Goal: Task Accomplishment & Management: Manage account settings

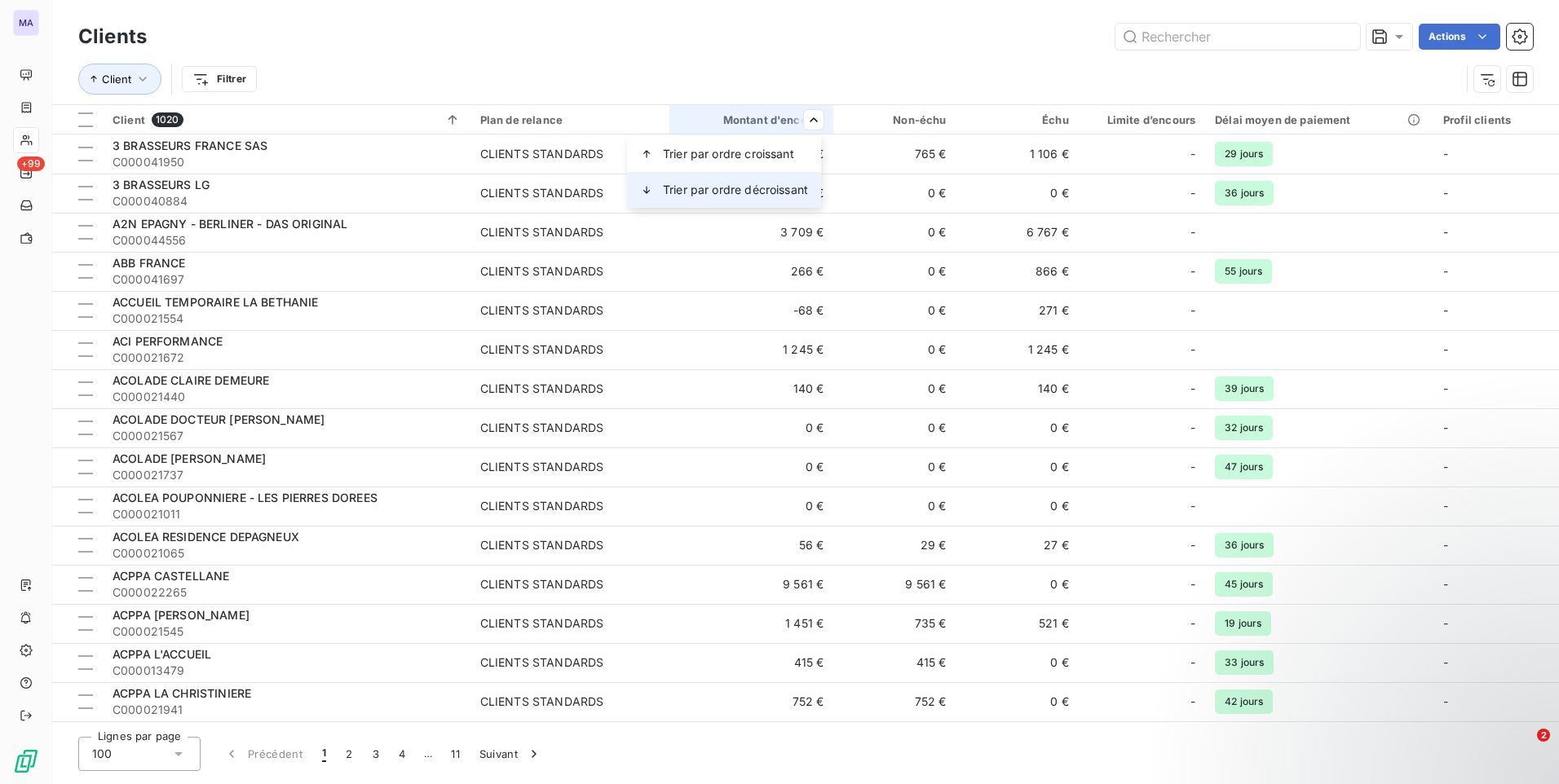
click at [764, 188] on span "Trier par ordre décroissant" at bounding box center [736, 190] width 145 height 17
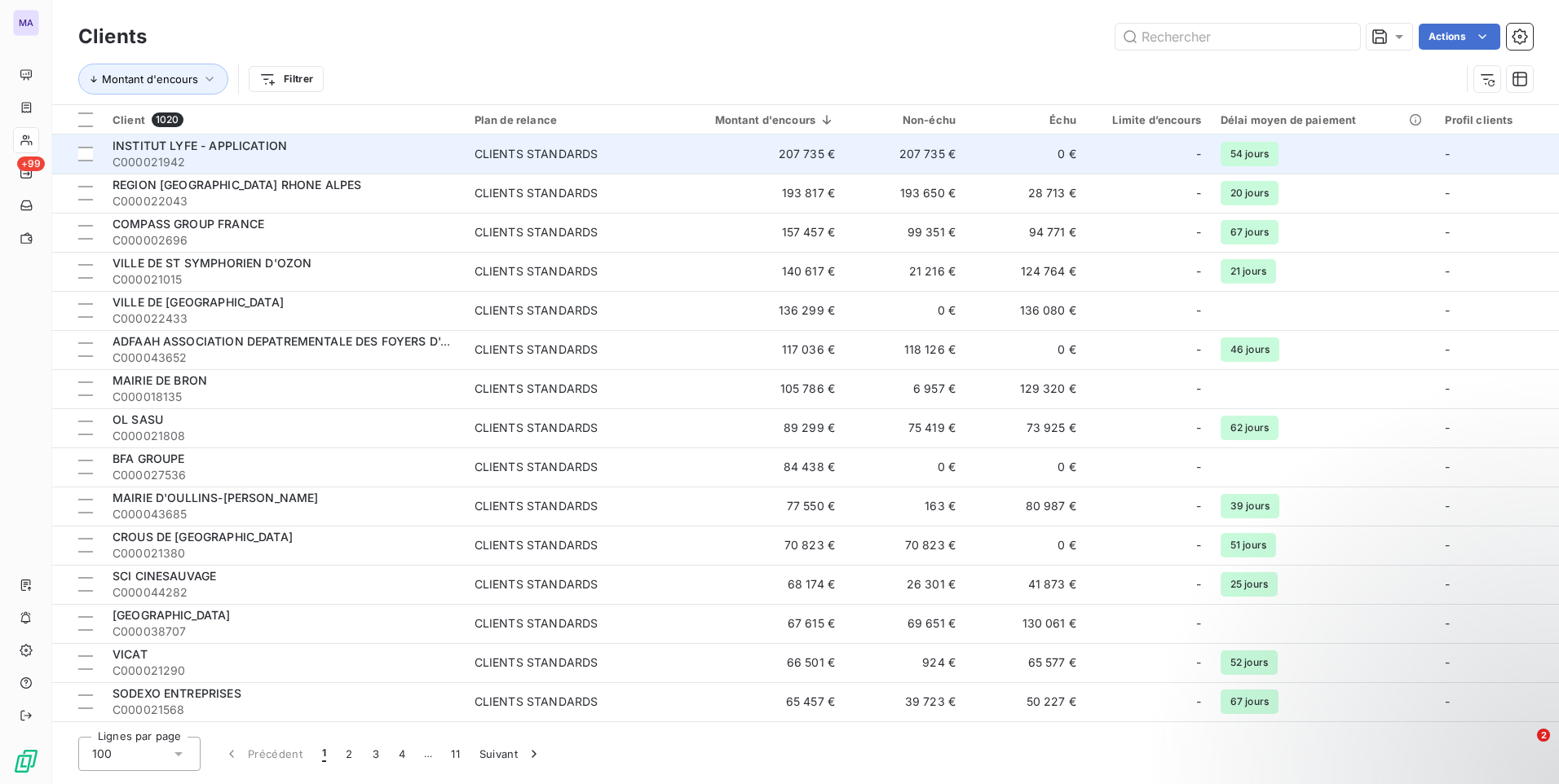
click at [277, 142] on span "INSTITUT LYFE - APPLICATION" at bounding box center [199, 145] width 174 height 14
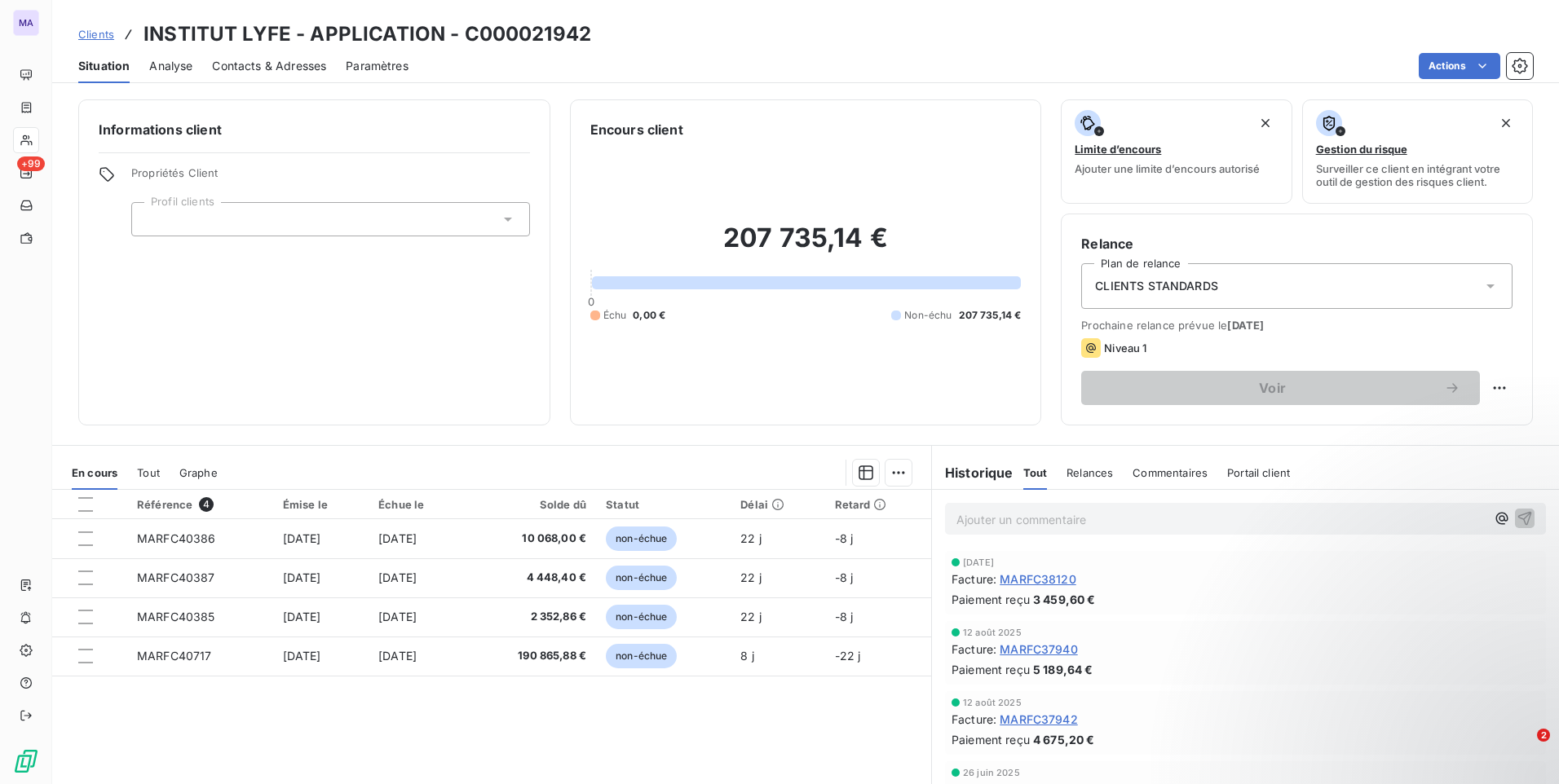
click at [500, 217] on icon at bounding box center [508, 220] width 17 height 17
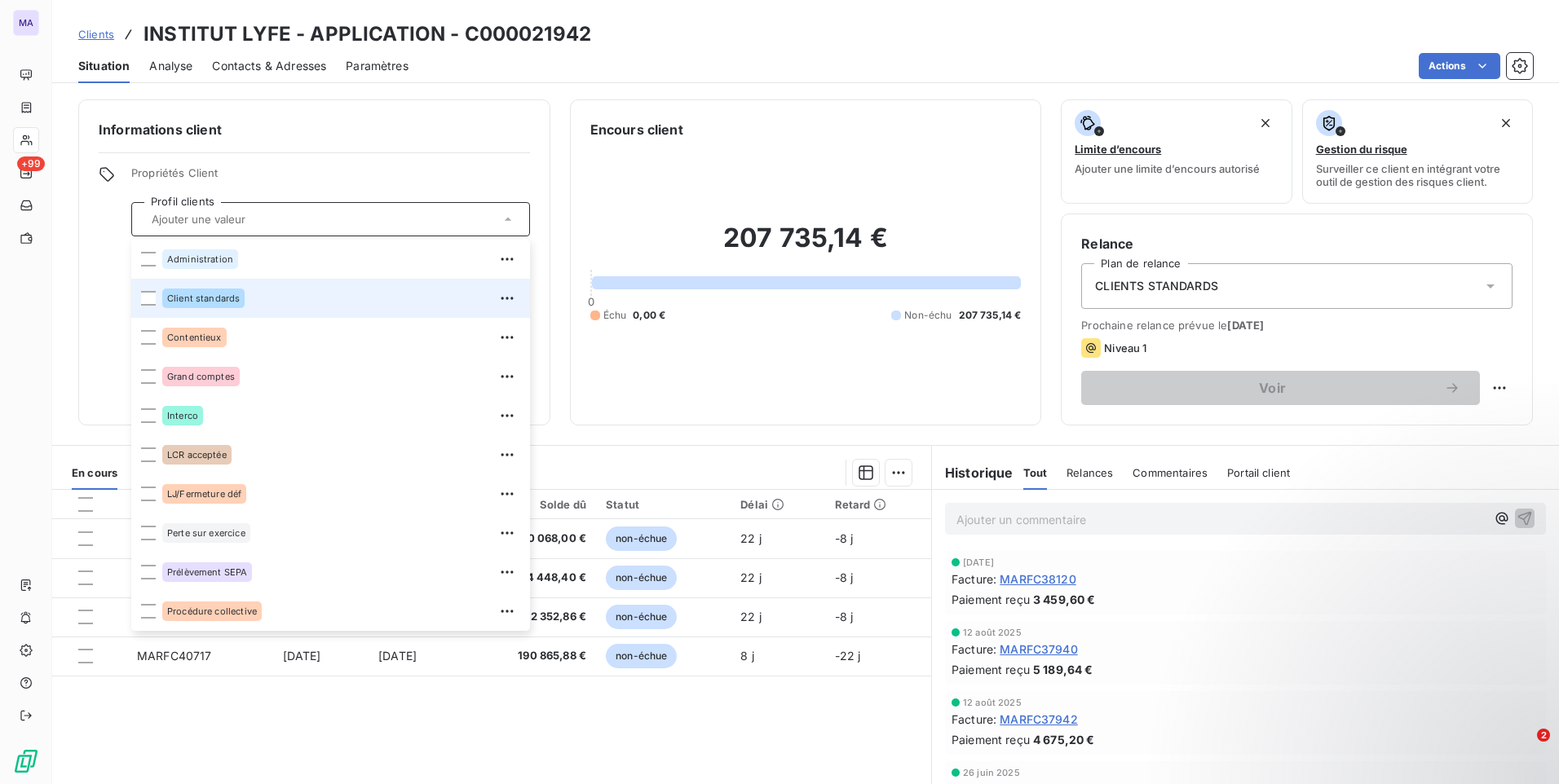
click at [425, 290] on div "Client standards" at bounding box center [340, 299] width 358 height 26
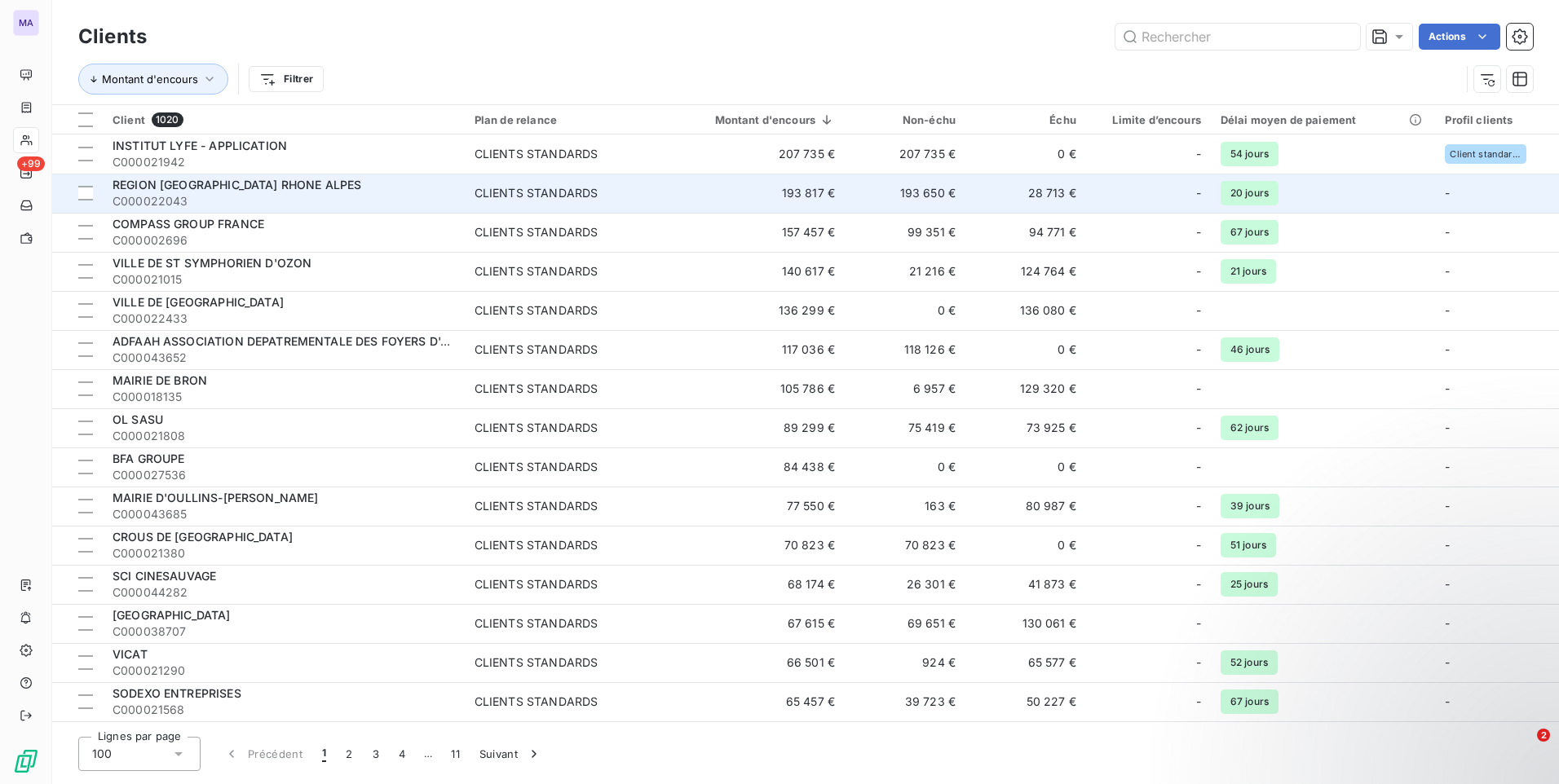
click at [280, 179] on span "REGION [GEOGRAPHIC_DATA] RHONE ALPES" at bounding box center [236, 184] width 249 height 14
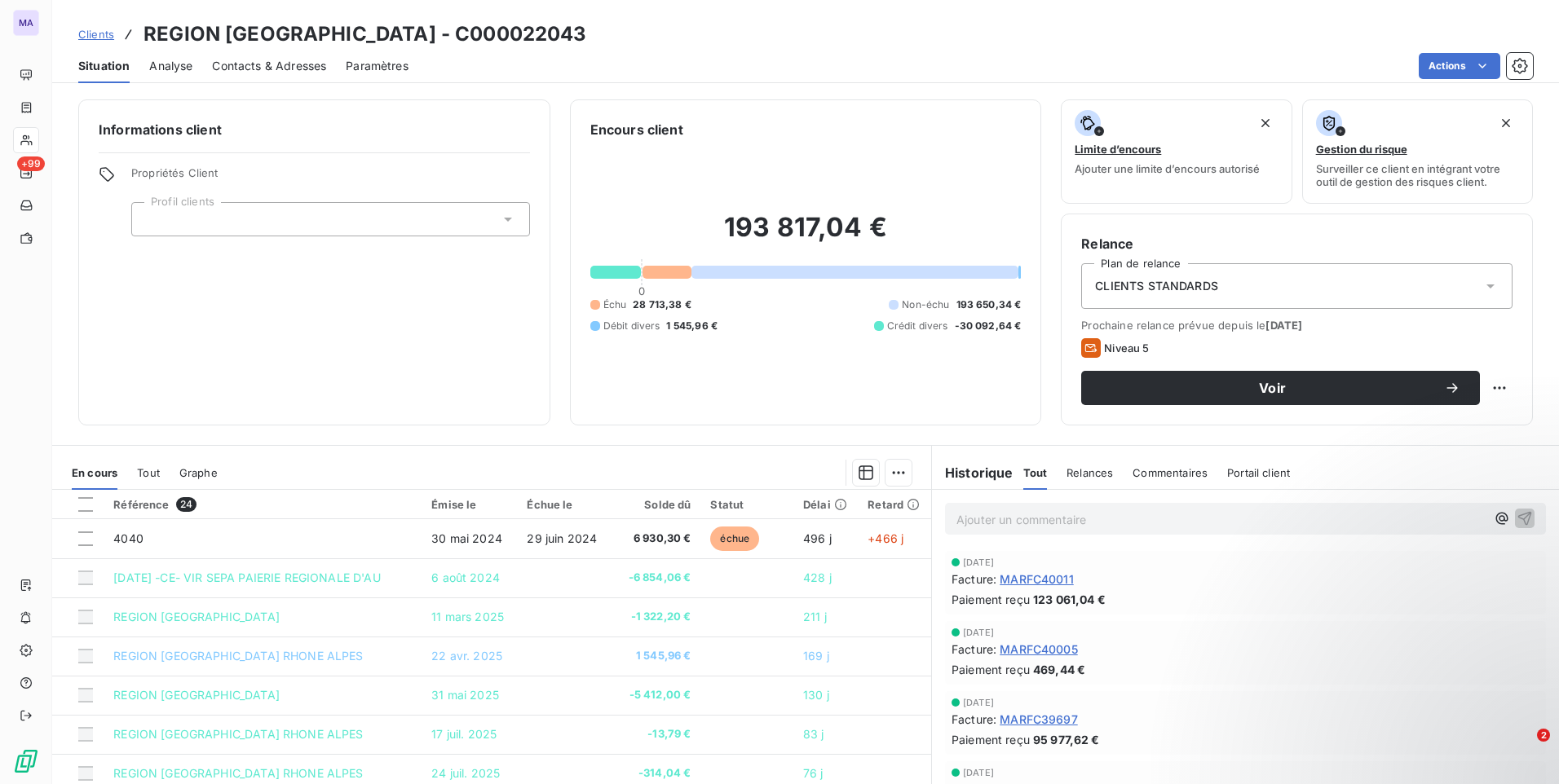
click at [282, 225] on div at bounding box center [330, 219] width 399 height 34
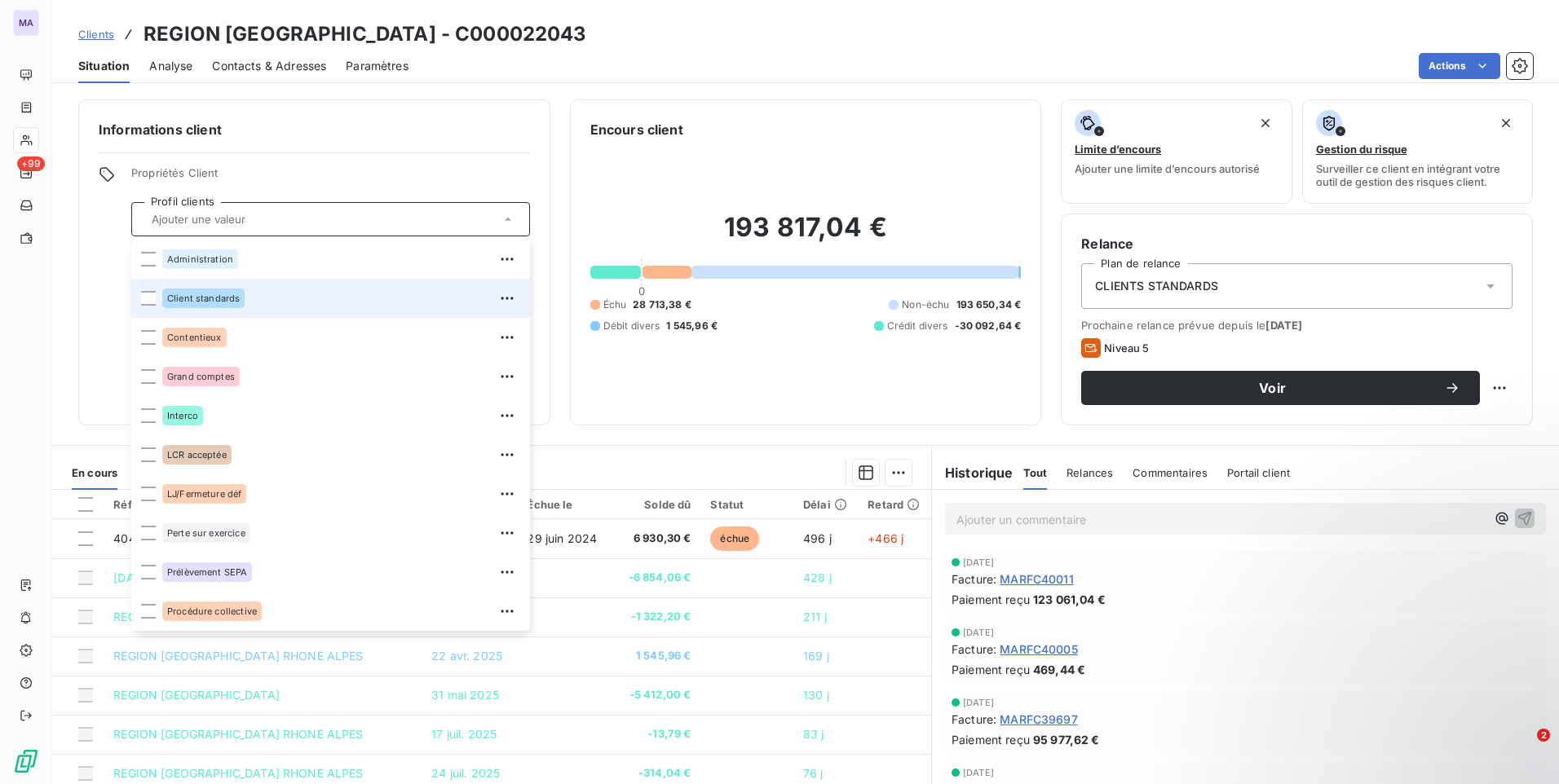
click at [296, 295] on div "Client standards" at bounding box center [340, 299] width 358 height 26
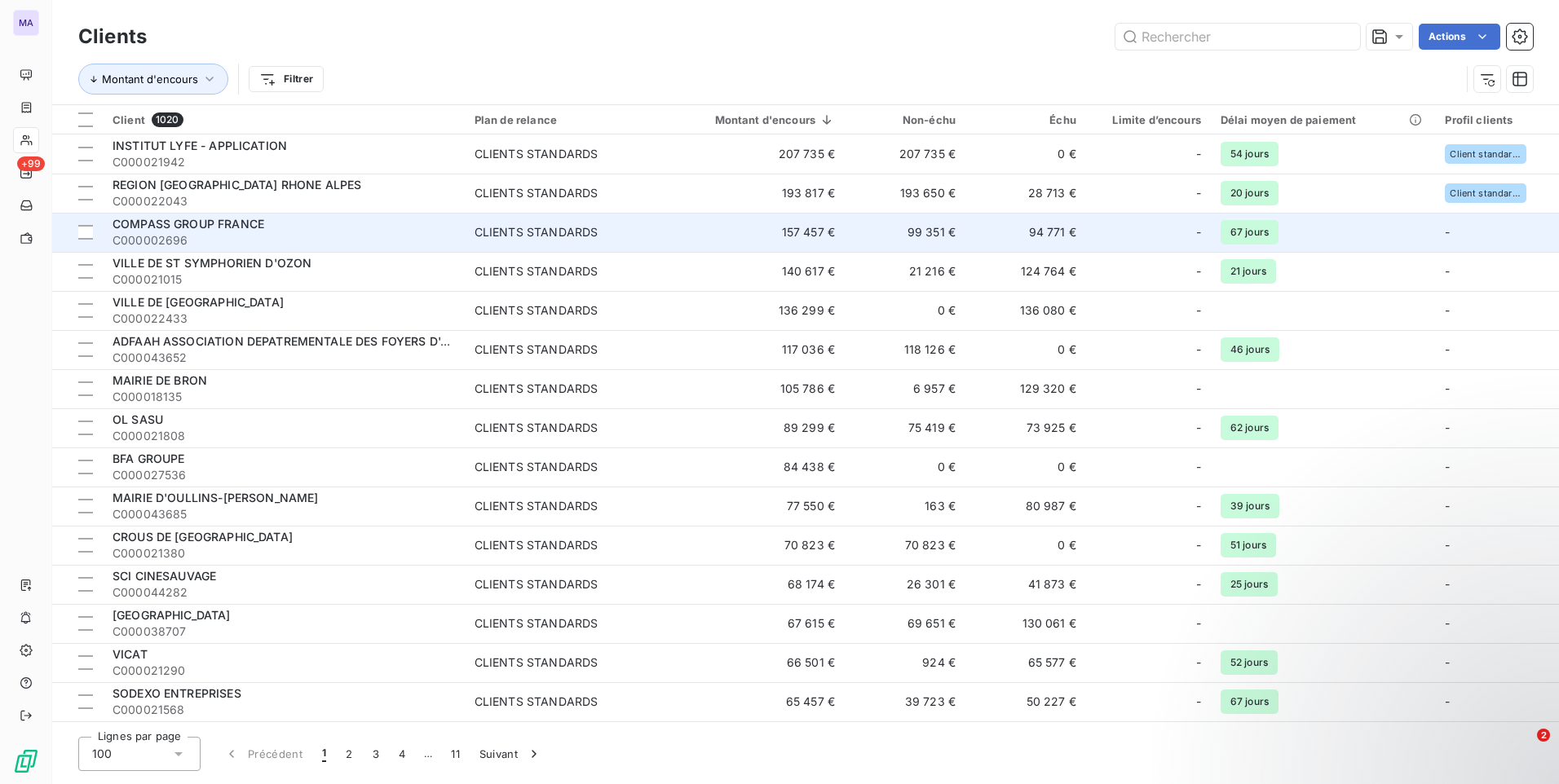
click at [1493, 231] on td "-" at bounding box center [1497, 232] width 124 height 39
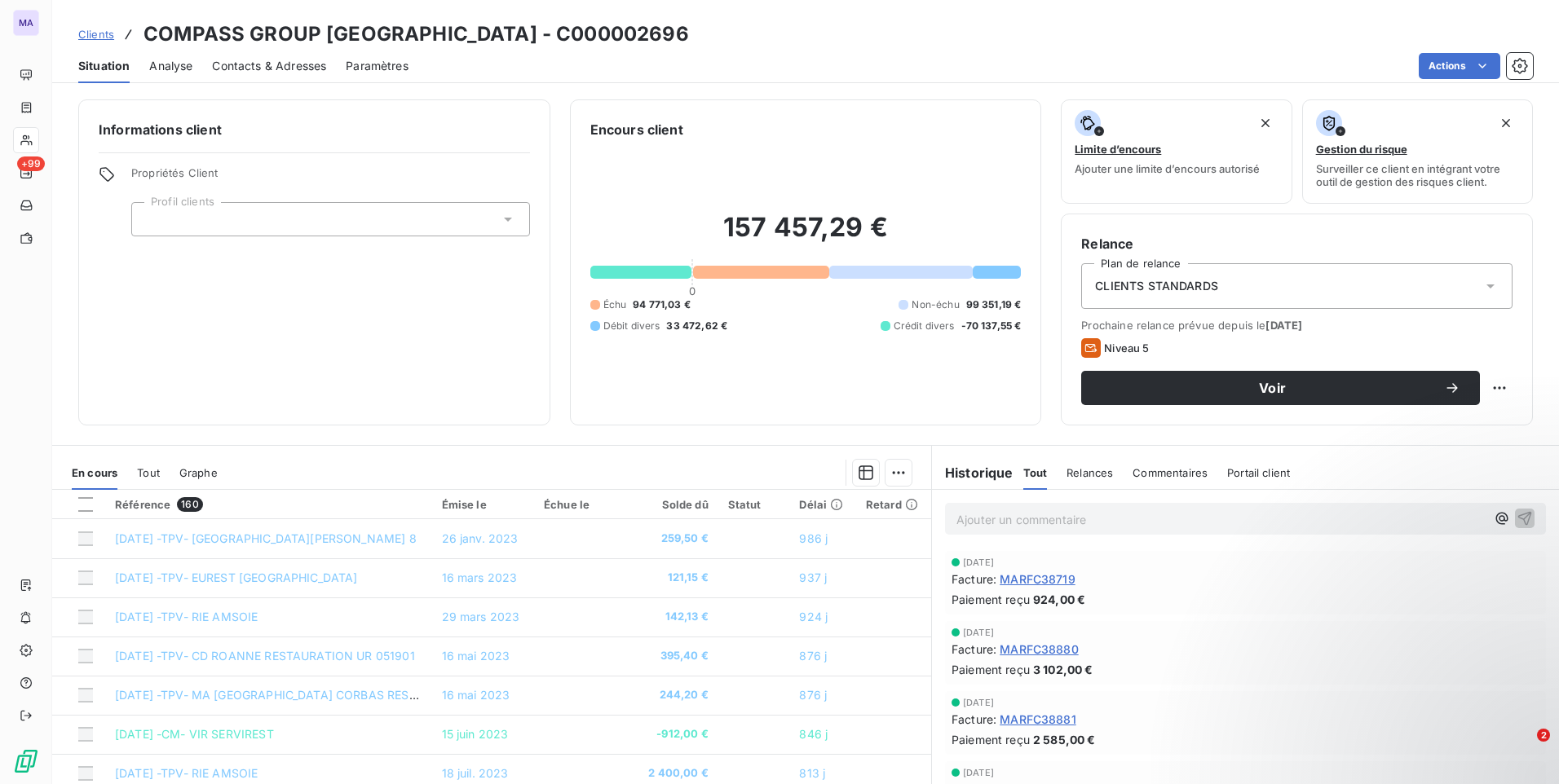
click at [477, 224] on div at bounding box center [330, 219] width 399 height 34
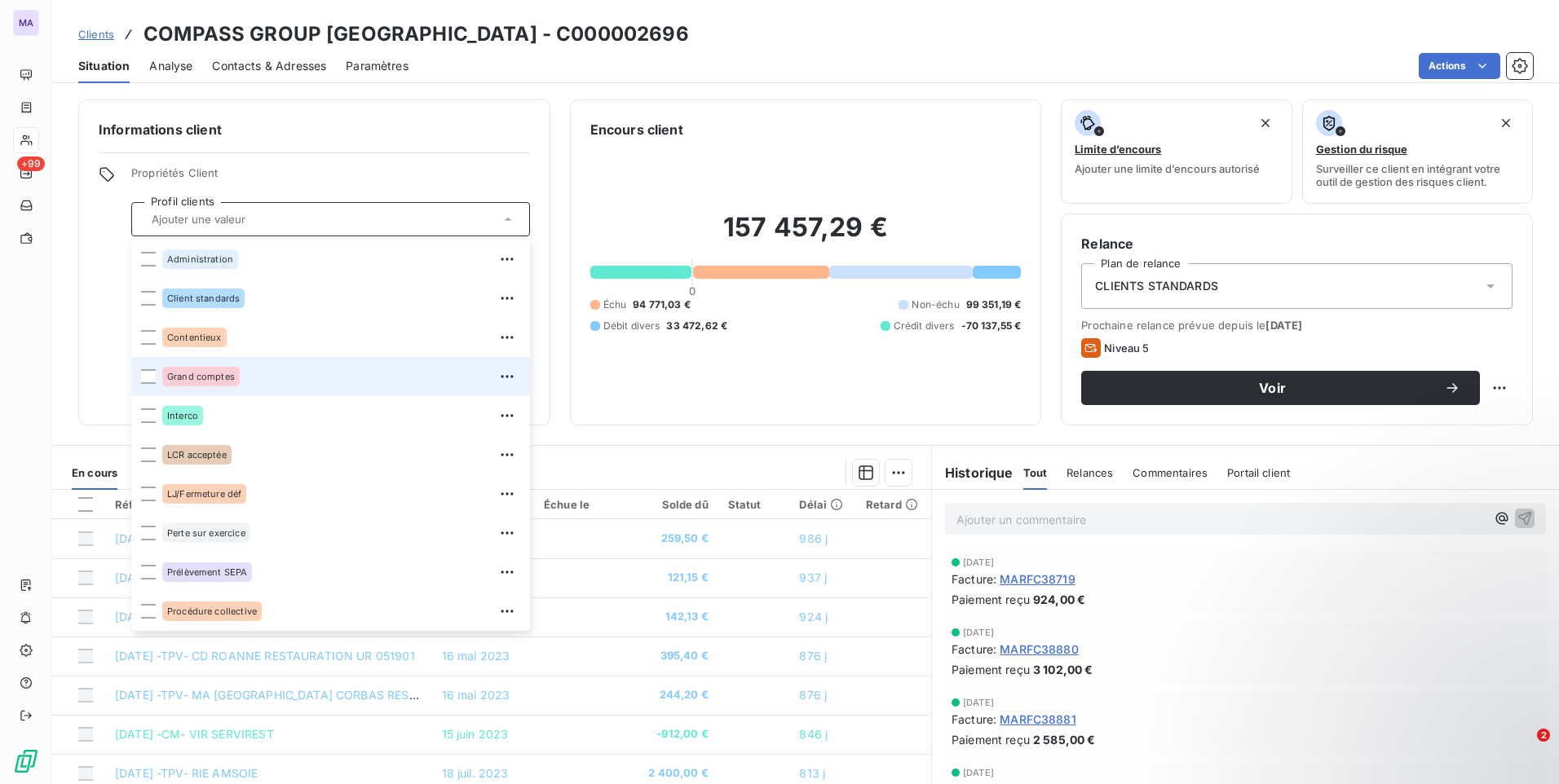
click at [242, 380] on div "Grand comptes" at bounding box center [340, 376] width 358 height 26
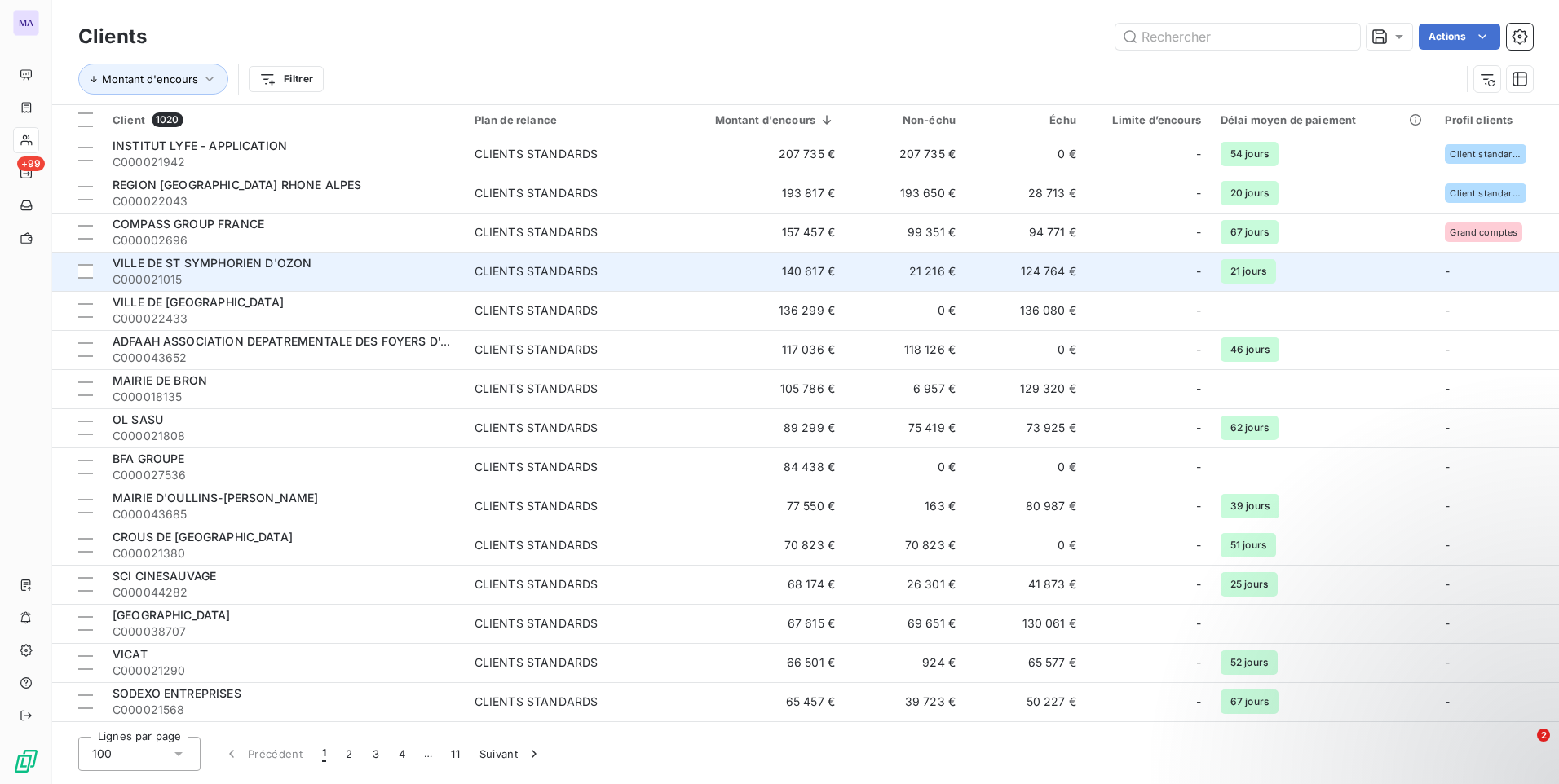
click at [256, 266] on span "VILLE DE ST SYMPHORIEN D'OZON" at bounding box center [211, 262] width 199 height 14
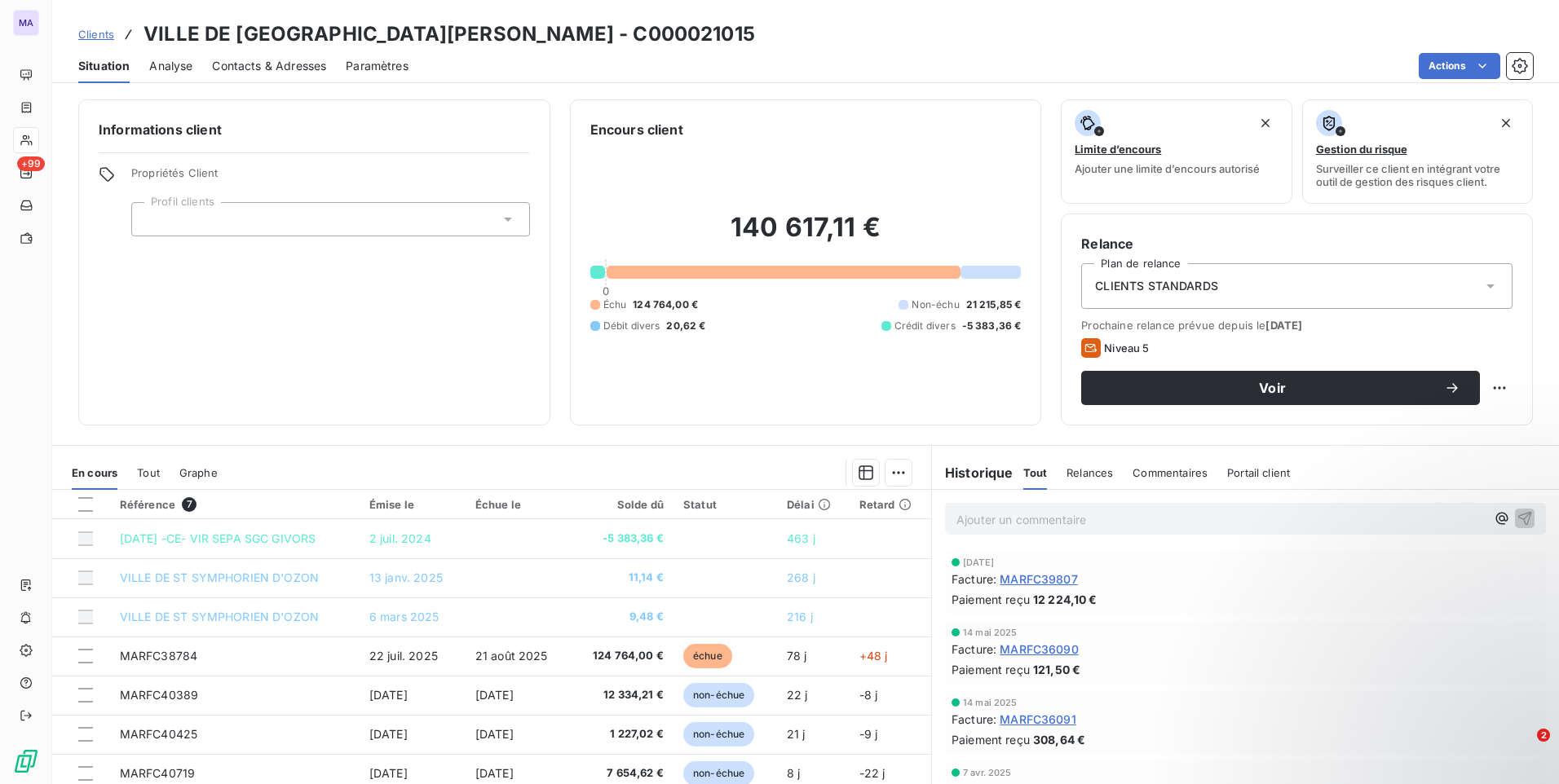
click at [337, 213] on div at bounding box center [330, 219] width 399 height 34
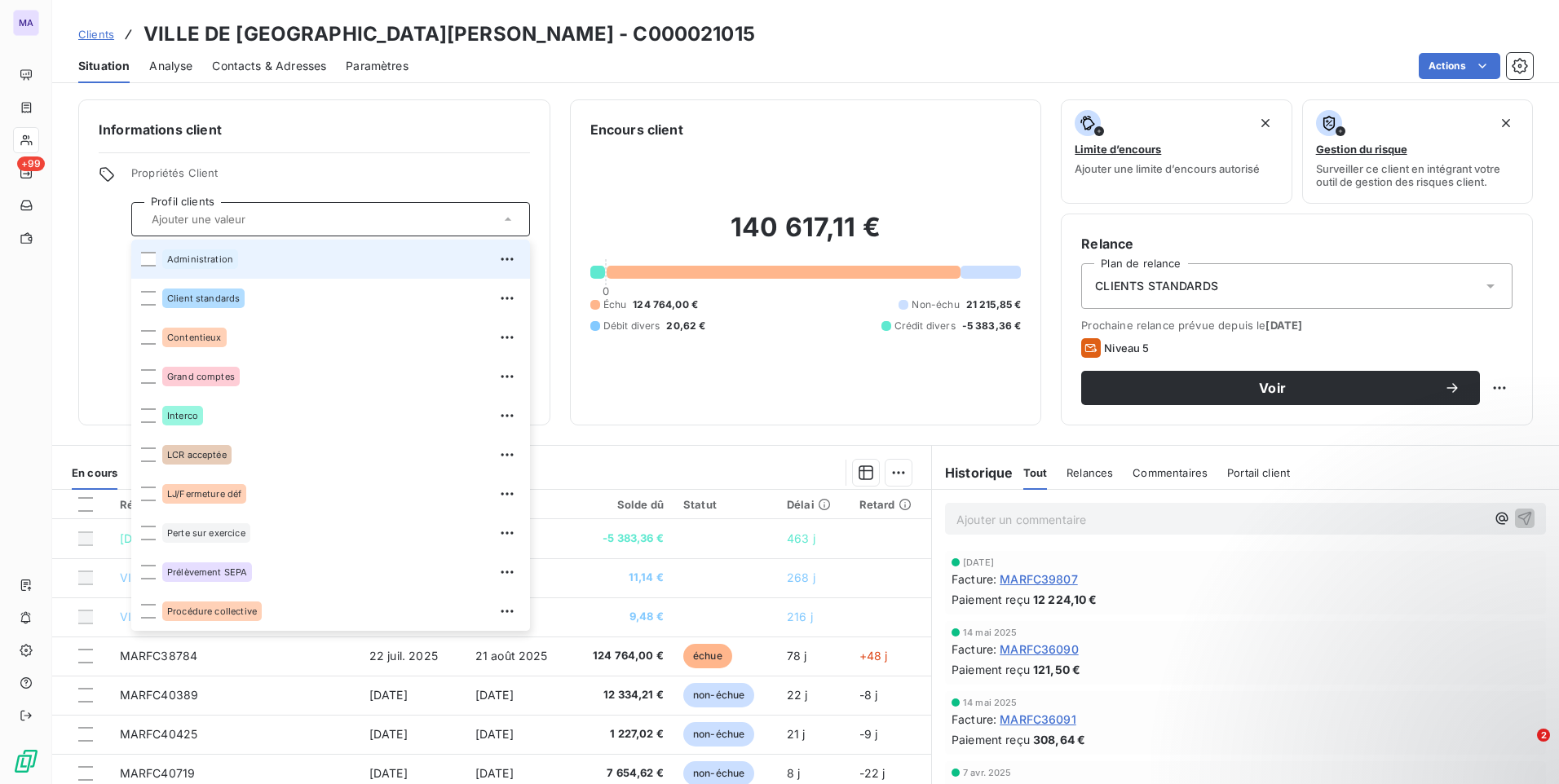
click at [200, 257] on span "Administration" at bounding box center [200, 259] width 66 height 10
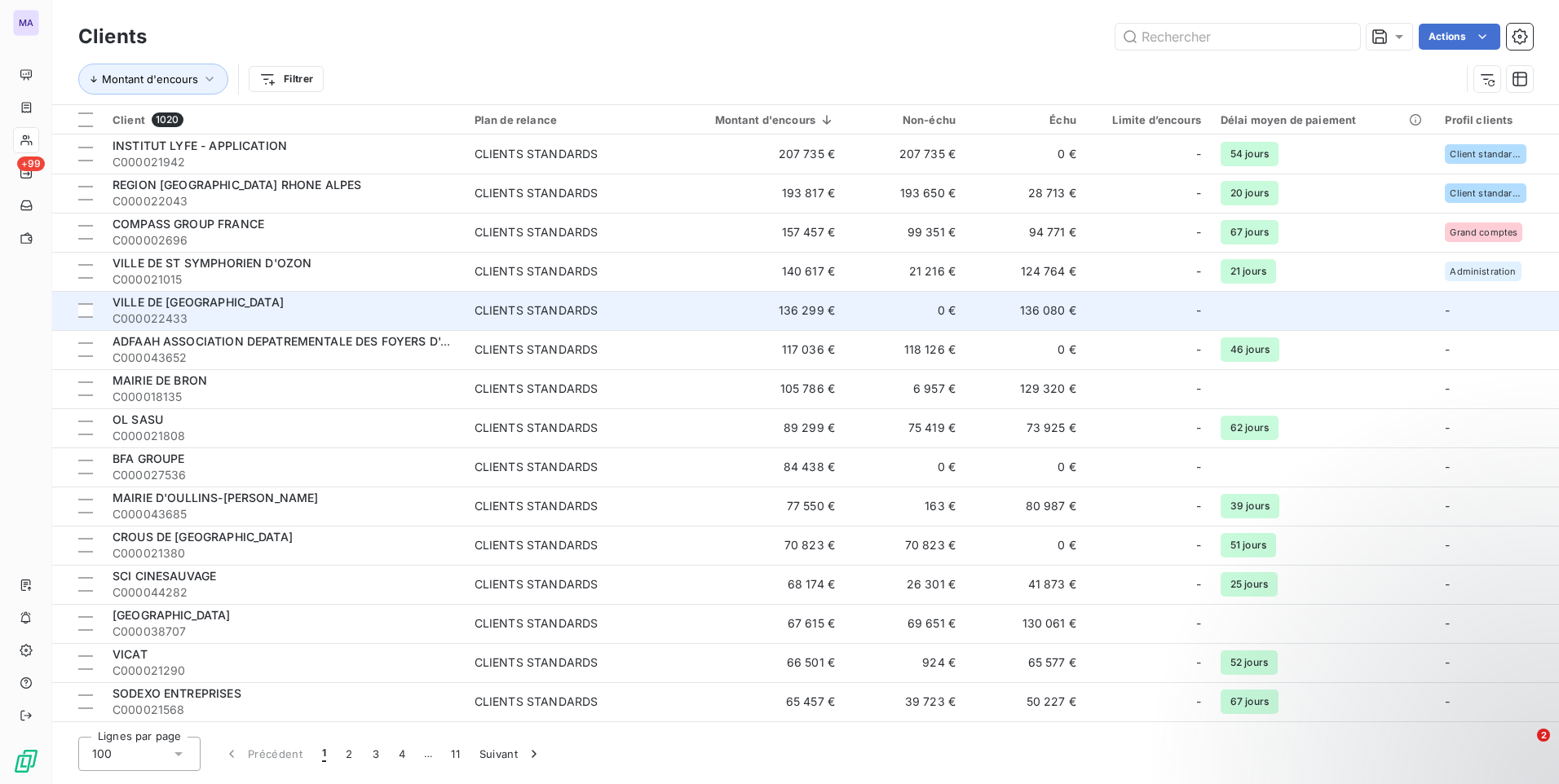
click at [178, 302] on span "VILLE DE [GEOGRAPHIC_DATA]" at bounding box center [197, 301] width 171 height 14
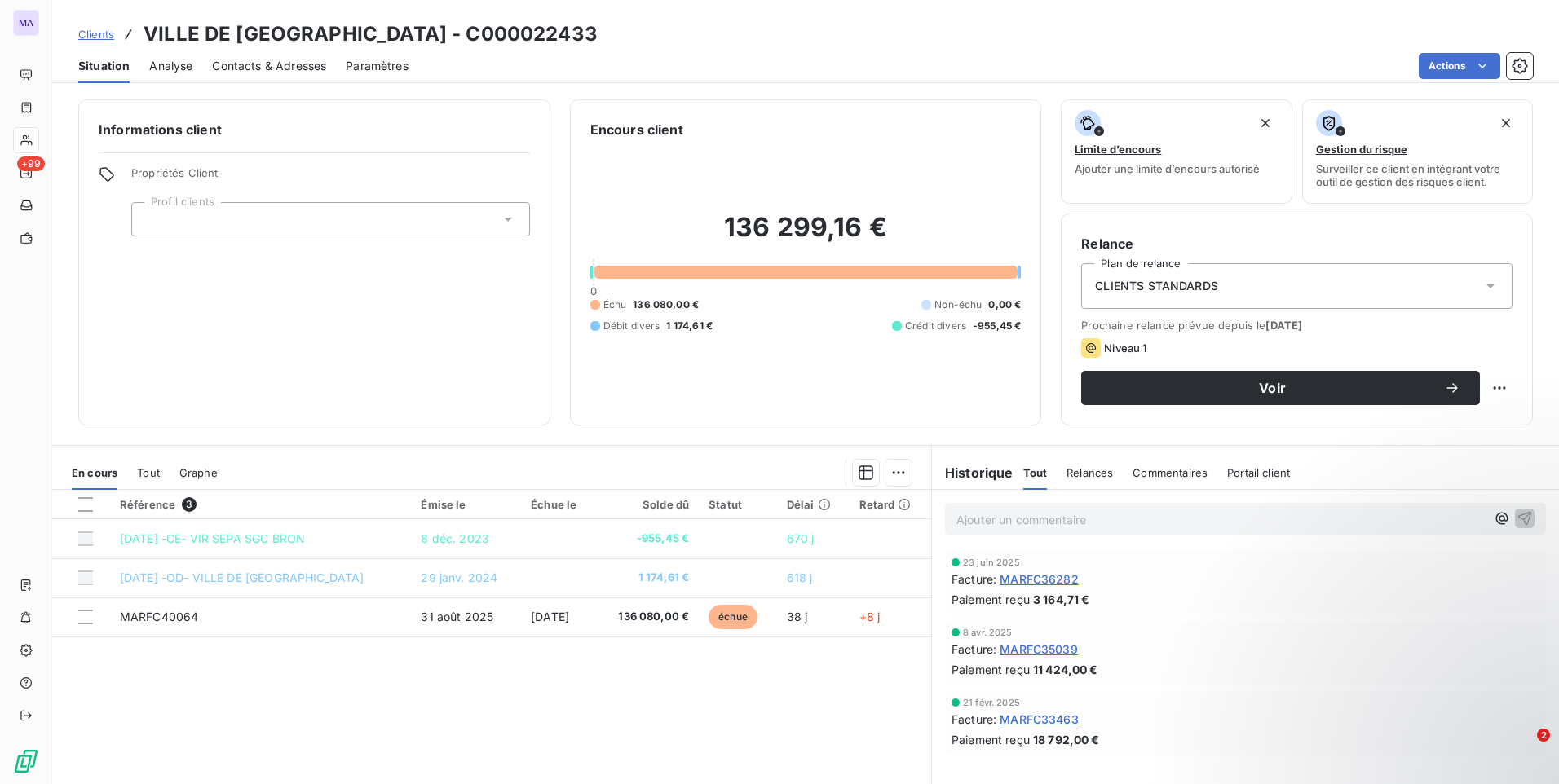
click at [247, 226] on div at bounding box center [330, 219] width 399 height 34
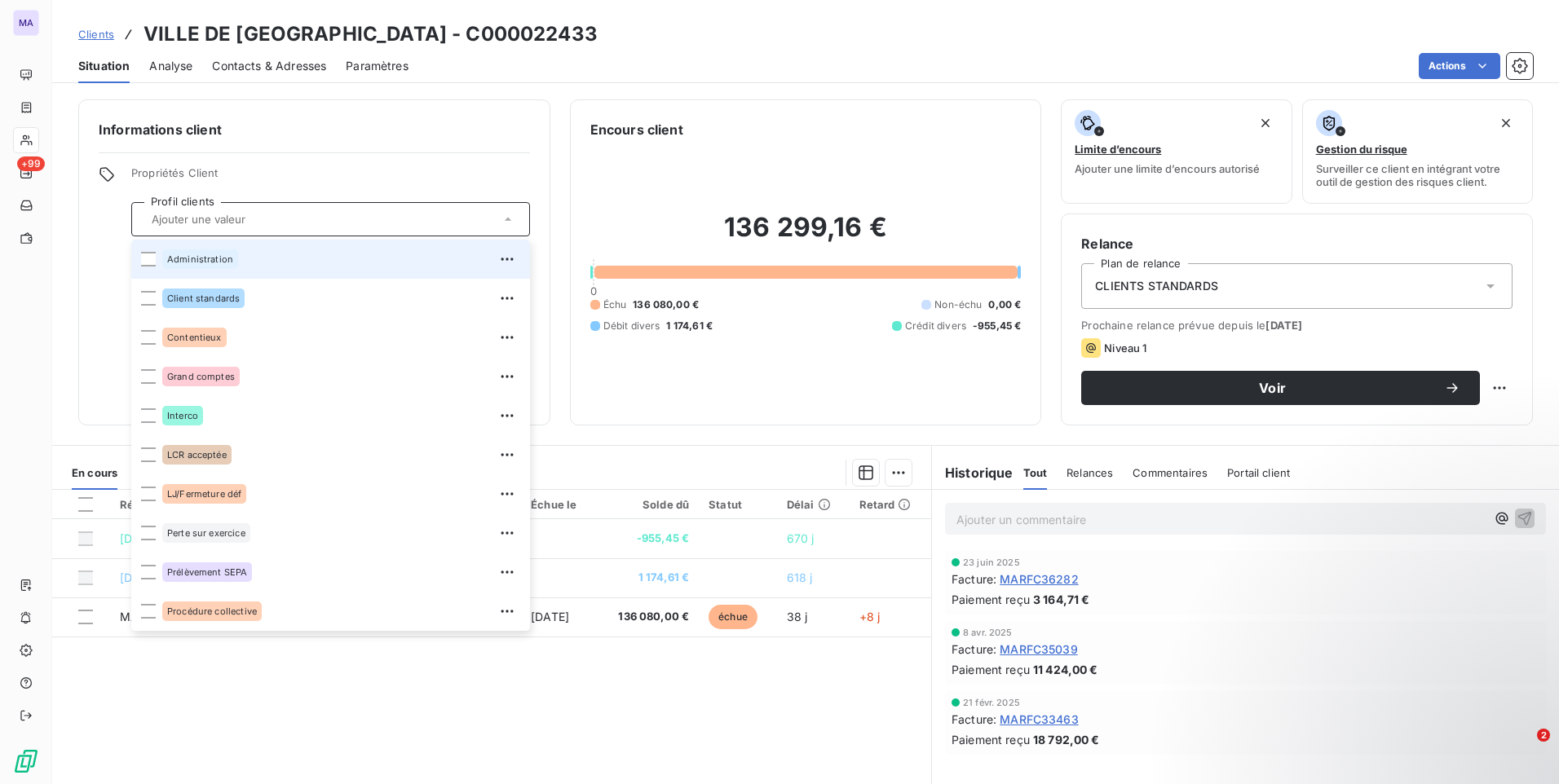
click at [202, 267] on div "Administration" at bounding box center [200, 259] width 76 height 20
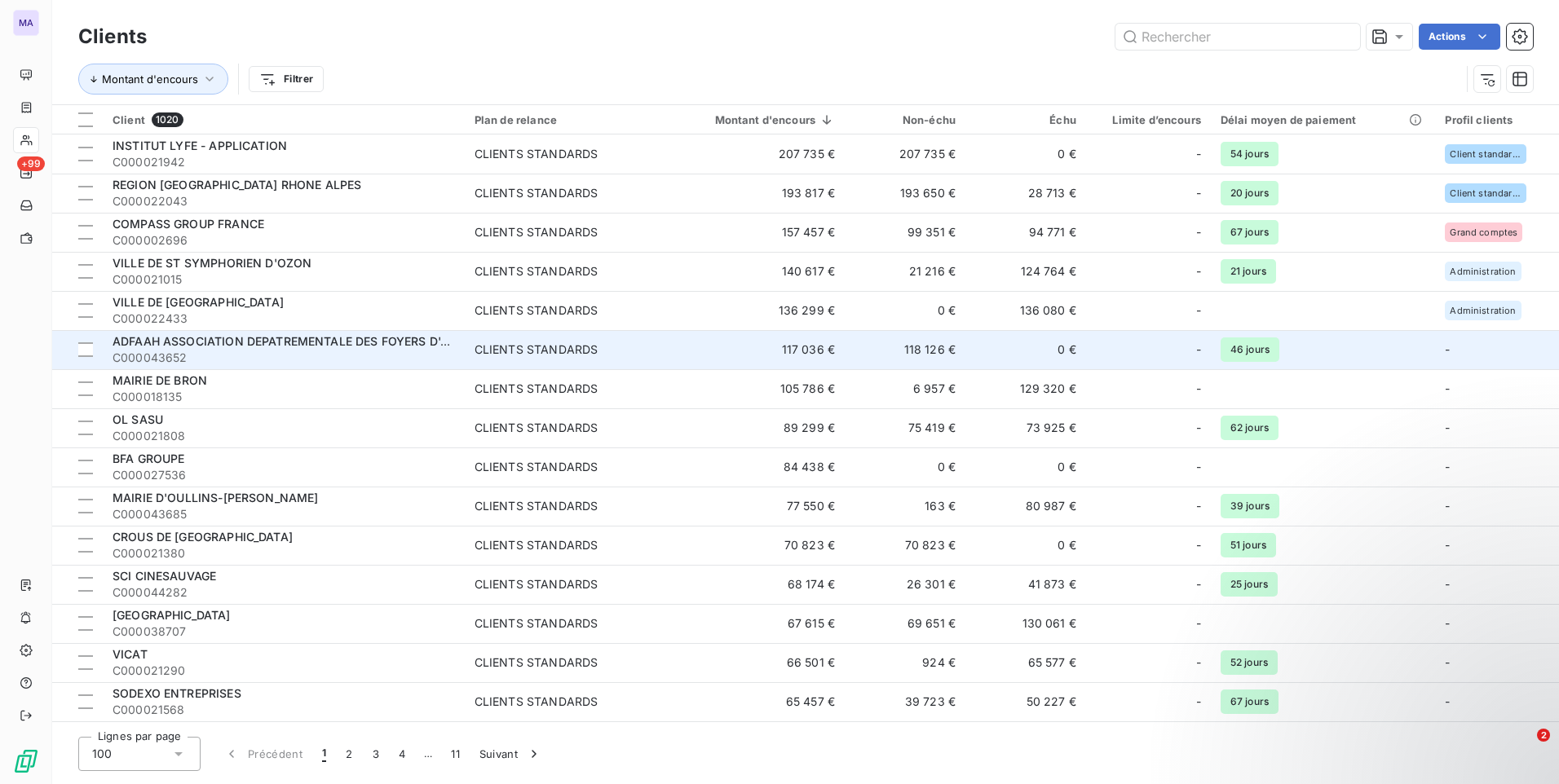
click at [229, 351] on span "C000043652" at bounding box center [283, 358] width 343 height 17
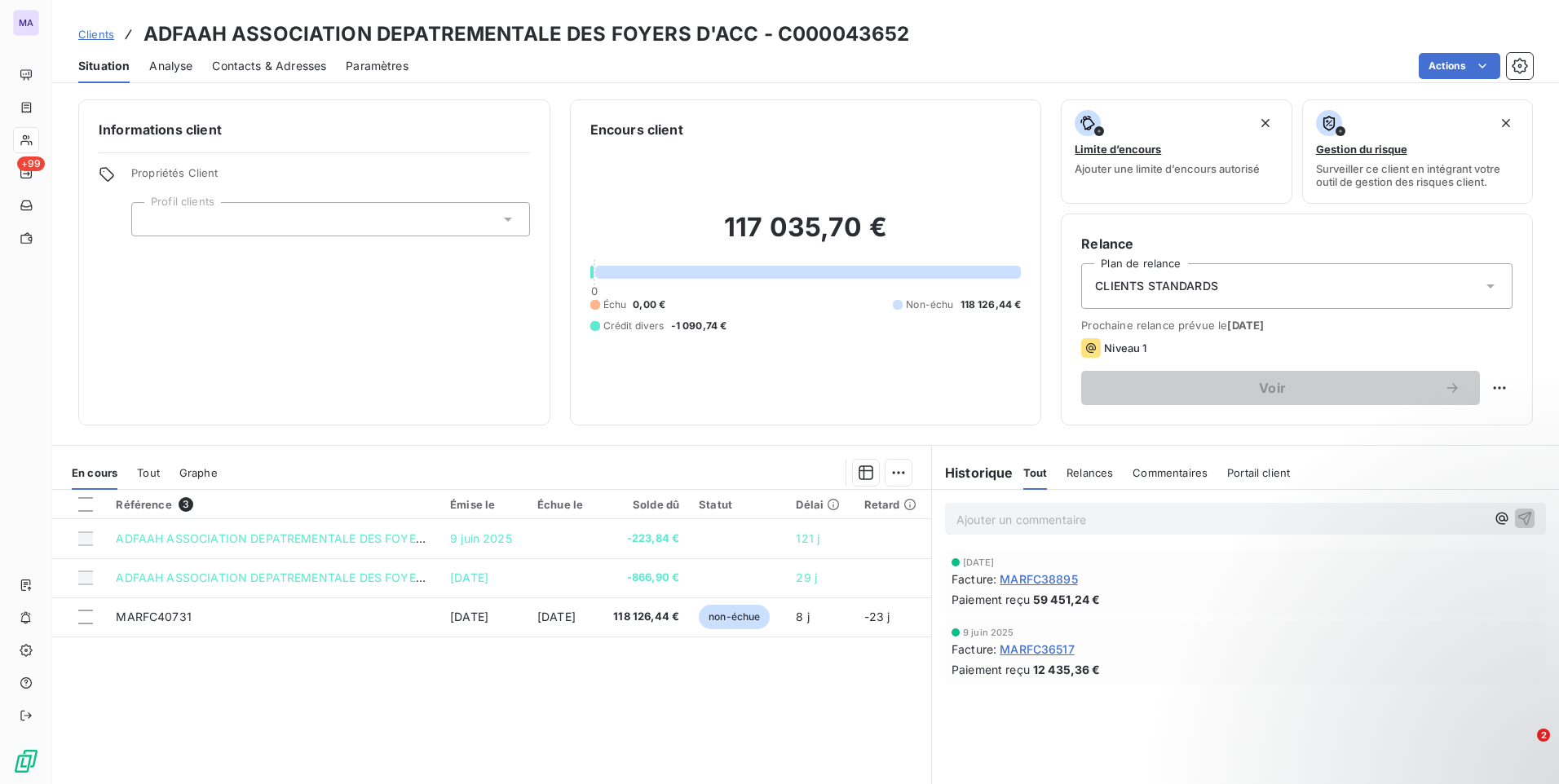
click at [250, 229] on div at bounding box center [330, 219] width 399 height 34
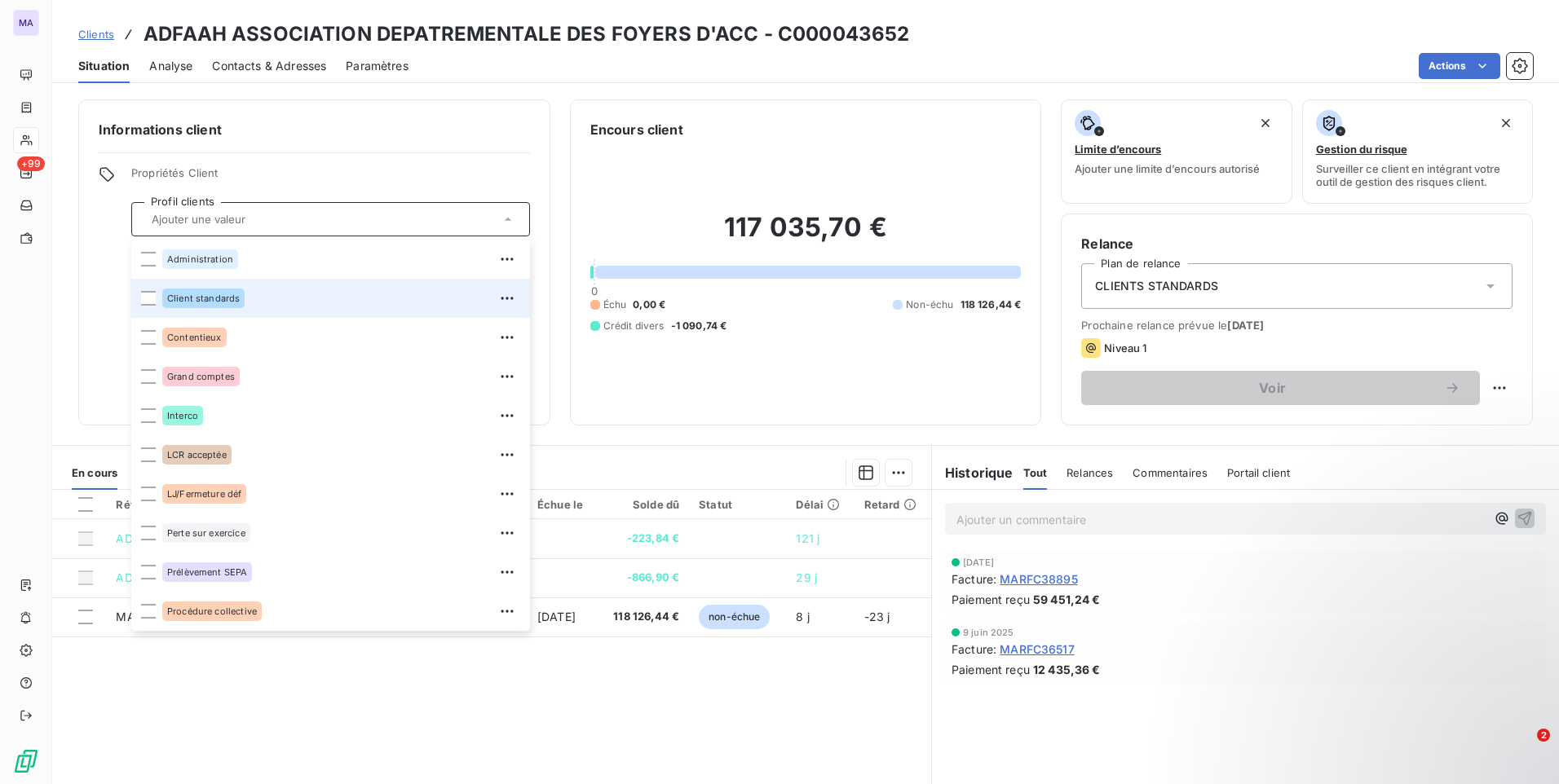
click at [249, 295] on div "Client standards" at bounding box center [340, 299] width 358 height 26
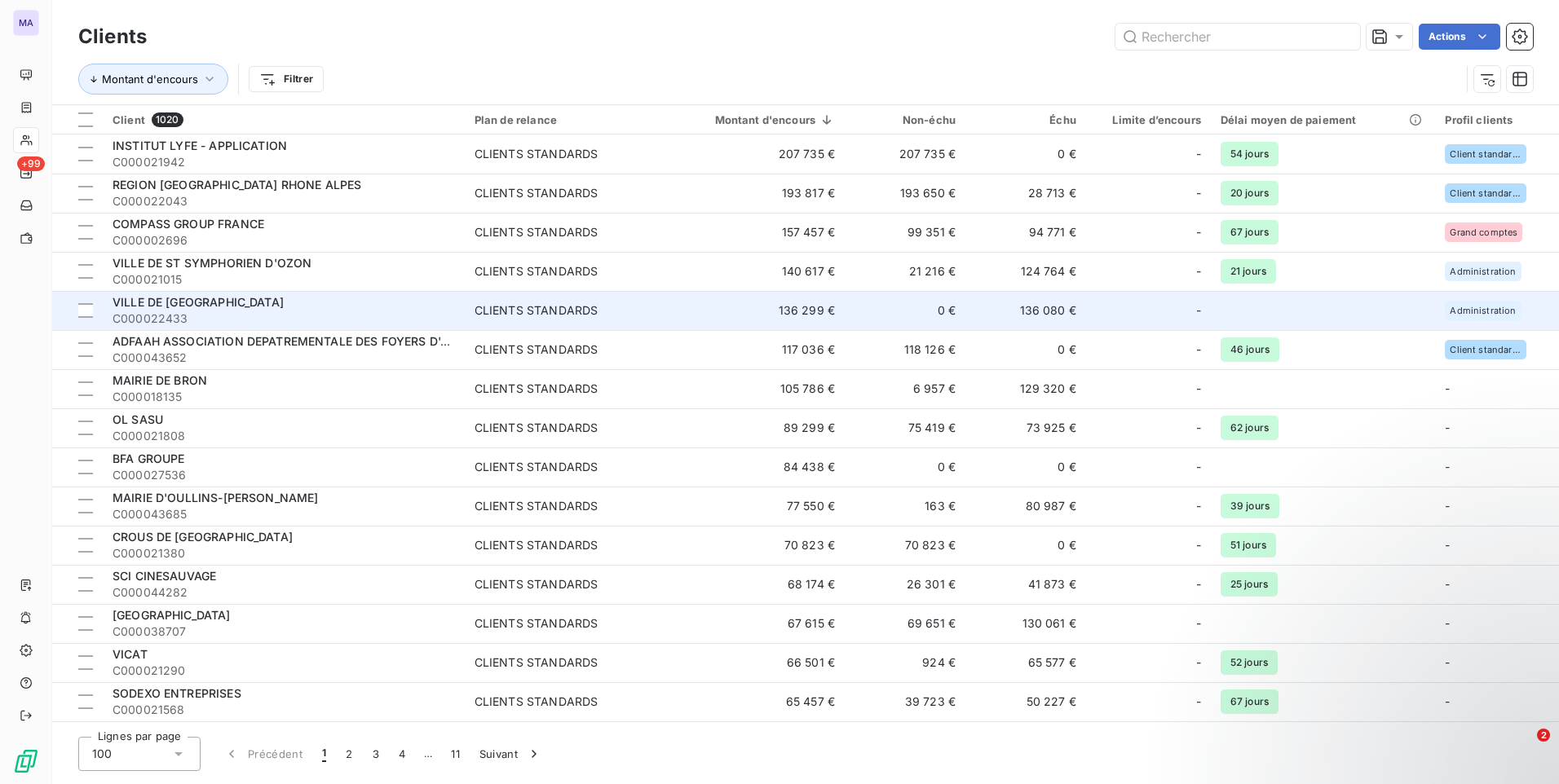
click at [578, 315] on div "CLIENTS STANDARDS" at bounding box center [537, 310] width 124 height 17
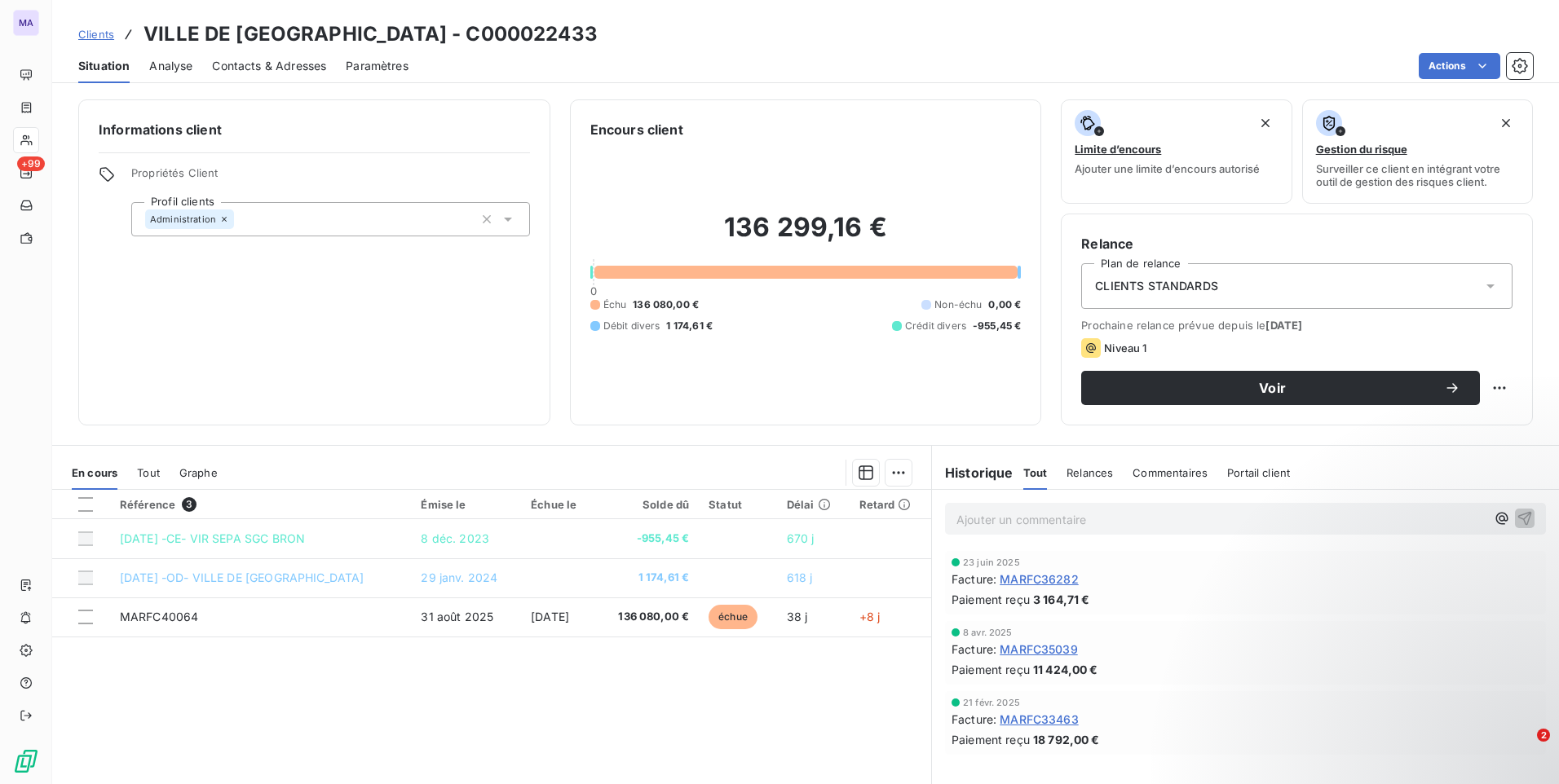
click at [1154, 301] on div "CLIENTS STANDARDS" at bounding box center [1296, 286] width 431 height 45
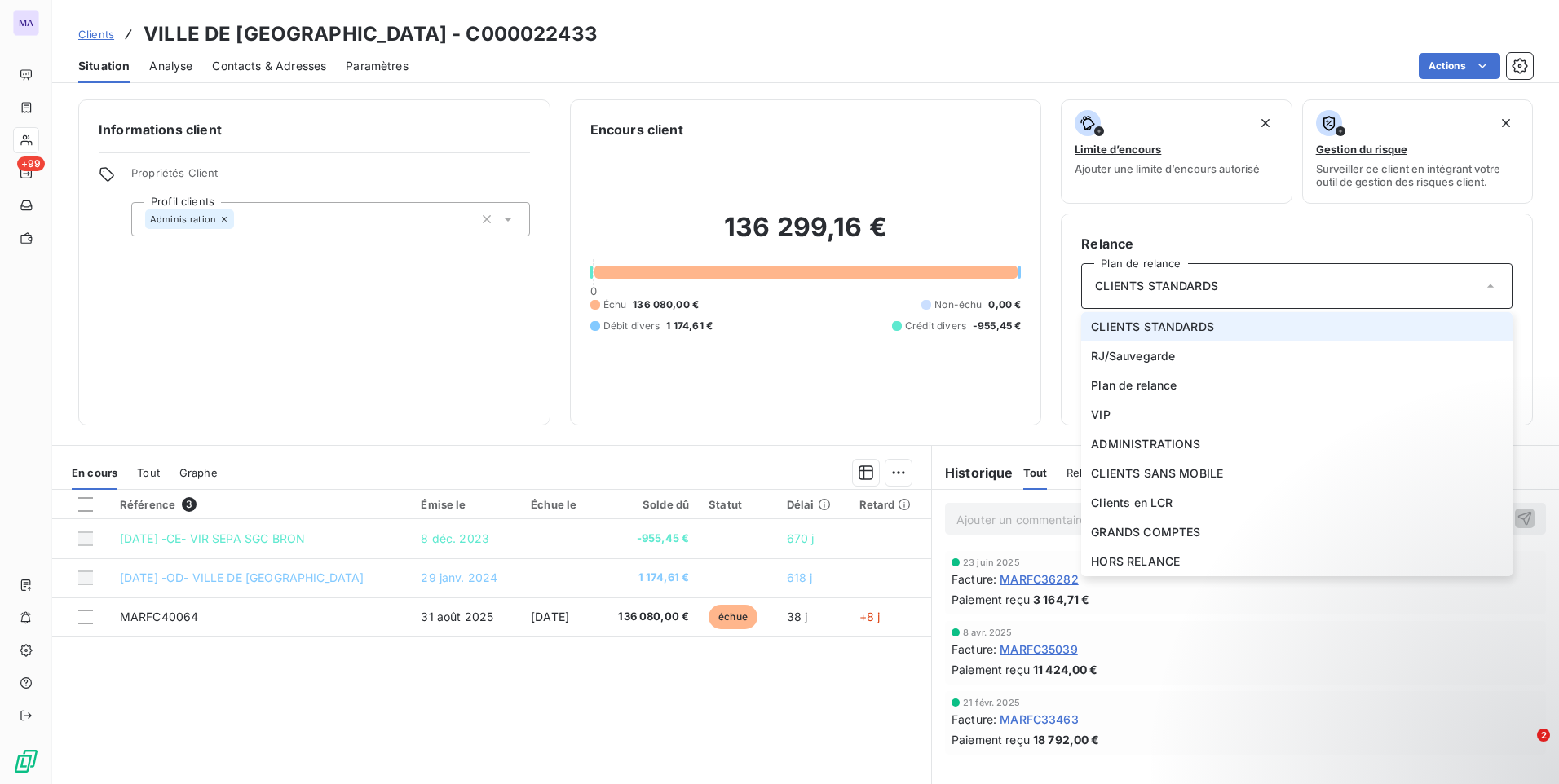
click at [1154, 301] on div "CLIENTS STANDARDS" at bounding box center [1296, 286] width 431 height 45
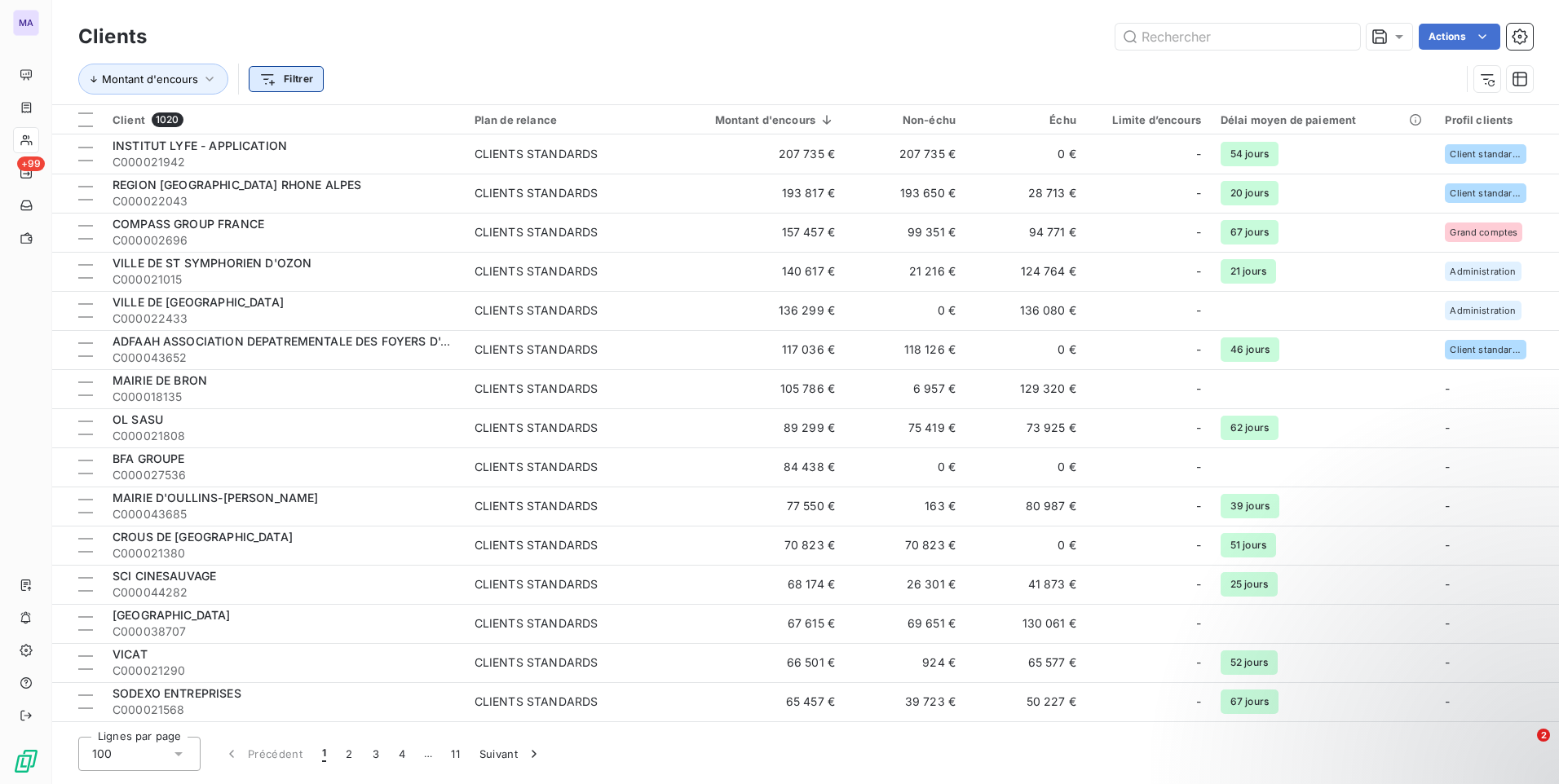
click at [275, 82] on html "MA +99 Clients Actions Montant d'encours Filtrer Client 1020 Plan de relance Mo…" at bounding box center [780, 392] width 1559 height 784
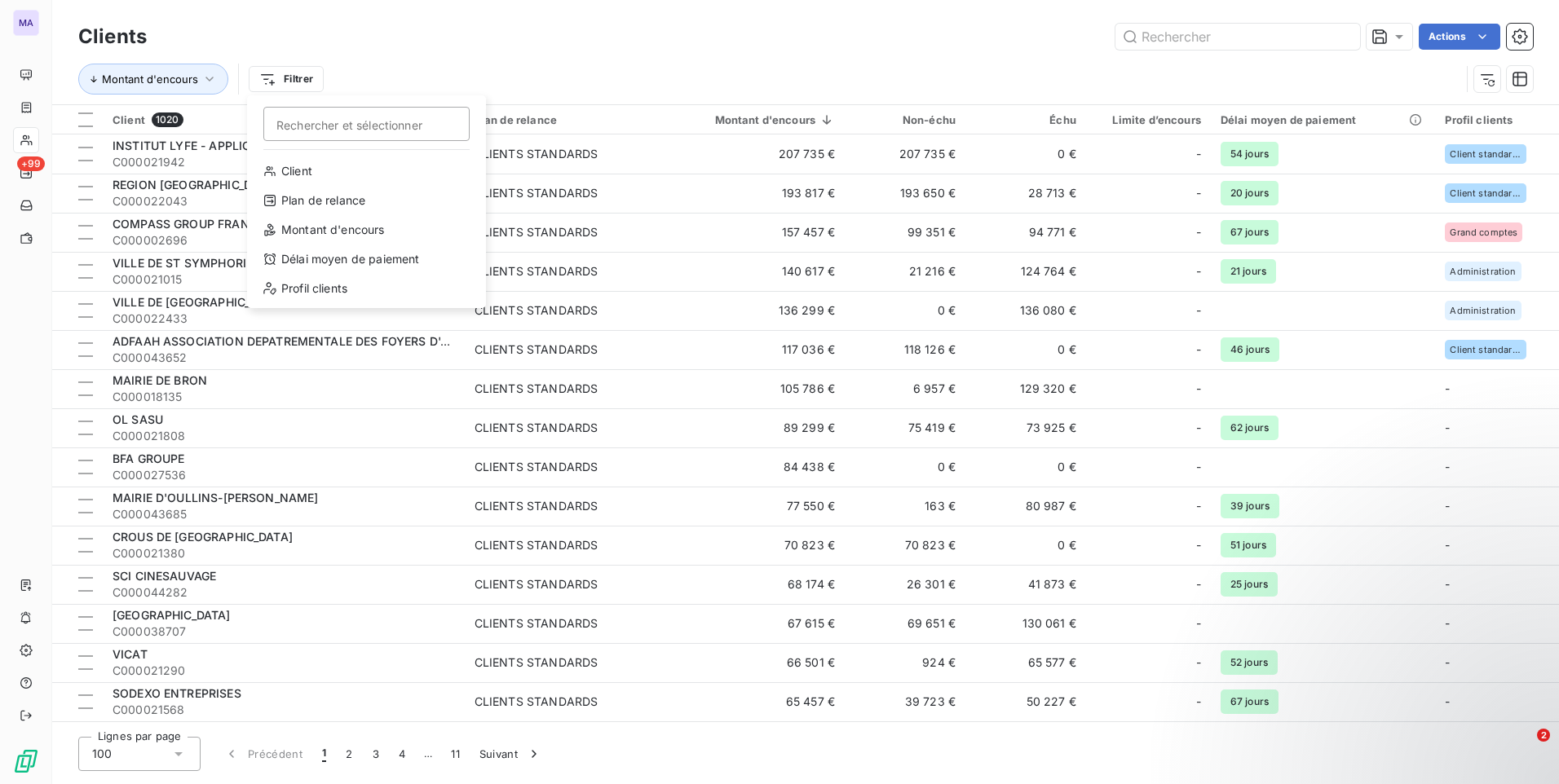
type input "M"
click at [299, 125] on input "M" at bounding box center [367, 123] width 206 height 34
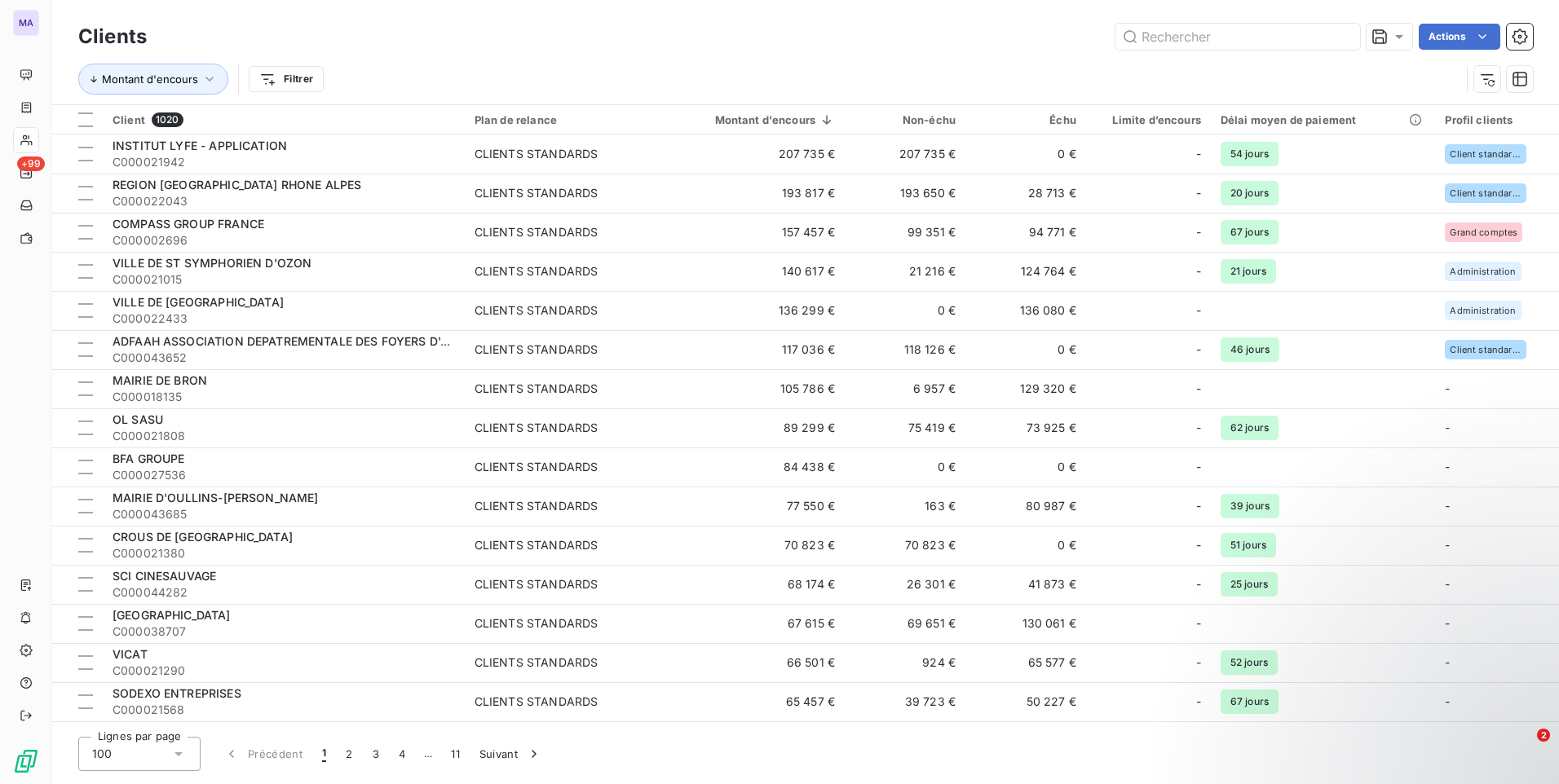
click at [281, 79] on html "MA +99 Clients Actions Montant d'encours Filtrer Client 1020 Plan de relance Mo…" at bounding box center [780, 392] width 1559 height 784
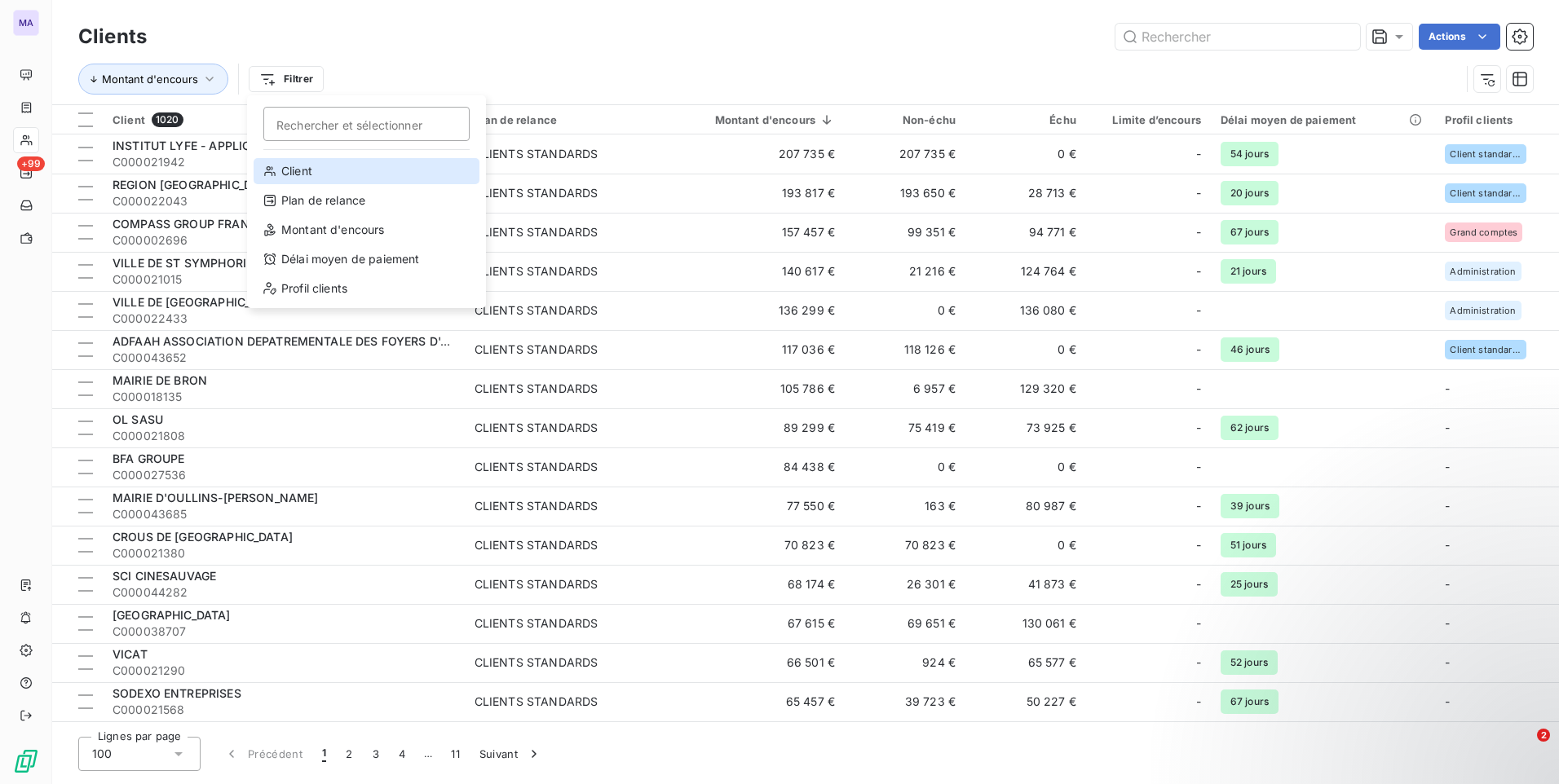
click at [300, 168] on div "Client" at bounding box center [366, 172] width 225 height 26
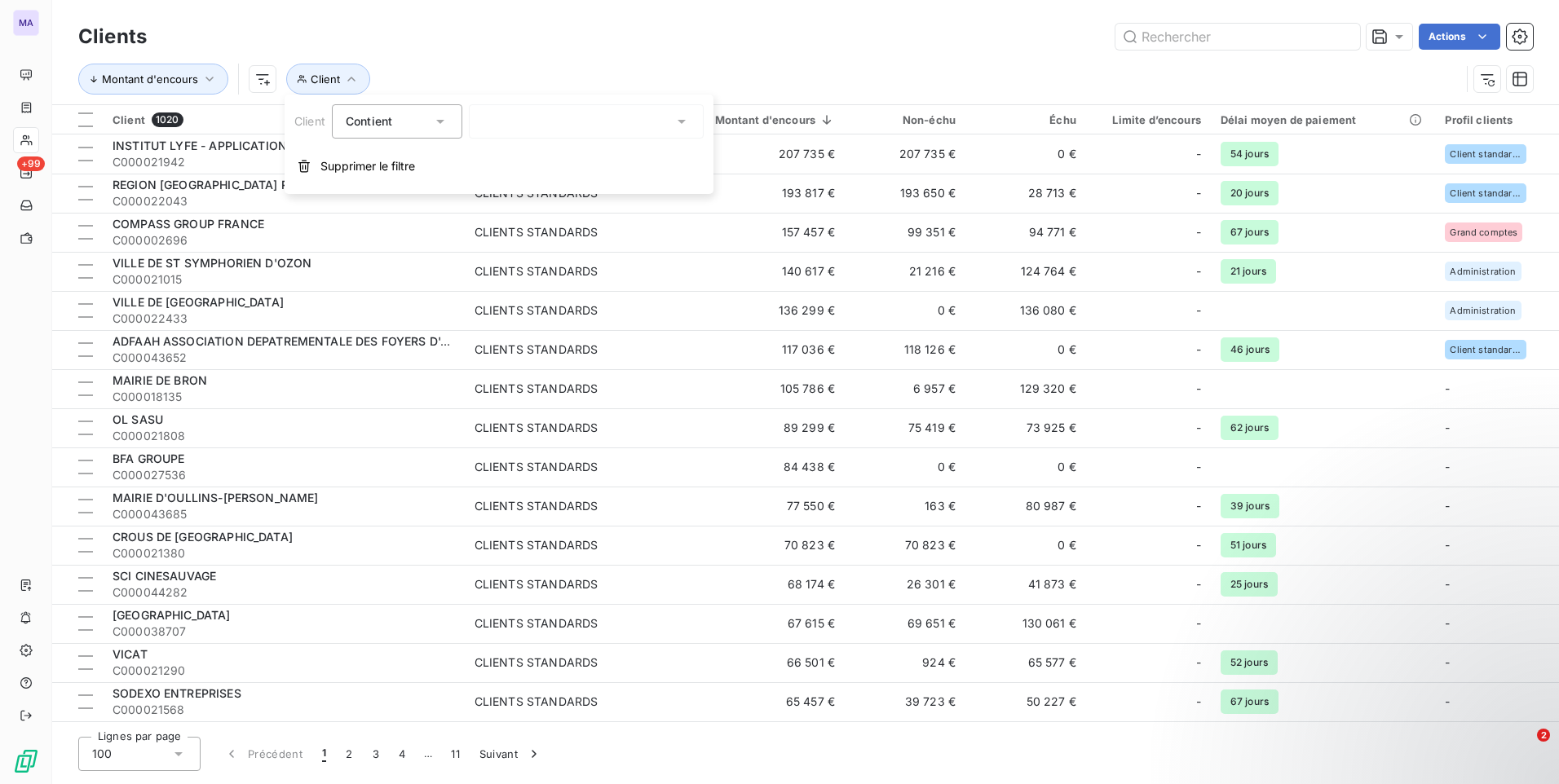
click at [549, 120] on div at bounding box center [586, 120] width 235 height 34
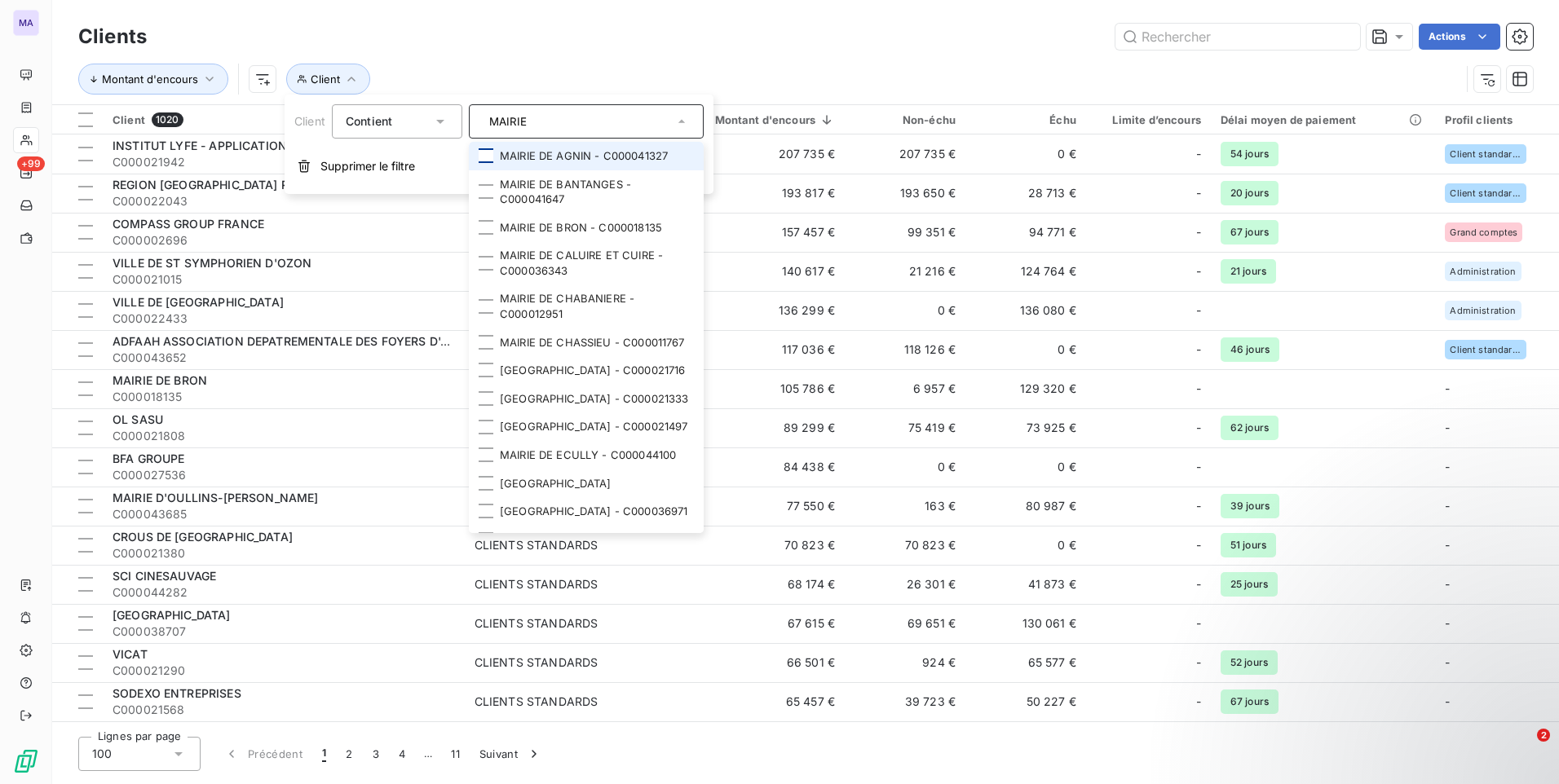
type input "MAIRIE"
click at [486, 152] on div at bounding box center [486, 156] width 15 height 15
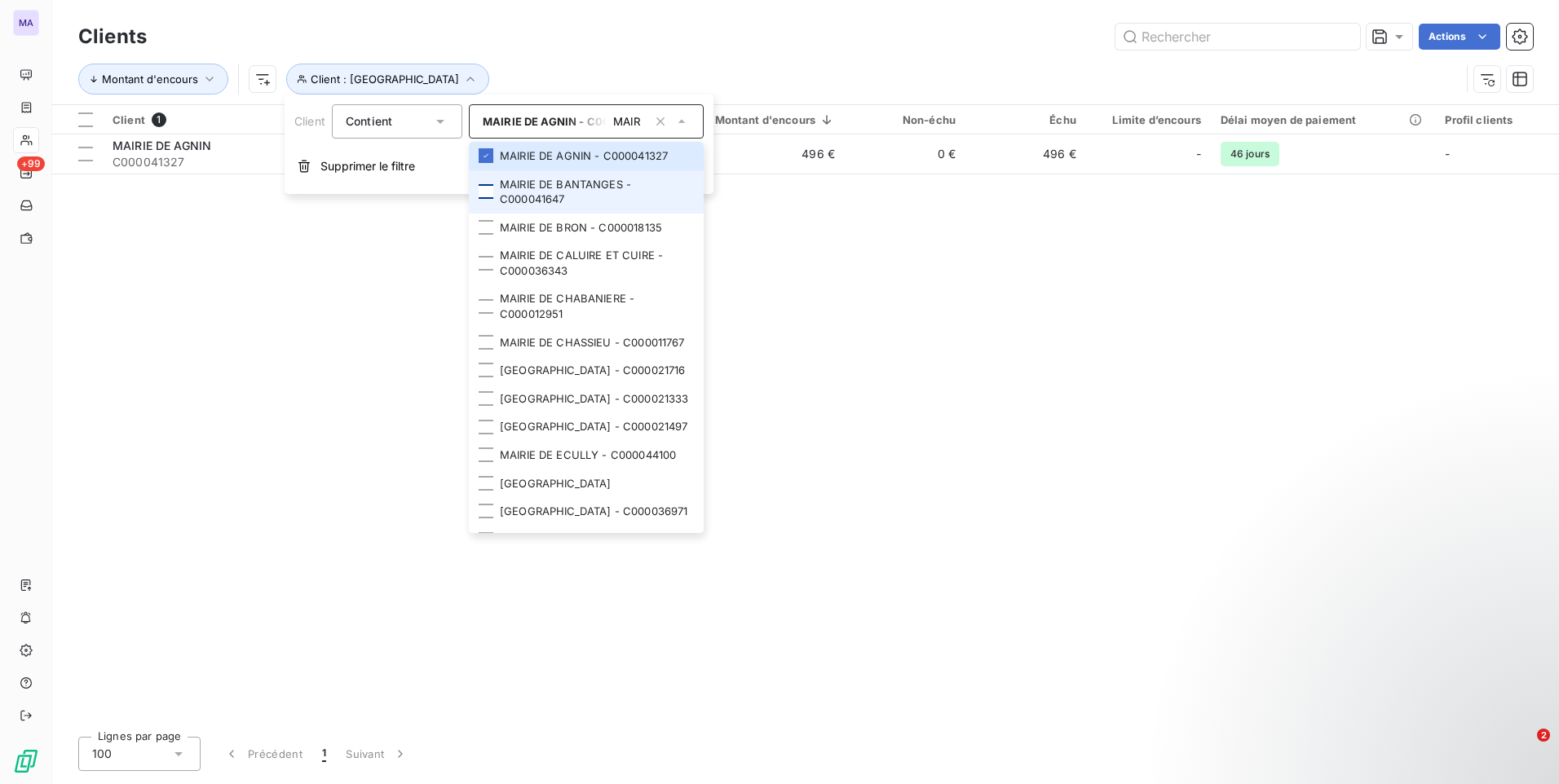
click at [486, 192] on div at bounding box center [486, 191] width 15 height 15
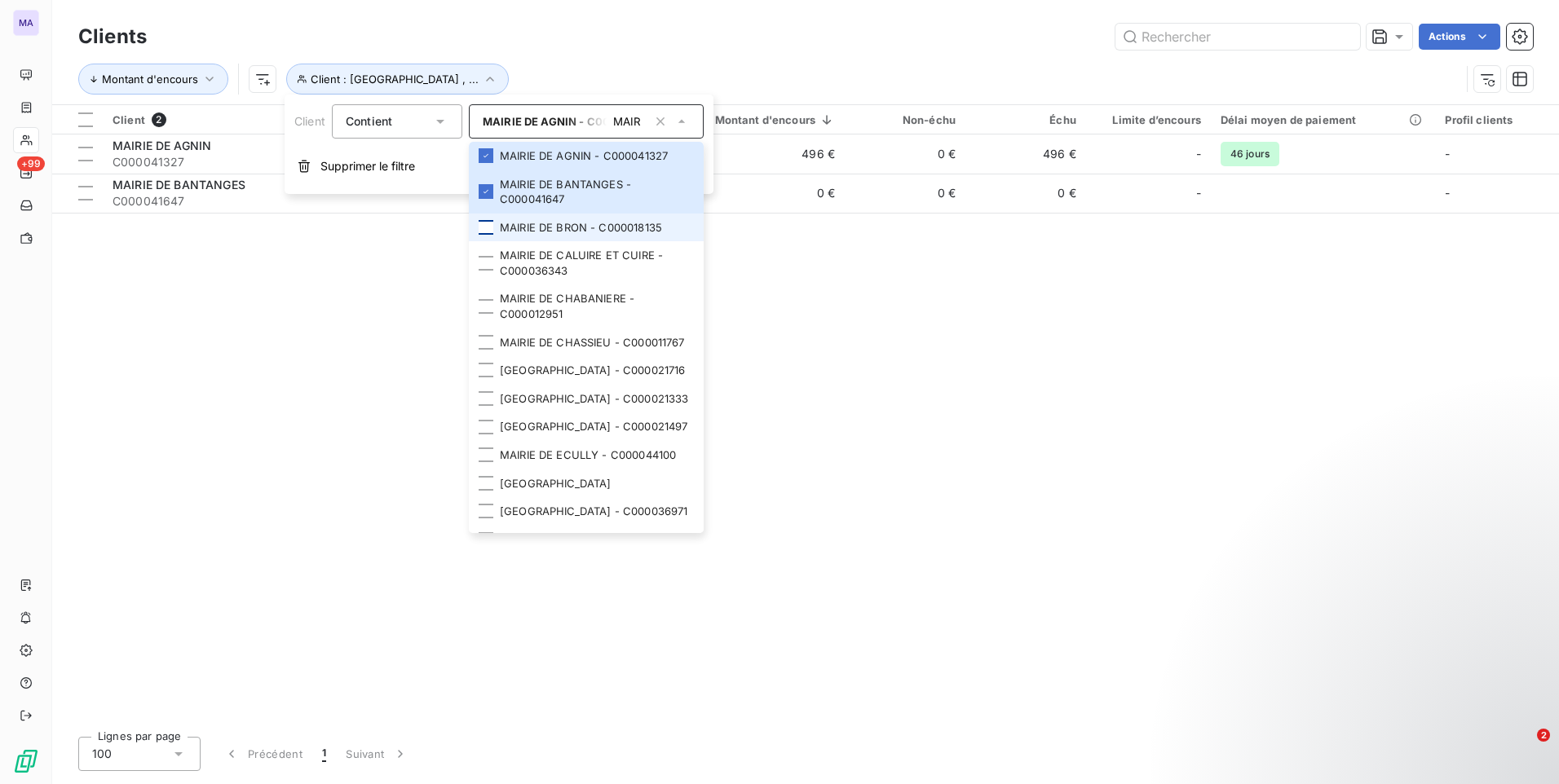
click at [490, 234] on div at bounding box center [486, 228] width 15 height 15
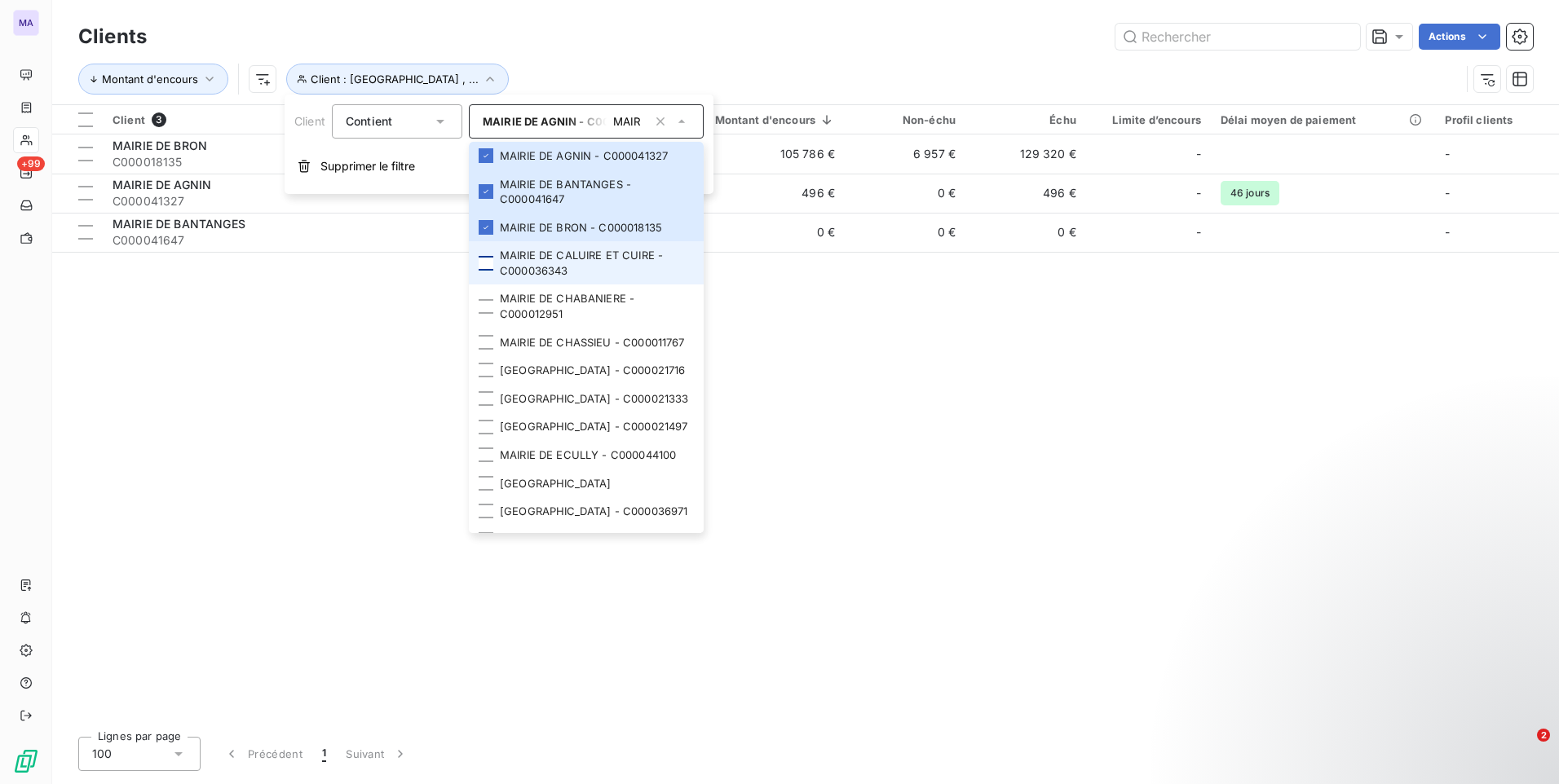
click at [491, 266] on div at bounding box center [486, 263] width 15 height 15
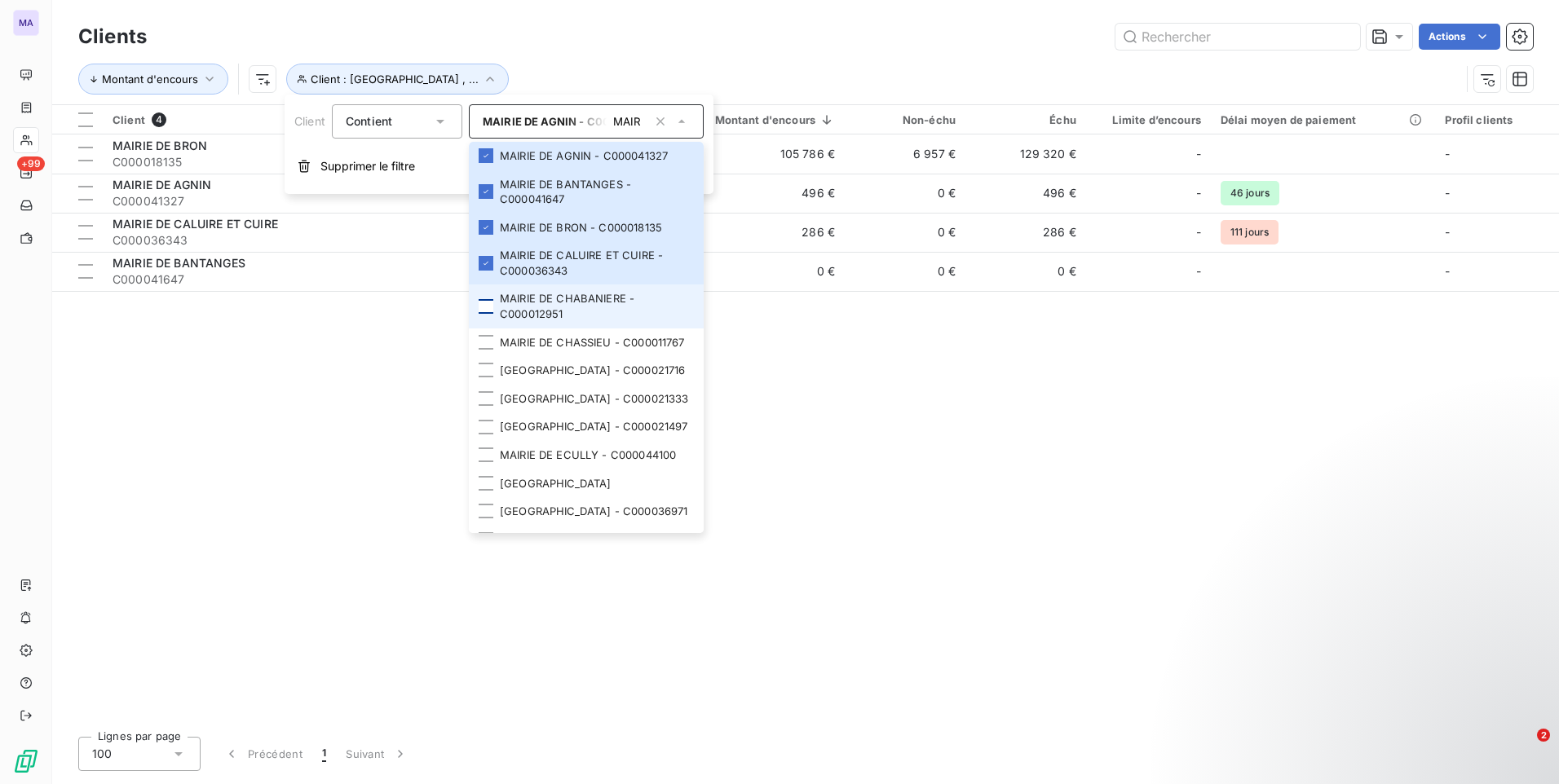
click at [484, 305] on div at bounding box center [486, 306] width 15 height 15
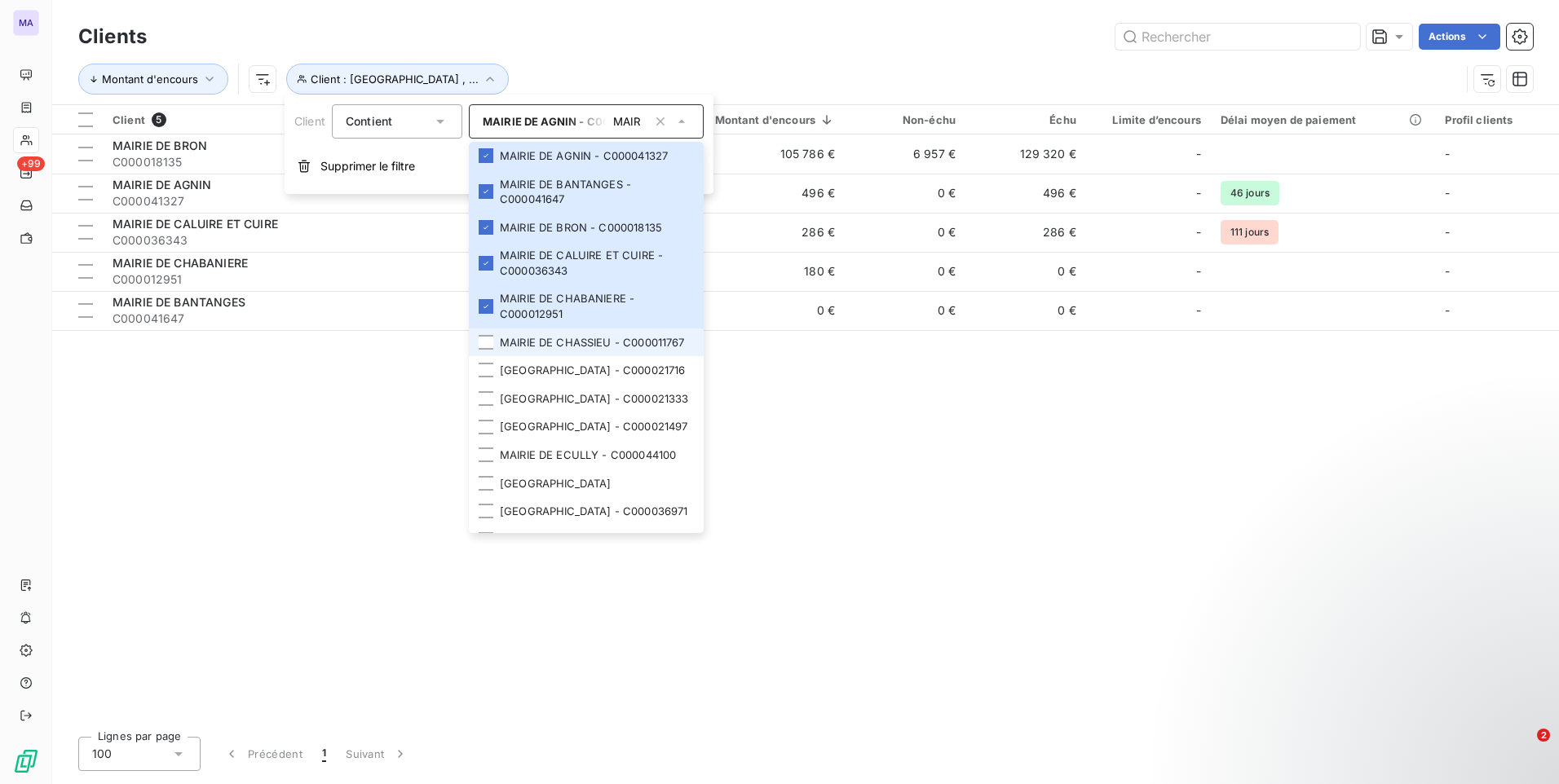
drag, startPoint x: 487, startPoint y: 357, endPoint x: 485, endPoint y: 370, distance: 13.2
click at [486, 350] on div at bounding box center [486, 342] width 15 height 15
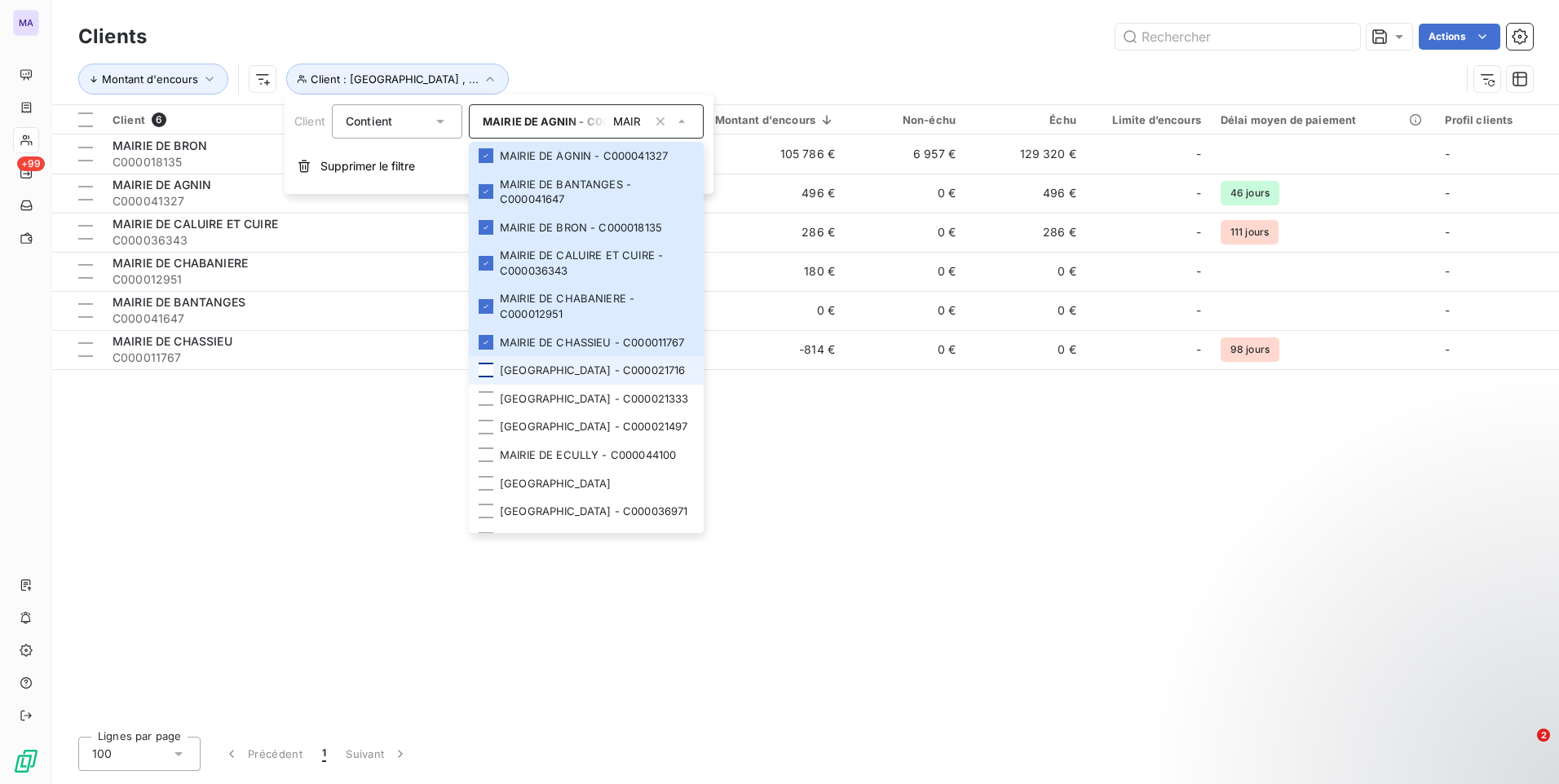
click at [486, 377] on div at bounding box center [486, 370] width 15 height 15
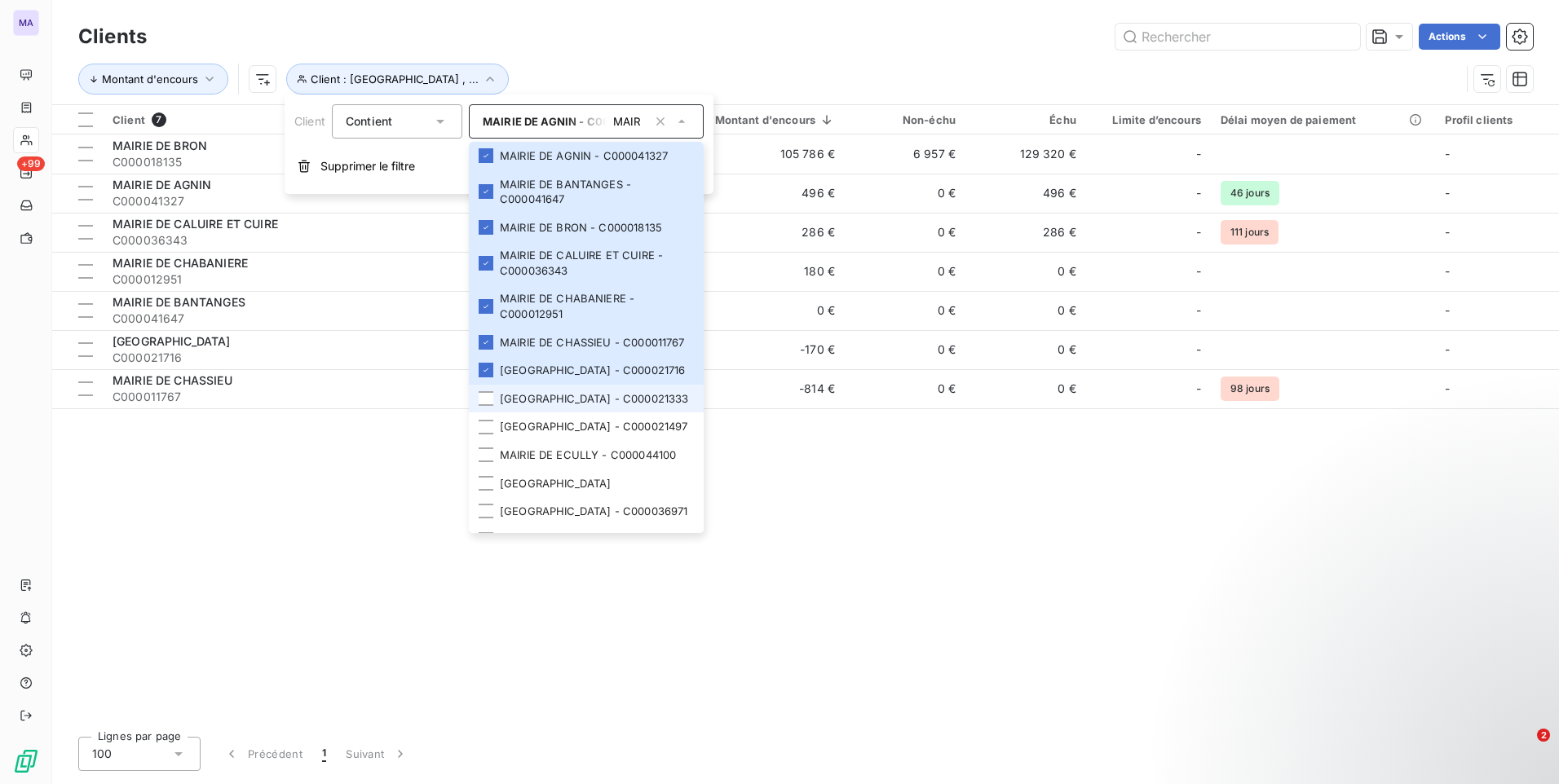
drag, startPoint x: 486, startPoint y: 442, endPoint x: 482, endPoint y: 455, distance: 13.6
click at [485, 413] on li "[GEOGRAPHIC_DATA] - C000021333" at bounding box center [586, 399] width 235 height 29
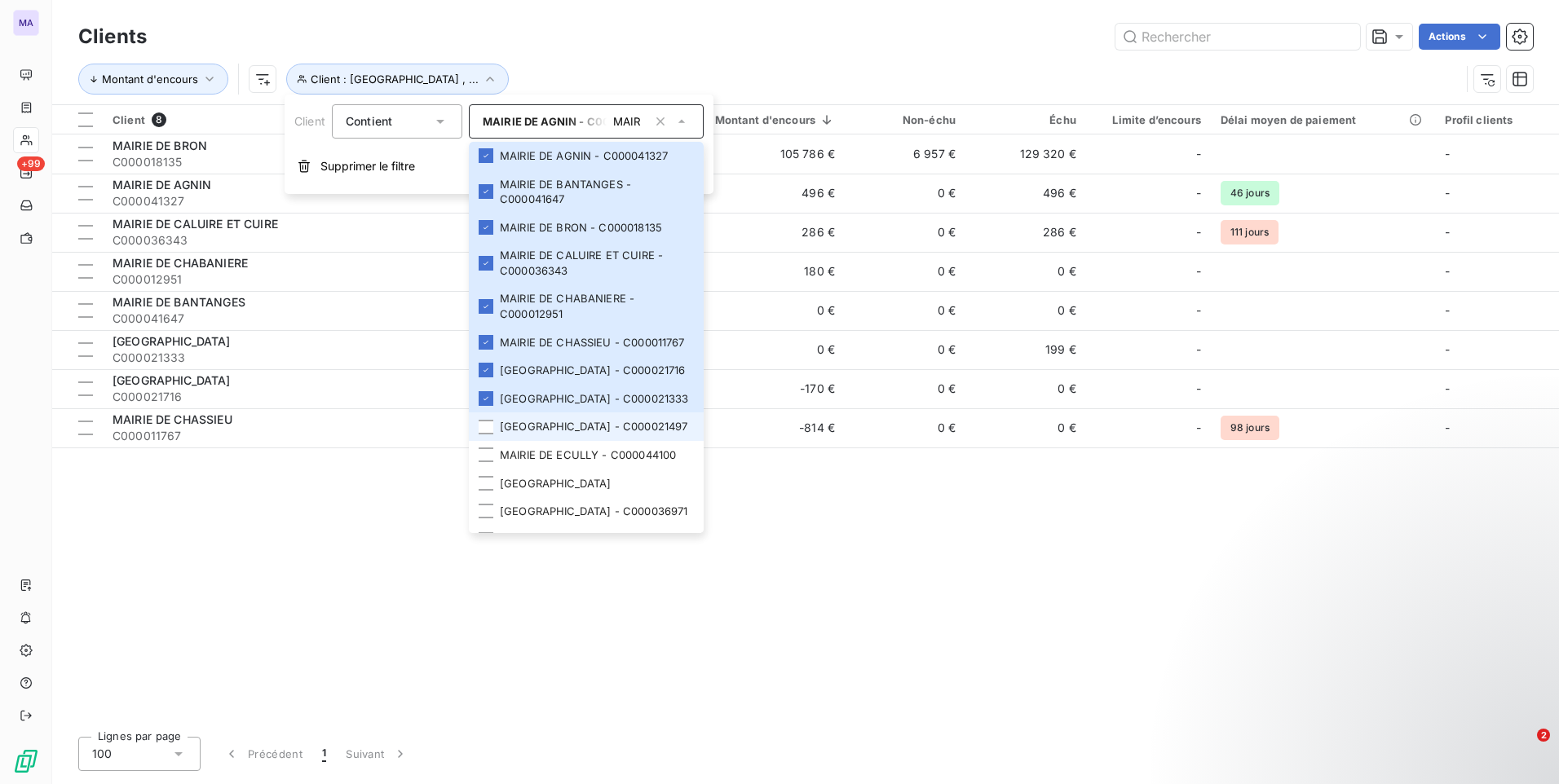
click at [483, 434] on div at bounding box center [486, 427] width 15 height 15
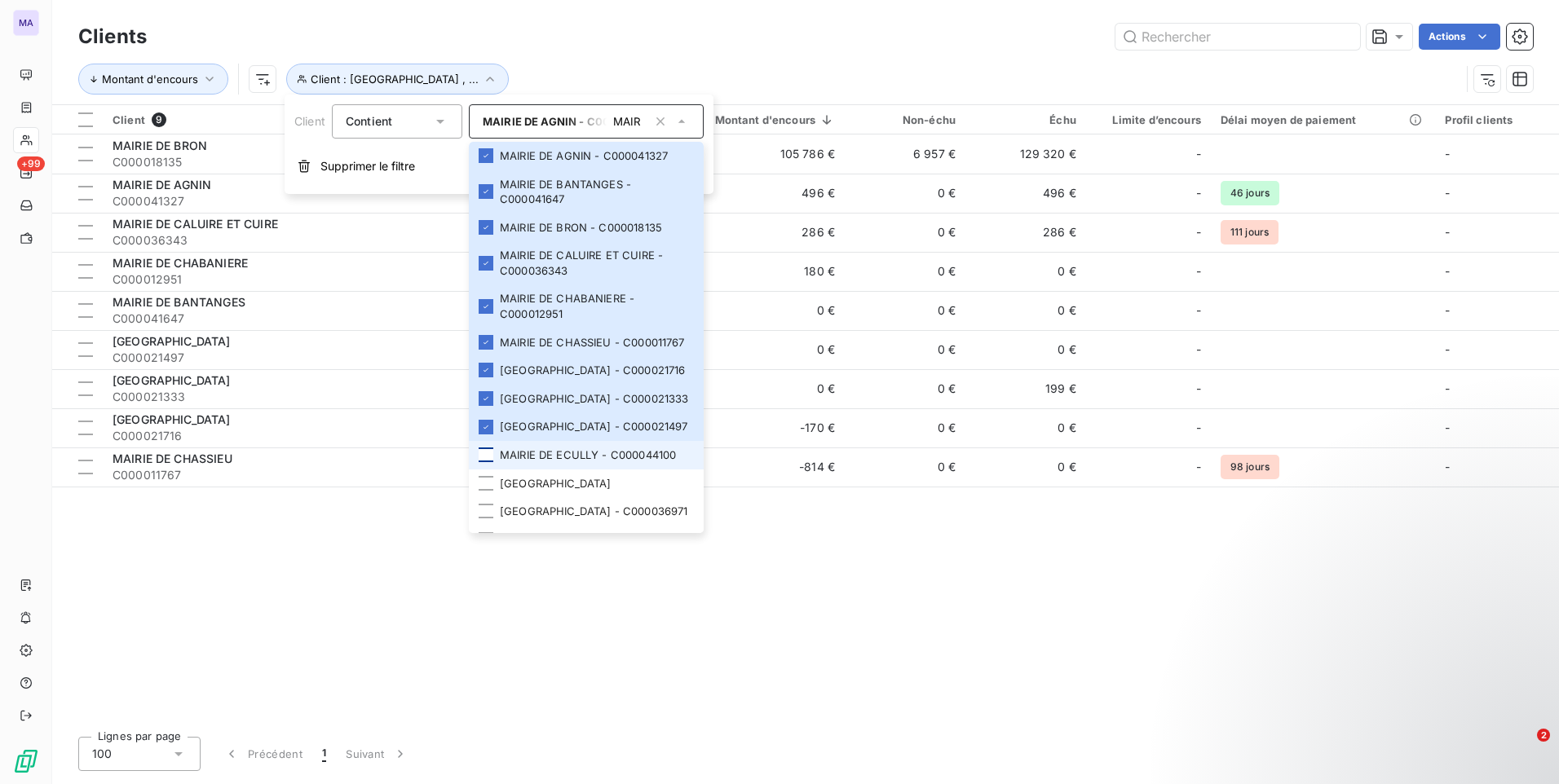
click at [486, 462] on div at bounding box center [486, 455] width 15 height 15
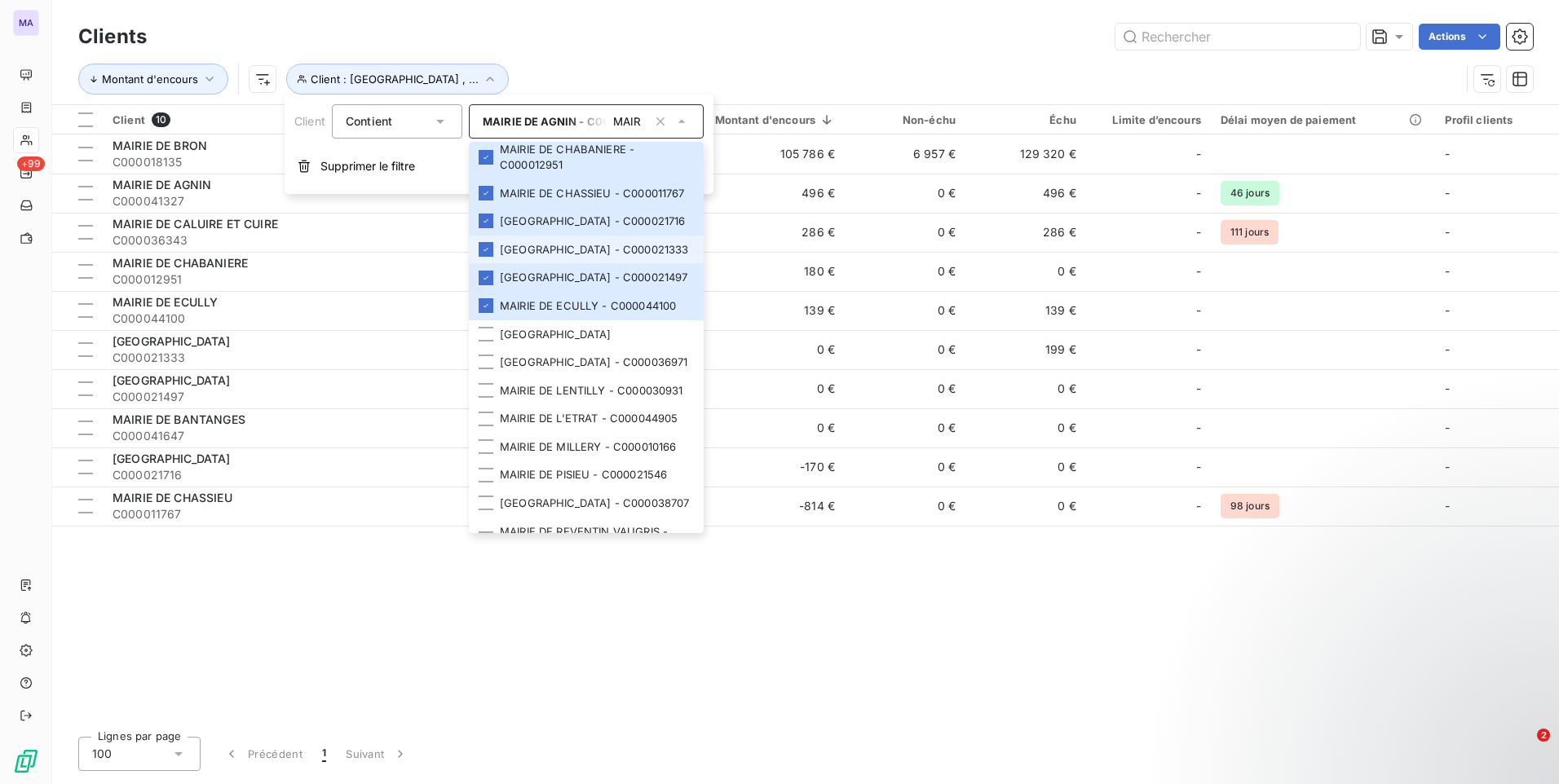
scroll to position [163, 0]
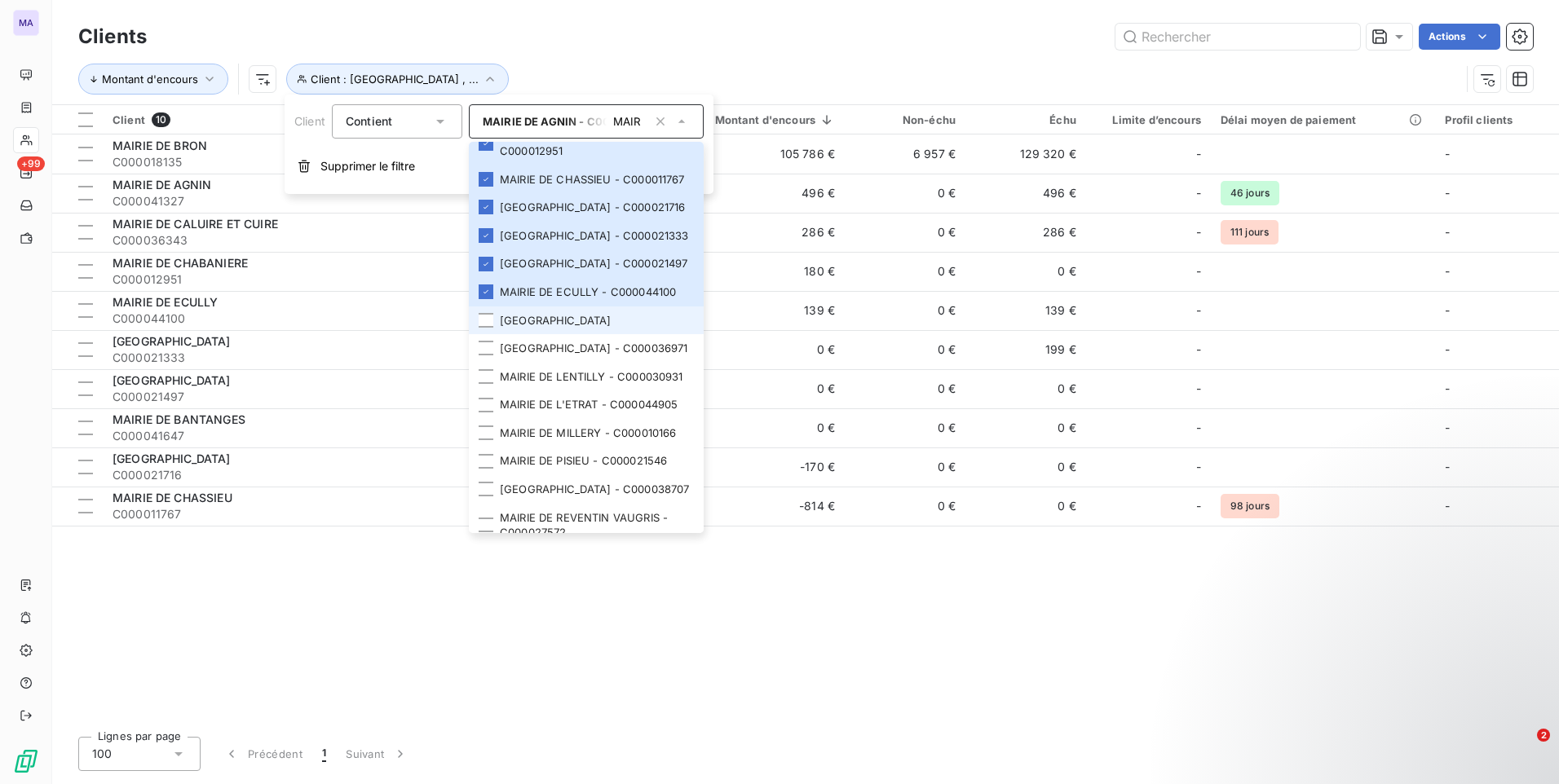
drag, startPoint x: 486, startPoint y: 372, endPoint x: 486, endPoint y: 382, distance: 10.0
click at [486, 328] on div at bounding box center [486, 320] width 15 height 15
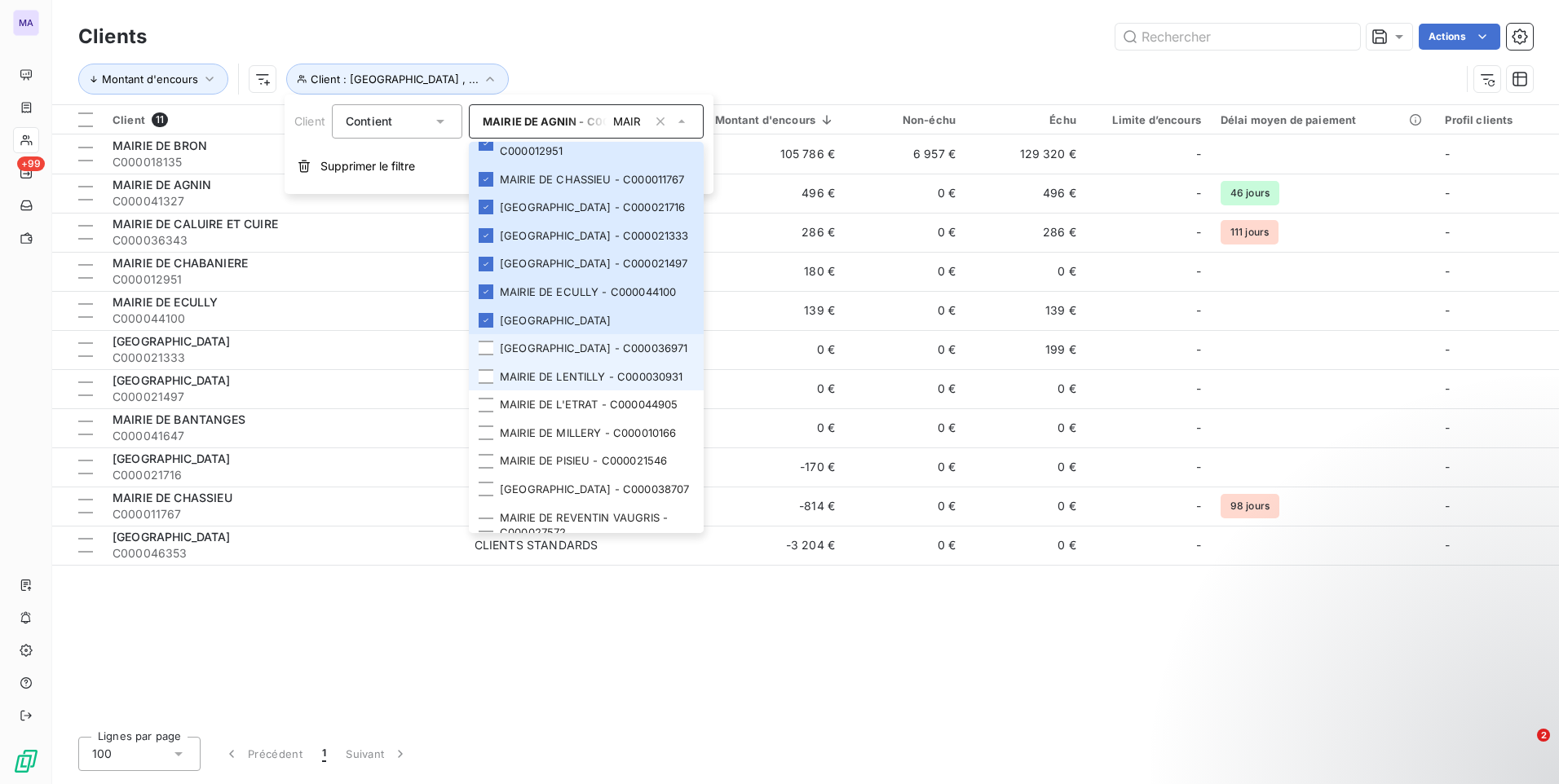
drag, startPoint x: 486, startPoint y: 406, endPoint x: 477, endPoint y: 439, distance: 34.2
click at [486, 355] on div at bounding box center [486, 348] width 15 height 15
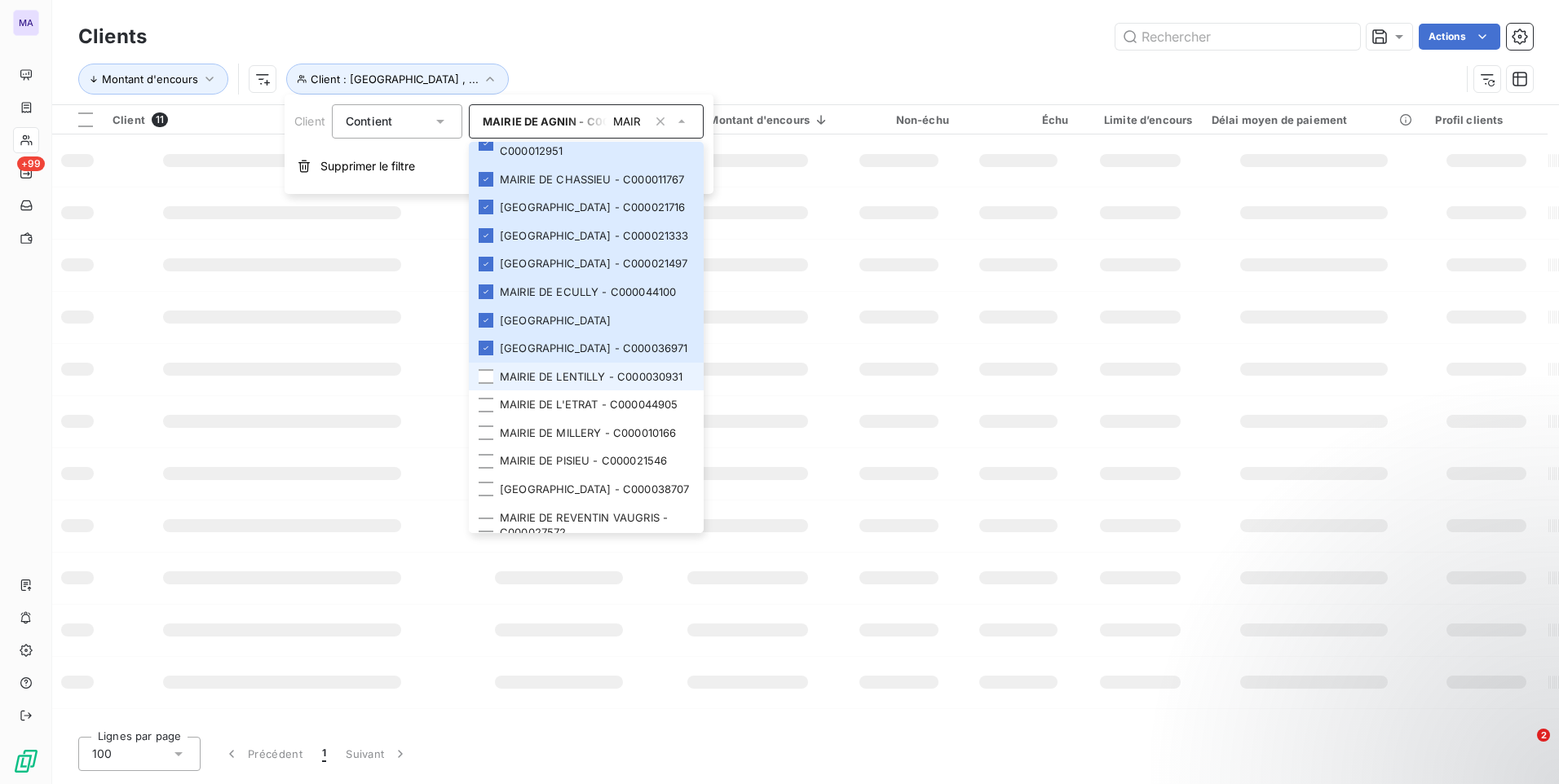
click at [476, 391] on li "MAIRIE DE LENTILLY - C000030931" at bounding box center [586, 376] width 235 height 29
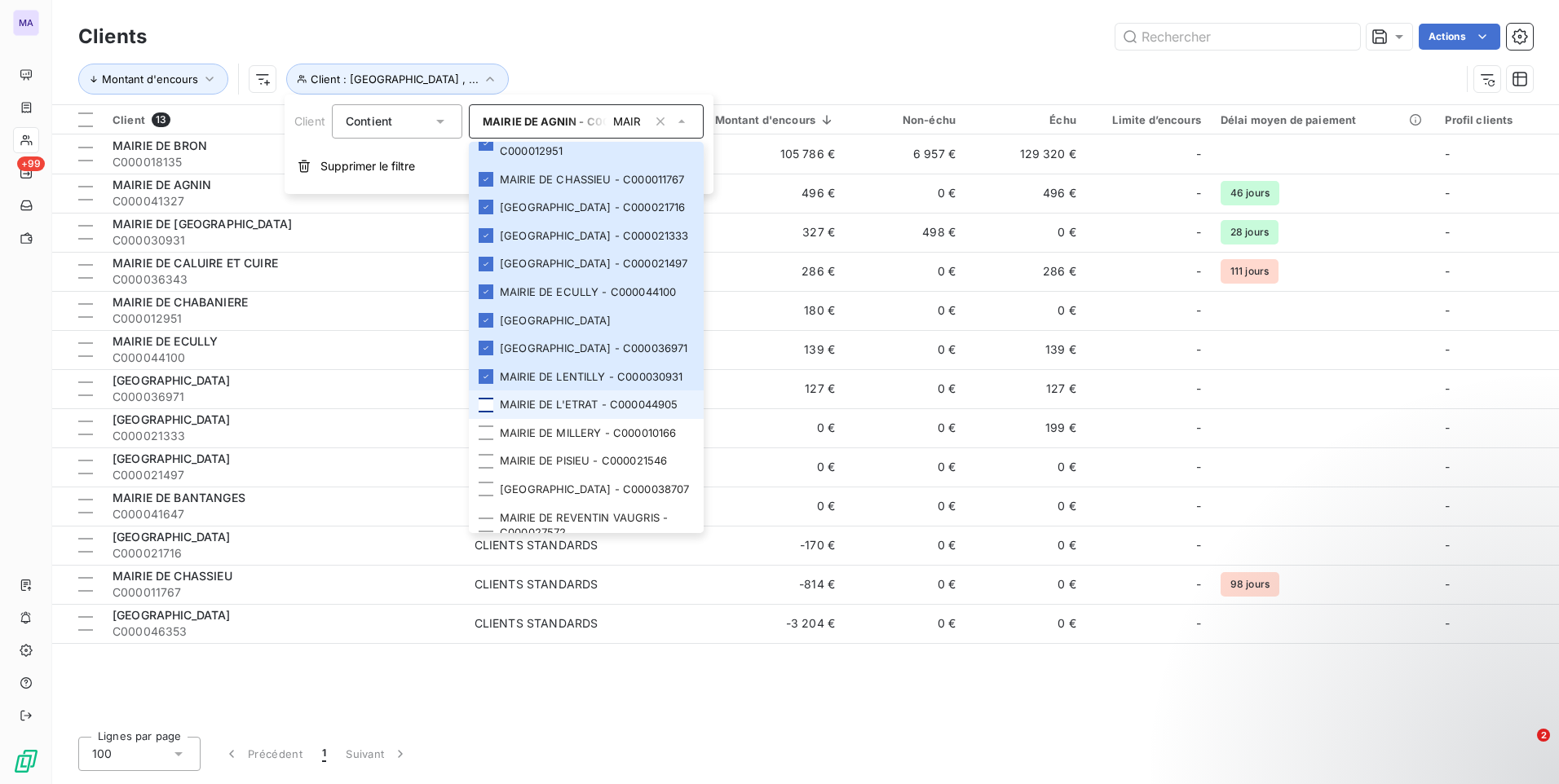
click at [489, 413] on div at bounding box center [486, 405] width 15 height 15
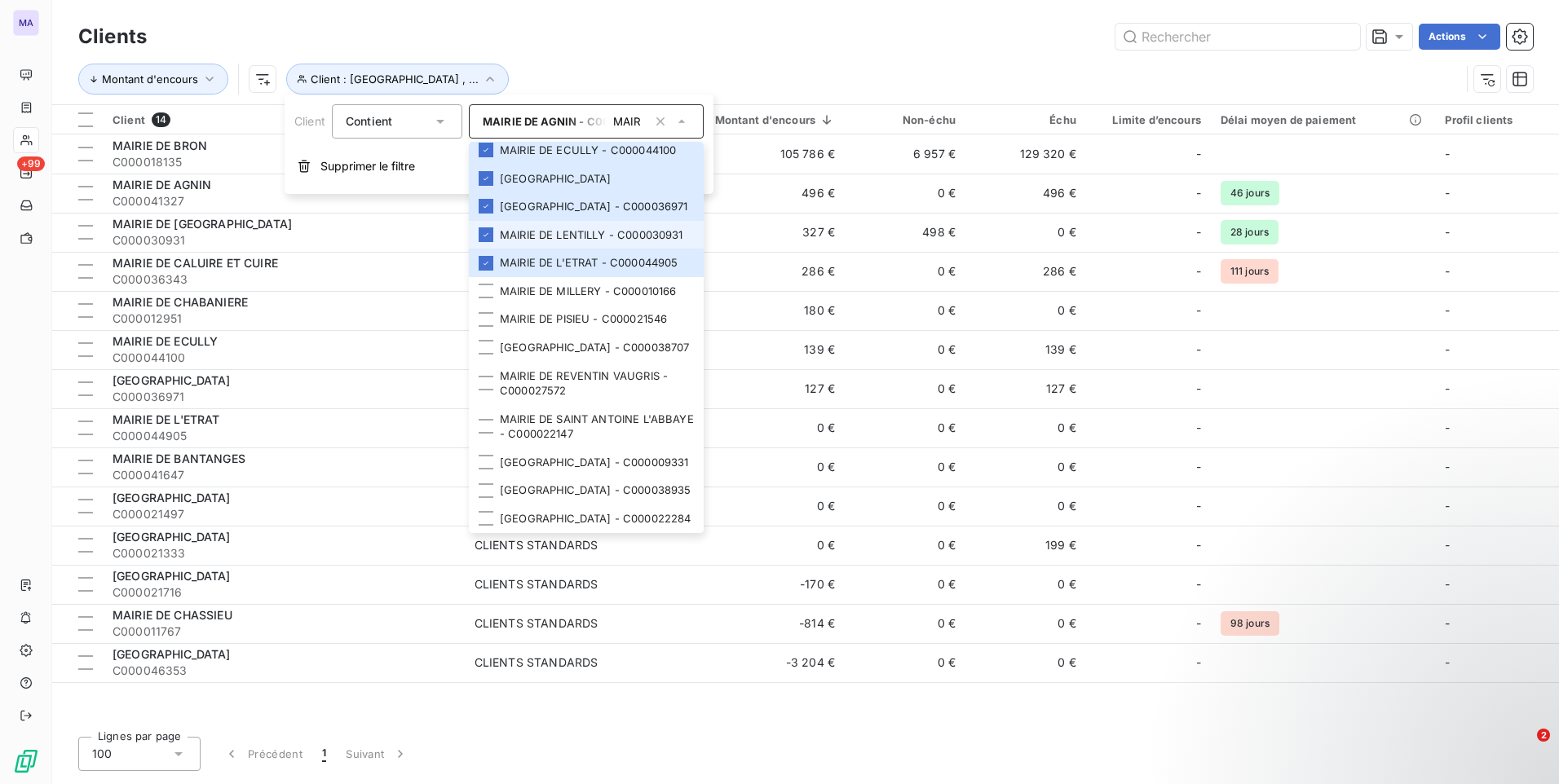
scroll to position [326, 0]
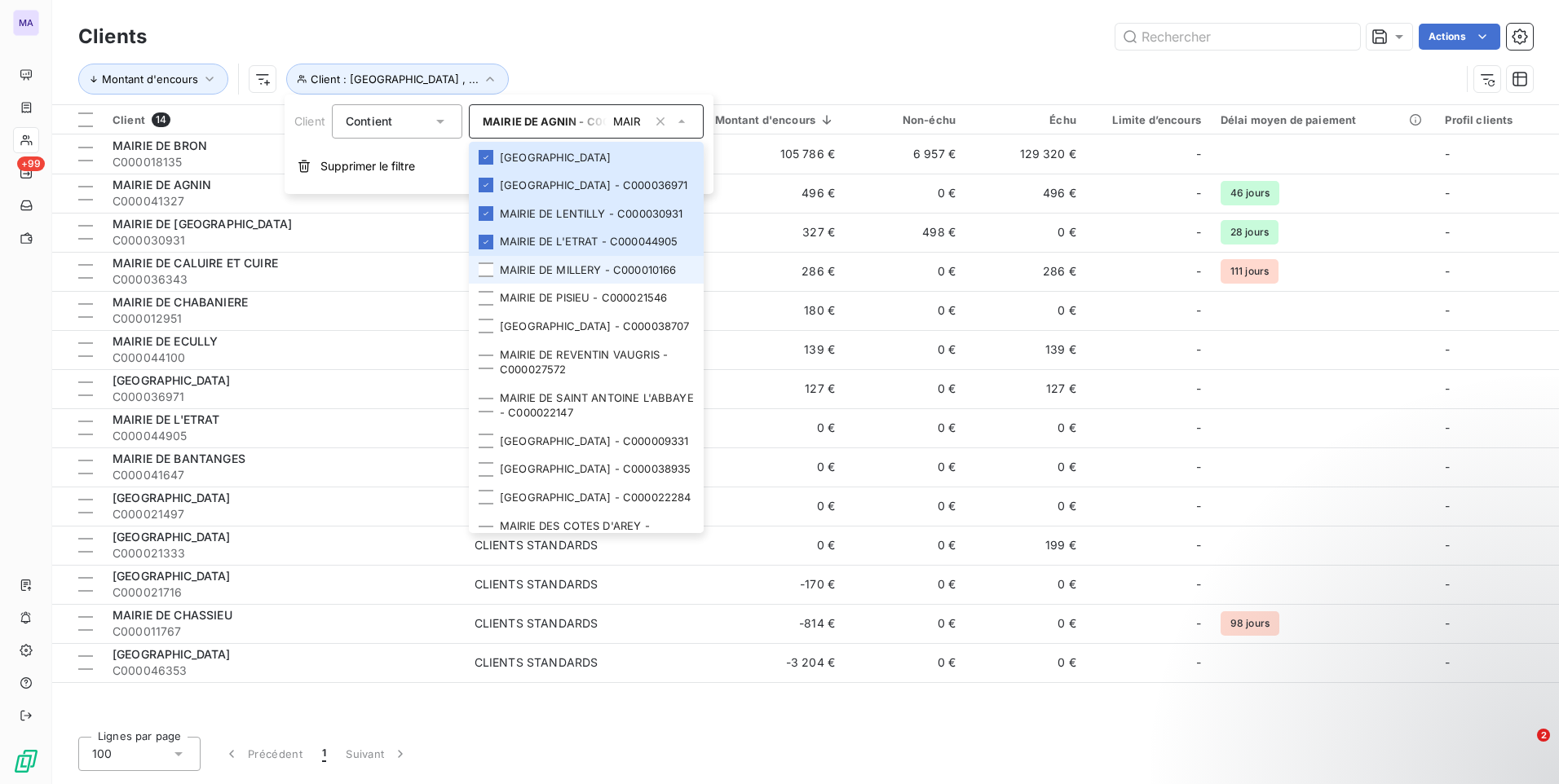
click at [492, 277] on div at bounding box center [486, 270] width 15 height 15
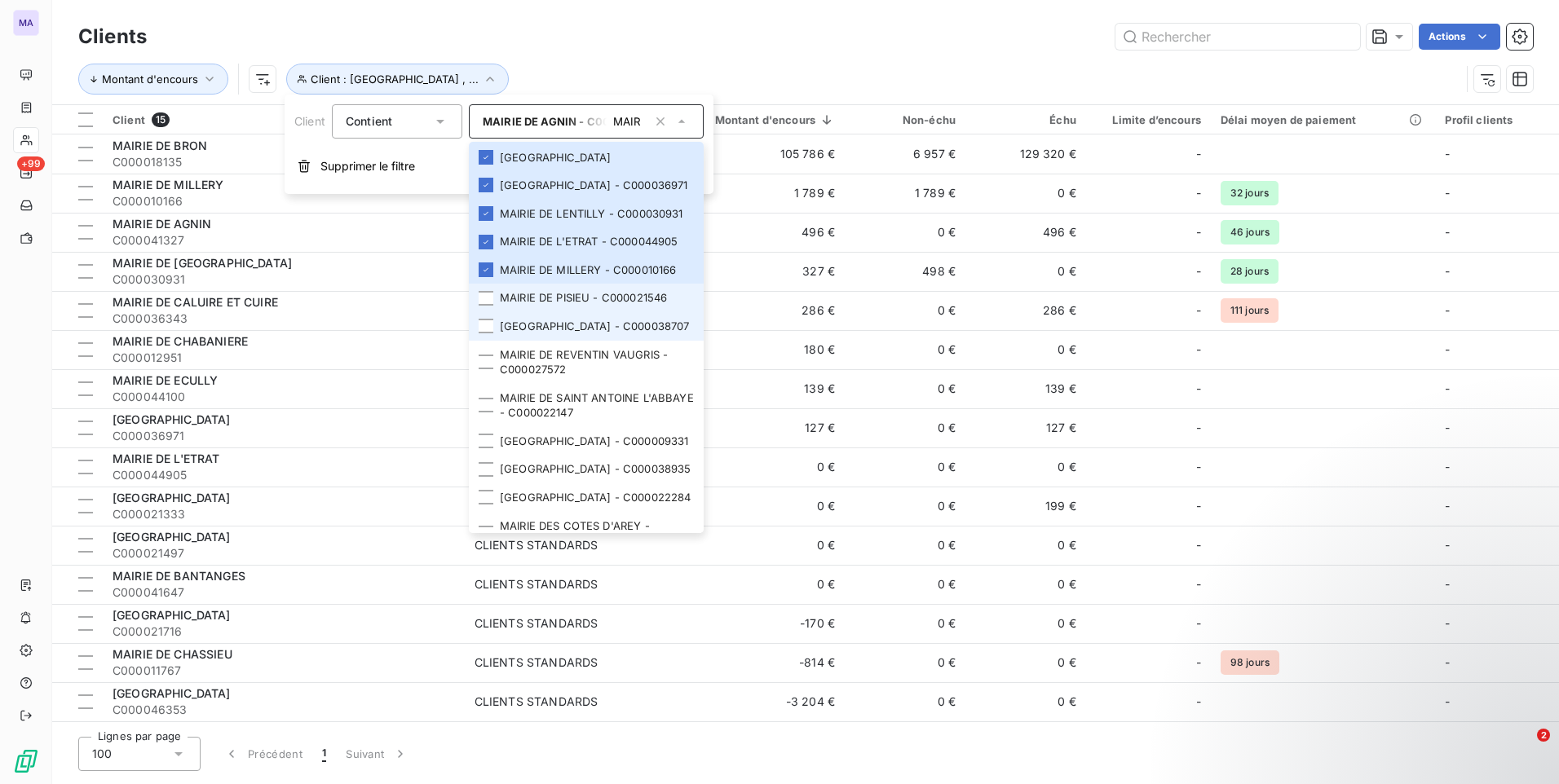
drag, startPoint x: 486, startPoint y: 377, endPoint x: 477, endPoint y: 415, distance: 39.1
click at [486, 305] on div at bounding box center [486, 298] width 15 height 15
drag, startPoint x: 483, startPoint y: 413, endPoint x: 485, endPoint y: 423, distance: 10.2
click at [485, 333] on div at bounding box center [486, 326] width 15 height 15
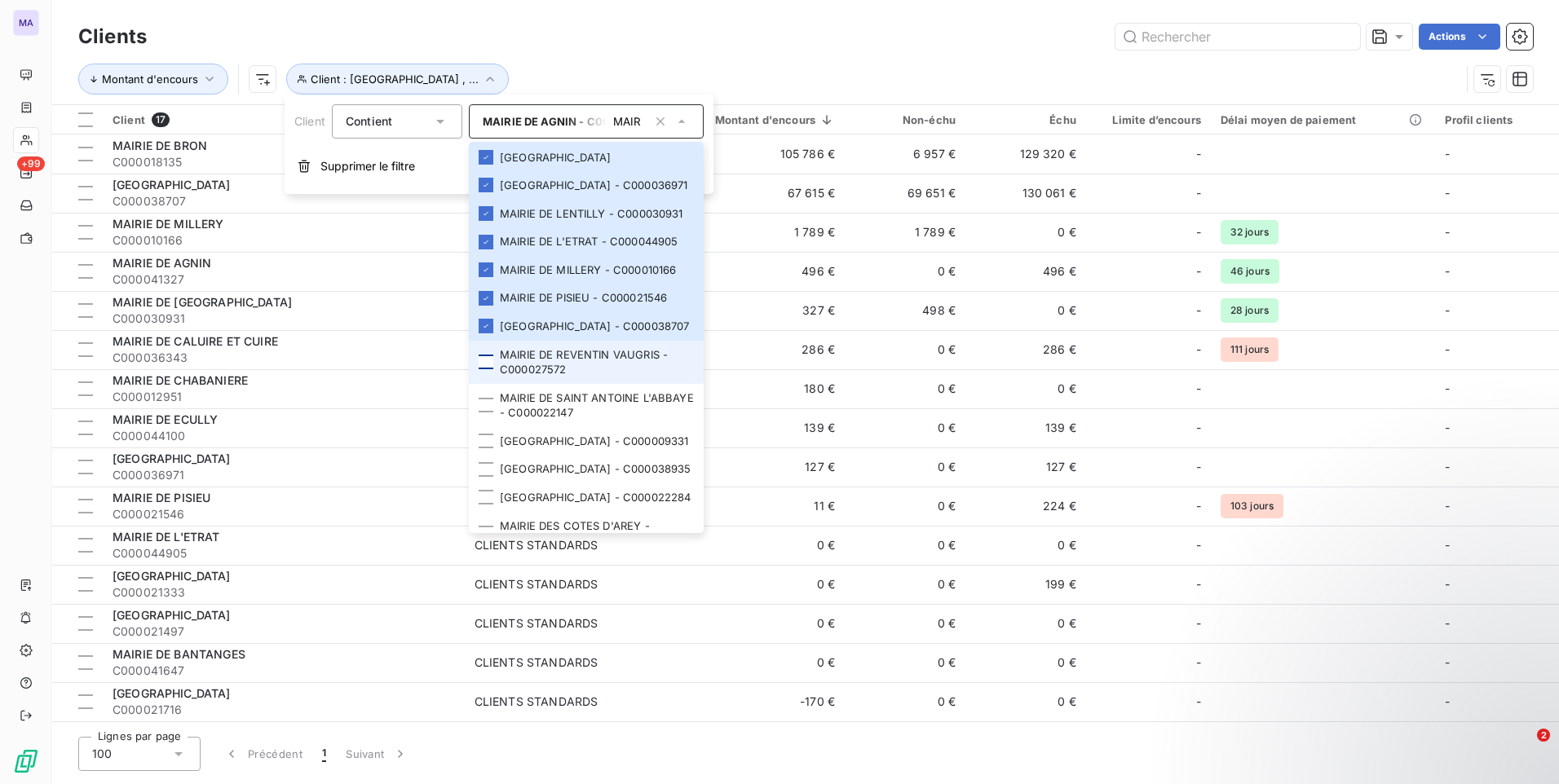
drag, startPoint x: 486, startPoint y: 448, endPoint x: 481, endPoint y: 472, distance: 24.5
click at [486, 369] on div at bounding box center [486, 361] width 15 height 15
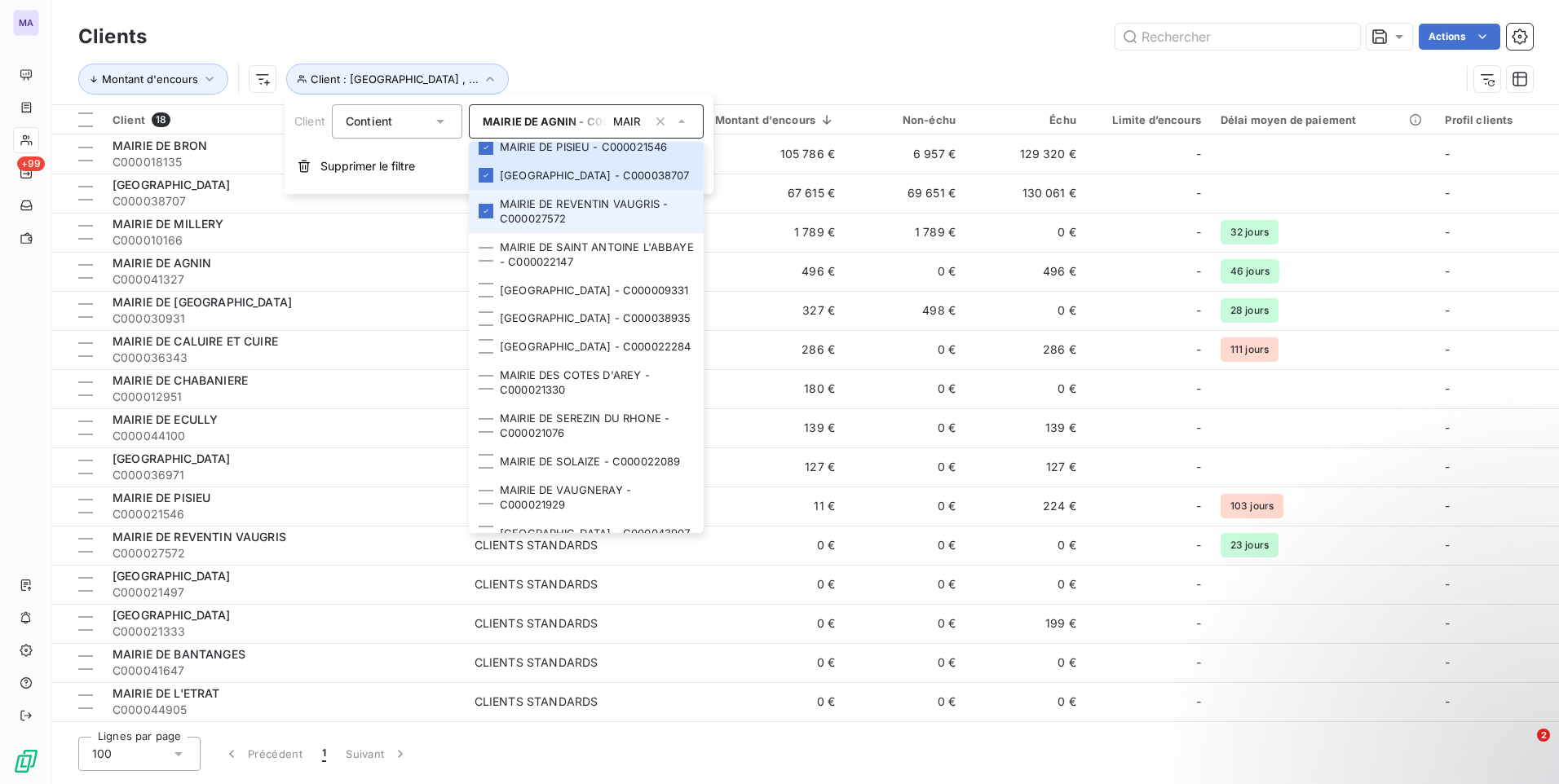
scroll to position [489, 0]
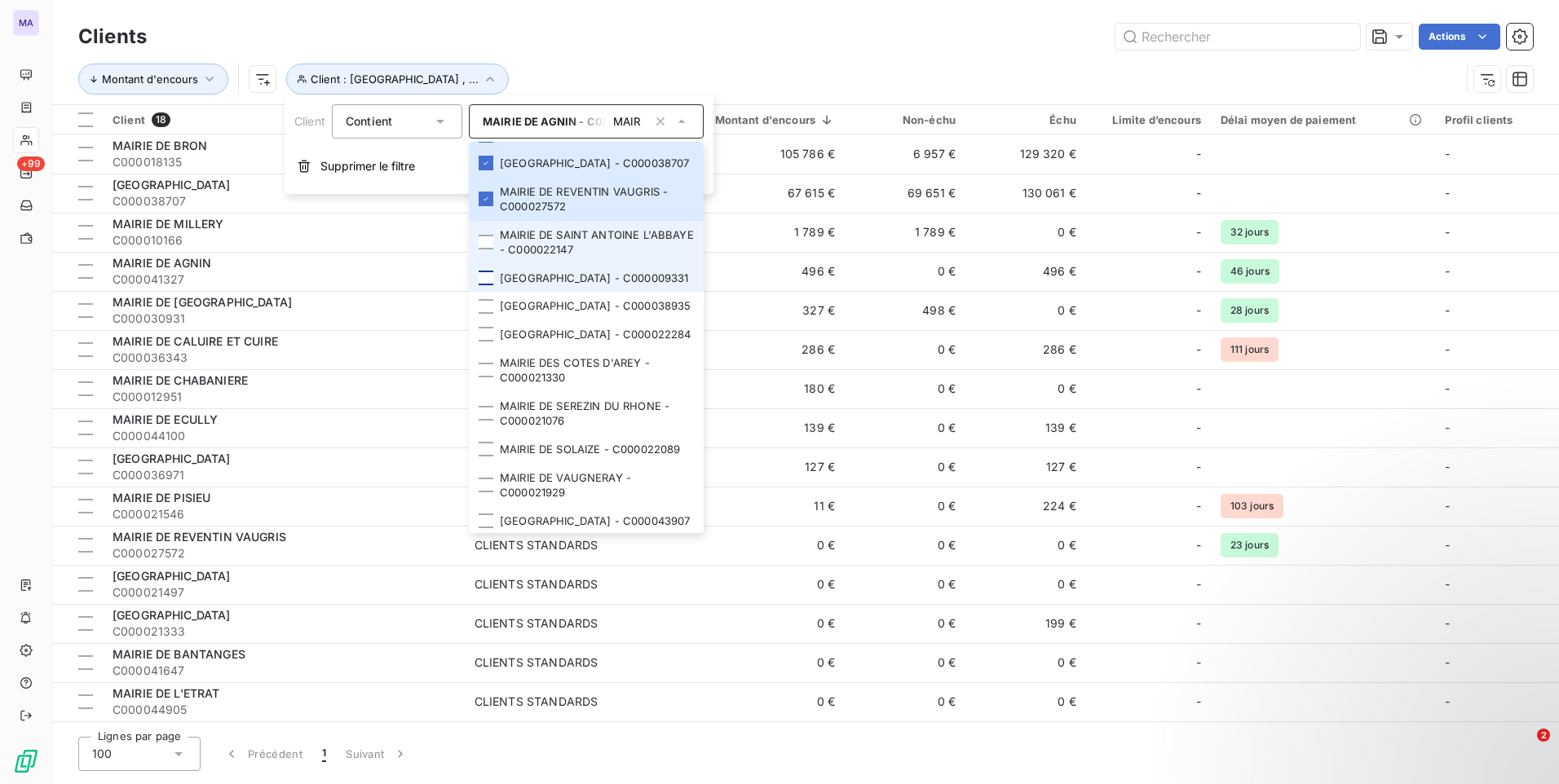
drag, startPoint x: 494, startPoint y: 331, endPoint x: 493, endPoint y: 378, distance: 47.0
click at [491, 264] on li "MAIRIE DE SAINT ANTOINE L'ABBAYE - C000022147" at bounding box center [586, 243] width 235 height 43
click at [493, 286] on div at bounding box center [486, 278] width 15 height 15
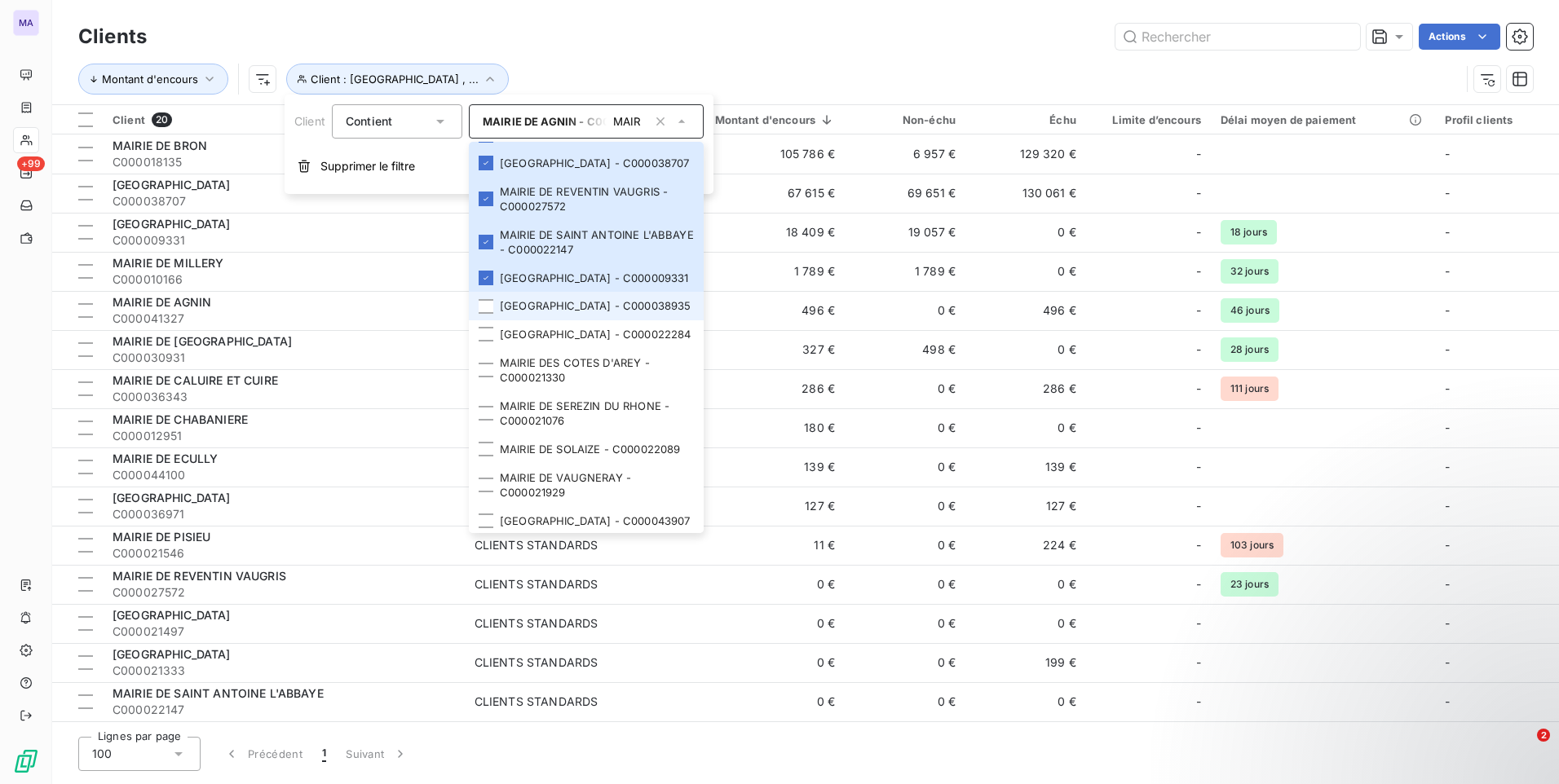
drag, startPoint x: 486, startPoint y: 422, endPoint x: 486, endPoint y: 432, distance: 10.0
click at [486, 314] on div at bounding box center [486, 306] width 15 height 15
drag, startPoint x: 483, startPoint y: 456, endPoint x: 485, endPoint y: 470, distance: 14.1
click at [484, 342] on div at bounding box center [486, 334] width 15 height 15
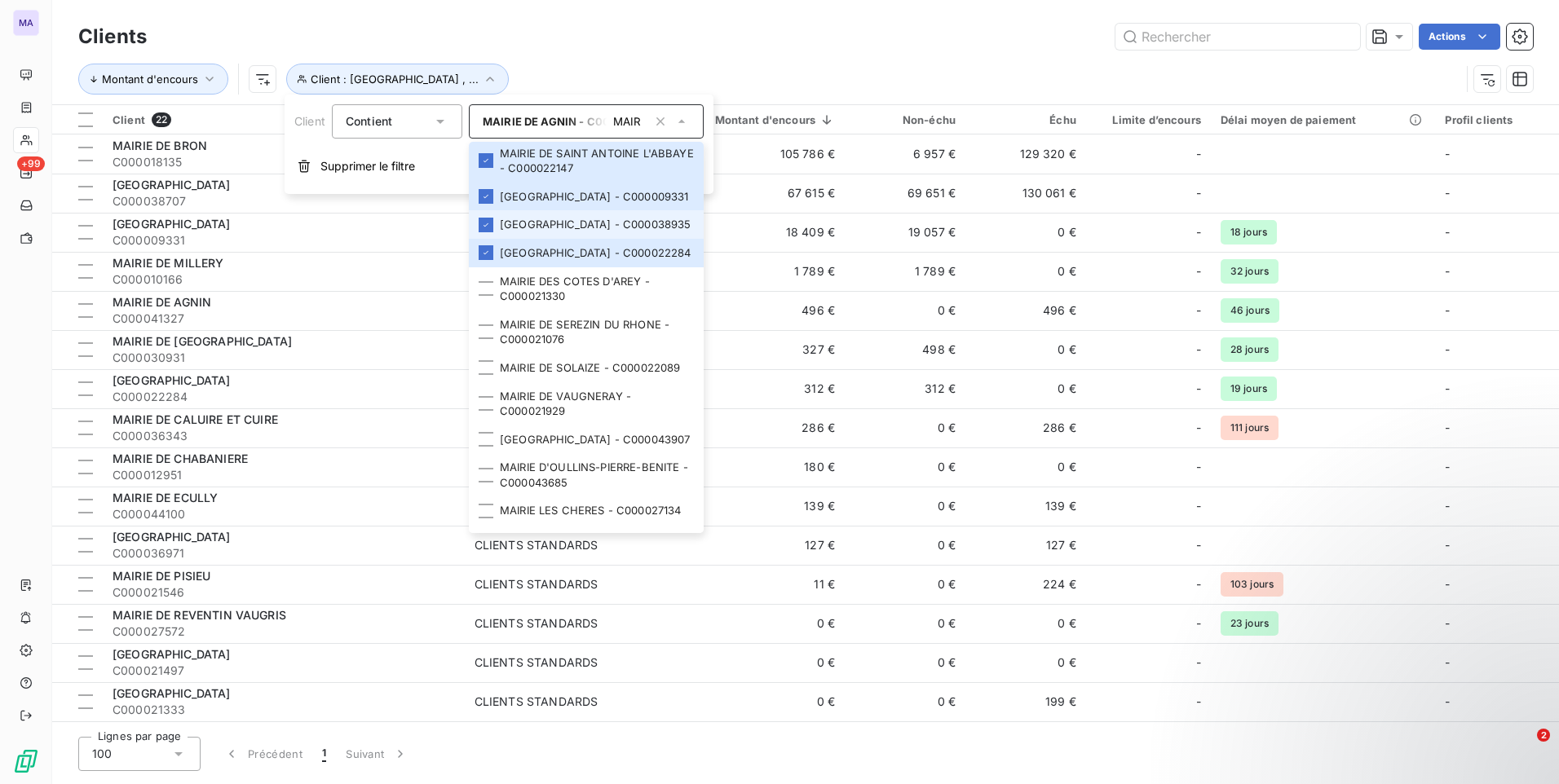
scroll to position [652, 0]
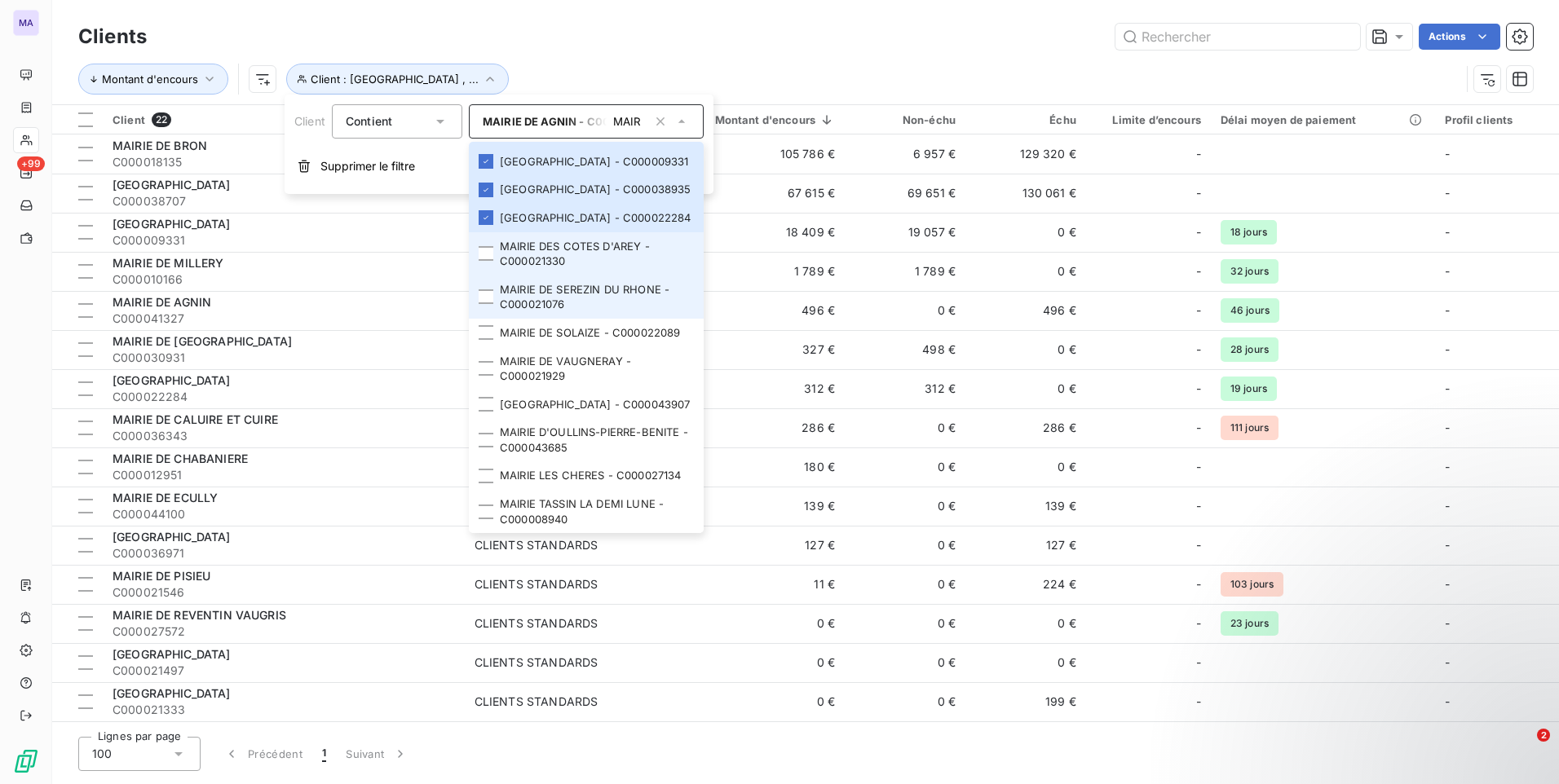
drag, startPoint x: 493, startPoint y: 346, endPoint x: 490, endPoint y: 375, distance: 29.2
click at [491, 261] on div at bounding box center [486, 253] width 15 height 15
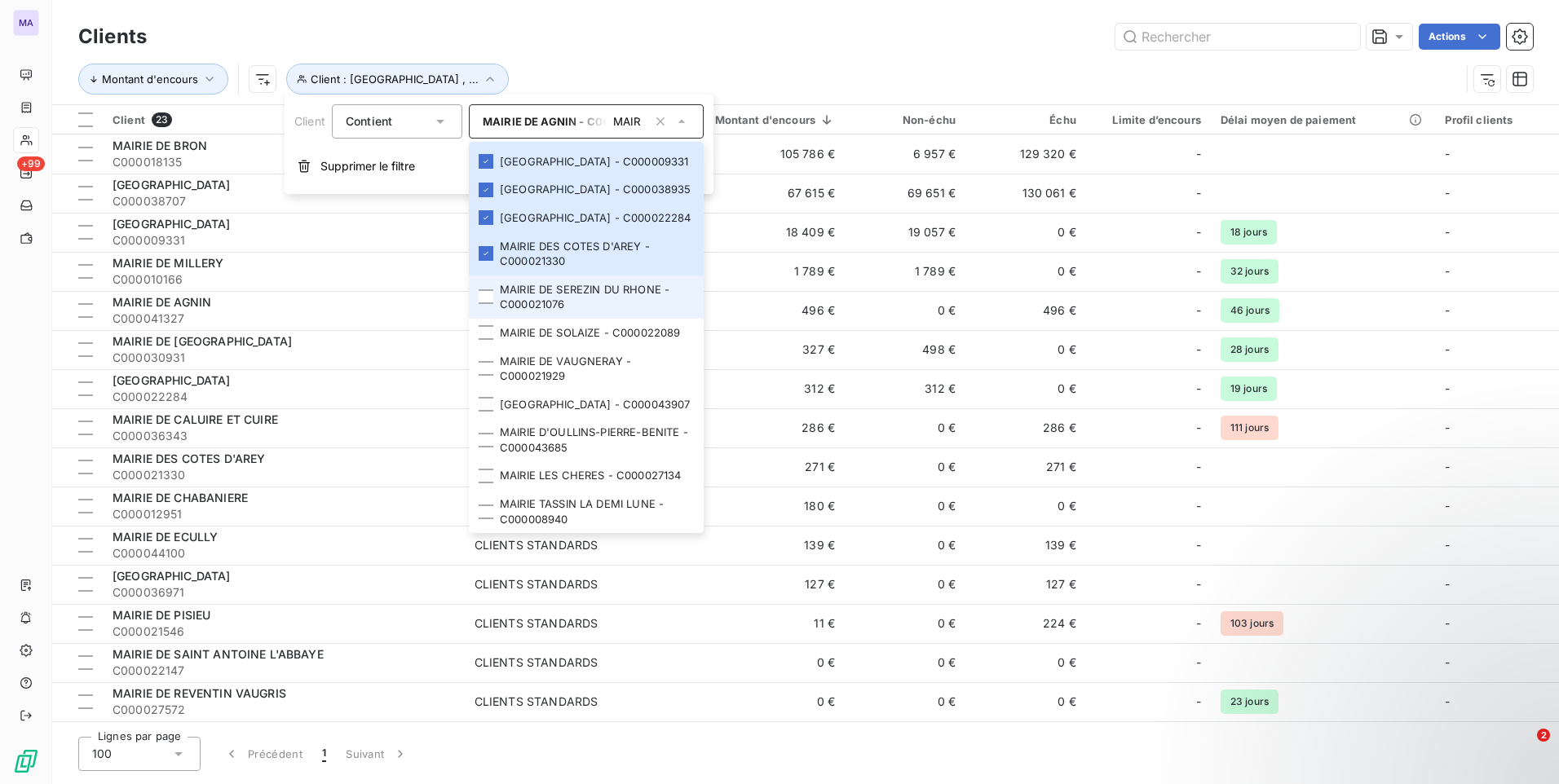
click at [492, 304] on div at bounding box center [486, 297] width 15 height 15
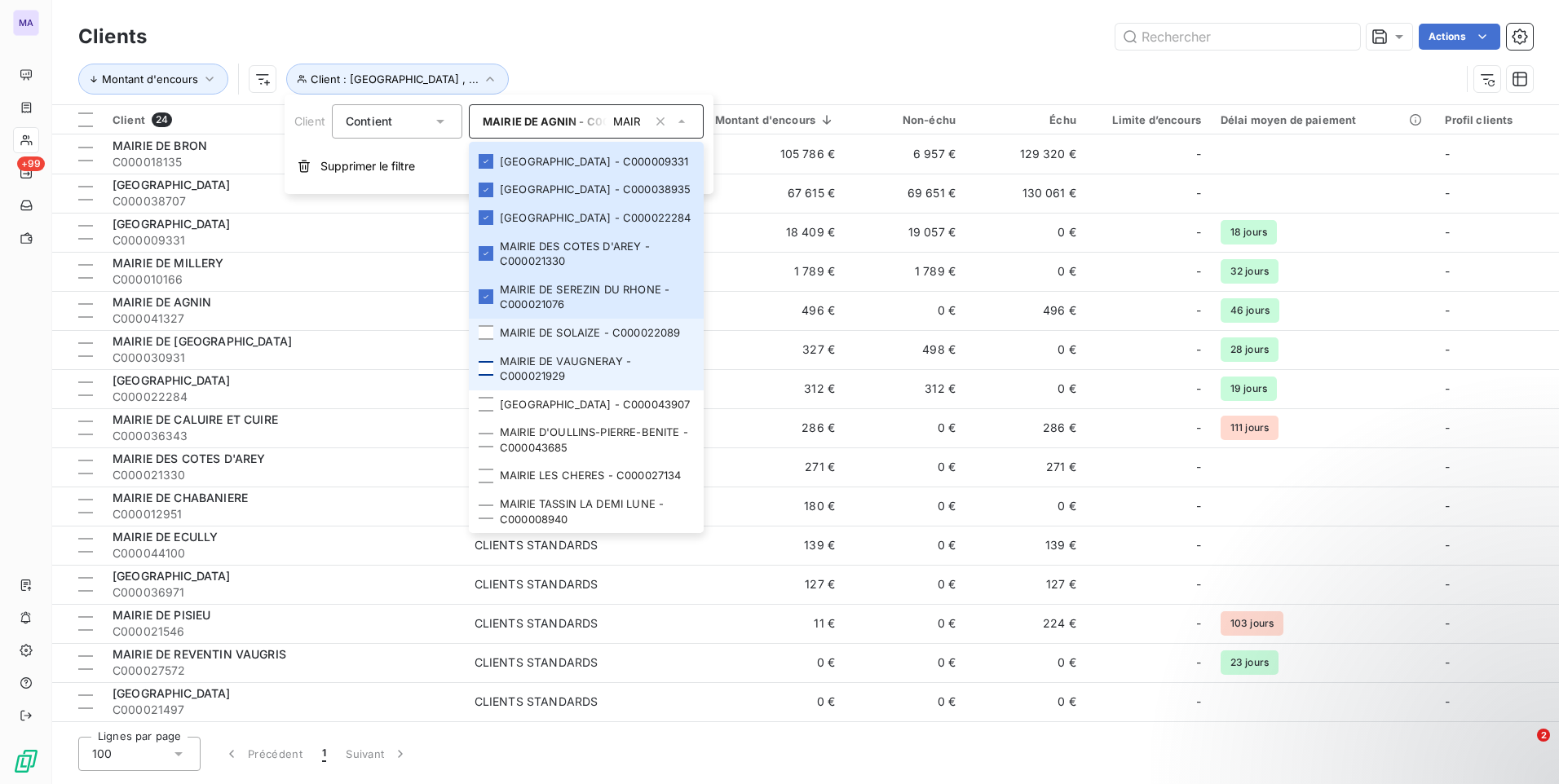
drag, startPoint x: 482, startPoint y: 432, endPoint x: 485, endPoint y: 451, distance: 19.2
click at [482, 347] on li "MAIRIE DE SOLAIZE - C000022089" at bounding box center [586, 333] width 235 height 29
click at [487, 375] on div at bounding box center [486, 368] width 15 height 15
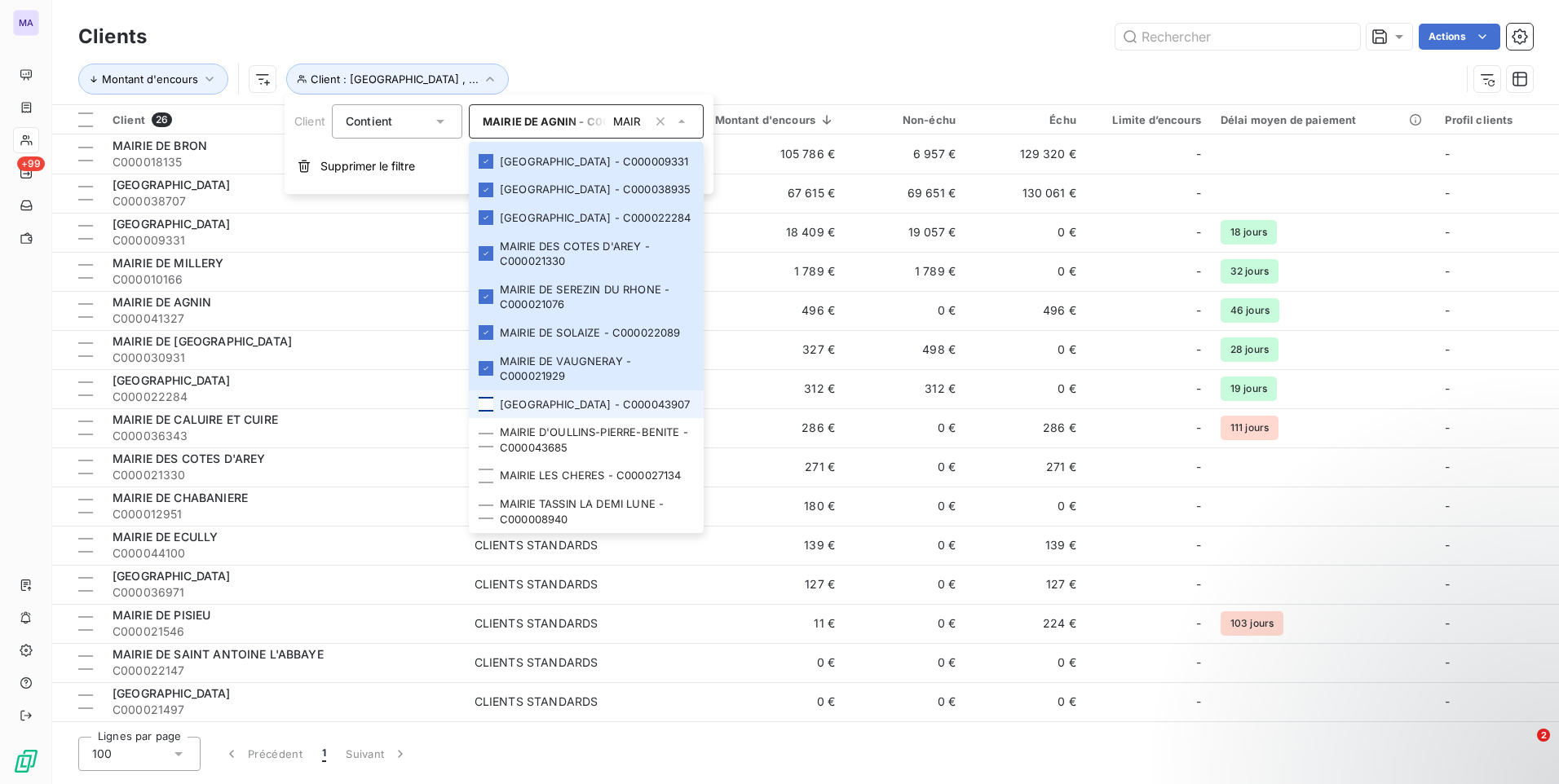
click at [490, 397] on div at bounding box center [486, 404] width 15 height 15
drag, startPoint x: 480, startPoint y: 427, endPoint x: 481, endPoint y: 446, distance: 19.0
click at [480, 432] on div at bounding box center [486, 440] width 15 height 15
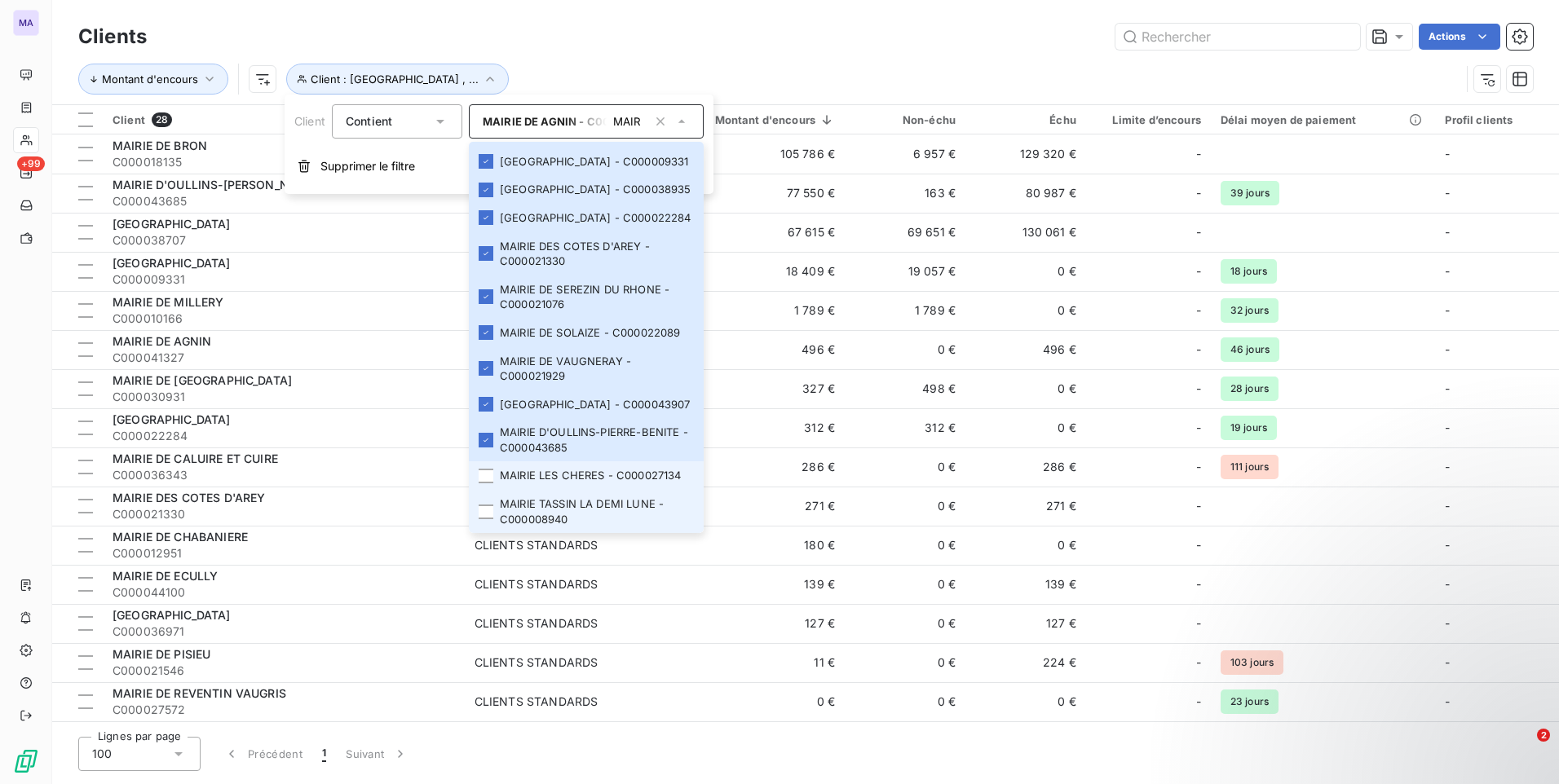
drag, startPoint x: 486, startPoint y: 464, endPoint x: 483, endPoint y: 492, distance: 28.2
click at [486, 469] on div at bounding box center [486, 476] width 15 height 15
click at [484, 513] on div at bounding box center [486, 512] width 15 height 15
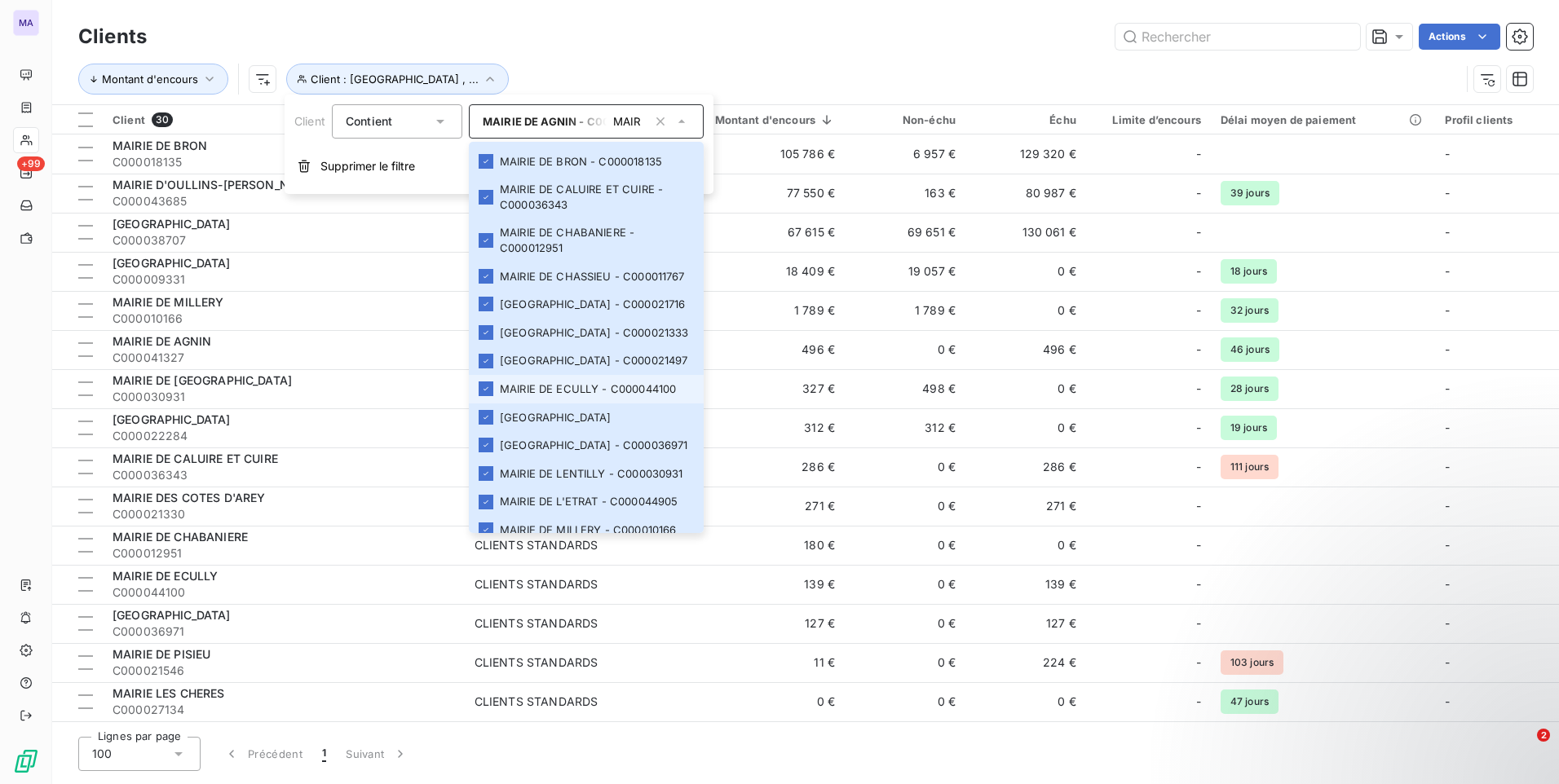
scroll to position [0, 0]
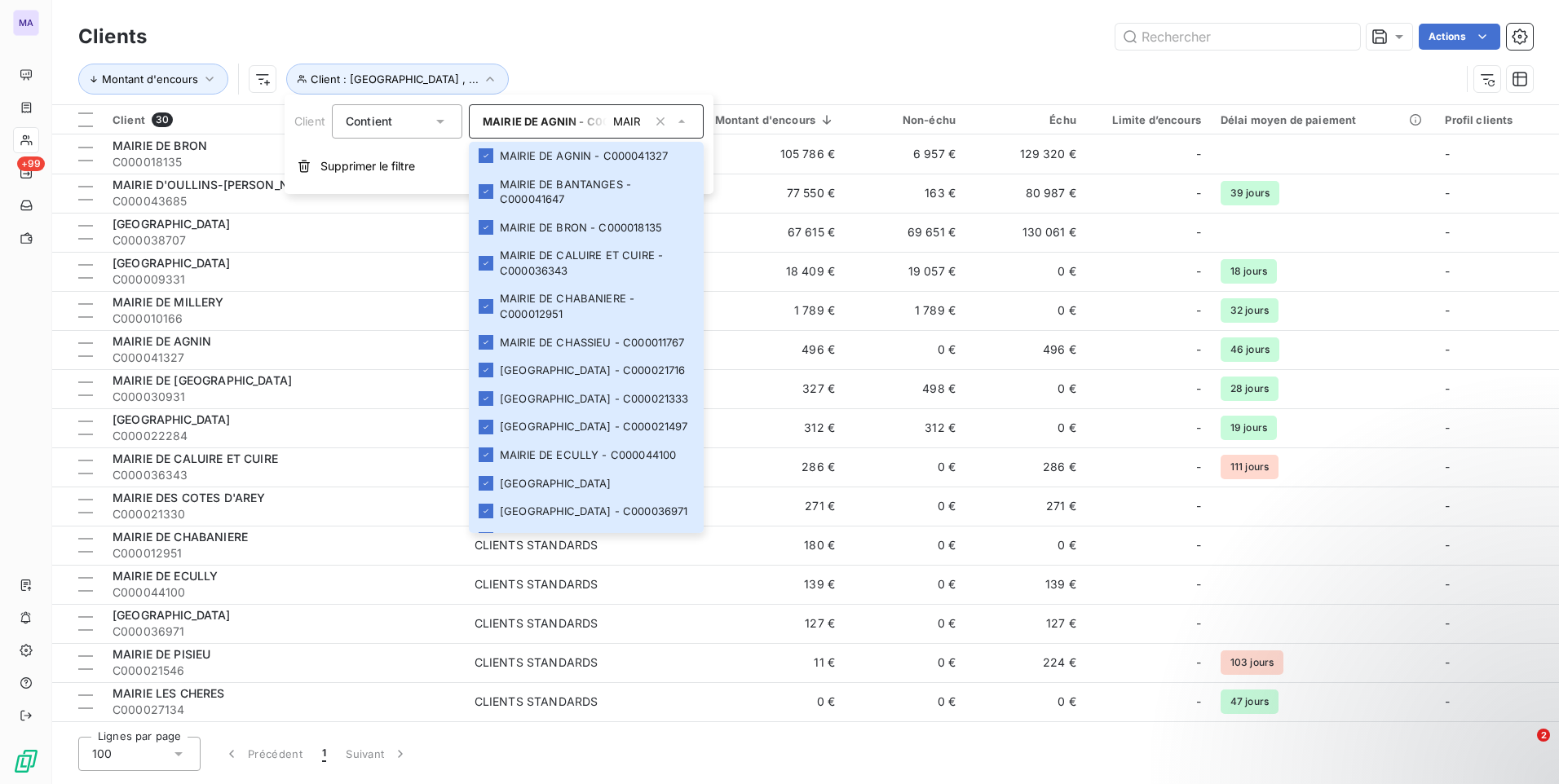
click at [723, 45] on div "Actions" at bounding box center [849, 37] width 1367 height 26
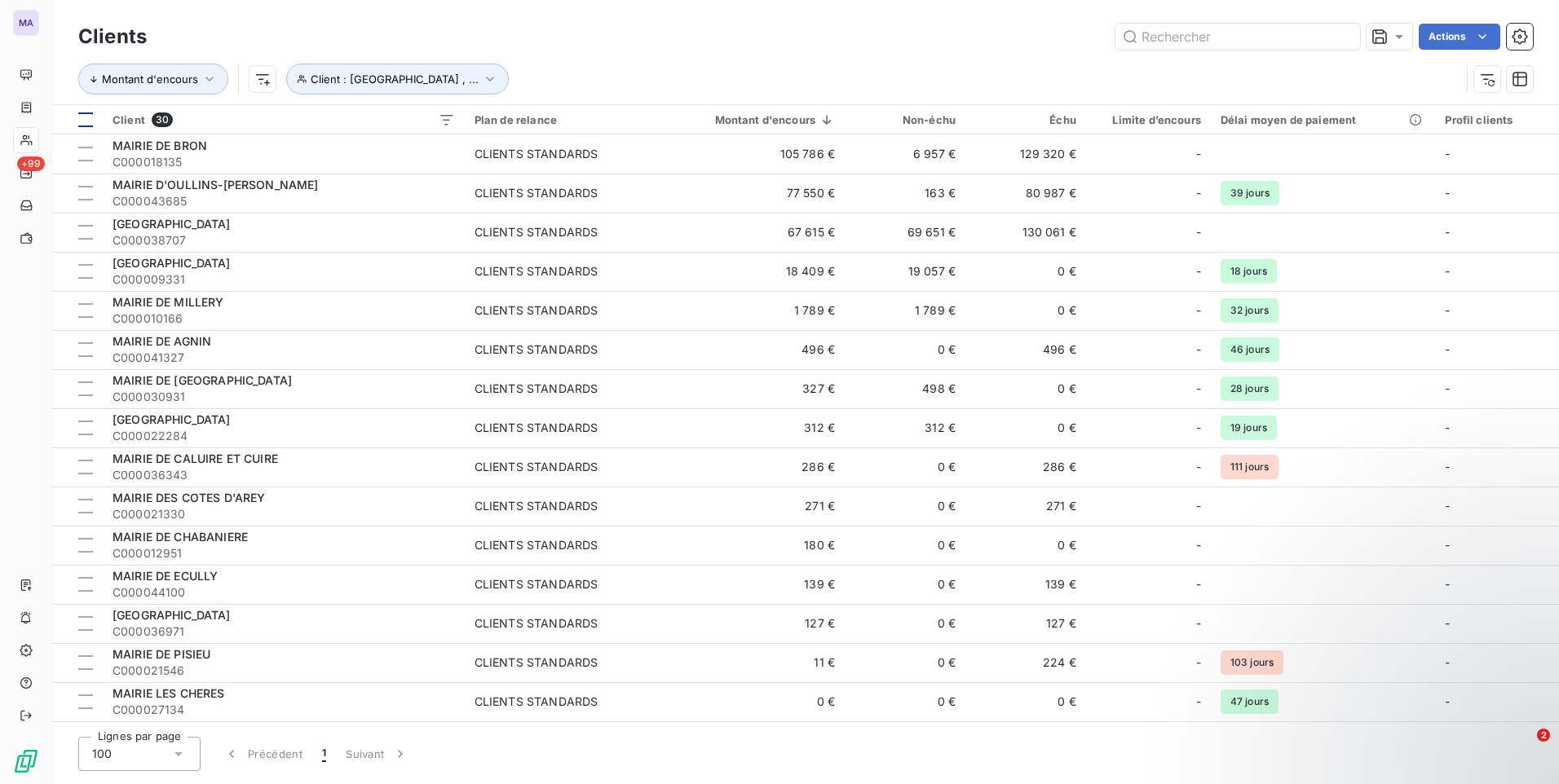
click at [87, 121] on div at bounding box center [86, 120] width 15 height 15
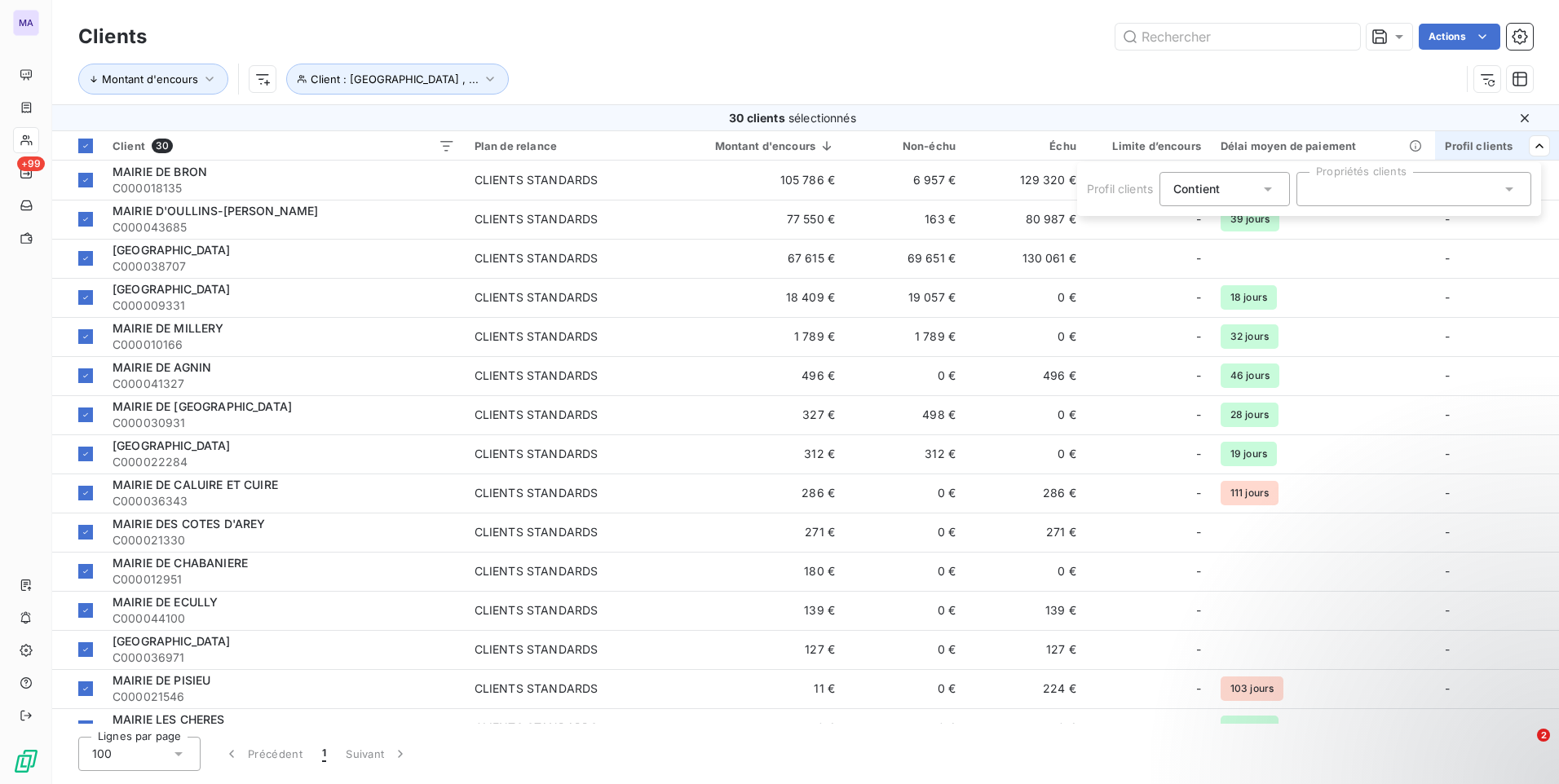
click at [1493, 187] on div at bounding box center [1414, 188] width 235 height 34
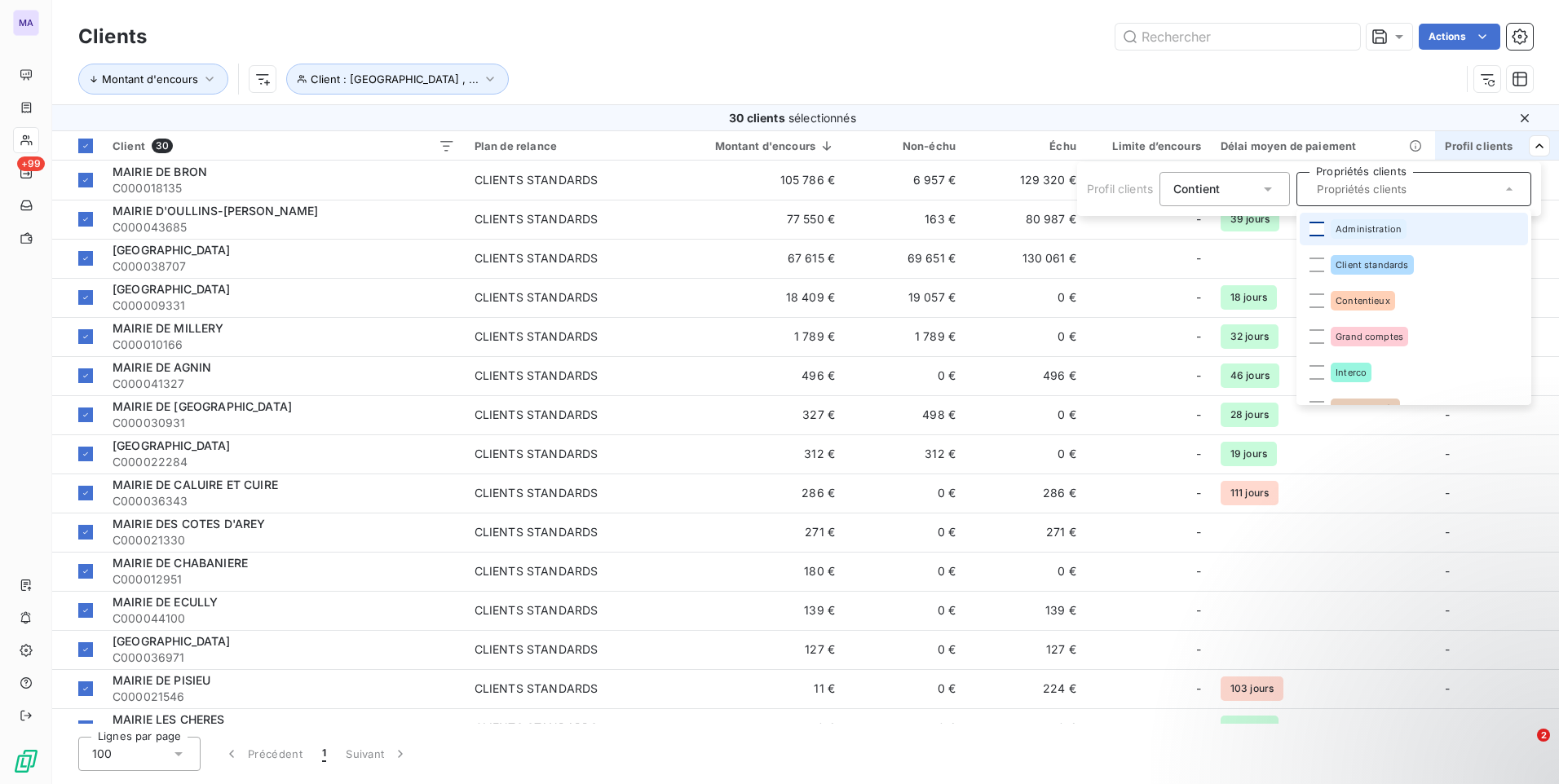
click at [1317, 228] on div at bounding box center [1317, 229] width 15 height 15
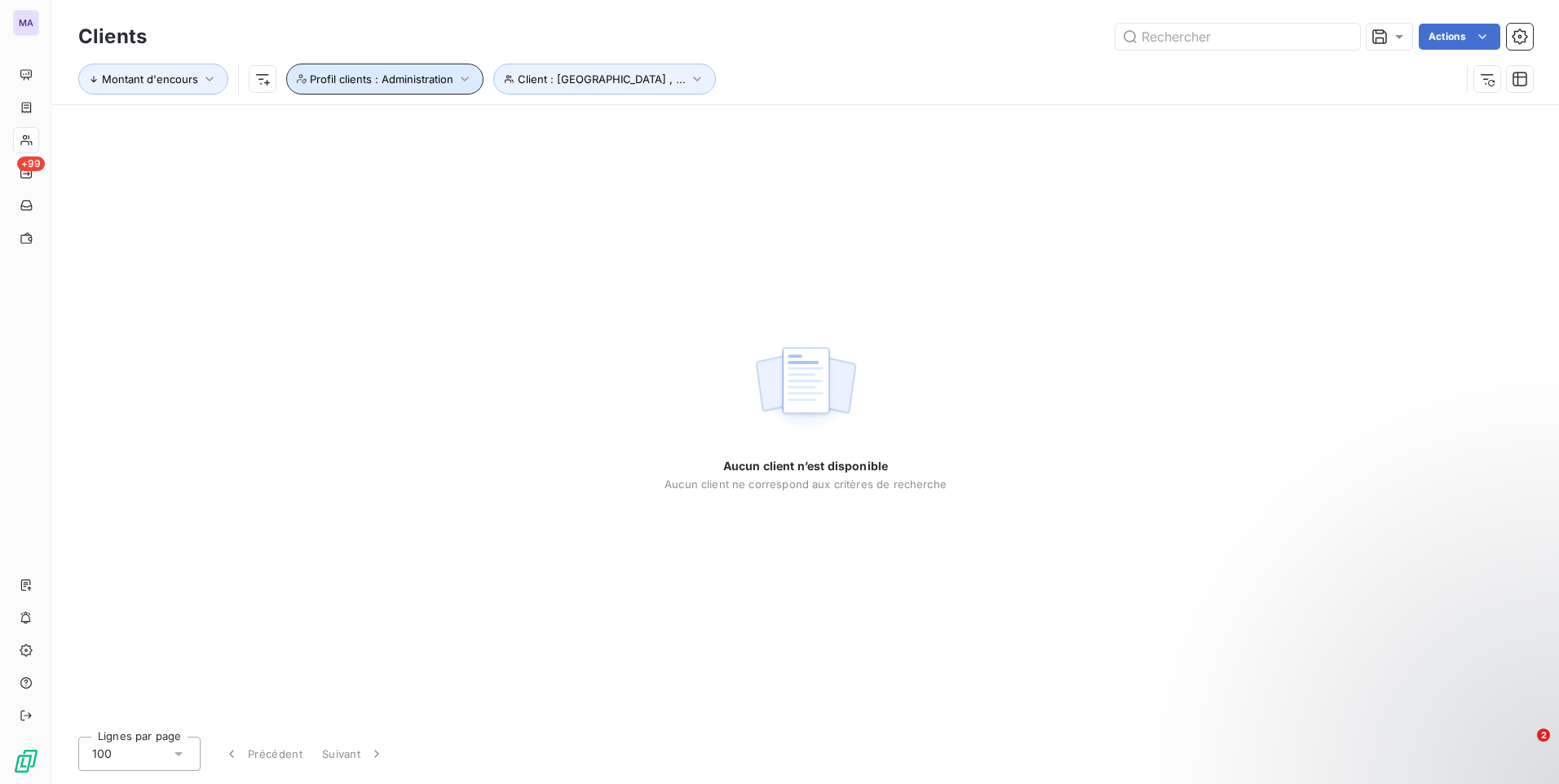
drag, startPoint x: 400, startPoint y: 78, endPoint x: 429, endPoint y: 13, distance: 71.2
click at [429, 13] on div "Clients Actions Montant d'encours Client : [GEOGRAPHIC_DATA] , ... Profil clien…" at bounding box center [805, 52] width 1507 height 104
click at [459, 78] on icon "button" at bounding box center [465, 79] width 17 height 17
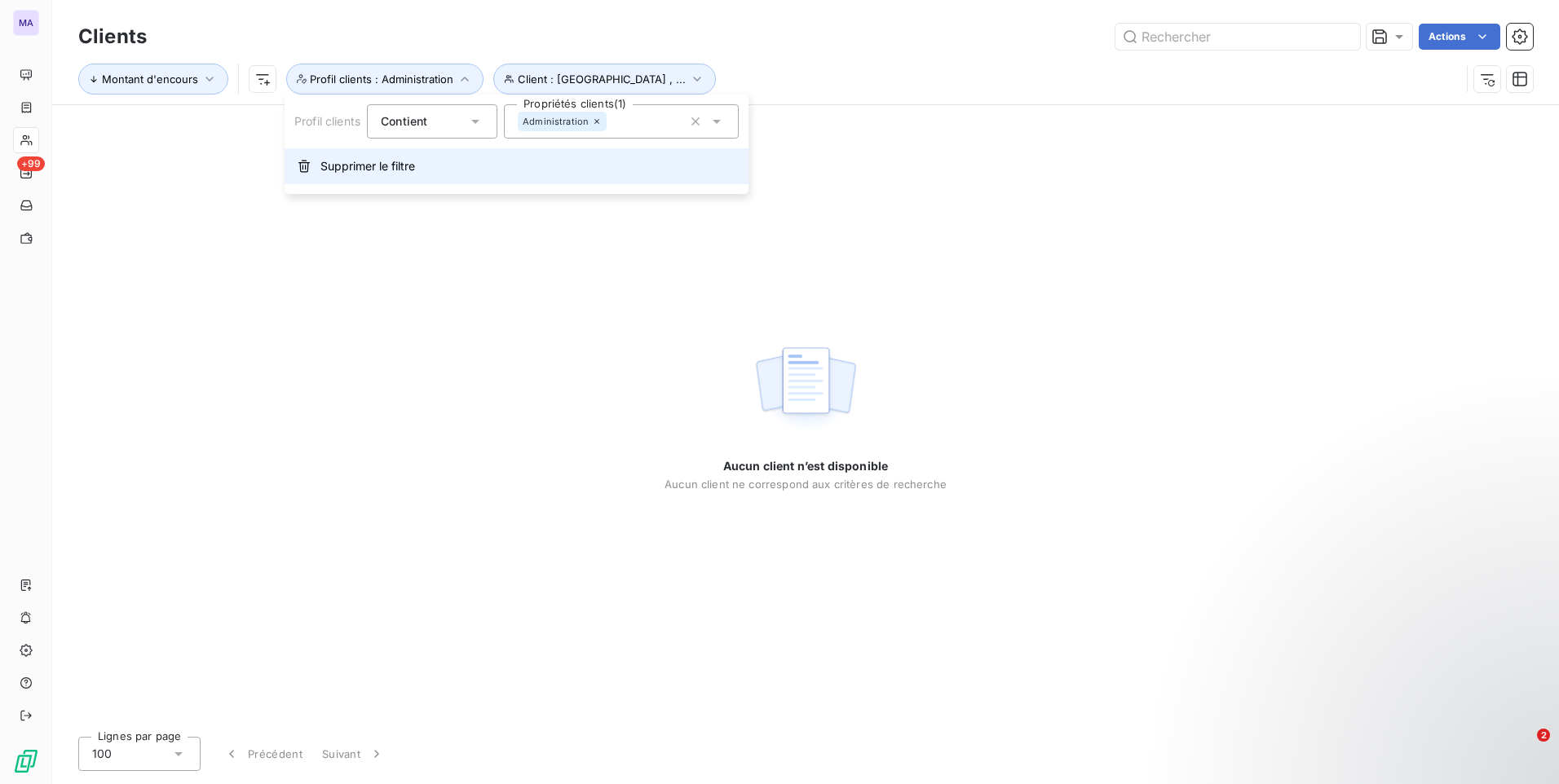
click at [388, 163] on span "Supprimer le filtre" at bounding box center [367, 167] width 95 height 17
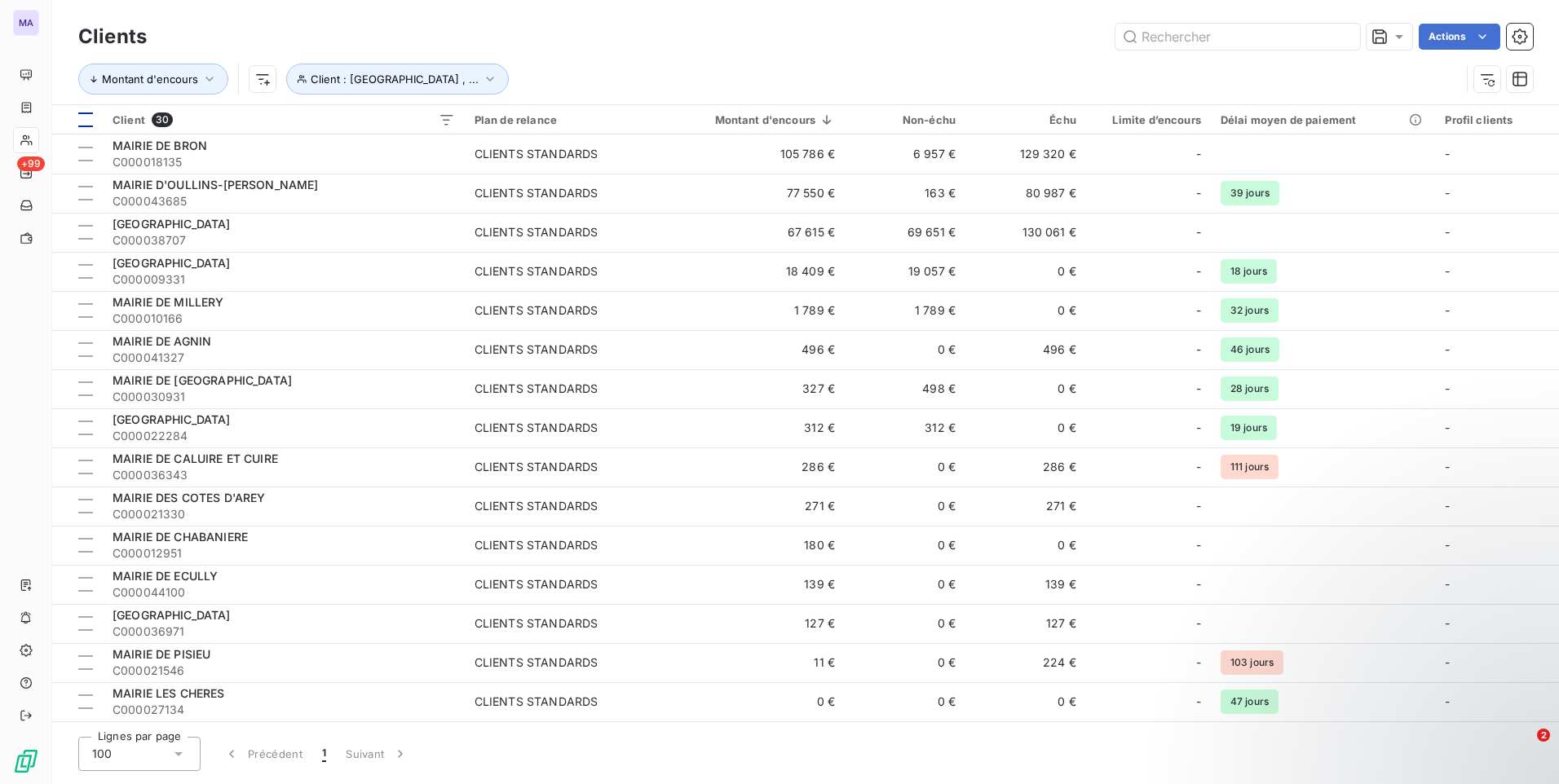
click at [88, 126] on div at bounding box center [86, 120] width 15 height 15
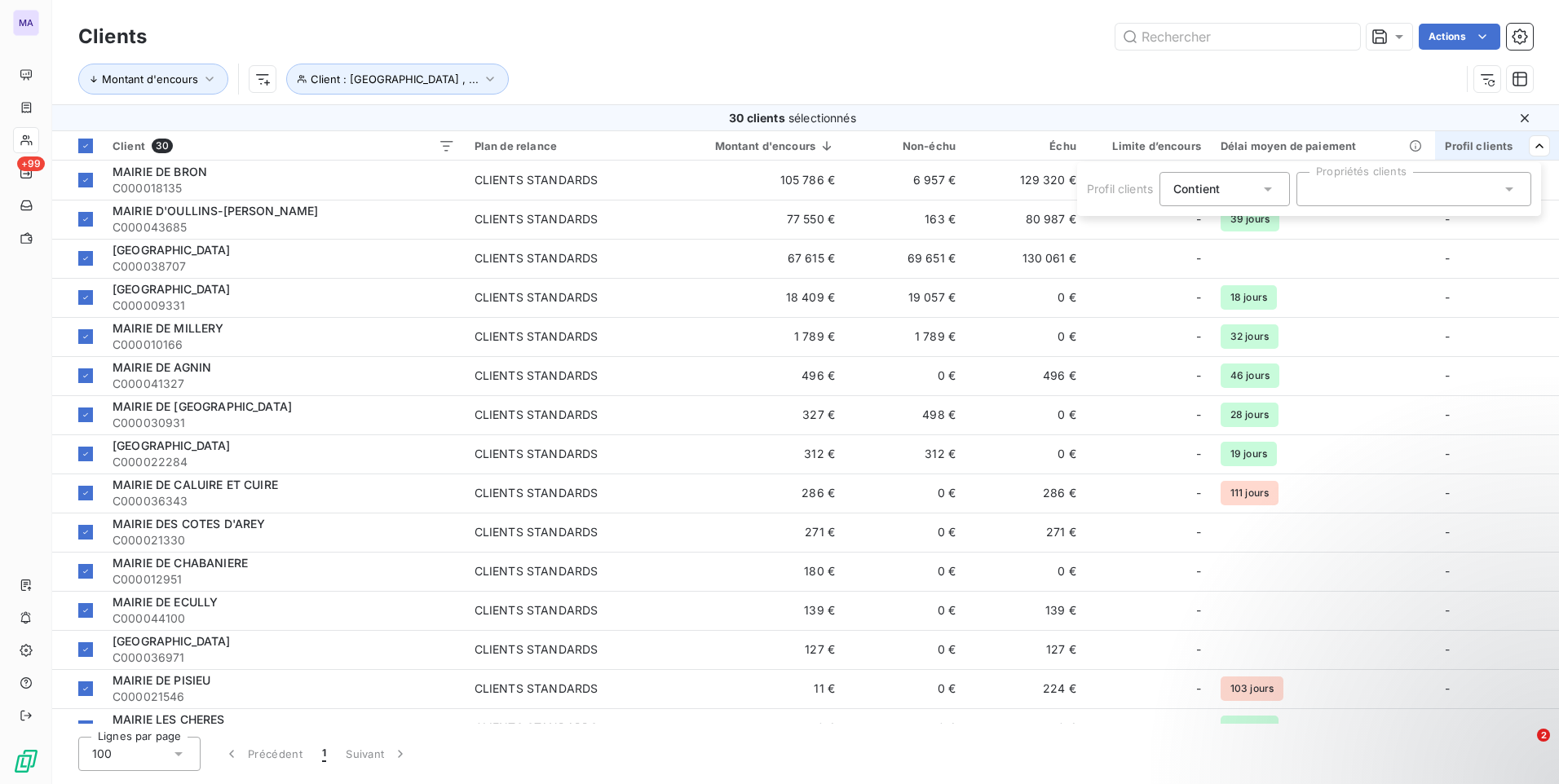
click at [1376, 187] on div at bounding box center [1414, 188] width 235 height 34
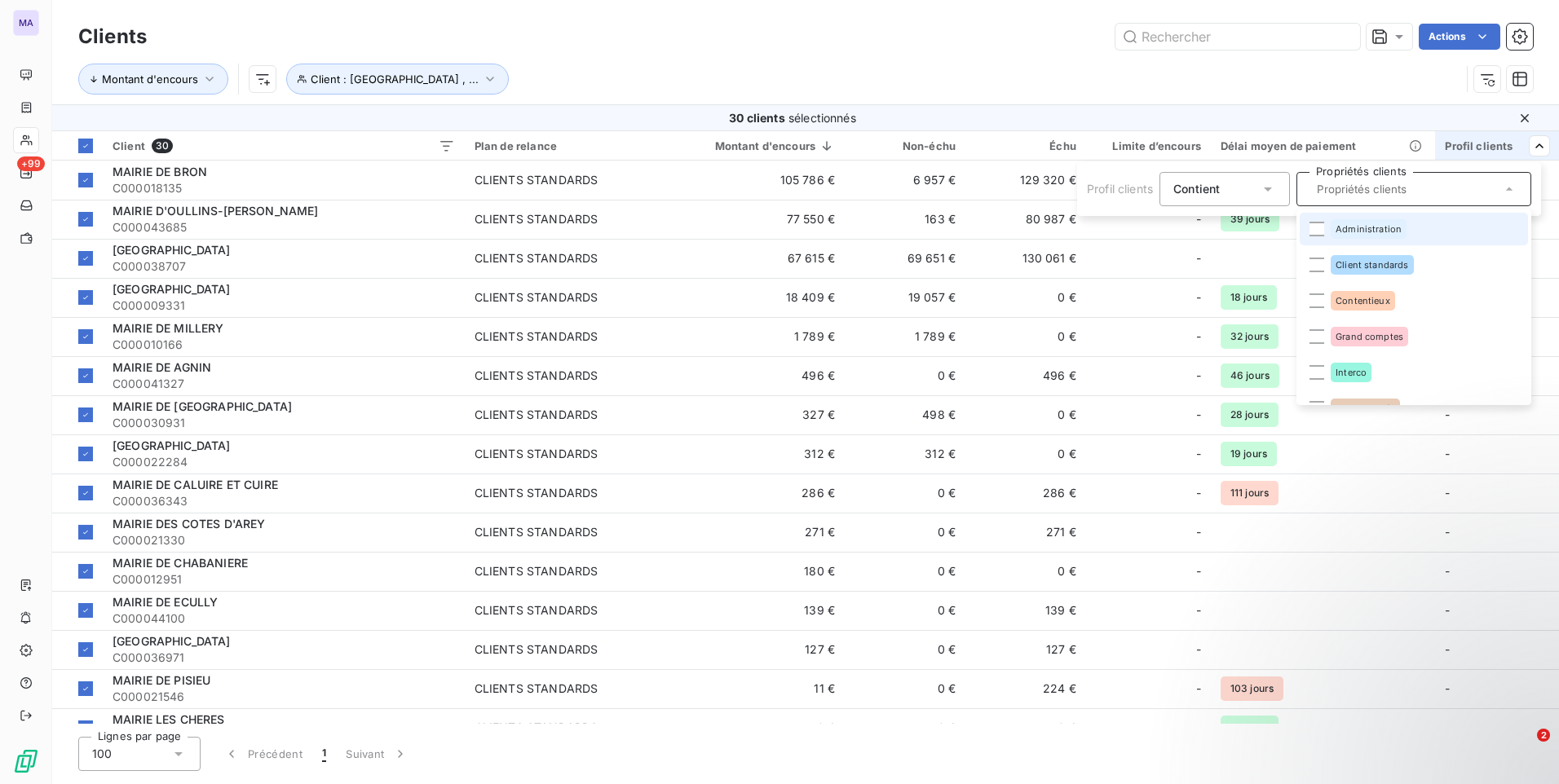
click at [1351, 234] on div "Administration" at bounding box center [1368, 229] width 76 height 20
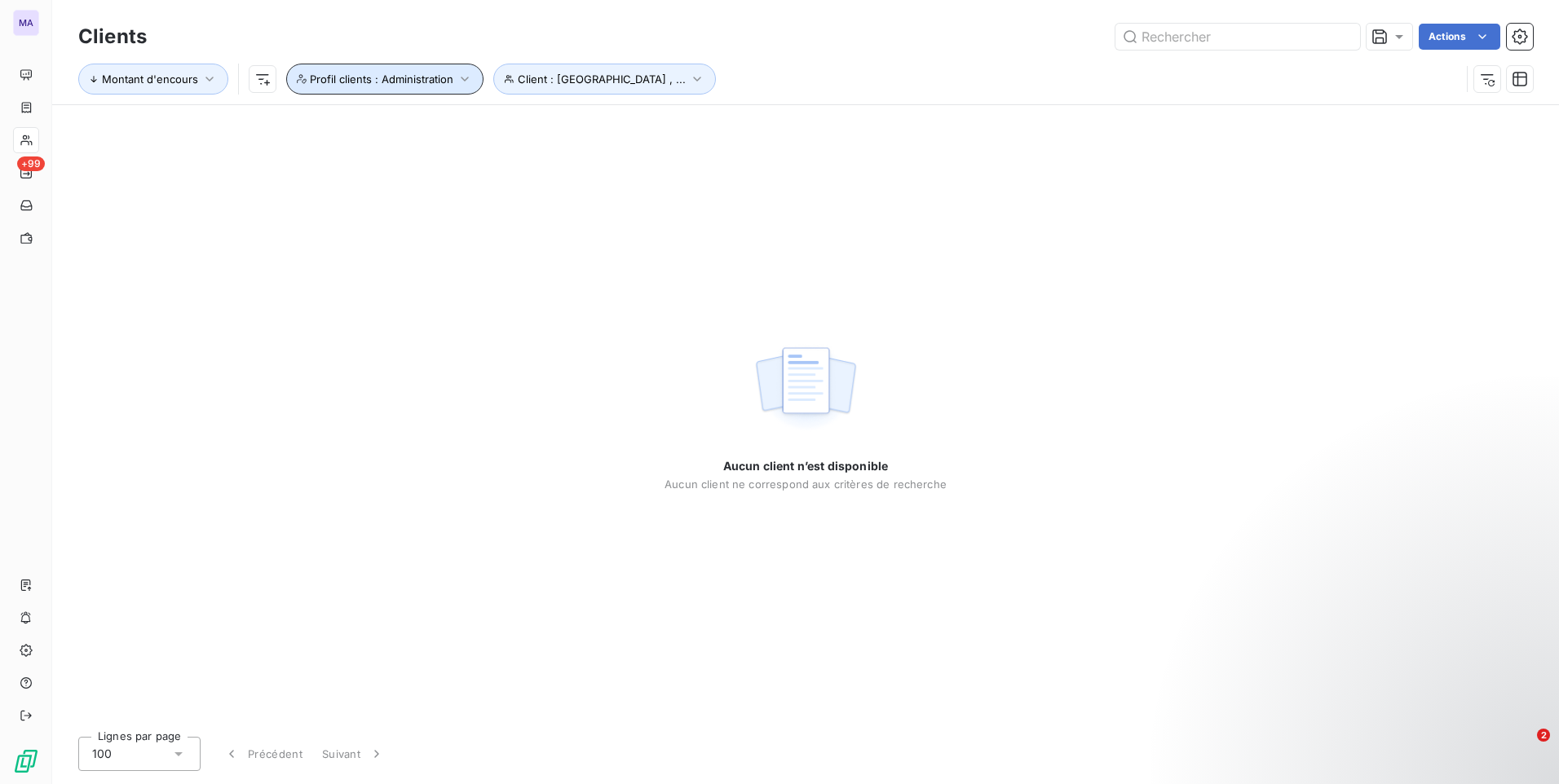
drag, startPoint x: 405, startPoint y: 85, endPoint x: 445, endPoint y: 30, distance: 68.0
click at [445, 28] on div "Clients Actions Montant d'encours Client : [GEOGRAPHIC_DATA] , ... Profil clien…" at bounding box center [805, 62] width 1454 height 85
click at [470, 76] on icon "button" at bounding box center [465, 79] width 17 height 17
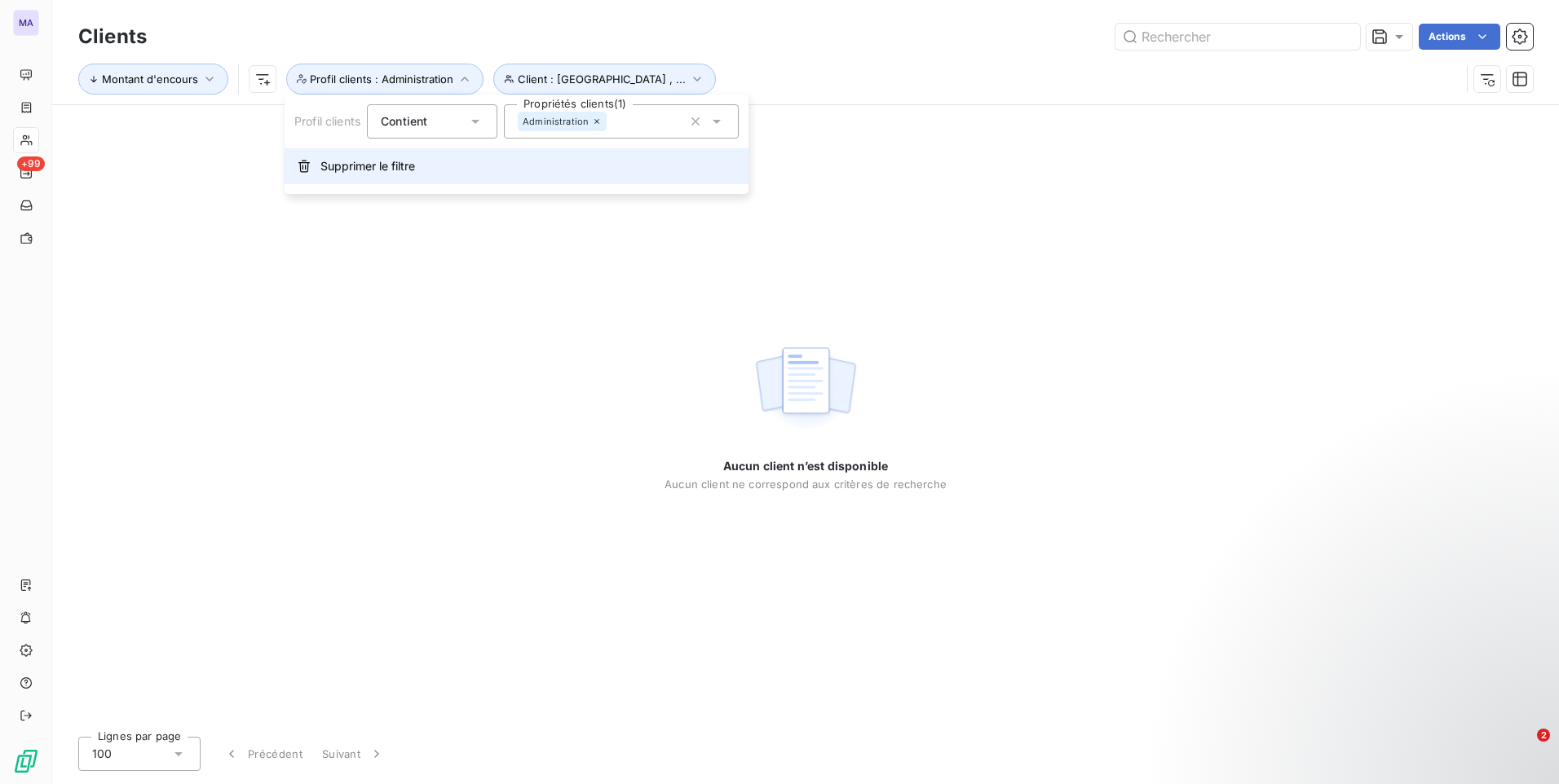
click at [392, 177] on button "Supprimer le filtre" at bounding box center [517, 166] width 464 height 35
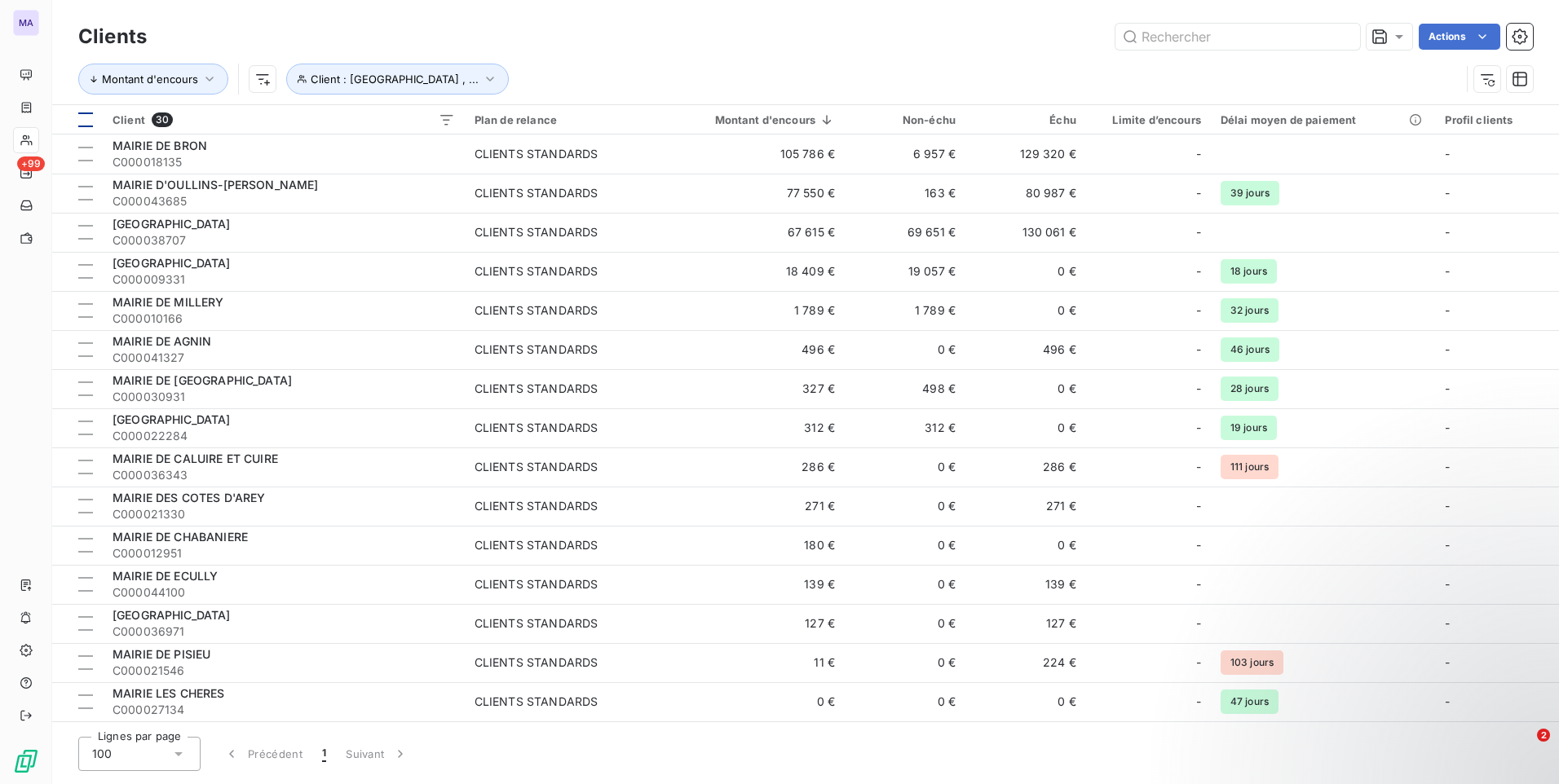
click at [93, 116] on th at bounding box center [77, 120] width 50 height 30
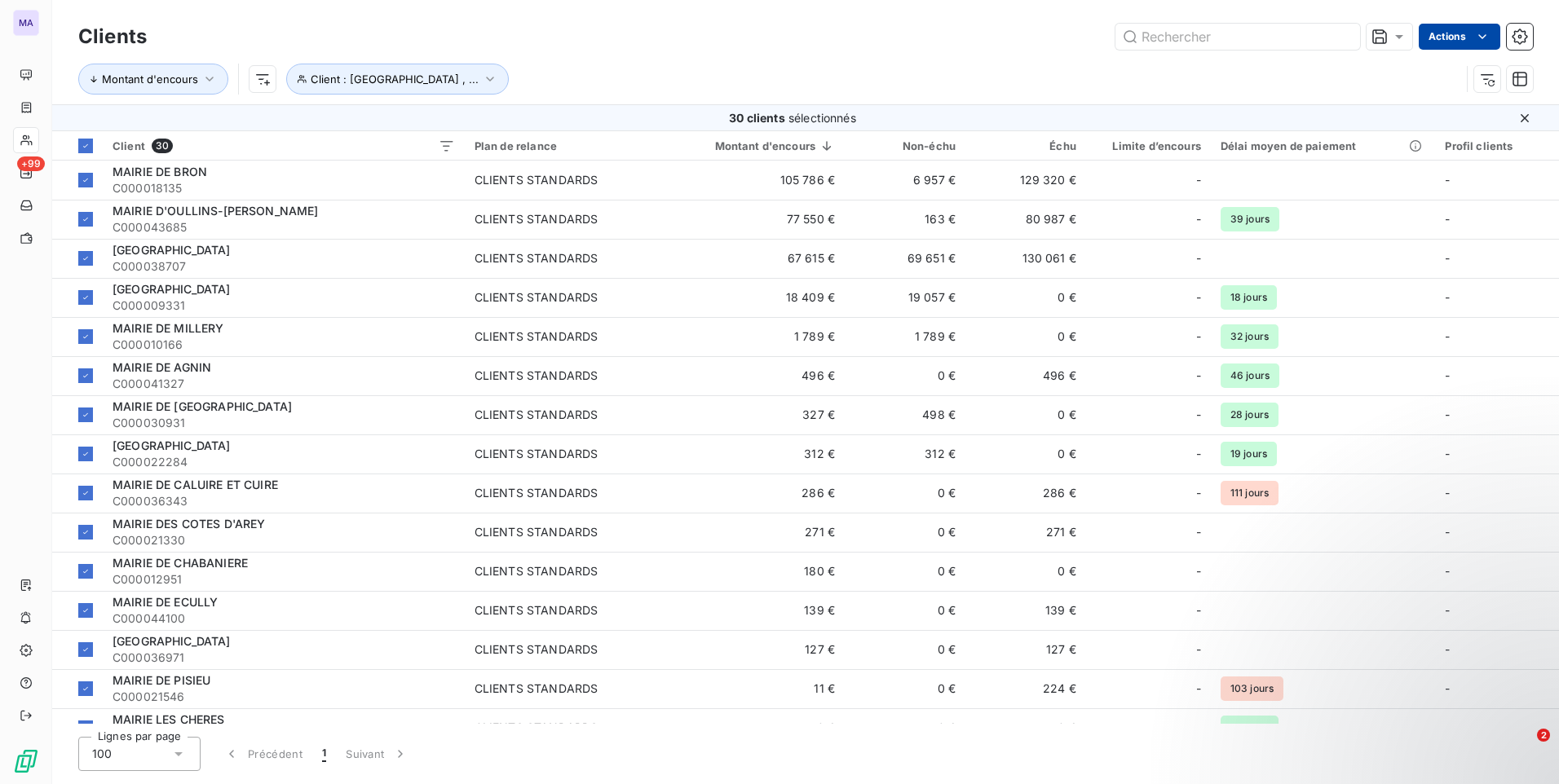
click at [1456, 33] on html "MA +99 Clients Actions Montant d'encours Client : [GEOGRAPHIC_DATA] , ... 30 cl…" at bounding box center [780, 392] width 1559 height 784
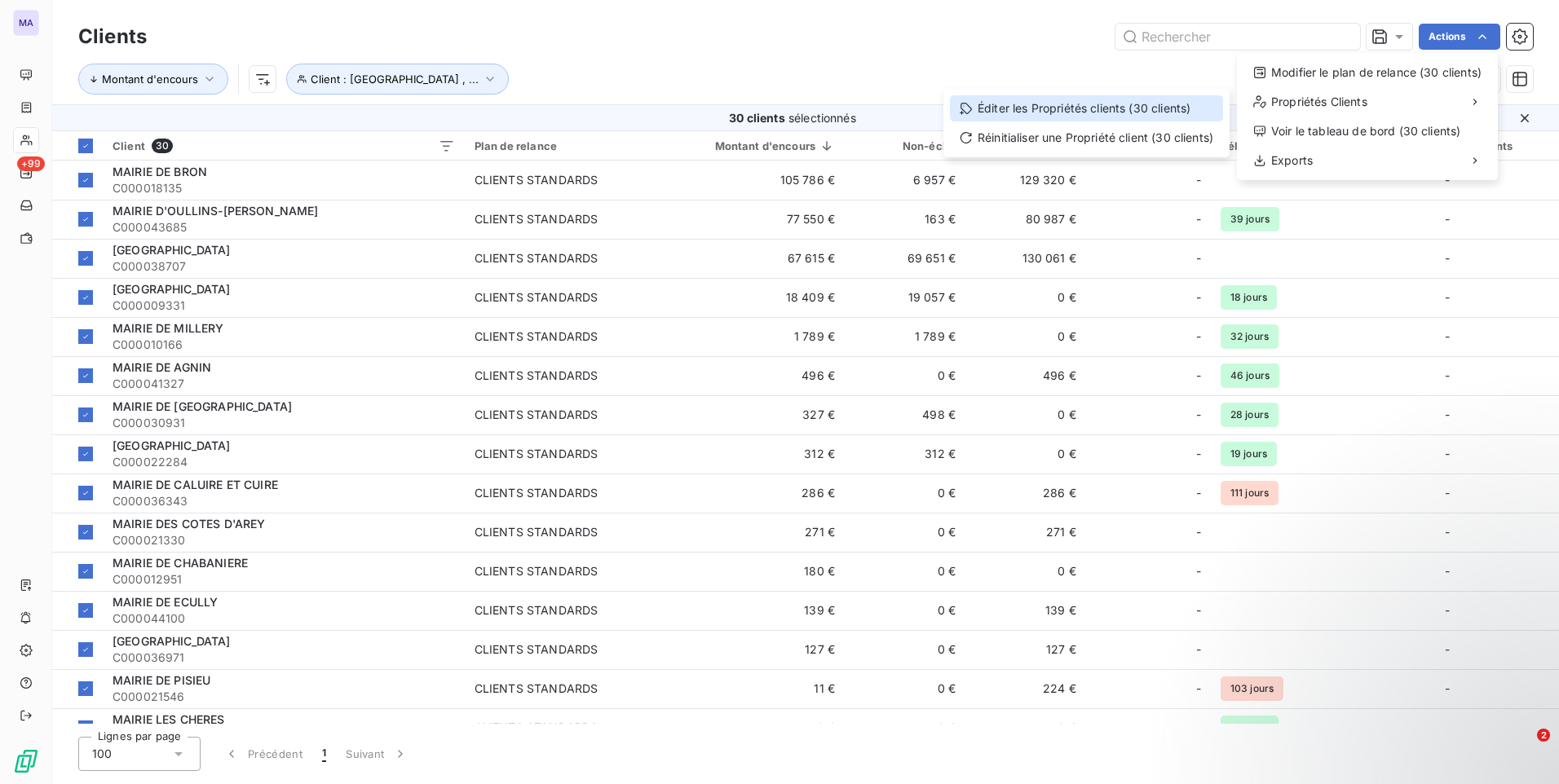
click at [1151, 110] on div "Éditer les Propriétés clients (30 clients)" at bounding box center [1086, 109] width 273 height 26
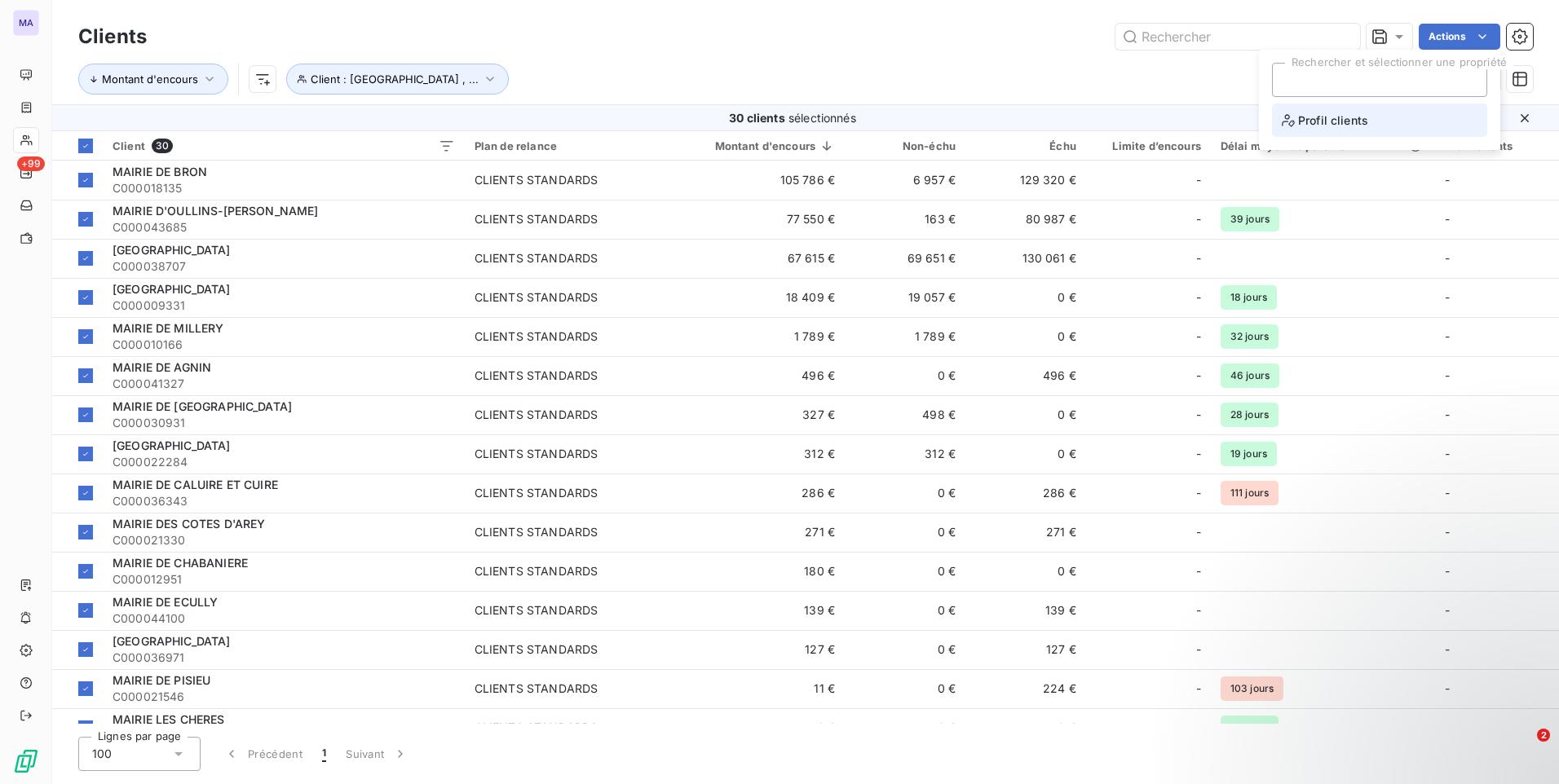
click at [1339, 117] on span "Profil clients" at bounding box center [1324, 120] width 87 height 21
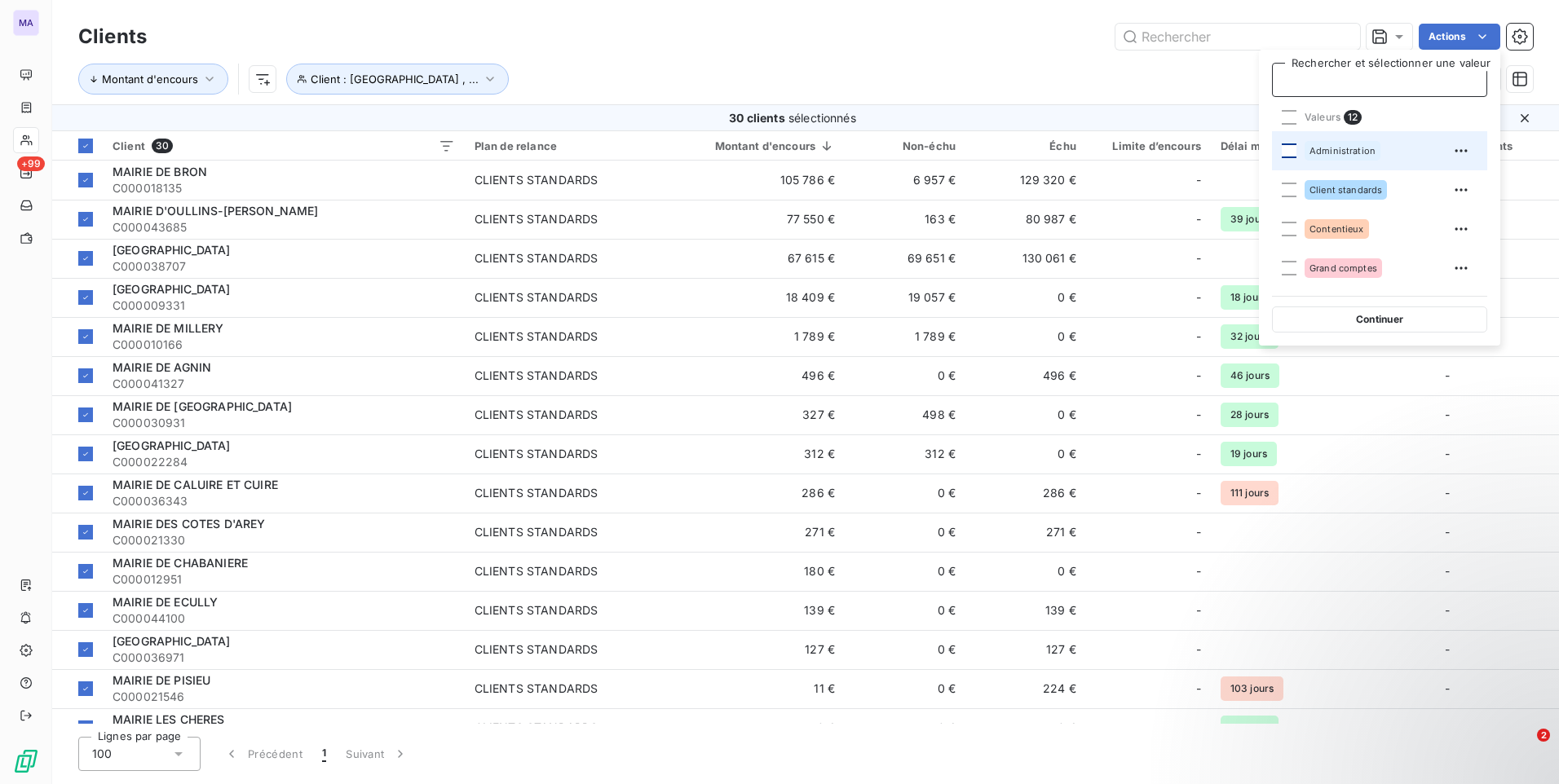
click at [1289, 152] on div at bounding box center [1289, 151] width 15 height 15
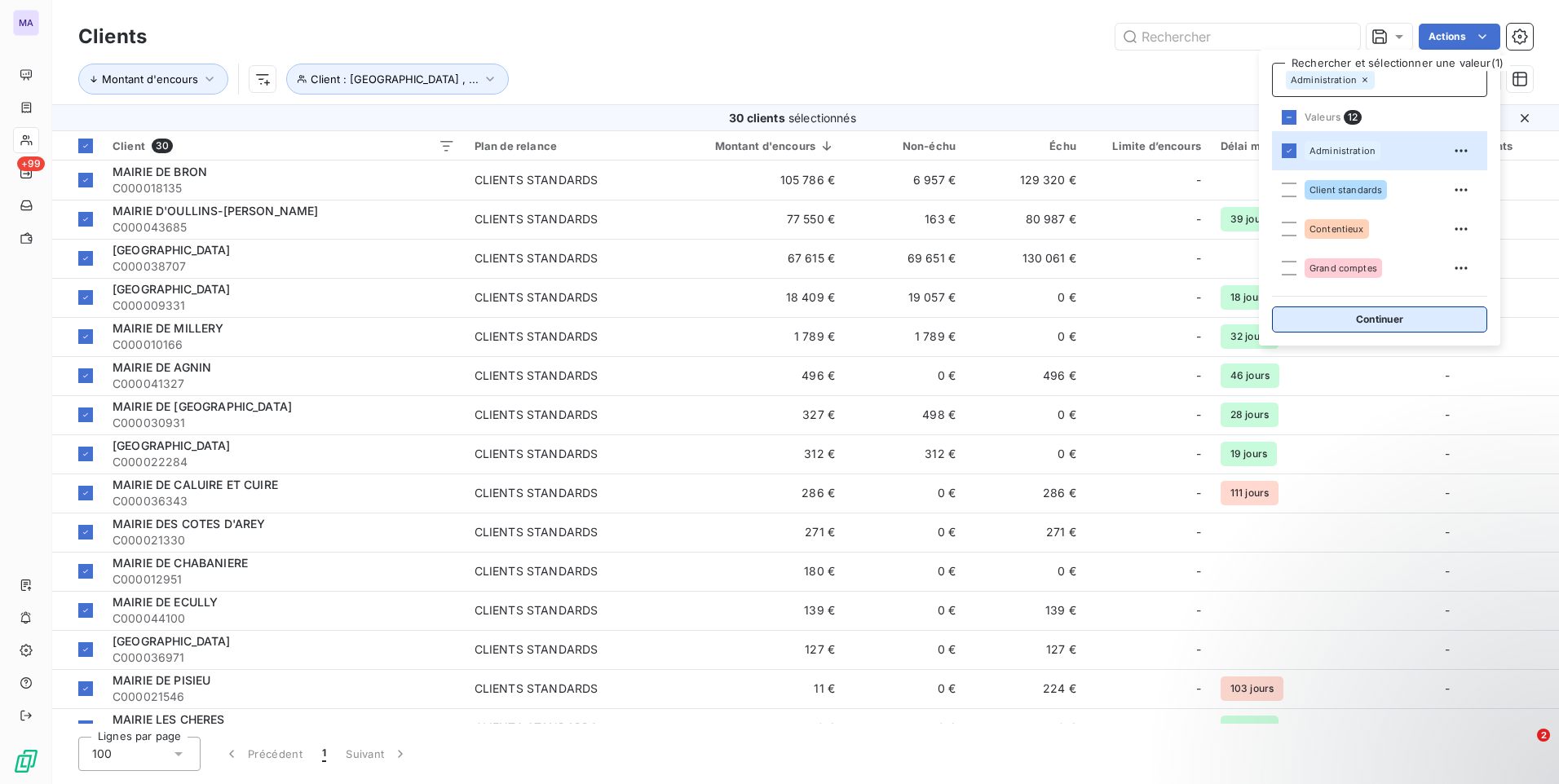
click at [1367, 319] on button "Continuer" at bounding box center [1379, 319] width 216 height 26
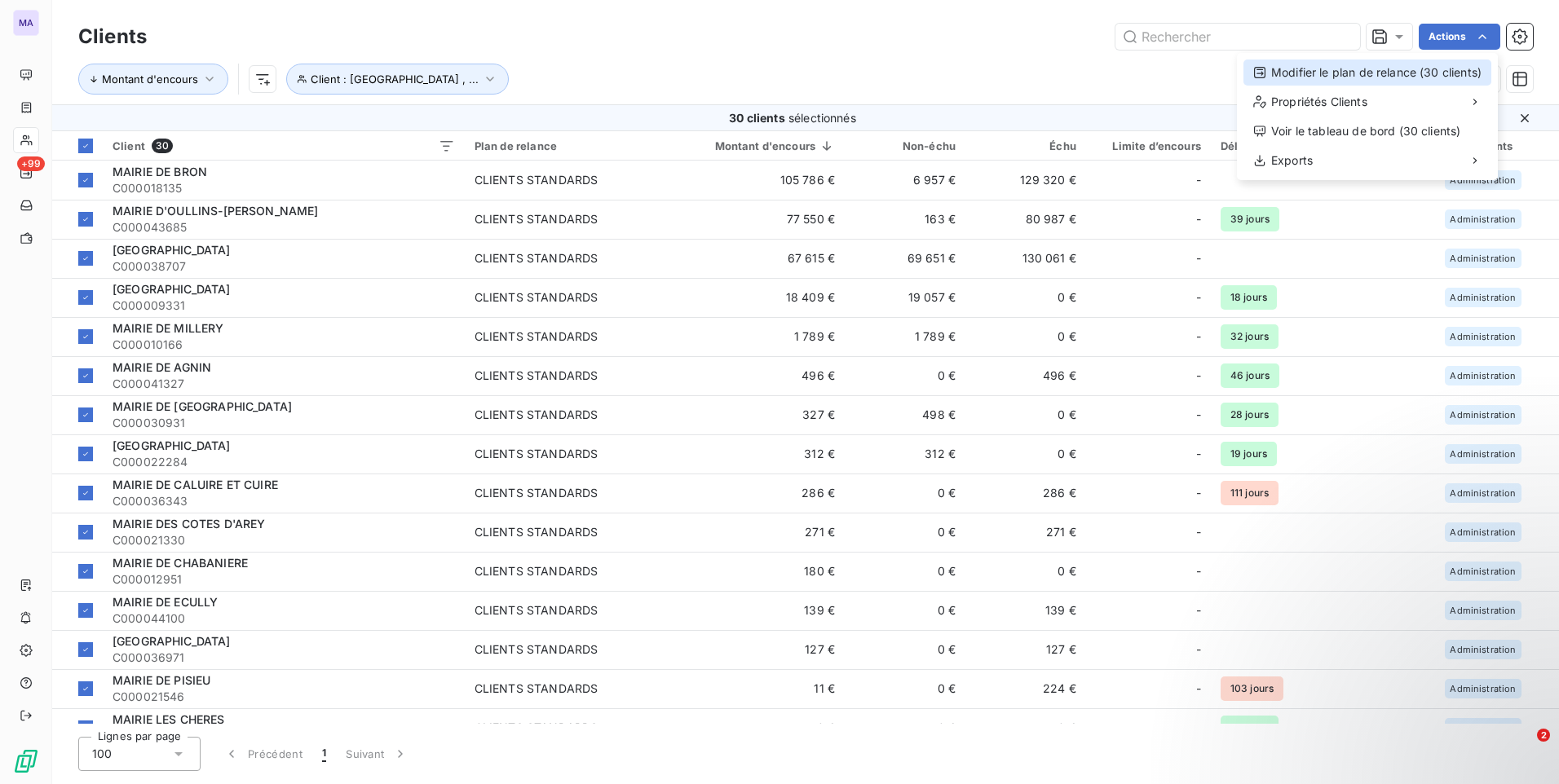
click at [1386, 71] on div "Modifier le plan de relance (30 clients)" at bounding box center [1367, 73] width 248 height 26
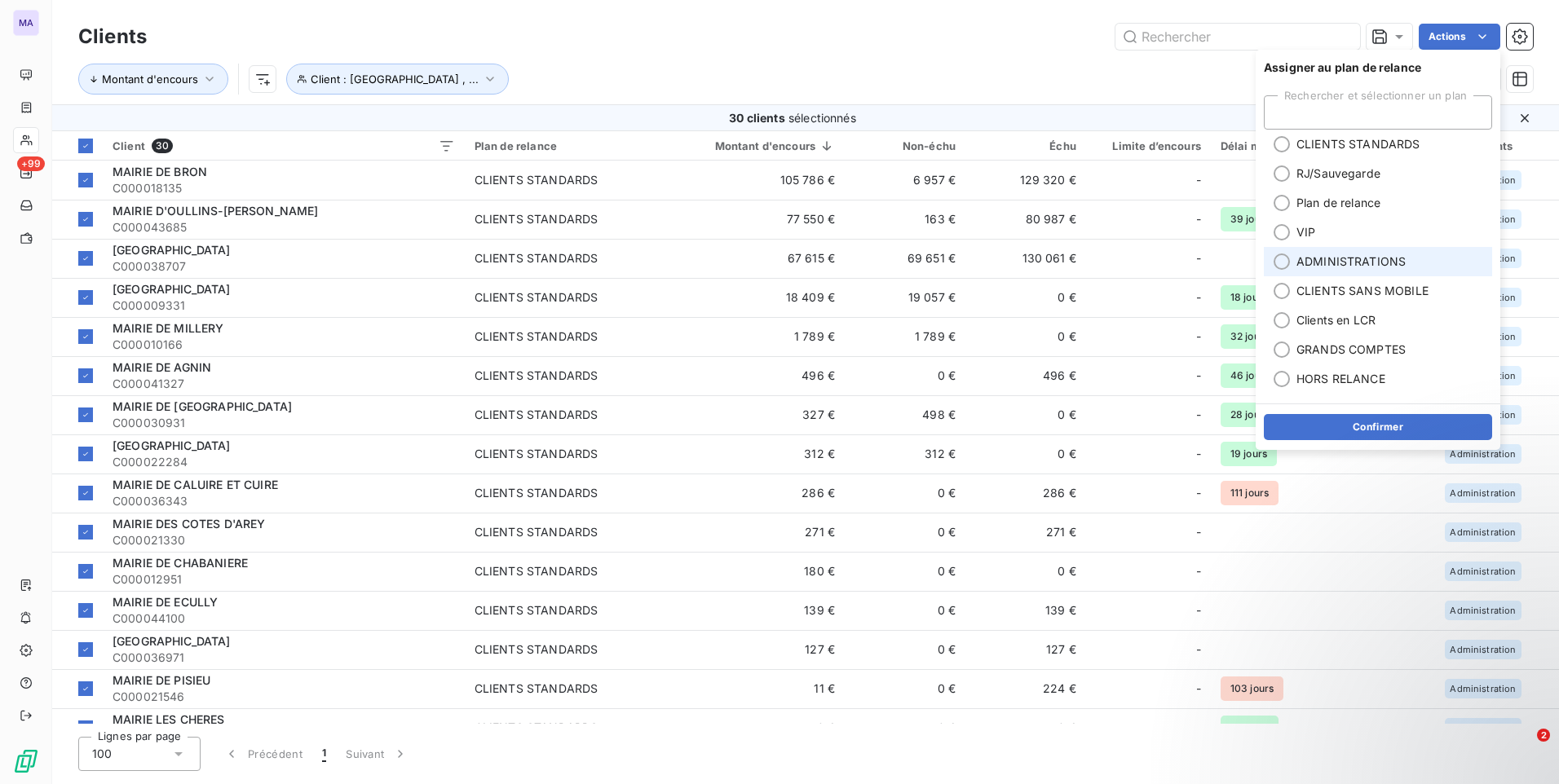
click at [1370, 267] on span "ADMINISTRATIONS" at bounding box center [1351, 262] width 109 height 17
click at [1337, 428] on button "Confirmer" at bounding box center [1377, 427] width 228 height 26
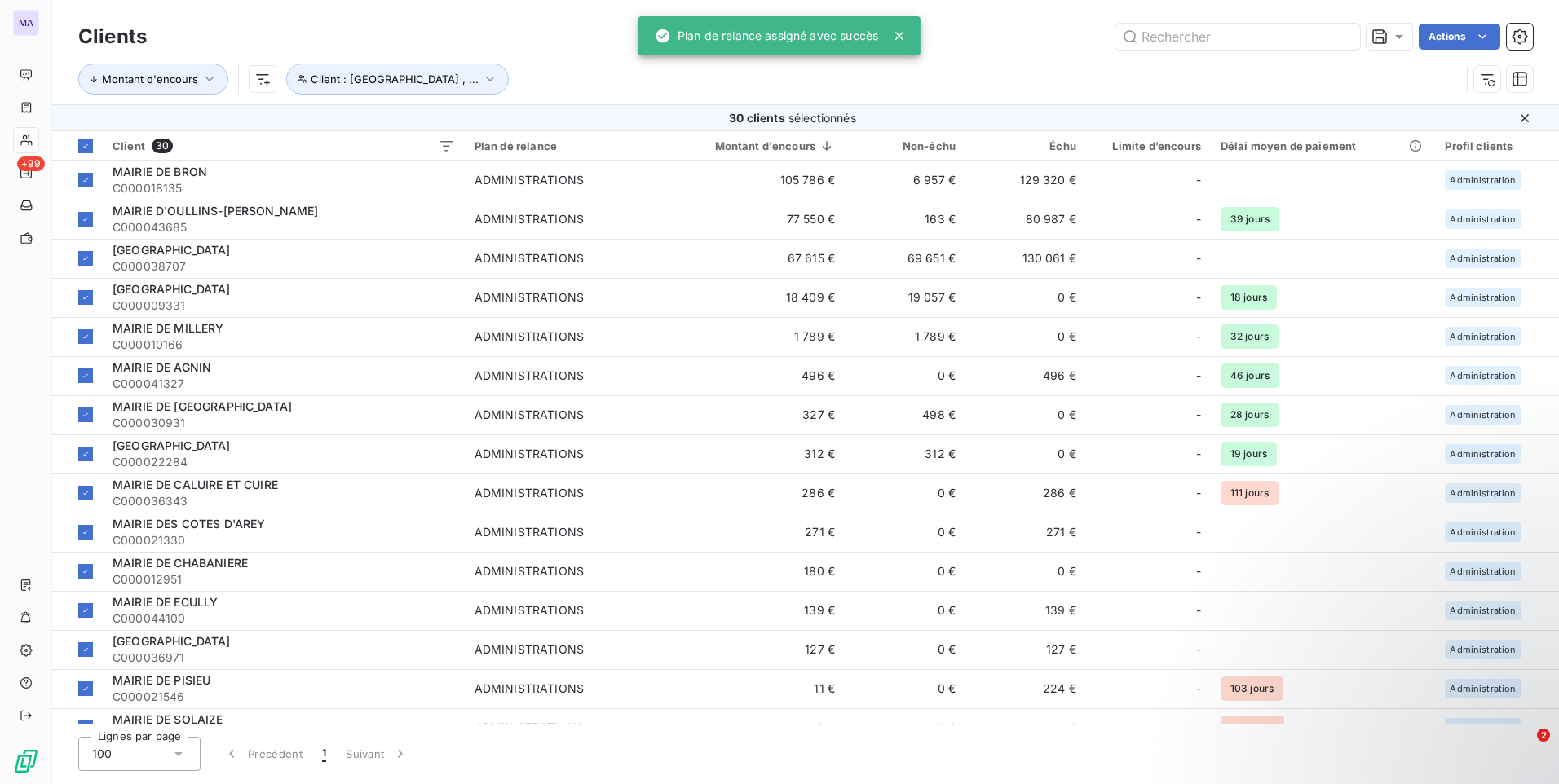
click at [1035, 46] on div "Actions" at bounding box center [849, 37] width 1367 height 26
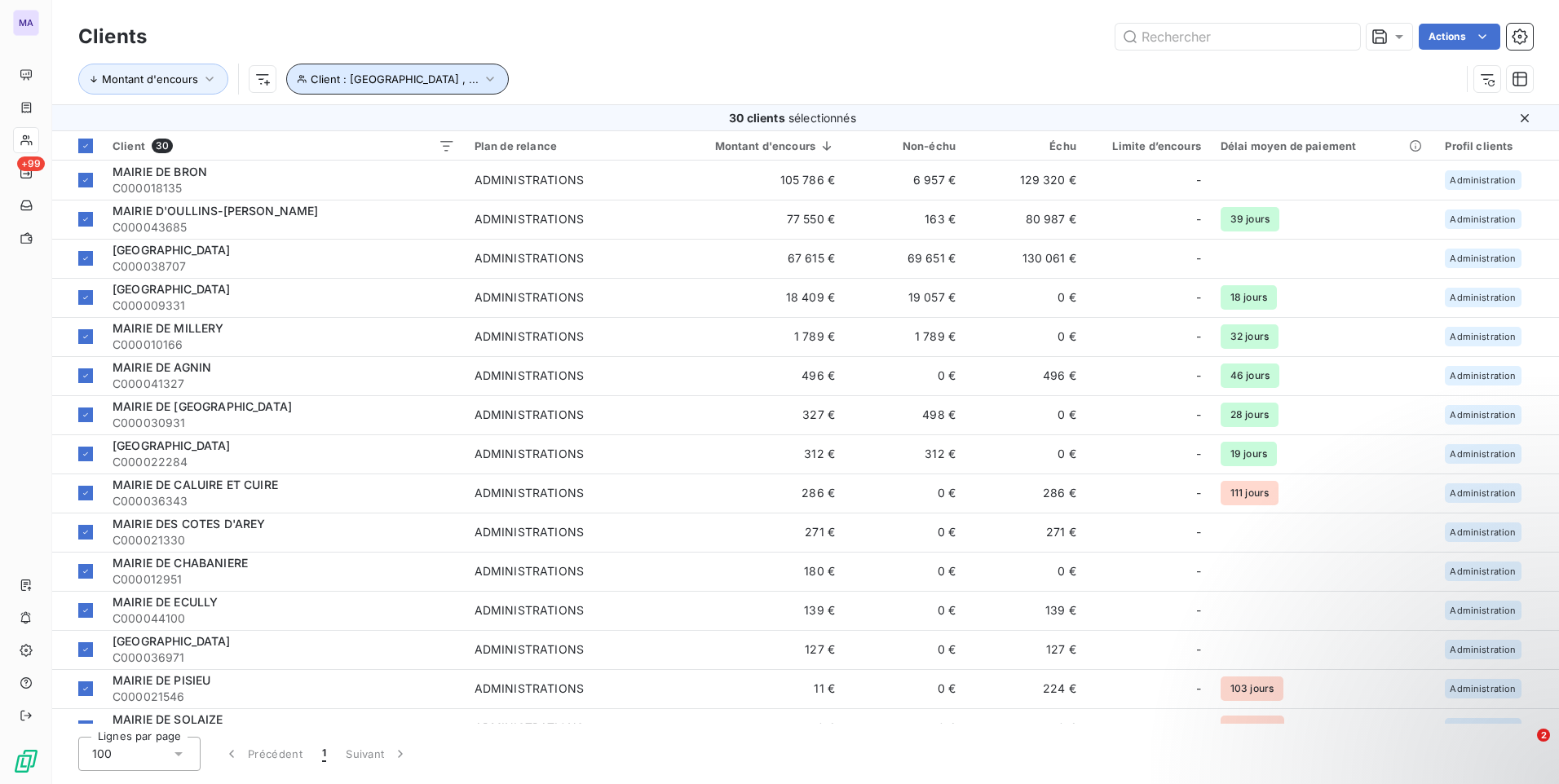
click at [432, 82] on span "Client : [GEOGRAPHIC_DATA] , ..." at bounding box center [394, 79] width 168 height 13
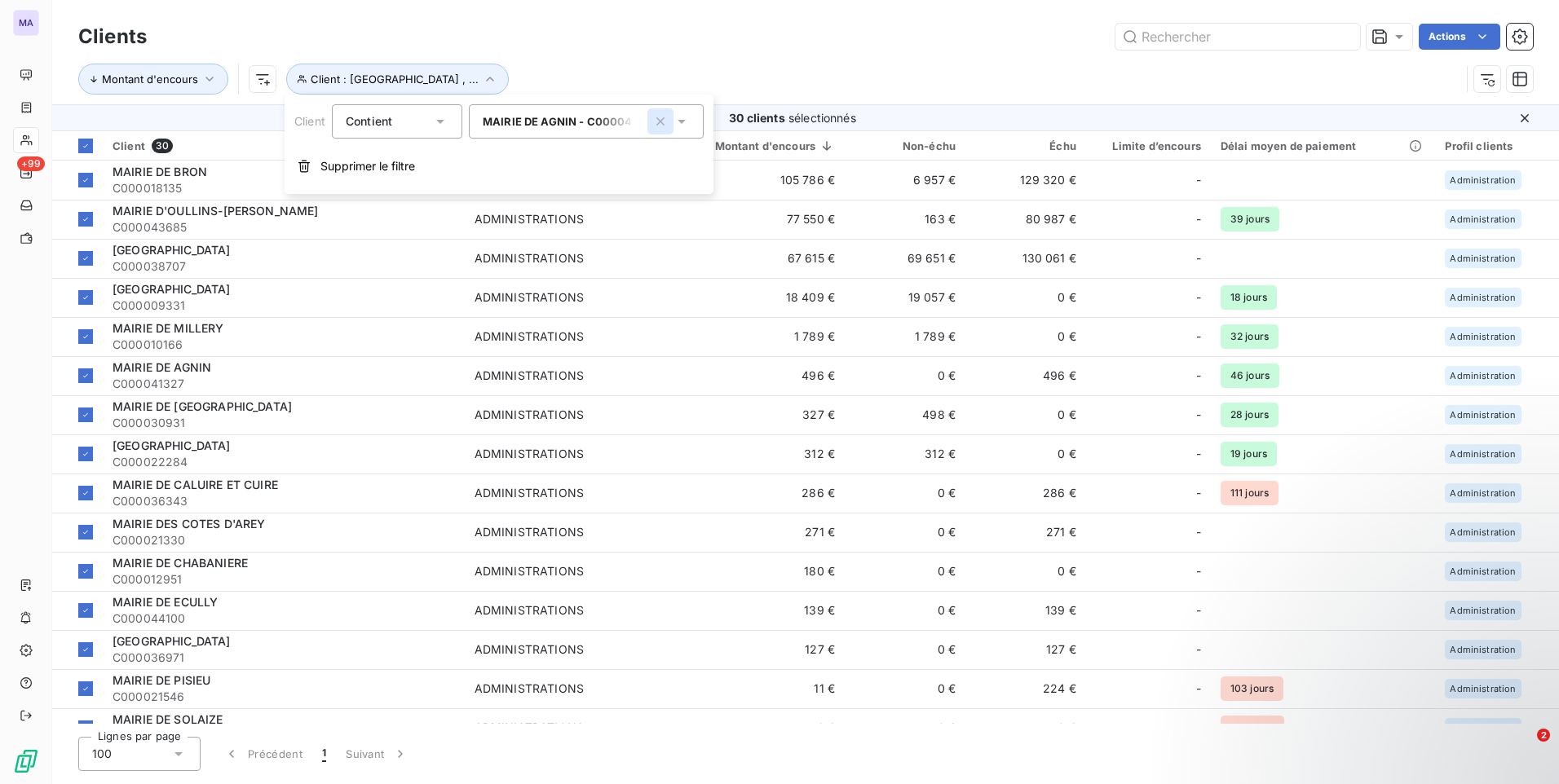
click at [665, 118] on icon "button" at bounding box center [661, 121] width 8 height 8
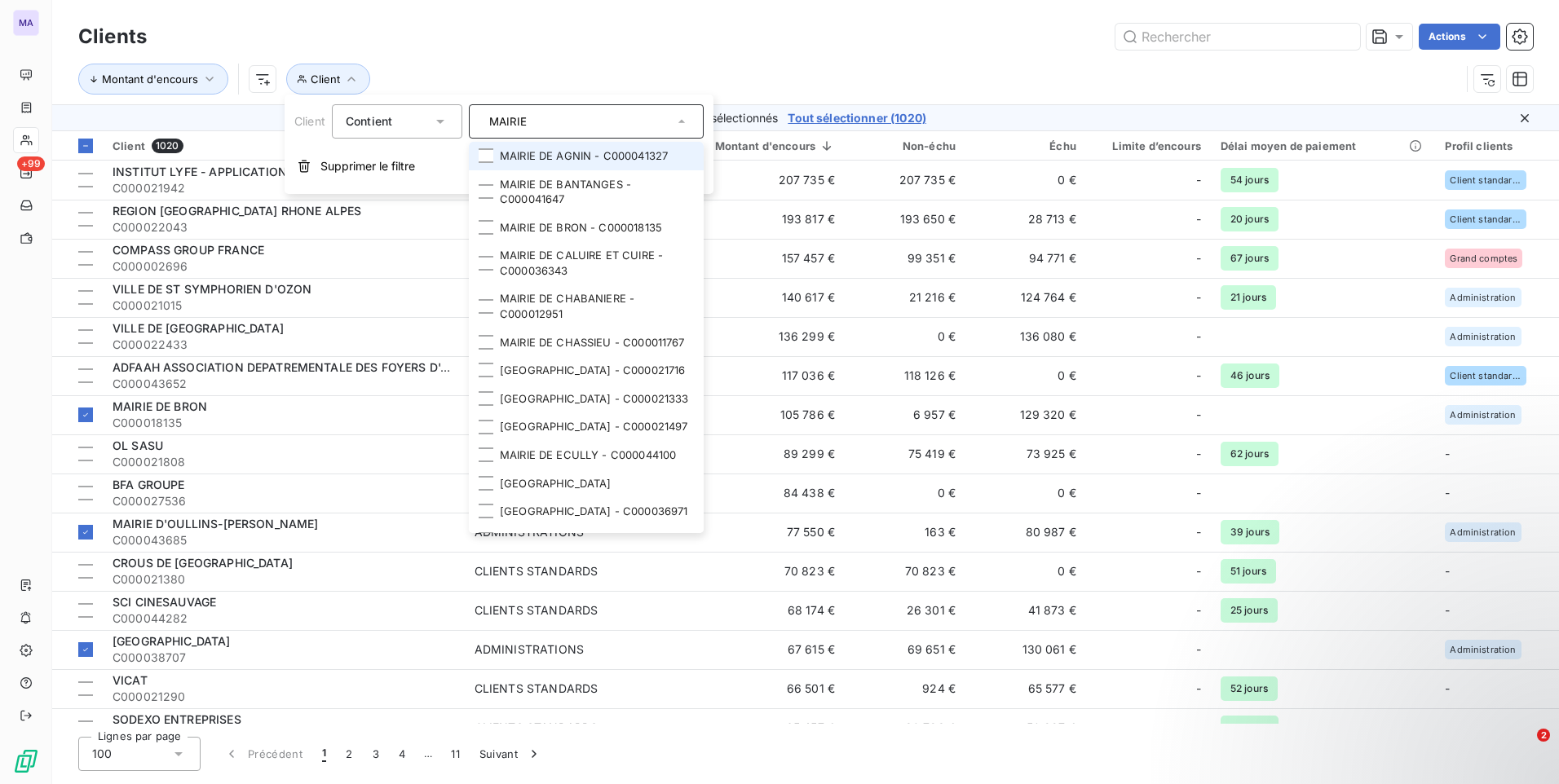
click at [541, 113] on div "MAIRIE" at bounding box center [586, 120] width 235 height 34
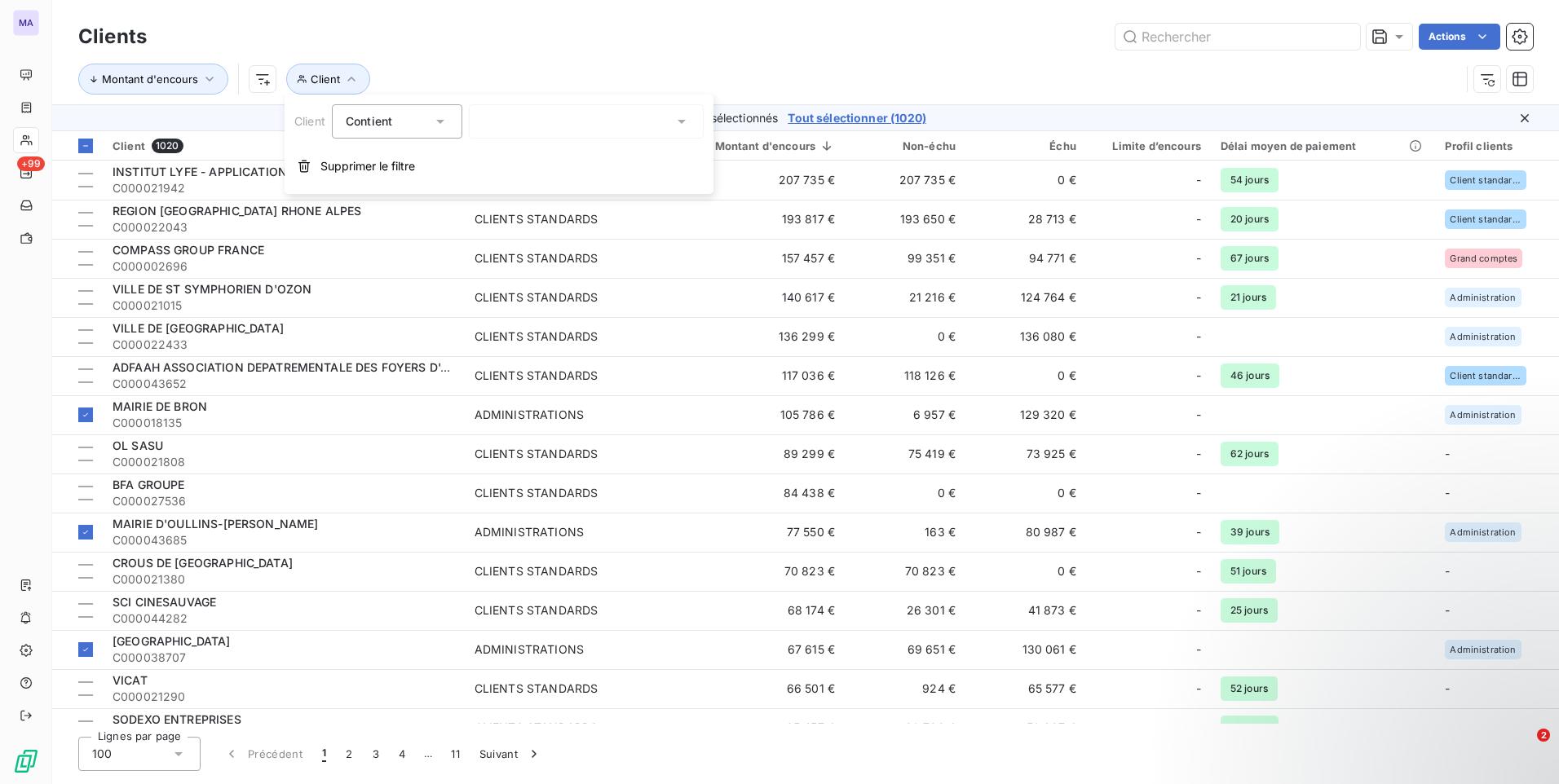
click at [543, 113] on div "MAIRIE" at bounding box center [586, 120] width 235 height 34
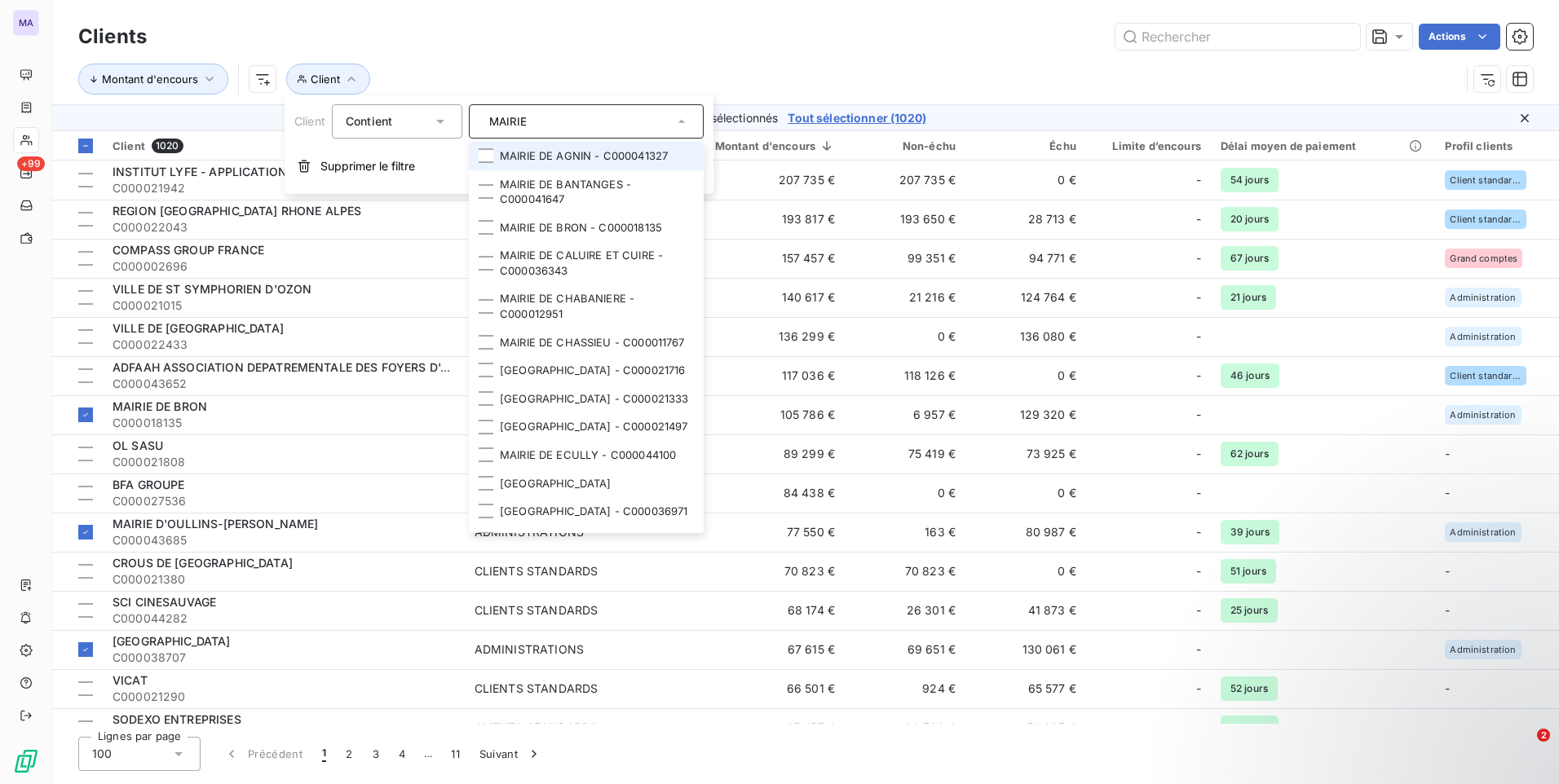
click at [599, 123] on input "MAIRIE" at bounding box center [578, 121] width 191 height 15
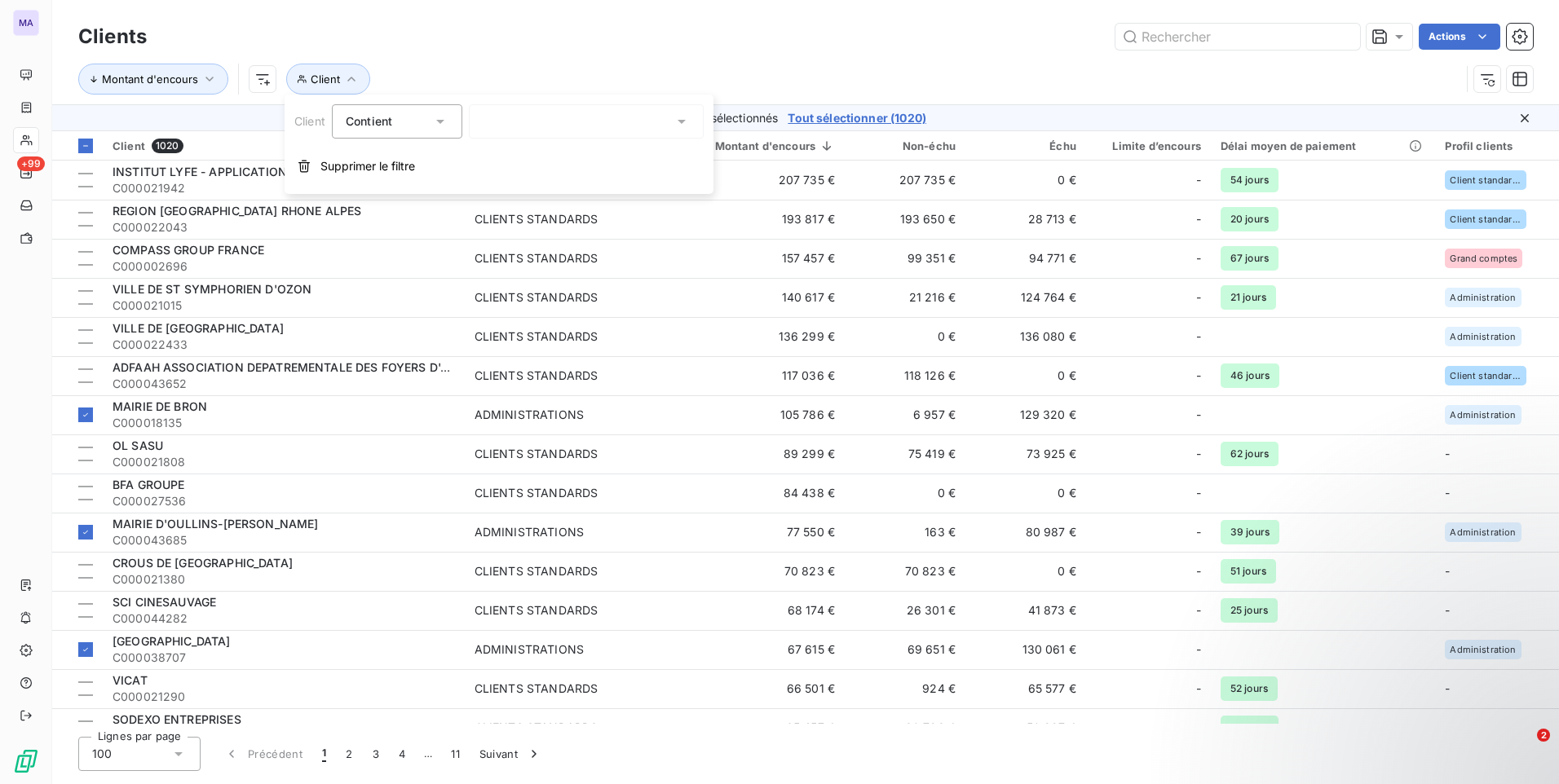
click at [599, 125] on div "MAIRIE" at bounding box center [586, 120] width 235 height 34
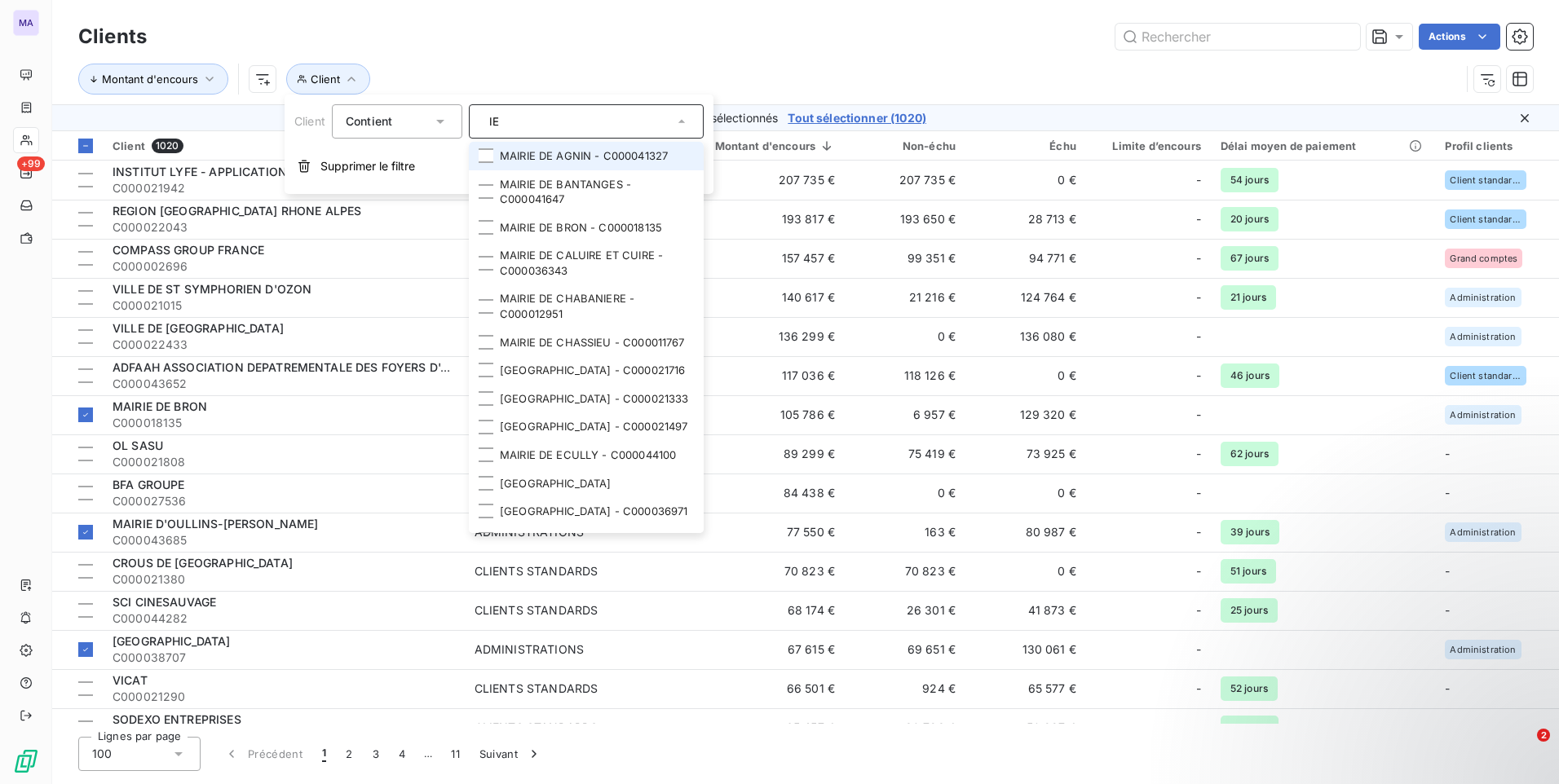
type input "E"
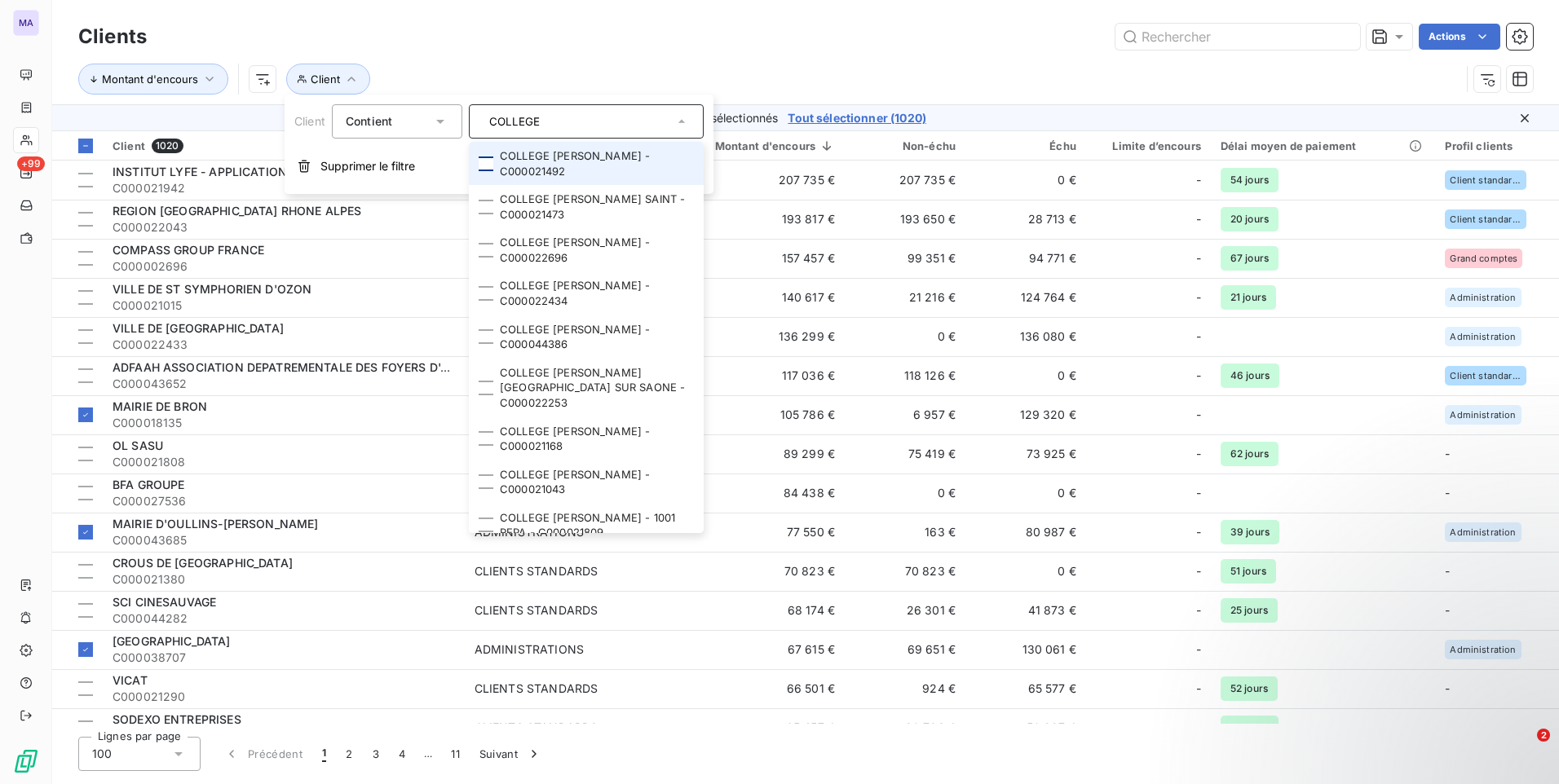
type input "COLLEGE"
drag, startPoint x: 486, startPoint y: 158, endPoint x: 480, endPoint y: 194, distance: 36.5
click at [486, 159] on div at bounding box center [486, 164] width 15 height 15
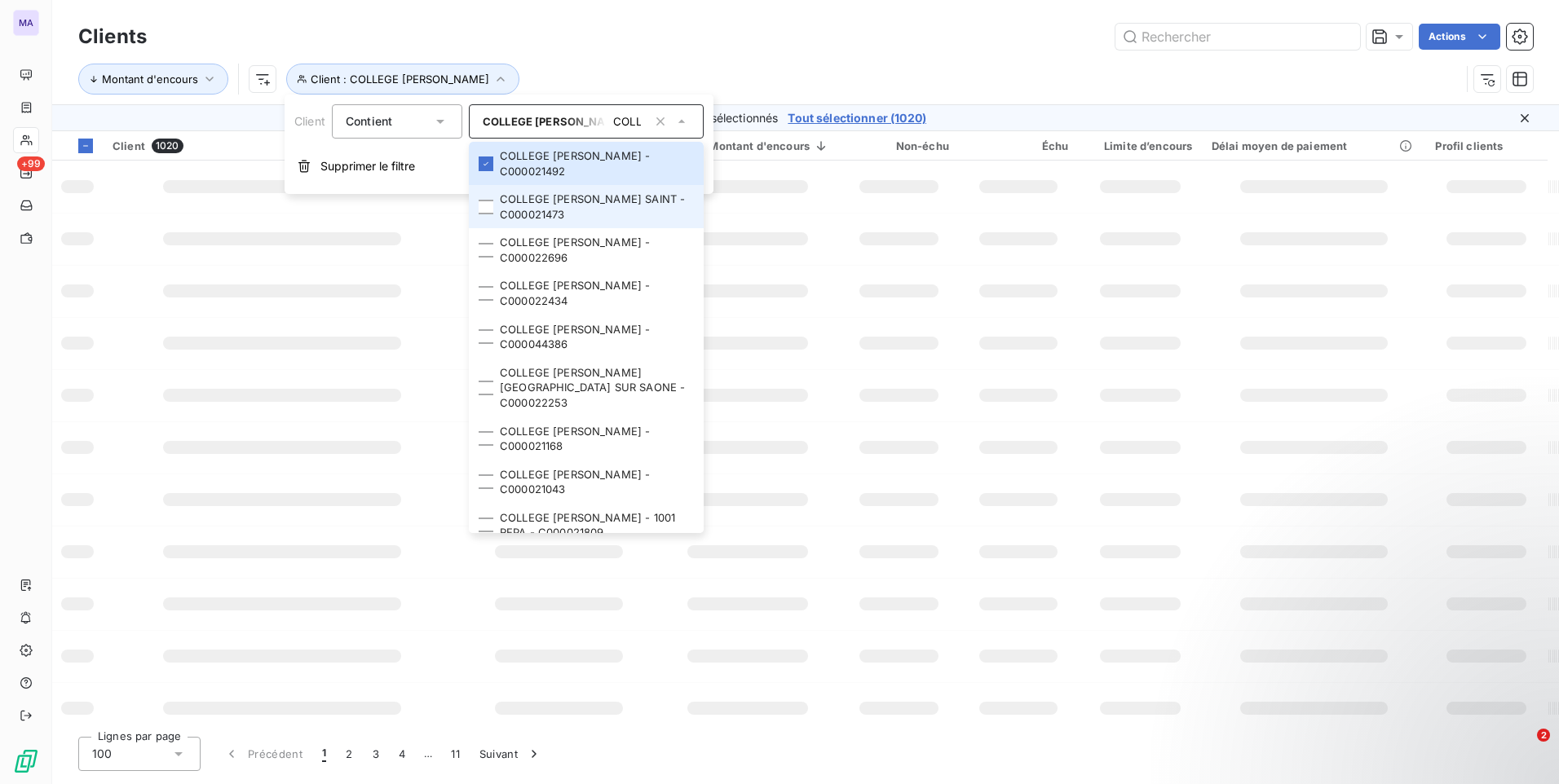
drag, startPoint x: 484, startPoint y: 203, endPoint x: 485, endPoint y: 215, distance: 12.0
click at [484, 208] on div at bounding box center [486, 207] width 15 height 15
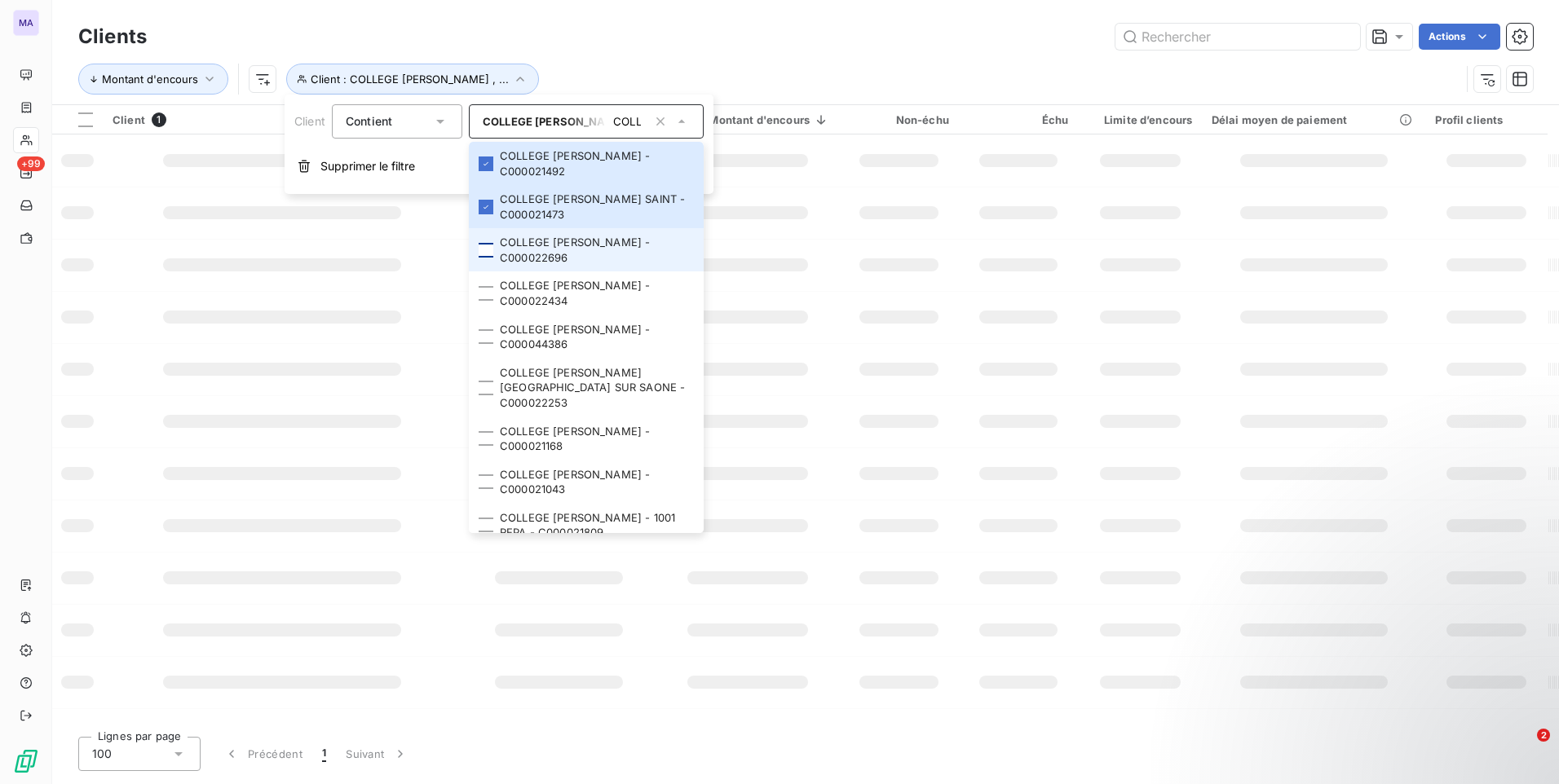
click at [486, 253] on div at bounding box center [486, 250] width 15 height 15
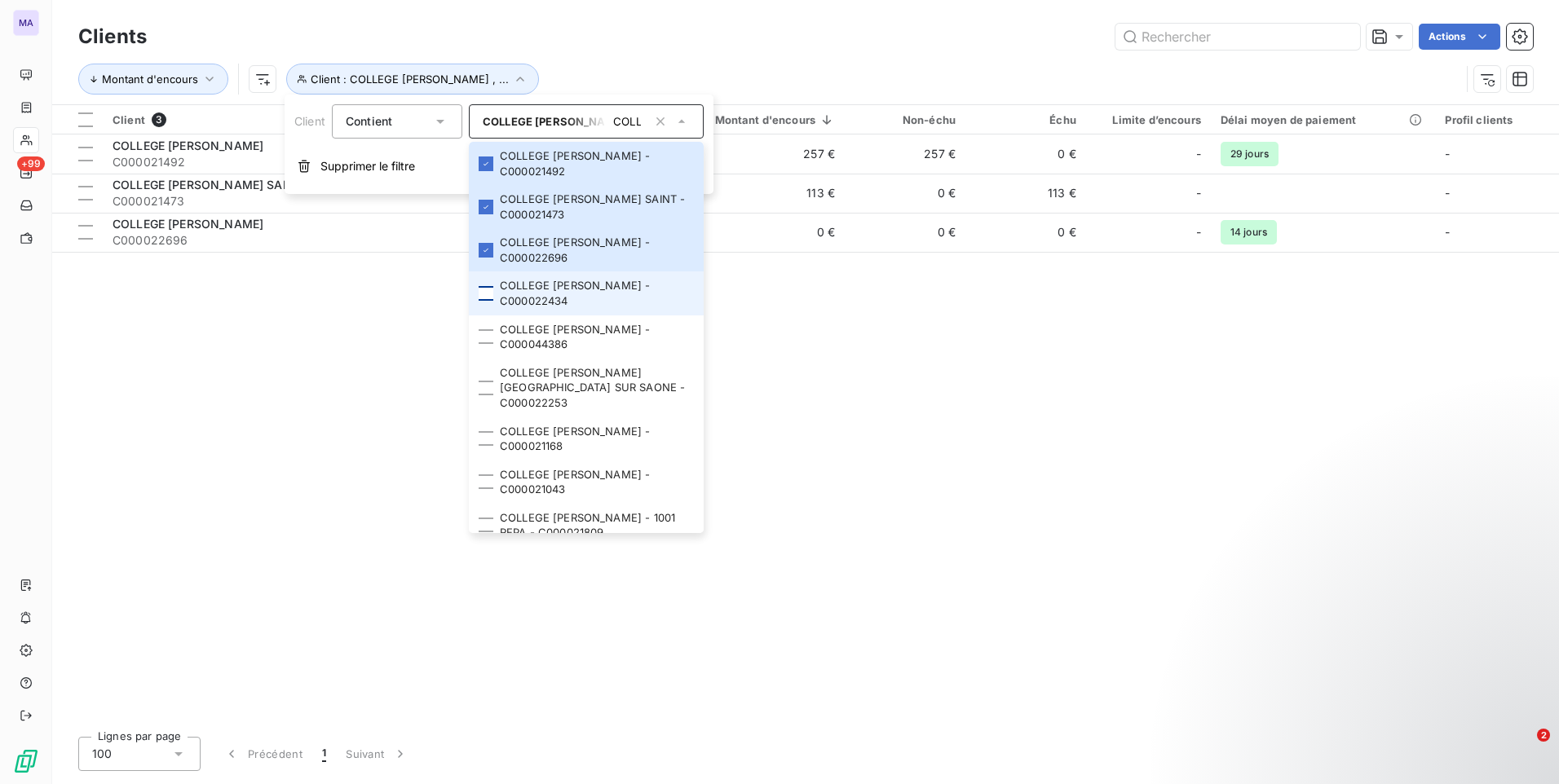
click at [485, 295] on div at bounding box center [486, 294] width 15 height 15
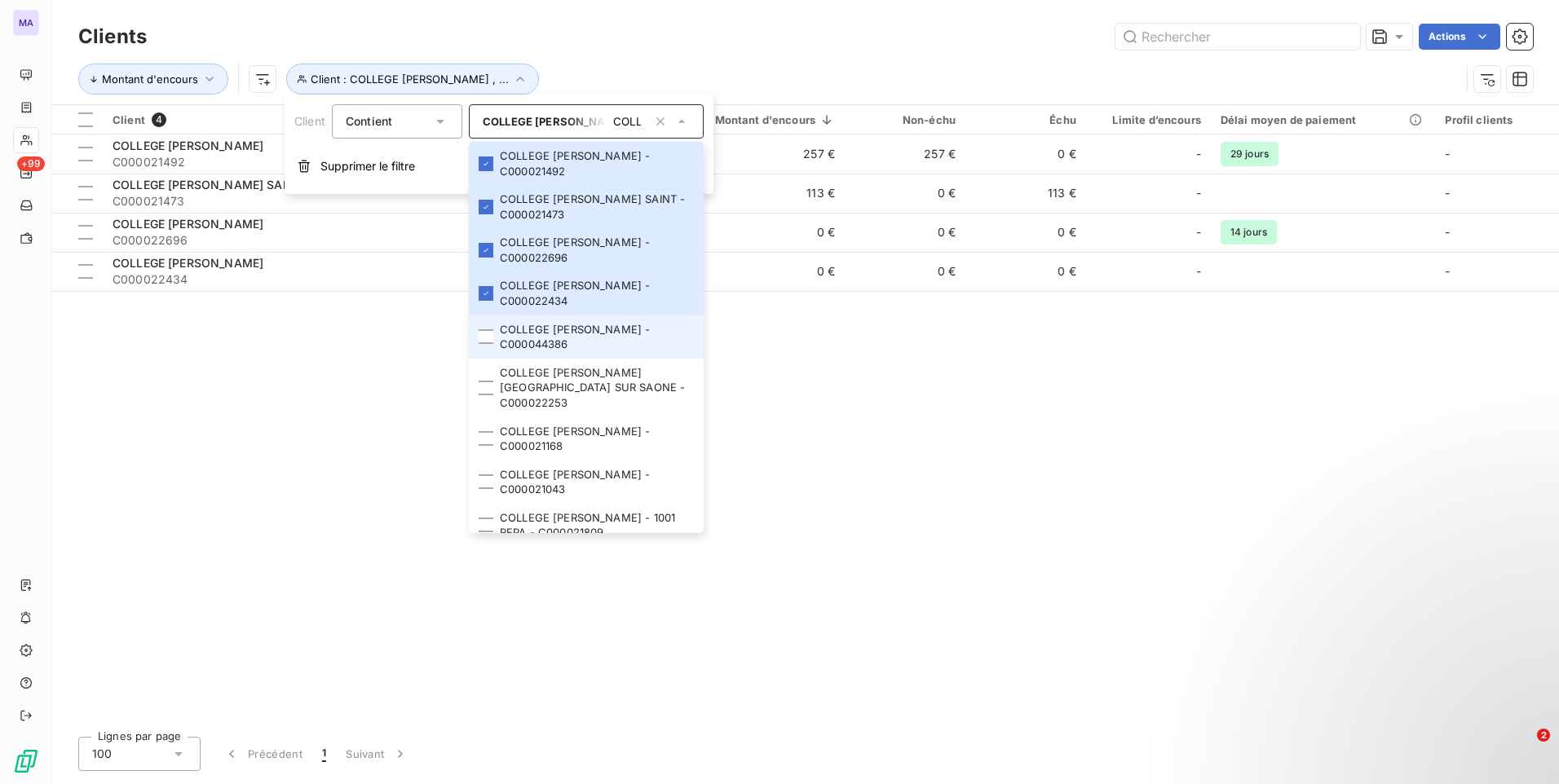
click at [490, 342] on div at bounding box center [486, 337] width 15 height 15
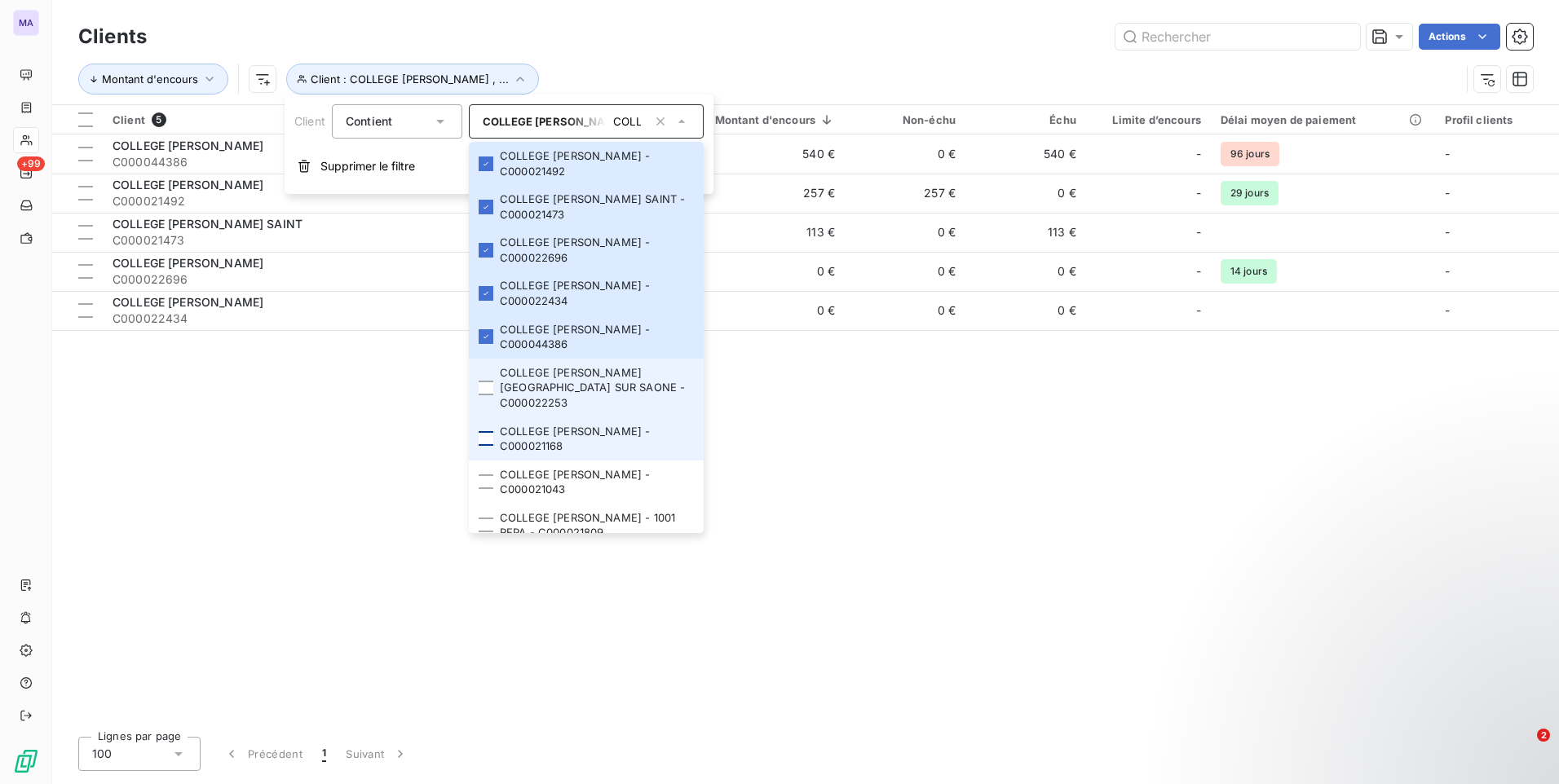
drag, startPoint x: 489, startPoint y: 385, endPoint x: 480, endPoint y: 437, distance: 52.8
click at [488, 387] on div at bounding box center [486, 388] width 15 height 15
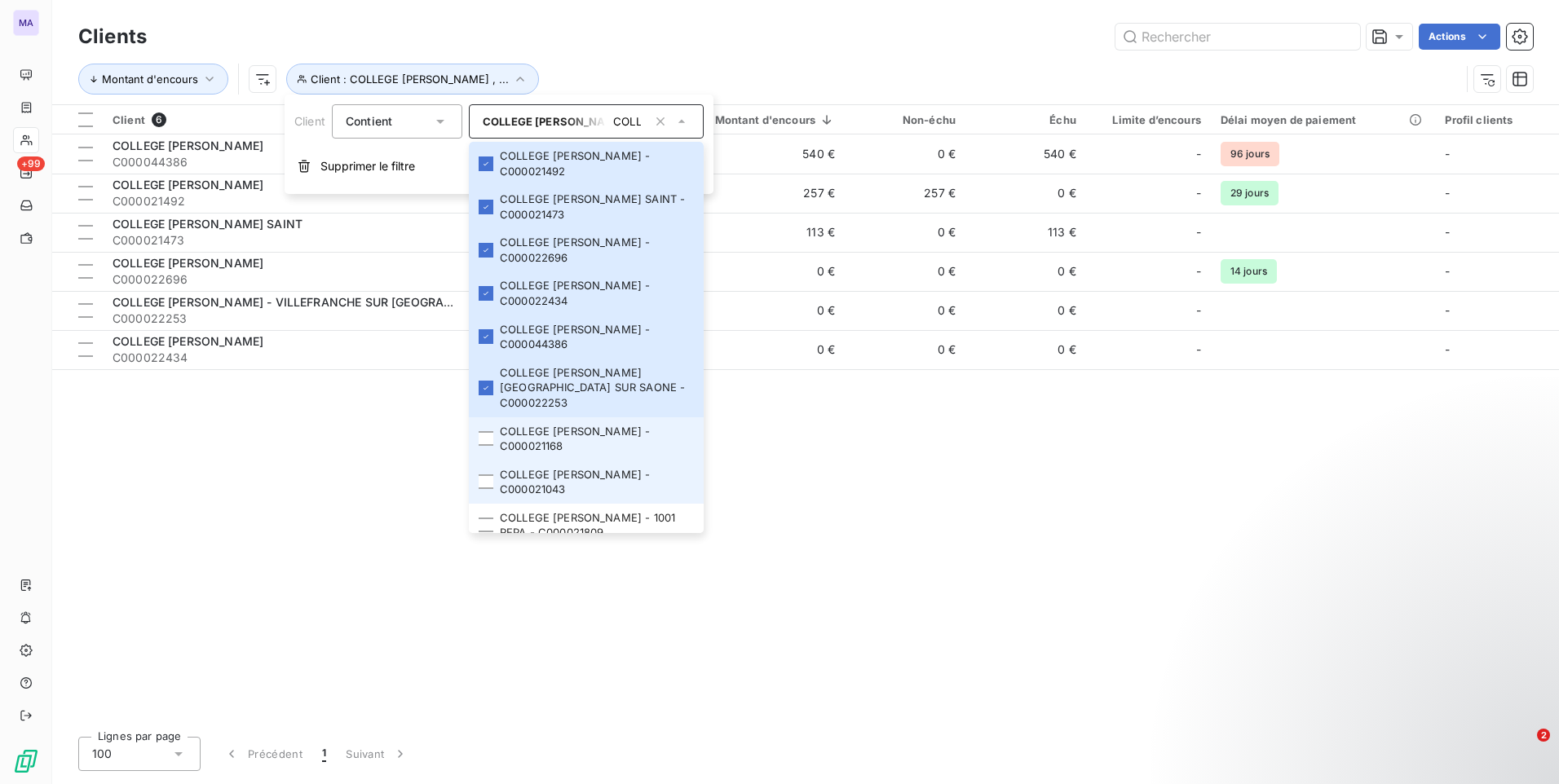
drag, startPoint x: 486, startPoint y: 446, endPoint x: 483, endPoint y: 467, distance: 21.2
click at [486, 448] on li "COLLEGE [PERSON_NAME] - C000021168" at bounding box center [586, 439] width 235 height 43
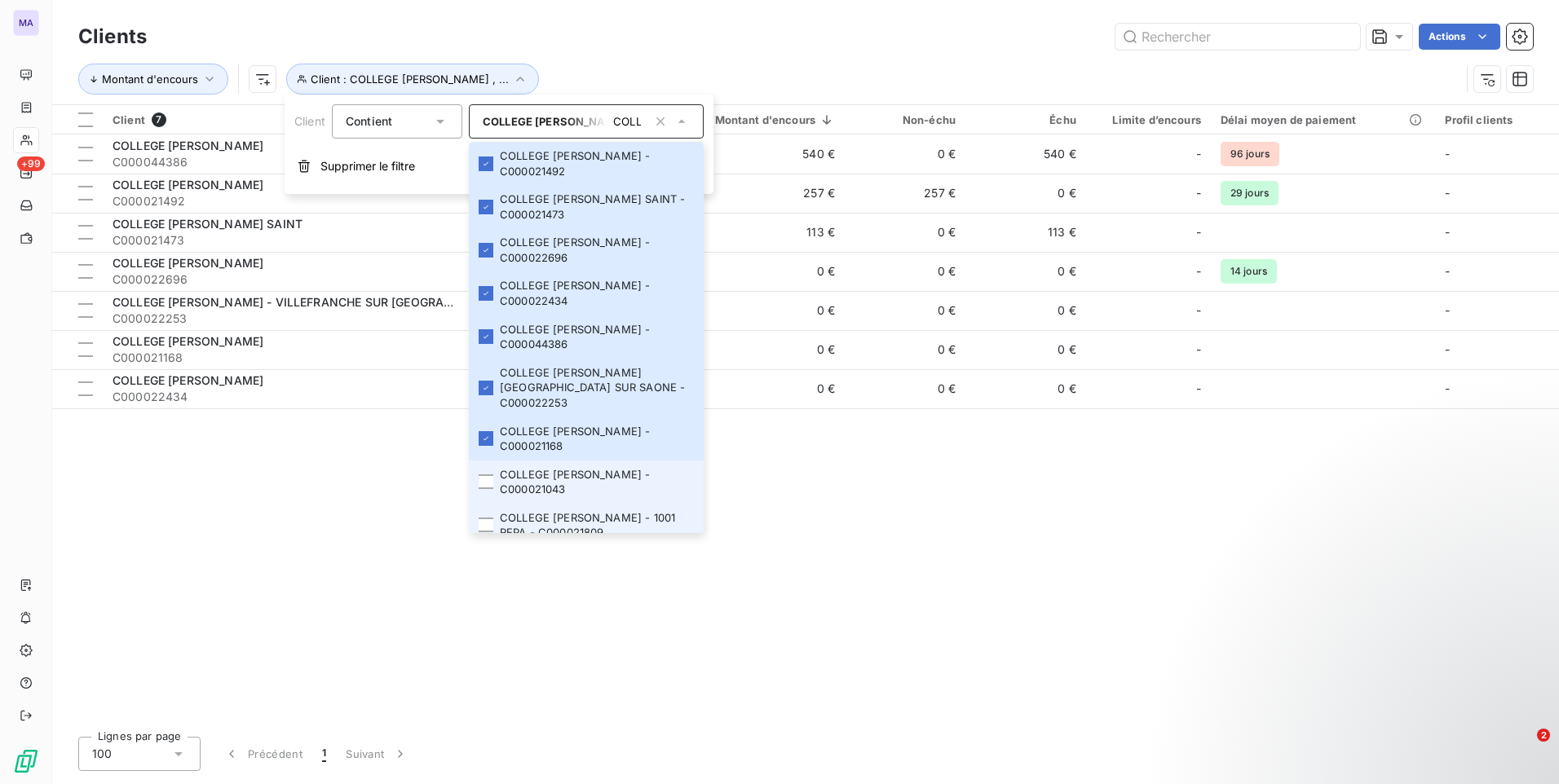
drag, startPoint x: 486, startPoint y: 480, endPoint x: 483, endPoint y: 507, distance: 27.2
click at [484, 484] on div at bounding box center [486, 482] width 15 height 15
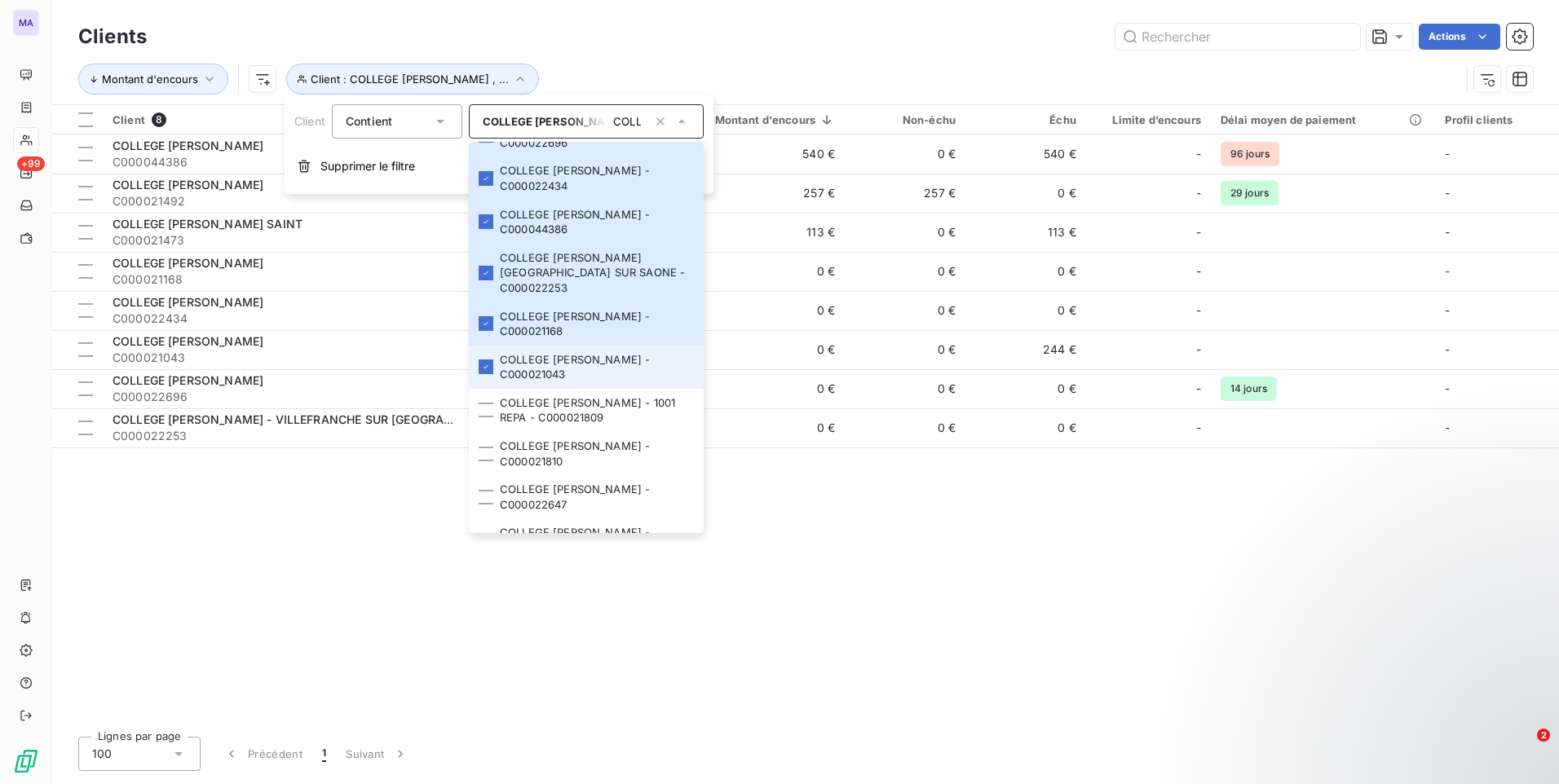
scroll to position [244, 0]
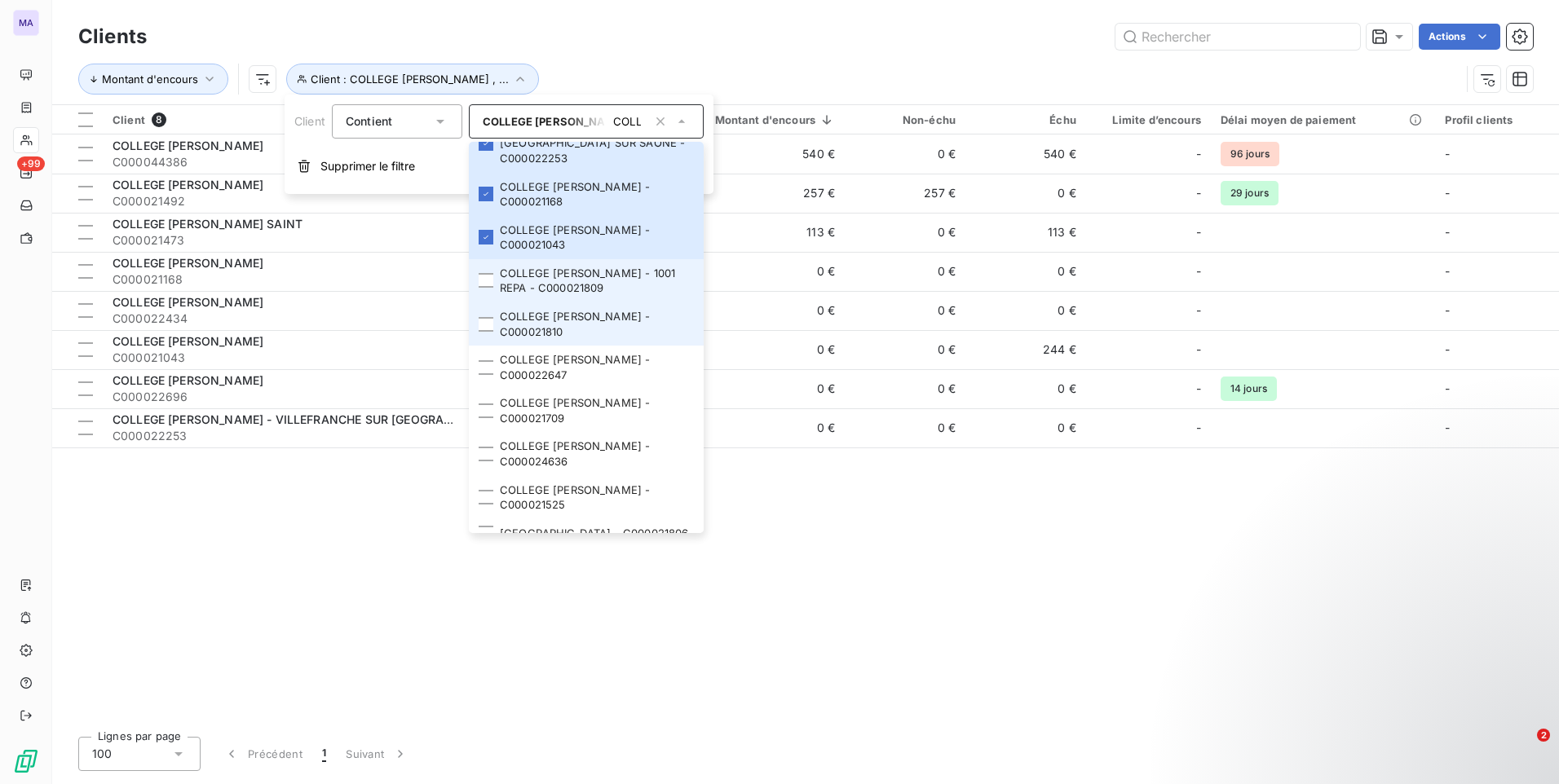
drag, startPoint x: 481, startPoint y: 288, endPoint x: 484, endPoint y: 303, distance: 15.3
click at [481, 289] on li "COLLEGE [PERSON_NAME] - 1001 REPA - C000021809" at bounding box center [586, 281] width 235 height 43
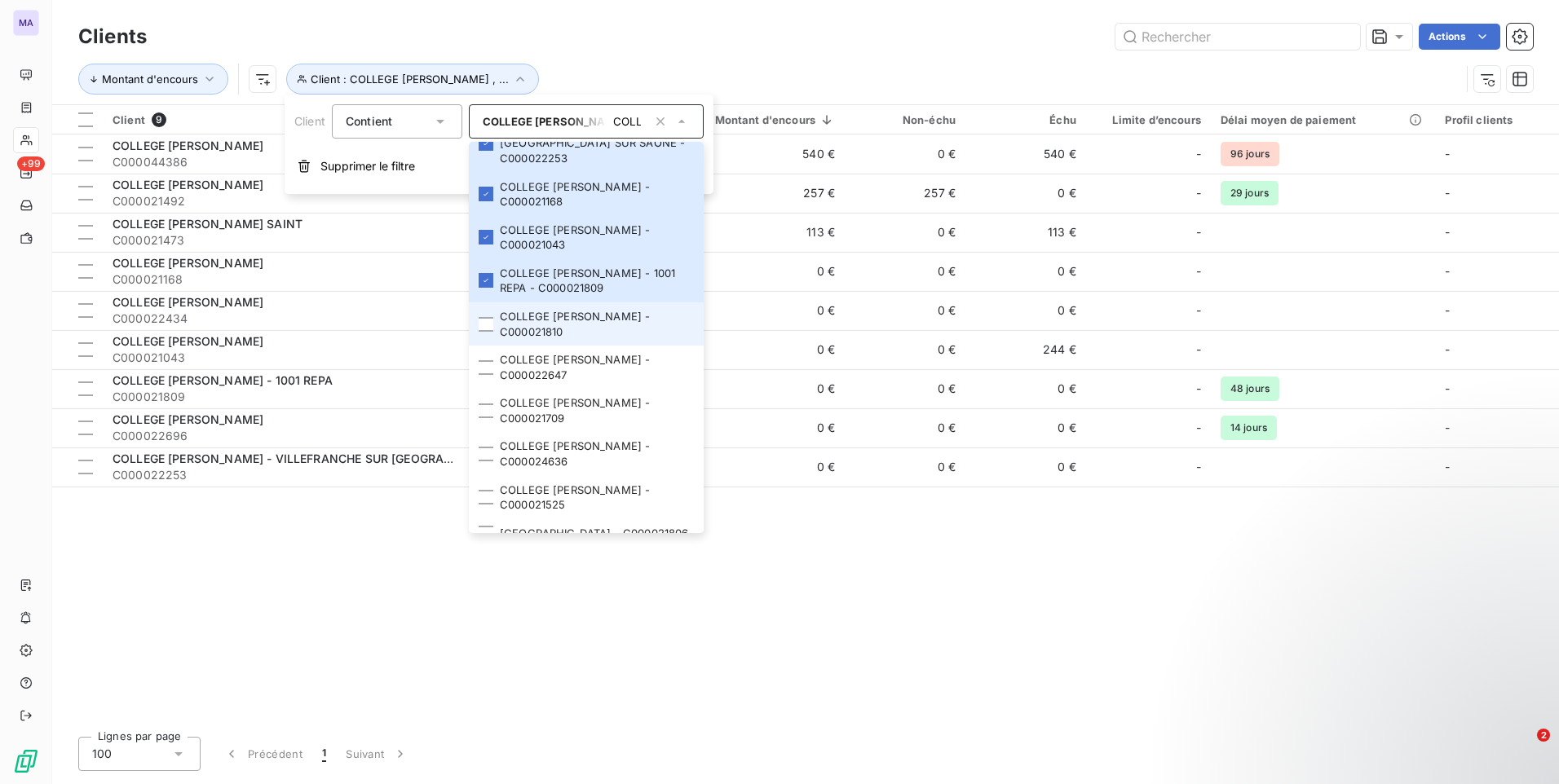
click at [495, 338] on li "COLLEGE [PERSON_NAME] - C000021810" at bounding box center [586, 324] width 235 height 43
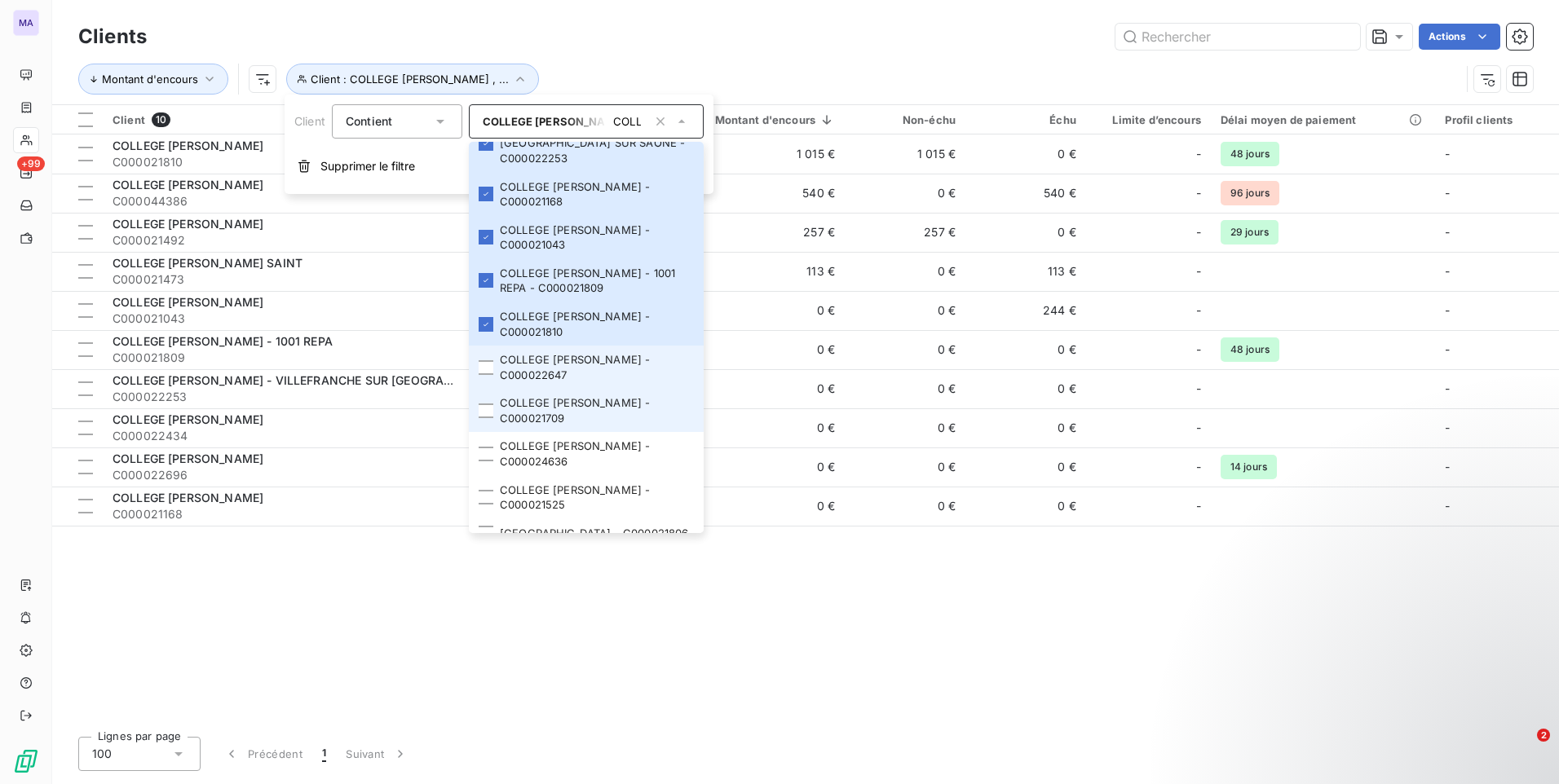
drag, startPoint x: 486, startPoint y: 371, endPoint x: 482, endPoint y: 391, distance: 20.4
click at [486, 374] on div at bounding box center [486, 367] width 15 height 15
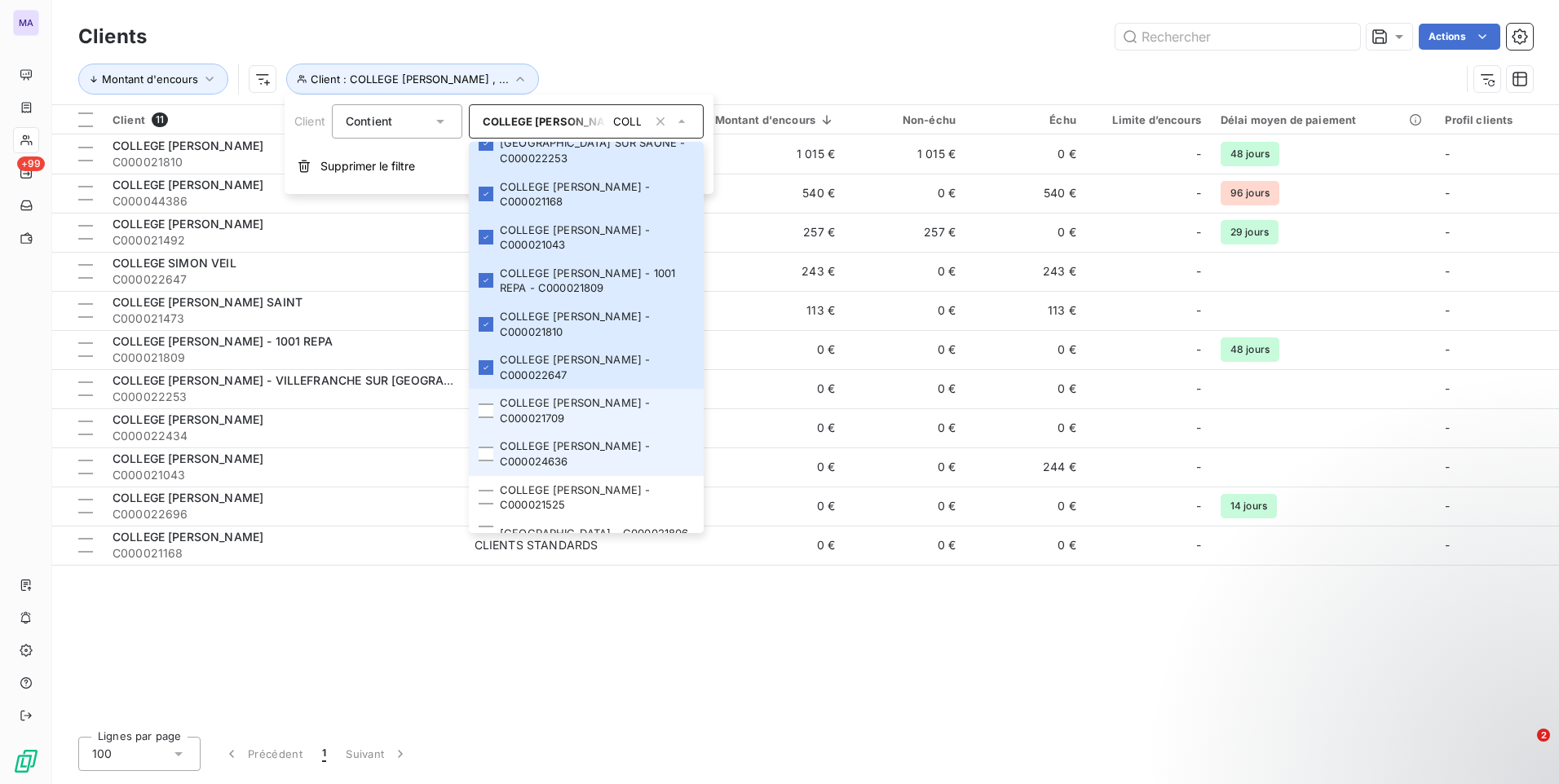
click at [481, 416] on li "COLLEGE [PERSON_NAME] - C000021709" at bounding box center [586, 410] width 235 height 43
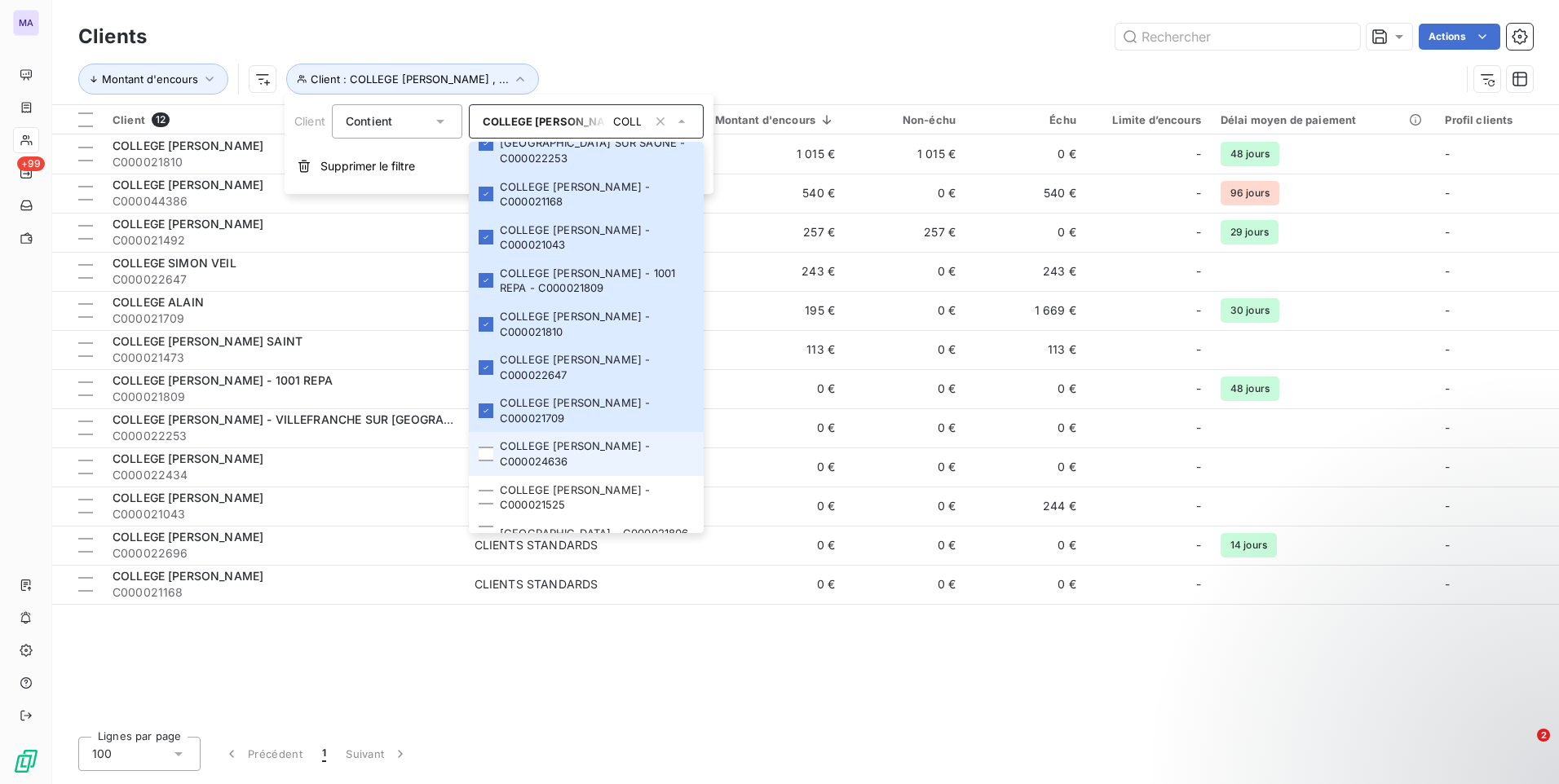
click at [483, 446] on div at bounding box center [486, 454] width 15 height 15
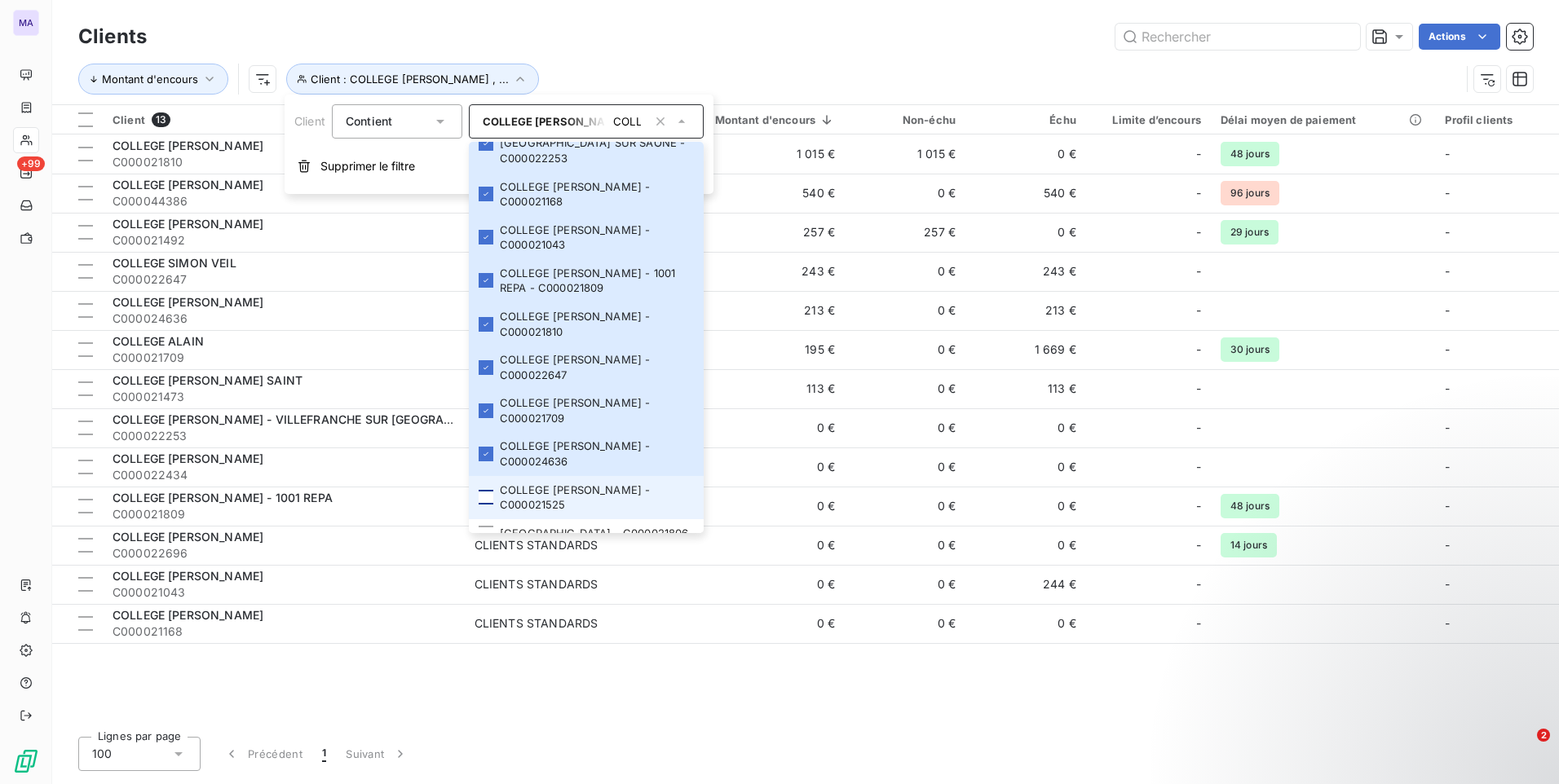
click at [485, 489] on div at bounding box center [486, 497] width 15 height 15
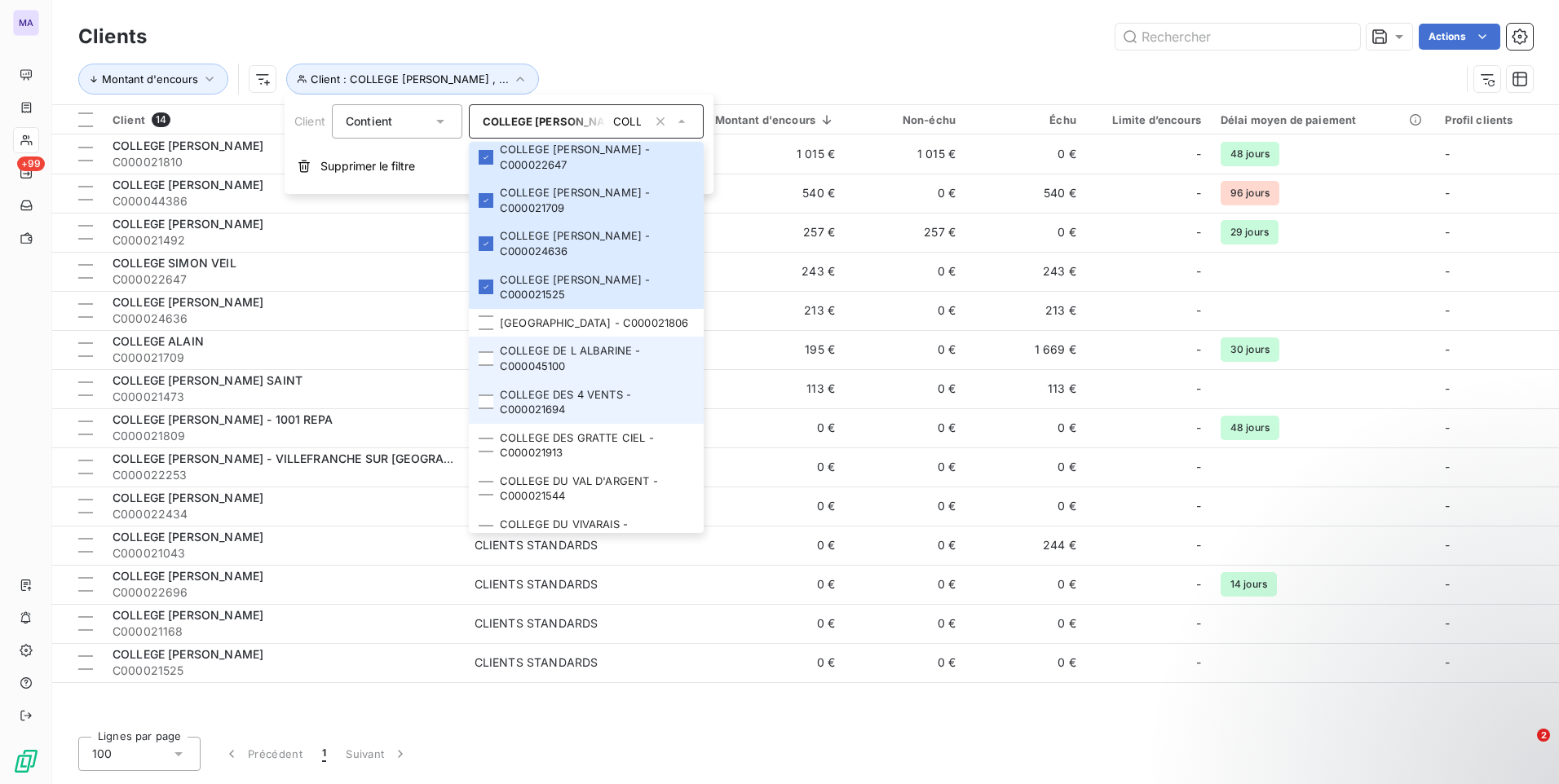
scroll to position [489, 0]
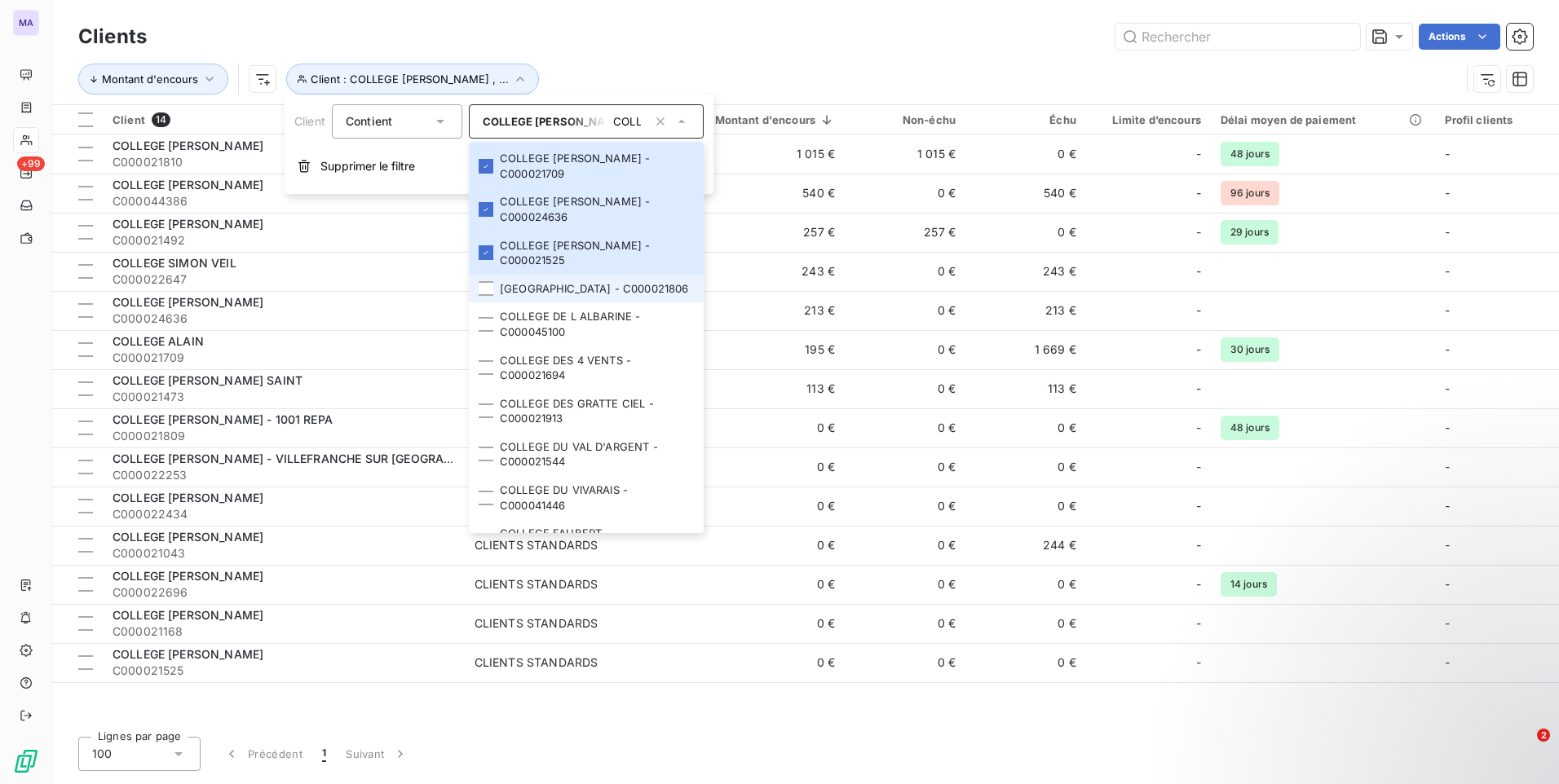
drag, startPoint x: 490, startPoint y: 290, endPoint x: 493, endPoint y: 333, distance: 43.1
click at [490, 291] on li "[GEOGRAPHIC_DATA] - C000021806" at bounding box center [586, 289] width 235 height 29
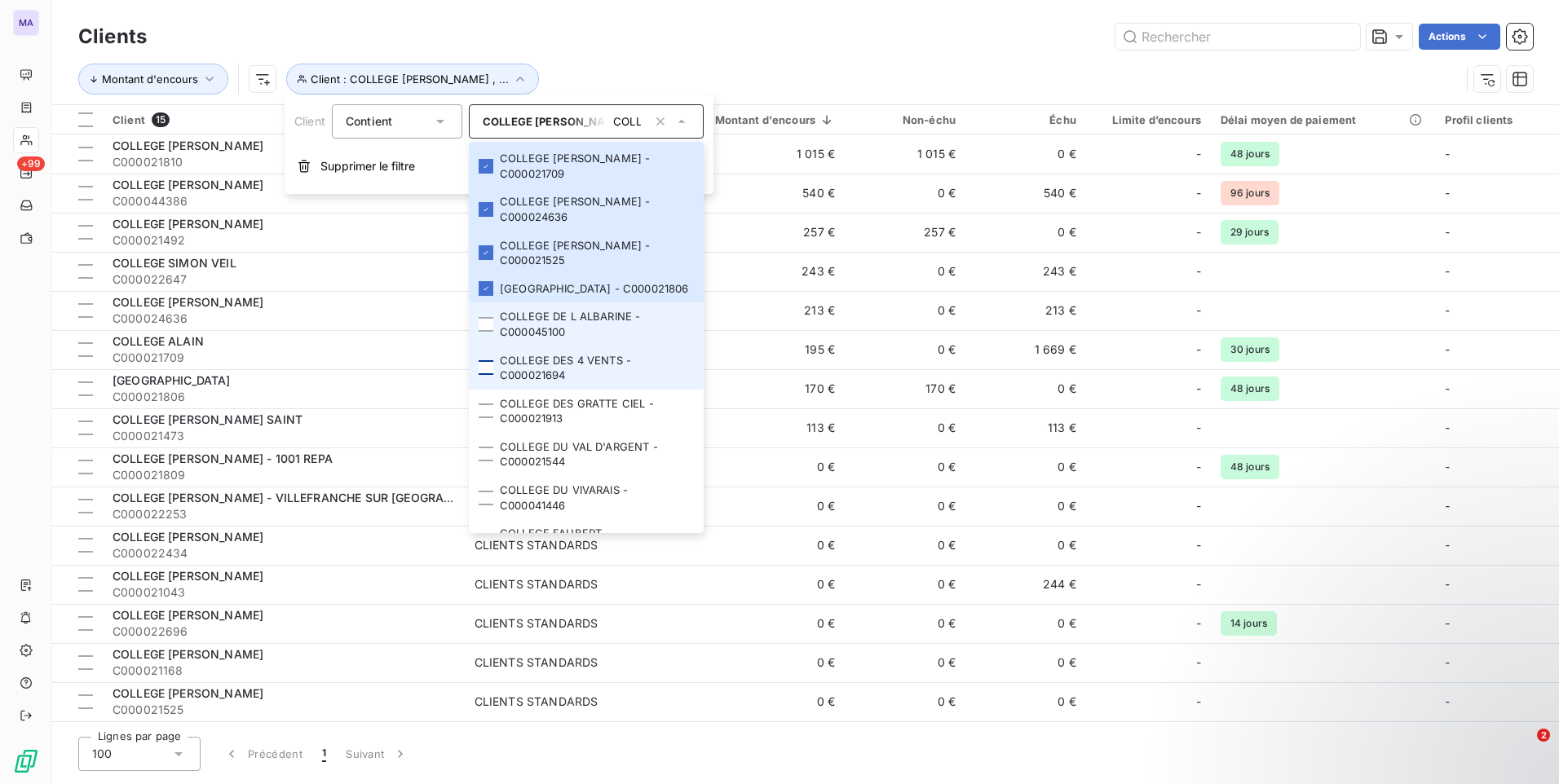
drag, startPoint x: 493, startPoint y: 333, endPoint x: 488, endPoint y: 361, distance: 28.4
click at [493, 338] on li "COLLEGE DE L ALBARINE - C000045100" at bounding box center [586, 324] width 235 height 43
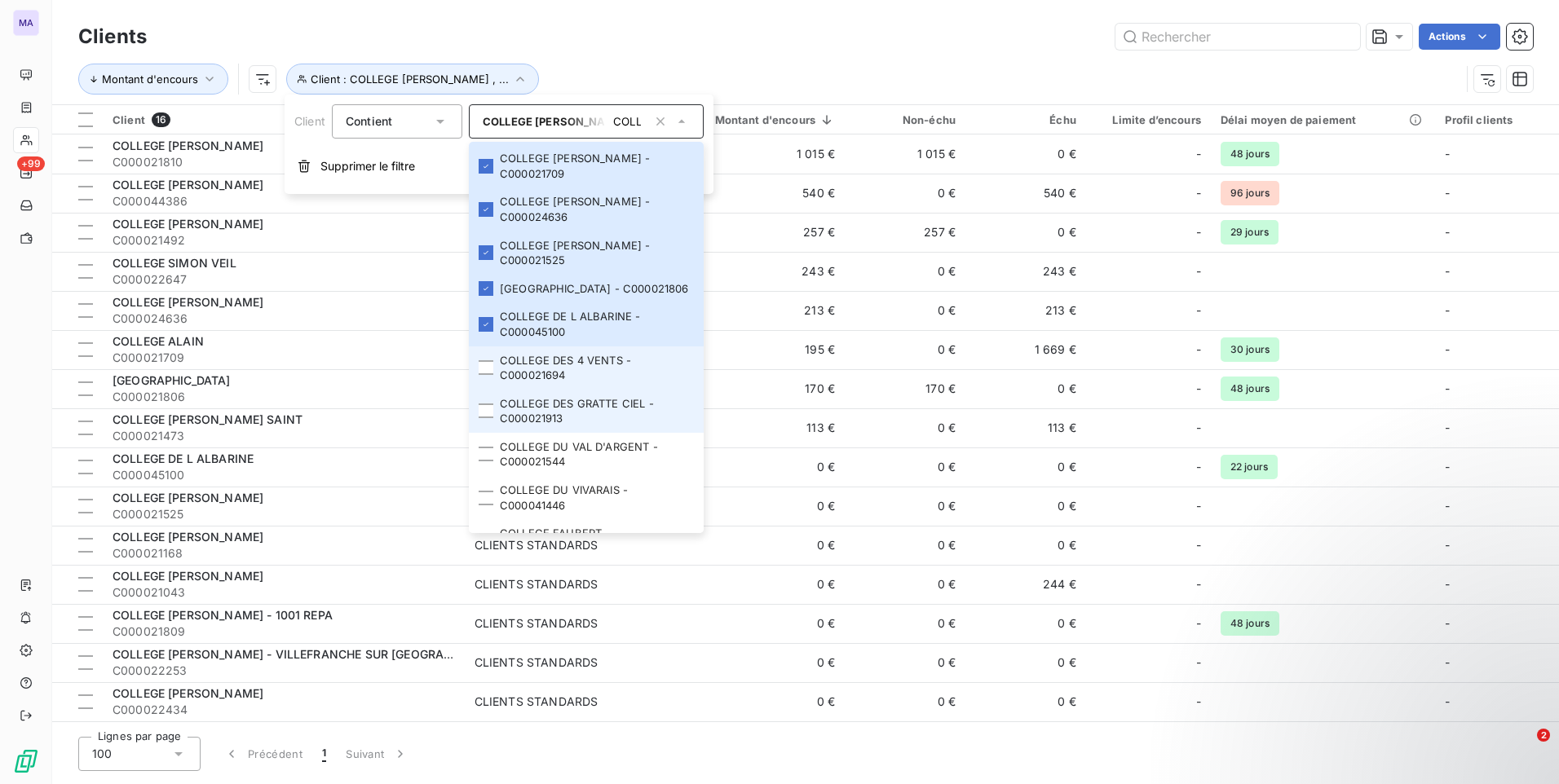
click at [486, 390] on li "COLLEGE DES GRATTE CIEL - C000021913" at bounding box center [586, 411] width 235 height 43
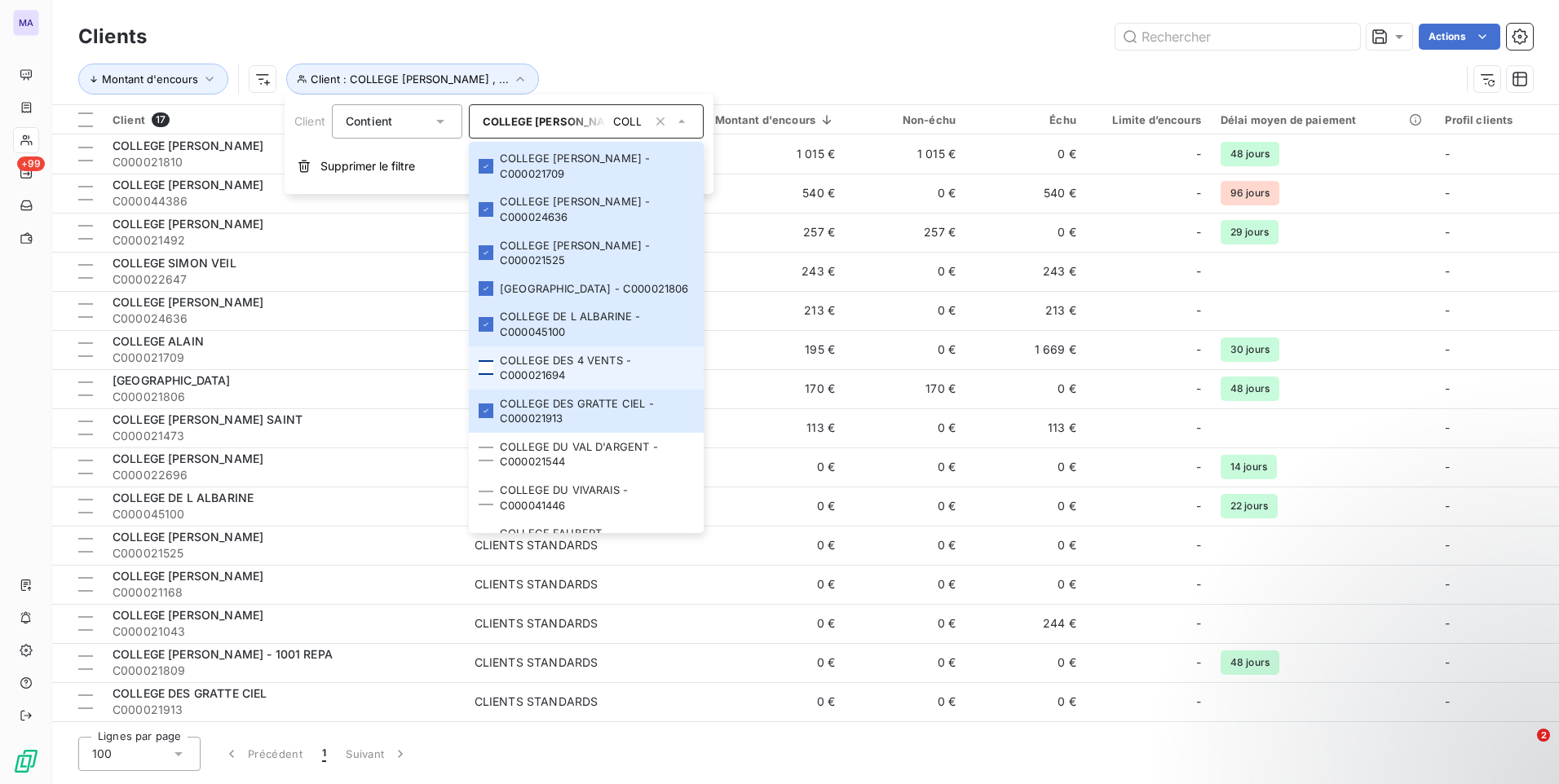
drag, startPoint x: 486, startPoint y: 366, endPoint x: 485, endPoint y: 375, distance: 9.1
click at [486, 366] on div at bounding box center [486, 367] width 15 height 15
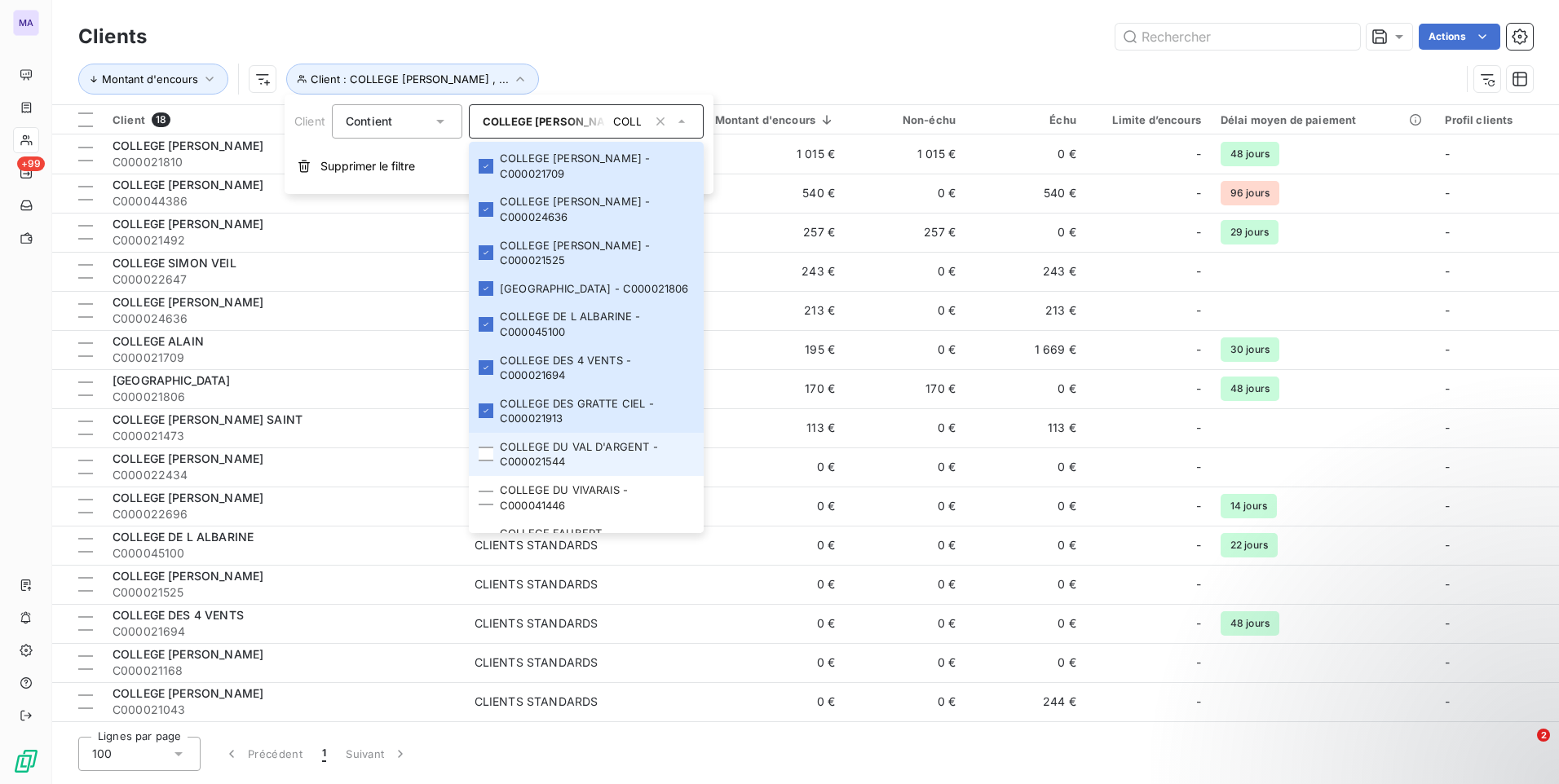
click at [486, 460] on div at bounding box center [486, 454] width 15 height 15
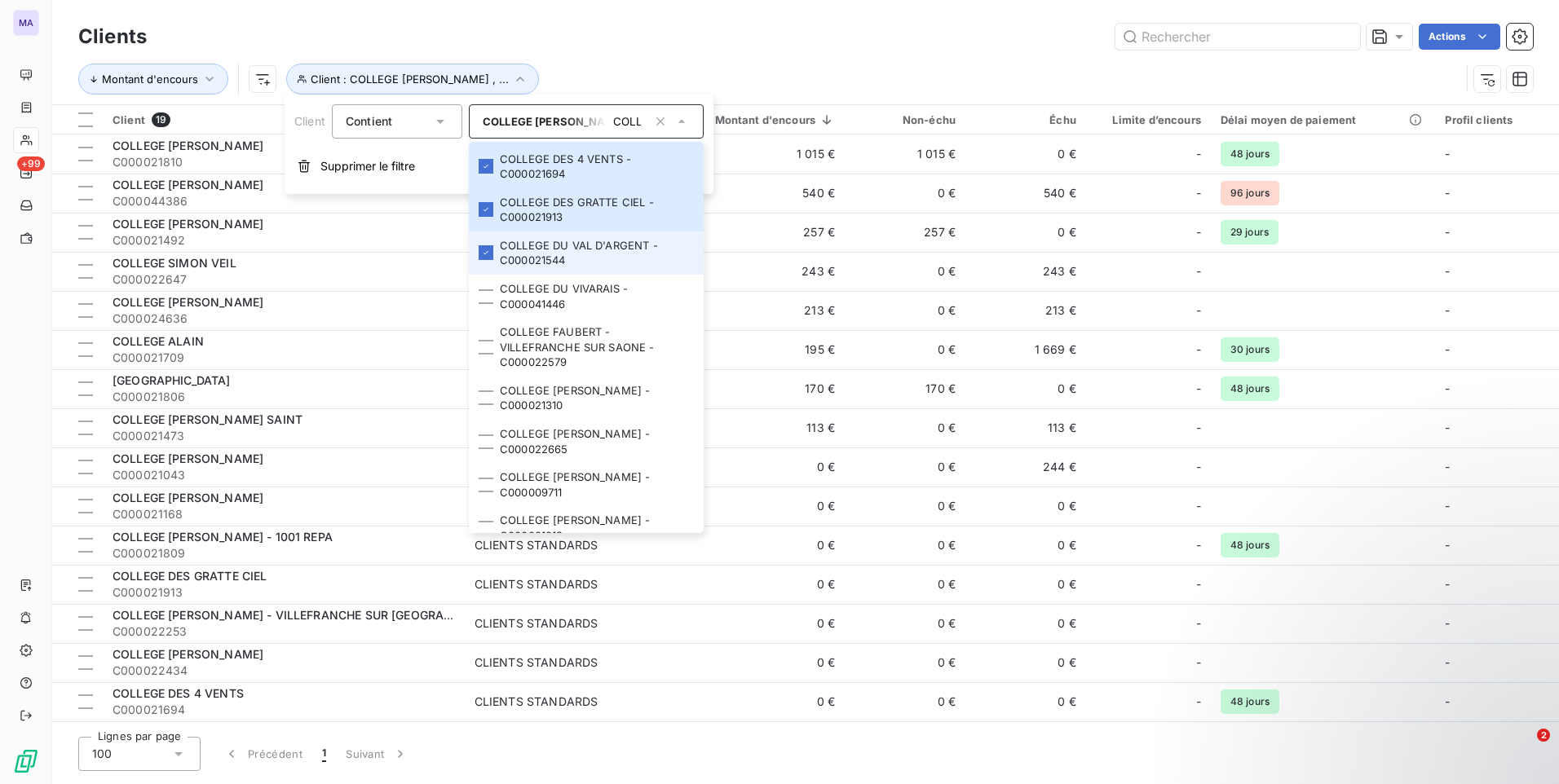
scroll to position [734, 0]
drag, startPoint x: 490, startPoint y: 249, endPoint x: 495, endPoint y: 289, distance: 40.3
click at [489, 251] on div at bounding box center [486, 253] width 15 height 15
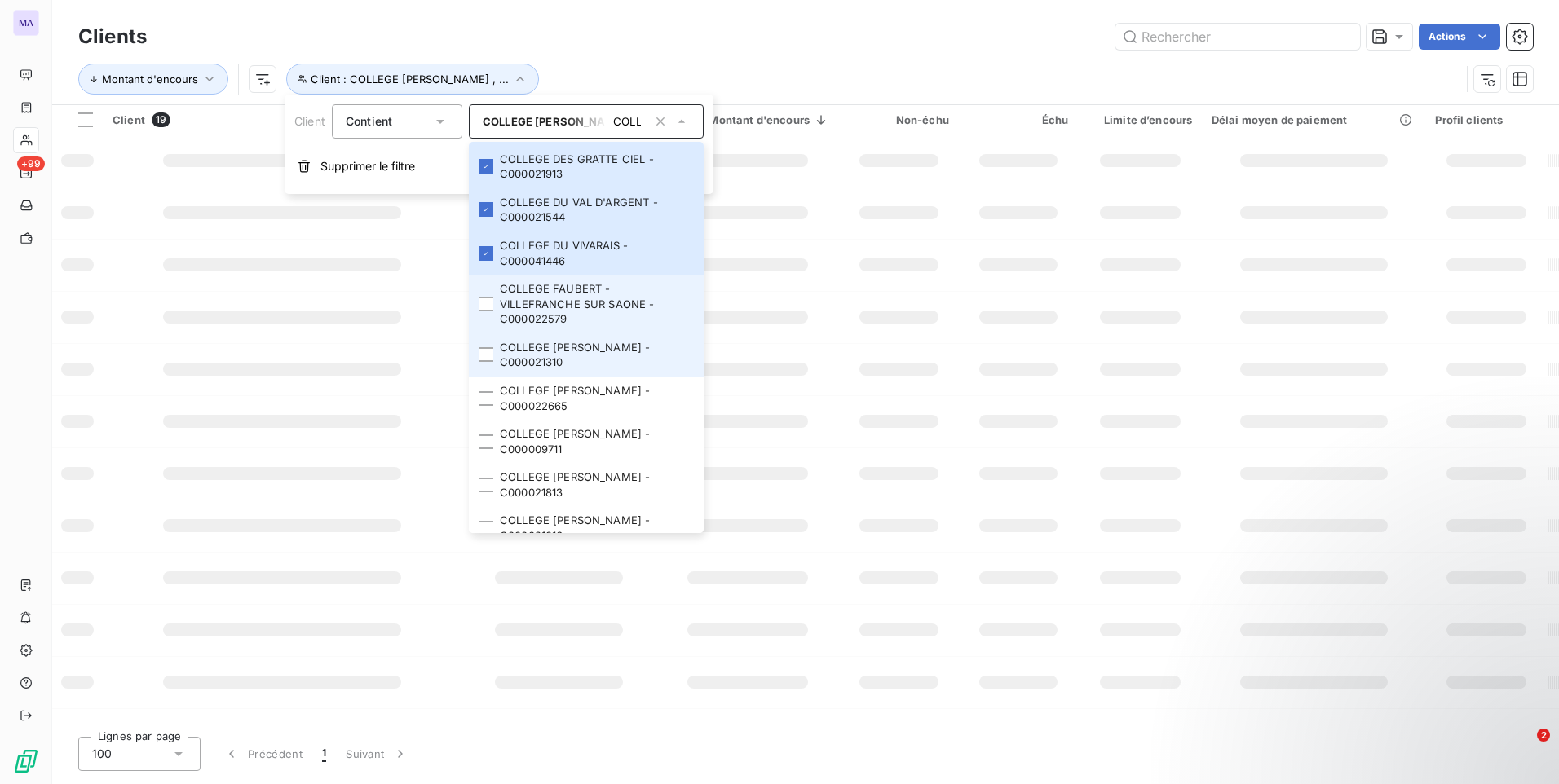
drag, startPoint x: 495, startPoint y: 300, endPoint x: 484, endPoint y: 338, distance: 39.6
click at [495, 302] on li "COLLEGE FAUBERT - VILLEFRANCHE SUR SAONE - C000022579" at bounding box center [586, 304] width 235 height 59
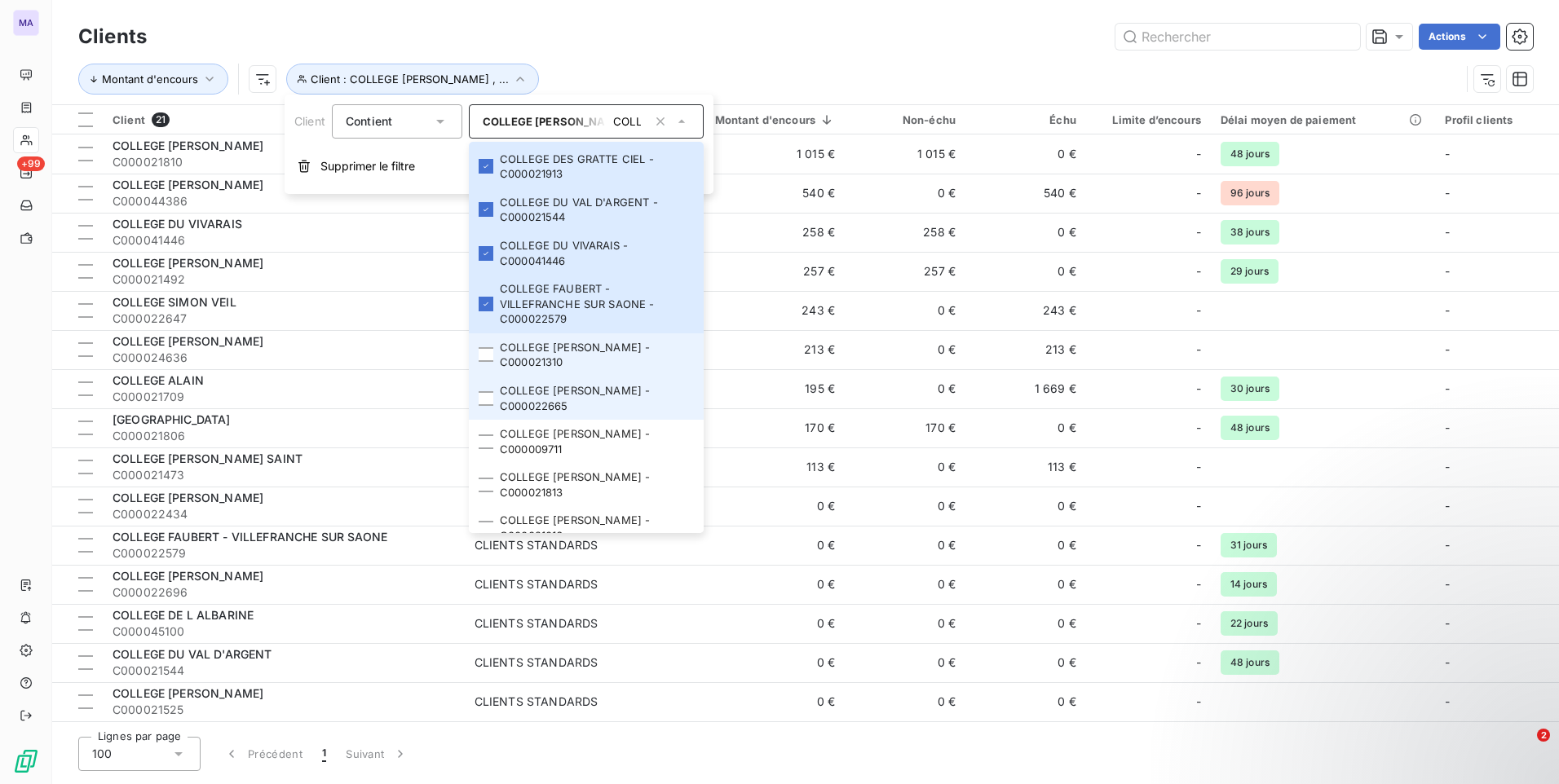
drag, startPoint x: 484, startPoint y: 353, endPoint x: 488, endPoint y: 389, distance: 36.2
click at [484, 354] on div at bounding box center [486, 355] width 15 height 15
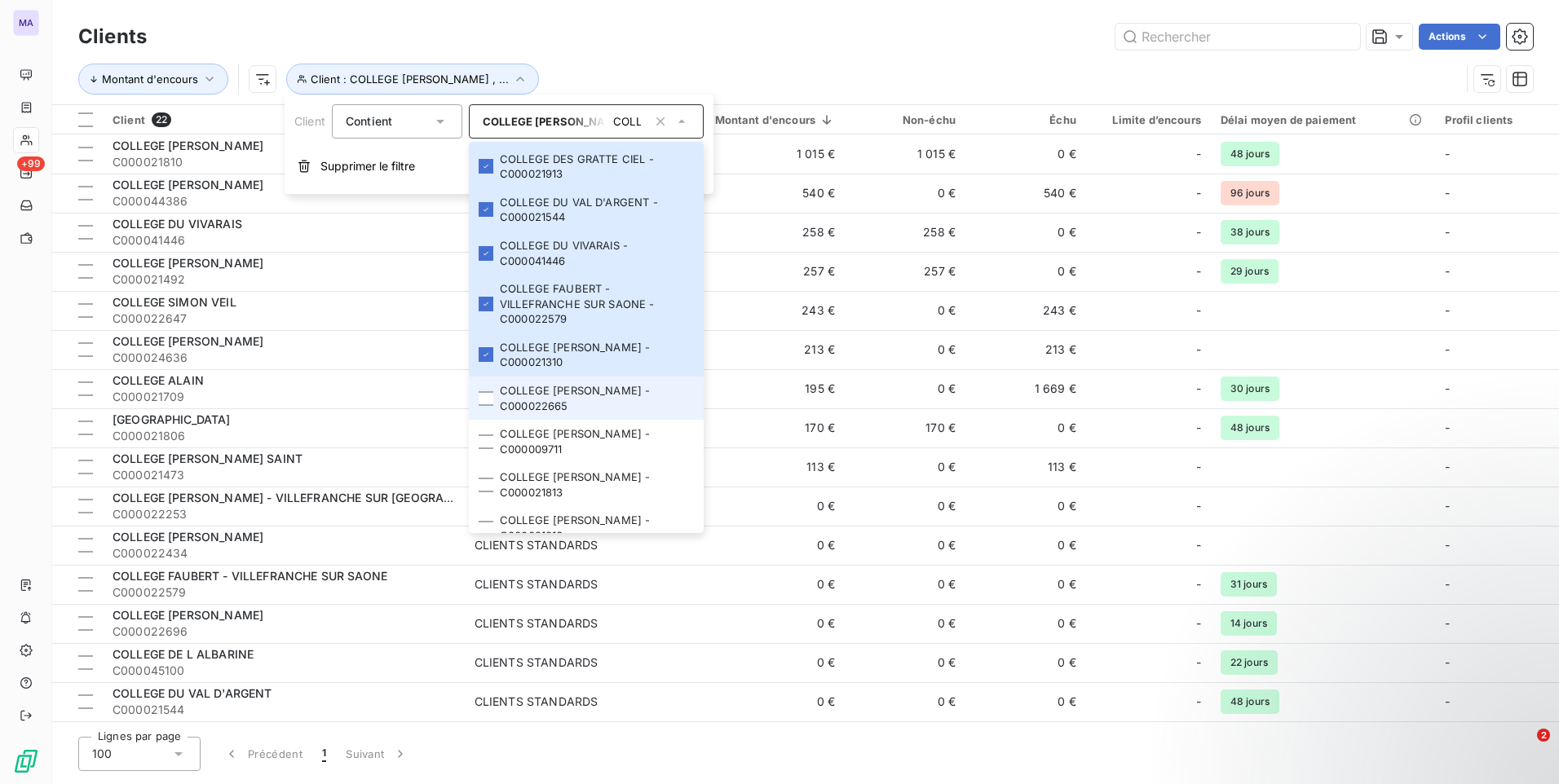
drag, startPoint x: 490, startPoint y: 399, endPoint x: 483, endPoint y: 414, distance: 16.6
click at [486, 407] on li "COLLEGE [PERSON_NAME] - C000022665" at bounding box center [586, 398] width 235 height 43
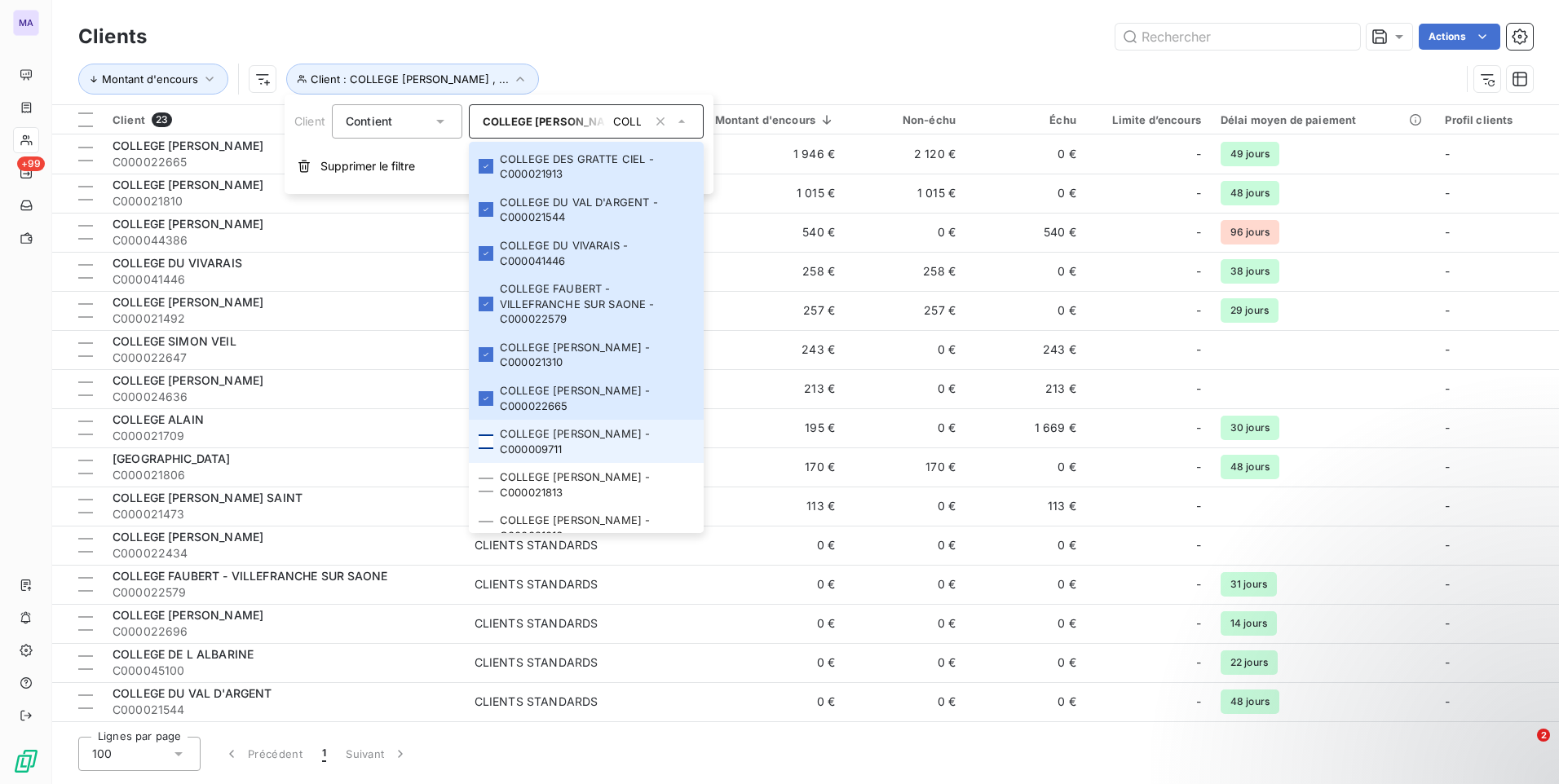
click at [484, 444] on div at bounding box center [486, 442] width 15 height 15
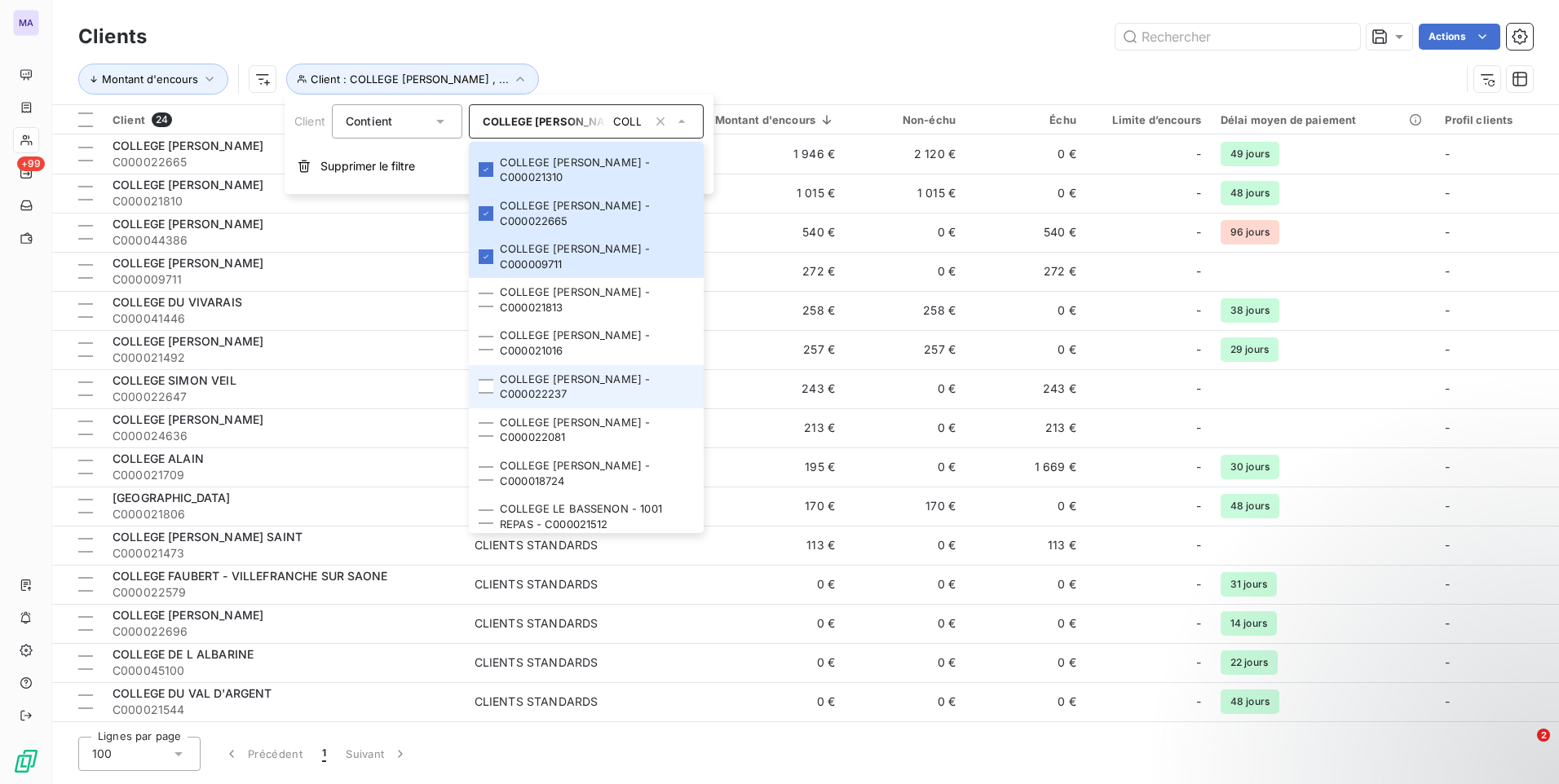
scroll to position [978, 0]
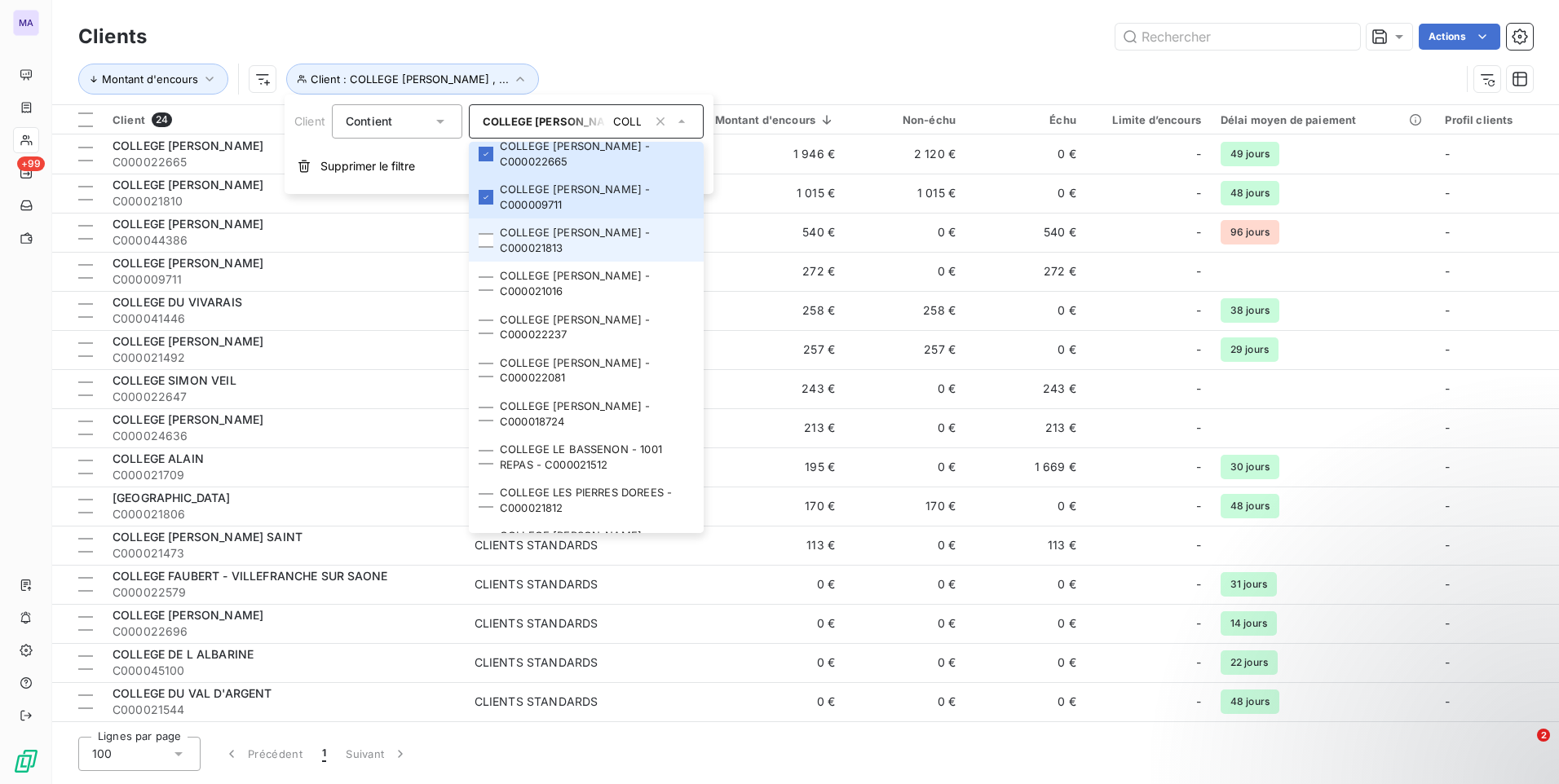
click at [483, 254] on li "COLLEGE [PERSON_NAME] - C000021813" at bounding box center [586, 240] width 235 height 43
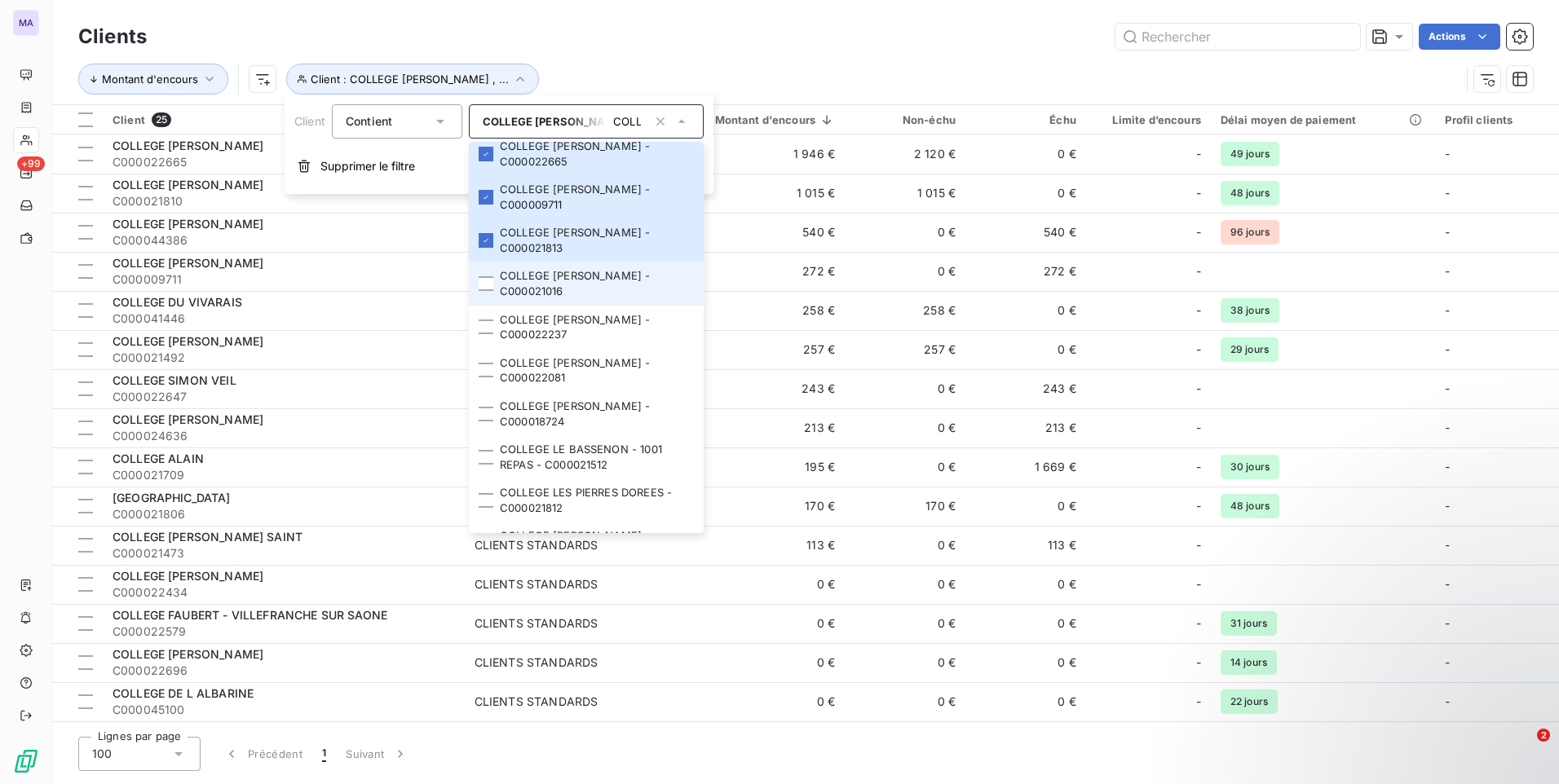
drag, startPoint x: 482, startPoint y: 283, endPoint x: 483, endPoint y: 291, distance: 8.1
click at [482, 286] on div at bounding box center [486, 284] width 15 height 15
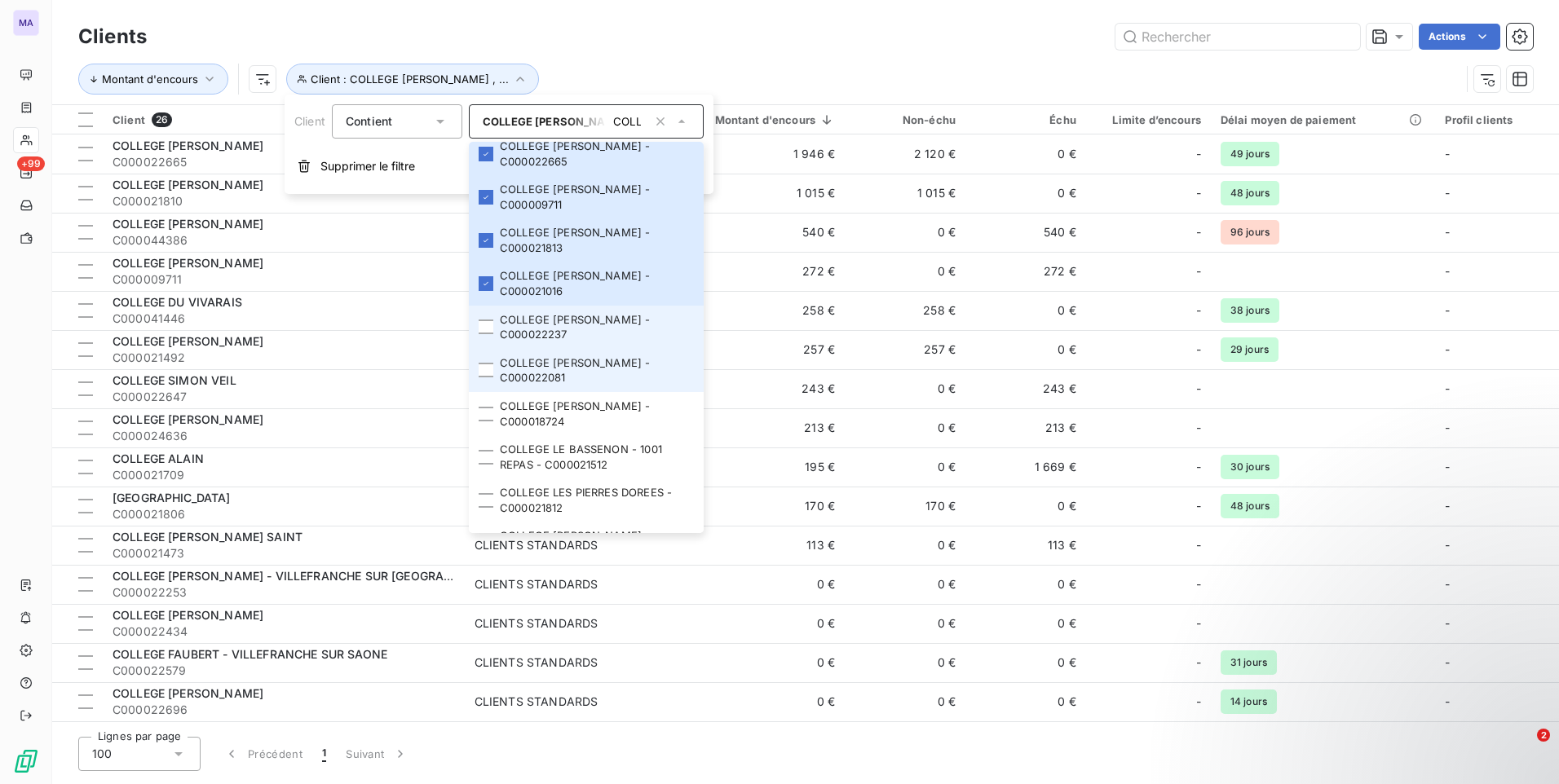
drag, startPoint x: 486, startPoint y: 322, endPoint x: 485, endPoint y: 349, distance: 27.0
click at [486, 333] on li "COLLEGE [PERSON_NAME] - C000022237" at bounding box center [586, 327] width 235 height 43
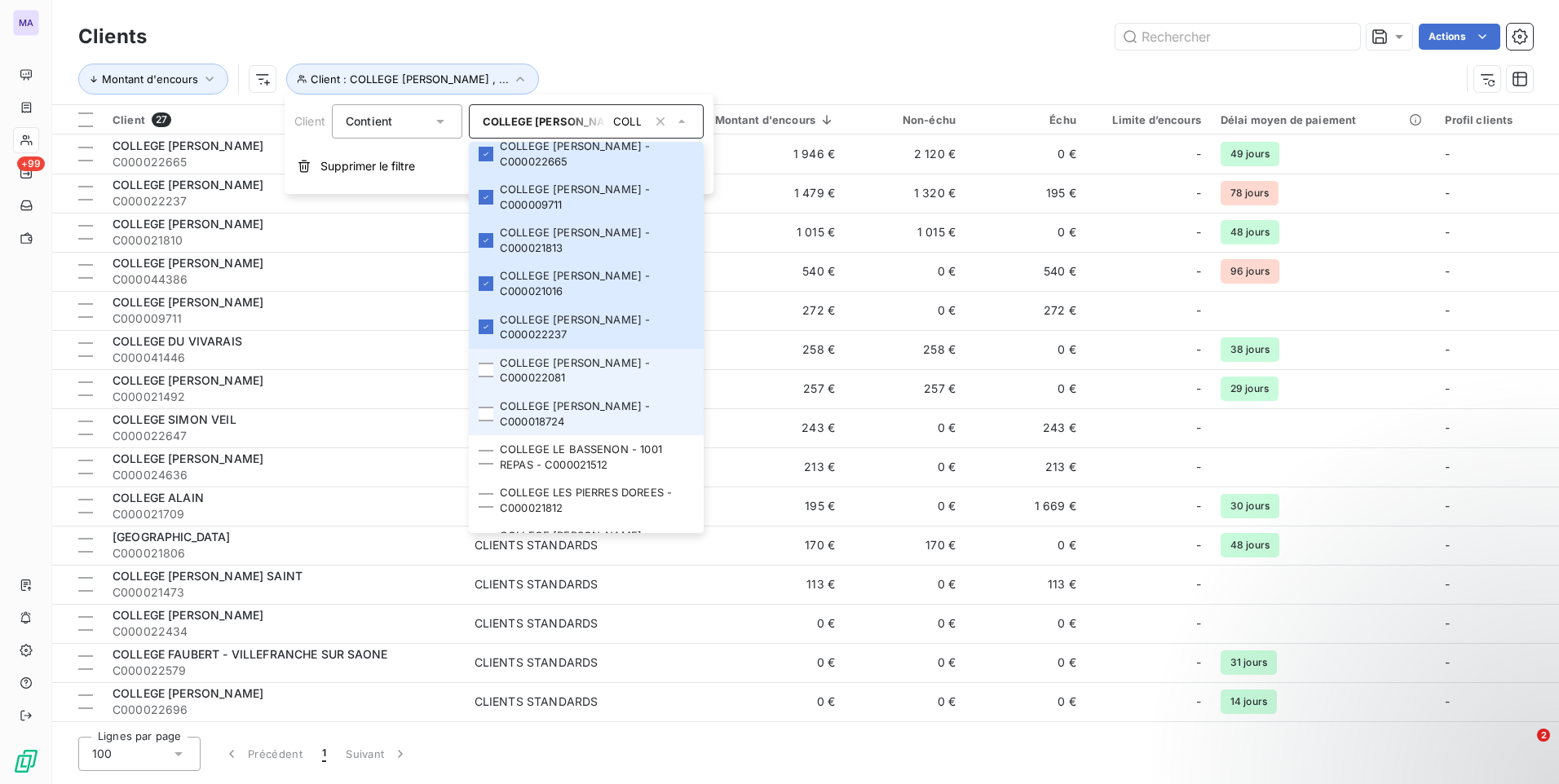
drag, startPoint x: 487, startPoint y: 381, endPoint x: 481, endPoint y: 394, distance: 14.3
click at [483, 387] on li "COLLEGE [PERSON_NAME] - C000022081" at bounding box center [586, 371] width 235 height 43
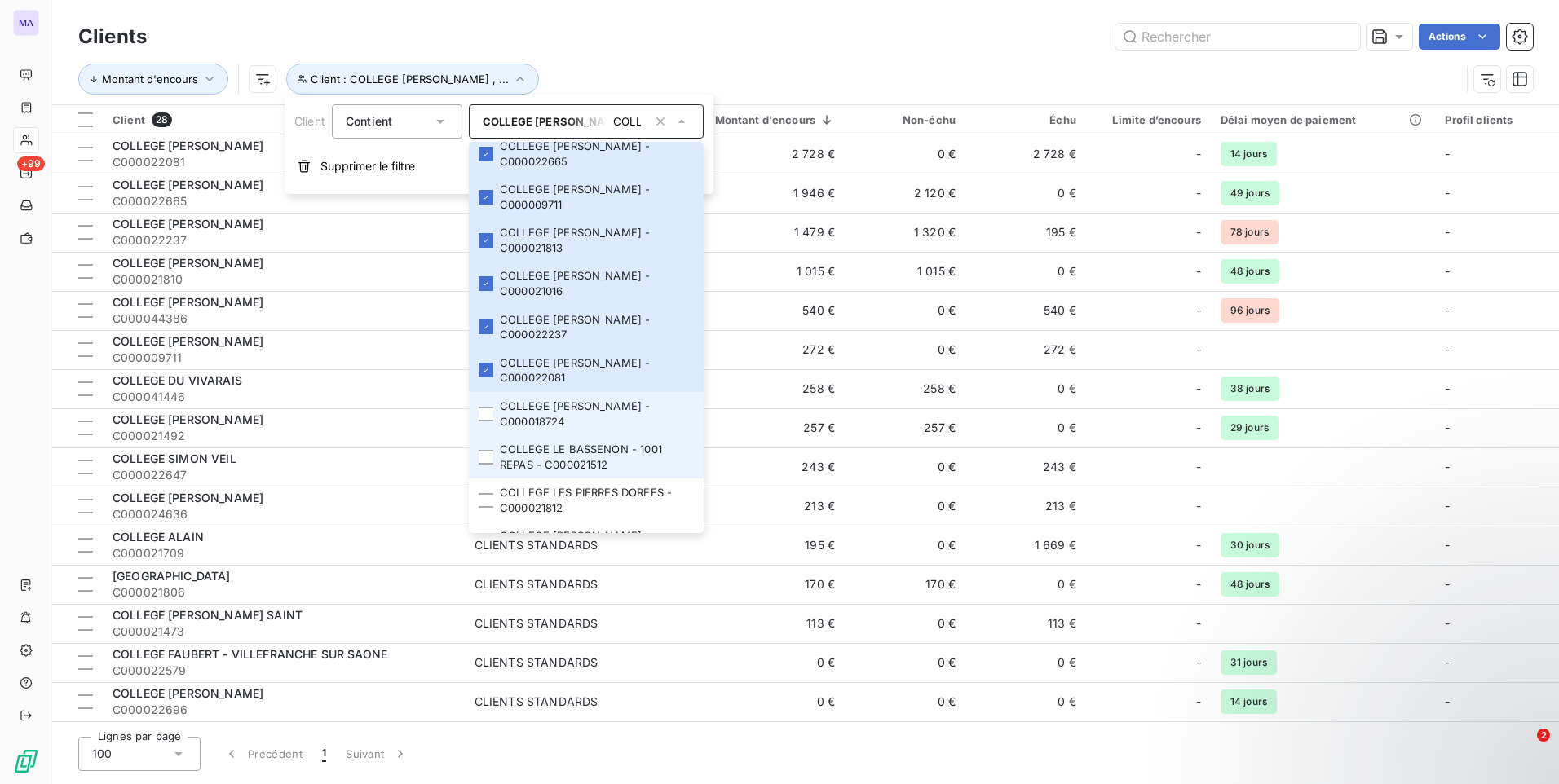
drag, startPoint x: 483, startPoint y: 416, endPoint x: 486, endPoint y: 442, distance: 26.2
click at [482, 419] on div at bounding box center [486, 414] width 15 height 15
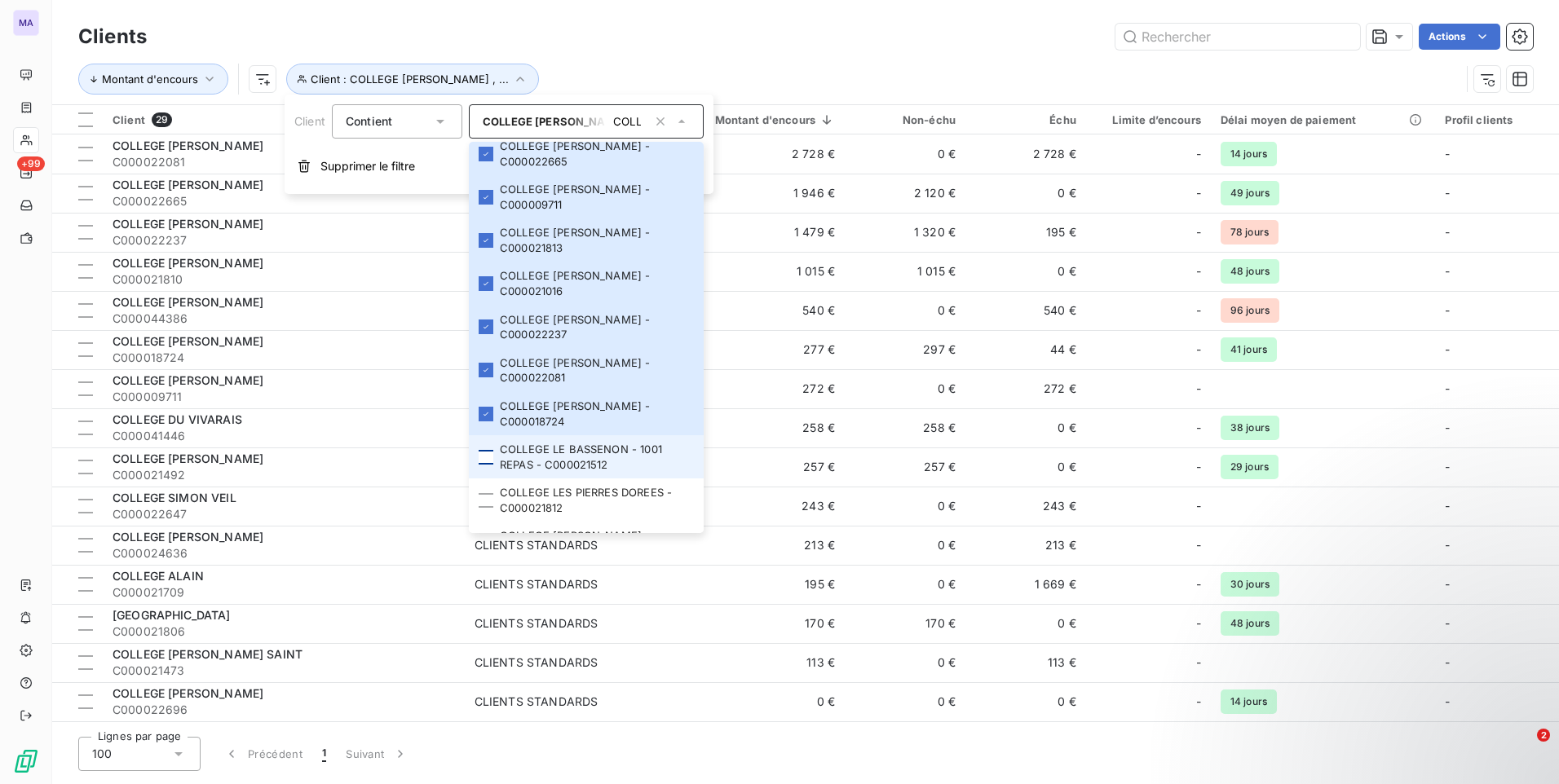
click at [484, 458] on div at bounding box center [486, 457] width 15 height 15
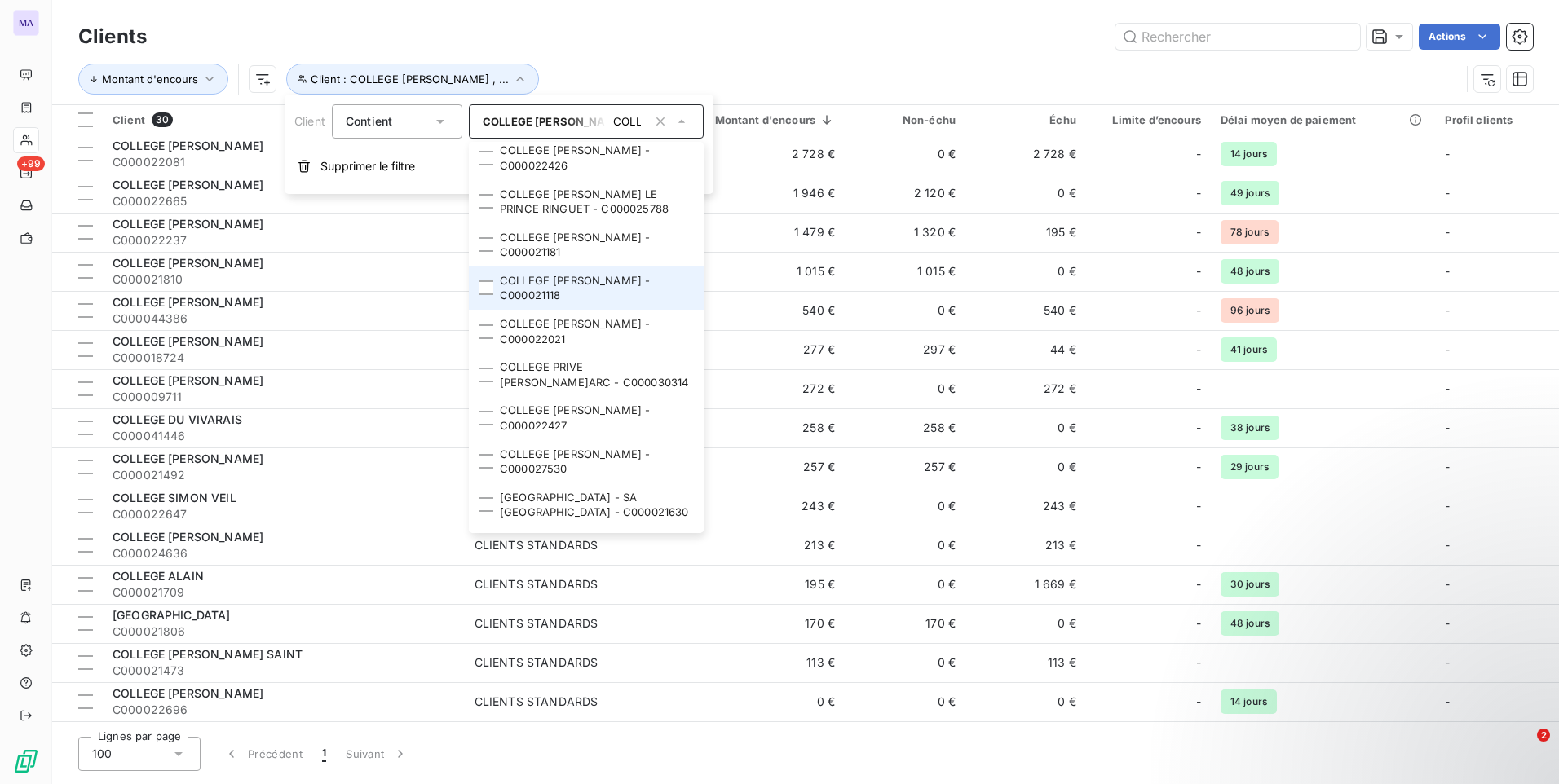
scroll to position [1400, 0]
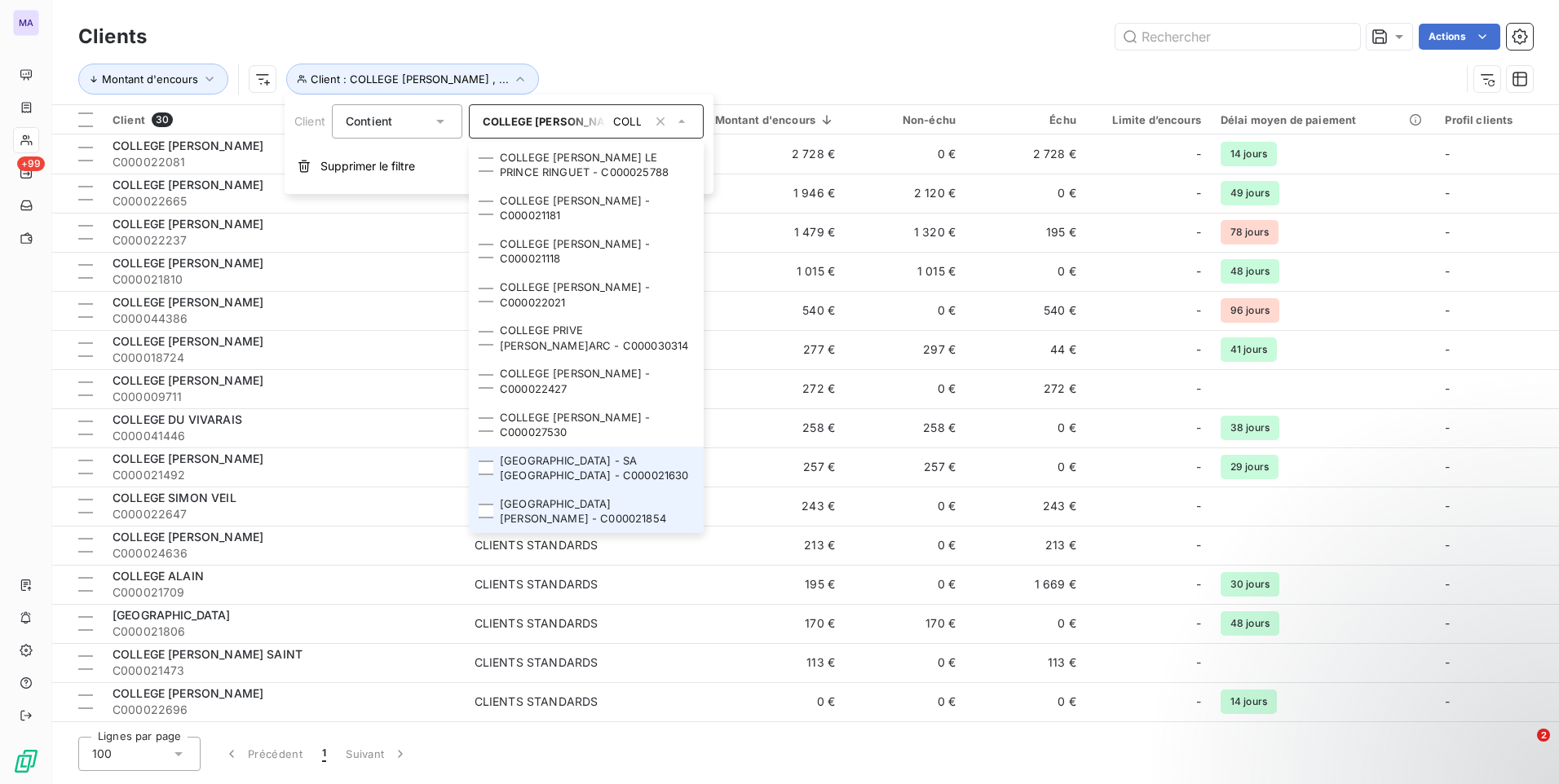
drag, startPoint x: 486, startPoint y: 512, endPoint x: 490, endPoint y: 479, distance: 33.2
click at [485, 512] on div at bounding box center [486, 511] width 15 height 15
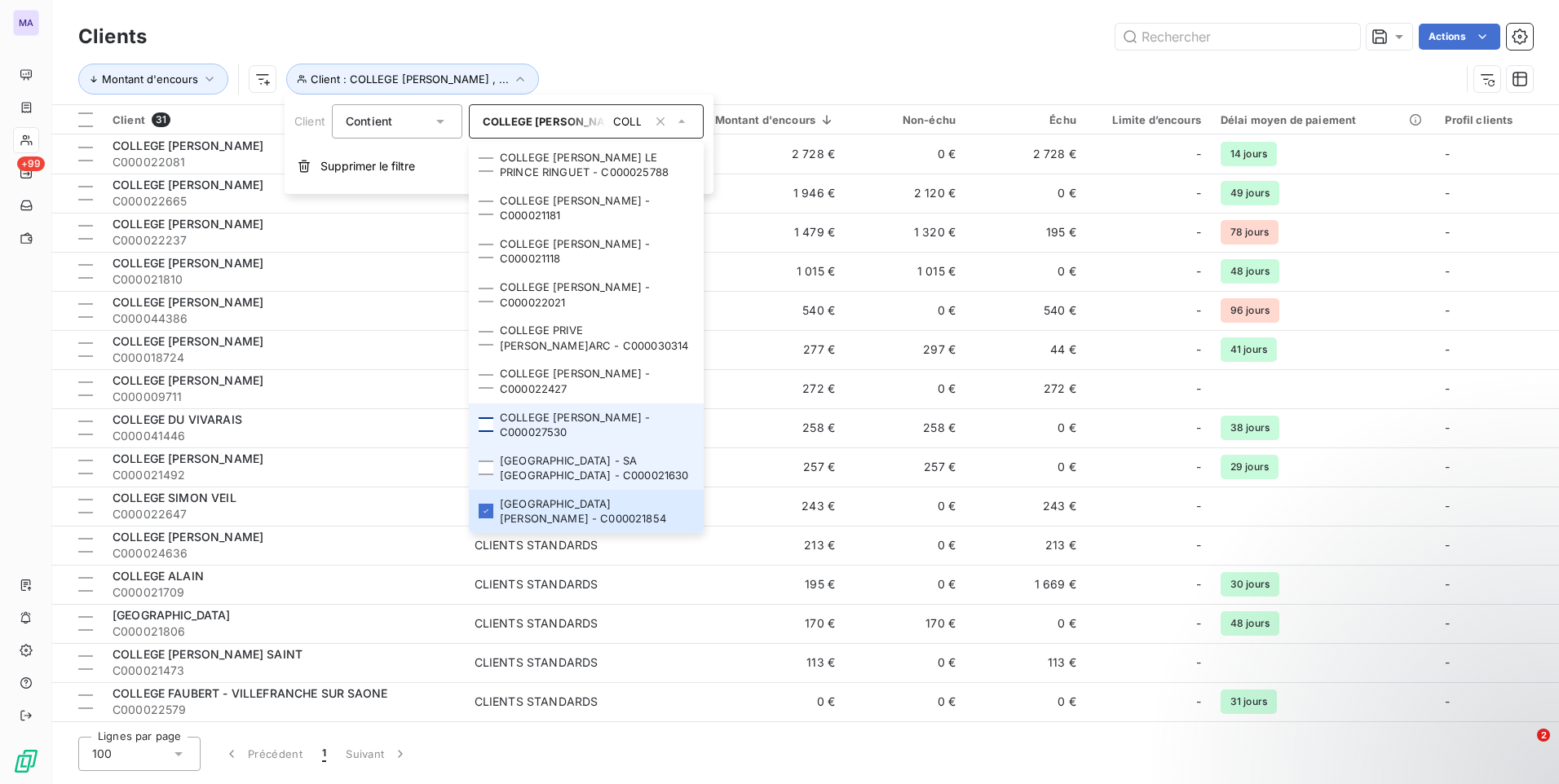
drag, startPoint x: 491, startPoint y: 471, endPoint x: 489, endPoint y: 428, distance: 43.0
click at [490, 468] on div at bounding box center [486, 468] width 15 height 15
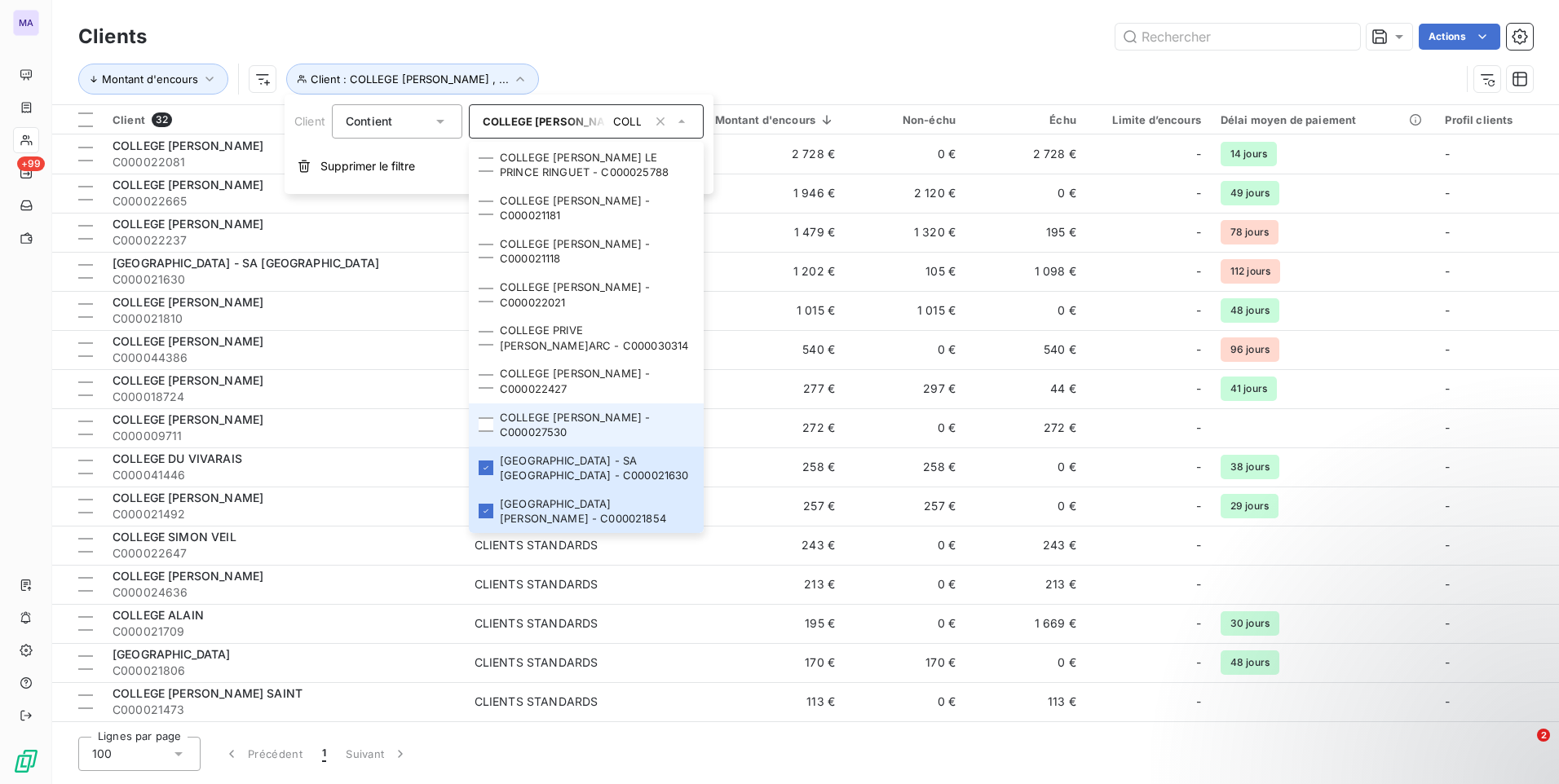
drag, startPoint x: 489, startPoint y: 423, endPoint x: 488, endPoint y: 412, distance: 11.0
click at [488, 421] on div at bounding box center [486, 425] width 15 height 15
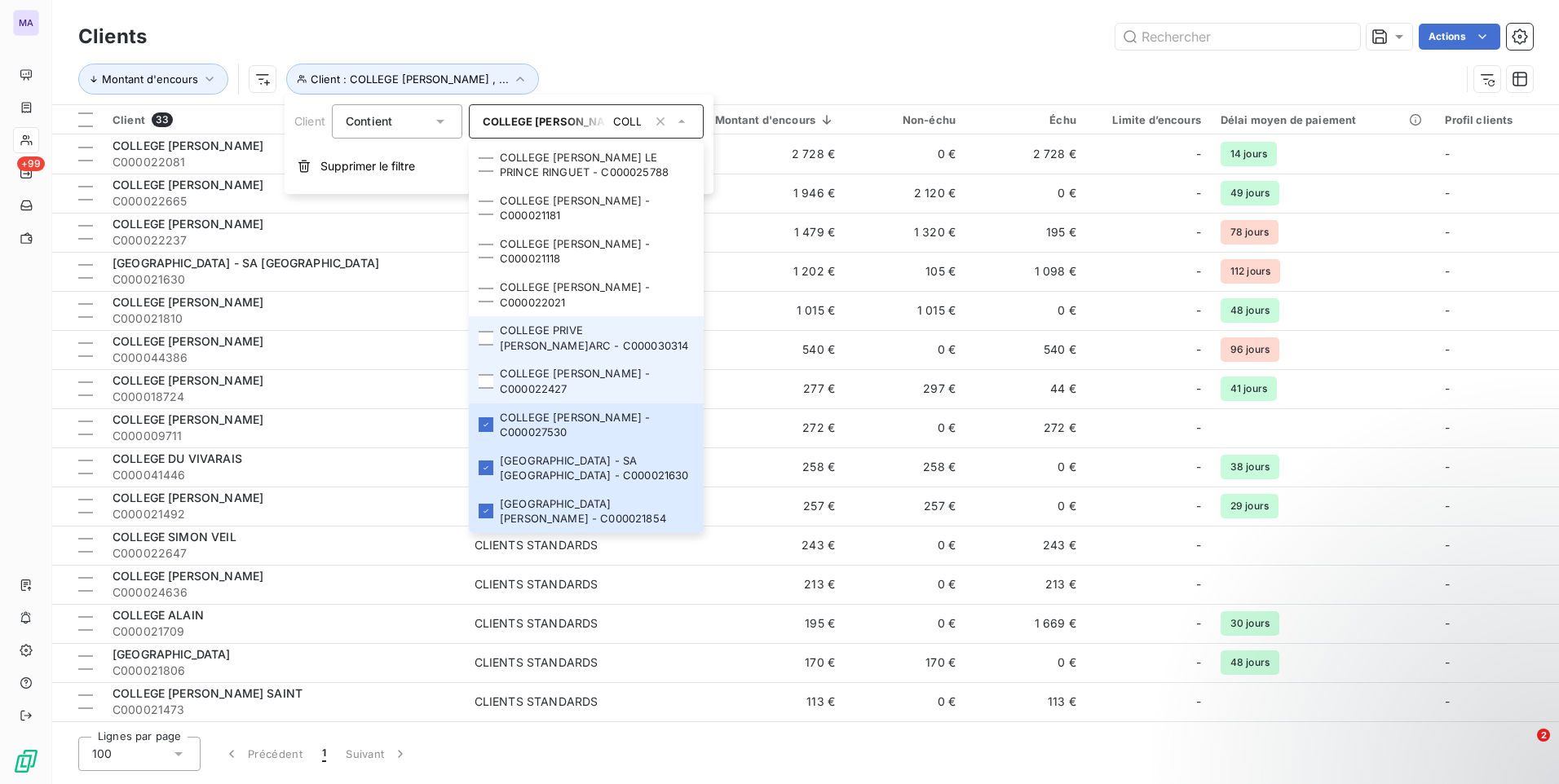
drag, startPoint x: 488, startPoint y: 388, endPoint x: 483, endPoint y: 347, distance: 41.3
click at [490, 379] on div at bounding box center [486, 381] width 15 height 15
drag, startPoint x: 483, startPoint y: 346, endPoint x: 491, endPoint y: 321, distance: 26.2
click at [484, 341] on li "COLLEGE PRIVE [PERSON_NAME]ARC - C000030314" at bounding box center [586, 338] width 235 height 43
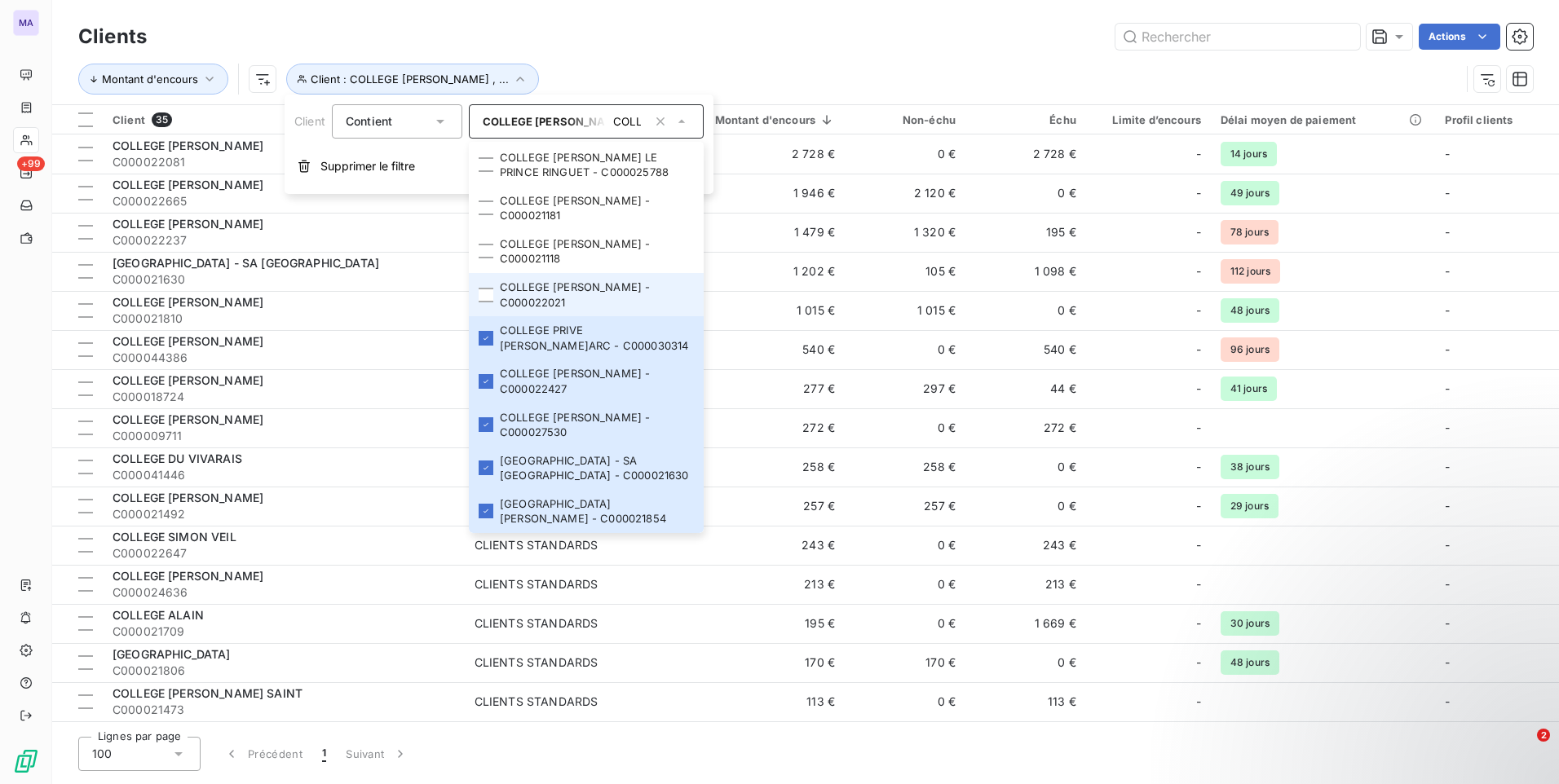
click at [495, 290] on li "COLLEGE [PERSON_NAME] - C000022021" at bounding box center [586, 295] width 235 height 43
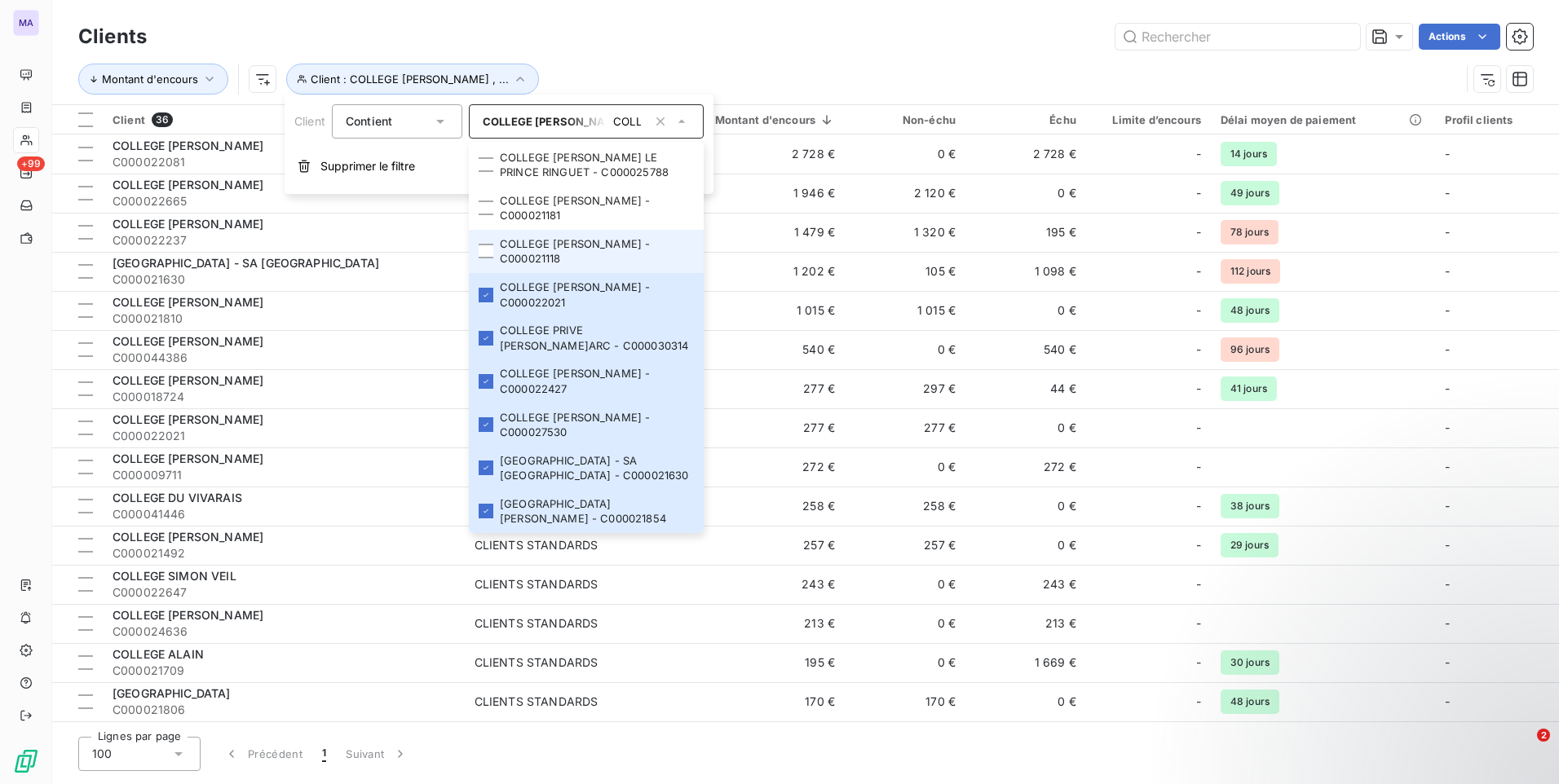
drag, startPoint x: 487, startPoint y: 249, endPoint x: 491, endPoint y: 234, distance: 15.5
click at [489, 245] on div at bounding box center [486, 251] width 15 height 15
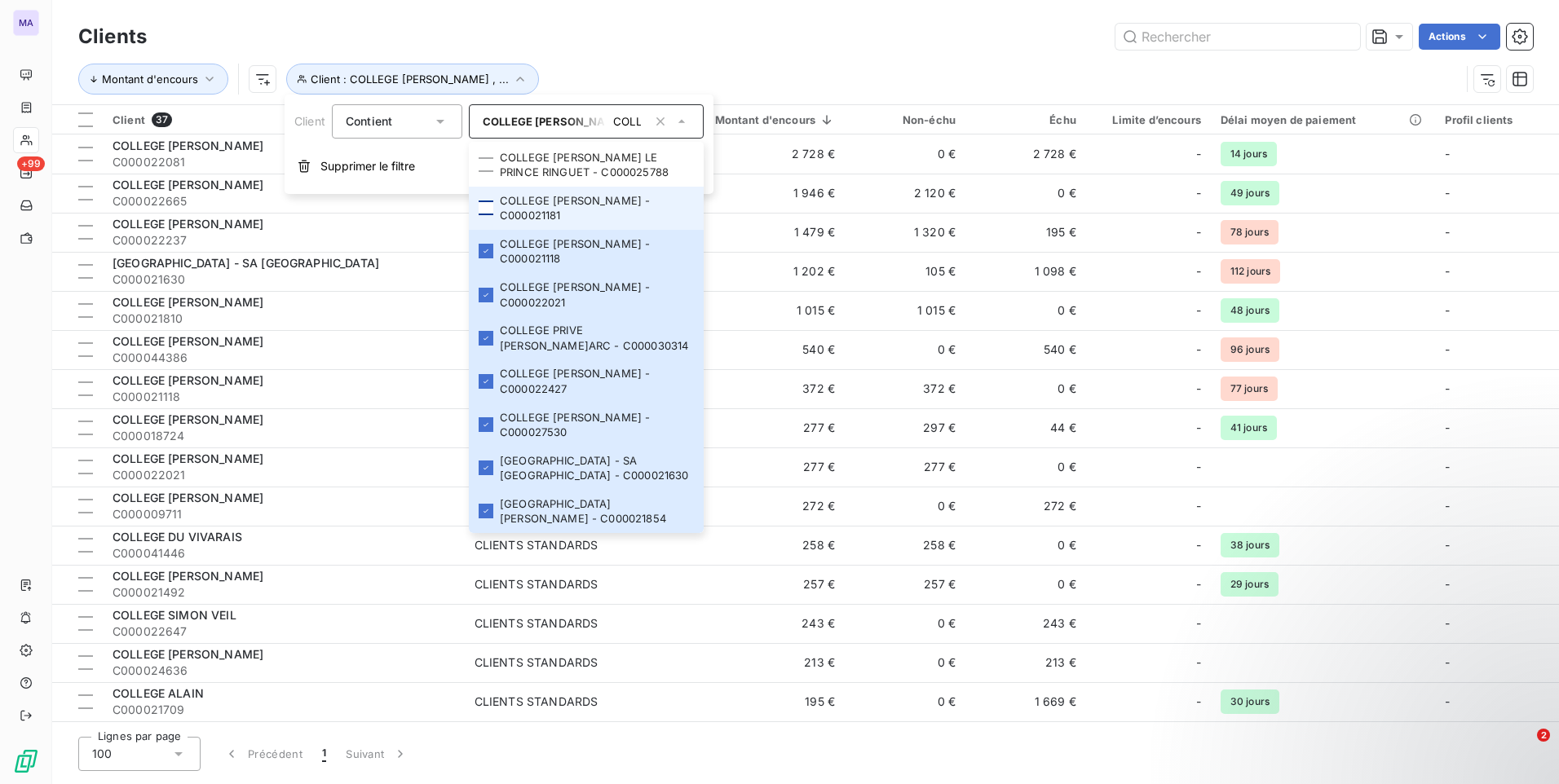
click at [492, 209] on div at bounding box center [486, 208] width 15 height 15
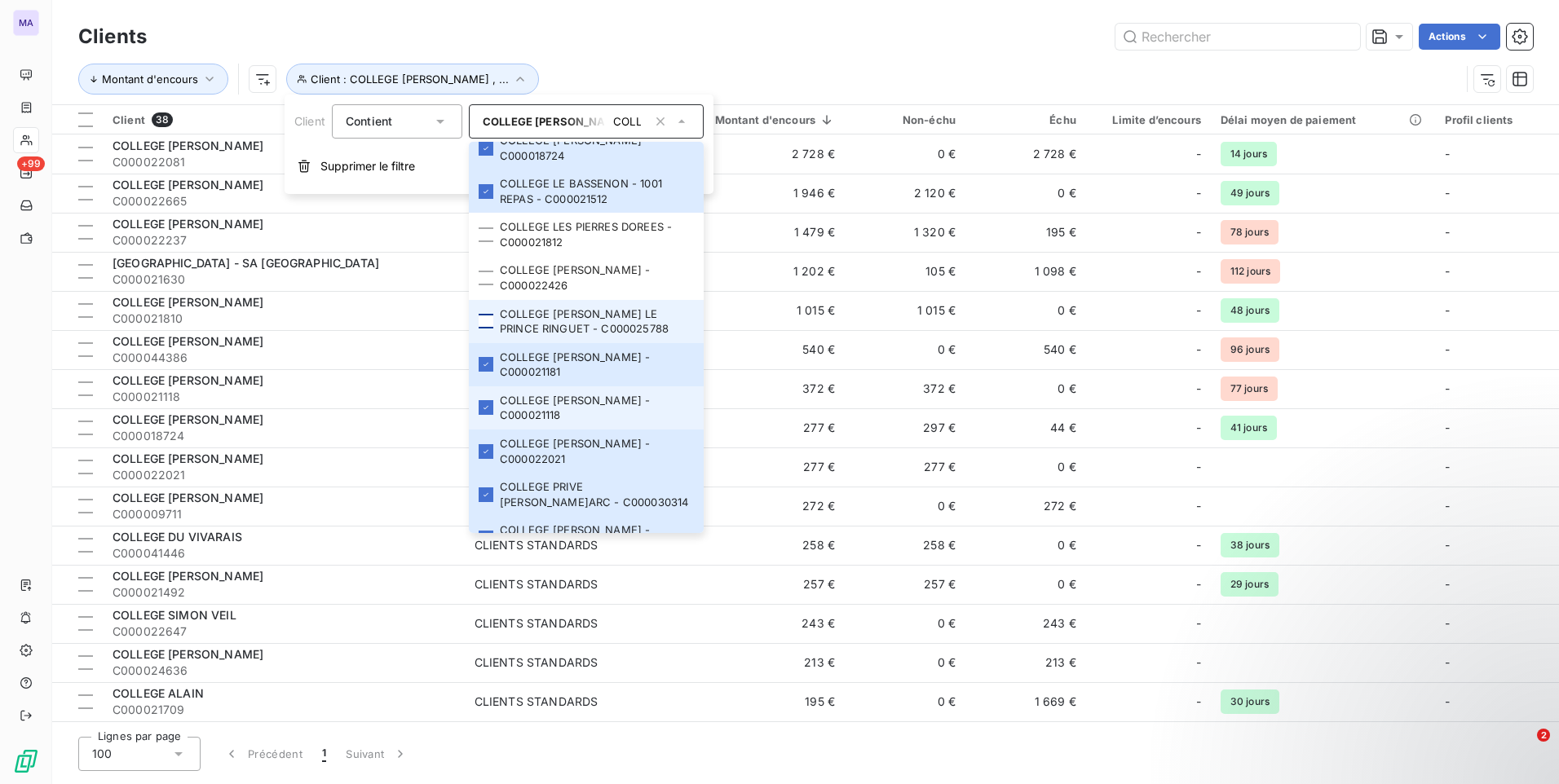
scroll to position [1237, 0]
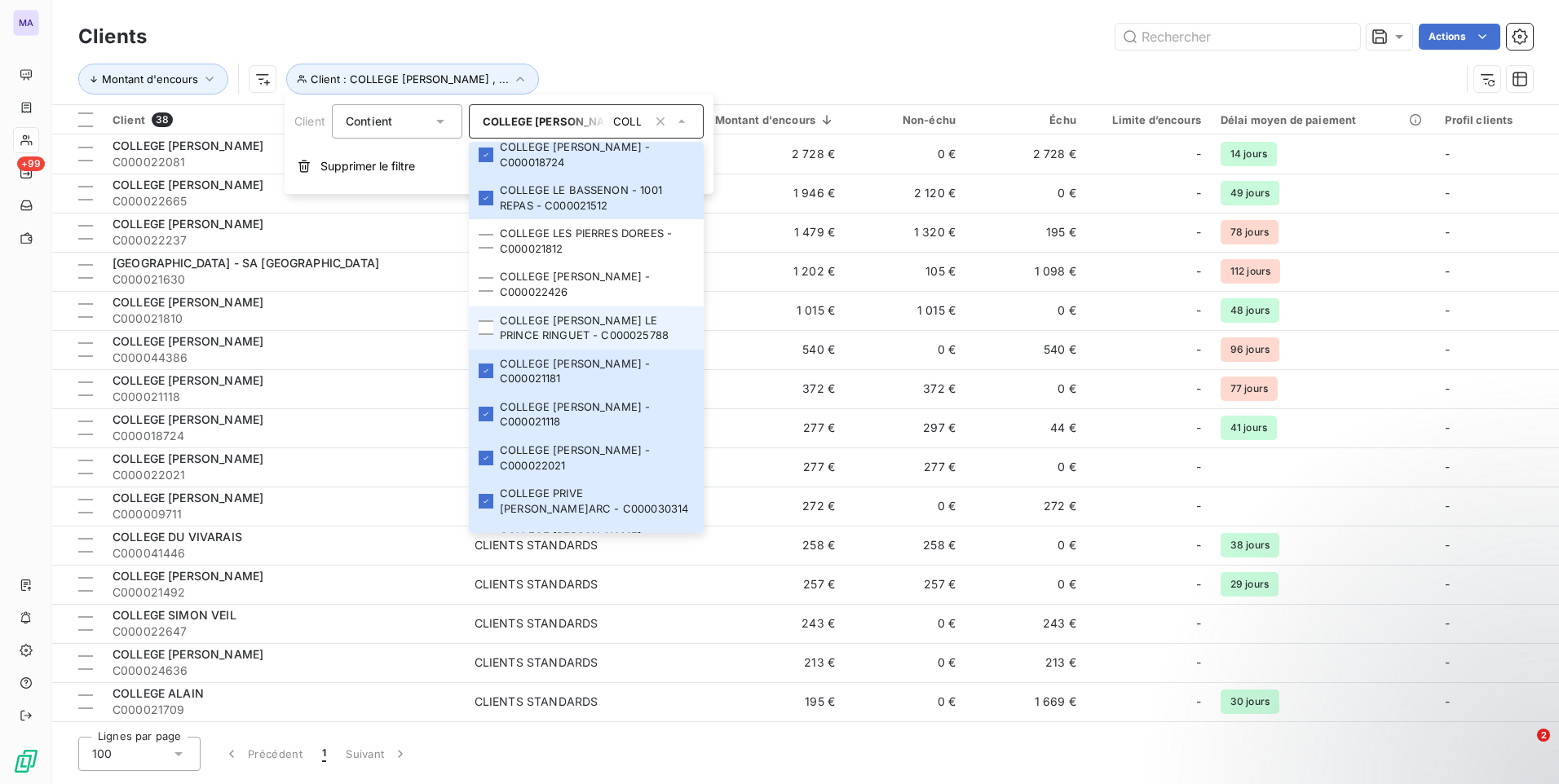
drag, startPoint x: 492, startPoint y: 327, endPoint x: 492, endPoint y: 318, distance: 9.0
click at [492, 326] on div at bounding box center [486, 328] width 15 height 15
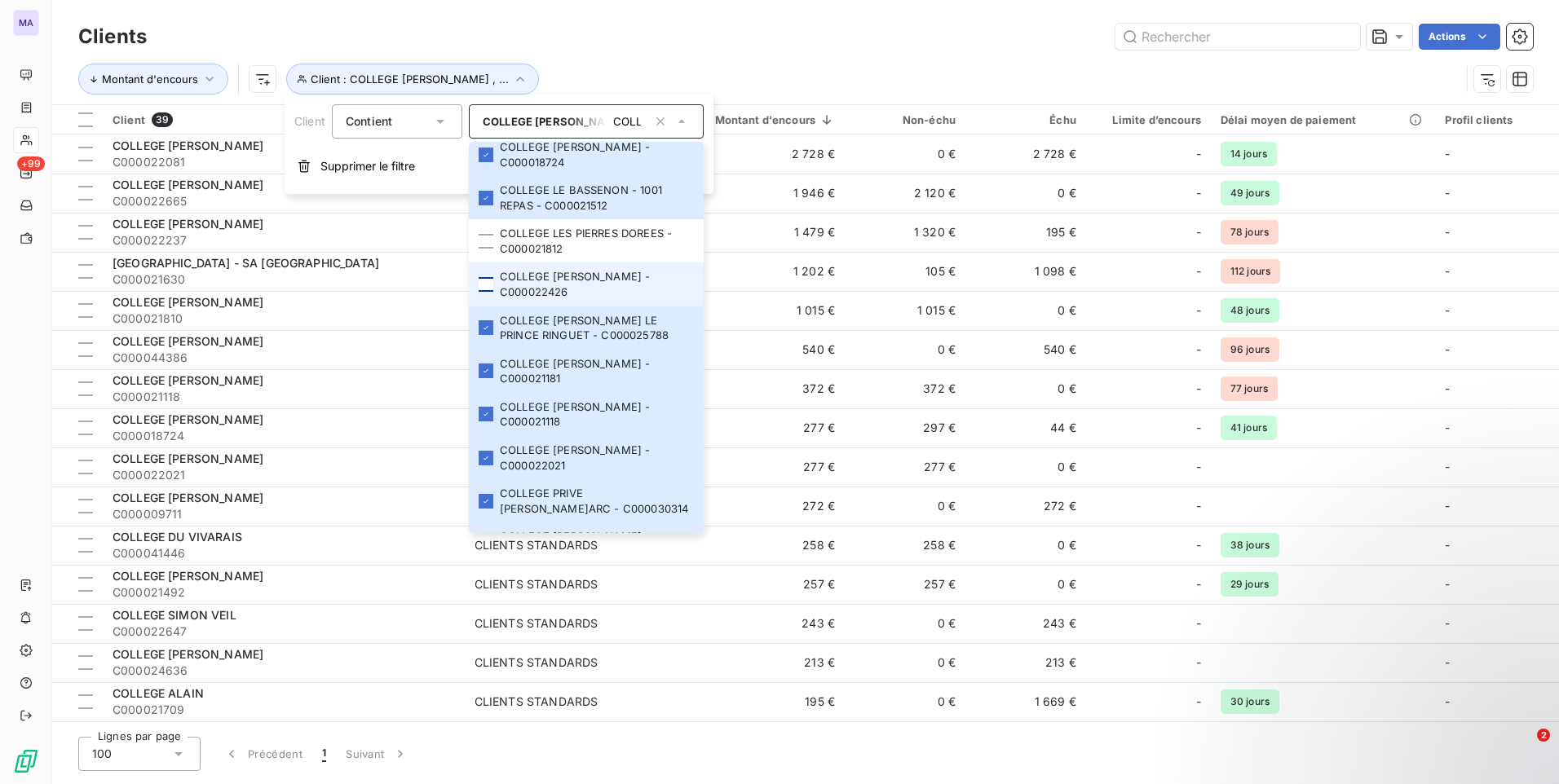
drag, startPoint x: 489, startPoint y: 281, endPoint x: 495, endPoint y: 261, distance: 20.9
click at [491, 276] on li "COLLEGE [PERSON_NAME] - C000022426" at bounding box center [586, 284] width 235 height 43
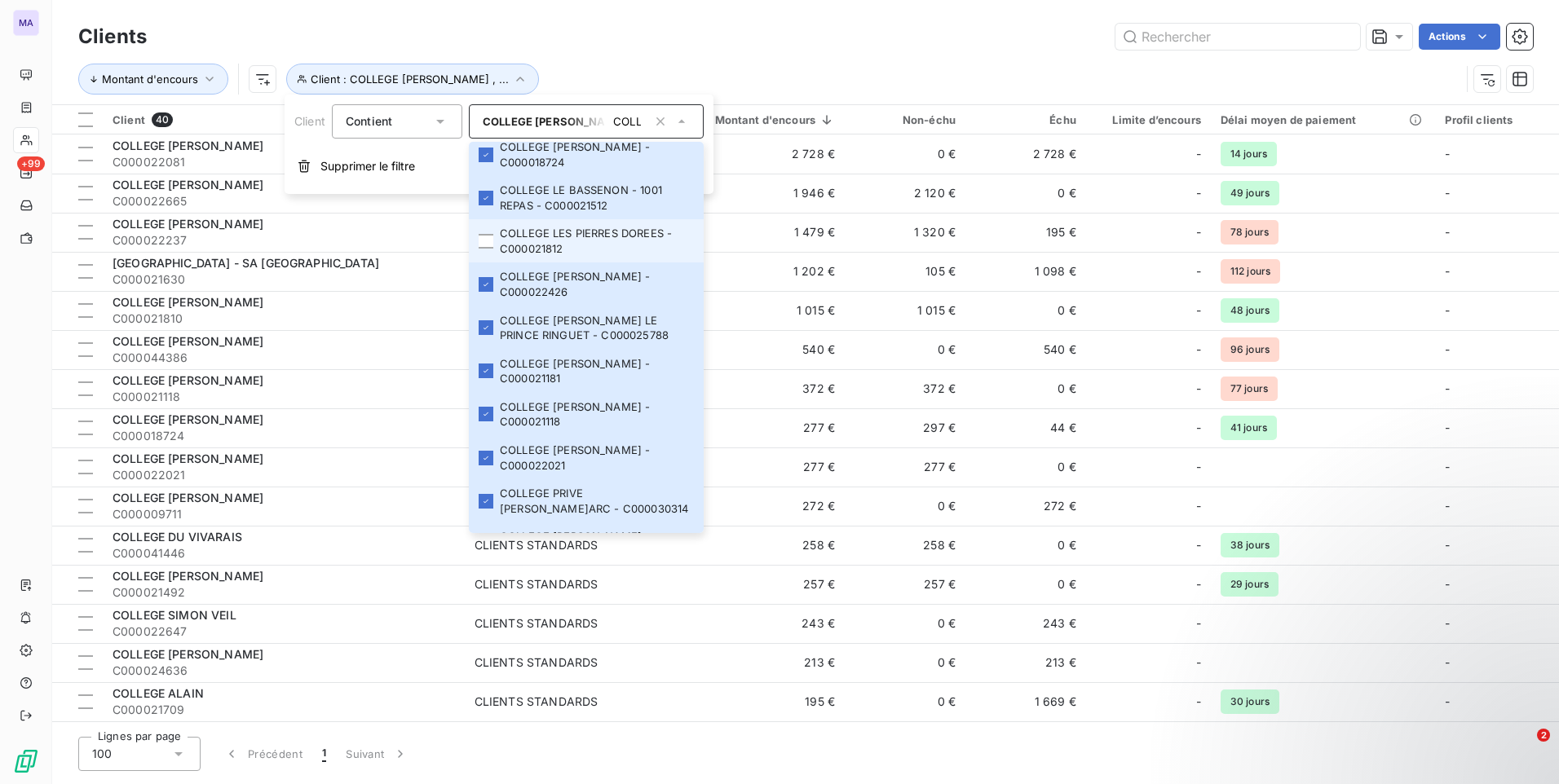
click at [495, 238] on li "COLLEGE LES PIERRES DOREES - C000021812" at bounding box center [586, 241] width 235 height 43
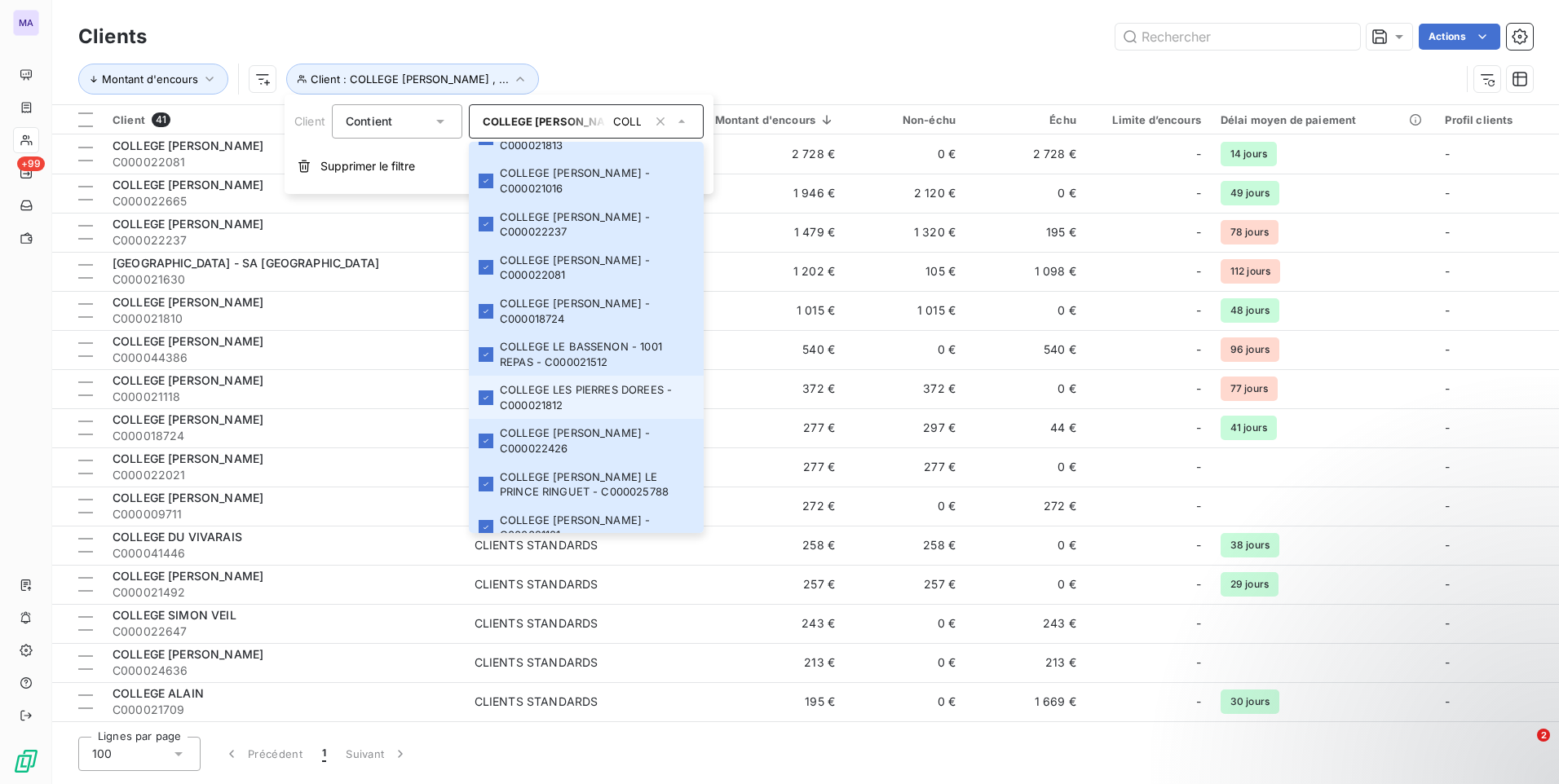
scroll to position [1074, 0]
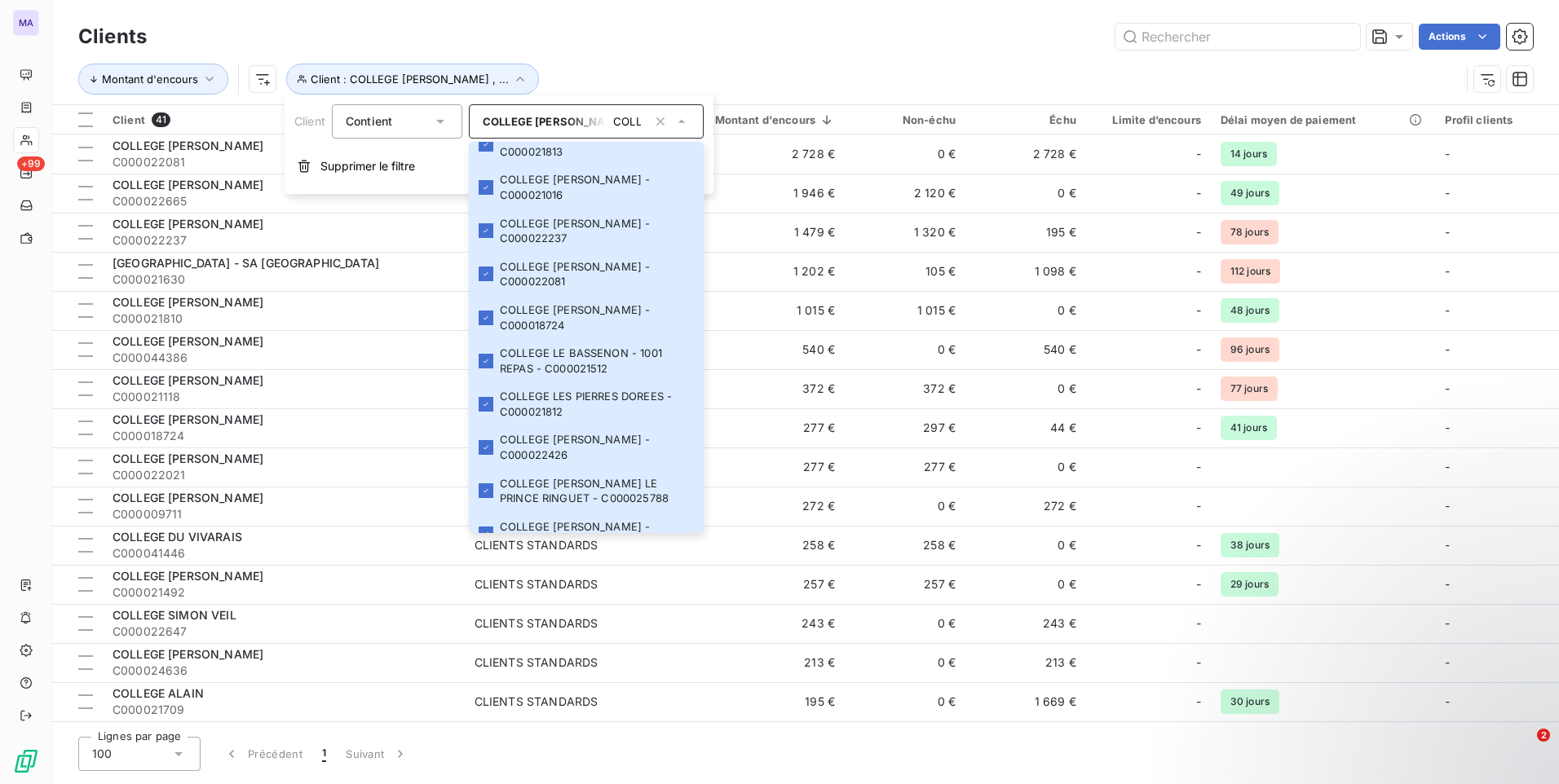
click at [642, 56] on div "Montant d'encours Client : COLLEGE [PERSON_NAME] , ..." at bounding box center [805, 78] width 1454 height 50
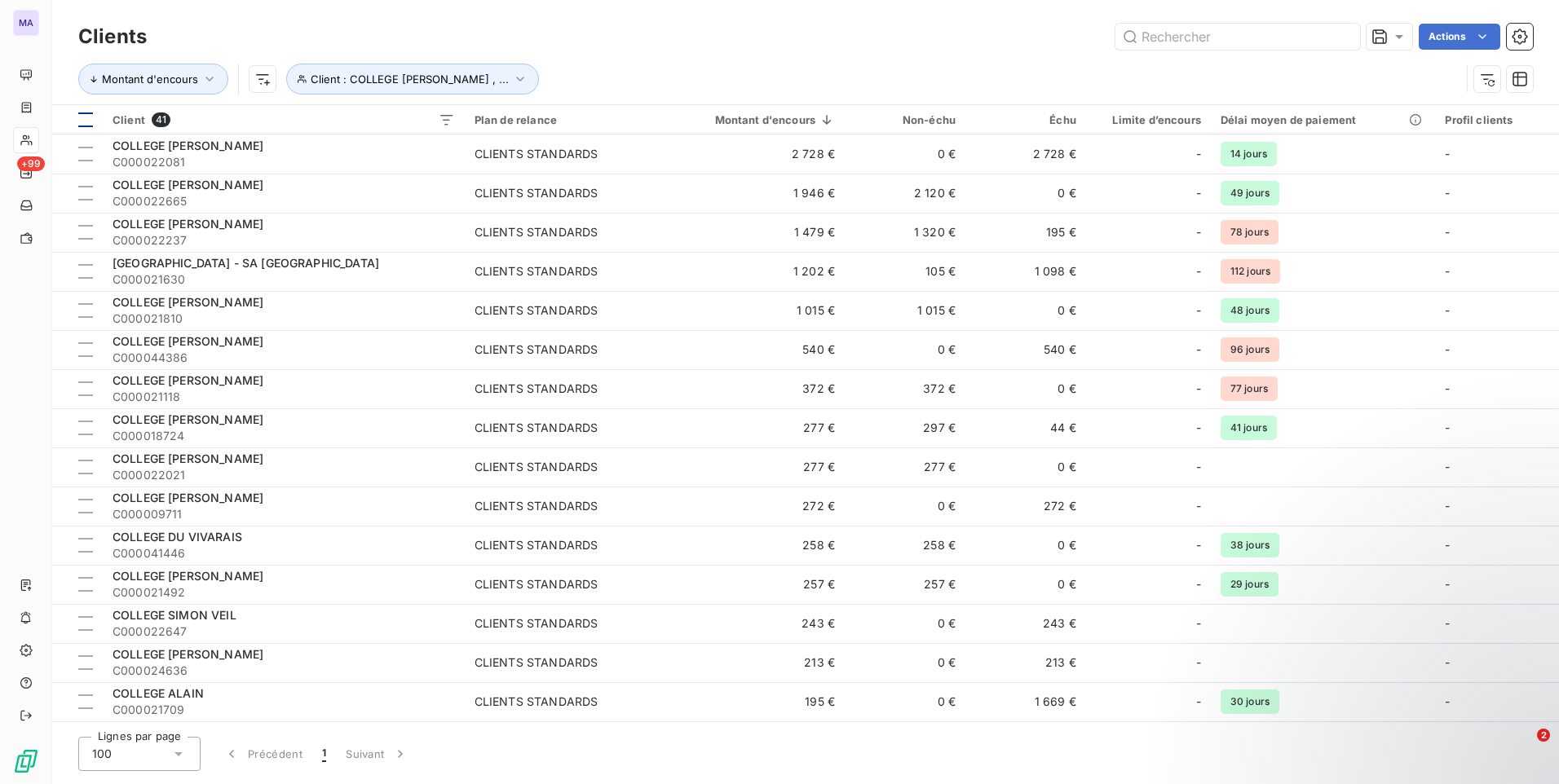
click at [84, 124] on div at bounding box center [86, 120] width 15 height 15
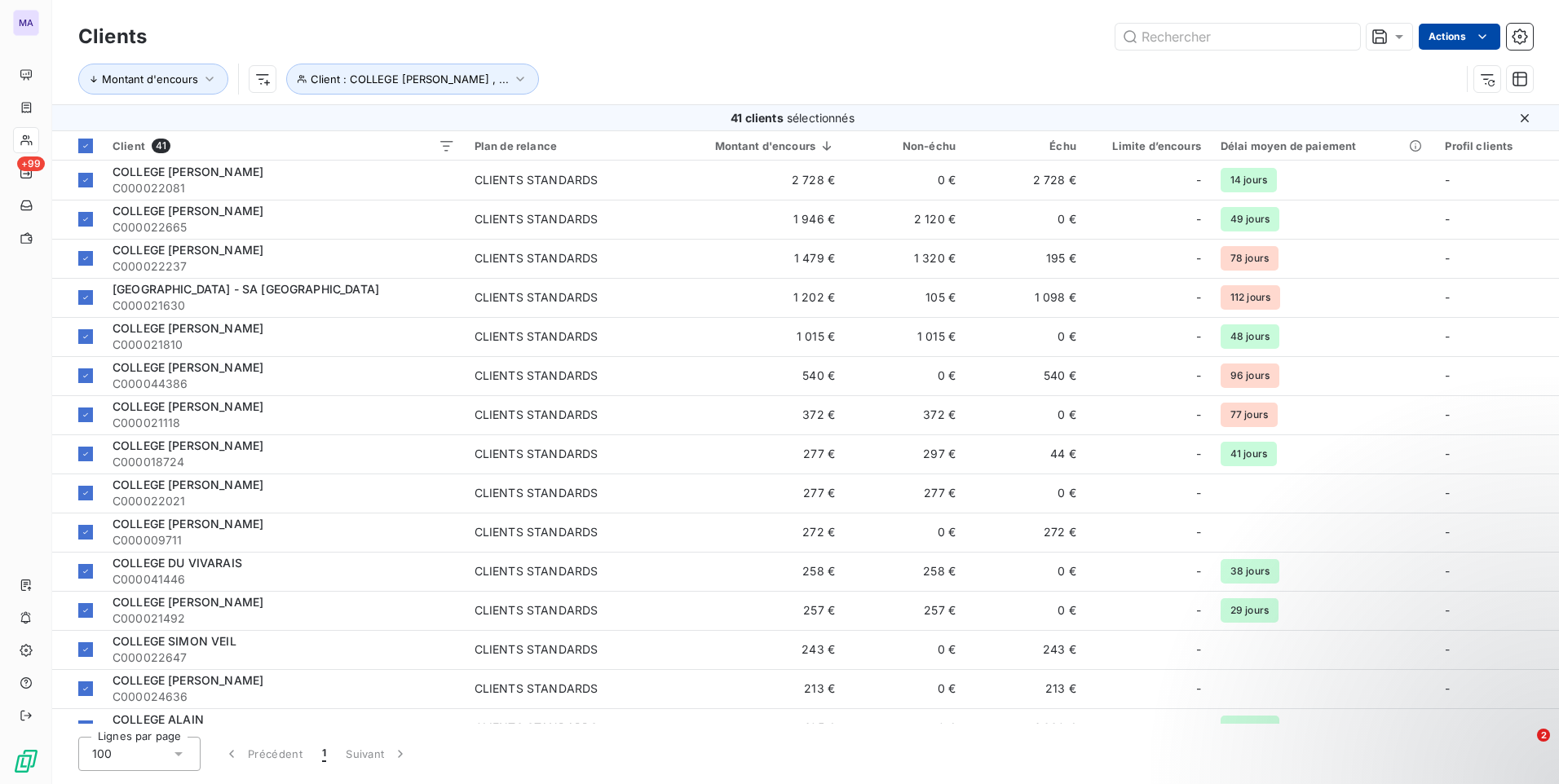
click at [1455, 37] on html "MA +99 Clients Actions Montant d'encours Client : COLLEGE [PERSON_NAME] , ... 4…" at bounding box center [780, 392] width 1559 height 784
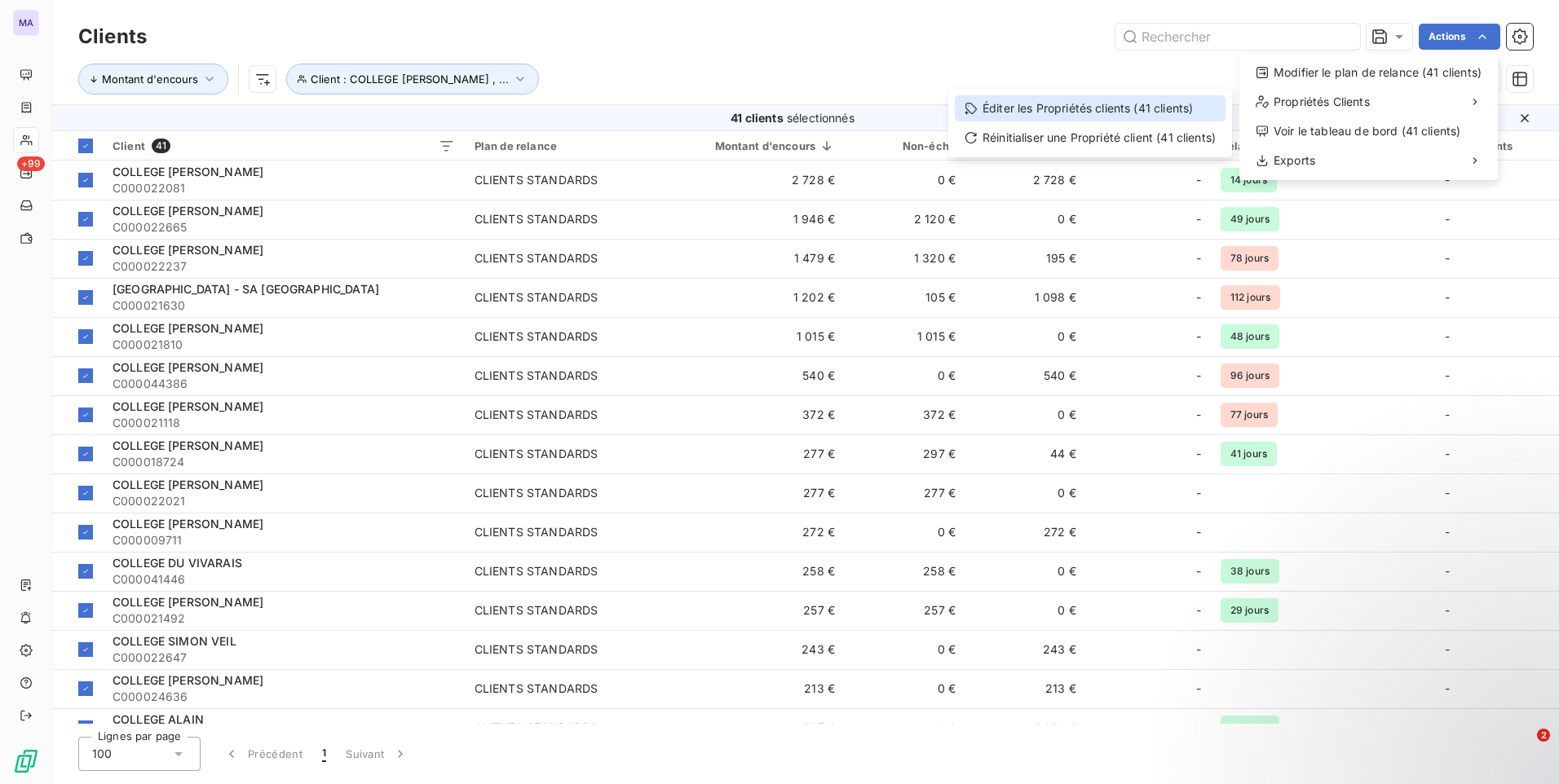
click at [1152, 108] on div "Éditer les Propriétés clients (41 clients)" at bounding box center [1090, 109] width 271 height 26
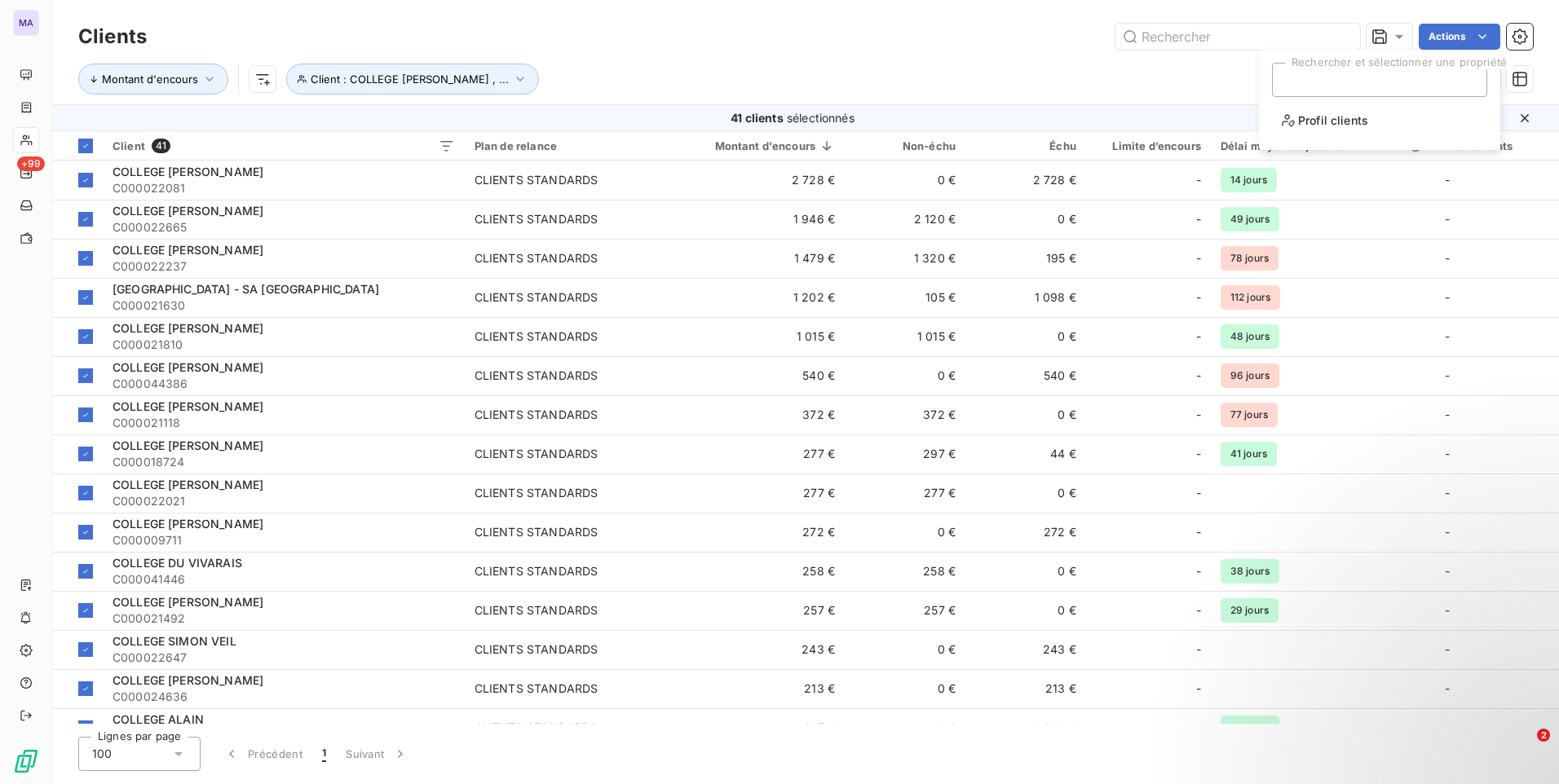
click at [1326, 87] on div at bounding box center [1379, 79] width 216 height 34
click at [1331, 118] on span "Profil clients" at bounding box center [1324, 120] width 87 height 21
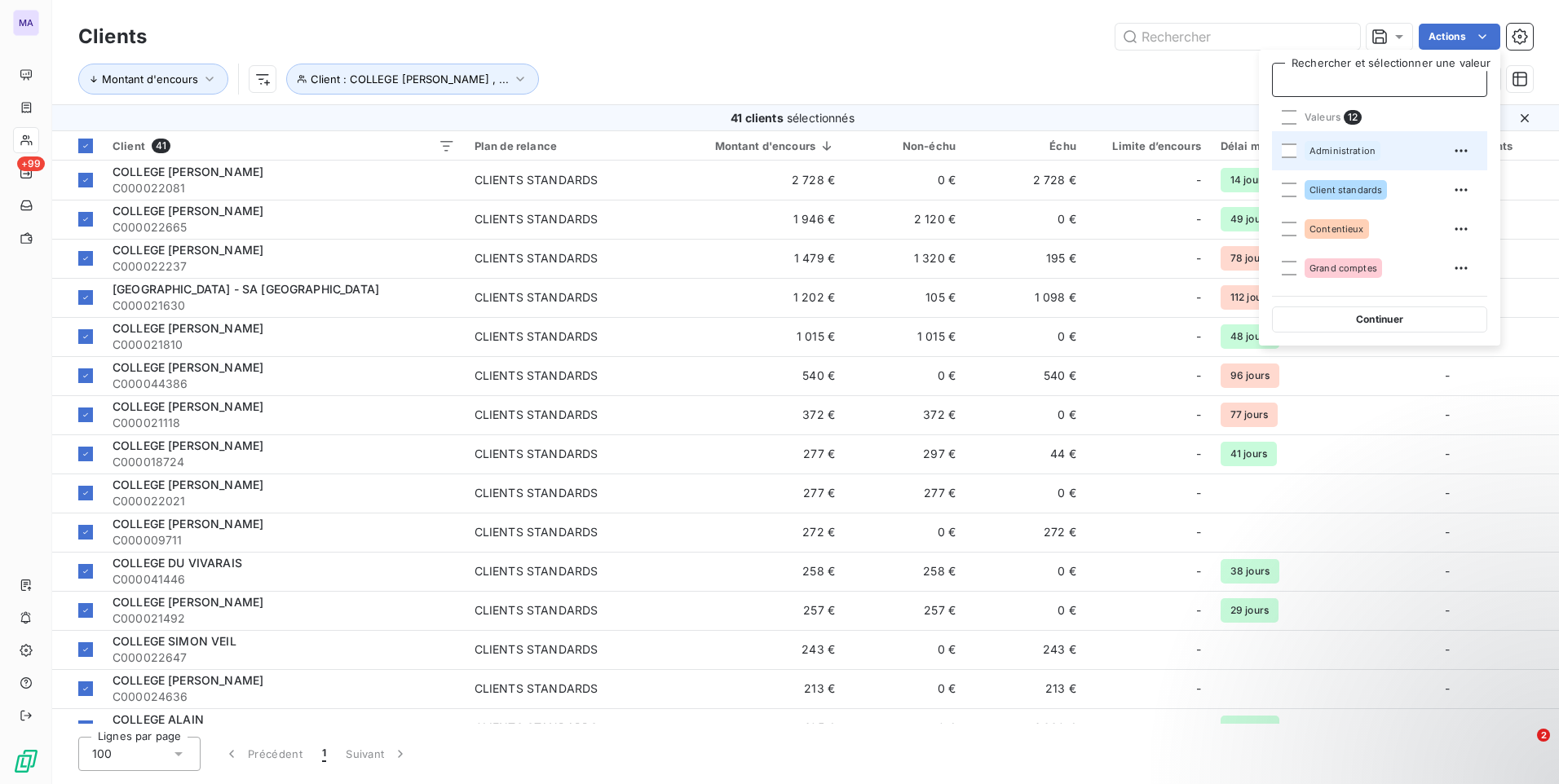
click at [1329, 153] on span "Administration" at bounding box center [1343, 151] width 66 height 10
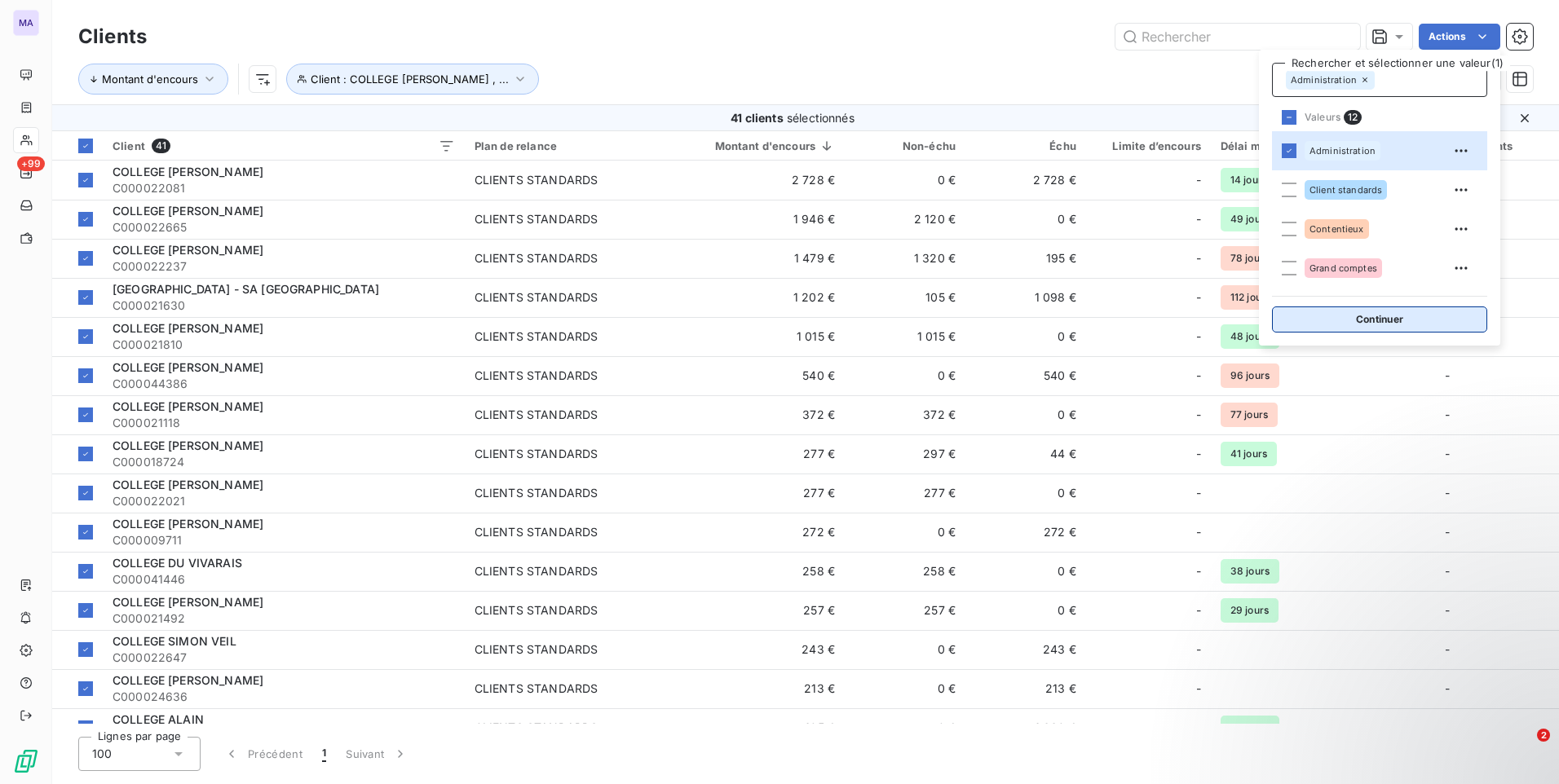
click at [1381, 325] on button "Continuer" at bounding box center [1379, 319] width 216 height 26
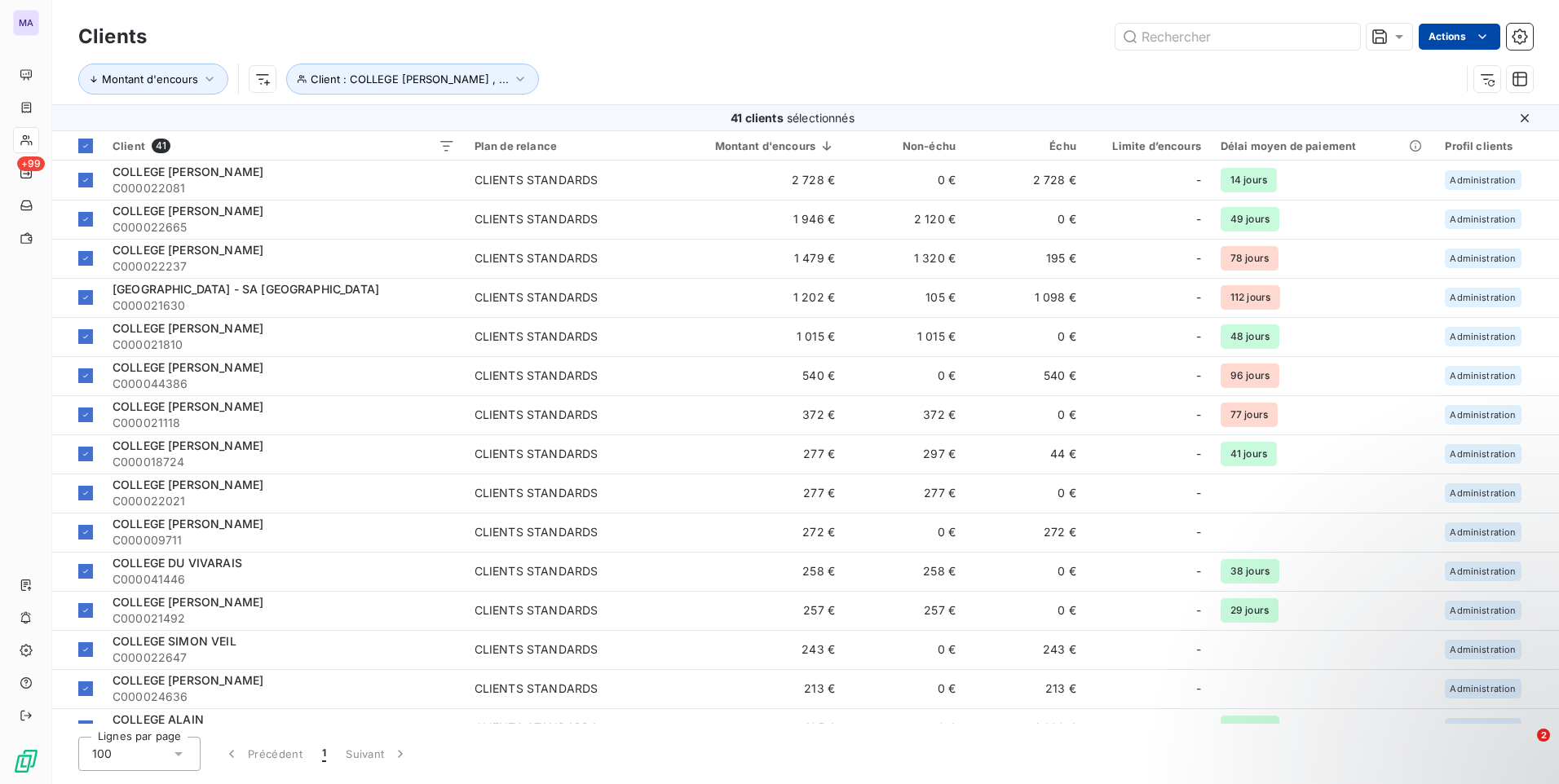
click at [1470, 31] on html "MA +99 Clients Actions Montant d'encours Client : COLLEGE [PERSON_NAME] , ... 4…" at bounding box center [780, 392] width 1559 height 784
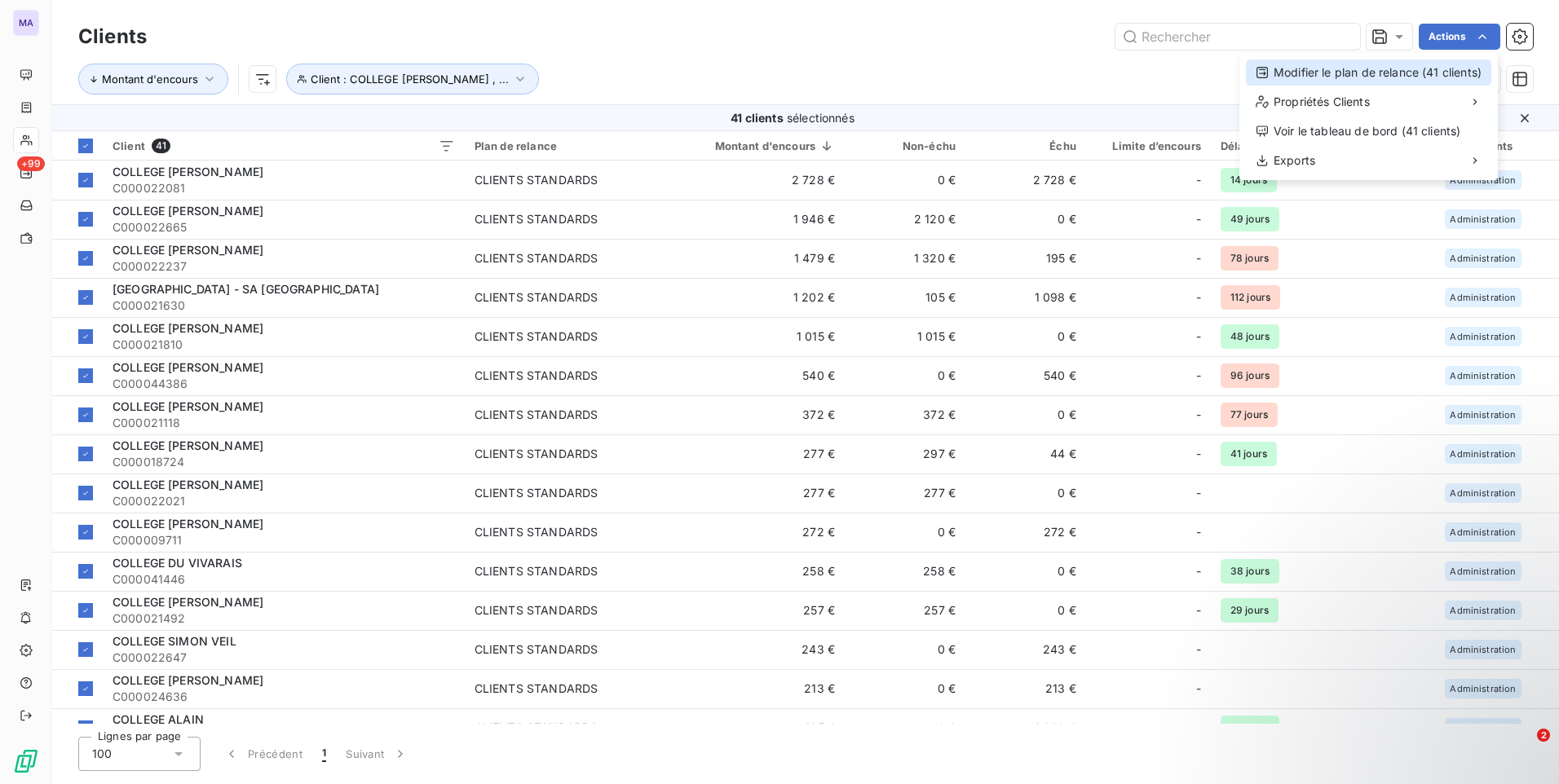
click at [1426, 69] on div "Modifier le plan de relance (41 clients)" at bounding box center [1368, 73] width 245 height 26
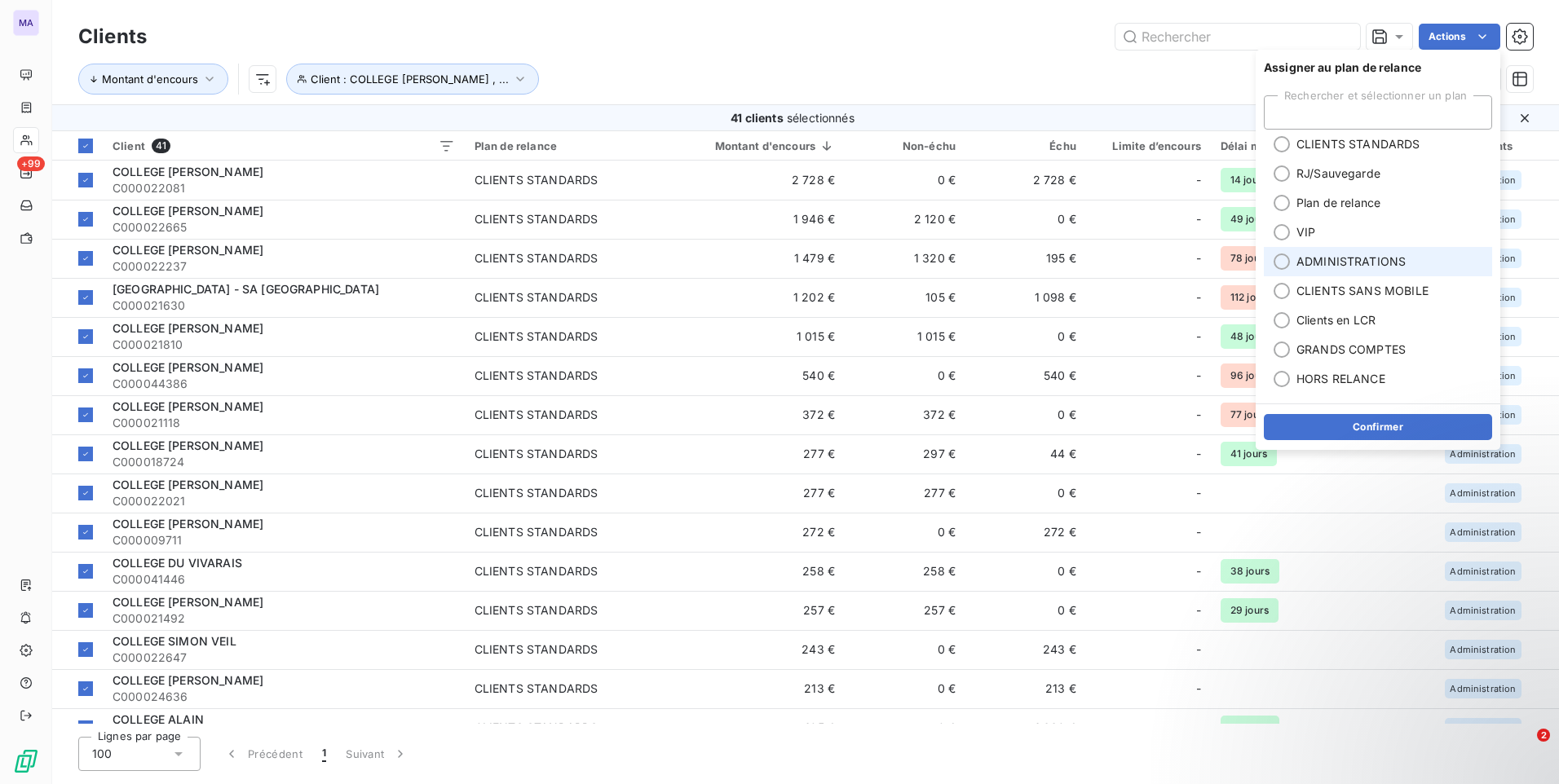
click at [1313, 268] on span "ADMINISTRATIONS" at bounding box center [1351, 262] width 109 height 17
click at [1361, 430] on button "Confirmer" at bounding box center [1377, 427] width 228 height 26
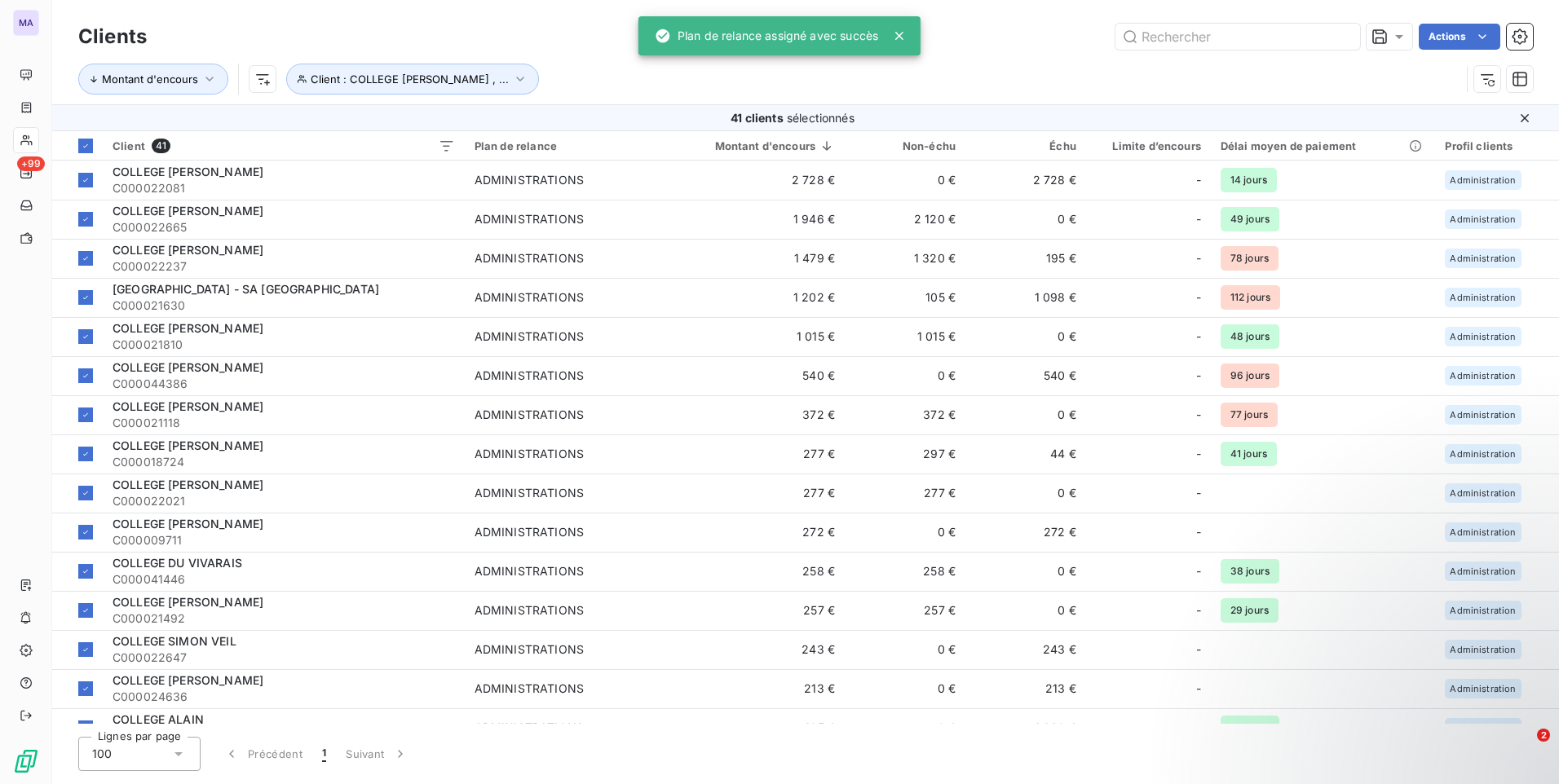
click at [1029, 56] on div "Montant d'encours Client : COLLEGE [PERSON_NAME] , ..." at bounding box center [805, 78] width 1454 height 50
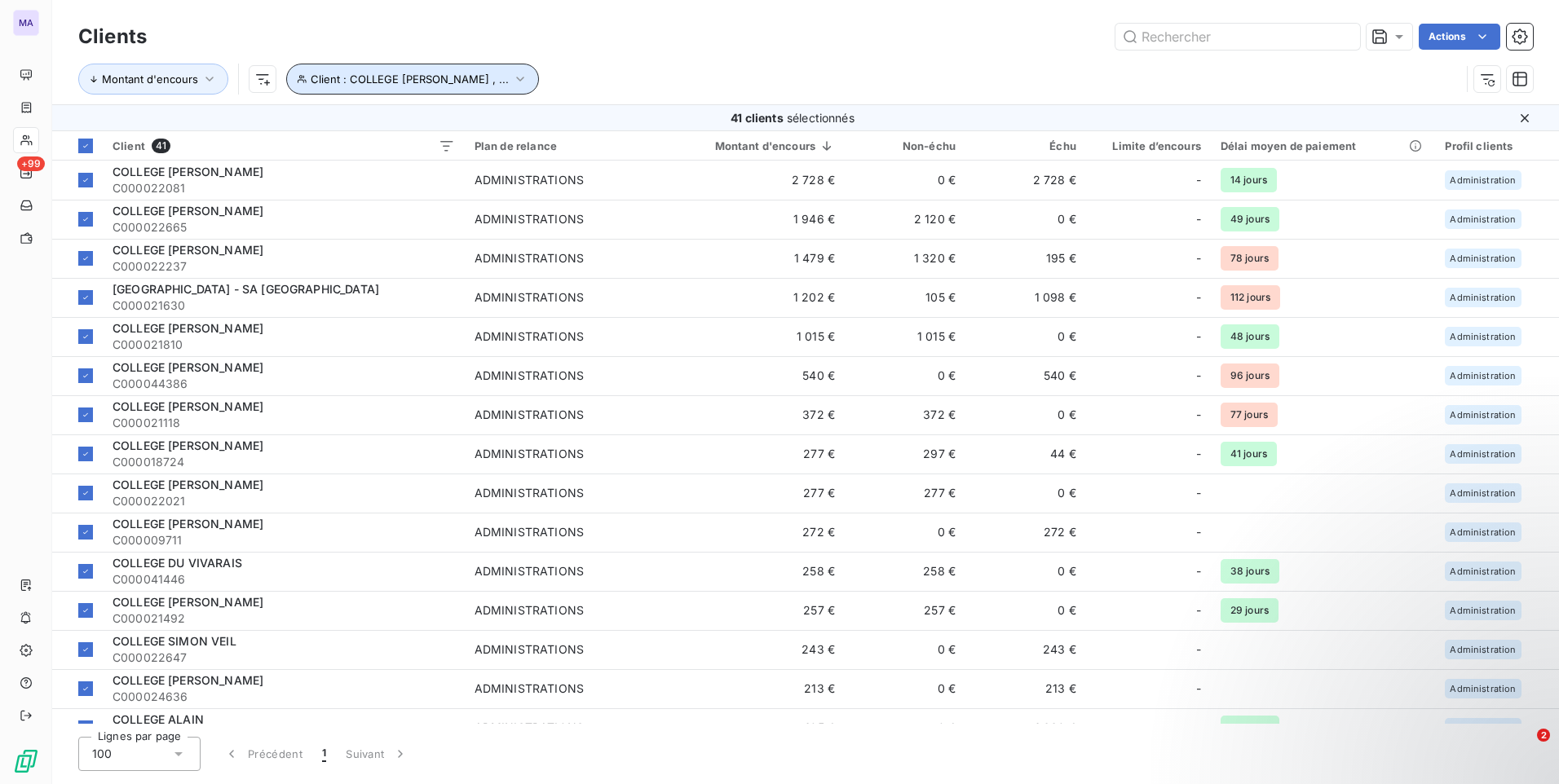
click at [454, 69] on button "Client : COLLEGE [PERSON_NAME] , ..." at bounding box center [413, 79] width 253 height 31
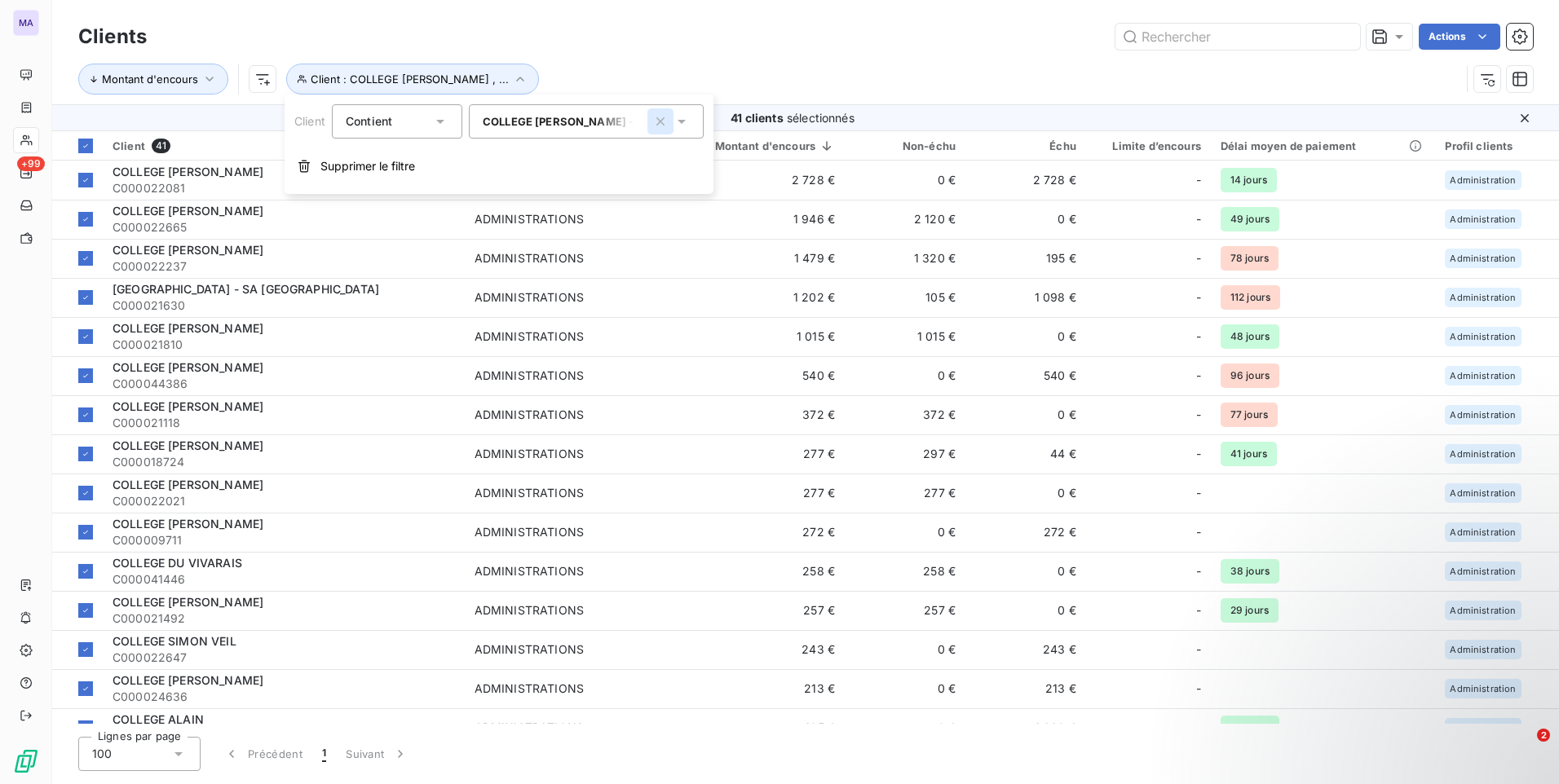
click at [657, 122] on icon "button" at bounding box center [661, 121] width 17 height 17
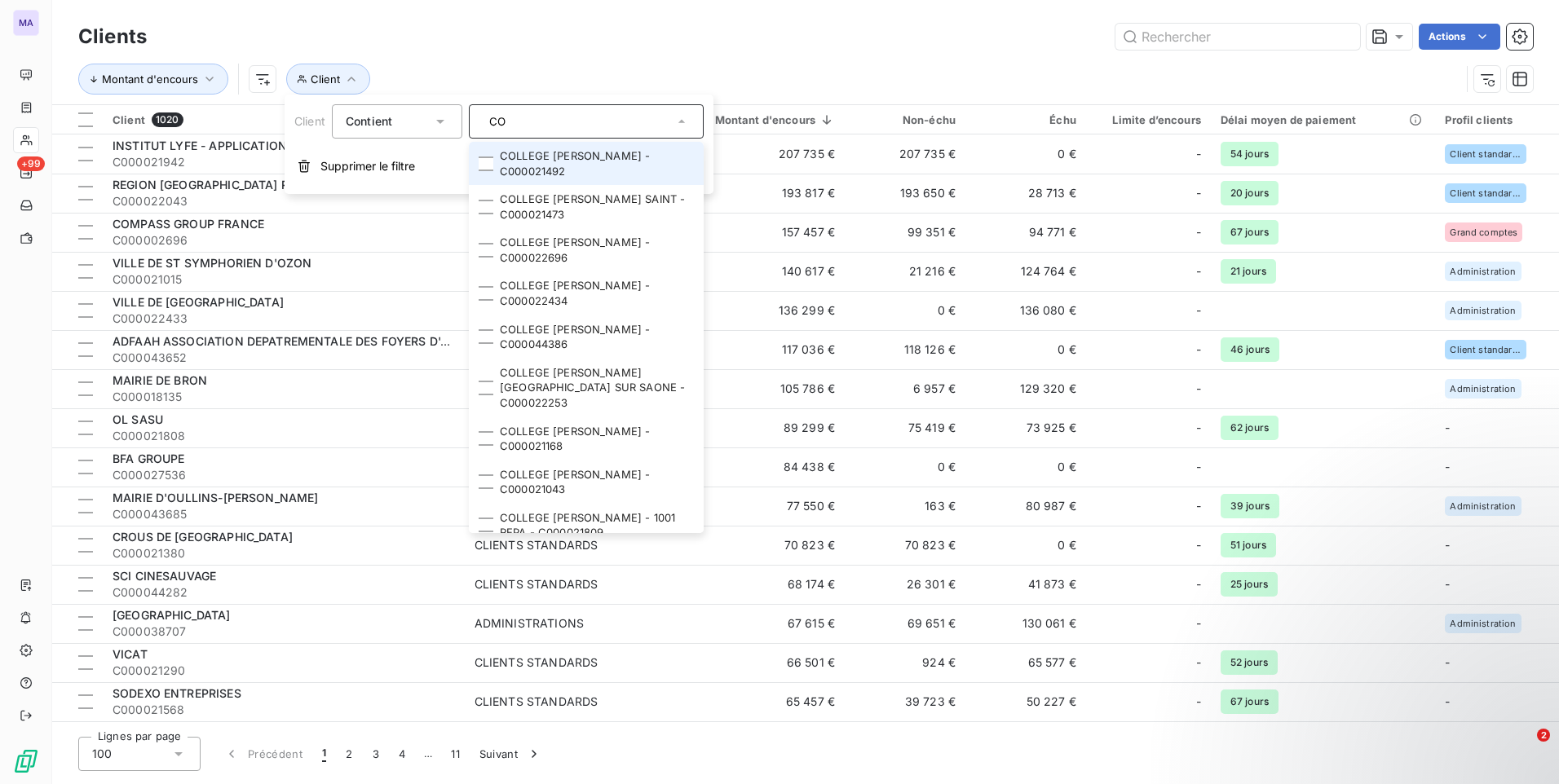
type input "C"
type input "LYCEE"
click at [491, 174] on li "LYCEE ALGOUD - LAFFEMAS - C000035406" at bounding box center [586, 163] width 235 height 43
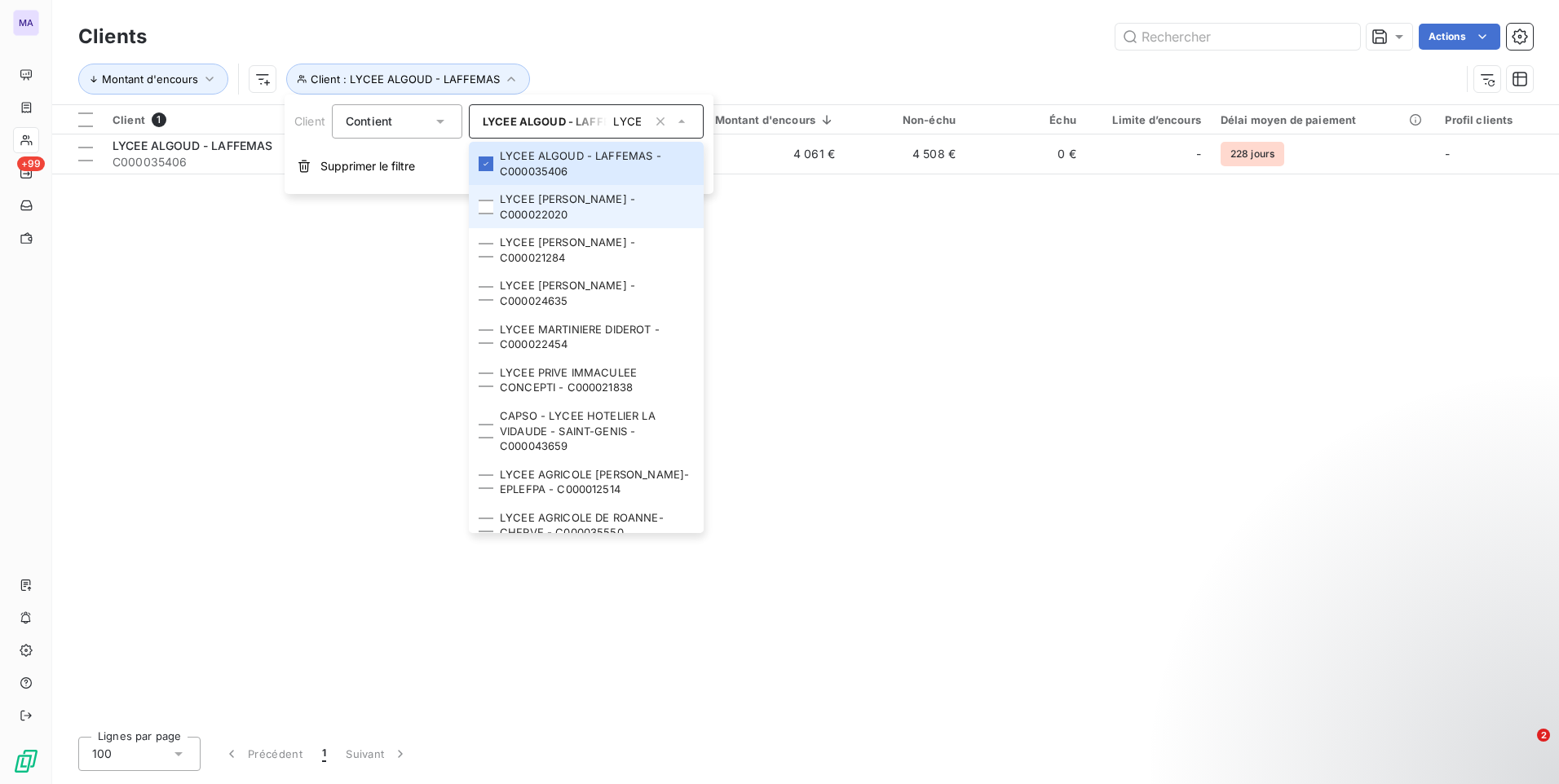
drag, startPoint x: 488, startPoint y: 203, endPoint x: 484, endPoint y: 218, distance: 15.5
click at [489, 205] on div at bounding box center [486, 207] width 15 height 15
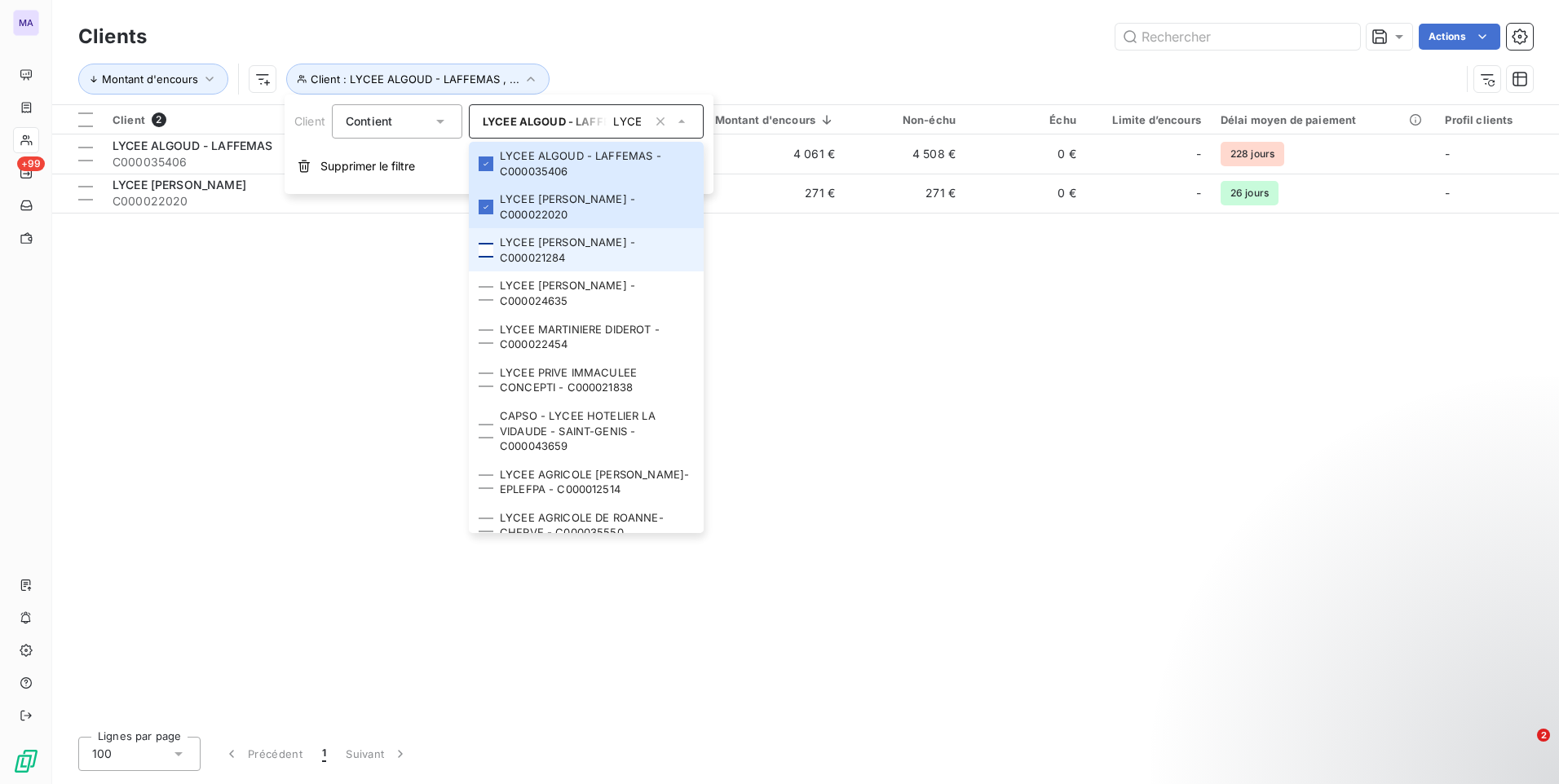
click at [483, 251] on div at bounding box center [486, 250] width 15 height 15
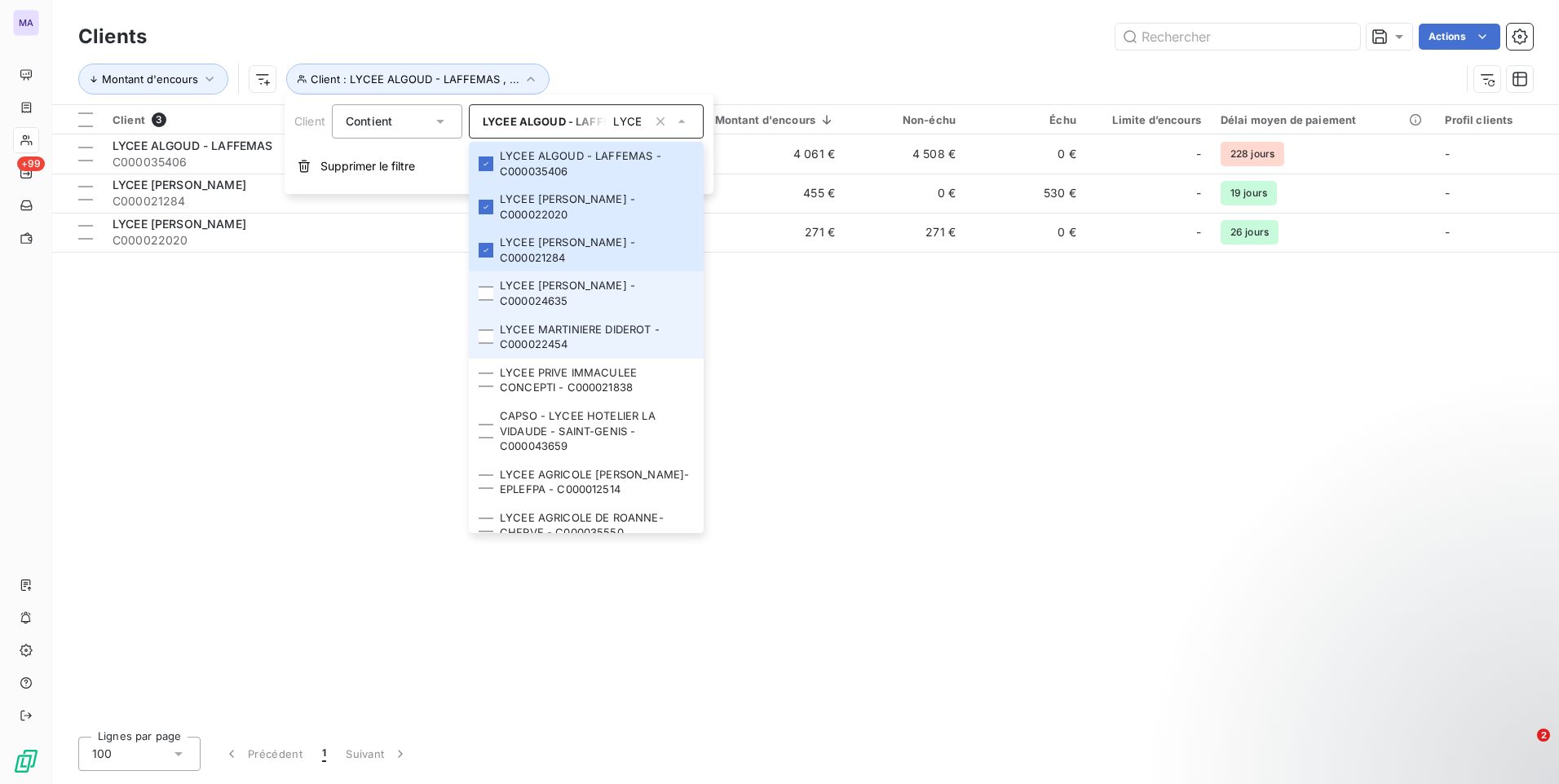
drag, startPoint x: 495, startPoint y: 298, endPoint x: 485, endPoint y: 319, distance: 23.3
click at [493, 301] on li "LYCEE [PERSON_NAME] - C000024635" at bounding box center [586, 293] width 235 height 43
click at [483, 339] on div at bounding box center [486, 337] width 15 height 15
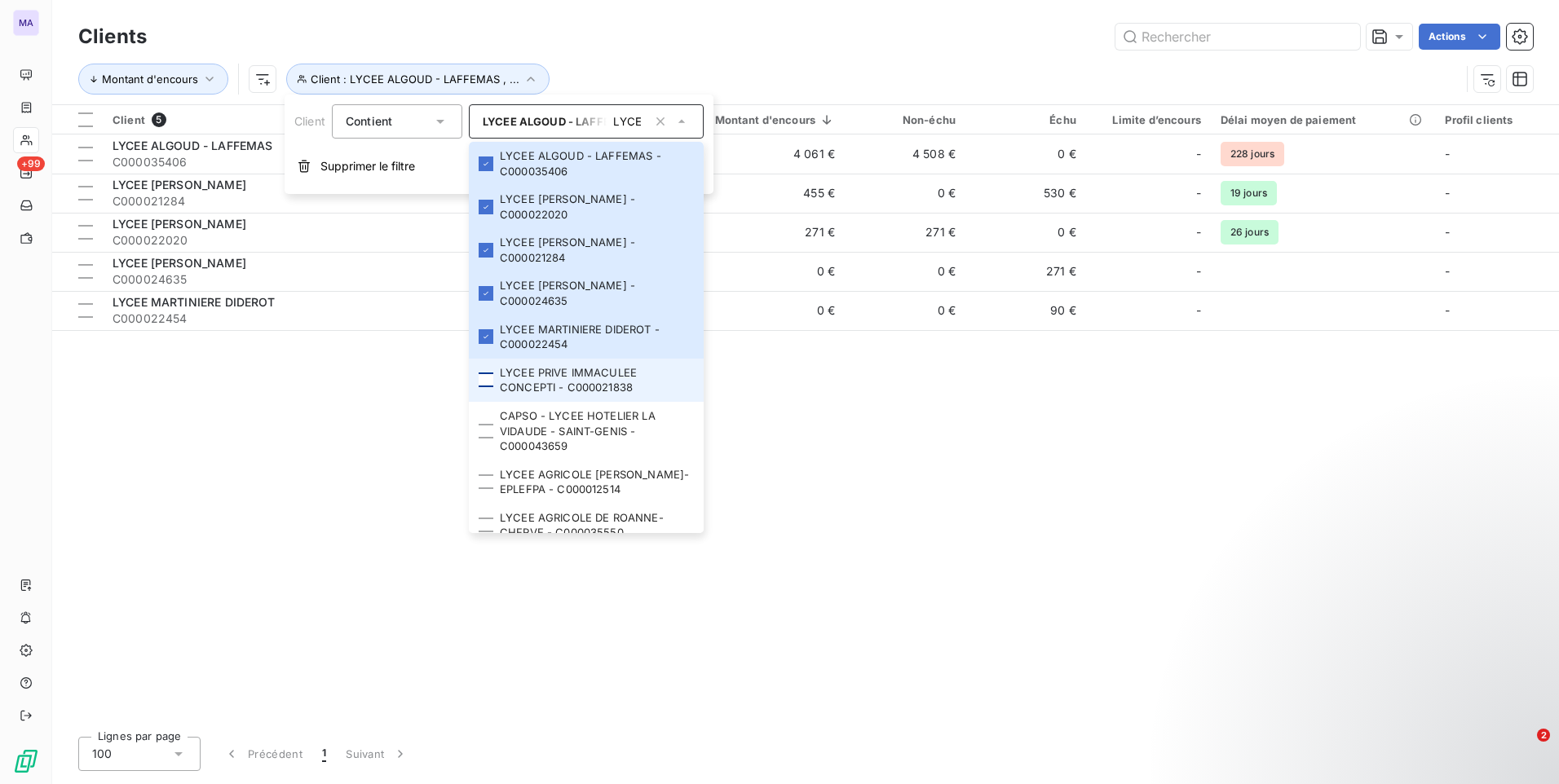
click at [483, 381] on div at bounding box center [486, 380] width 15 height 15
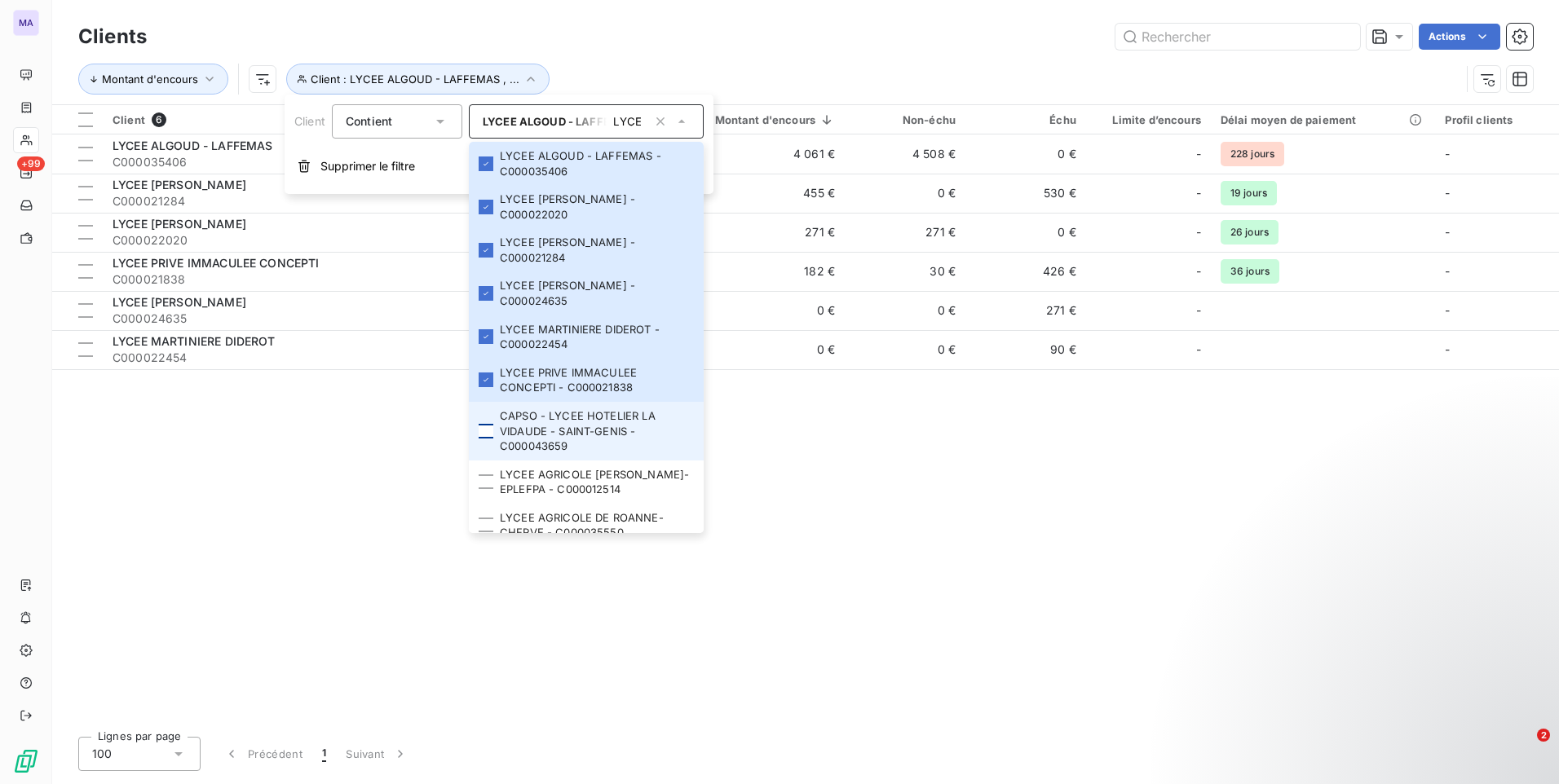
drag, startPoint x: 483, startPoint y: 423, endPoint x: 486, endPoint y: 437, distance: 14.3
click at [482, 428] on div at bounding box center [486, 431] width 15 height 15
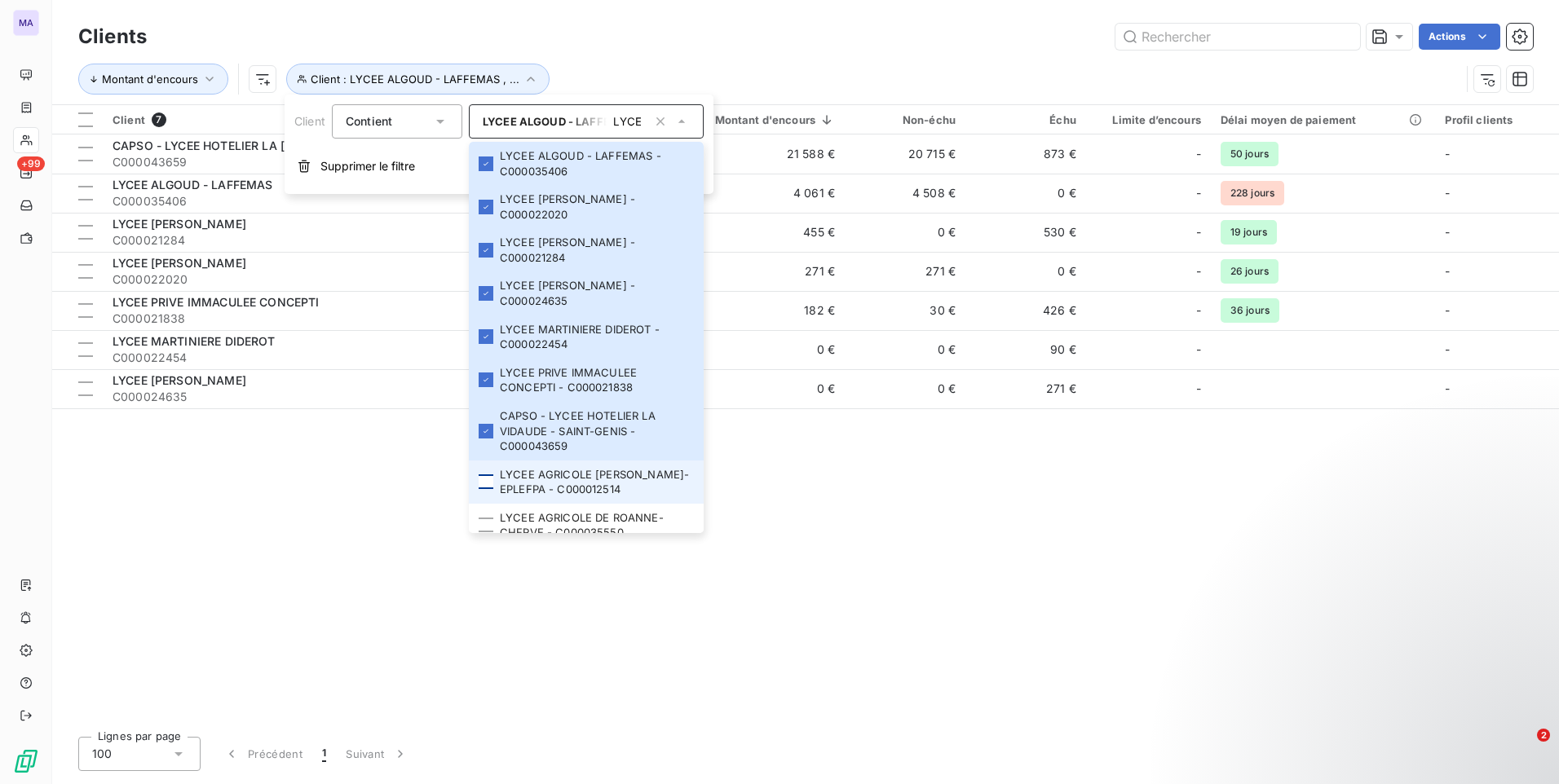
click at [485, 484] on div at bounding box center [486, 482] width 15 height 15
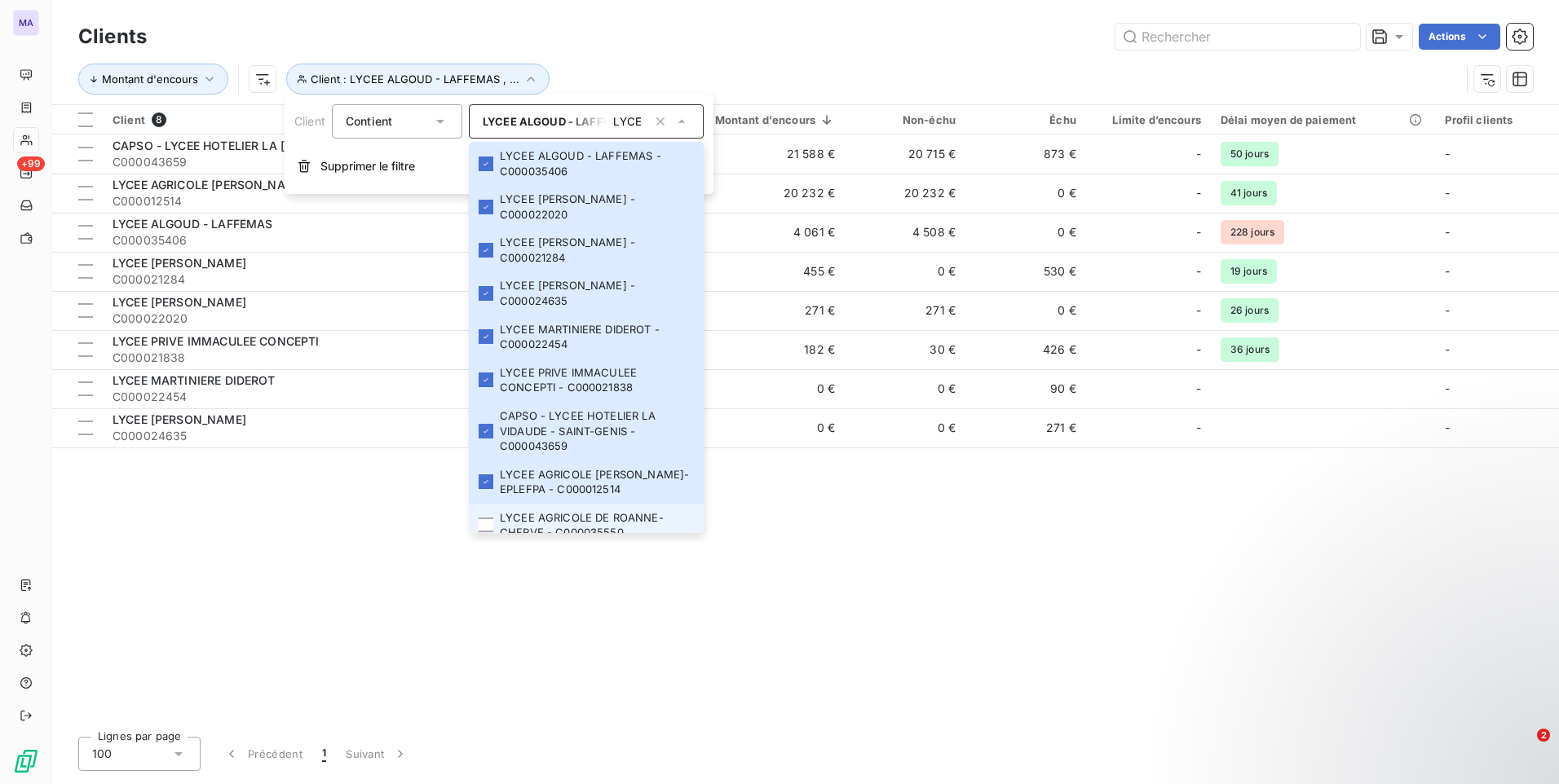
drag, startPoint x: 488, startPoint y: 524, endPoint x: 495, endPoint y: 497, distance: 27.9
click at [486, 524] on li "LYCEE AGRICOLE DE ROANNE-CHERVE - C000035550" at bounding box center [586, 525] width 235 height 43
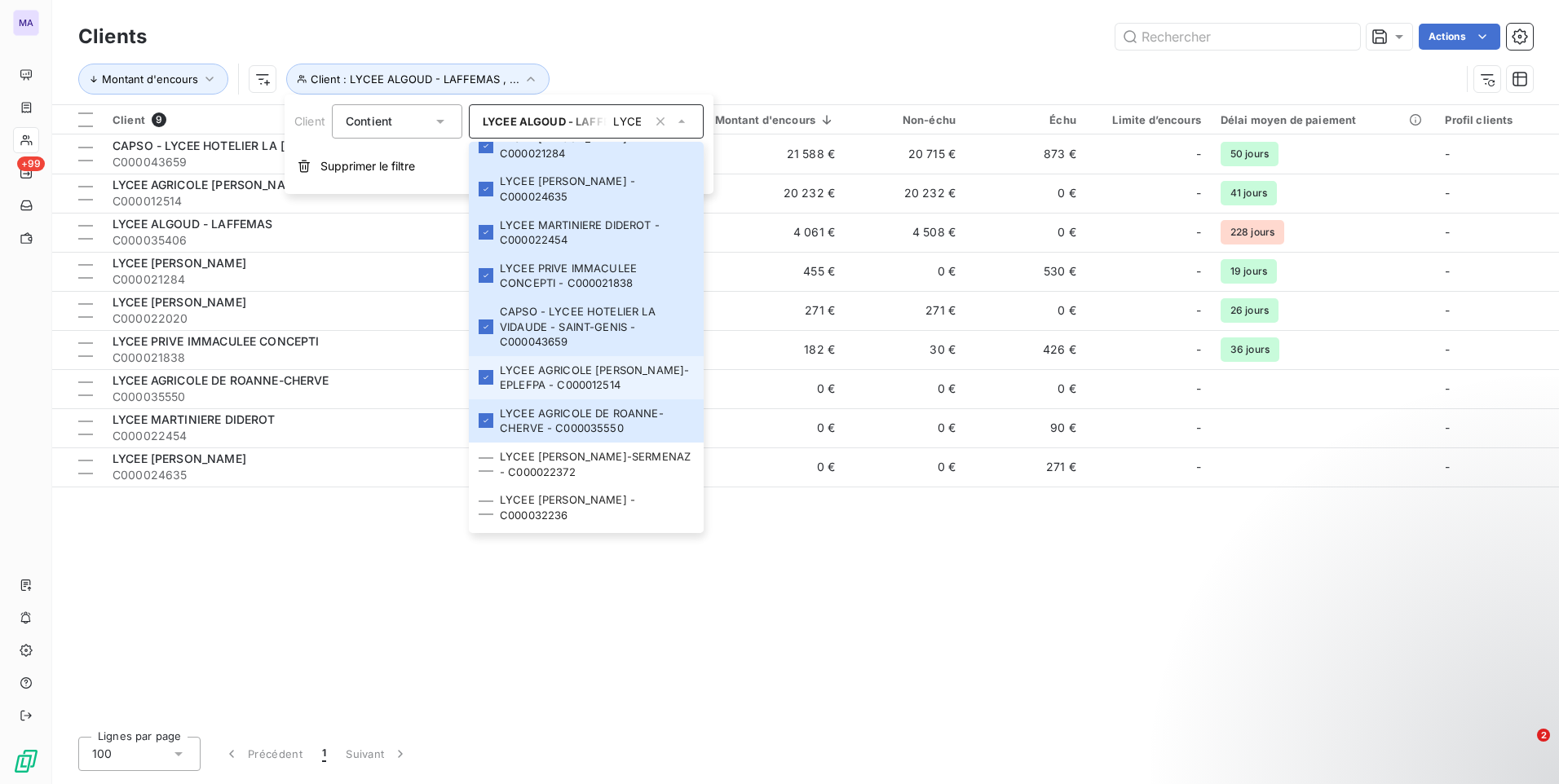
scroll to position [340, 0]
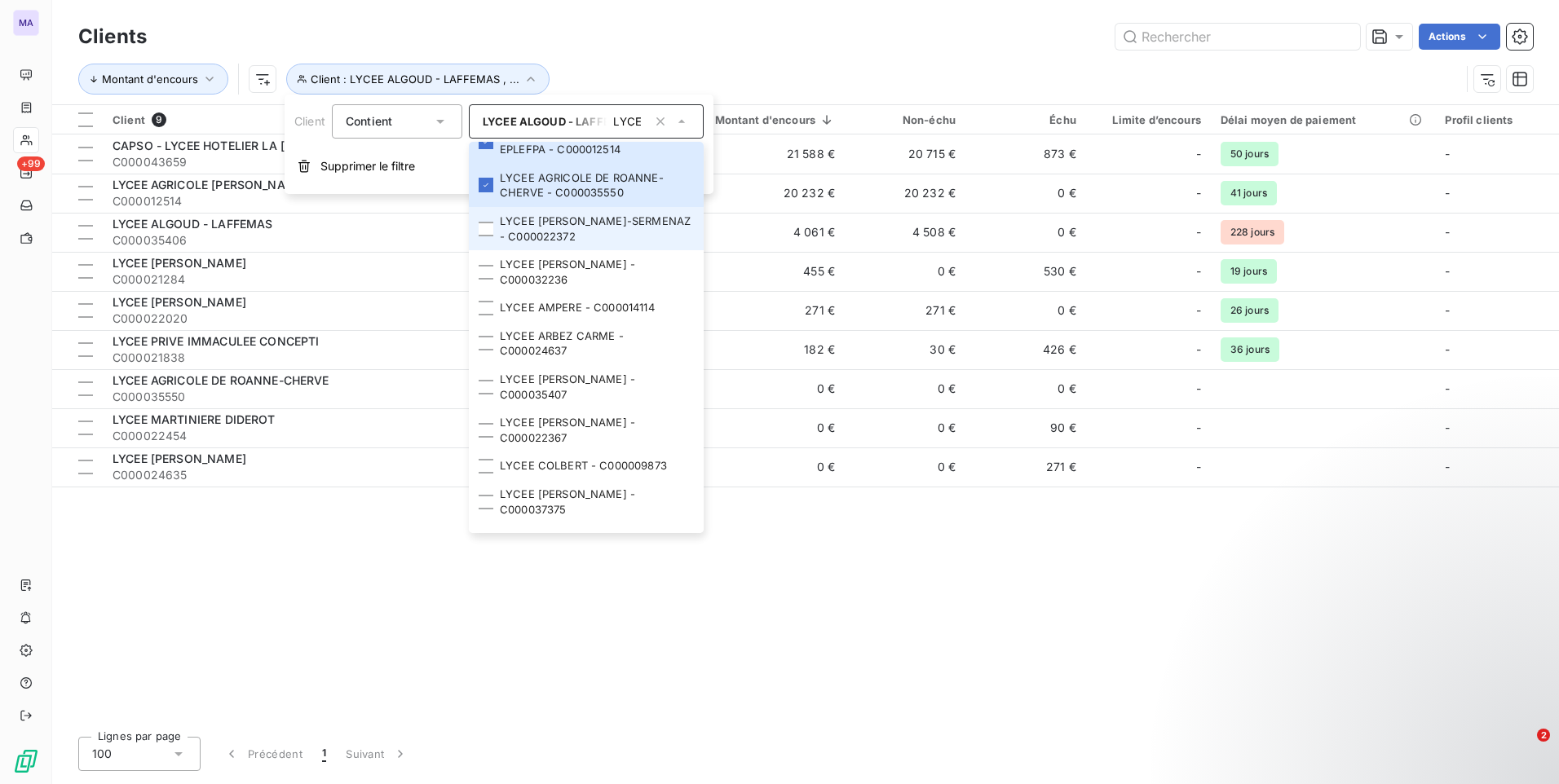
click at [490, 233] on div at bounding box center [486, 229] width 15 height 15
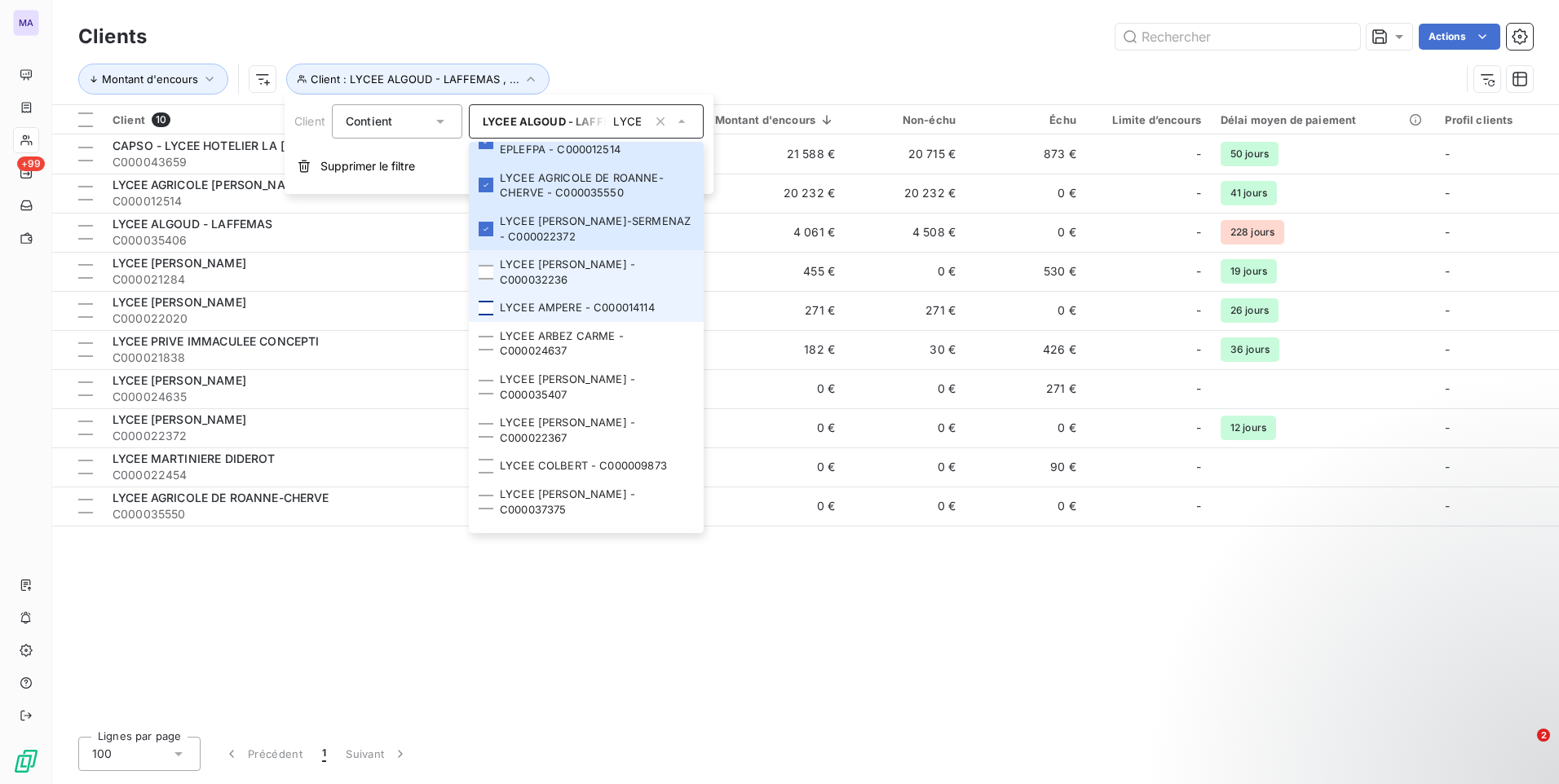
drag, startPoint x: 489, startPoint y: 271, endPoint x: 484, endPoint y: 312, distance: 41.3
click at [489, 273] on div at bounding box center [486, 272] width 15 height 15
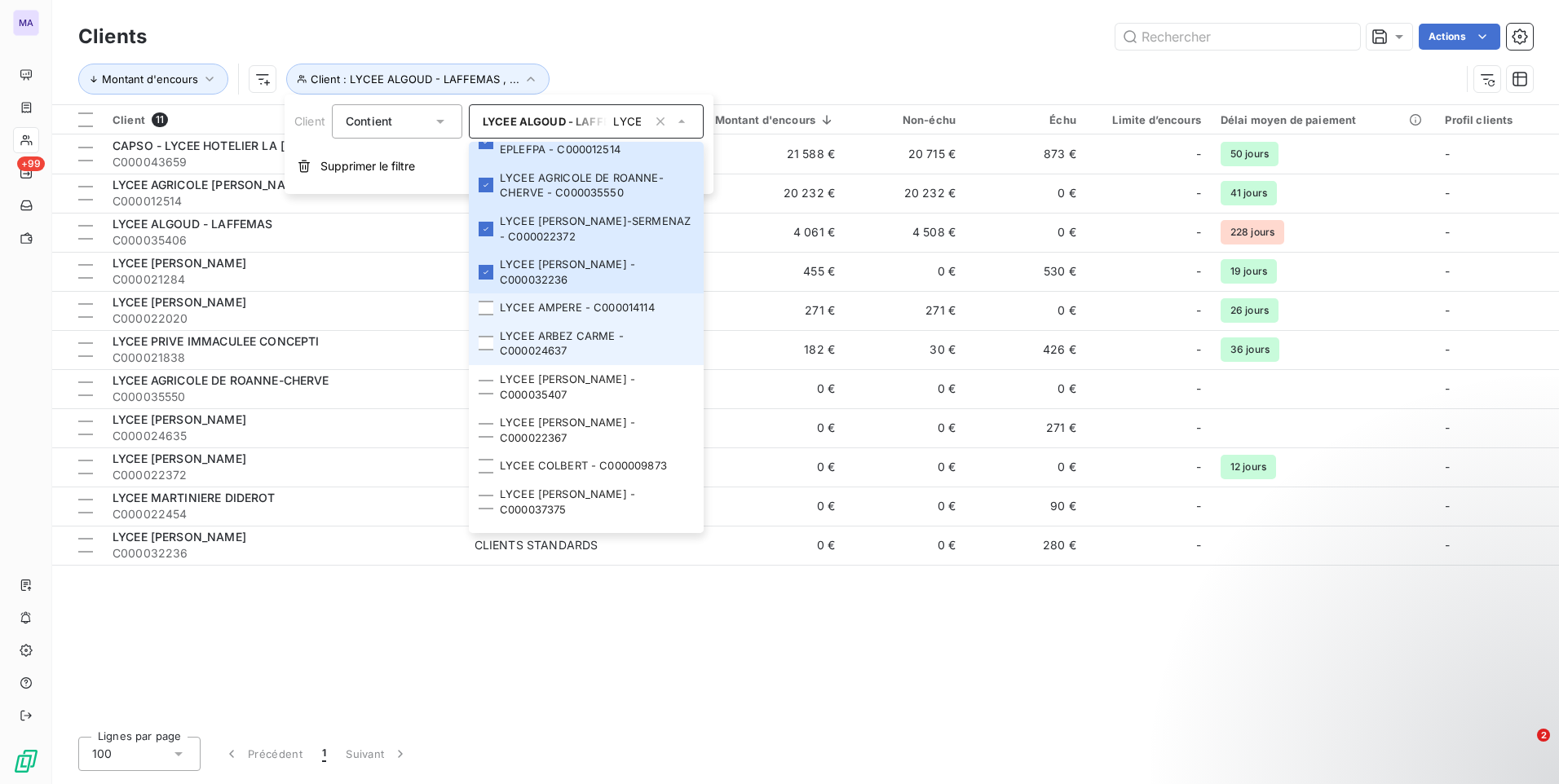
drag, startPoint x: 484, startPoint y: 315, endPoint x: 488, endPoint y: 327, distance: 12.6
click at [485, 317] on li "LYCEE AMPERE - C000014114" at bounding box center [586, 307] width 235 height 29
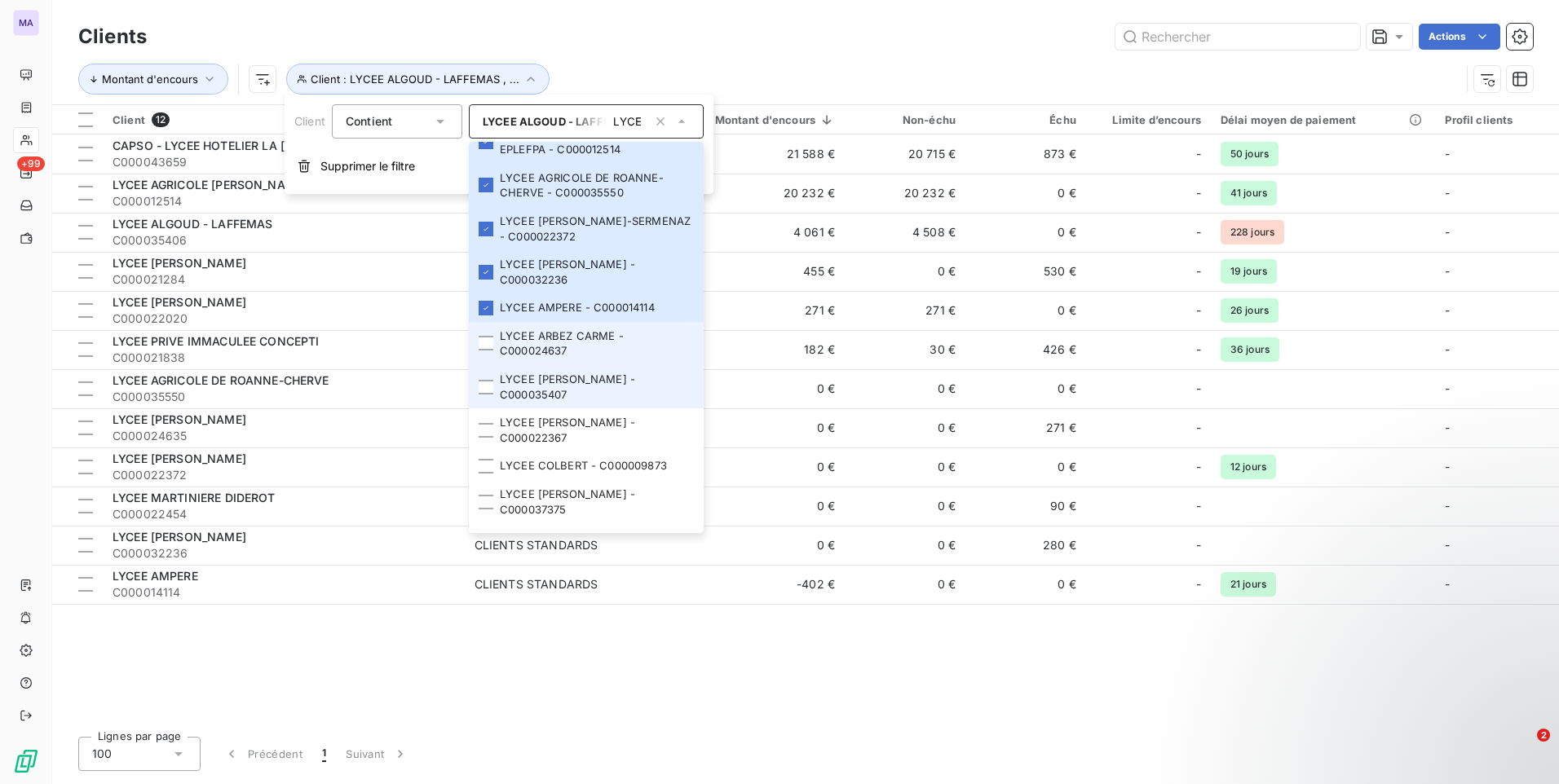
drag, startPoint x: 483, startPoint y: 351, endPoint x: 478, endPoint y: 399, distance: 48.3
click at [482, 354] on li "LYCEE ARBEZ CARME - C000024637" at bounding box center [586, 343] width 235 height 43
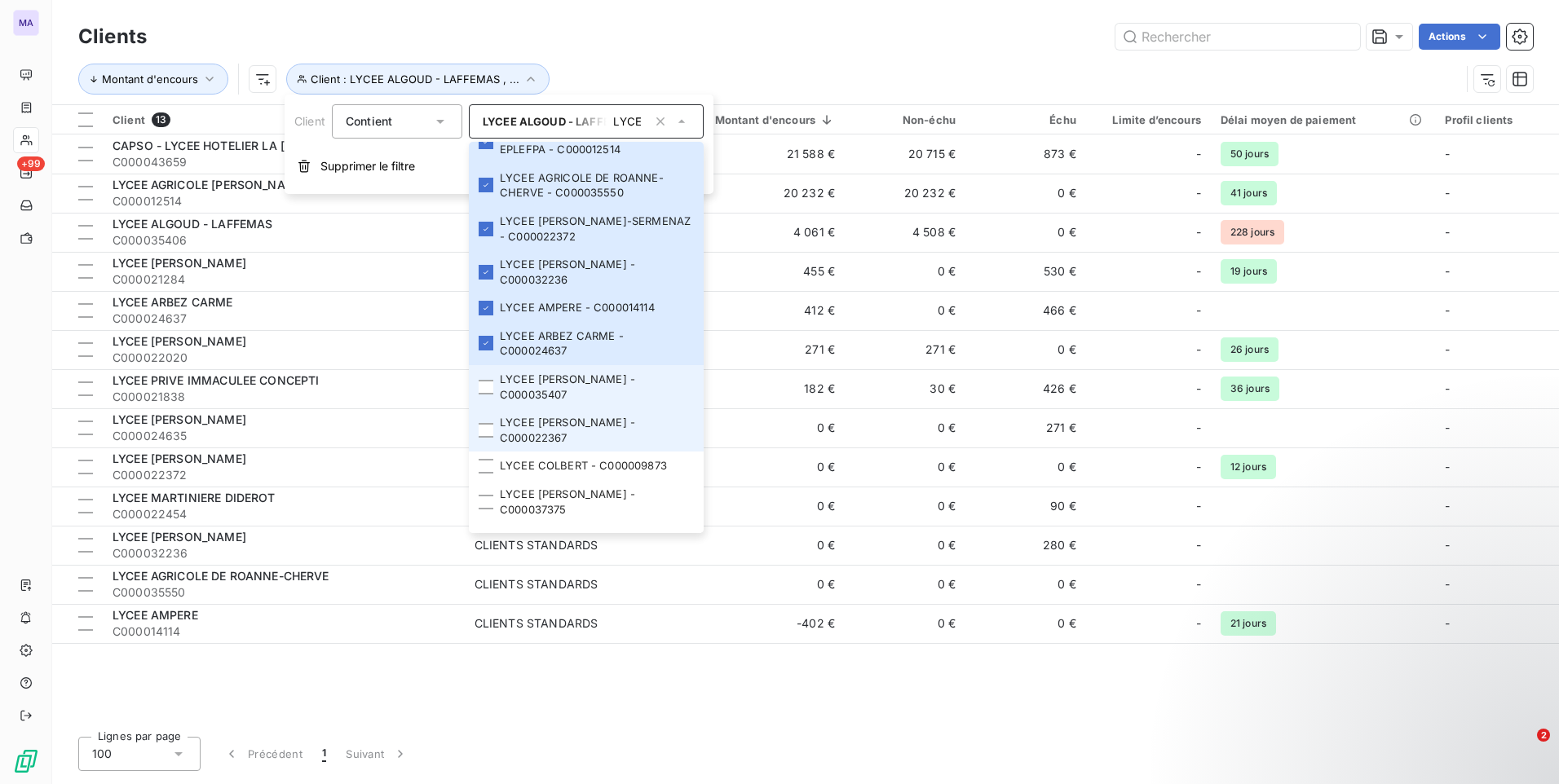
drag, startPoint x: 486, startPoint y: 390, endPoint x: 486, endPoint y: 413, distance: 23.0
click at [486, 394] on li "LYCEE [PERSON_NAME] - C000035407" at bounding box center [586, 386] width 235 height 43
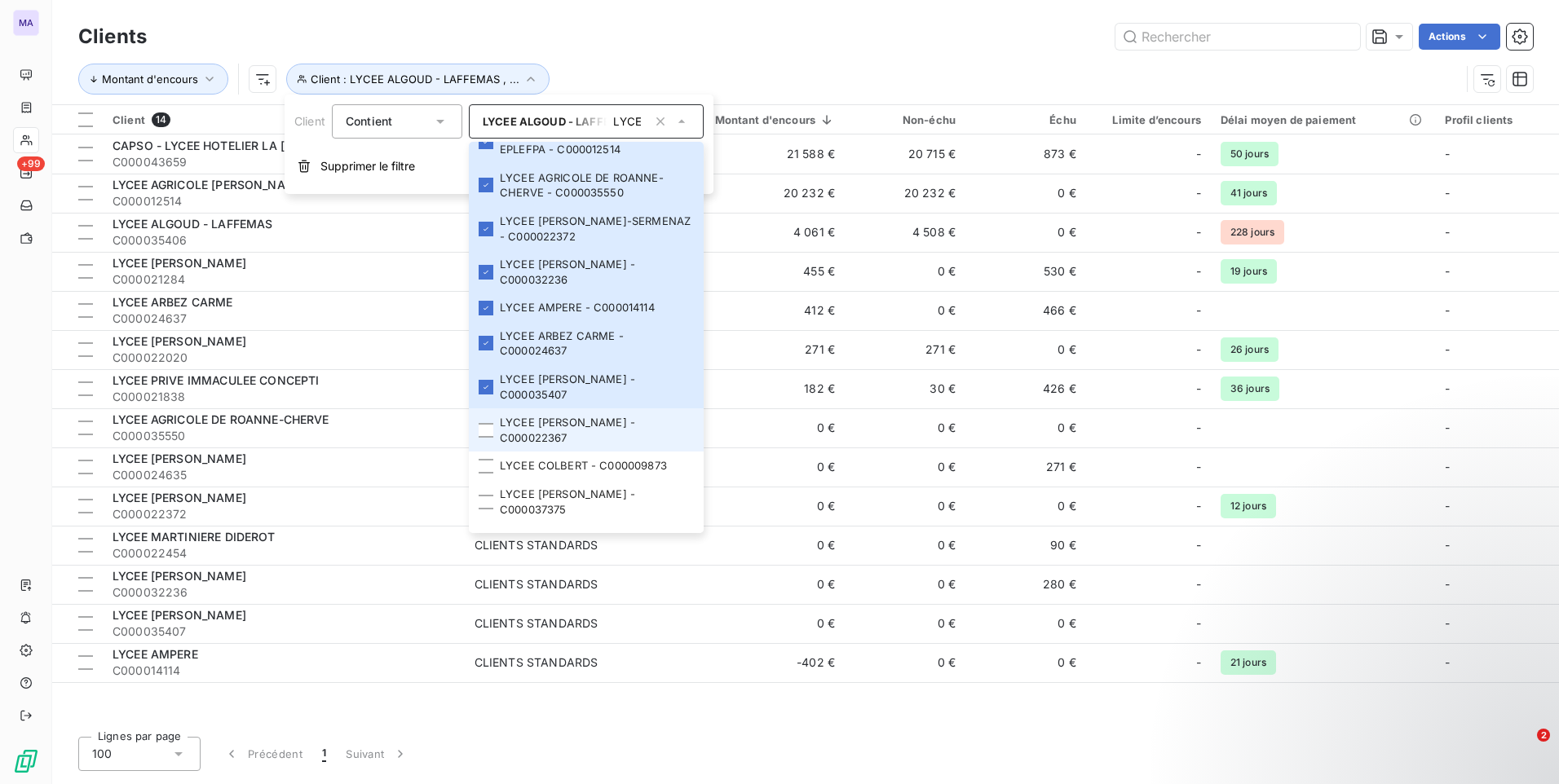
drag, startPoint x: 488, startPoint y: 440, endPoint x: 486, endPoint y: 451, distance: 11.2
click at [486, 444] on li "LYCEE [PERSON_NAME] - C000022367" at bounding box center [586, 430] width 235 height 43
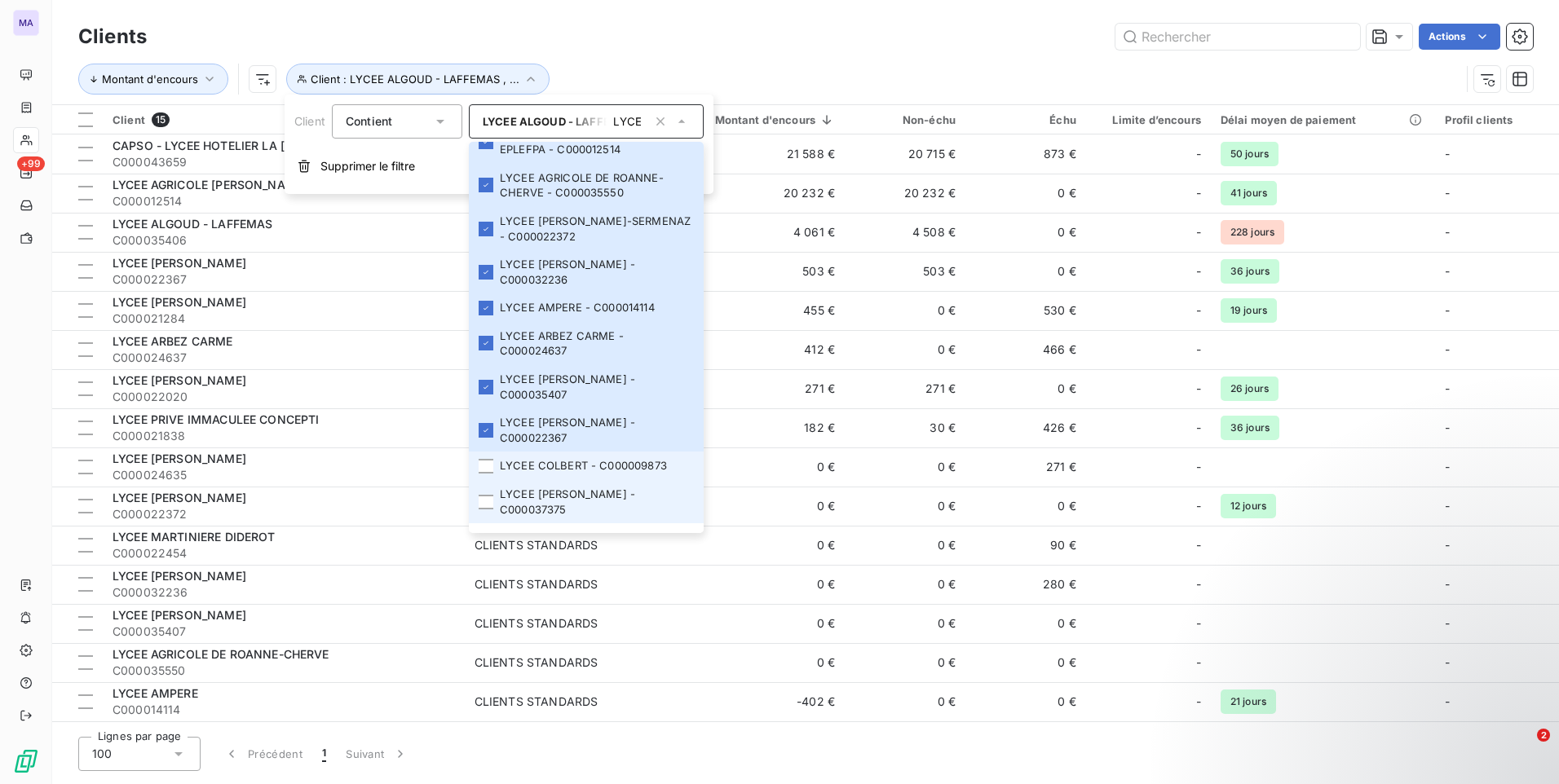
drag, startPoint x: 491, startPoint y: 470, endPoint x: 486, endPoint y: 483, distance: 13.9
click at [488, 474] on li "LYCEE COLBERT - C000009873" at bounding box center [586, 465] width 235 height 29
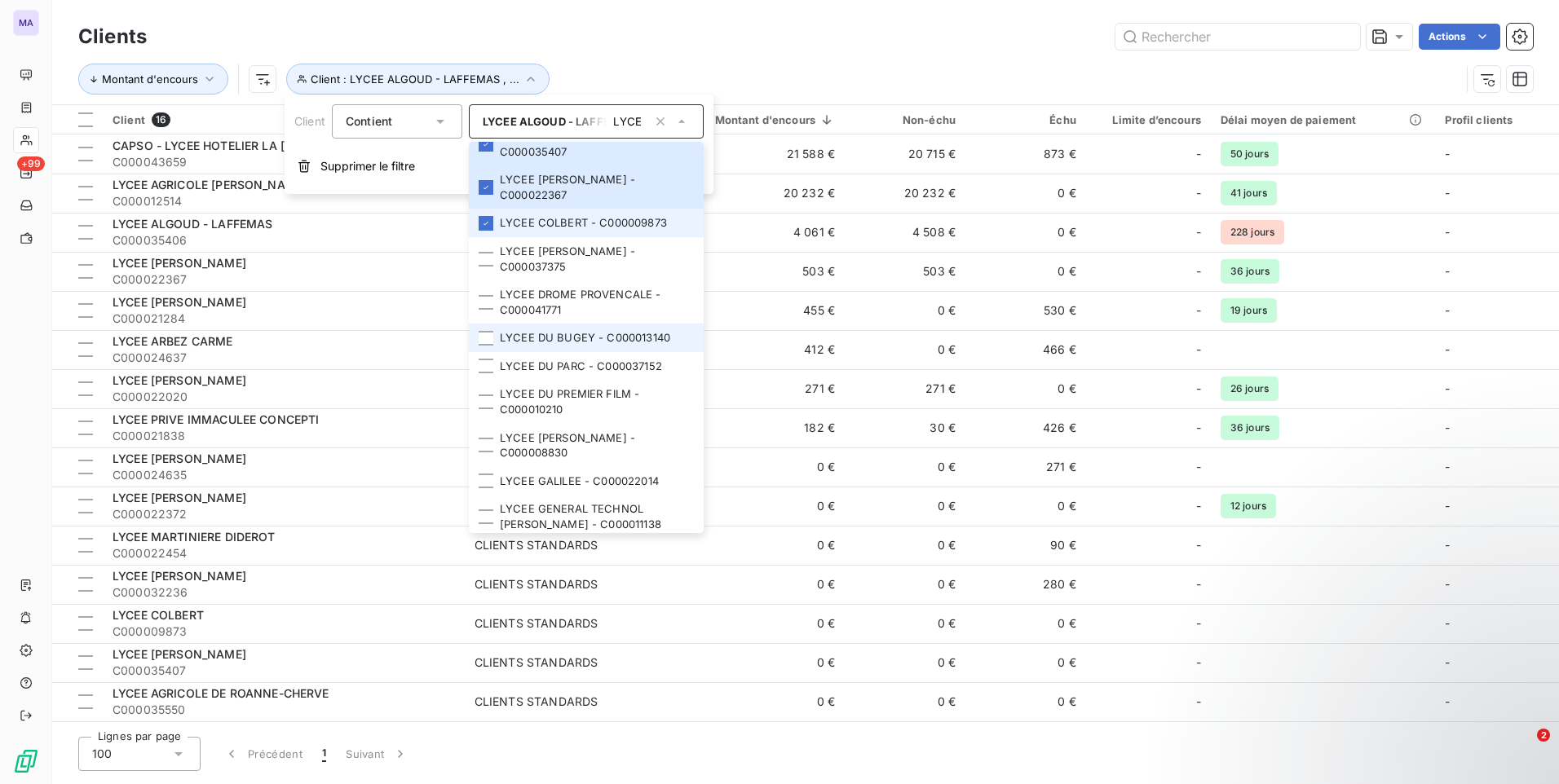
scroll to position [584, 0]
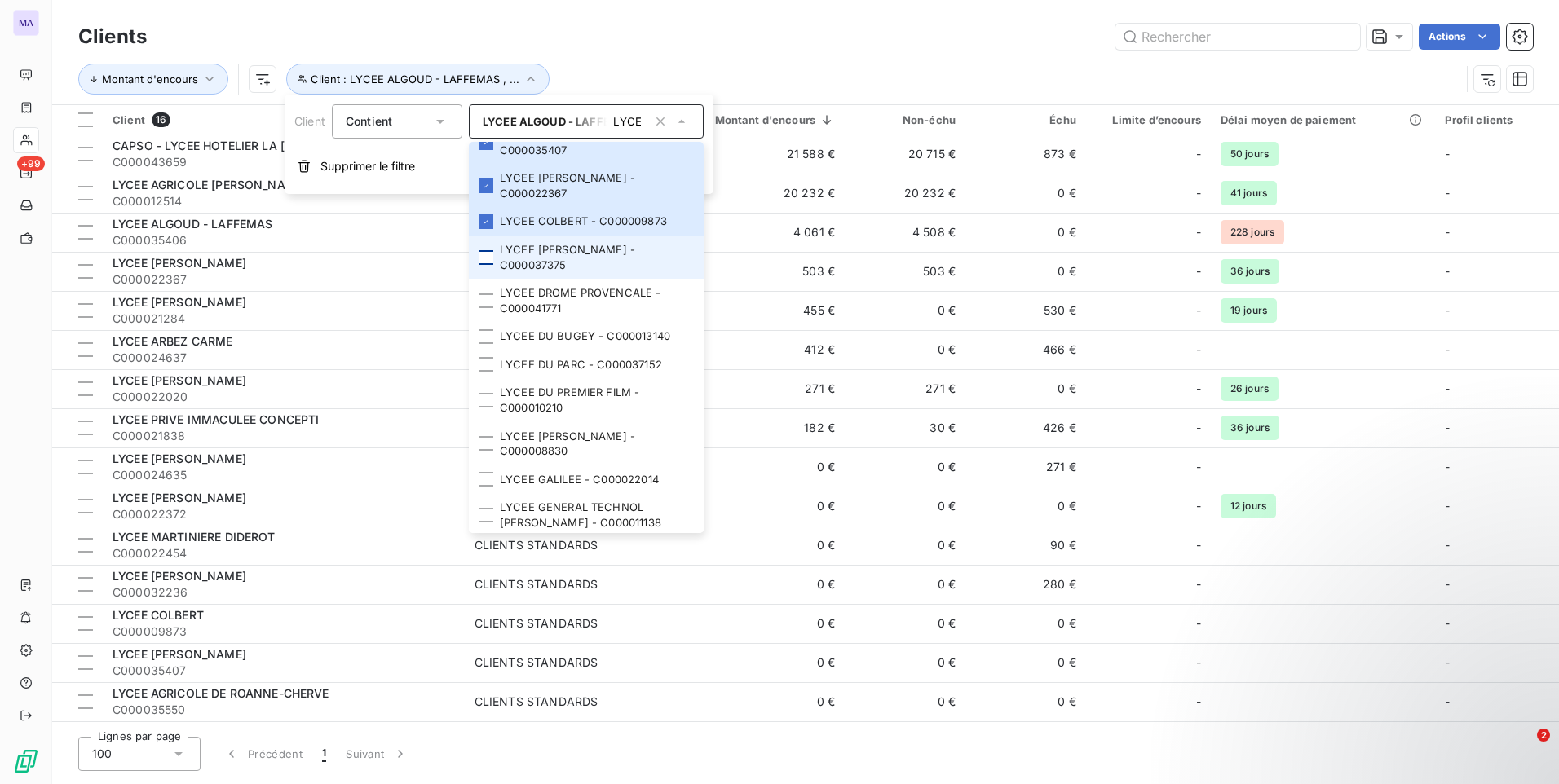
click at [489, 256] on div at bounding box center [486, 257] width 15 height 15
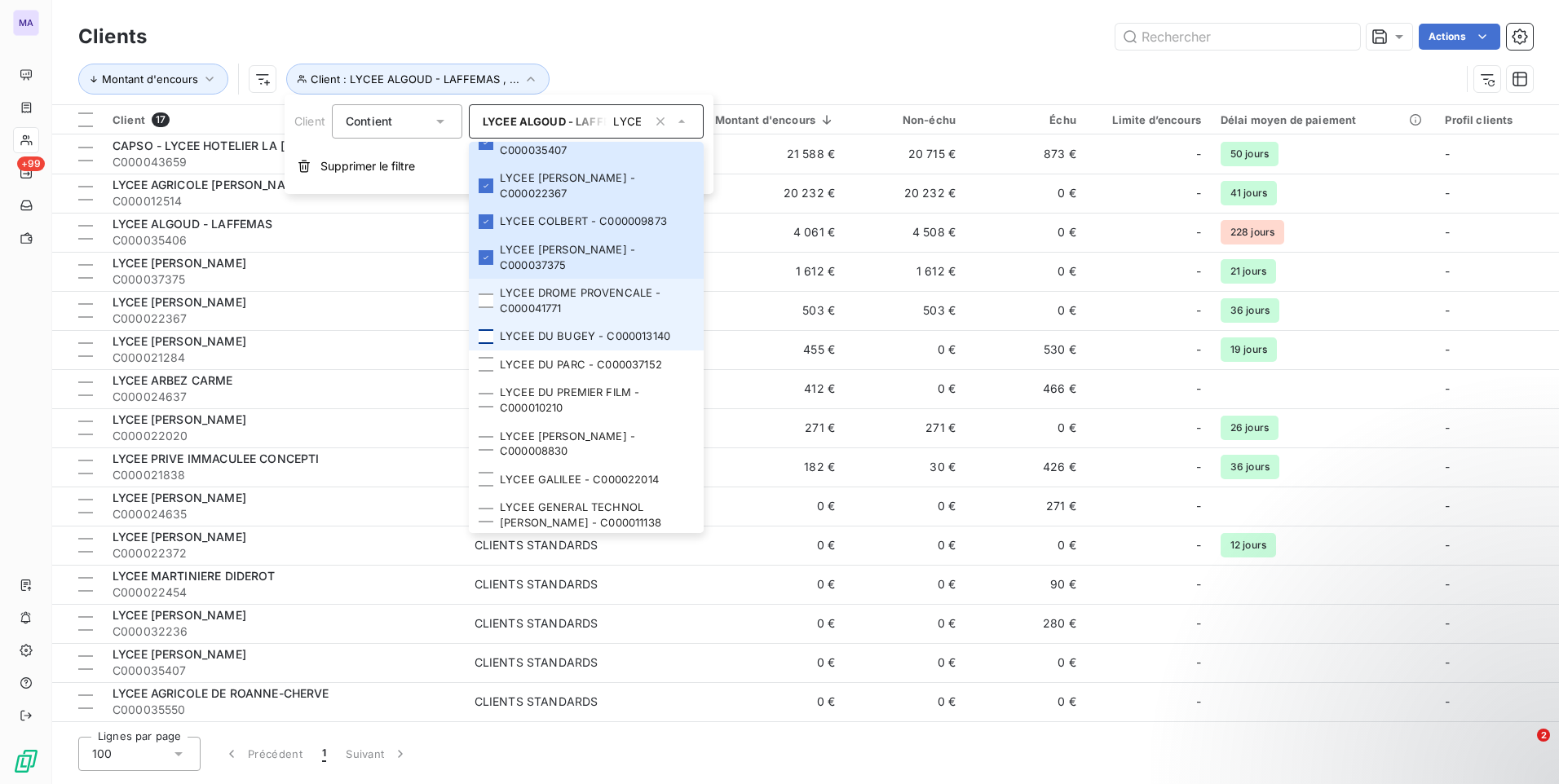
drag, startPoint x: 488, startPoint y: 299, endPoint x: 485, endPoint y: 340, distance: 41.1
click at [488, 303] on div at bounding box center [486, 300] width 15 height 15
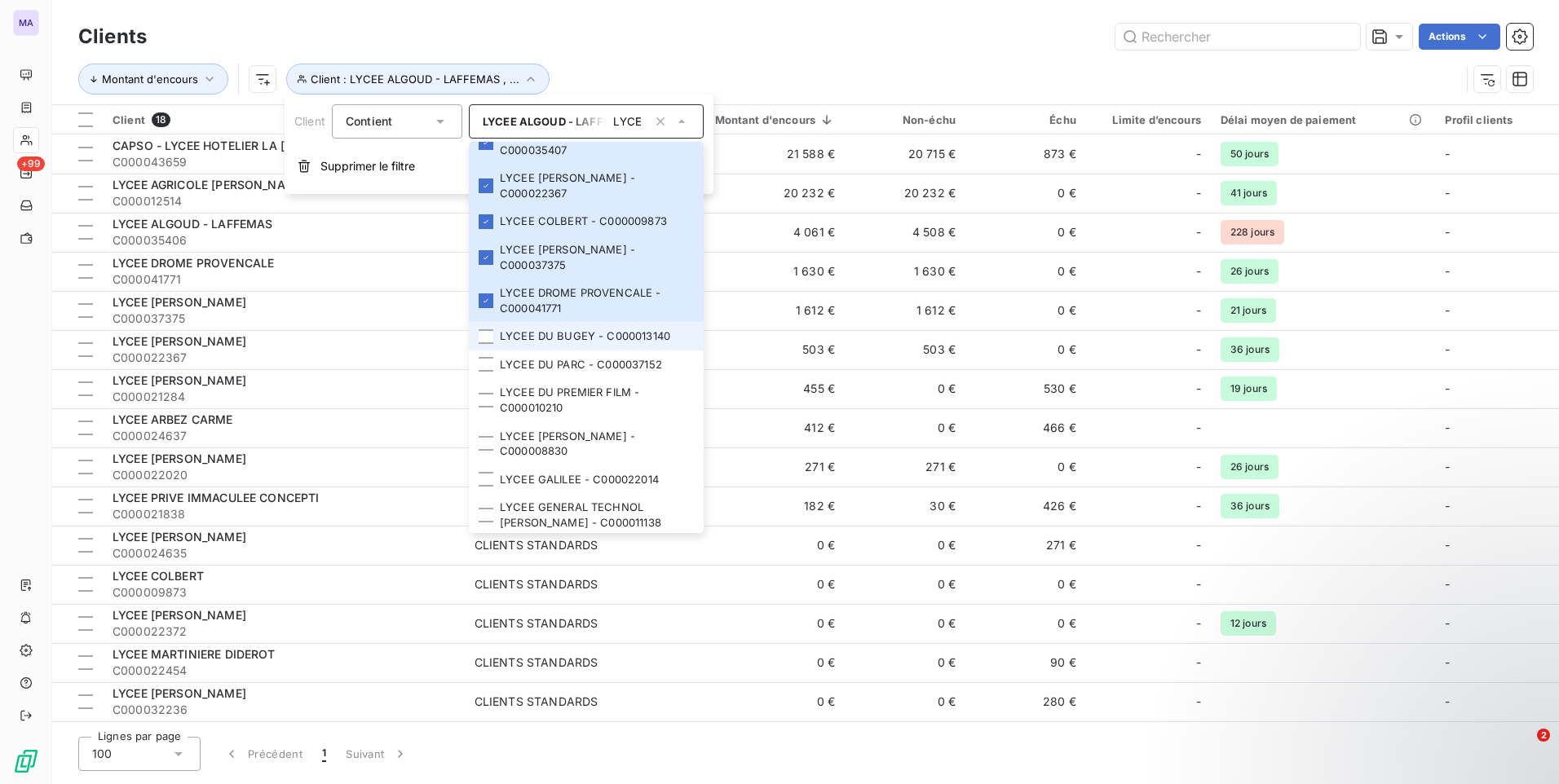
drag, startPoint x: 485, startPoint y: 340, endPoint x: 485, endPoint y: 349, distance: 9.0
click at [485, 341] on div at bounding box center [486, 337] width 15 height 15
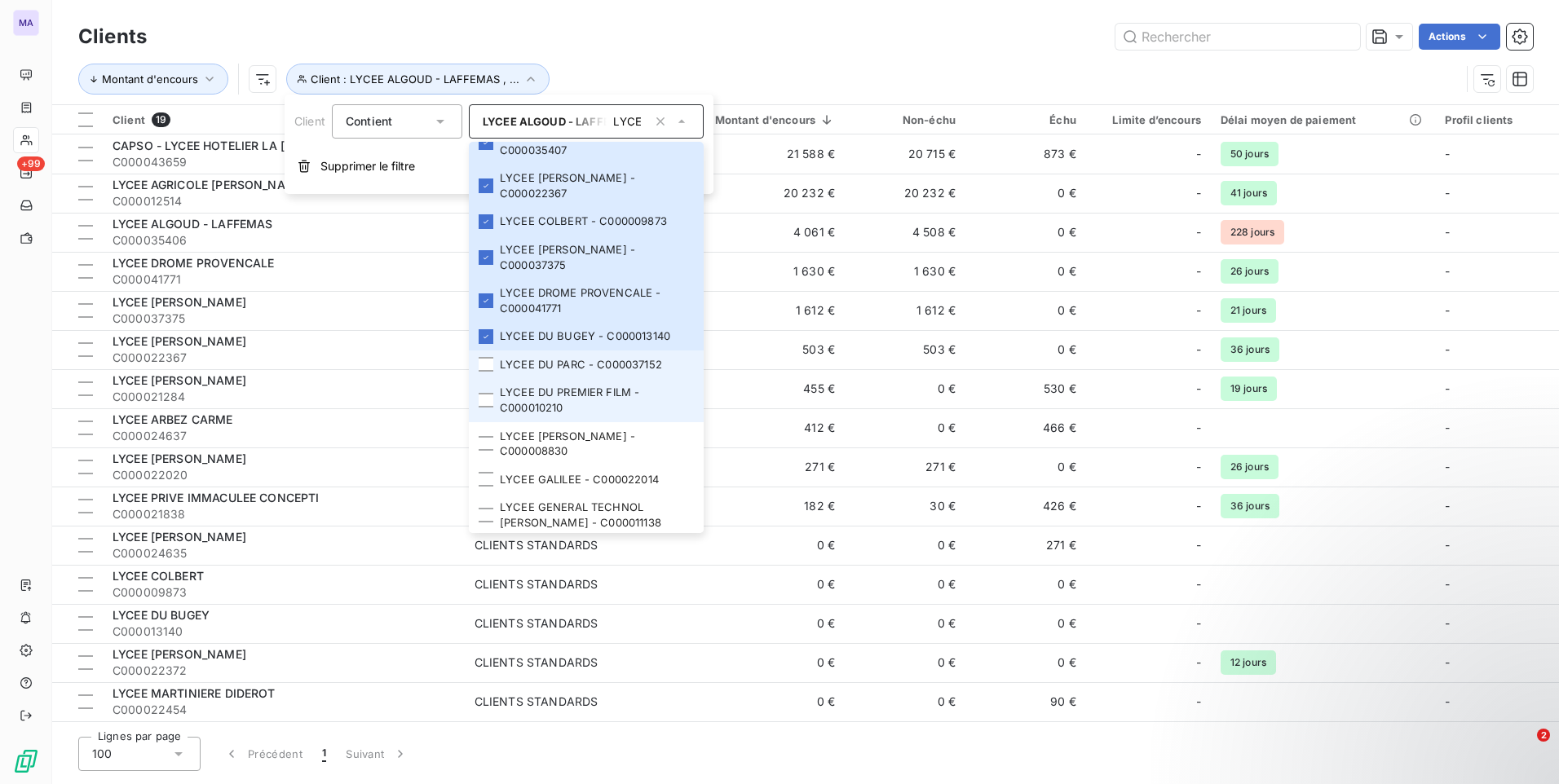
drag, startPoint x: 490, startPoint y: 365, endPoint x: 488, endPoint y: 379, distance: 14.1
click at [490, 367] on div at bounding box center [486, 364] width 15 height 15
drag, startPoint x: 486, startPoint y: 397, endPoint x: 485, endPoint y: 416, distance: 19.0
click at [486, 401] on div at bounding box center [486, 400] width 15 height 15
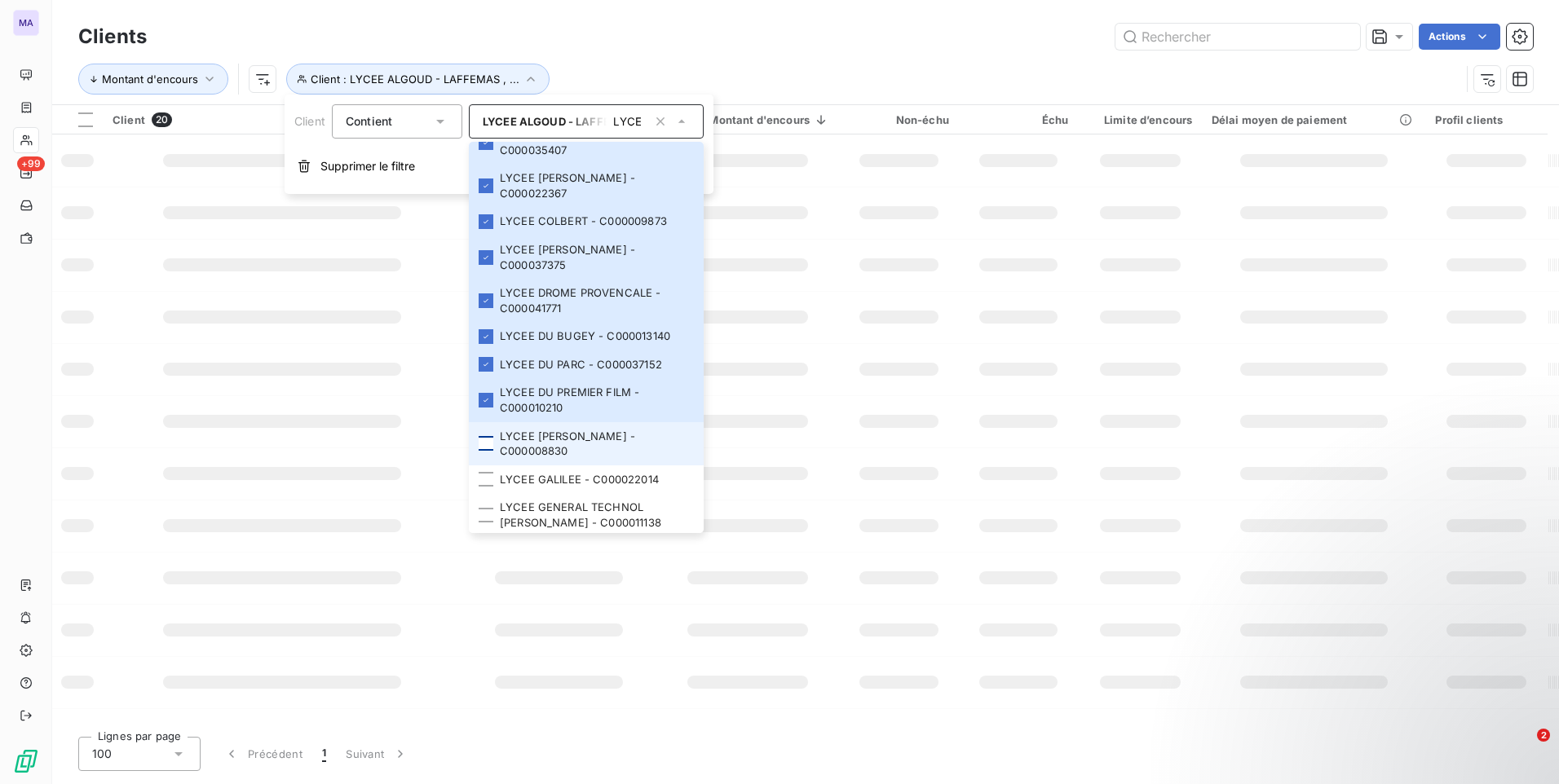
drag, startPoint x: 486, startPoint y: 434, endPoint x: 483, endPoint y: 450, distance: 16.3
click at [486, 442] on li "LYCEE [PERSON_NAME] - C000008830" at bounding box center [586, 443] width 235 height 43
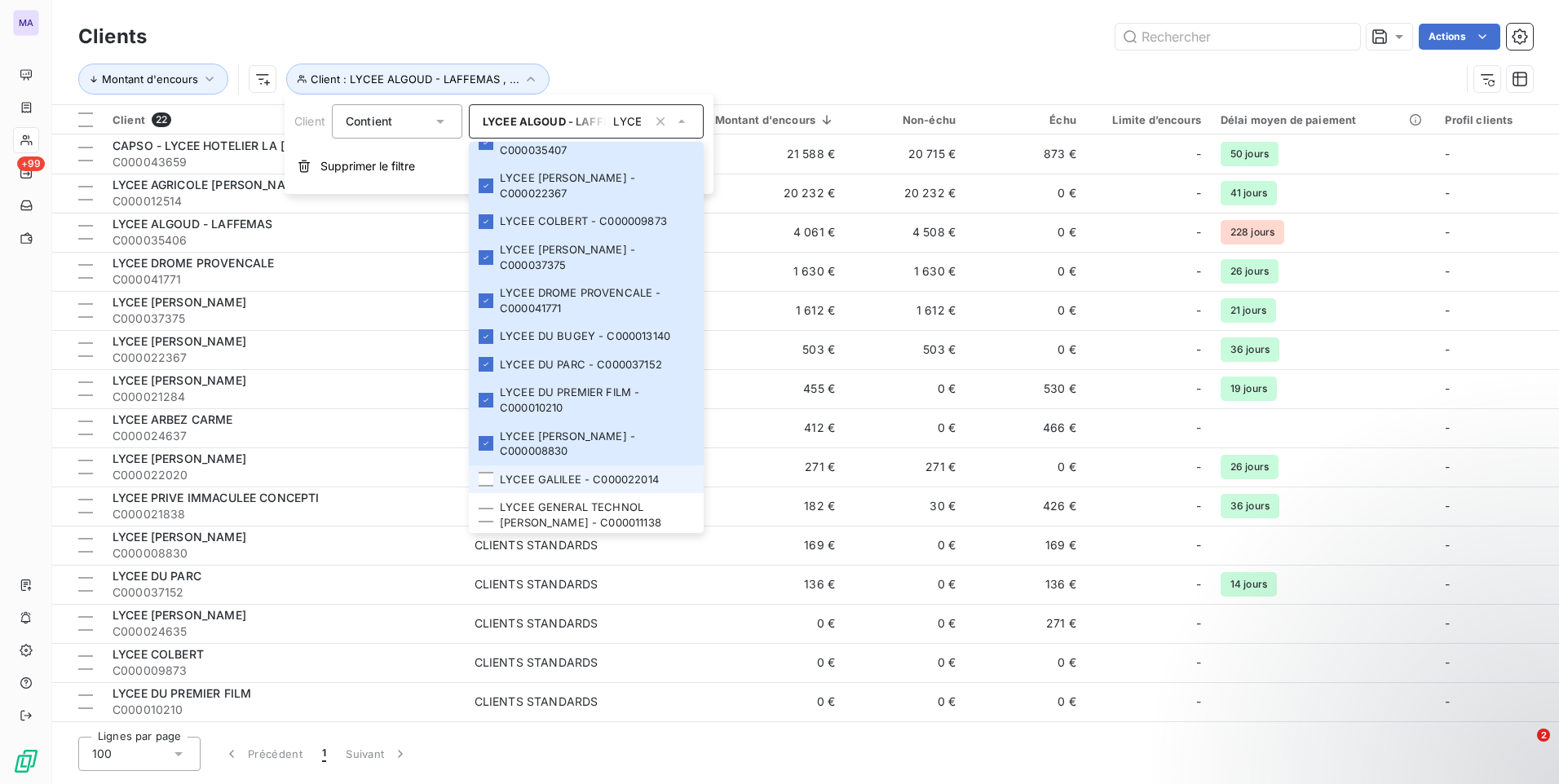
click at [480, 488] on li "LYCEE GALILEE - C000022014" at bounding box center [586, 479] width 235 height 29
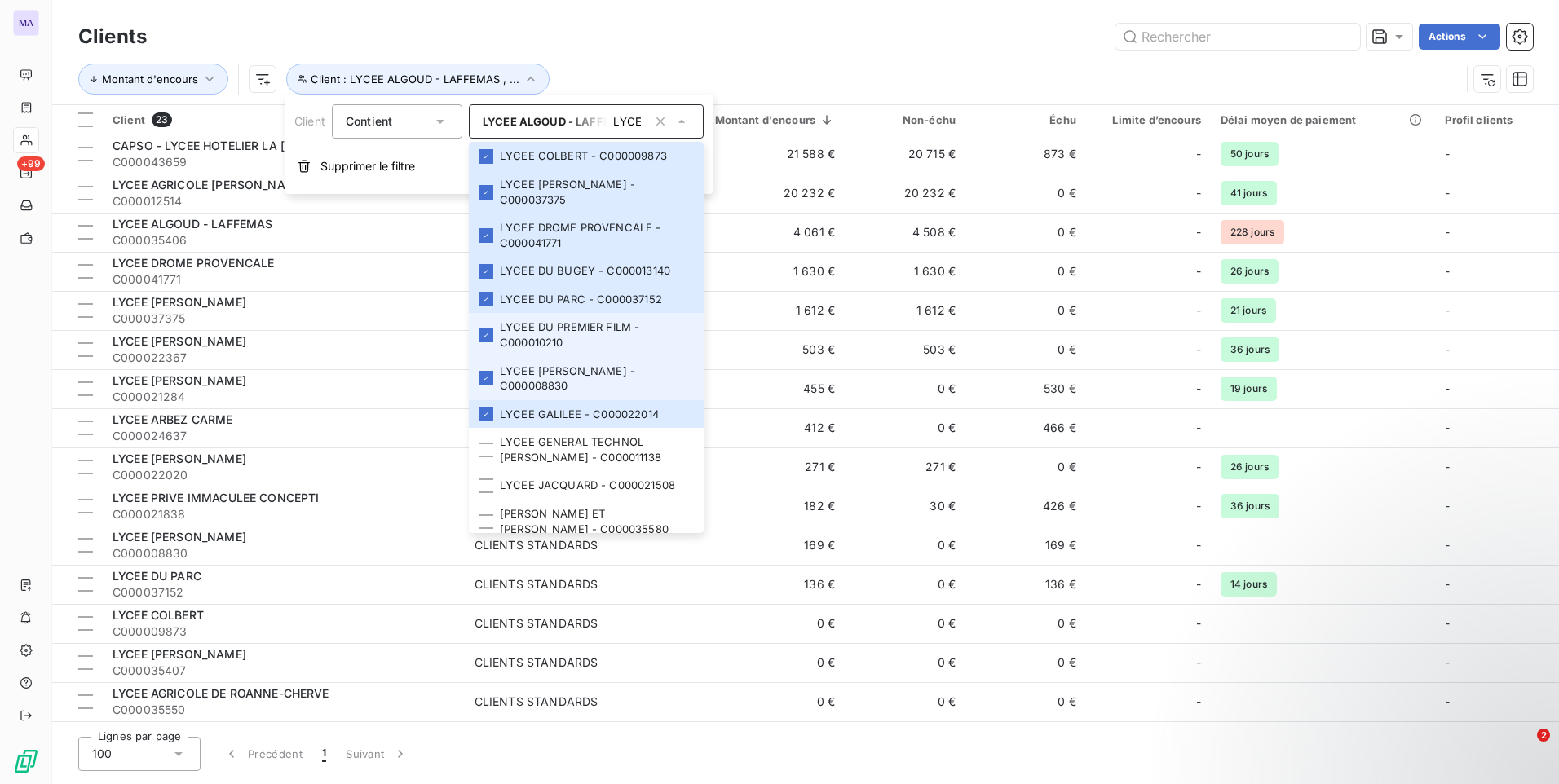
scroll to position [747, 0]
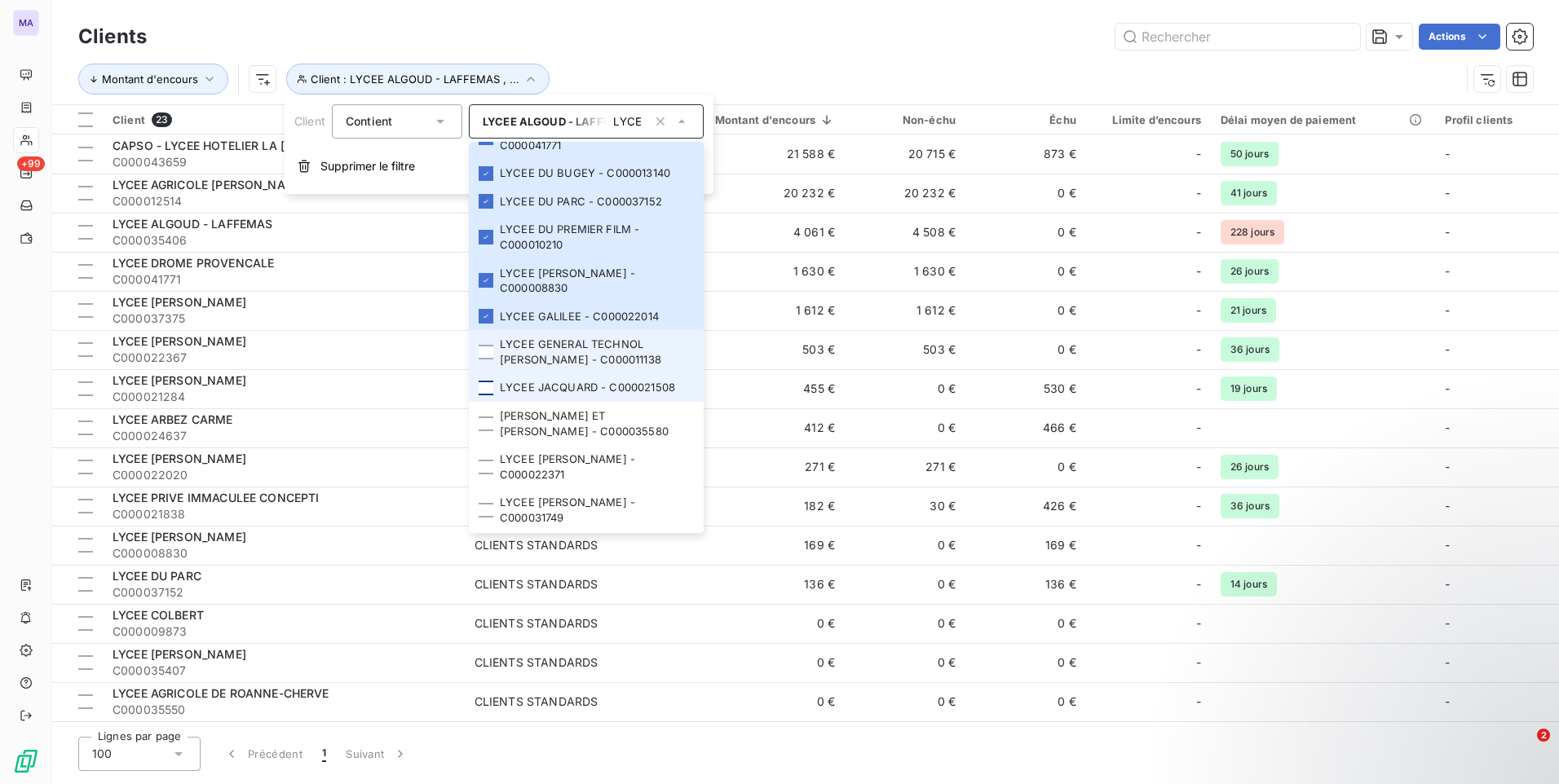
drag, startPoint x: 495, startPoint y: 357, endPoint x: 491, endPoint y: 383, distance: 26.3
click at [493, 357] on li "LYCEE GENERAL TECHNOL [PERSON_NAME] - C000011138" at bounding box center [586, 352] width 235 height 43
drag, startPoint x: 493, startPoint y: 385, endPoint x: 491, endPoint y: 395, distance: 10.2
click at [493, 389] on div at bounding box center [486, 388] width 15 height 15
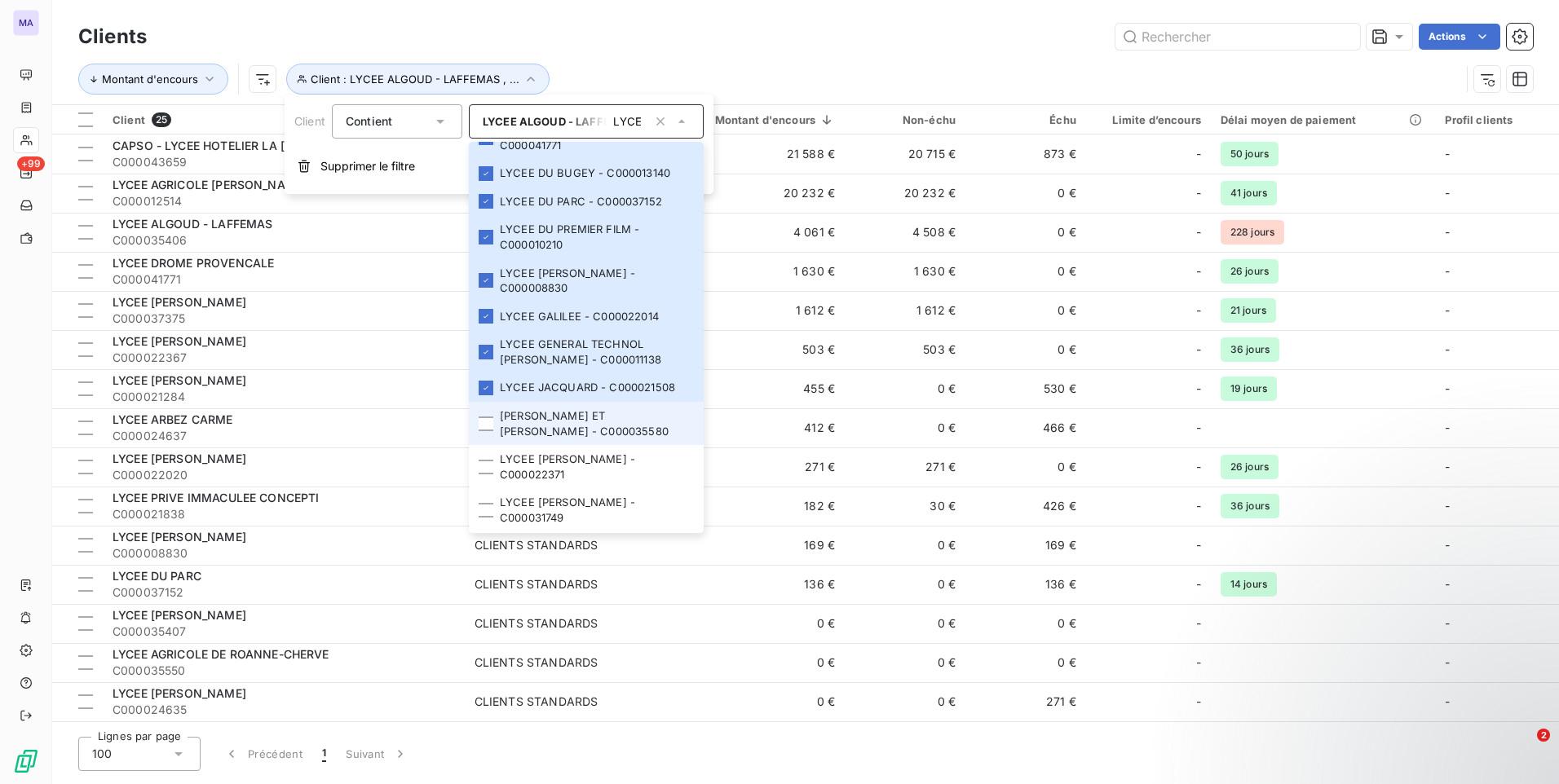
drag, startPoint x: 491, startPoint y: 431, endPoint x: 490, endPoint y: 443, distance: 12.0
click at [491, 433] on li "[PERSON_NAME] ET [PERSON_NAME] - C000035580" at bounding box center [586, 423] width 235 height 43
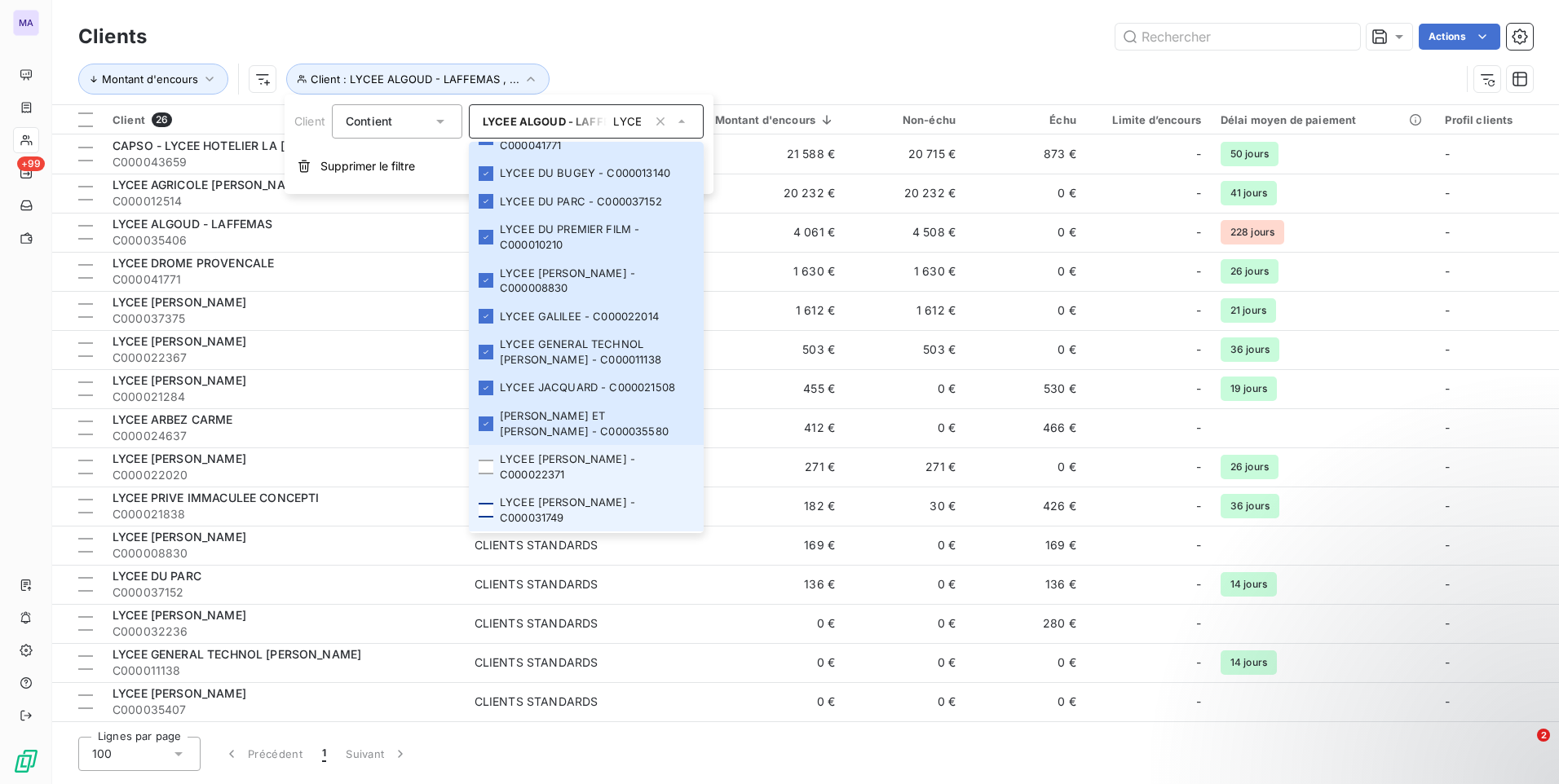
drag, startPoint x: 489, startPoint y: 456, endPoint x: 481, endPoint y: 489, distance: 34.0
click at [486, 460] on div at bounding box center [486, 467] width 15 height 15
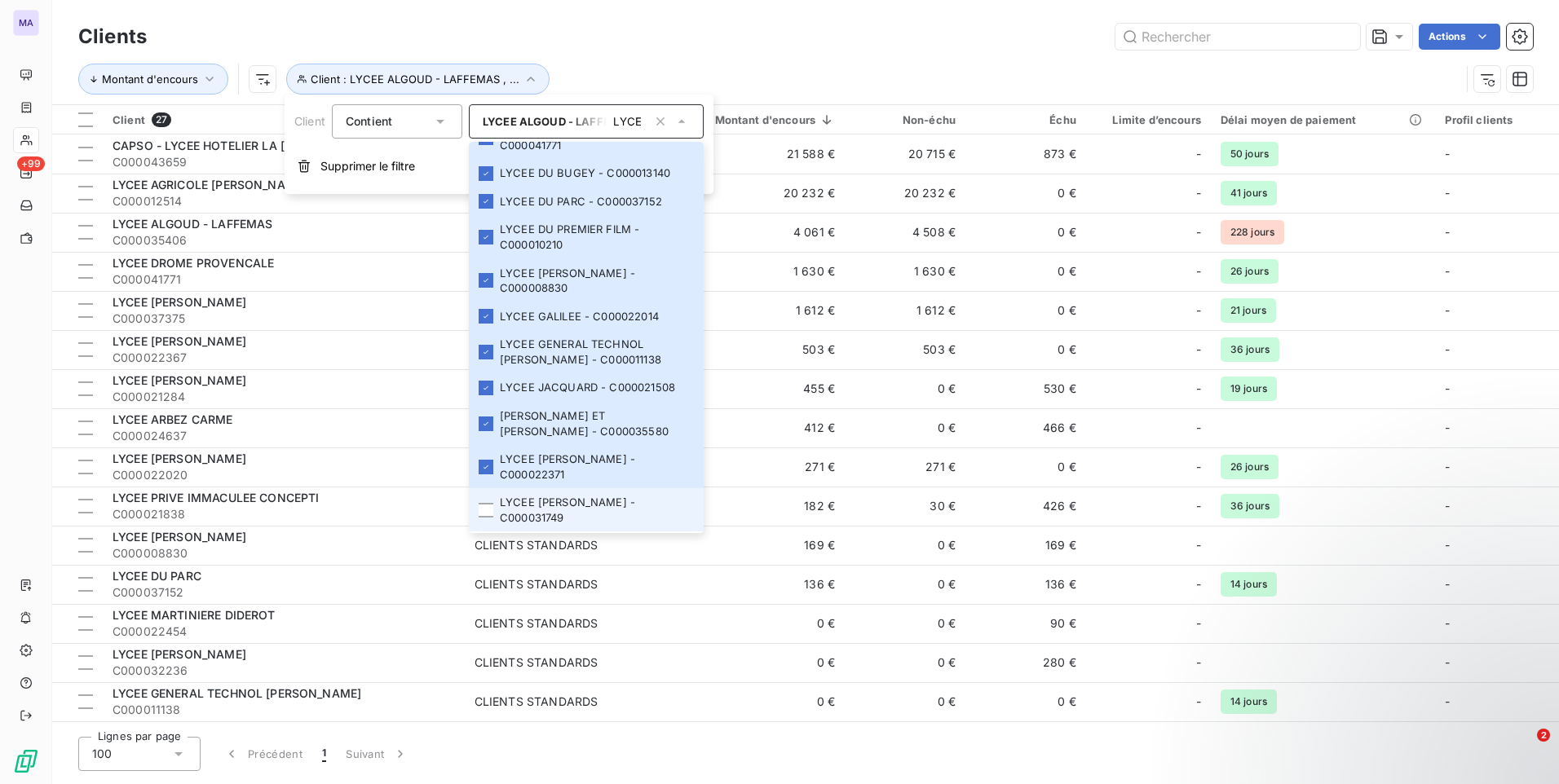
drag, startPoint x: 485, startPoint y: 498, endPoint x: 495, endPoint y: 484, distance: 17.2
click at [484, 503] on div at bounding box center [486, 510] width 15 height 15
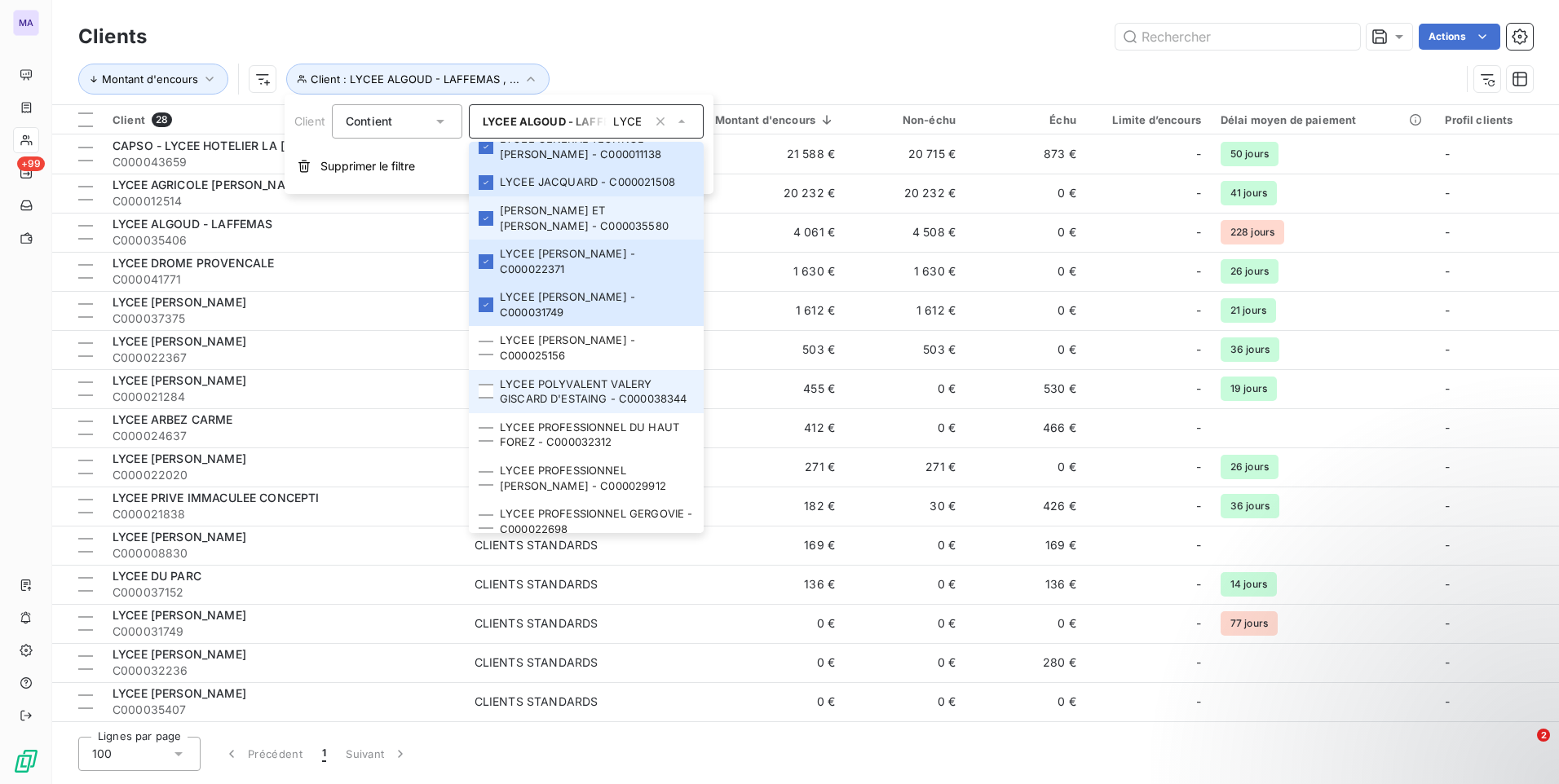
scroll to position [992, 0]
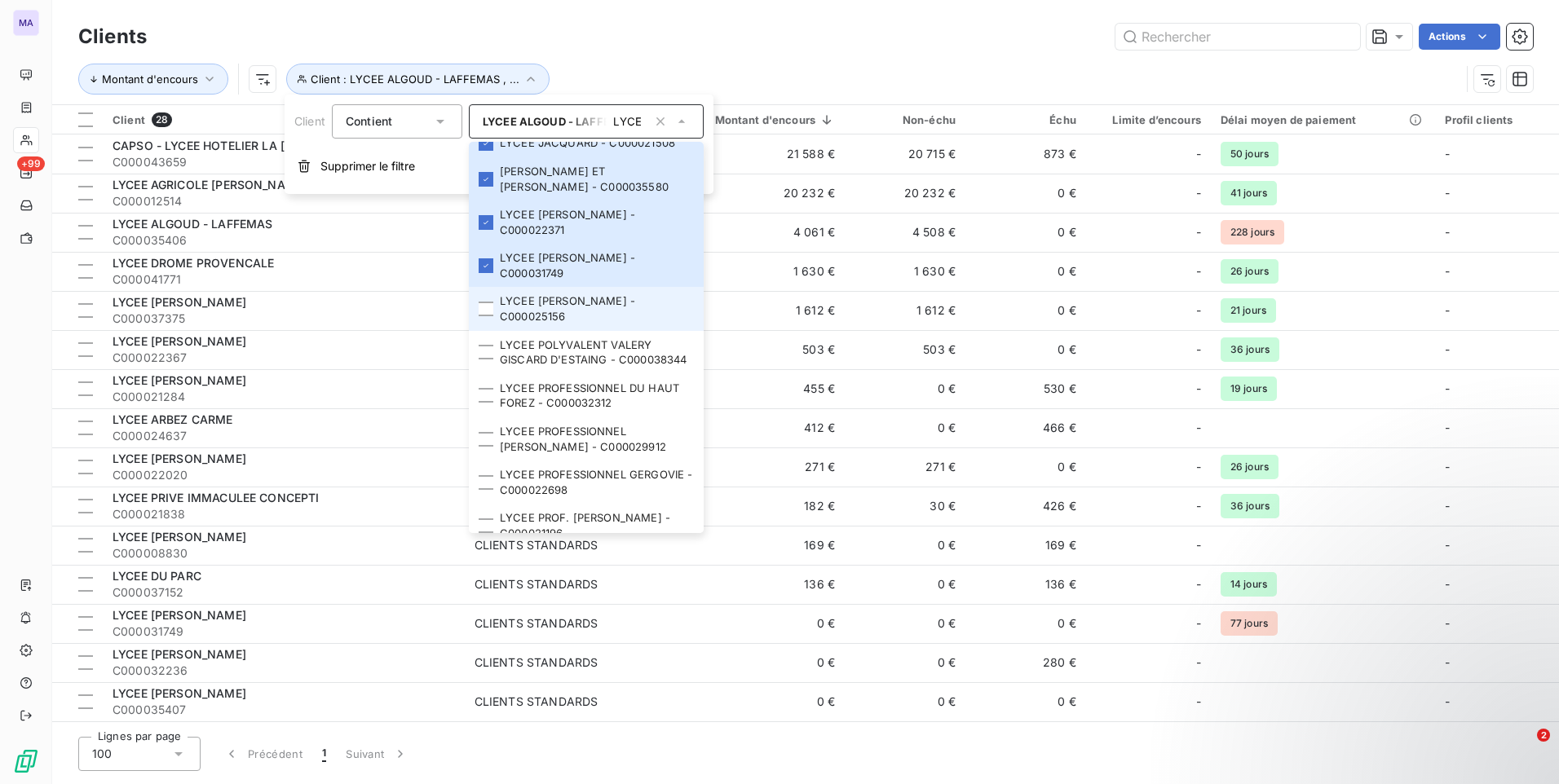
click at [487, 301] on div at bounding box center [486, 309] width 15 height 15
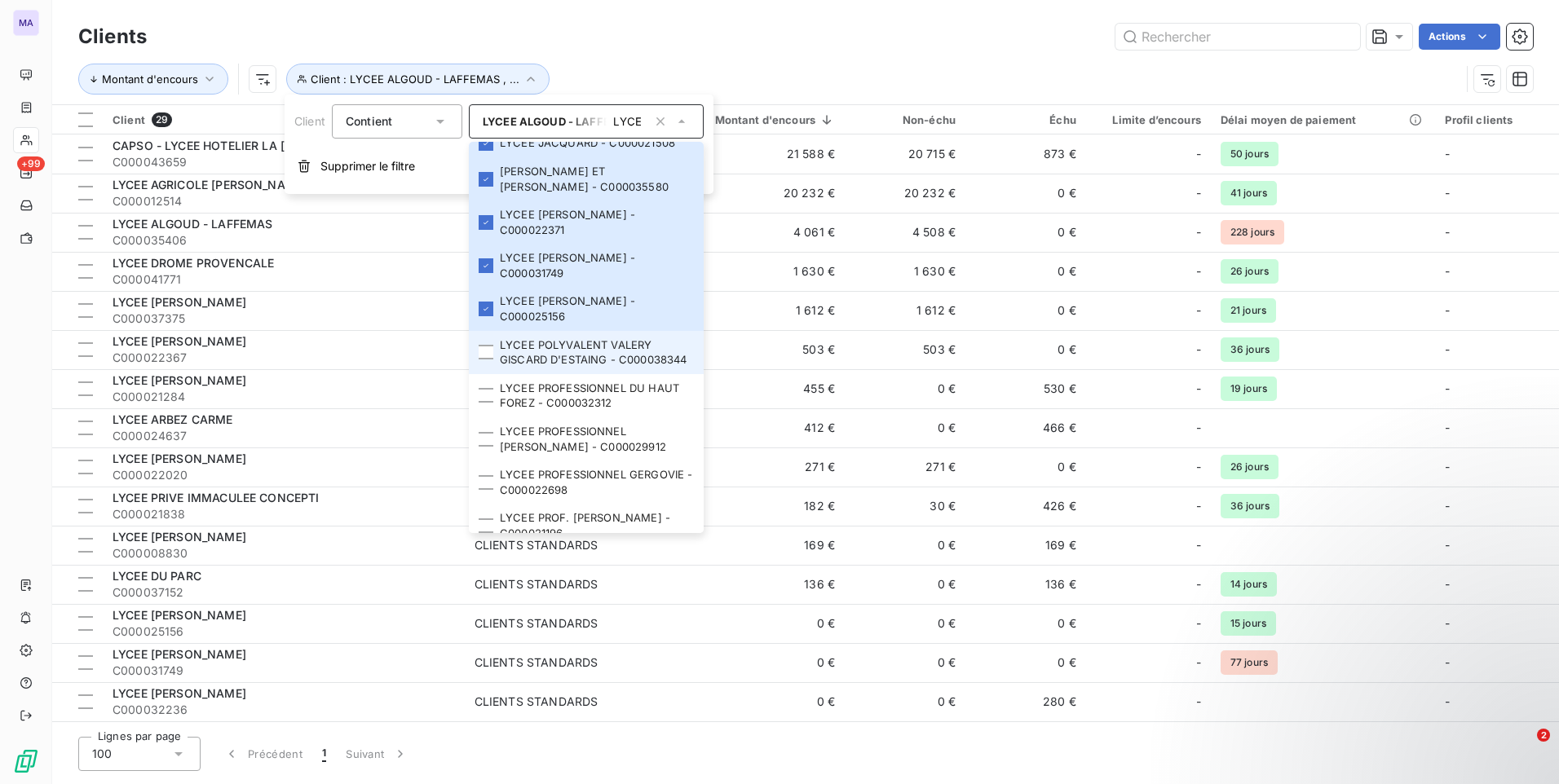
click at [497, 342] on li "LYCEE POLYVALENT VALERY GISCARD D'ESTAING - C000038344" at bounding box center [586, 352] width 235 height 43
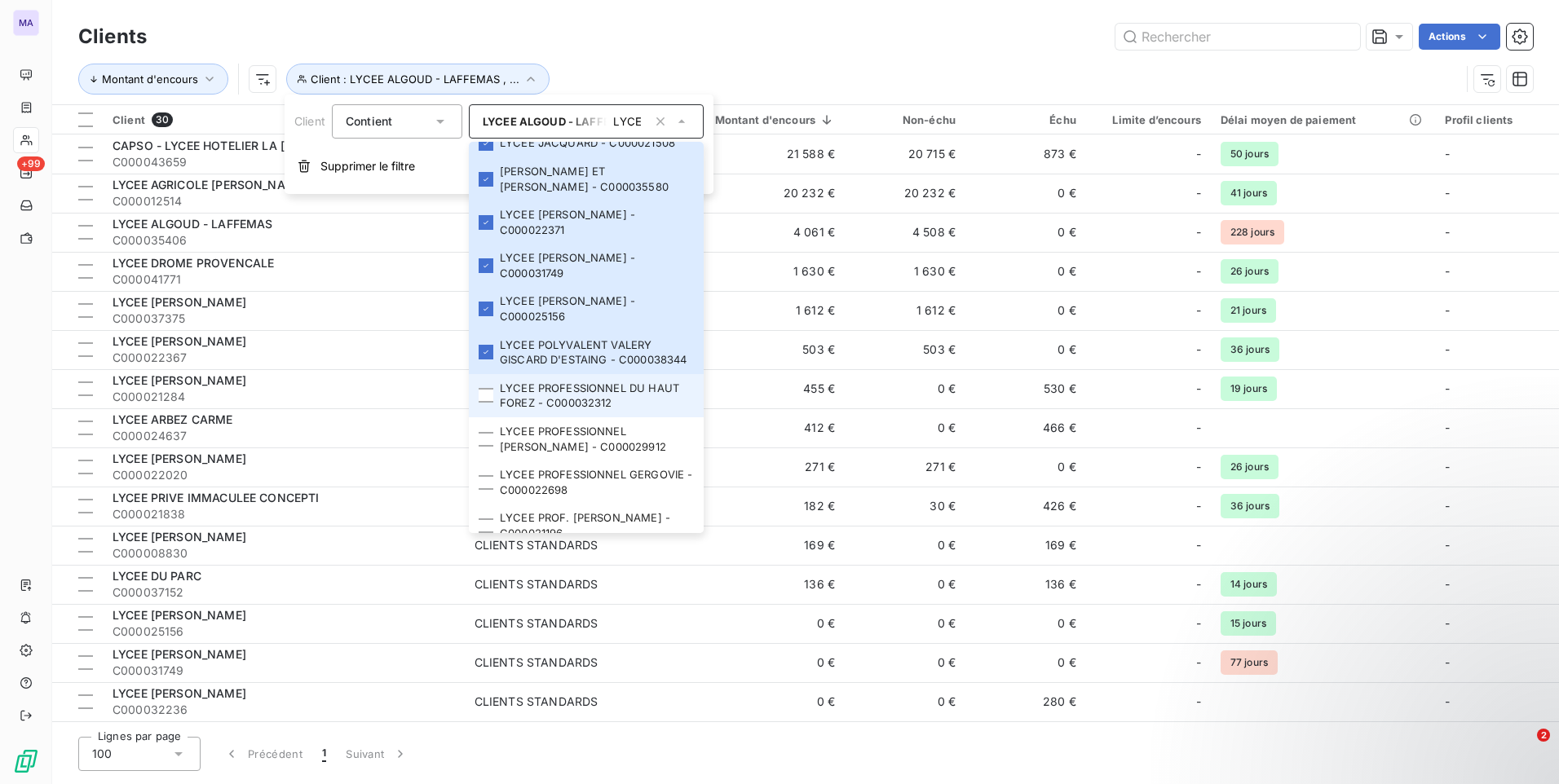
click at [488, 404] on li "LYCEE PROFESSIONNEL DU HAUT FOREZ - C000032312" at bounding box center [586, 395] width 235 height 43
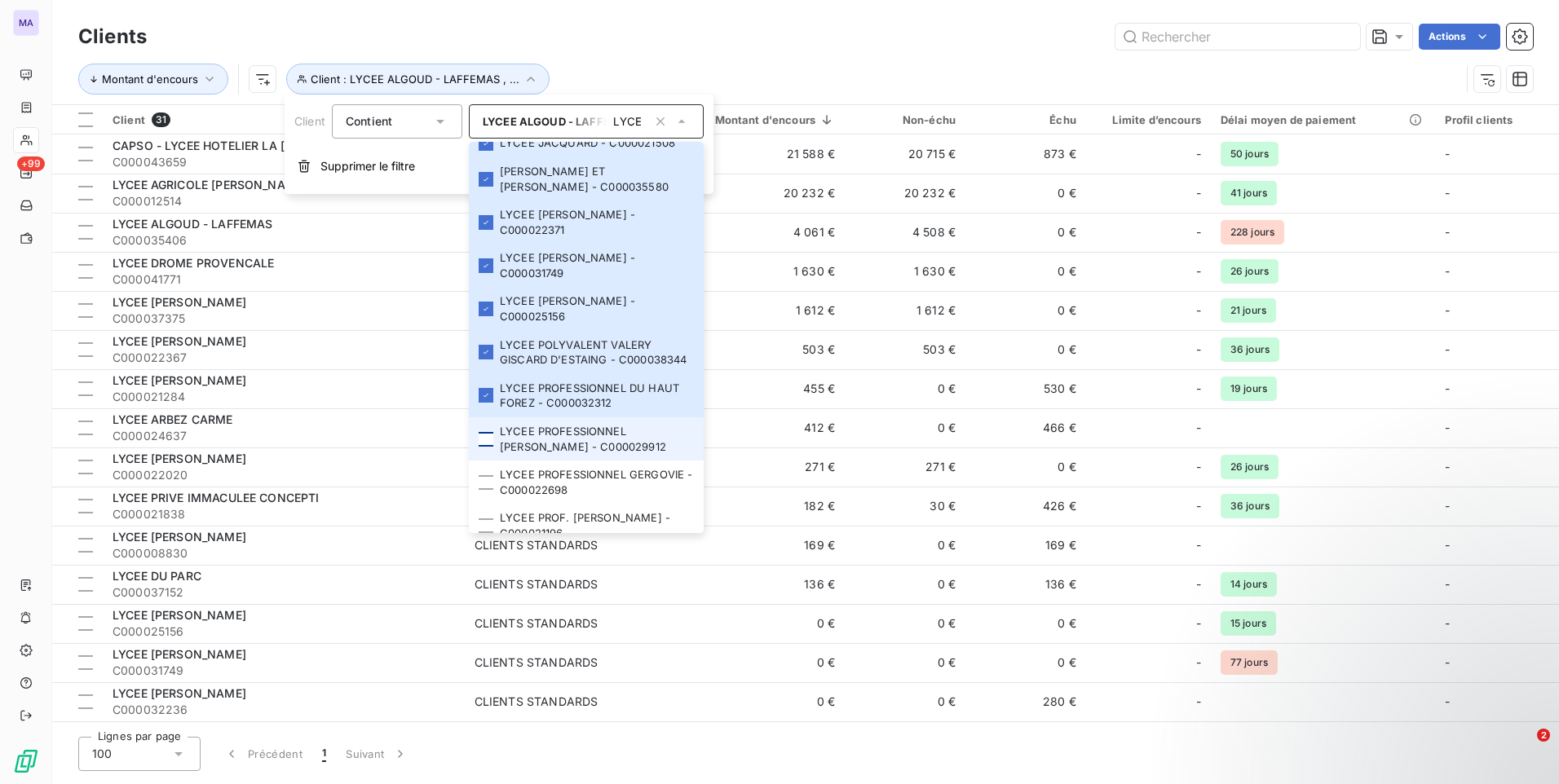
click at [483, 437] on div at bounding box center [486, 439] width 15 height 15
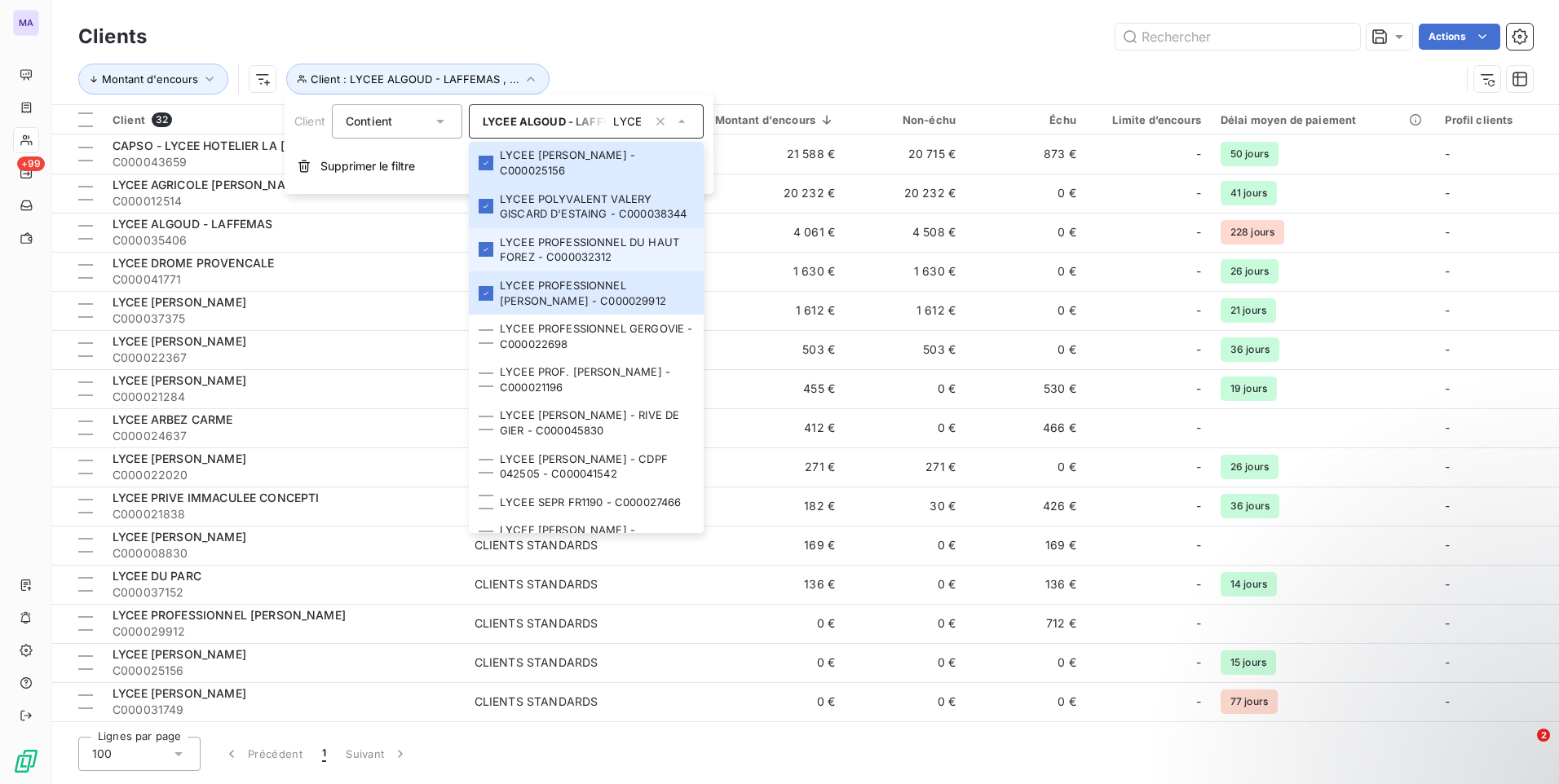
scroll to position [1155, 0]
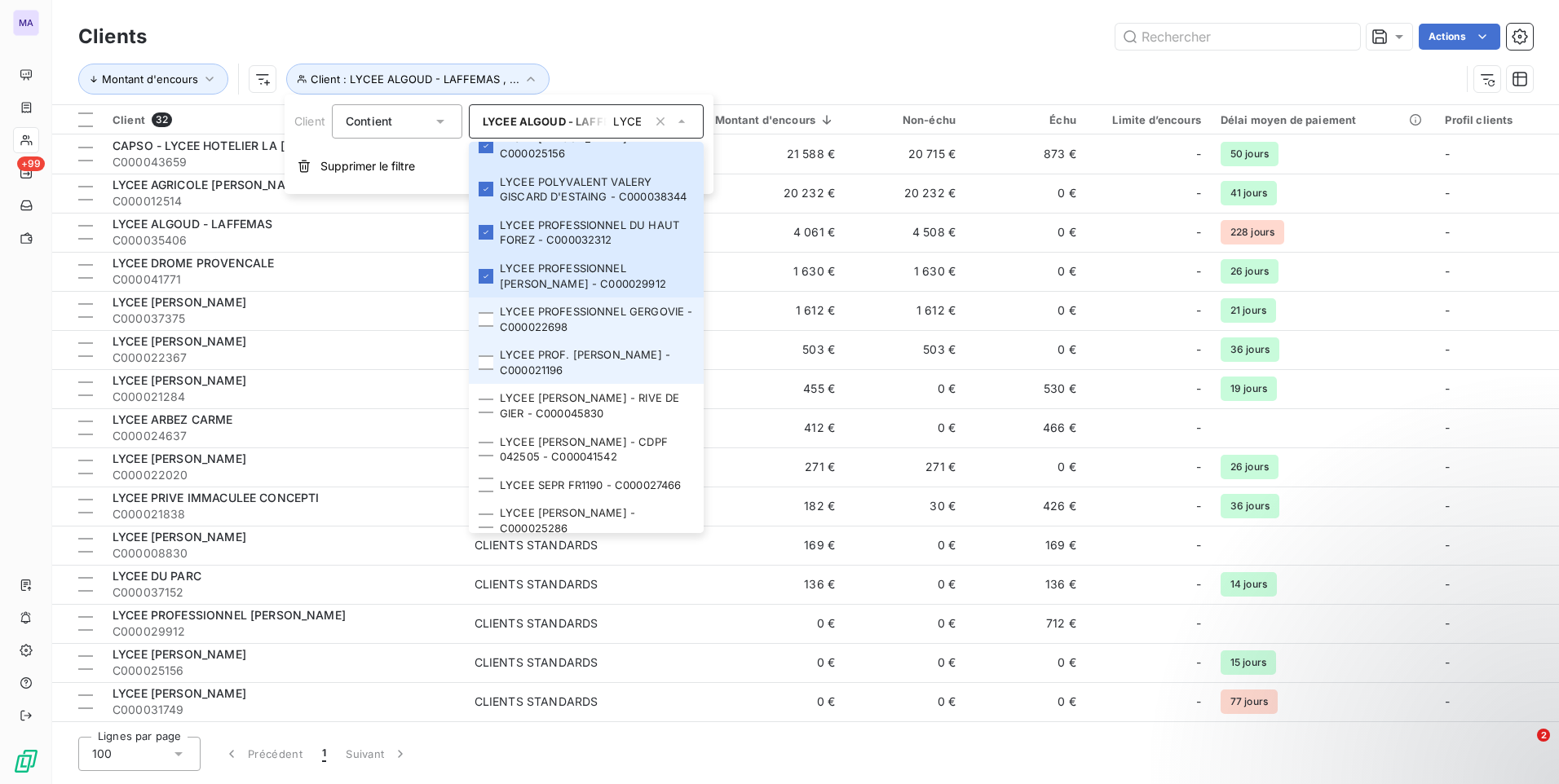
drag, startPoint x: 483, startPoint y: 324, endPoint x: 488, endPoint y: 342, distance: 18.7
click at [485, 327] on li "LYCEE PROFESSIONNEL GERGOVIE - C000022698" at bounding box center [586, 319] width 235 height 43
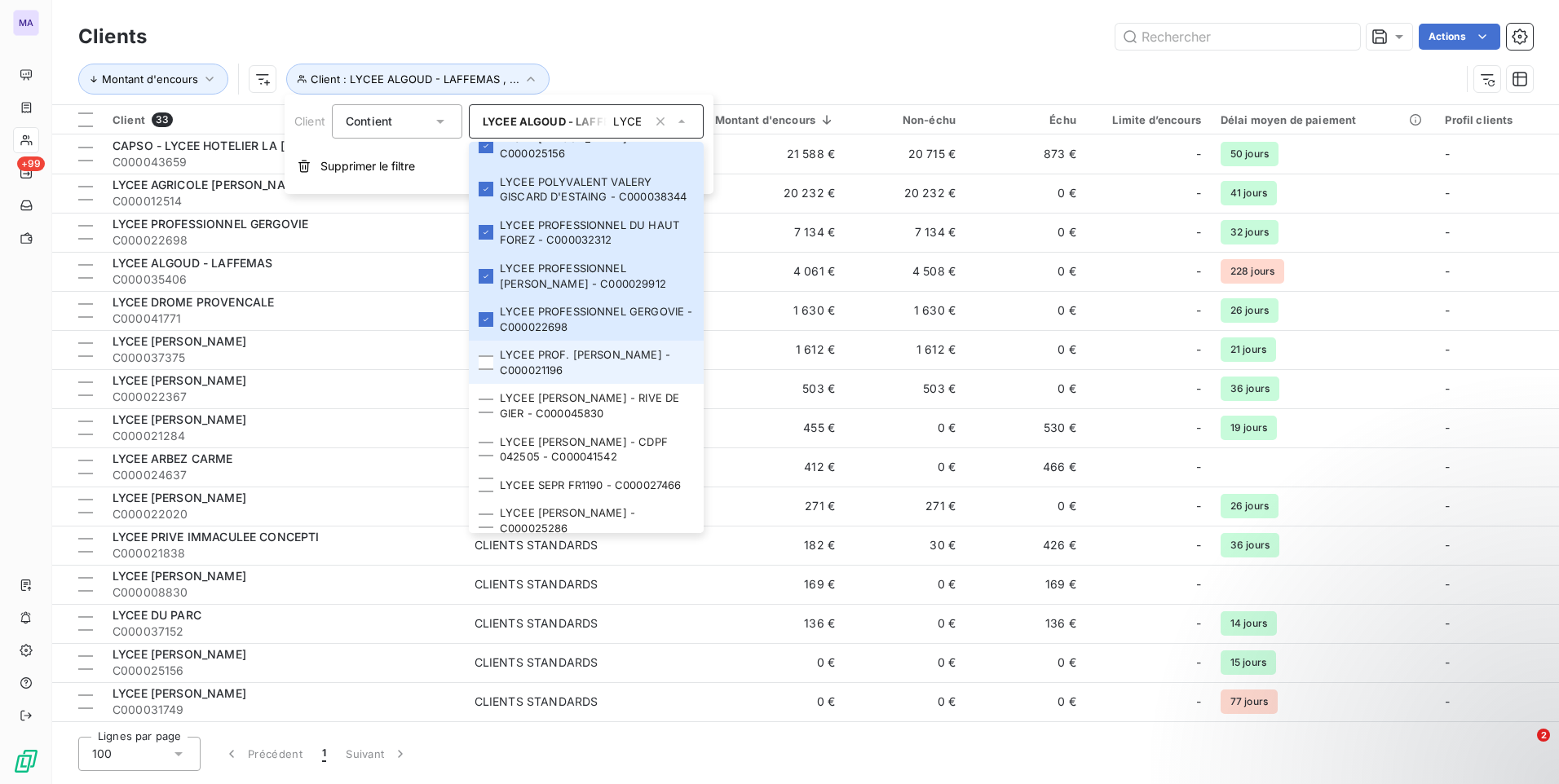
drag, startPoint x: 495, startPoint y: 366, endPoint x: 494, endPoint y: 382, distance: 16.0
click at [495, 367] on li "LYCEE PROF. [PERSON_NAME] - C000021196" at bounding box center [586, 362] width 235 height 43
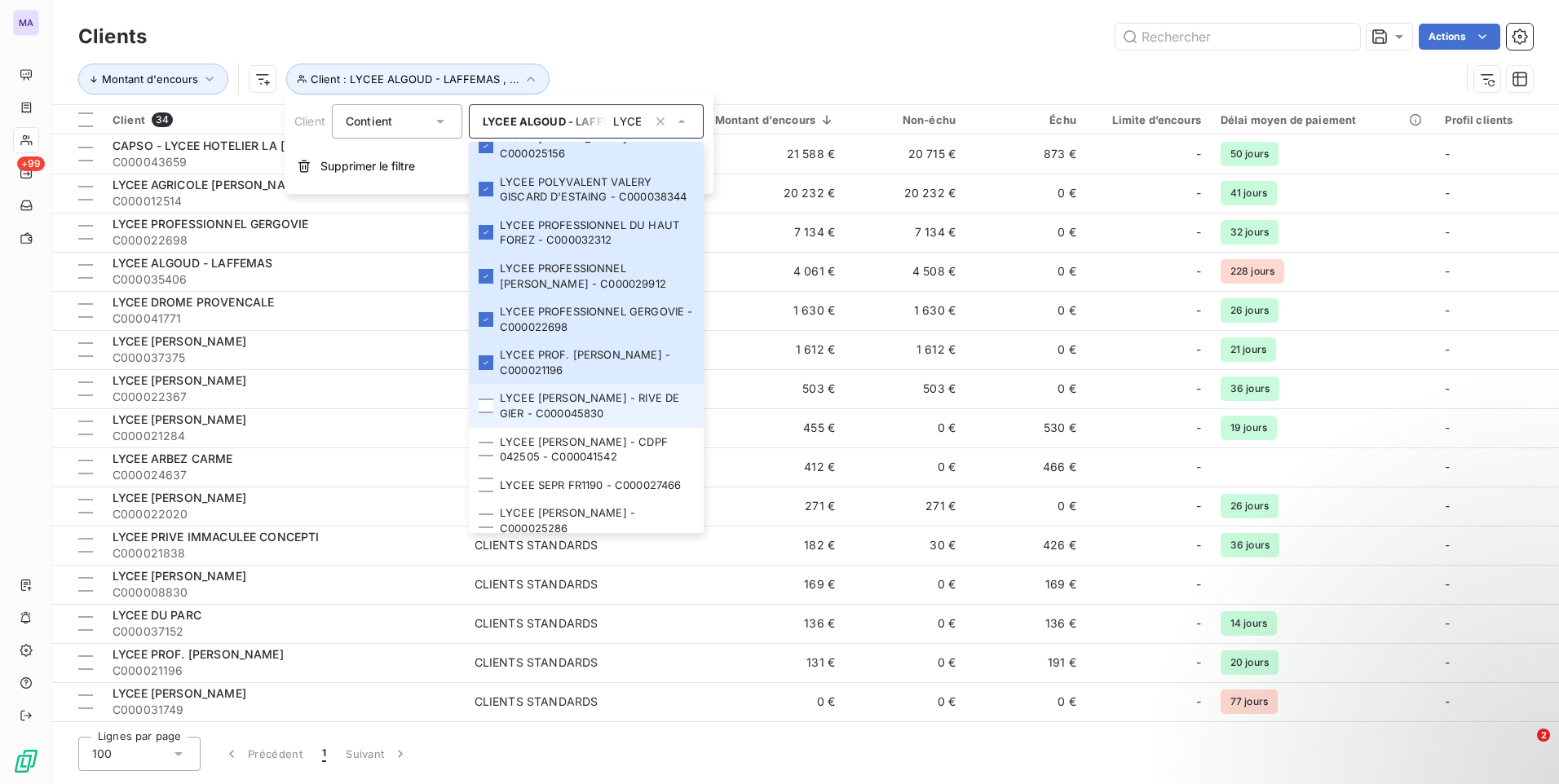
drag, startPoint x: 492, startPoint y: 394, endPoint x: 484, endPoint y: 418, distance: 25.3
click at [490, 400] on li "LYCEE [PERSON_NAME] - RIVE DE GIER - C000045830" at bounding box center [586, 405] width 235 height 43
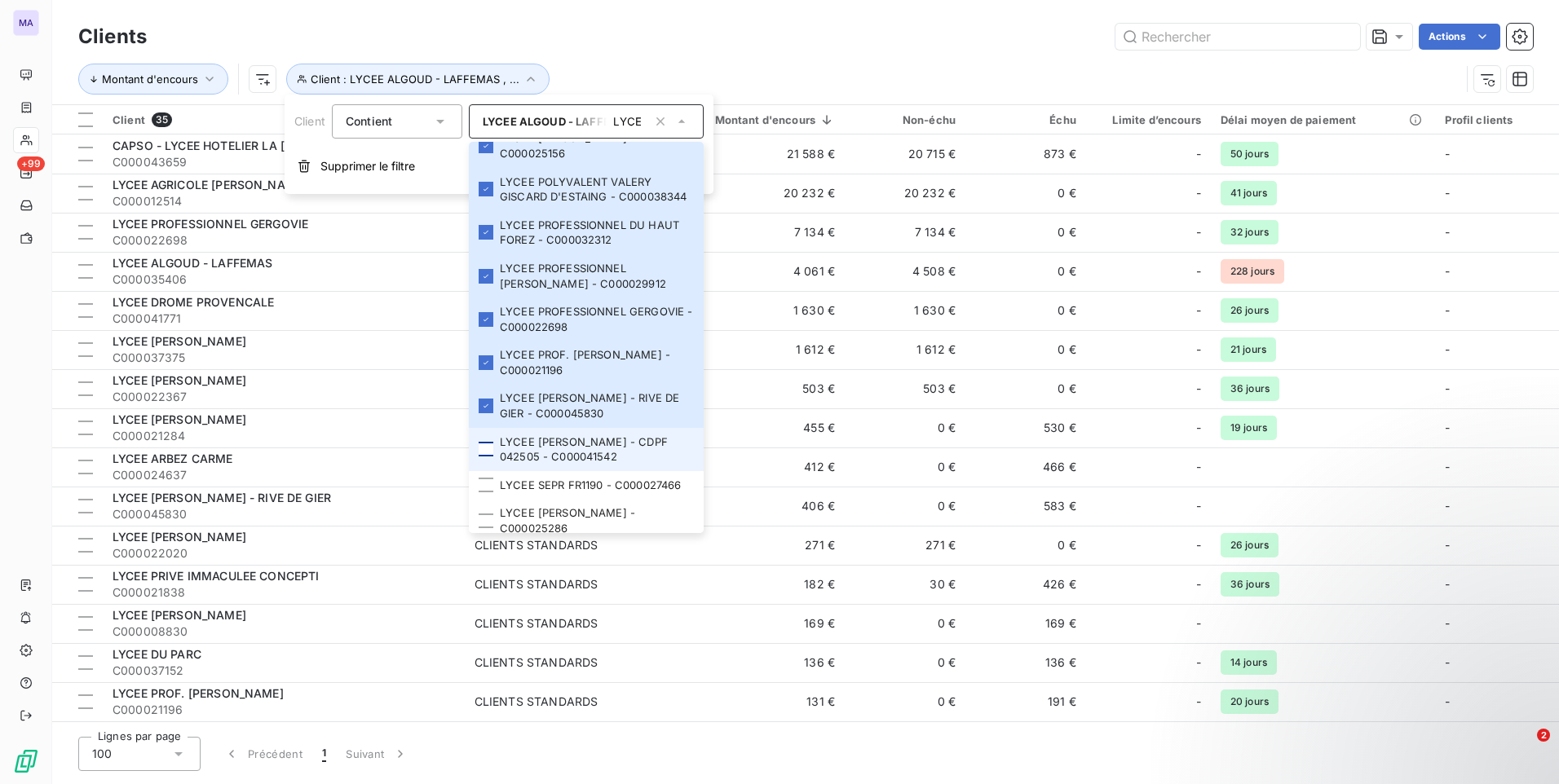
click at [482, 452] on div at bounding box center [486, 449] width 15 height 15
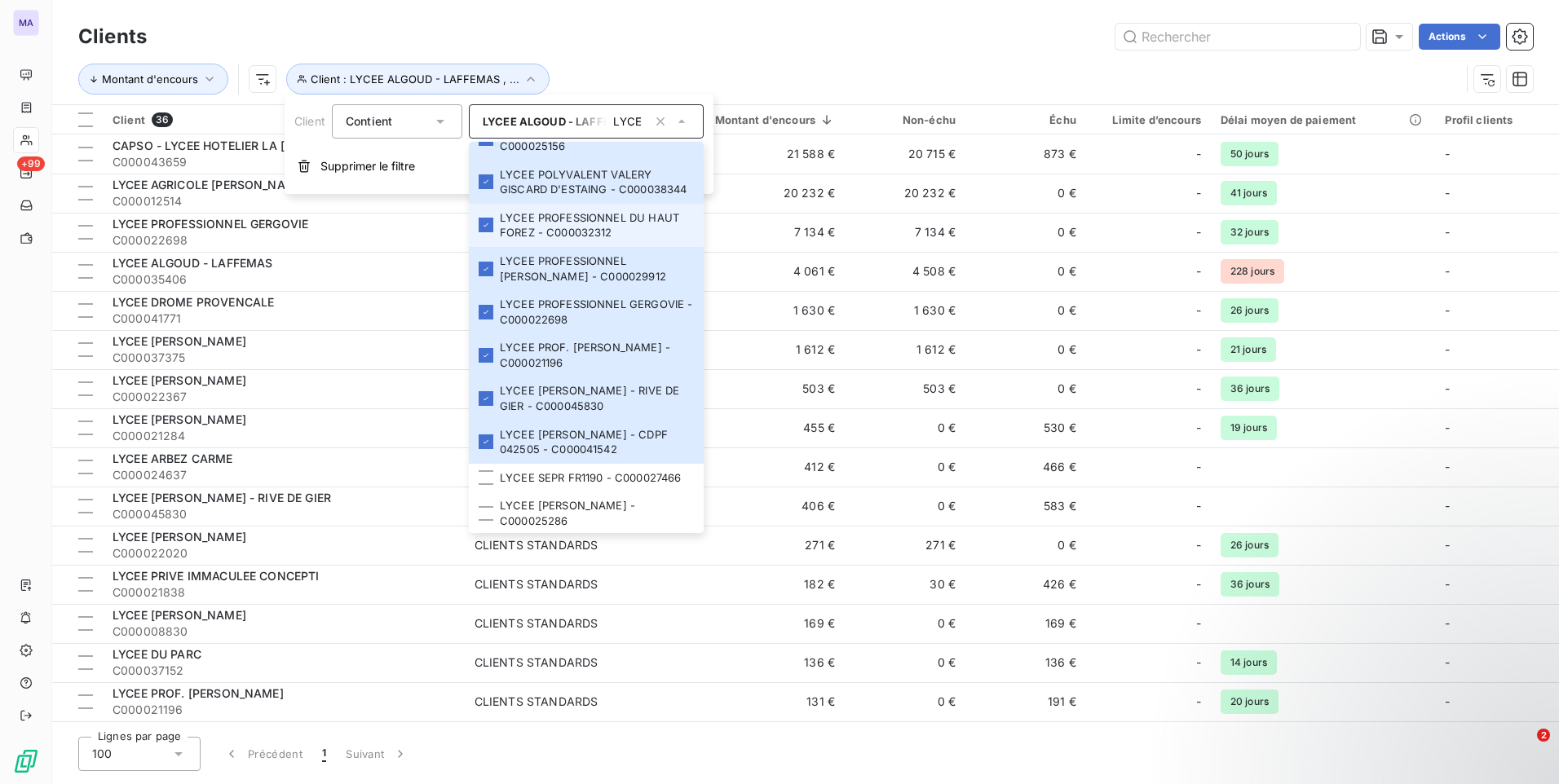
scroll to position [1164, 0]
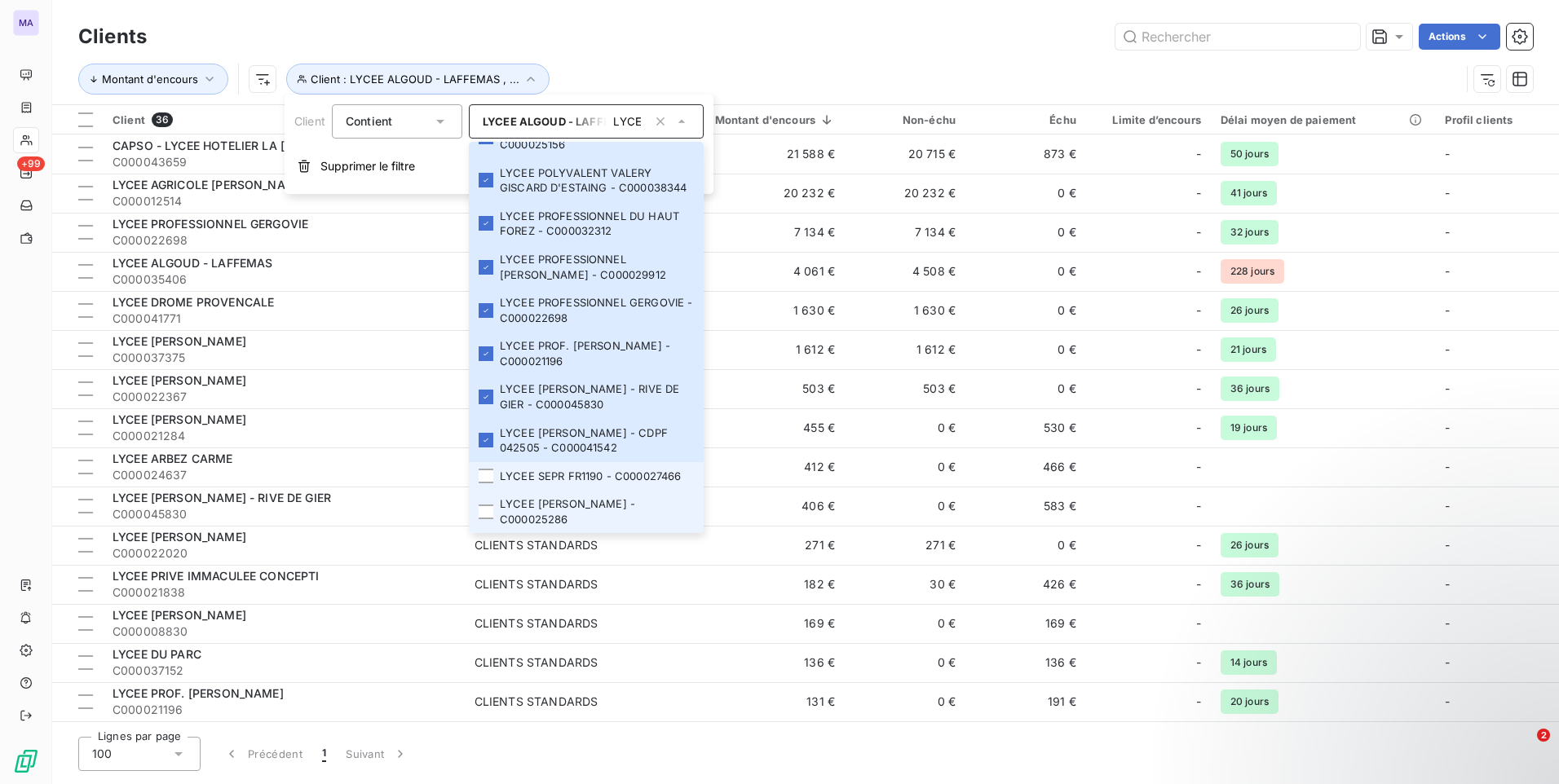
drag, startPoint x: 494, startPoint y: 476, endPoint x: 493, endPoint y: 490, distance: 14.0
click at [494, 477] on li "LYCEE SEPR FR1190 - C000027466" at bounding box center [586, 476] width 235 height 29
click at [490, 520] on li "LYCEE [PERSON_NAME] - C000025286" at bounding box center [586, 511] width 235 height 43
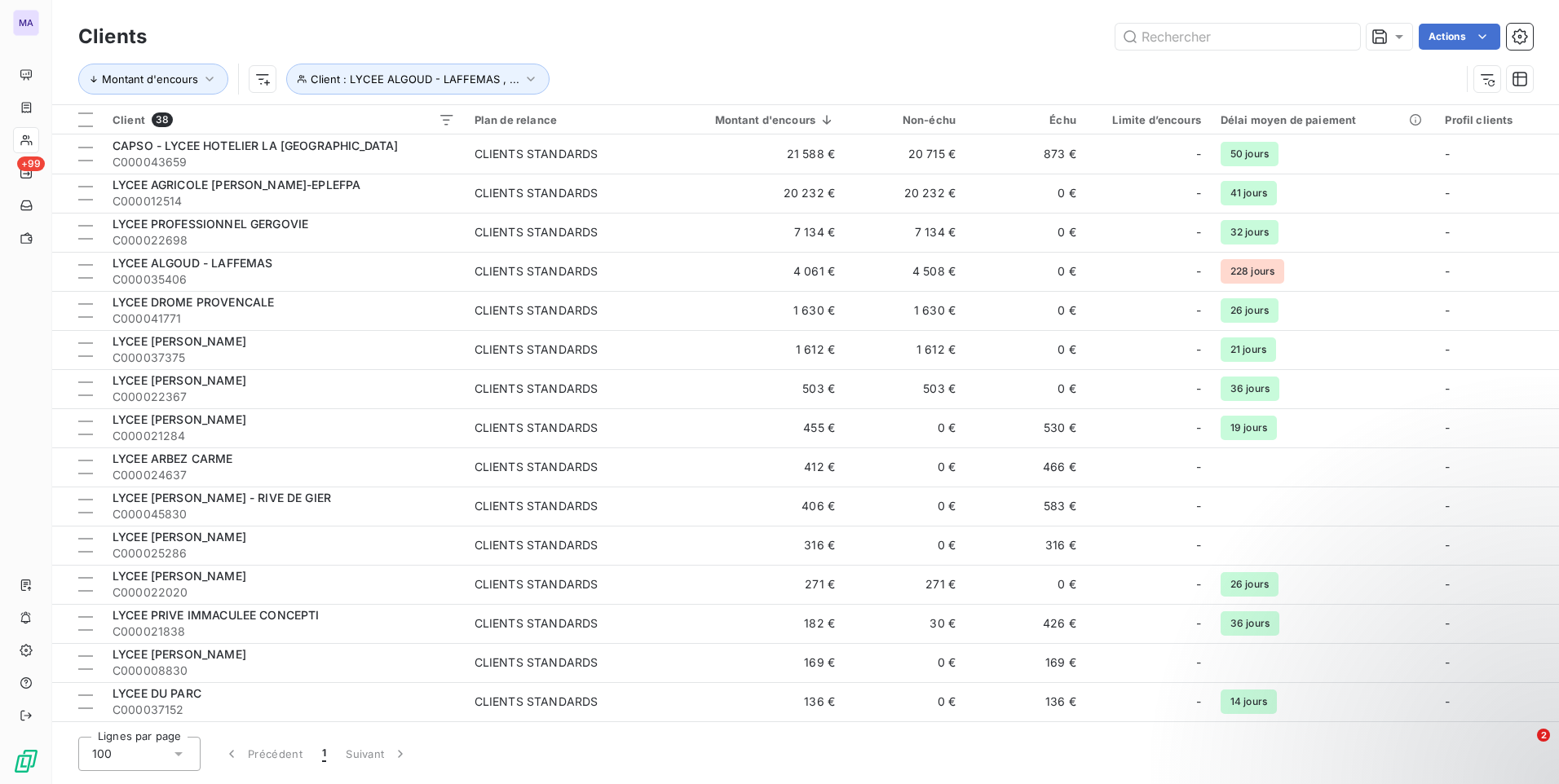
click at [633, 52] on div "Clients Actions" at bounding box center [805, 36] width 1454 height 34
click at [82, 121] on div at bounding box center [86, 120] width 15 height 15
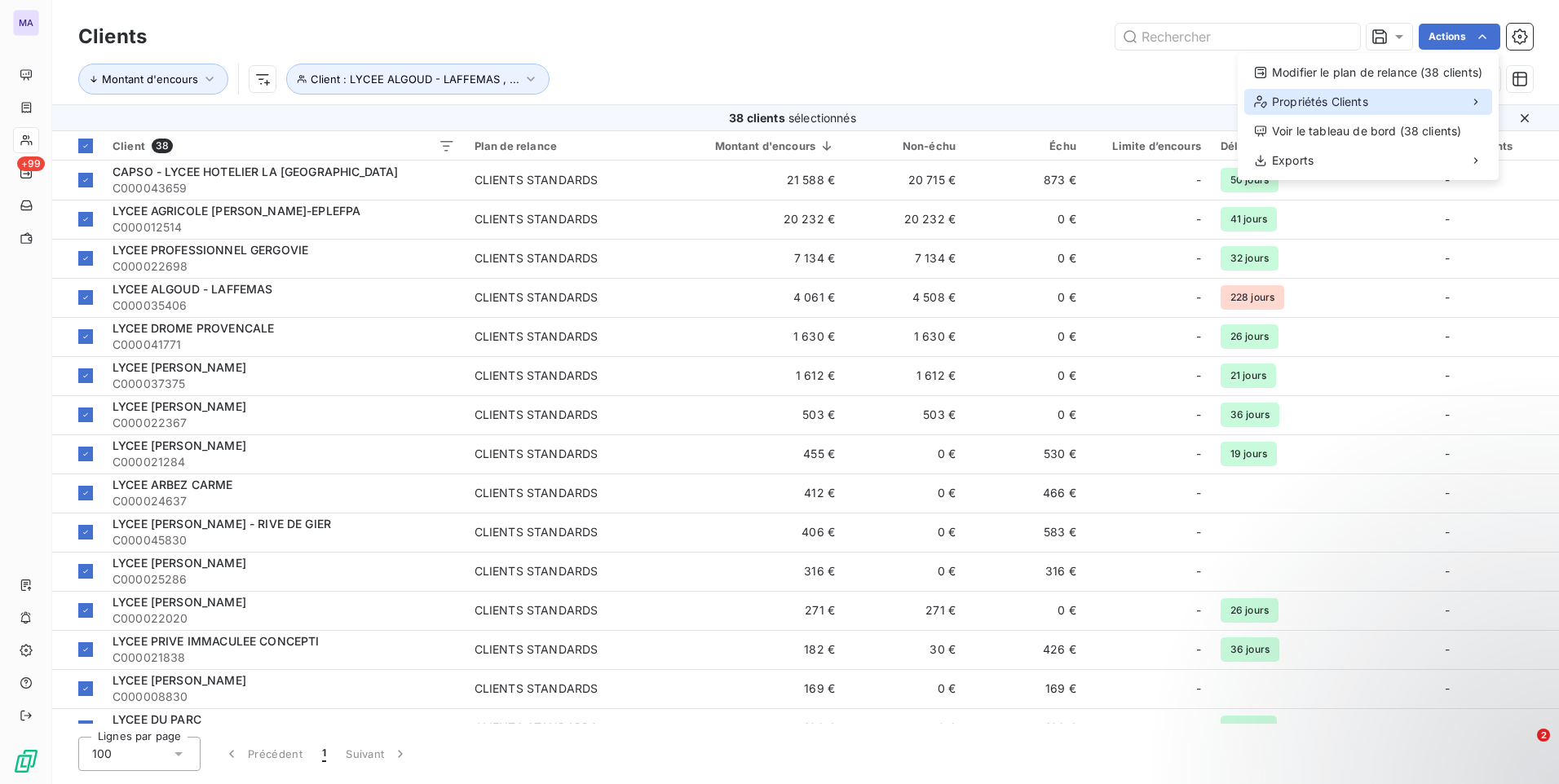
click at [1419, 100] on div "Propriétés Clients" at bounding box center [1368, 102] width 248 height 26
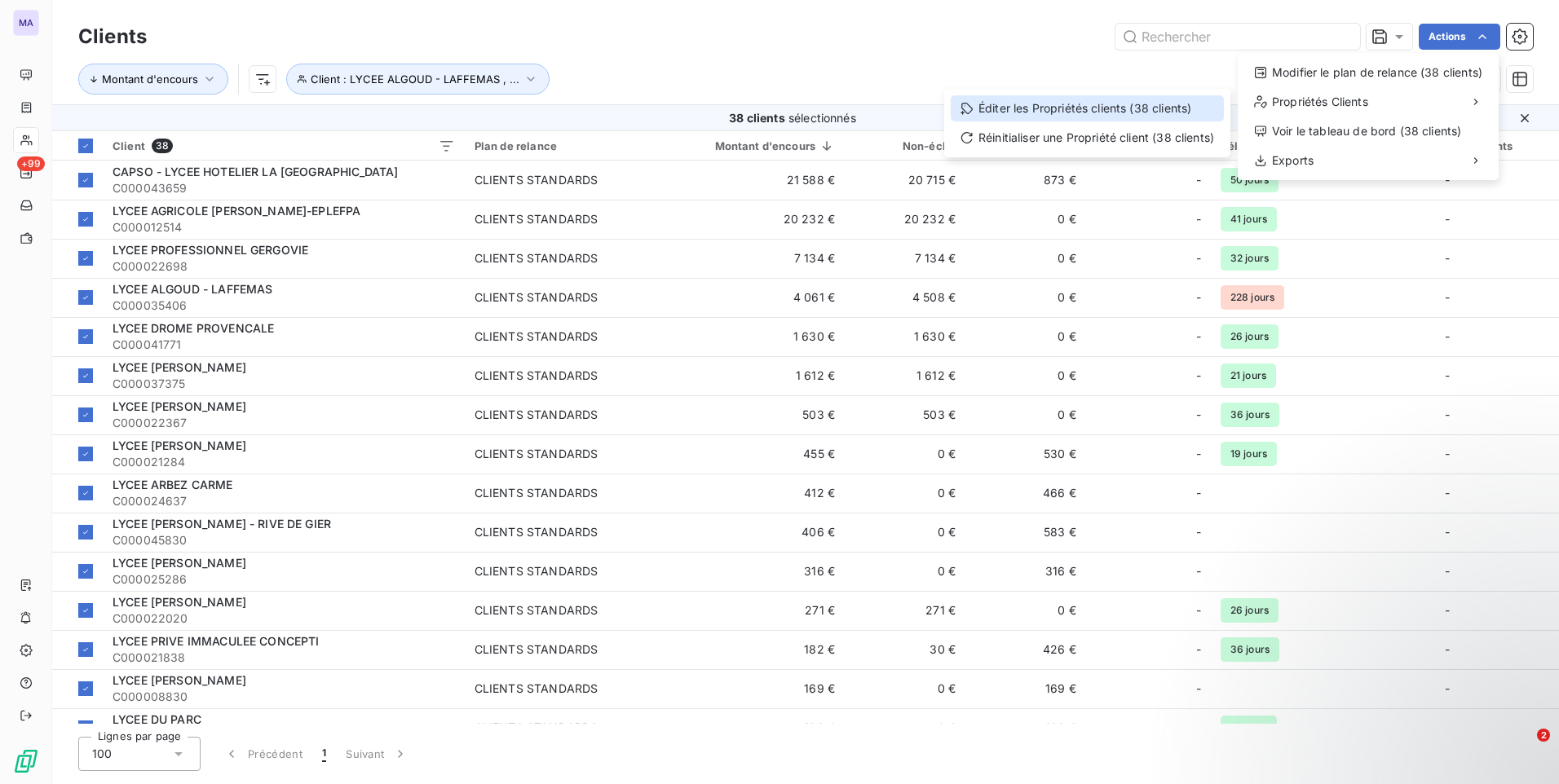
click at [1166, 109] on div "Éditer les Propriétés clients (38 clients)" at bounding box center [1087, 109] width 273 height 26
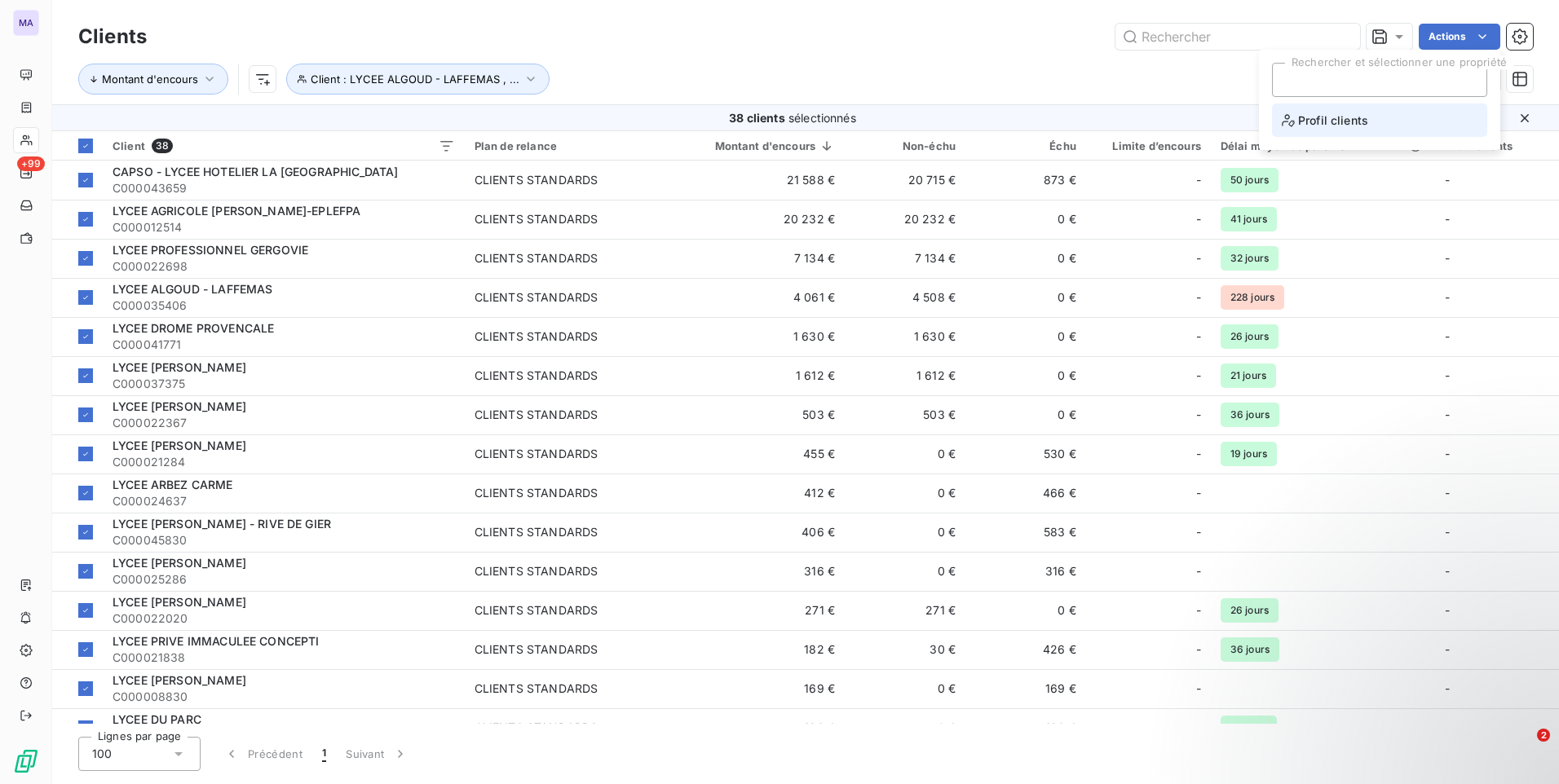
click at [1331, 118] on span "Profil clients" at bounding box center [1324, 120] width 87 height 21
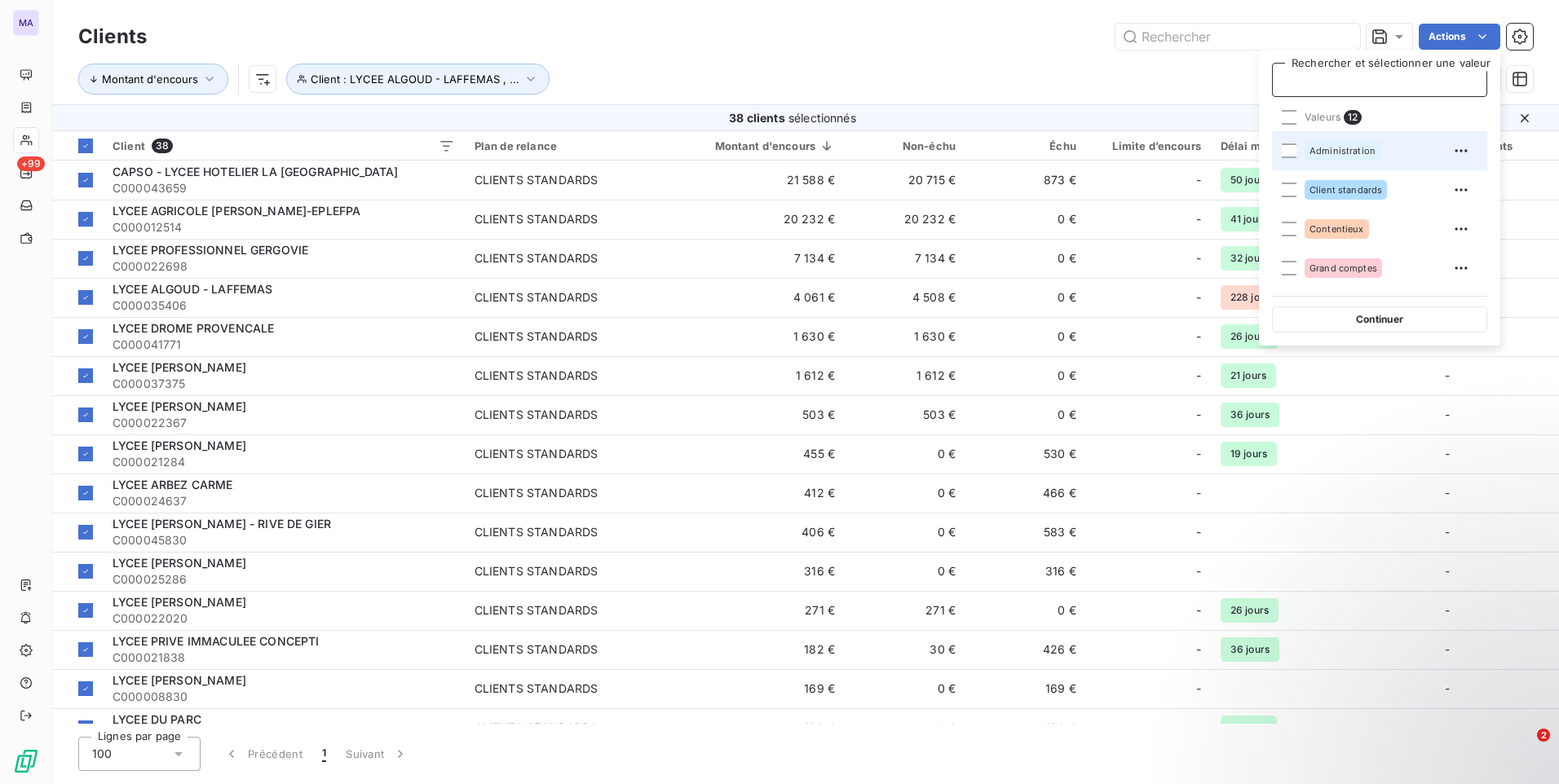
click at [1320, 156] on div "Administration" at bounding box center [1343, 151] width 76 height 20
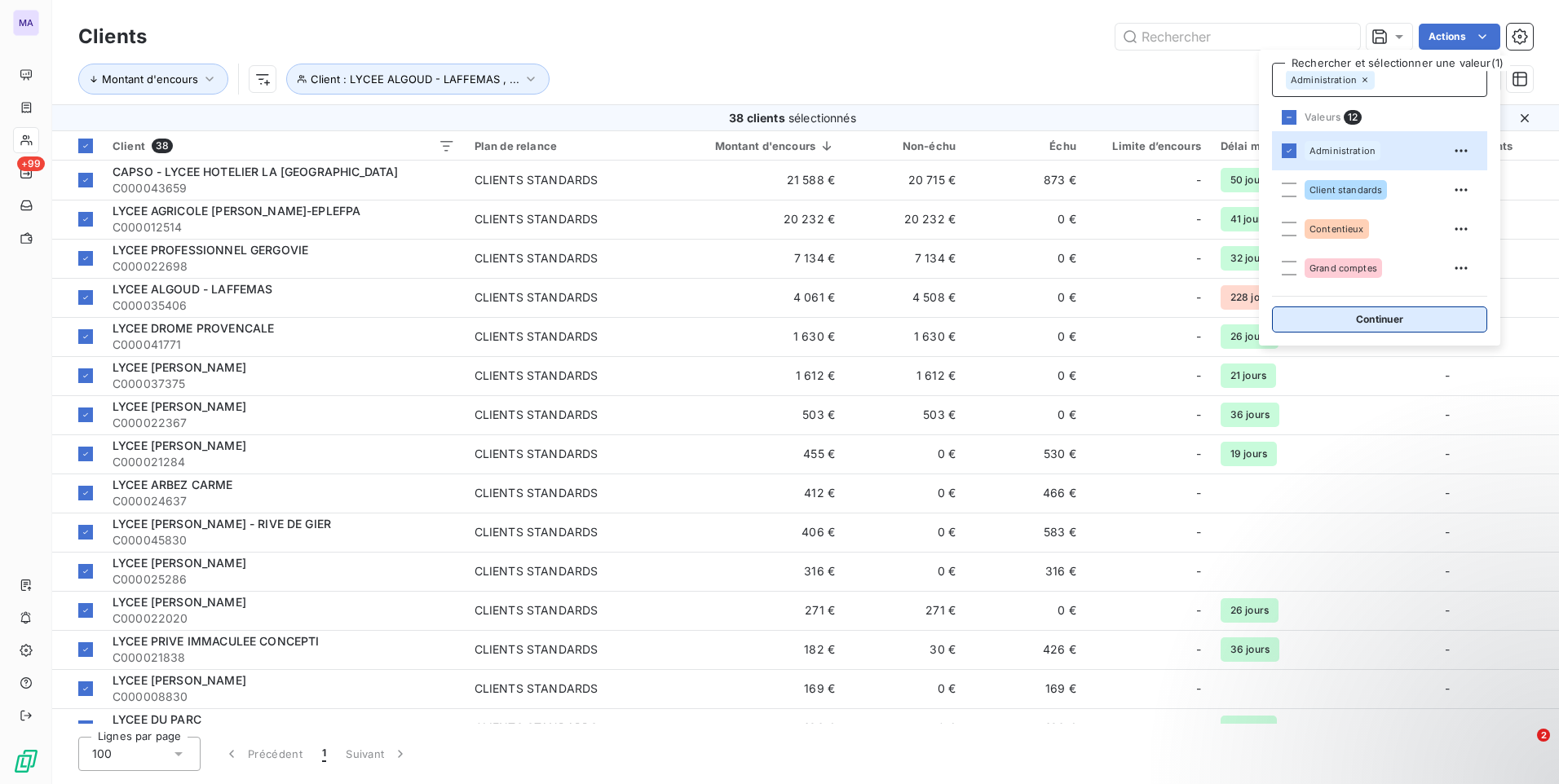
click at [1362, 321] on button "Continuer" at bounding box center [1379, 319] width 216 height 26
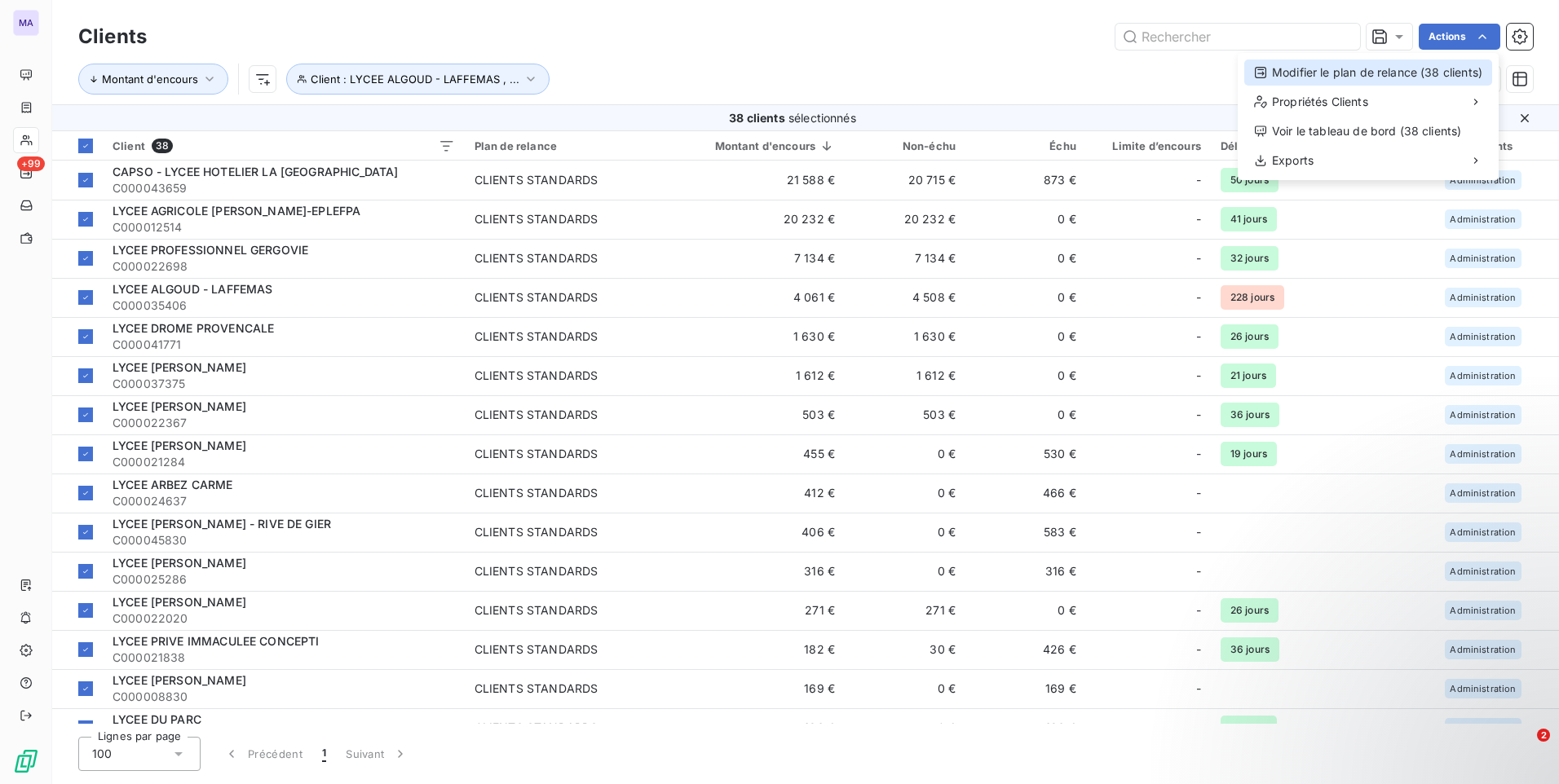
click at [1382, 75] on div "Modifier le plan de relance (38 clients)" at bounding box center [1368, 73] width 248 height 26
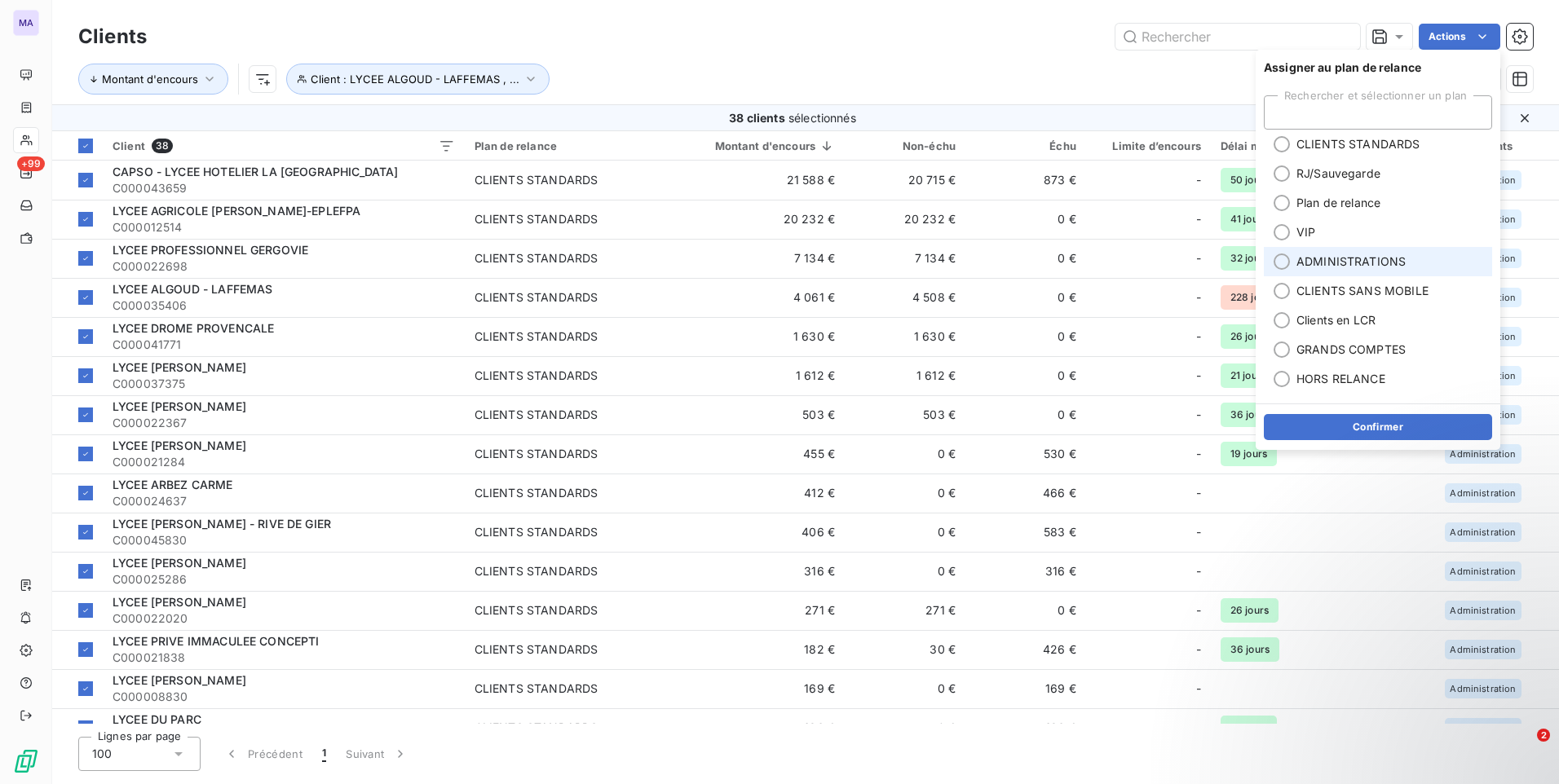
click at [1313, 264] on span "ADMINISTRATIONS" at bounding box center [1351, 262] width 109 height 17
click at [1343, 430] on button "Confirmer" at bounding box center [1377, 427] width 228 height 26
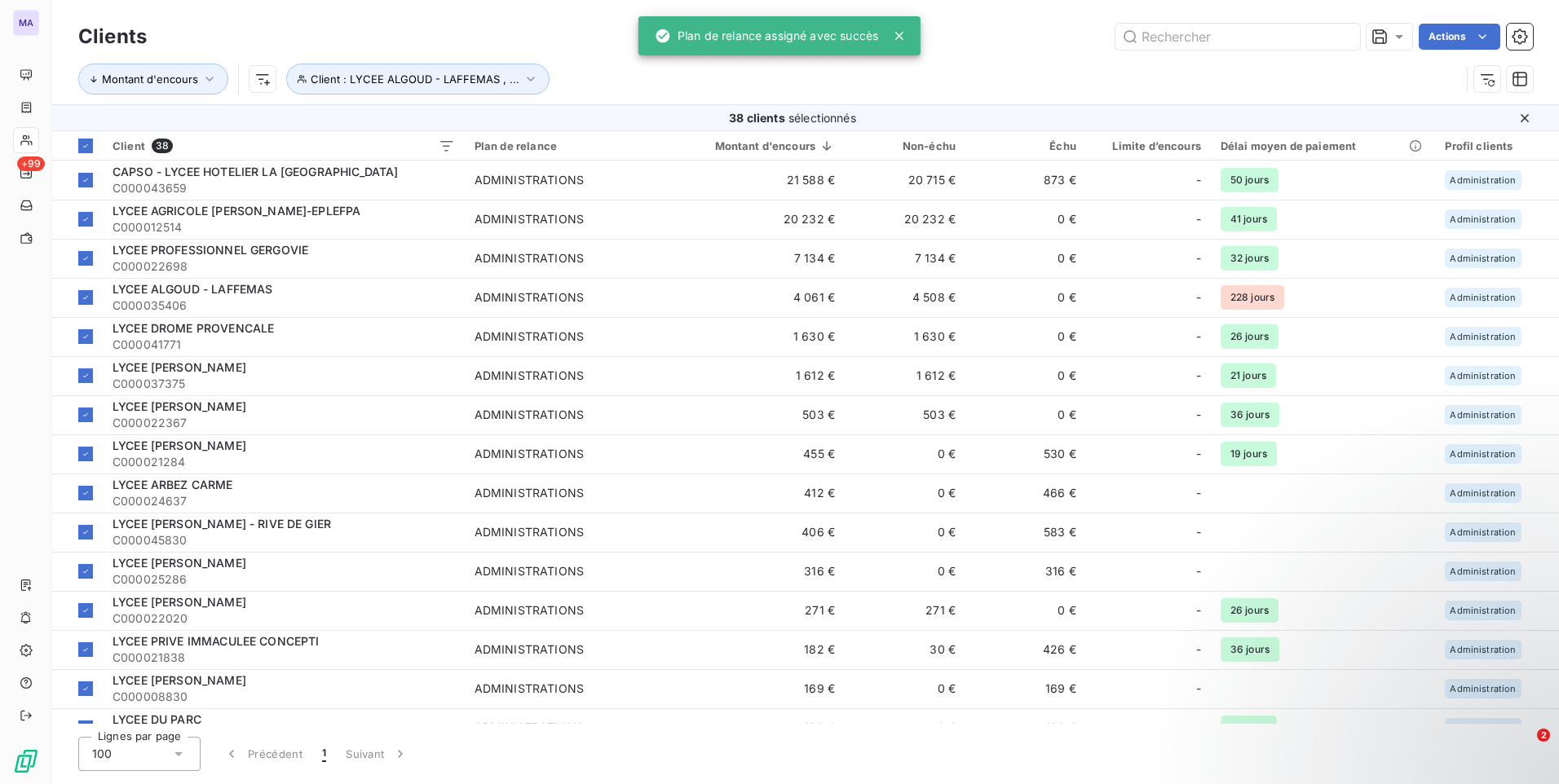
drag, startPoint x: 1011, startPoint y: 45, endPoint x: 1022, endPoint y: 0, distance: 46.3
click at [1008, 39] on div "Actions" at bounding box center [849, 37] width 1367 height 26
click at [502, 83] on span "Client : LYCEE ALGOUD - LAFFEMAS , ..." at bounding box center [415, 79] width 209 height 13
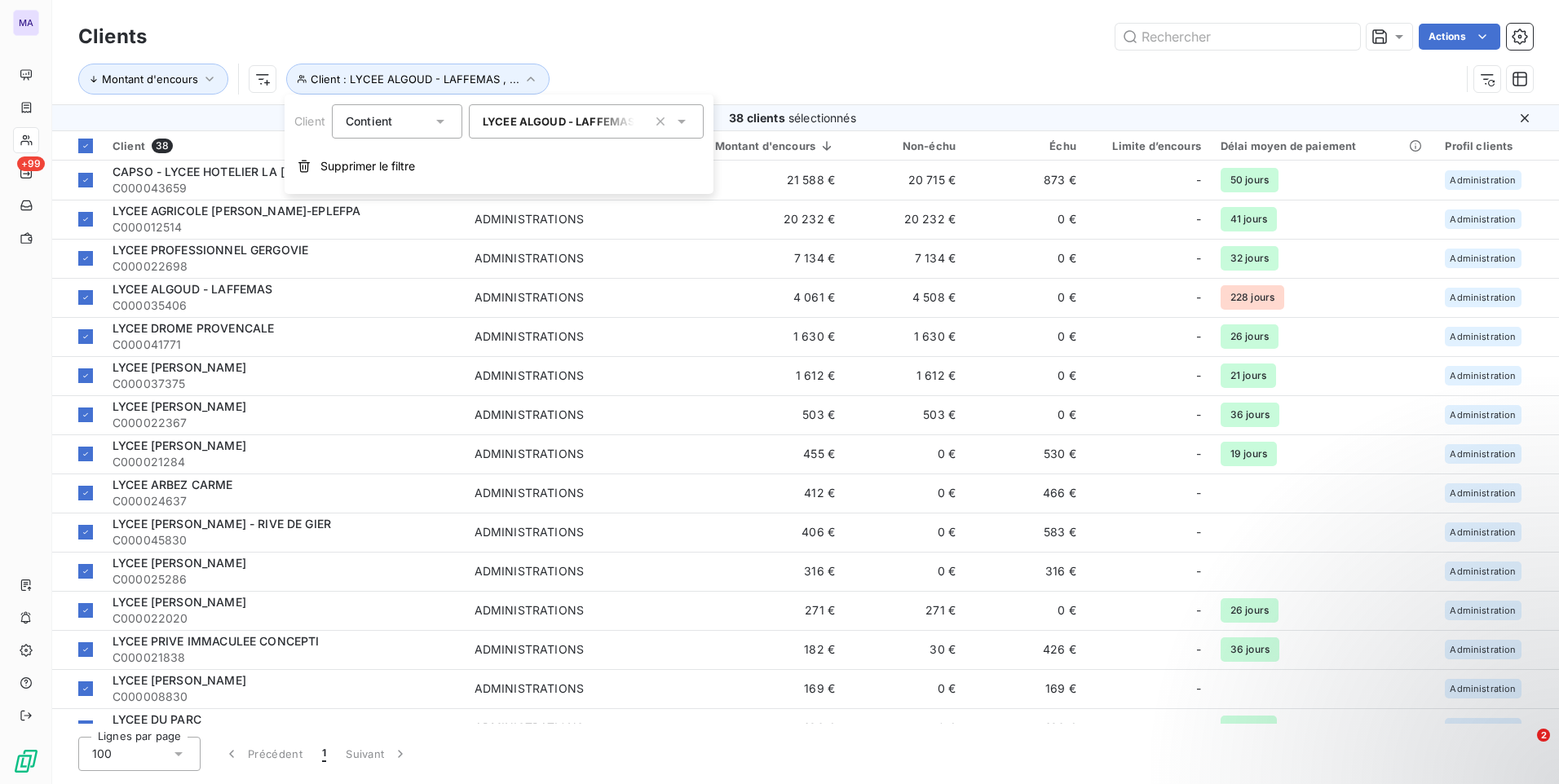
click at [665, 119] on icon "button" at bounding box center [661, 121] width 17 height 17
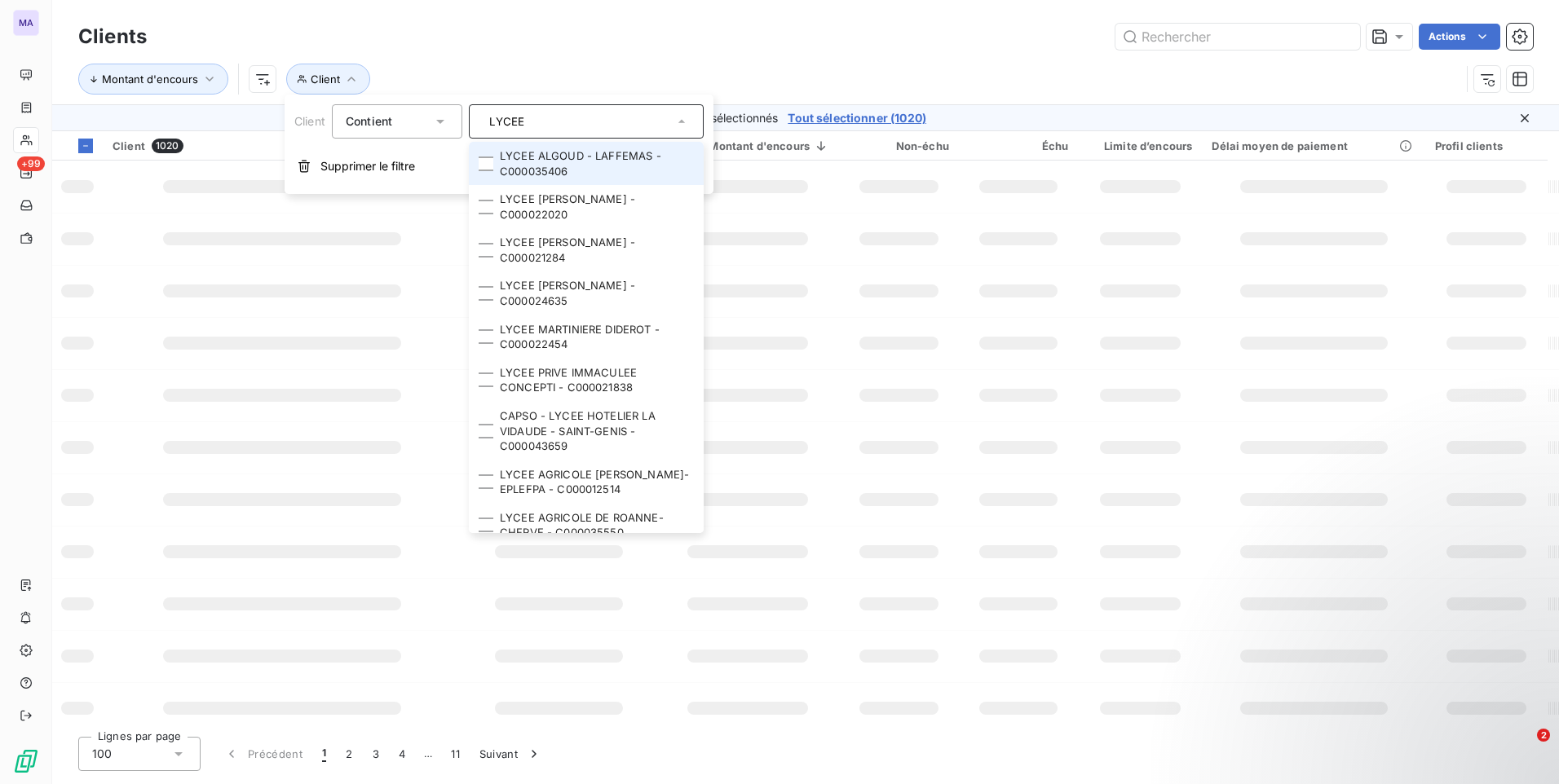
click at [571, 124] on input "LYCEE" at bounding box center [578, 121] width 191 height 15
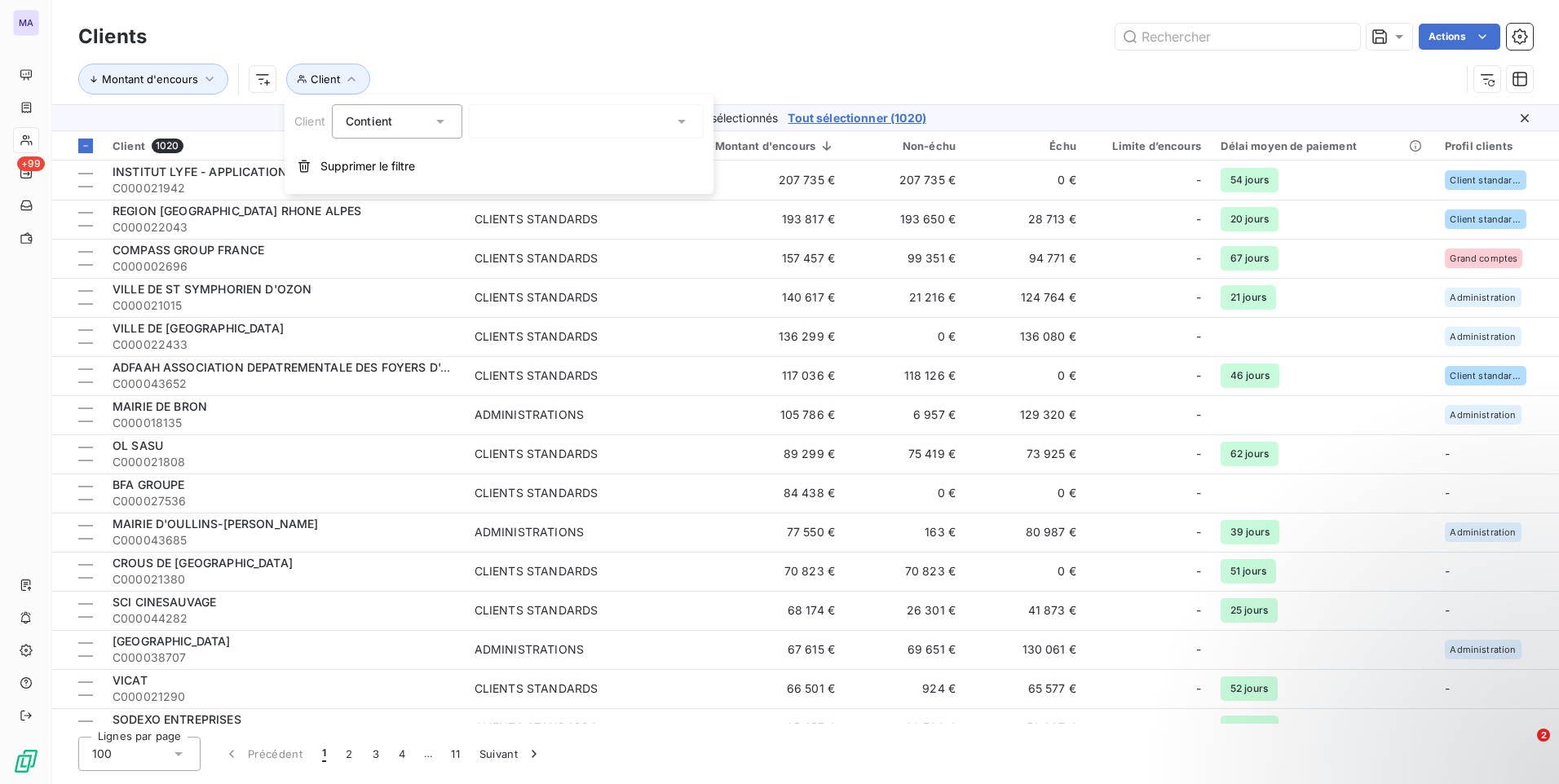
click at [571, 124] on div "LYCEE" at bounding box center [586, 120] width 235 height 34
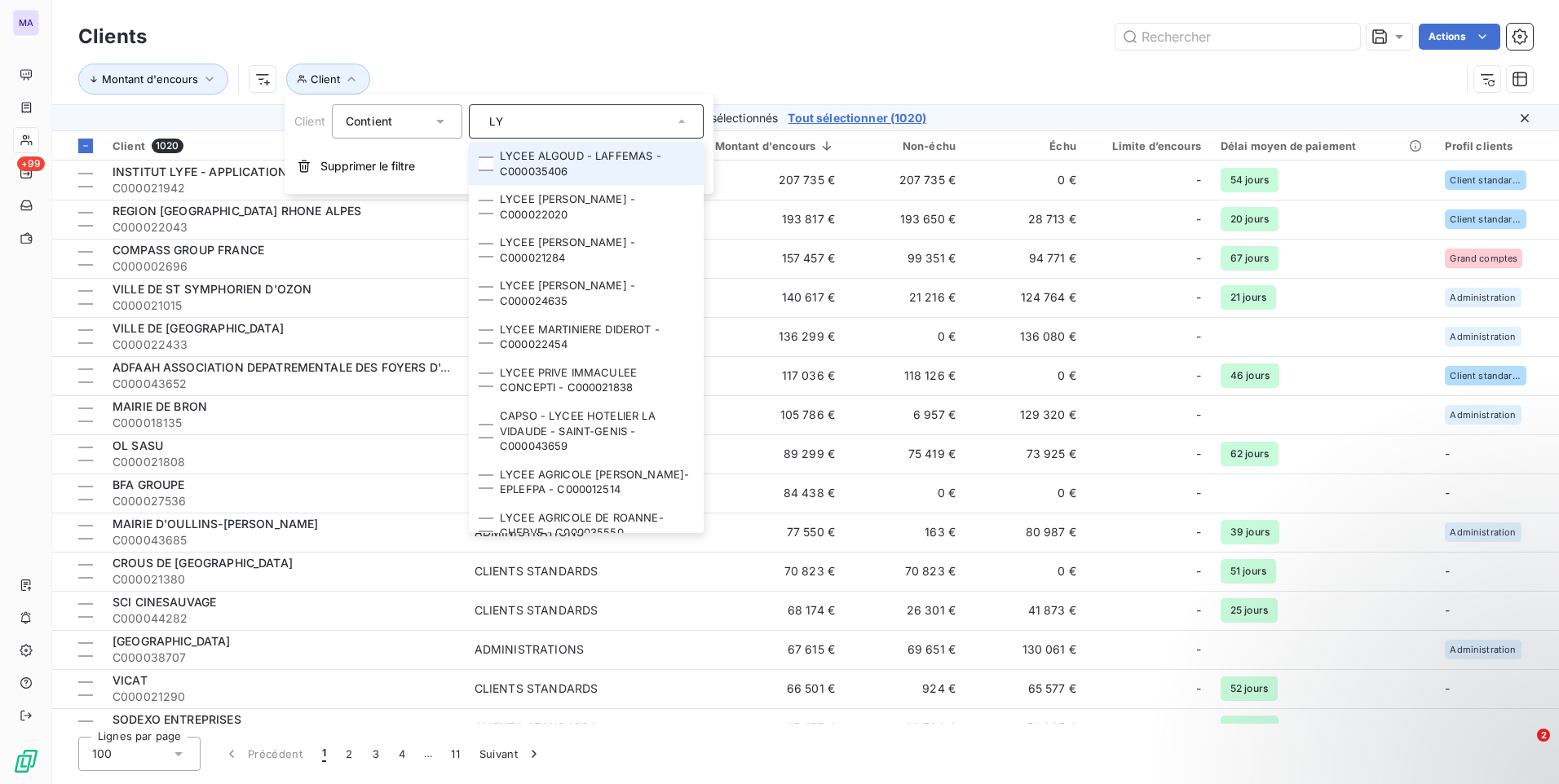
type input "L"
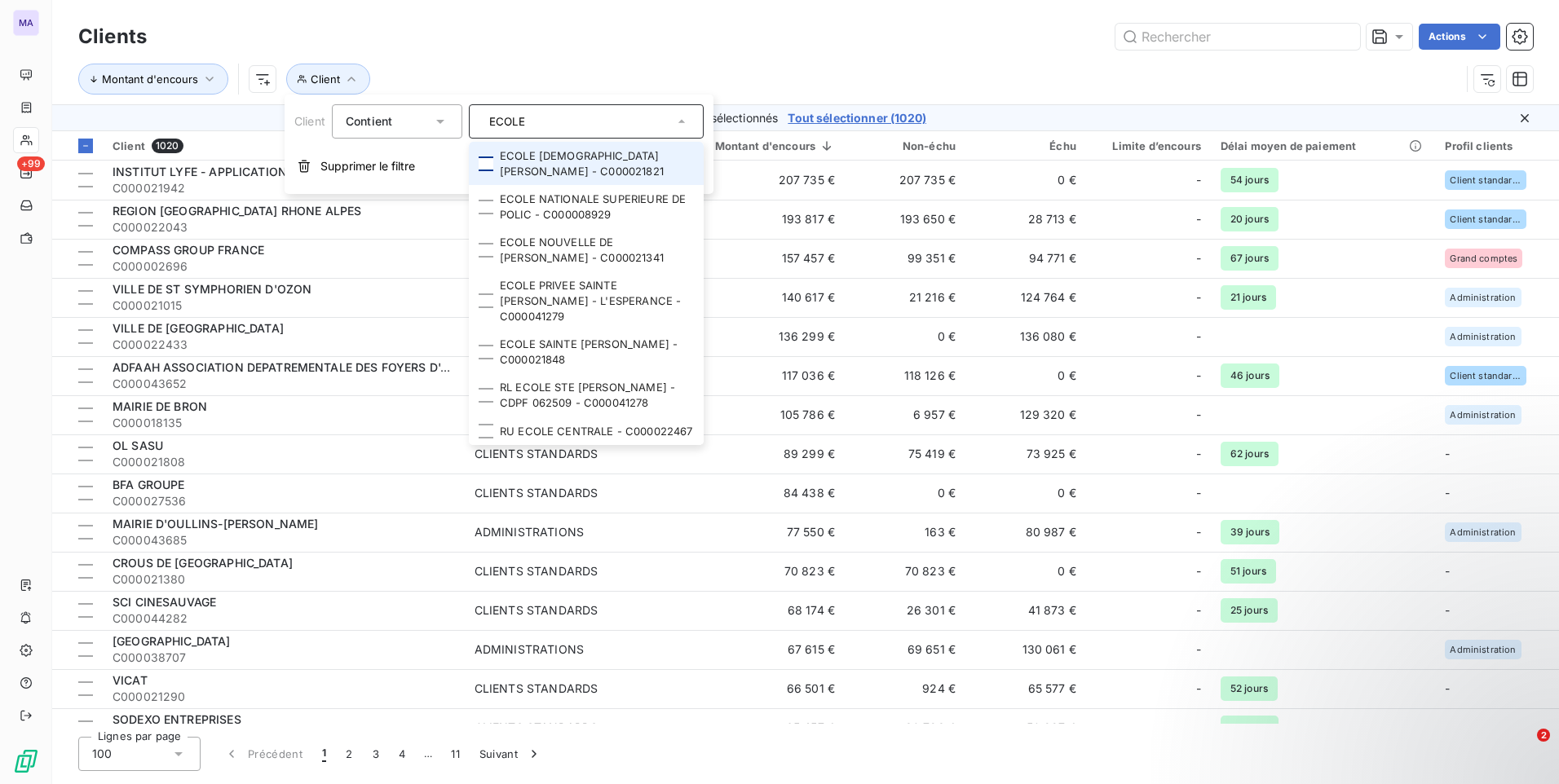
type input "ECOLE"
click at [484, 168] on div at bounding box center [486, 164] width 15 height 15
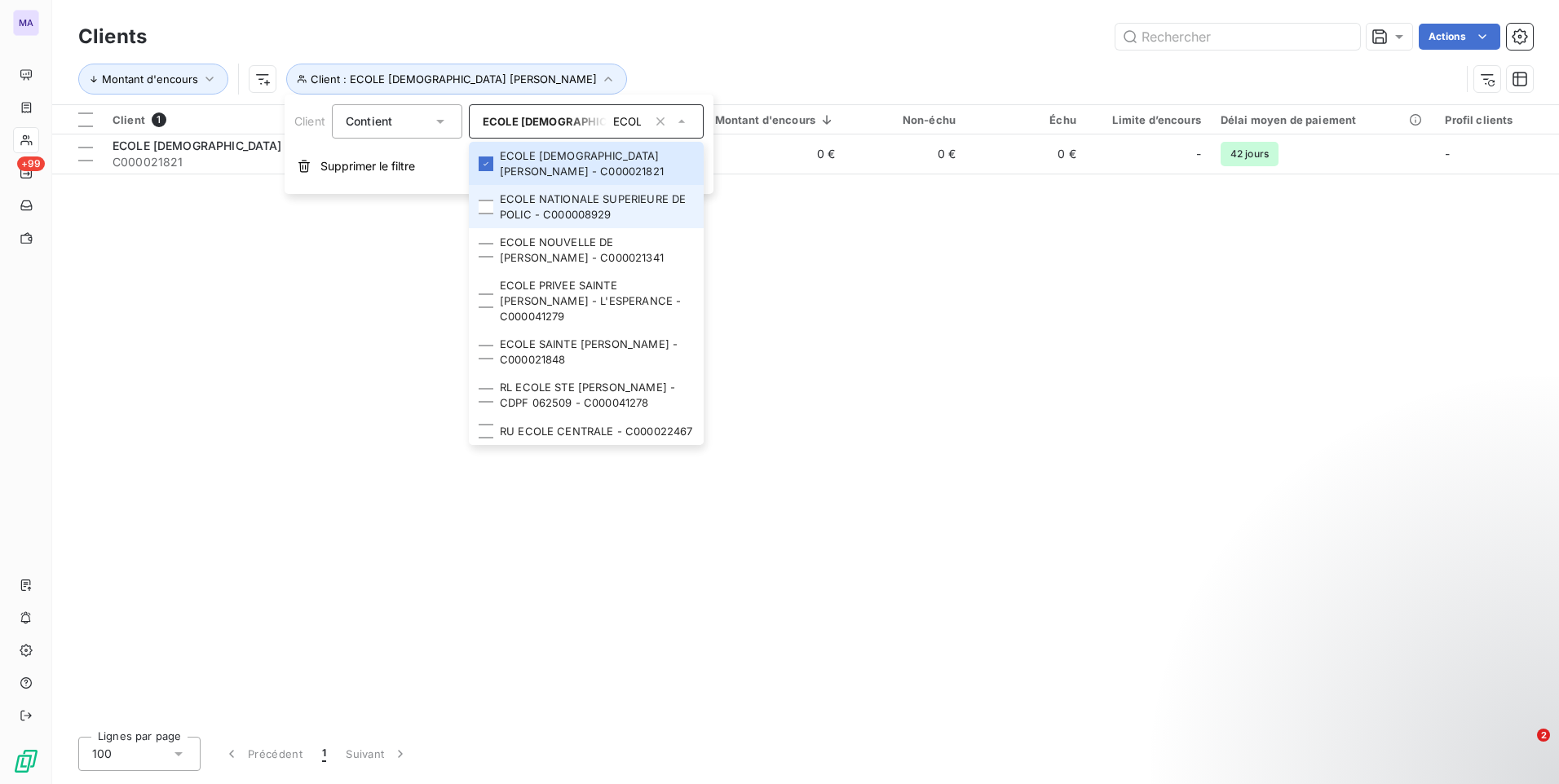
drag, startPoint x: 488, startPoint y: 203, endPoint x: 485, endPoint y: 217, distance: 14.3
click at [488, 204] on div at bounding box center [486, 207] width 15 height 15
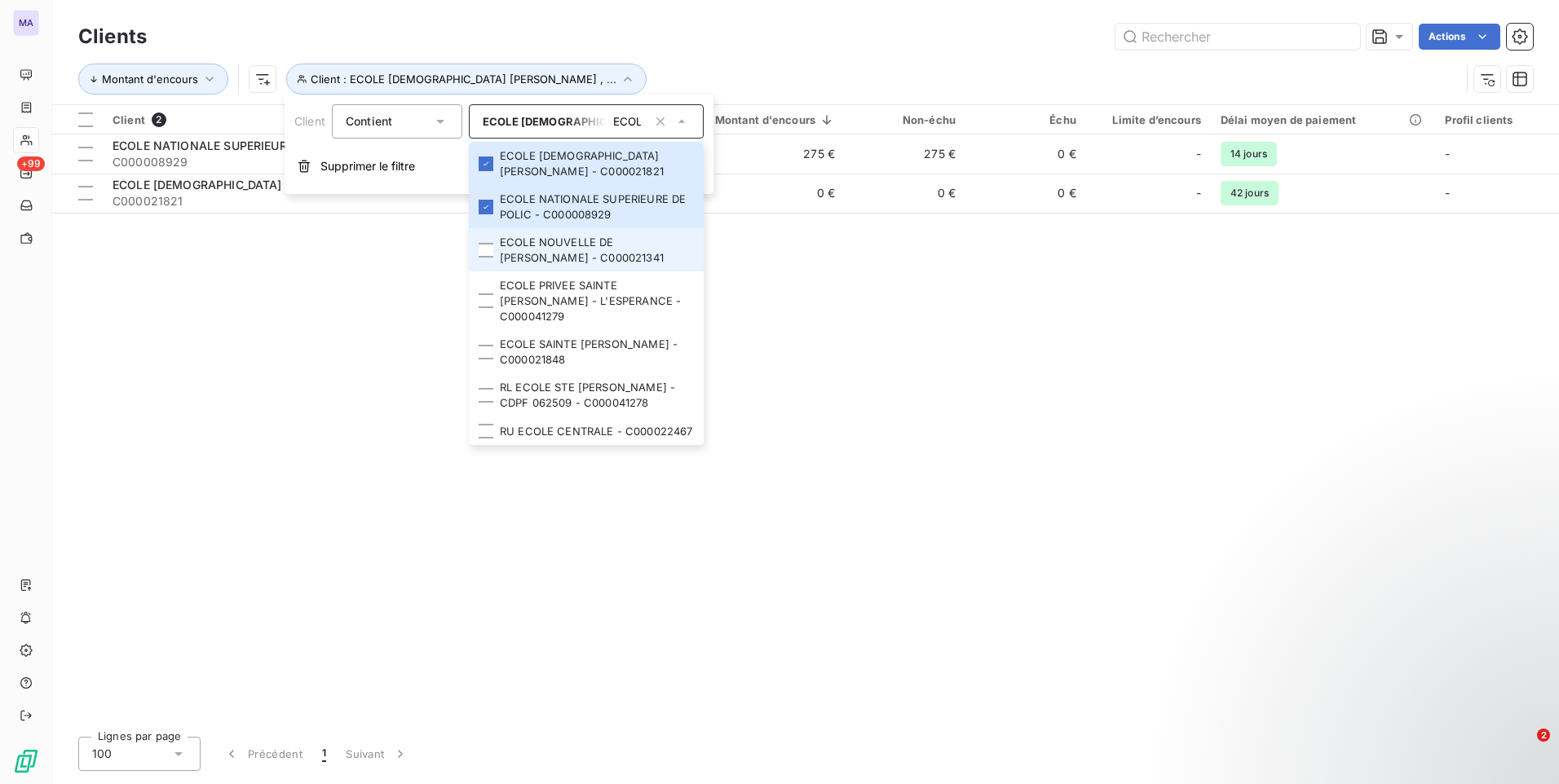
drag, startPoint x: 488, startPoint y: 251, endPoint x: 486, endPoint y: 261, distance: 10.2
click at [488, 251] on div at bounding box center [486, 250] width 15 height 15
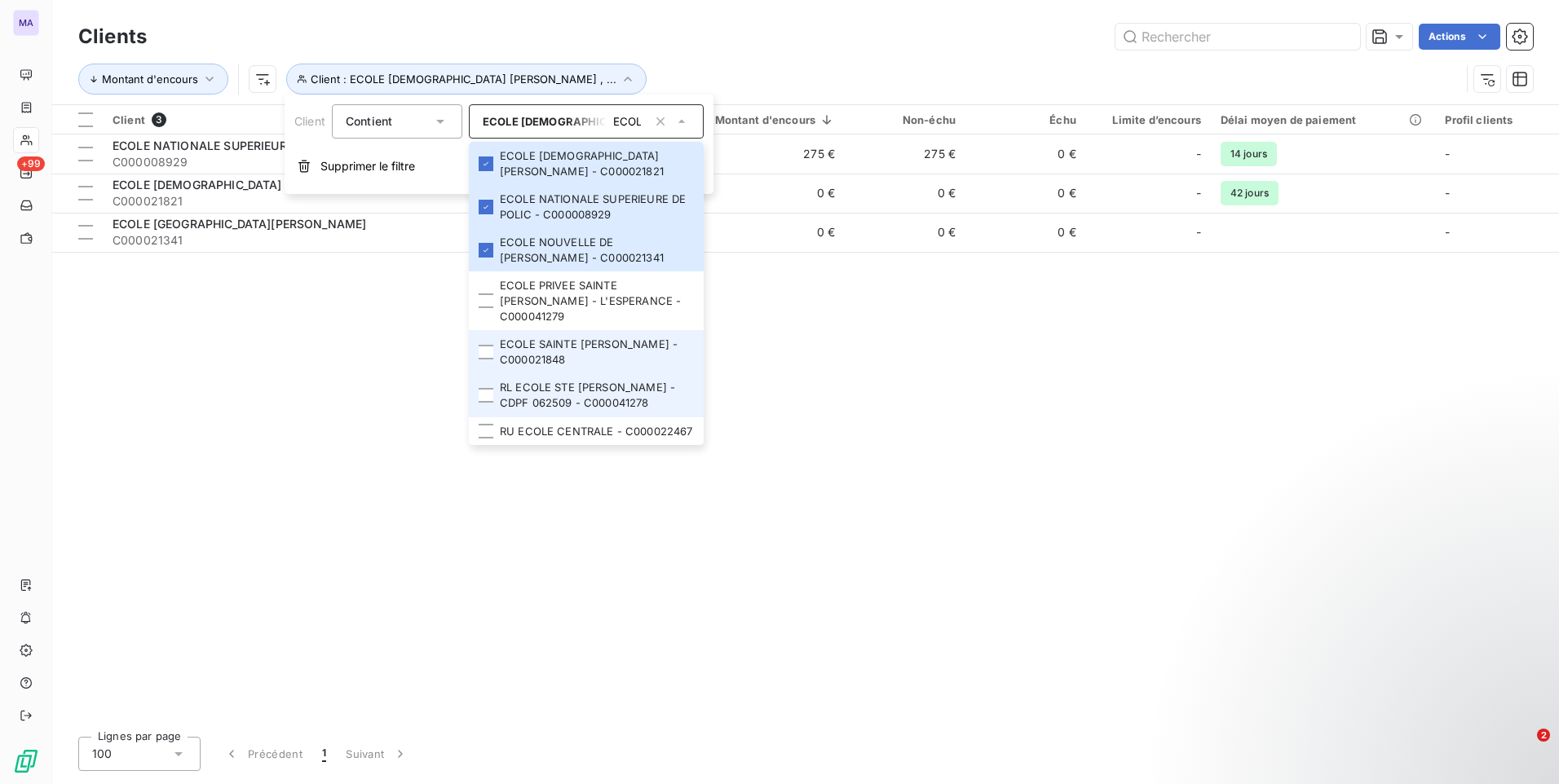
drag, startPoint x: 487, startPoint y: 341, endPoint x: 497, endPoint y: 370, distance: 30.7
click at [489, 345] on div at bounding box center [486, 352] width 15 height 15
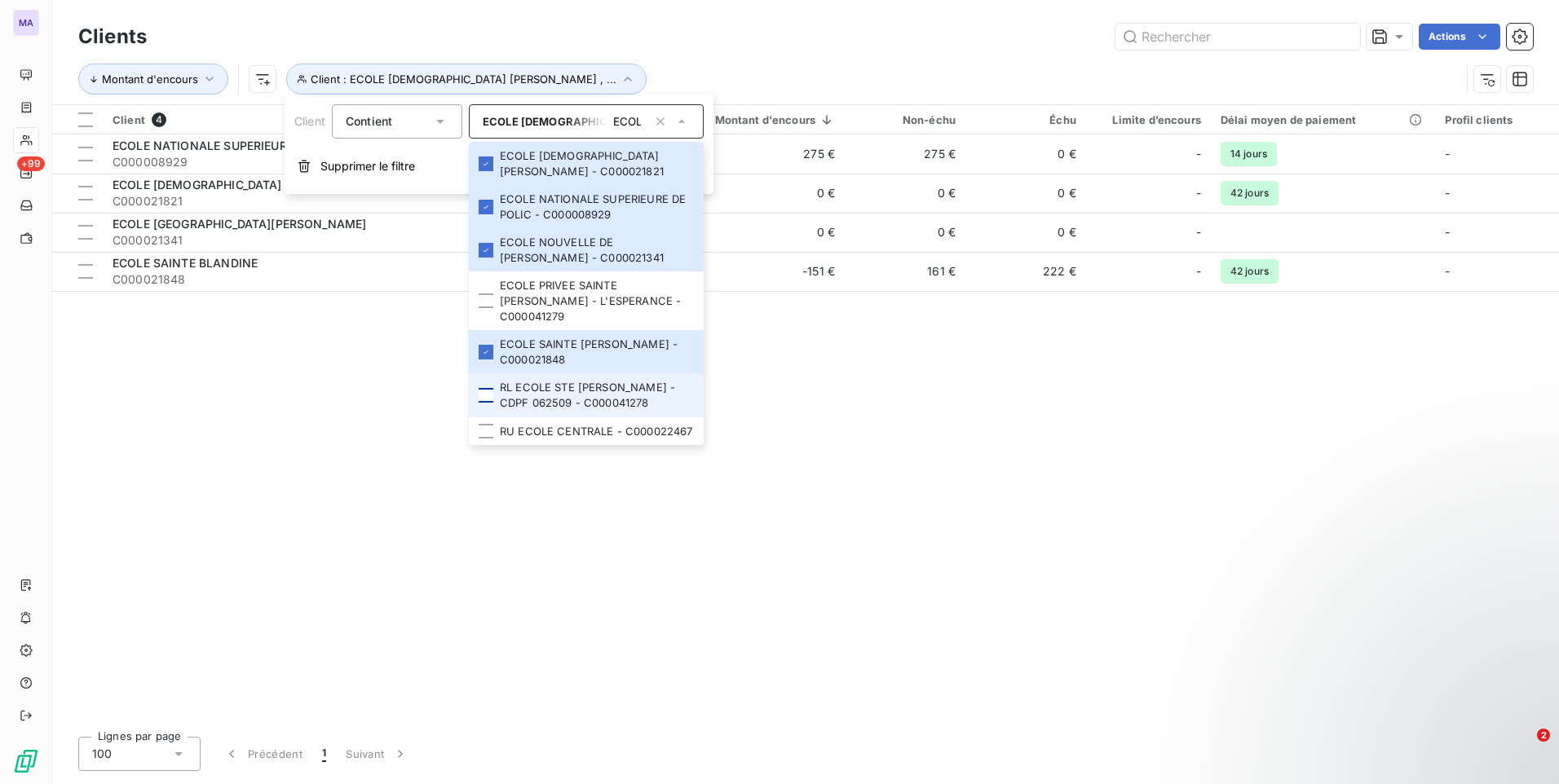
click at [488, 388] on div at bounding box center [486, 395] width 15 height 15
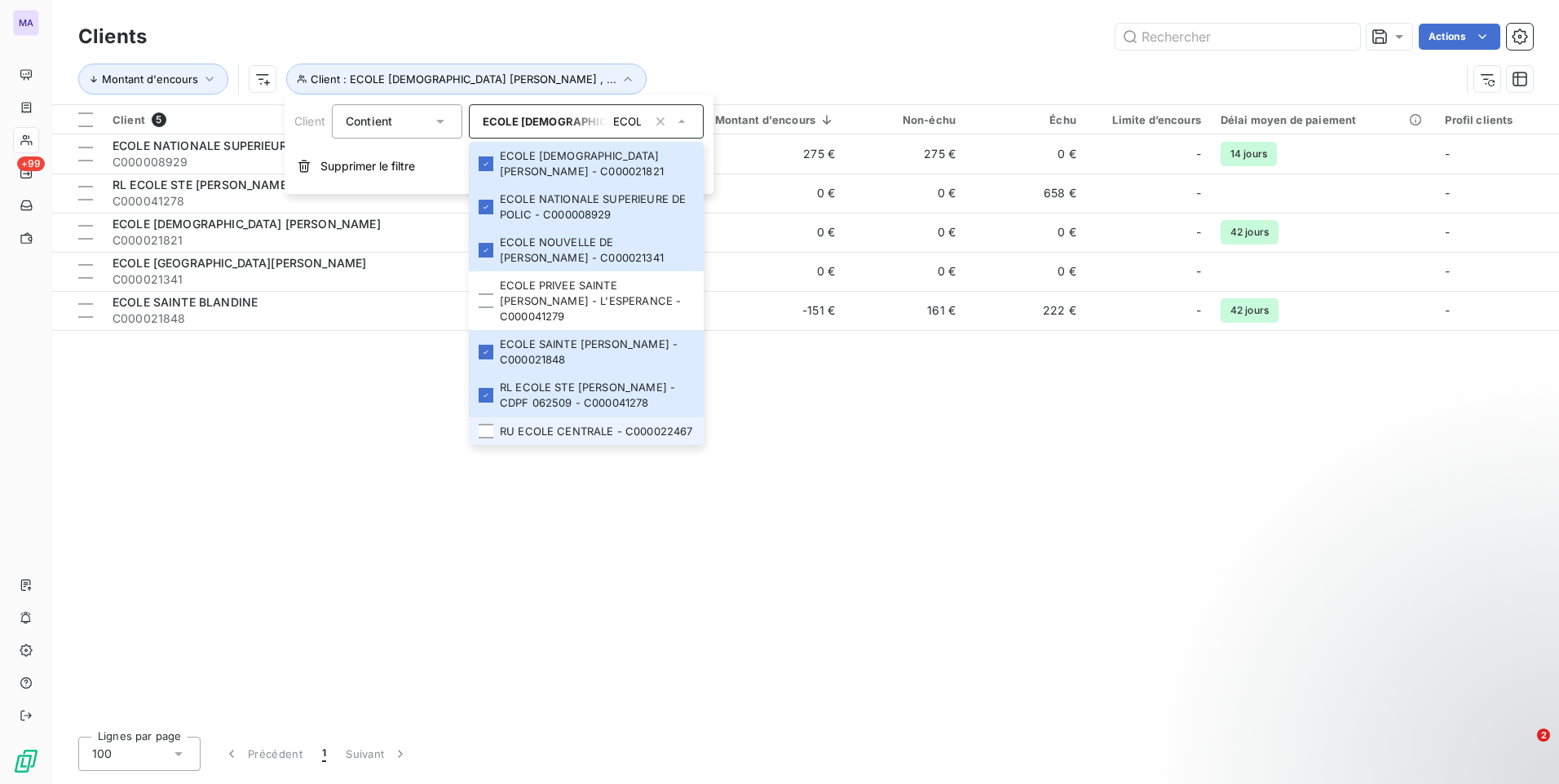
click at [494, 418] on li "RU ECOLE CENTRALE - C000022467" at bounding box center [586, 432] width 235 height 29
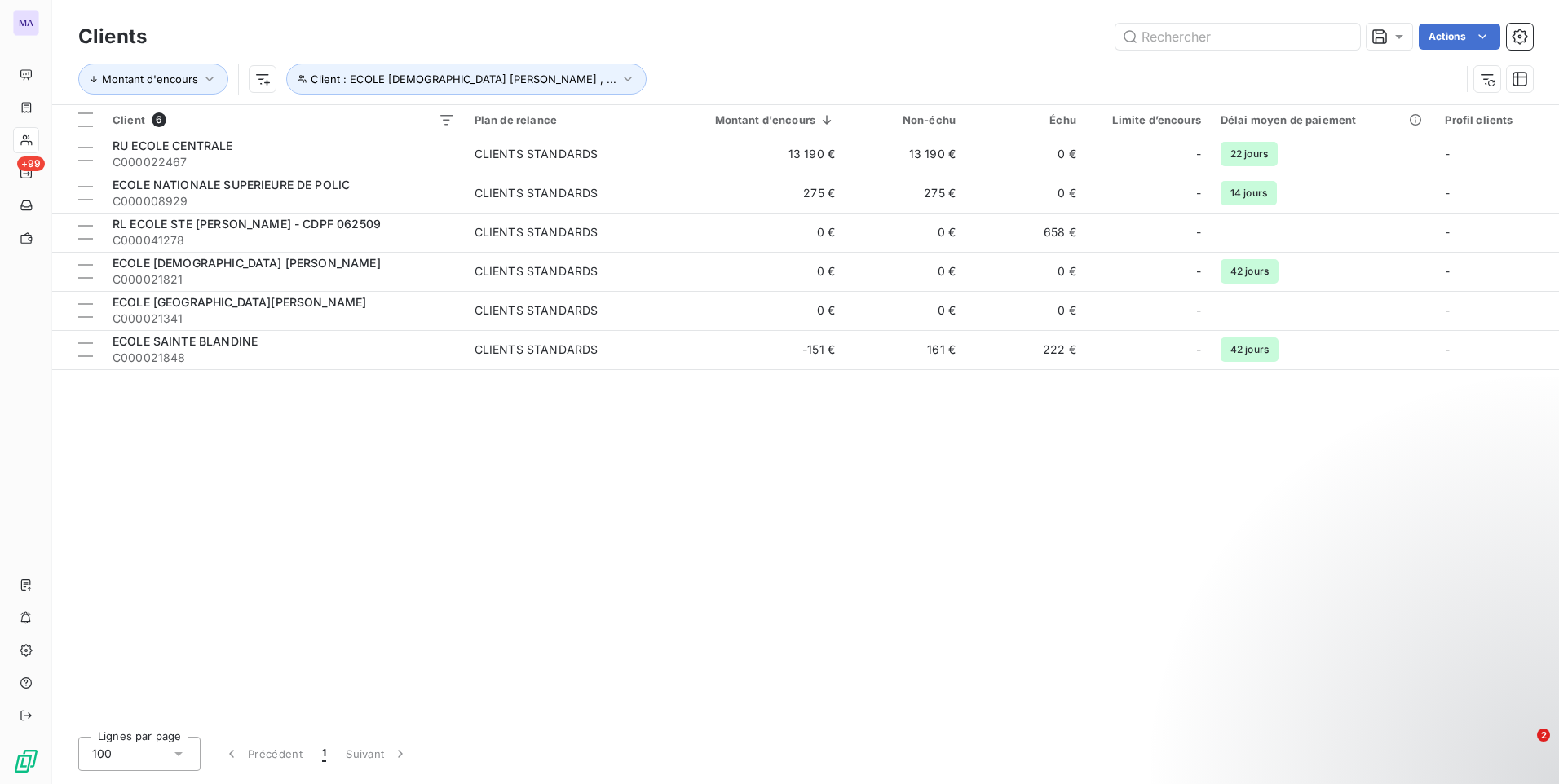
click at [699, 28] on div "Actions" at bounding box center [849, 37] width 1367 height 26
click at [89, 130] on th at bounding box center [77, 120] width 50 height 30
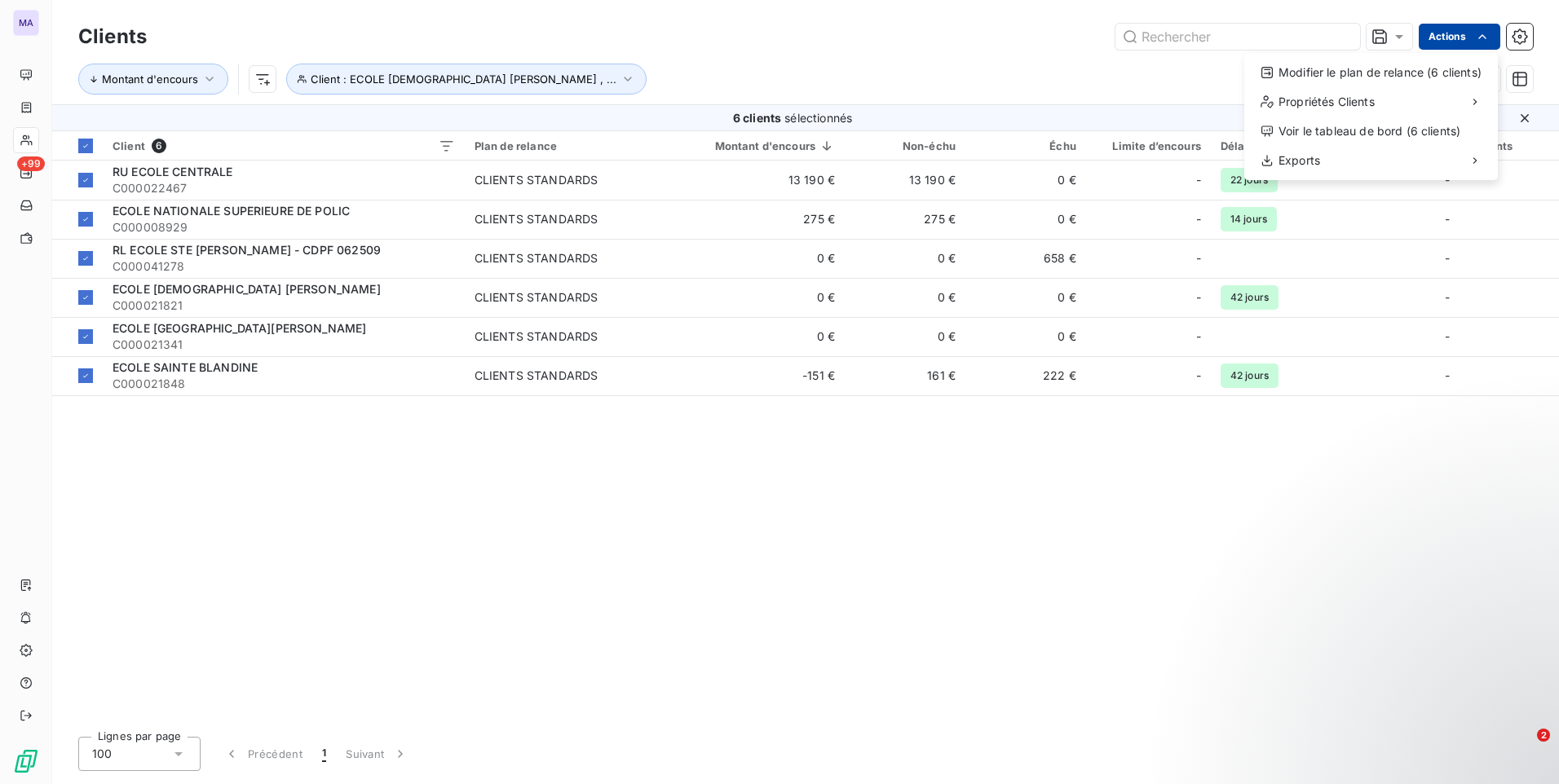
click at [1490, 36] on html "MA +99 Clients Actions Modifier le plan de relance (6 clients) Propriétés Clien…" at bounding box center [780, 392] width 1559 height 784
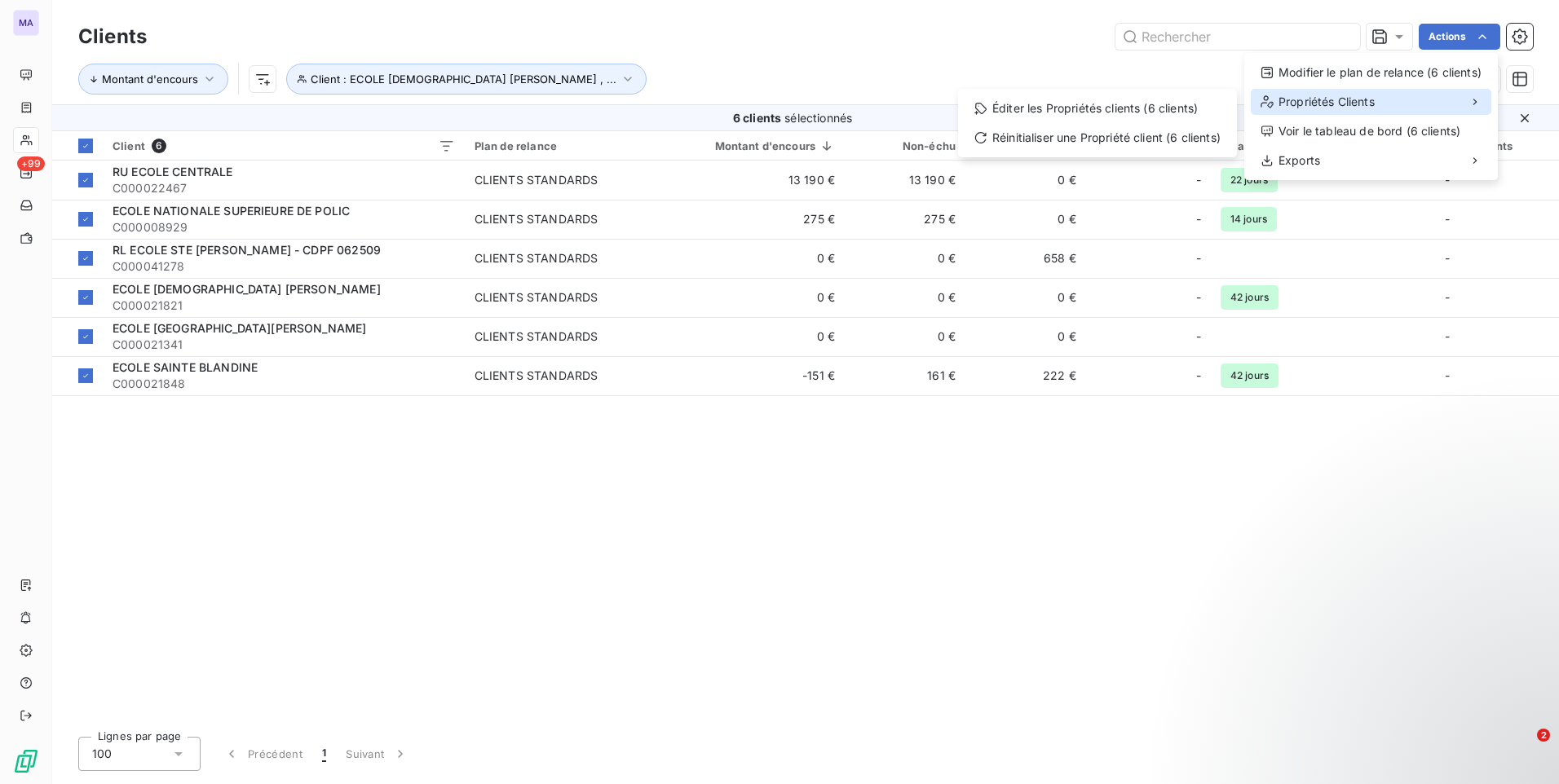
click at [1408, 100] on div "Propriétés Clients" at bounding box center [1371, 102] width 240 height 26
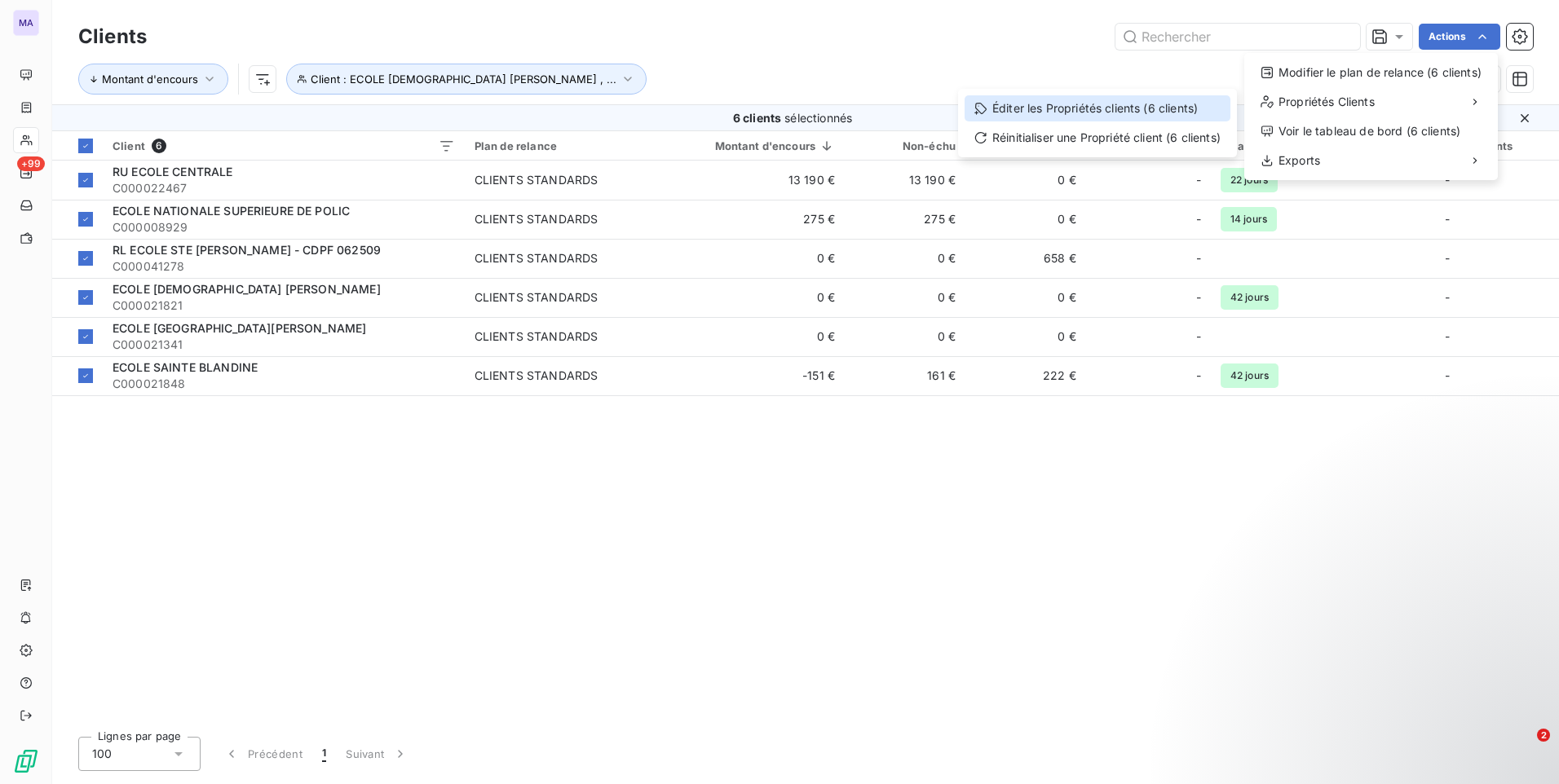
click at [1168, 106] on div "Éditer les Propriétés clients (6 clients)" at bounding box center [1097, 109] width 266 height 26
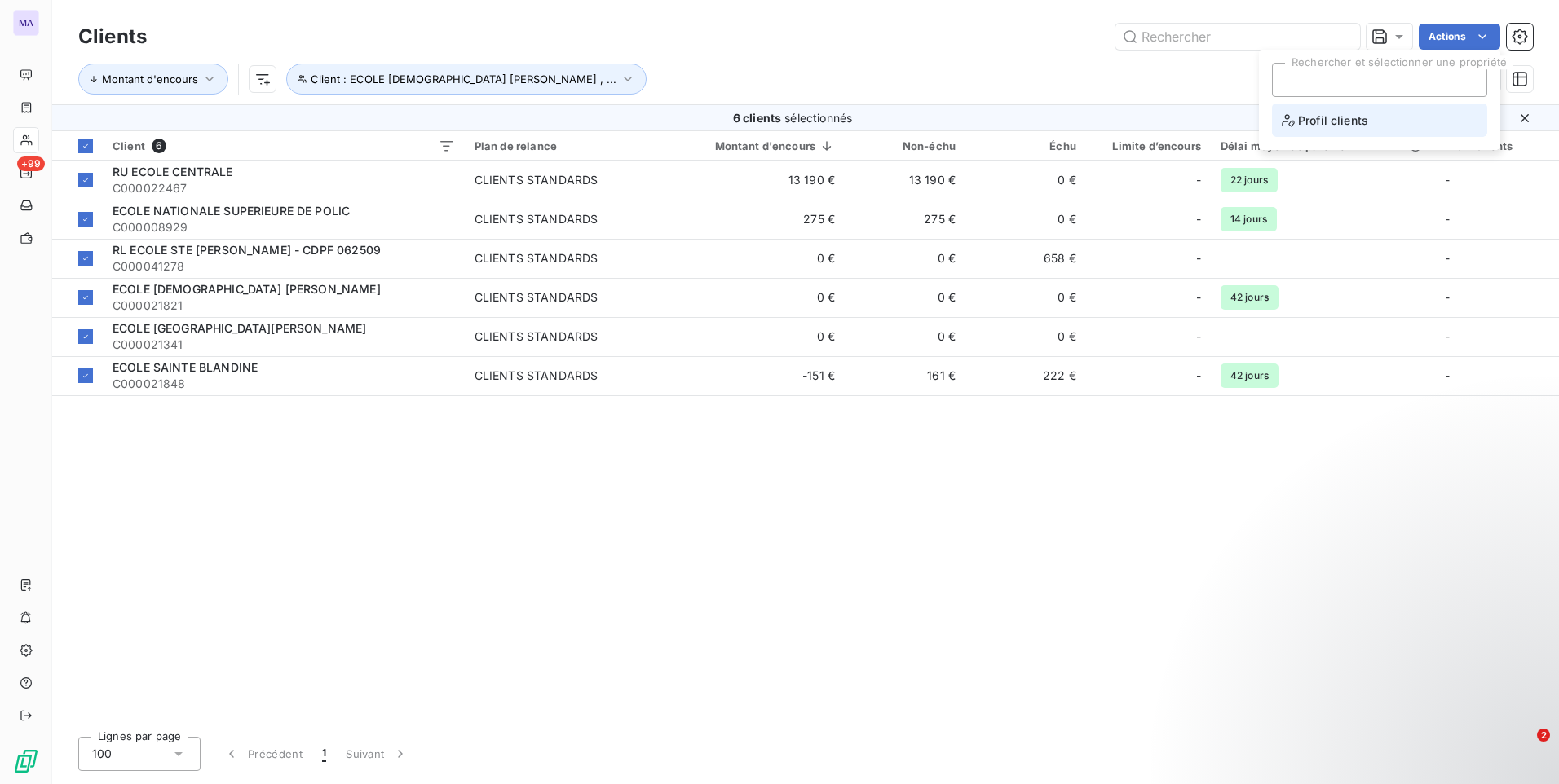
click at [1350, 127] on span "Profil clients" at bounding box center [1324, 120] width 87 height 21
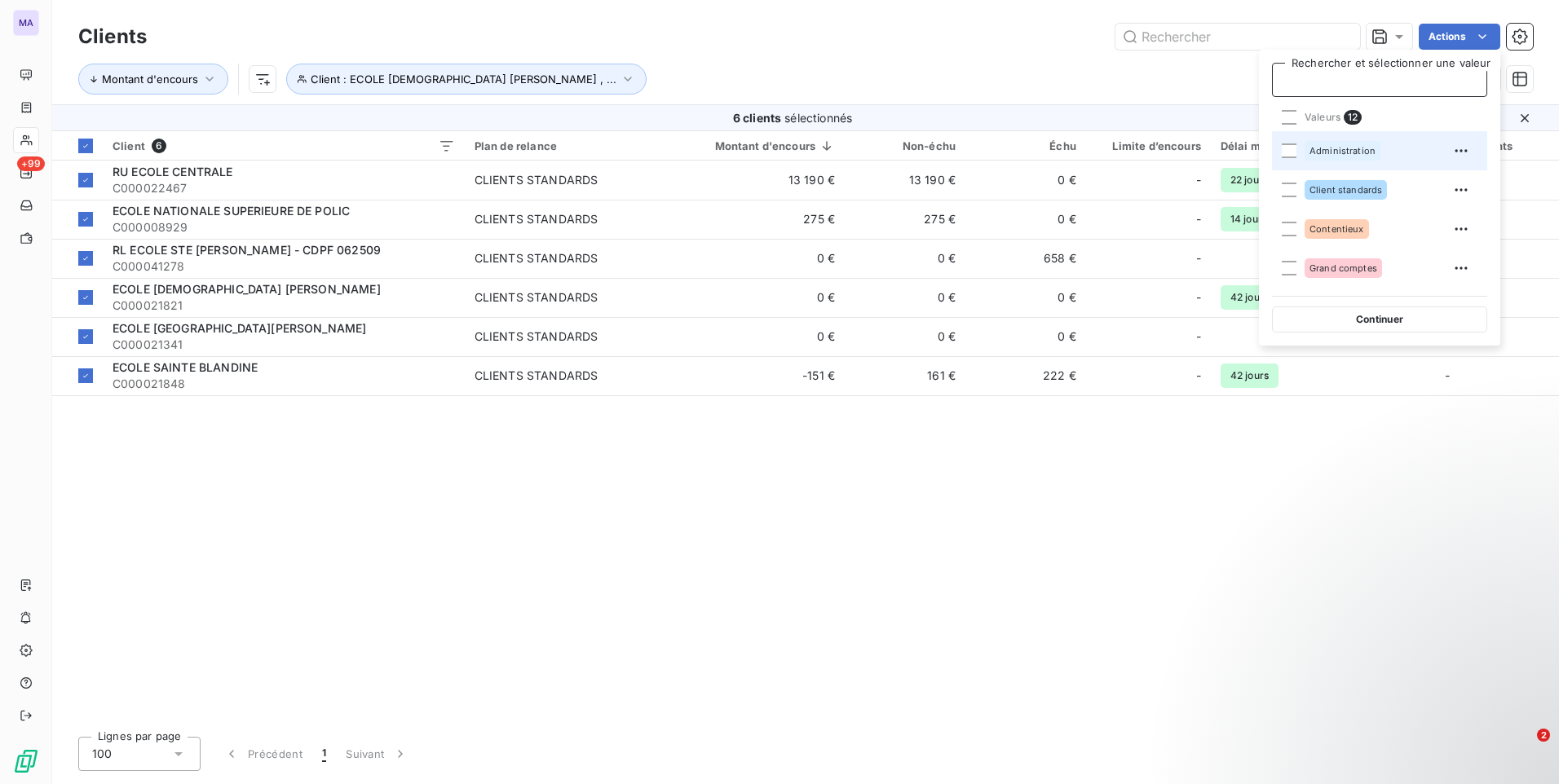
click at [1324, 158] on div "Administration" at bounding box center [1343, 151] width 76 height 20
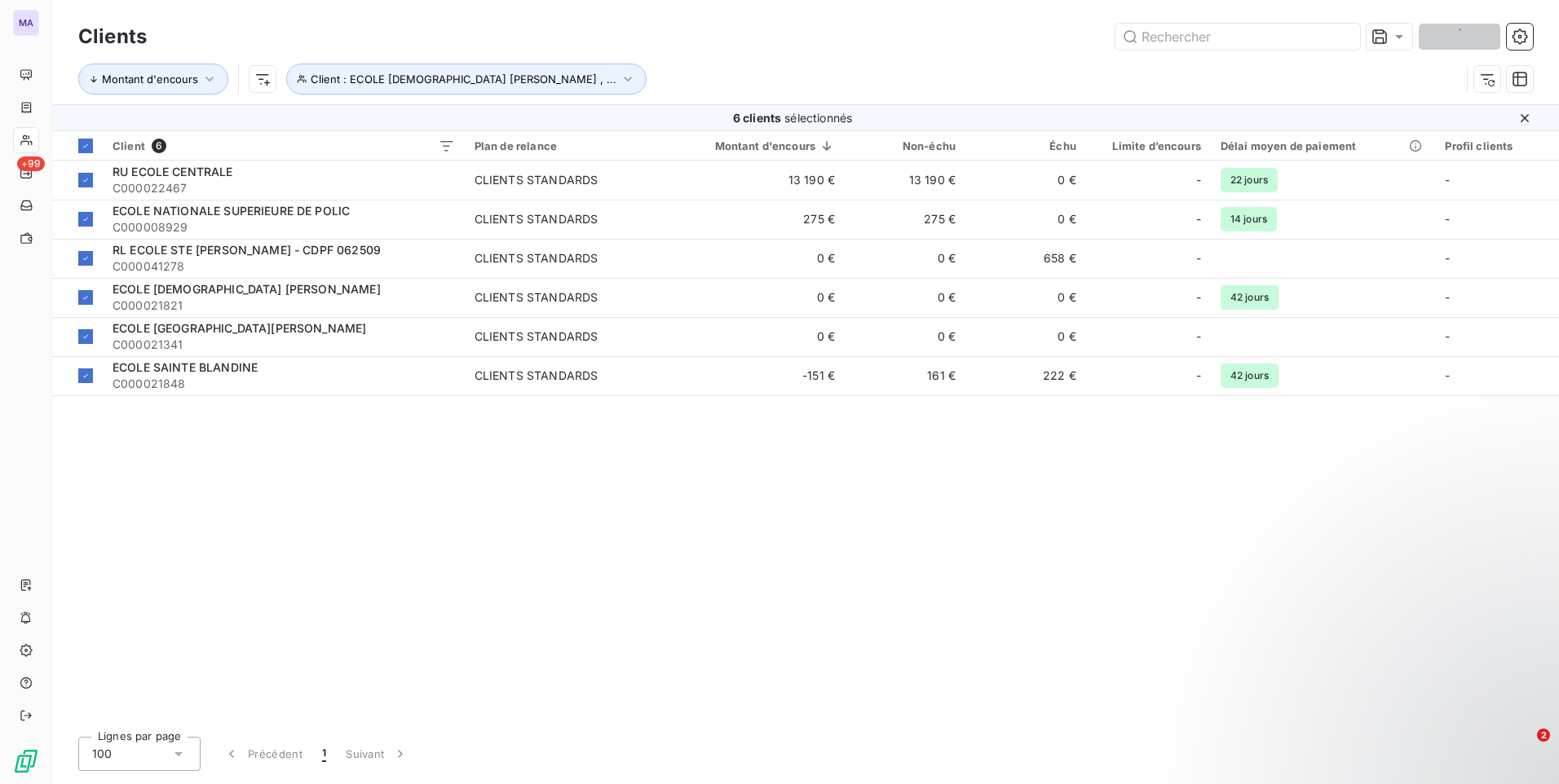
click at [1175, 80] on div "Montant d'encours Client : ECOLE [DEMOGRAPHIC_DATA] [PERSON_NAME] , ..." at bounding box center [770, 79] width 1382 height 31
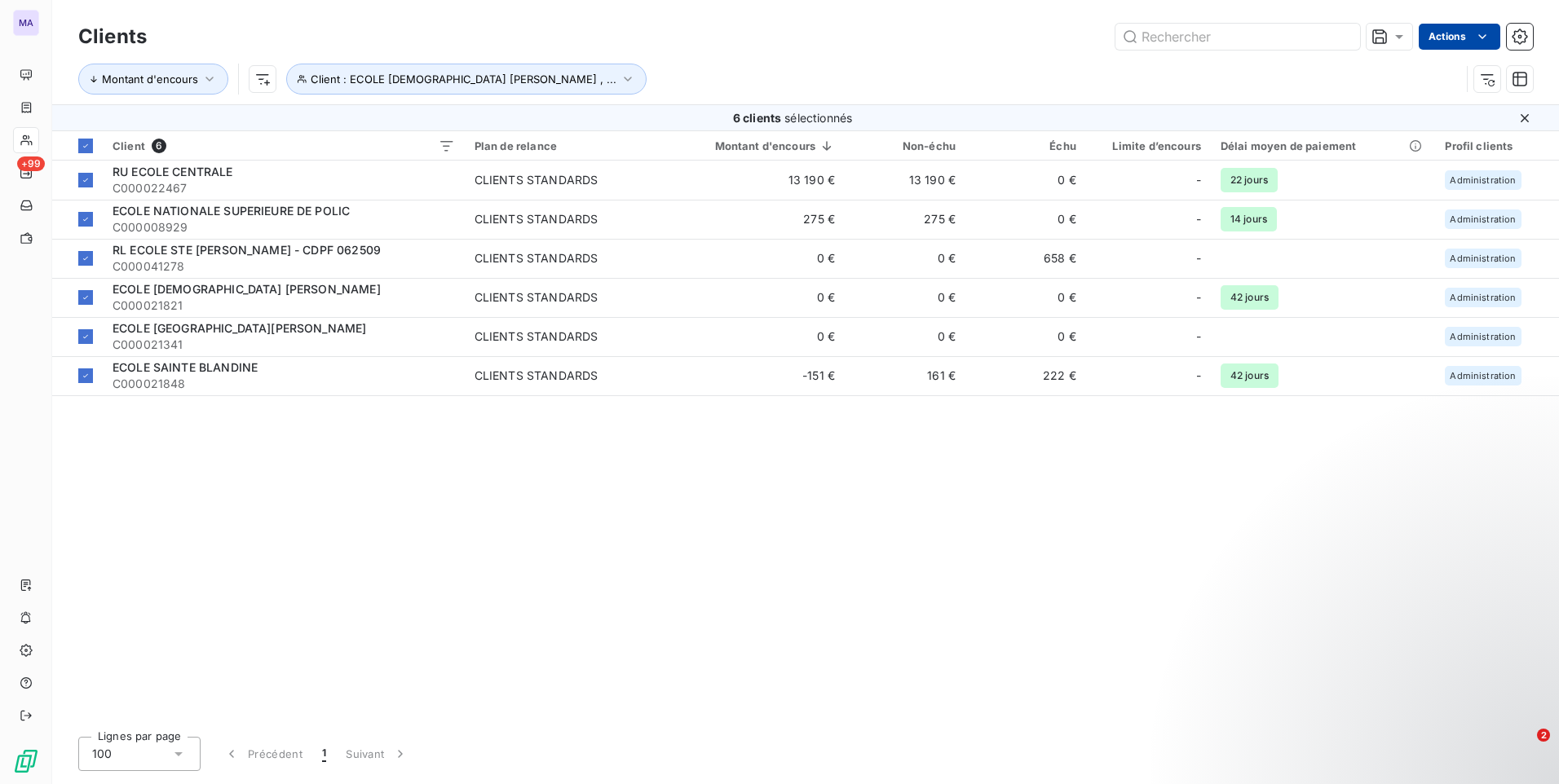
click at [1473, 39] on html "MA +99 Clients Actions Montant d'encours Client : ECOLE [DEMOGRAPHIC_DATA] [PER…" at bounding box center [780, 392] width 1559 height 784
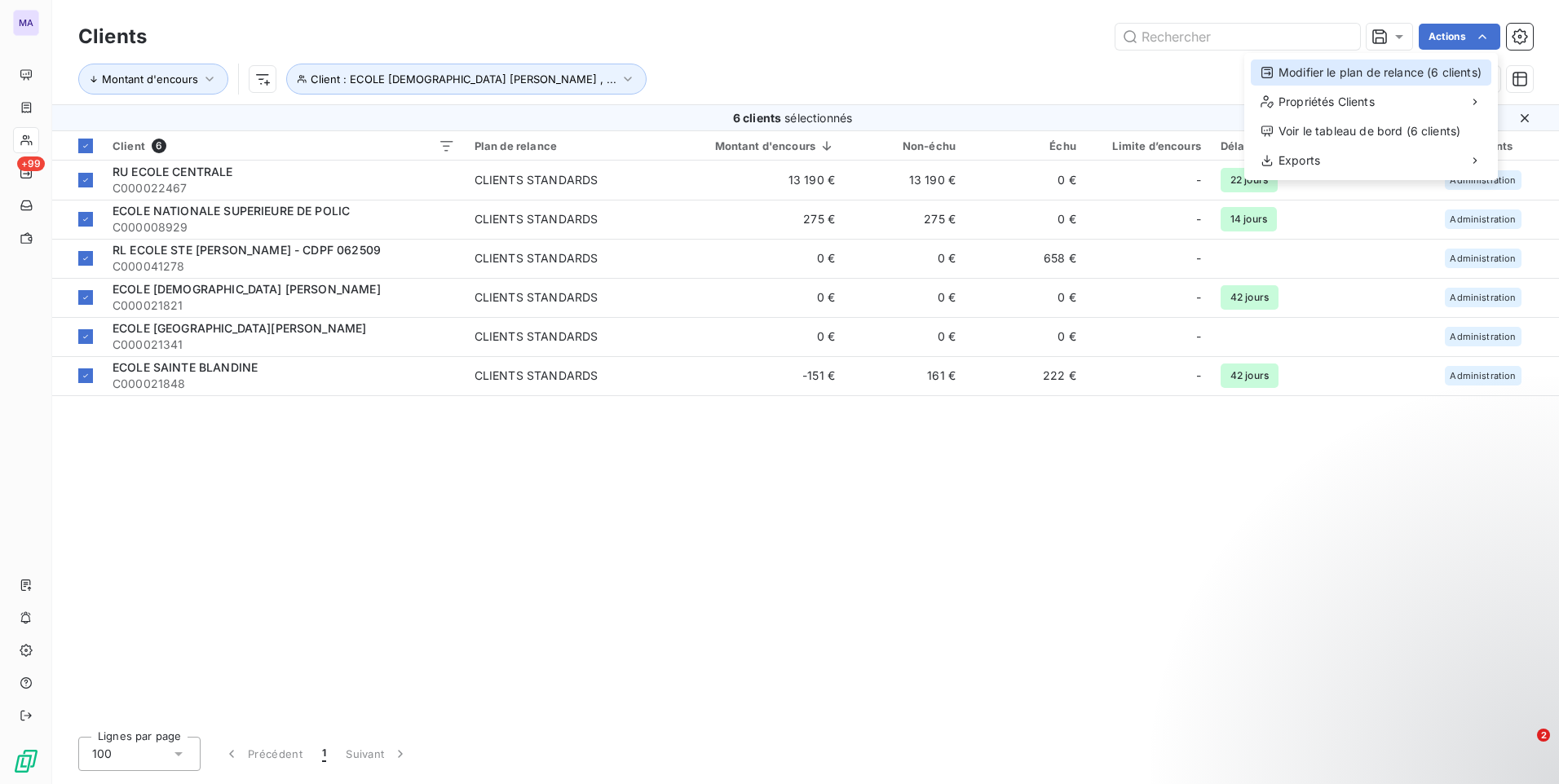
click at [1437, 77] on div "Modifier le plan de relance (6 clients)" at bounding box center [1371, 73] width 240 height 26
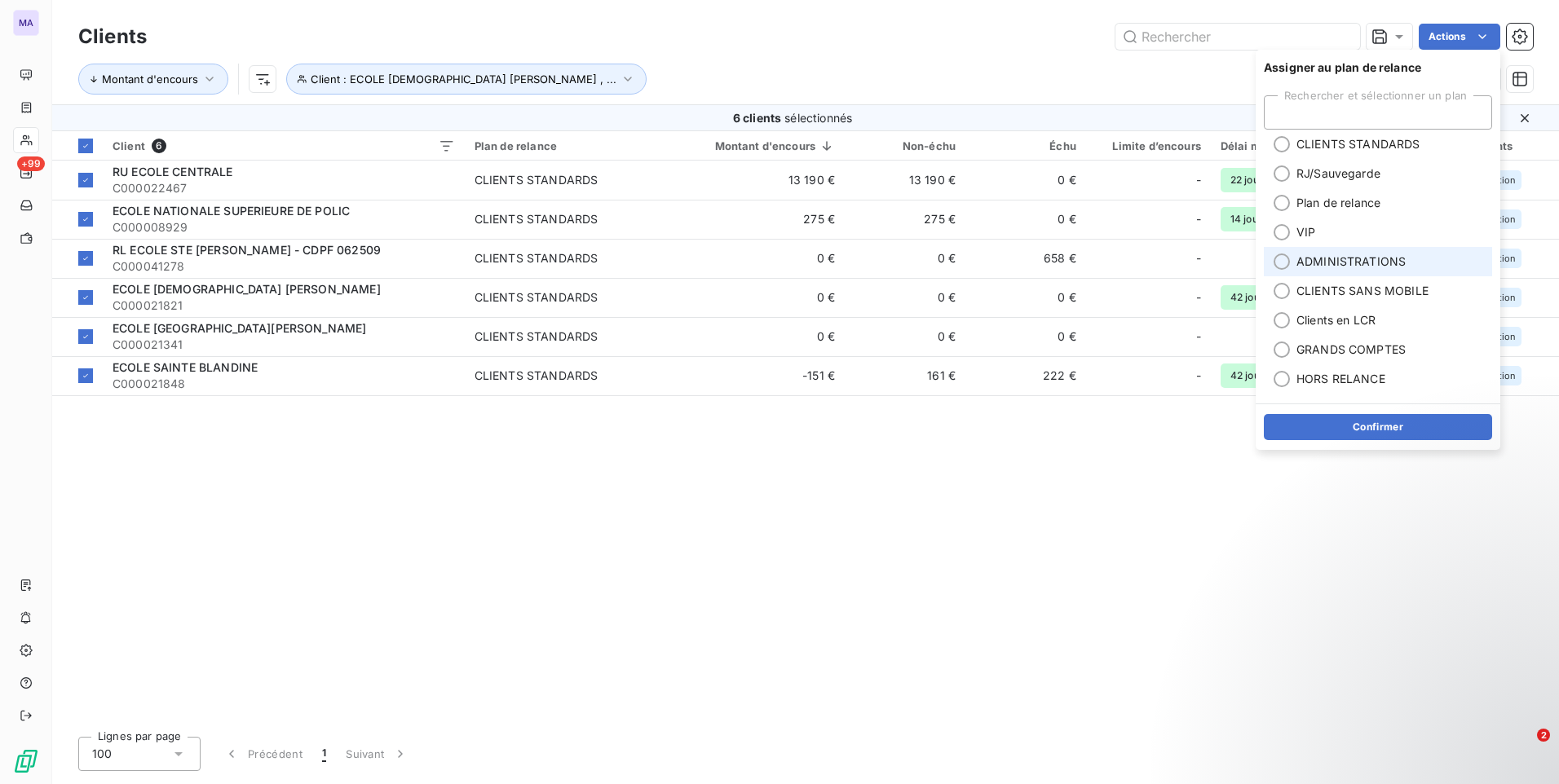
click at [1309, 261] on span "ADMINISTRATIONS" at bounding box center [1351, 262] width 109 height 17
click at [1349, 427] on button "Confirmer" at bounding box center [1377, 427] width 228 height 26
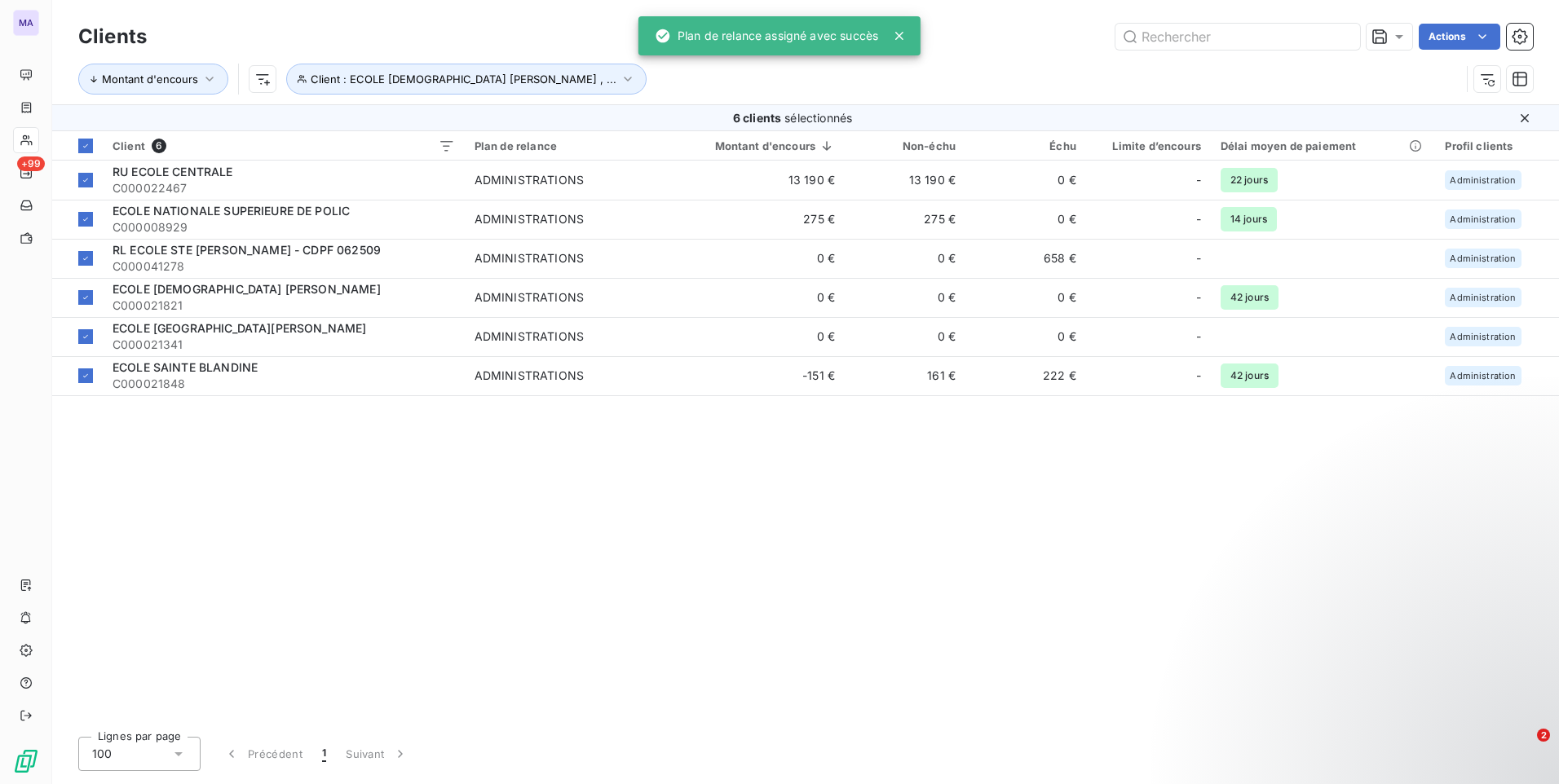
click at [1173, 494] on div "Client 6 Plan de relance Montant d'encours Non-échu Échu Limite d’encours Délai…" at bounding box center [805, 427] width 1507 height 593
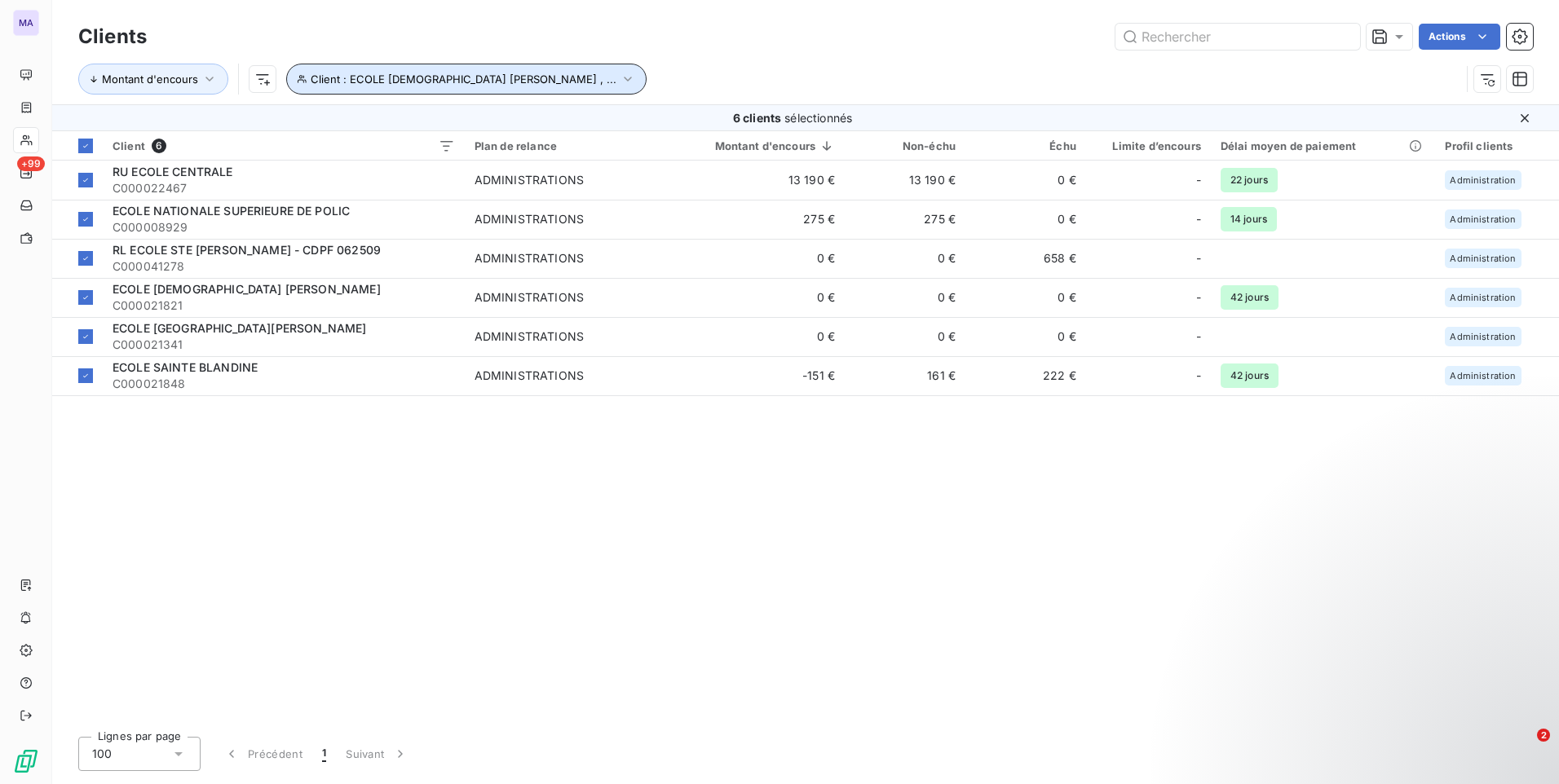
click at [404, 80] on span "Client : ECOLE [DEMOGRAPHIC_DATA] [PERSON_NAME] , ..." at bounding box center [463, 79] width 306 height 13
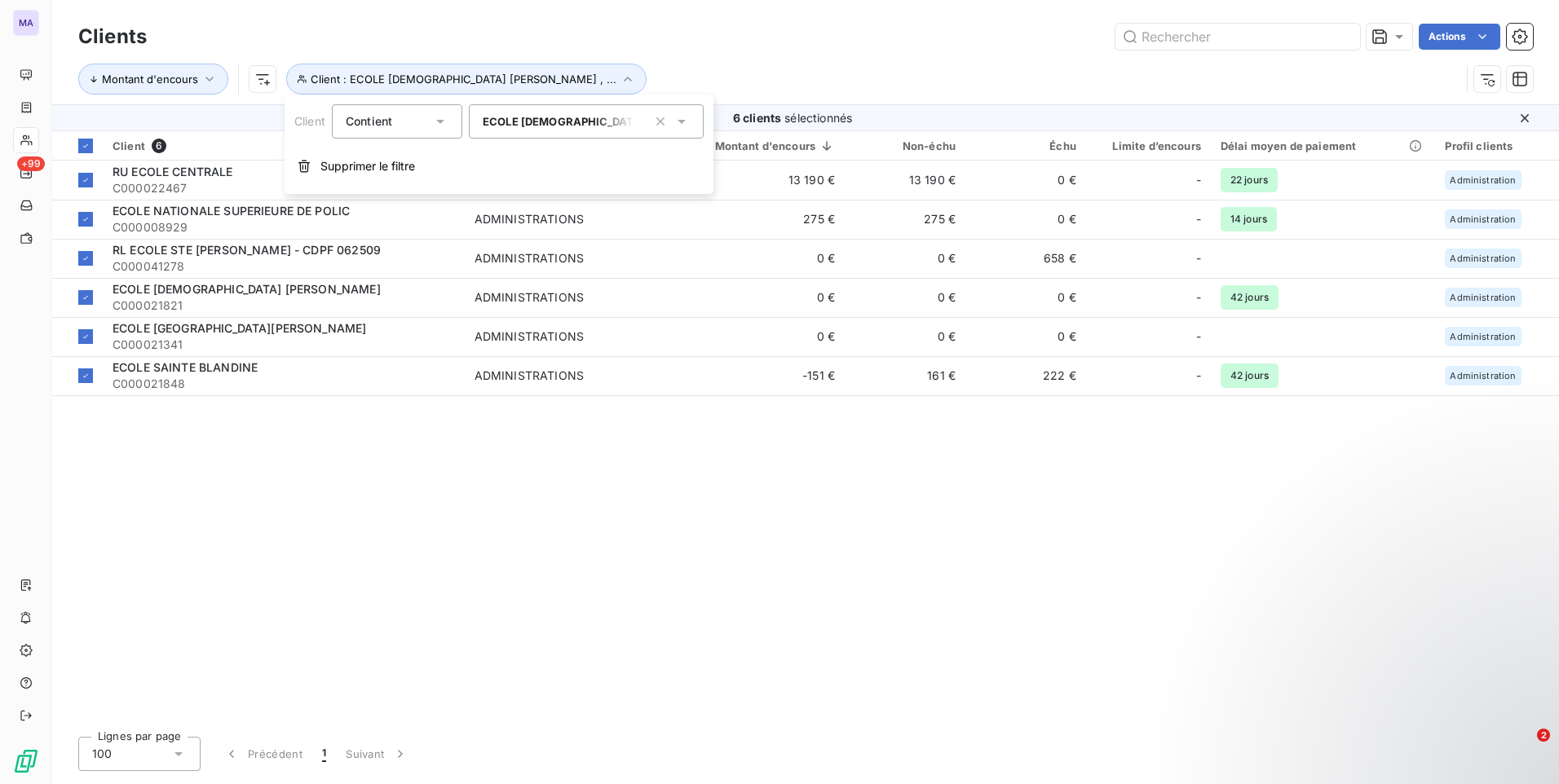
drag, startPoint x: 664, startPoint y: 121, endPoint x: 654, endPoint y: 125, distance: 10.8
click at [661, 122] on icon "button" at bounding box center [661, 121] width 17 height 17
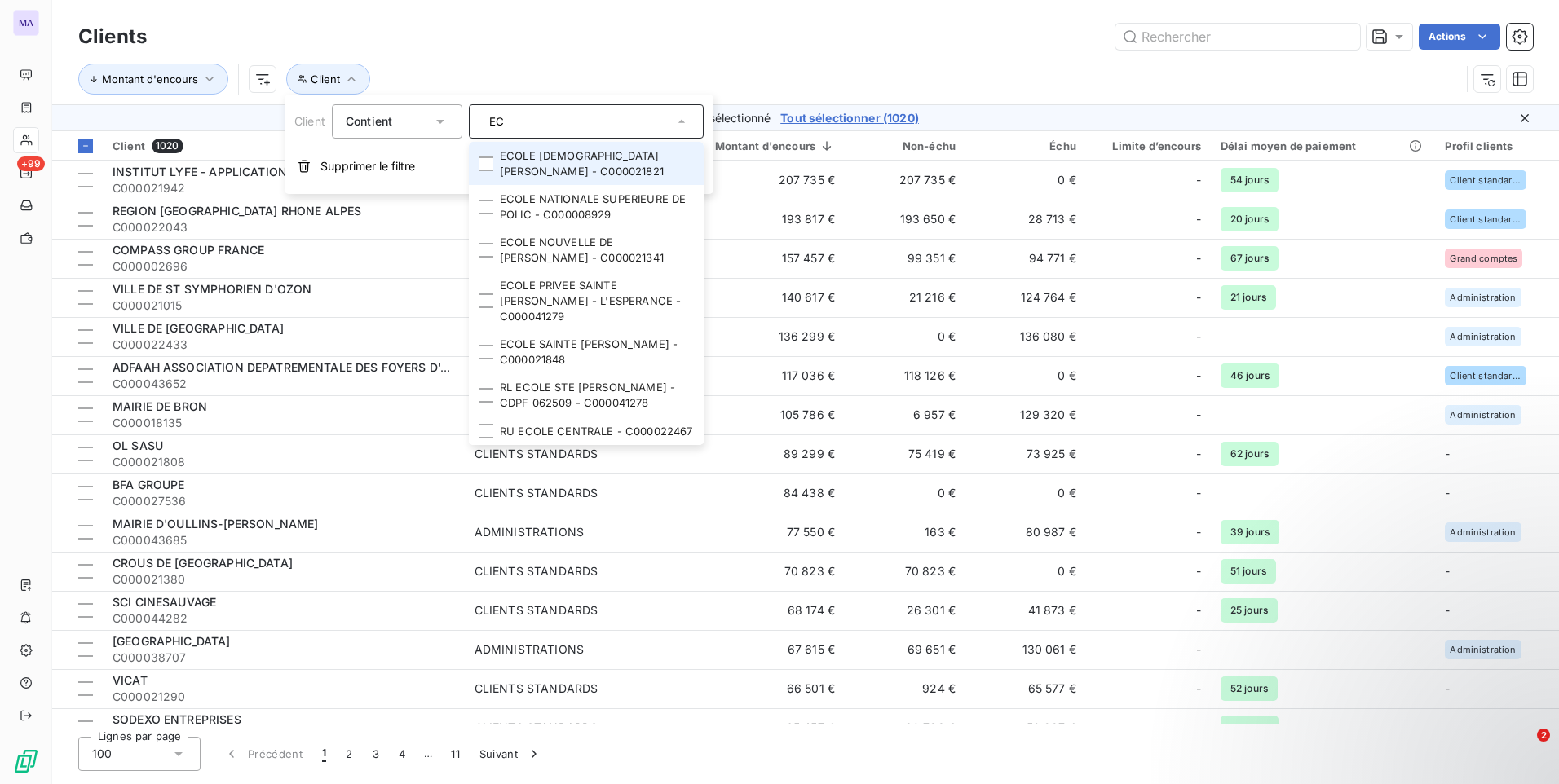
type input "E"
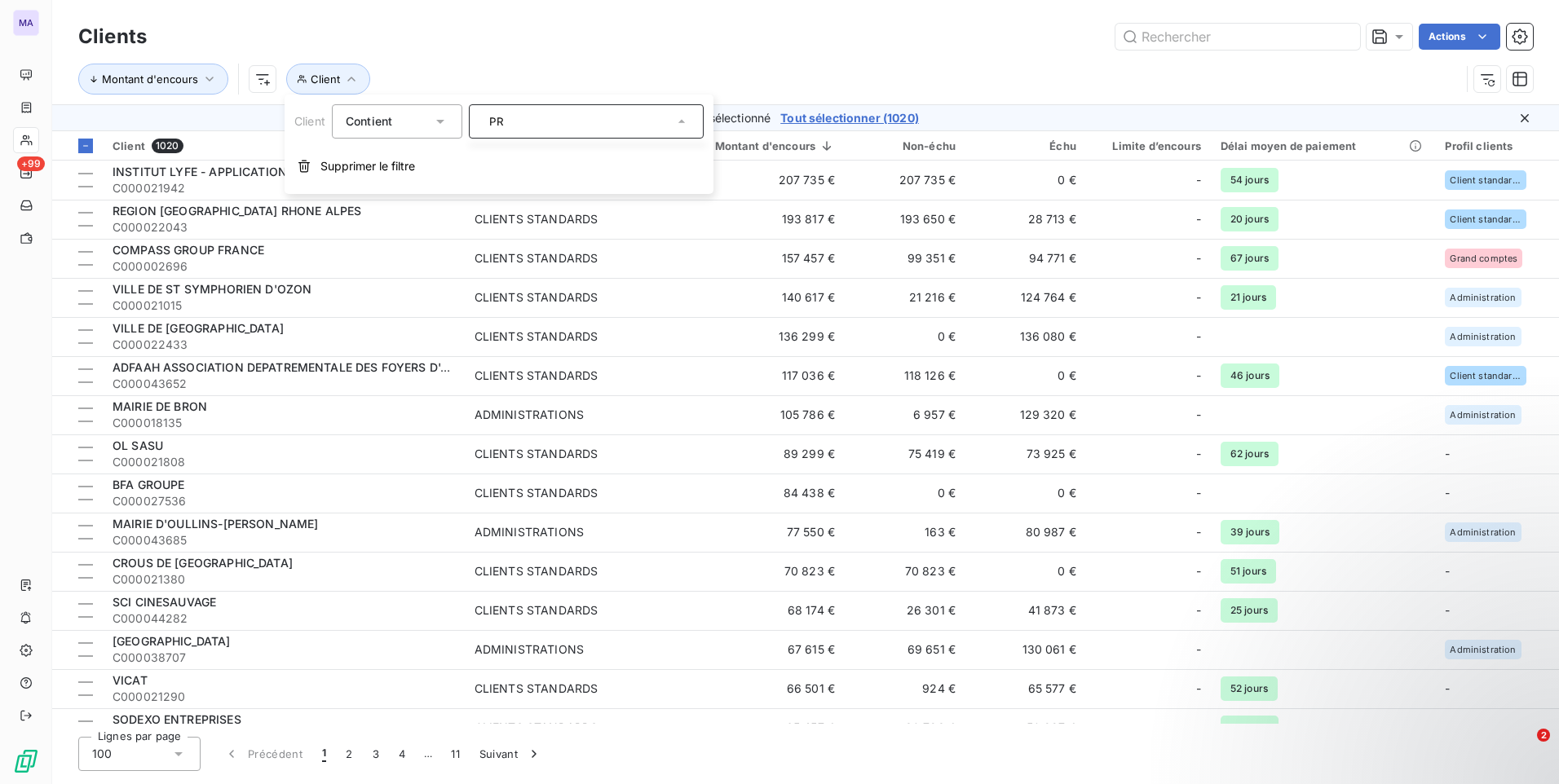
type input "P"
type input "M"
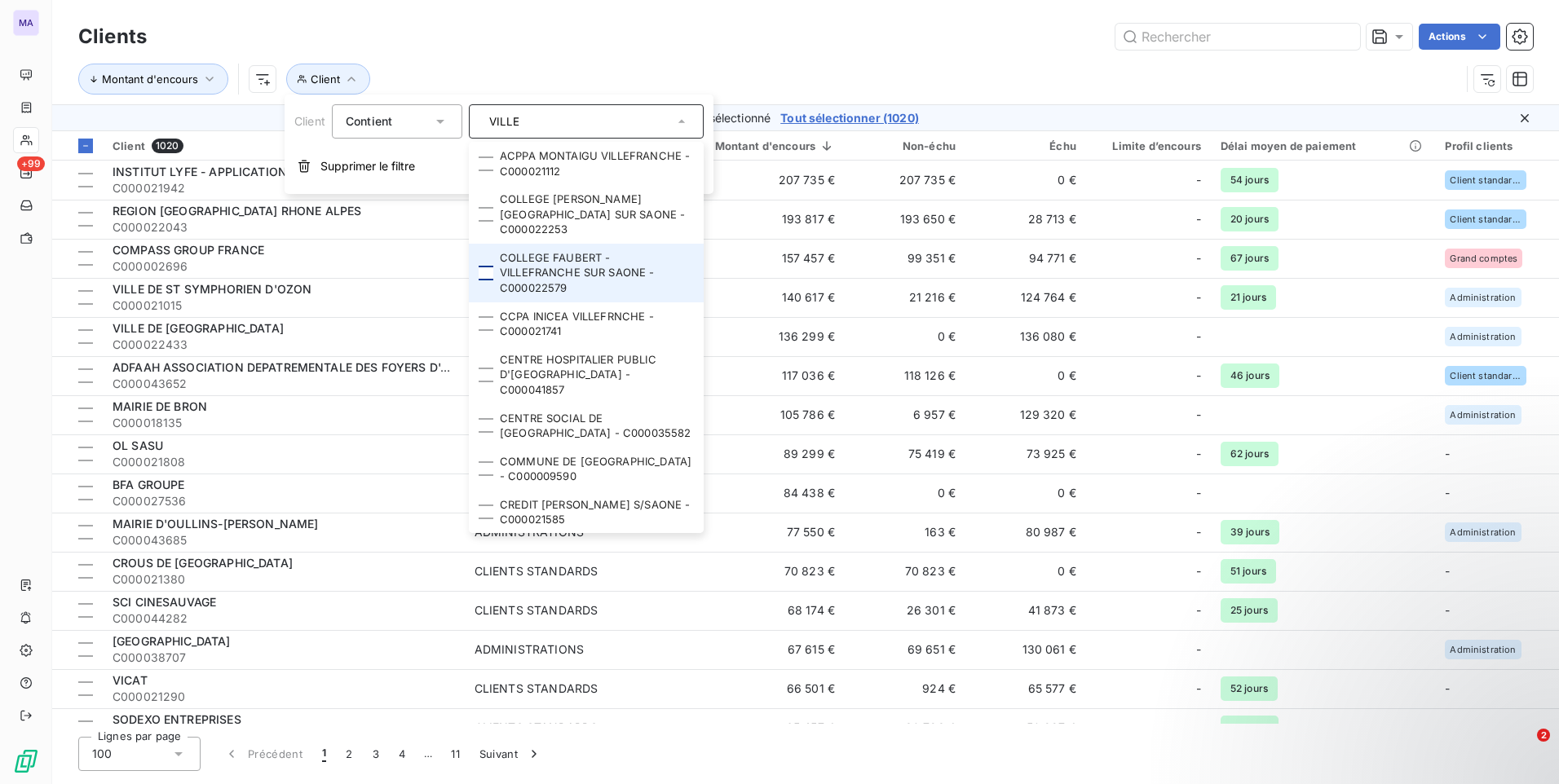
type input "VILLE"
click at [493, 274] on div at bounding box center [486, 273] width 15 height 15
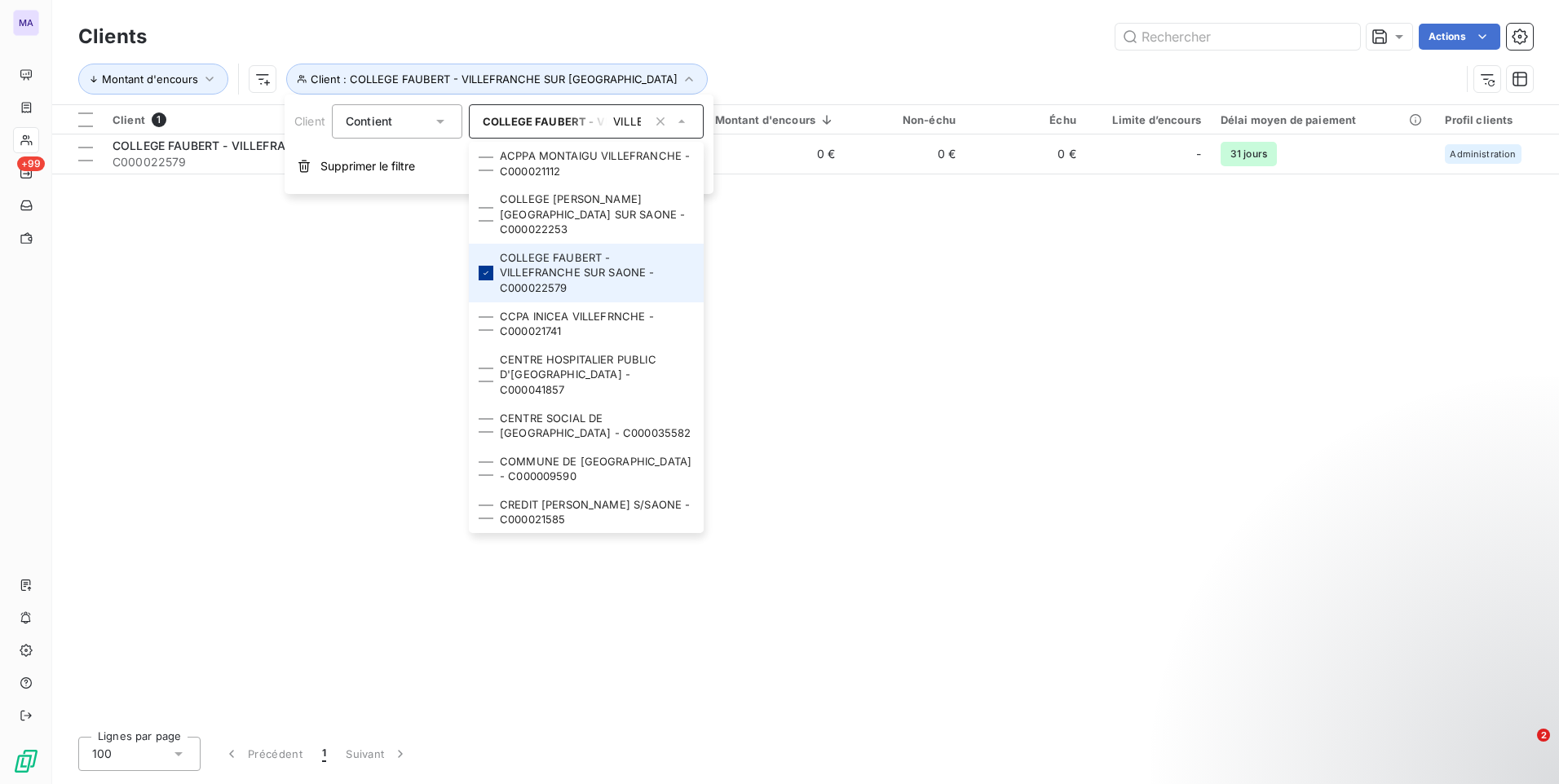
click at [491, 275] on div at bounding box center [486, 273] width 15 height 15
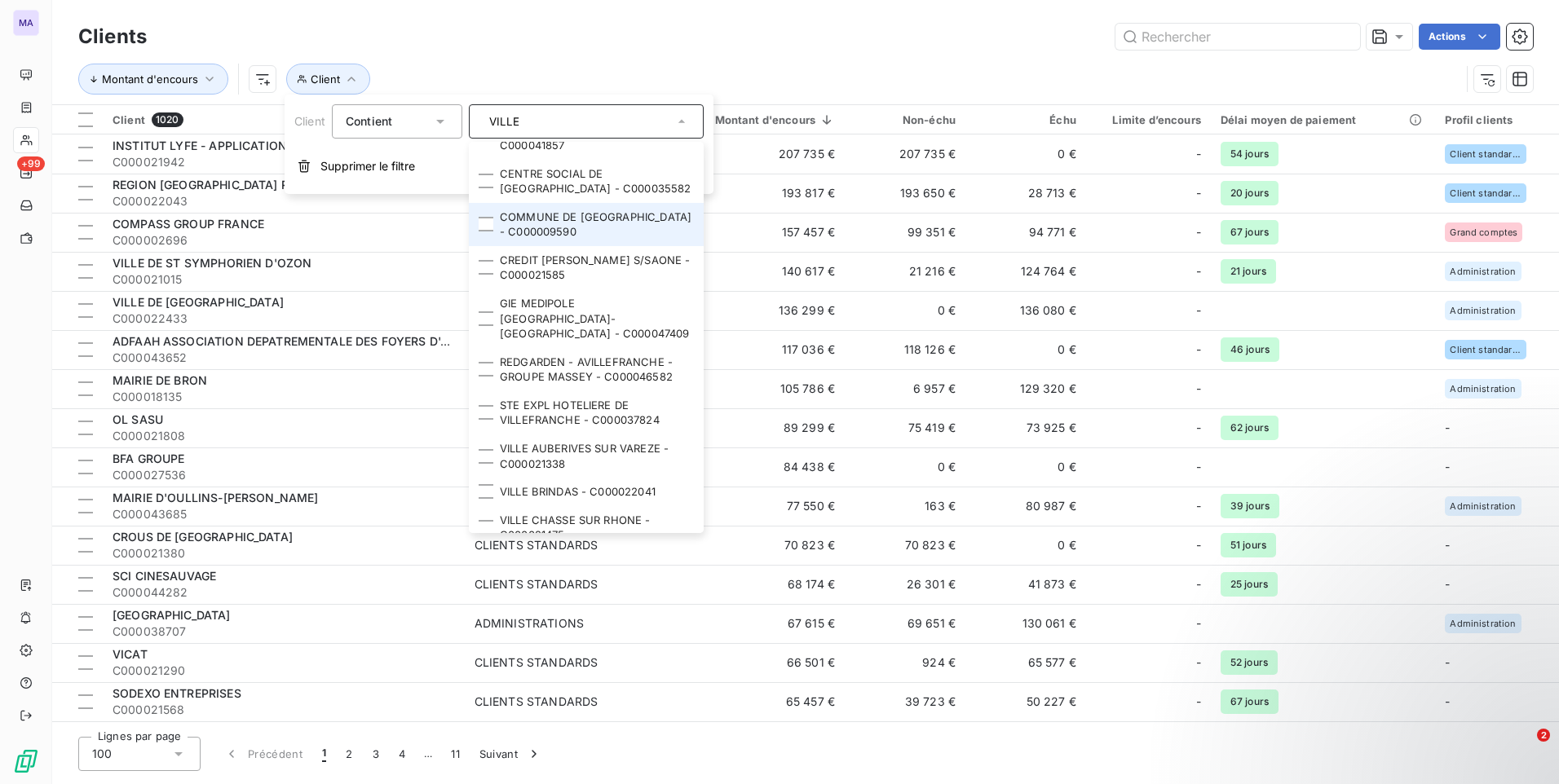
scroll to position [326, 0]
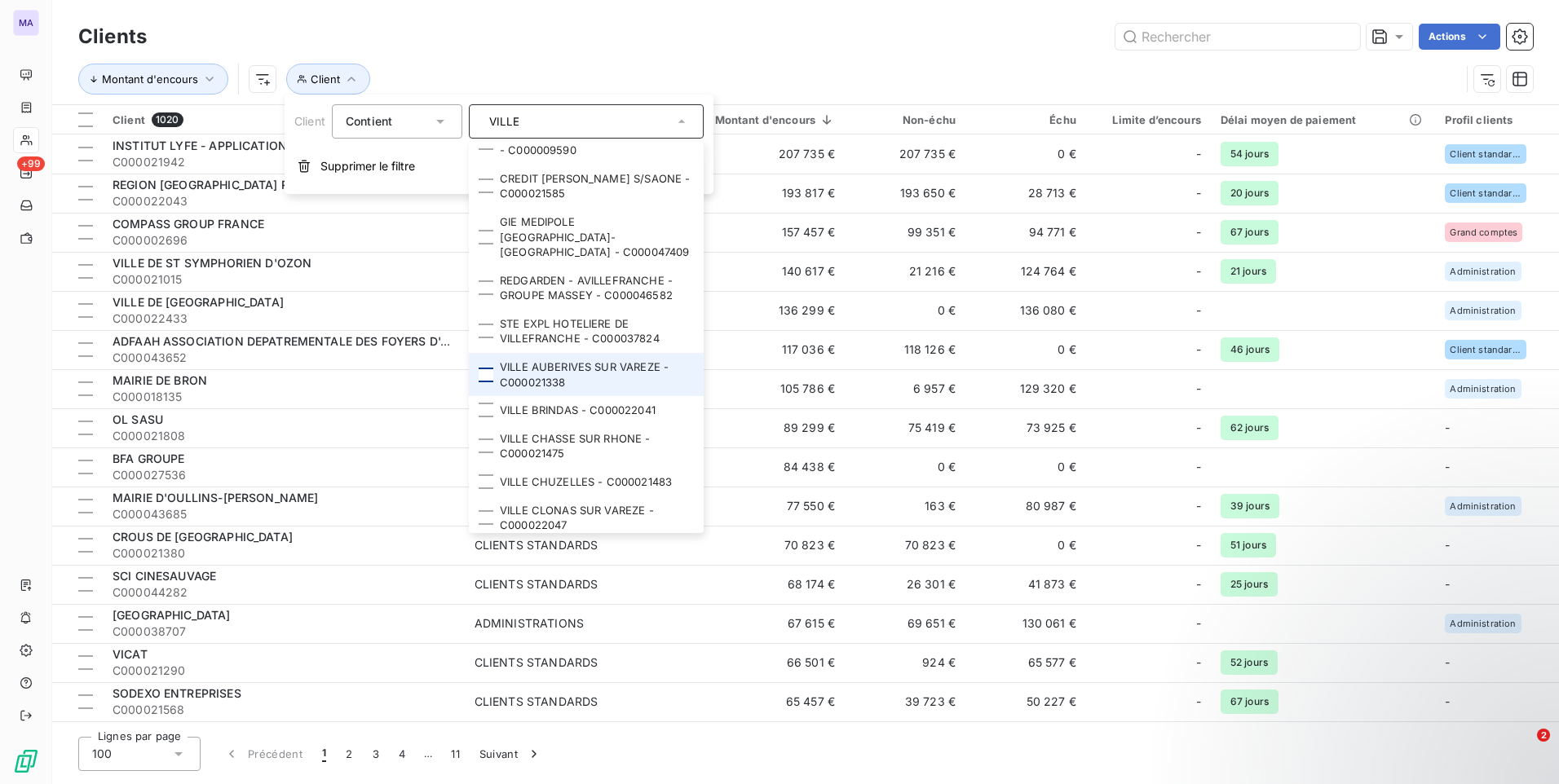
click at [483, 367] on div at bounding box center [486, 375] width 15 height 15
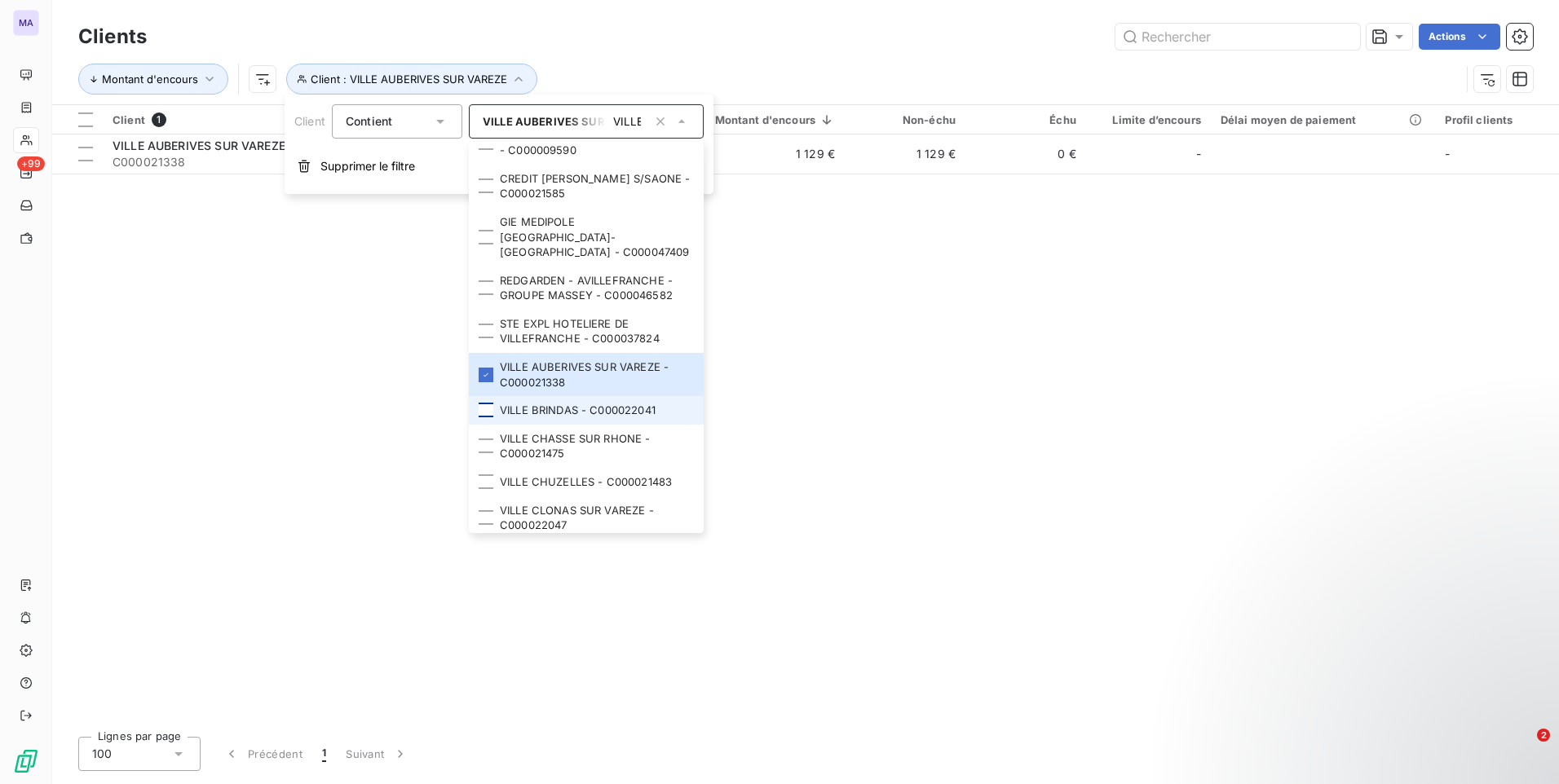
click at [487, 403] on div at bounding box center [486, 410] width 15 height 15
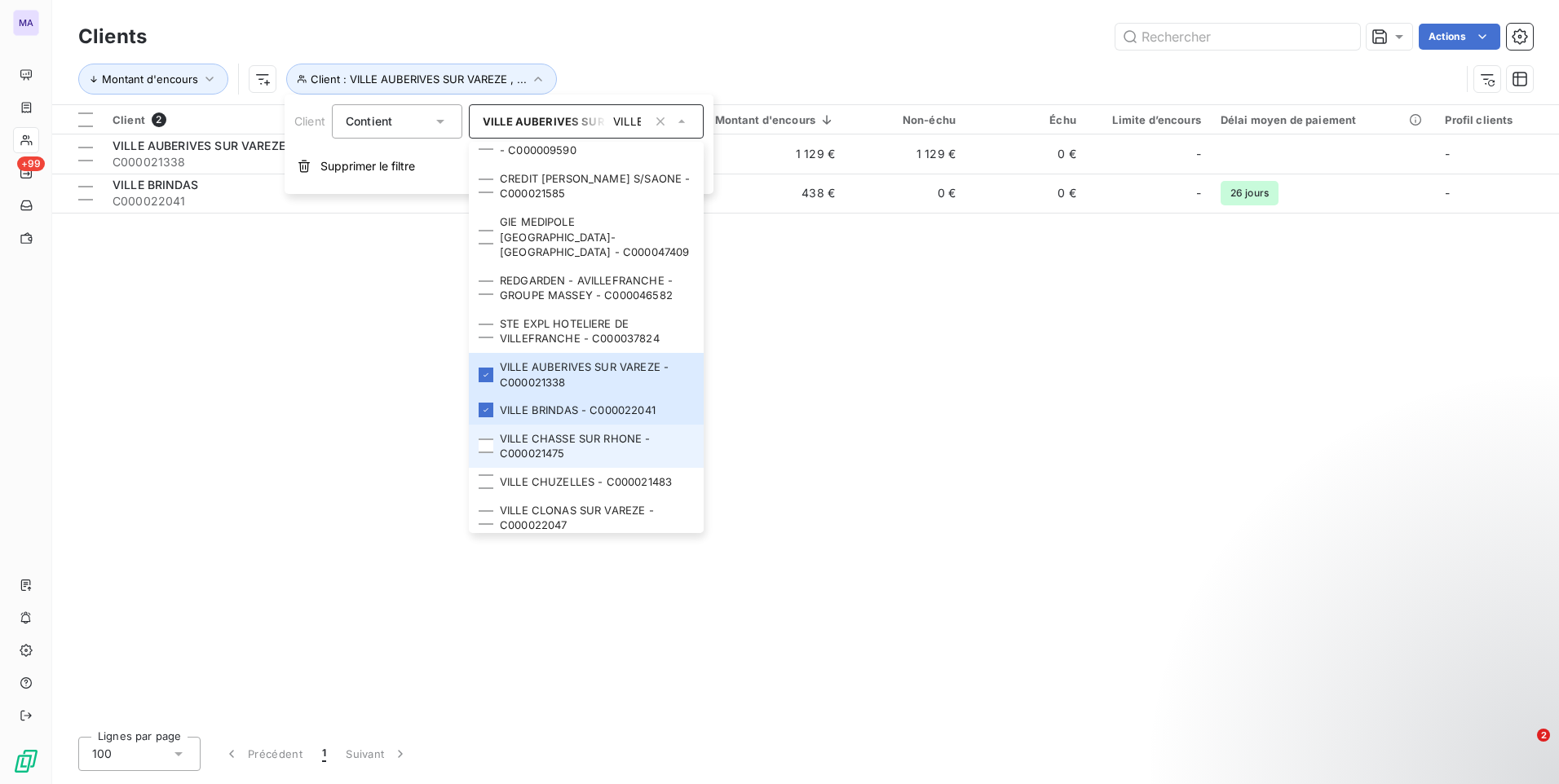
drag, startPoint x: 490, startPoint y: 409, endPoint x: 489, endPoint y: 433, distance: 24.0
click at [489, 438] on div at bounding box center [486, 446] width 15 height 15
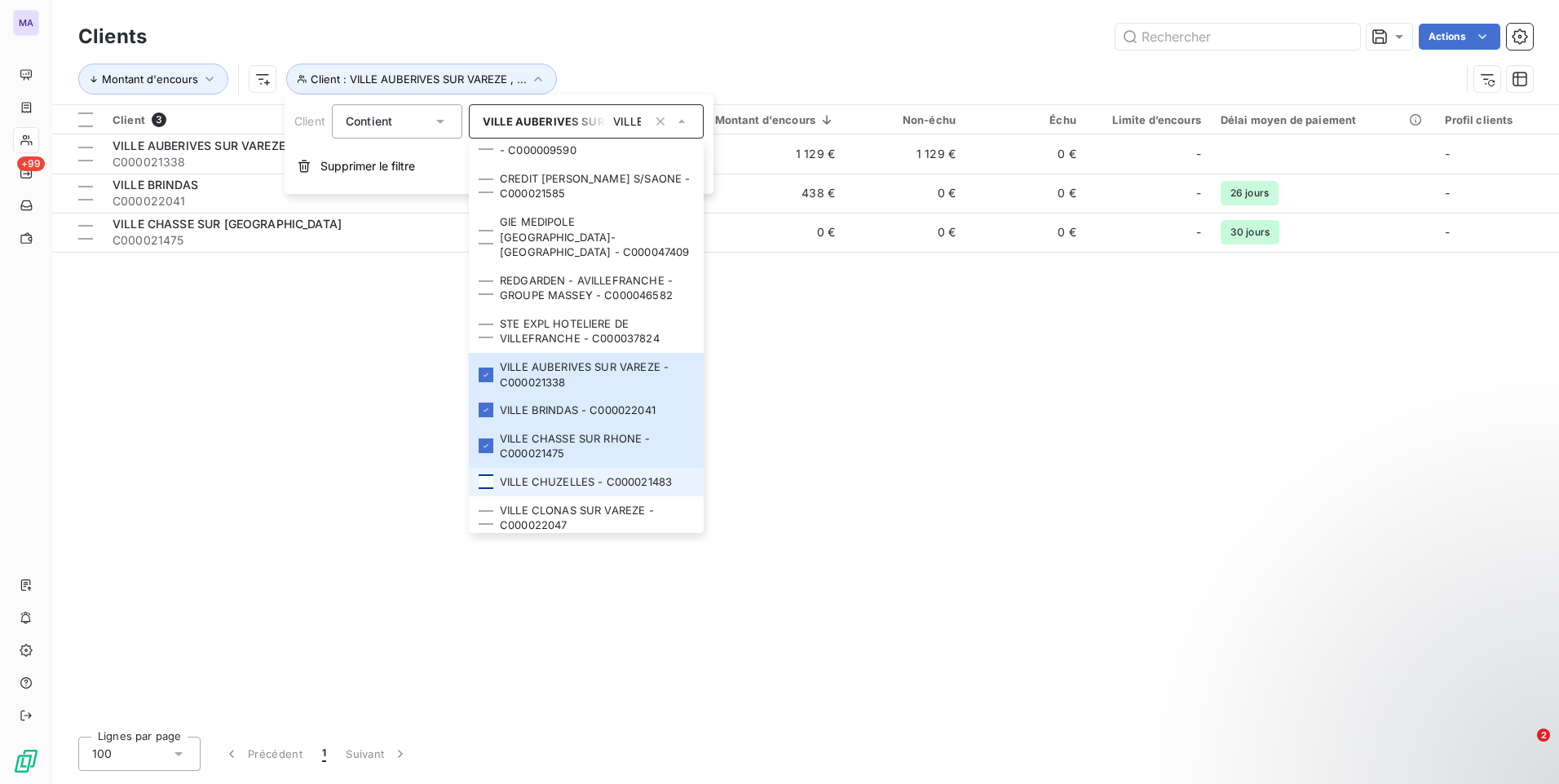
click at [483, 475] on div at bounding box center [486, 482] width 15 height 15
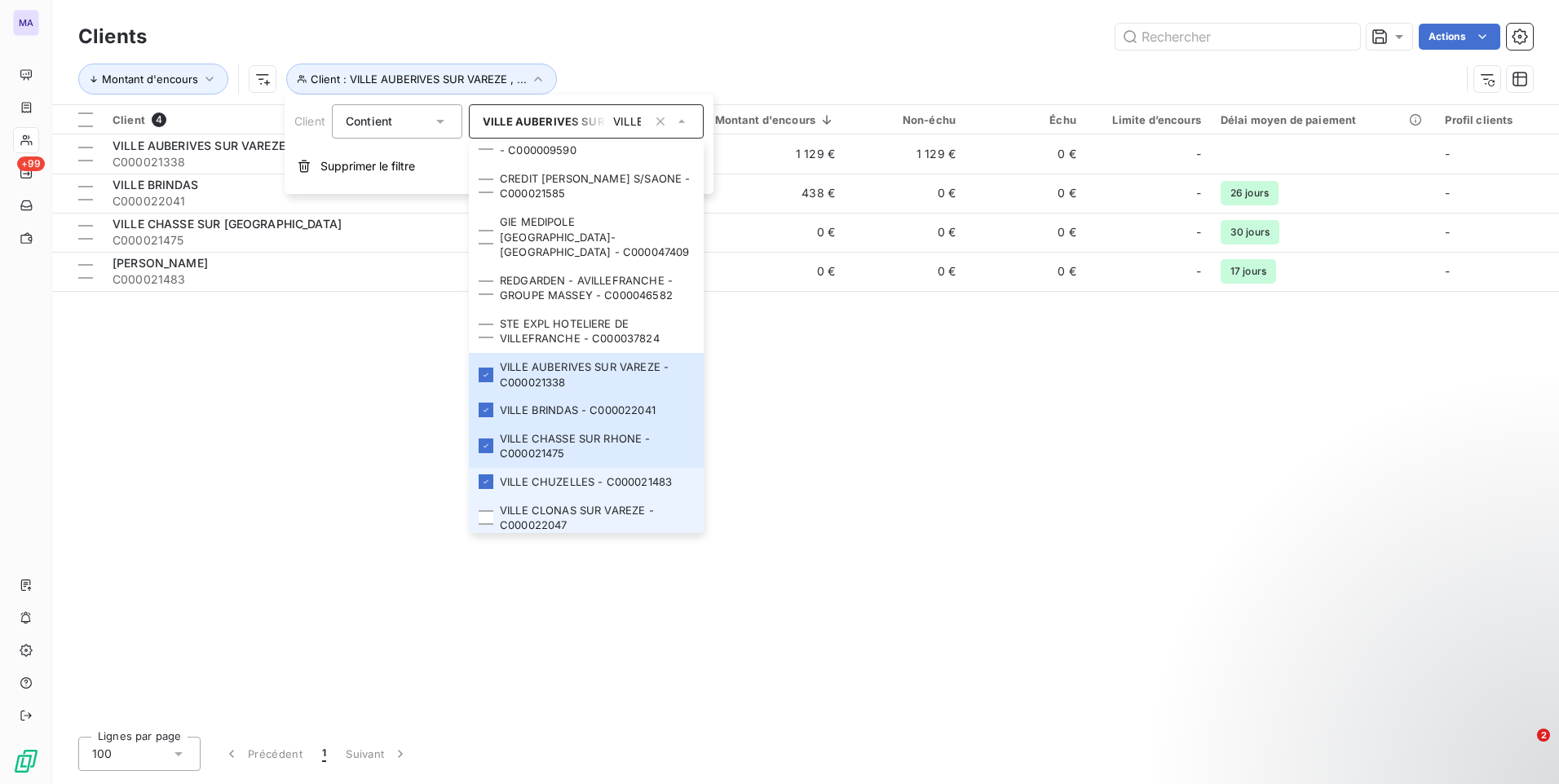
drag, startPoint x: 483, startPoint y: 490, endPoint x: 521, endPoint y: 457, distance: 50.3
click at [482, 510] on div at bounding box center [486, 517] width 15 height 15
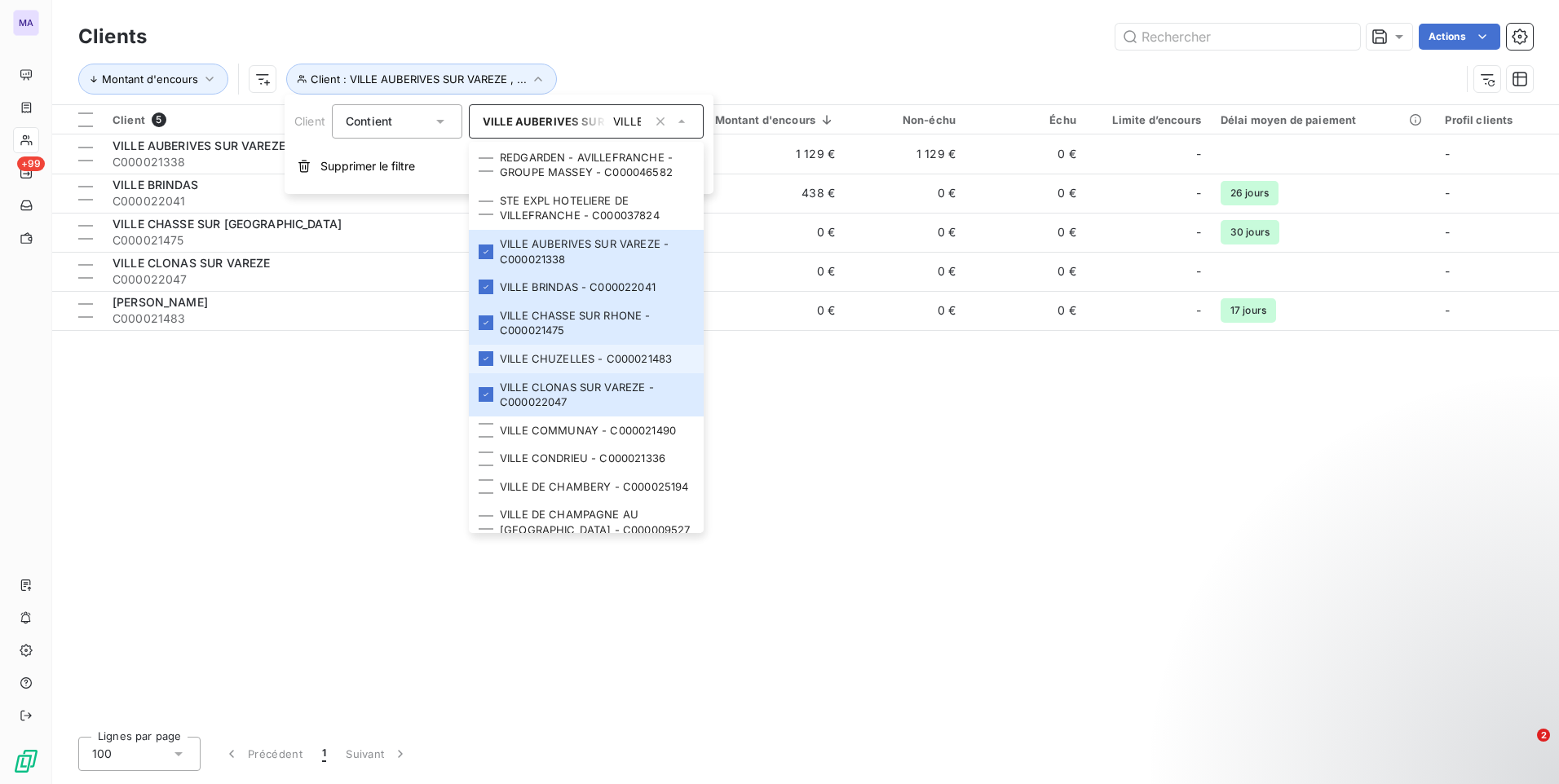
scroll to position [489, 0]
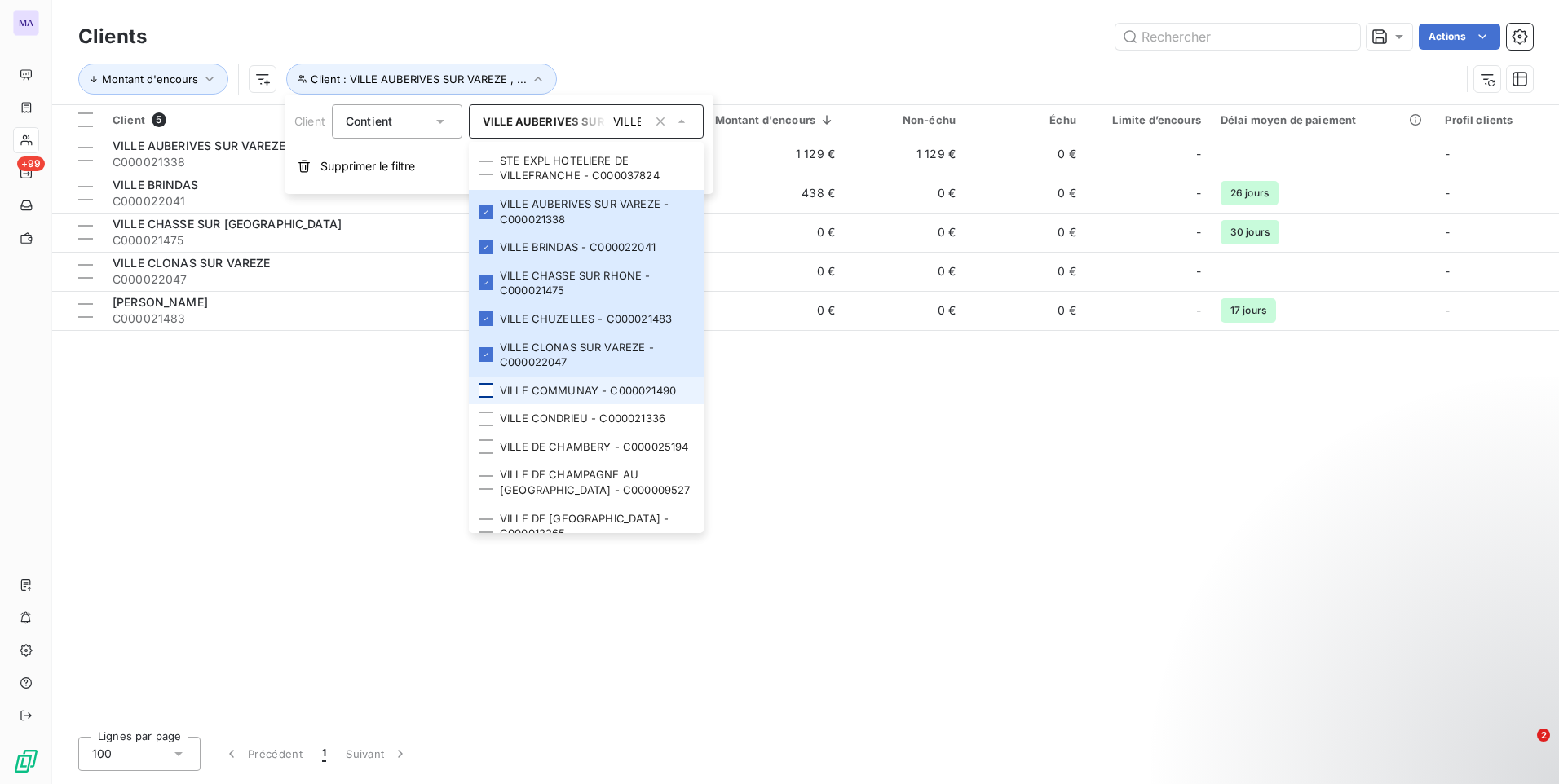
click at [487, 383] on div at bounding box center [486, 390] width 15 height 15
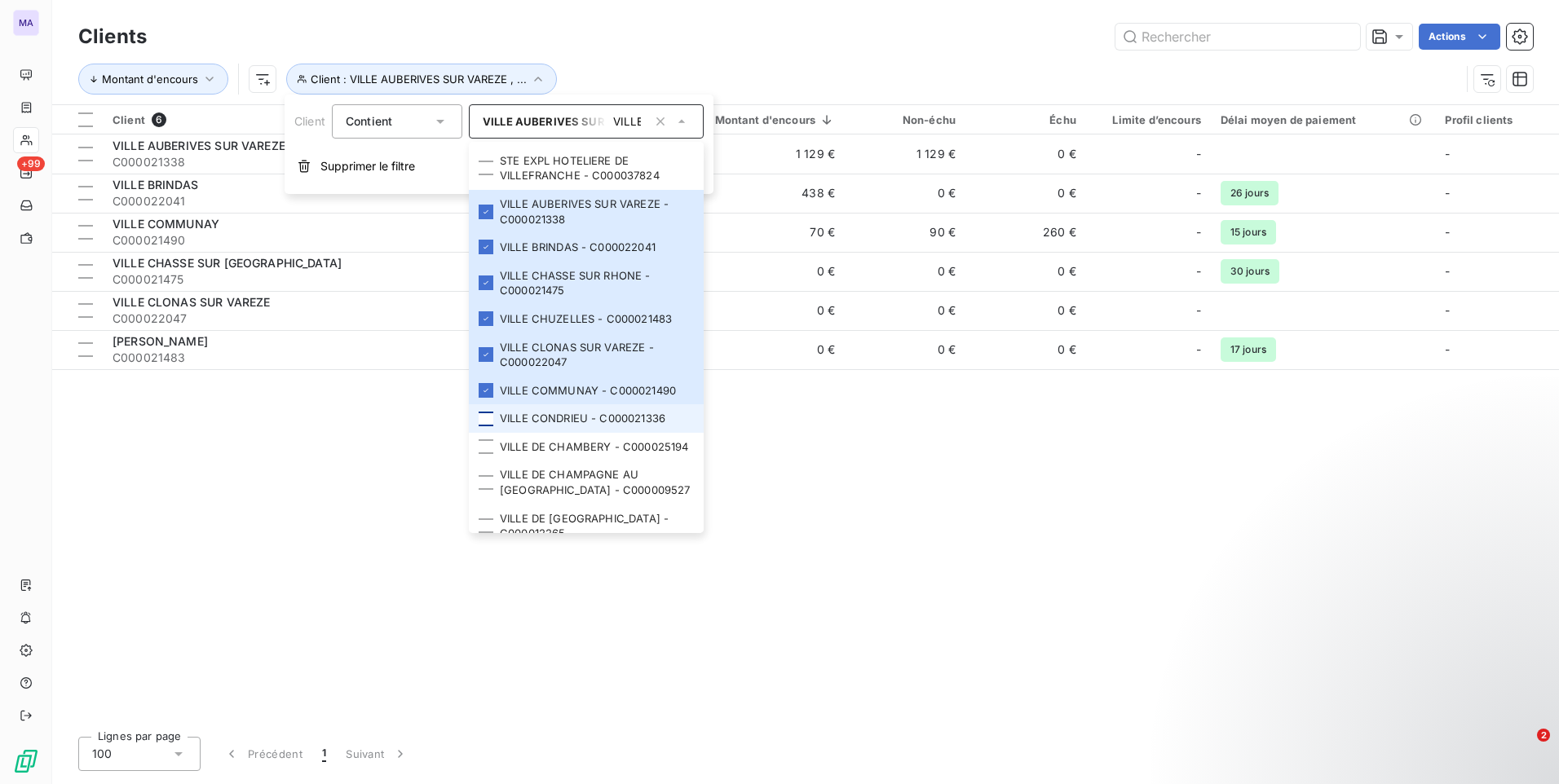
click at [486, 412] on div at bounding box center [486, 419] width 15 height 15
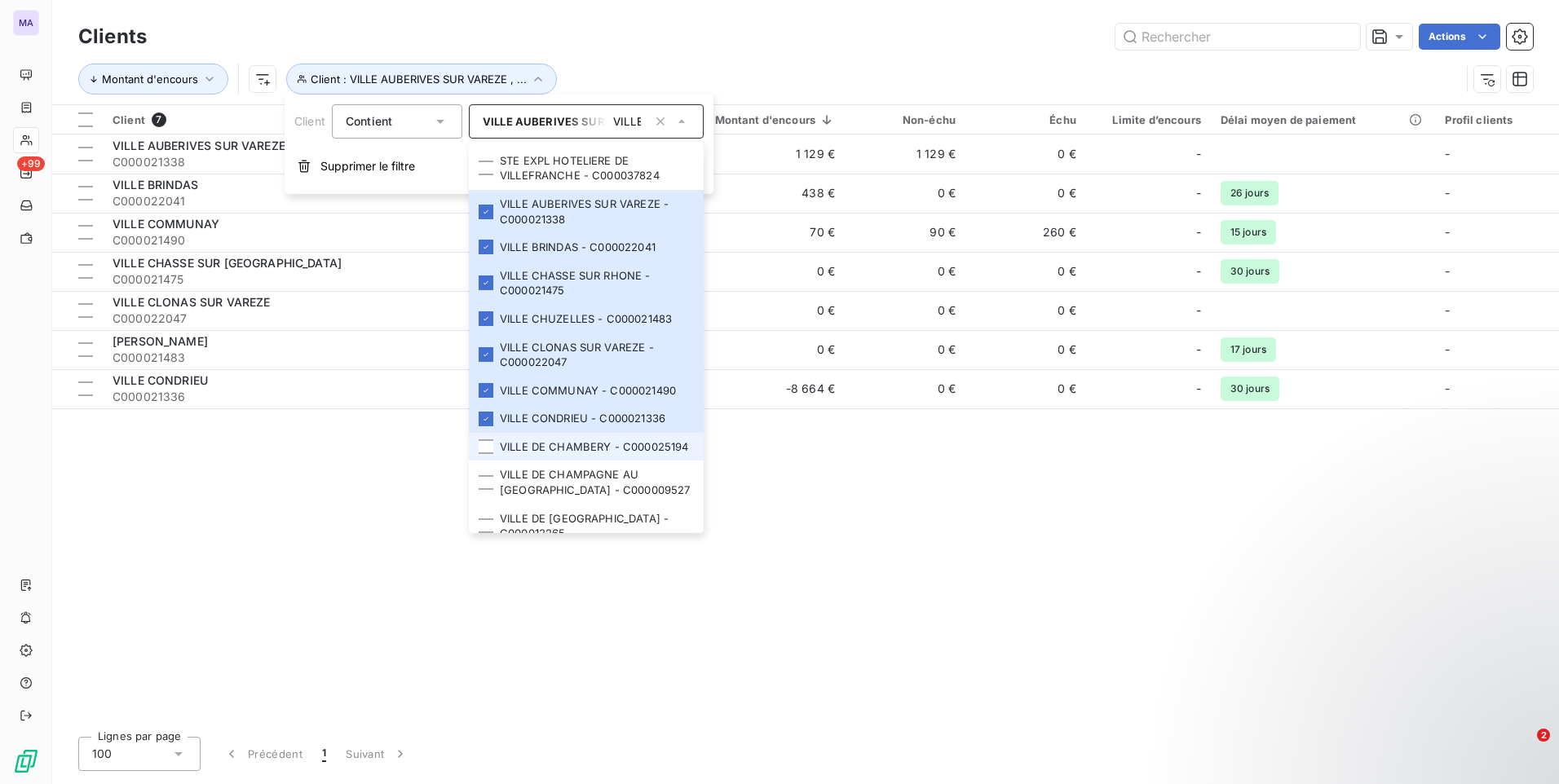
drag, startPoint x: 483, startPoint y: 424, endPoint x: 506, endPoint y: 418, distance: 23.8
click at [483, 439] on div at bounding box center [486, 446] width 15 height 15
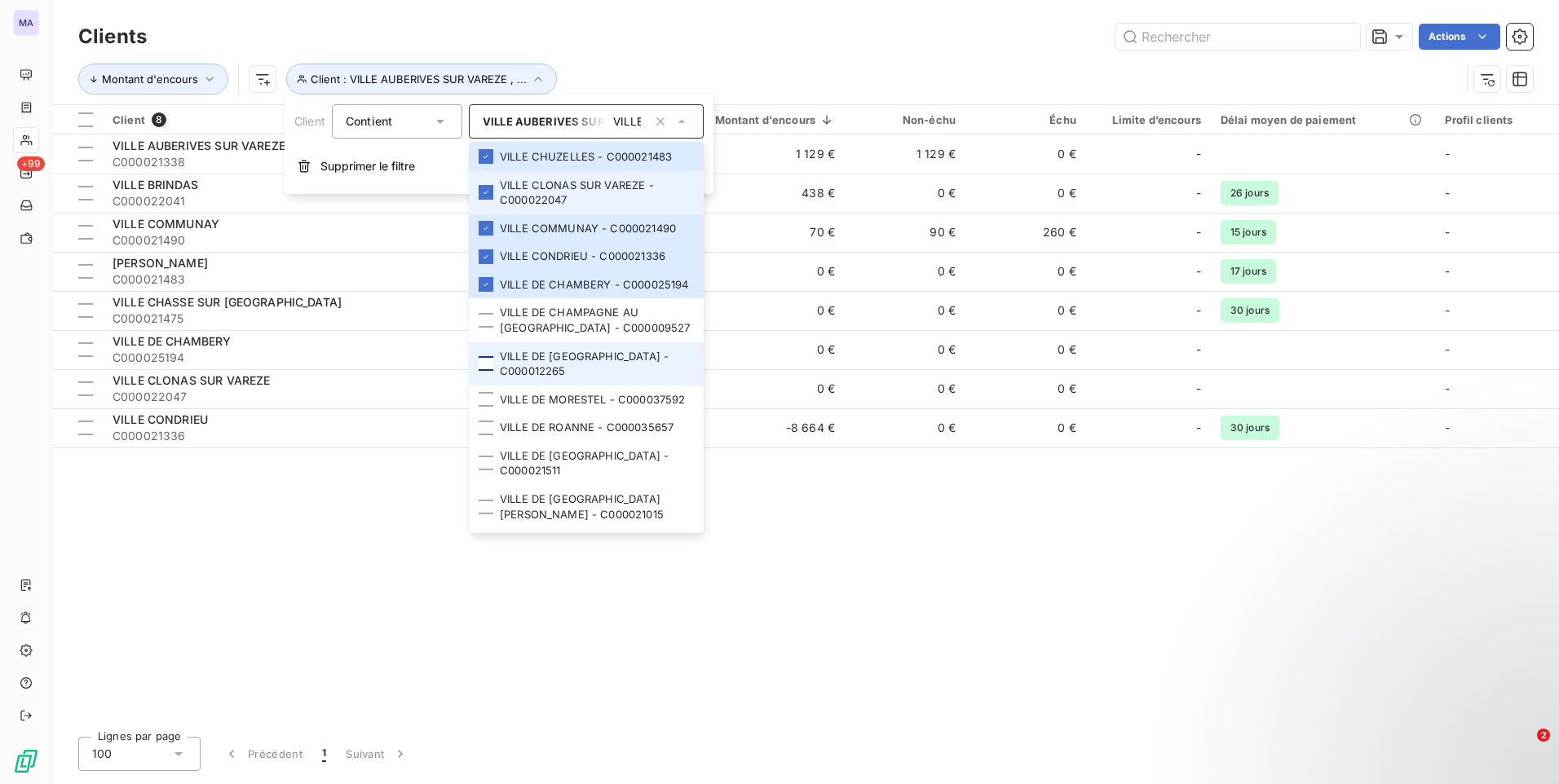
scroll to position [652, 0]
drag, startPoint x: 487, startPoint y: 308, endPoint x: 486, endPoint y: 342, distance: 34.0
click at [487, 312] on div at bounding box center [486, 319] width 15 height 15
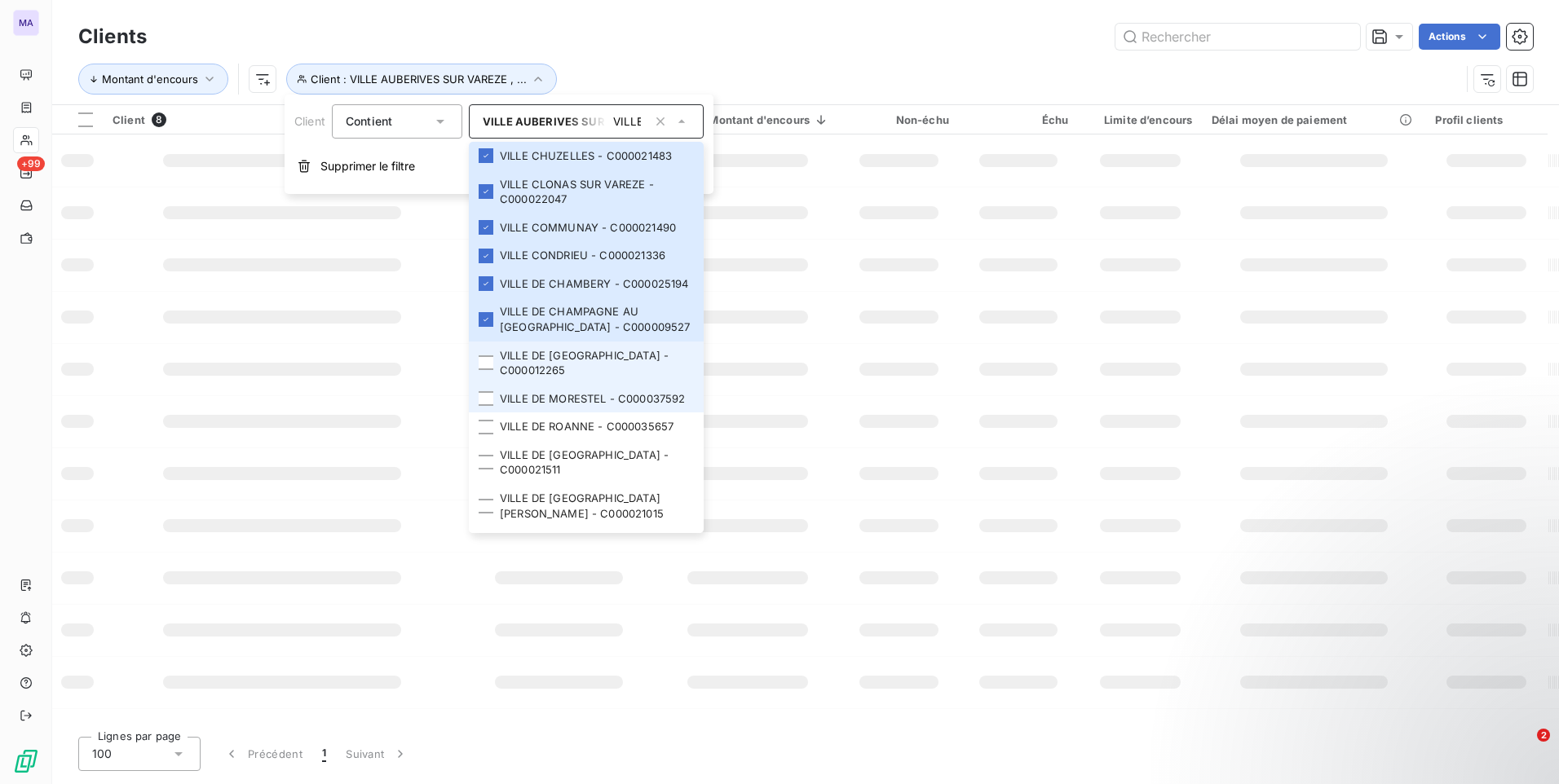
drag, startPoint x: 486, startPoint y: 344, endPoint x: 486, endPoint y: 354, distance: 10.0
click at [486, 355] on div at bounding box center [486, 362] width 15 height 15
drag, startPoint x: 487, startPoint y: 369, endPoint x: 479, endPoint y: 409, distance: 40.8
click at [487, 391] on div at bounding box center [486, 399] width 15 height 15
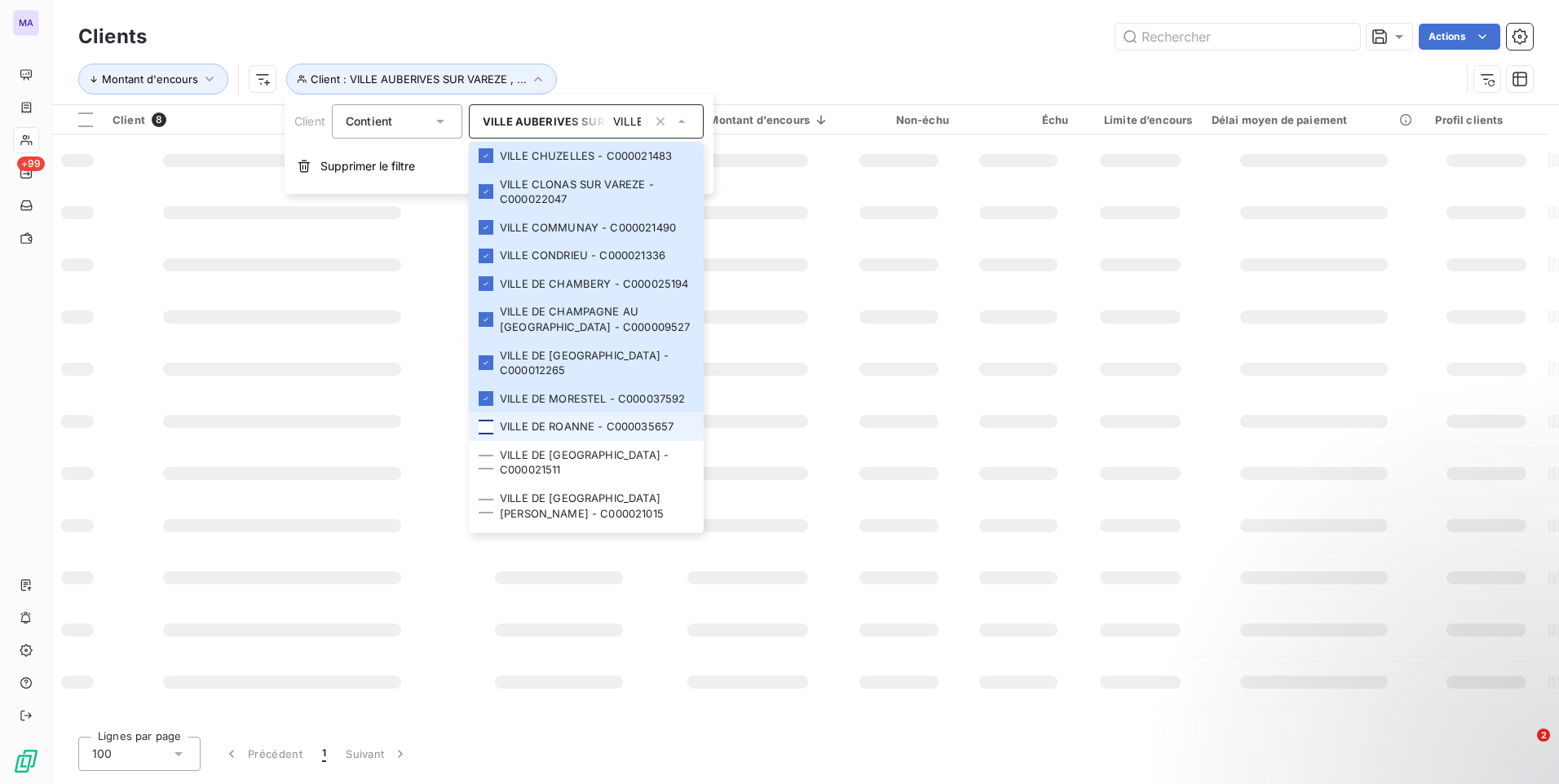
click at [479, 417] on li "VILLE DE ROANNE - C000035657" at bounding box center [586, 427] width 235 height 29
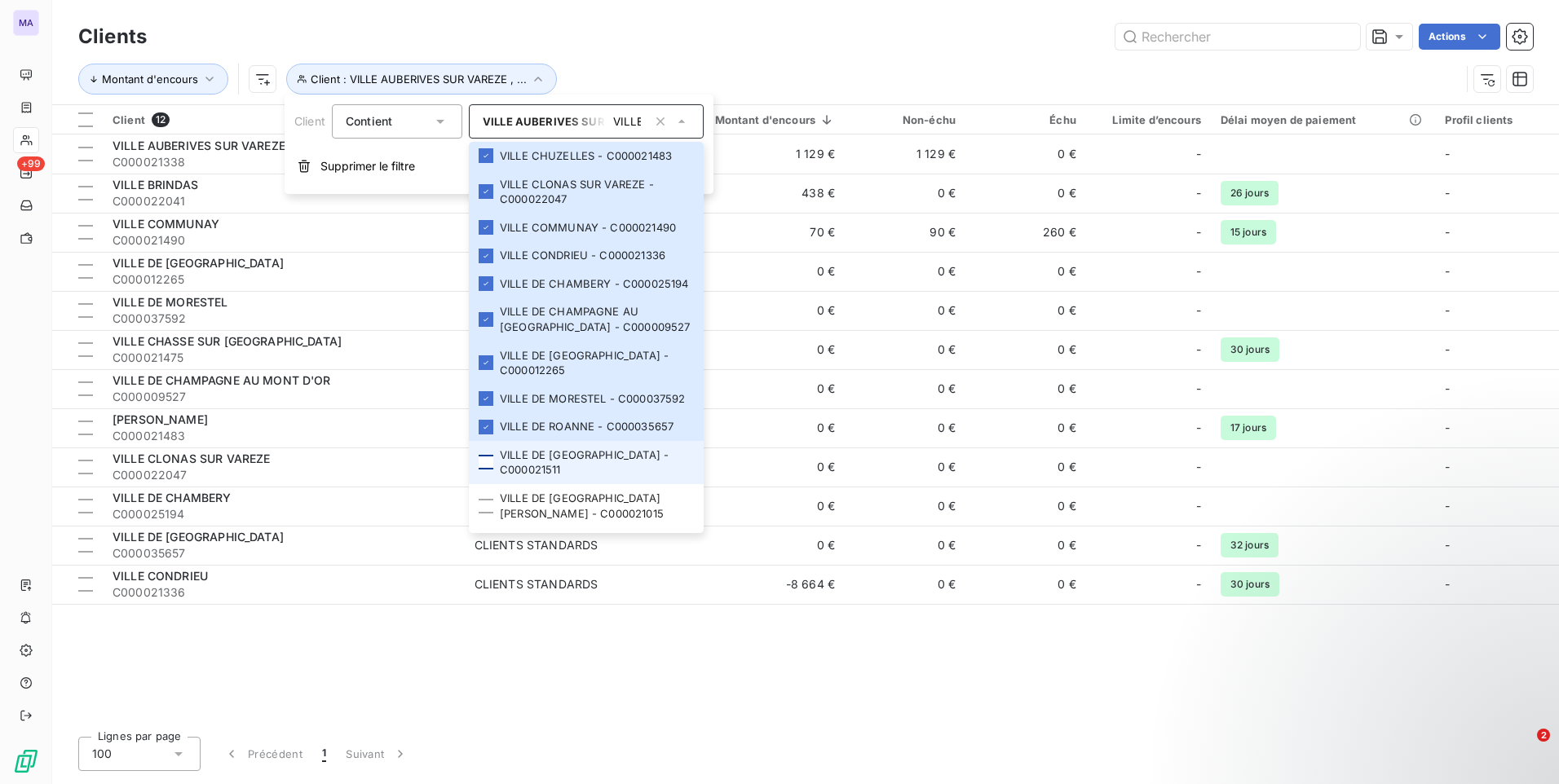
click at [484, 455] on div at bounding box center [486, 462] width 15 height 15
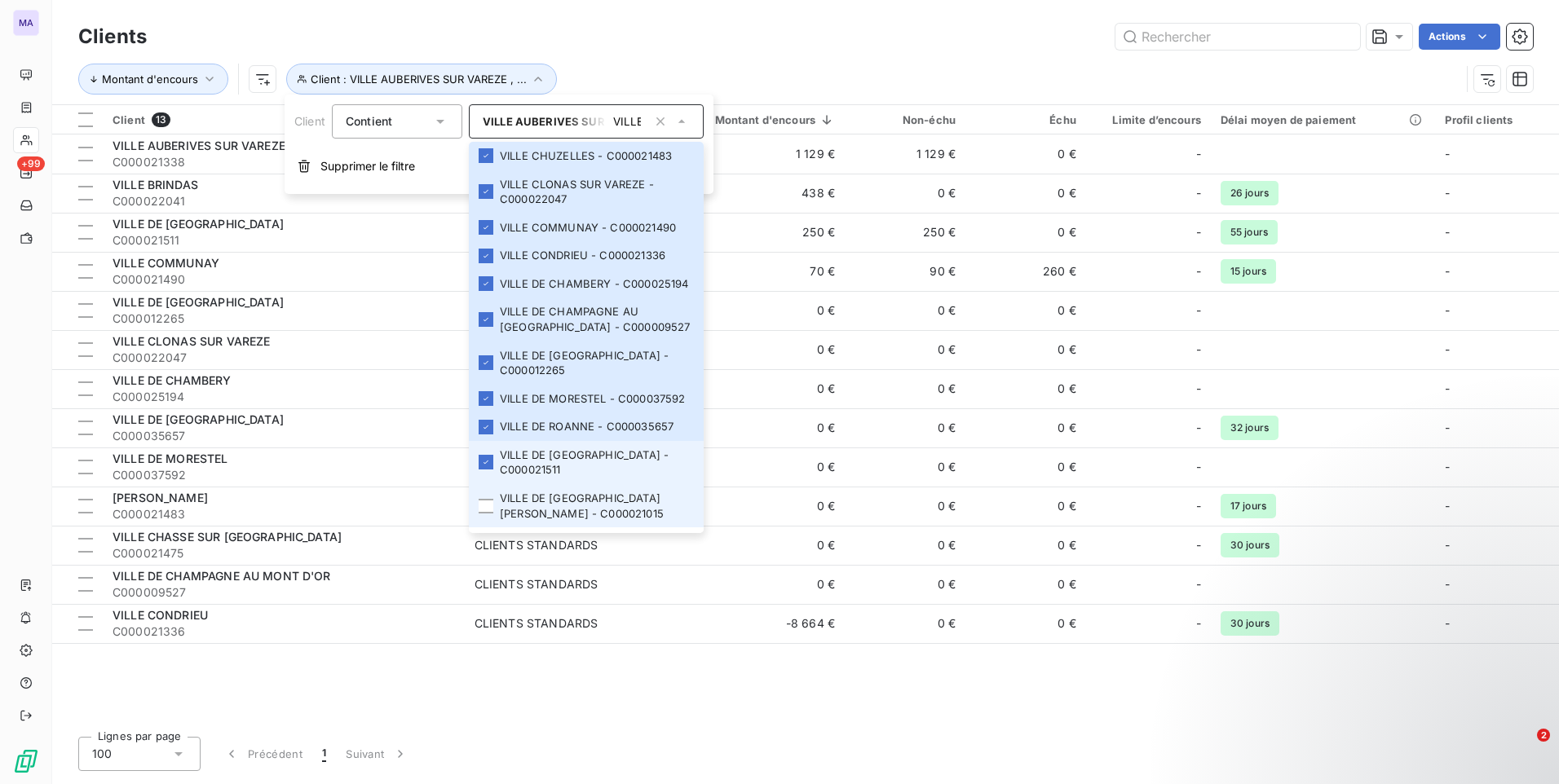
drag, startPoint x: 490, startPoint y: 492, endPoint x: 524, endPoint y: 455, distance: 50.2
click at [490, 498] on div at bounding box center [486, 506] width 15 height 15
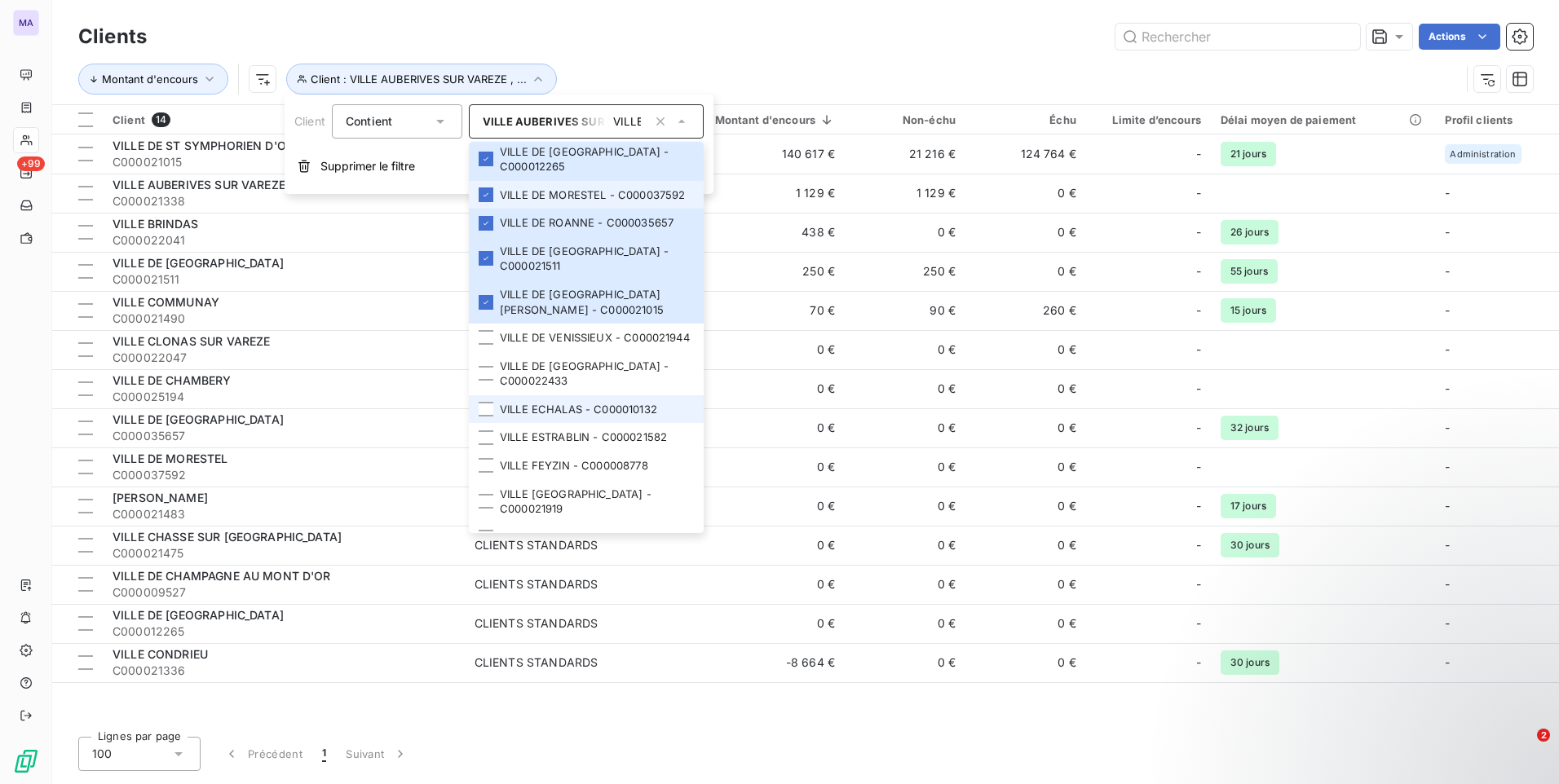
scroll to position [896, 0]
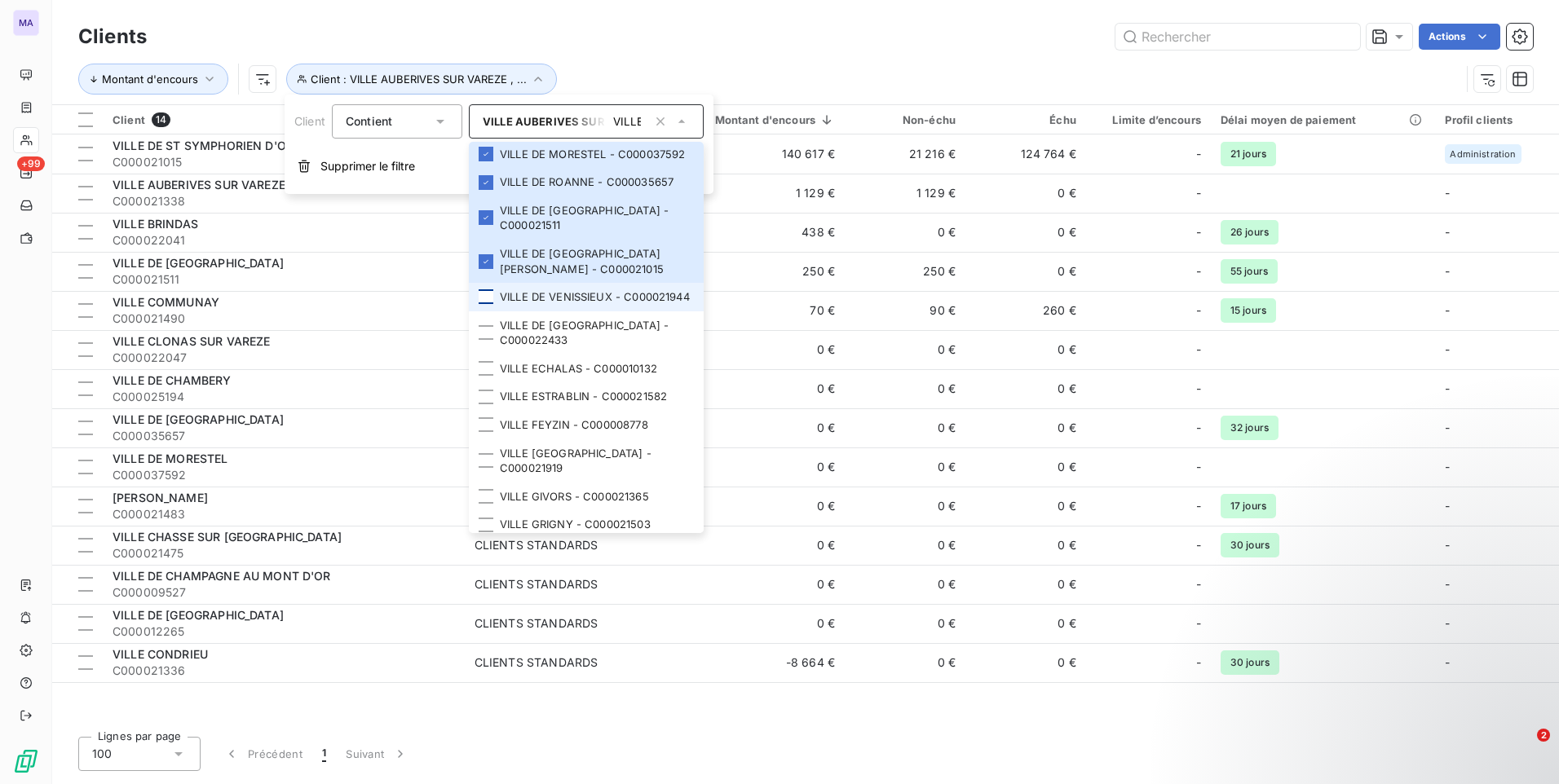
click at [490, 290] on div at bounding box center [486, 297] width 15 height 15
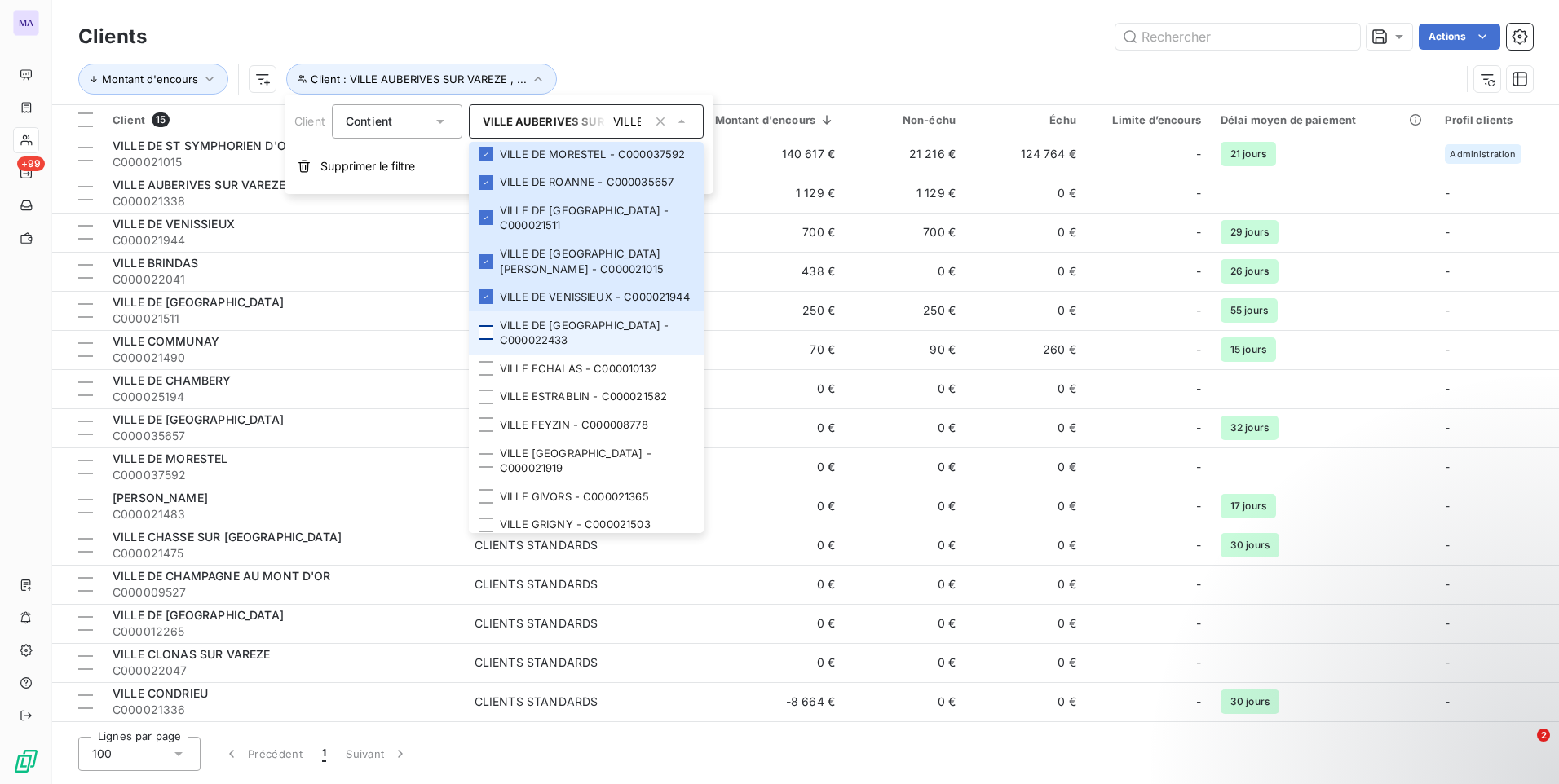
click at [485, 339] on div at bounding box center [486, 333] width 15 height 15
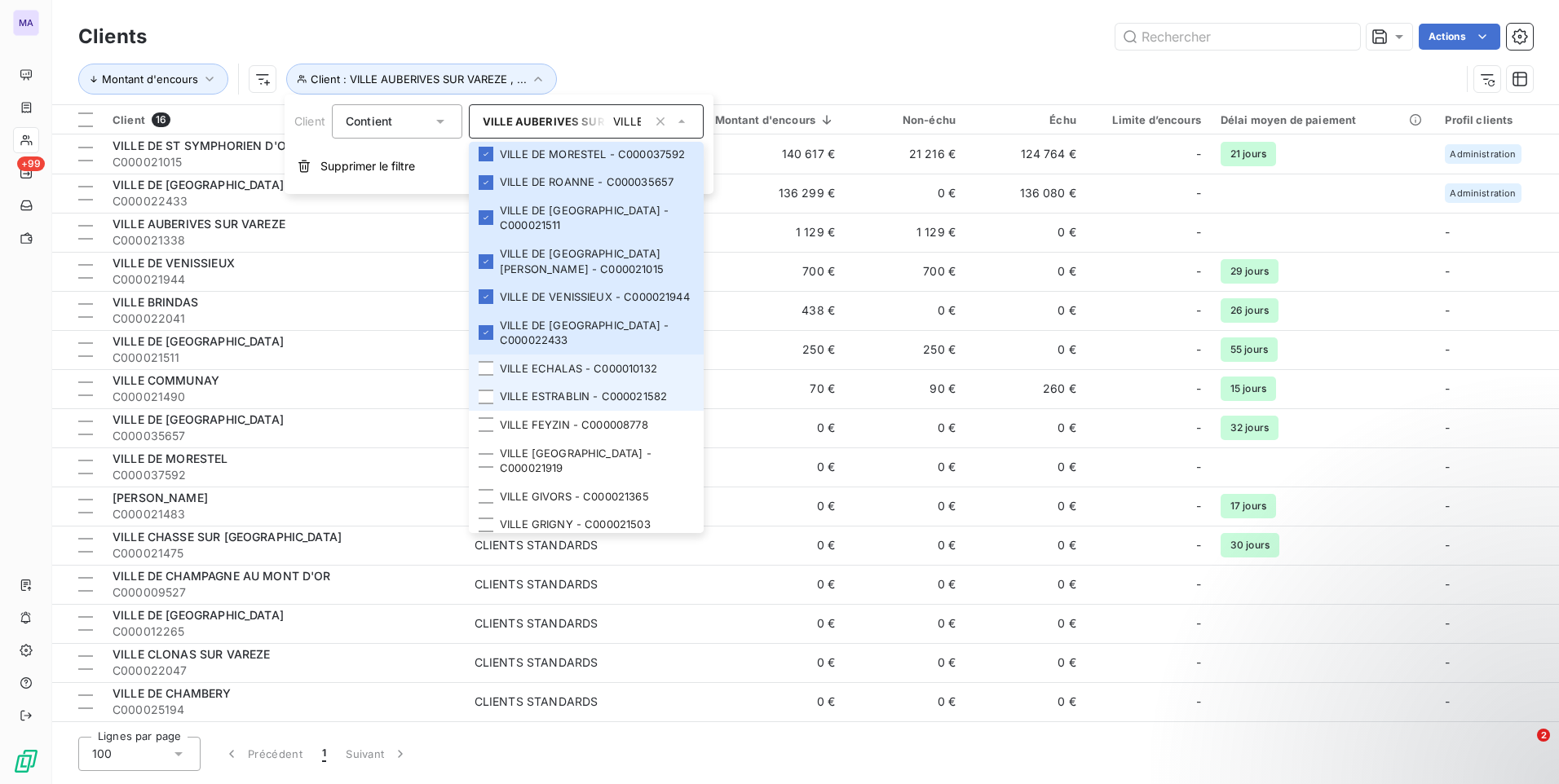
drag, startPoint x: 486, startPoint y: 359, endPoint x: 486, endPoint y: 383, distance: 24.0
click at [486, 362] on li "VILLE ECHALAS - C000010132" at bounding box center [586, 368] width 235 height 29
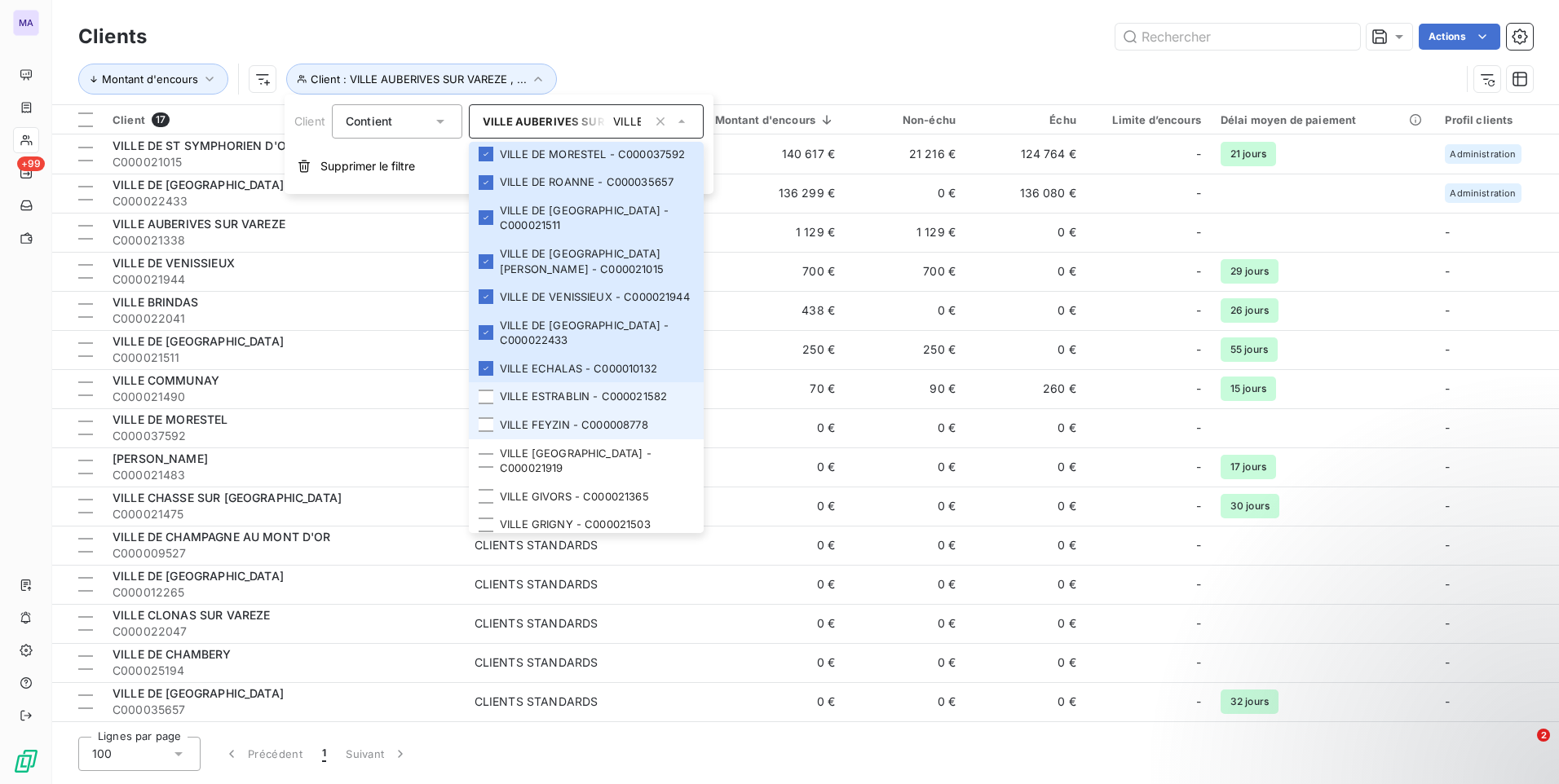
drag, startPoint x: 487, startPoint y: 388, endPoint x: 486, endPoint y: 413, distance: 25.0
click at [487, 392] on li "VILLE ESTRABLIN - C000021582" at bounding box center [586, 396] width 235 height 29
click at [487, 418] on li "VILLE FEYZIN - C000008778" at bounding box center [586, 425] width 235 height 29
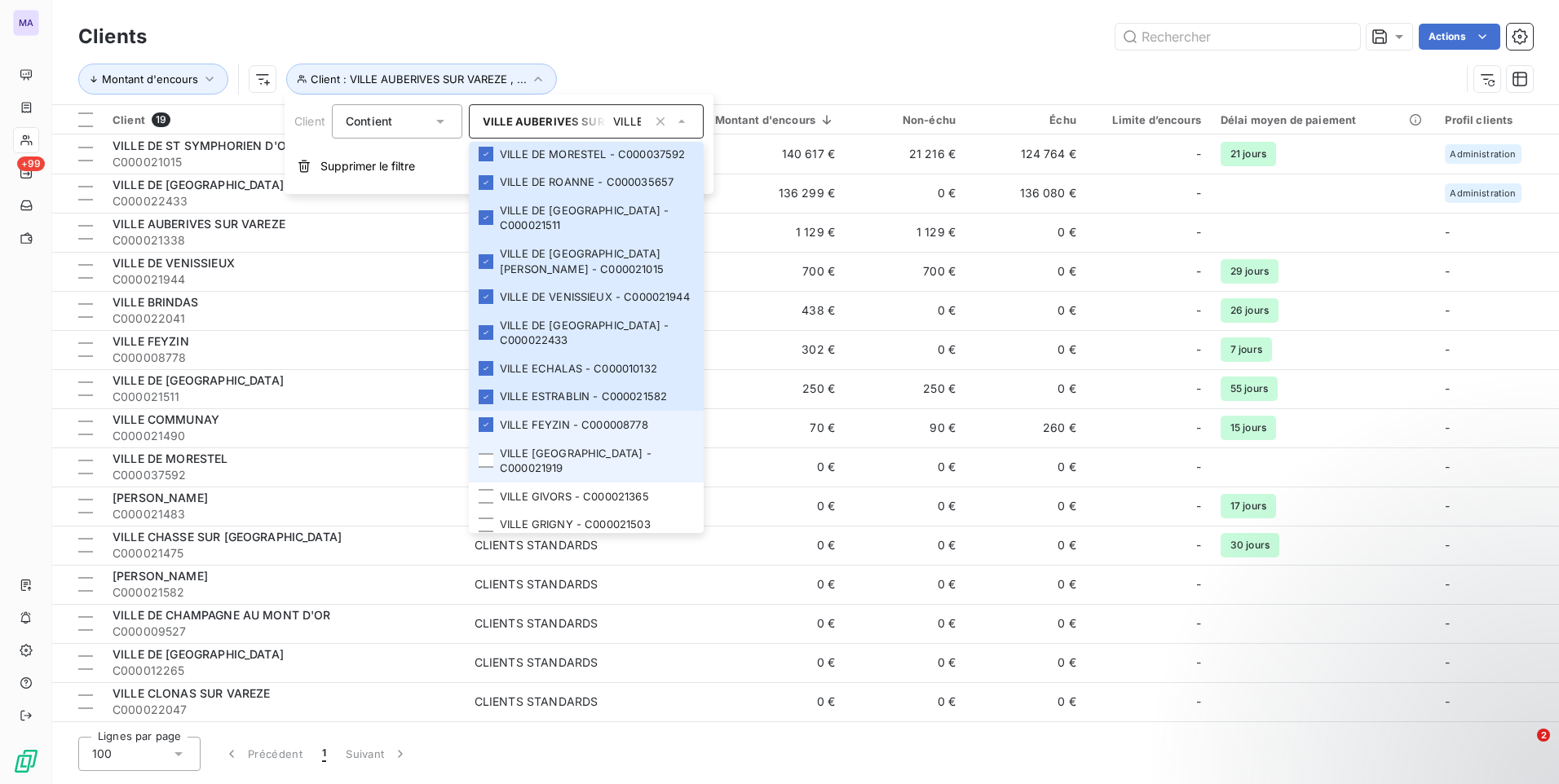
drag, startPoint x: 481, startPoint y: 460, endPoint x: 508, endPoint y: 423, distance: 45.8
click at [481, 460] on div at bounding box center [486, 460] width 15 height 15
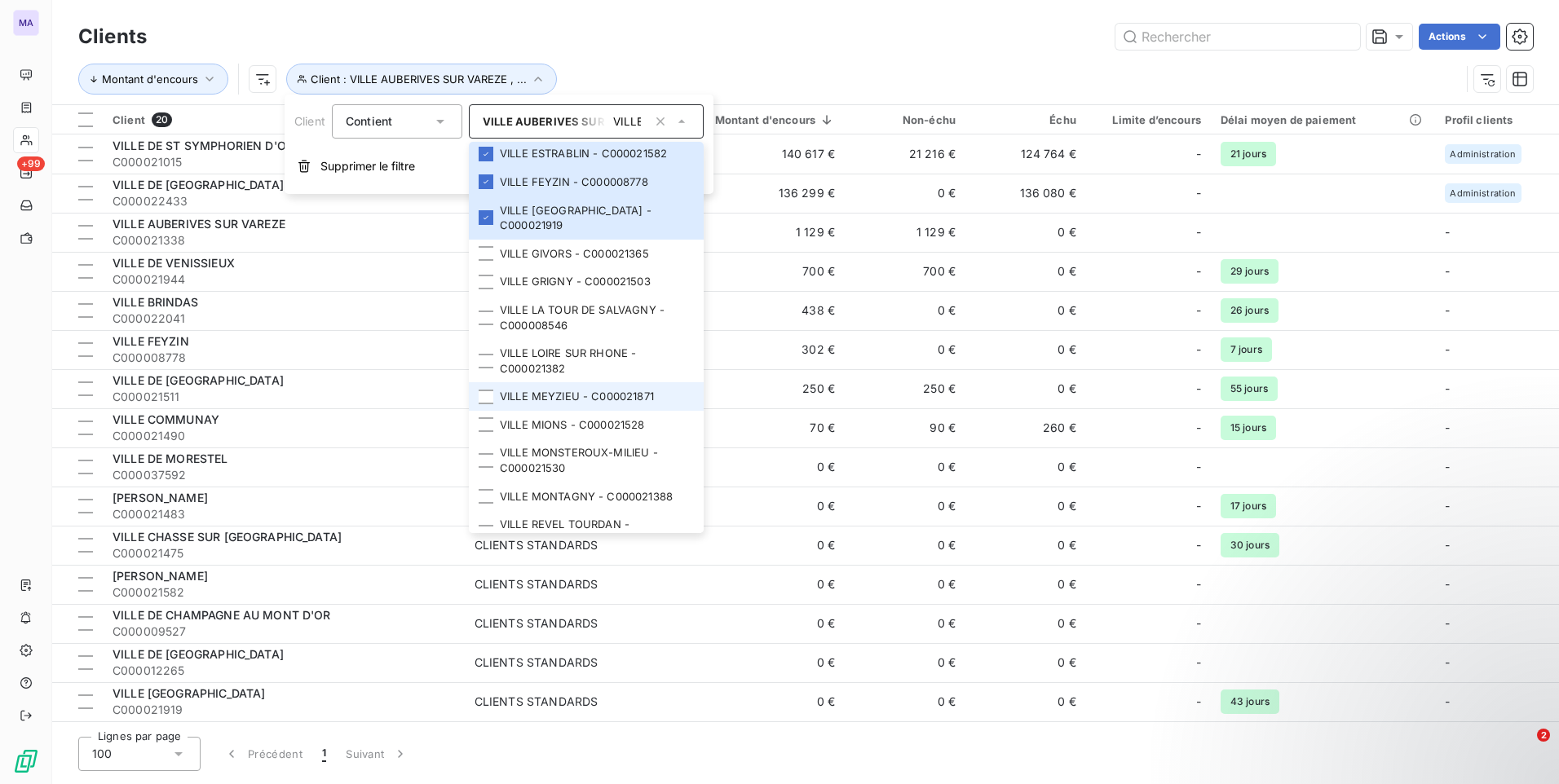
scroll to position [1141, 0]
click at [488, 253] on div at bounding box center [486, 252] width 15 height 15
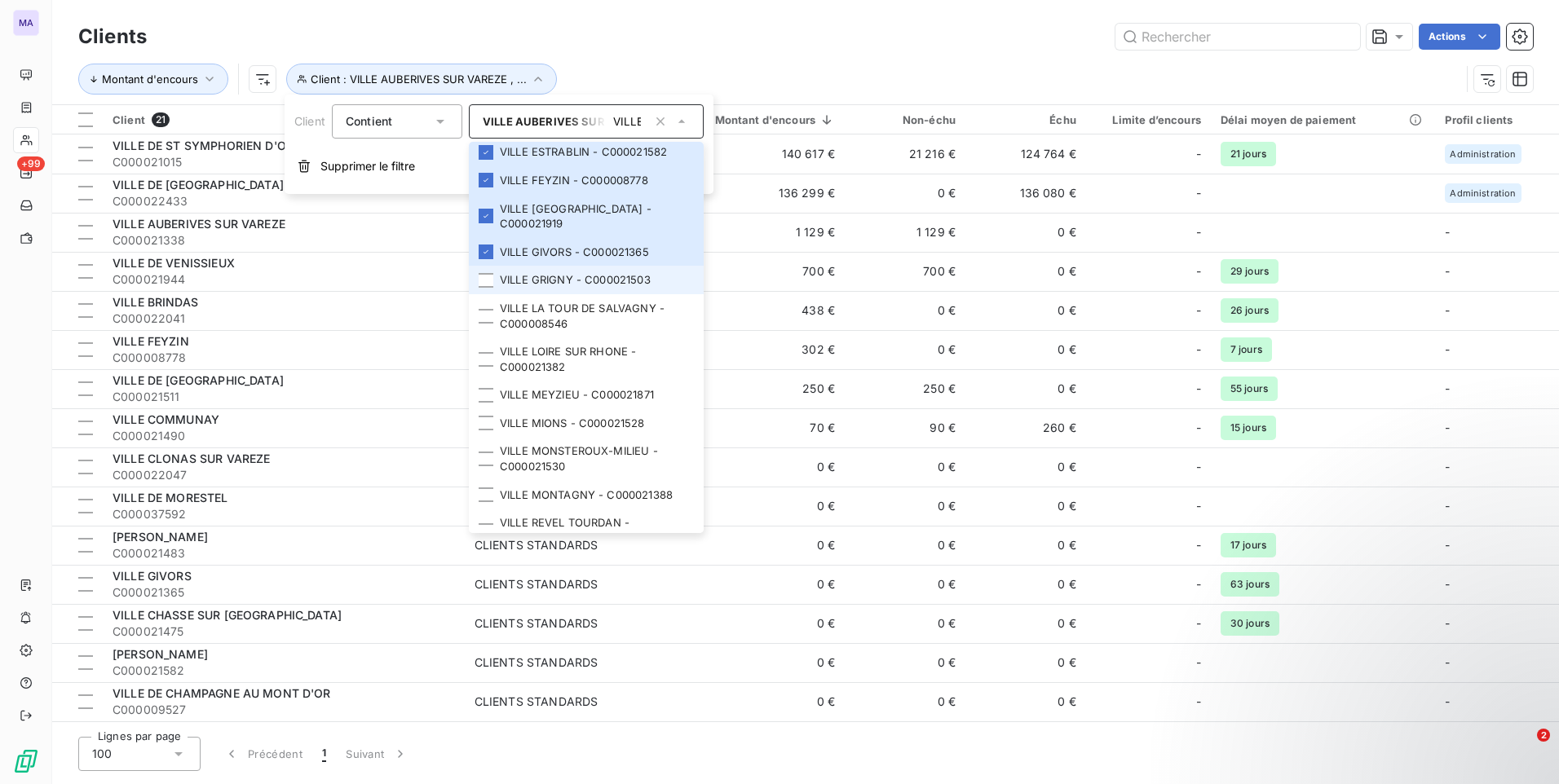
drag, startPoint x: 486, startPoint y: 279, endPoint x: 487, endPoint y: 288, distance: 9.1
click at [486, 281] on div at bounding box center [486, 281] width 15 height 15
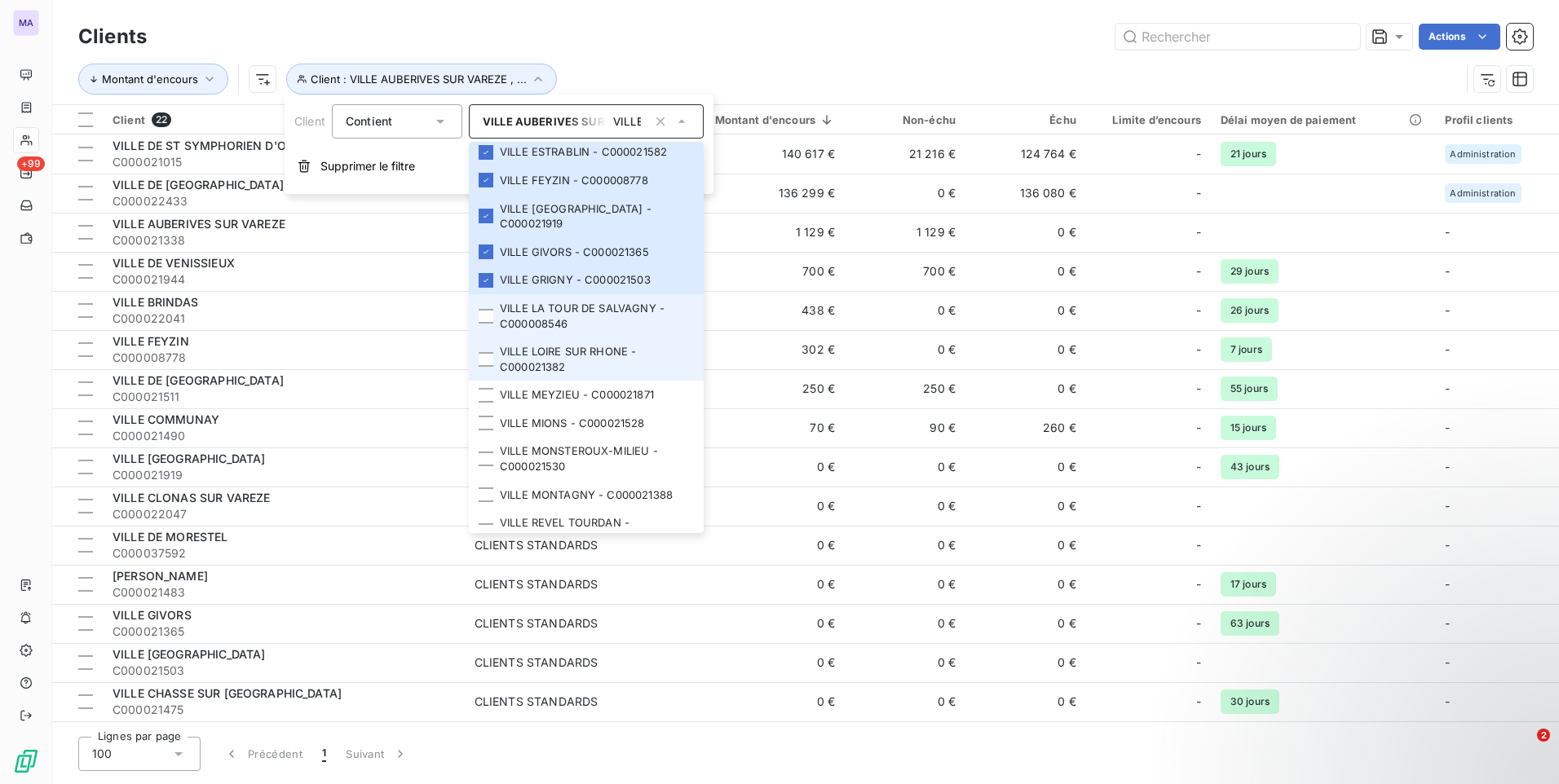
drag, startPoint x: 490, startPoint y: 309, endPoint x: 483, endPoint y: 342, distance: 33.7
click at [490, 313] on div at bounding box center [486, 316] width 15 height 15
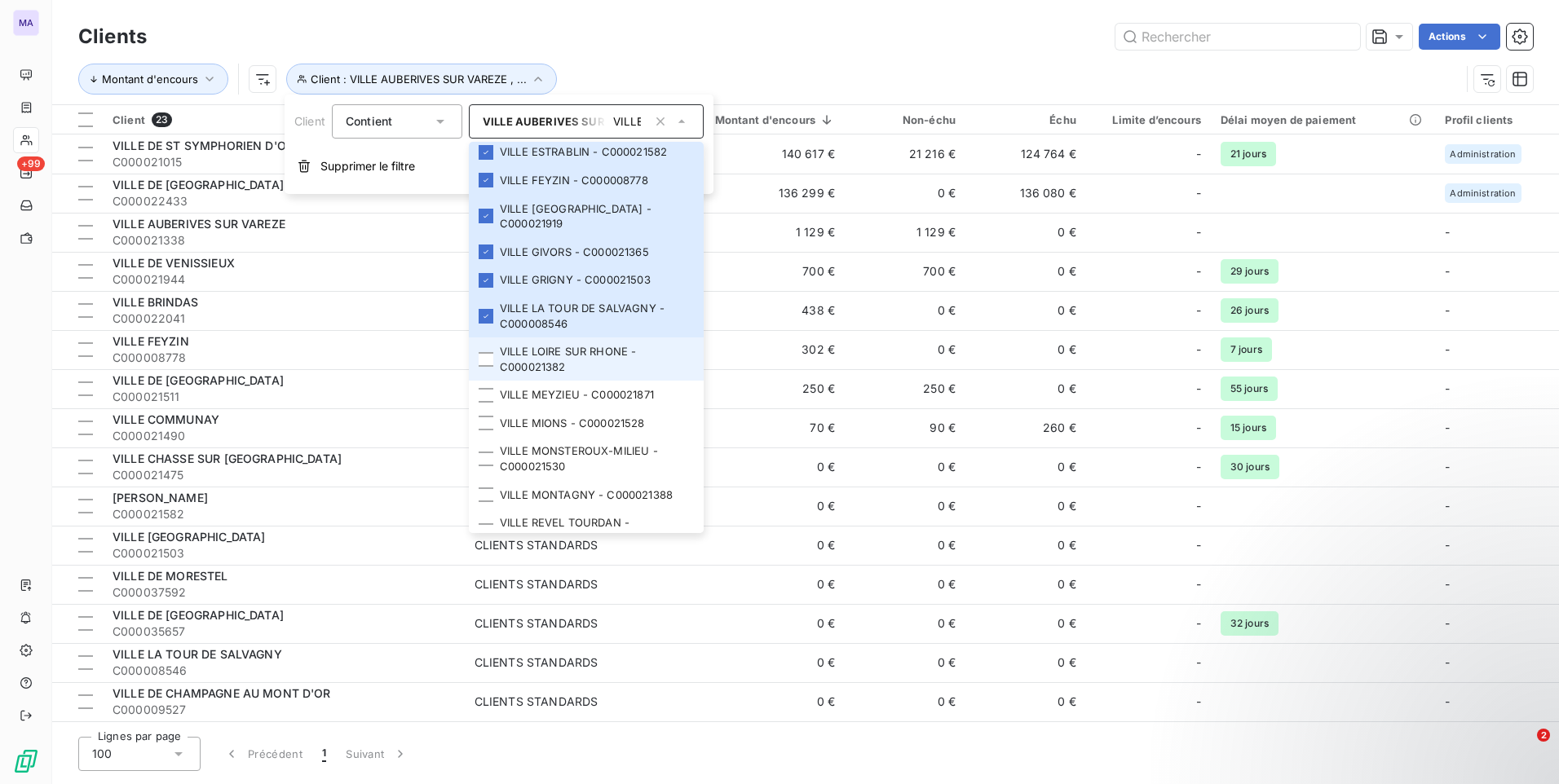
drag, startPoint x: 487, startPoint y: 355, endPoint x: 484, endPoint y: 368, distance: 13.3
click at [487, 359] on div at bounding box center [486, 360] width 15 height 15
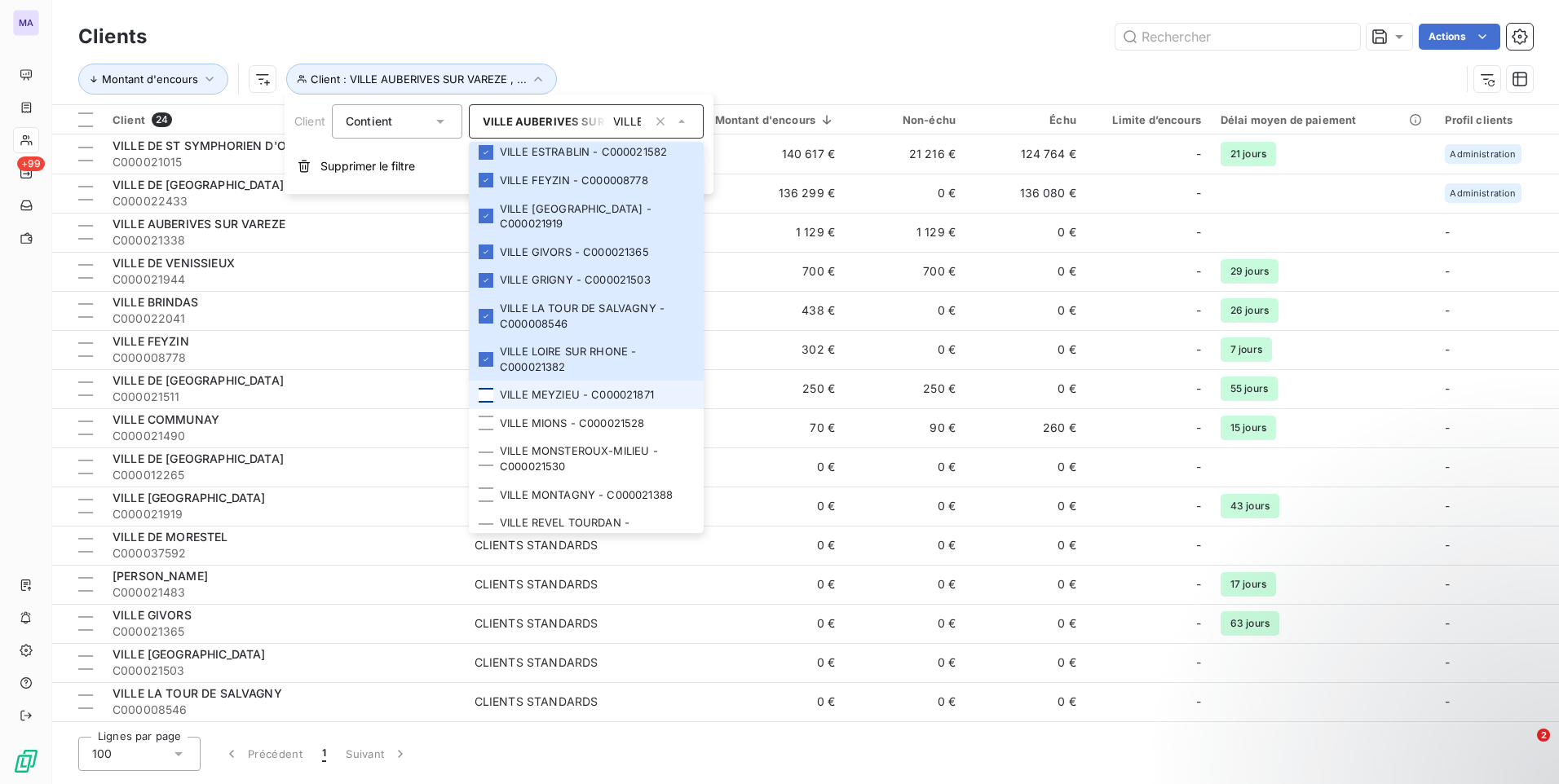
click at [482, 399] on div at bounding box center [486, 395] width 15 height 15
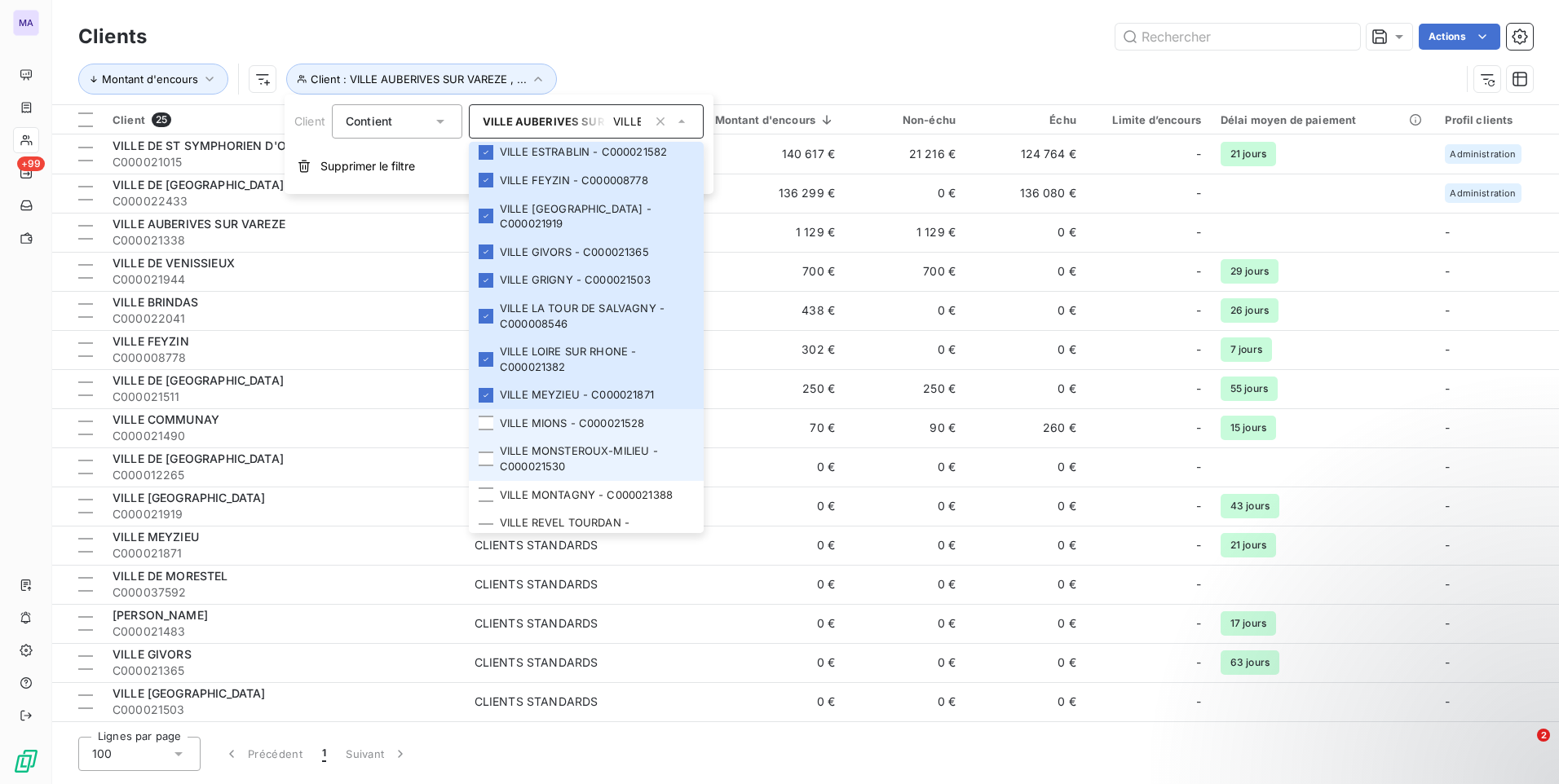
drag, startPoint x: 489, startPoint y: 419, endPoint x: 493, endPoint y: 440, distance: 21.4
click at [489, 423] on div at bounding box center [486, 423] width 15 height 15
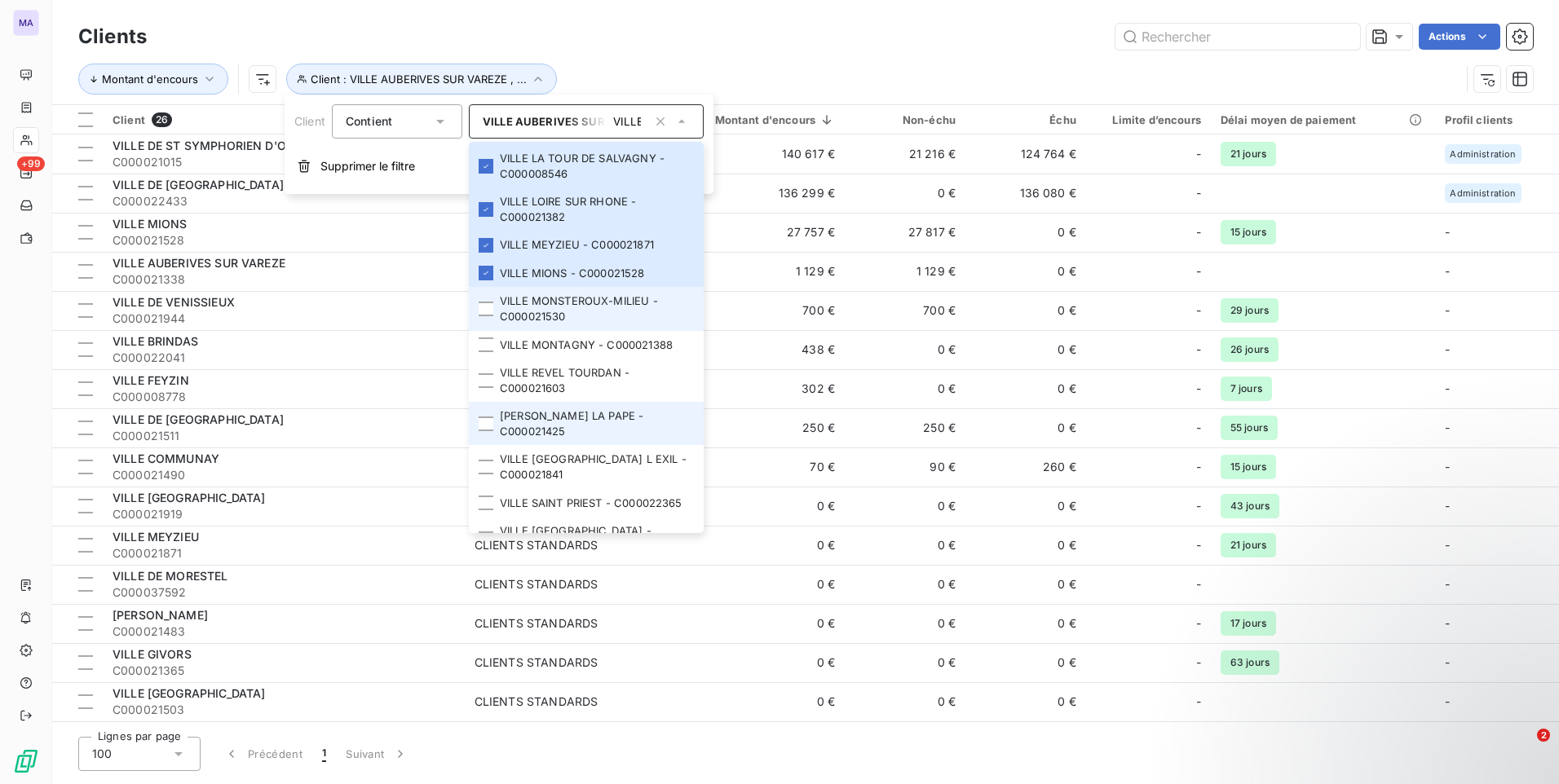
scroll to position [1304, 0]
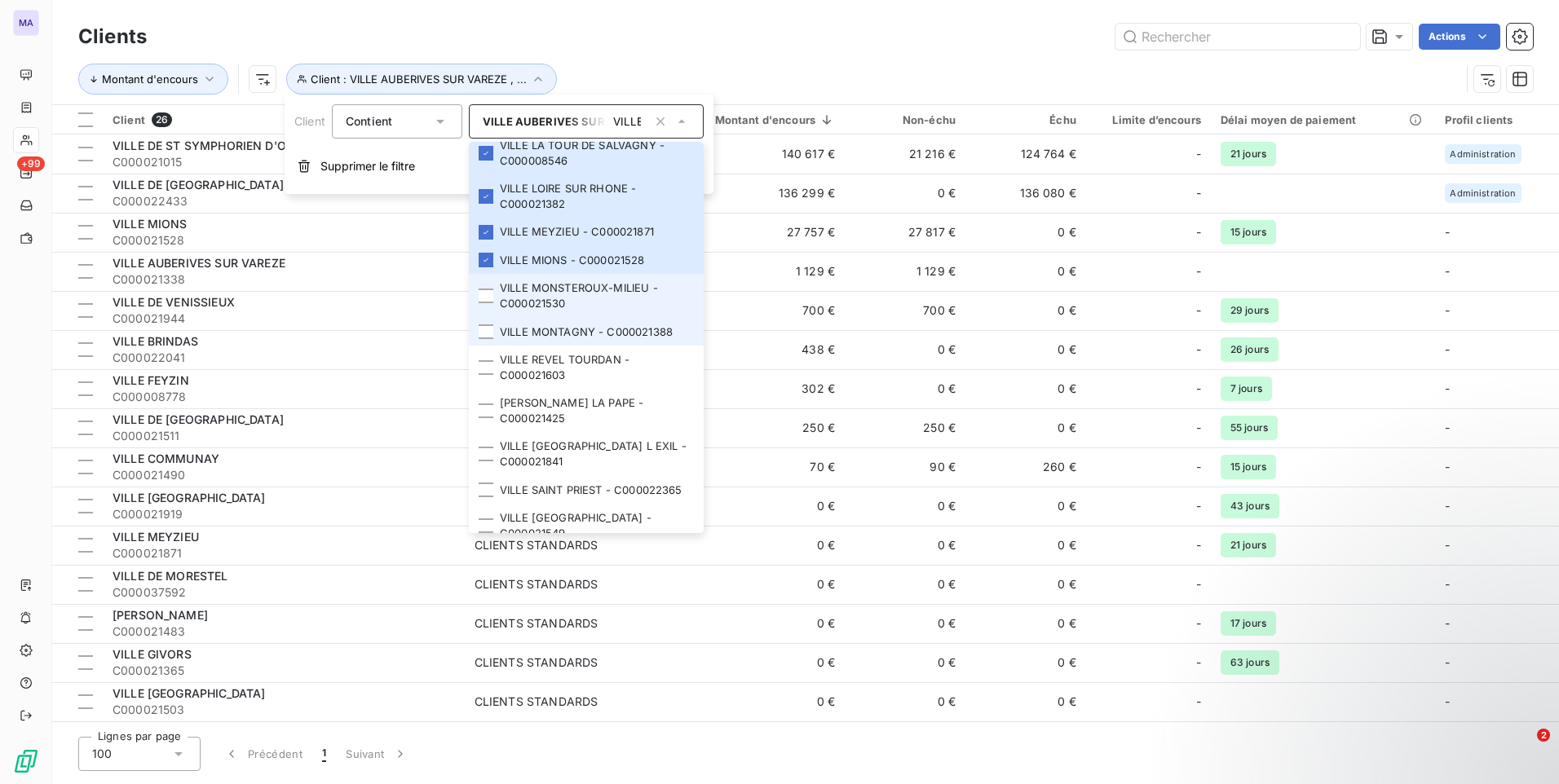
drag, startPoint x: 493, startPoint y: 297, endPoint x: 492, endPoint y: 319, distance: 22.0
click at [493, 298] on div at bounding box center [486, 296] width 15 height 15
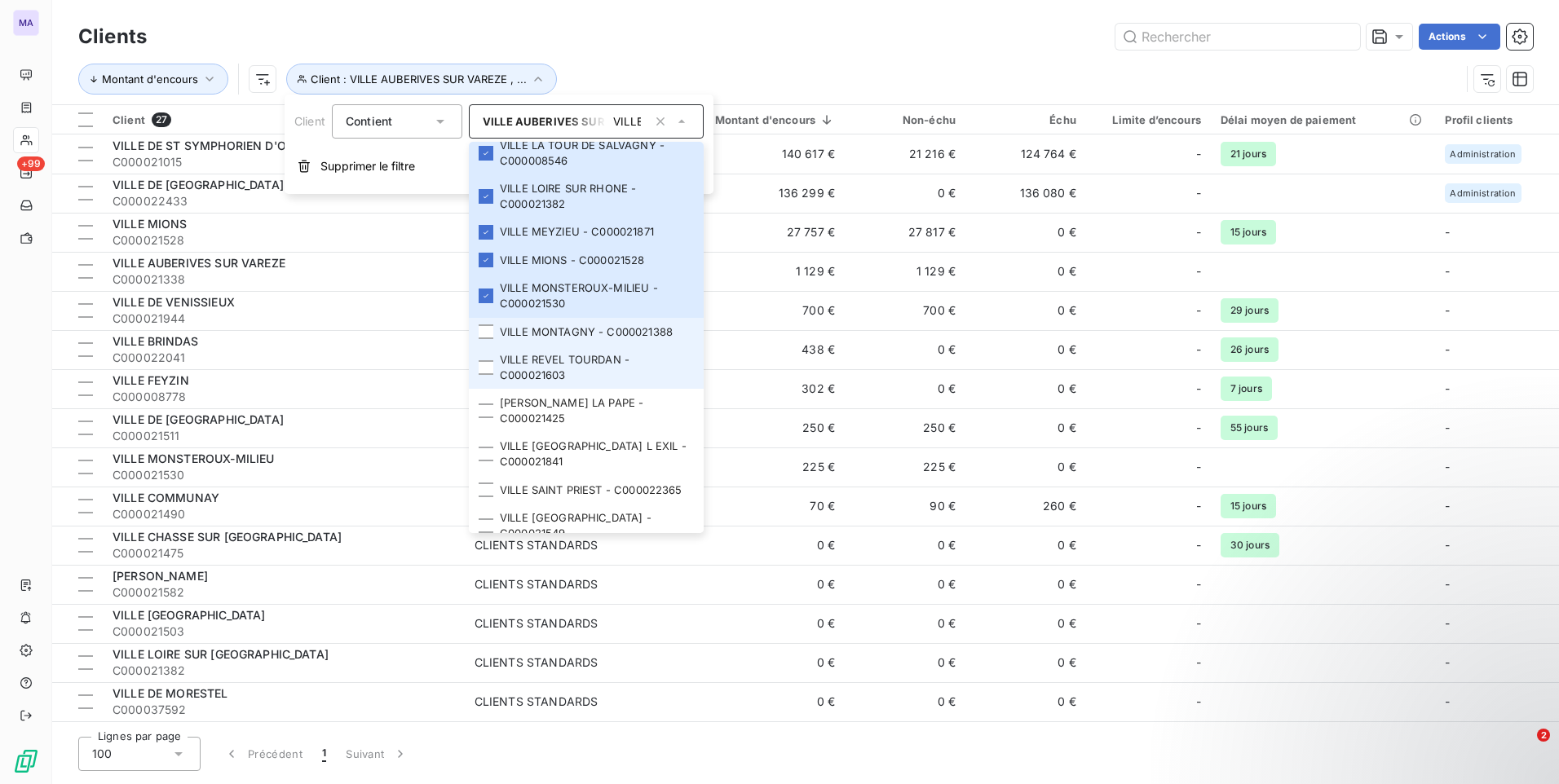
drag, startPoint x: 494, startPoint y: 325, endPoint x: 489, endPoint y: 376, distance: 51.2
click at [494, 327] on li "VILLE MONTAGNY - C000021388" at bounding box center [586, 332] width 235 height 29
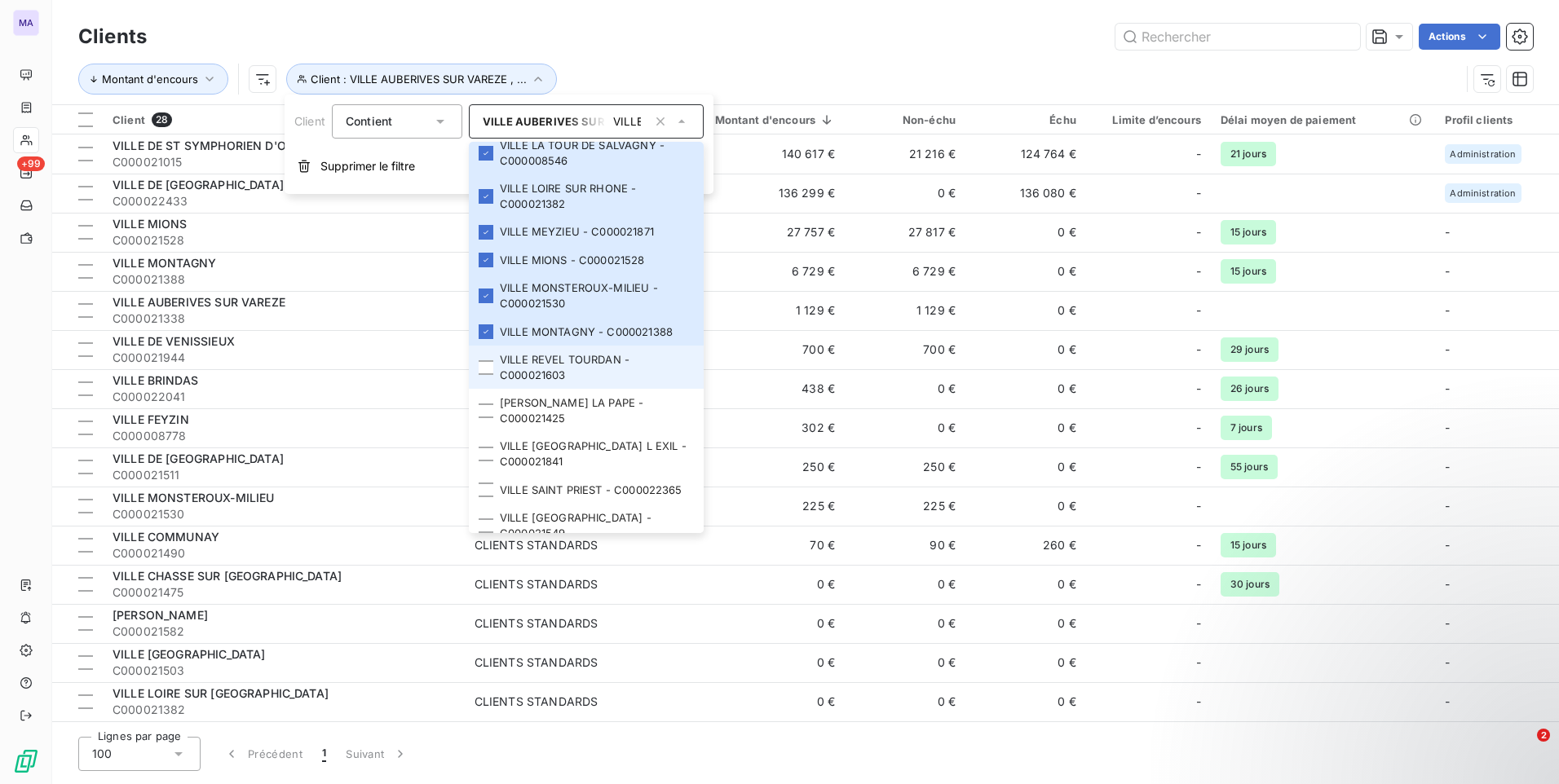
click at [489, 379] on li "VILLE REVEL TOURDAN - C000021603" at bounding box center [586, 367] width 235 height 43
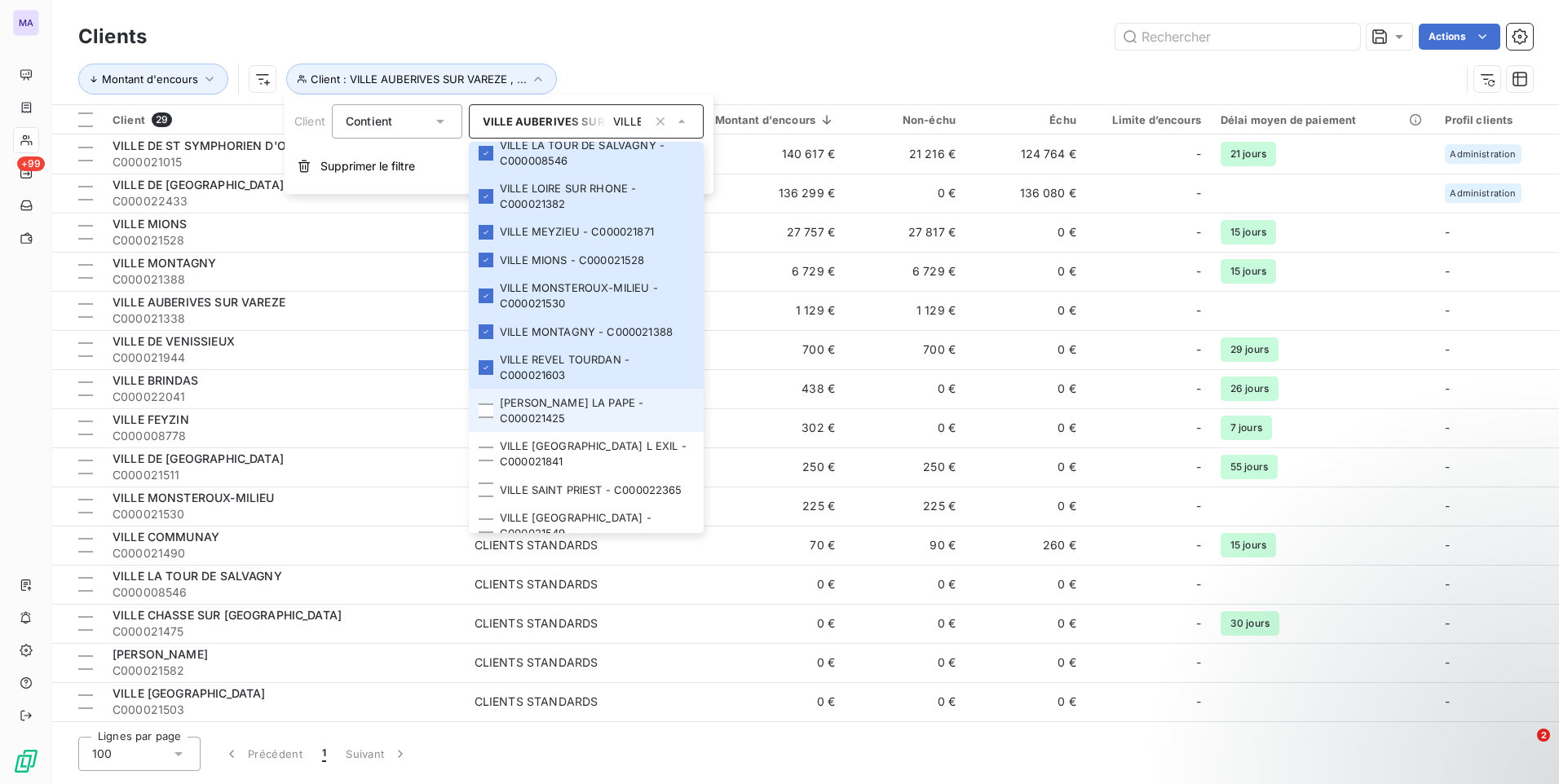
drag, startPoint x: 488, startPoint y: 406, endPoint x: 499, endPoint y: 415, distance: 14.2
click at [488, 408] on div at bounding box center [486, 411] width 15 height 15
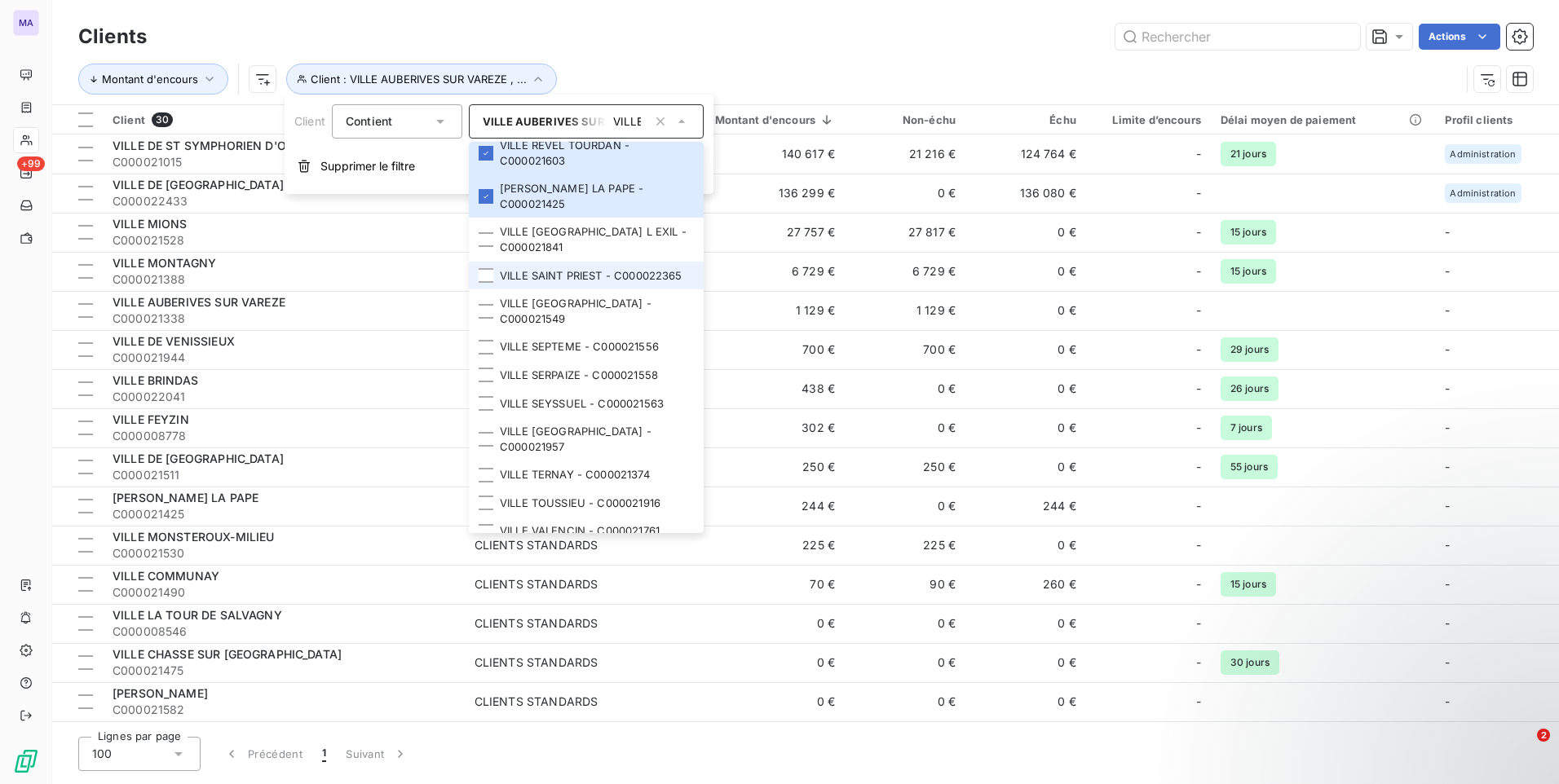
scroll to position [1548, 0]
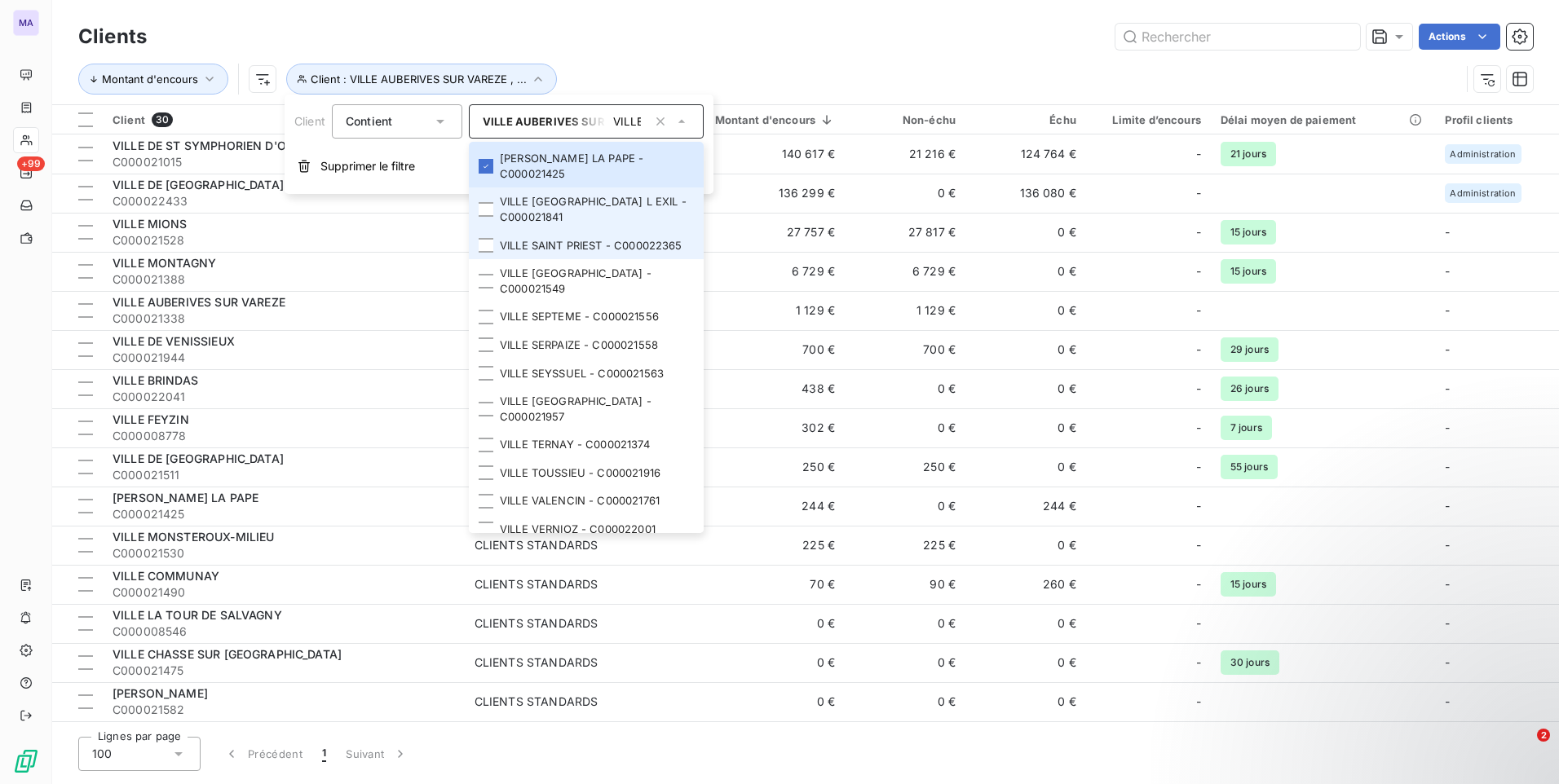
drag, startPoint x: 484, startPoint y: 210, endPoint x: 480, endPoint y: 243, distance: 33.2
click at [483, 210] on div at bounding box center [486, 210] width 15 height 15
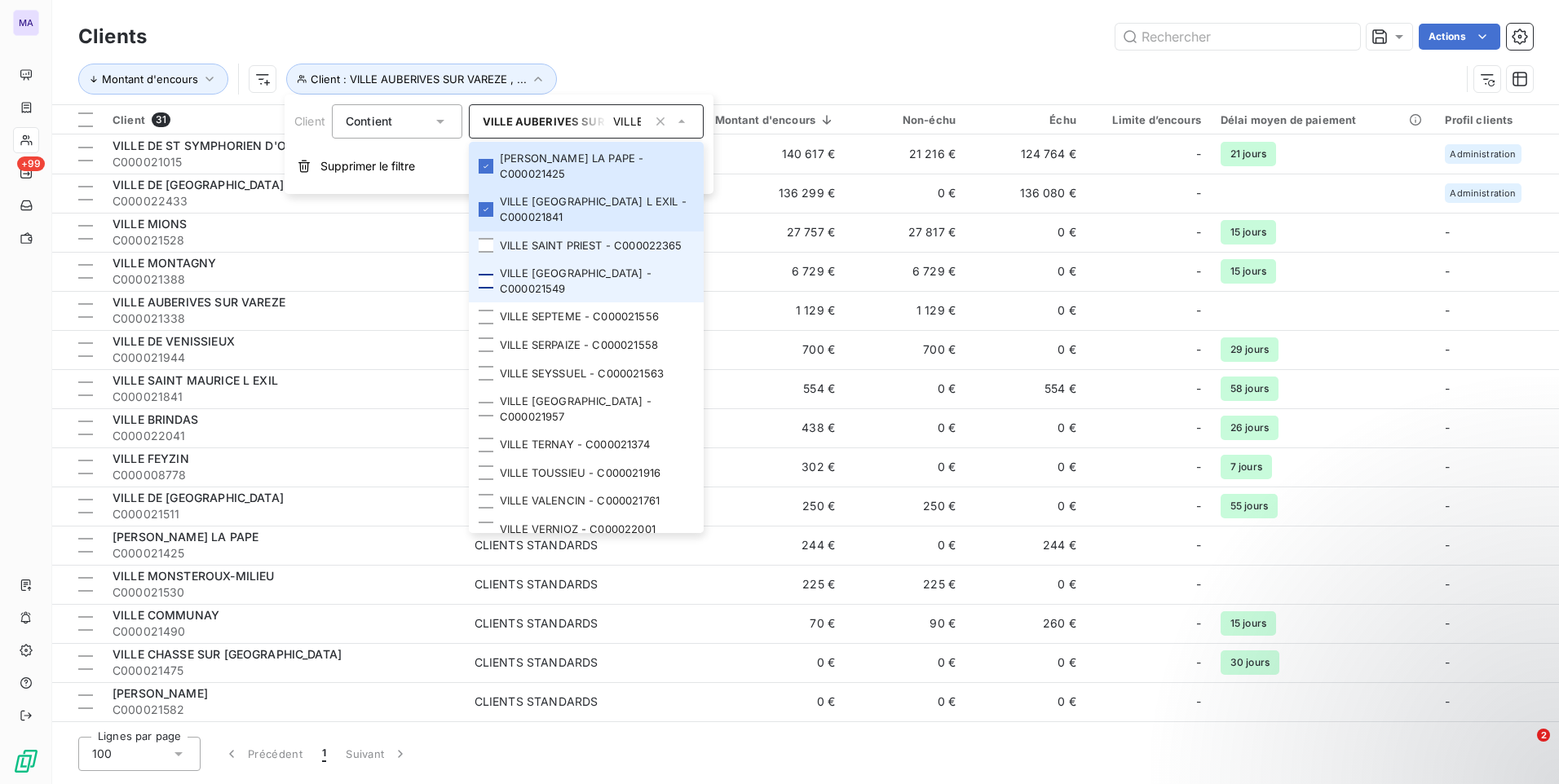
drag, startPoint x: 483, startPoint y: 257, endPoint x: 485, endPoint y: 289, distance: 32.1
click at [483, 253] on div at bounding box center [486, 245] width 15 height 15
drag, startPoint x: 488, startPoint y: 291, endPoint x: 487, endPoint y: 326, distance: 35.0
click at [488, 289] on div at bounding box center [486, 281] width 15 height 15
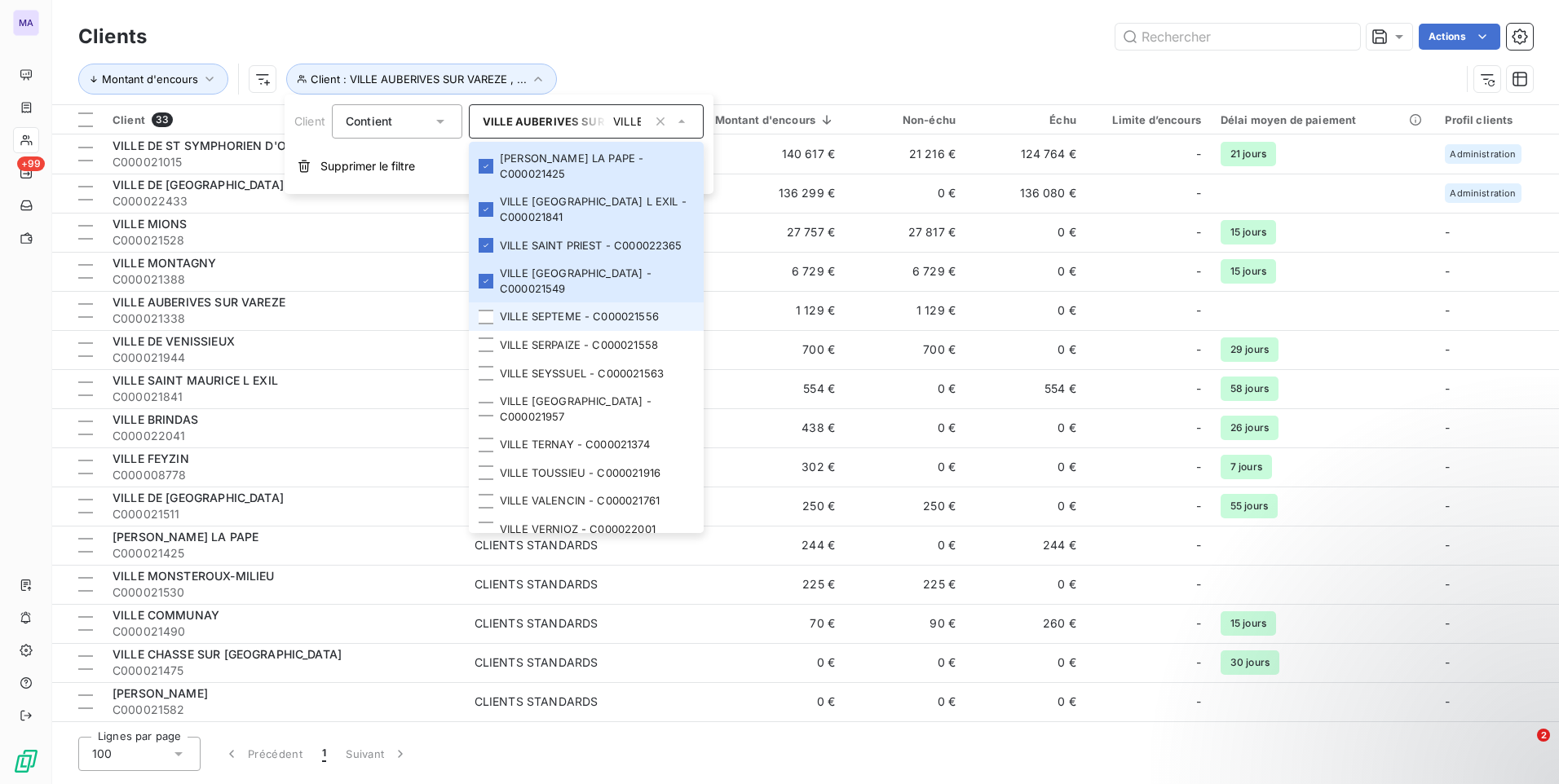
click at [490, 324] on div at bounding box center [486, 317] width 15 height 15
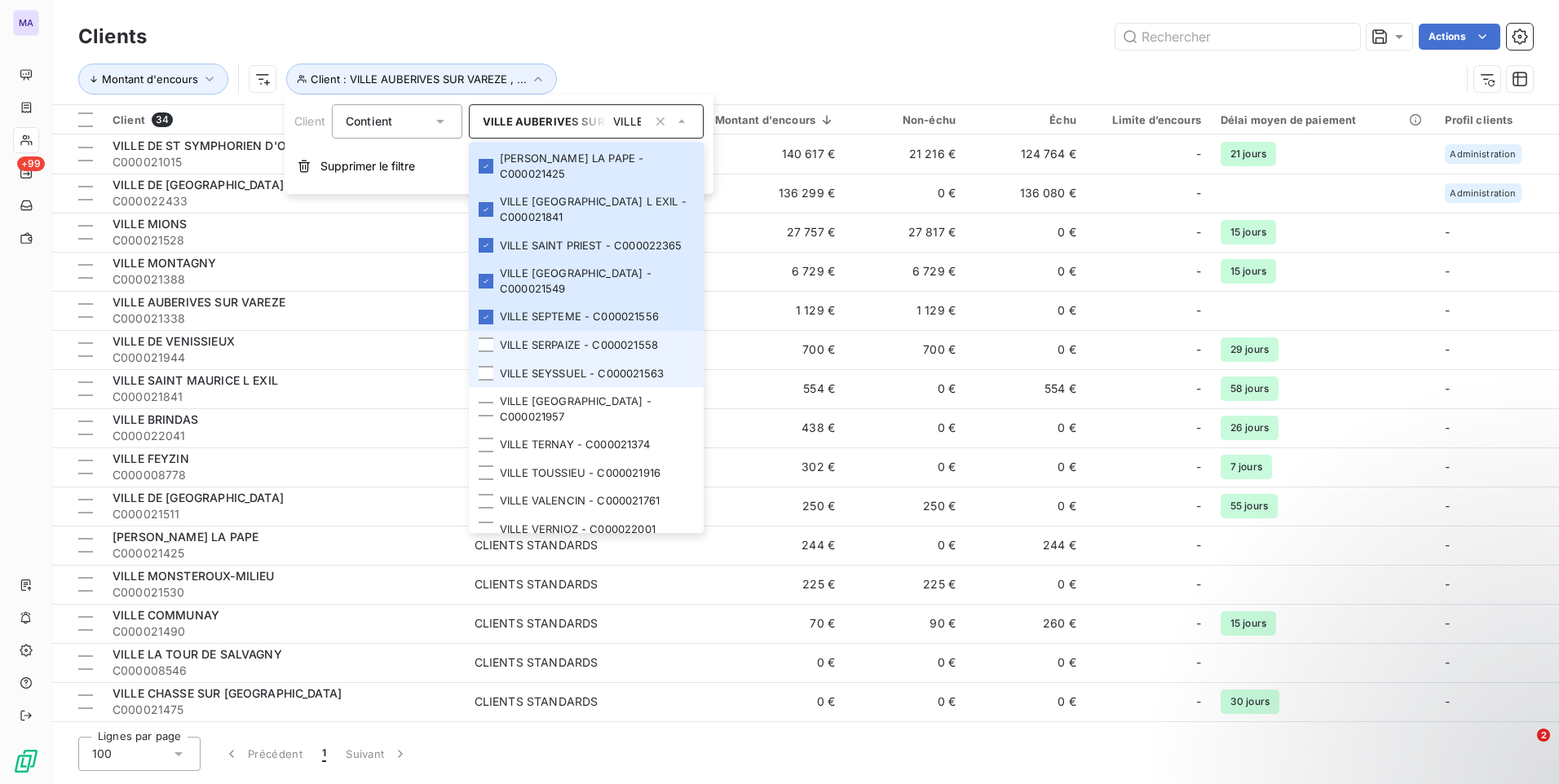
click at [486, 352] on div at bounding box center [486, 345] width 15 height 15
click at [489, 380] on div at bounding box center [486, 373] width 15 height 15
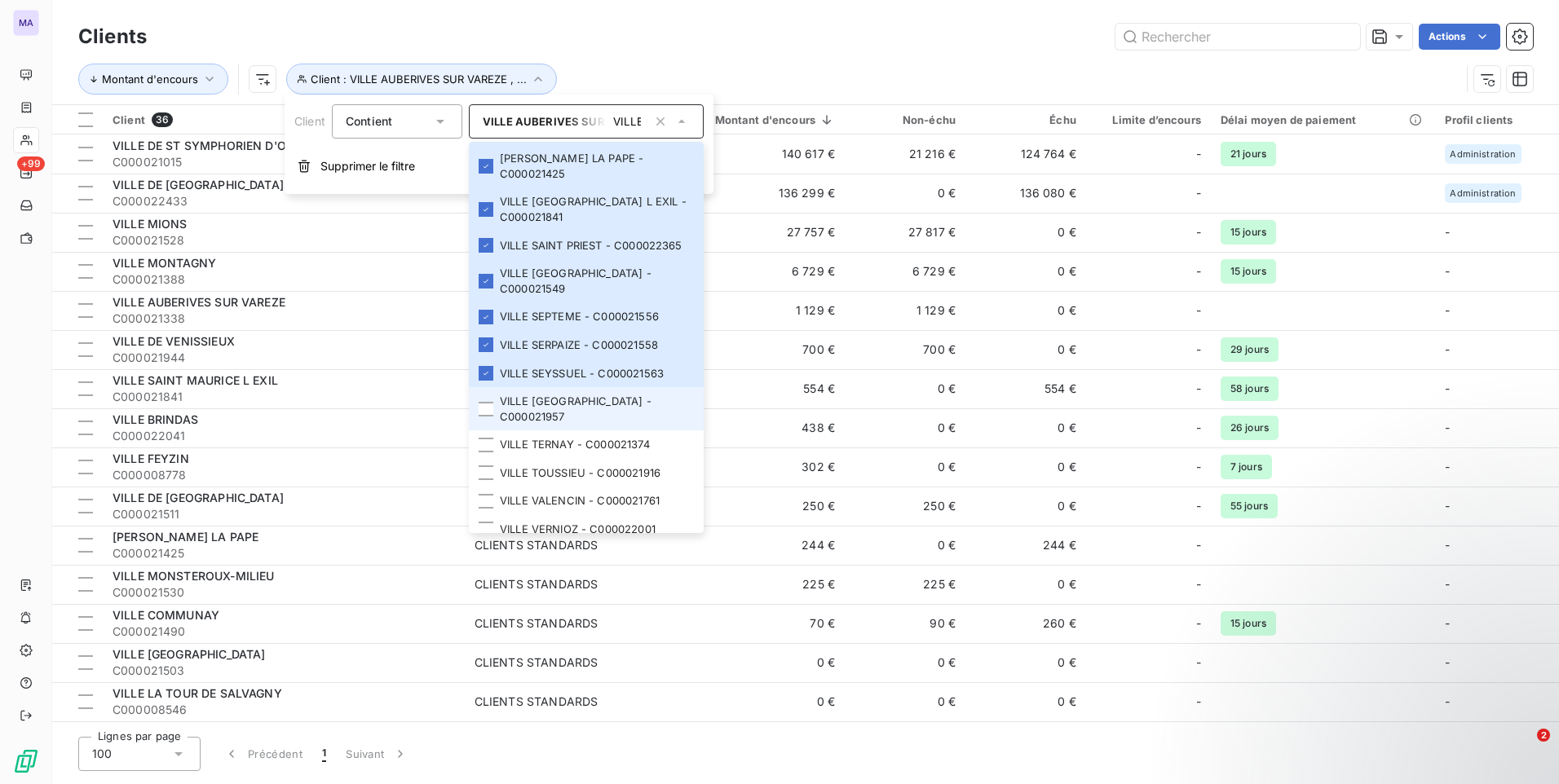
click at [490, 417] on div at bounding box center [486, 409] width 15 height 15
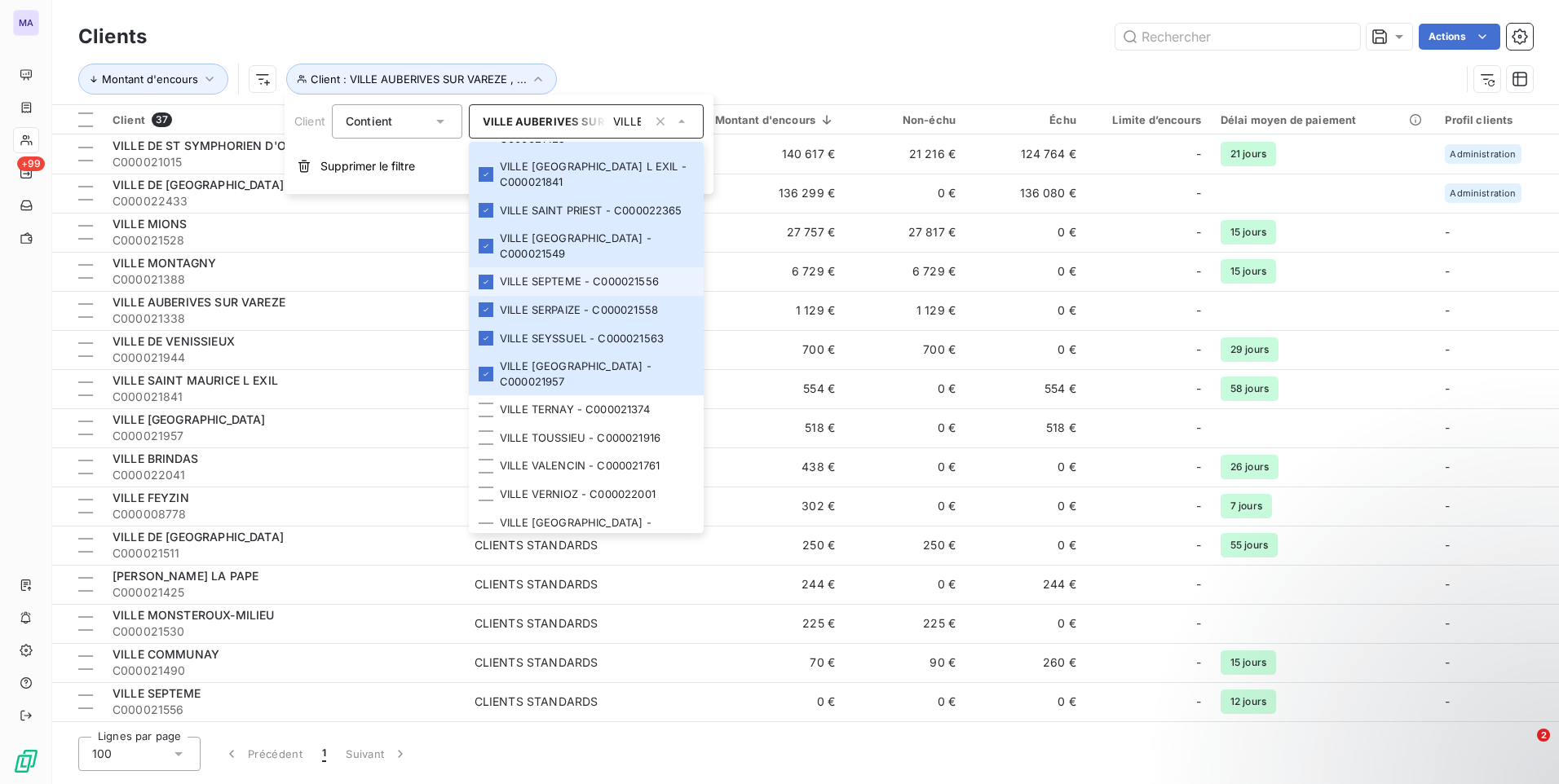
scroll to position [1602, 0]
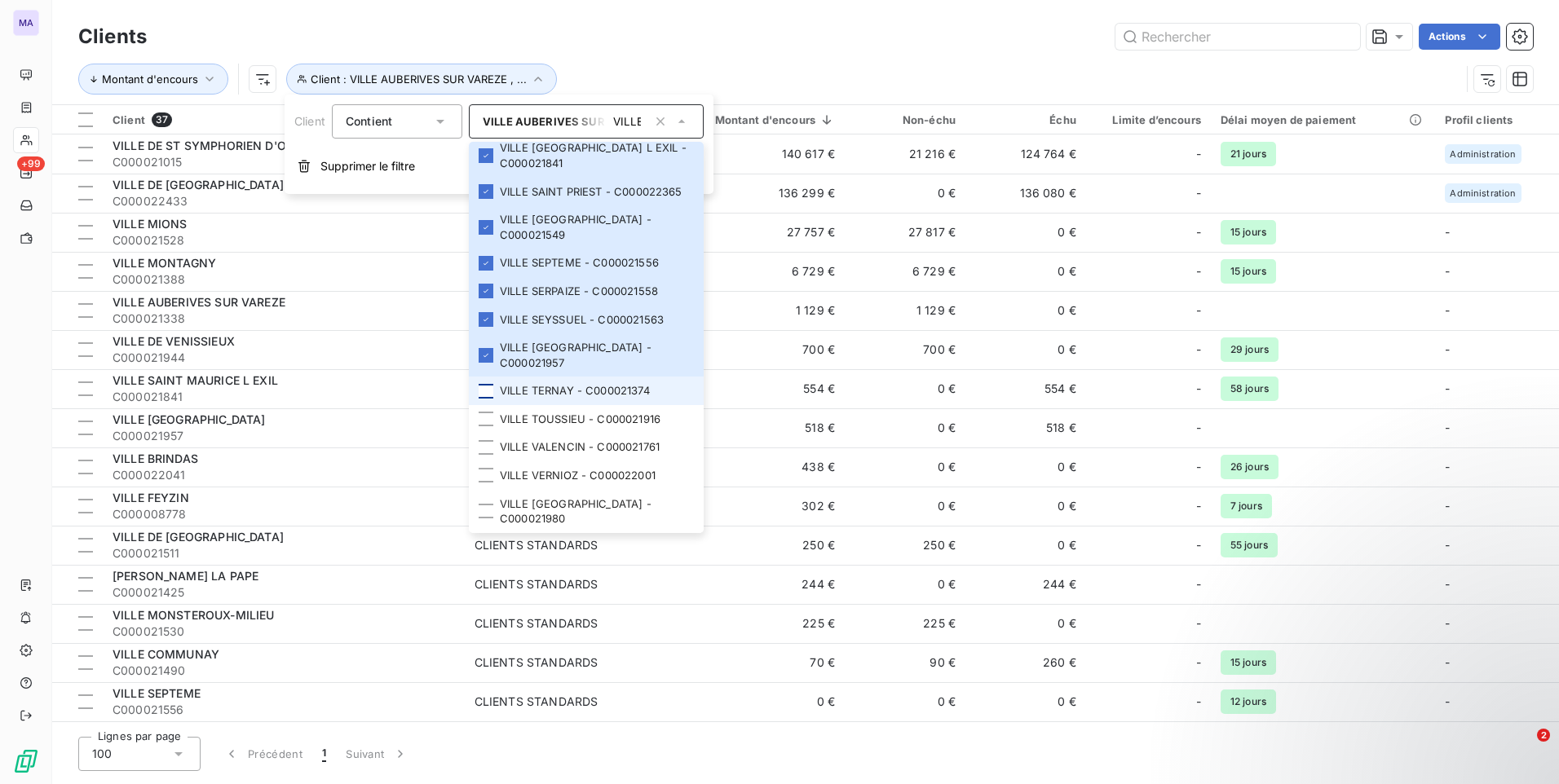
click at [485, 399] on div at bounding box center [486, 391] width 15 height 15
click at [486, 426] on div at bounding box center [486, 419] width 15 height 15
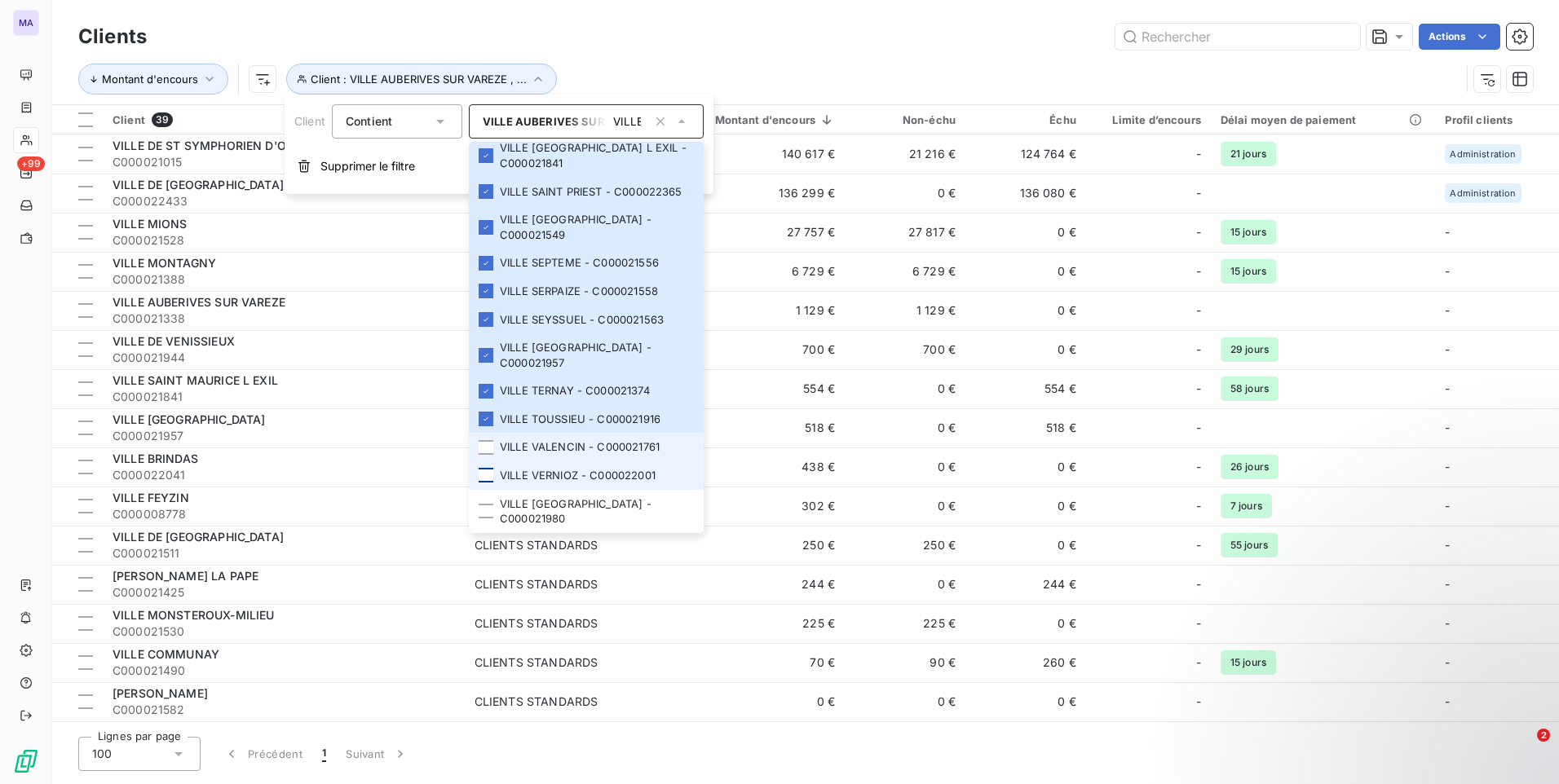
drag, startPoint x: 485, startPoint y: 468, endPoint x: 486, endPoint y: 484, distance: 16.0
click at [486, 461] on li "VILLE VALENCIN - C000021761" at bounding box center [586, 446] width 235 height 29
click at [486, 483] on div at bounding box center [486, 475] width 15 height 15
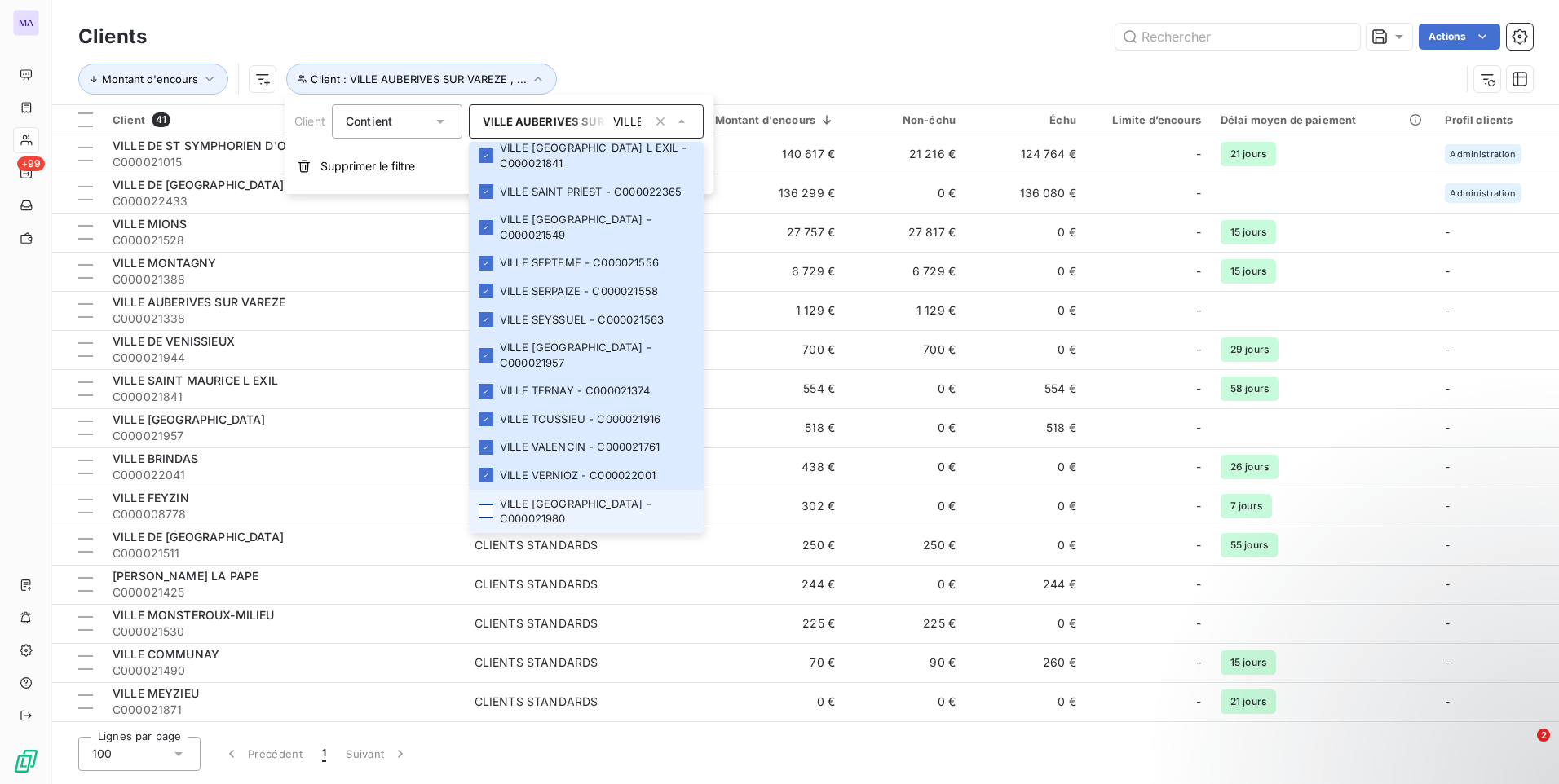
click at [486, 515] on div at bounding box center [486, 511] width 15 height 15
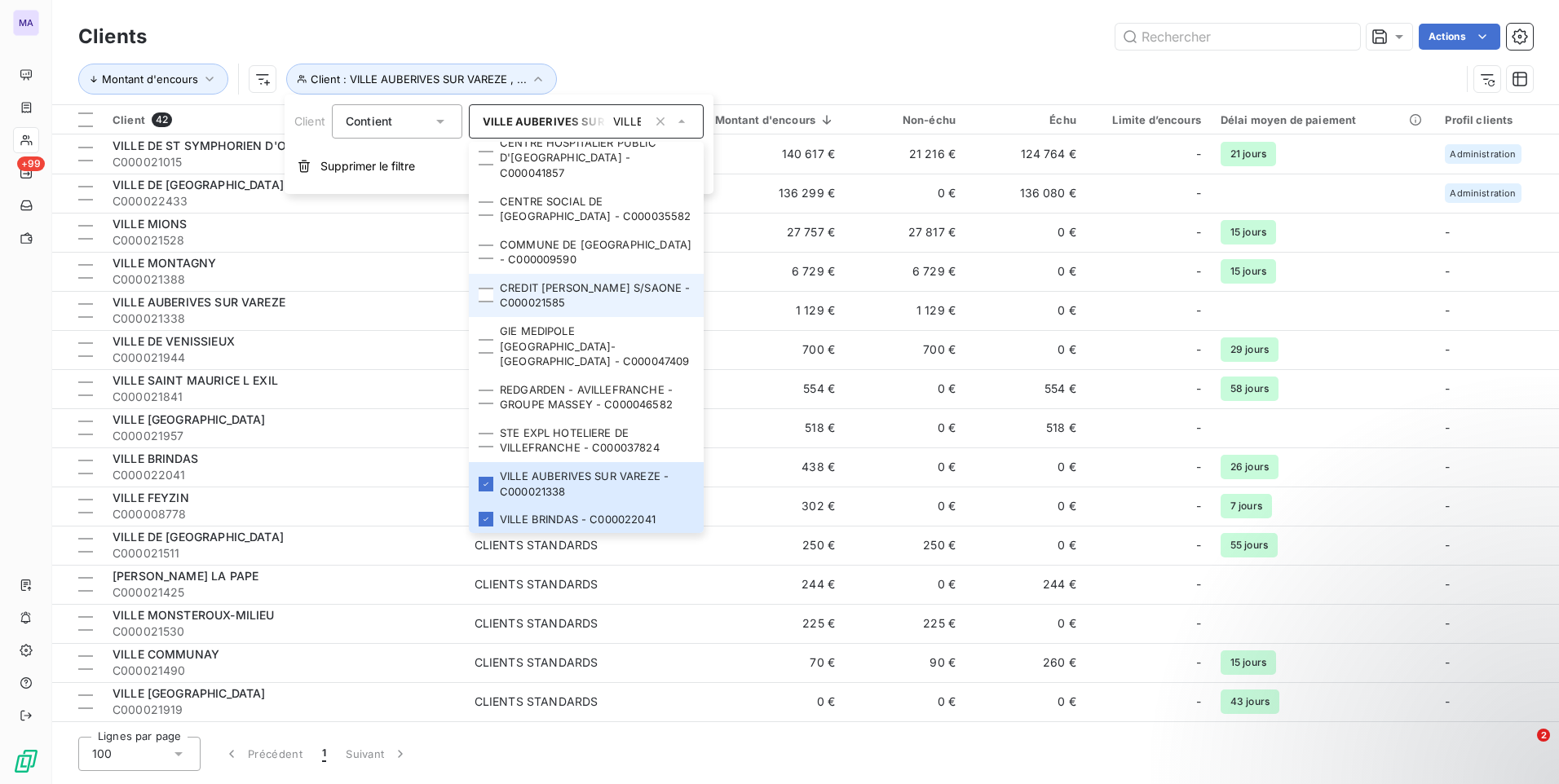
scroll to position [135, 0]
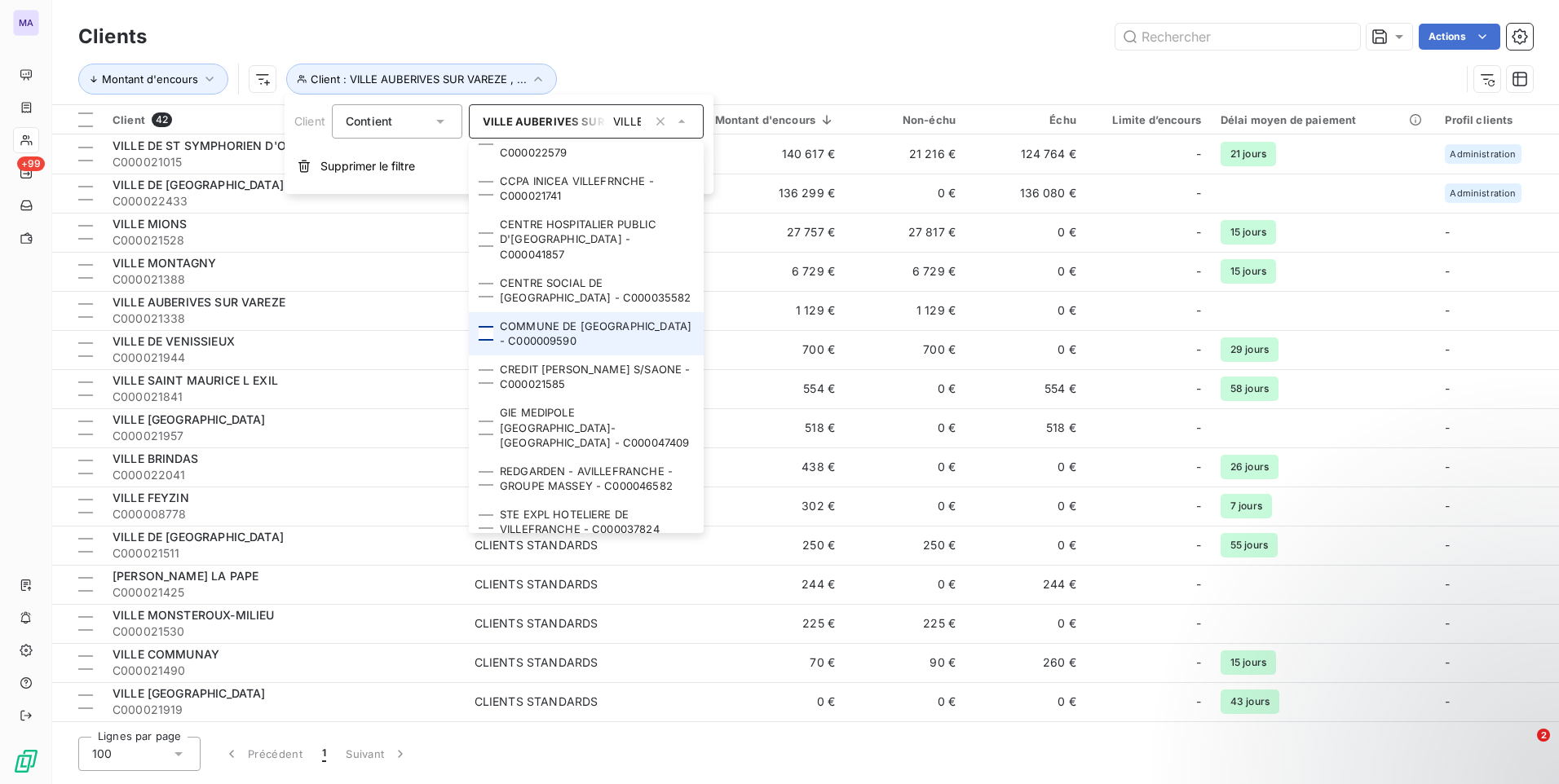
click at [485, 326] on div at bounding box center [486, 333] width 15 height 15
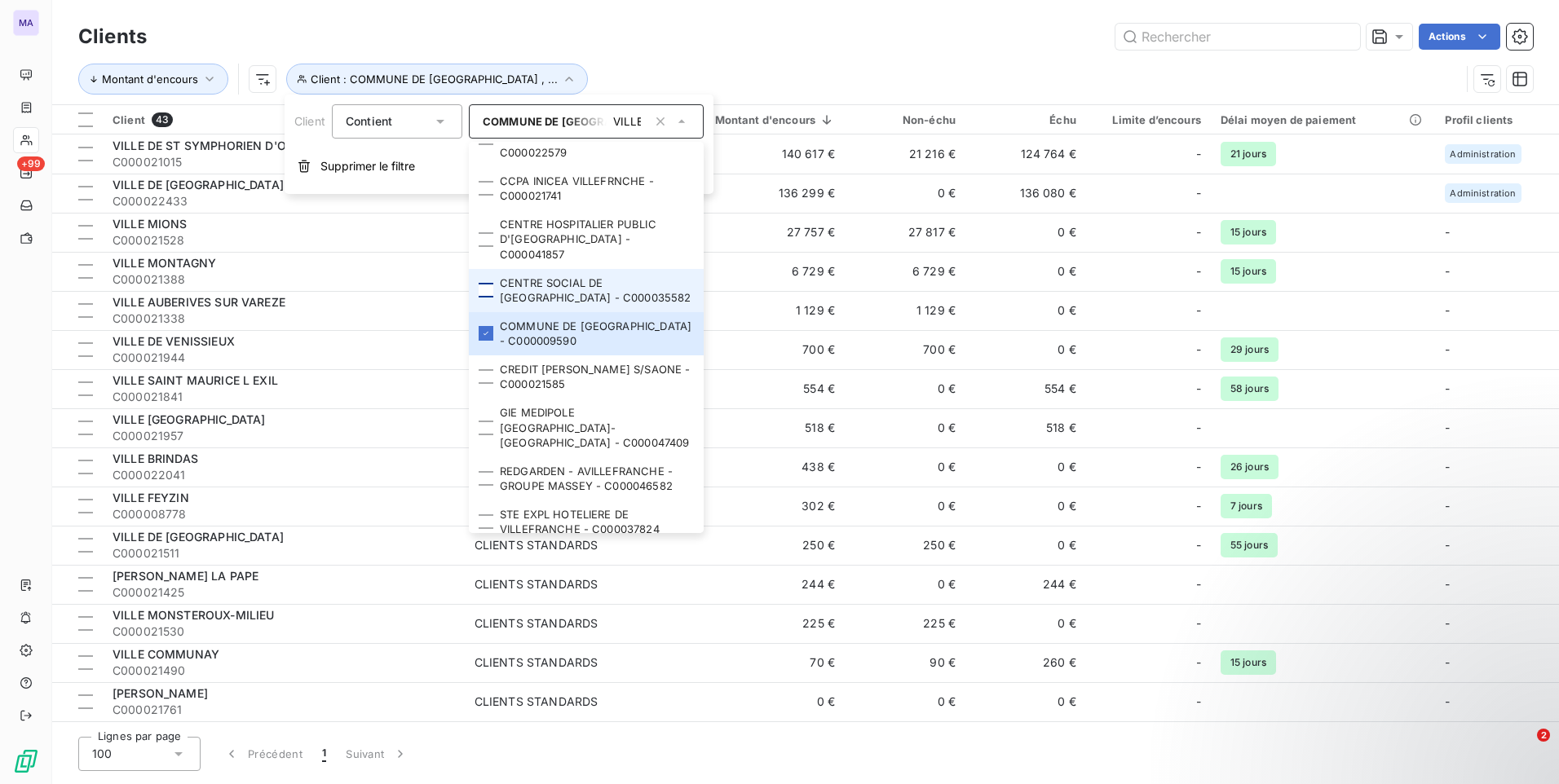
click at [493, 283] on div at bounding box center [486, 290] width 15 height 15
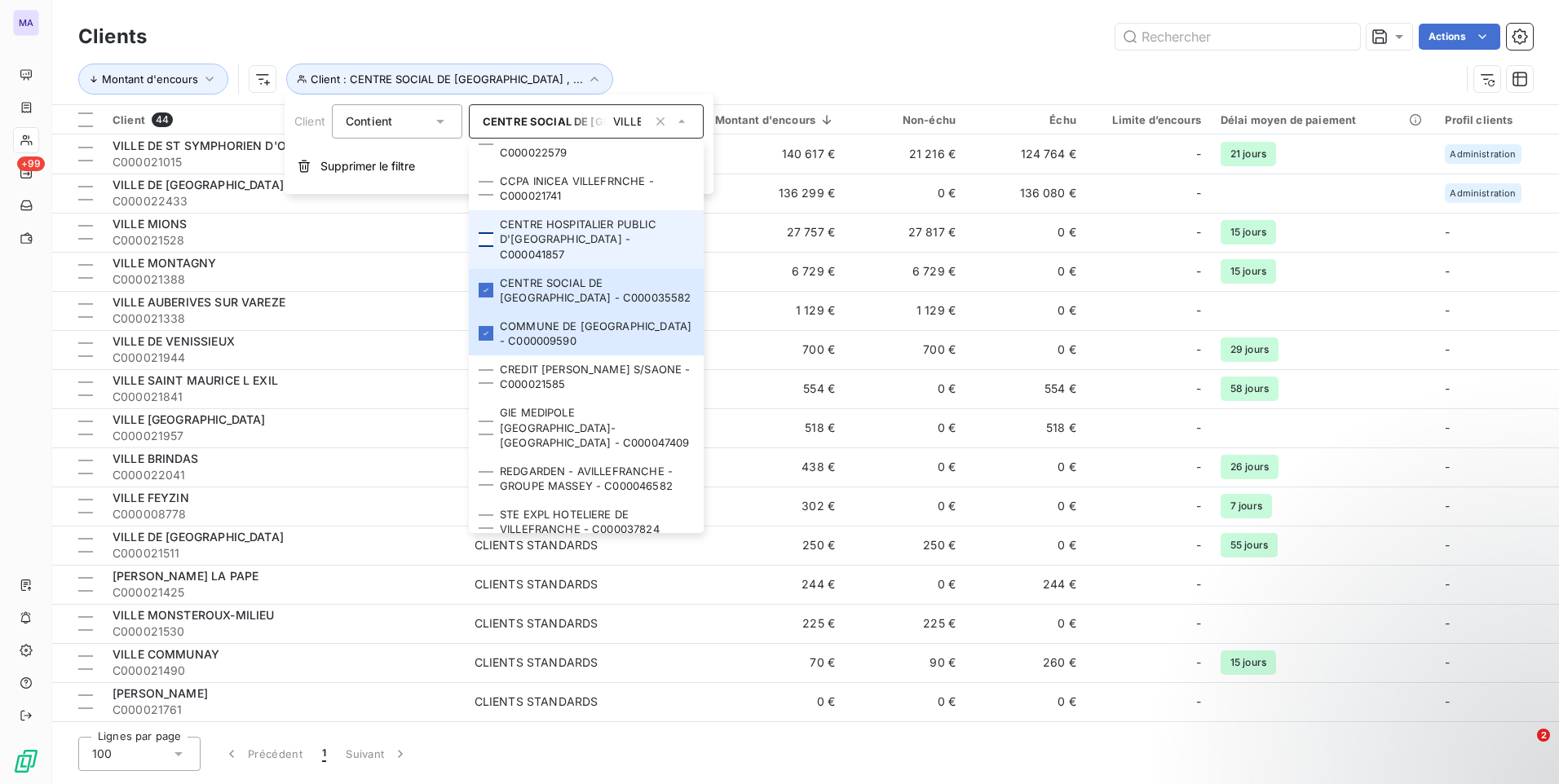
click at [487, 232] on div at bounding box center [486, 239] width 15 height 15
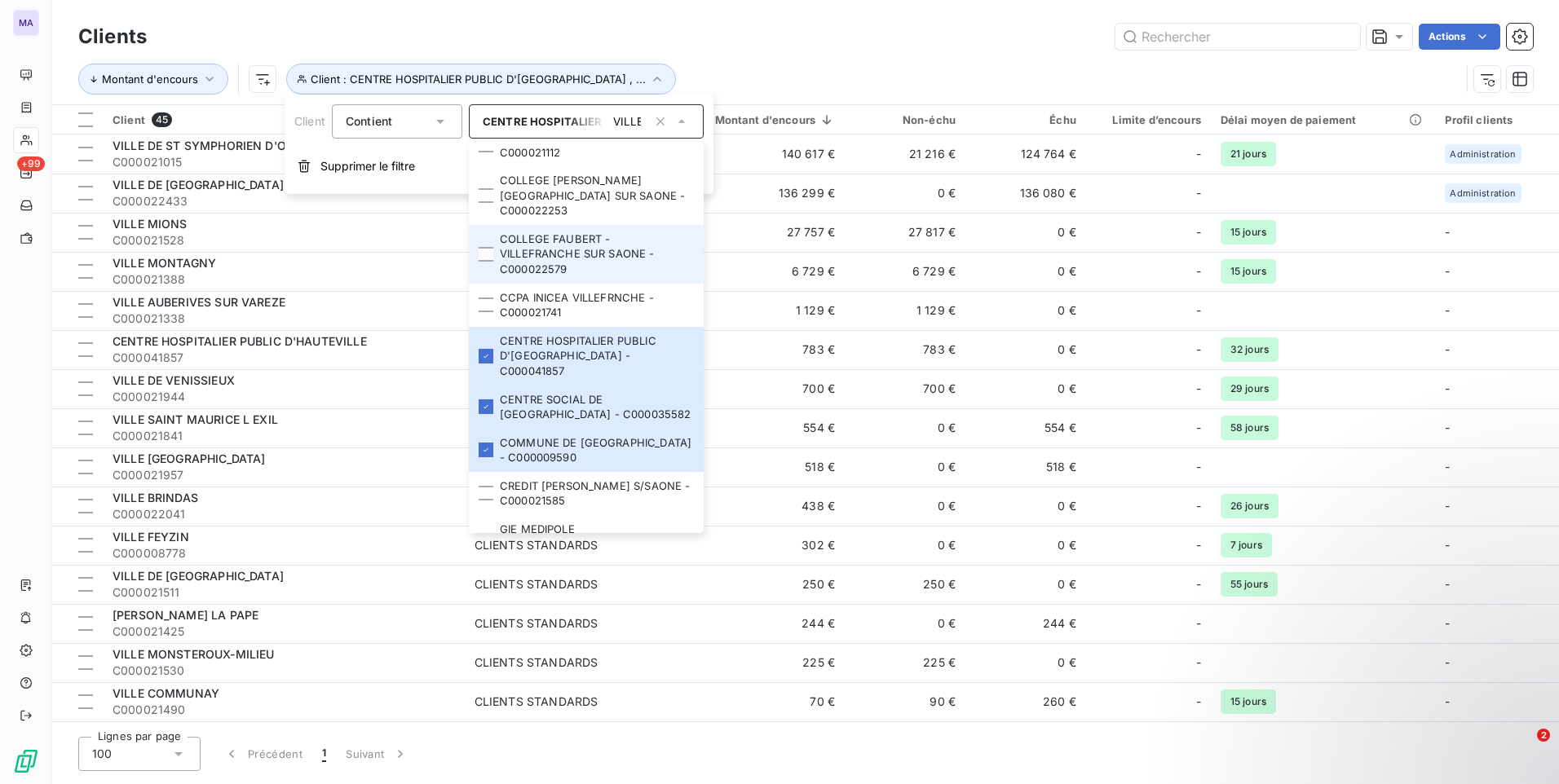
scroll to position [0, 0]
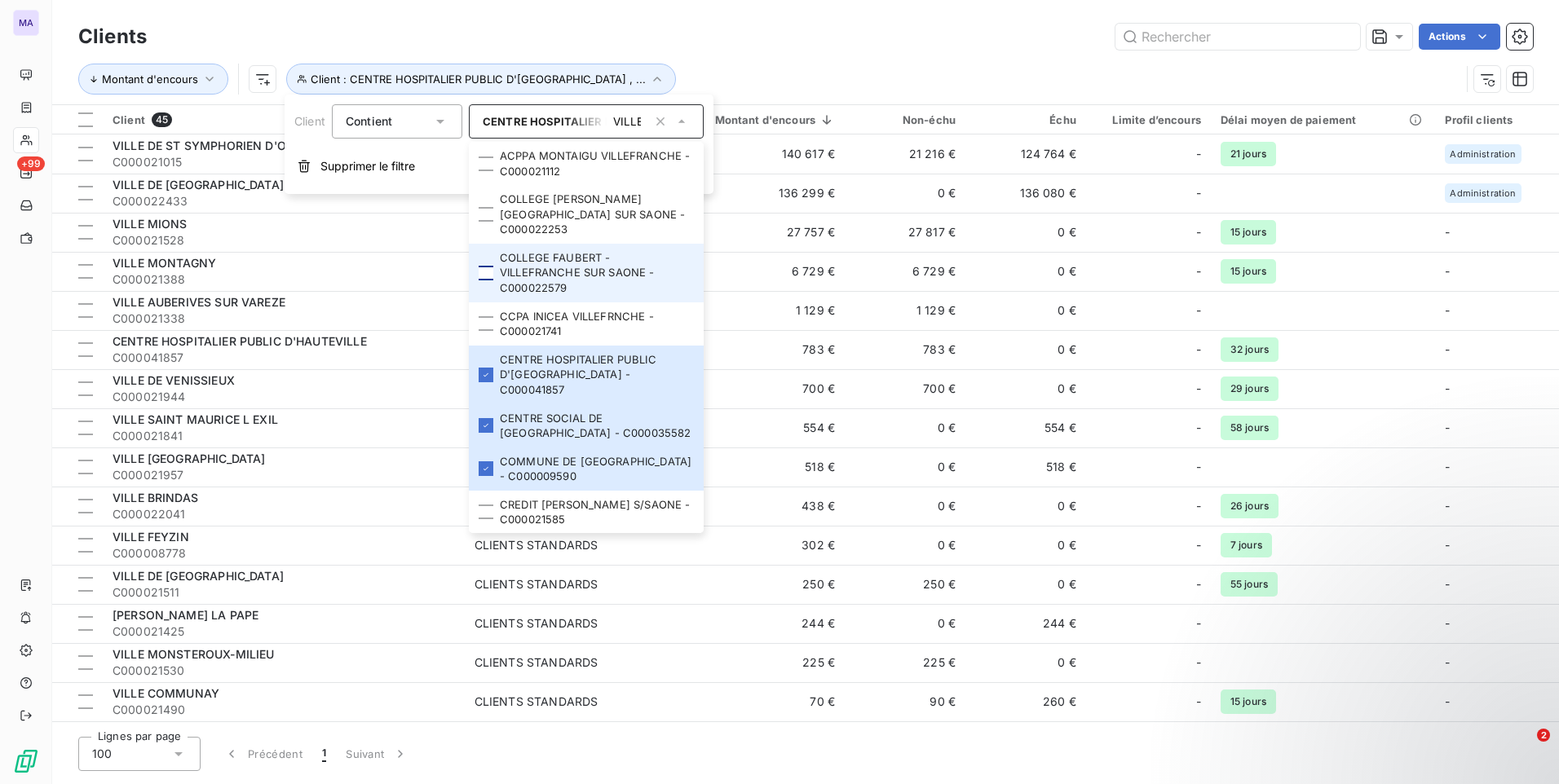
click at [487, 275] on div at bounding box center [486, 273] width 15 height 15
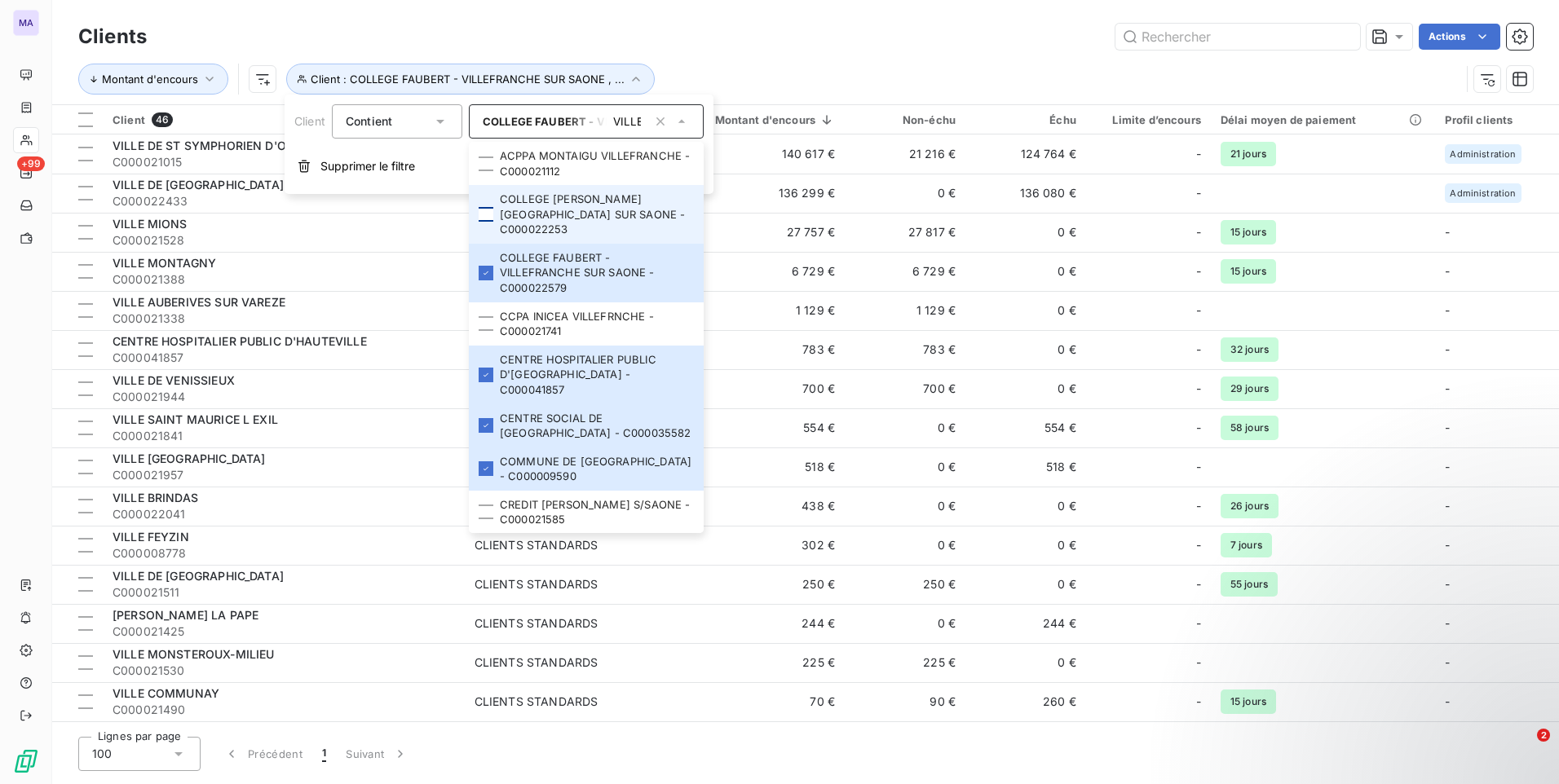
click at [491, 216] on div at bounding box center [486, 215] width 15 height 15
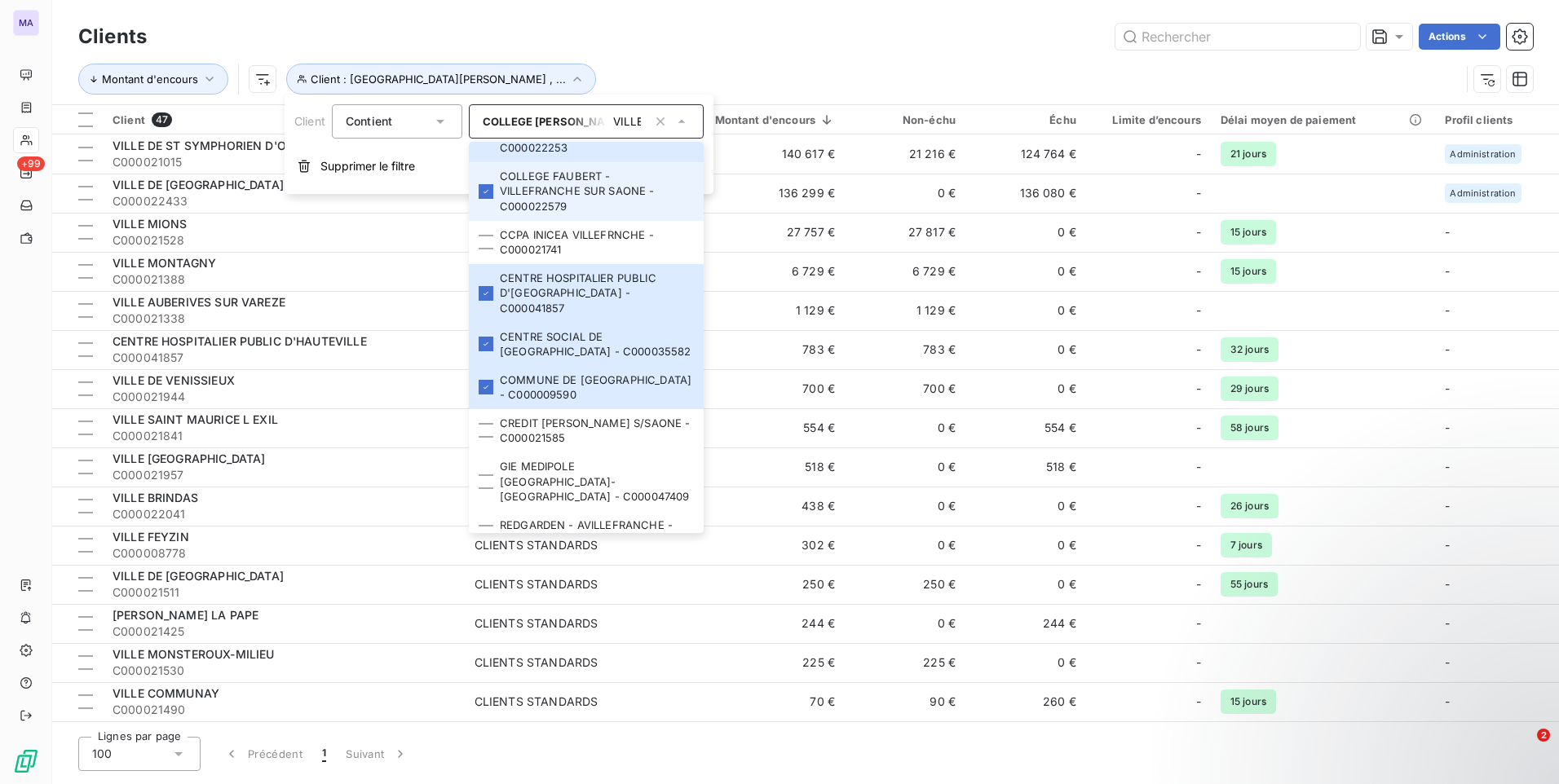
scroll to position [163, 0]
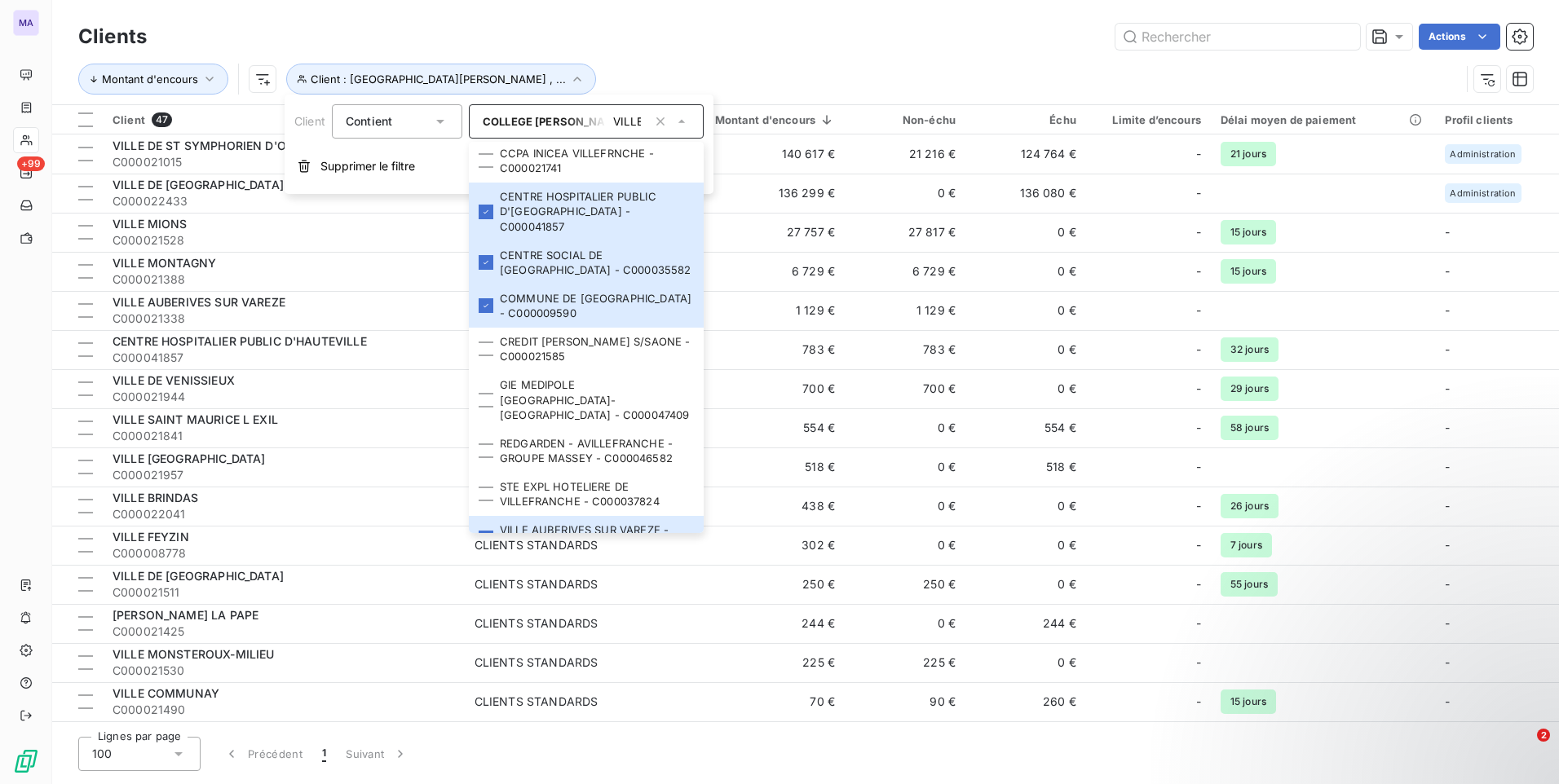
click at [725, 46] on div "Actions" at bounding box center [849, 37] width 1367 height 26
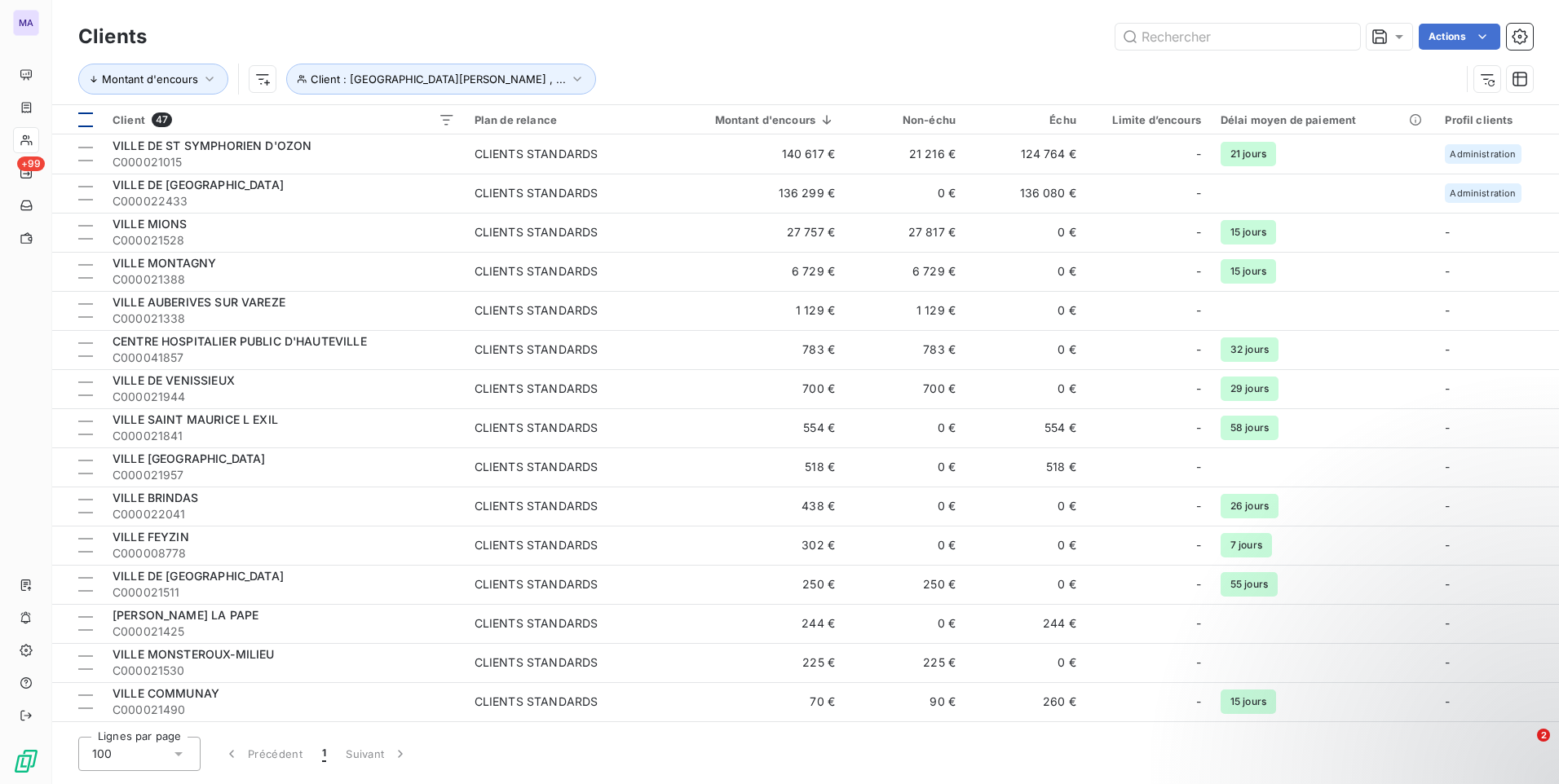
click at [84, 120] on div at bounding box center [86, 120] width 15 height 15
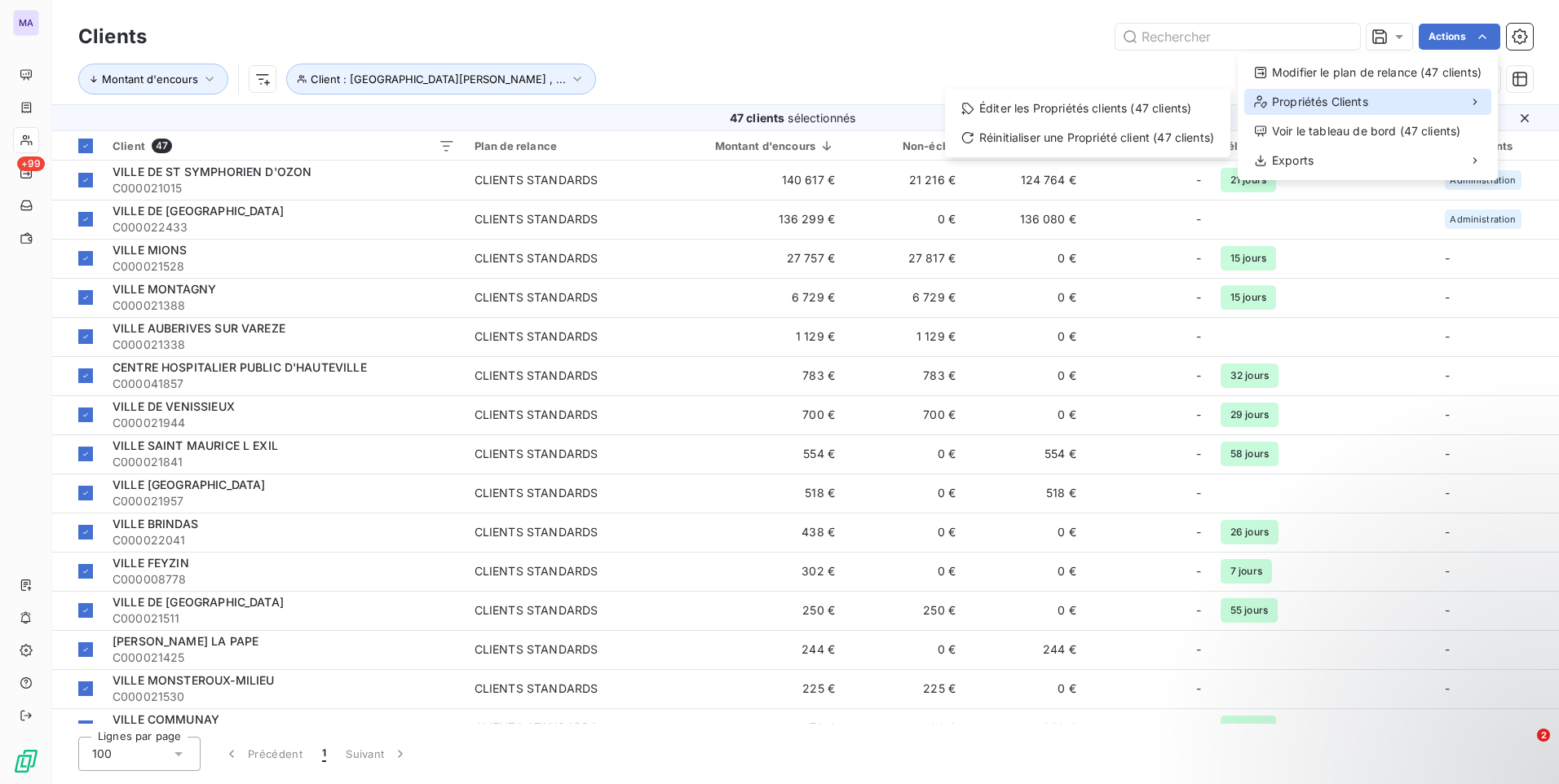
drag, startPoint x: 1432, startPoint y: 97, endPoint x: 1391, endPoint y: 112, distance: 43.7
click at [1431, 97] on div "Propriétés Clients" at bounding box center [1367, 102] width 247 height 26
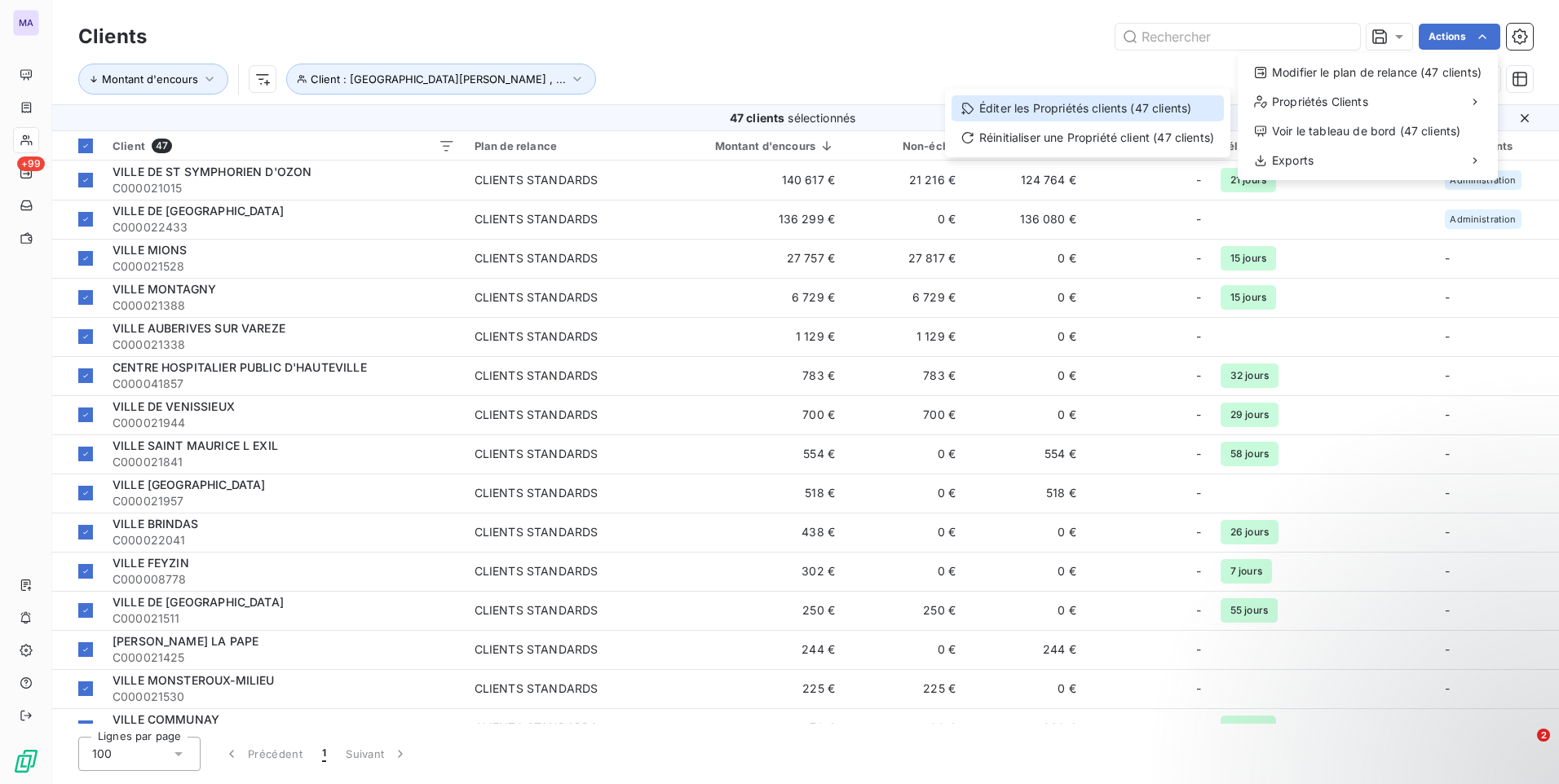
click at [1204, 111] on div "Éditer les Propriétés clients (47 clients)" at bounding box center [1088, 109] width 272 height 26
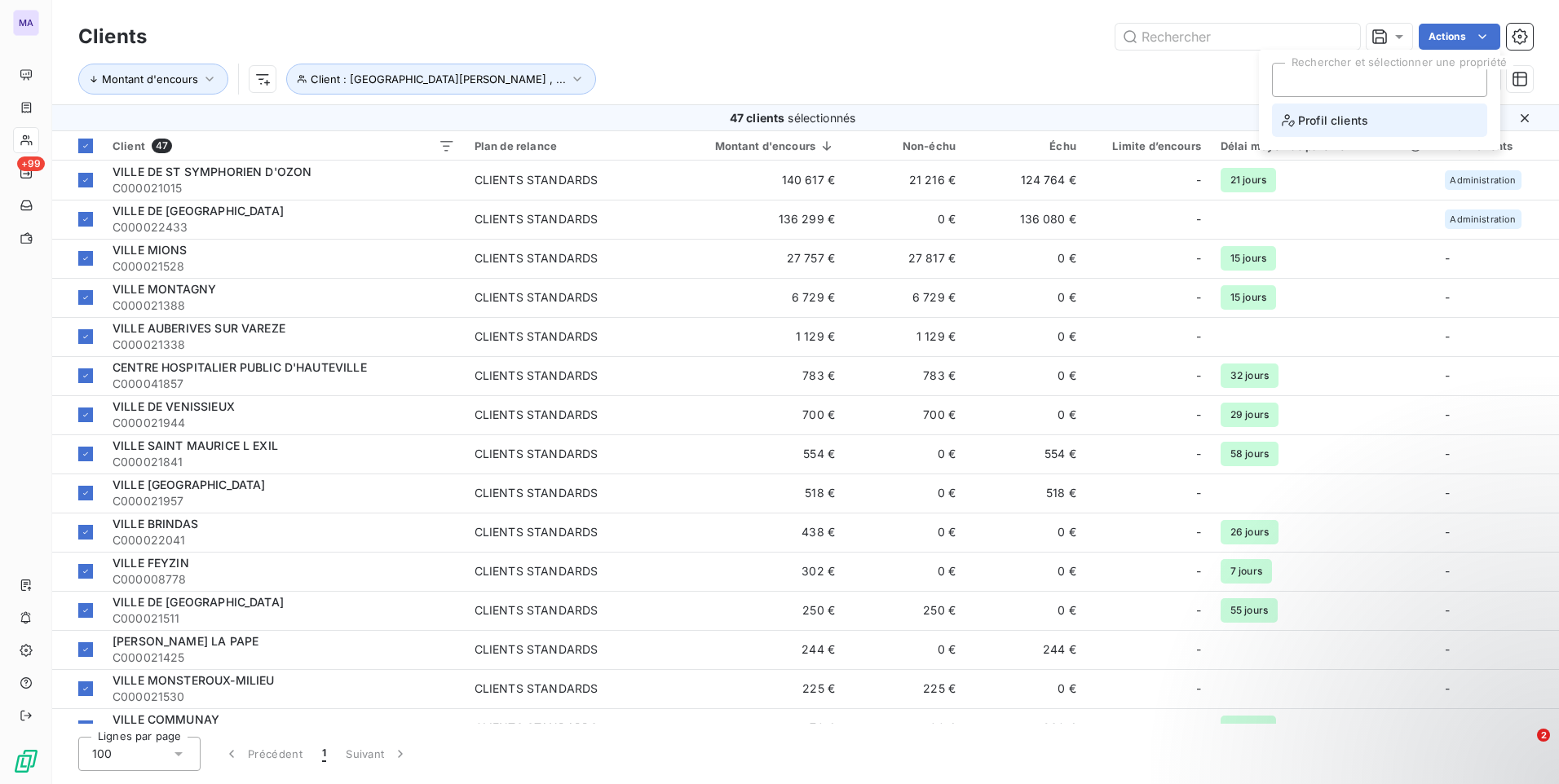
click at [1354, 112] on span "Profil clients" at bounding box center [1324, 120] width 87 height 21
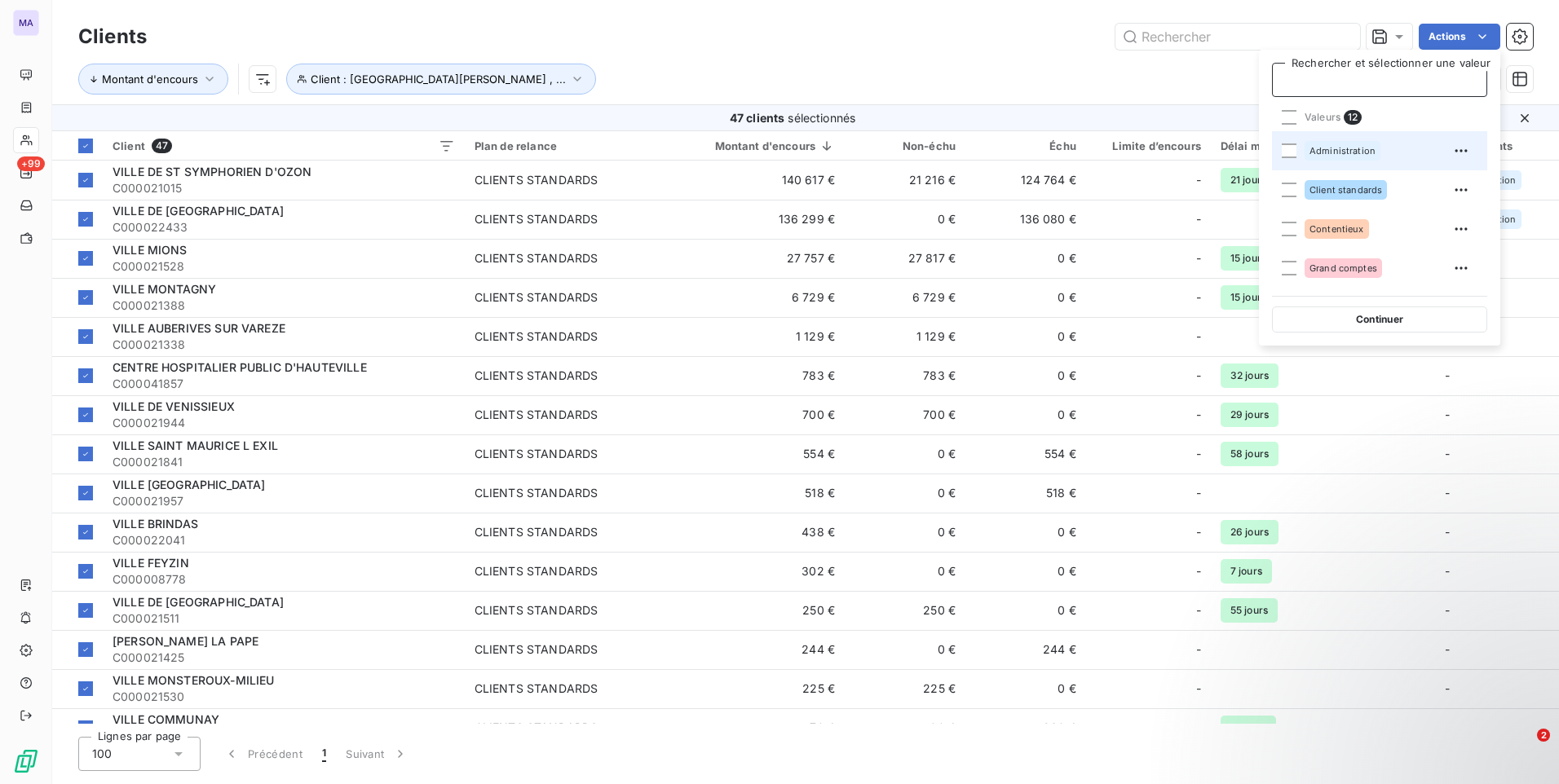
click at [1331, 143] on div "Administration" at bounding box center [1343, 151] width 76 height 20
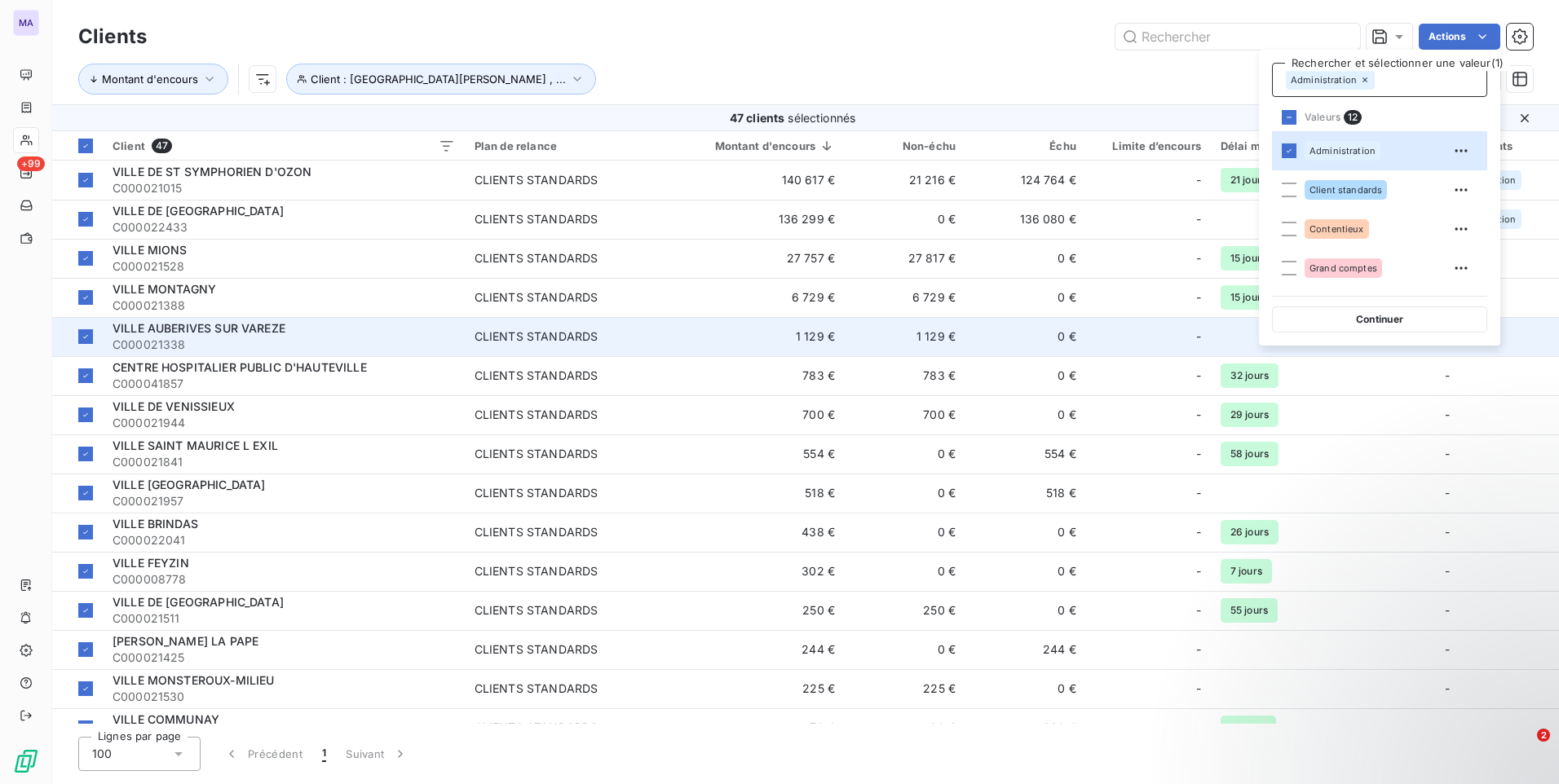
click at [1339, 320] on button "Continuer" at bounding box center [1379, 319] width 216 height 26
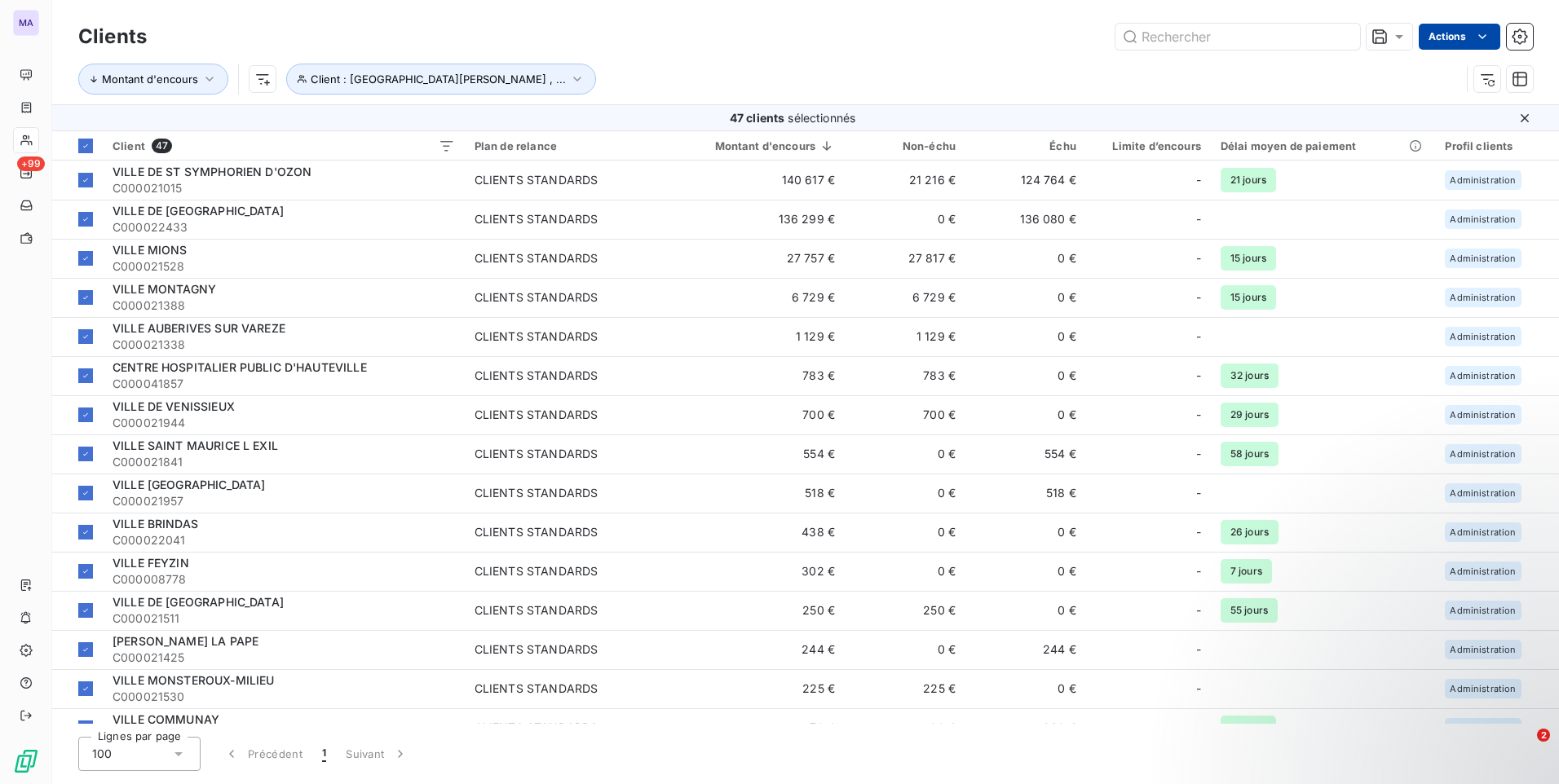
click at [1450, 37] on html "MA +99 Clients Actions Montant d'encours Client : [GEOGRAPHIC_DATA][PERSON_NAME…" at bounding box center [780, 392] width 1559 height 784
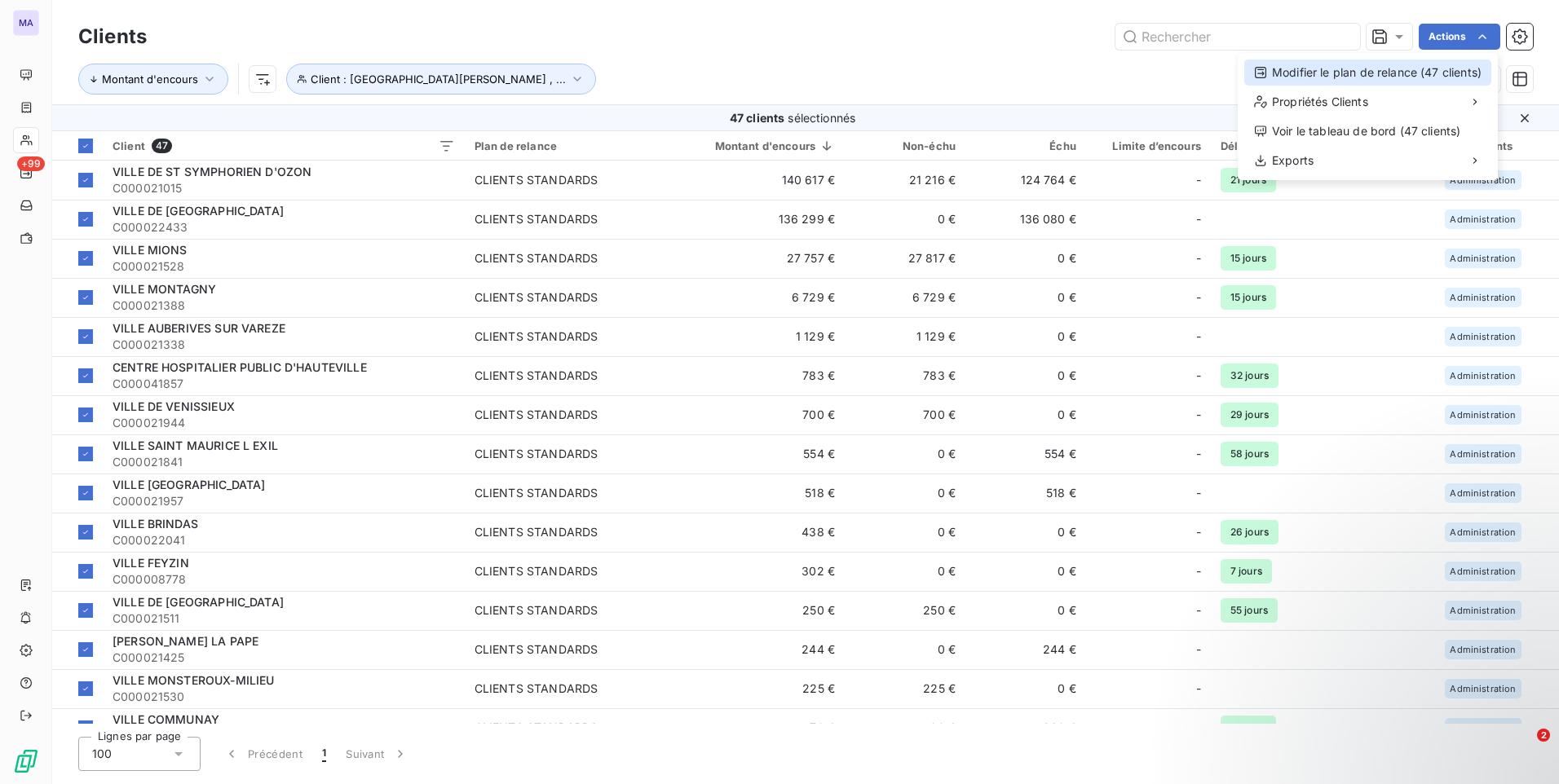
click at [1424, 69] on div "Modifier le plan de relance (47 clients)" at bounding box center [1367, 73] width 247 height 26
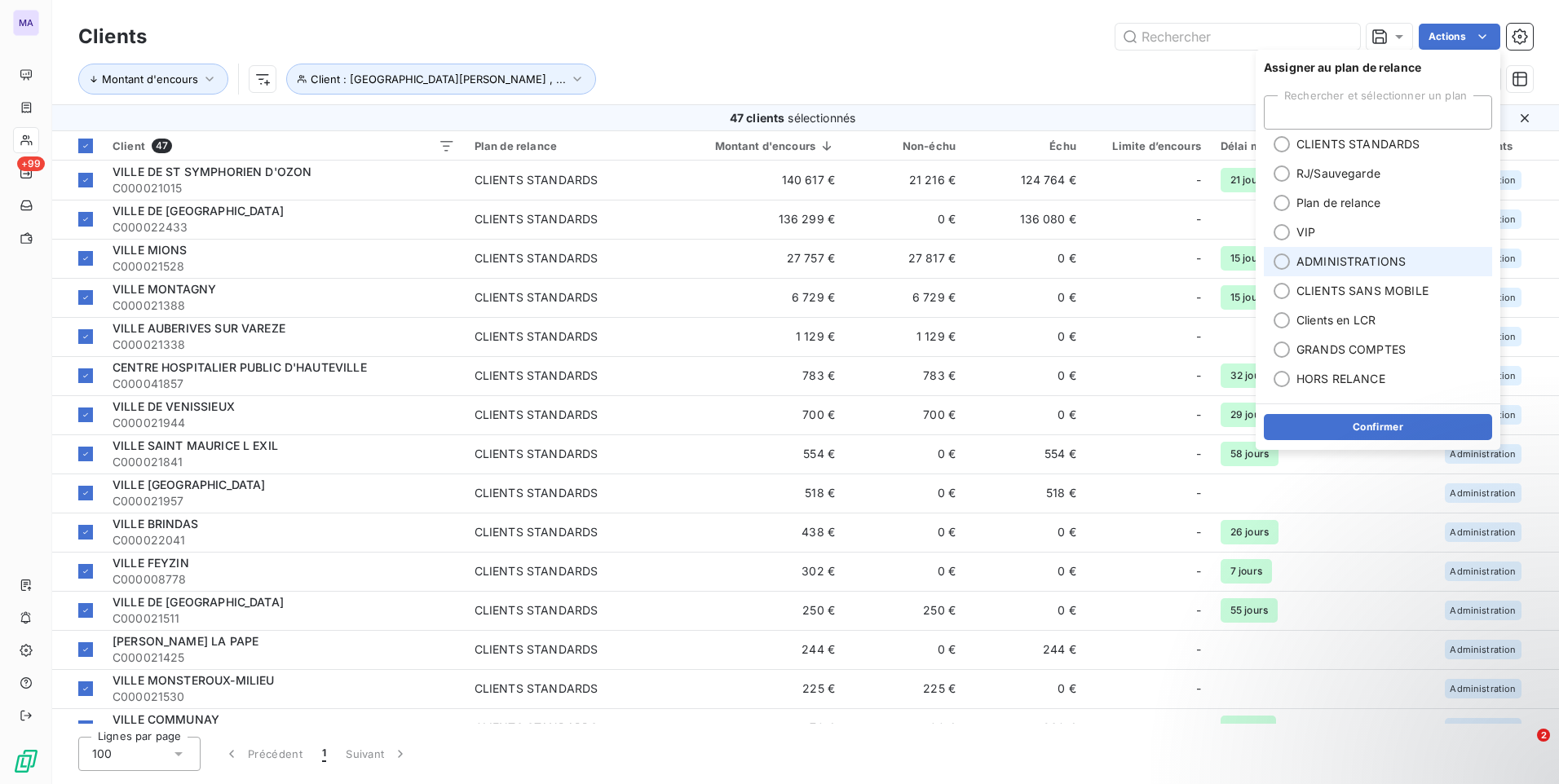
click at [1294, 261] on li "ADMINISTRATIONS" at bounding box center [1377, 262] width 228 height 30
click at [1350, 426] on button "Confirmer" at bounding box center [1377, 427] width 228 height 26
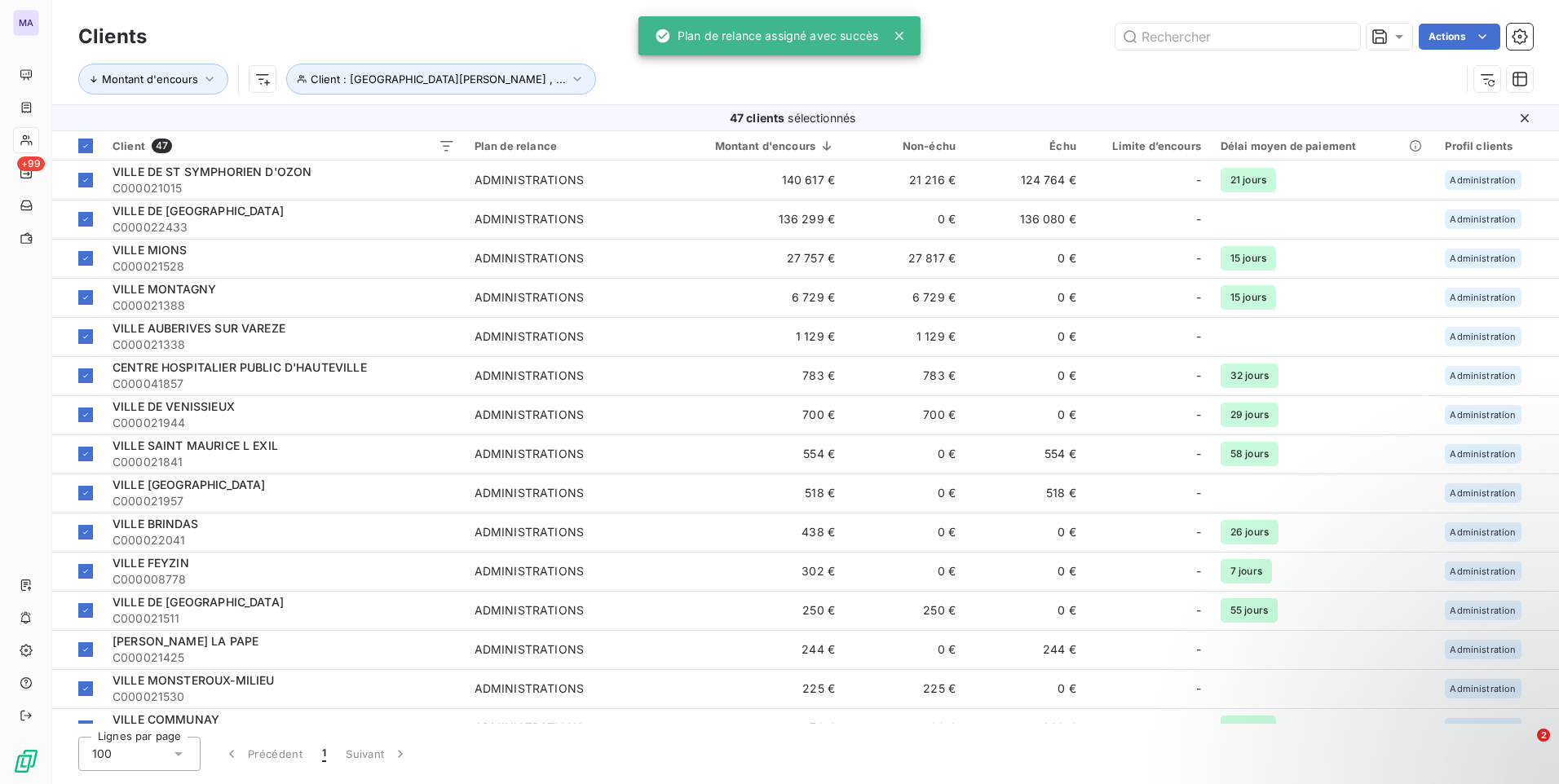
click at [988, 63] on div "Montant d'encours Client : [GEOGRAPHIC_DATA][PERSON_NAME] , ..." at bounding box center [805, 78] width 1454 height 50
click at [566, 82] on span "Client : [GEOGRAPHIC_DATA][PERSON_NAME] , ..." at bounding box center [438, 79] width 255 height 13
click at [662, 125] on icon "button" at bounding box center [661, 121] width 17 height 17
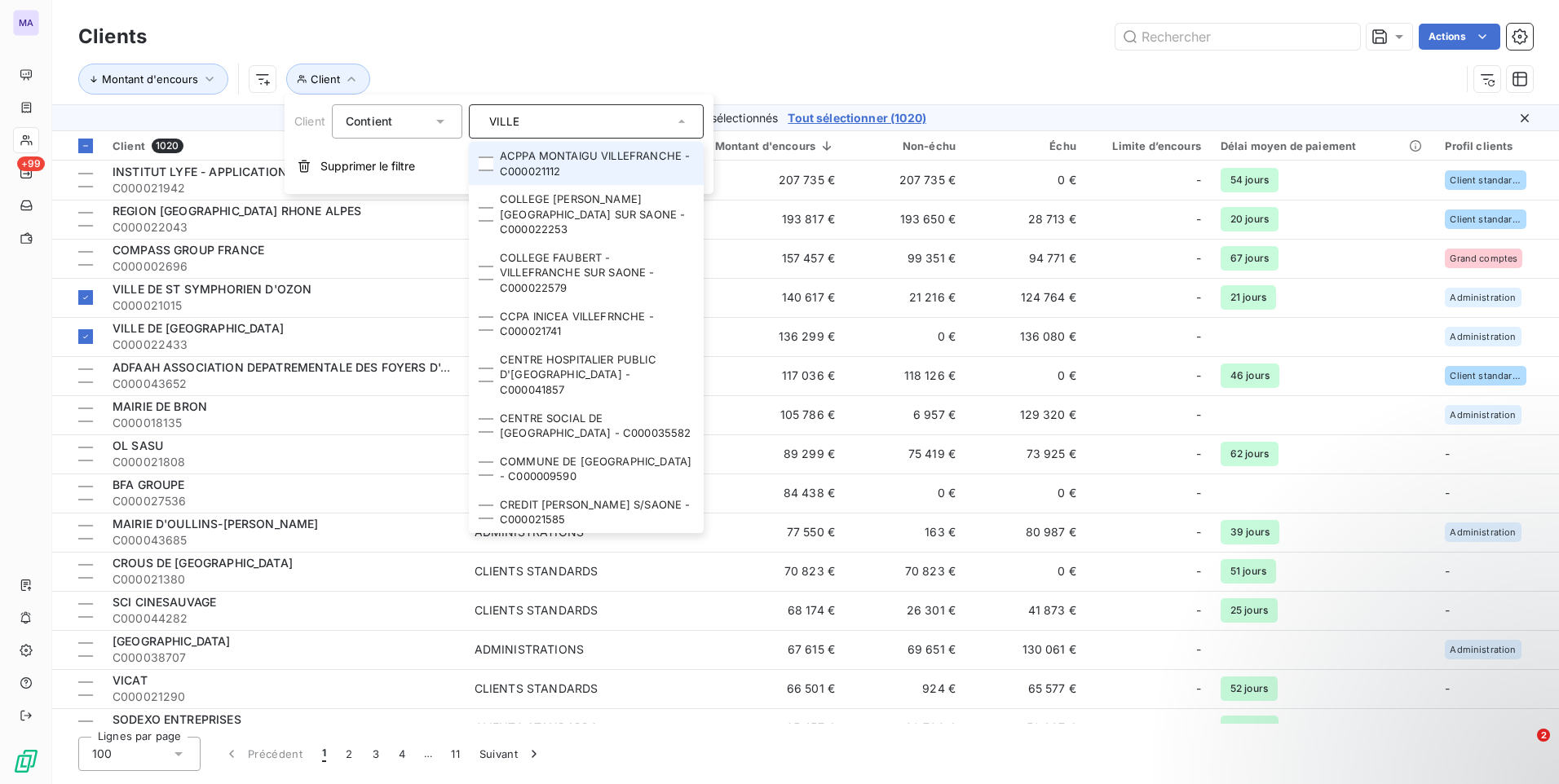
click at [606, 125] on input "VILLE" at bounding box center [578, 121] width 191 height 15
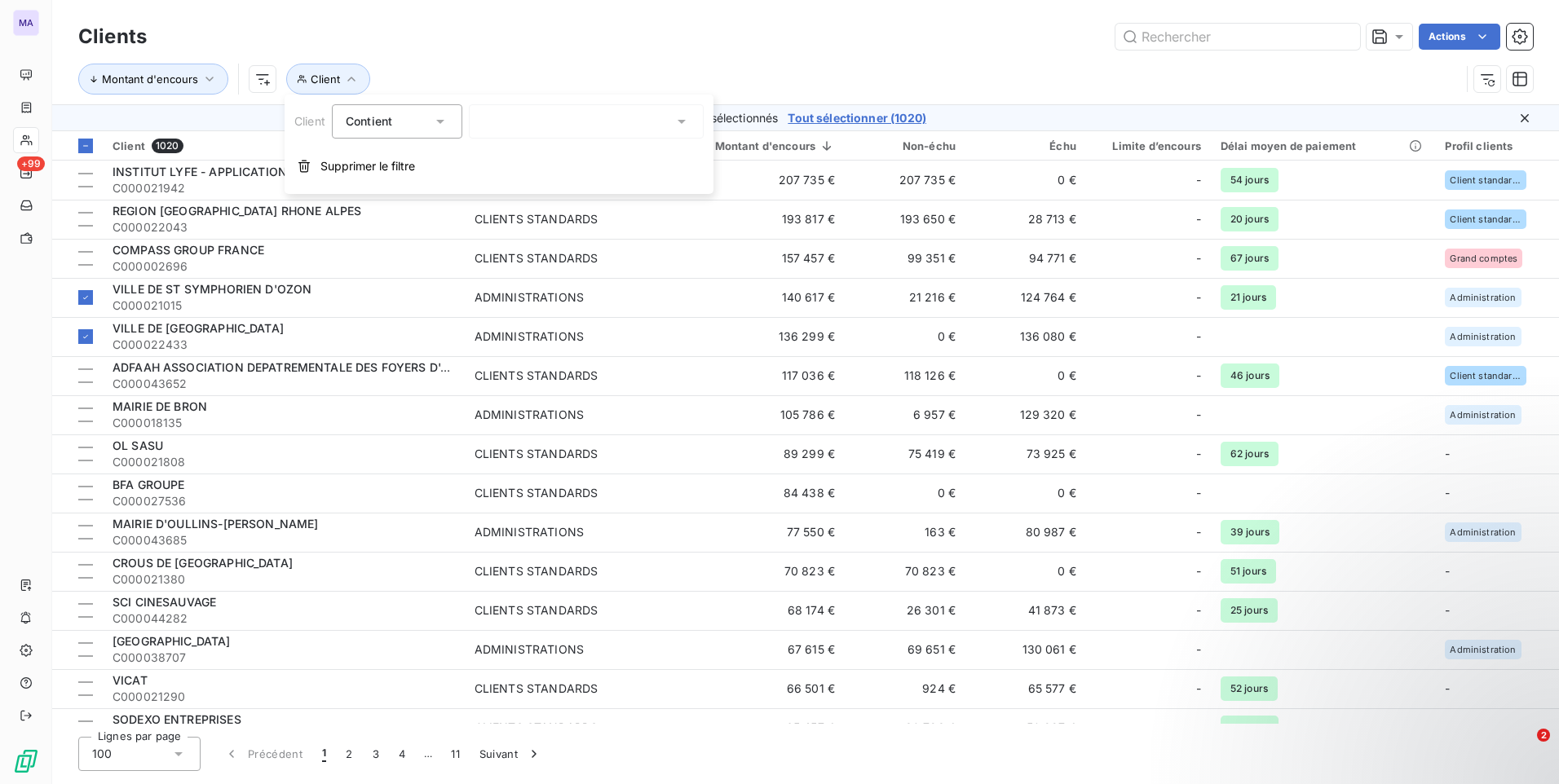
click at [606, 125] on div "VILLE" at bounding box center [586, 120] width 235 height 34
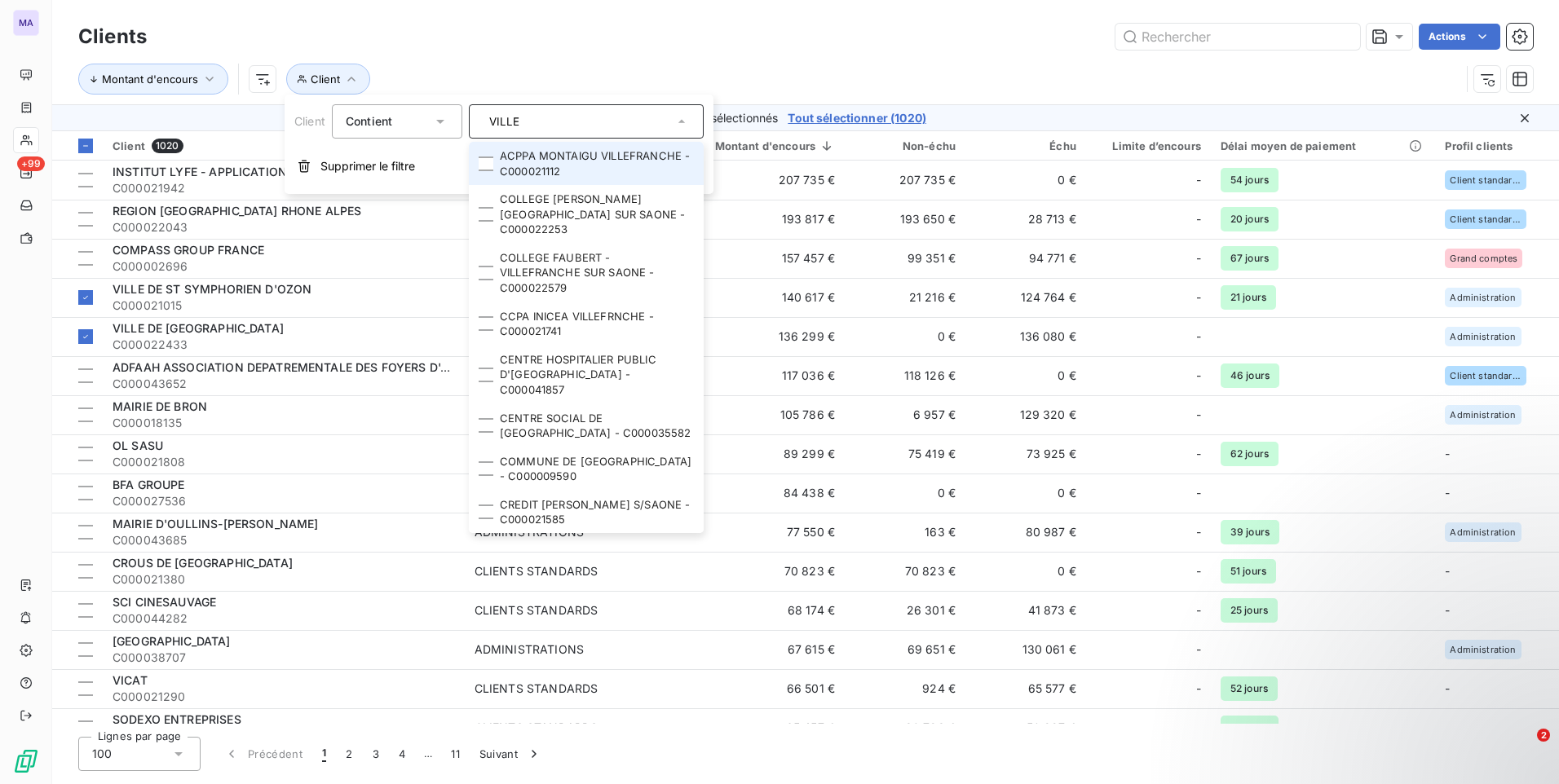
click at [605, 125] on input "VILLE" at bounding box center [578, 121] width 191 height 15
type input "V"
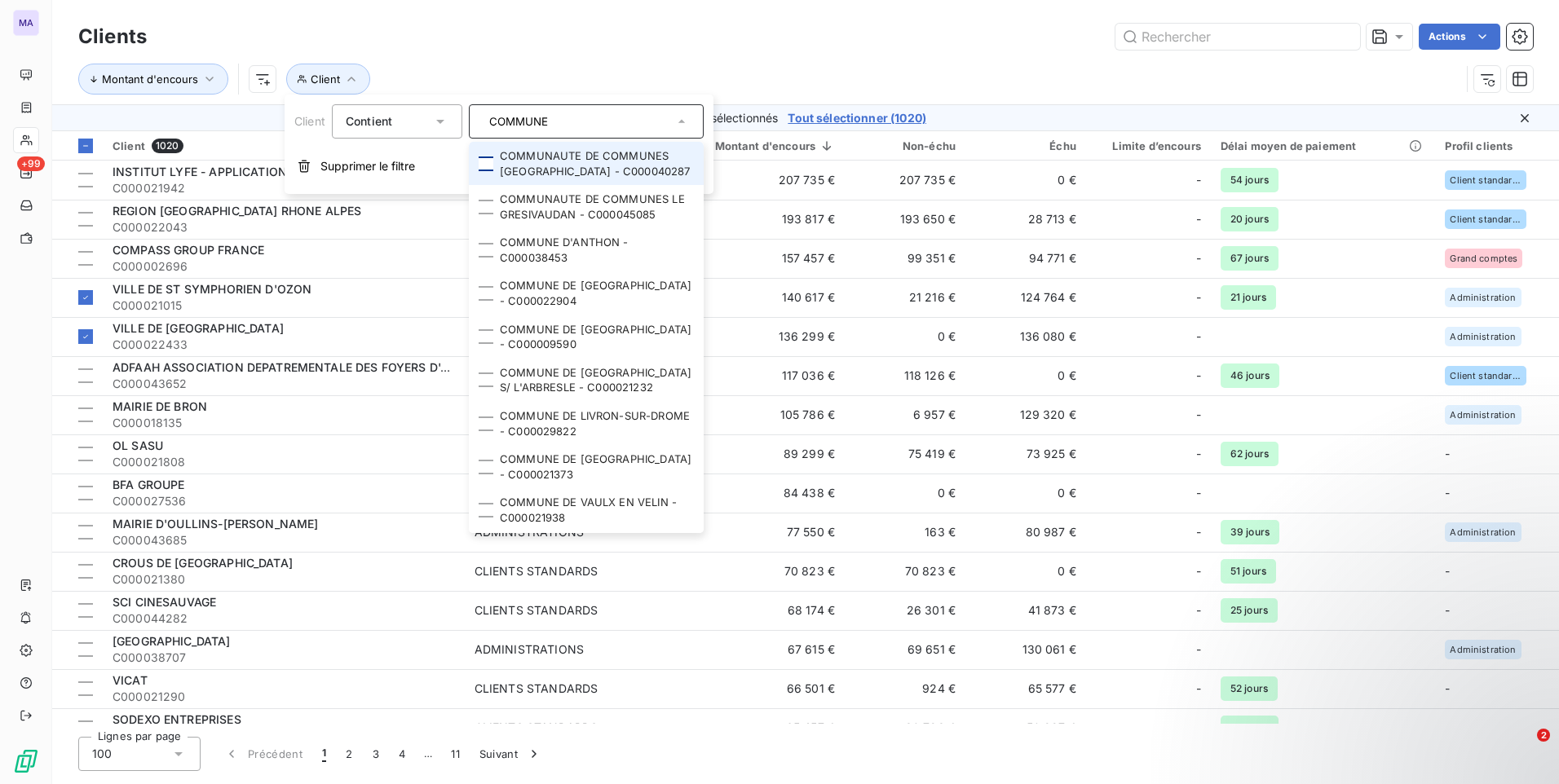
type input "COMMUNE"
click at [489, 169] on div at bounding box center [486, 164] width 15 height 15
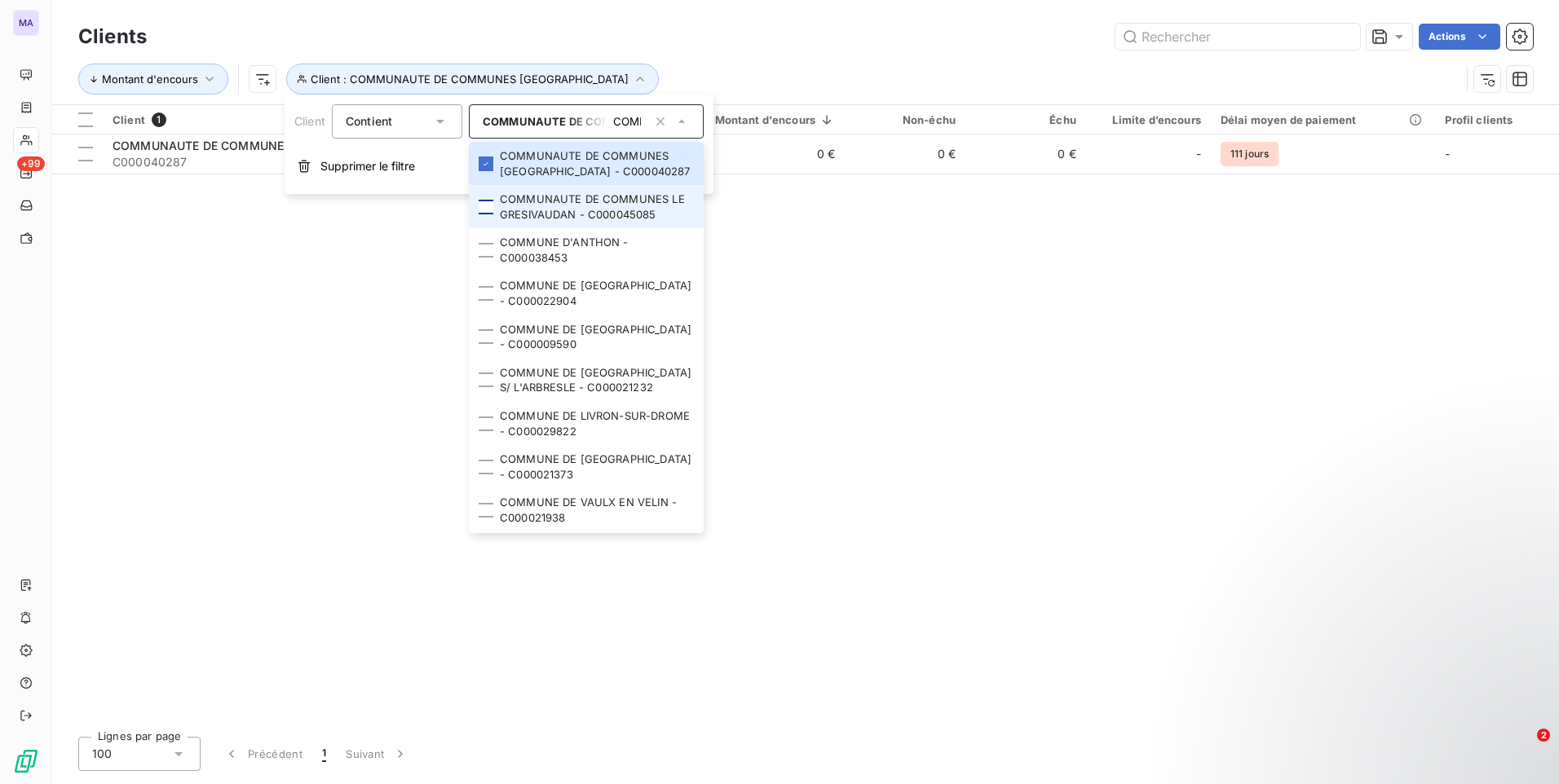
click at [490, 215] on div at bounding box center [486, 207] width 15 height 15
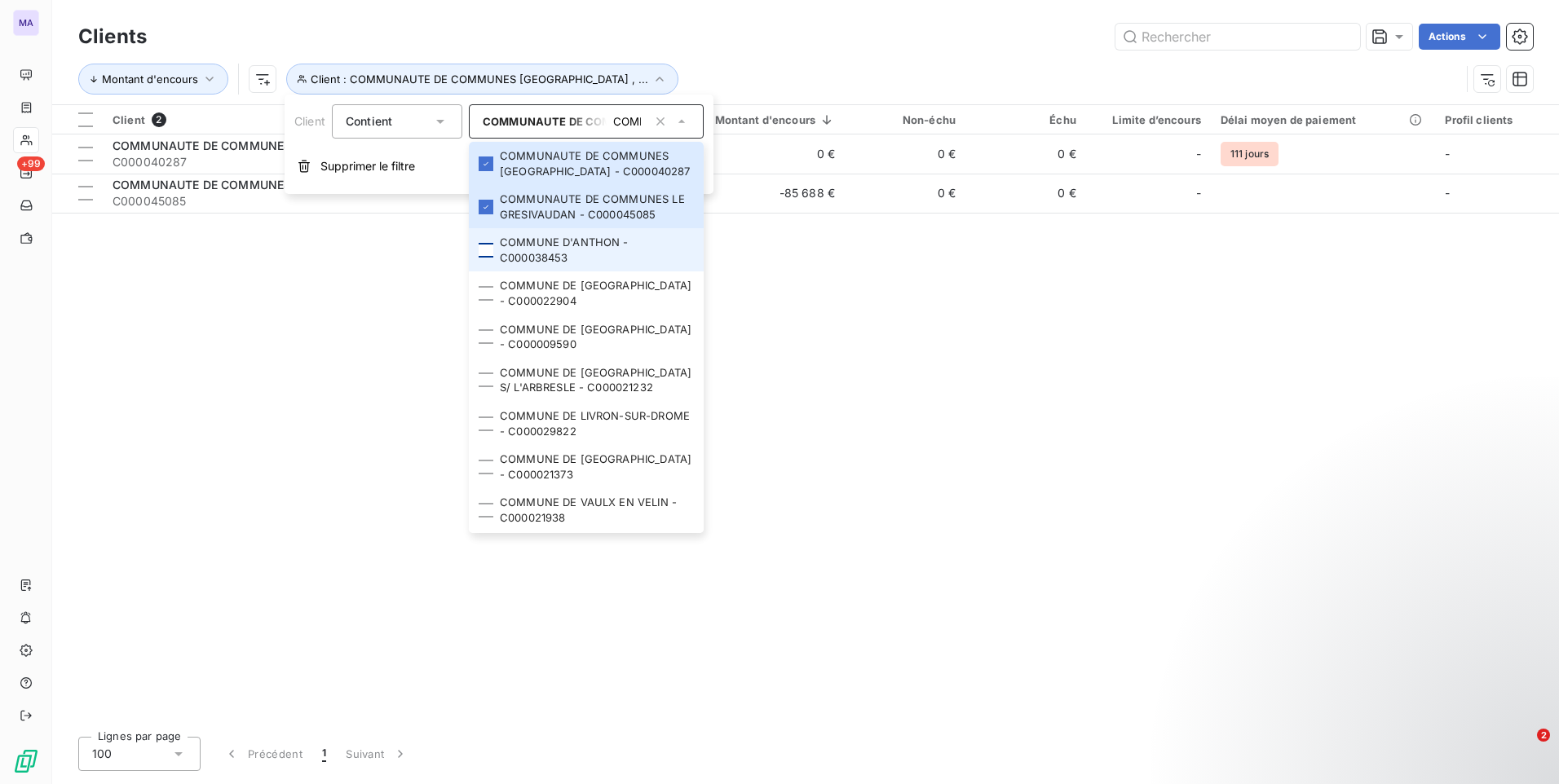
click at [486, 257] on div at bounding box center [486, 250] width 15 height 15
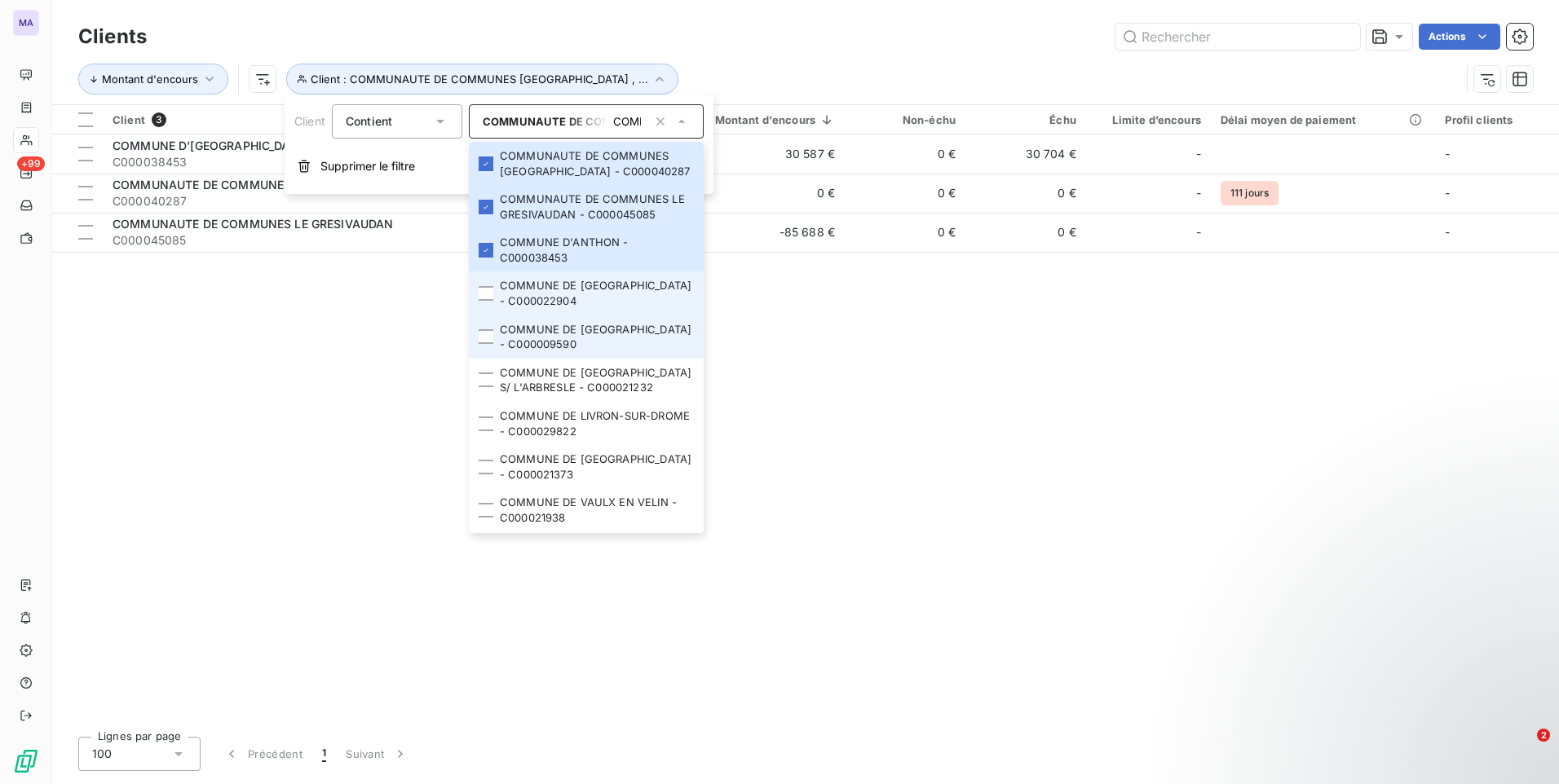
drag, startPoint x: 490, startPoint y: 309, endPoint x: 469, endPoint y: 331, distance: 30.4
click at [488, 300] on div at bounding box center [486, 294] width 15 height 15
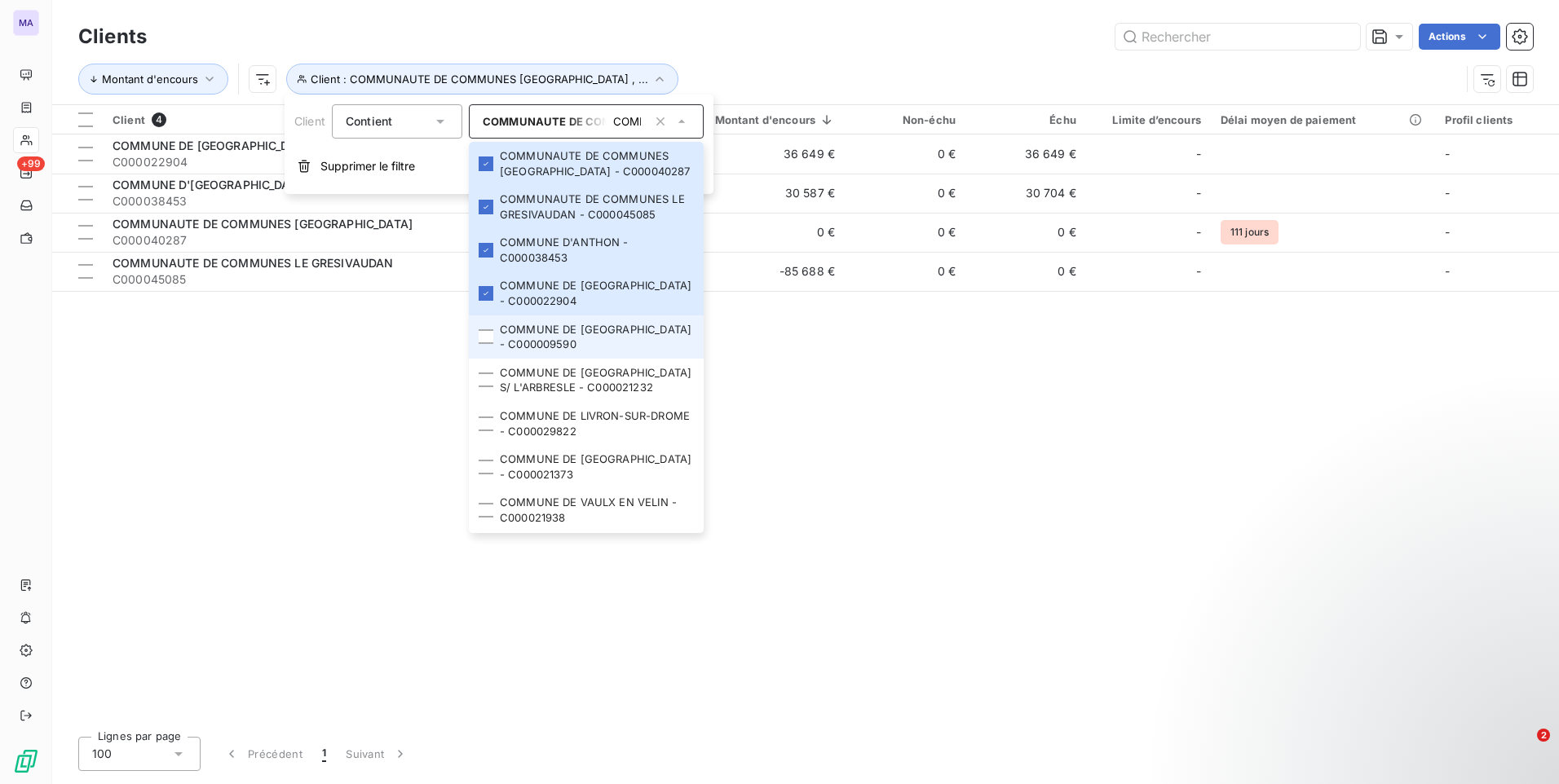
click at [486, 358] on li "COMMUNE DE [GEOGRAPHIC_DATA] - C000009590" at bounding box center [586, 337] width 235 height 43
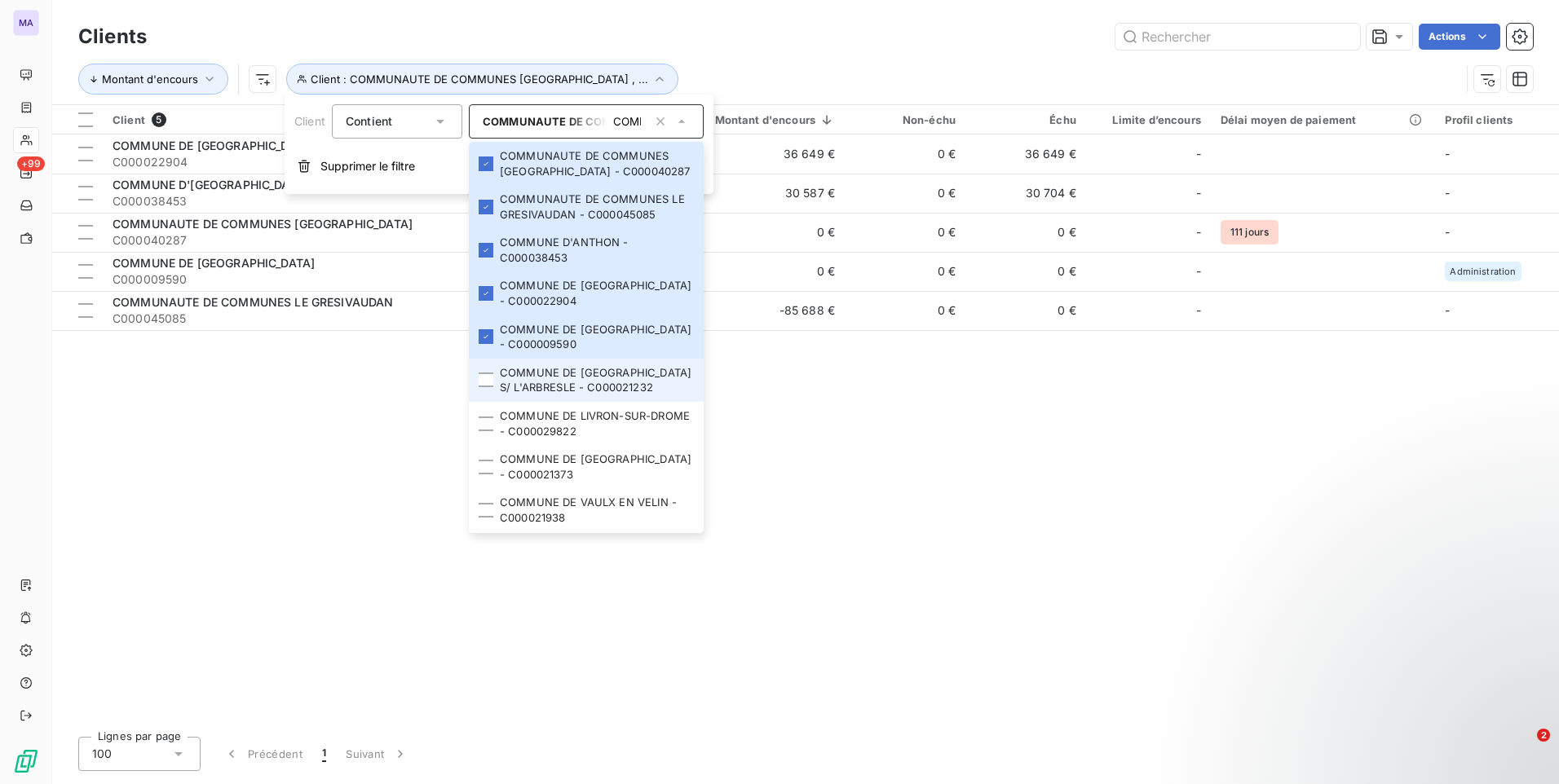
click at [486, 402] on li "COMMUNE DE [GEOGRAPHIC_DATA] S/ L'ARBRESLE - C000021232" at bounding box center [586, 380] width 235 height 43
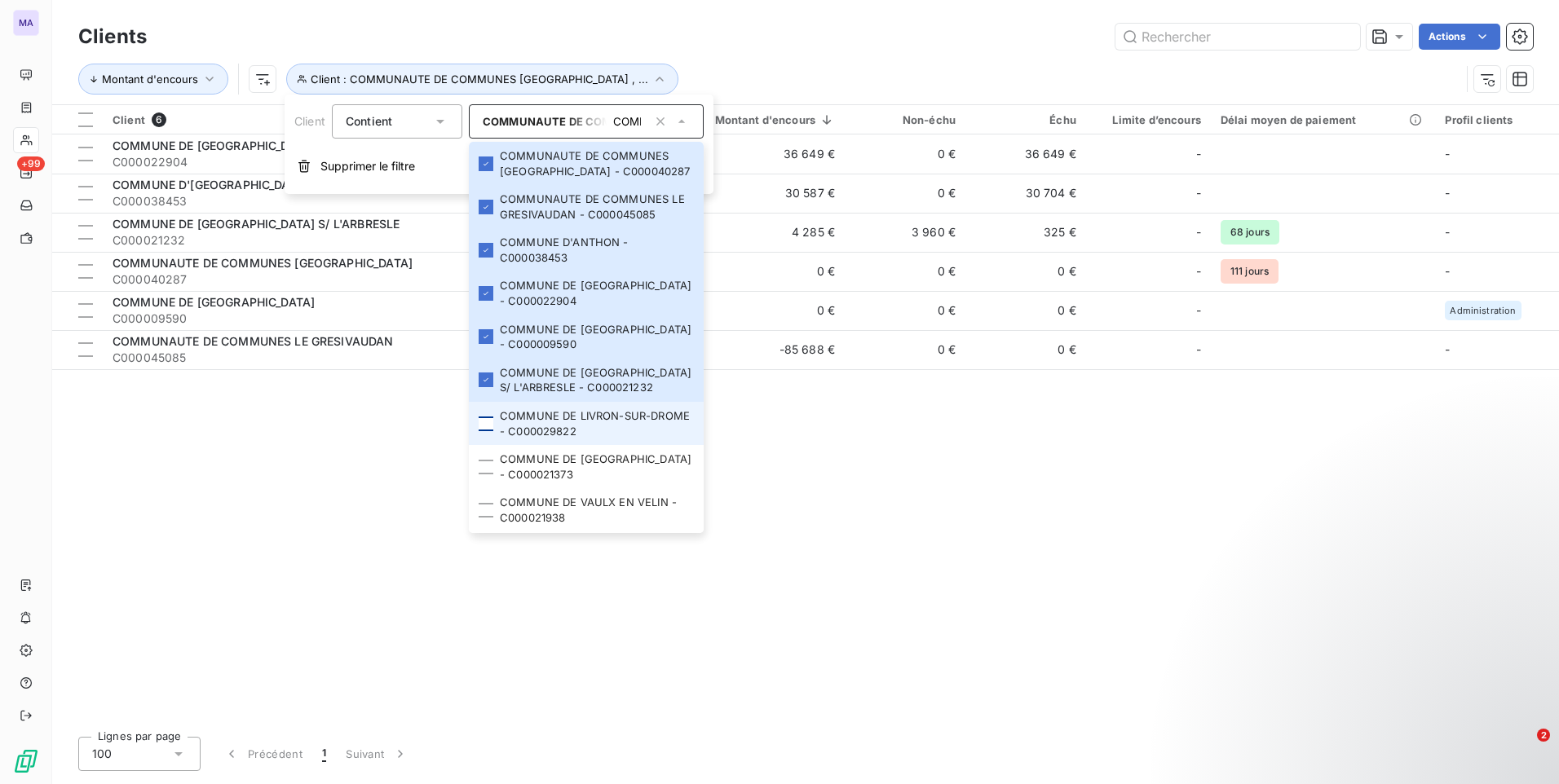
click at [488, 431] on div at bounding box center [486, 424] width 15 height 15
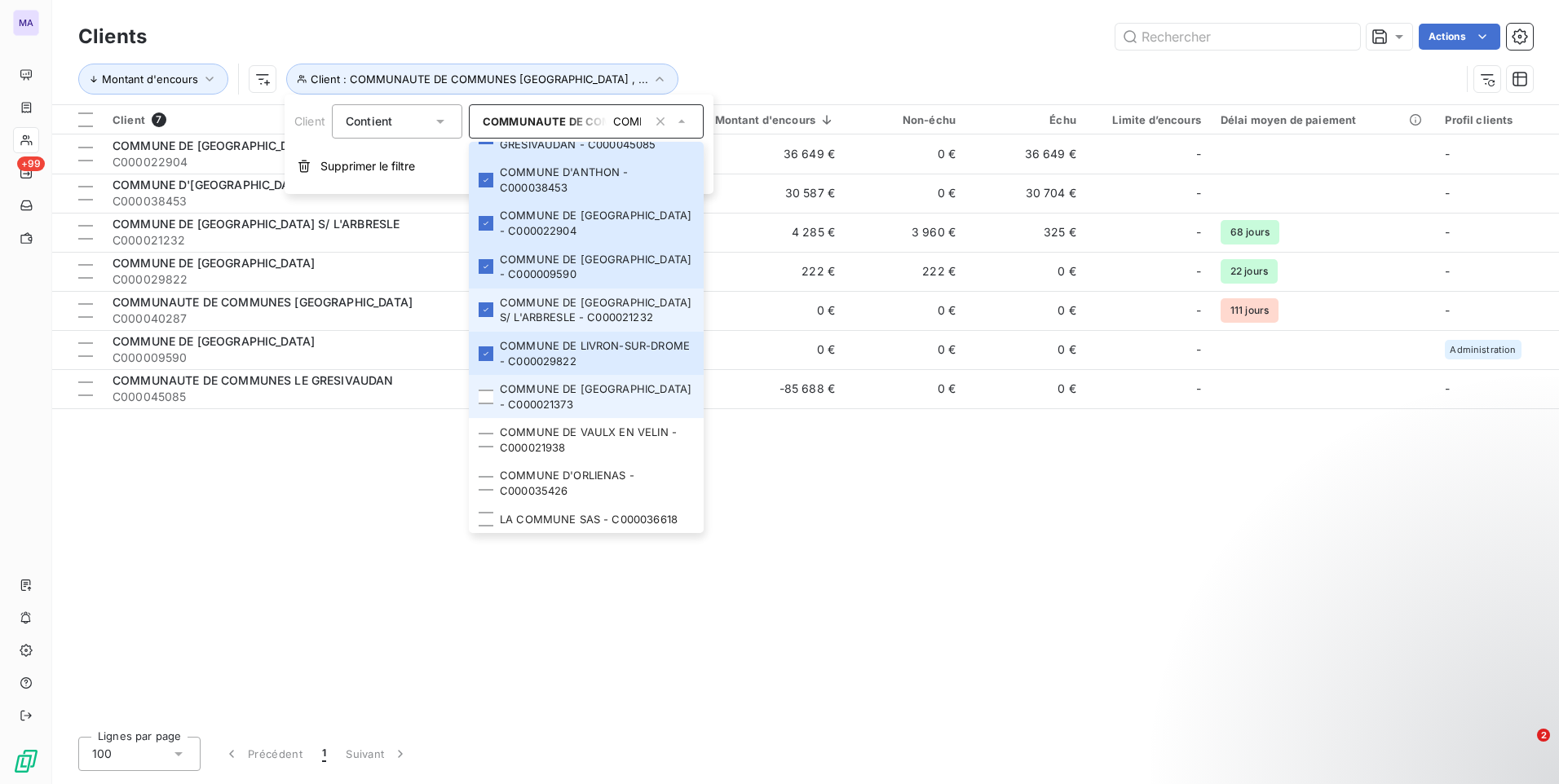
scroll to position [86, 0]
click at [492, 400] on div at bounding box center [486, 397] width 15 height 15
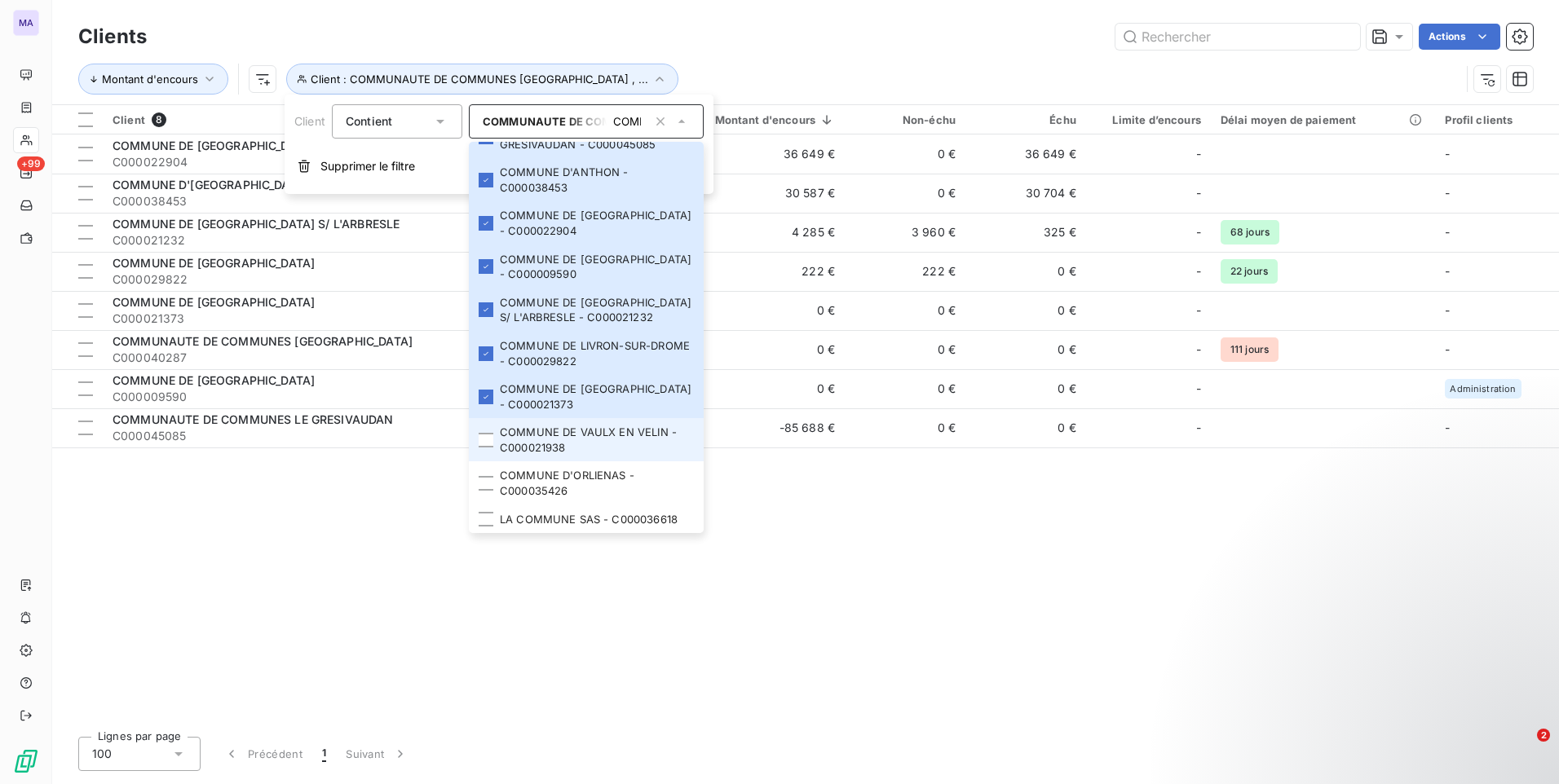
click at [478, 449] on li "COMMUNE DE VAULX EN VELIN - C000021938" at bounding box center [586, 440] width 235 height 43
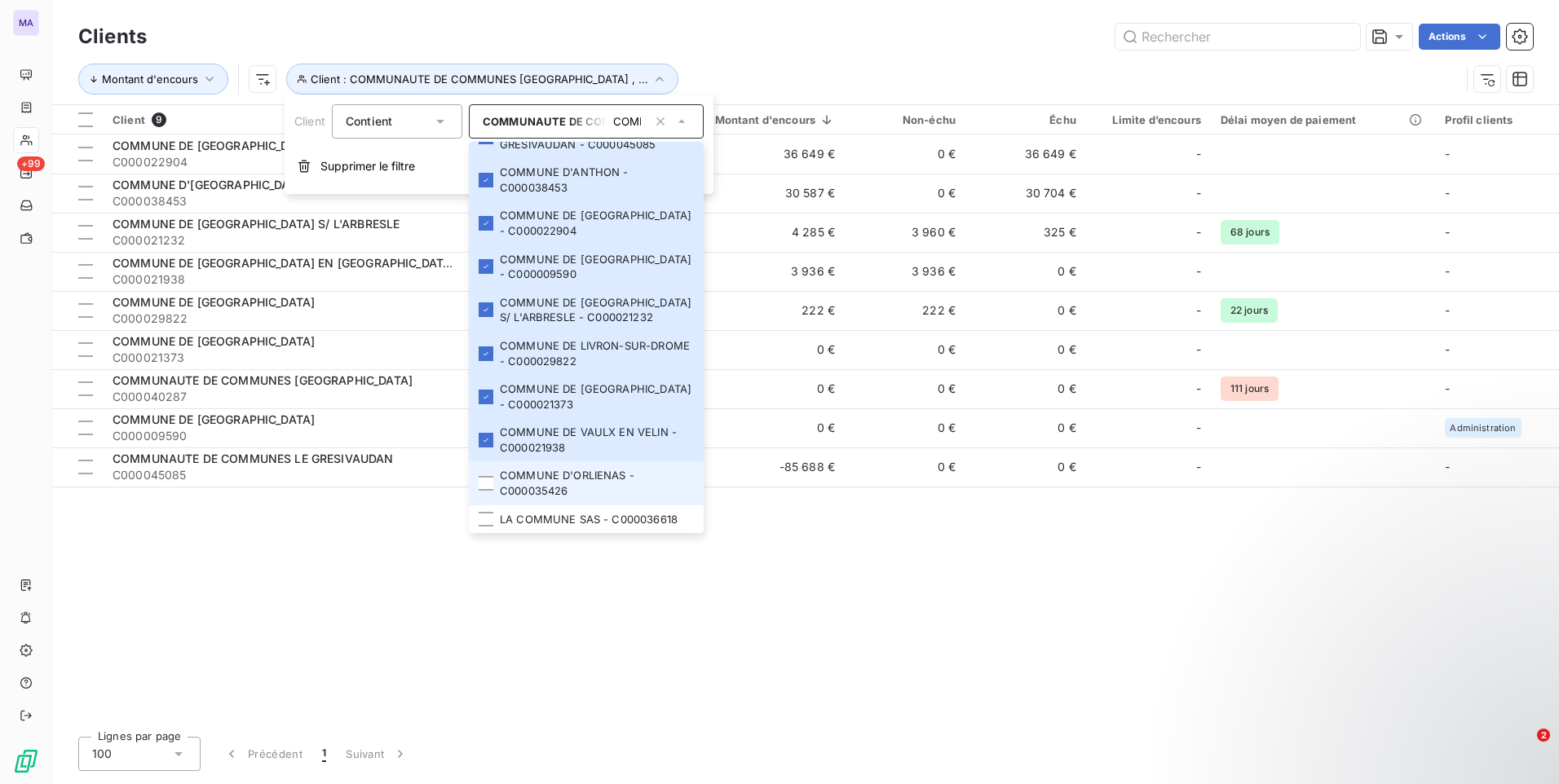
drag, startPoint x: 482, startPoint y: 482, endPoint x: 483, endPoint y: 491, distance: 9.1
click at [482, 484] on div at bounding box center [486, 484] width 15 height 15
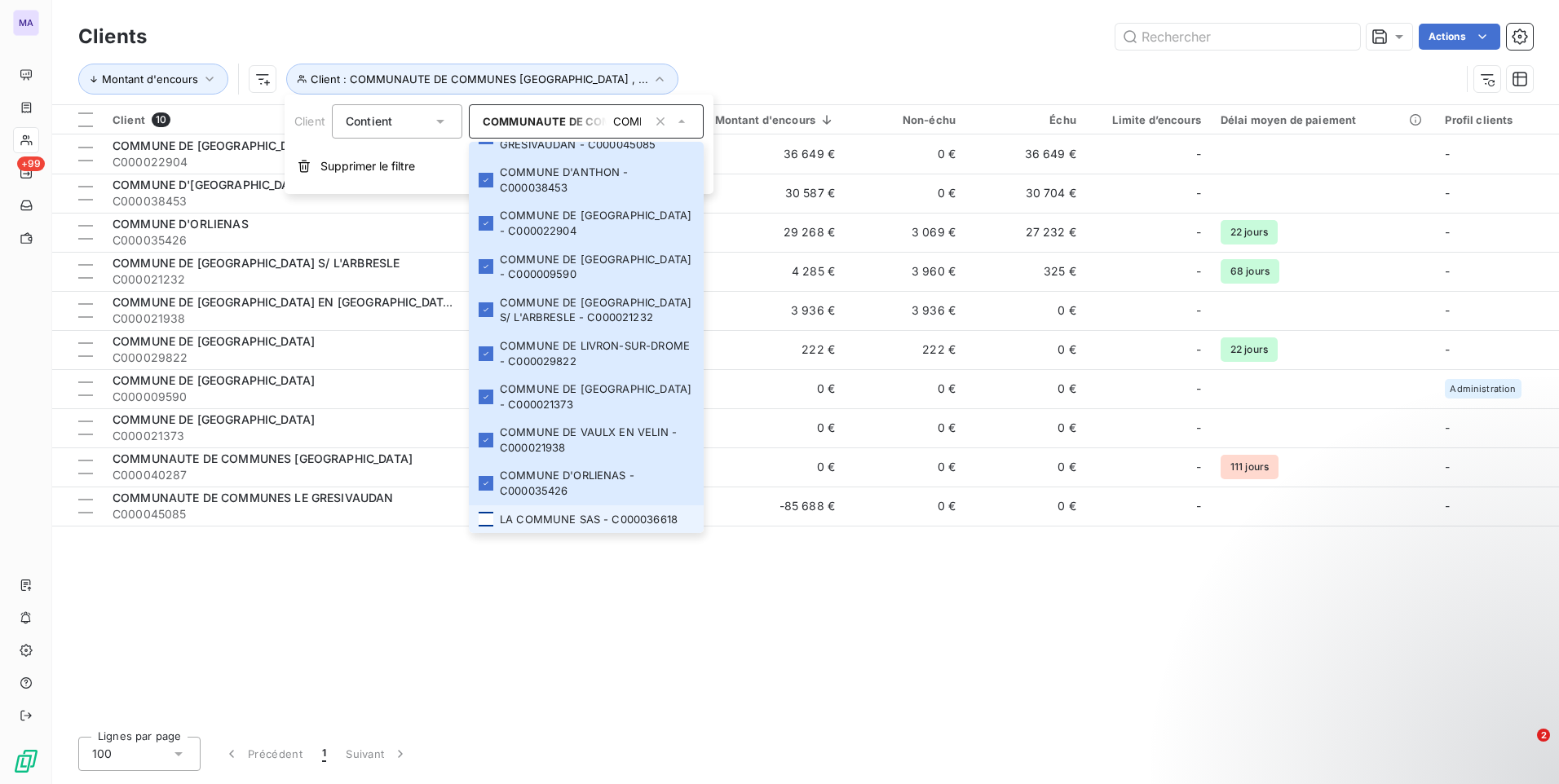
click at [488, 518] on div at bounding box center [486, 519] width 15 height 15
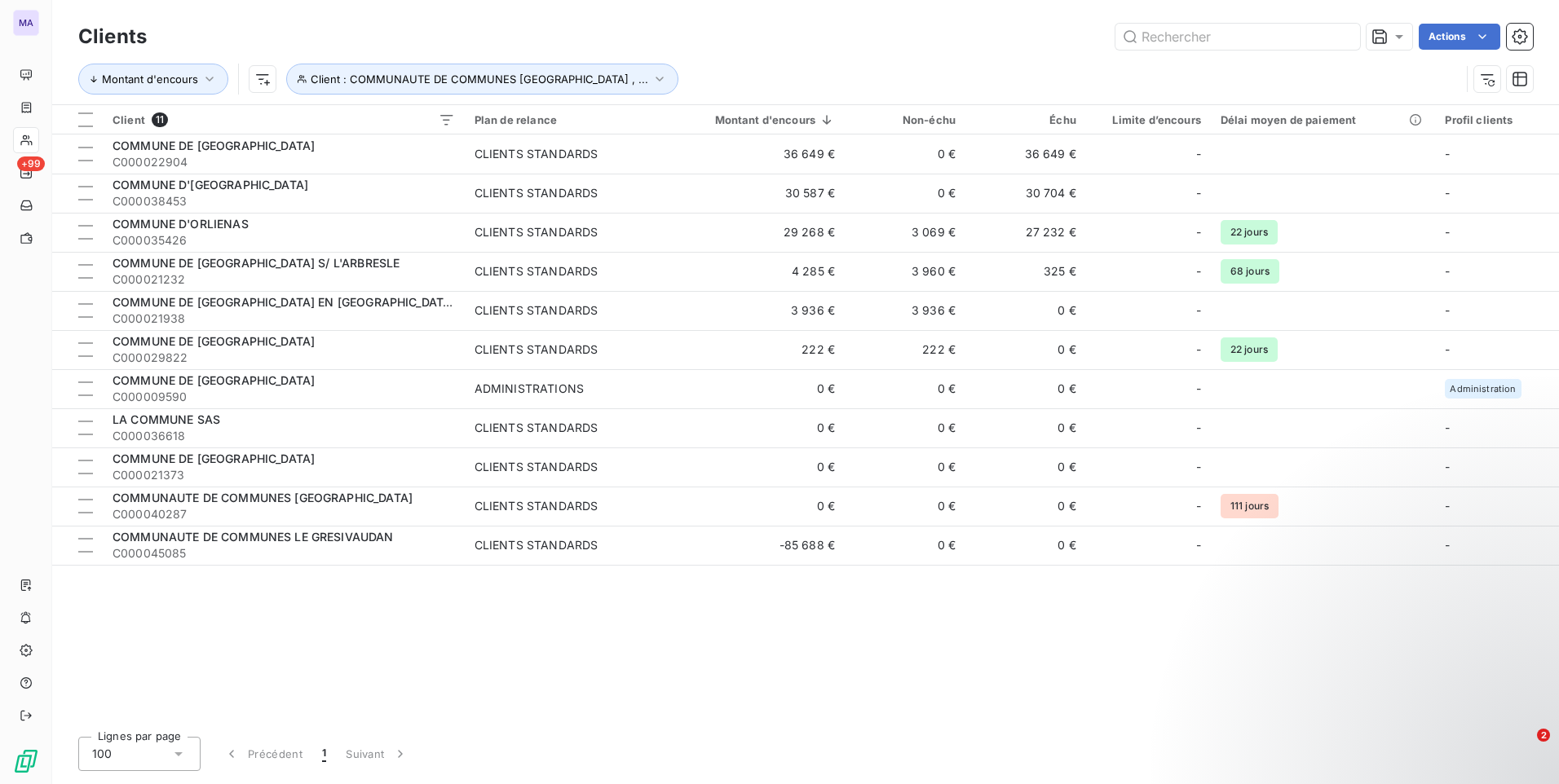
click at [833, 40] on div "Actions" at bounding box center [849, 37] width 1367 height 26
click at [91, 127] on th at bounding box center [77, 120] width 50 height 30
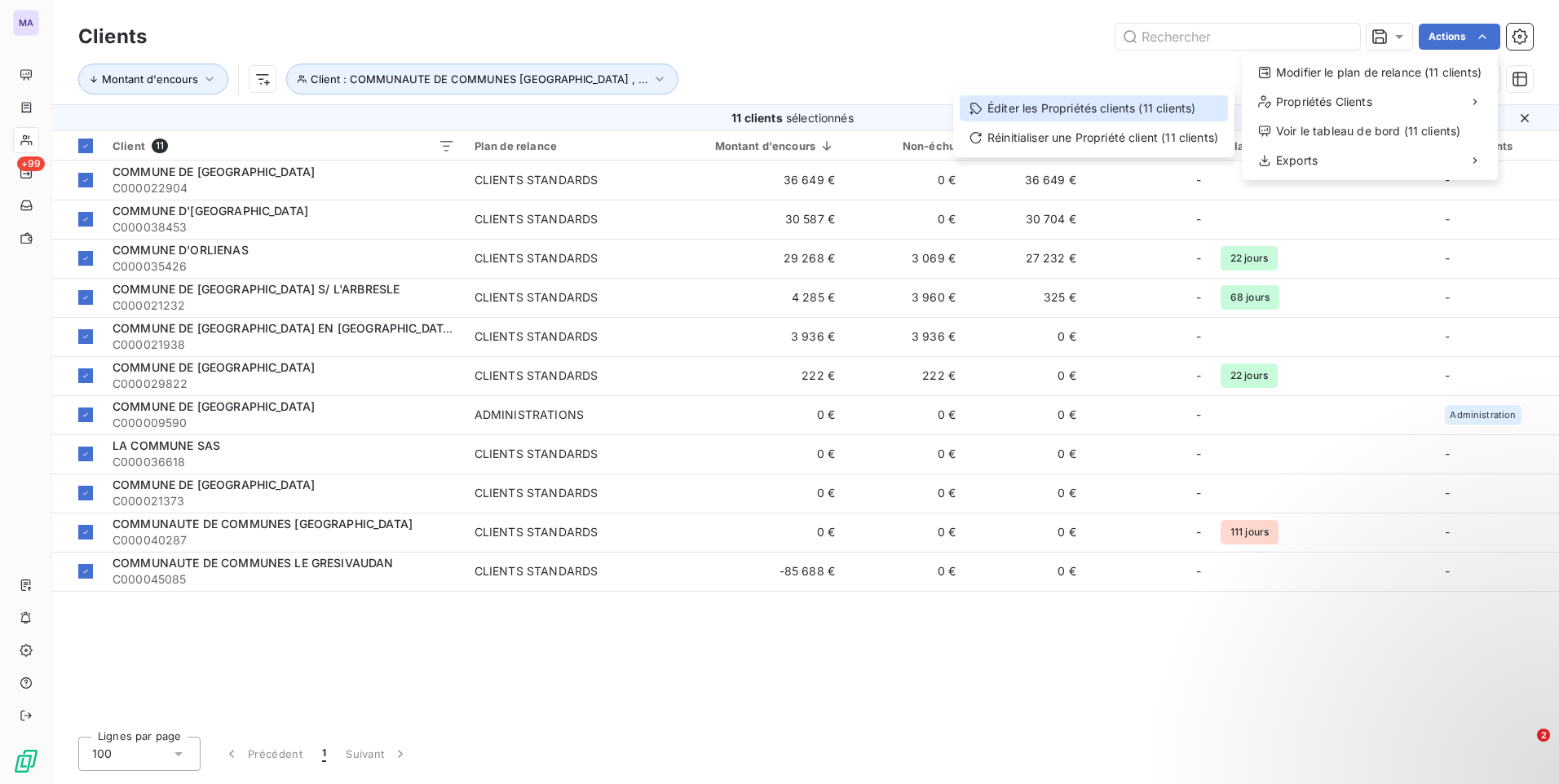
click at [1109, 106] on div "Éditer les Propriétés clients (11 clients)" at bounding box center [1093, 109] width 268 height 26
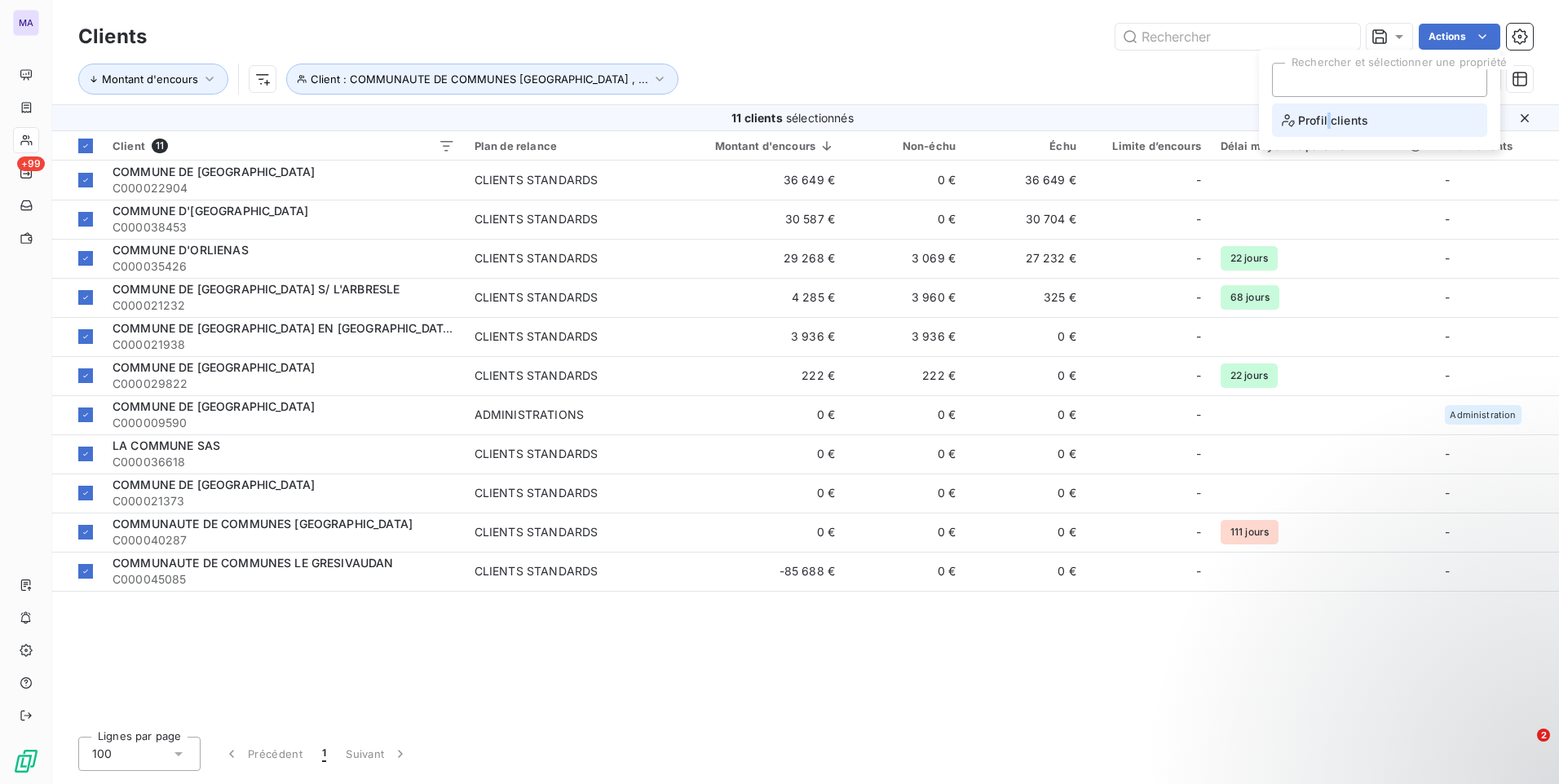
click at [1329, 116] on span "Profil clients" at bounding box center [1324, 120] width 87 height 21
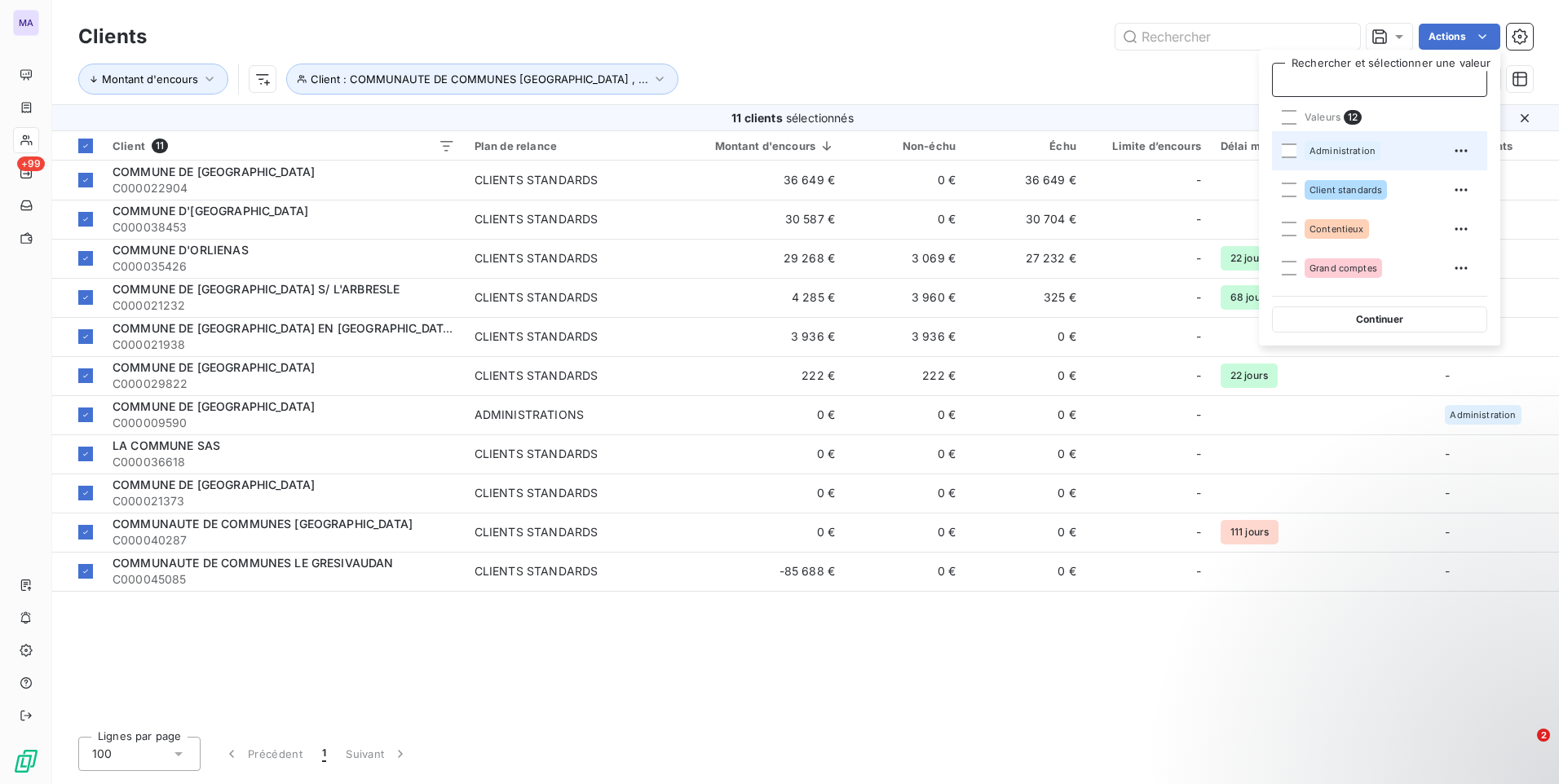
click at [1320, 156] on div "Administration" at bounding box center [1343, 151] width 76 height 20
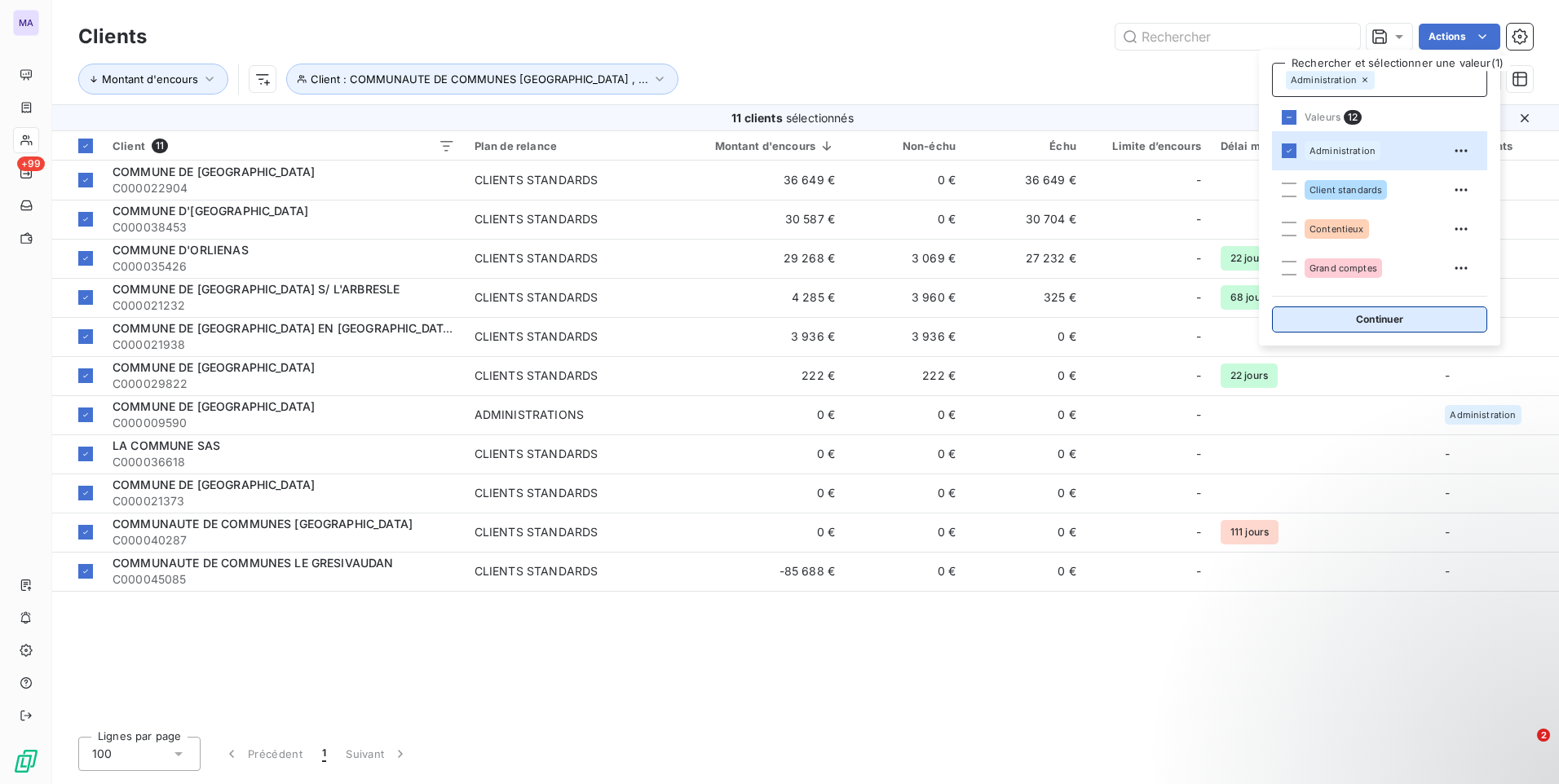
click at [1374, 313] on button "Continuer" at bounding box center [1379, 319] width 216 height 26
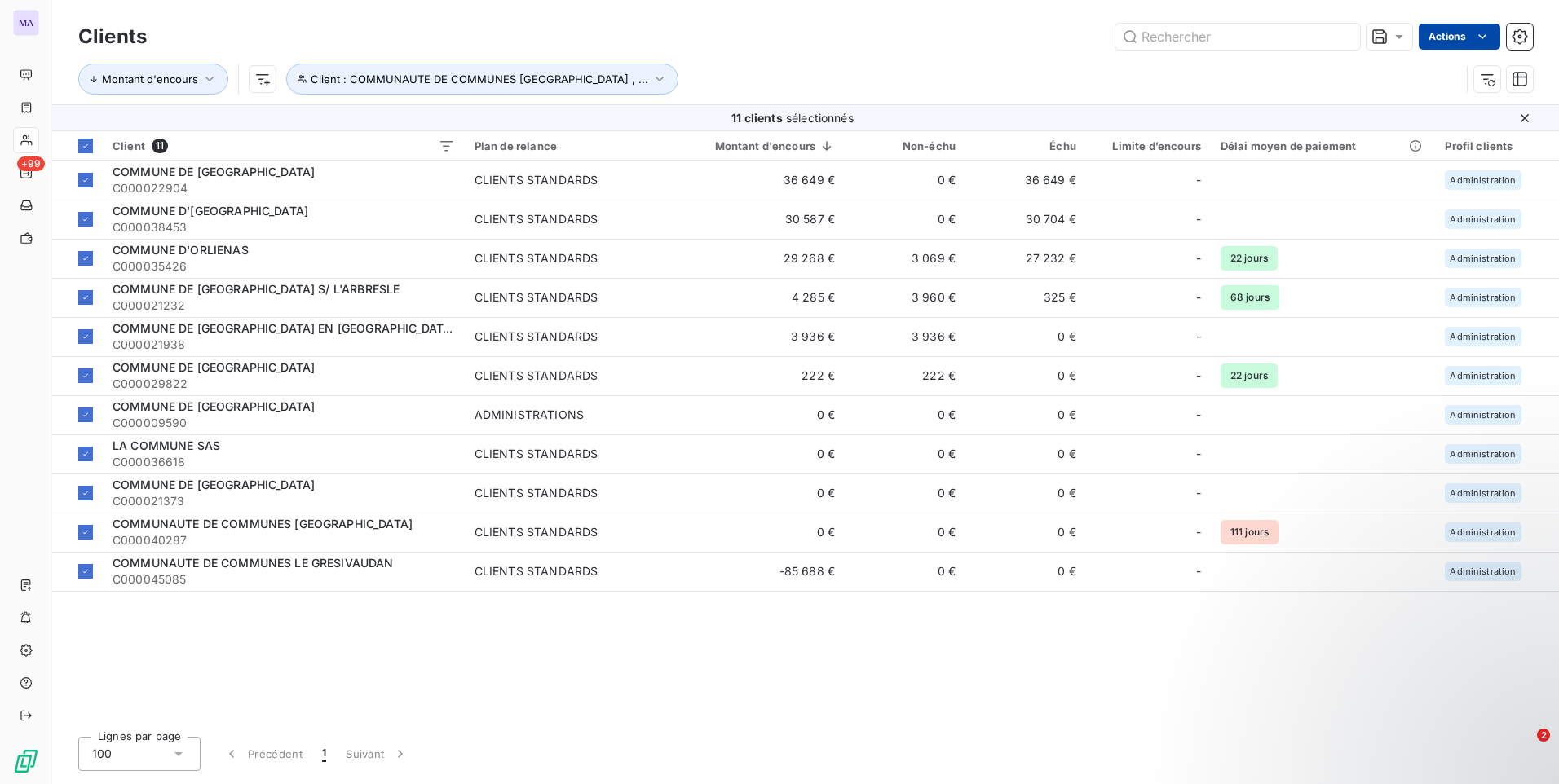
click at [1467, 32] on html "MA +99 Clients Actions Montant d'encours Client : COMMUNAUTE DE COMMUNES [GEOGR…" at bounding box center [780, 392] width 1559 height 784
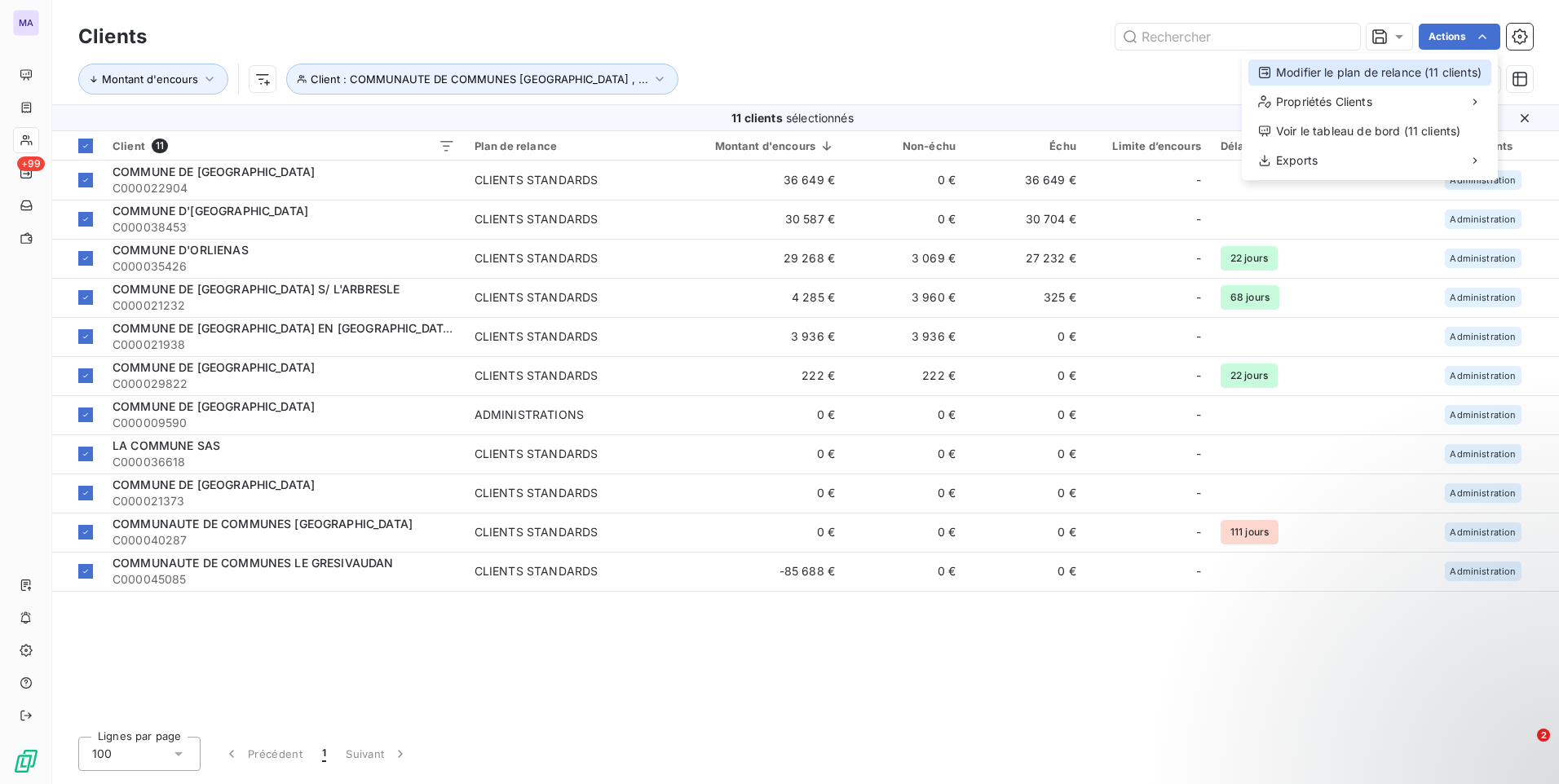
click at [1424, 75] on div "Modifier le plan de relance (11 clients)" at bounding box center [1370, 73] width 243 height 26
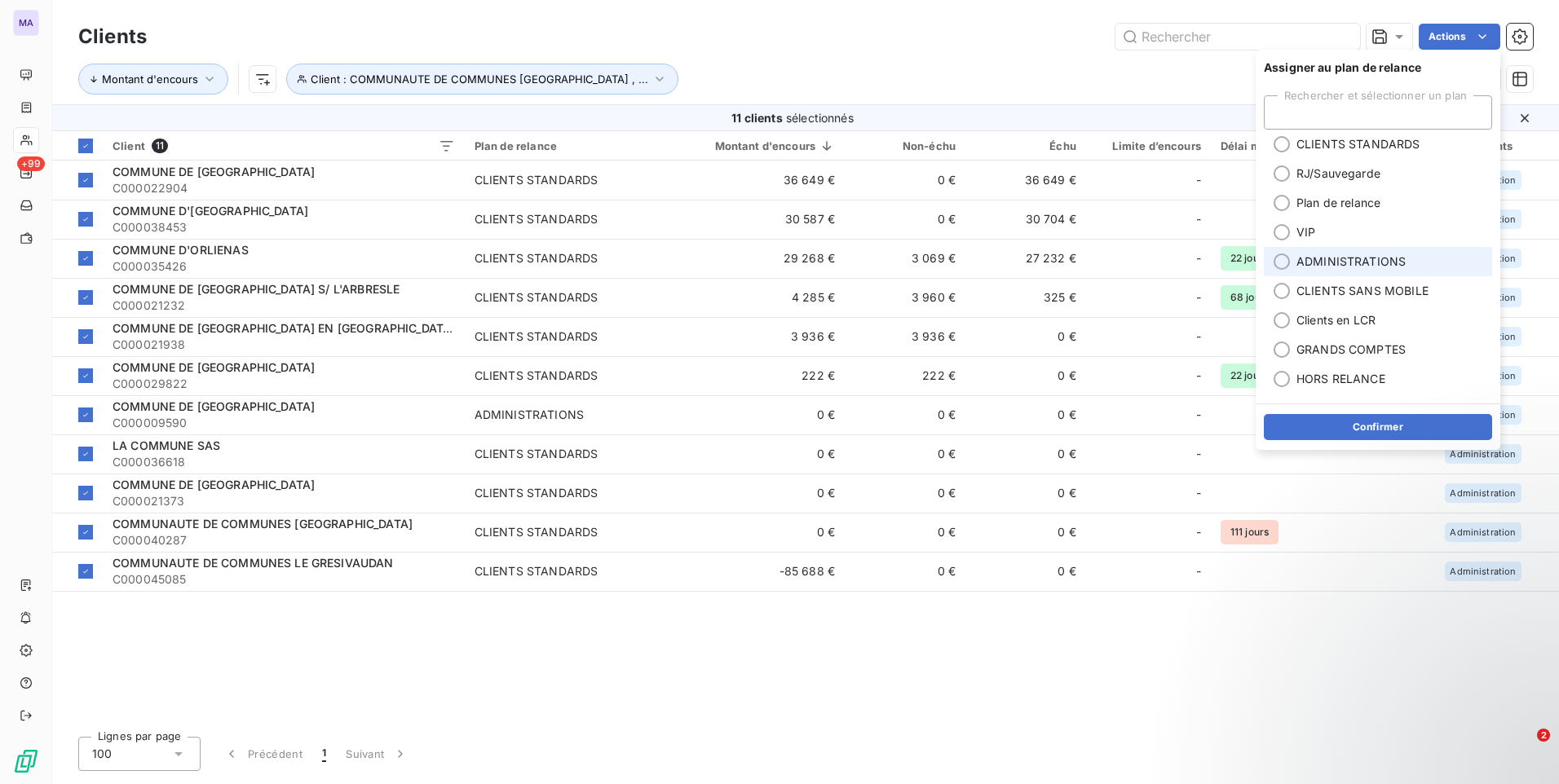
click at [1339, 260] on span "ADMINISTRATIONS" at bounding box center [1351, 262] width 109 height 17
click at [1322, 425] on button "Confirmer" at bounding box center [1377, 427] width 228 height 26
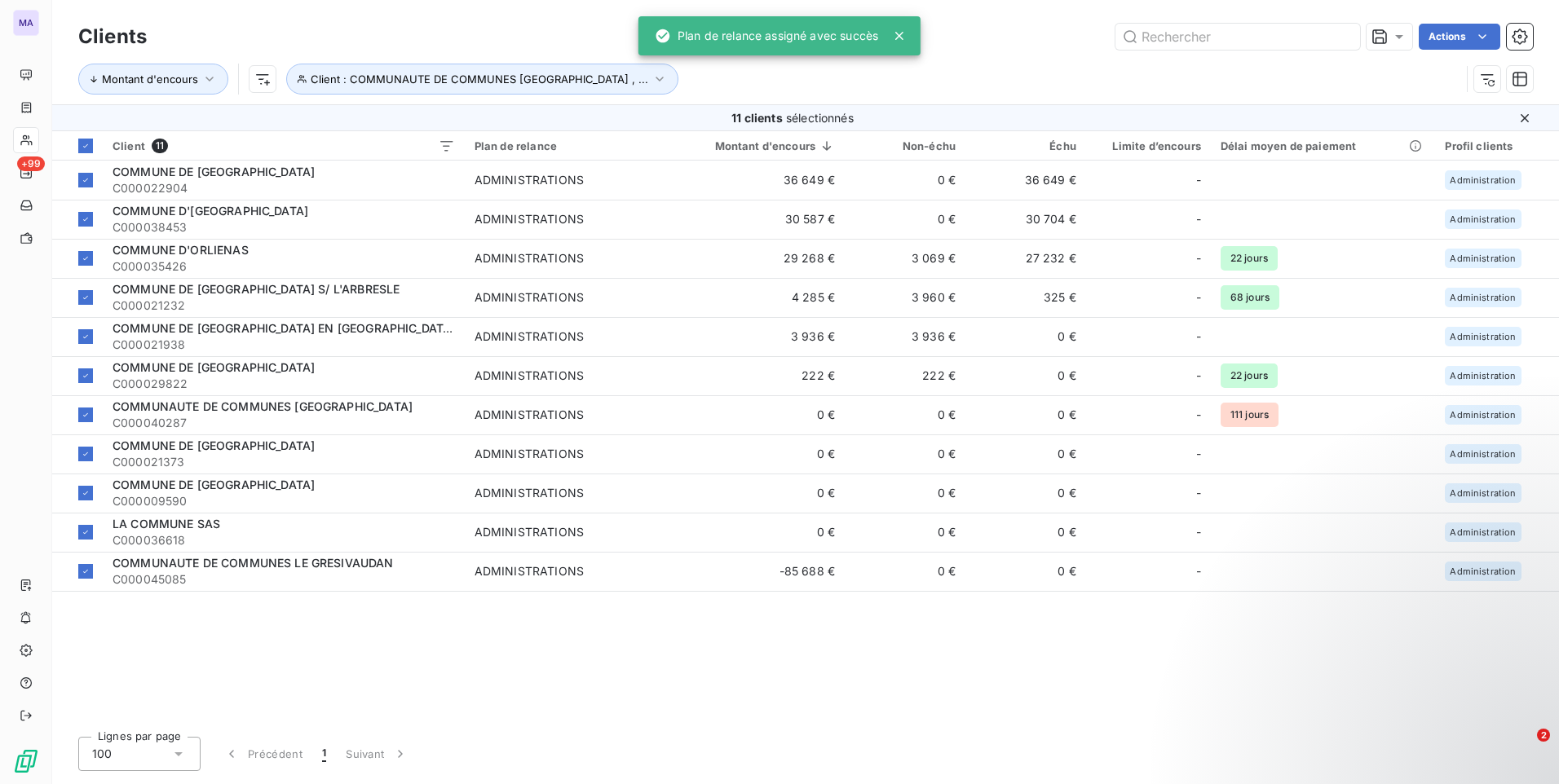
click at [1014, 68] on div "Montant d'encours Client : COMMUNAUTE DE COMMUNES [GEOGRAPHIC_DATA] , ..." at bounding box center [770, 79] width 1382 height 31
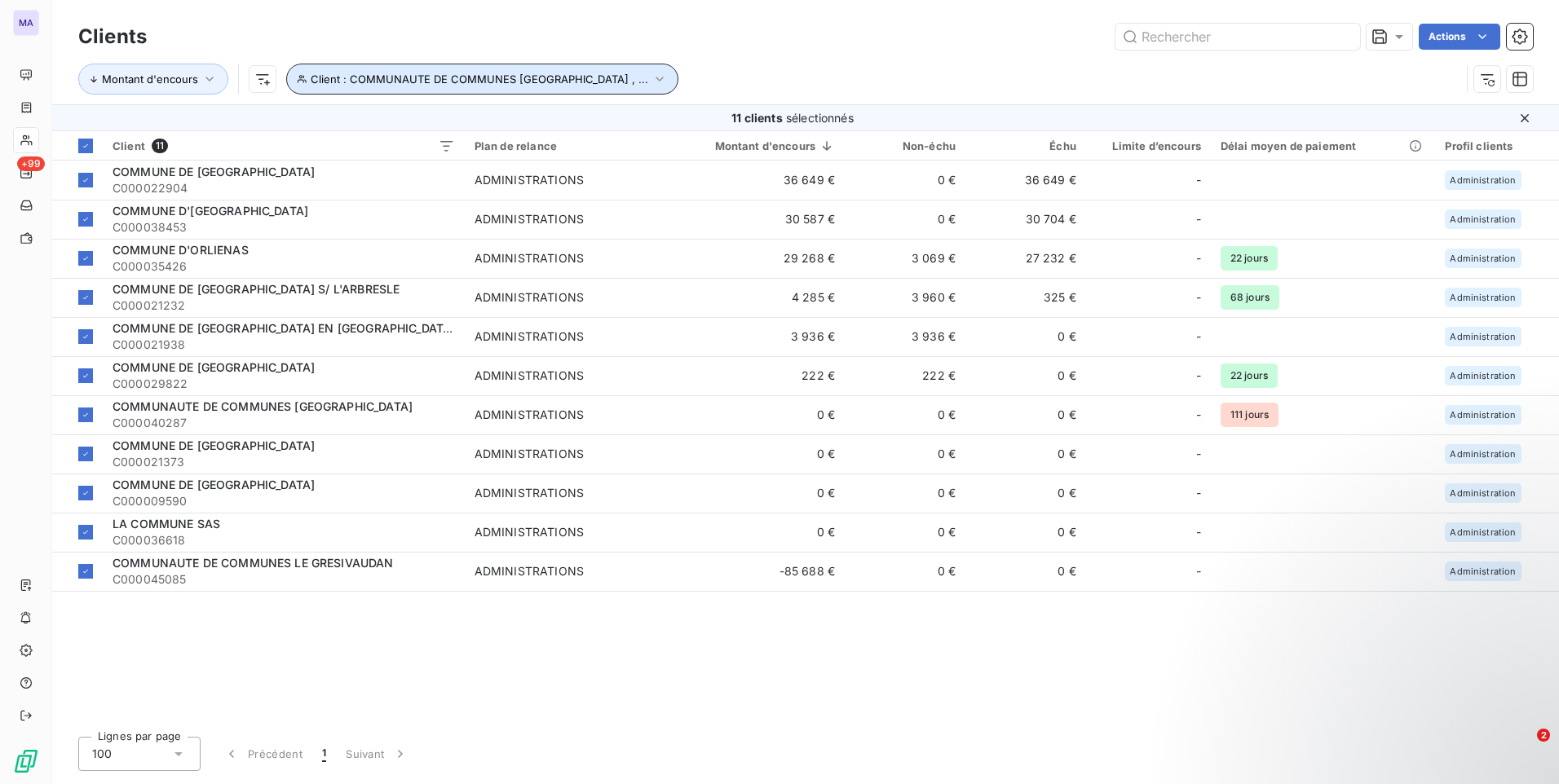
click at [607, 72] on button "Client : COMMUNAUTE DE COMMUNES [GEOGRAPHIC_DATA] , ..." at bounding box center [482, 79] width 392 height 31
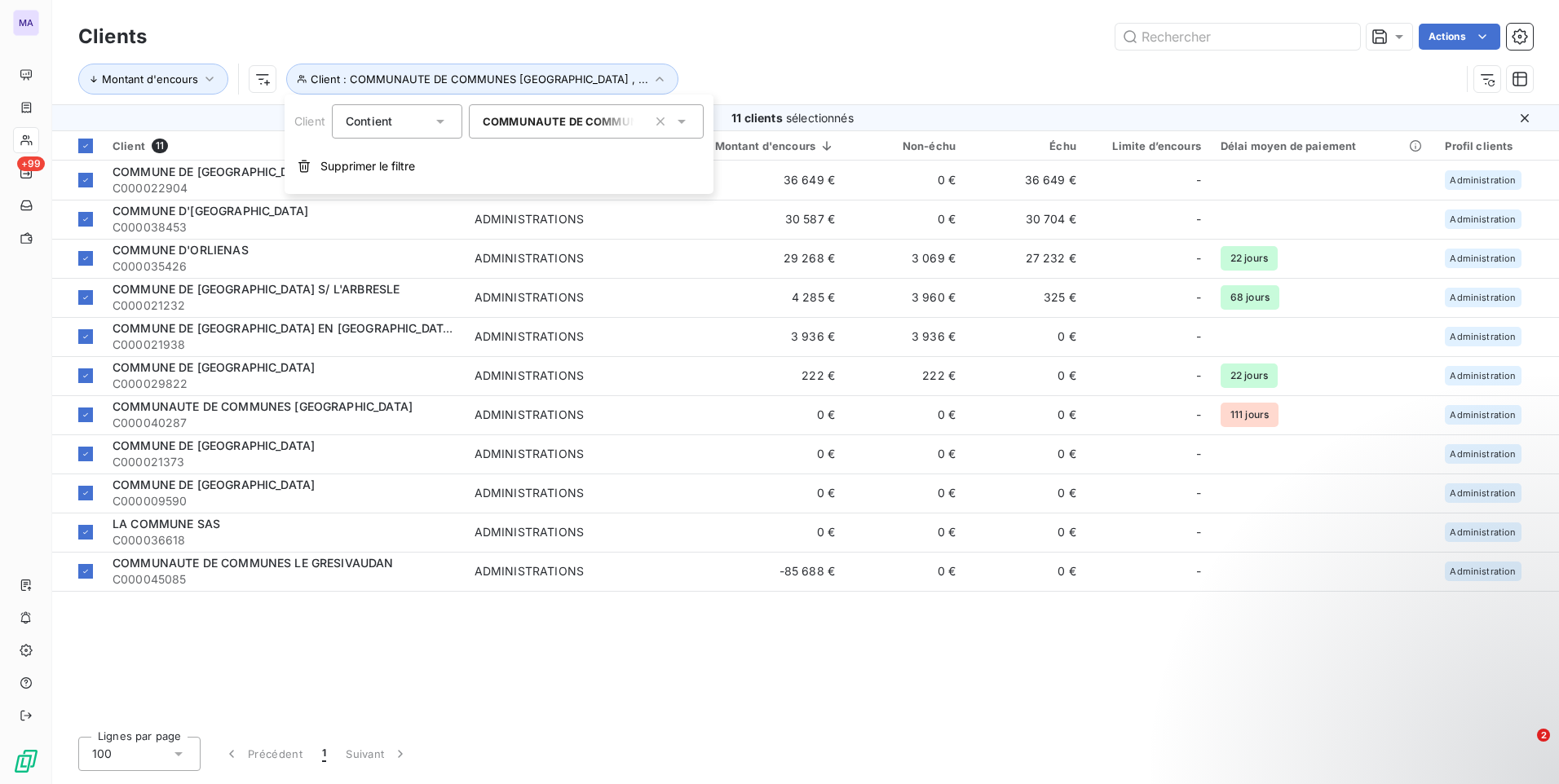
click at [664, 121] on icon "button" at bounding box center [661, 121] width 17 height 17
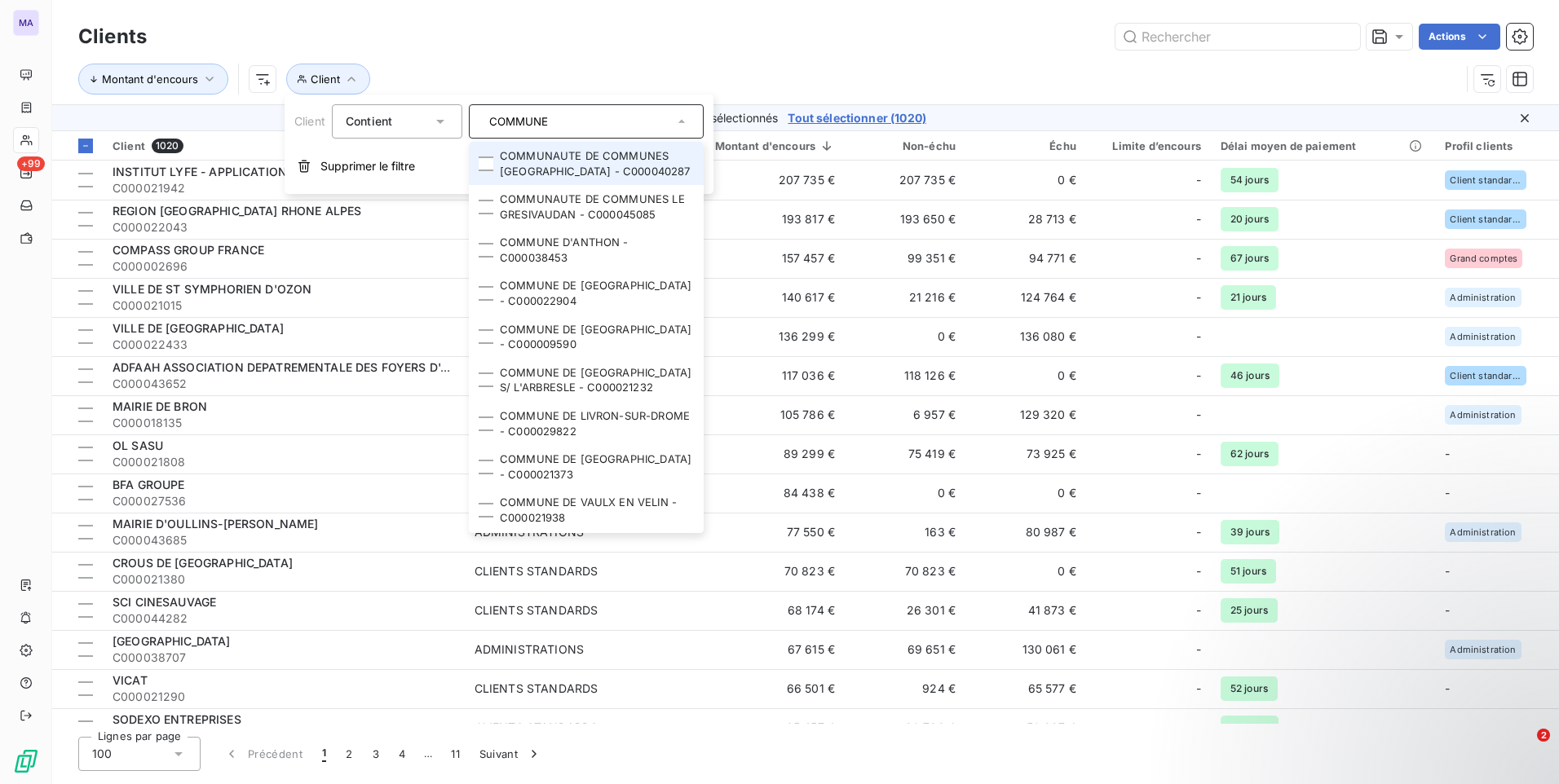
click at [652, 120] on input "COMMUNE" at bounding box center [578, 121] width 191 height 15
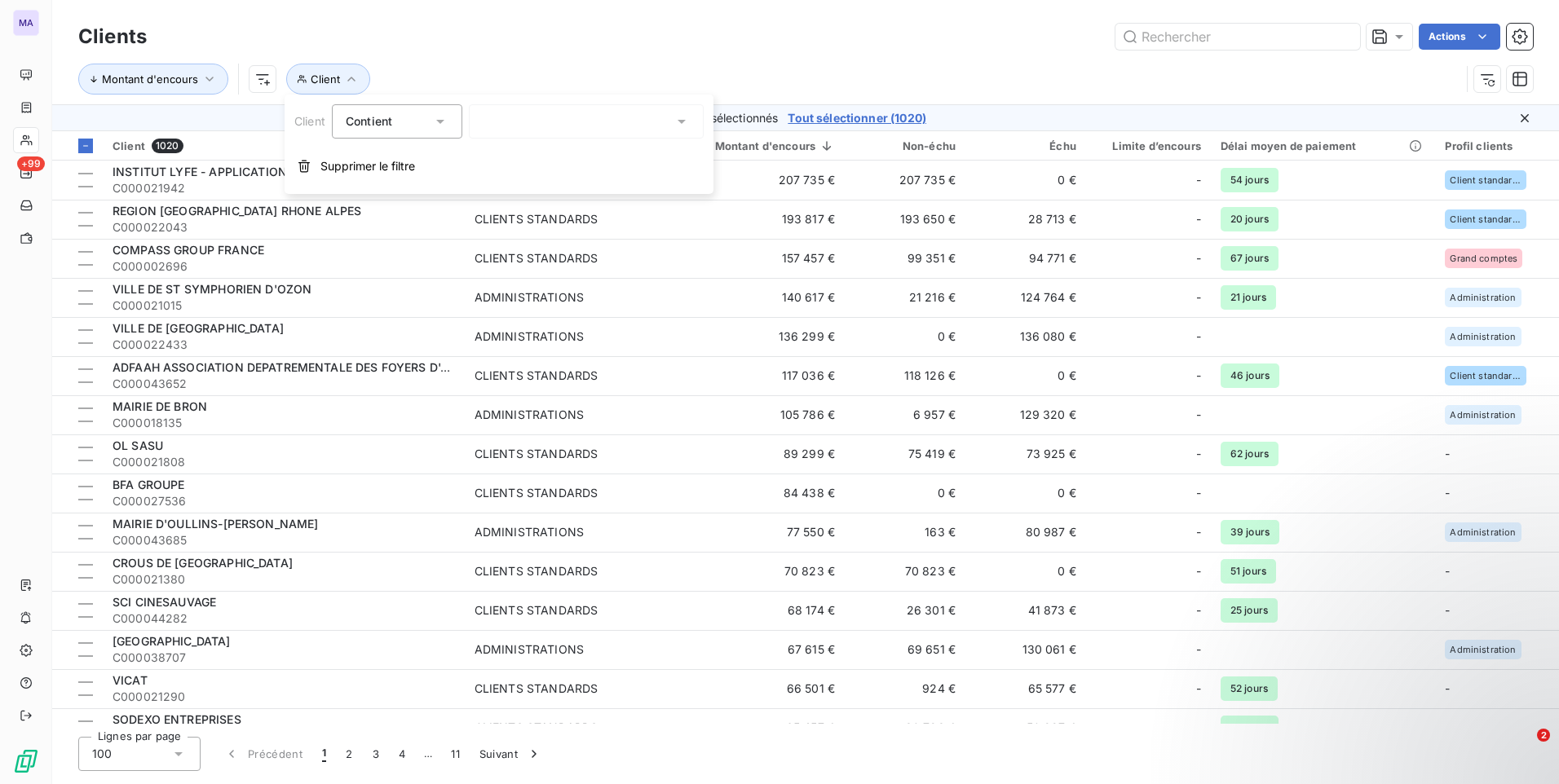
click at [652, 120] on div "COMMUNE" at bounding box center [586, 120] width 235 height 34
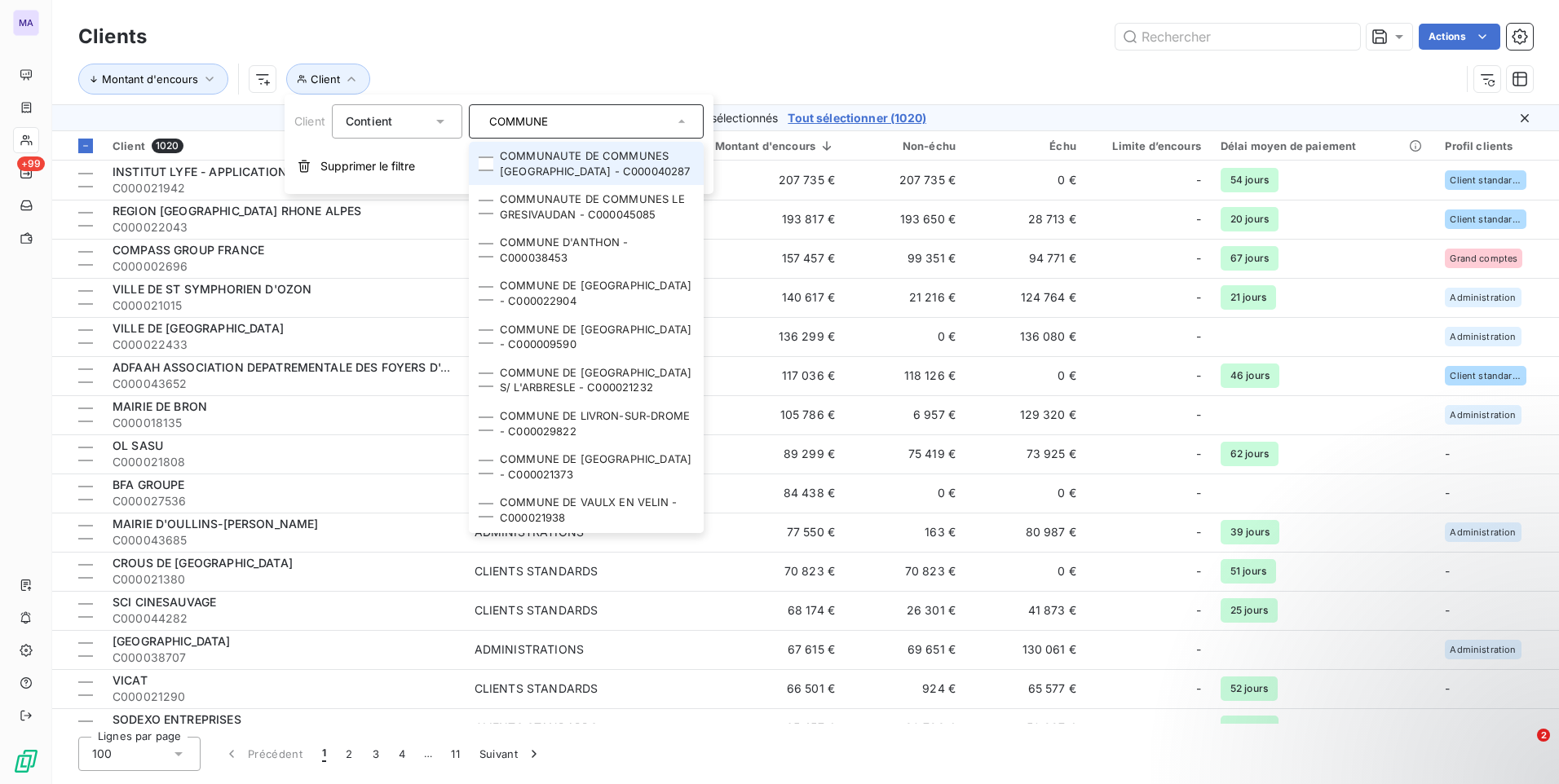
click at [653, 121] on input "COMMUNE" at bounding box center [578, 121] width 191 height 15
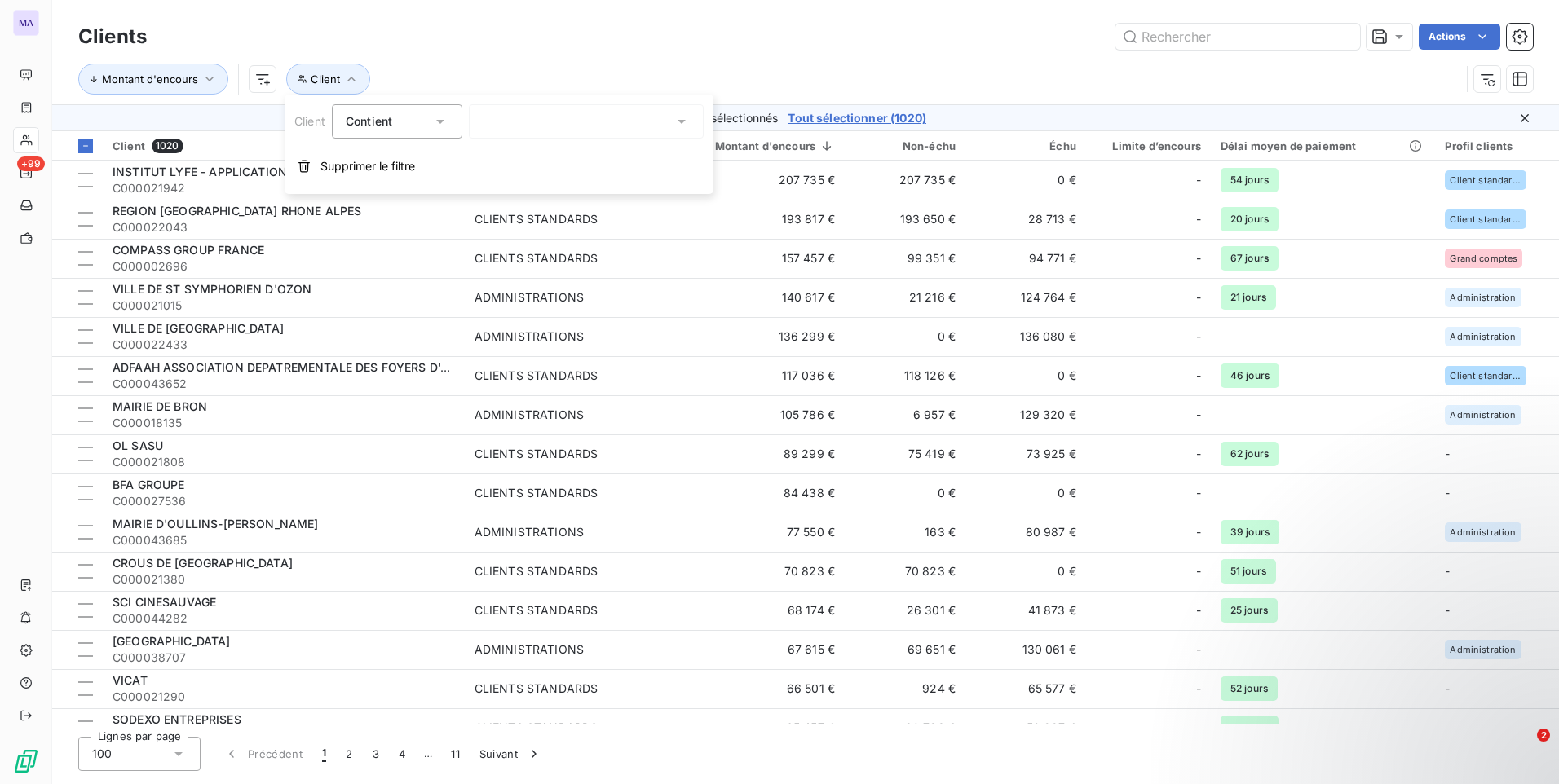
click at [653, 122] on div "COMMUNE" at bounding box center [586, 120] width 235 height 34
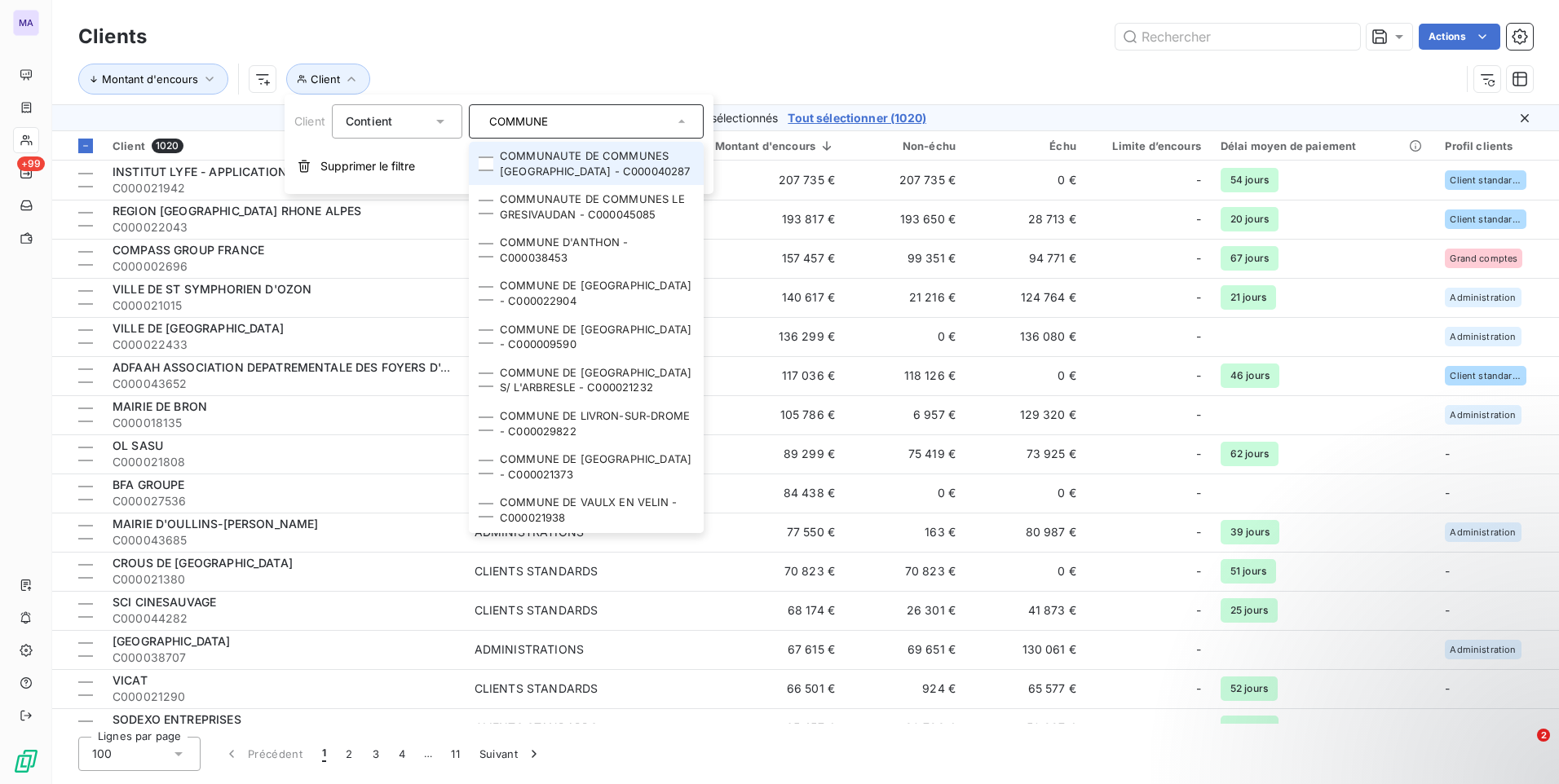
click at [615, 120] on input "COMMUNE" at bounding box center [578, 121] width 191 height 15
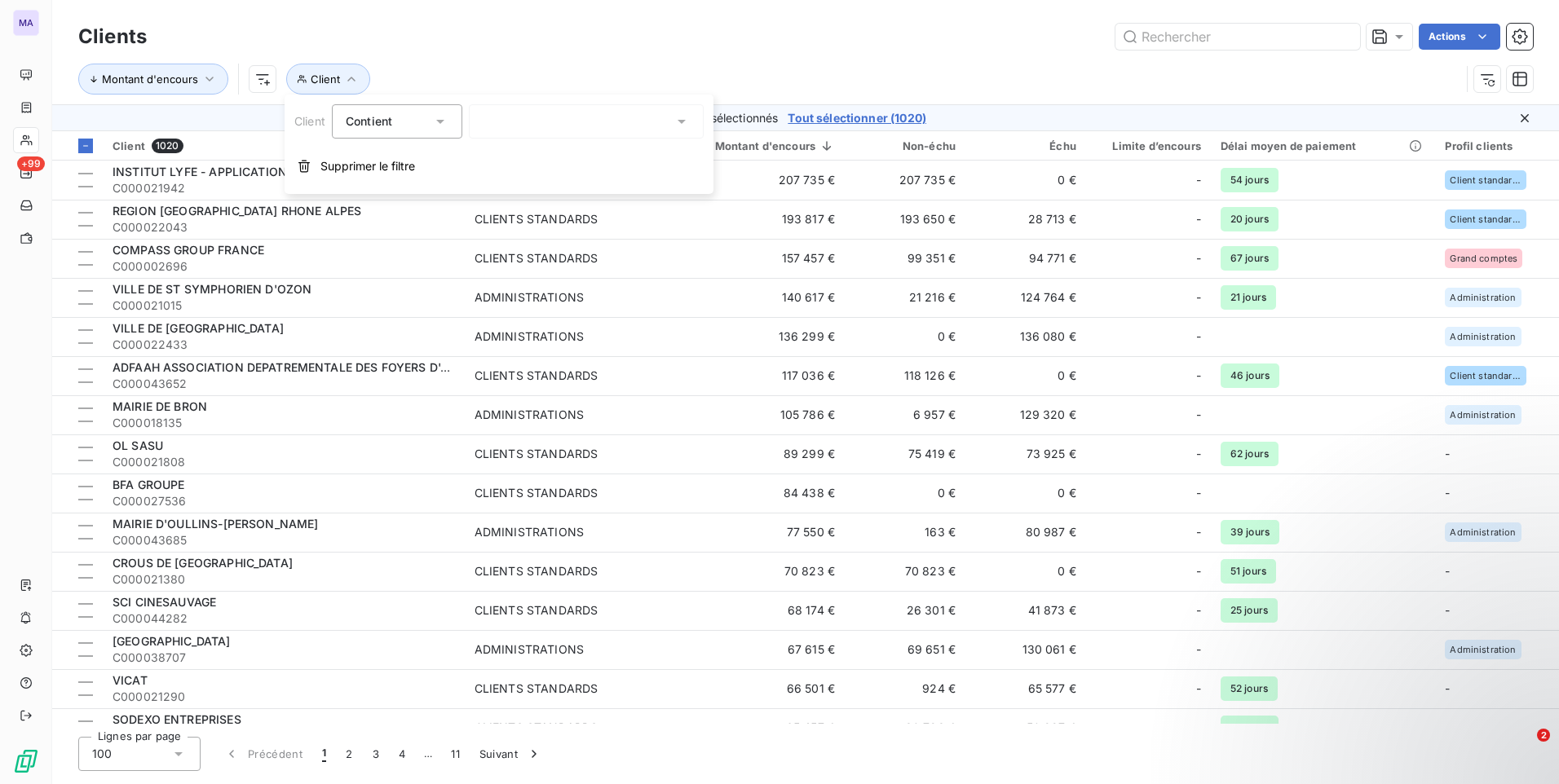
click at [634, 107] on div "COMMUNE" at bounding box center [586, 120] width 235 height 34
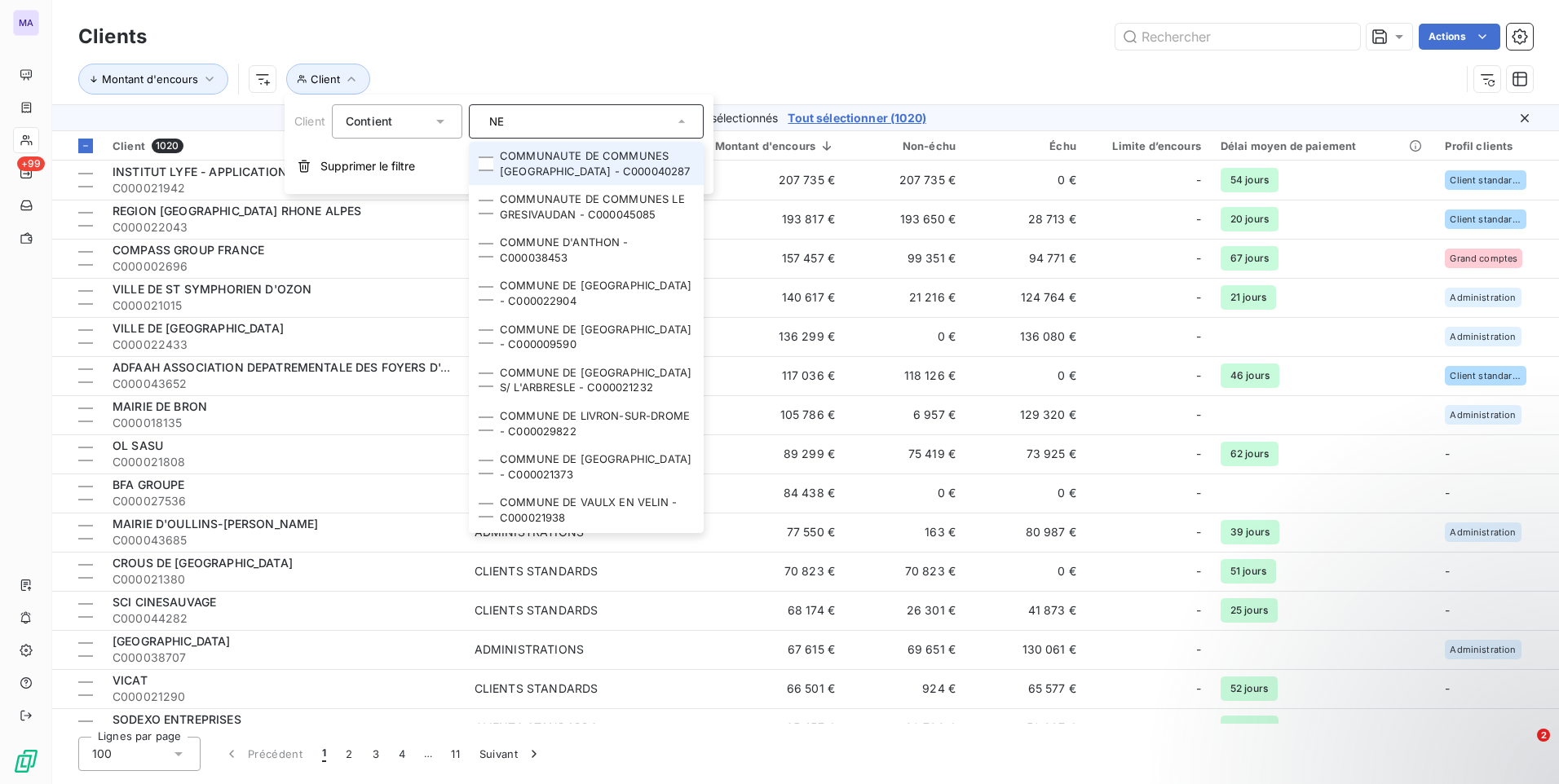
type input "E"
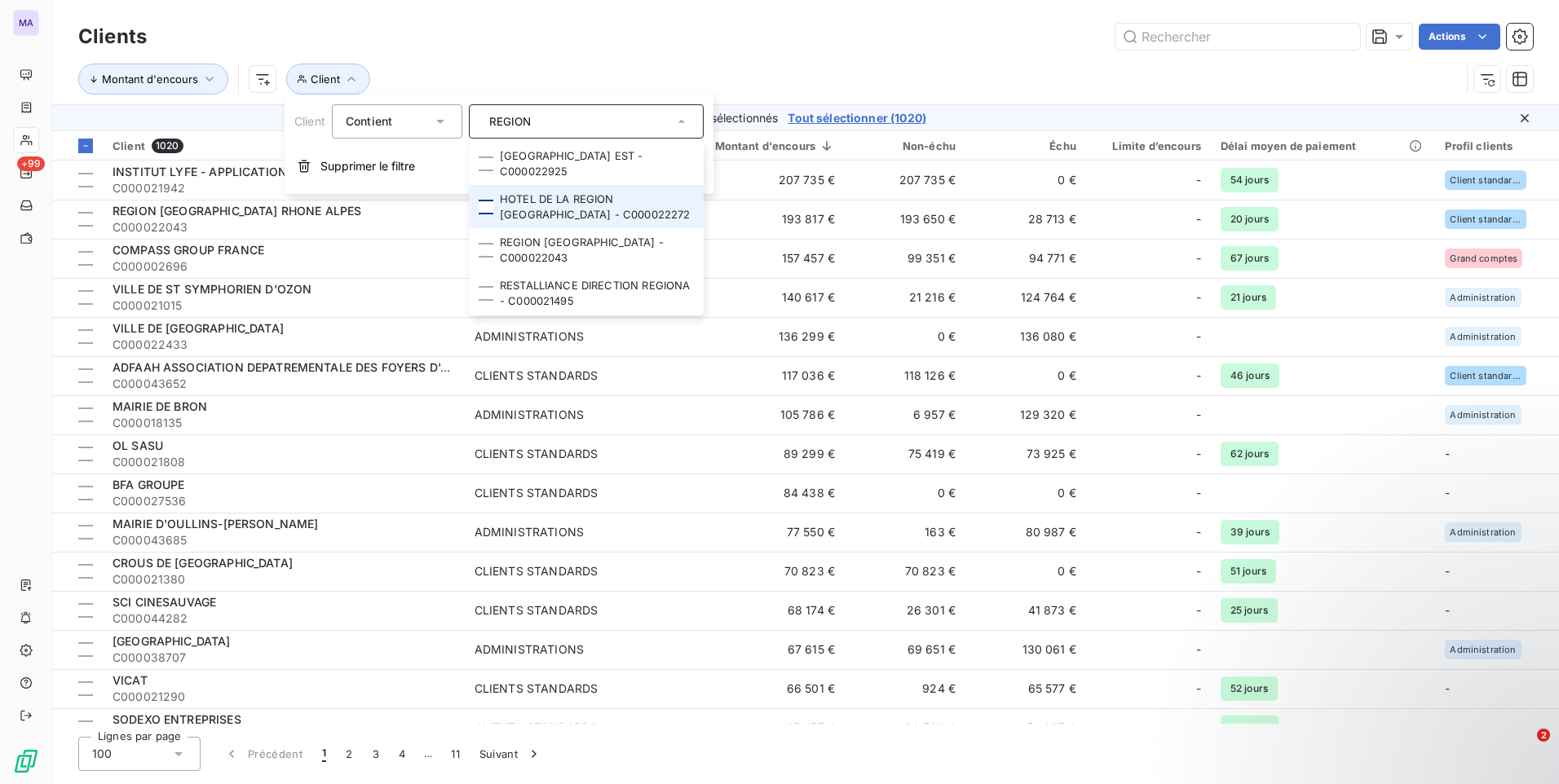
type input "REGION"
drag, startPoint x: 493, startPoint y: 206, endPoint x: 489, endPoint y: 215, distance: 9.8
click at [492, 206] on div at bounding box center [486, 207] width 15 height 15
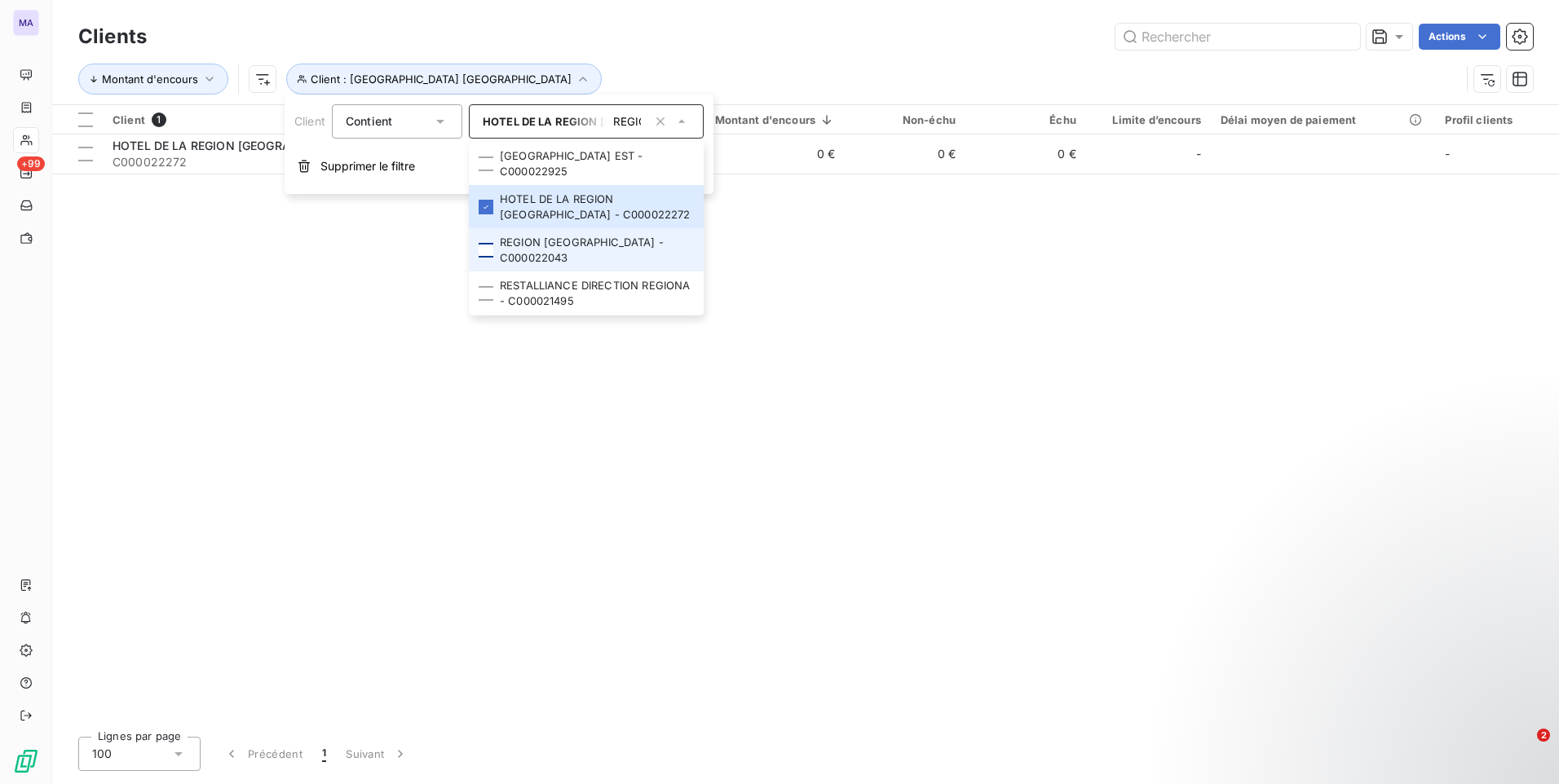
click at [488, 248] on div at bounding box center [486, 250] width 15 height 15
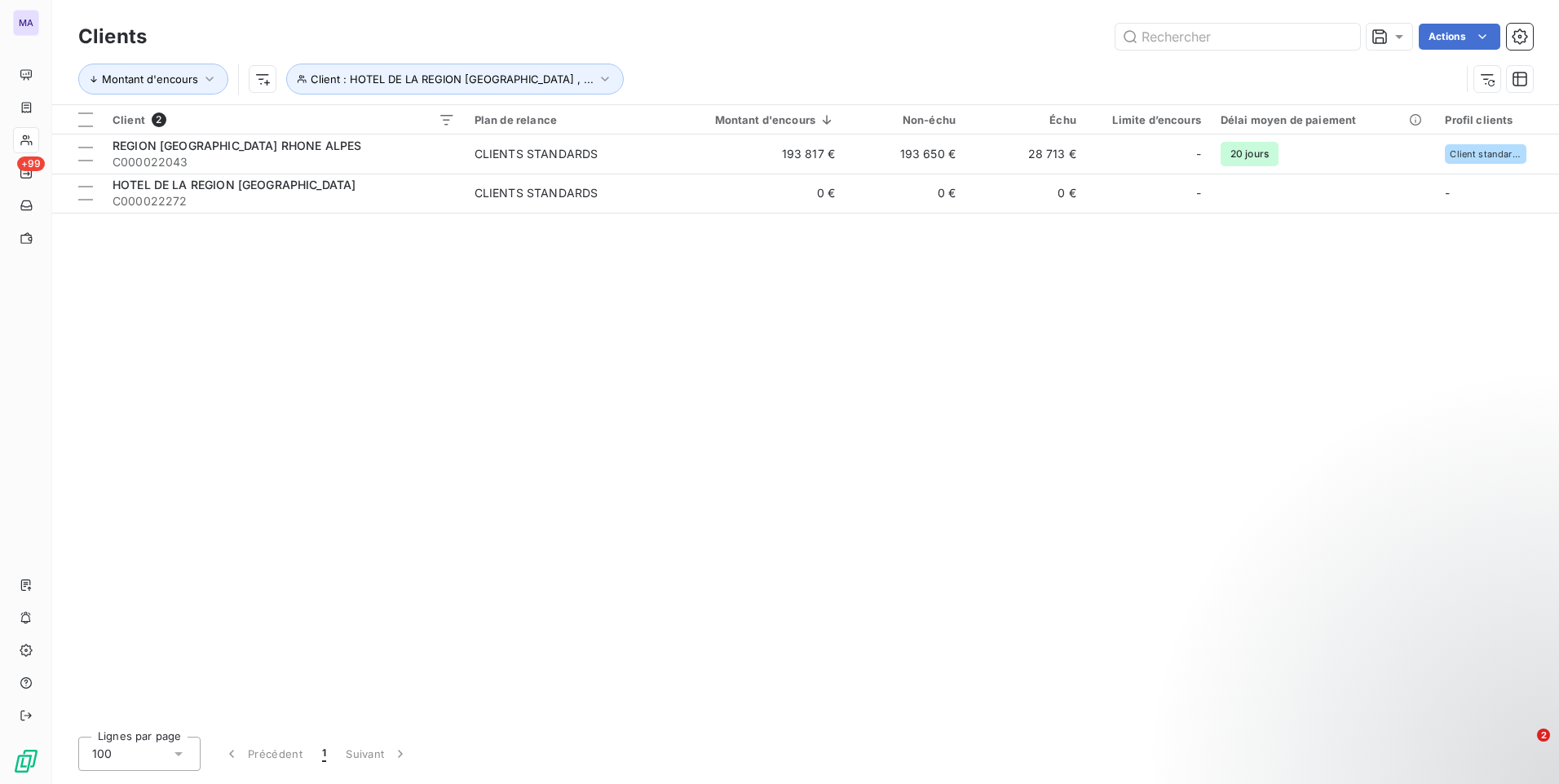
click at [676, 46] on div "Actions" at bounding box center [849, 37] width 1367 height 26
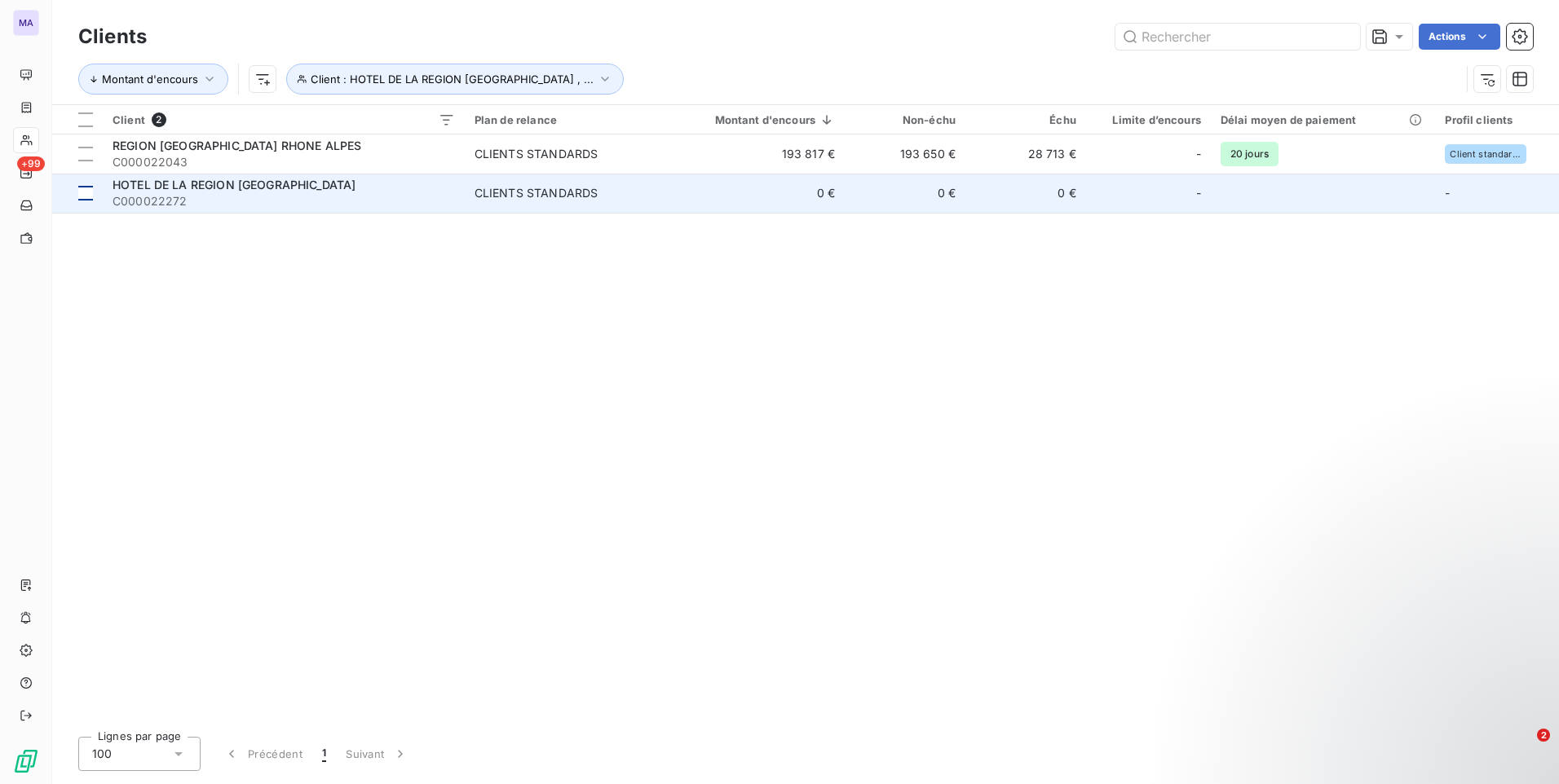
click at [88, 193] on div at bounding box center [86, 193] width 15 height 15
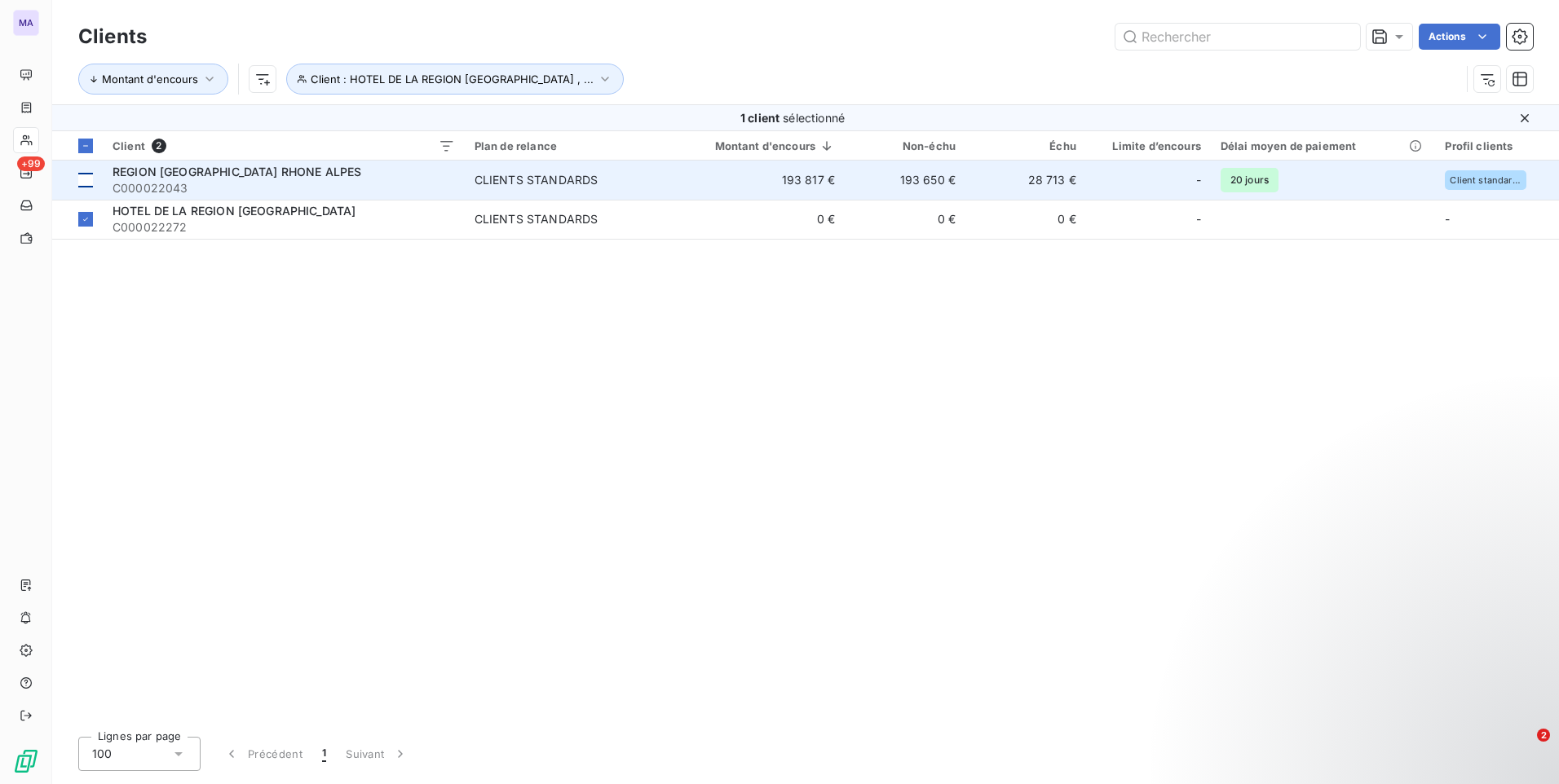
click at [92, 176] on div at bounding box center [86, 180] width 15 height 15
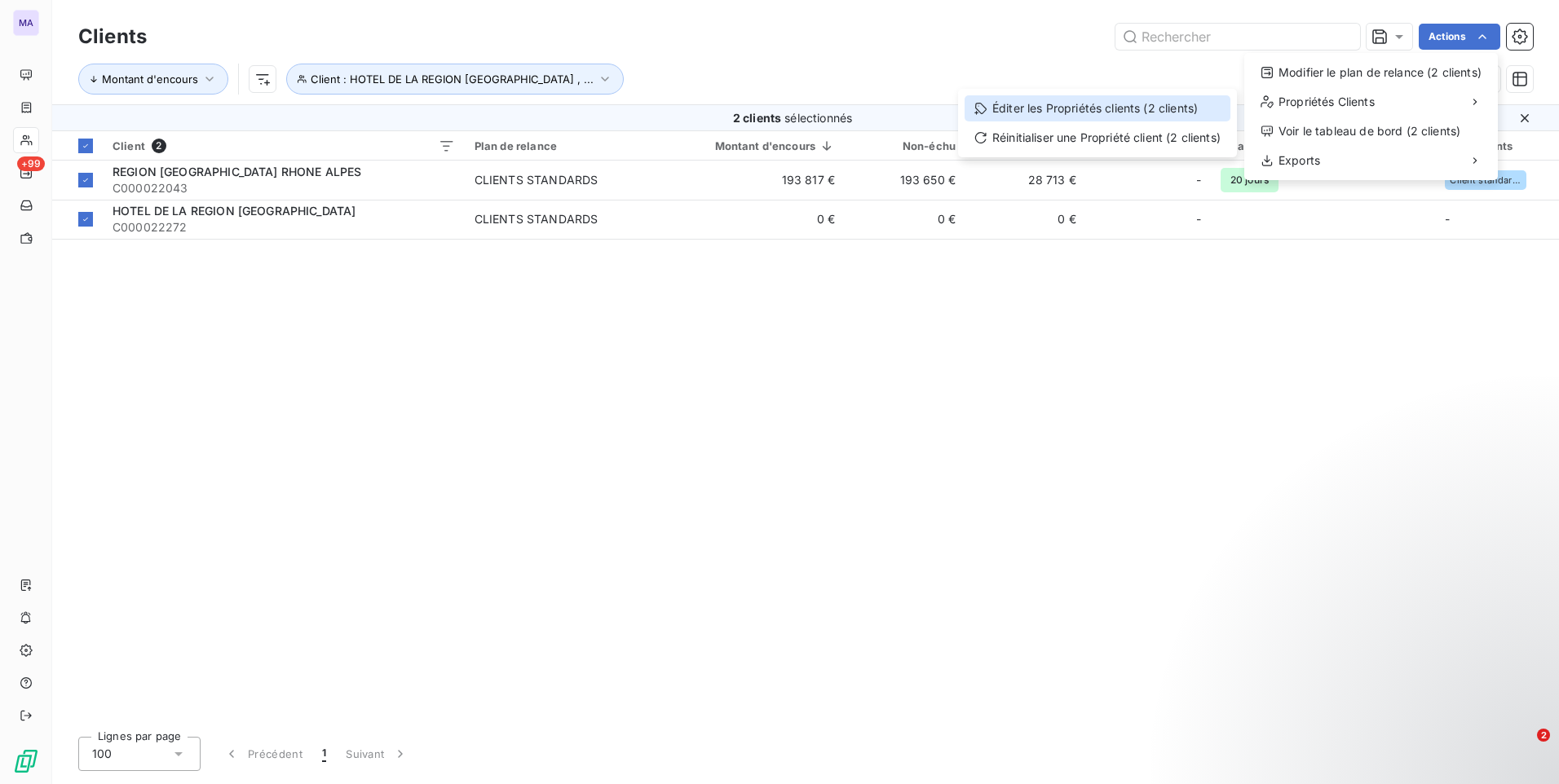
click at [1135, 101] on div "Éditer les Propriétés clients (2 clients)" at bounding box center [1097, 109] width 266 height 26
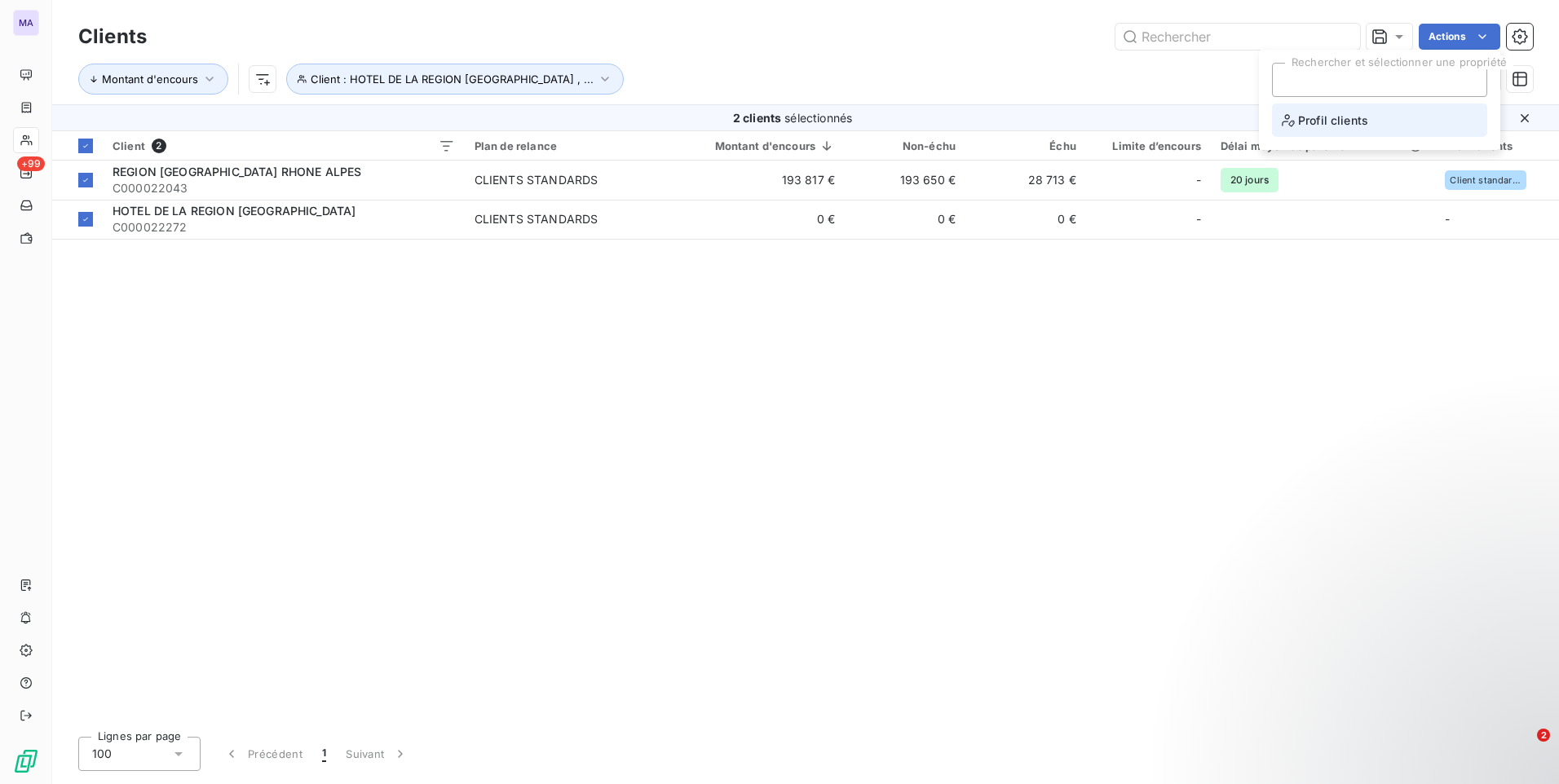
click at [1301, 120] on span "Profil clients" at bounding box center [1324, 120] width 87 height 21
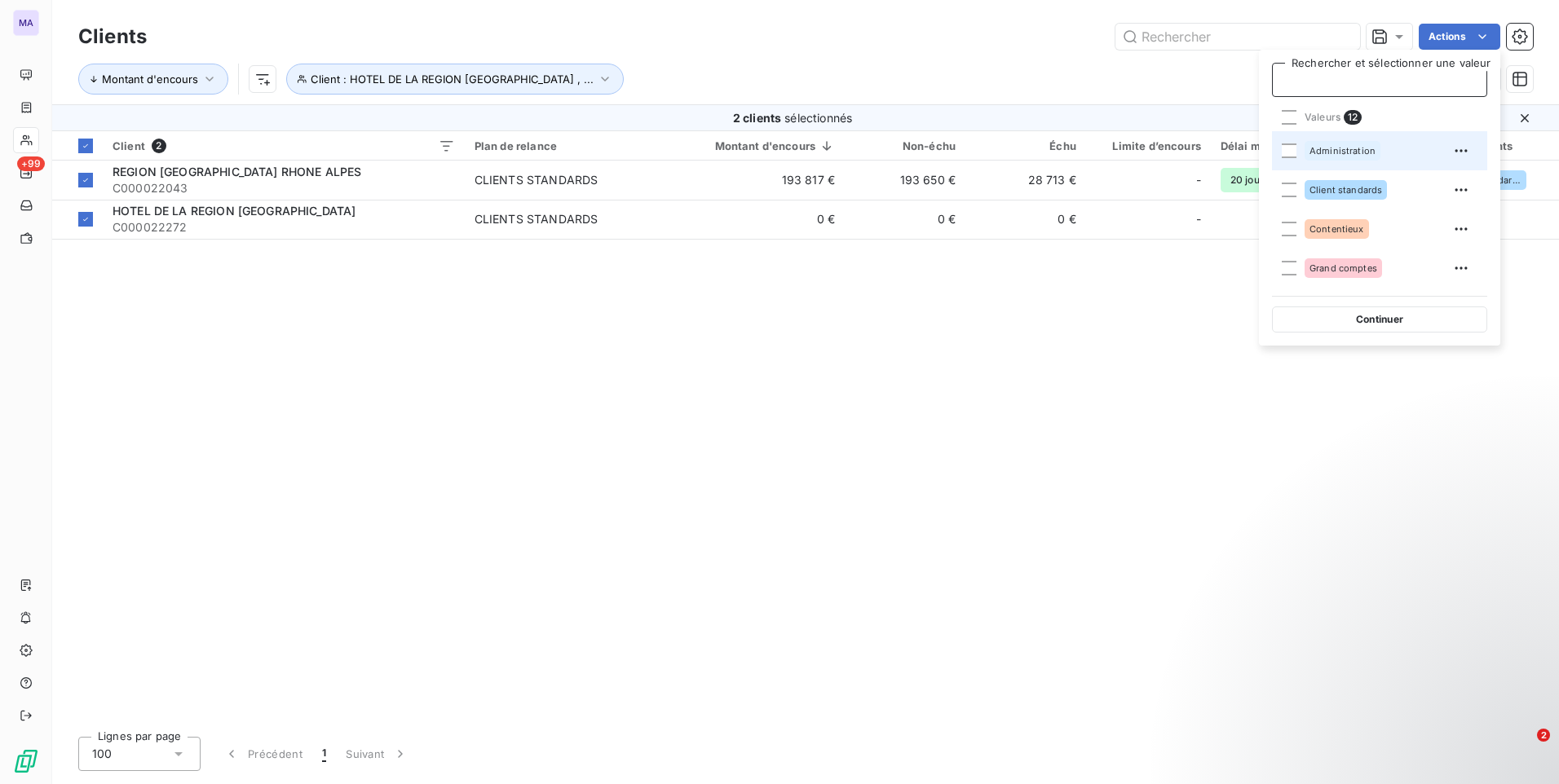
click at [1322, 156] on div "Administration" at bounding box center [1343, 151] width 76 height 20
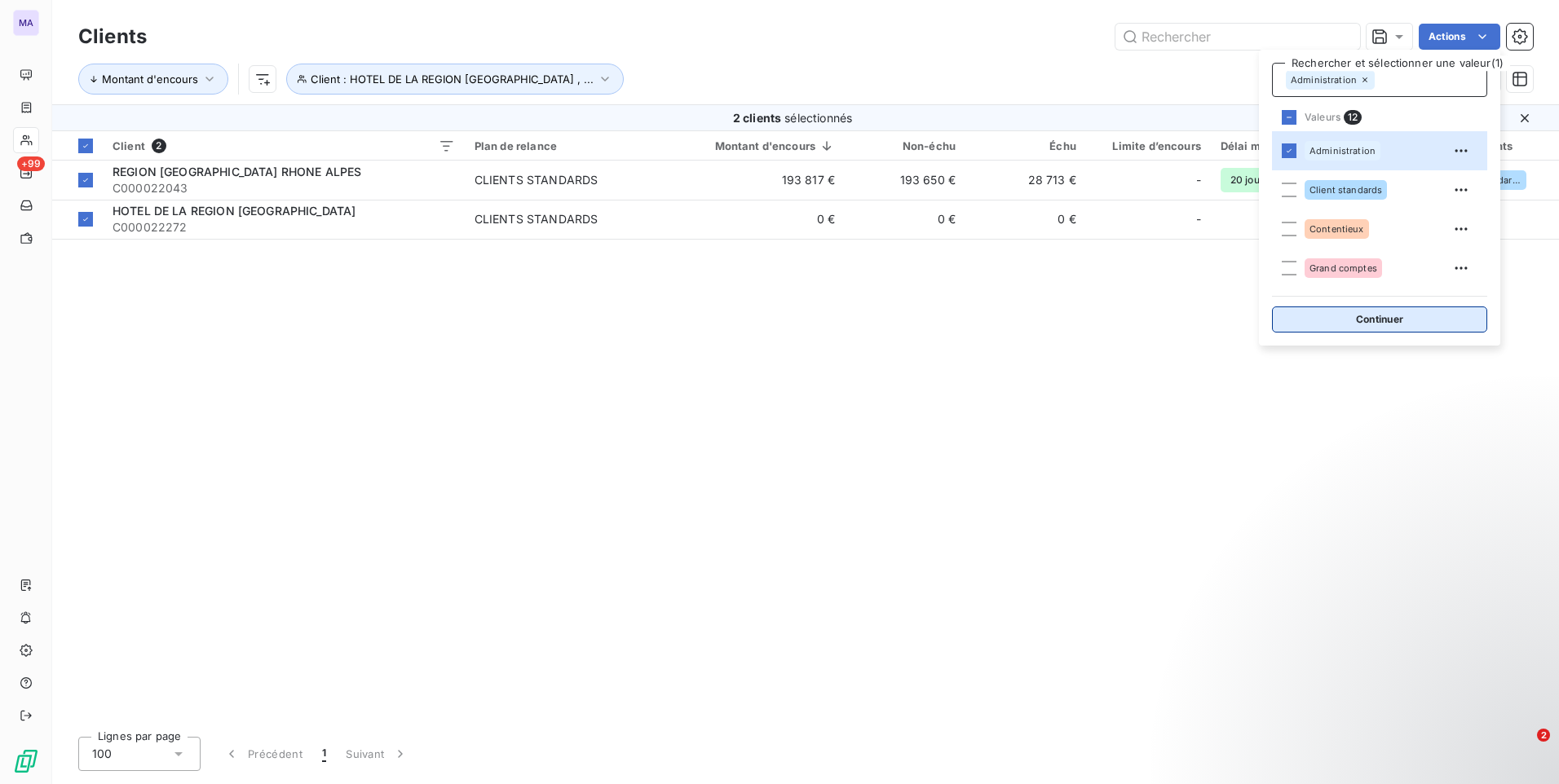
click at [1338, 319] on button "Continuer" at bounding box center [1379, 319] width 216 height 26
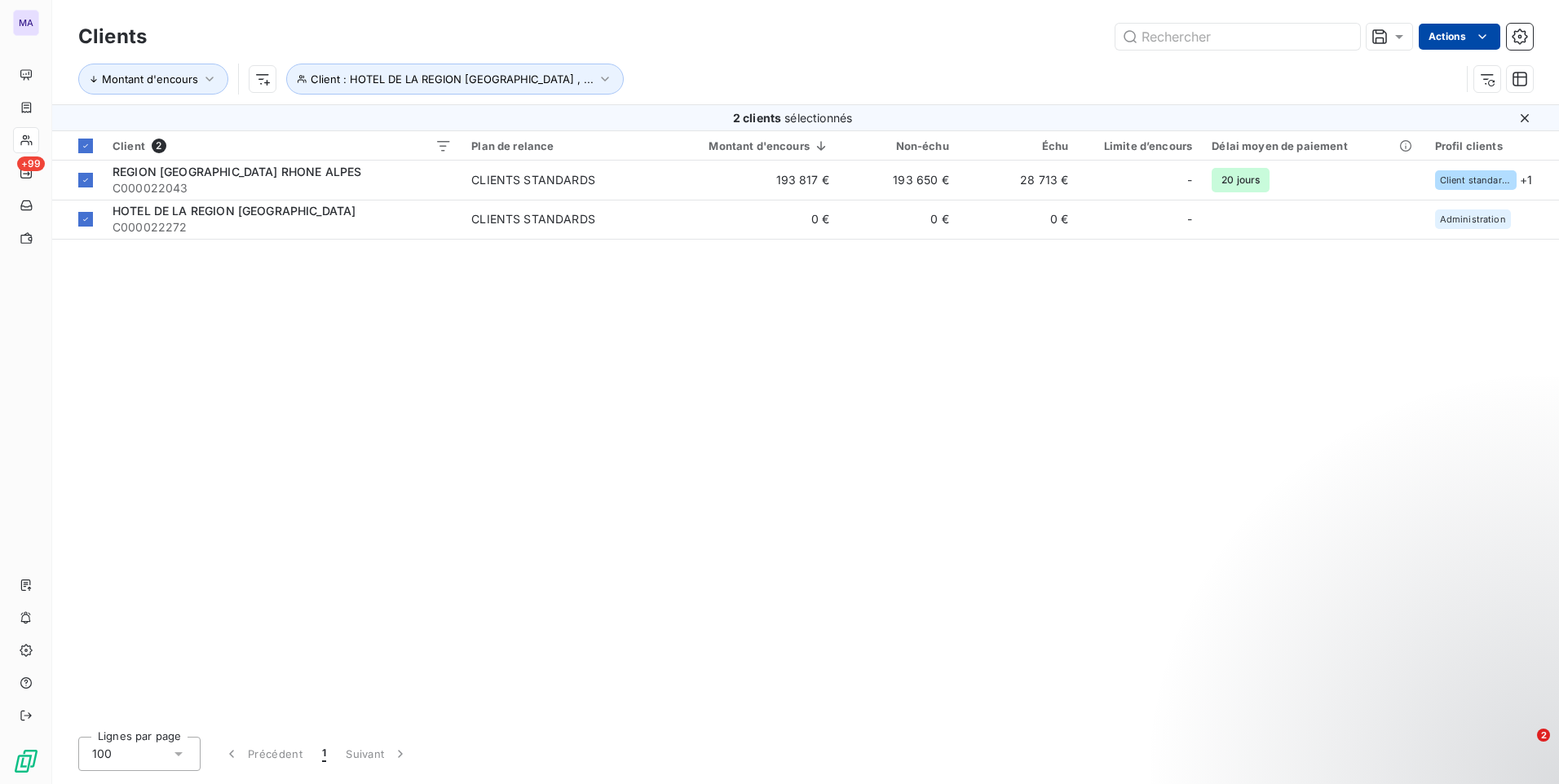
click at [1448, 34] on html "MA +99 Clients Actions Montant d'encours Client : HOTEL DE LA REGION [GEOGRAPHI…" at bounding box center [780, 392] width 1559 height 784
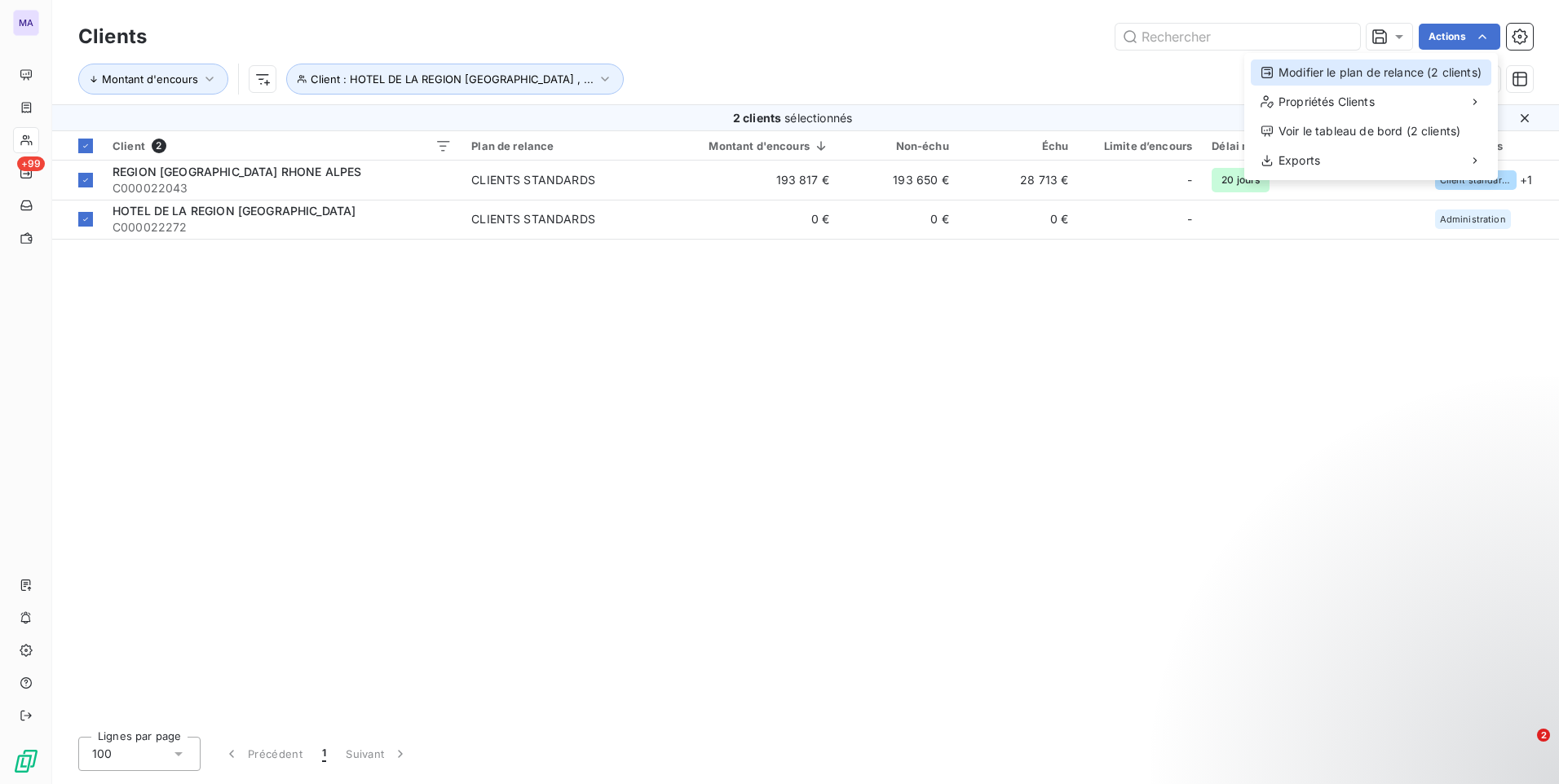
click at [1414, 73] on div "Modifier le plan de relance (2 clients)" at bounding box center [1371, 73] width 240 height 26
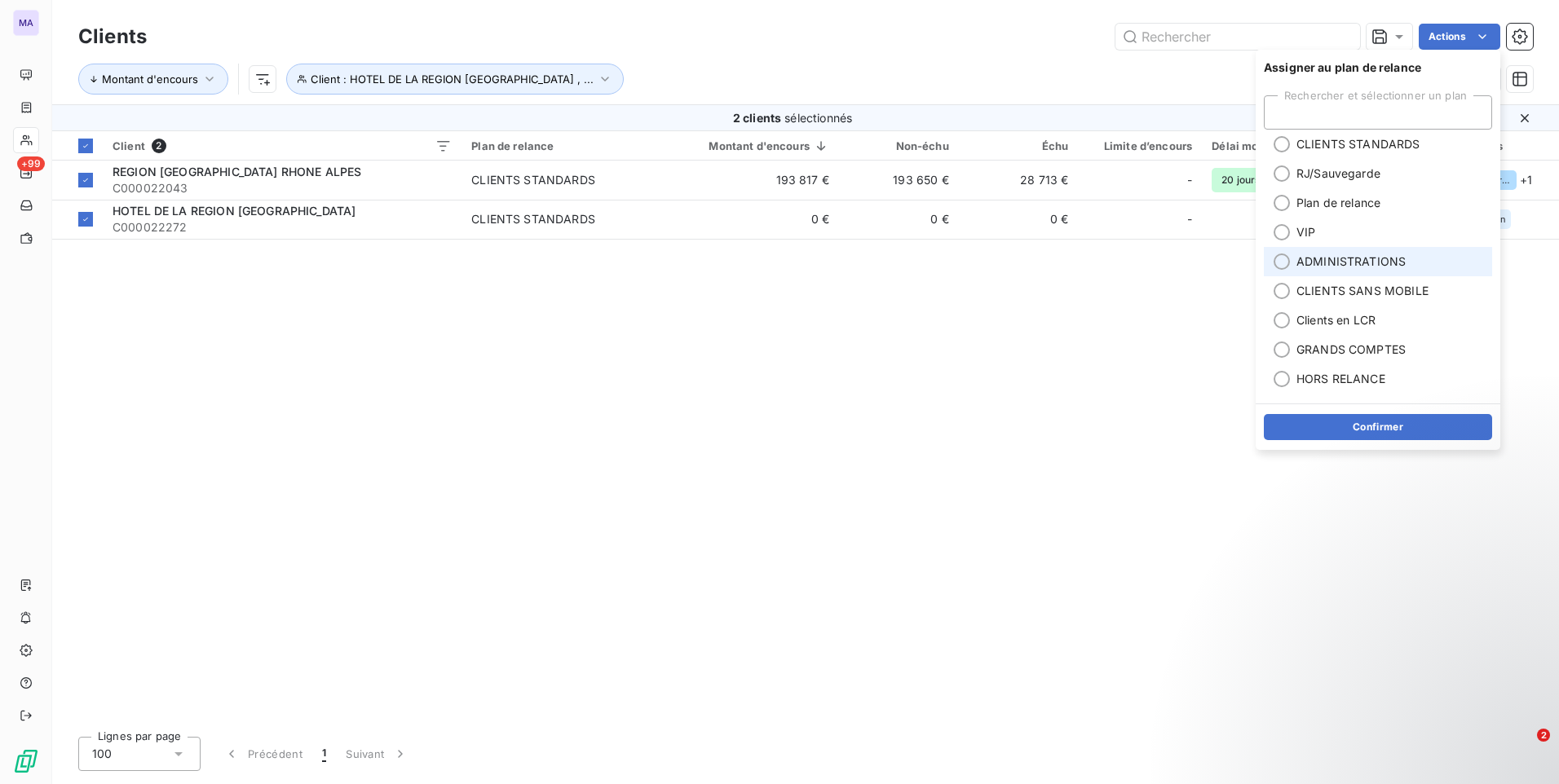
click at [1329, 269] on span "ADMINISTRATIONS" at bounding box center [1351, 262] width 109 height 17
click at [1345, 426] on button "Confirmer" at bounding box center [1377, 427] width 228 height 26
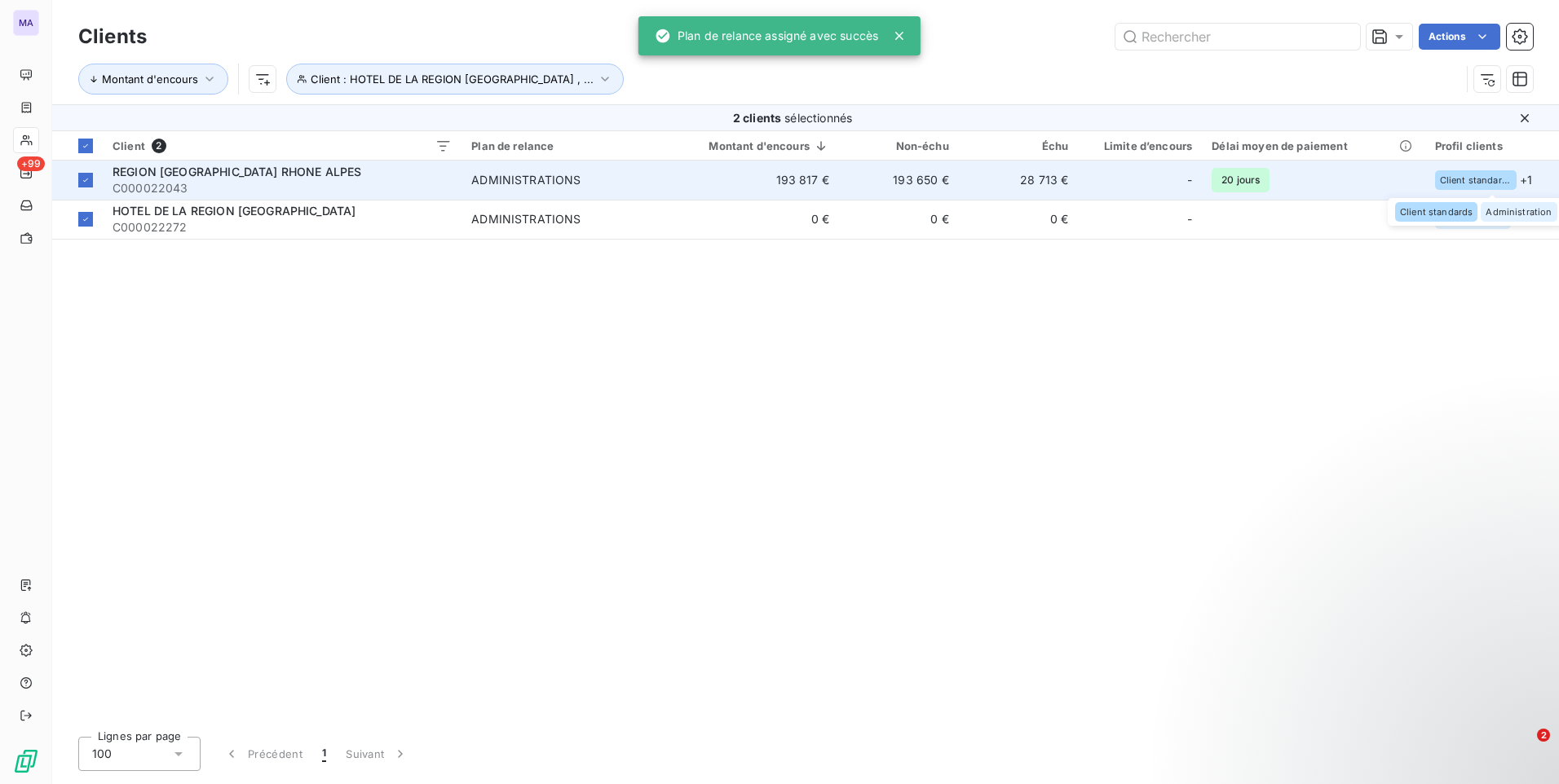
click at [1494, 182] on span "Client standards" at bounding box center [1476, 180] width 72 height 10
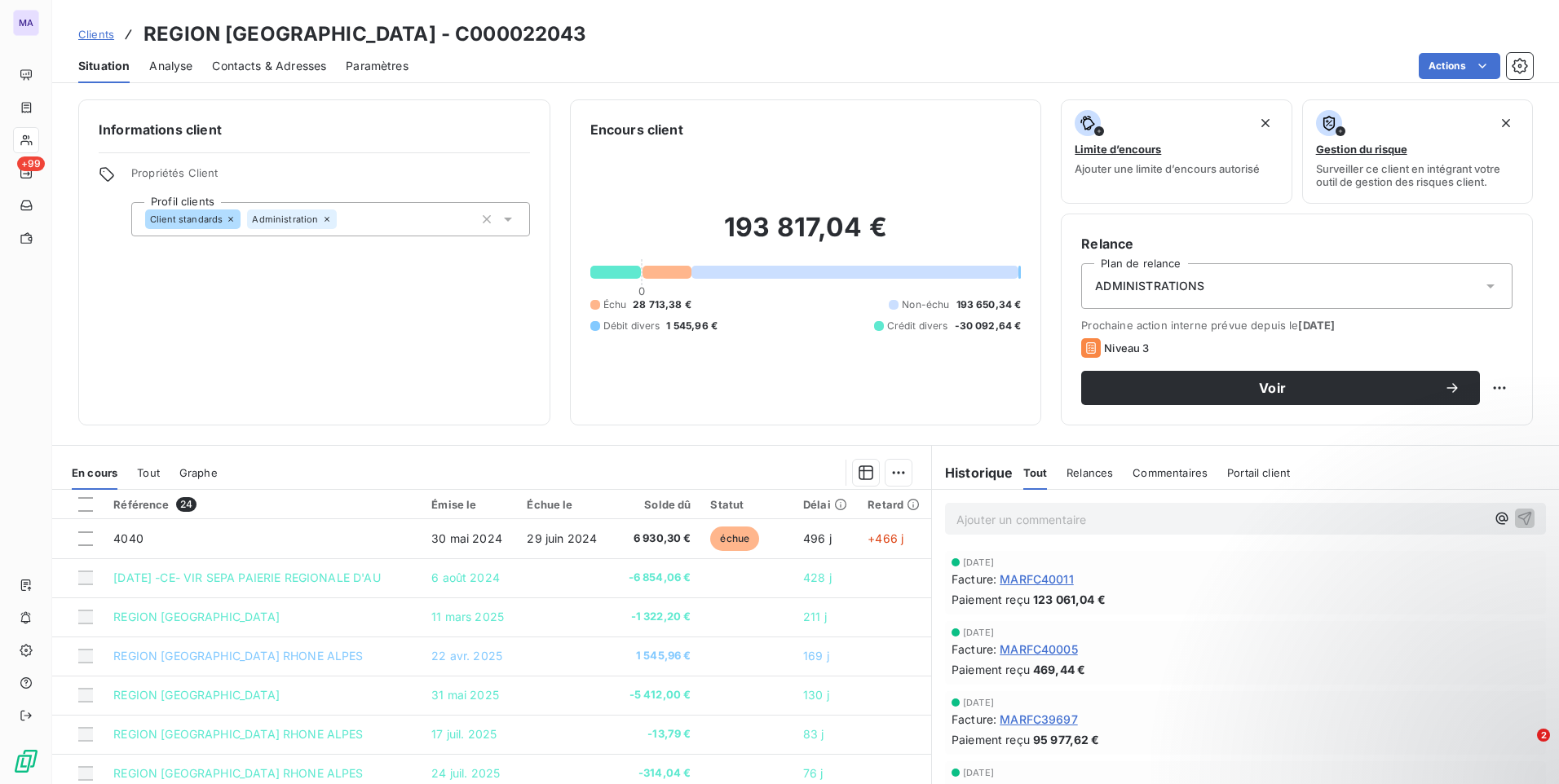
click at [228, 220] on icon at bounding box center [230, 220] width 5 height 5
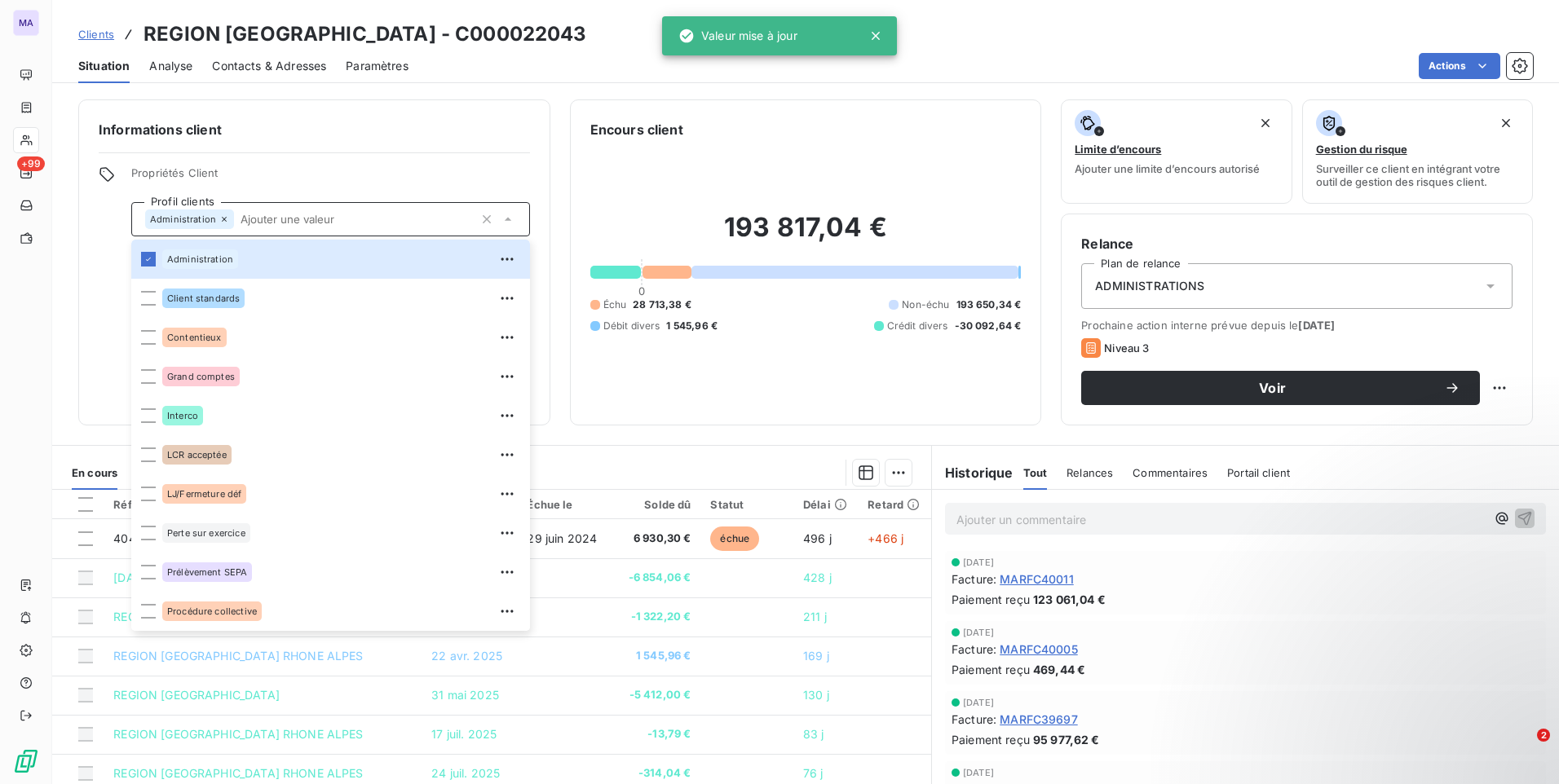
click at [311, 176] on span "Propriétés Client" at bounding box center [330, 177] width 399 height 23
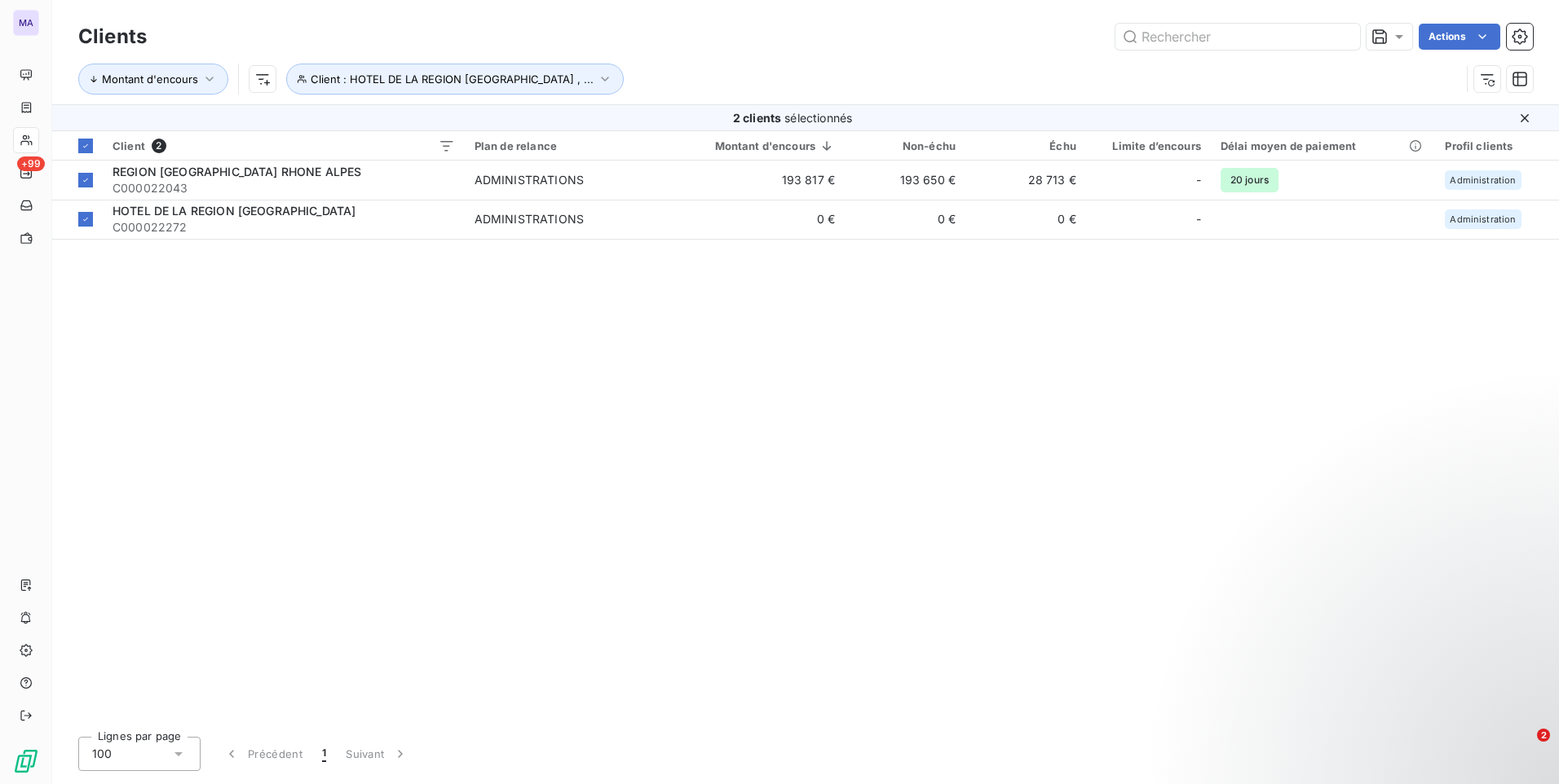
drag, startPoint x: 691, startPoint y: 55, endPoint x: 681, endPoint y: 61, distance: 11.7
click at [681, 61] on div "Montant d'encours Client : HOTEL DE LA REGION [GEOGRAPHIC_DATA] , ..." at bounding box center [805, 78] width 1454 height 50
click at [524, 73] on span "Client : HOTEL DE LA REGION [GEOGRAPHIC_DATA] , ..." at bounding box center [452, 79] width 283 height 13
click at [661, 120] on icon "button" at bounding box center [661, 121] width 17 height 17
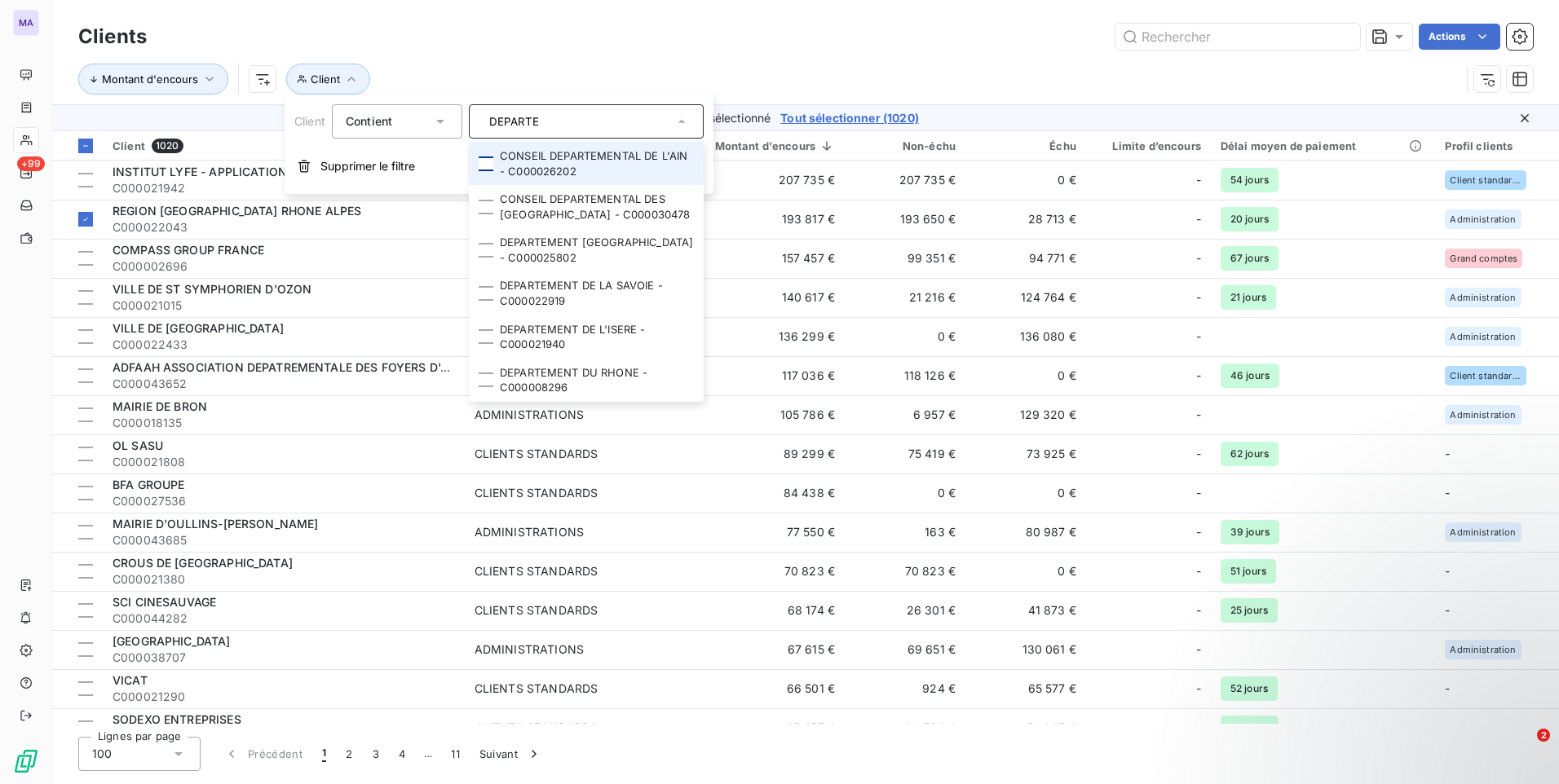
type input "DEPARTE"
click at [486, 165] on div at bounding box center [486, 164] width 15 height 15
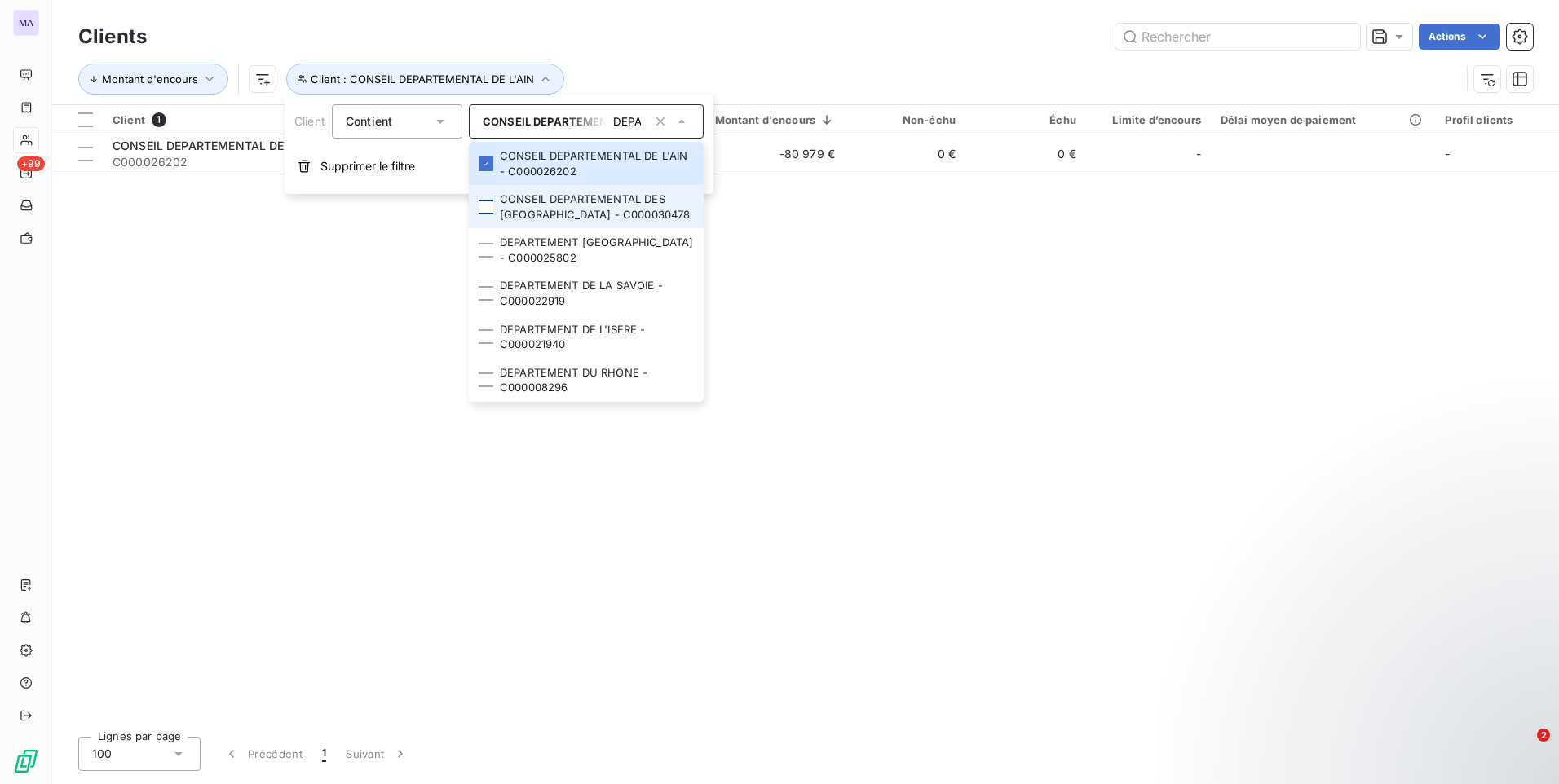
click at [486, 214] on div at bounding box center [486, 207] width 15 height 15
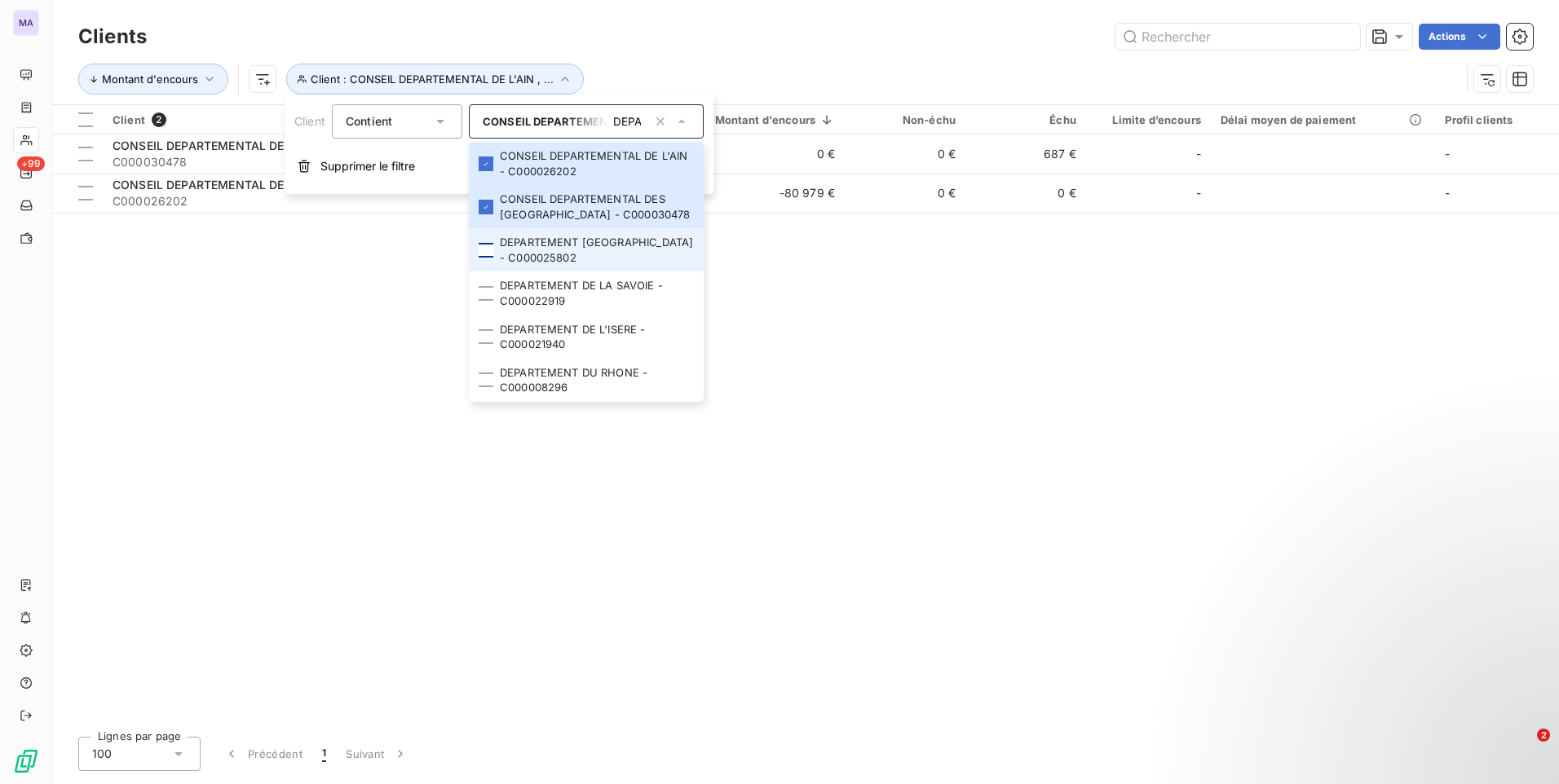
click at [490, 257] on div at bounding box center [486, 250] width 15 height 15
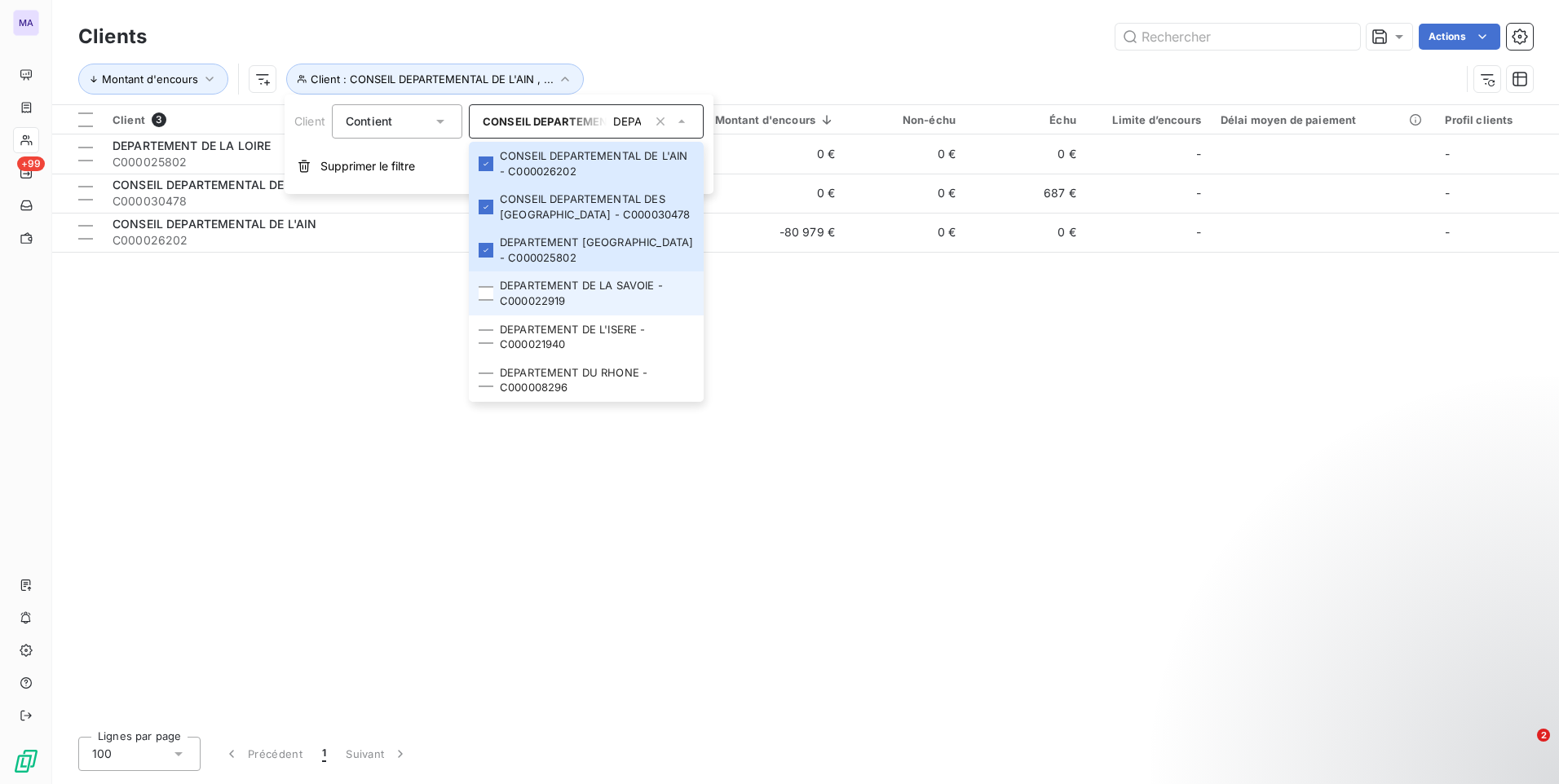
click at [483, 300] on div at bounding box center [486, 294] width 15 height 15
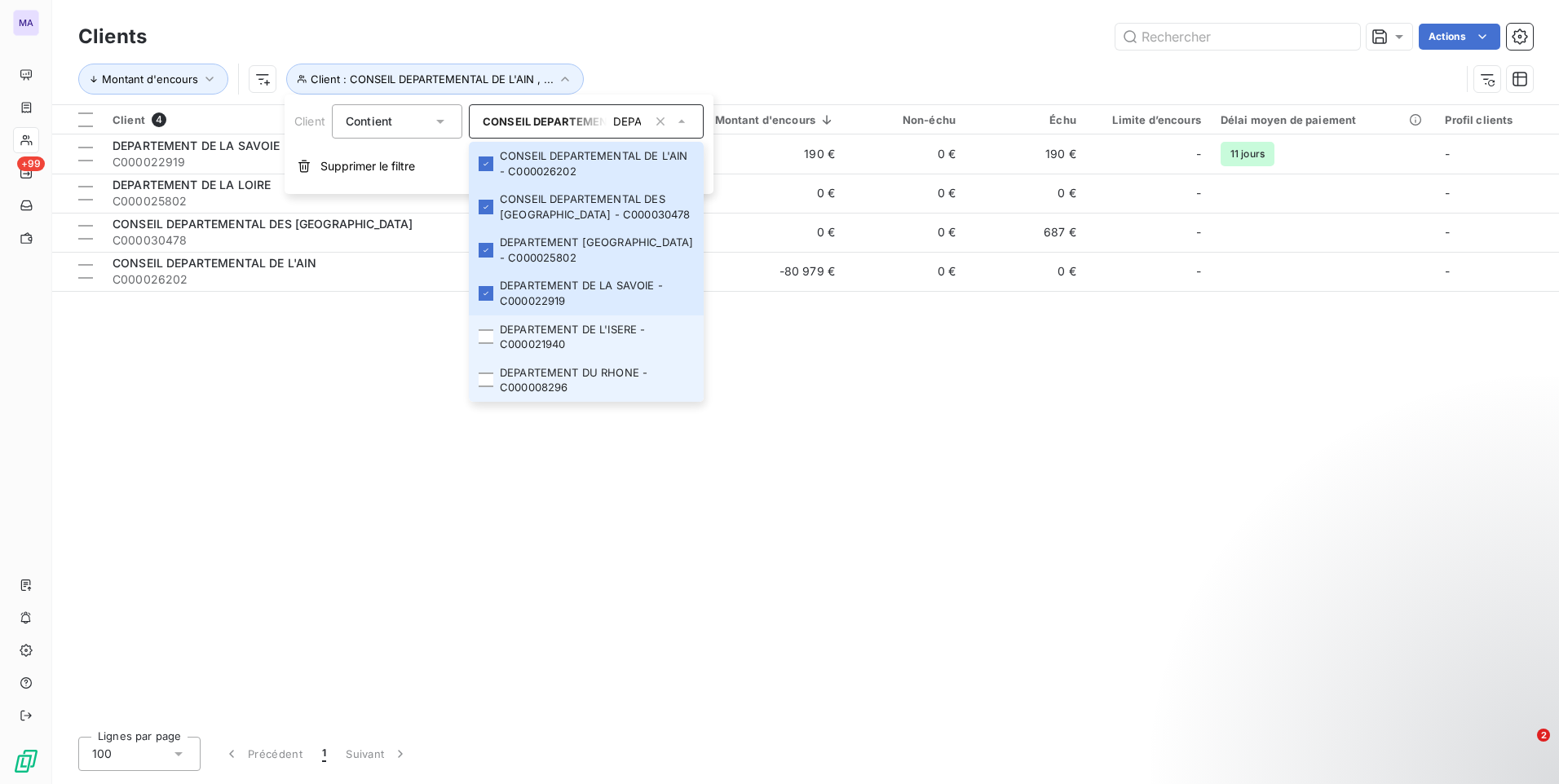
drag, startPoint x: 484, startPoint y: 350, endPoint x: 481, endPoint y: 378, distance: 28.2
click at [481, 344] on div at bounding box center [486, 337] width 15 height 15
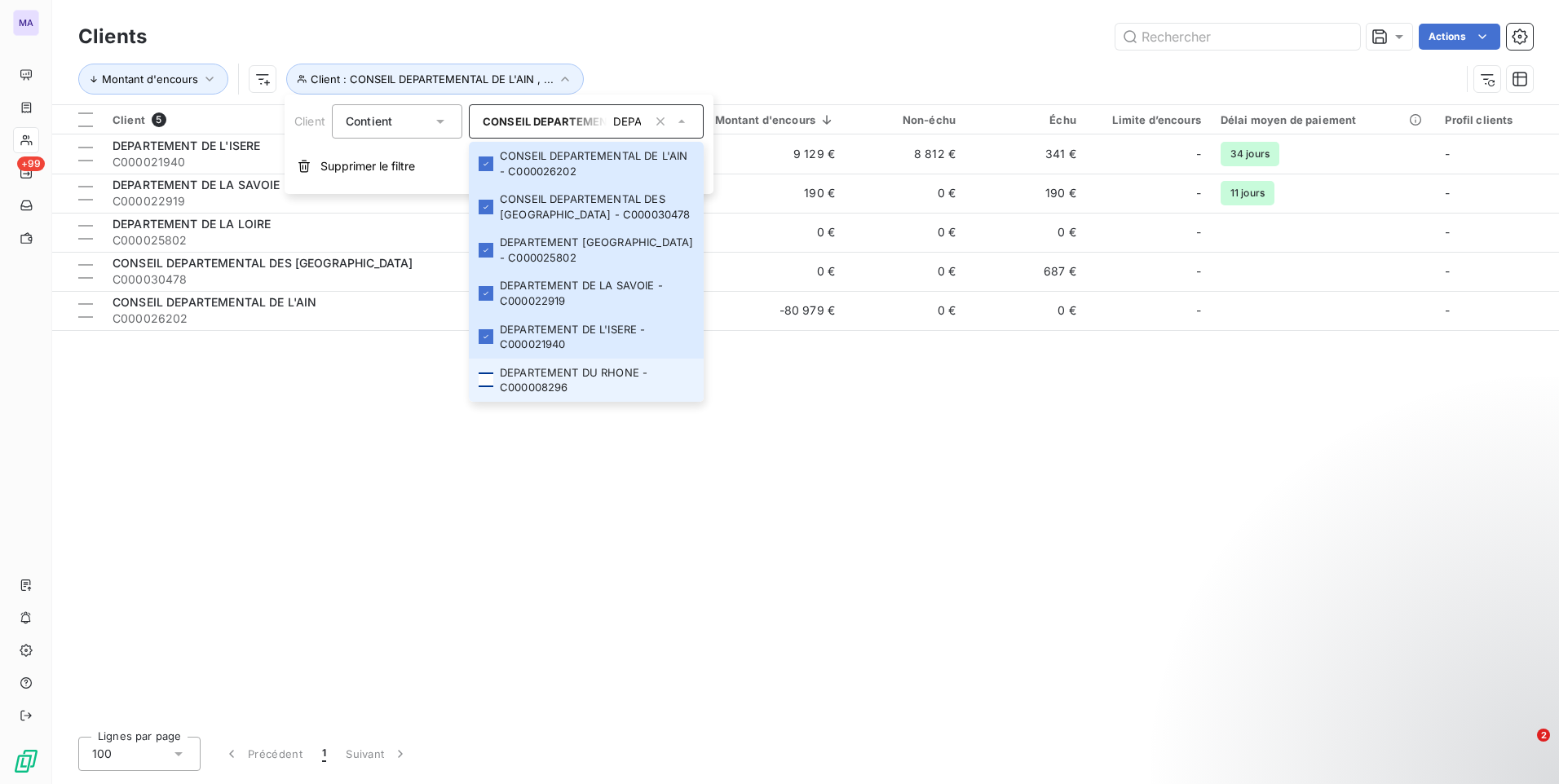
click at [483, 387] on div at bounding box center [486, 380] width 15 height 15
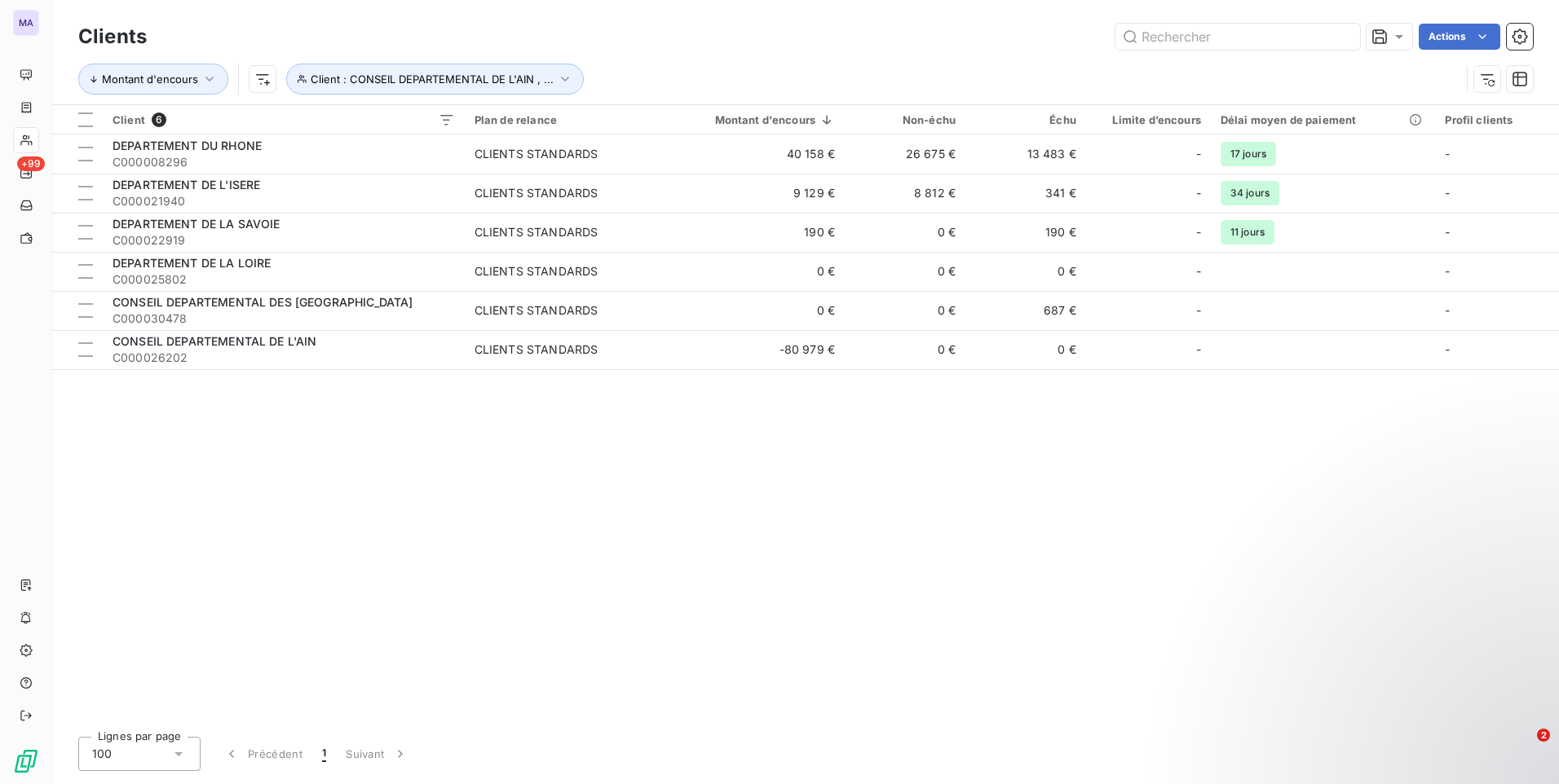
drag, startPoint x: 669, startPoint y: 50, endPoint x: 632, endPoint y: 66, distance: 40.3
click at [669, 50] on div "Clients Actions" at bounding box center [805, 36] width 1454 height 34
click at [73, 125] on th at bounding box center [77, 120] width 50 height 30
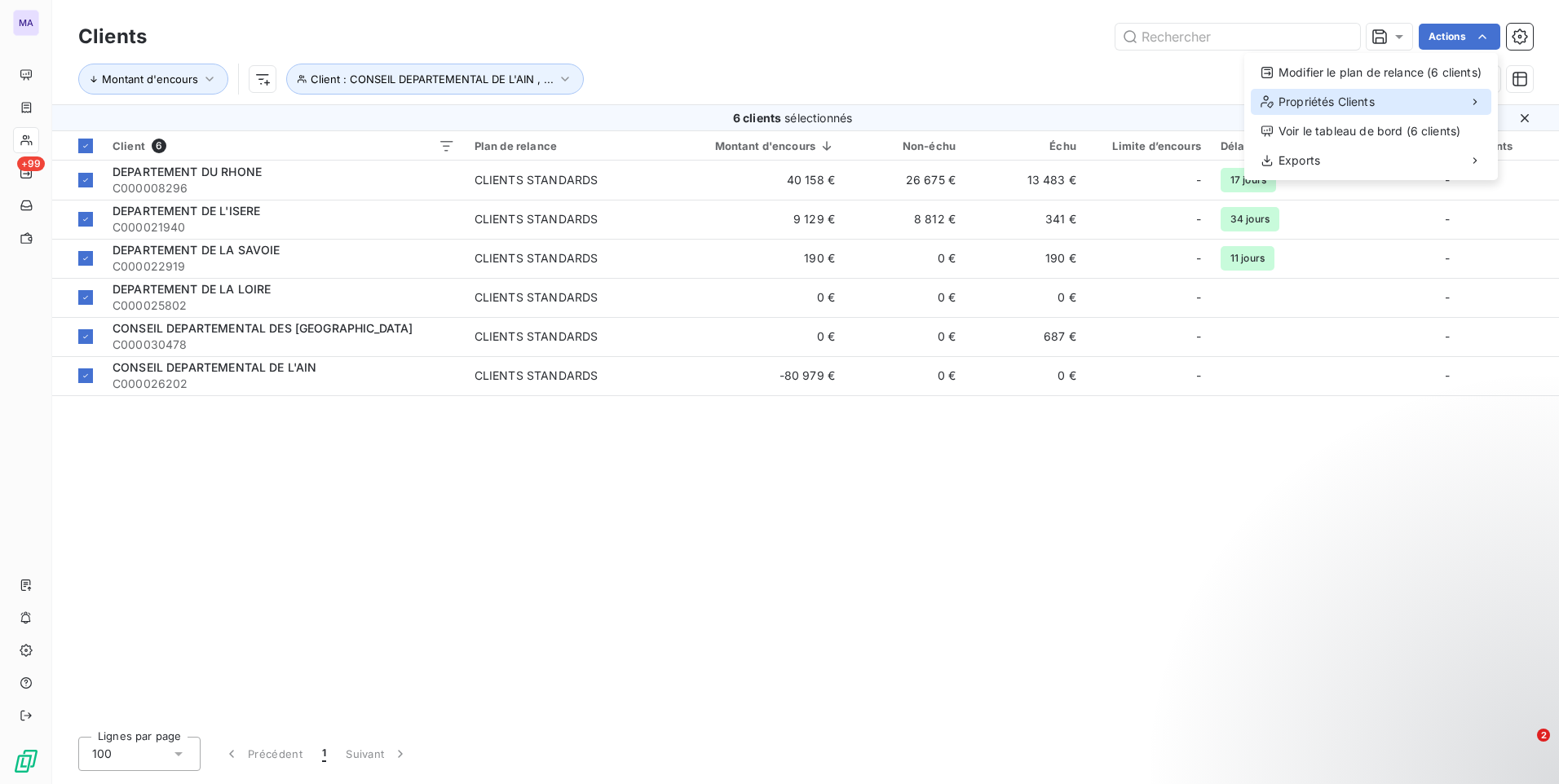
click at [1378, 98] on div "Propriétés Clients" at bounding box center [1371, 102] width 240 height 26
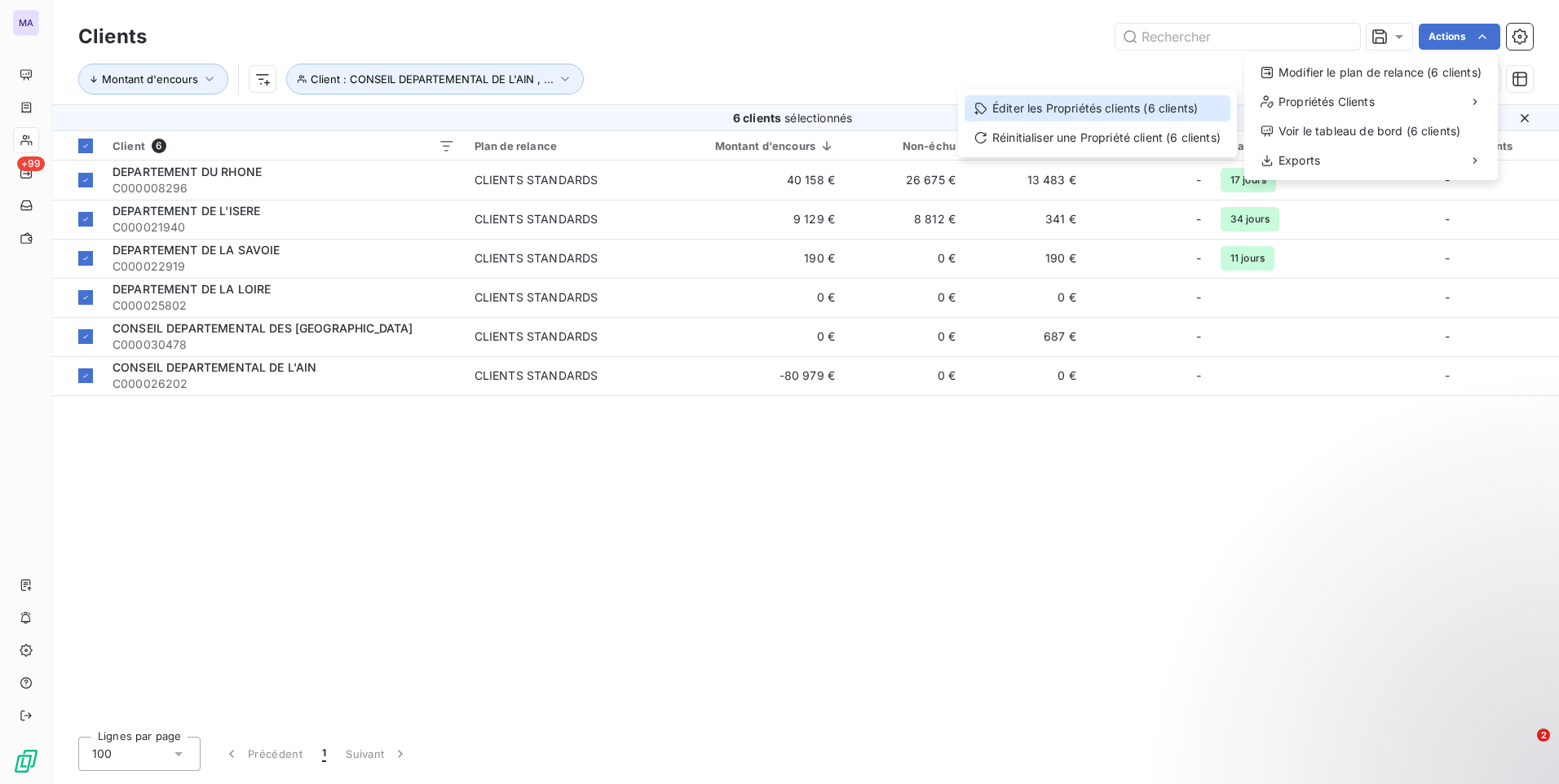
click at [1165, 107] on div "Éditer les Propriétés clients (6 clients)" at bounding box center [1097, 109] width 266 height 26
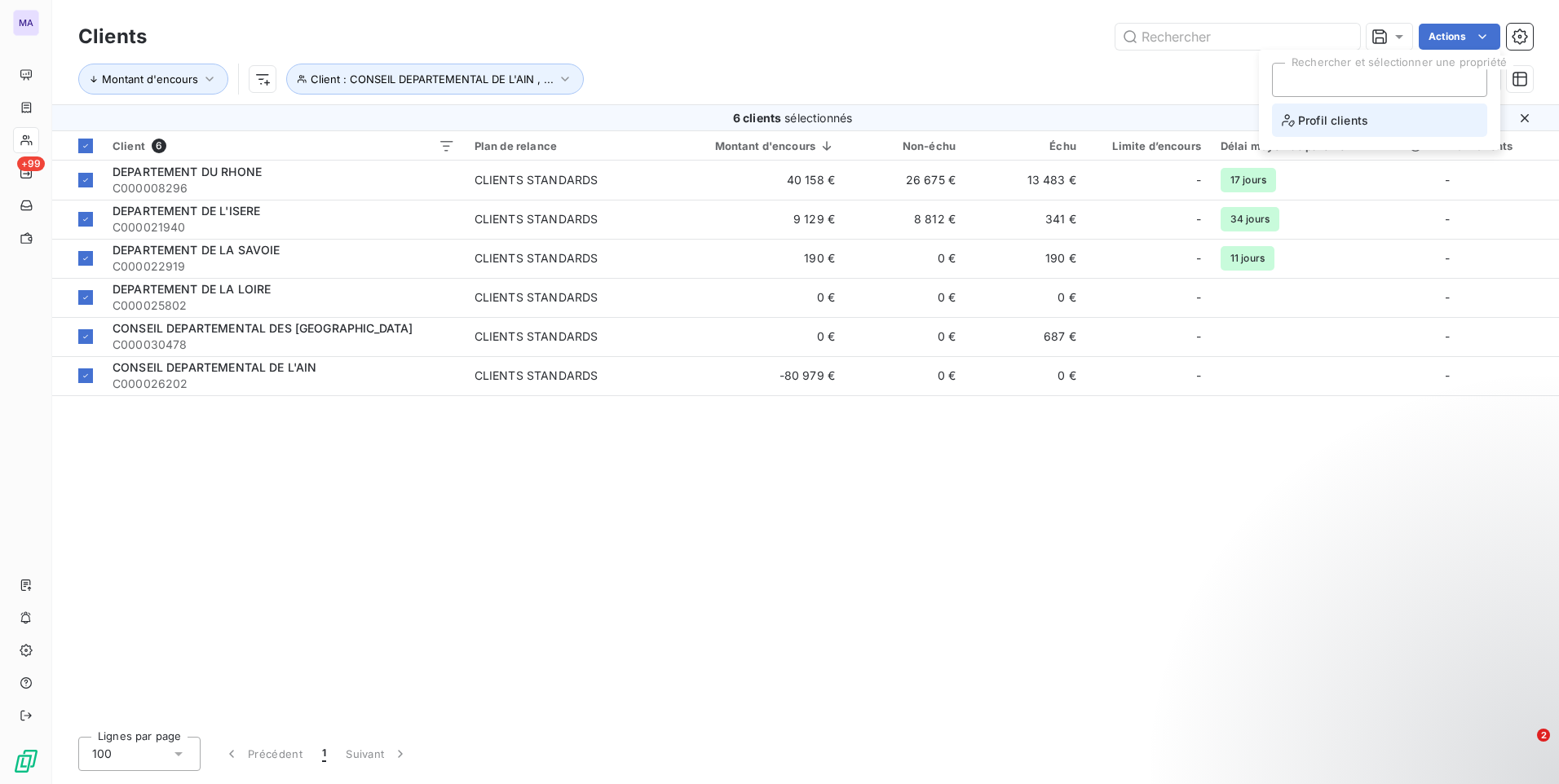
click at [1320, 125] on span "Profil clients" at bounding box center [1324, 120] width 87 height 21
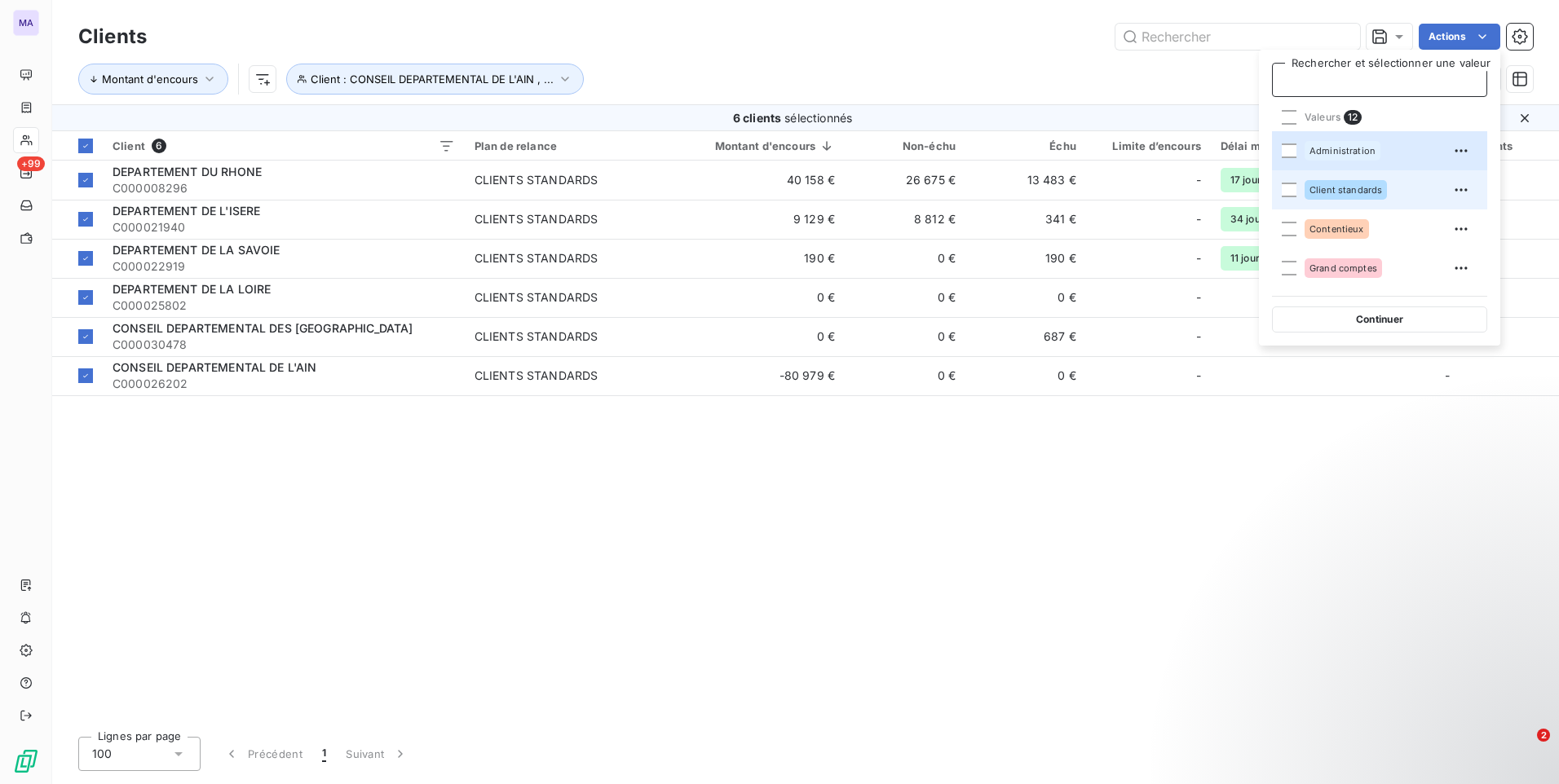
drag, startPoint x: 1338, startPoint y: 161, endPoint x: 1336, endPoint y: 171, distance: 10.2
click at [1337, 161] on div "Administration" at bounding box center [1389, 151] width 169 height 26
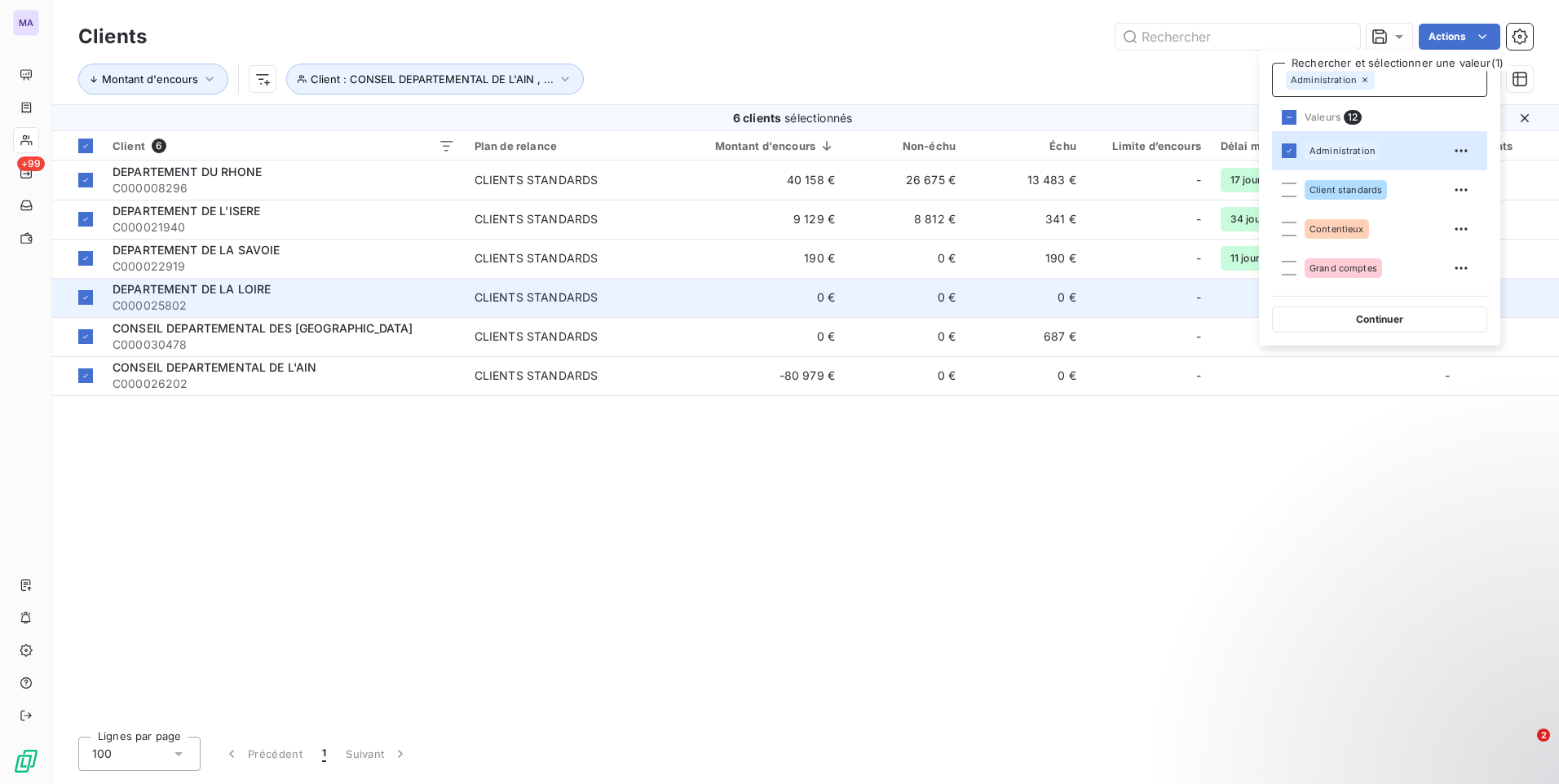
drag, startPoint x: 1330, startPoint y: 315, endPoint x: 1337, endPoint y: 286, distance: 29.8
click at [1329, 314] on button "Continuer" at bounding box center [1379, 319] width 216 height 26
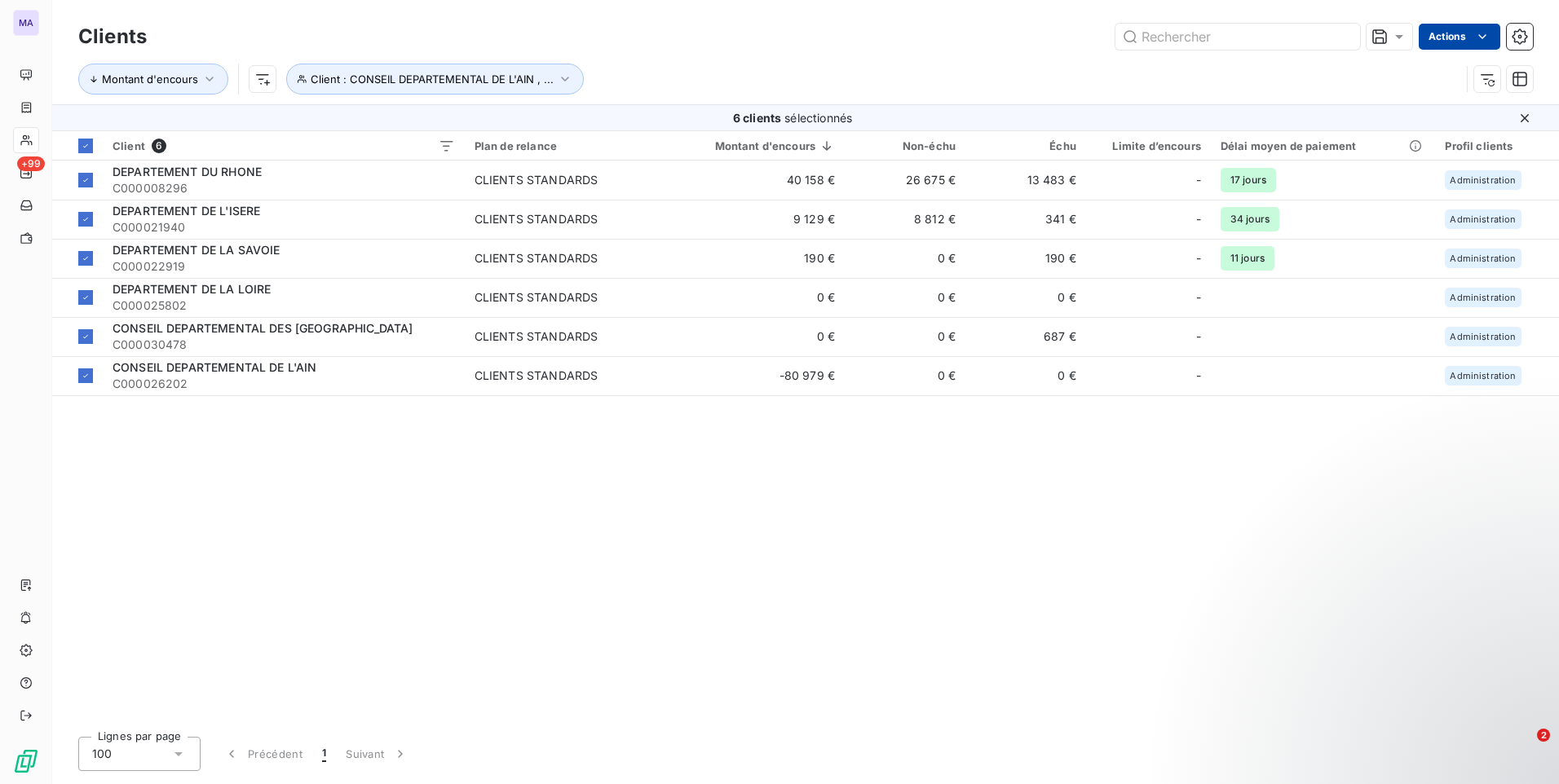
click at [1444, 39] on html "MA +99 Clients Actions Montant d'encours Client : CONSEIL DEPARTEMENTAL DE L'AI…" at bounding box center [780, 392] width 1559 height 784
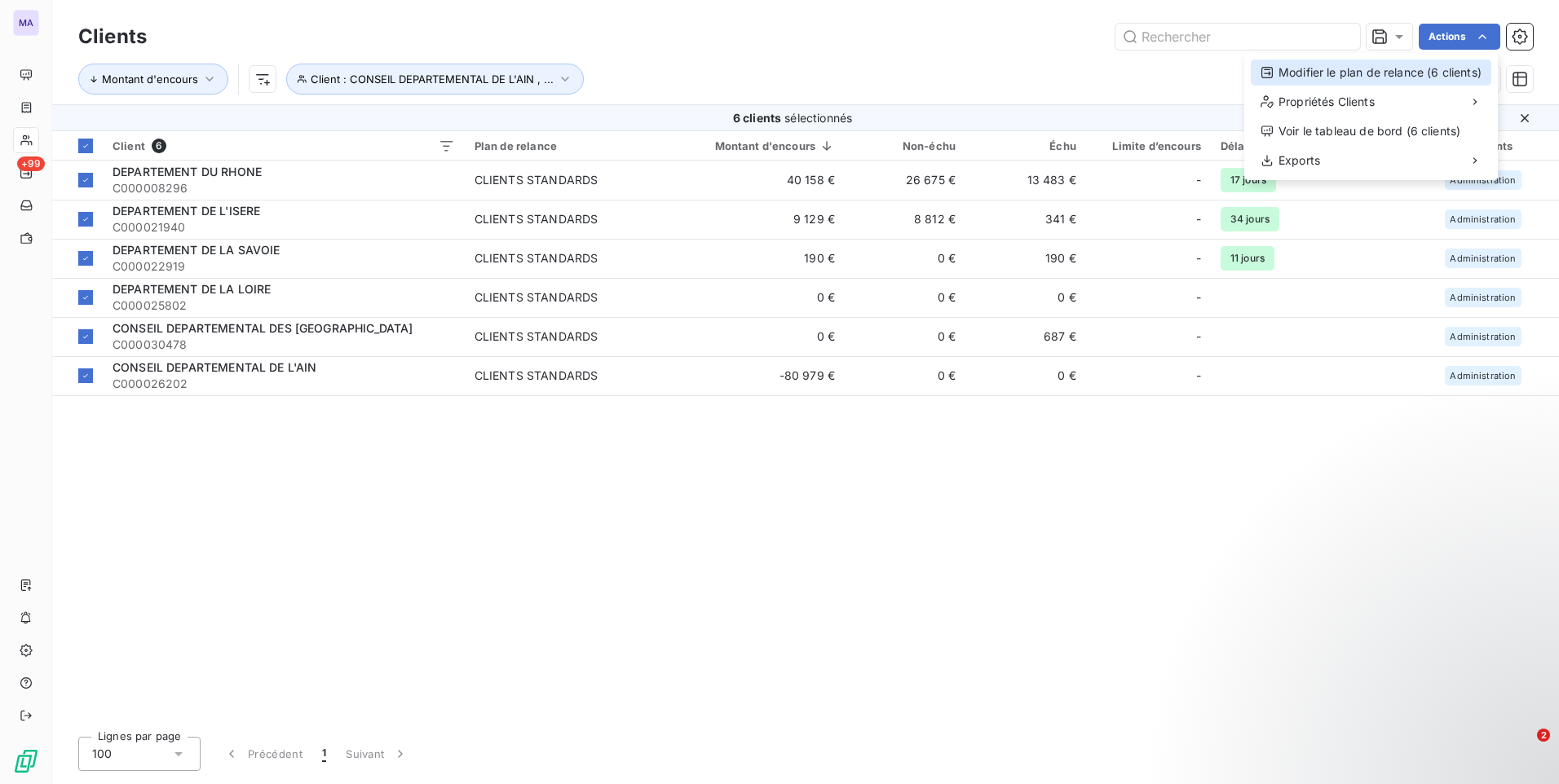
click at [1429, 77] on div "Modifier le plan de relance (6 clients)" at bounding box center [1371, 73] width 240 height 26
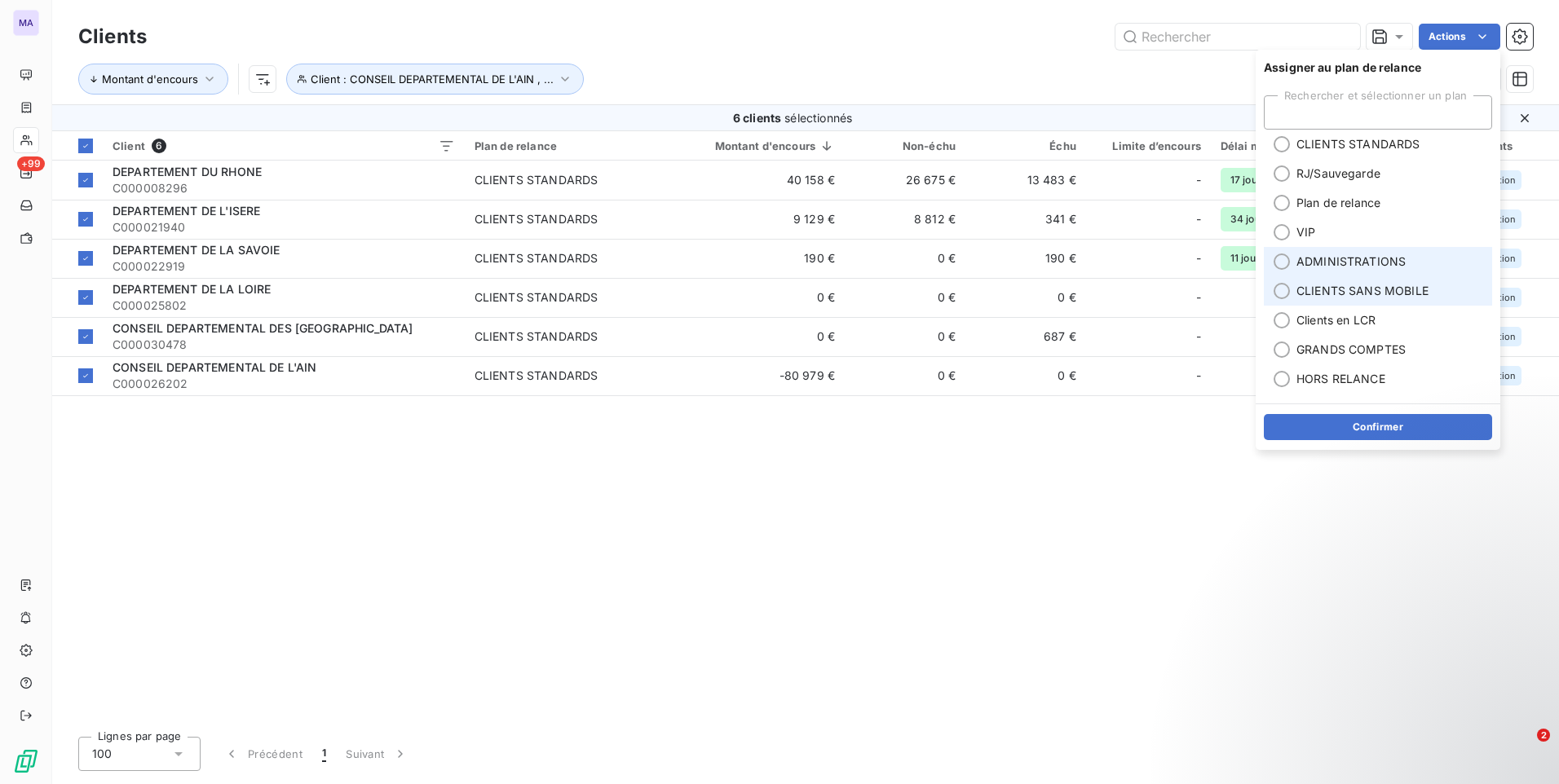
drag, startPoint x: 1282, startPoint y: 256, endPoint x: 1301, endPoint y: 280, distance: 30.6
click at [1280, 256] on div at bounding box center [1282, 262] width 17 height 17
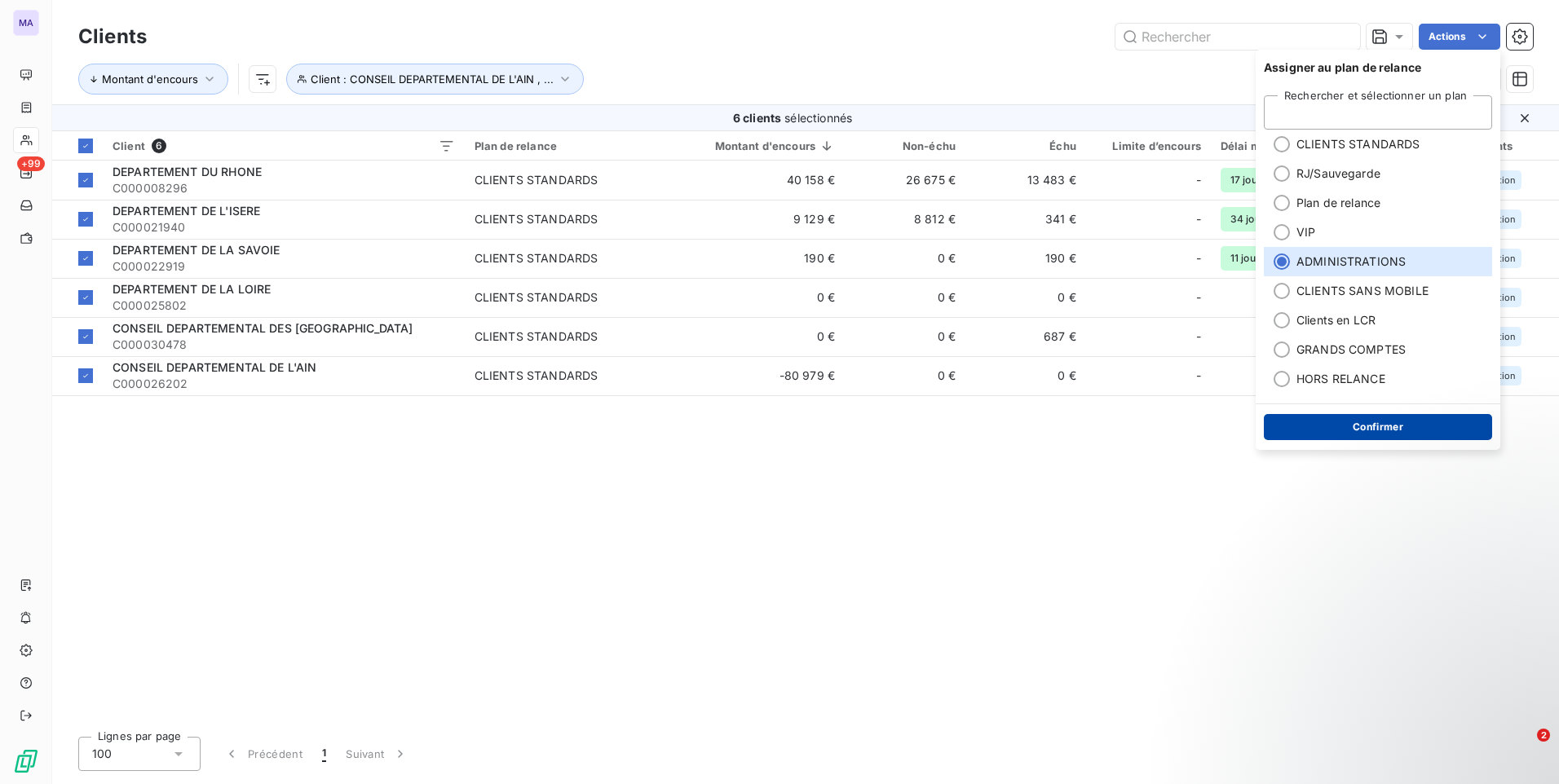
click at [1329, 432] on button "Confirmer" at bounding box center [1377, 427] width 228 height 26
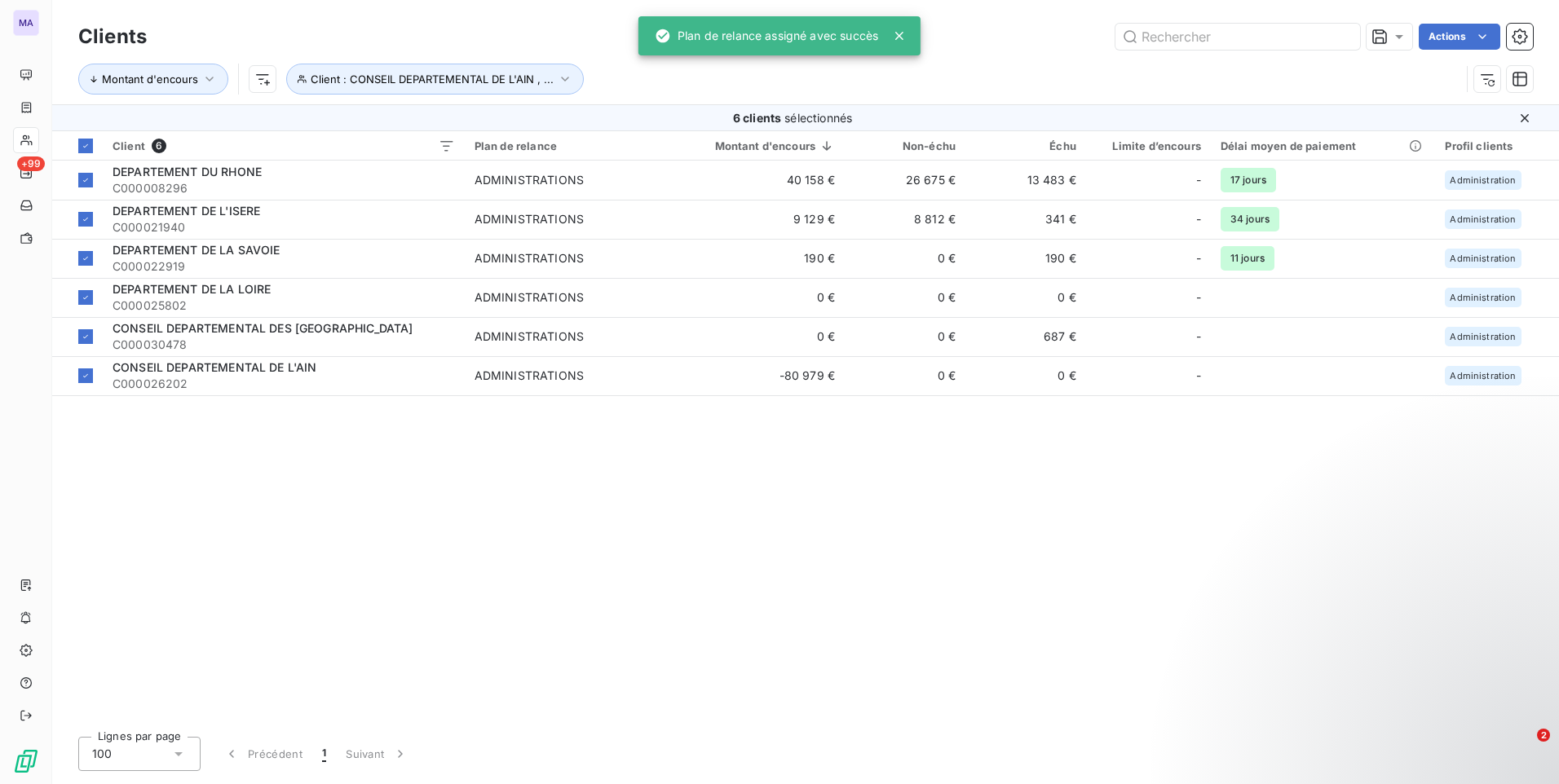
click at [1244, 527] on div "Client 6 Plan de relance Montant d'encours Non-échu Échu Limite d’encours Délai…" at bounding box center [805, 427] width 1507 height 593
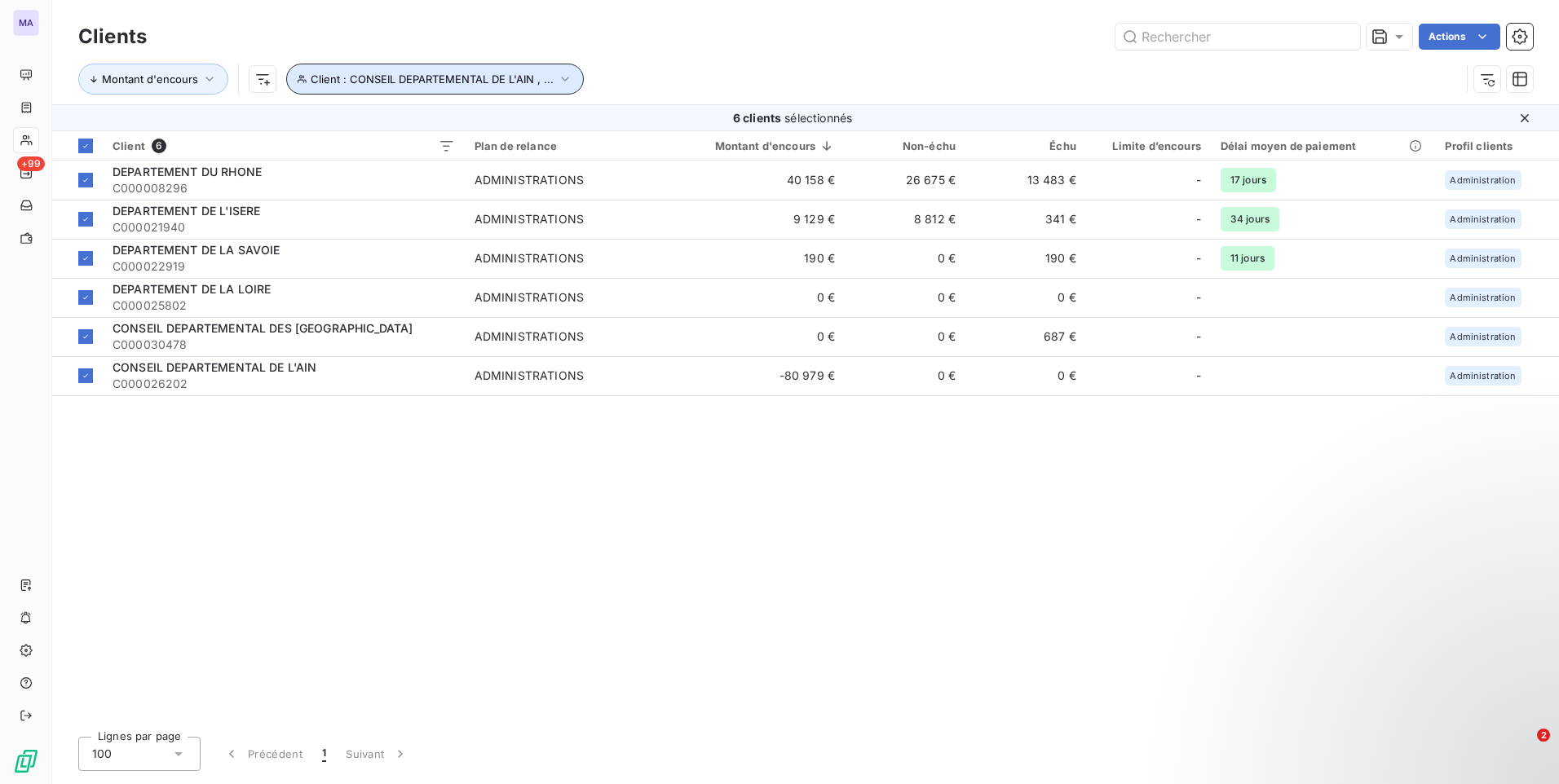
drag, startPoint x: 524, startPoint y: 80, endPoint x: 532, endPoint y: 75, distance: 9.4
click at [525, 80] on span "Client : CONSEIL DEPARTEMENTAL DE L'AIN , ..." at bounding box center [432, 79] width 243 height 13
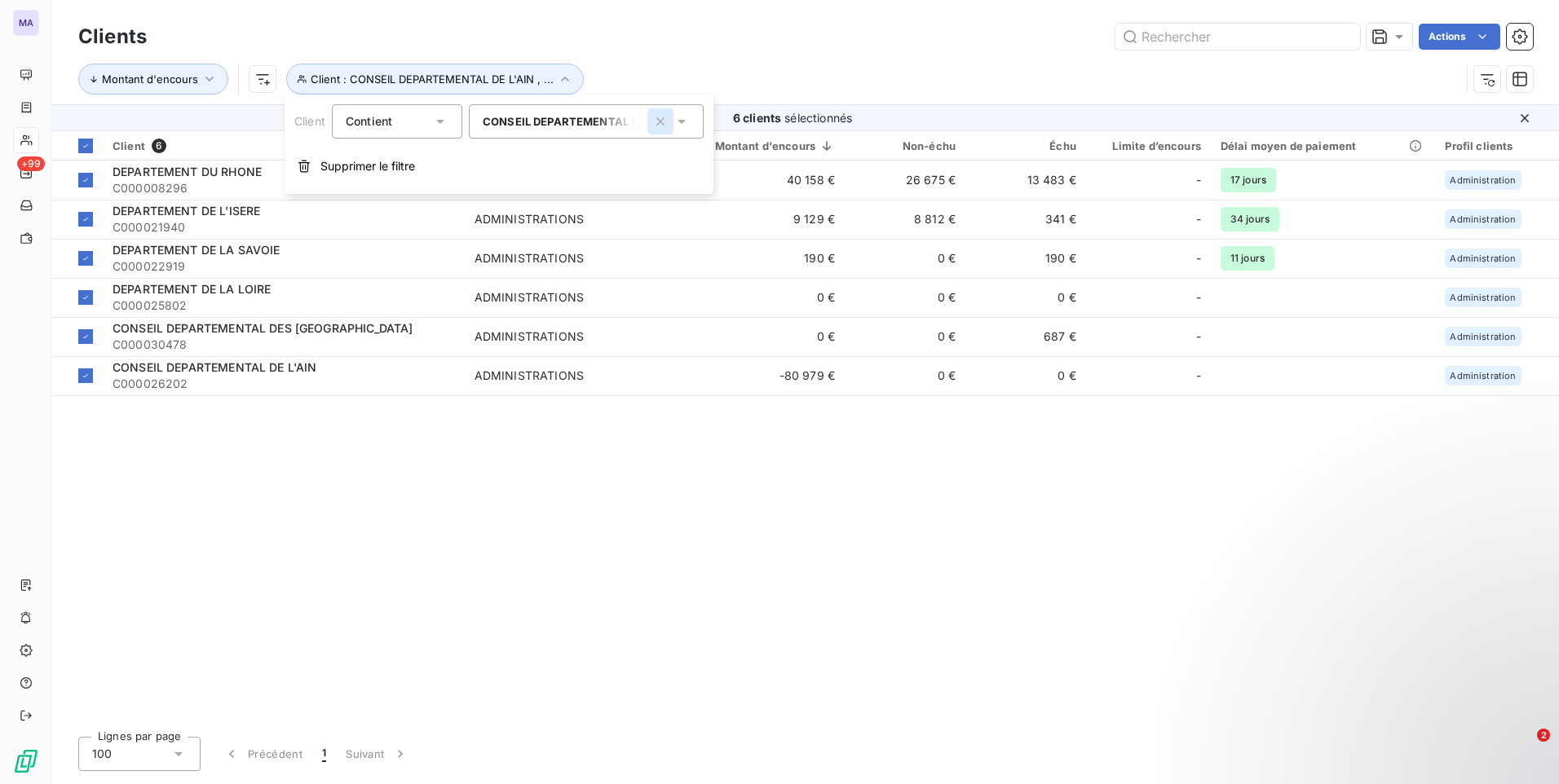
click at [666, 123] on icon "button" at bounding box center [661, 121] width 17 height 17
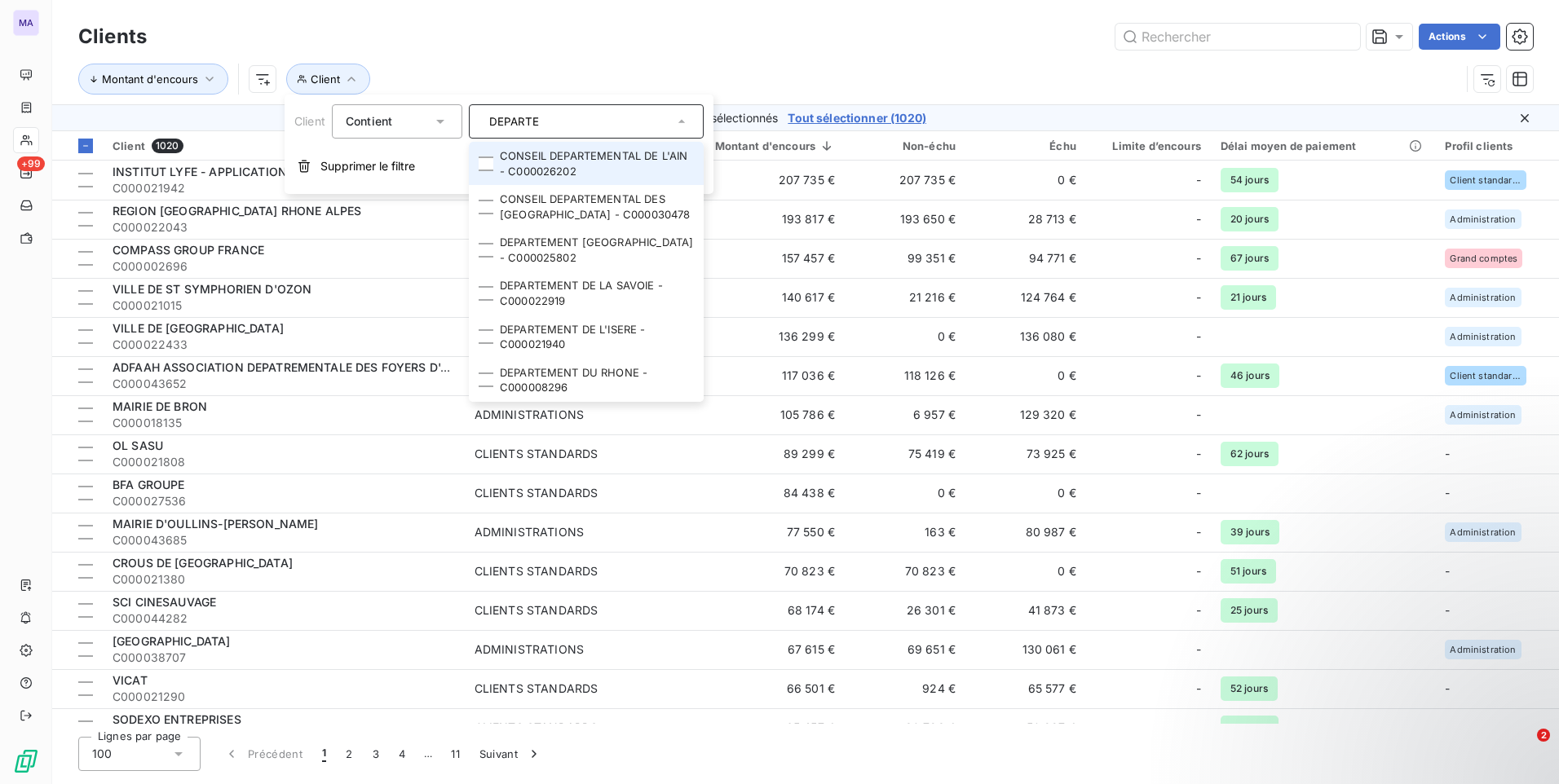
click at [643, 125] on input "DEPARTE" at bounding box center [578, 121] width 191 height 15
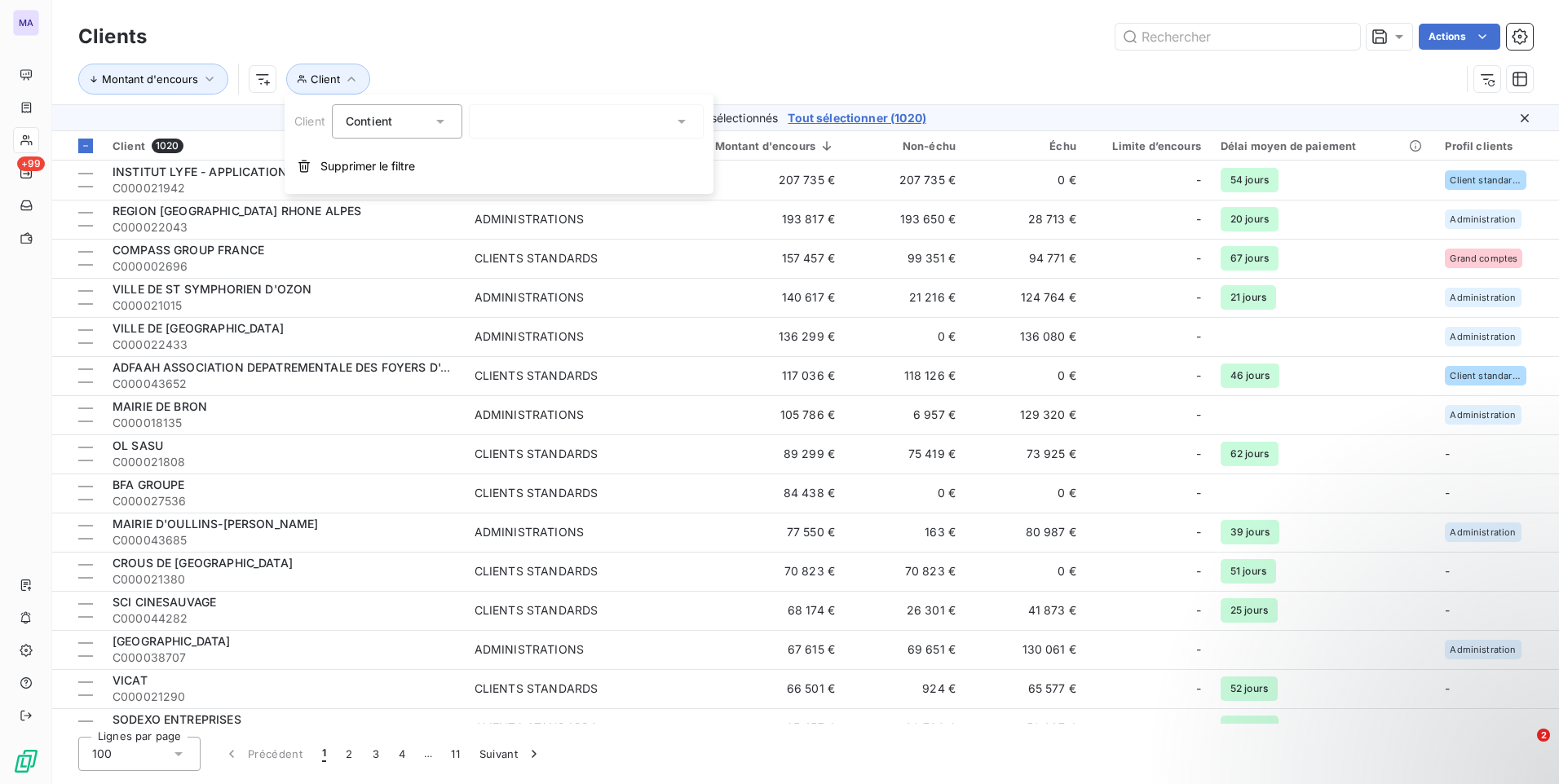
click at [643, 123] on div "DEPARTE" at bounding box center [586, 120] width 235 height 34
type input "DEPARTE"
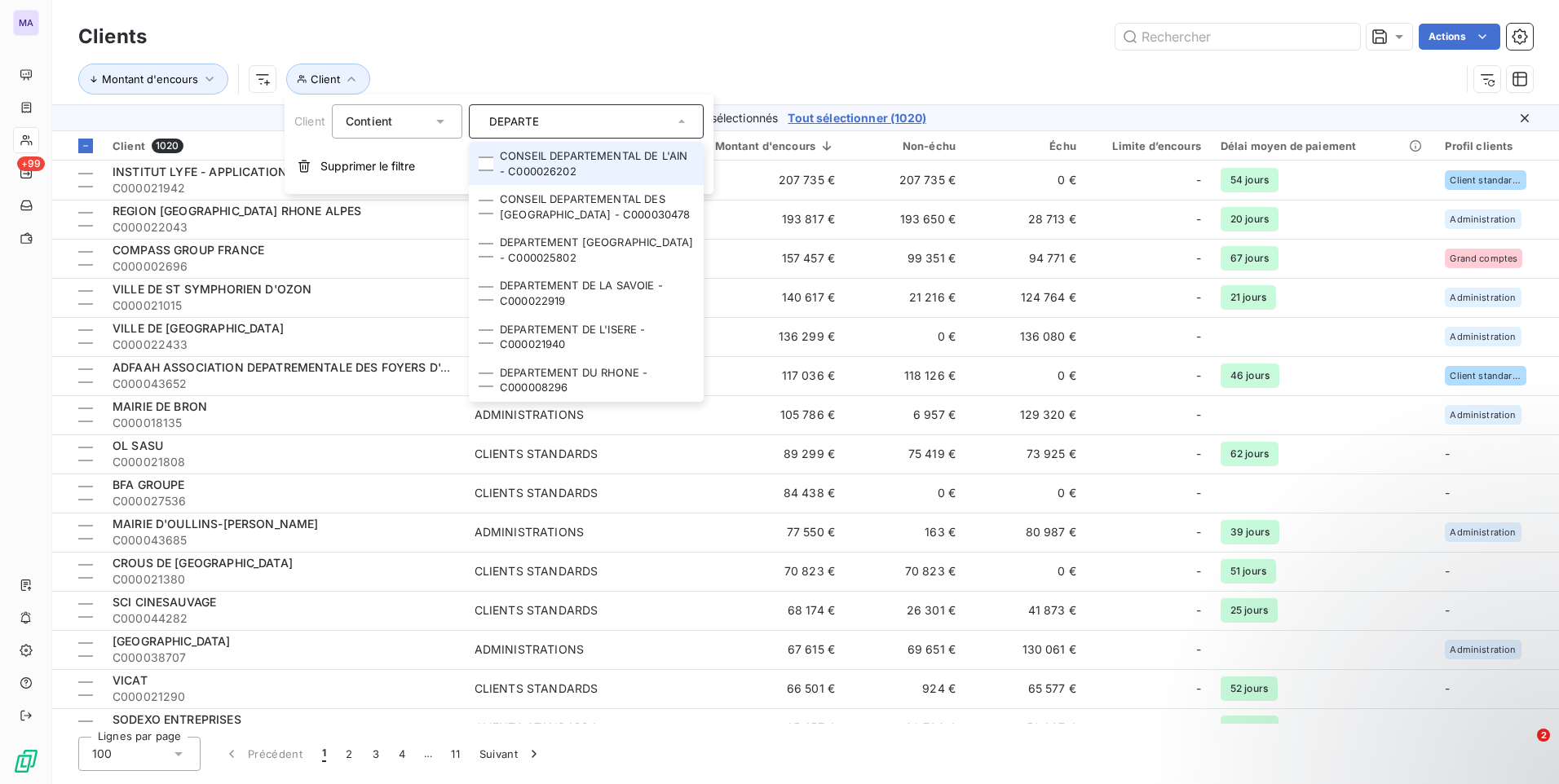
click at [705, 50] on div "Clients Actions" at bounding box center [805, 36] width 1454 height 34
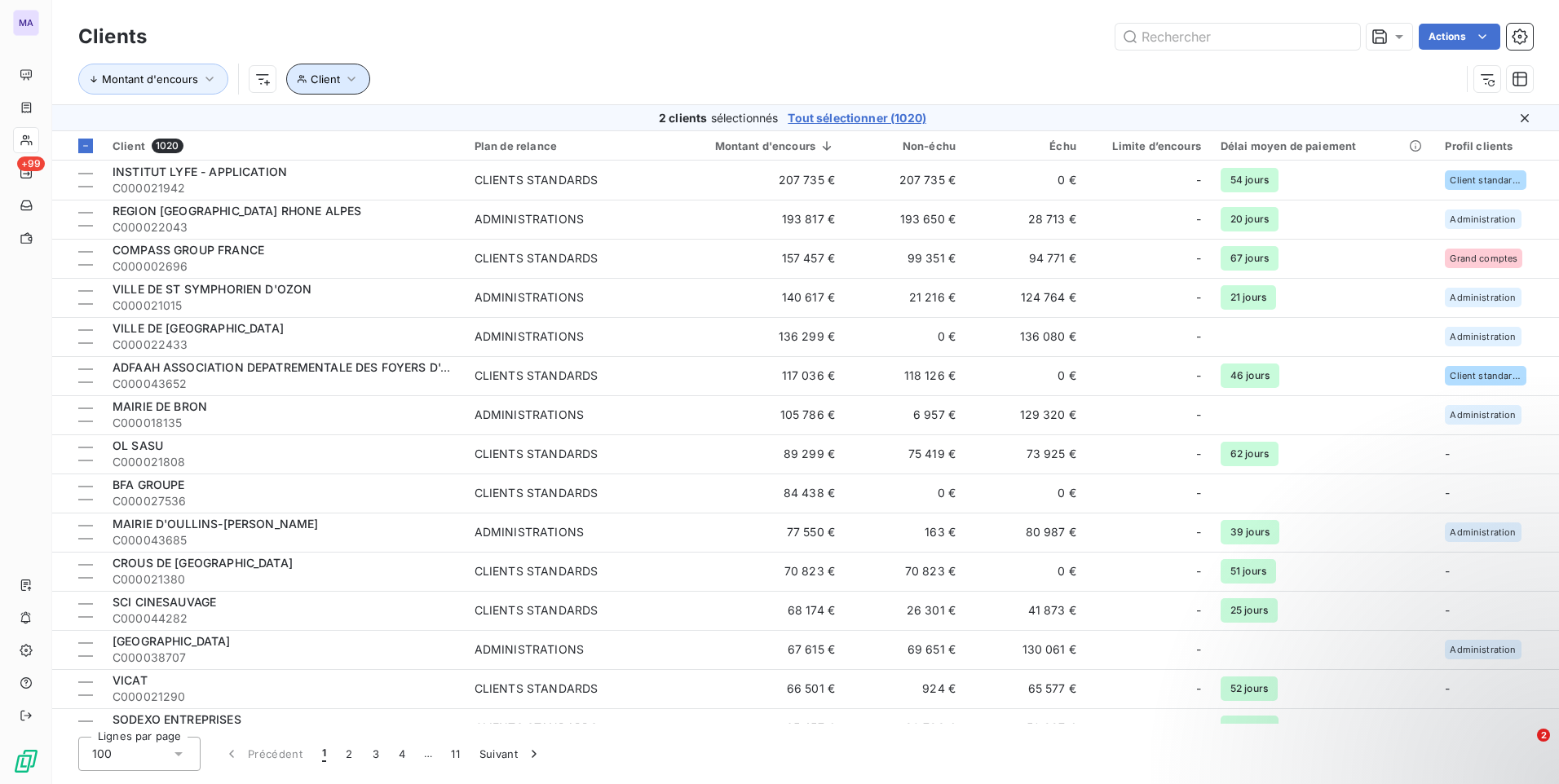
click at [328, 84] on span "Client" at bounding box center [325, 79] width 30 height 13
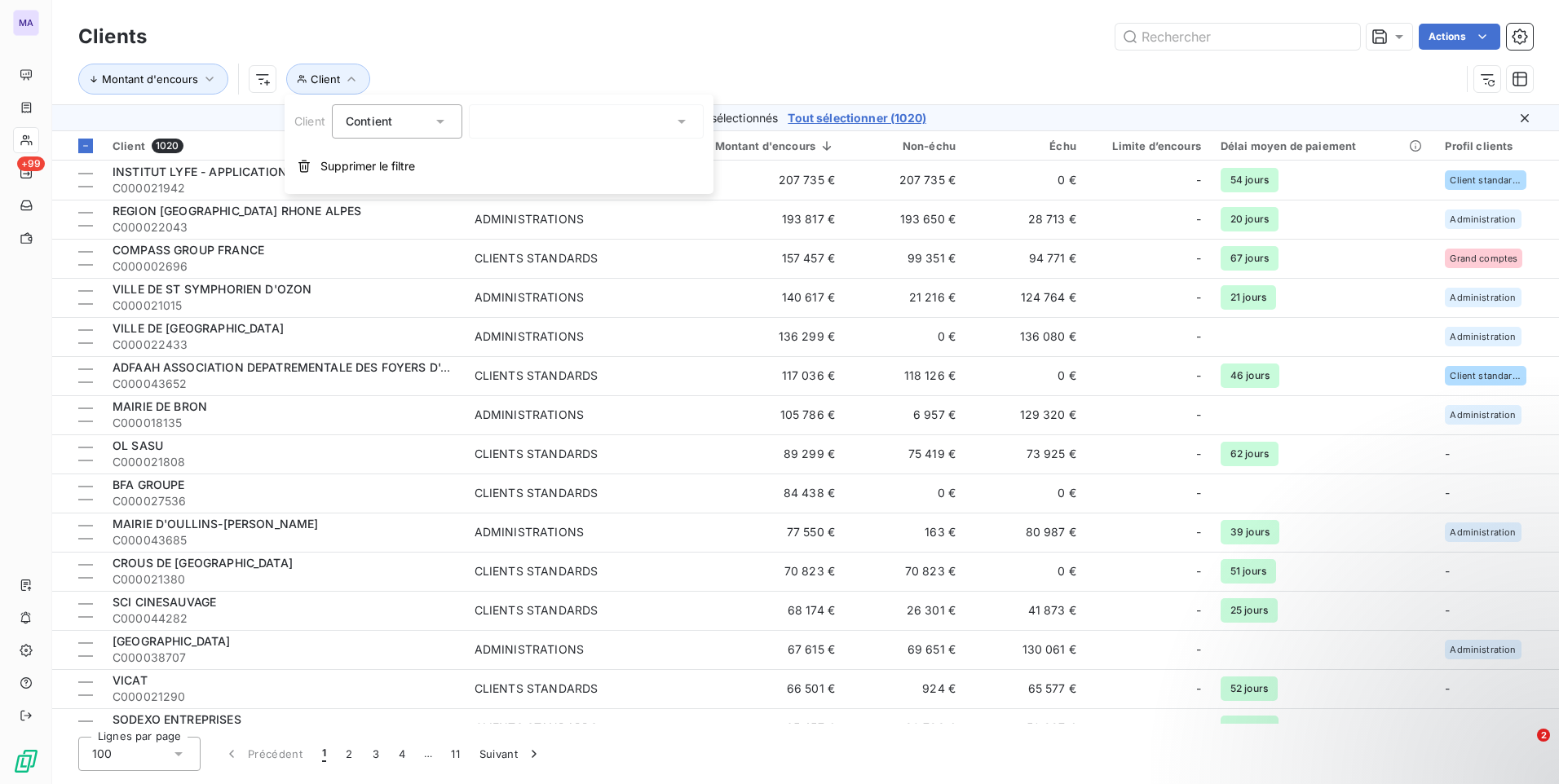
click at [537, 125] on div at bounding box center [586, 120] width 235 height 34
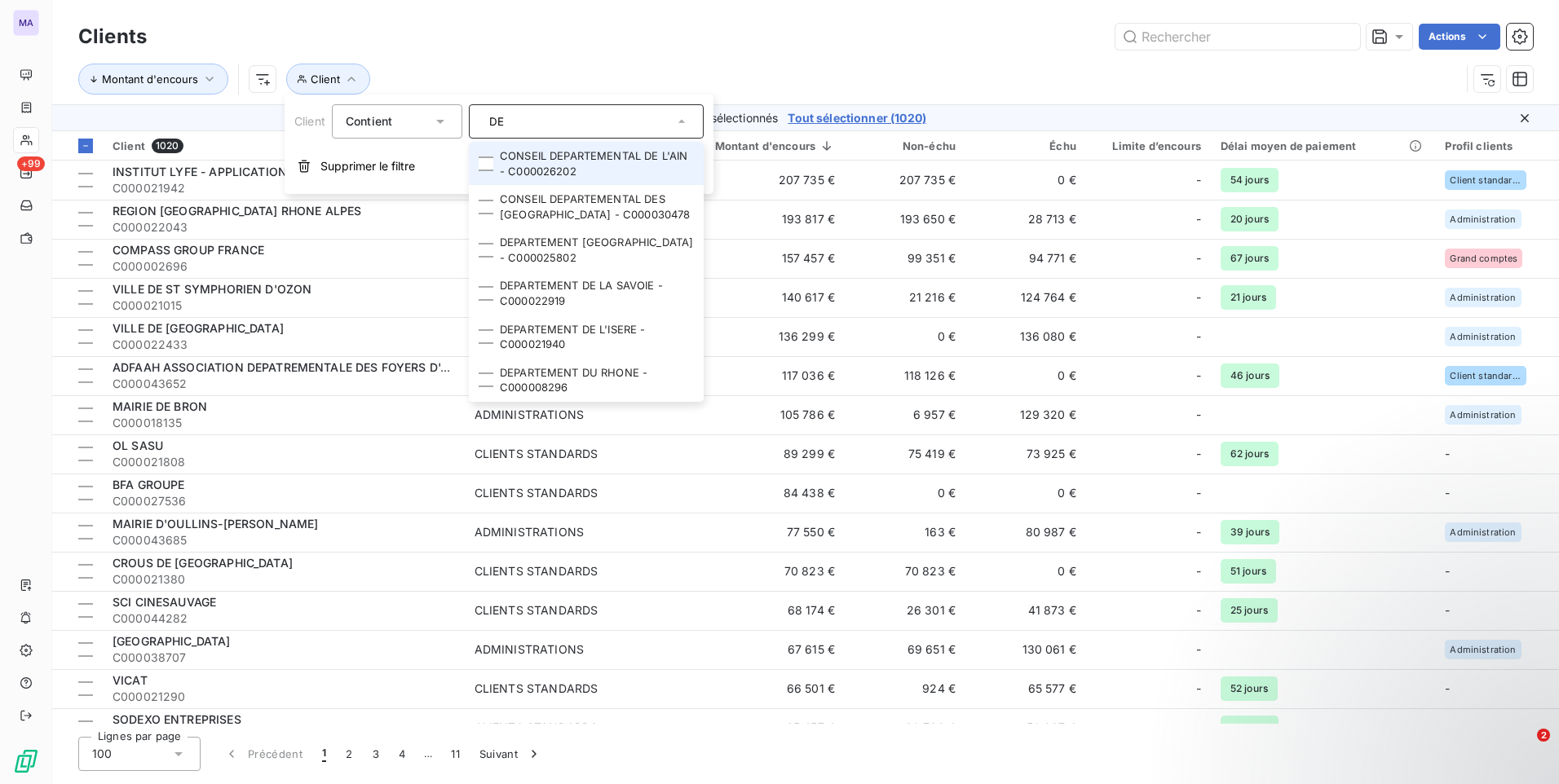
type input "D"
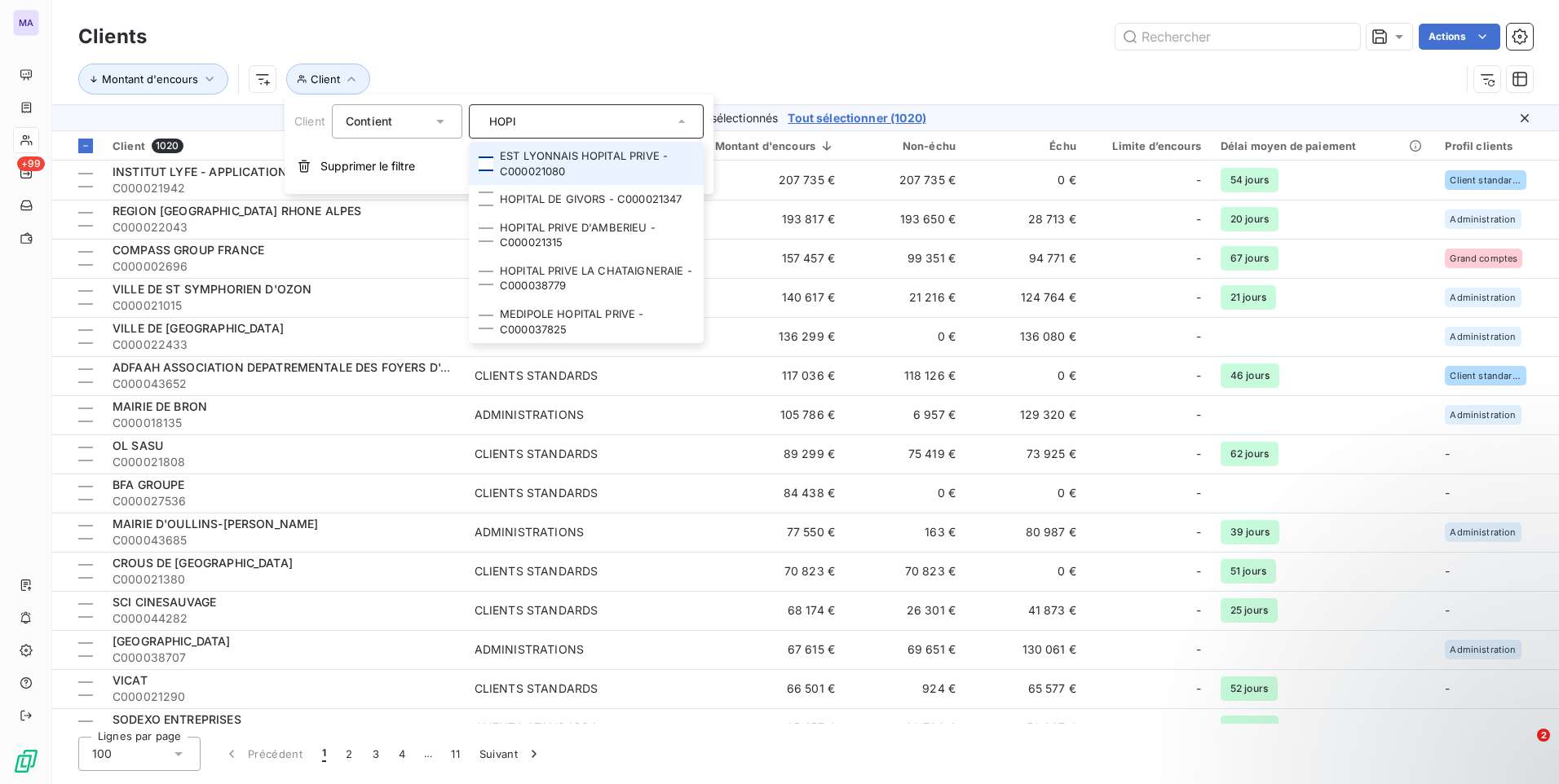
type input "HOPI"
click at [492, 161] on div at bounding box center [486, 164] width 15 height 15
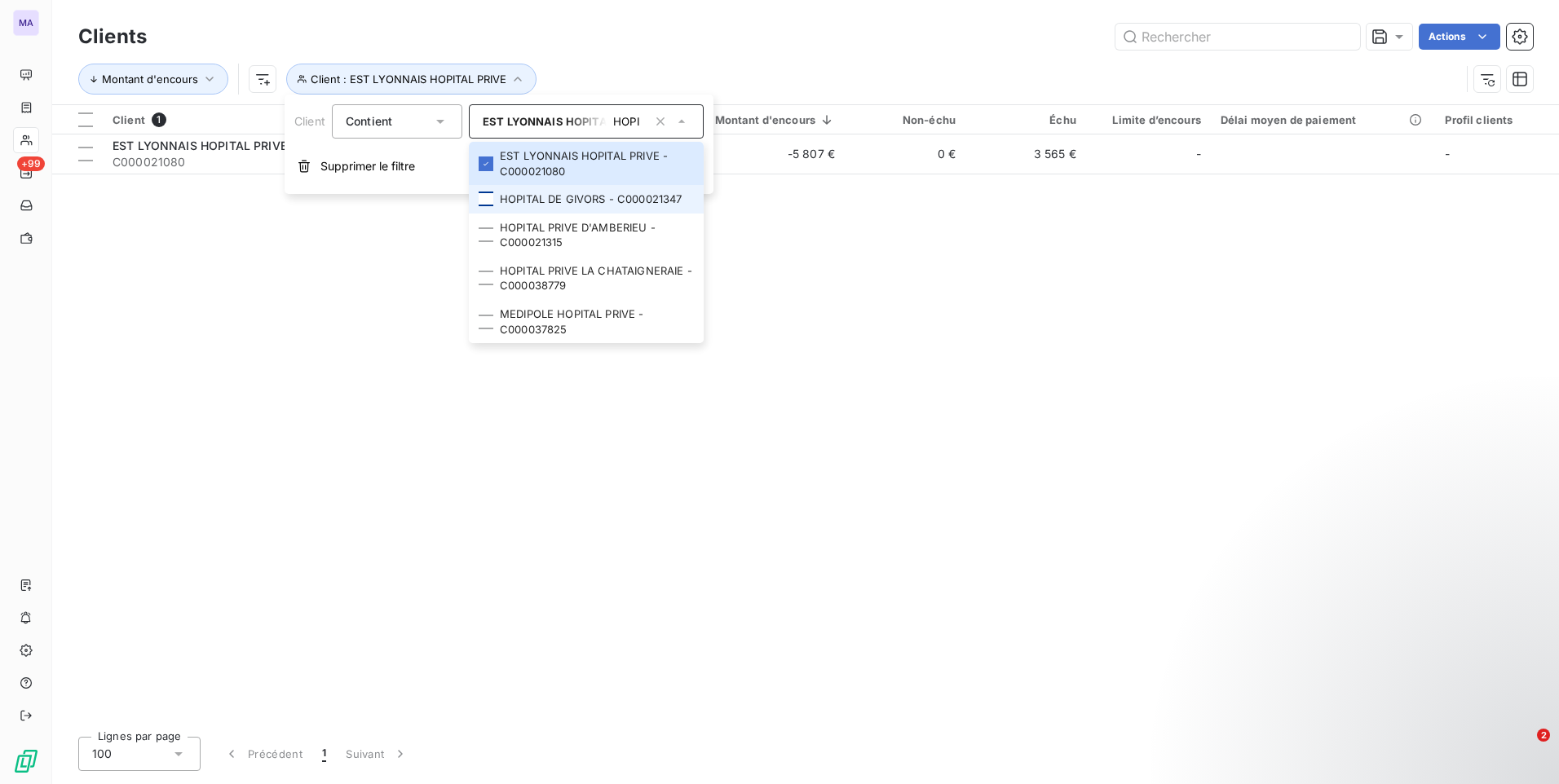
click at [490, 198] on div at bounding box center [486, 199] width 15 height 15
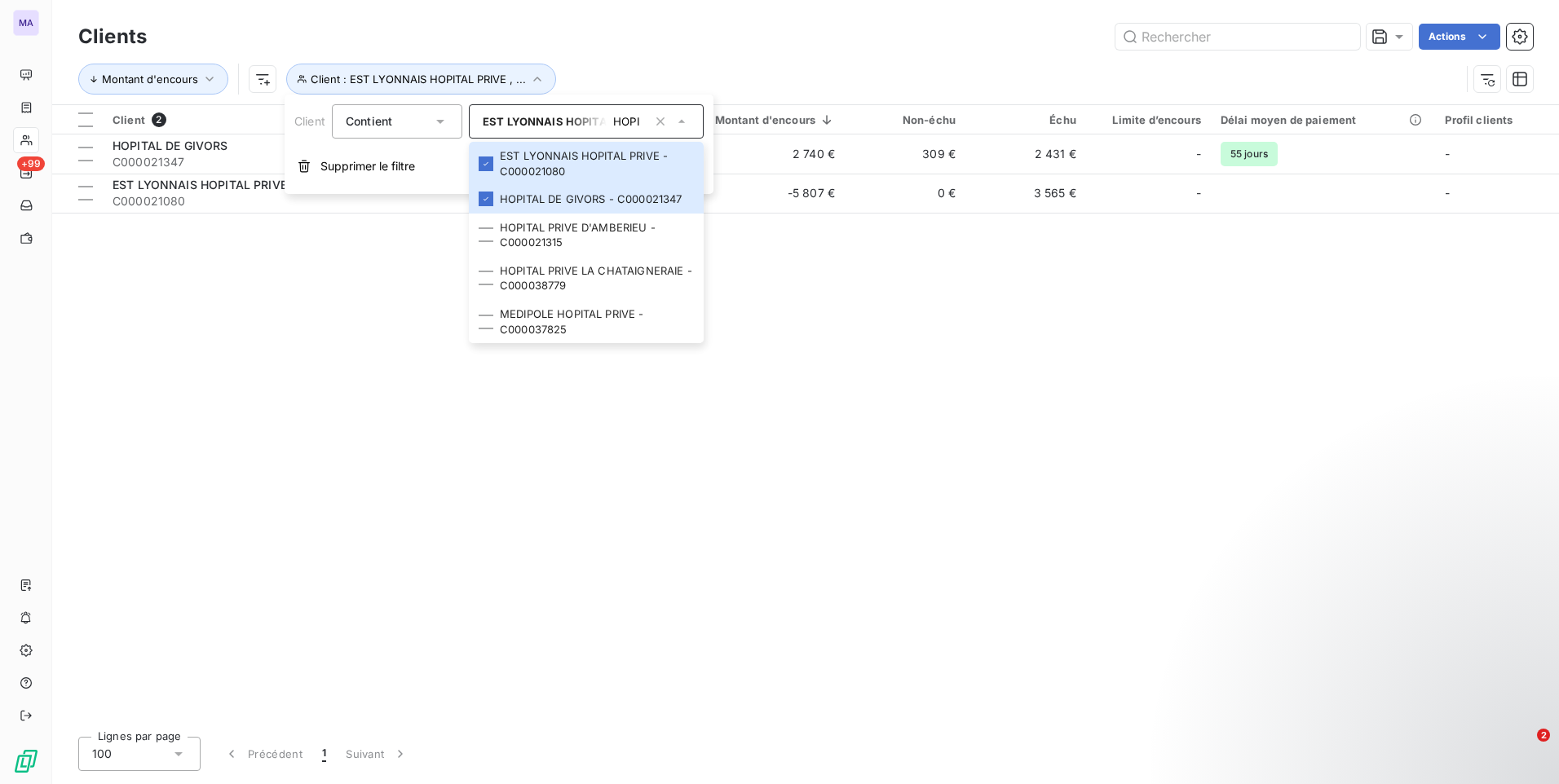
click at [647, 42] on div "Actions" at bounding box center [849, 37] width 1367 height 26
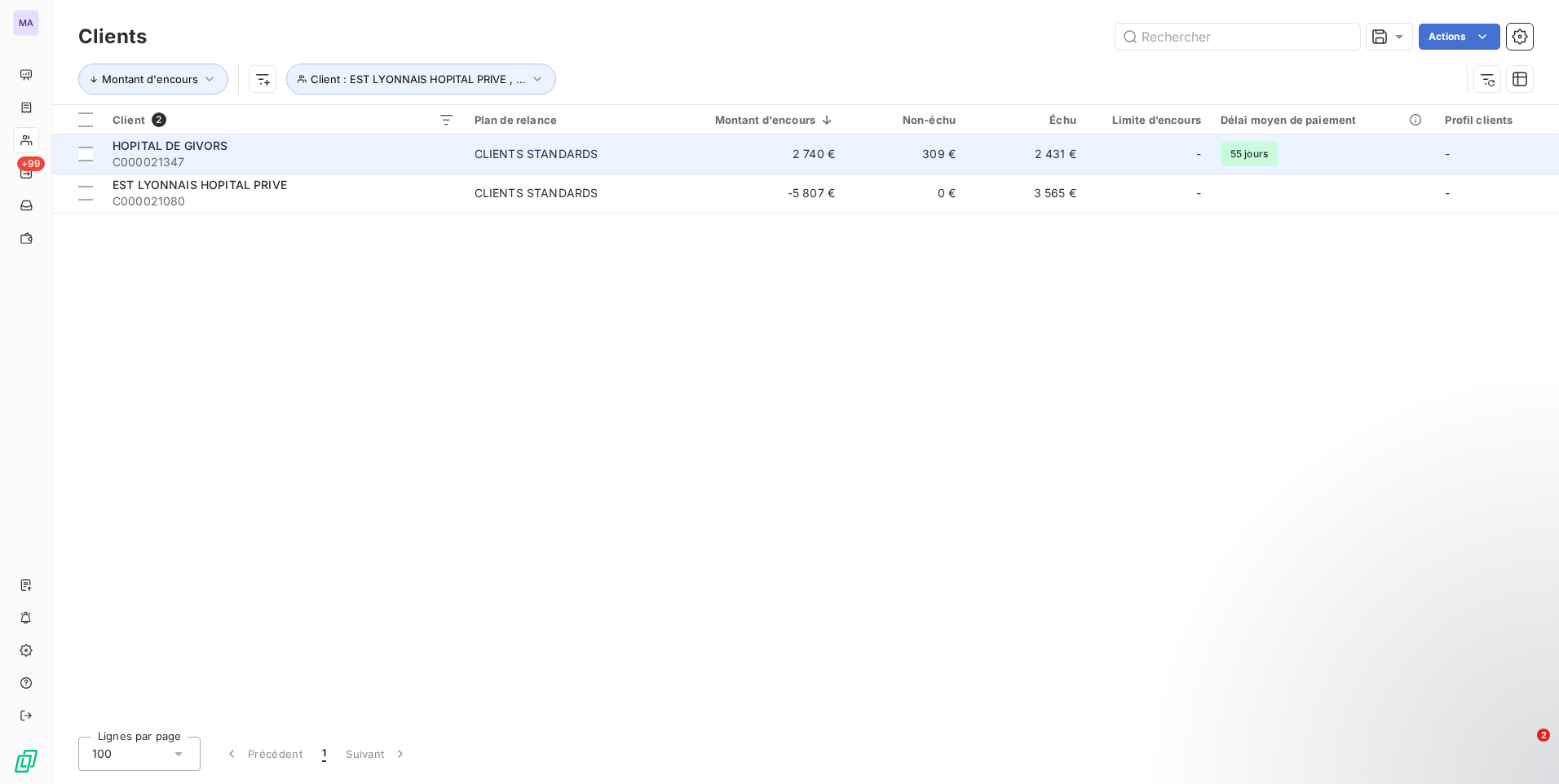
click at [153, 148] on span "HOPITAL DE GIVORS" at bounding box center [170, 145] width 116 height 14
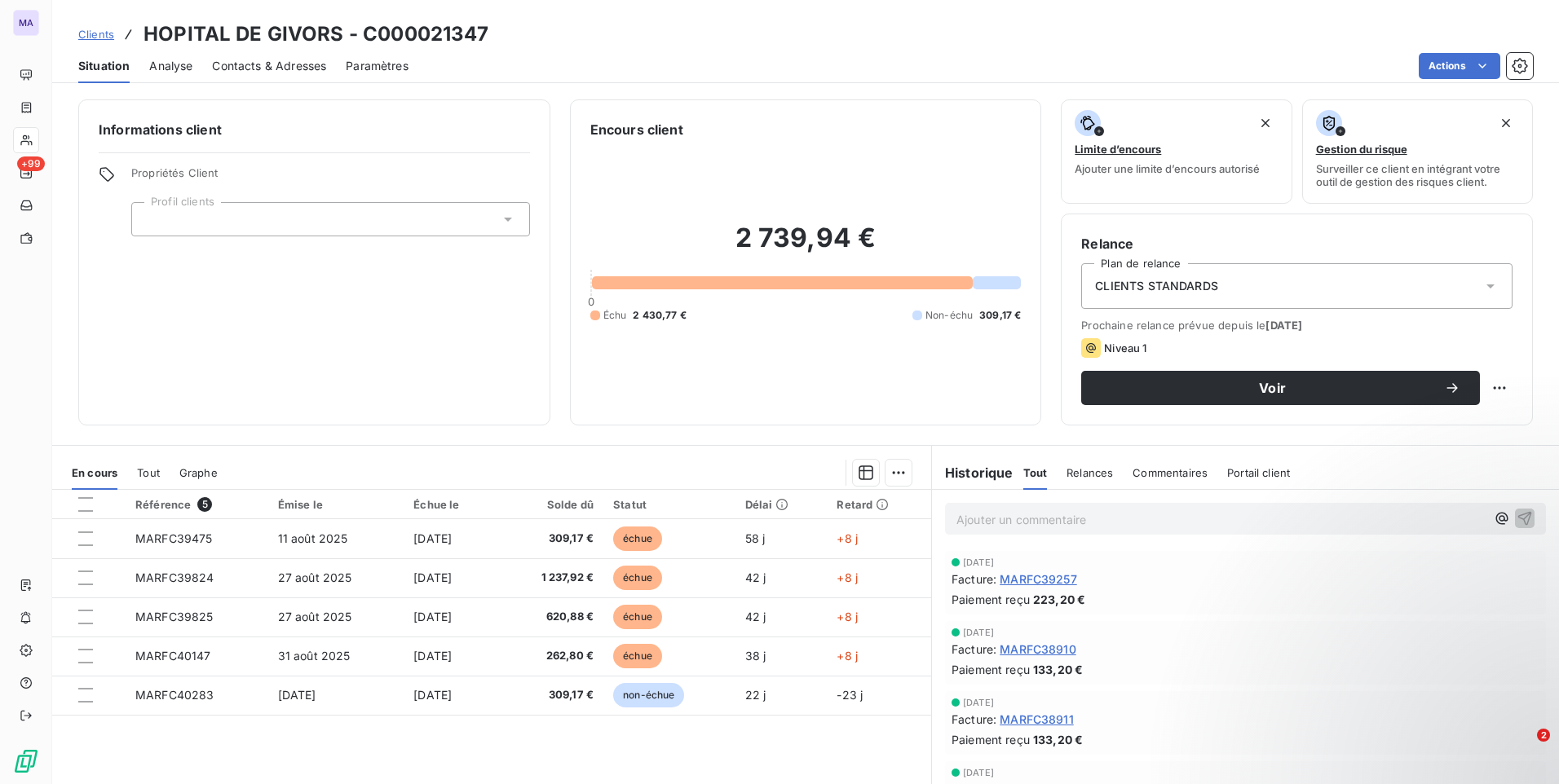
click at [267, 67] on span "Contacts & Adresses" at bounding box center [269, 66] width 114 height 17
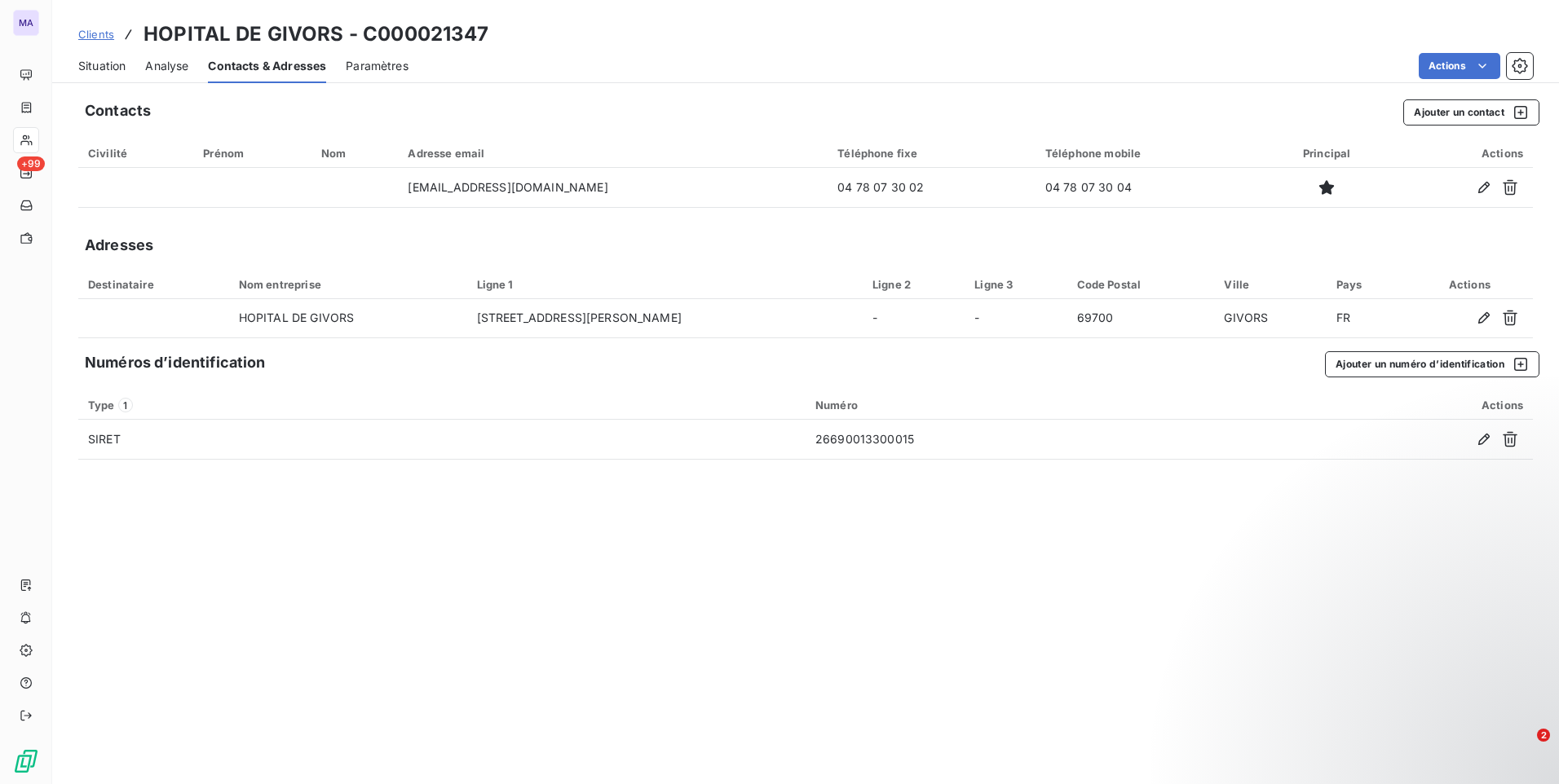
click at [116, 73] on span "Situation" at bounding box center [102, 66] width 47 height 17
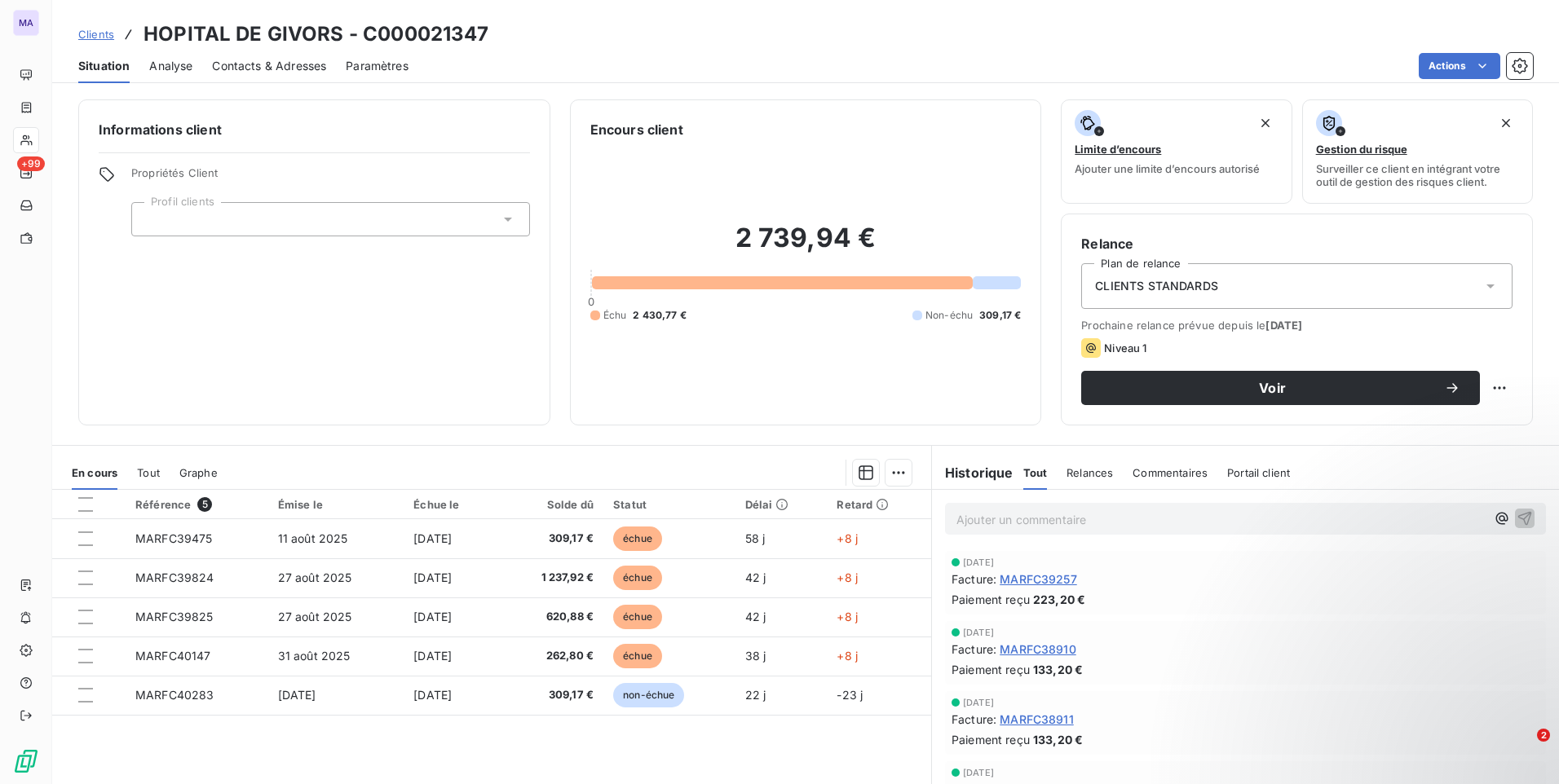
click at [290, 215] on div at bounding box center [330, 219] width 399 height 34
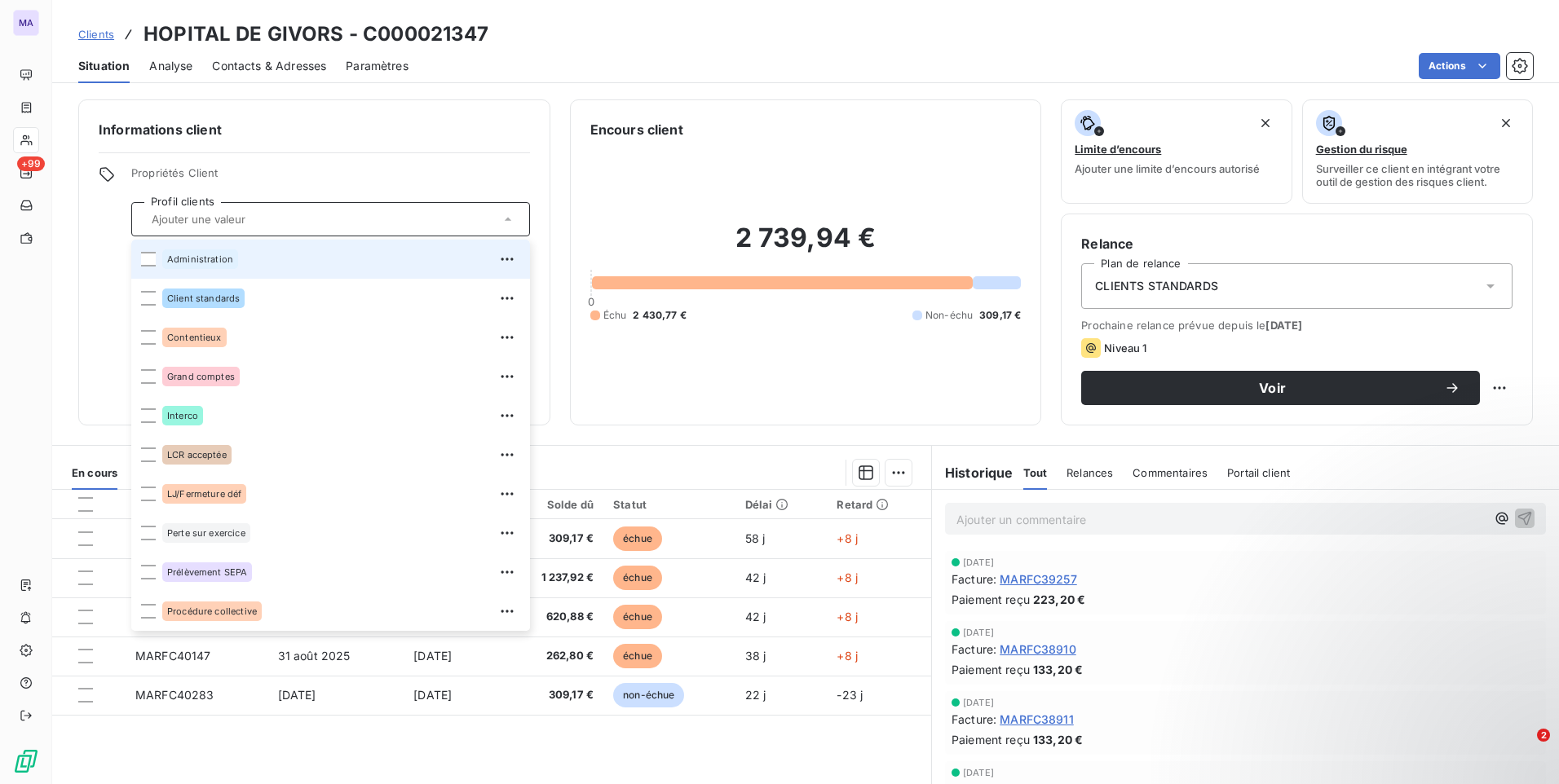
click at [254, 263] on div "Administration" at bounding box center [340, 259] width 358 height 26
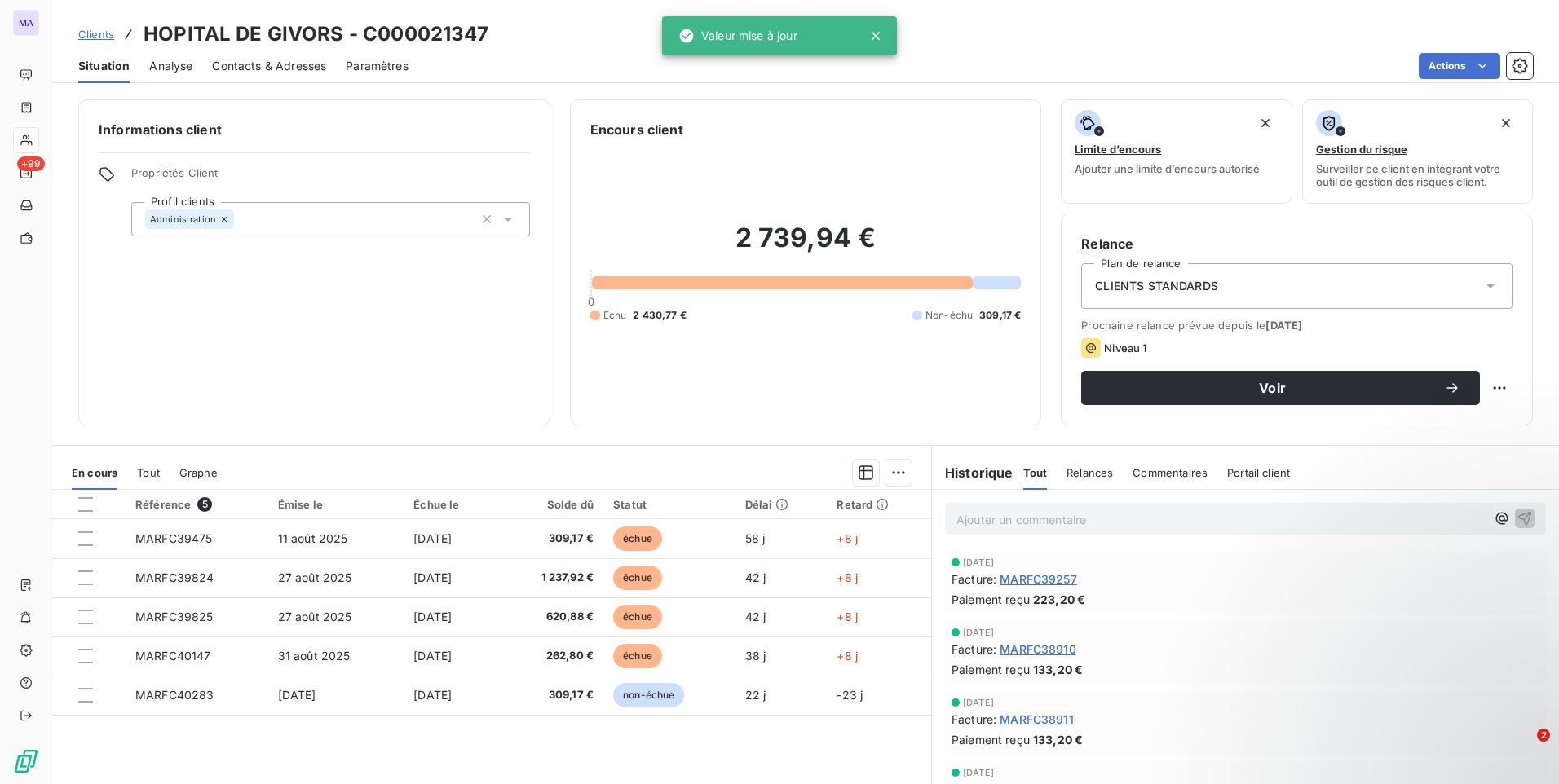
click at [1137, 283] on span "CLIENTS STANDARDS" at bounding box center [1156, 286] width 123 height 17
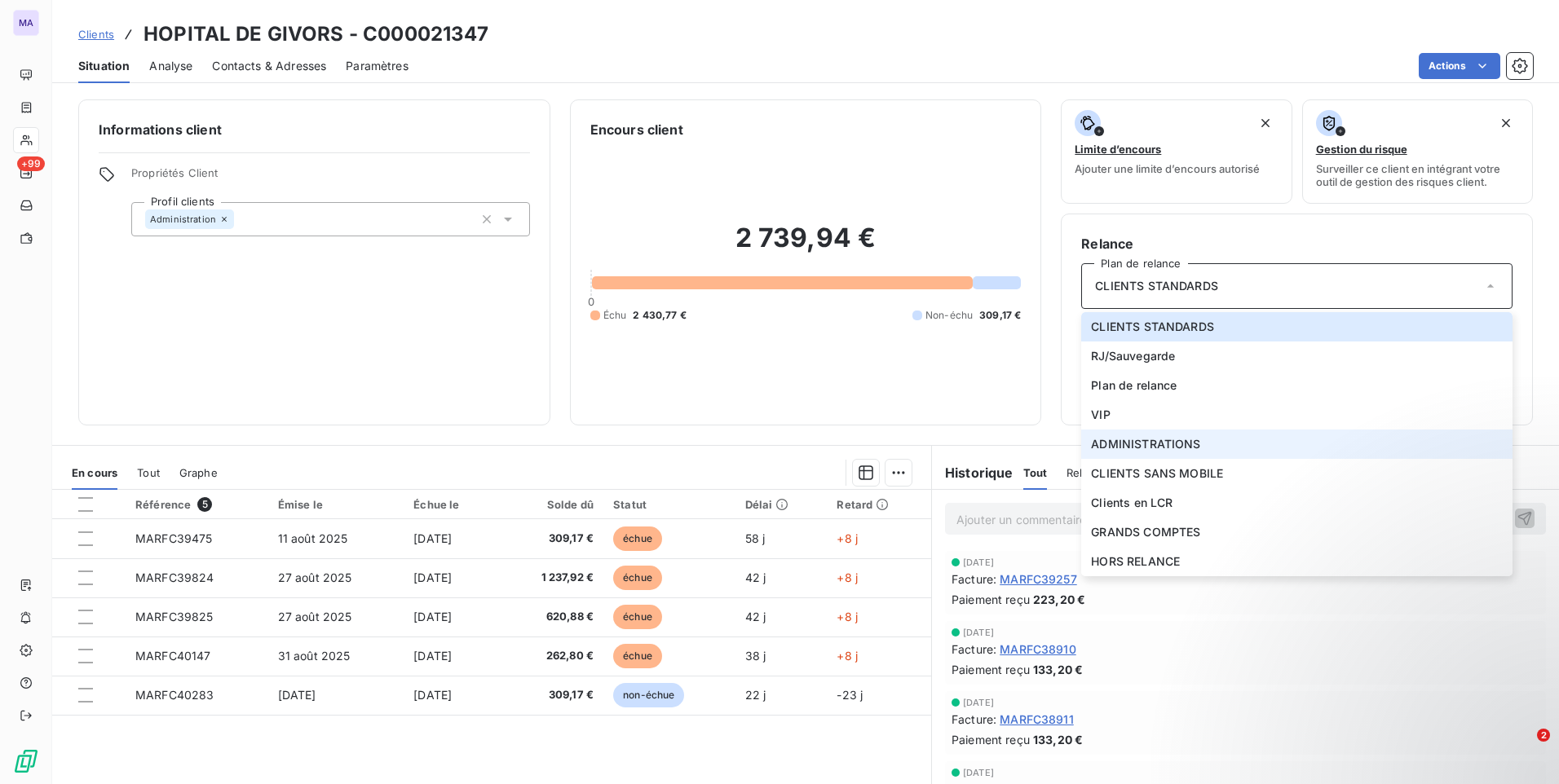
click at [1141, 446] on span "ADMINISTRATIONS" at bounding box center [1145, 444] width 109 height 17
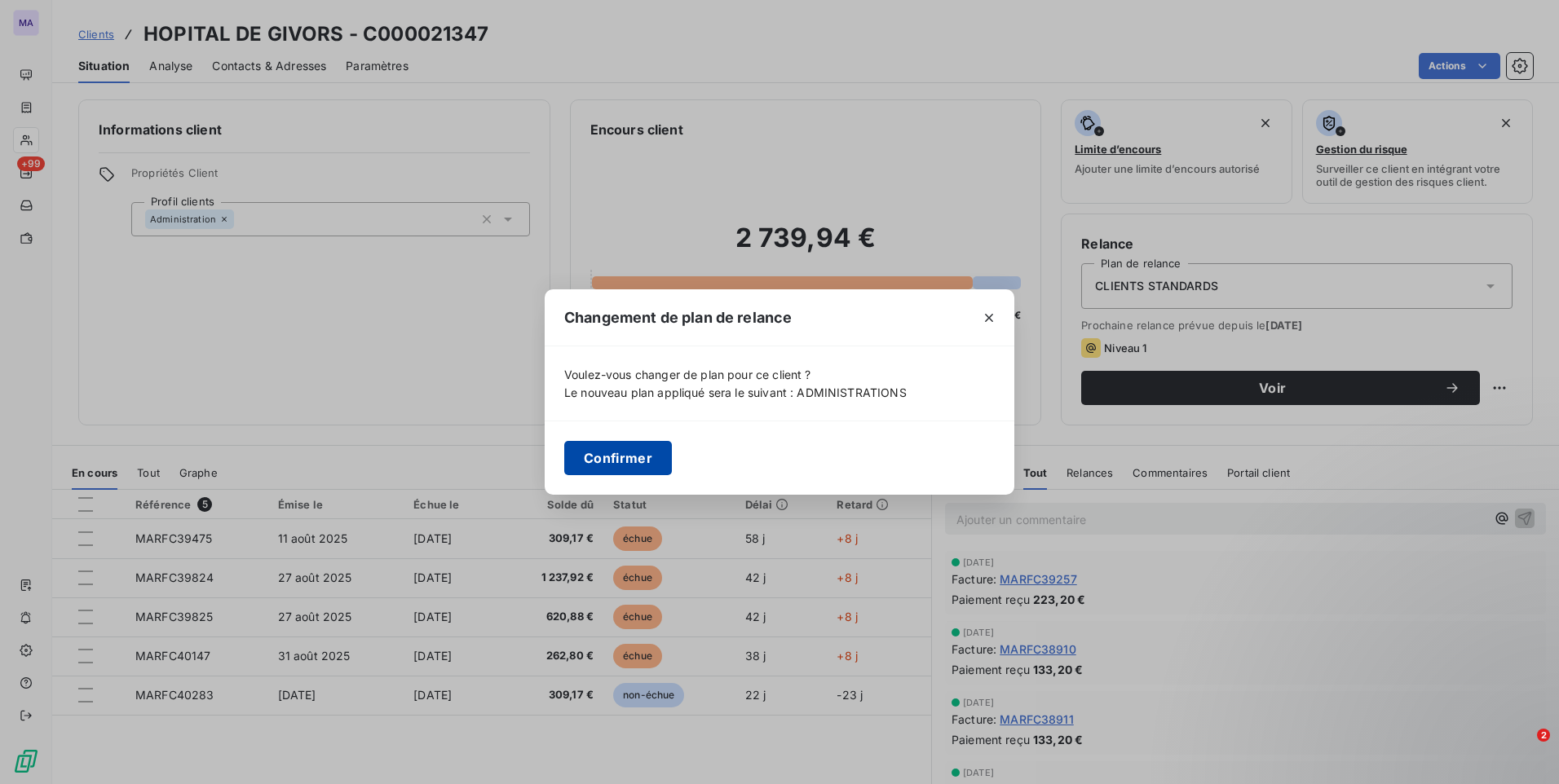
click at [651, 463] on button "Confirmer" at bounding box center [618, 457] width 107 height 34
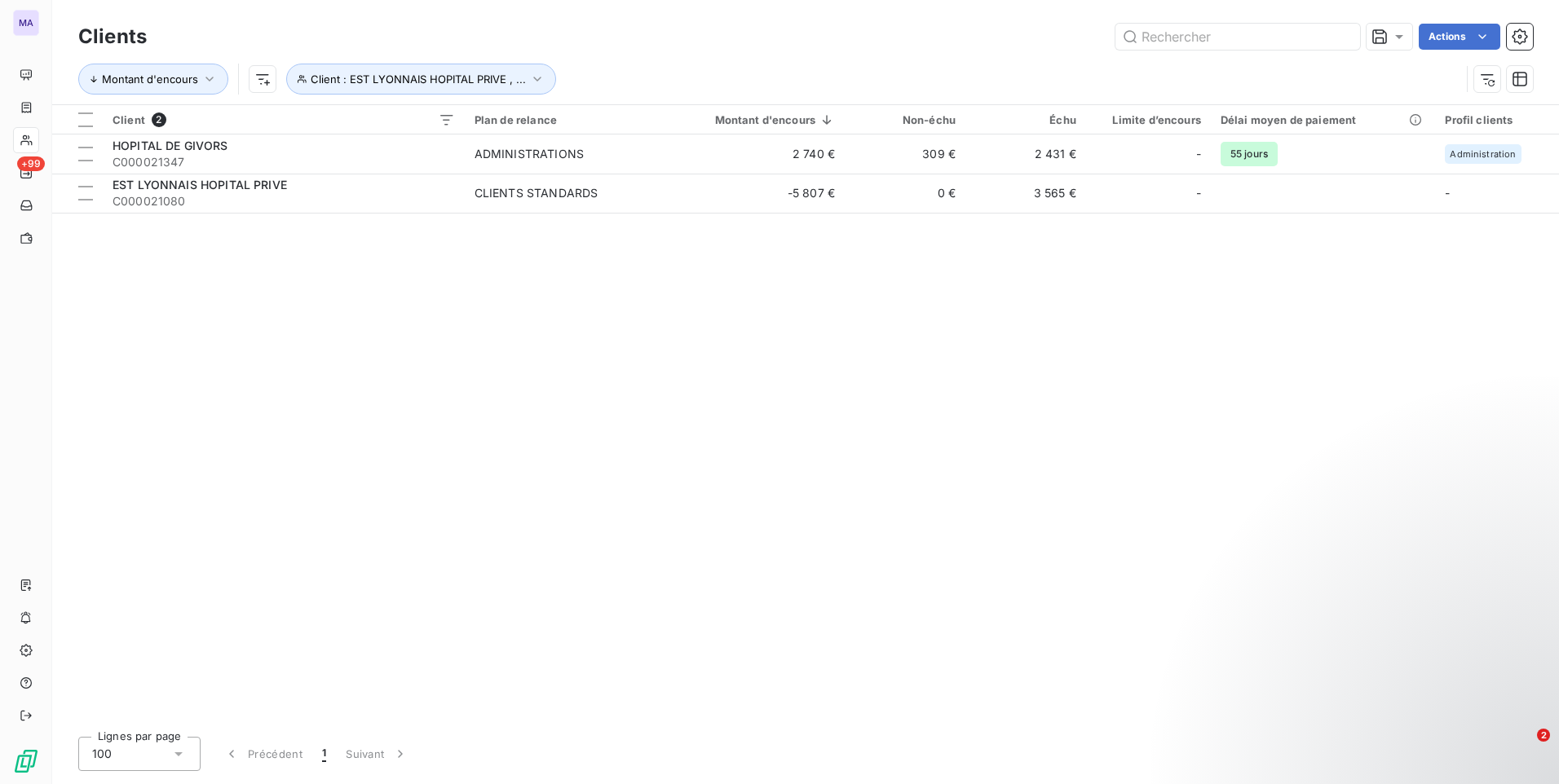
drag, startPoint x: 976, startPoint y: 380, endPoint x: 842, endPoint y: 335, distance: 141.4
click at [974, 380] on div "Client 2 Plan de relance Montant d'encours Non-échu Échu Limite d’encours Délai…" at bounding box center [805, 413] width 1507 height 618
click at [363, 81] on span "Client : EST LYONNAIS HOPITAL PRIVE , ..." at bounding box center [418, 79] width 216 height 13
click at [660, 120] on icon "button" at bounding box center [661, 121] width 17 height 17
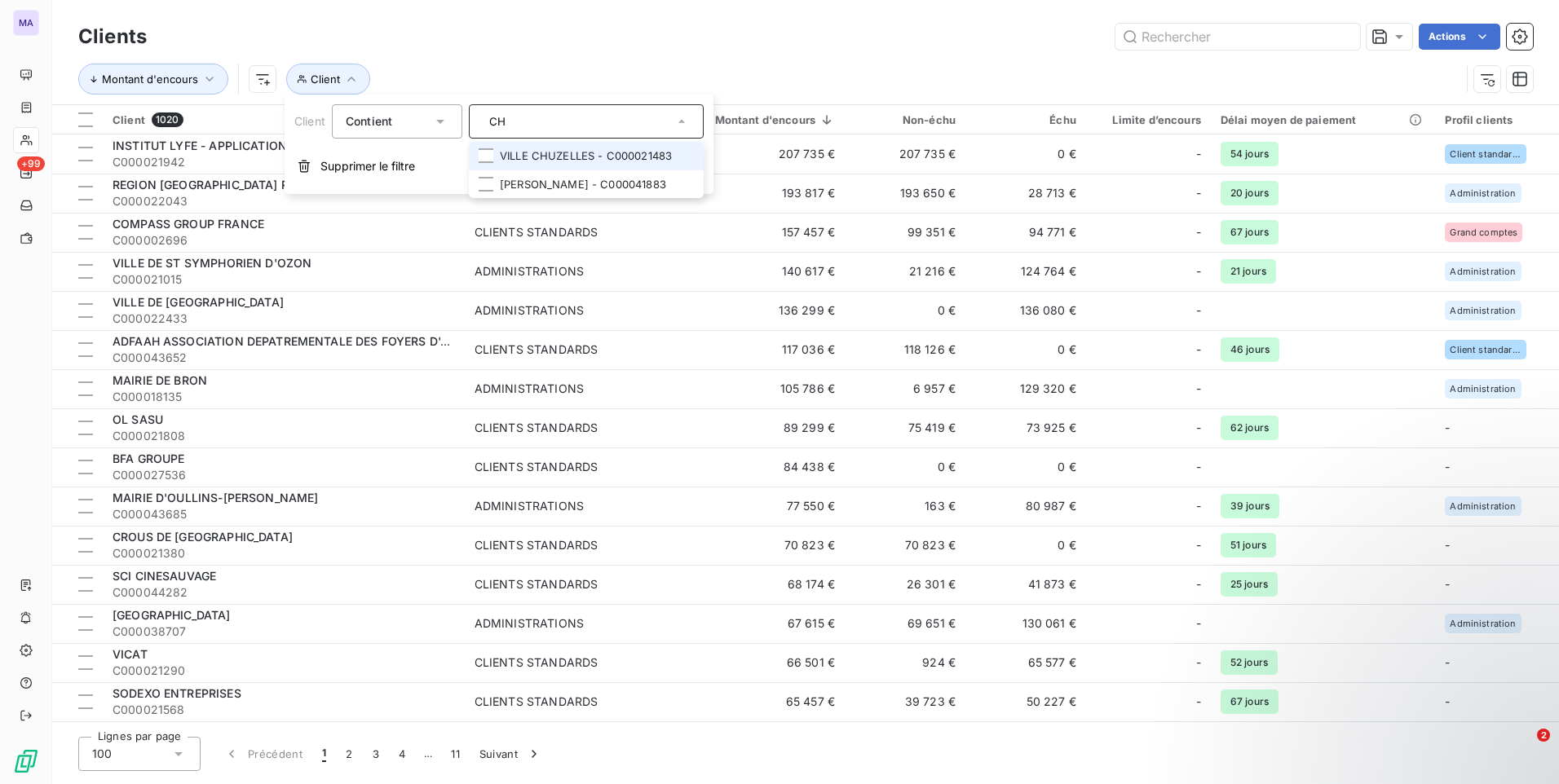
type input "C"
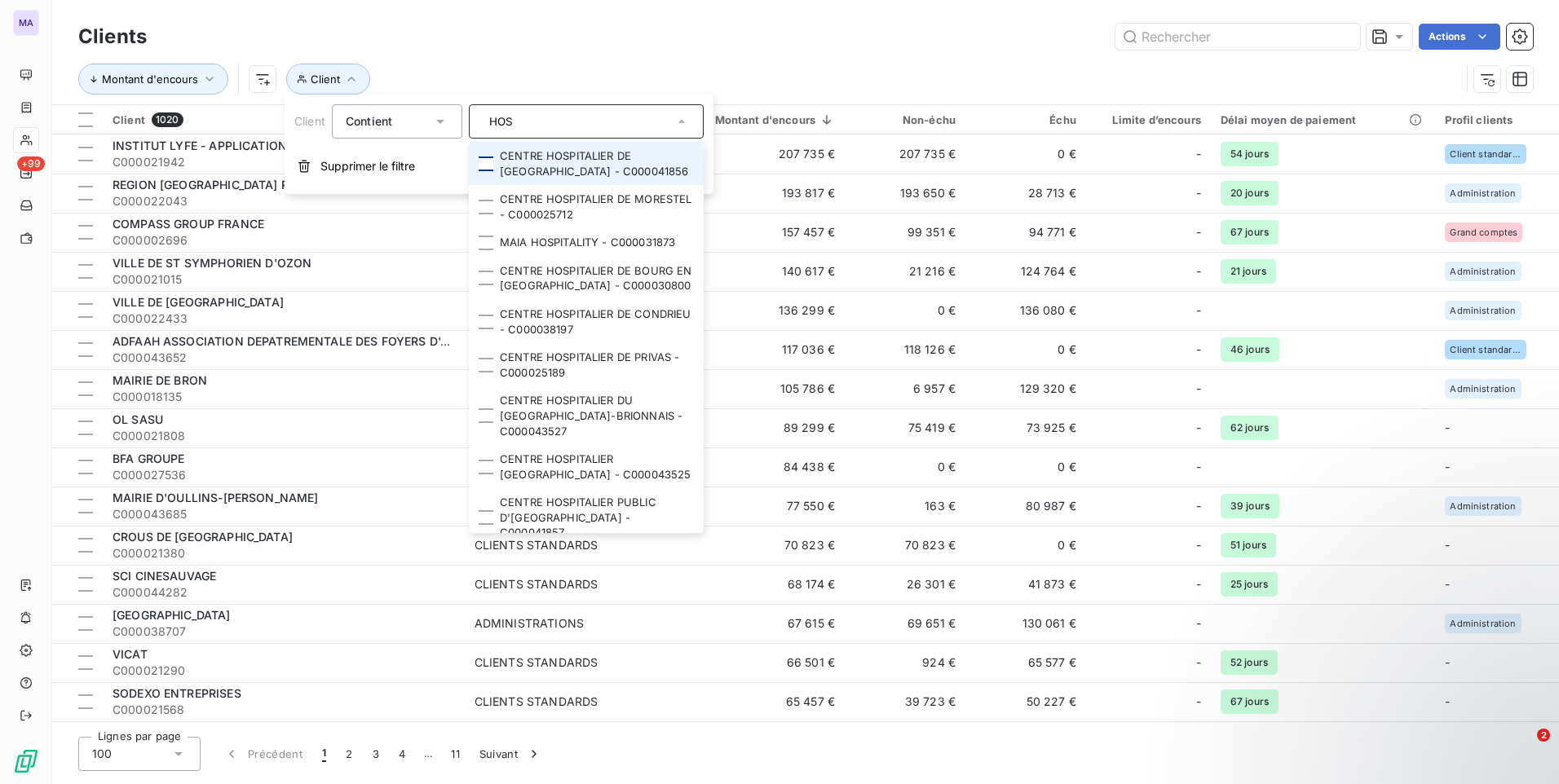
type input "HOS"
click at [485, 161] on div at bounding box center [486, 164] width 15 height 15
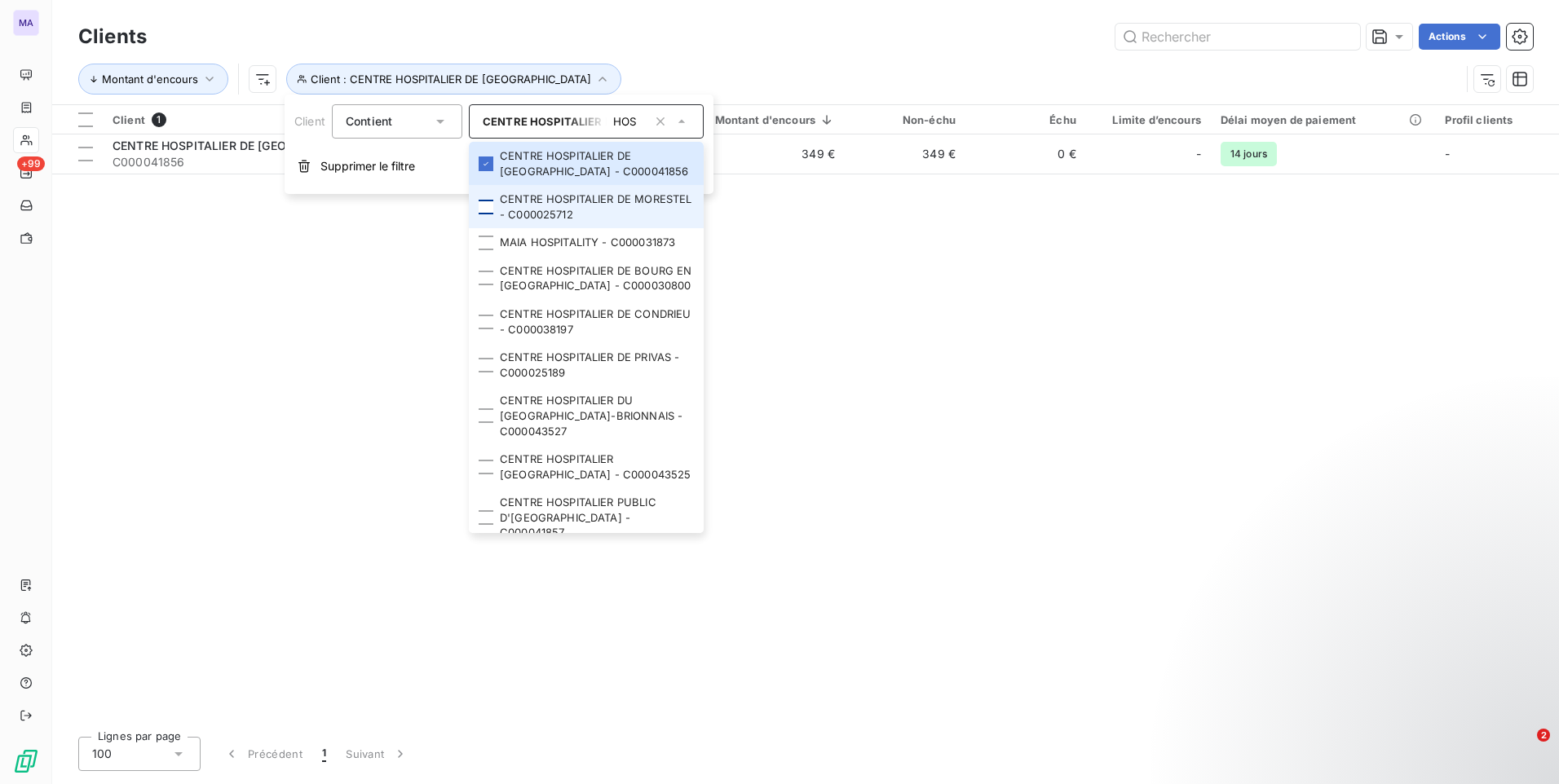
click at [488, 204] on div at bounding box center [486, 207] width 15 height 15
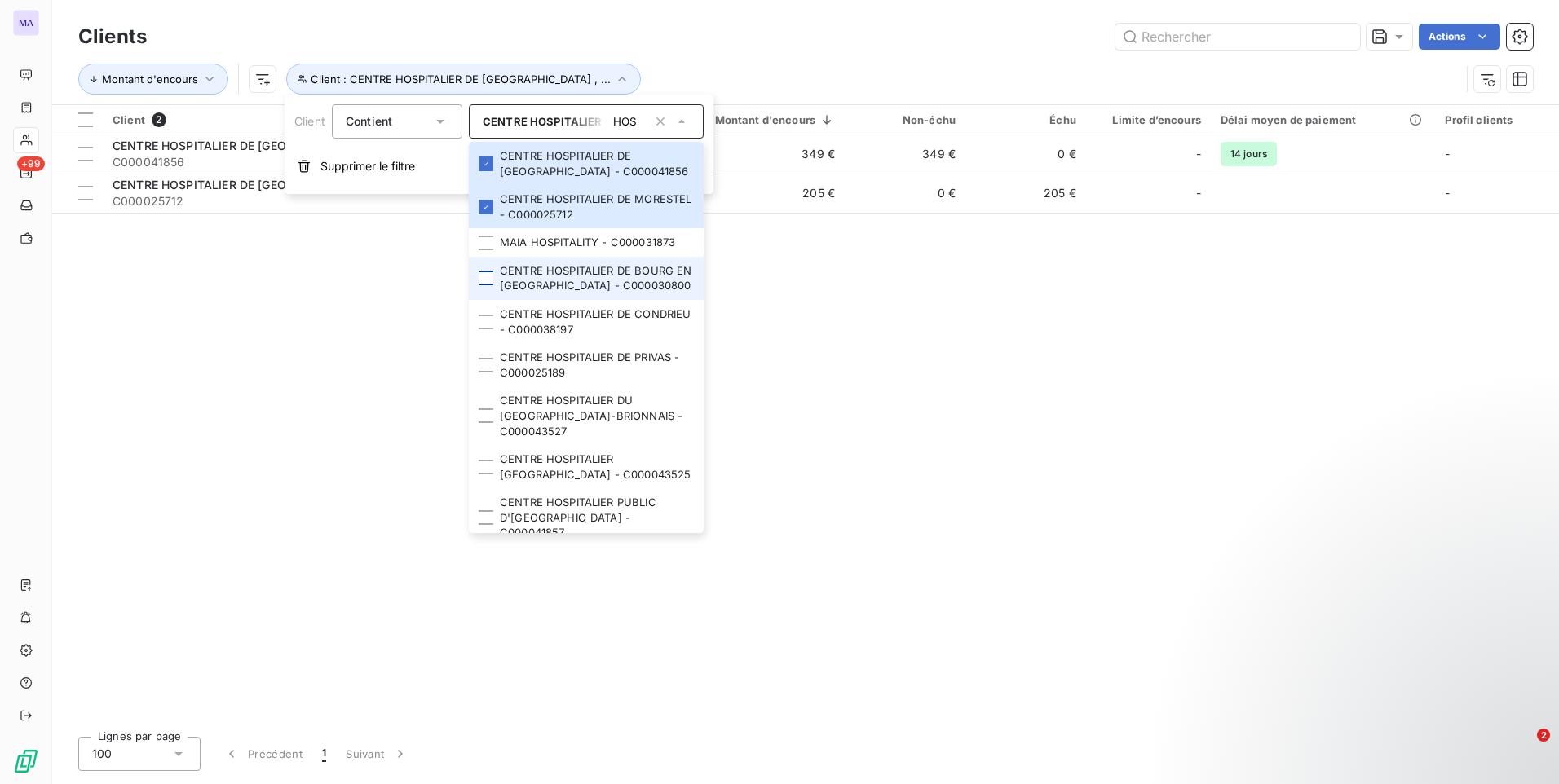
click at [486, 279] on div at bounding box center [486, 278] width 15 height 15
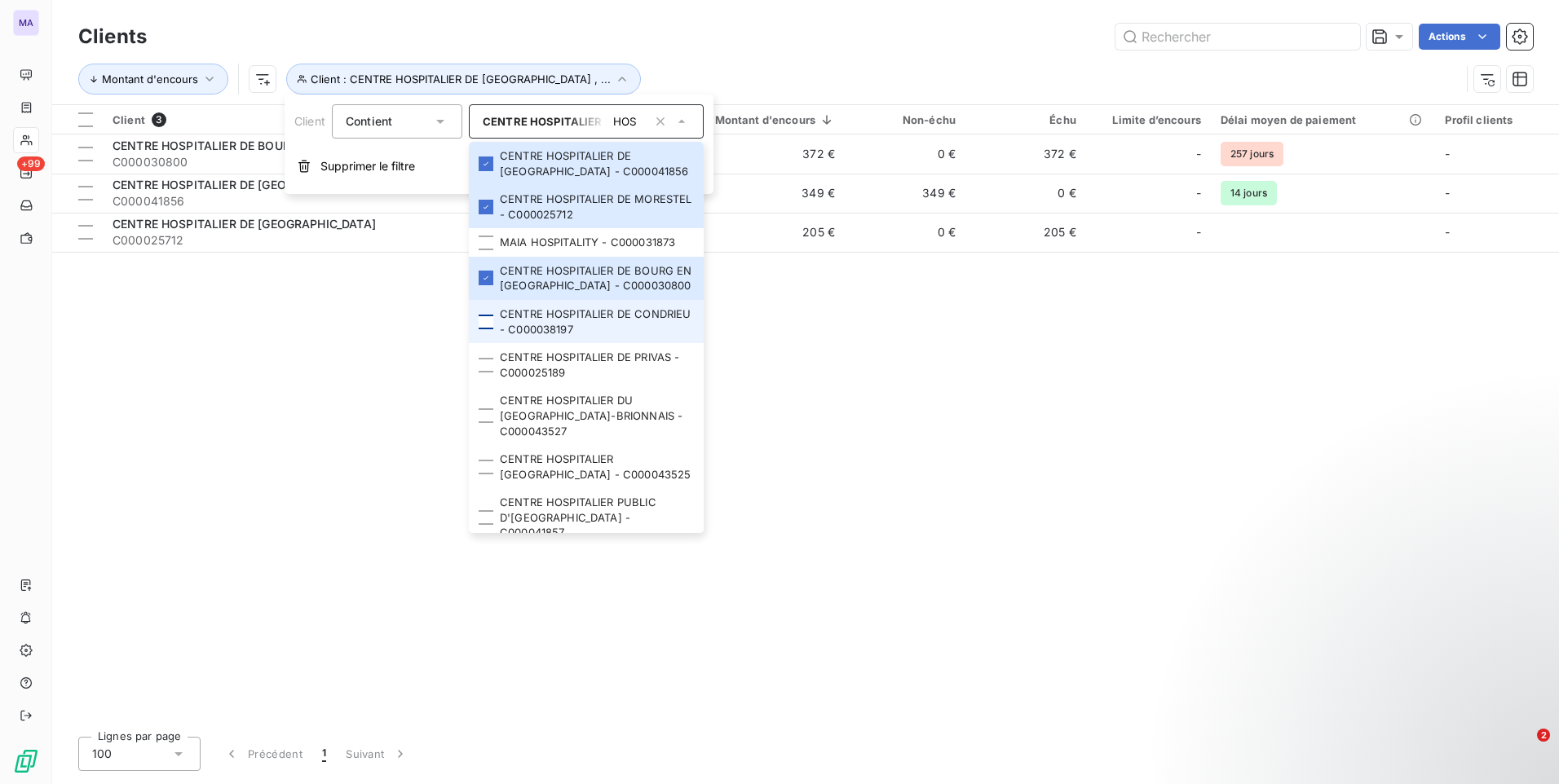
click at [486, 323] on div at bounding box center [486, 322] width 15 height 15
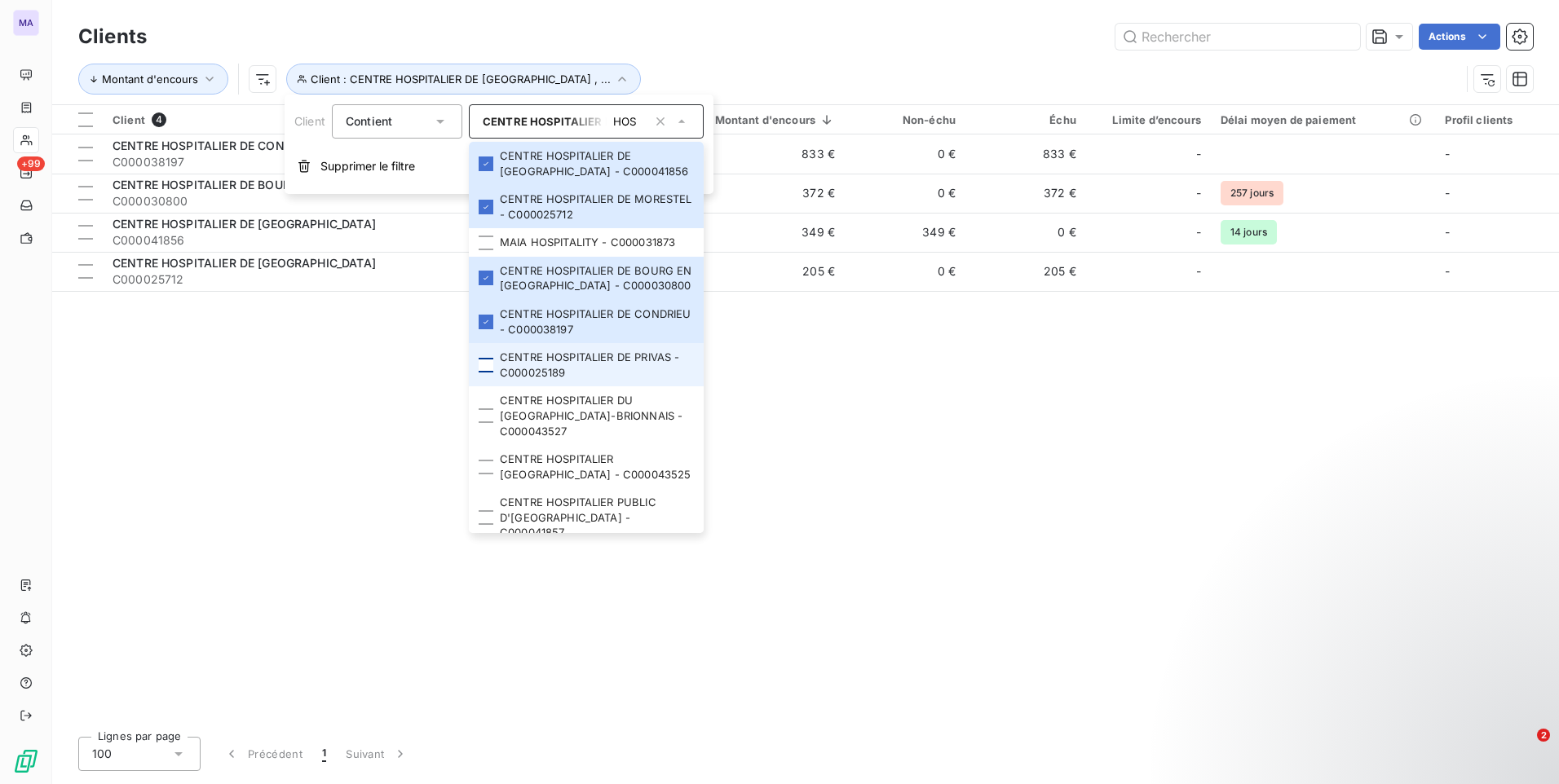
click at [481, 367] on div at bounding box center [486, 365] width 15 height 15
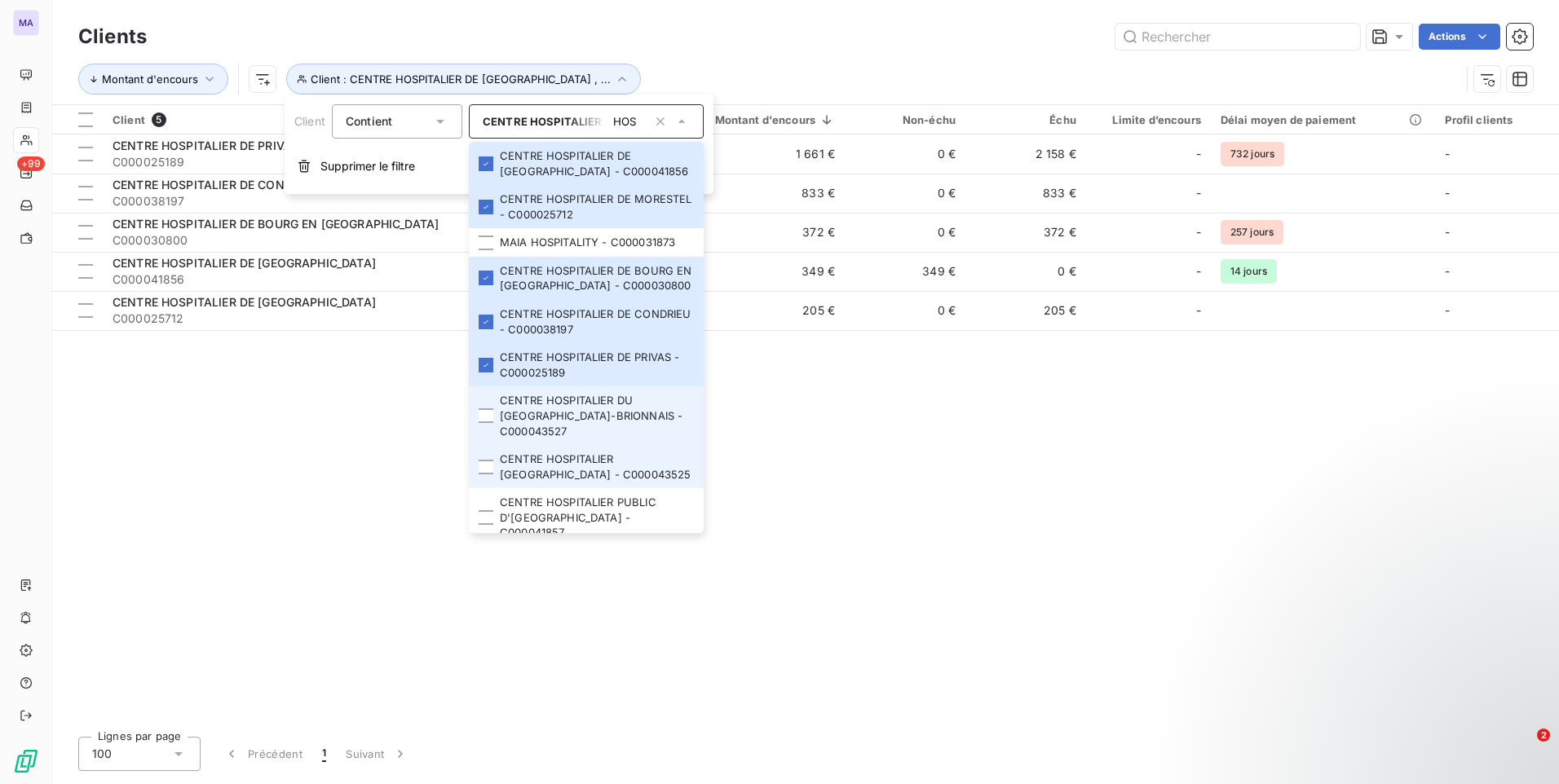
drag, startPoint x: 491, startPoint y: 416, endPoint x: 490, endPoint y: 446, distance: 30.0
click at [490, 416] on div at bounding box center [486, 416] width 15 height 15
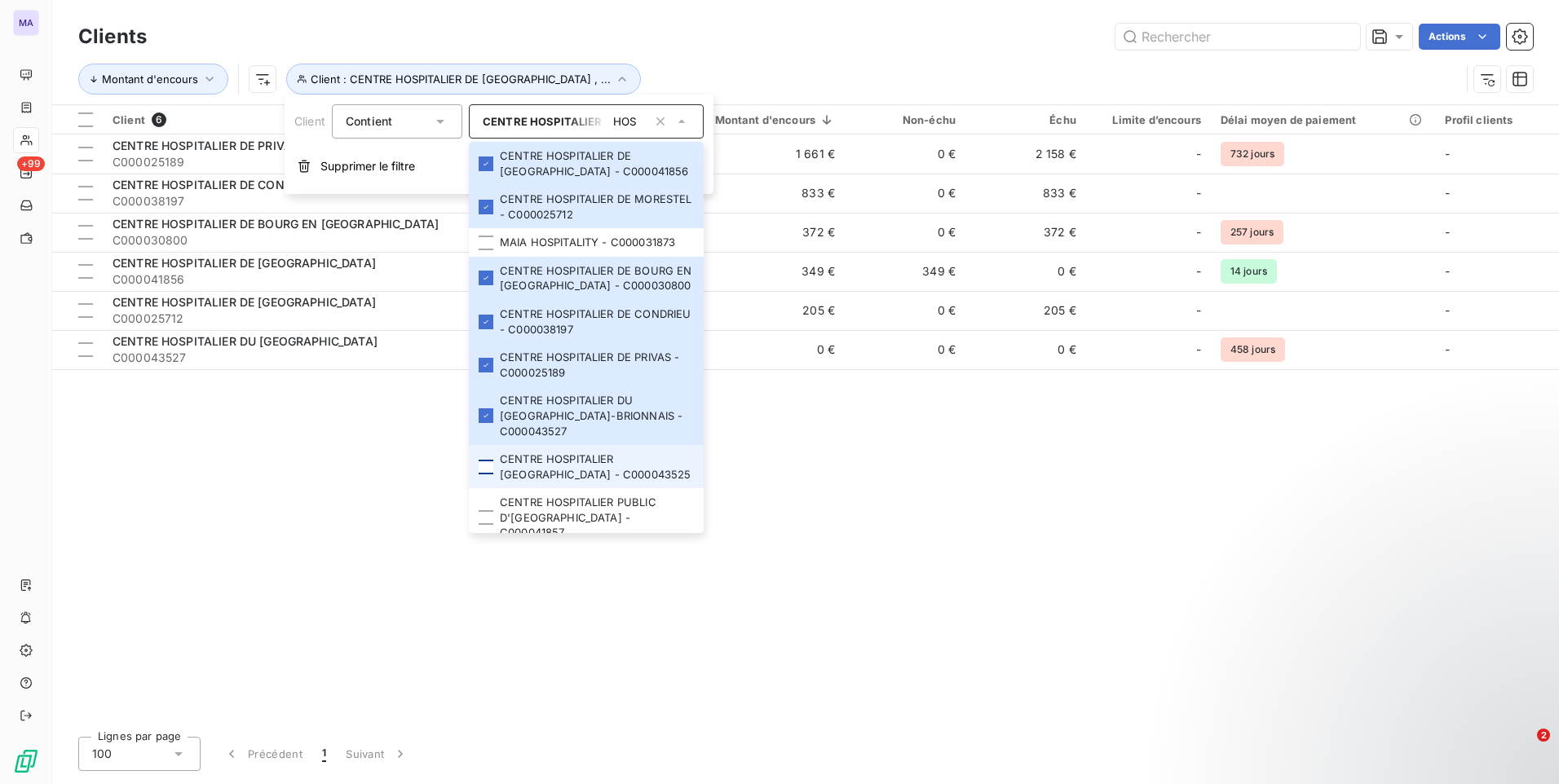
click at [486, 468] on div at bounding box center [486, 467] width 15 height 15
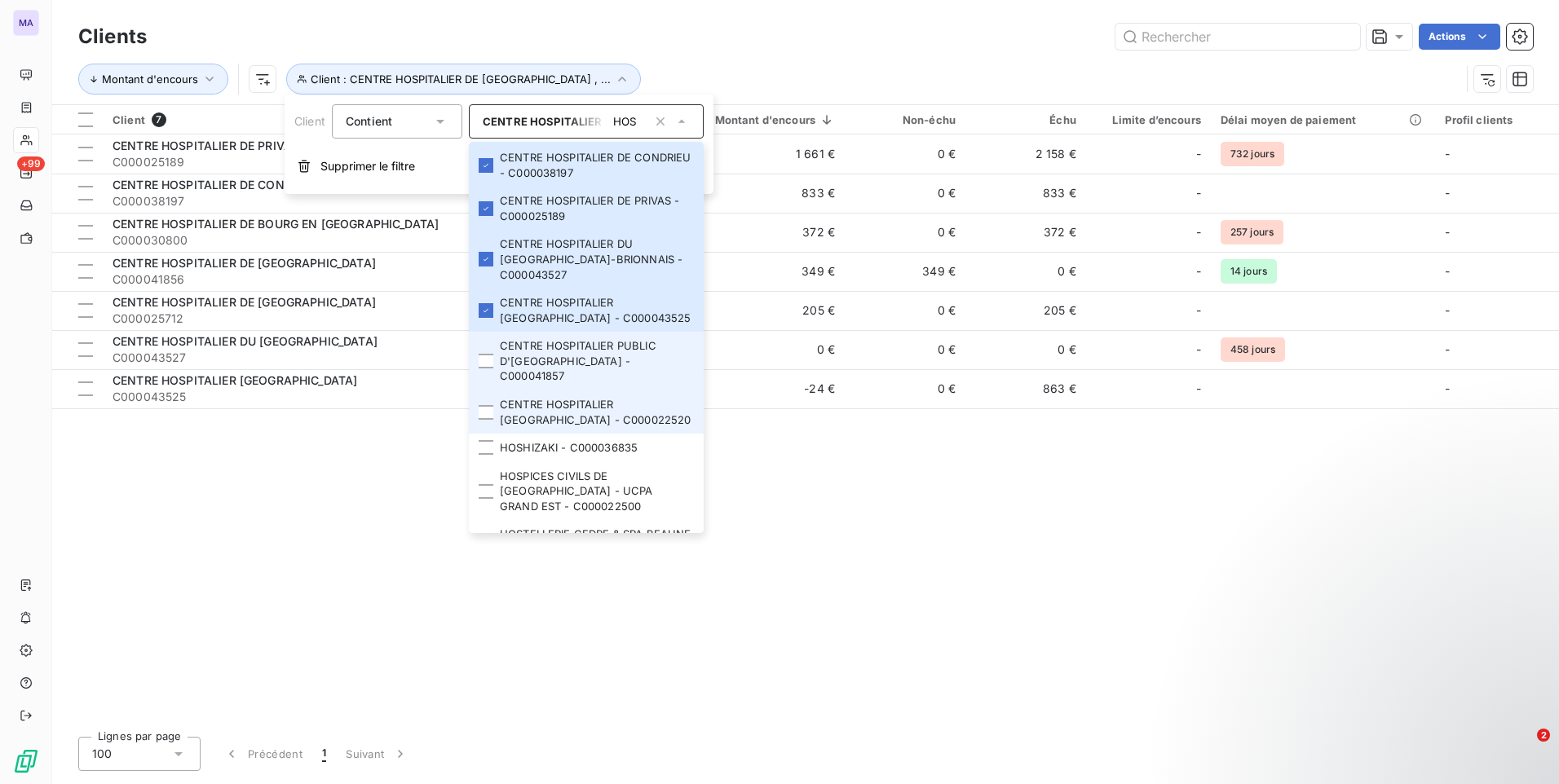
scroll to position [163, 0]
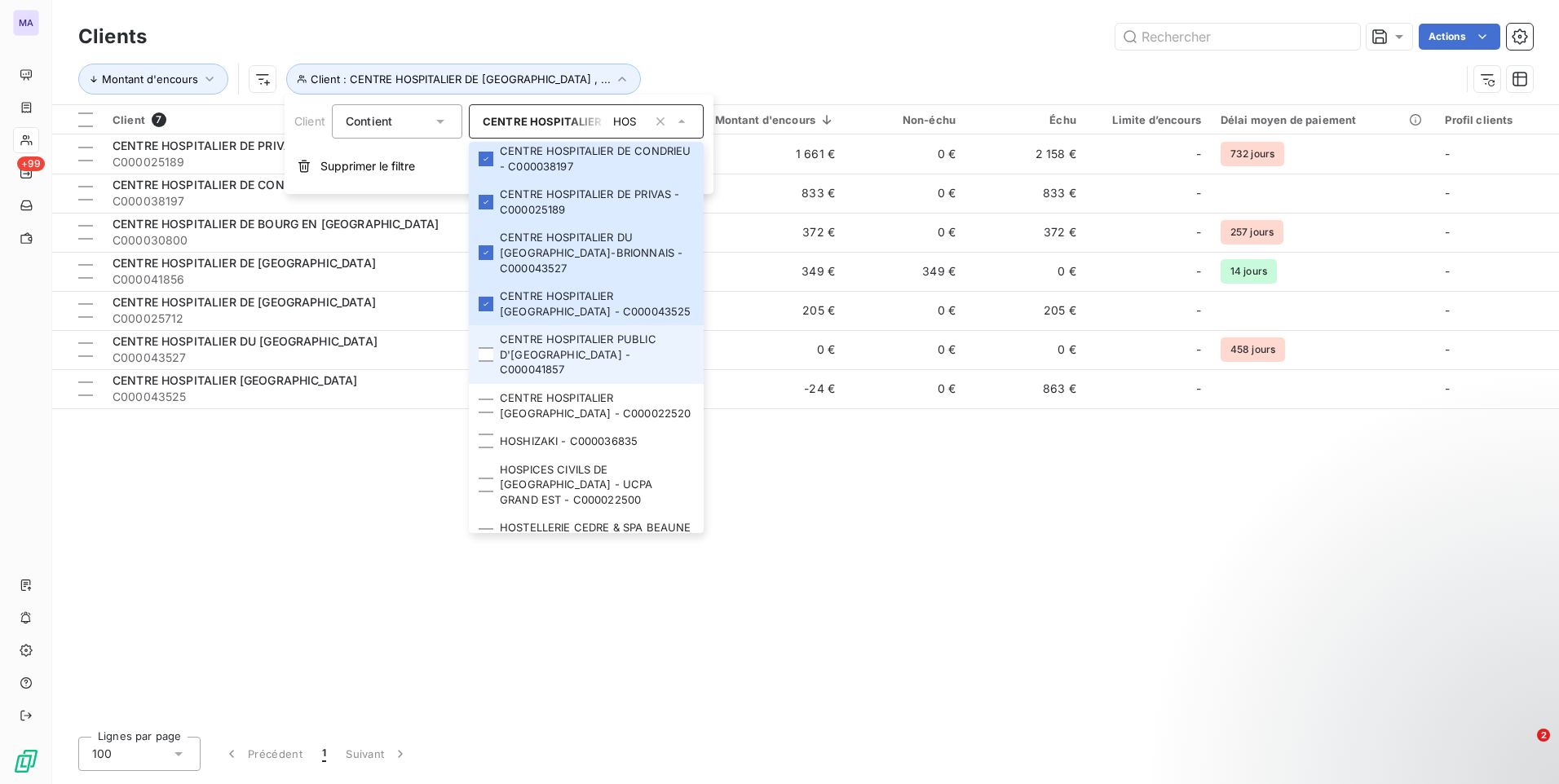
drag, startPoint x: 492, startPoint y: 348, endPoint x: 486, endPoint y: 359, distance: 12.5
click at [490, 349] on div at bounding box center [486, 355] width 15 height 15
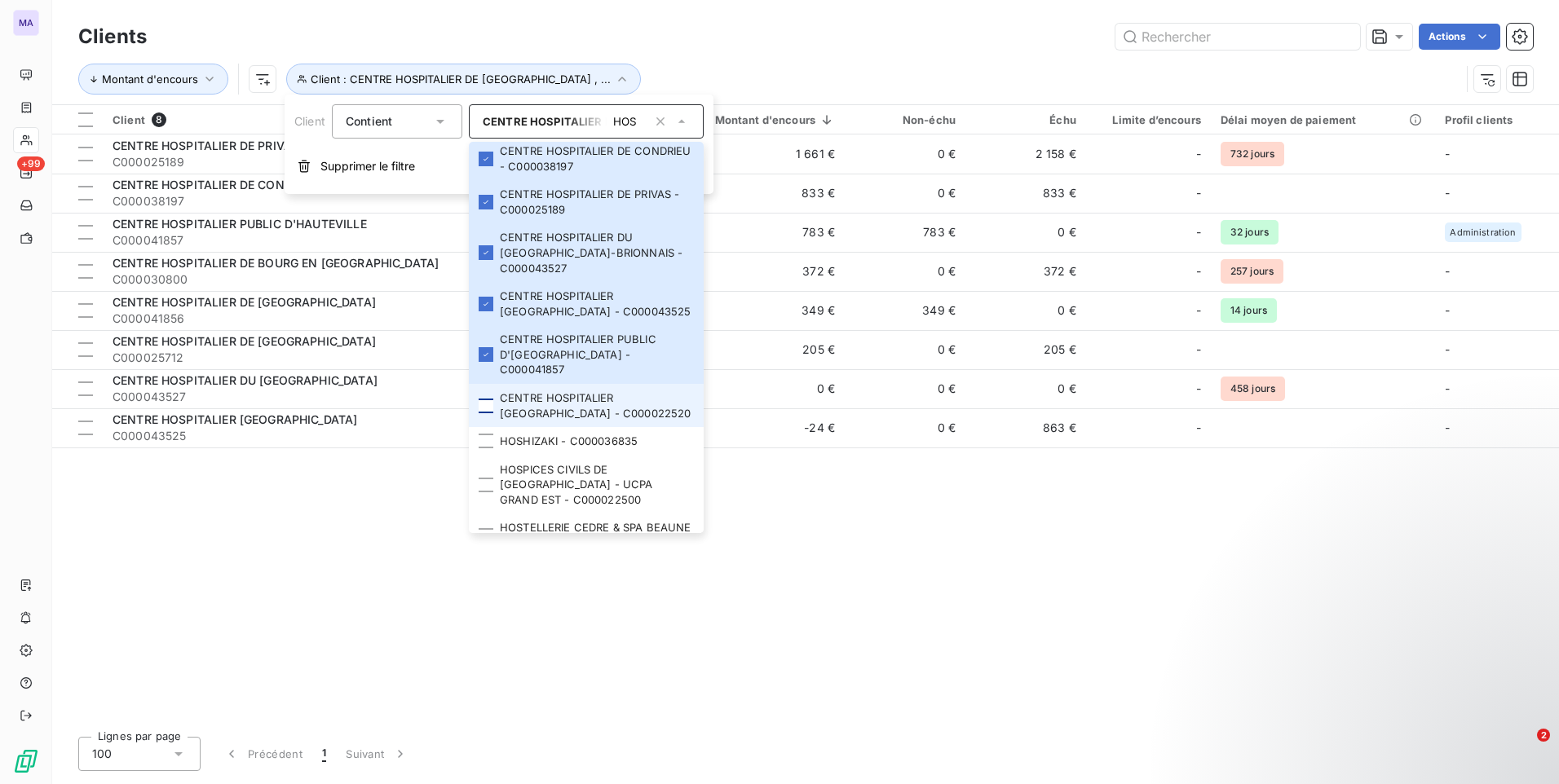
click at [482, 399] on div at bounding box center [486, 406] width 15 height 15
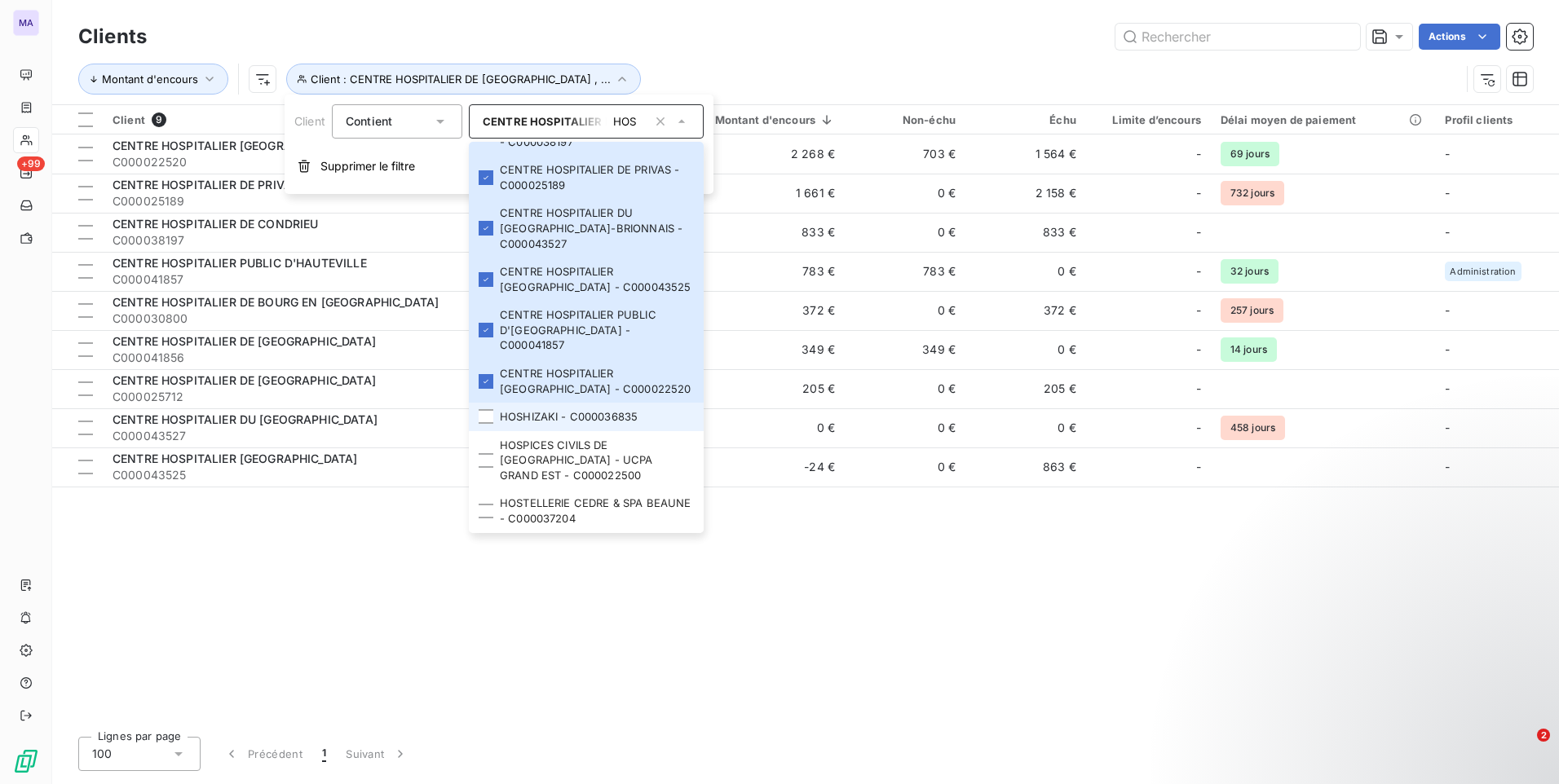
scroll to position [201, 0]
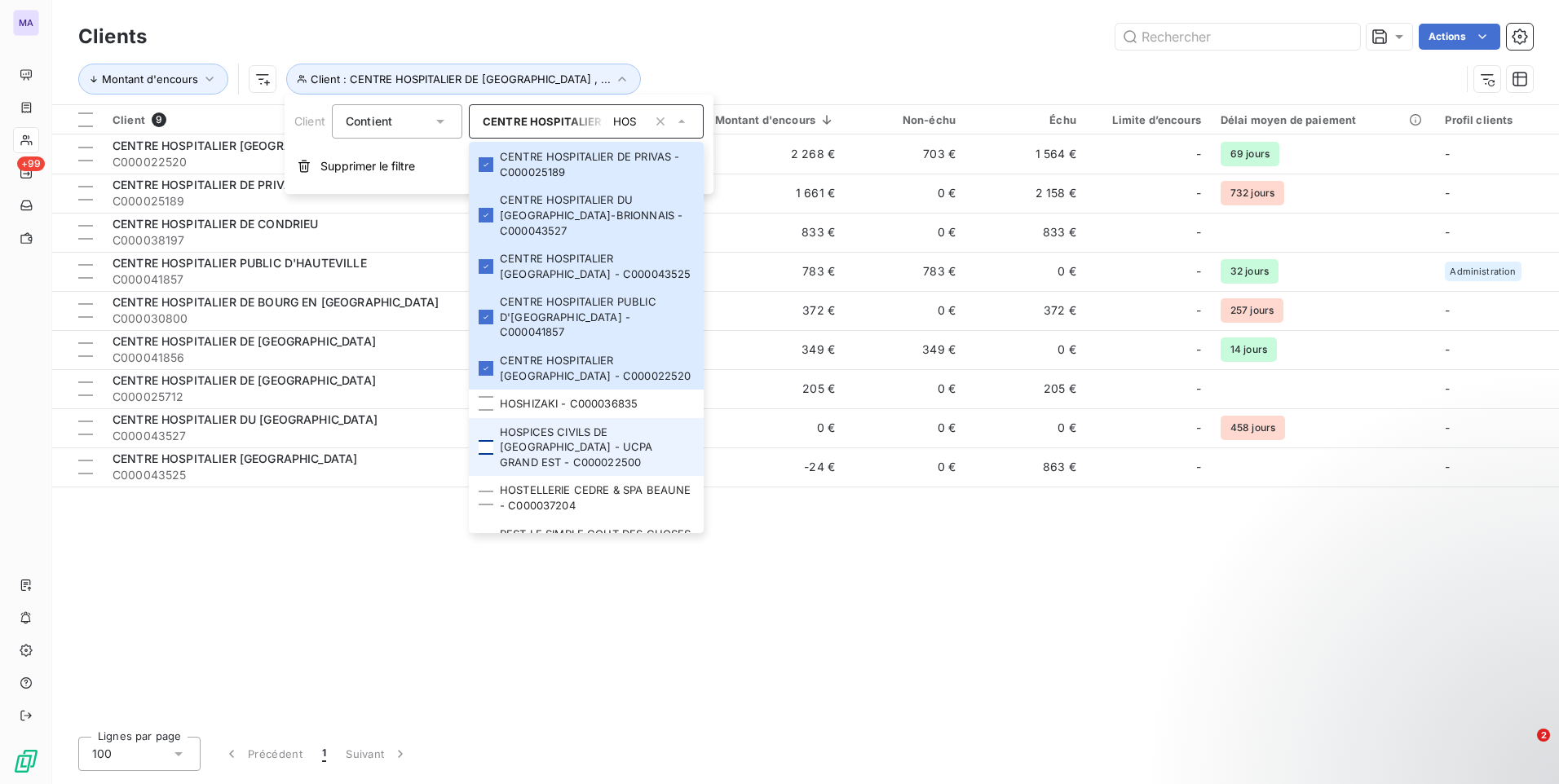
click at [488, 440] on div at bounding box center [486, 447] width 15 height 15
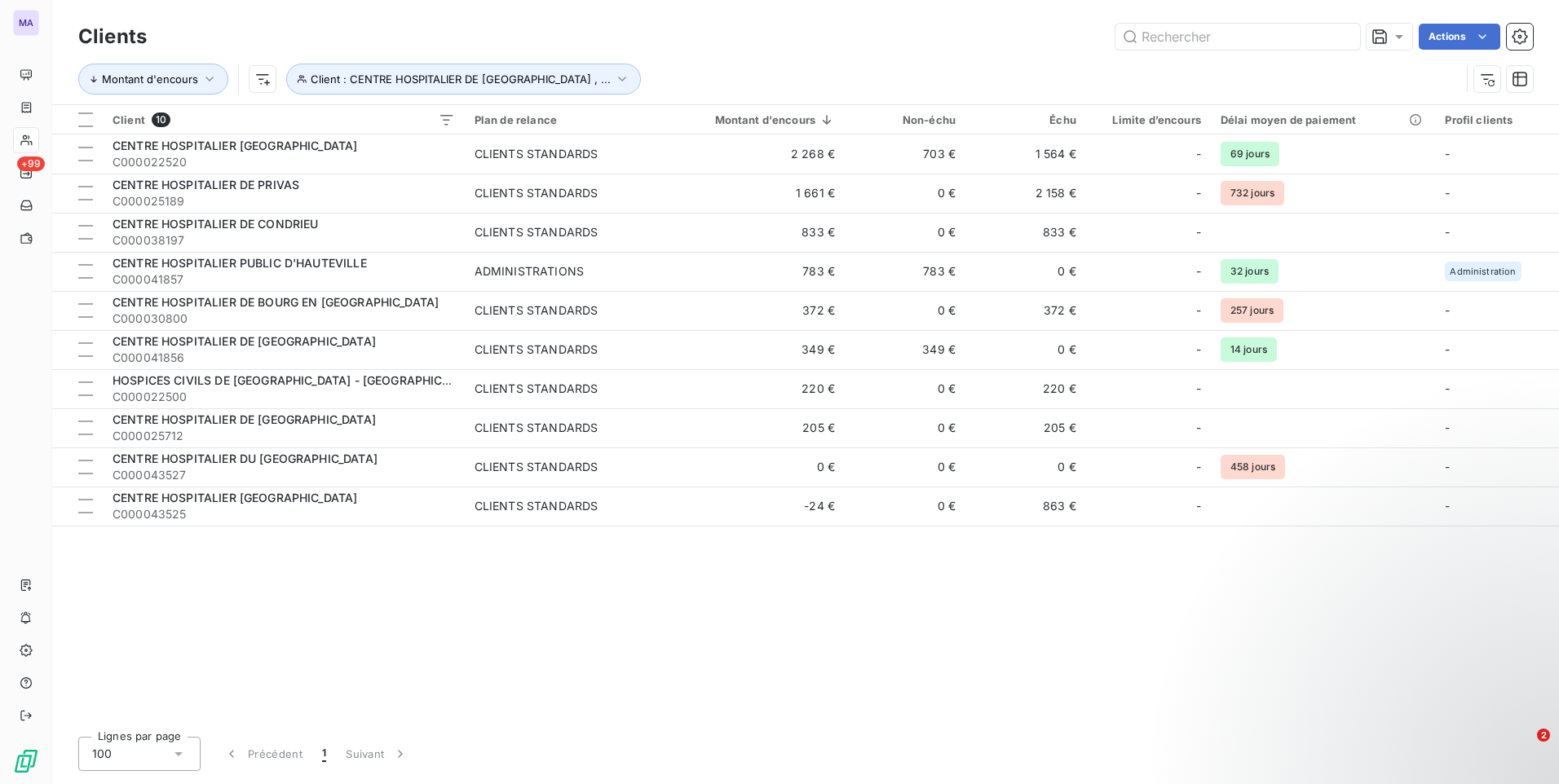
click at [525, 641] on div "Client 10 Plan de relance Montant d'encours Non-échu Échu Limite d’encours Déla…" at bounding box center [805, 413] width 1507 height 618
click at [86, 117] on div at bounding box center [86, 120] width 15 height 15
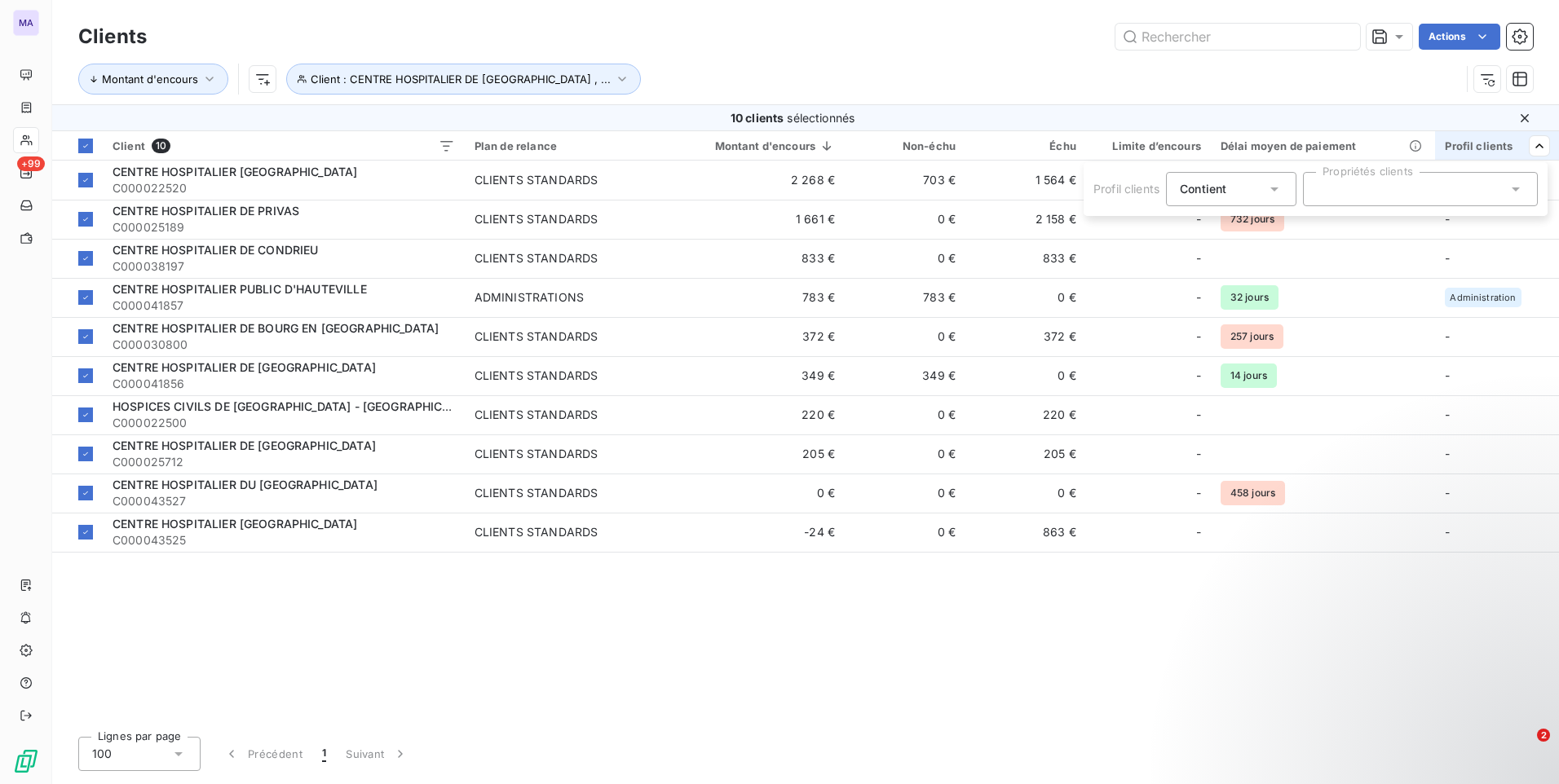
click at [1463, 189] on div at bounding box center [1420, 188] width 235 height 34
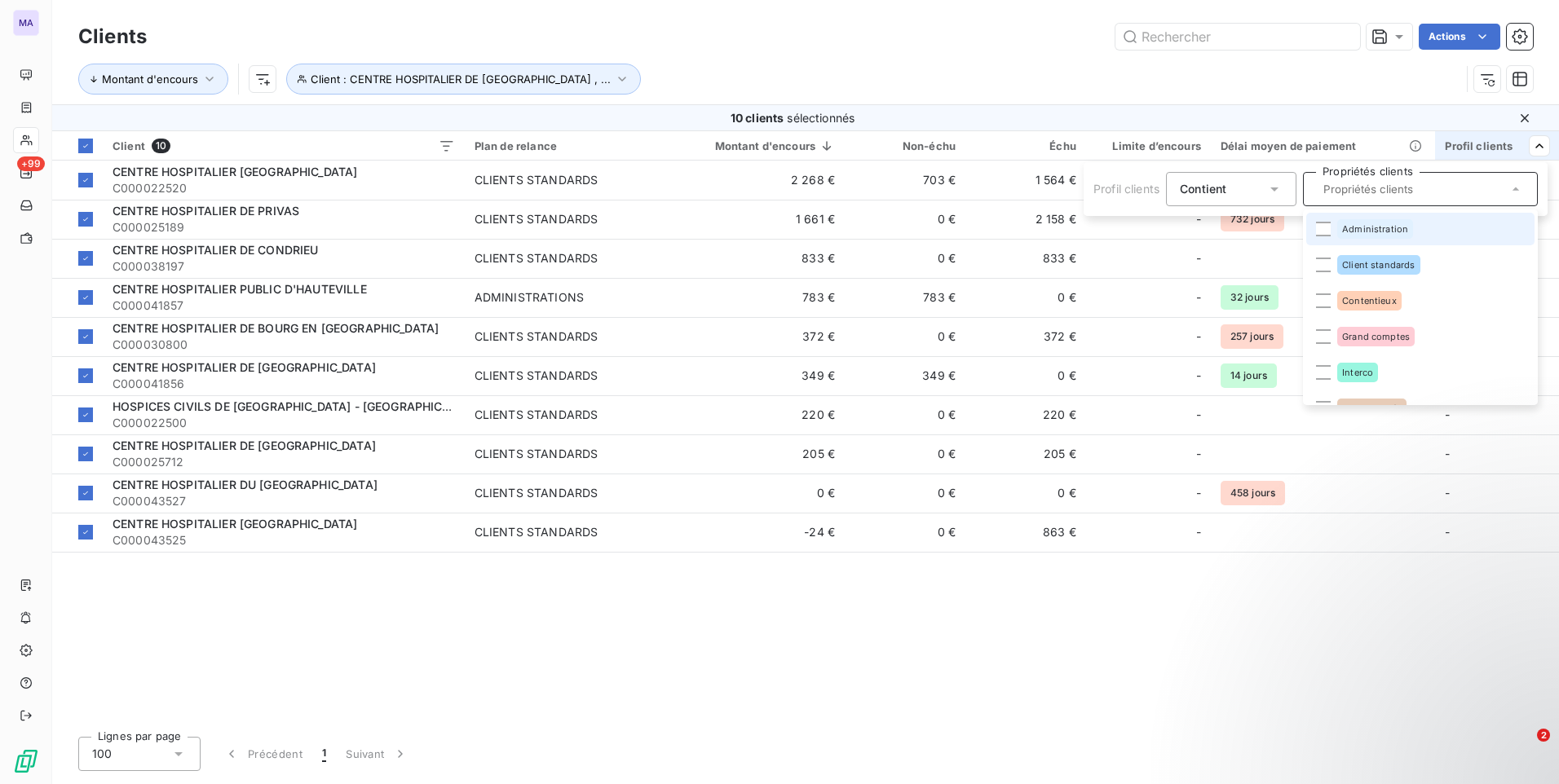
click at [1406, 226] on div "Administration" at bounding box center [1375, 229] width 76 height 20
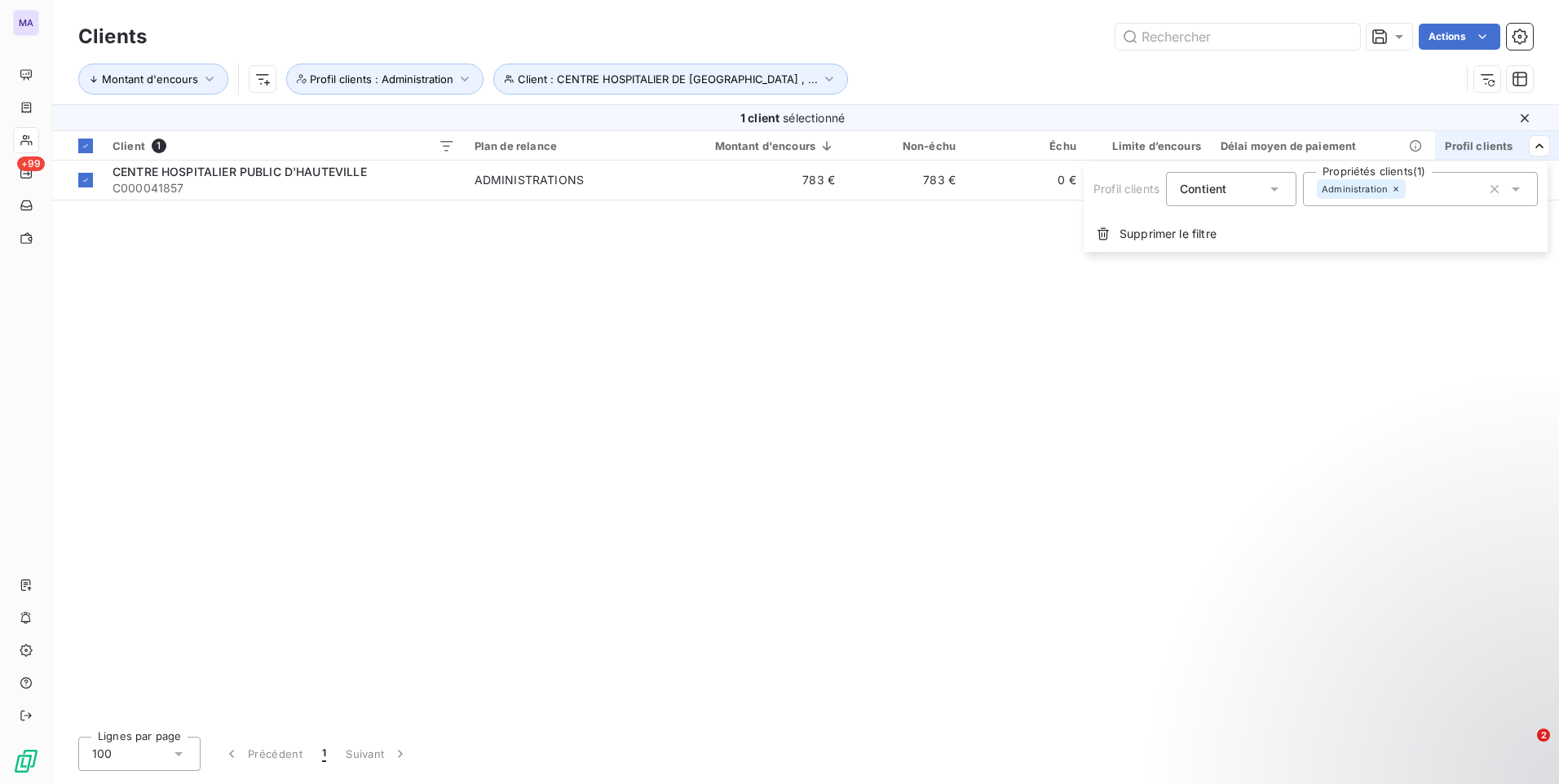
drag, startPoint x: 1483, startPoint y: 351, endPoint x: 1490, endPoint y: 318, distance: 33.7
click at [1483, 347] on html "MA +99 Clients Actions Montant d'encours Client : CENTRE HOSPITALIER DE [GEOGRA…" at bounding box center [780, 392] width 1559 height 784
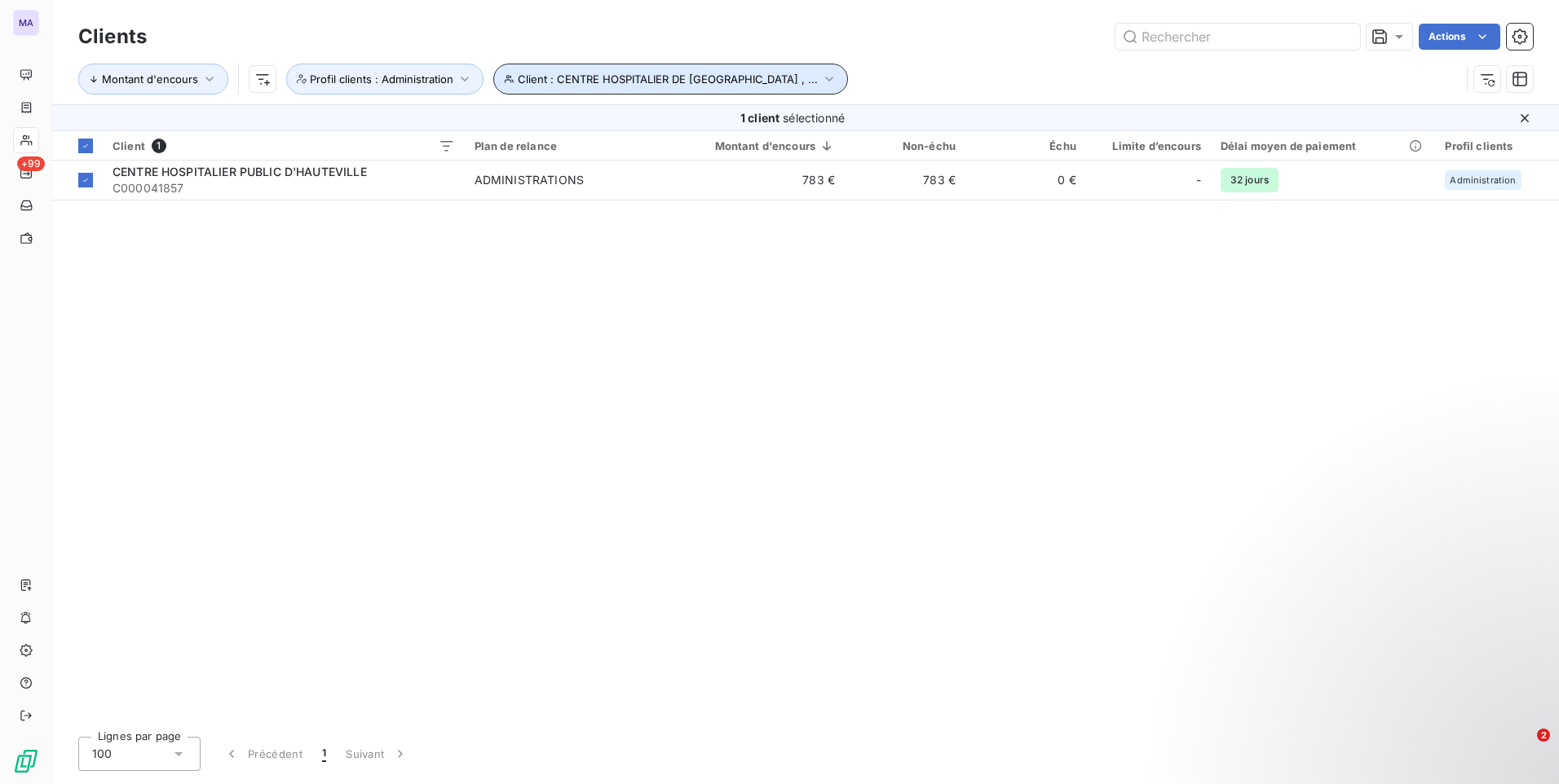
drag, startPoint x: 744, startPoint y: 78, endPoint x: 769, endPoint y: 15, distance: 67.8
click at [769, 15] on div "Clients Actions Montant d'encours Client : CENTRE HOSPITALIER DE [GEOGRAPHIC_DA…" at bounding box center [805, 52] width 1507 height 104
click at [680, 74] on span "Client : CENTRE HOSPITALIER DE [GEOGRAPHIC_DATA] , ..." at bounding box center [667, 79] width 300 height 13
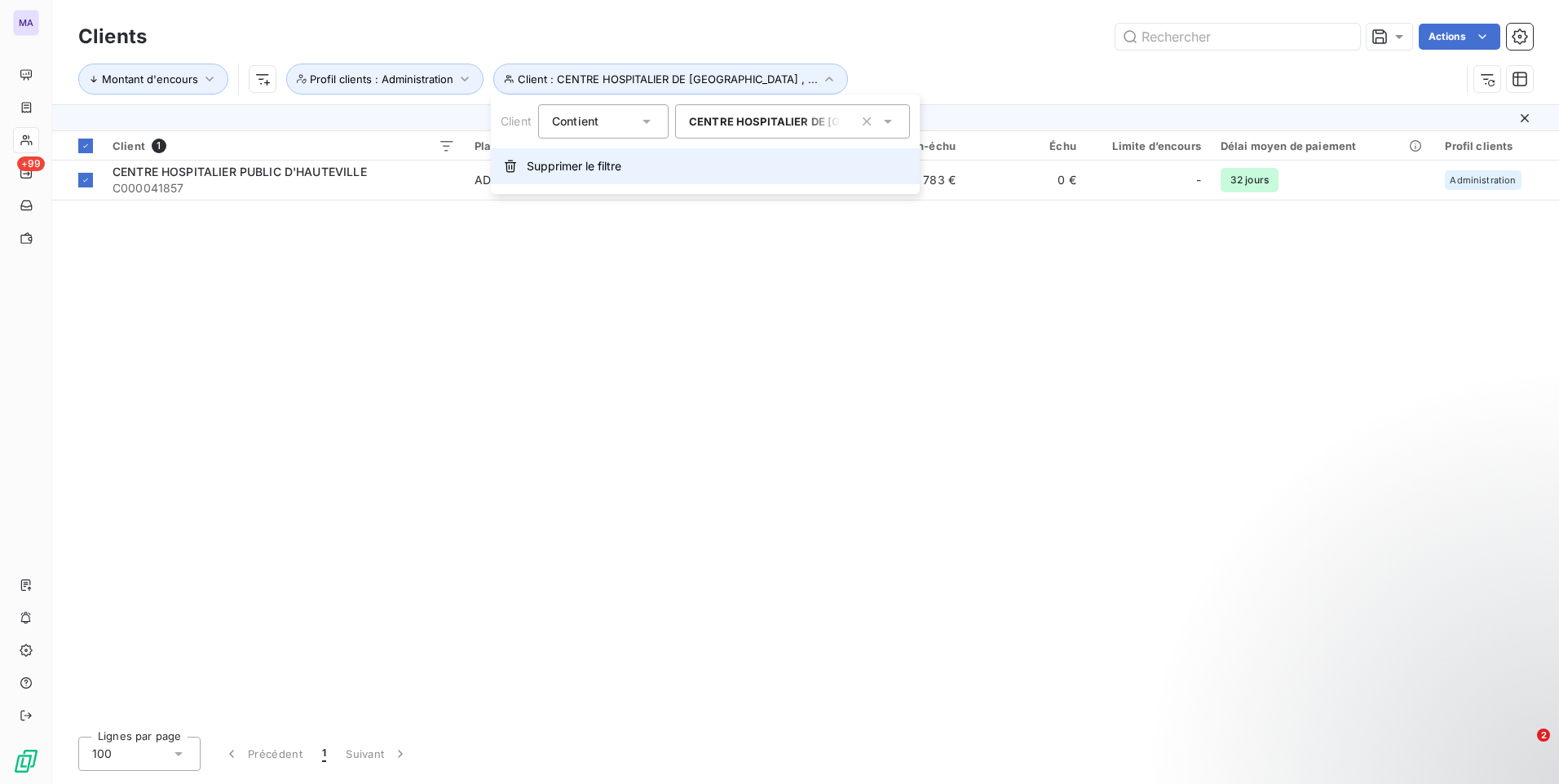
click at [575, 162] on span "Supprimer le filtre" at bounding box center [574, 167] width 95 height 17
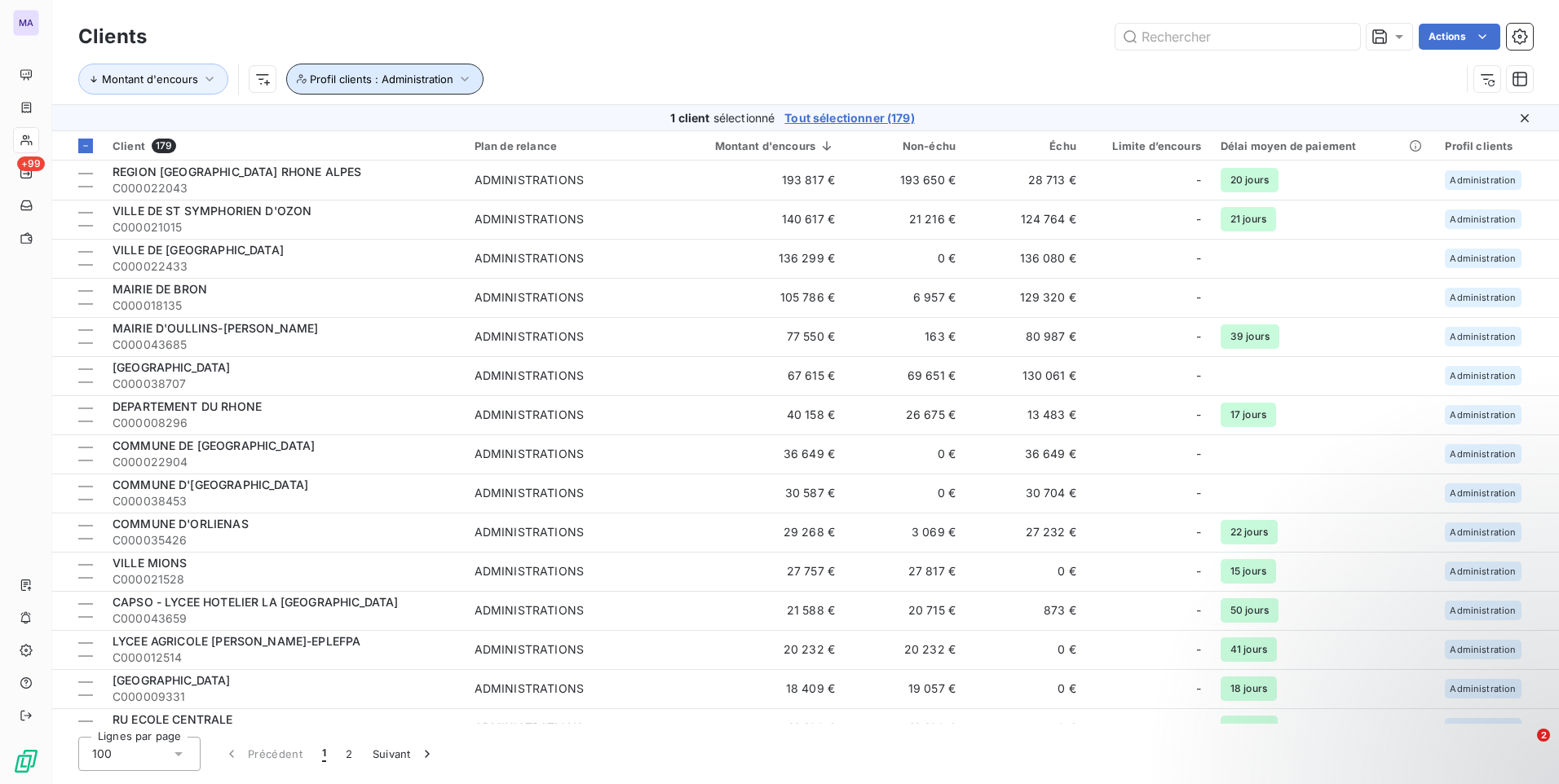
click at [443, 79] on span "Profil clients : Administration" at bounding box center [381, 79] width 144 height 13
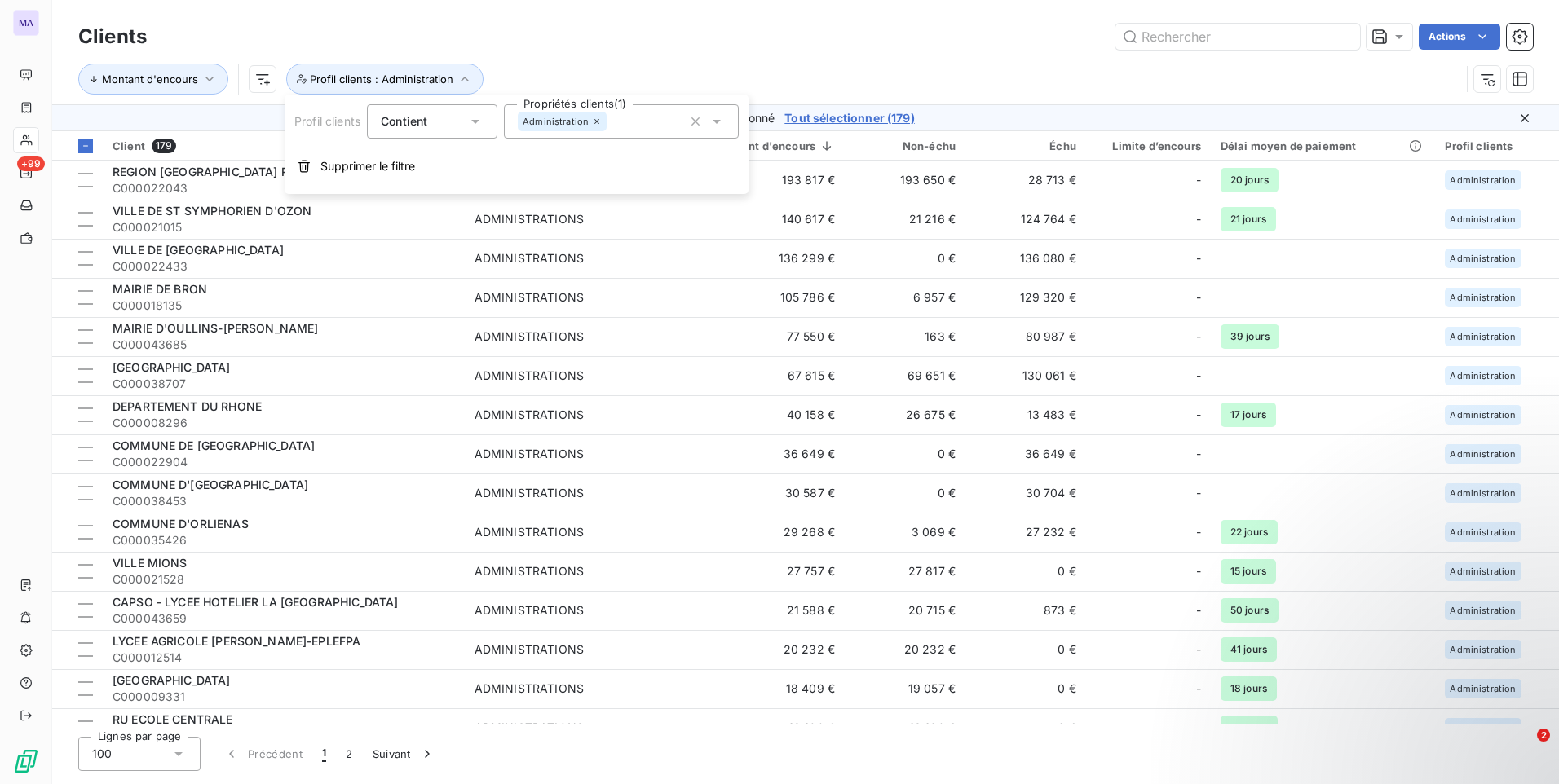
click at [591, 46] on div "Actions" at bounding box center [849, 37] width 1367 height 26
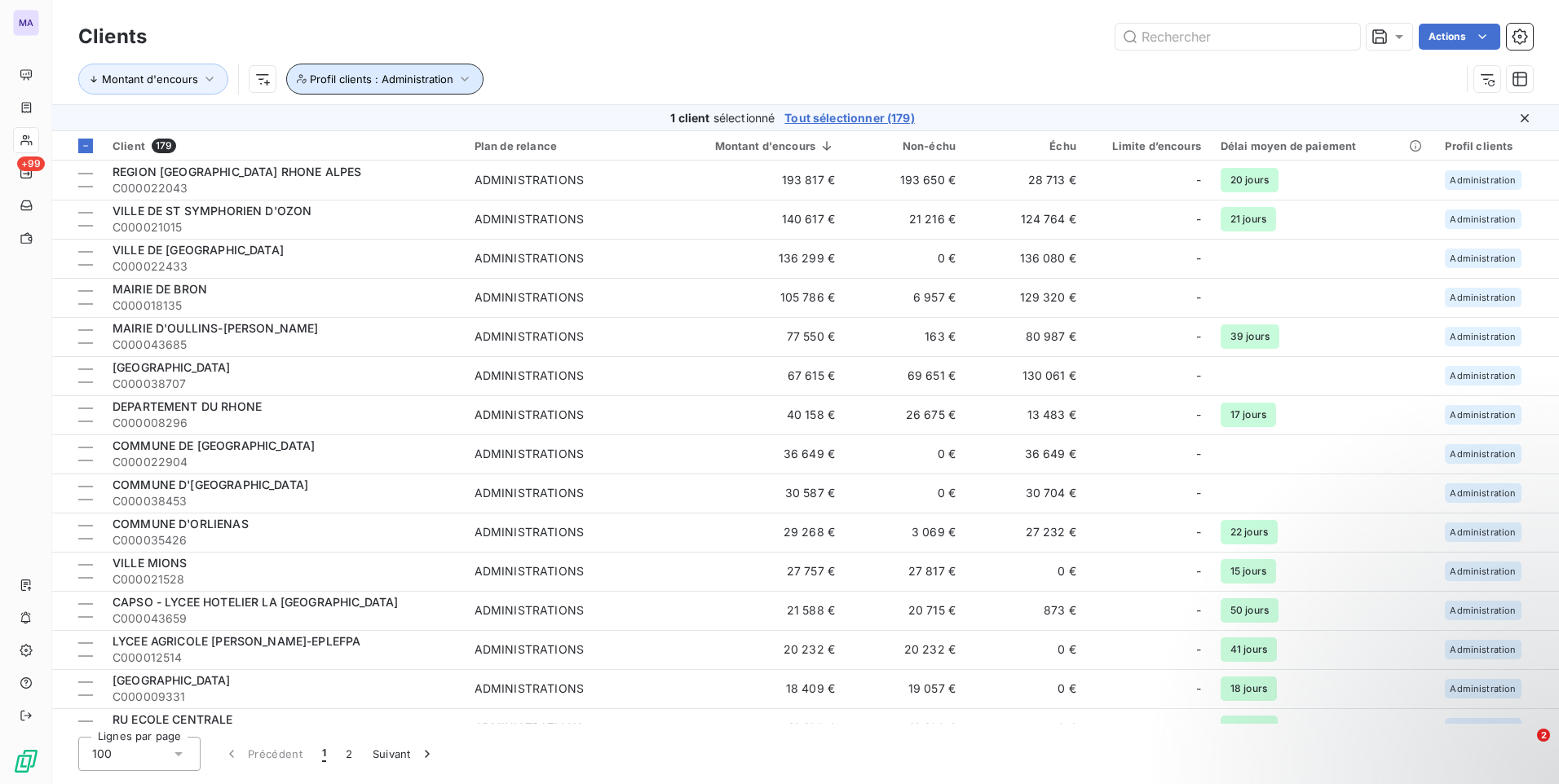
click at [463, 67] on button "Profil clients : Administration" at bounding box center [385, 79] width 197 height 31
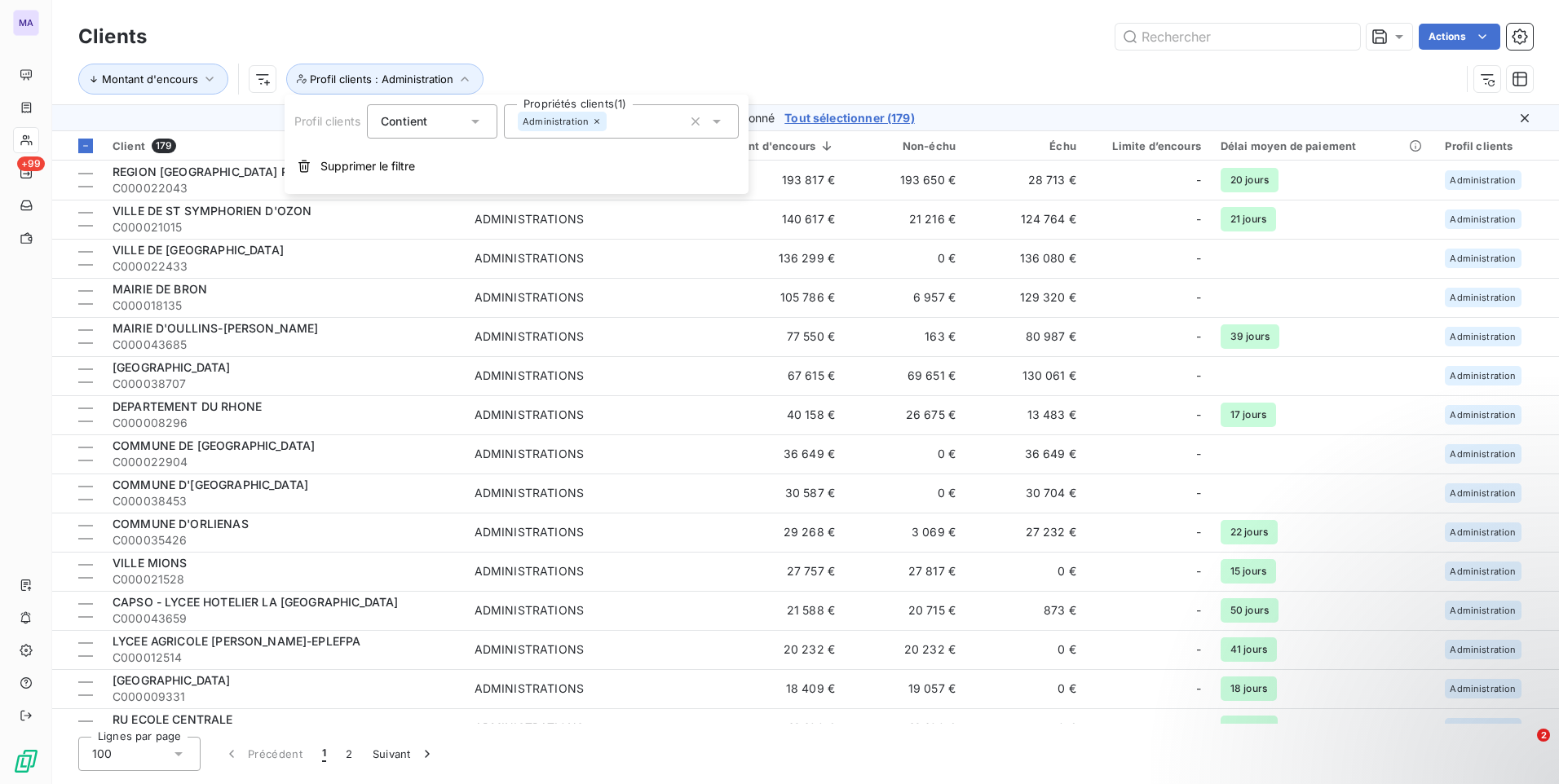
drag, startPoint x: 380, startPoint y: 161, endPoint x: 439, endPoint y: 100, distance: 84.9
click at [379, 163] on span "Supprimer le filtre" at bounding box center [367, 167] width 95 height 17
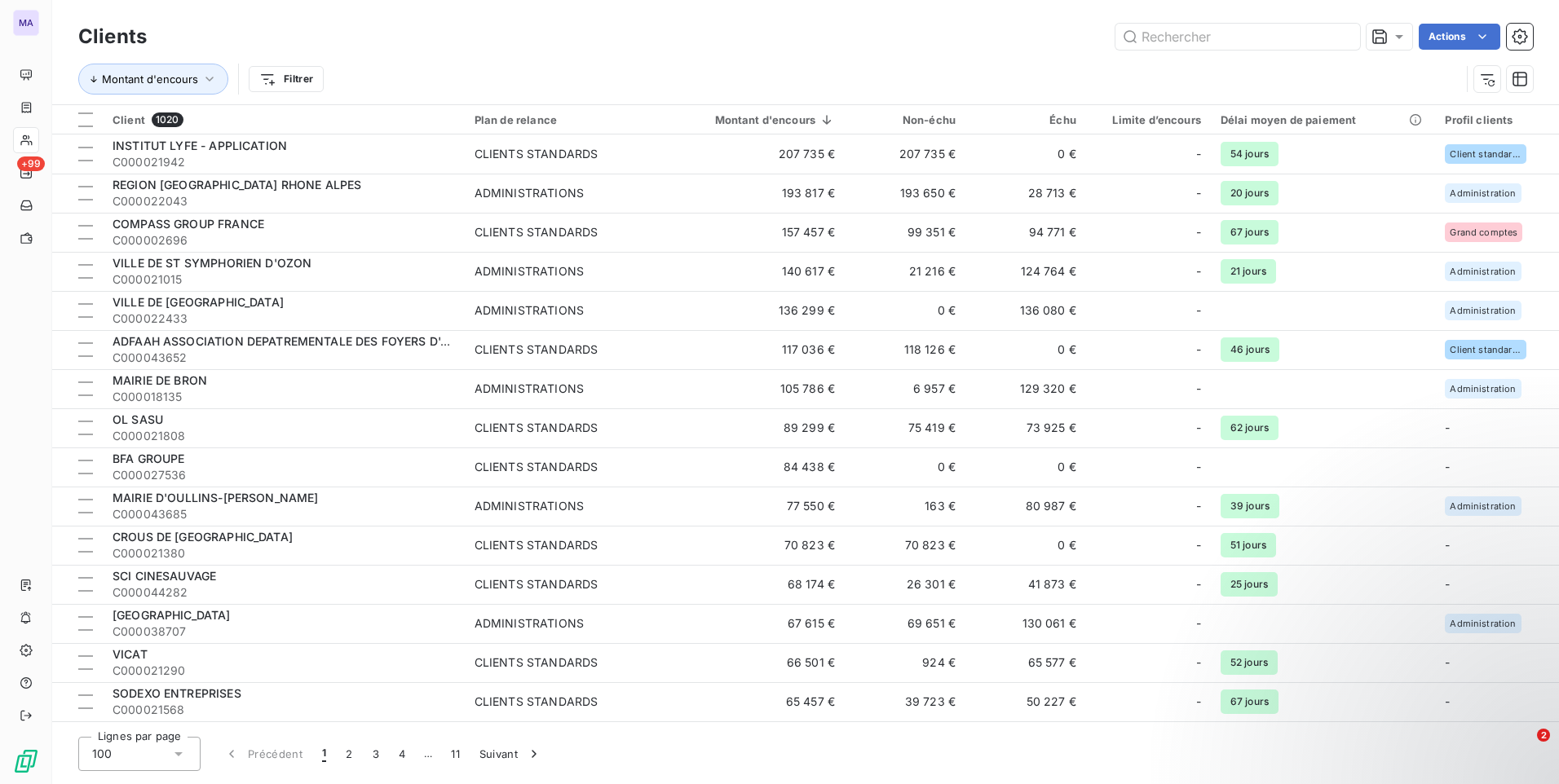
drag, startPoint x: 494, startPoint y: 63, endPoint x: 402, endPoint y: 78, distance: 93.2
click at [493, 63] on div "Montant d'encours Filtrer" at bounding box center [805, 78] width 1454 height 50
click at [293, 78] on html "MA +99 Clients Actions Montant d'encours Filtrer Client 1020 Plan de relance Mo…" at bounding box center [780, 392] width 1559 height 784
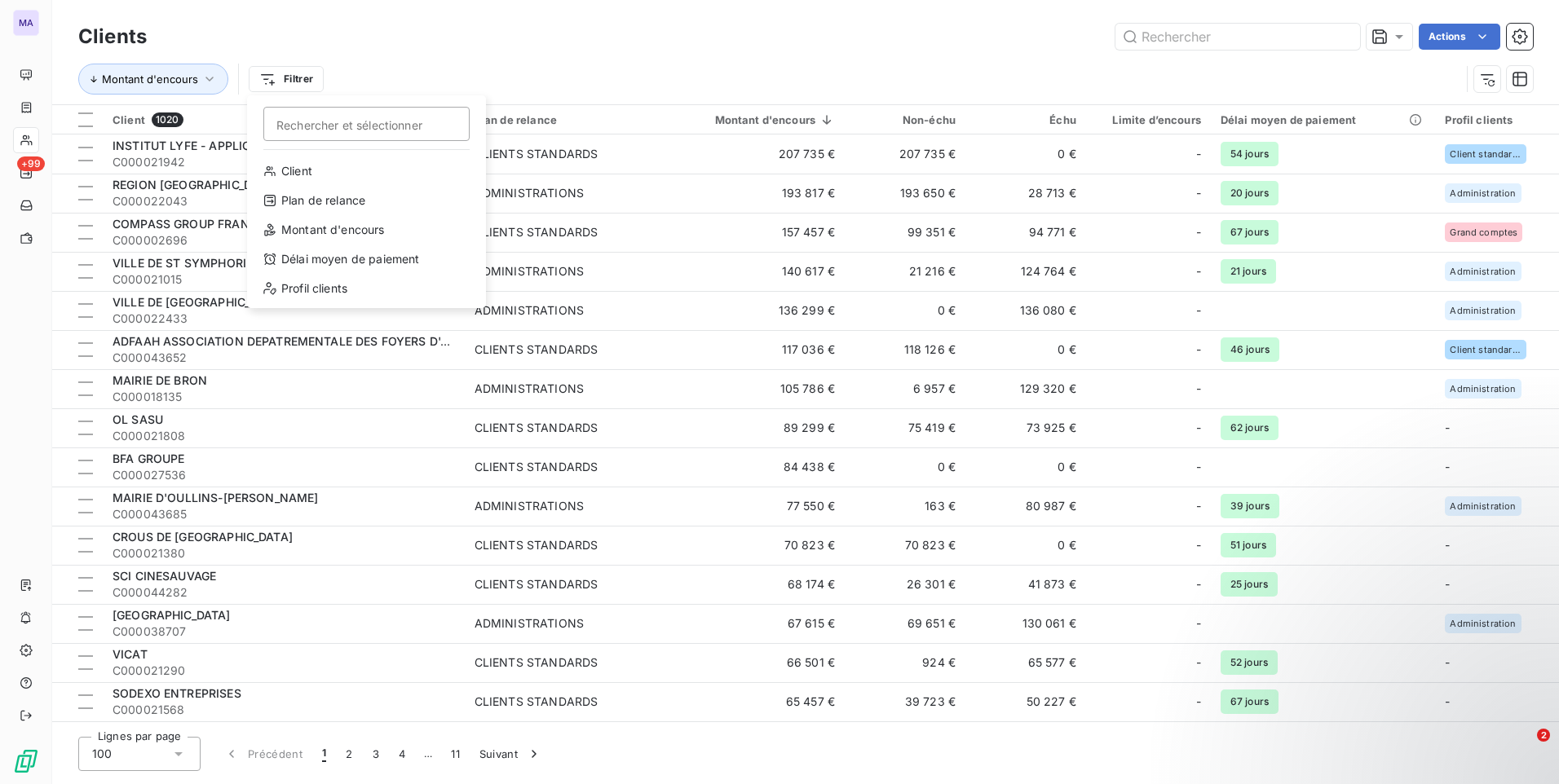
click at [315, 129] on input "Rechercher et sélectionner" at bounding box center [367, 123] width 206 height 34
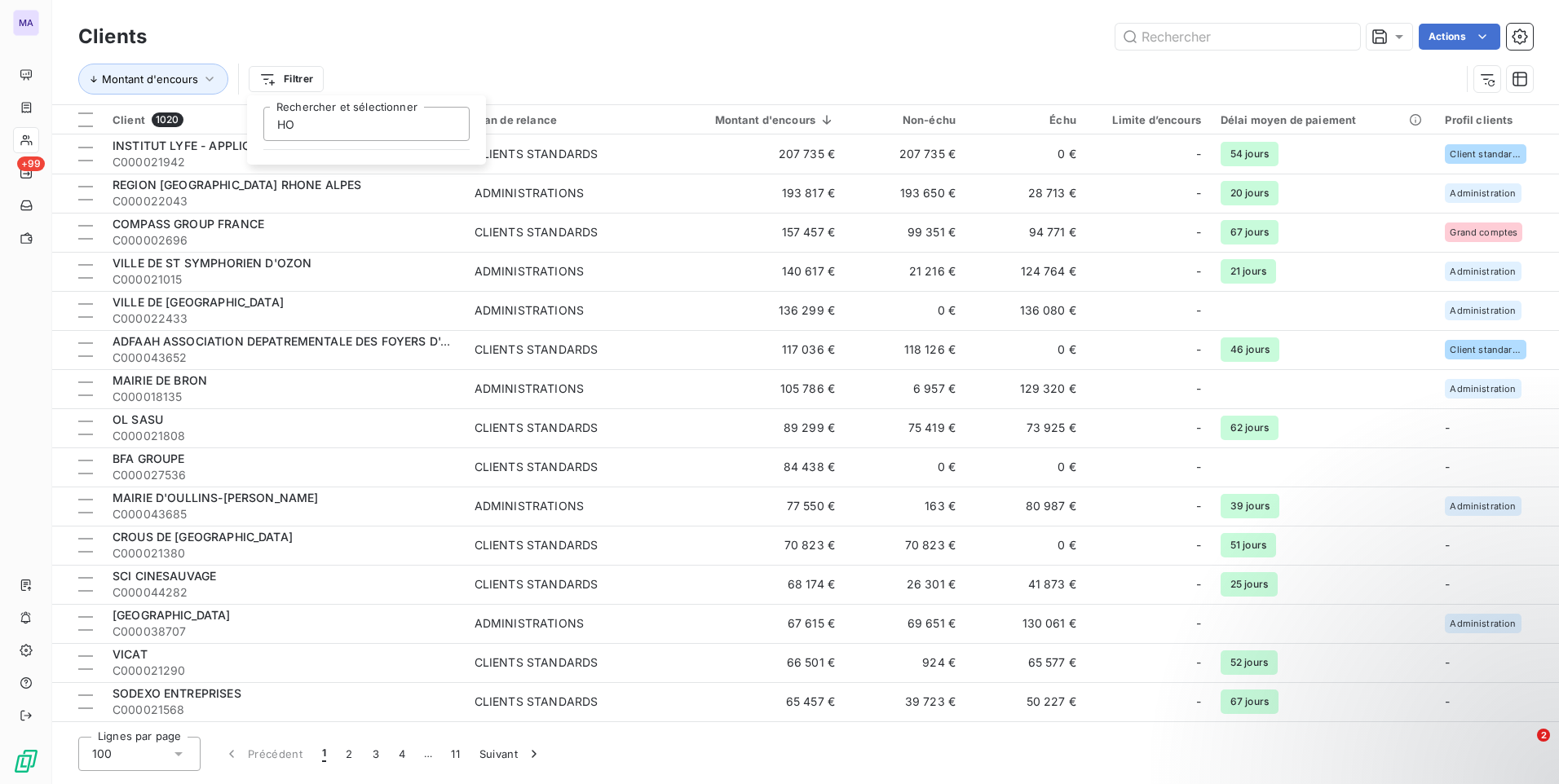
type input "HOS"
click at [365, 71] on html "MA +99 Clients Actions Montant d'encours Filtrer HOS Rechercher et sélectionner…" at bounding box center [780, 392] width 1559 height 784
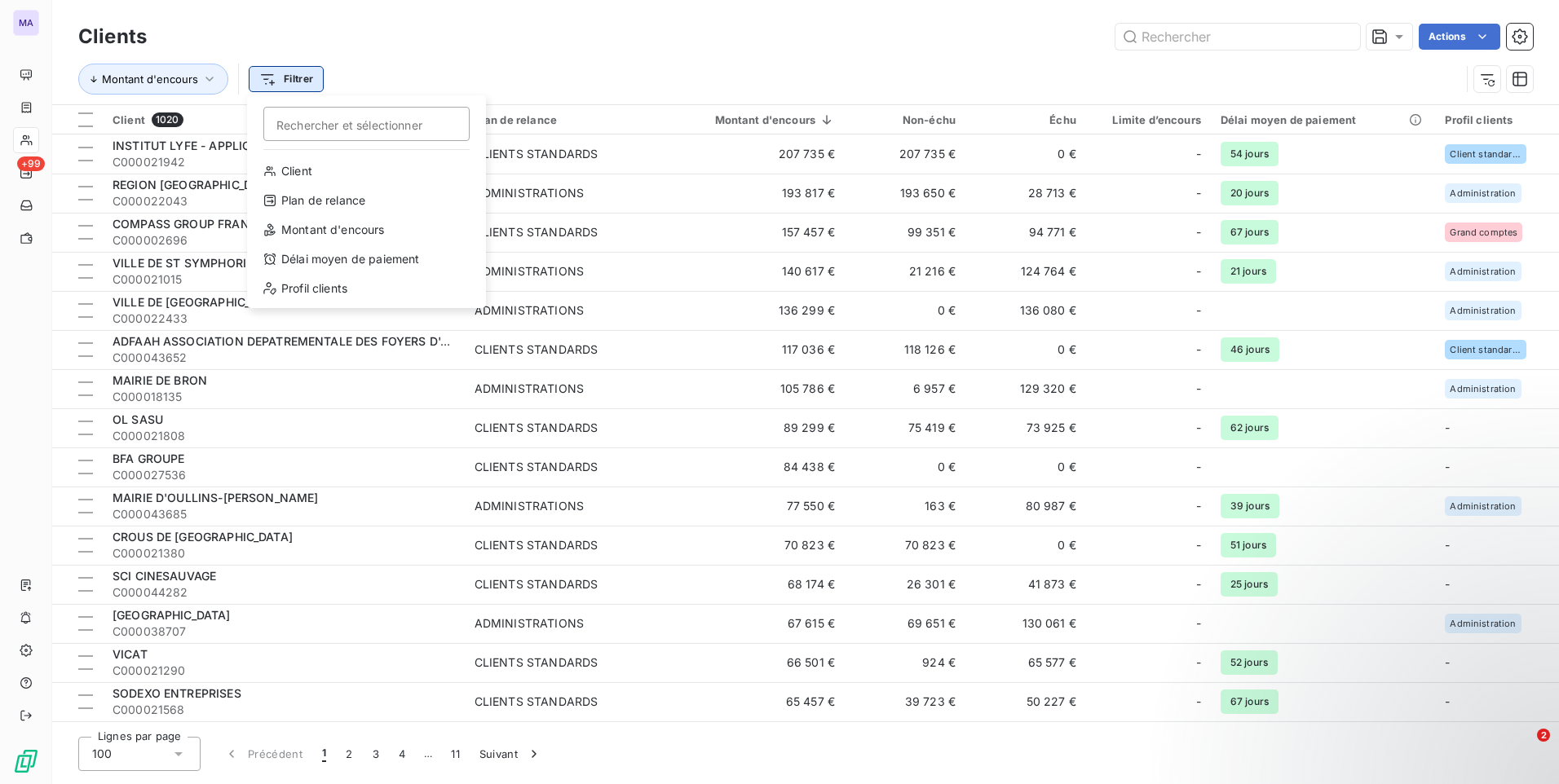
click at [310, 76] on html "MA +99 Clients Actions Montant d'encours Filtrer Rechercher et sélectionner Cli…" at bounding box center [780, 392] width 1559 height 784
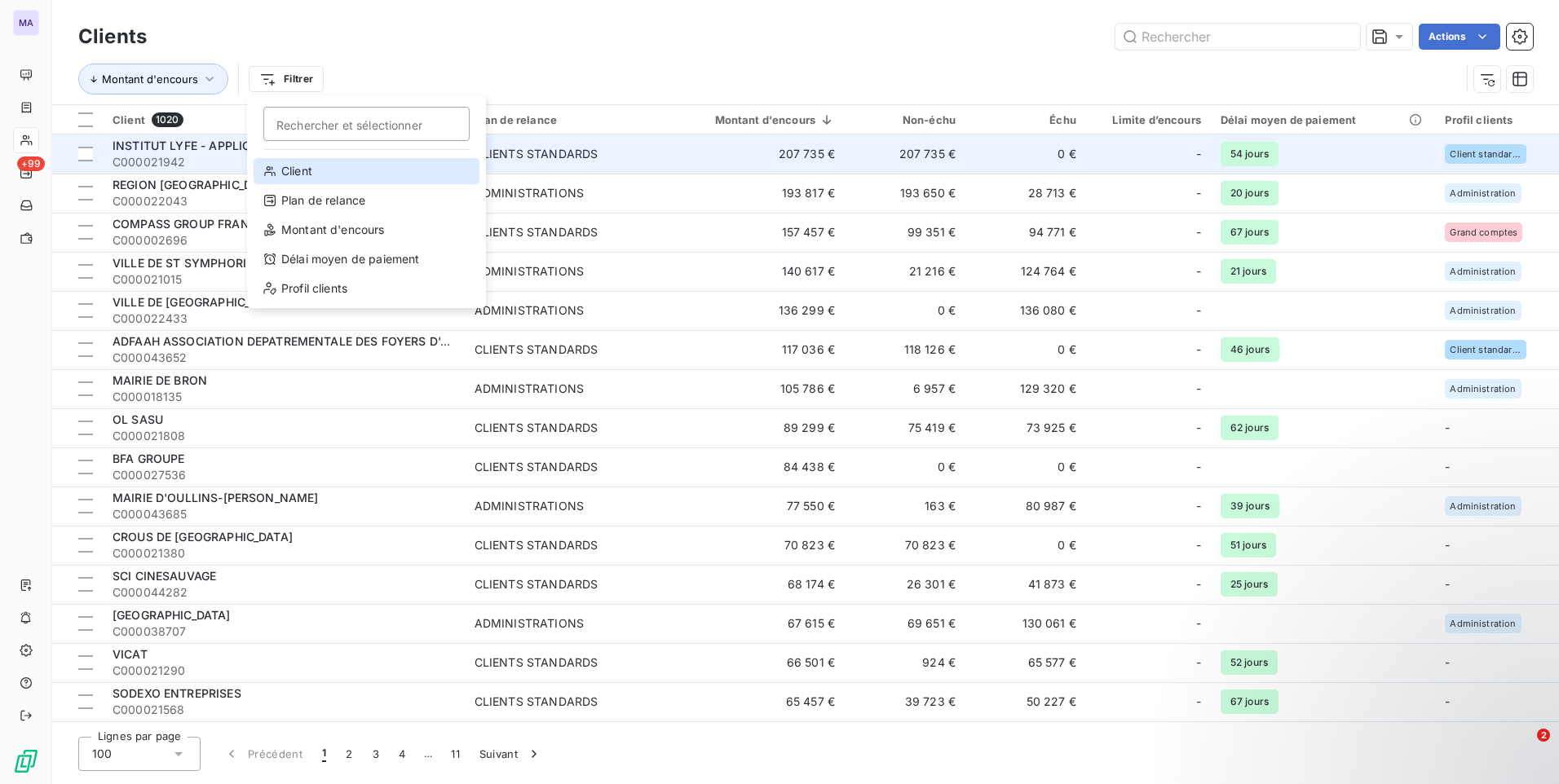
drag, startPoint x: 325, startPoint y: 170, endPoint x: 336, endPoint y: 150, distance: 22.8
click at [326, 170] on div "Client" at bounding box center [366, 172] width 225 height 26
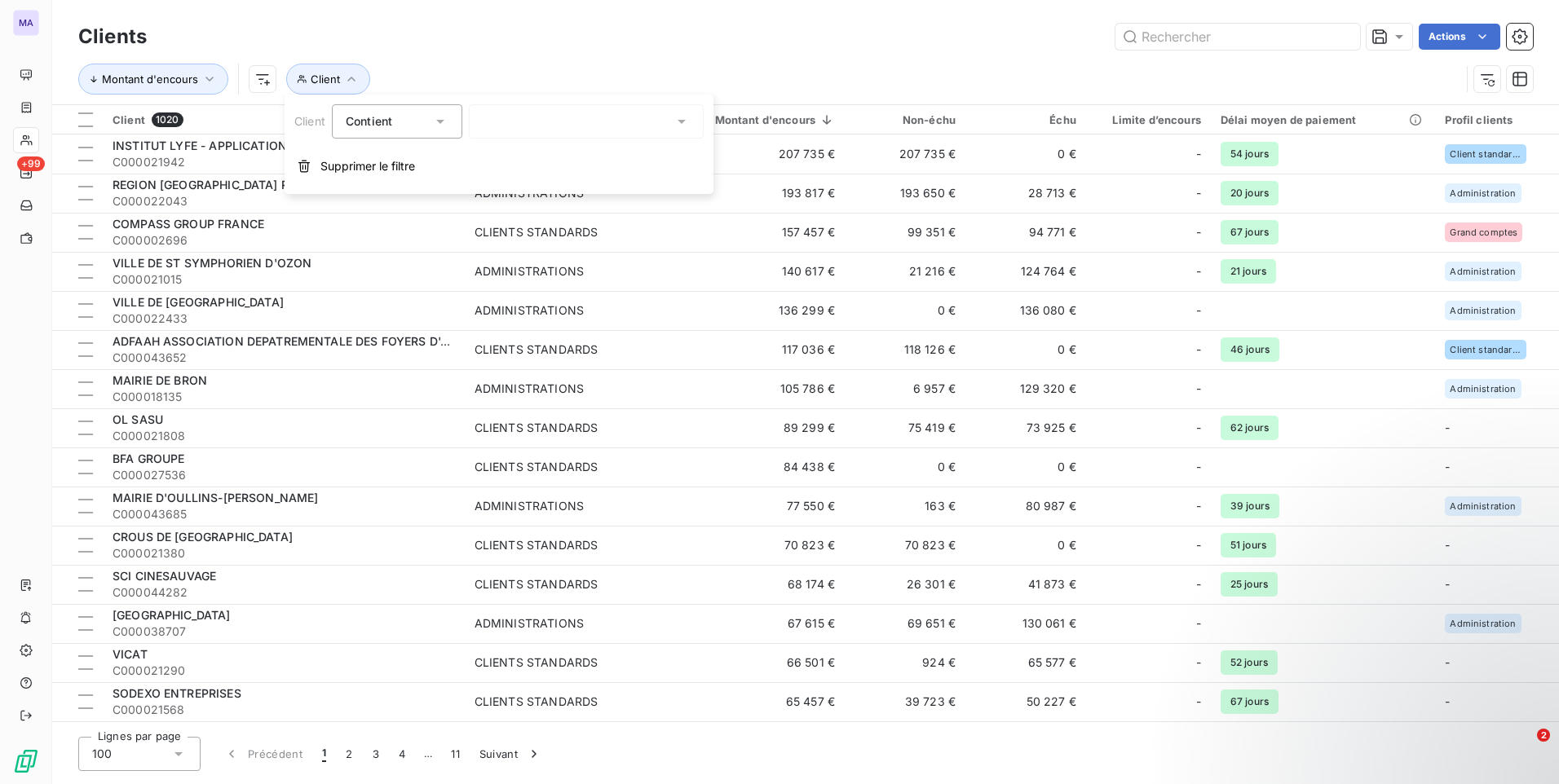
click at [526, 116] on div at bounding box center [586, 120] width 235 height 34
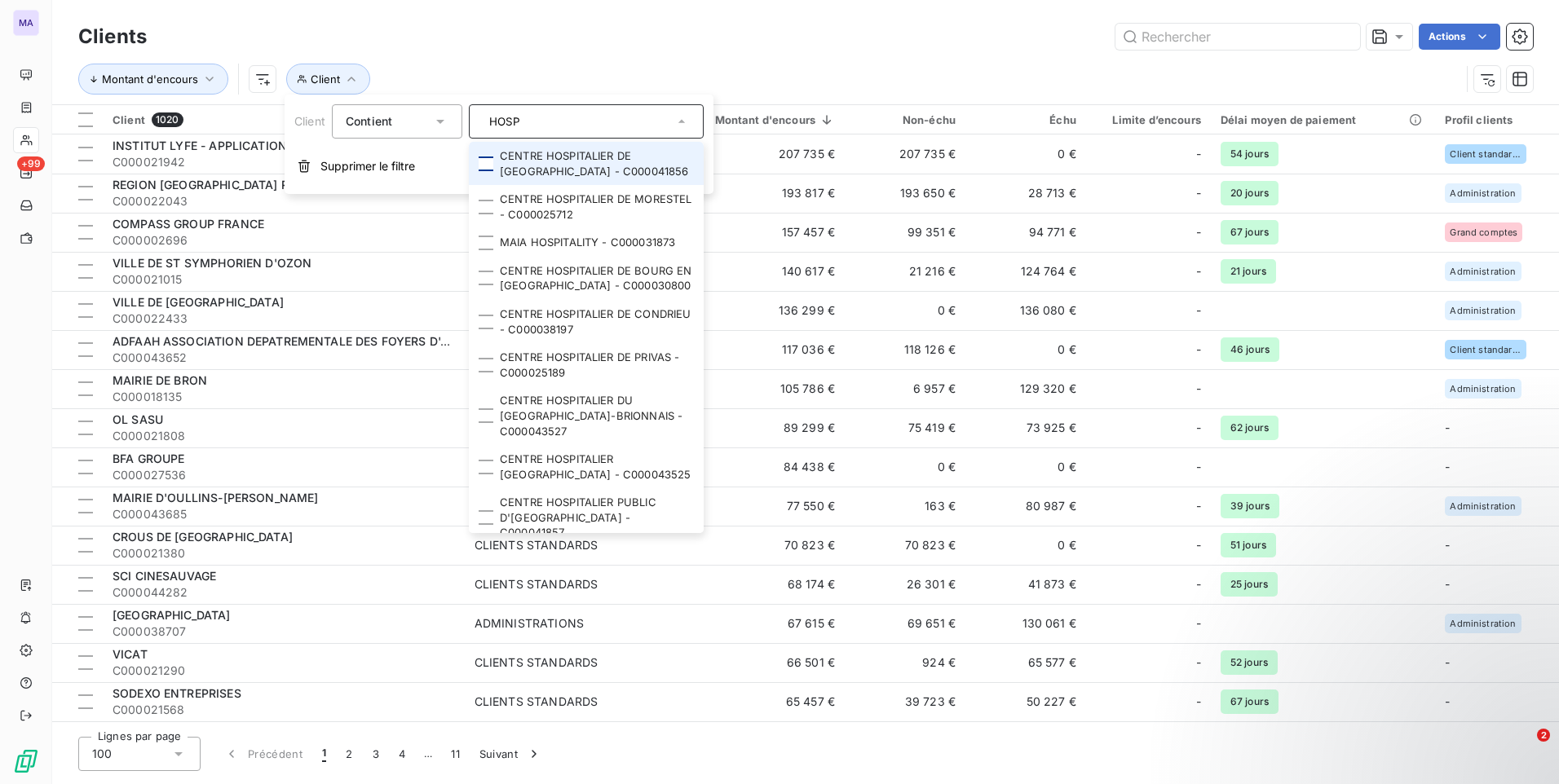
type input "HOSP"
click at [492, 163] on div at bounding box center [486, 164] width 15 height 15
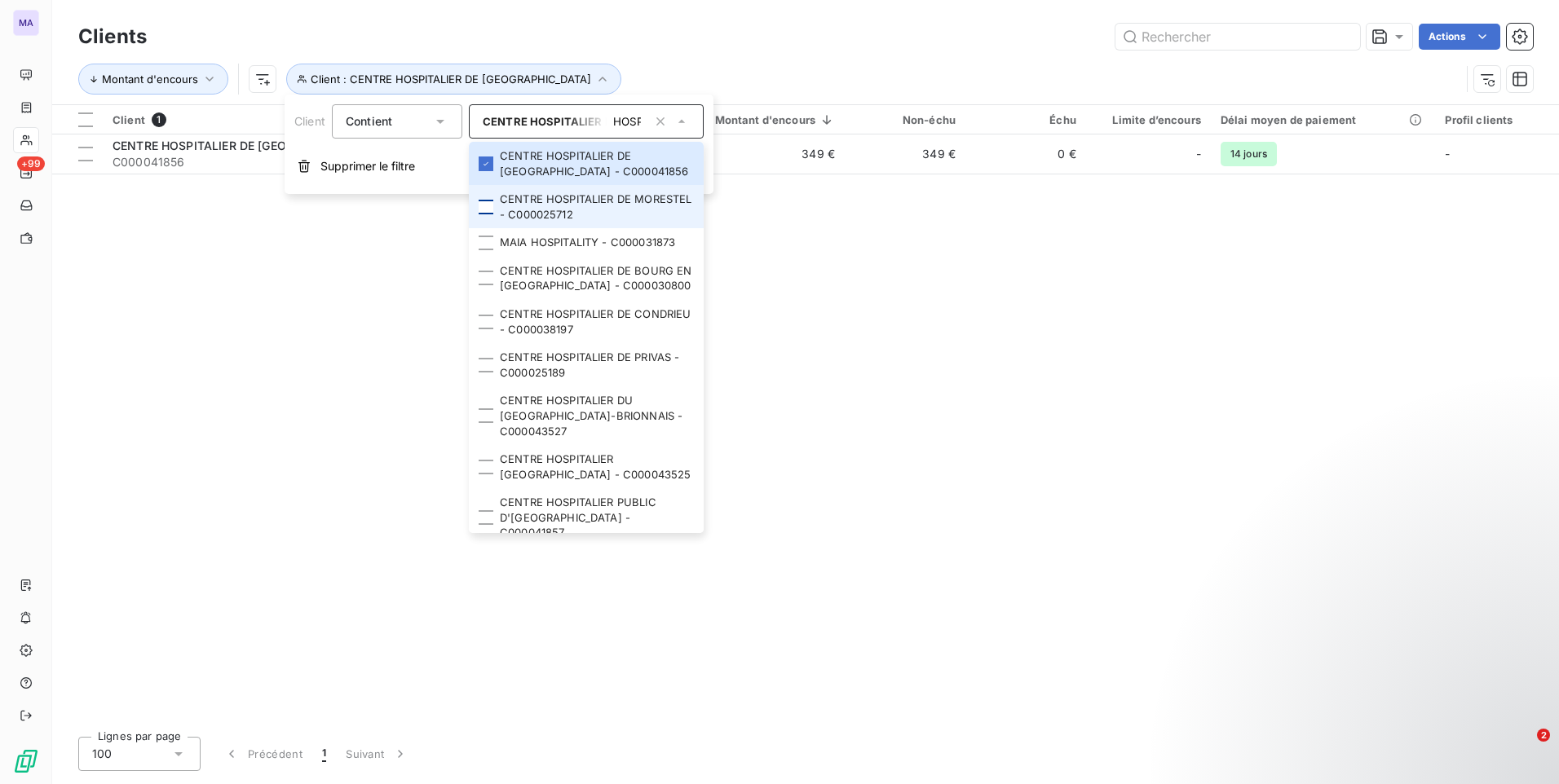
click at [490, 205] on div at bounding box center [486, 207] width 15 height 15
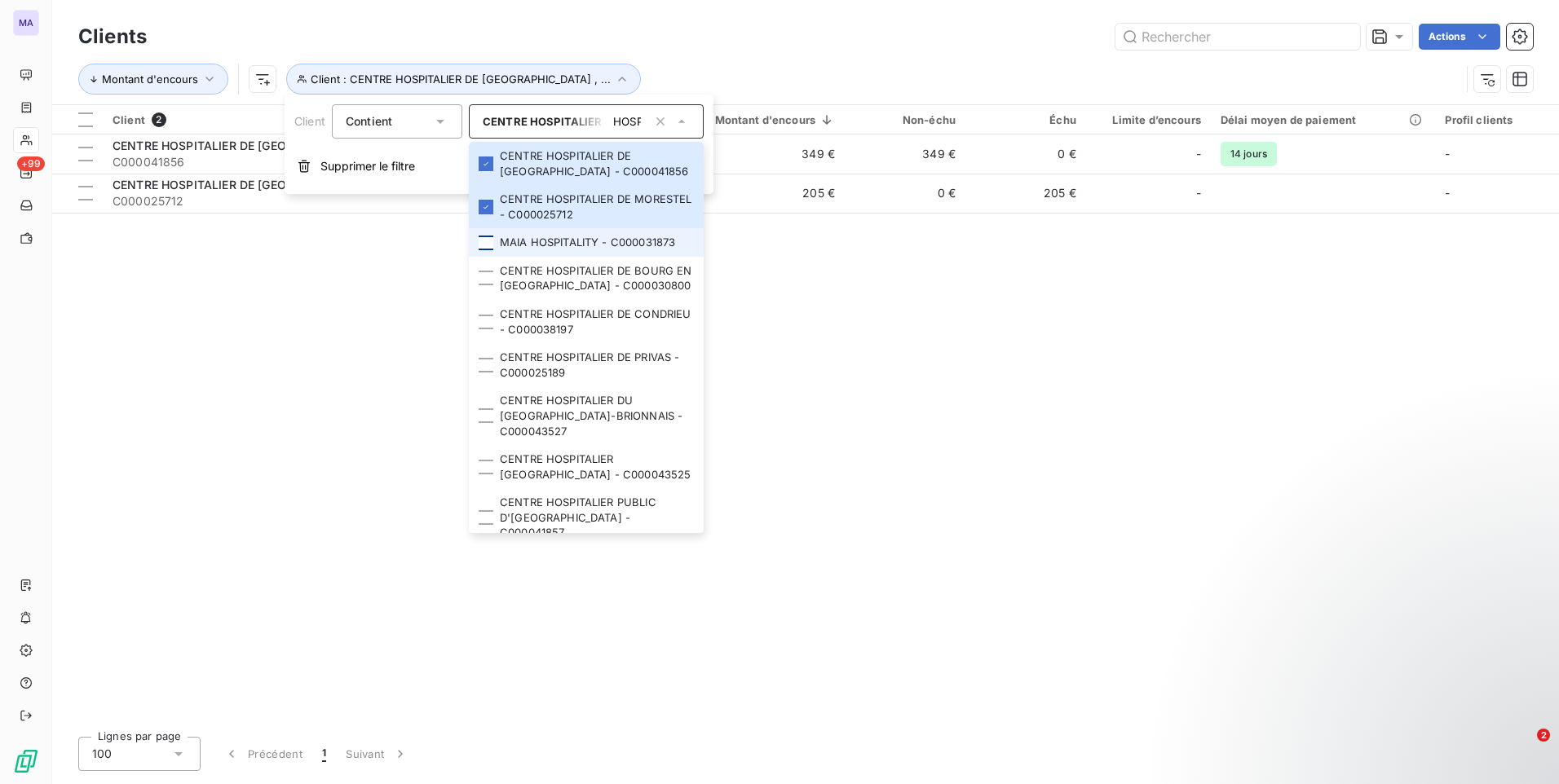
click at [486, 247] on div at bounding box center [486, 243] width 15 height 15
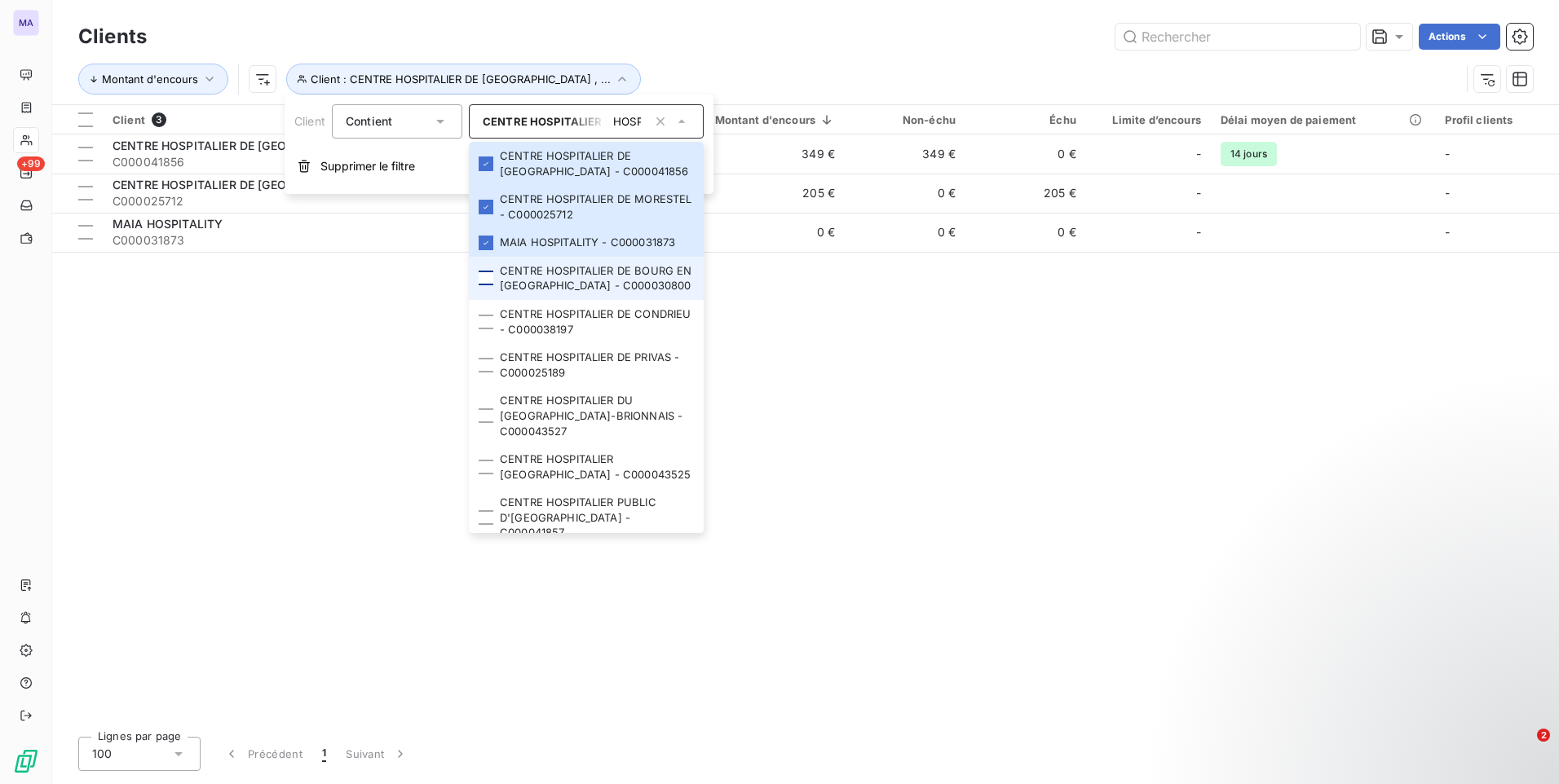
click at [490, 275] on div at bounding box center [486, 278] width 15 height 15
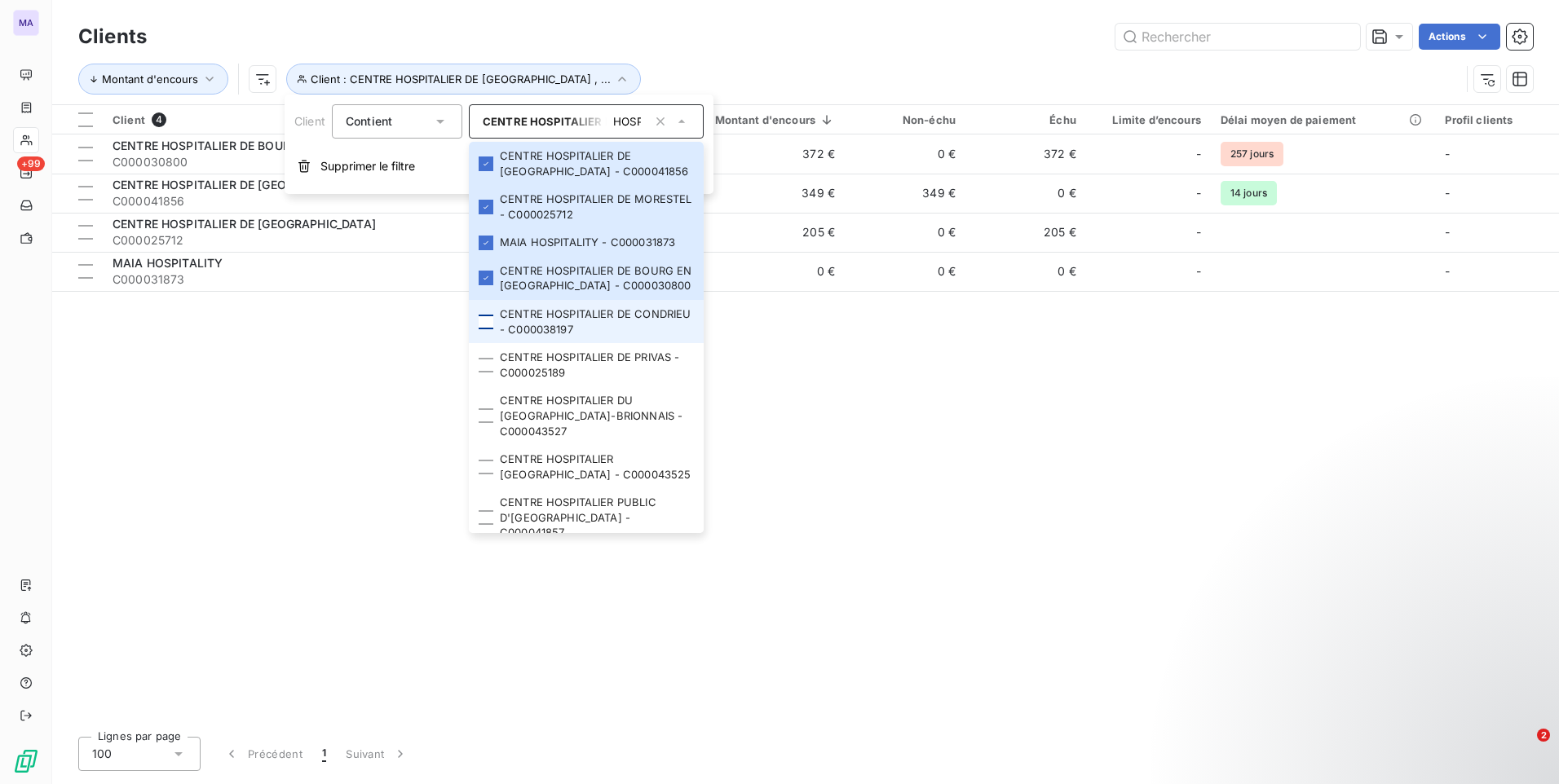
click at [488, 321] on div at bounding box center [486, 322] width 15 height 15
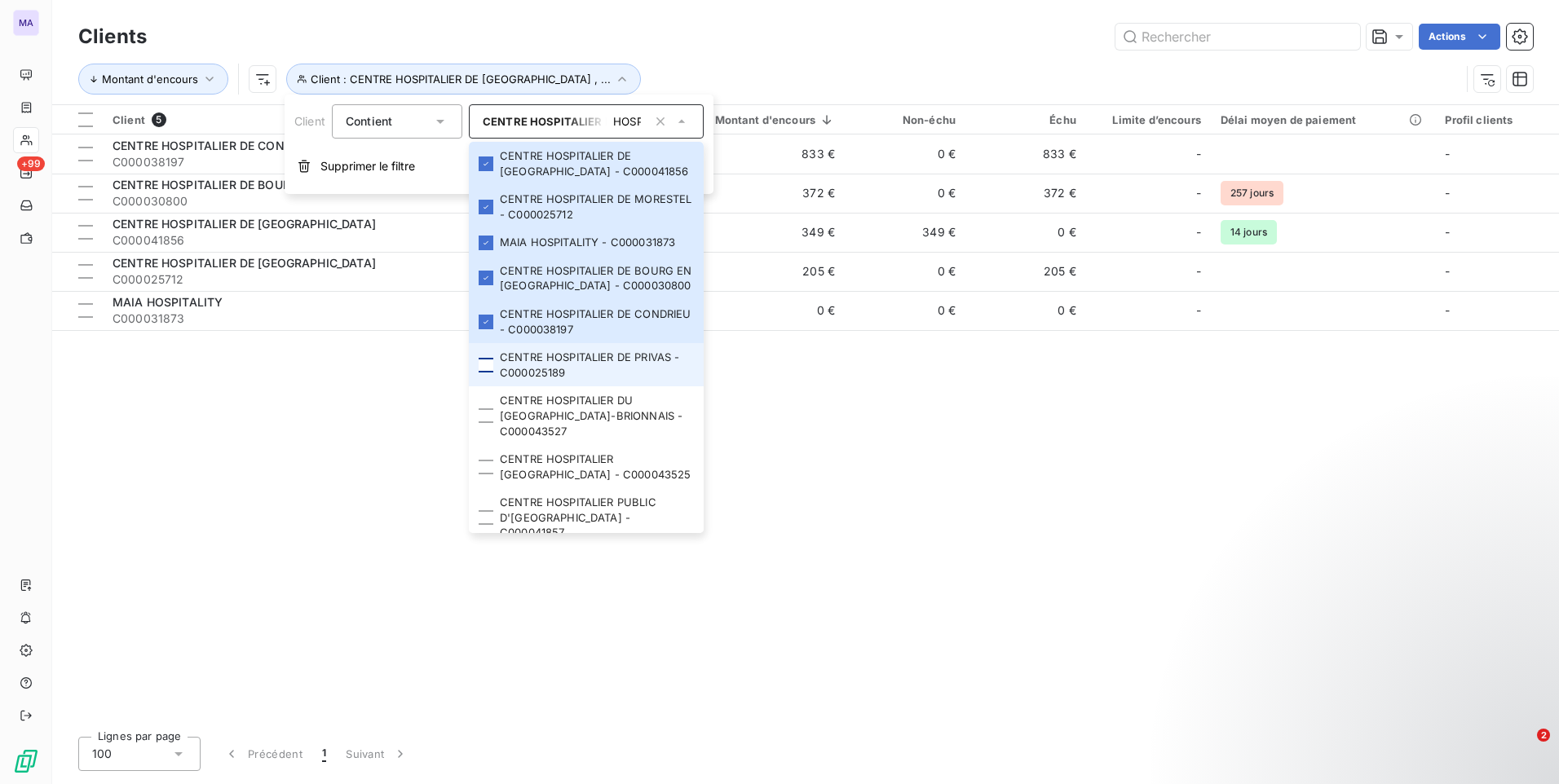
drag, startPoint x: 492, startPoint y: 363, endPoint x: 488, endPoint y: 371, distance: 8.9
click at [490, 366] on div at bounding box center [486, 365] width 15 height 15
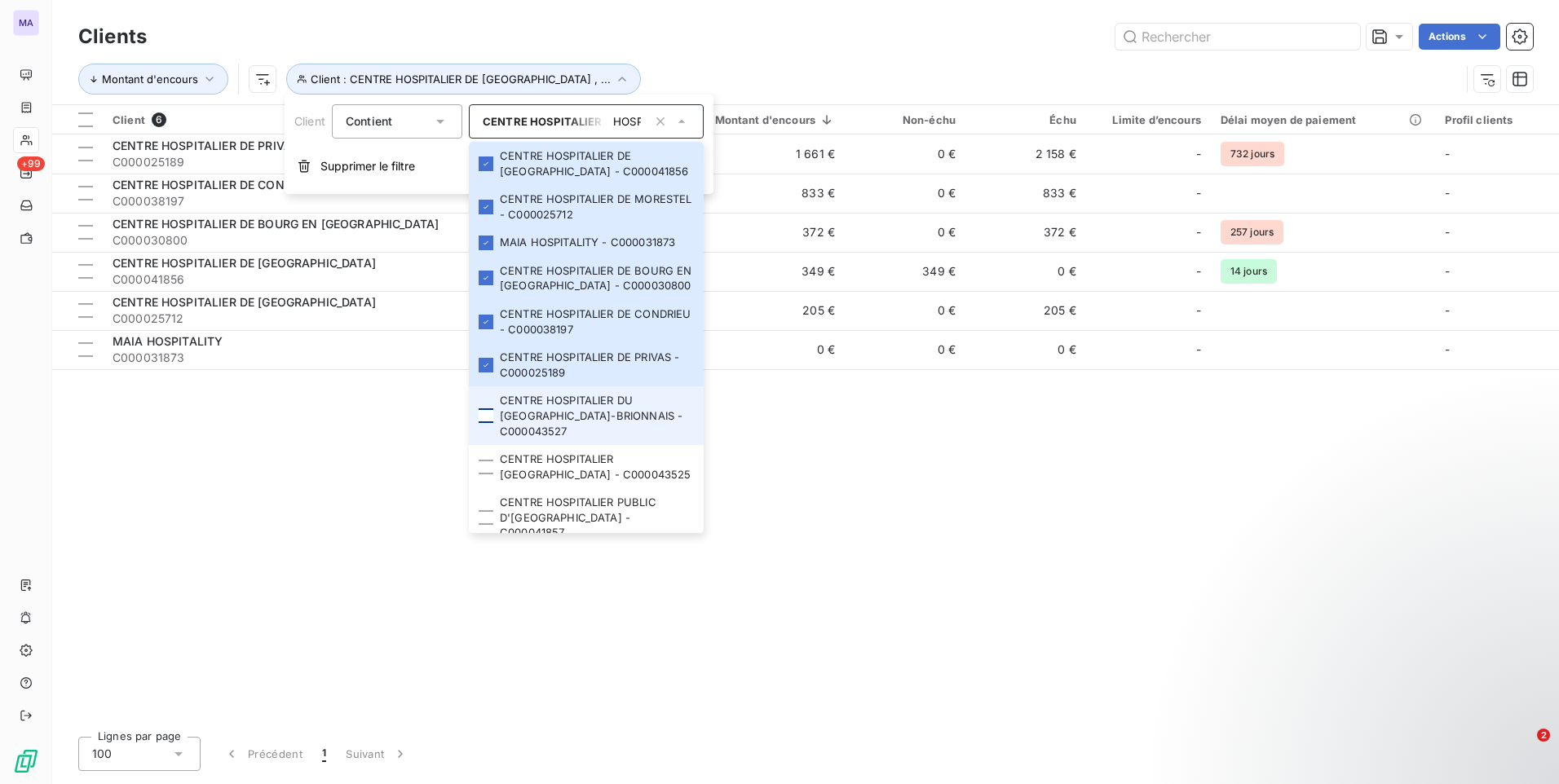
click at [485, 417] on div at bounding box center [486, 416] width 15 height 15
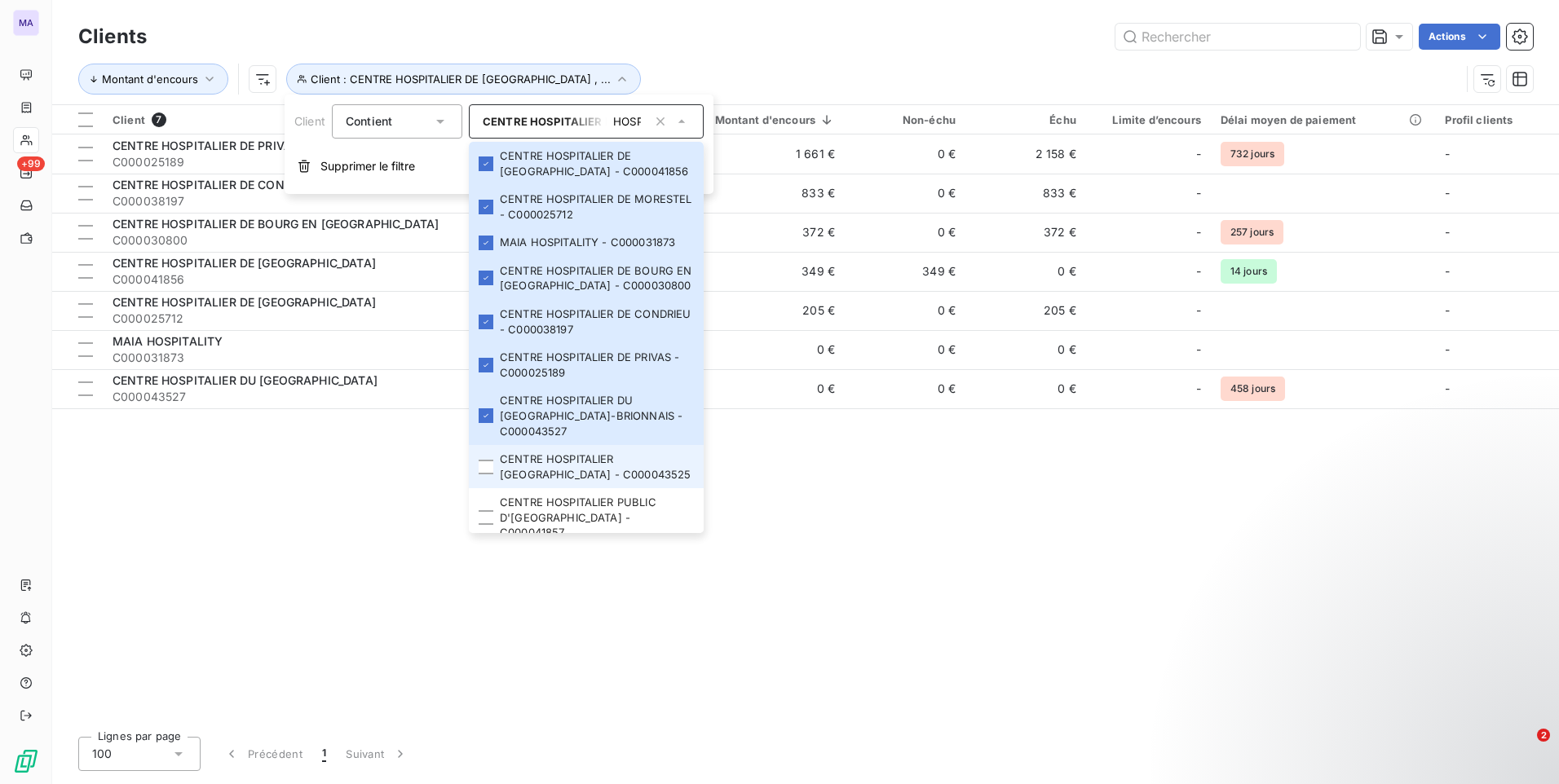
click at [487, 475] on li "CENTRE HOSPITALIER [GEOGRAPHIC_DATA] - C000043525" at bounding box center [586, 466] width 235 height 43
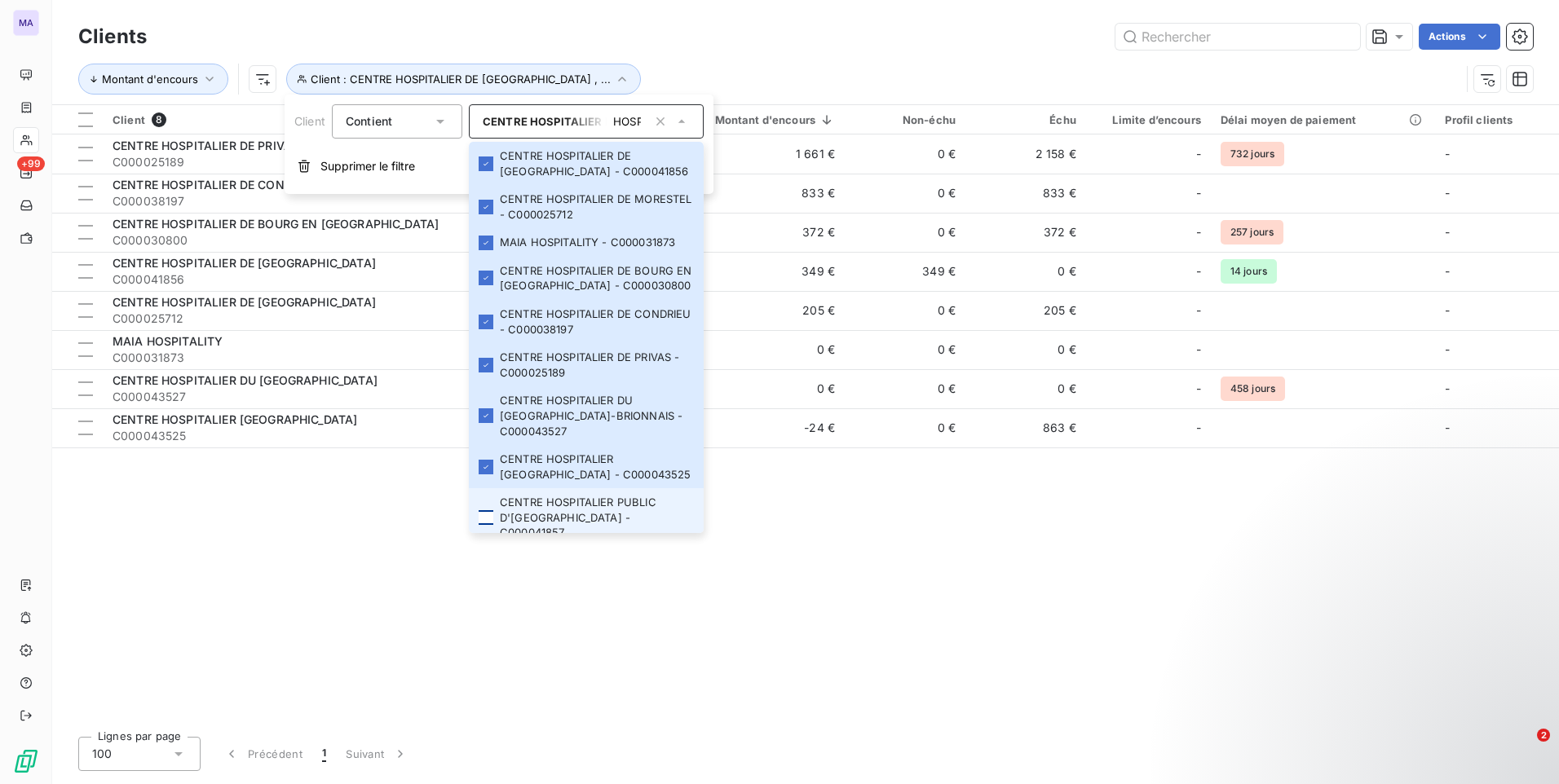
click at [489, 516] on div at bounding box center [486, 517] width 15 height 15
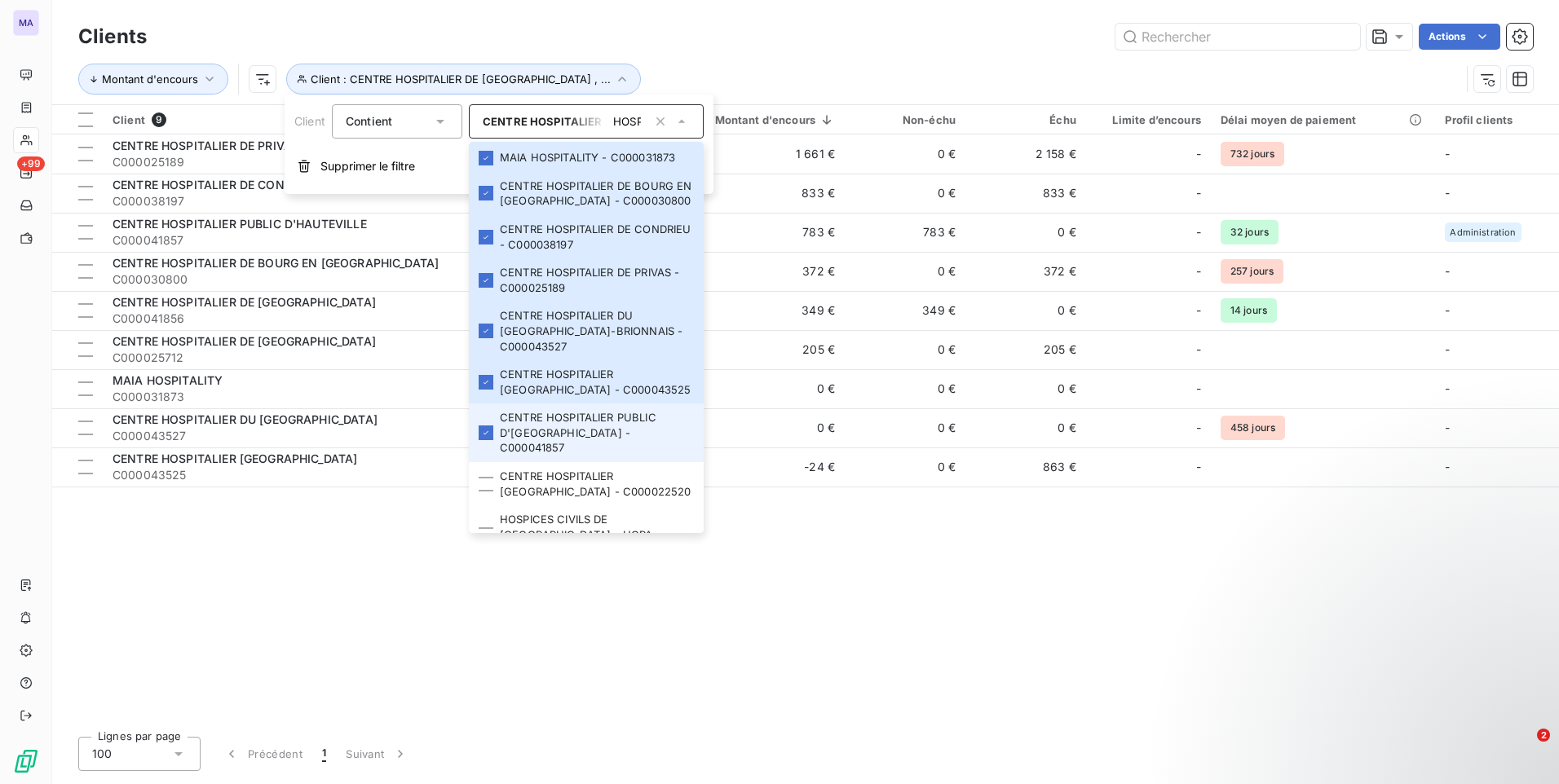
scroll to position [86, 0]
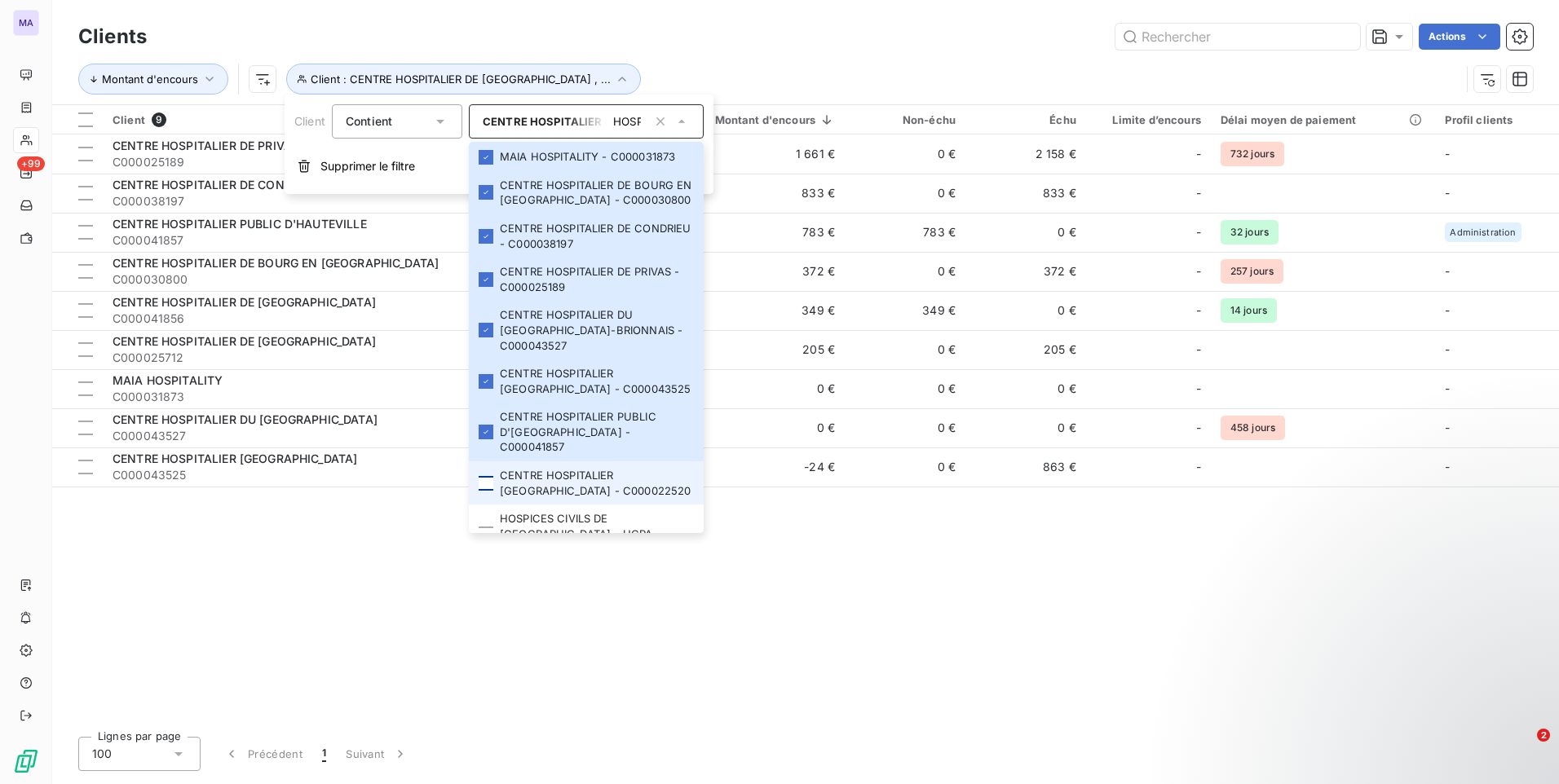
click at [490, 476] on div at bounding box center [486, 484] width 15 height 15
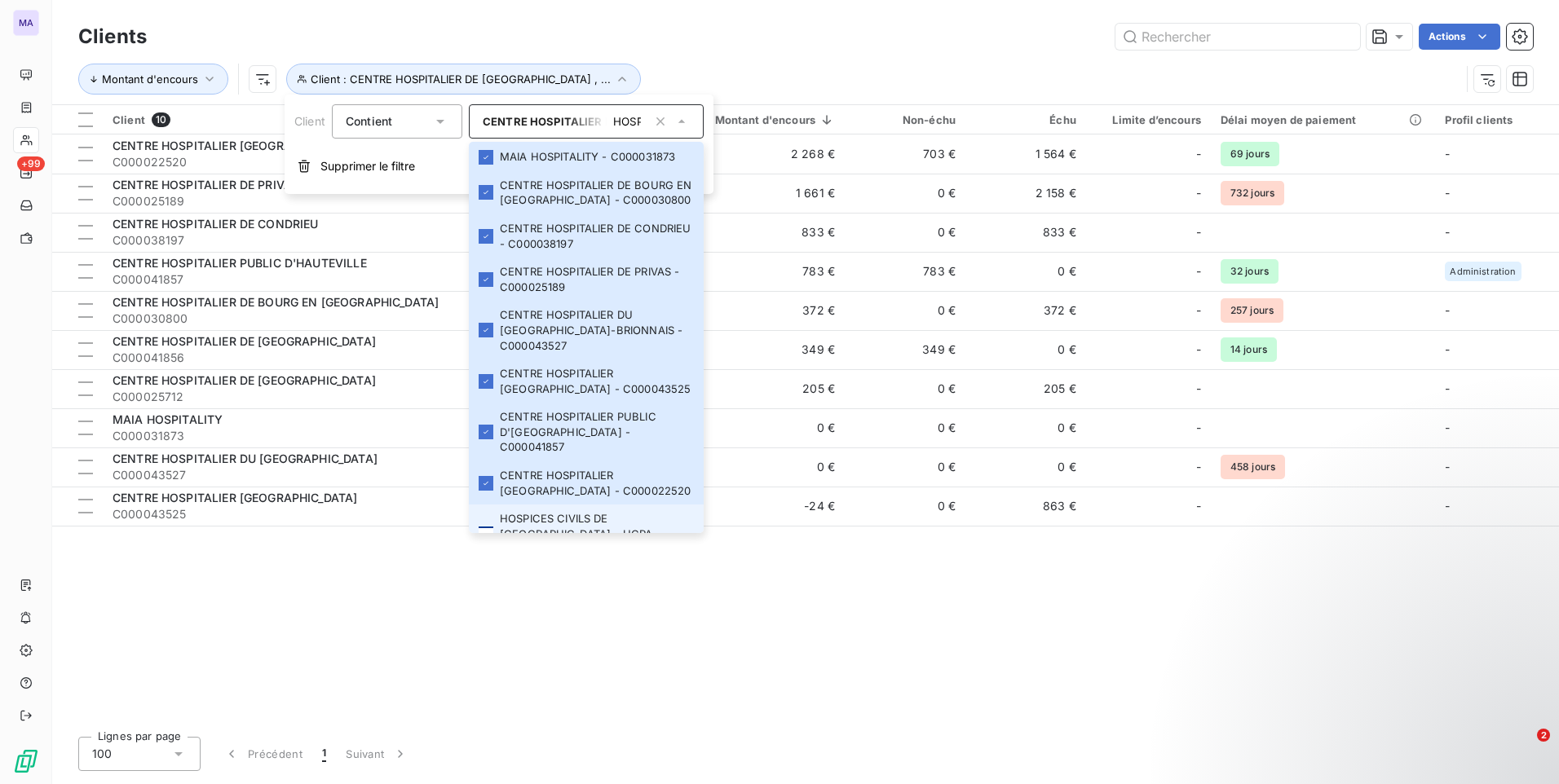
click at [487, 527] on div at bounding box center [486, 534] width 15 height 15
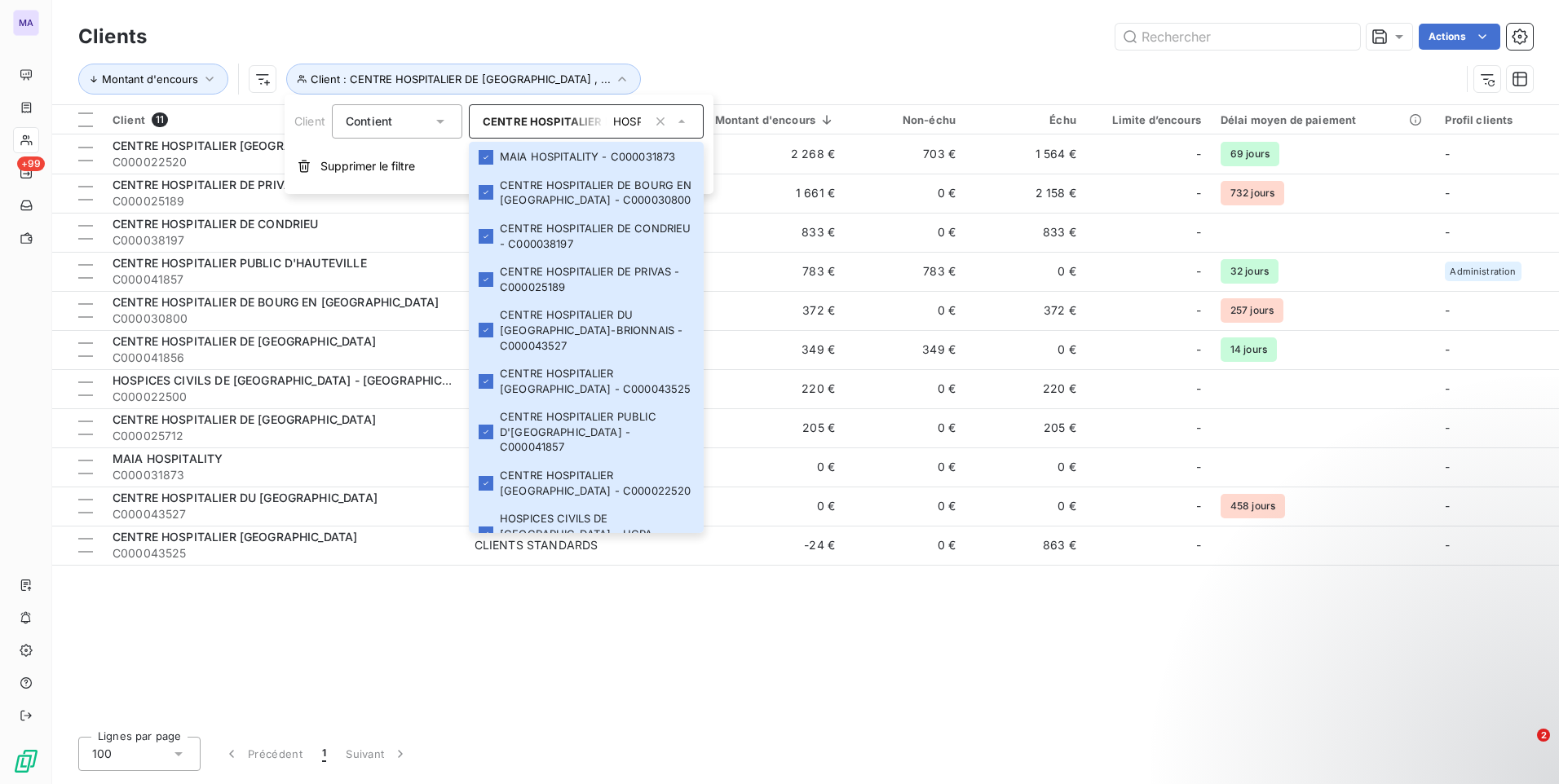
click at [807, 49] on div "Actions" at bounding box center [849, 37] width 1367 height 26
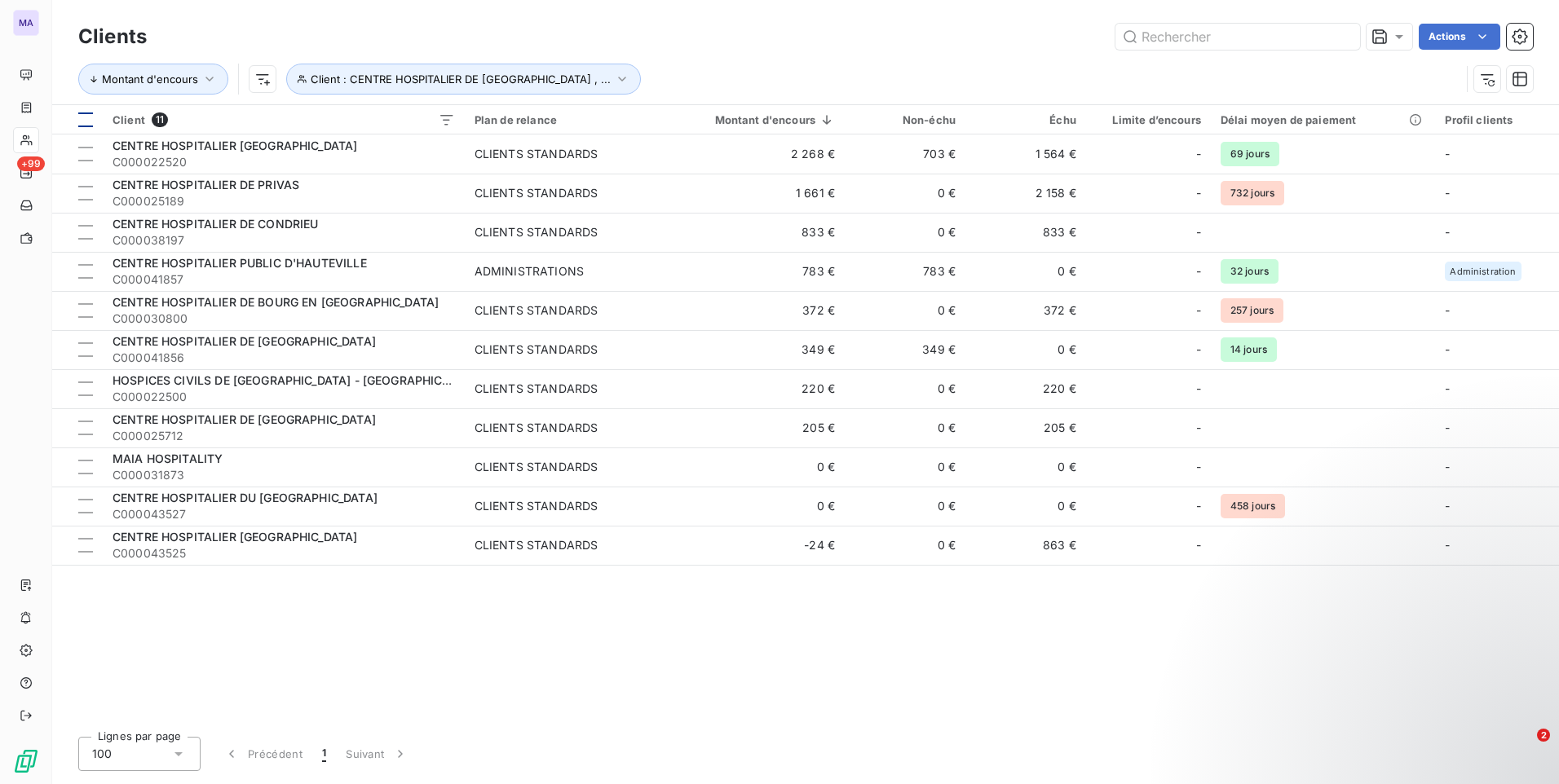
click at [78, 129] on th at bounding box center [77, 120] width 50 height 30
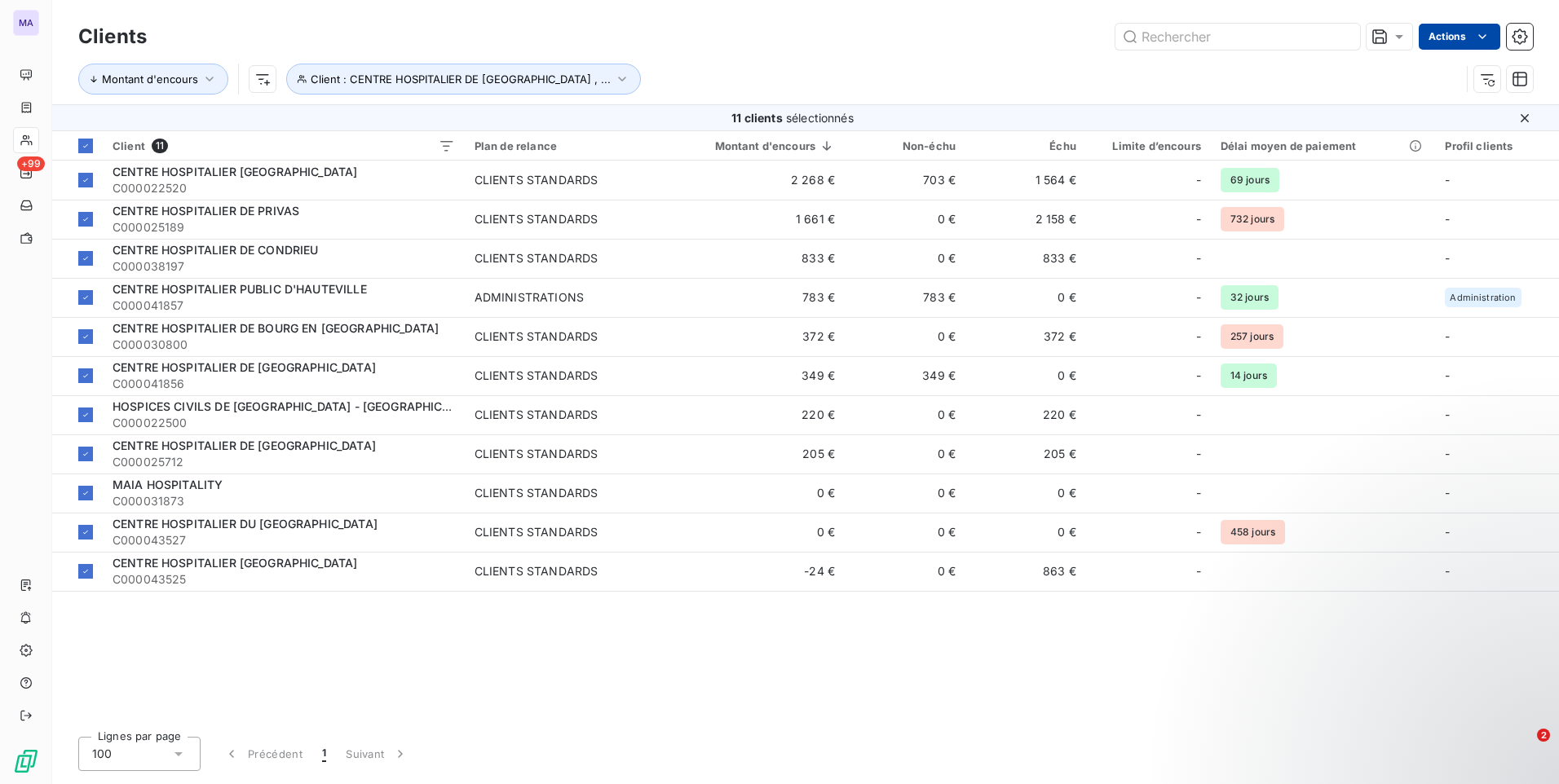
click at [1455, 32] on html "MA +99 Clients Actions Montant d'encours Client : CENTRE HOSPITALIER DE [GEOGRA…" at bounding box center [780, 392] width 1559 height 784
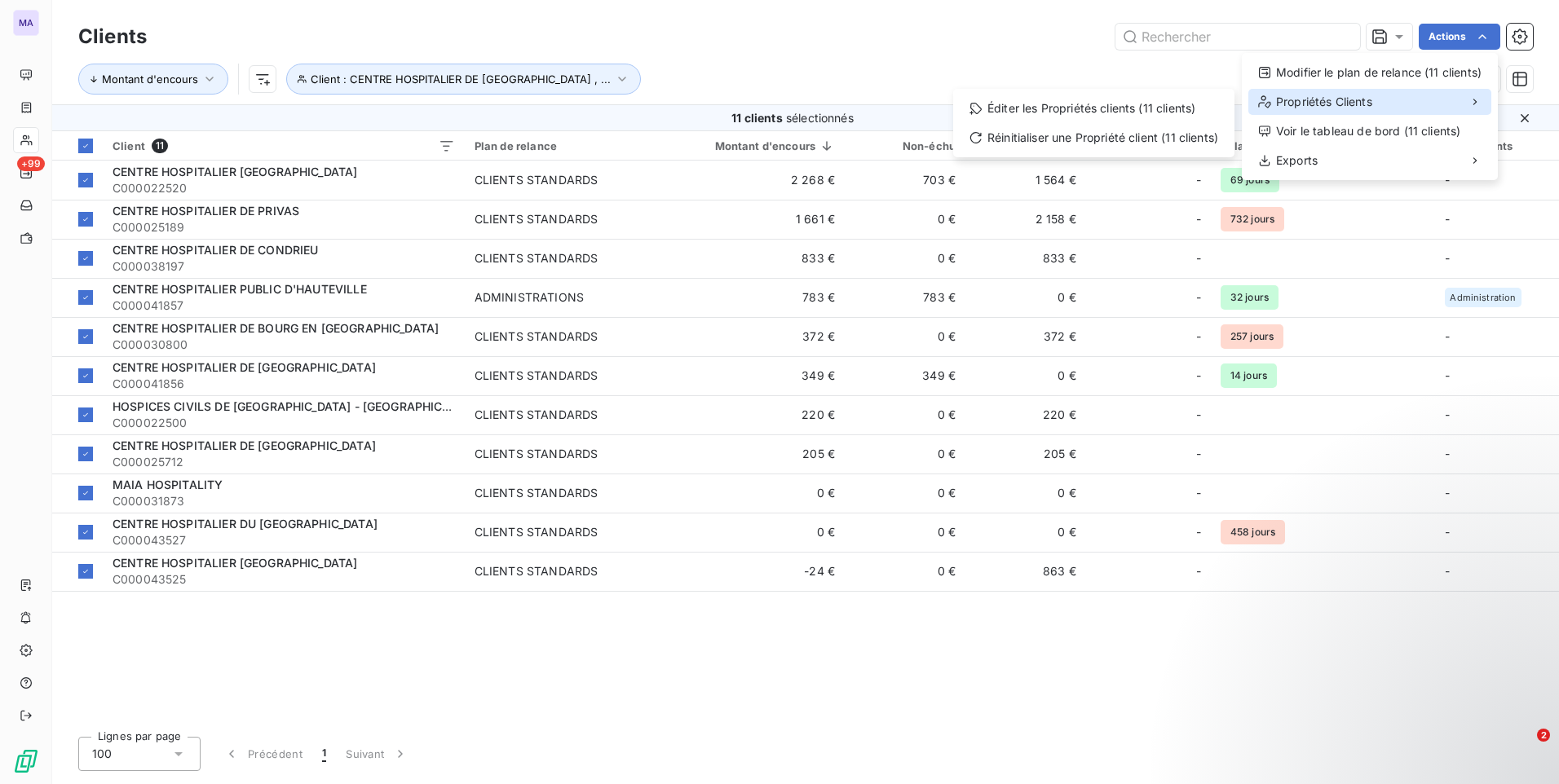
click at [1419, 92] on div "Propriétés Clients" at bounding box center [1370, 102] width 243 height 26
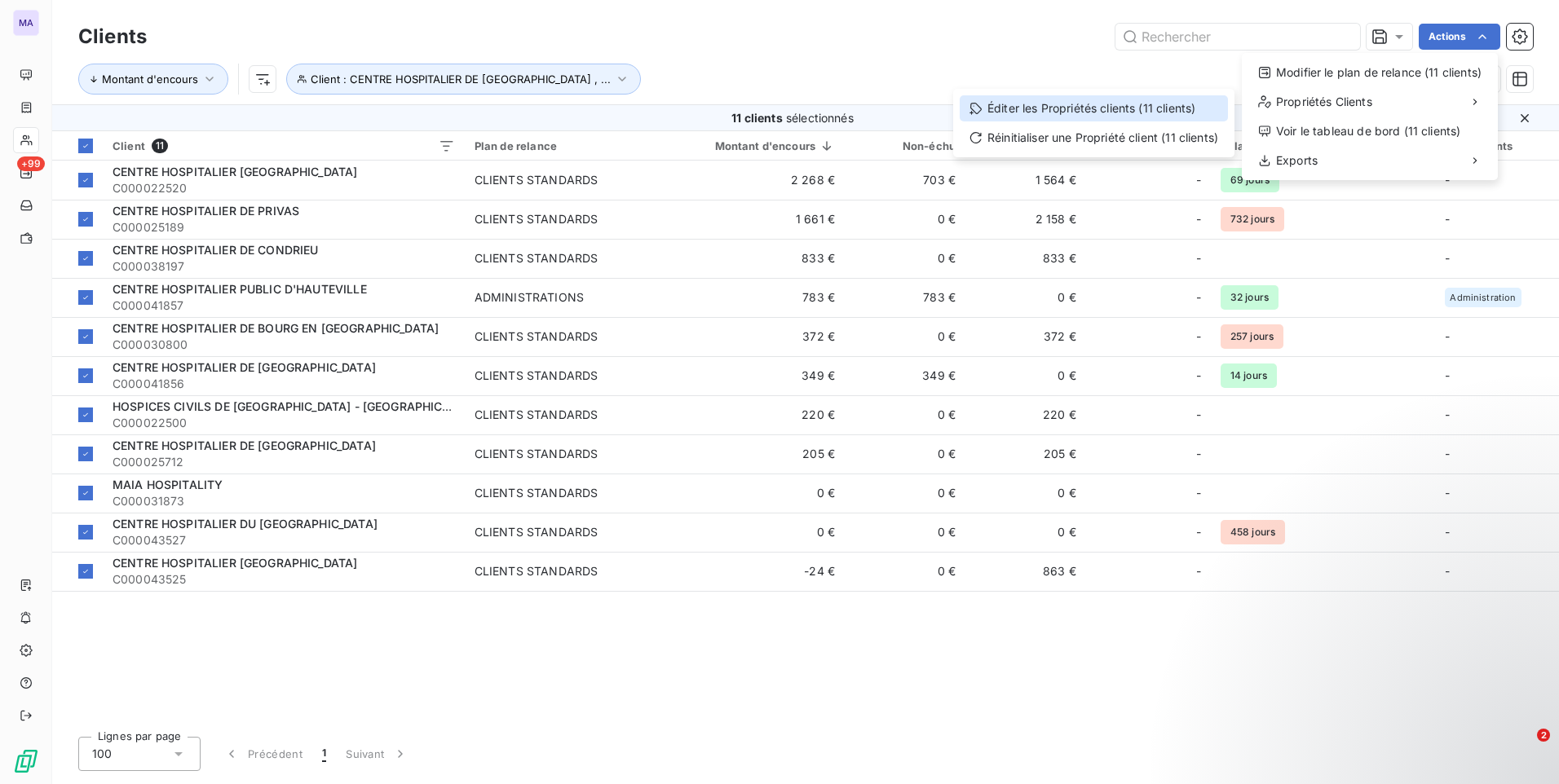
click at [1206, 118] on div "Éditer les Propriétés clients (11 clients)" at bounding box center [1093, 109] width 268 height 26
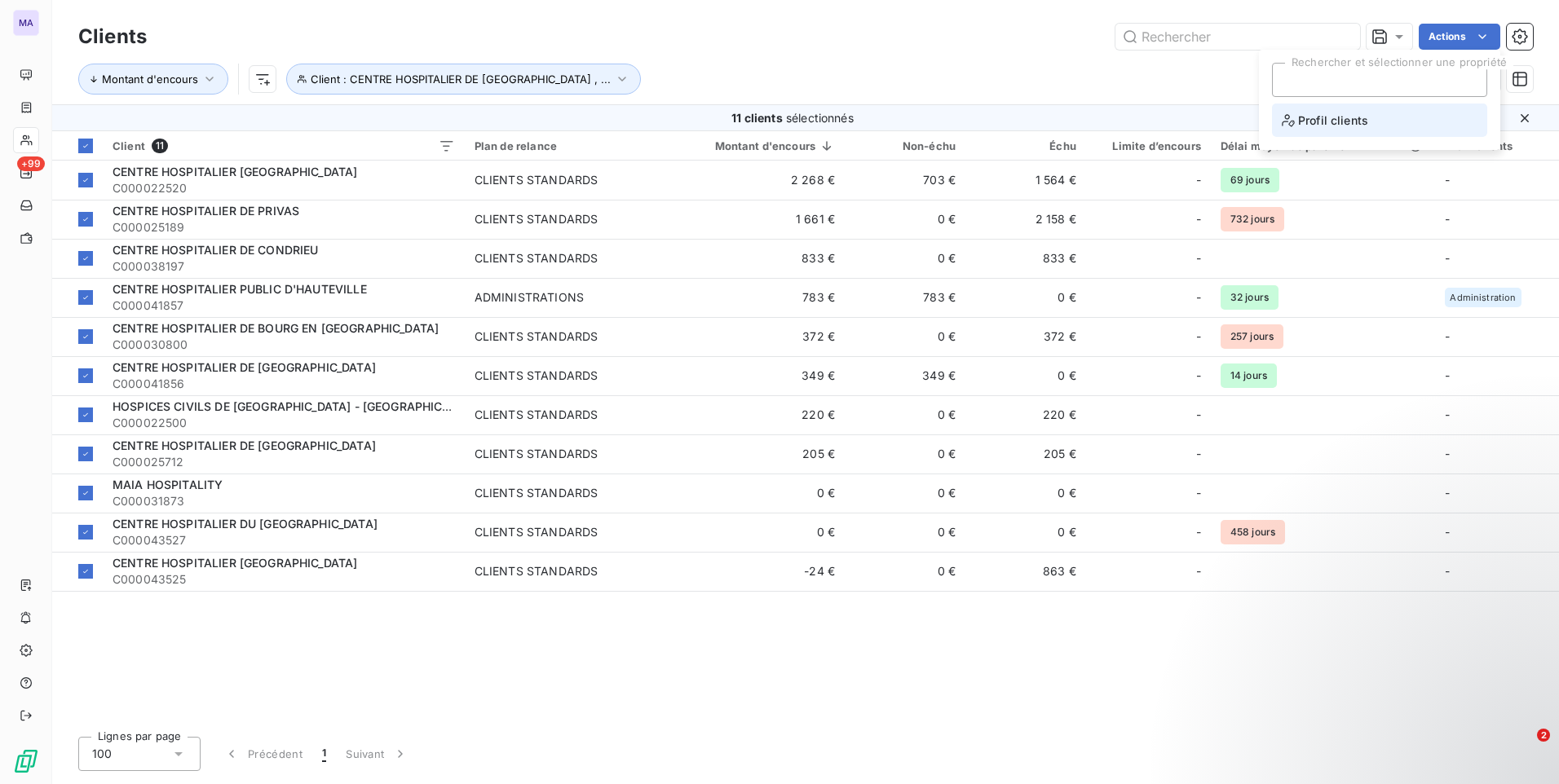
click at [1320, 124] on span "Profil clients" at bounding box center [1324, 120] width 87 height 21
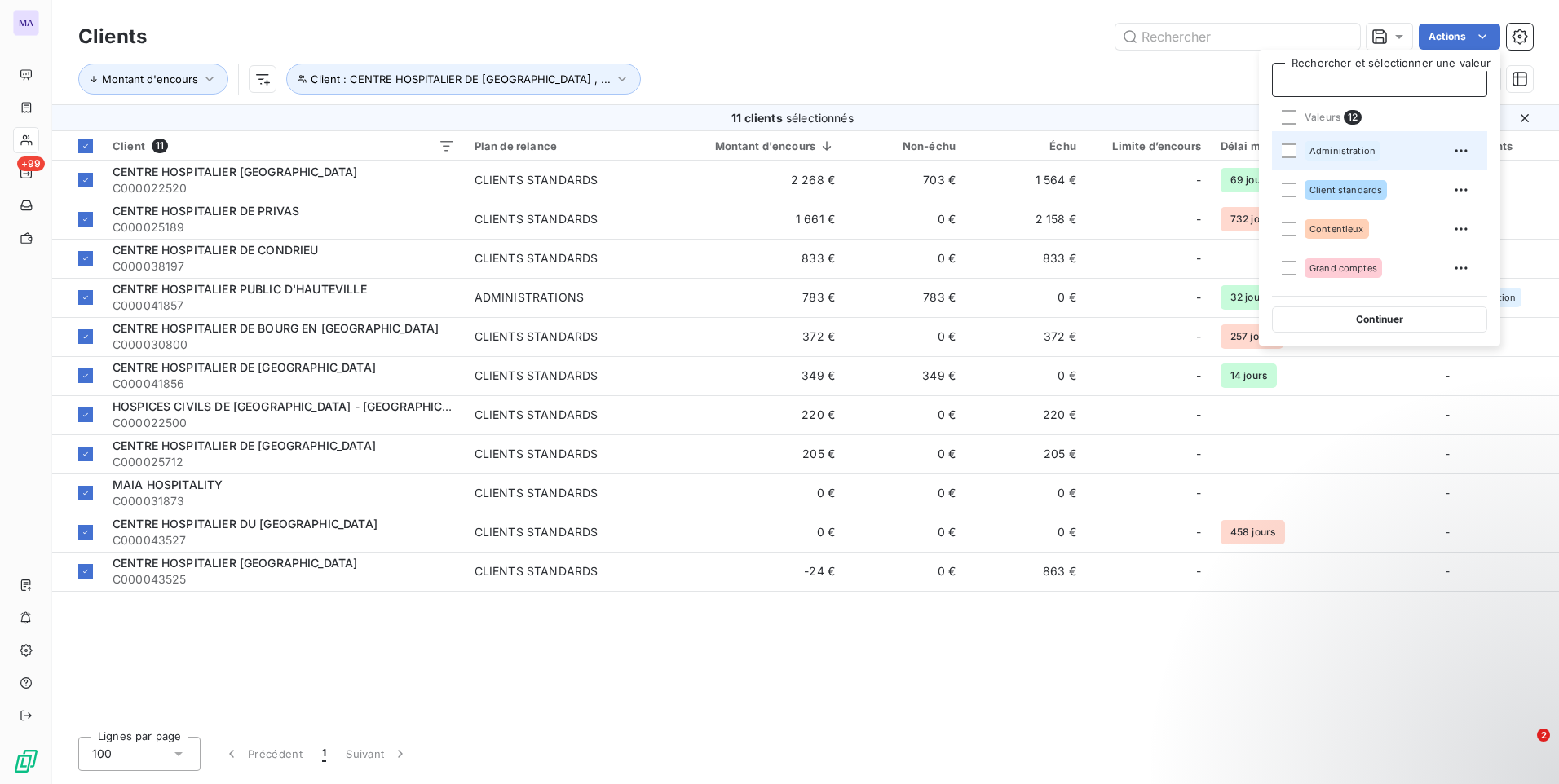
click at [1324, 156] on div "Administration" at bounding box center [1343, 151] width 76 height 20
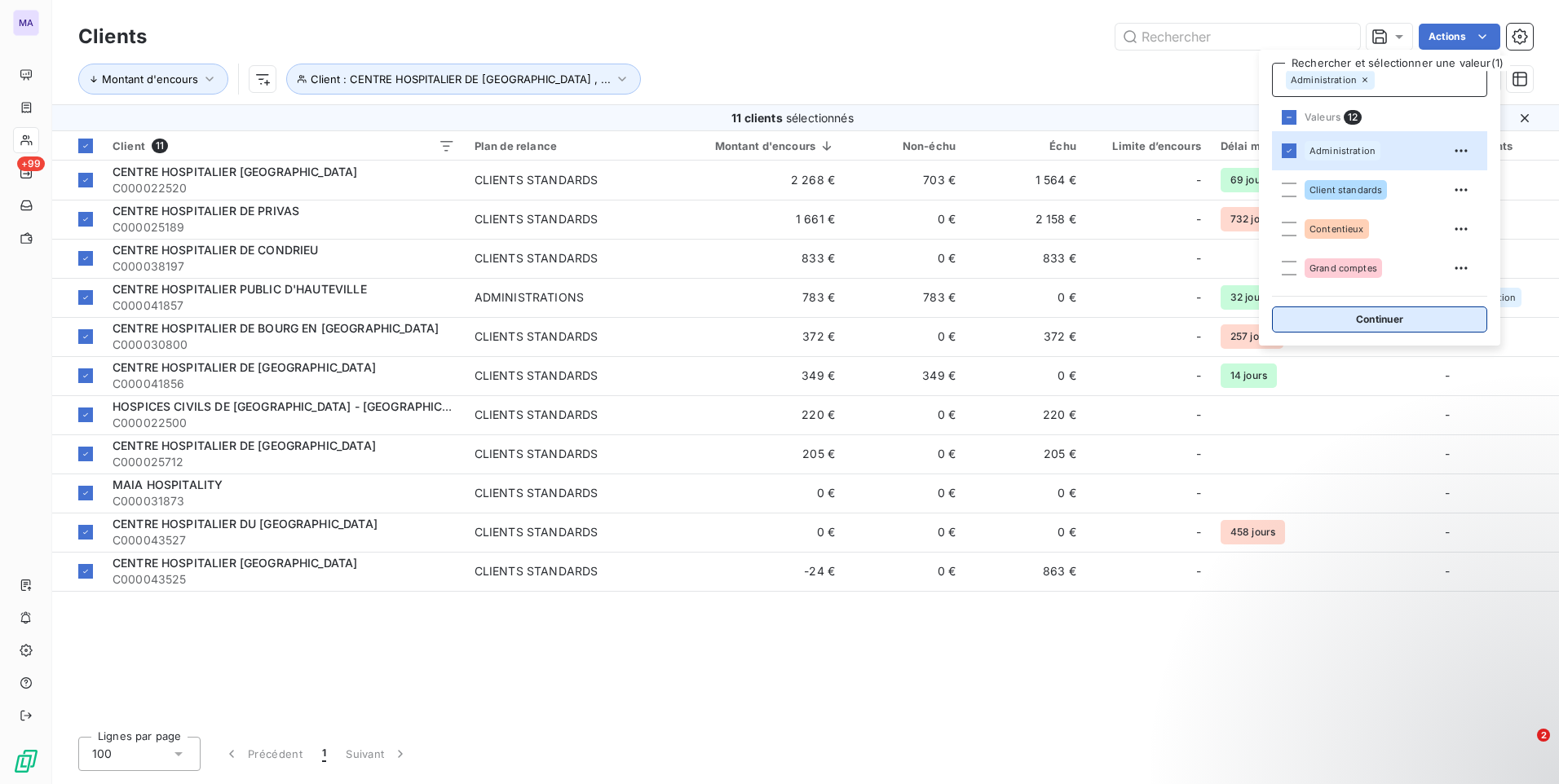
click at [1368, 326] on button "Continuer" at bounding box center [1379, 319] width 216 height 26
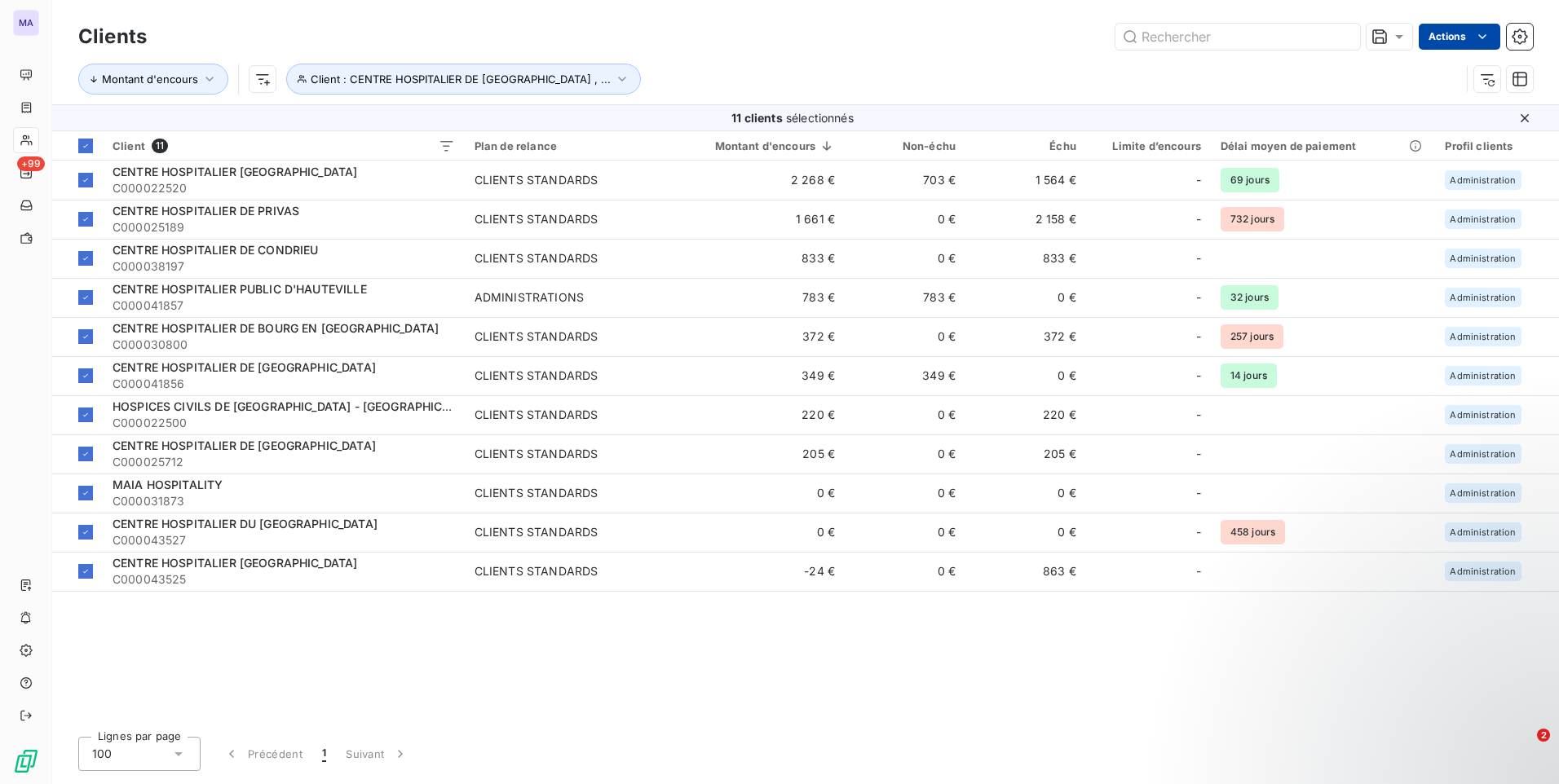
click at [1452, 37] on html "MA +99 Clients Actions Montant d'encours Client : CENTRE HOSPITALIER DE [GEOGRA…" at bounding box center [780, 392] width 1559 height 784
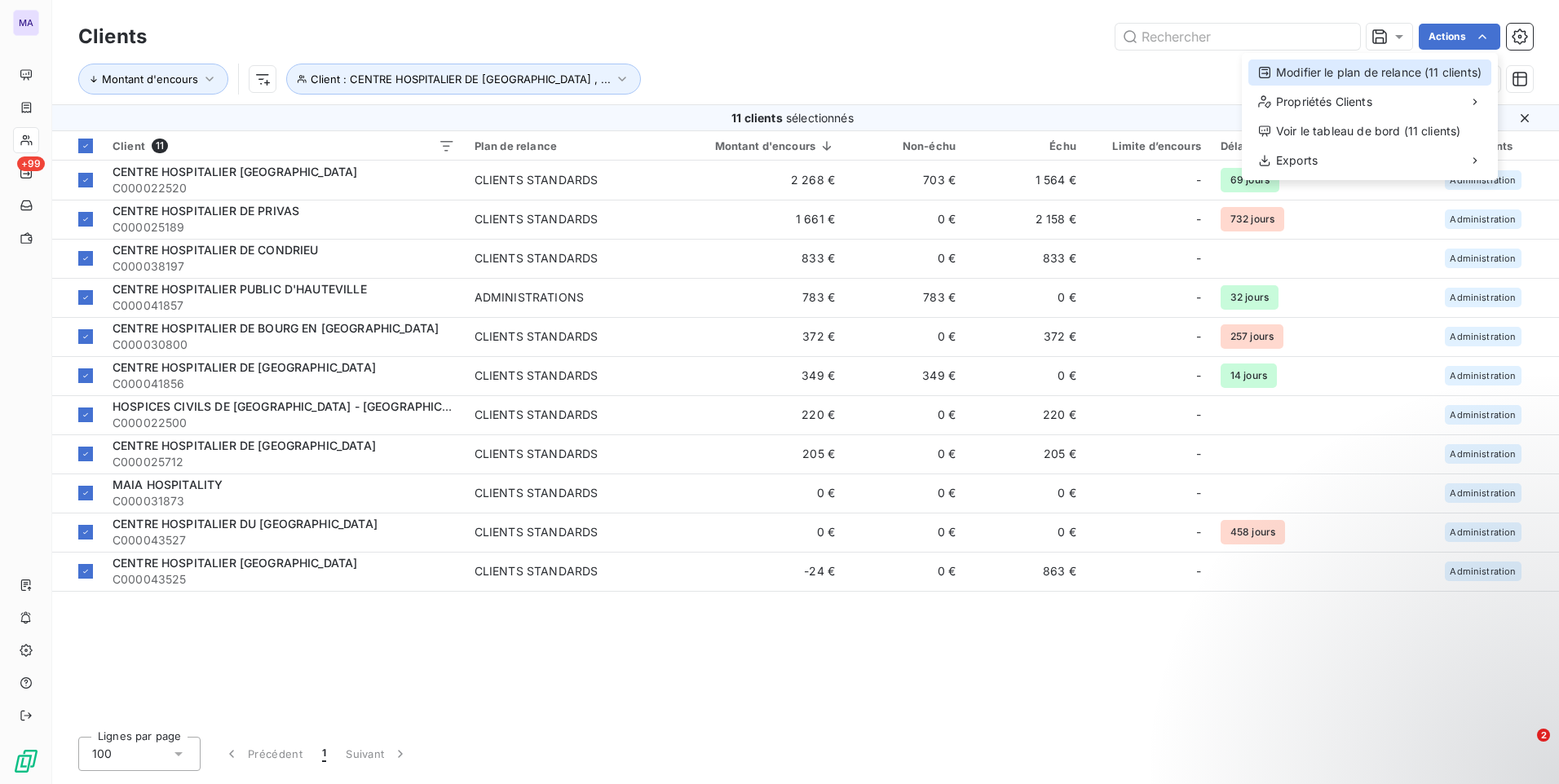
click at [1402, 68] on div "Modifier le plan de relance (11 clients)" at bounding box center [1370, 73] width 243 height 26
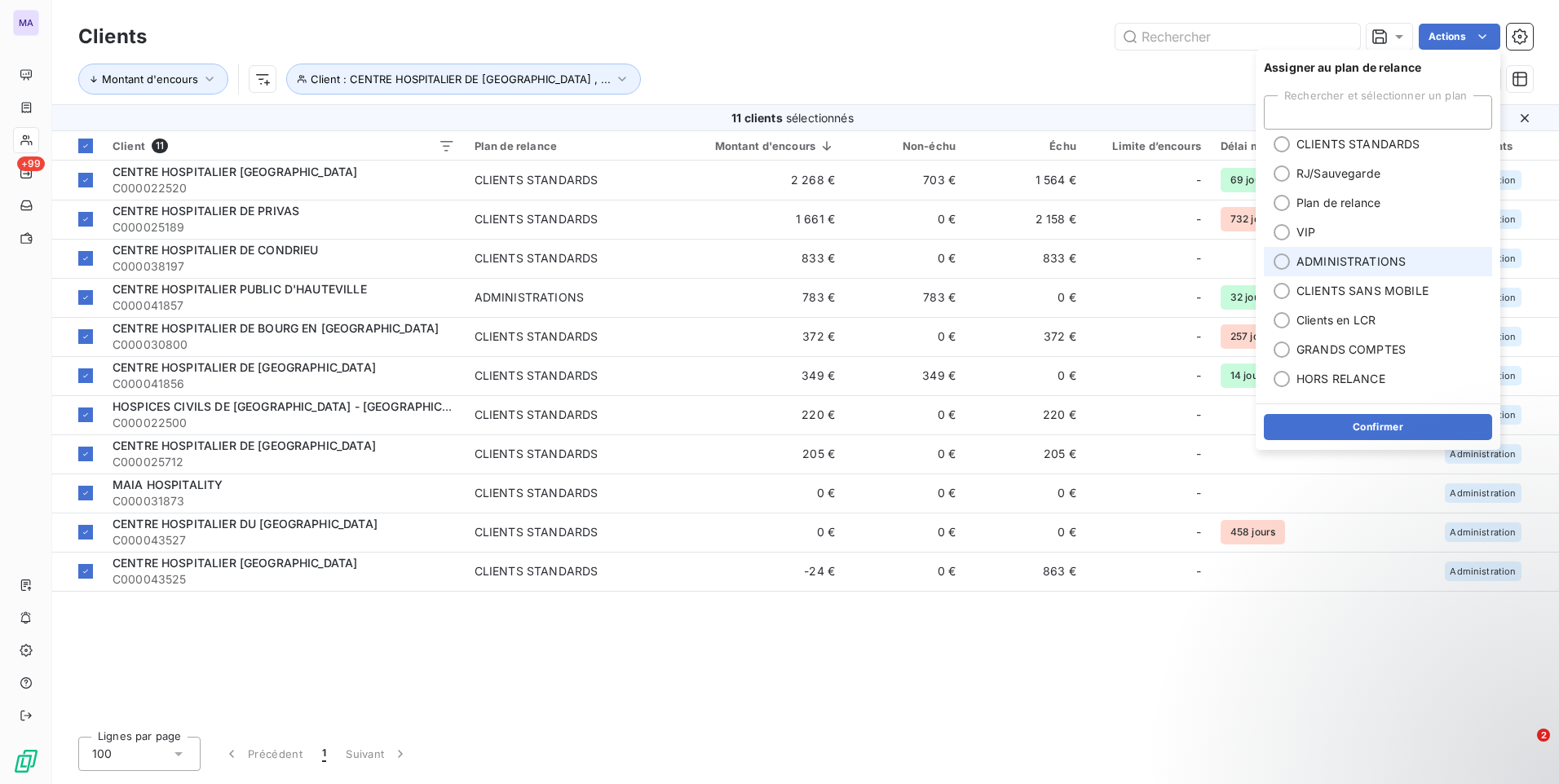
click at [1300, 267] on span "ADMINISTRATIONS" at bounding box center [1351, 262] width 109 height 17
click at [1310, 419] on button "Confirmer" at bounding box center [1377, 427] width 228 height 26
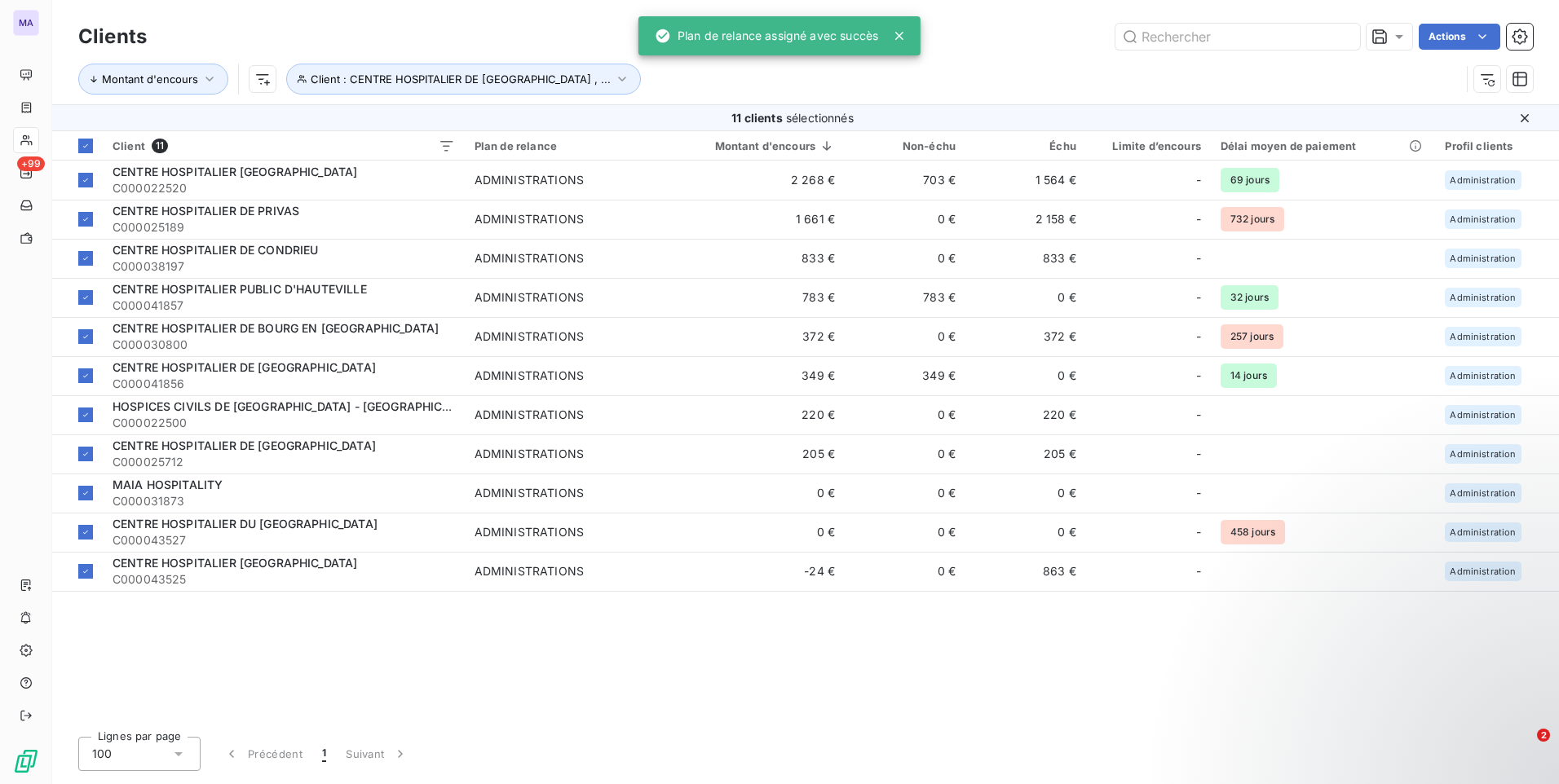
drag, startPoint x: 1035, startPoint y: 81, endPoint x: 997, endPoint y: 130, distance: 62.0
click at [1033, 82] on div "Montant d'encours Client : CENTRE HOSPITALIER DE [GEOGRAPHIC_DATA] , ..." at bounding box center [770, 79] width 1382 height 31
click at [500, 84] on span "Client : CENTRE HOSPITALIER DE [GEOGRAPHIC_DATA] , ..." at bounding box center [460, 79] width 300 height 13
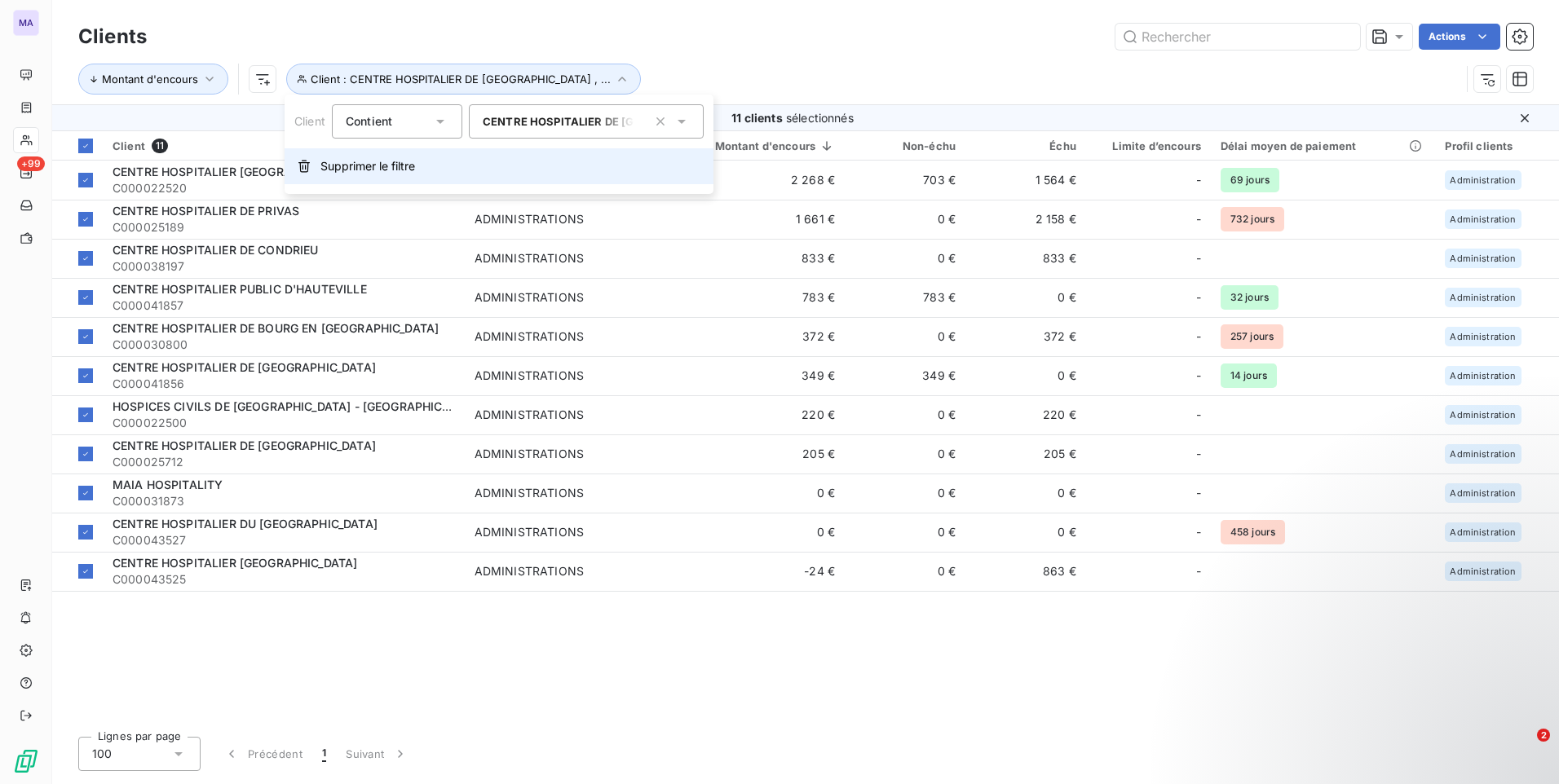
click at [449, 176] on button "Supprimer le filtre" at bounding box center [499, 166] width 429 height 35
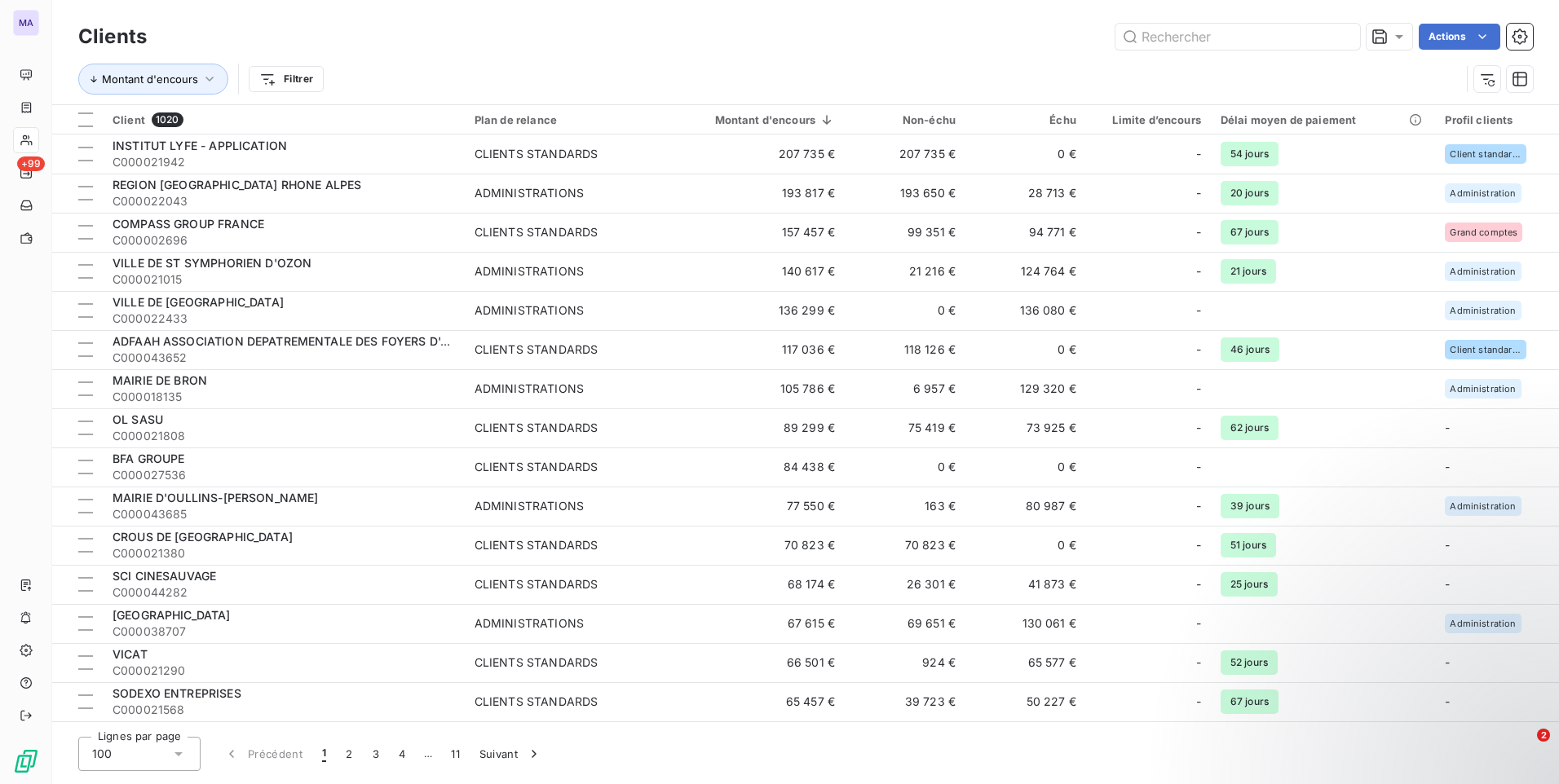
click at [695, 65] on div "Montant d'encours Filtrer" at bounding box center [770, 79] width 1382 height 31
click at [295, 79] on html "MA +99 Clients Actions Montant d'encours Filtrer Client 1020 Plan de relance Mo…" at bounding box center [780, 392] width 1559 height 784
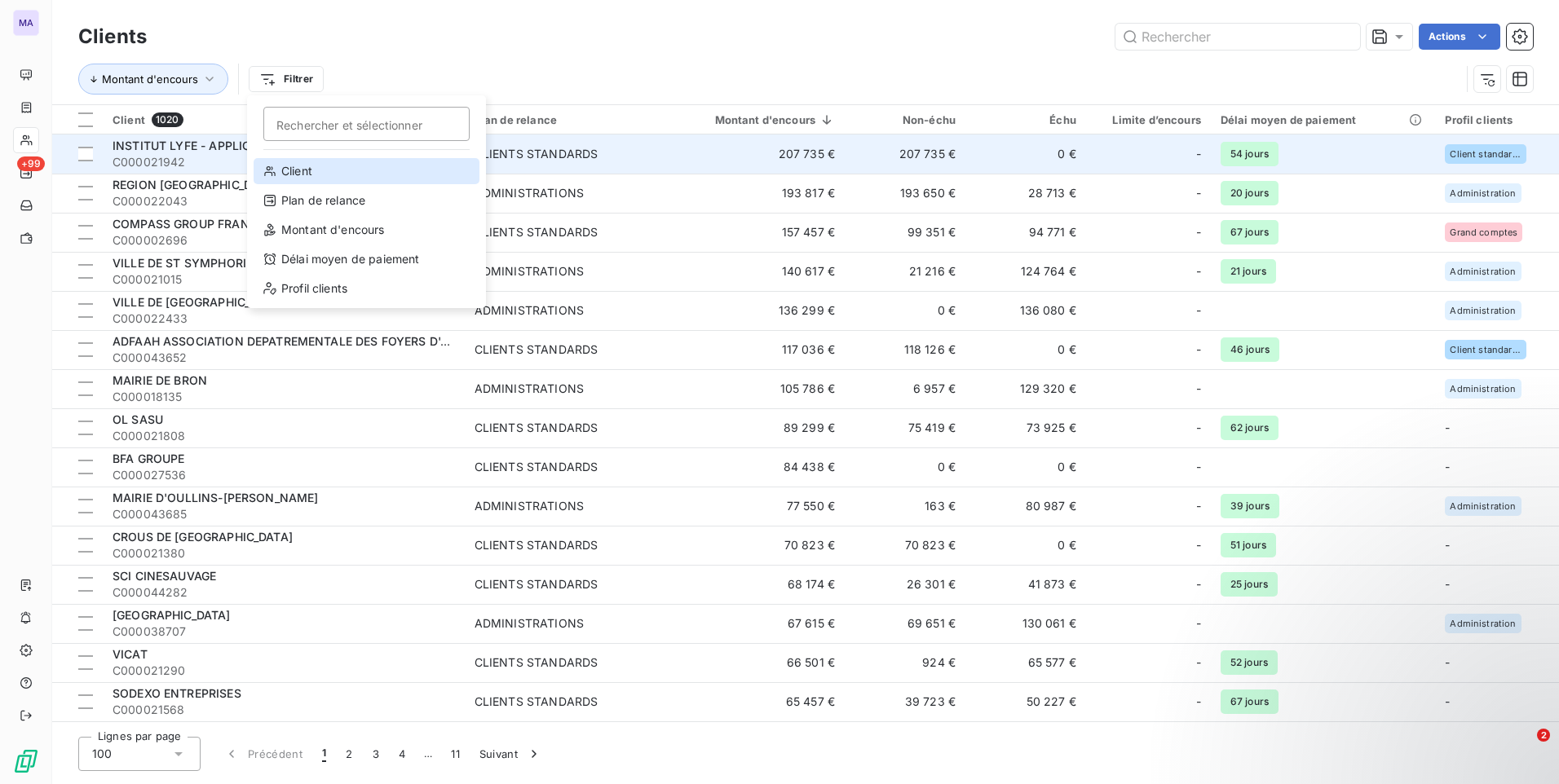
drag, startPoint x: 338, startPoint y: 167, endPoint x: 358, endPoint y: 148, distance: 27.6
click at [336, 168] on div "Client" at bounding box center [366, 172] width 225 height 26
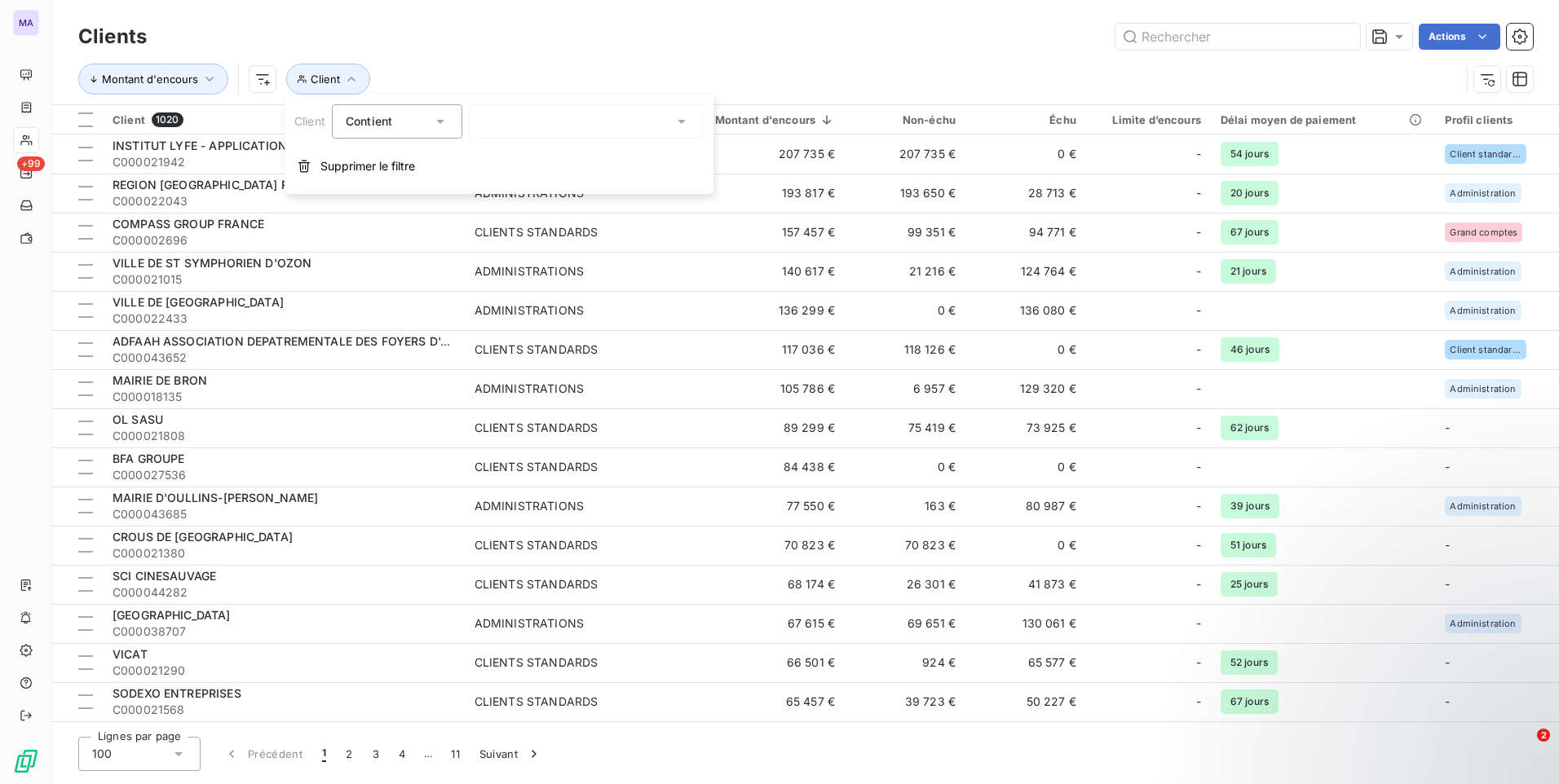
click at [529, 122] on div at bounding box center [586, 120] width 235 height 34
type input "ELIOR"
click at [579, 149] on li "ELIOR RESTAURATION FRANCE - C000002726" at bounding box center [586, 163] width 235 height 43
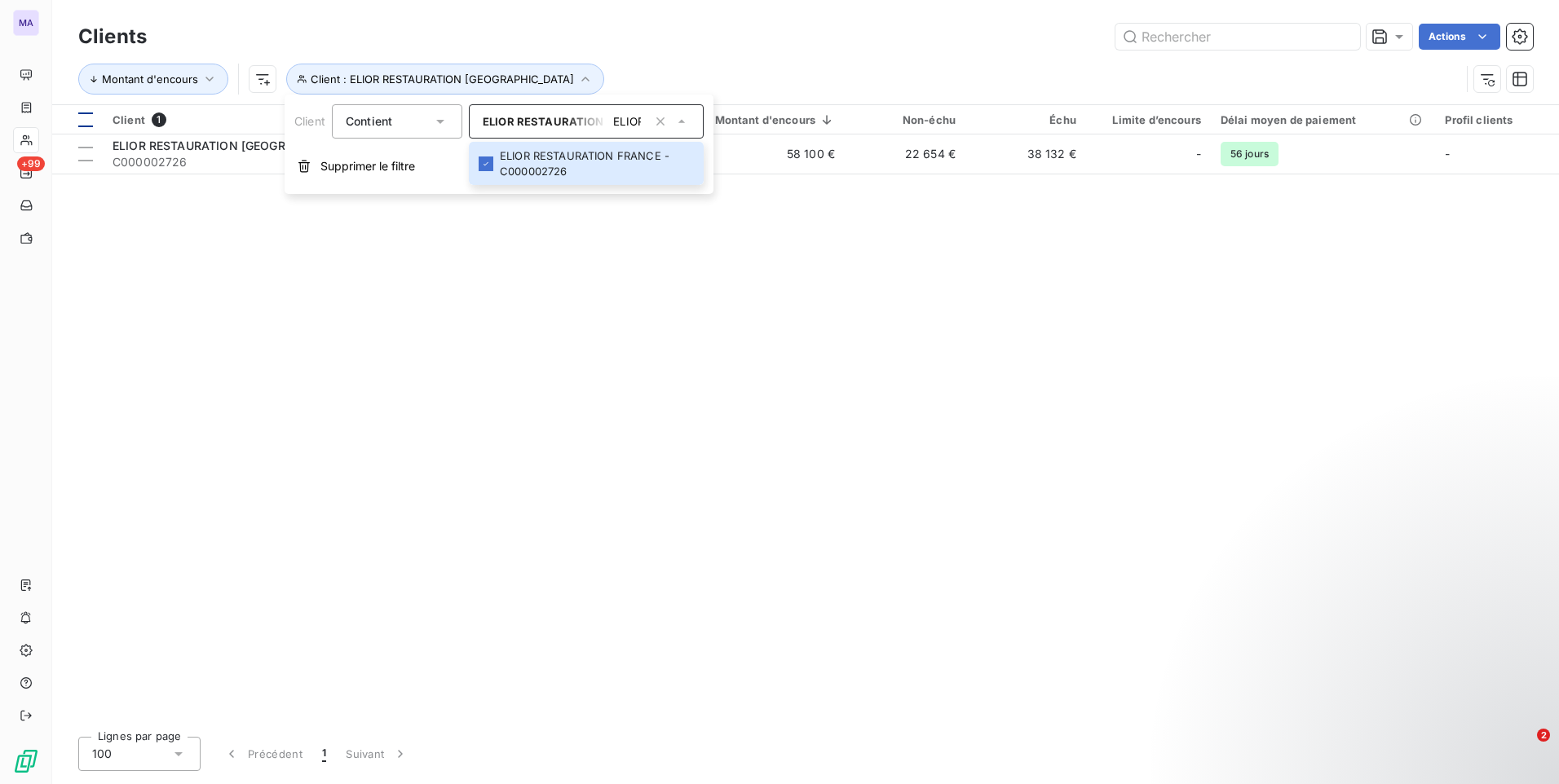
click at [87, 120] on div at bounding box center [86, 120] width 15 height 15
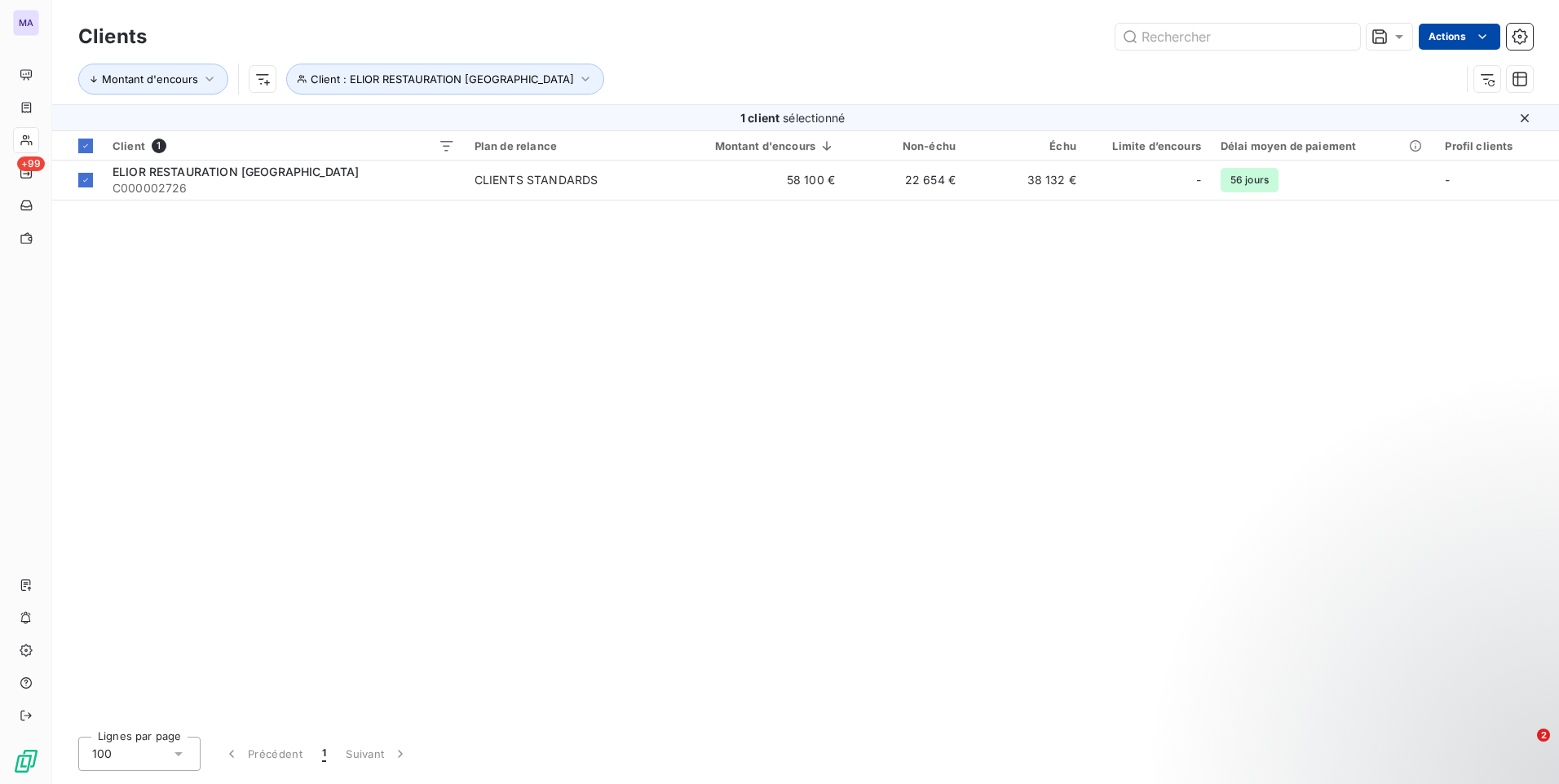
click at [1448, 44] on html "MA +99 Clients Actions Montant d'encours Client : ELIOR RESTAURATION FRANCE 1 c…" at bounding box center [780, 392] width 1559 height 784
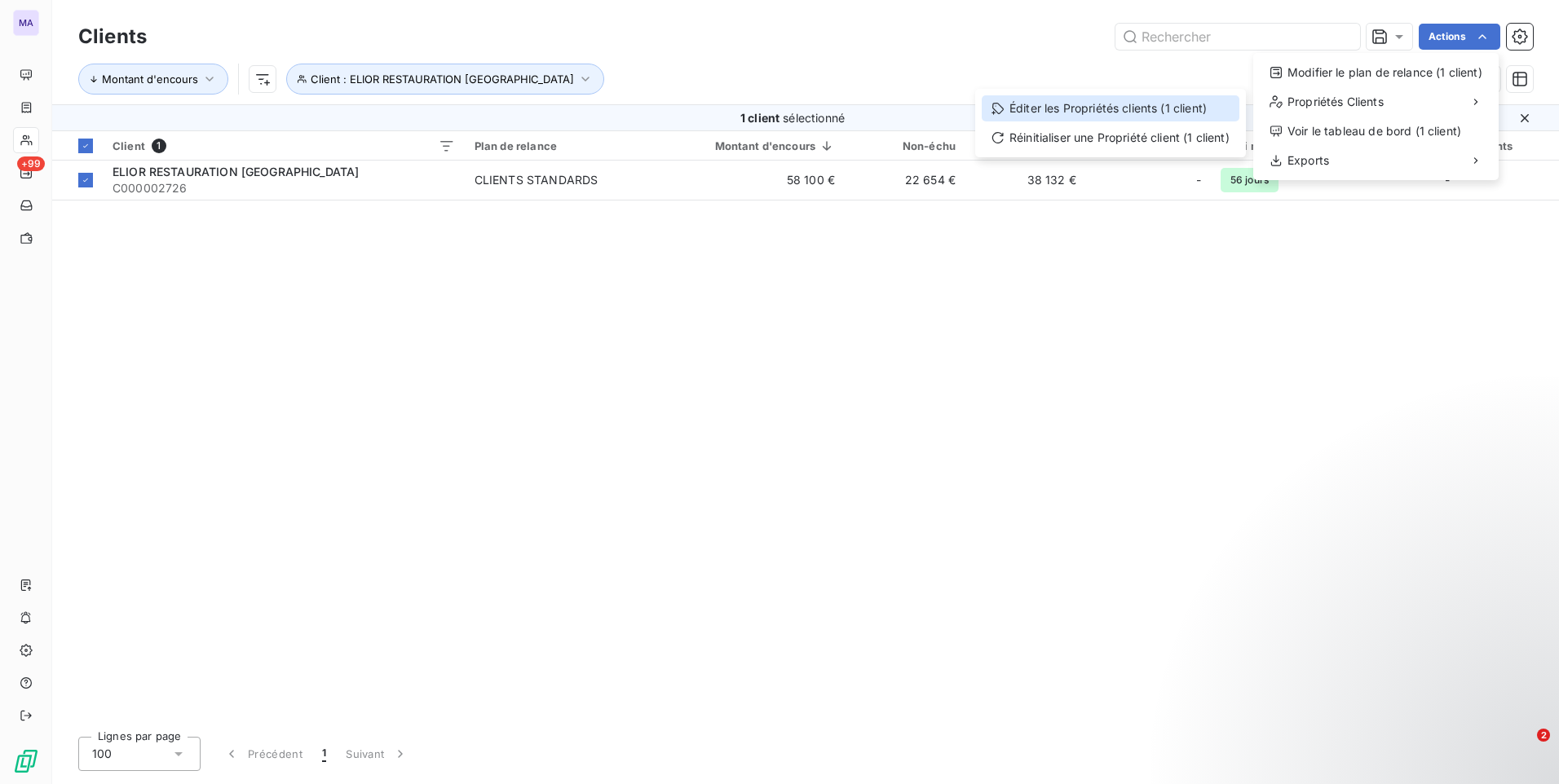
click at [1151, 112] on div "Éditer les Propriétés clients (1 client)" at bounding box center [1111, 109] width 258 height 26
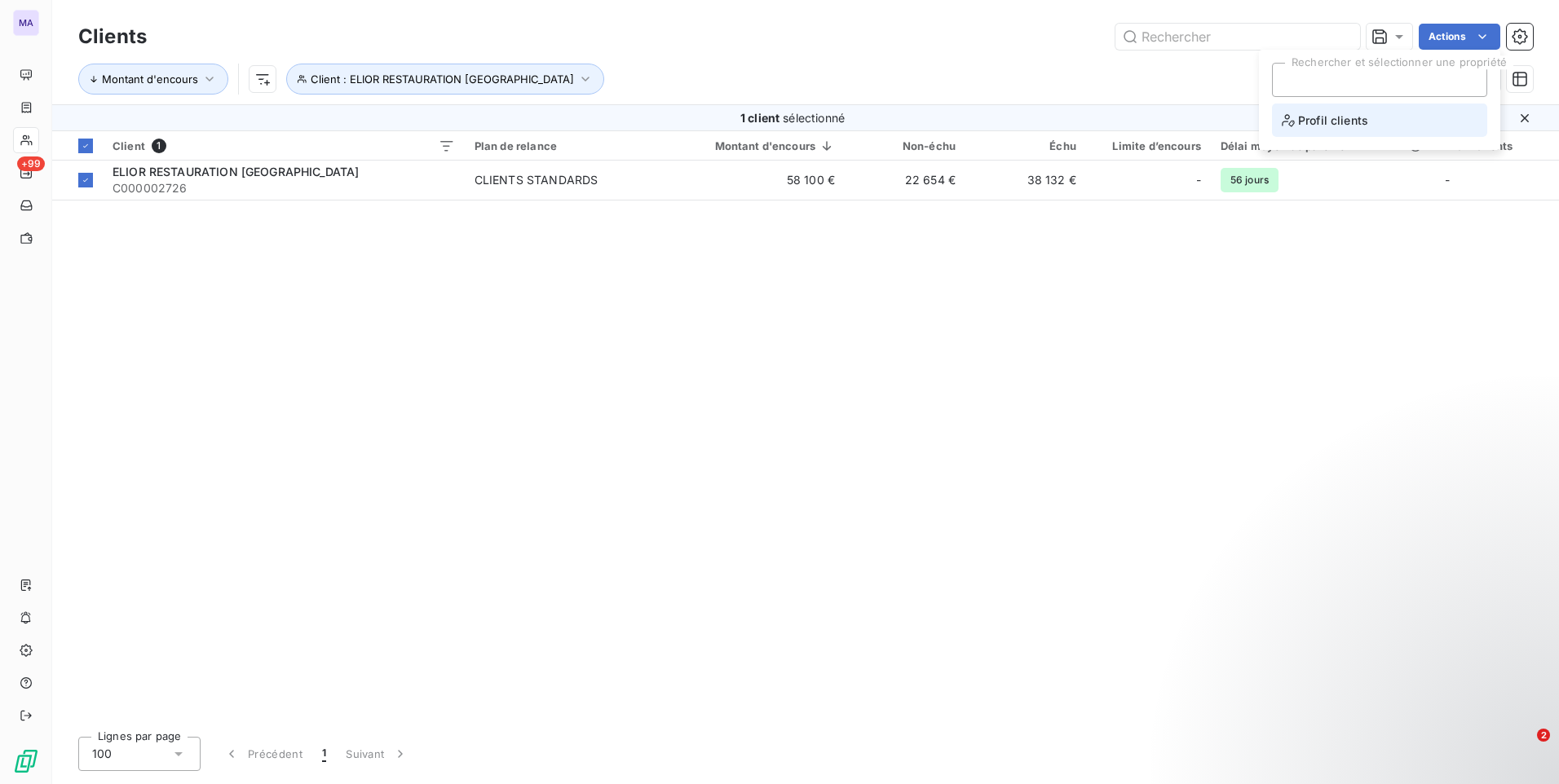
click at [1356, 122] on span "Profil clients" at bounding box center [1324, 120] width 87 height 21
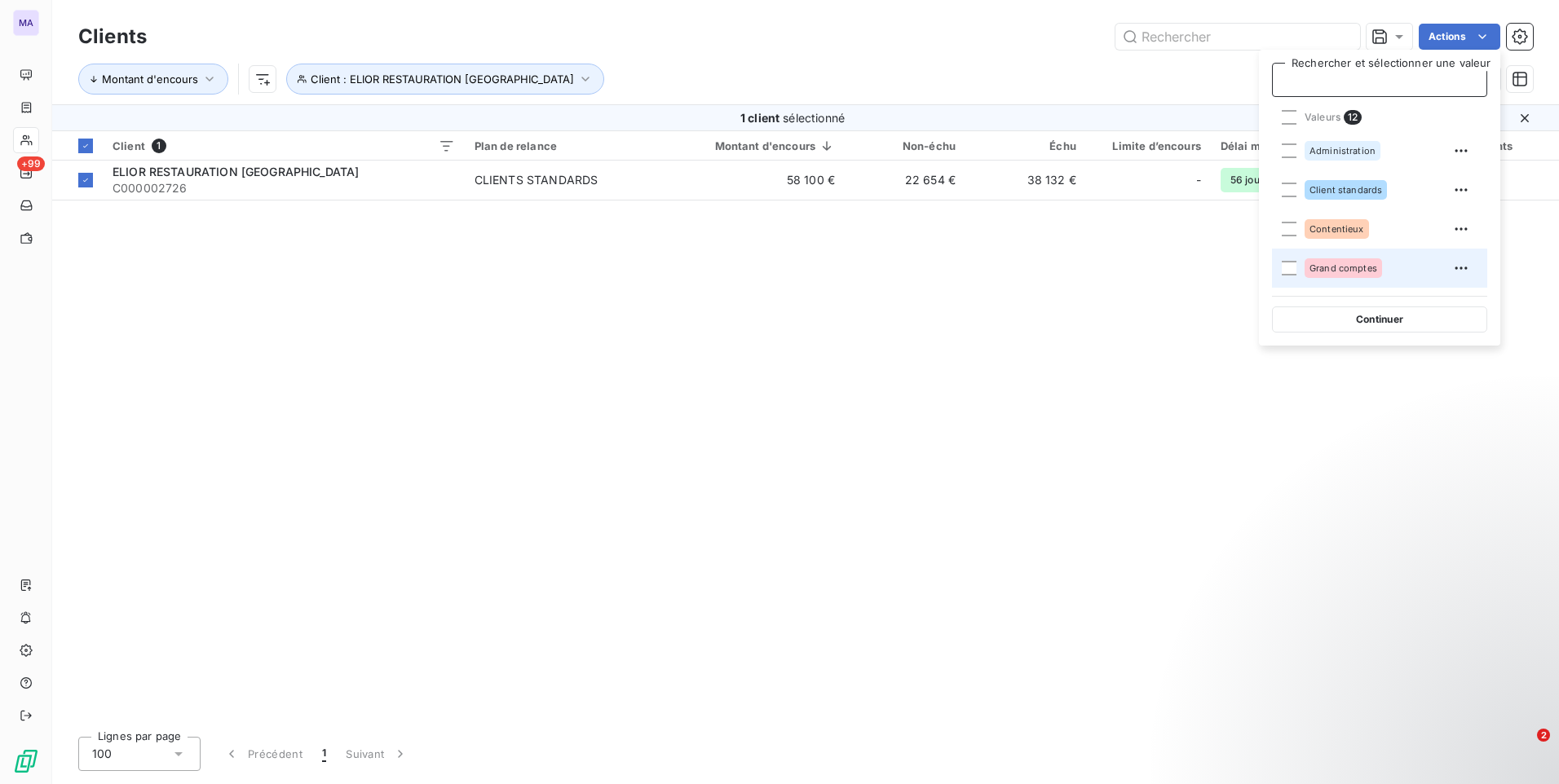
click at [1320, 272] on span "Grand comptes" at bounding box center [1343, 268] width 68 height 10
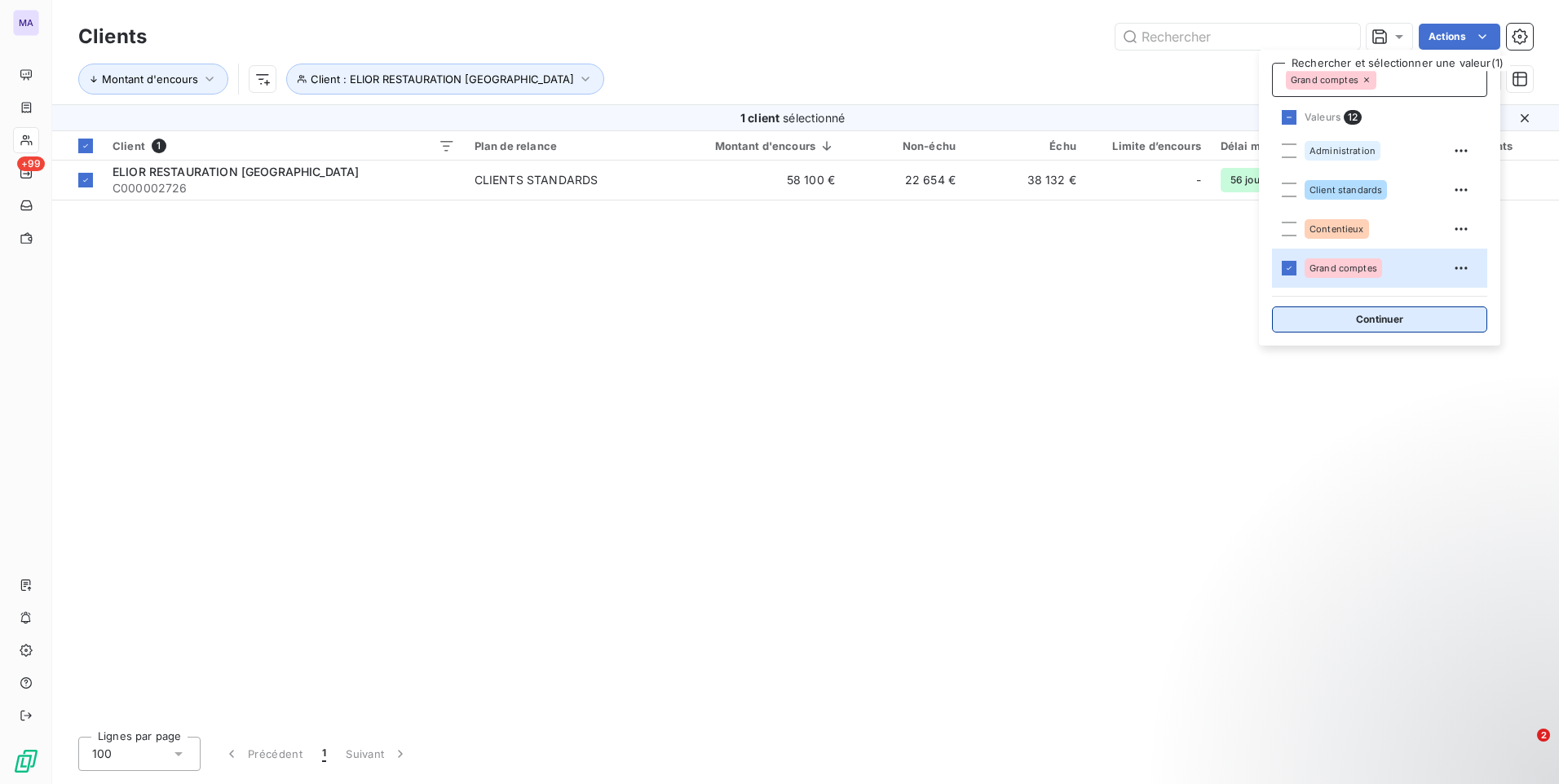
click at [1334, 318] on button "Continuer" at bounding box center [1379, 319] width 216 height 26
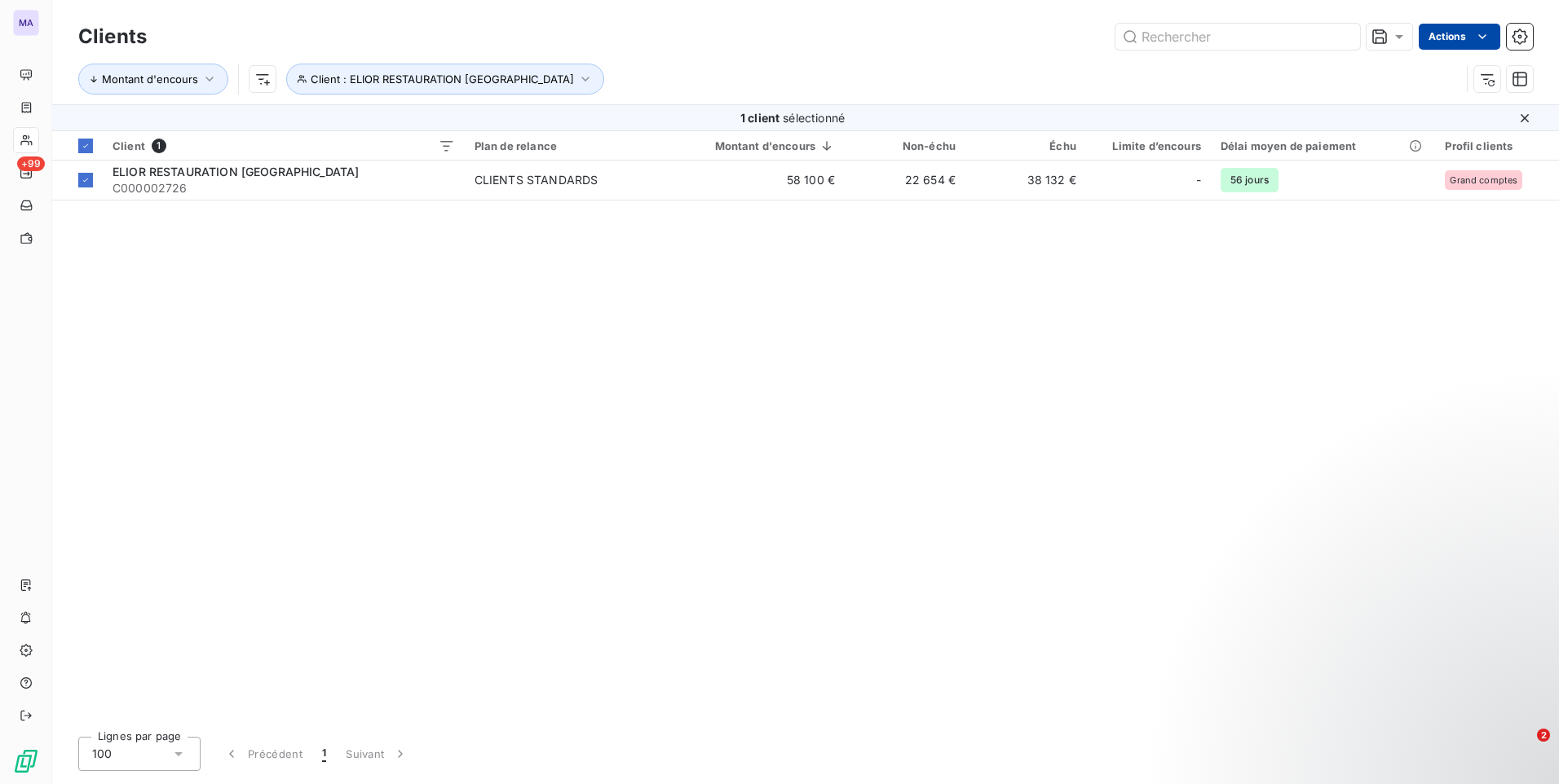
click at [1454, 31] on html "MA +99 Clients Actions Montant d'encours Client : ELIOR RESTAURATION FRANCE 1 c…" at bounding box center [780, 392] width 1559 height 784
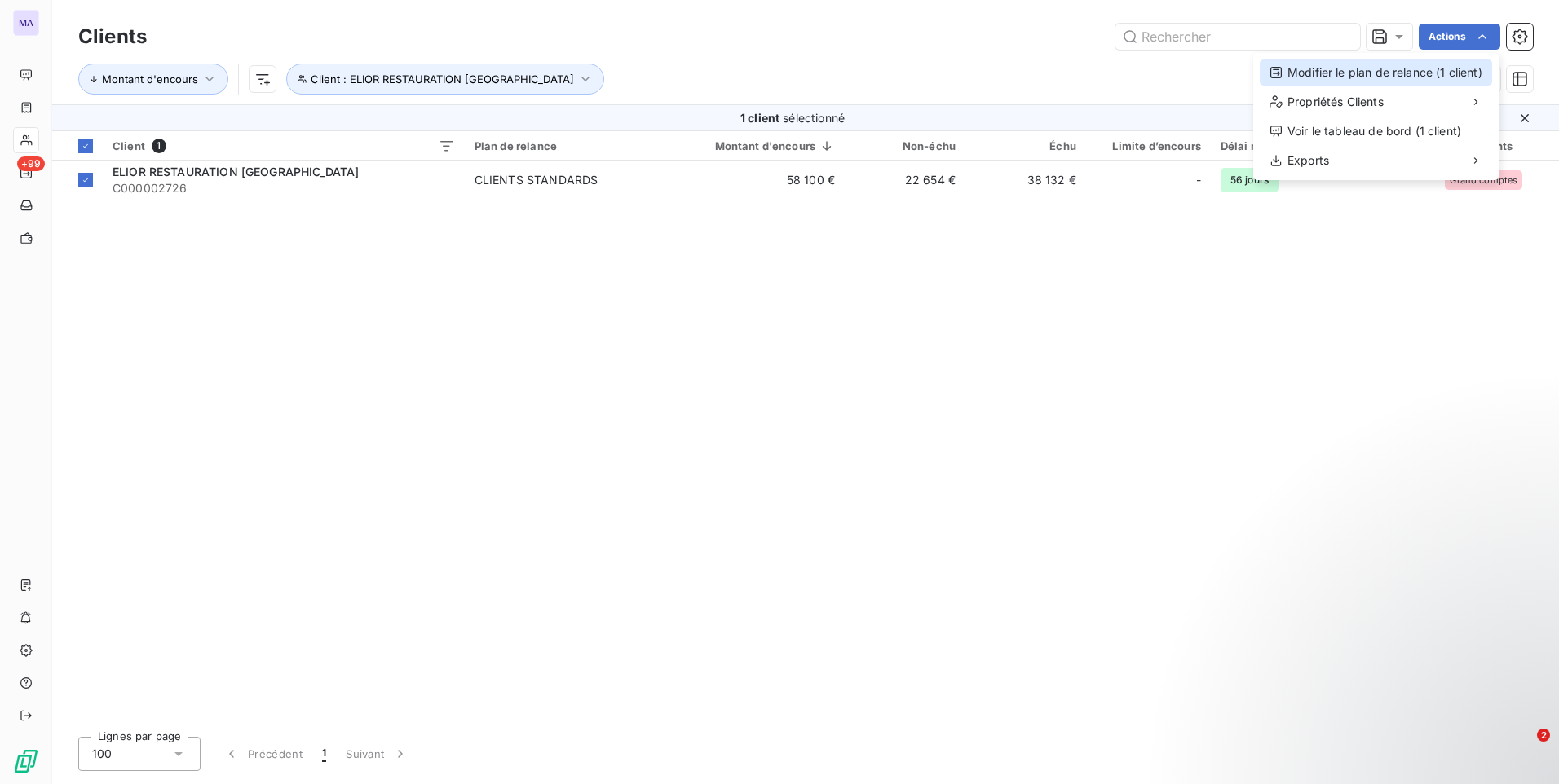
click at [1385, 70] on div "Modifier le plan de relance (1 client)" at bounding box center [1375, 73] width 232 height 26
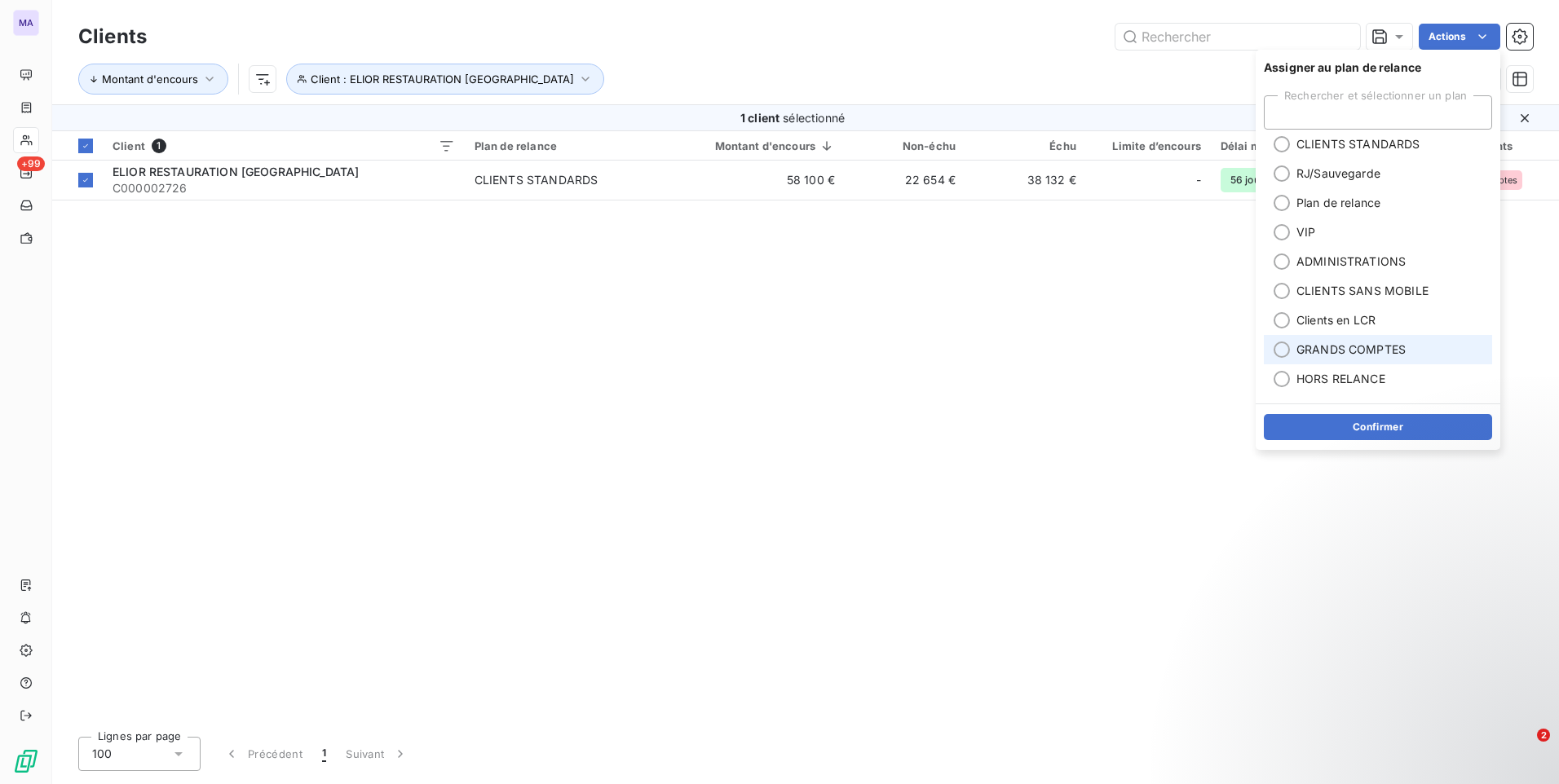
click at [1345, 355] on span "GRANDS COMPTES" at bounding box center [1351, 350] width 109 height 17
click at [1327, 431] on button "Confirmer" at bounding box center [1377, 427] width 228 height 26
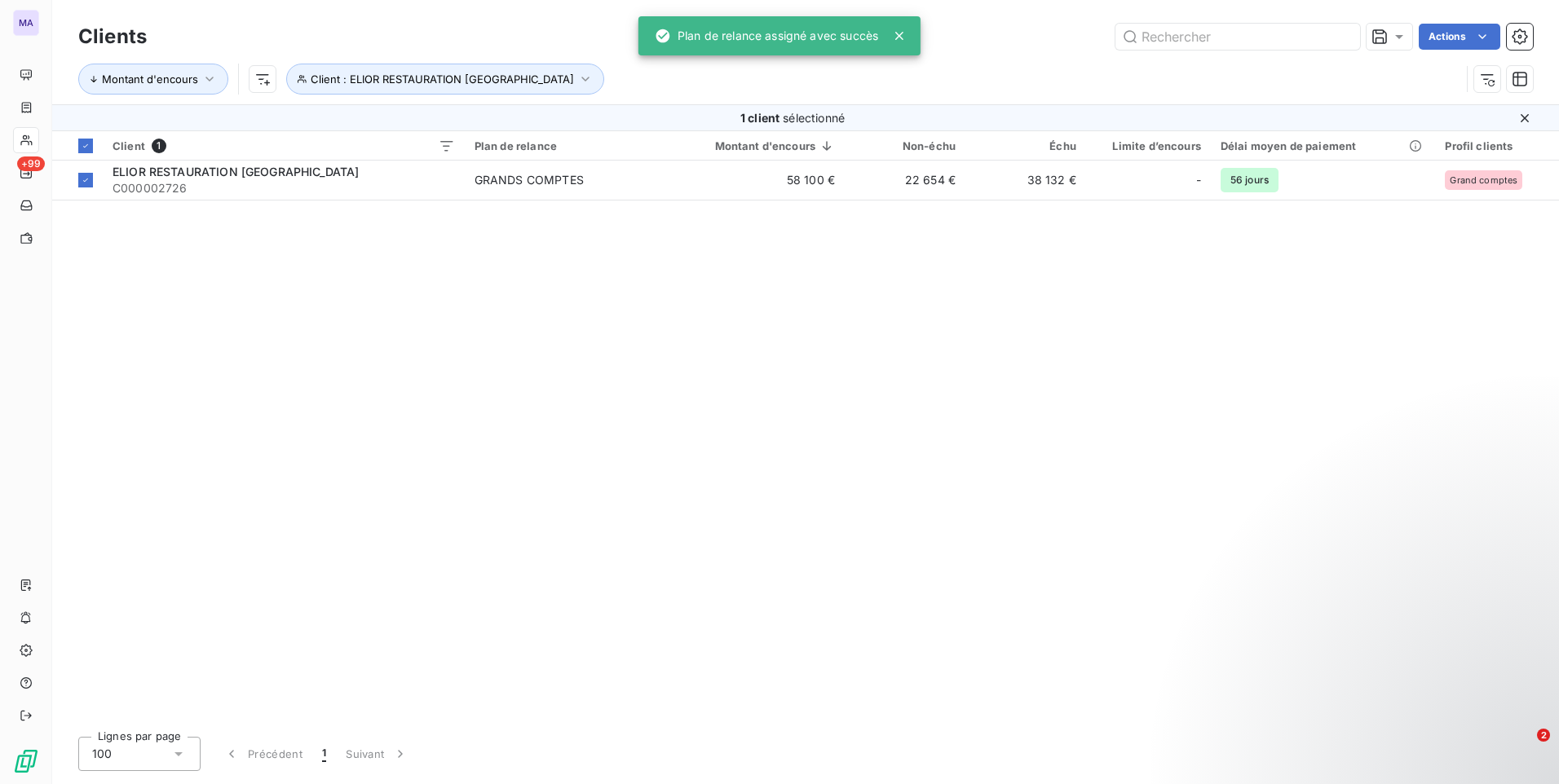
drag, startPoint x: 1131, startPoint y: 328, endPoint x: 1065, endPoint y: 352, distance: 70.2
click at [1114, 334] on div "Client 1 Plan de relance Montant d'encours Non-échu Échu Limite d’encours Délai…" at bounding box center [805, 427] width 1507 height 593
click at [477, 82] on span "Client : ELIOR RESTAURATION [GEOGRAPHIC_DATA]" at bounding box center [442, 79] width 263 height 13
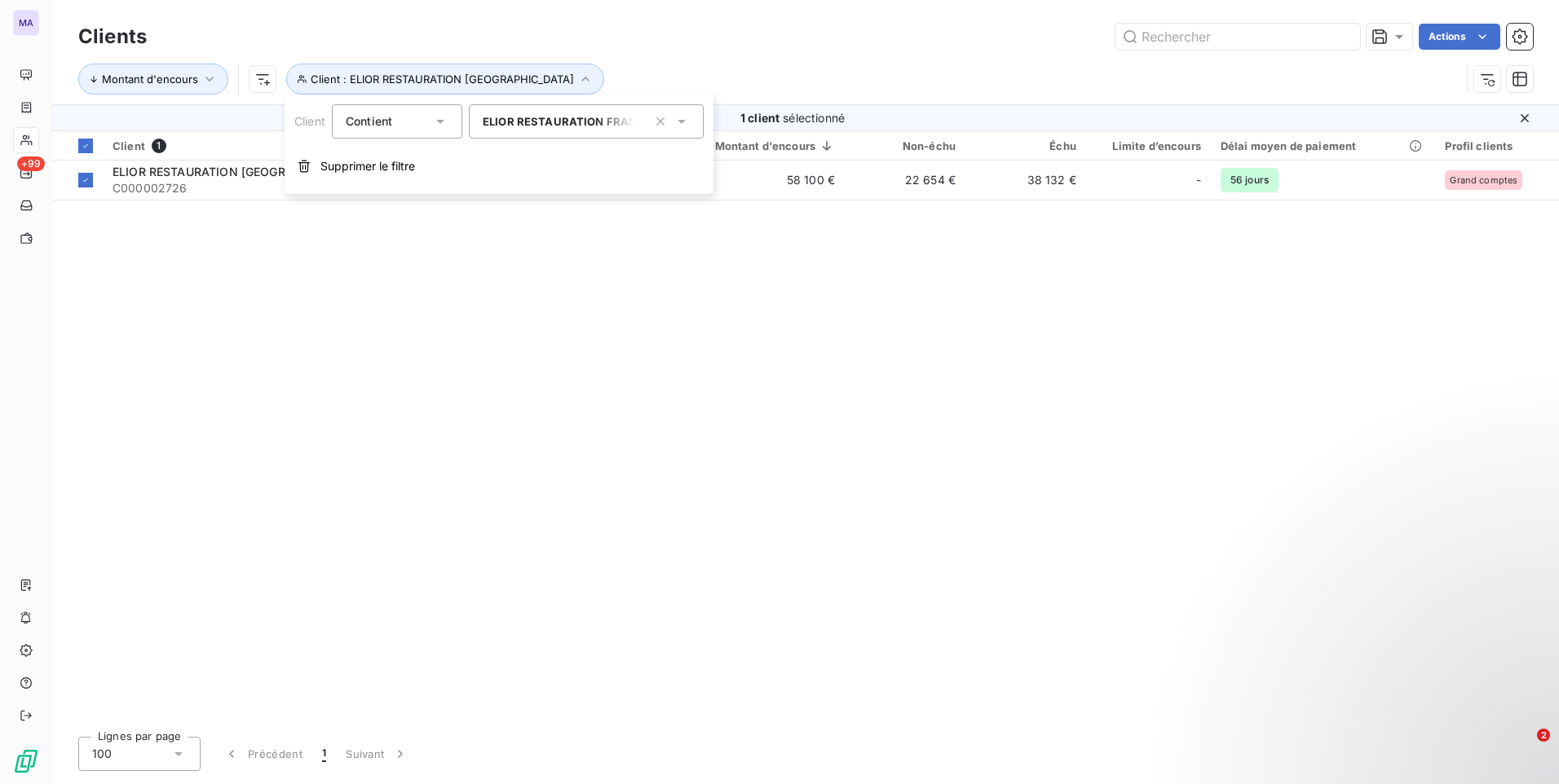
drag, startPoint x: 665, startPoint y: 123, endPoint x: 644, endPoint y: 129, distance: 21.8
click at [664, 123] on icon "button" at bounding box center [661, 121] width 17 height 17
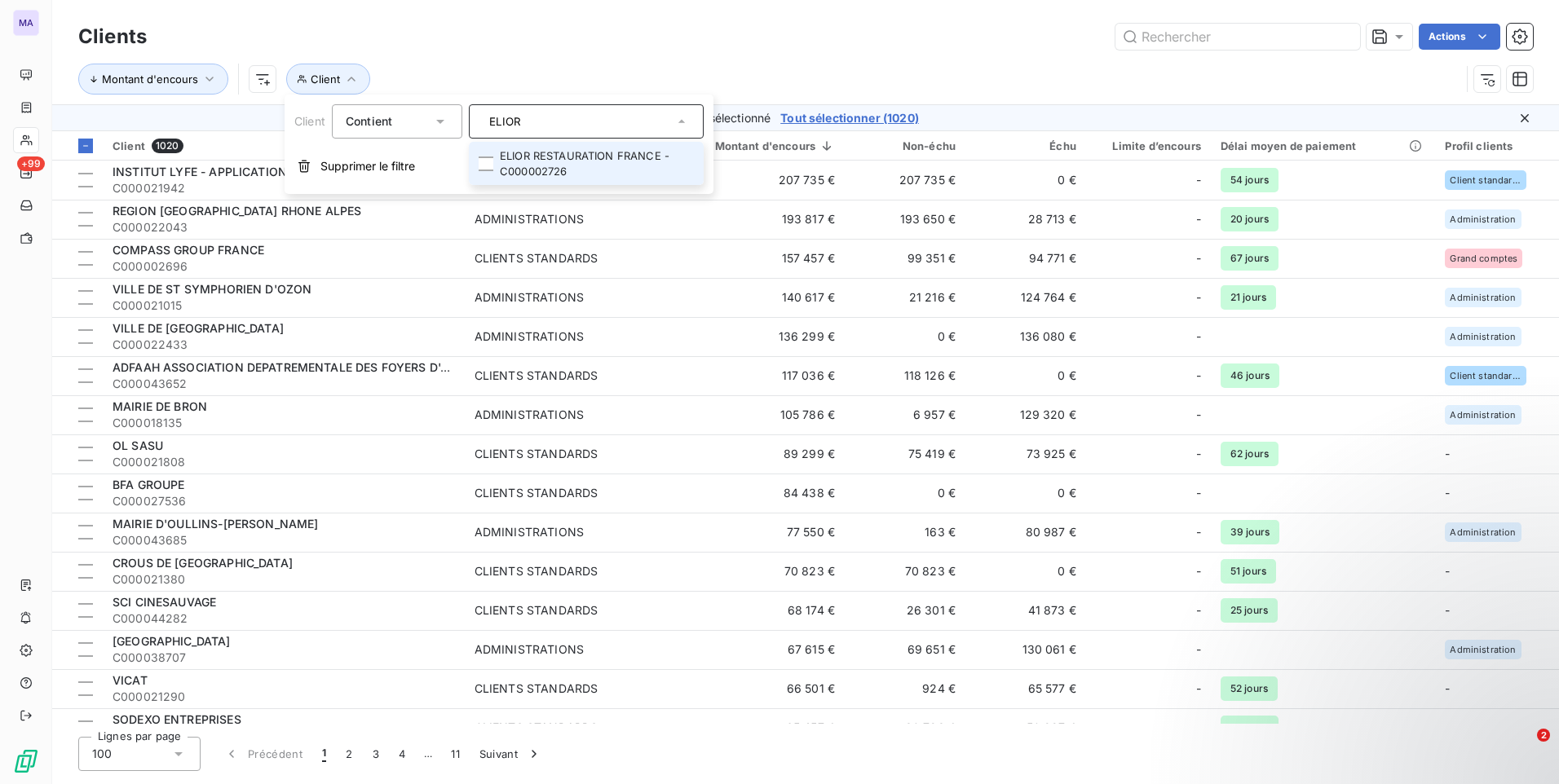
click at [585, 122] on input "ELIOR" at bounding box center [578, 121] width 191 height 15
click at [585, 124] on div "ELIOR" at bounding box center [586, 120] width 235 height 34
type input "R"
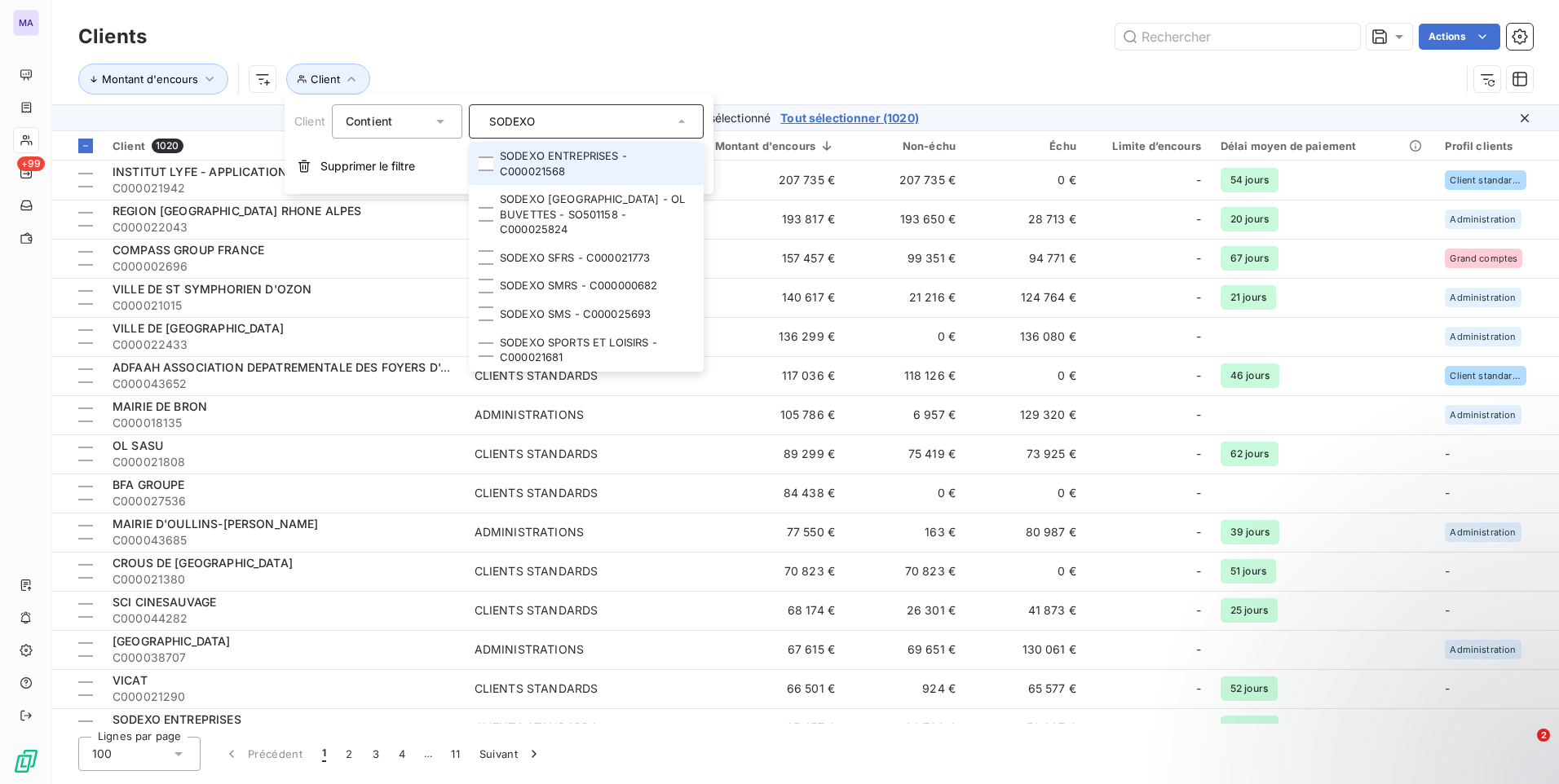
type input "SODEXO"
click at [562, 158] on li "SODEXO ENTREPRISES - C000021568" at bounding box center [586, 163] width 235 height 43
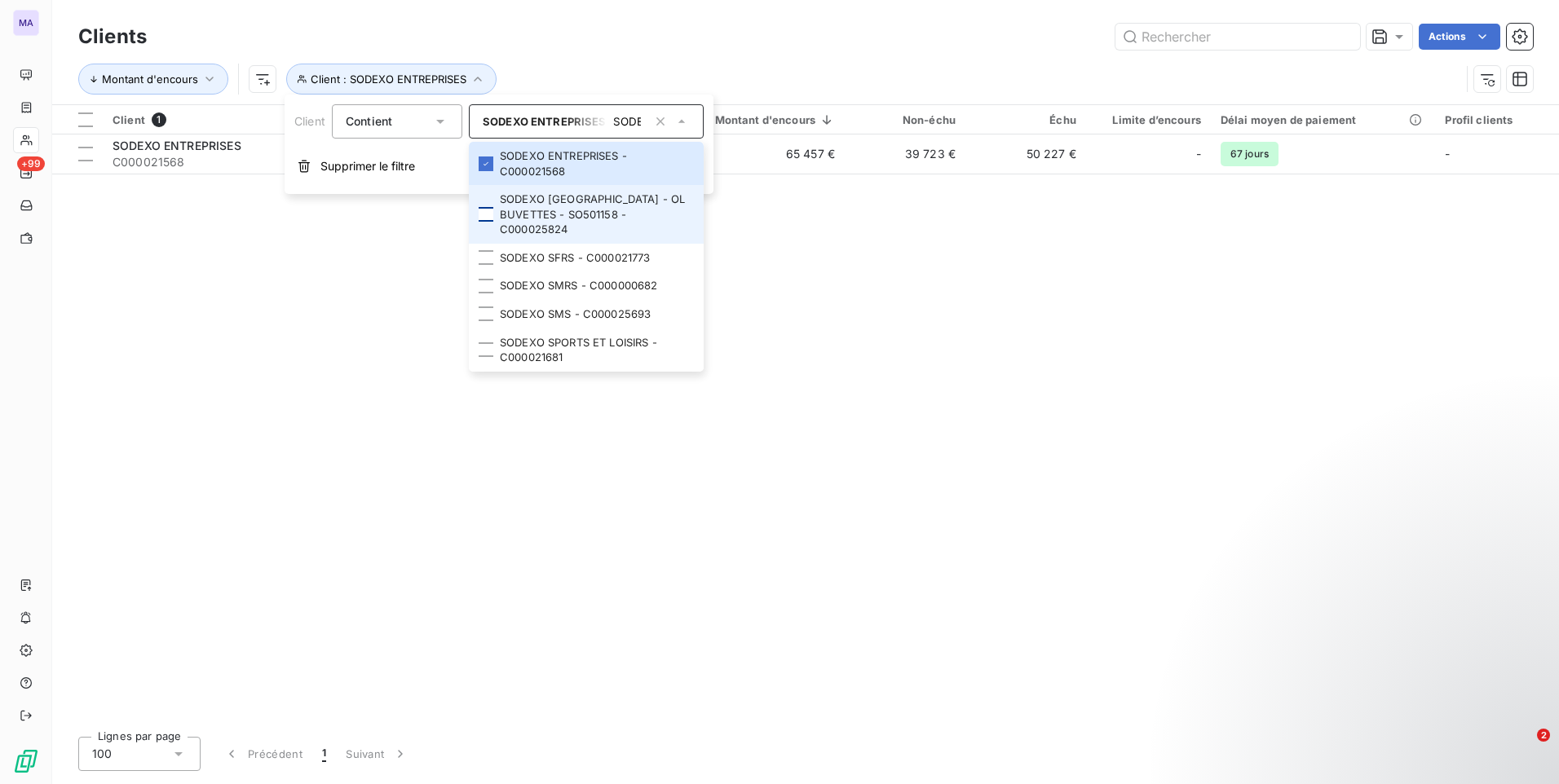
click at [491, 220] on div at bounding box center [486, 215] width 15 height 15
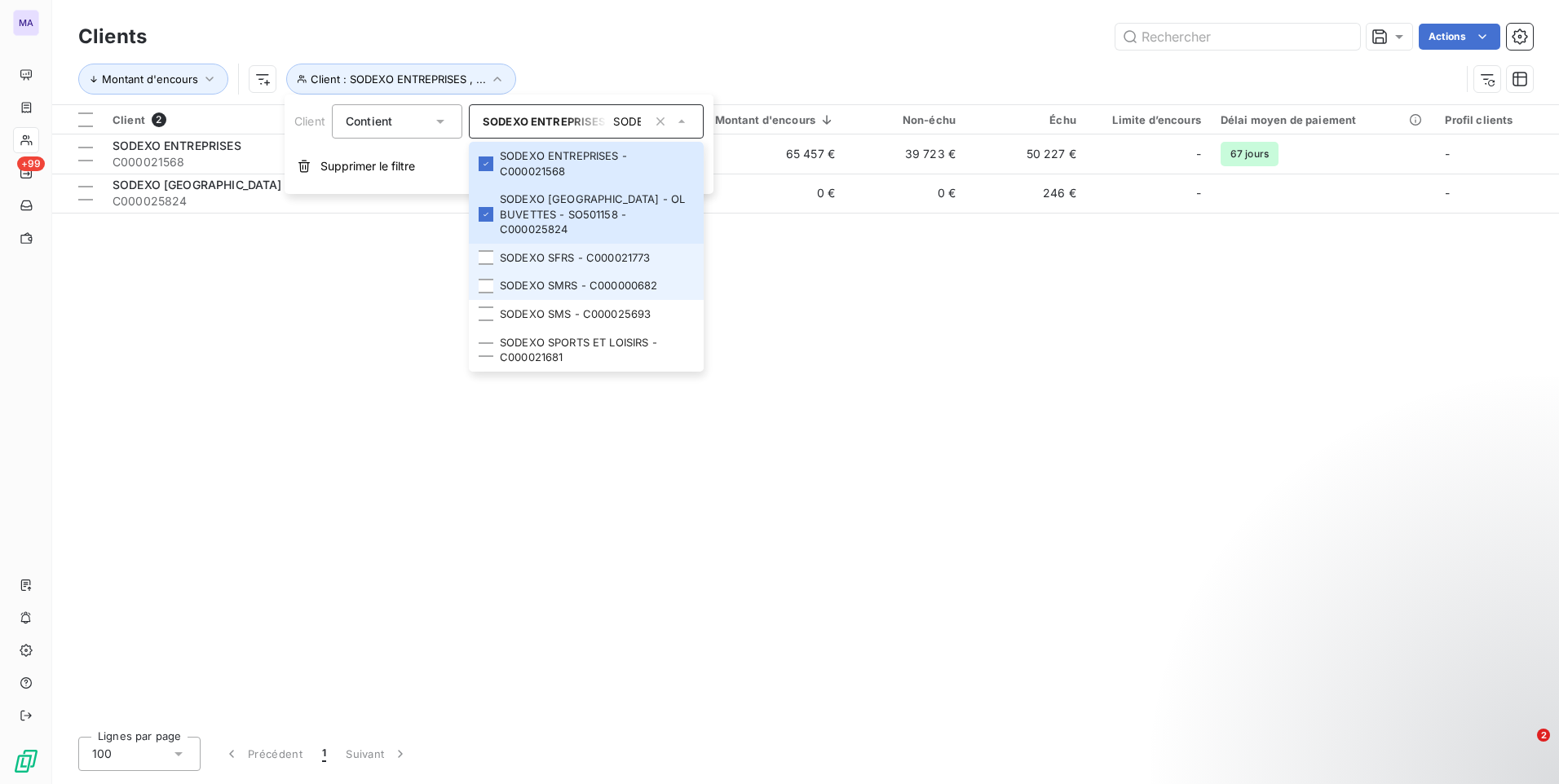
drag, startPoint x: 486, startPoint y: 259, endPoint x: 488, endPoint y: 272, distance: 13.2
click at [486, 259] on div at bounding box center [486, 257] width 15 height 15
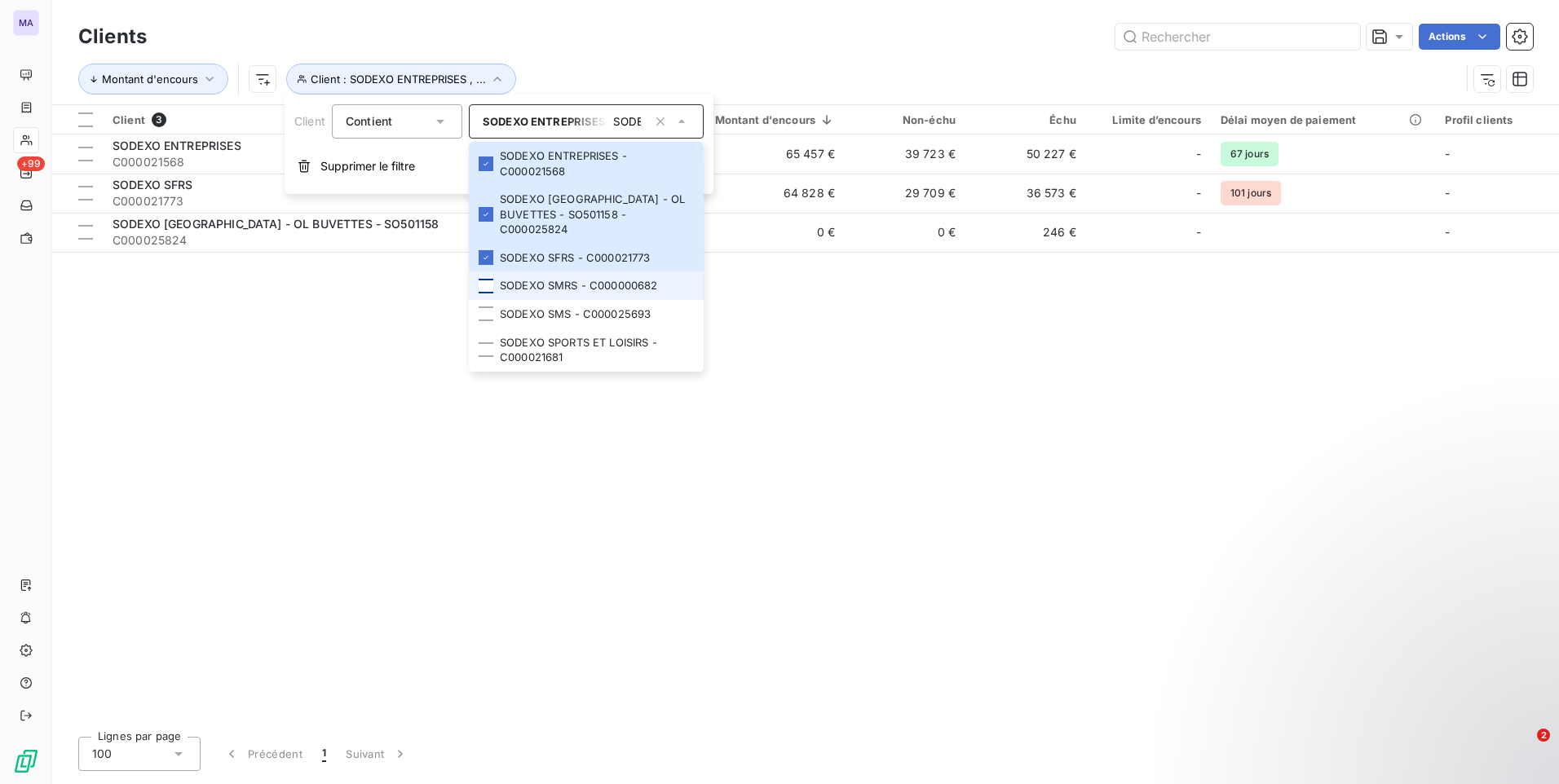
click at [487, 286] on div at bounding box center [486, 286] width 15 height 15
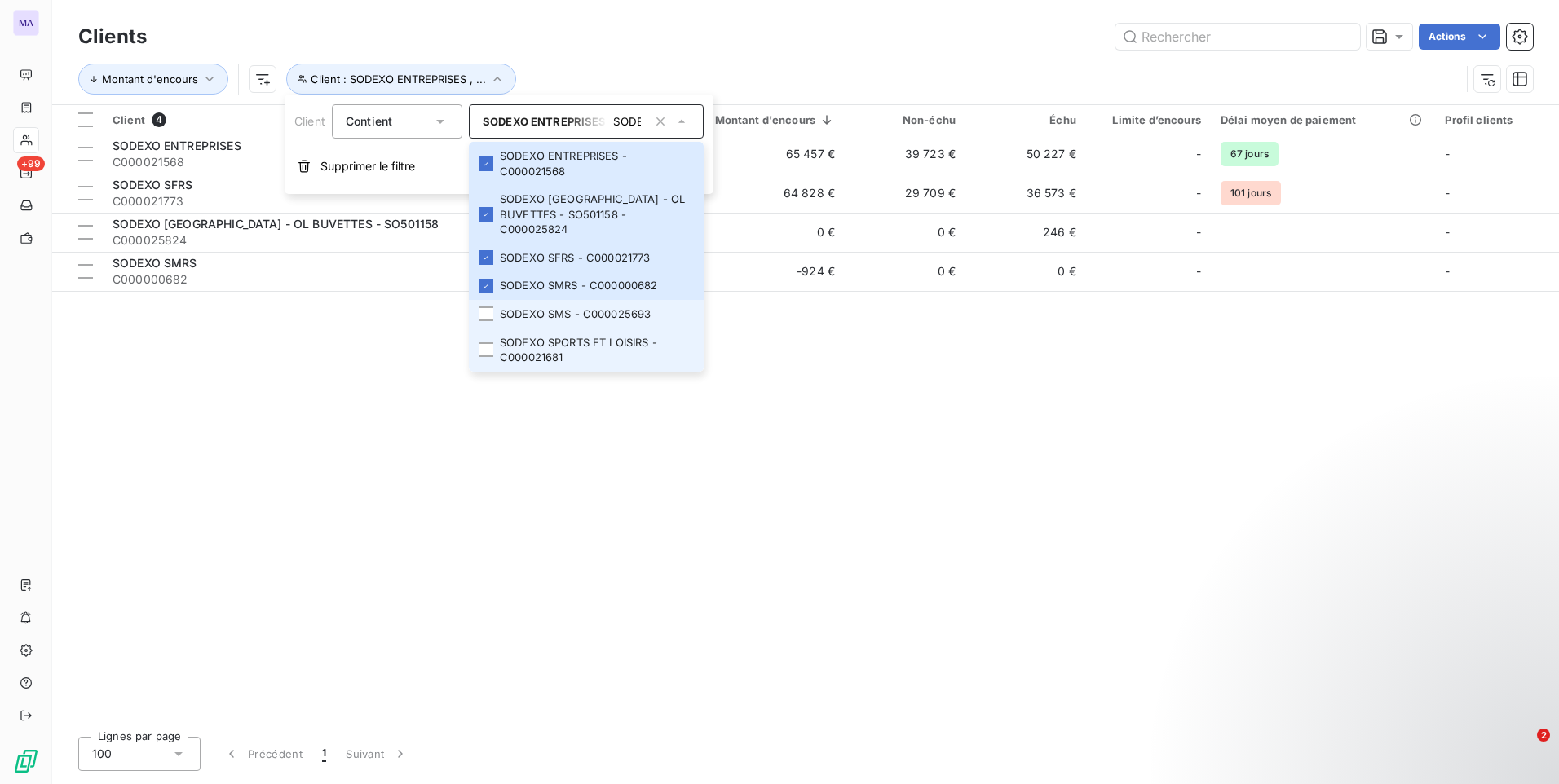
drag, startPoint x: 487, startPoint y: 315, endPoint x: 483, endPoint y: 332, distance: 17.5
click at [486, 317] on div at bounding box center [486, 314] width 15 height 15
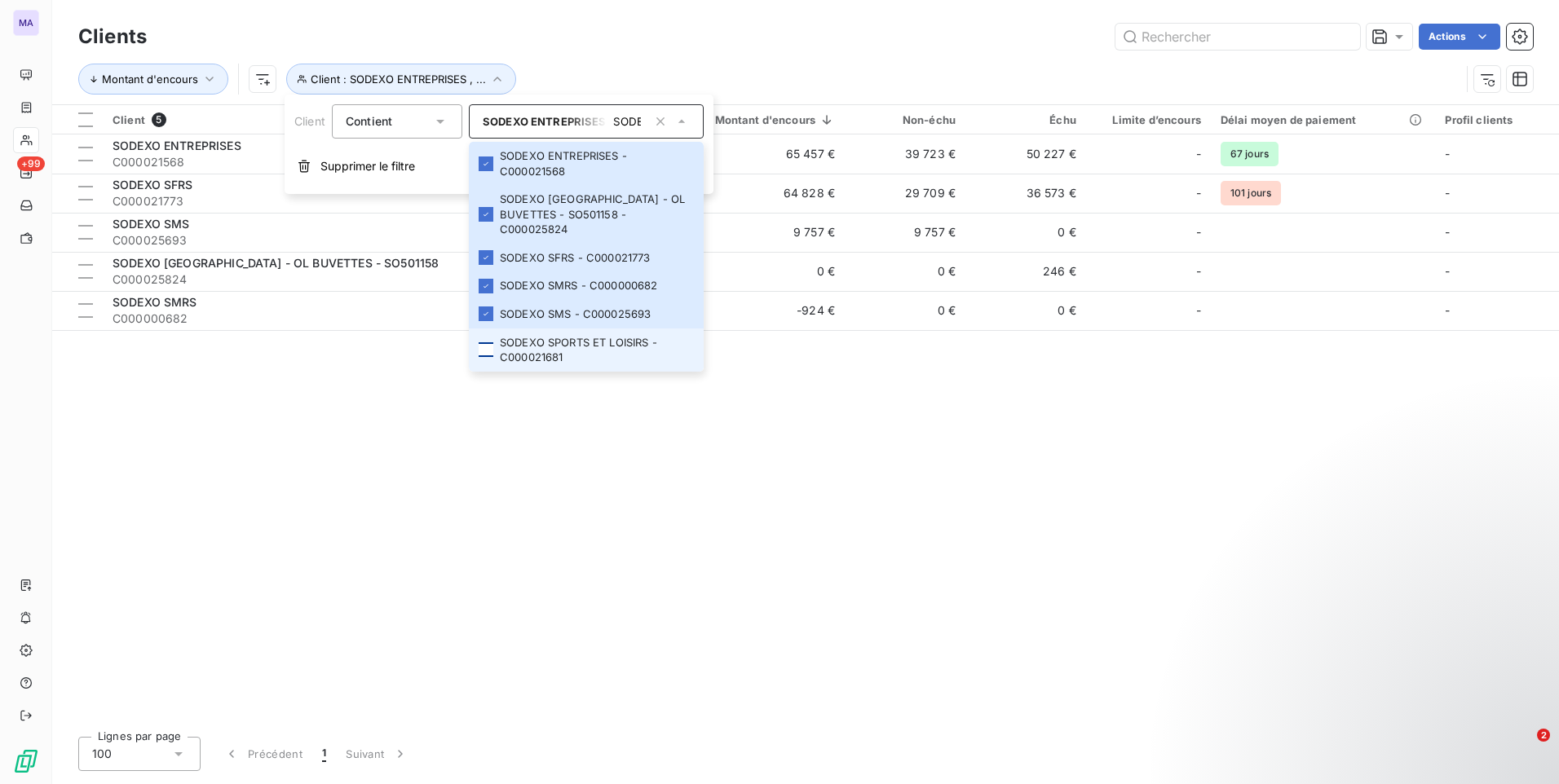
click at [485, 351] on div at bounding box center [486, 350] width 15 height 15
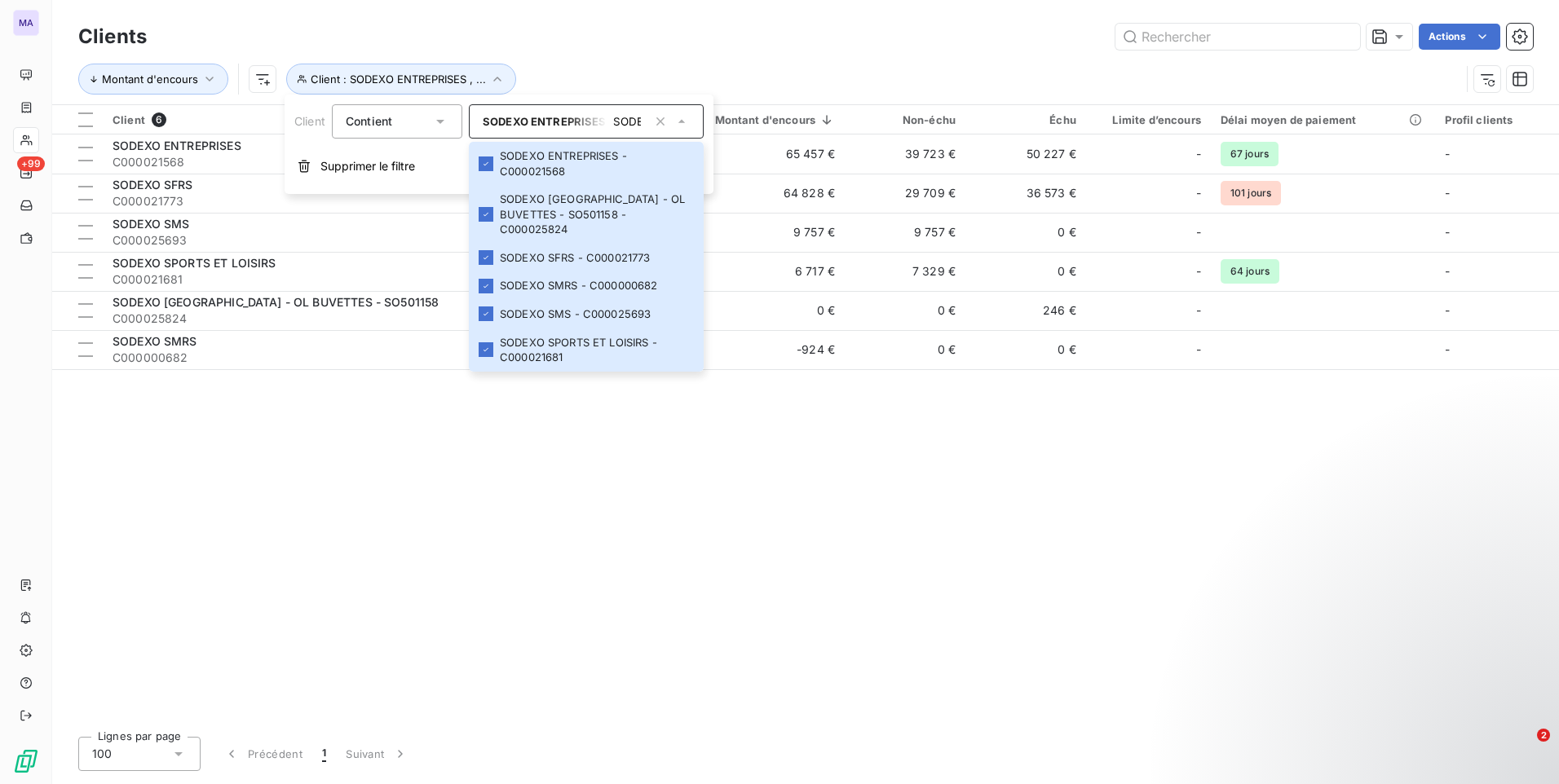
click at [302, 595] on div "Client 6 Plan de relance Montant d'encours Non-échu Échu Limite d’encours Délai…" at bounding box center [805, 413] width 1507 height 618
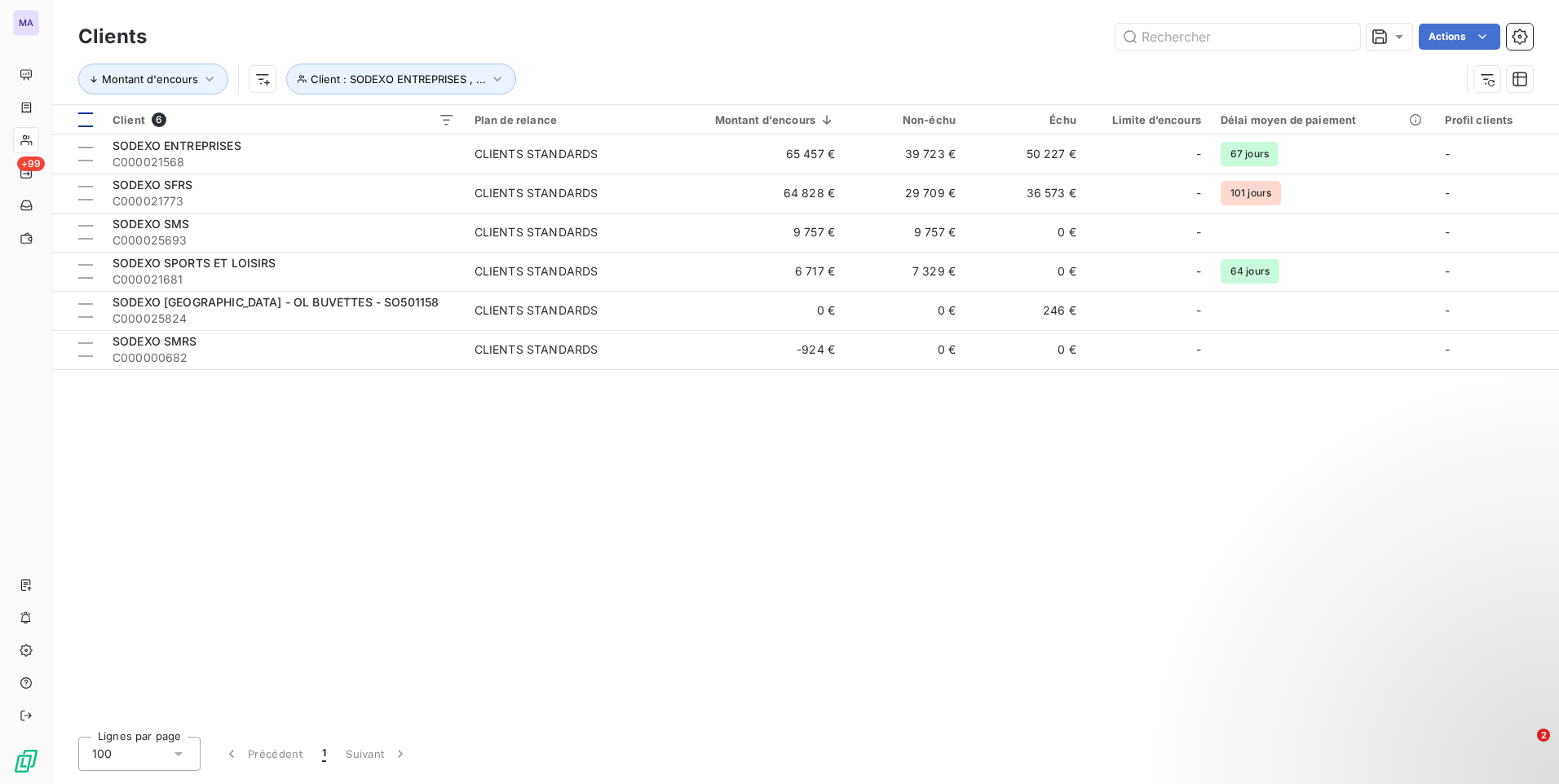
click at [78, 120] on div at bounding box center [86, 120] width 15 height 15
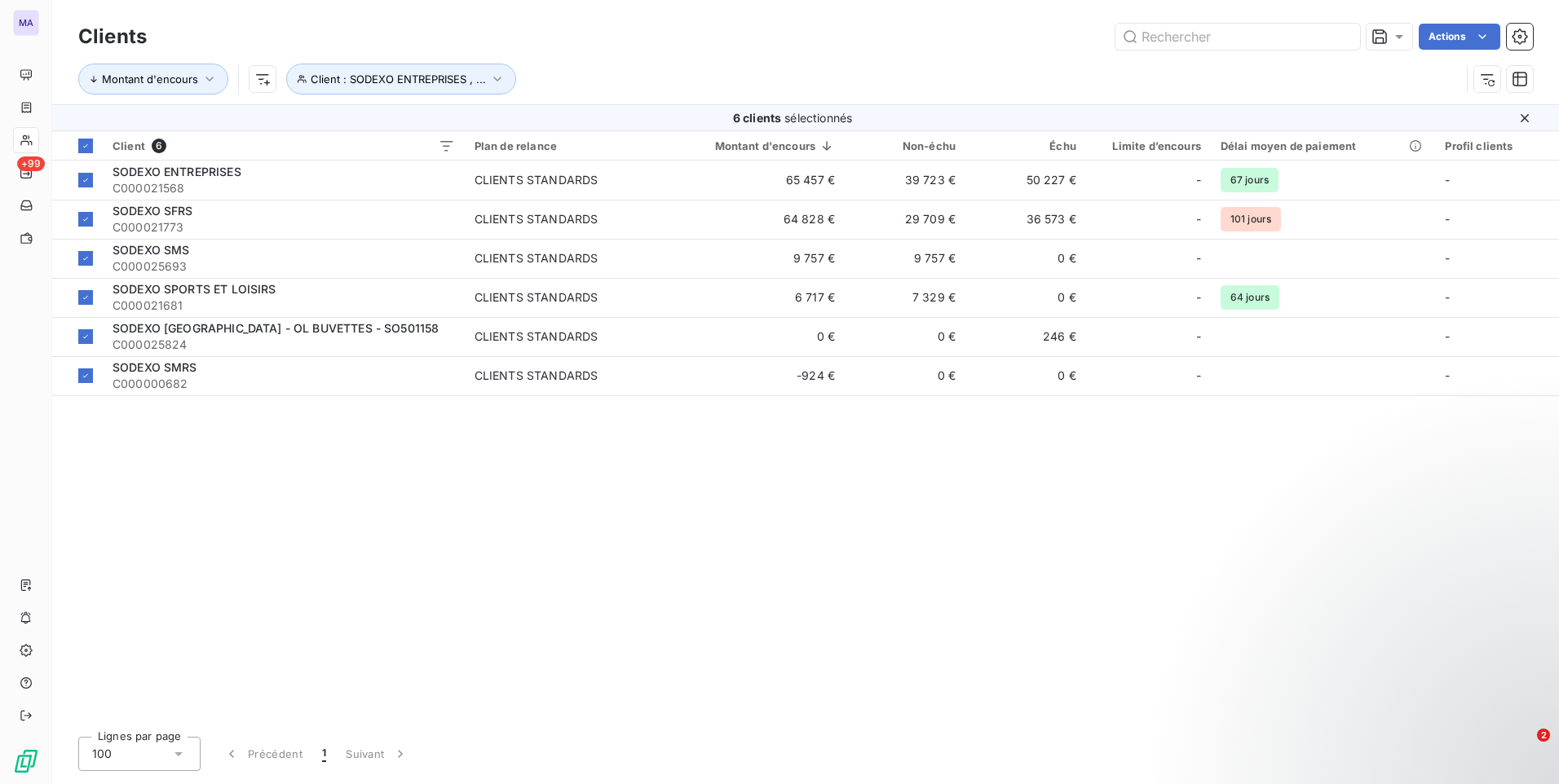
click at [1467, 40] on html "MA +99 Clients Actions Montant d'encours Client : SODEXO ENTREPRISES , ... 6 cl…" at bounding box center [780, 392] width 1559 height 784
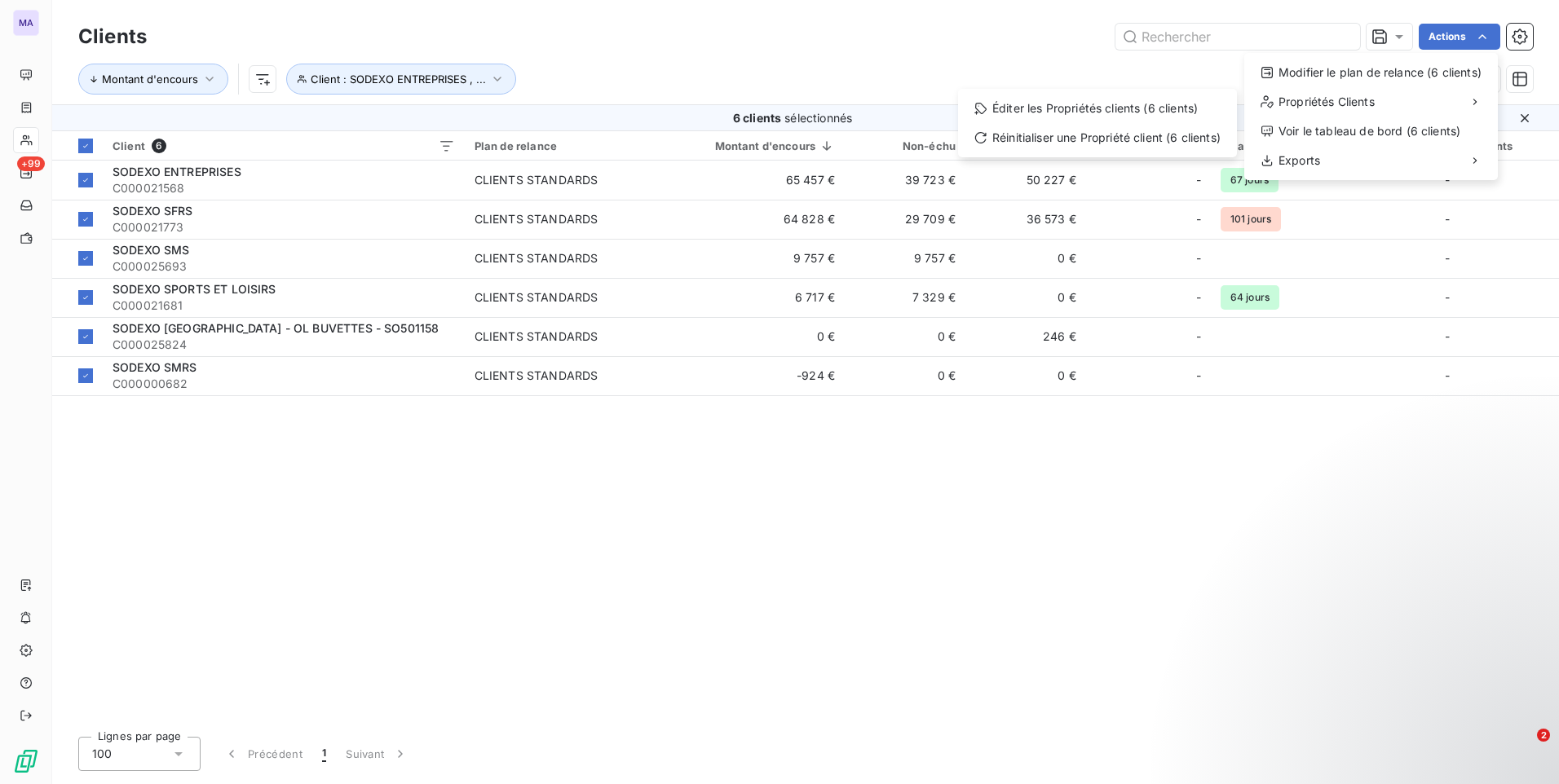
click at [1407, 116] on div "Modifier le plan de relance (6 clients) Propriétés Clients Éditer les Propriété…" at bounding box center [1371, 116] width 254 height 127
click at [1398, 101] on div "Propriétés Clients" at bounding box center [1371, 102] width 240 height 26
click at [1153, 111] on div "Éditer les Propriétés clients (6 clients)" at bounding box center [1097, 109] width 266 height 26
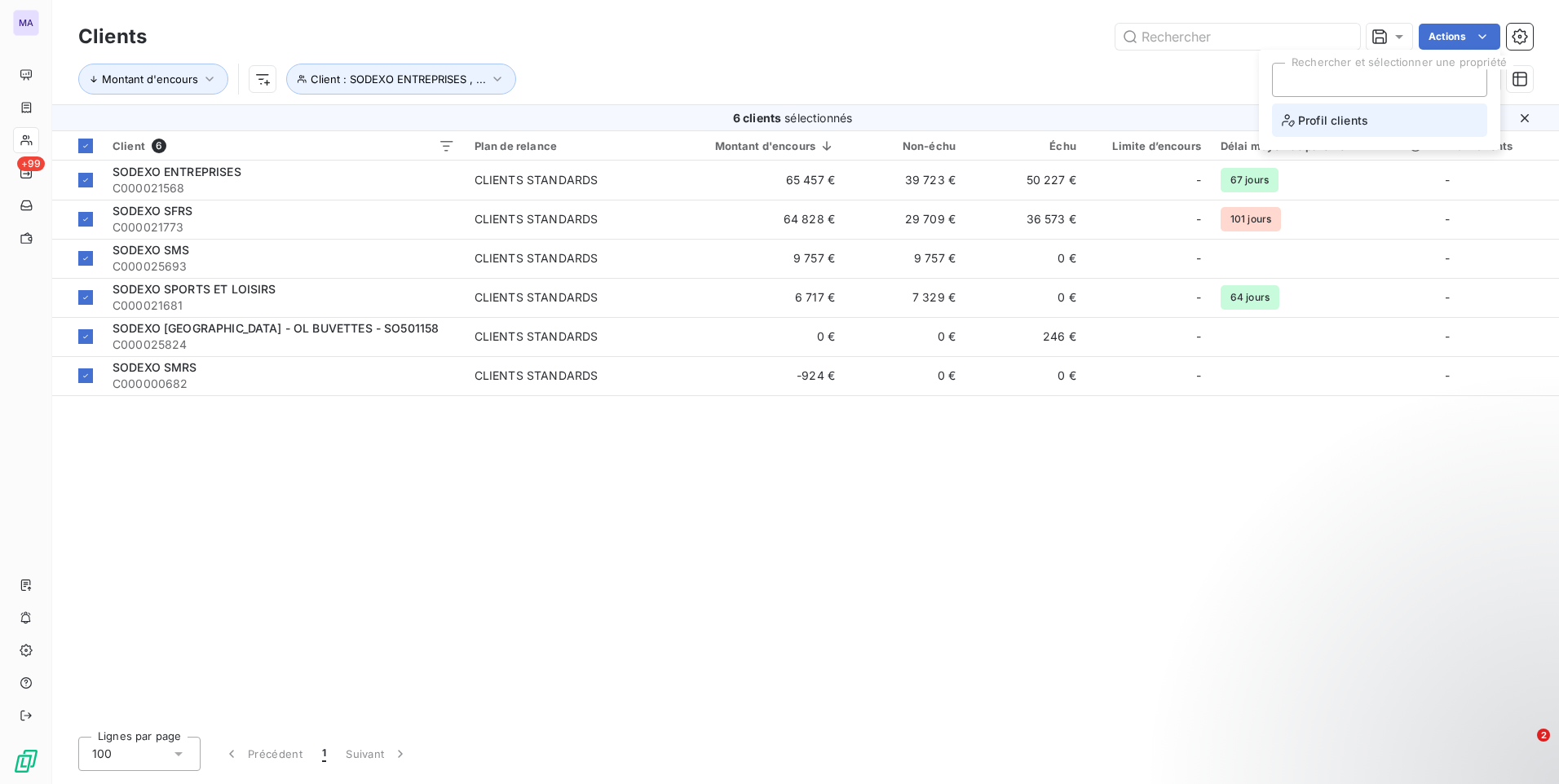
click at [1300, 130] on li "Profil clients" at bounding box center [1379, 120] width 216 height 33
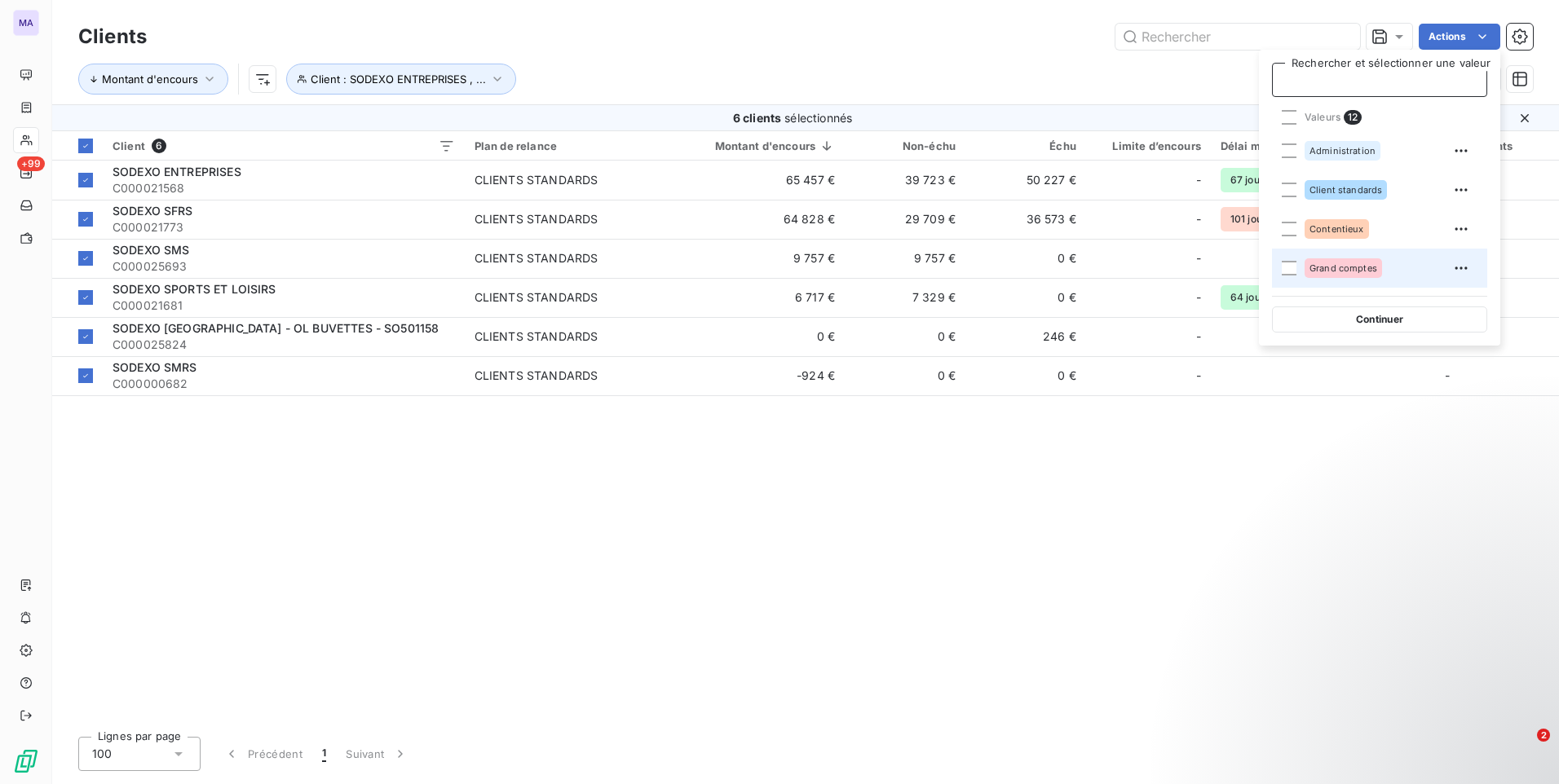
click at [1339, 273] on div "Grand comptes" at bounding box center [1343, 268] width 78 height 20
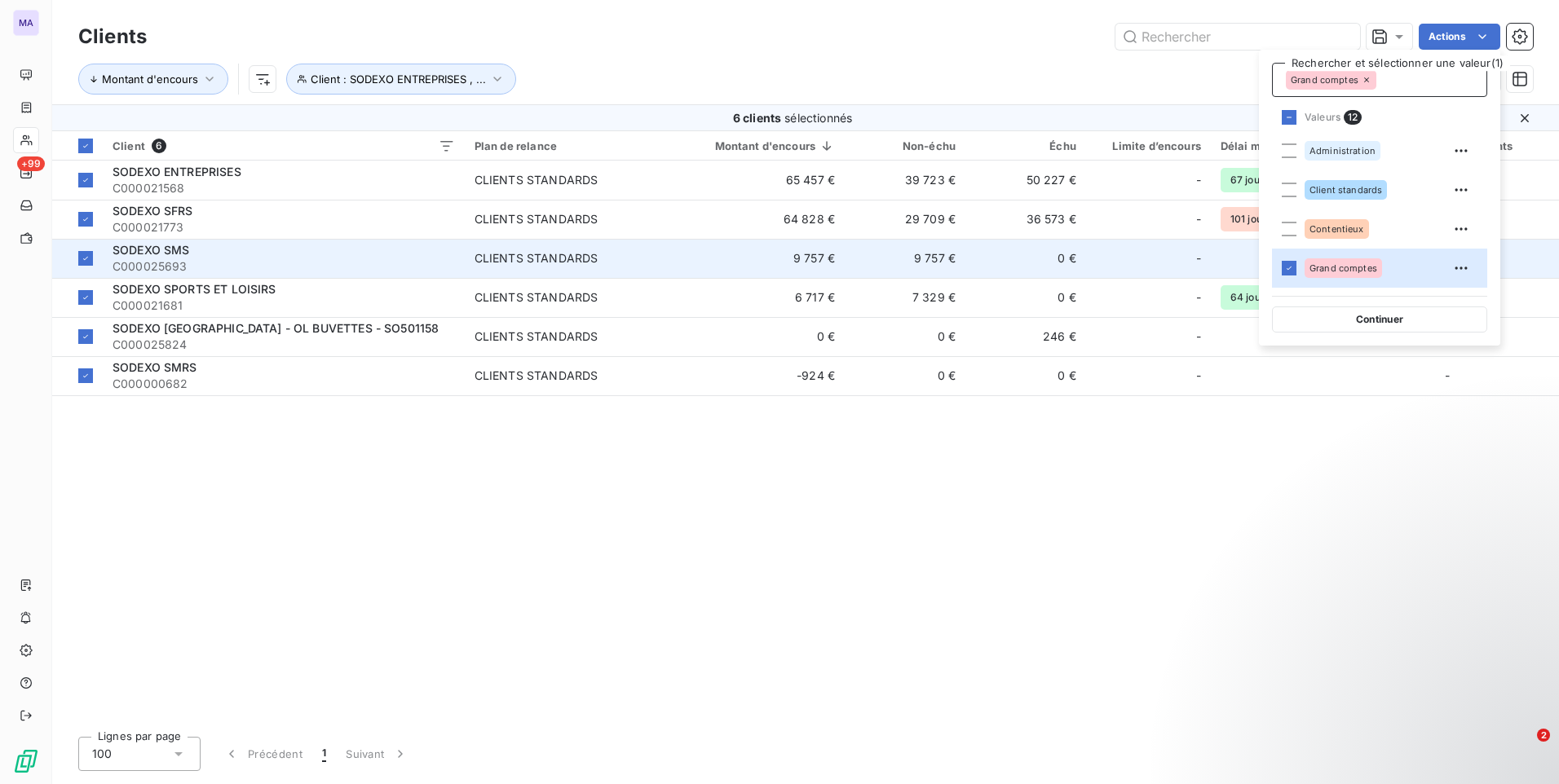
drag, startPoint x: 1342, startPoint y: 319, endPoint x: 1355, endPoint y: 272, distance: 48.8
click at [1340, 318] on button "Continuer" at bounding box center [1379, 319] width 216 height 26
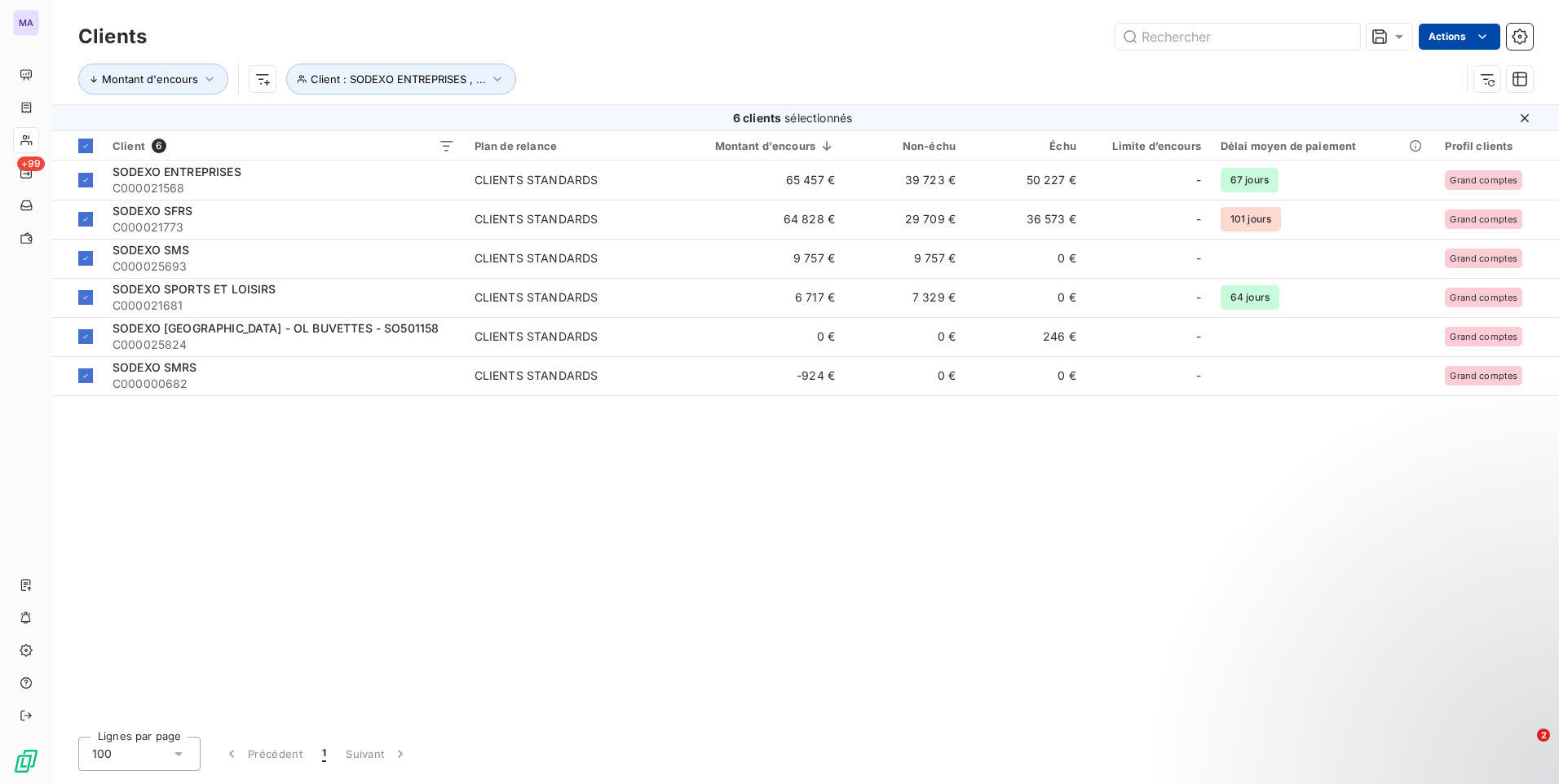
click at [1447, 41] on html "MA +99 Clients Actions Montant d'encours Client : SODEXO ENTREPRISES , ... 6 cl…" at bounding box center [780, 392] width 1559 height 784
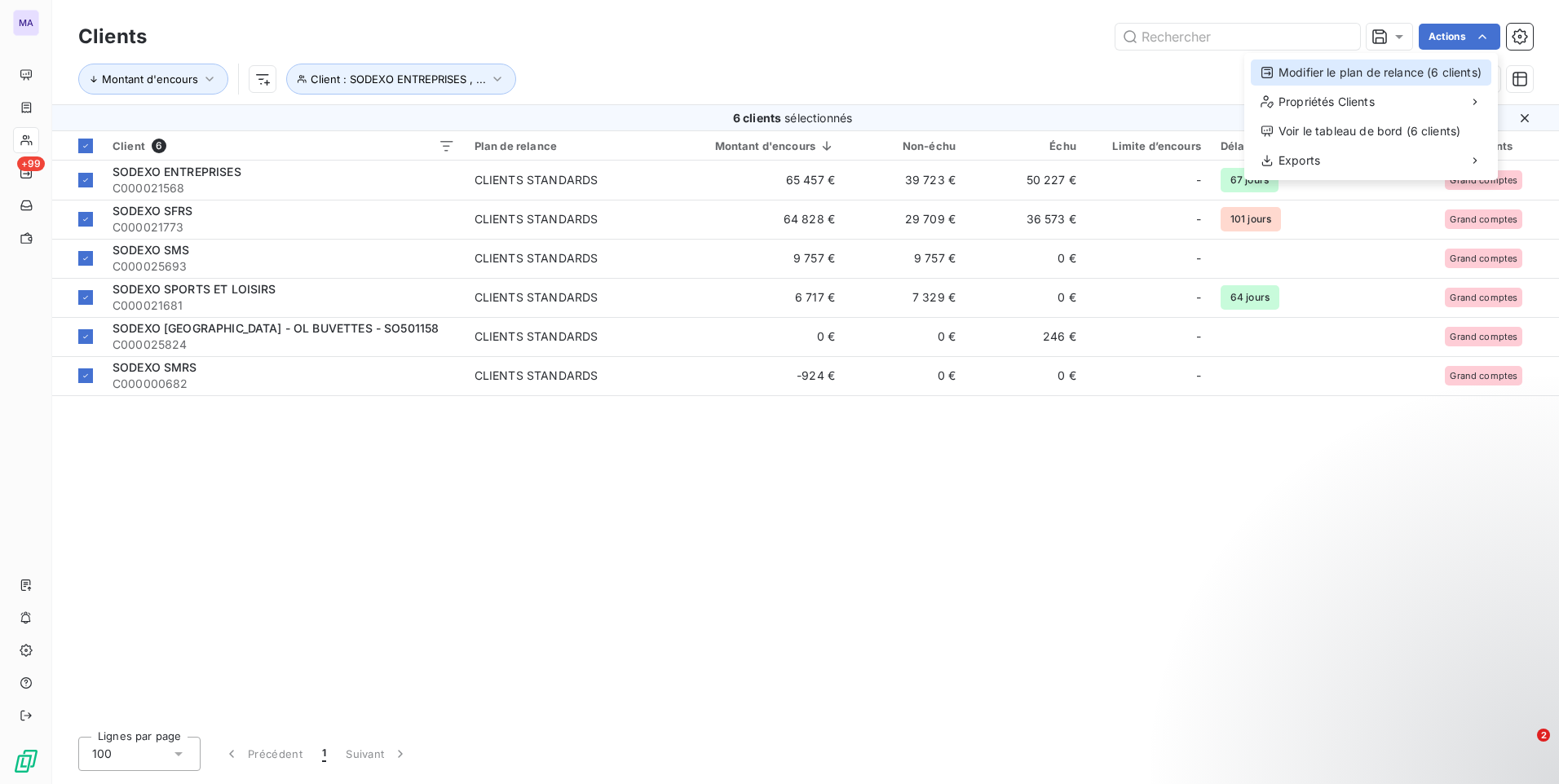
click at [1429, 76] on div "Modifier le plan de relance (6 clients)" at bounding box center [1371, 73] width 240 height 26
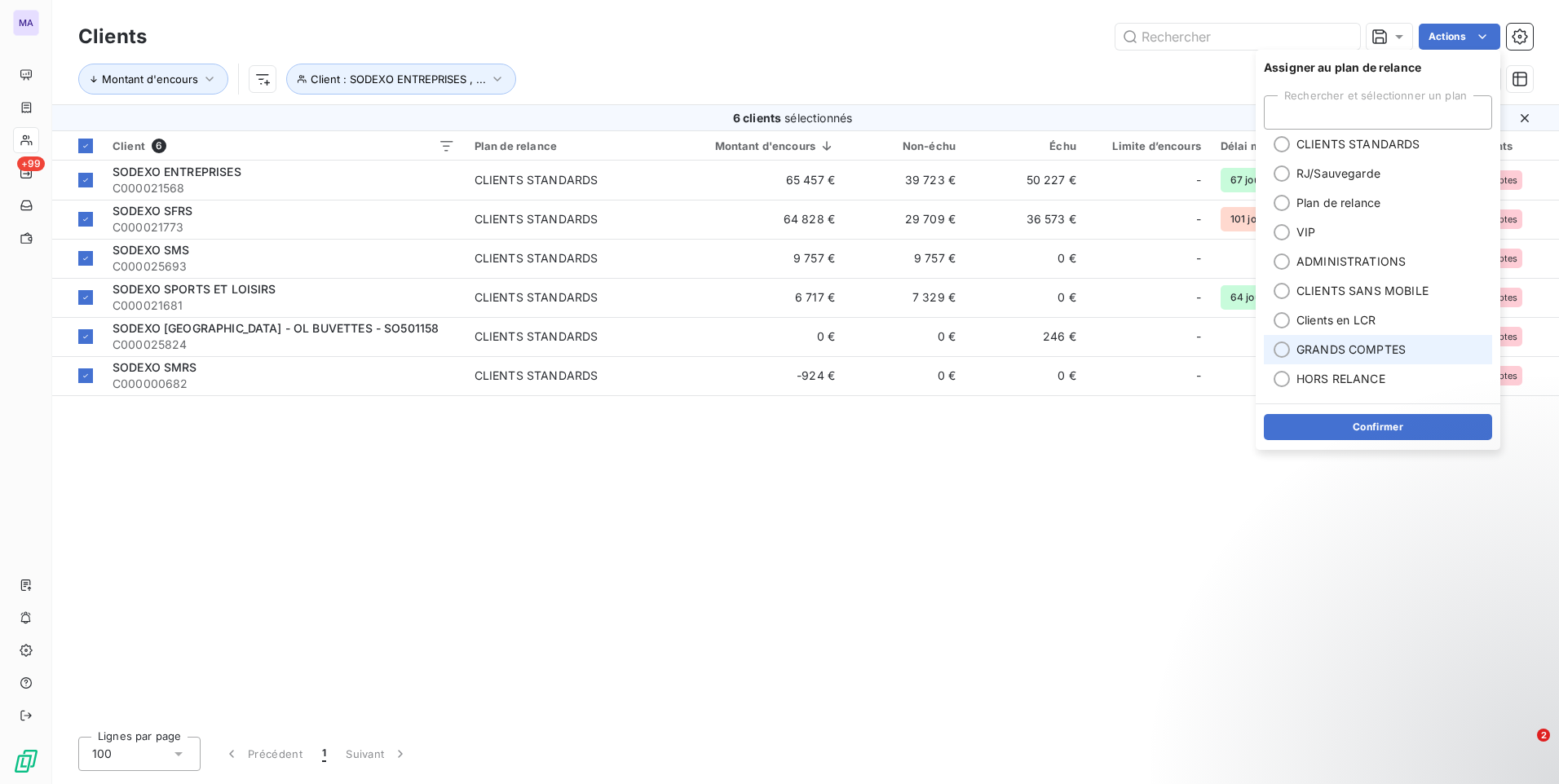
click at [1319, 354] on span "GRANDS COMPTES" at bounding box center [1351, 350] width 109 height 17
click at [1340, 431] on button "Confirmer" at bounding box center [1377, 427] width 228 height 26
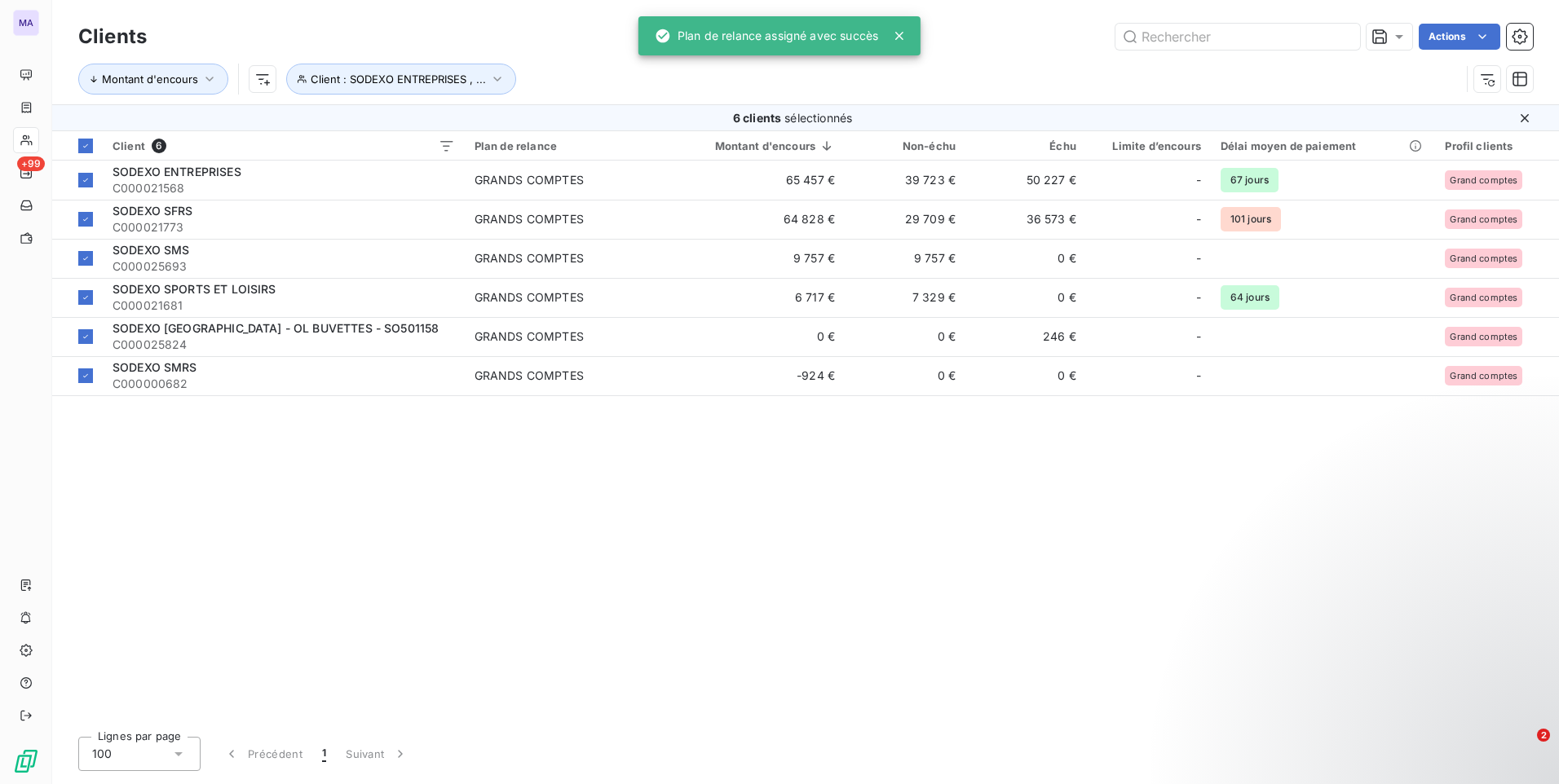
drag, startPoint x: 1126, startPoint y: 505, endPoint x: 1159, endPoint y: 498, distance: 33.7
click at [1126, 506] on div "Client 6 Plan de relance Montant d'encours Non-échu Échu Limite d’encours Délai…" at bounding box center [805, 427] width 1507 height 593
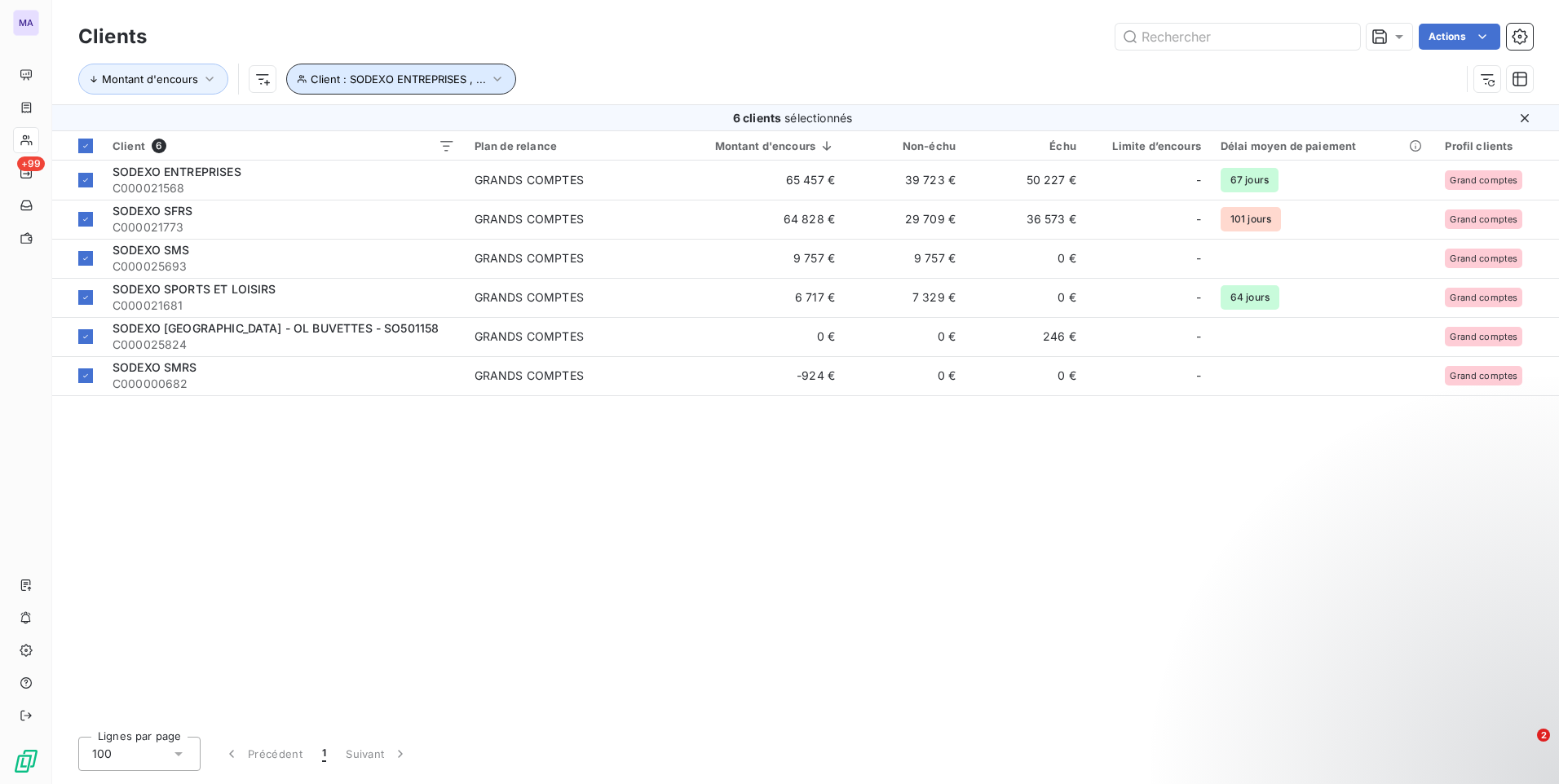
click at [320, 81] on span "Client : SODEXO ENTREPRISES , ..." at bounding box center [398, 79] width 175 height 13
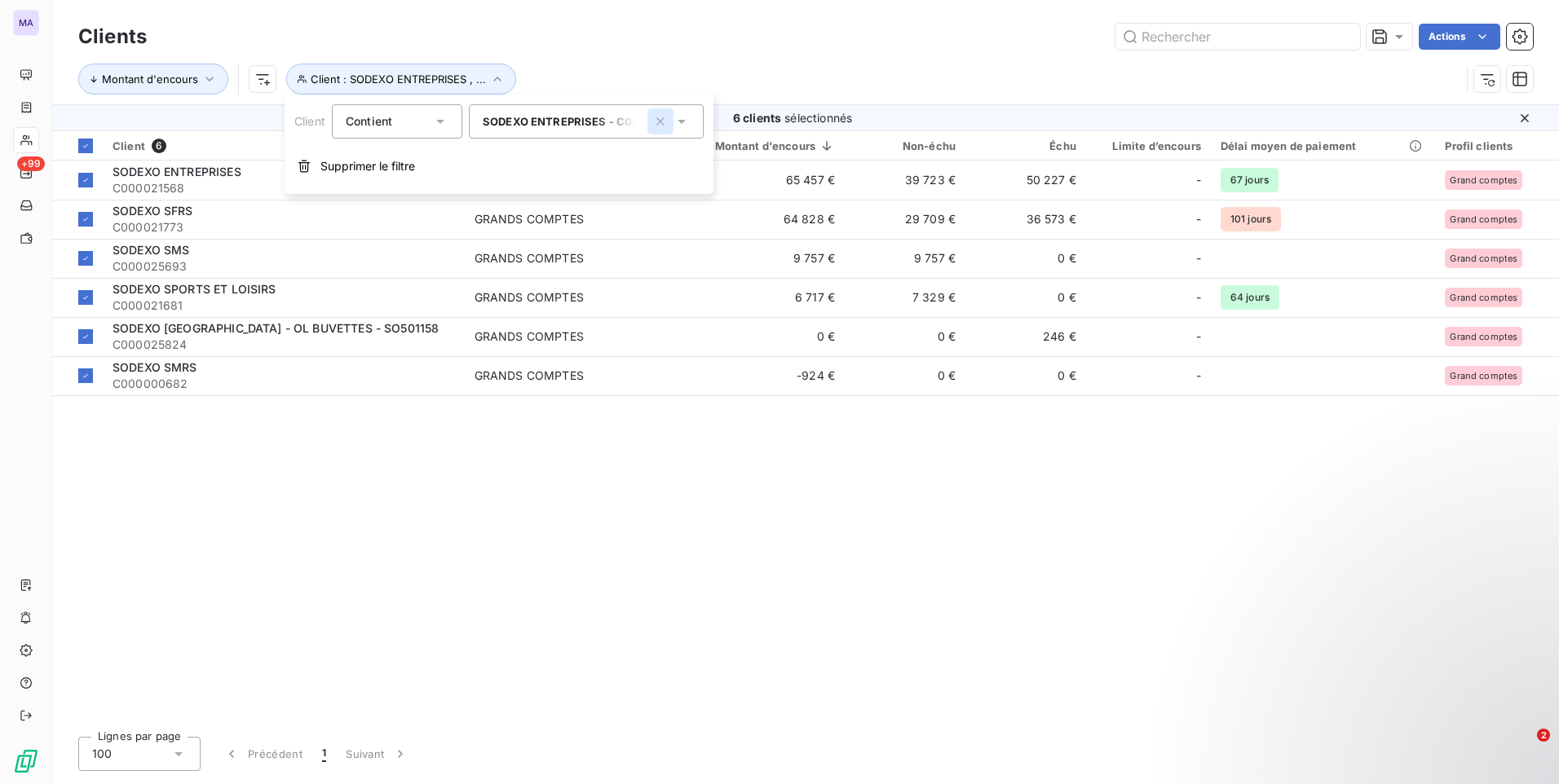
click at [661, 122] on icon "button" at bounding box center [661, 121] width 8 height 8
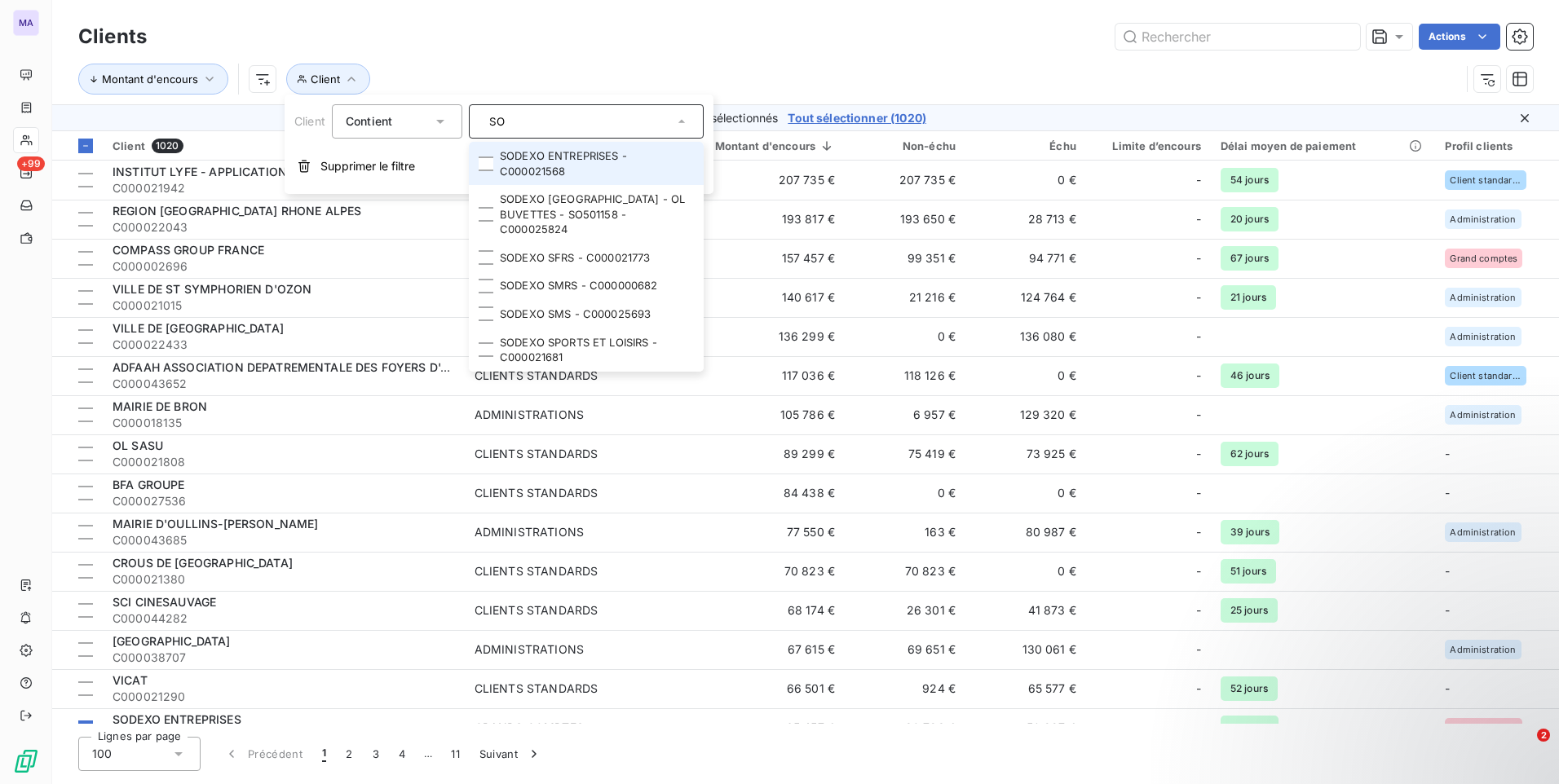
type input "S"
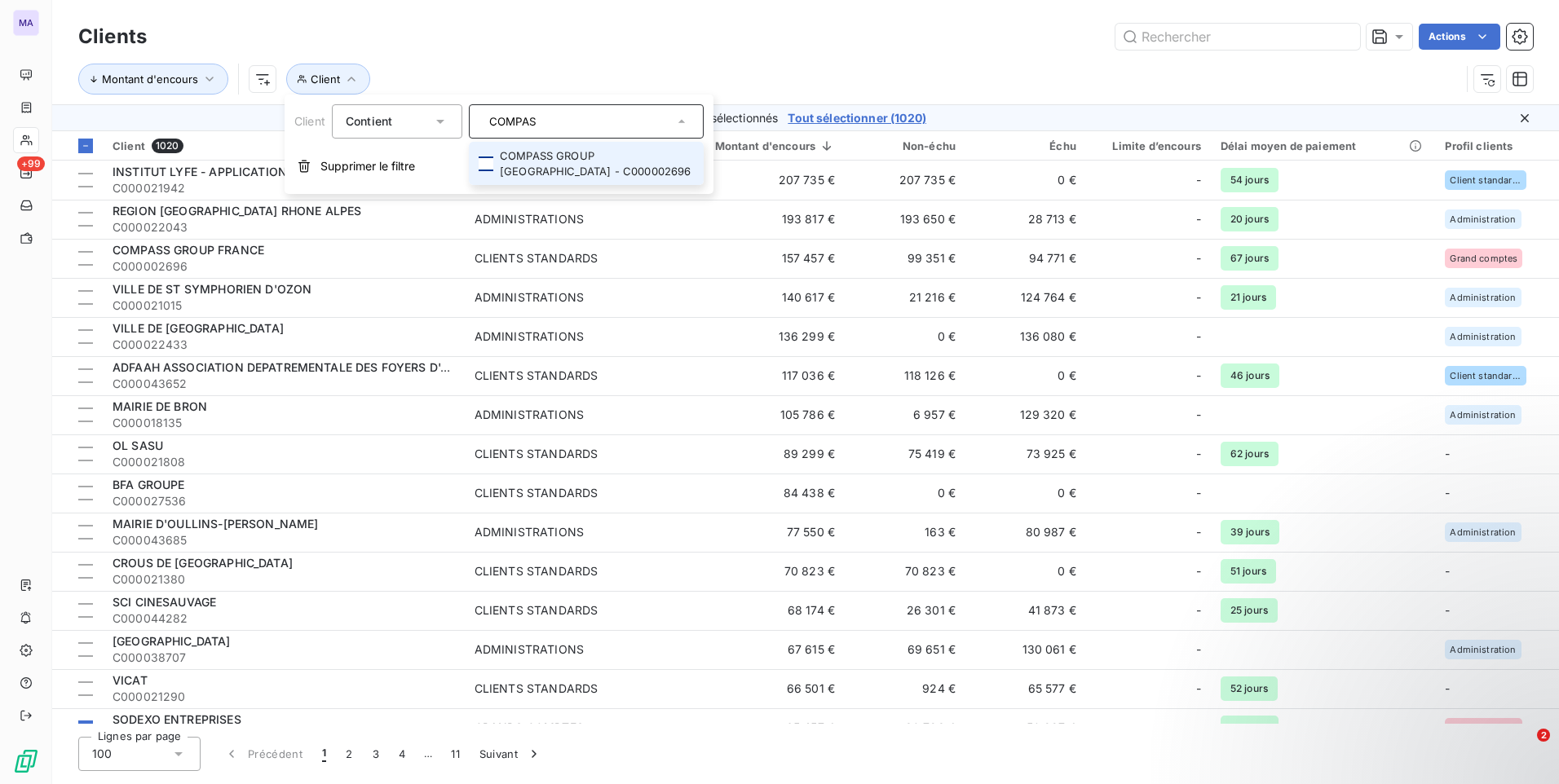
type input "COMPAS"
click at [490, 167] on div at bounding box center [486, 164] width 15 height 15
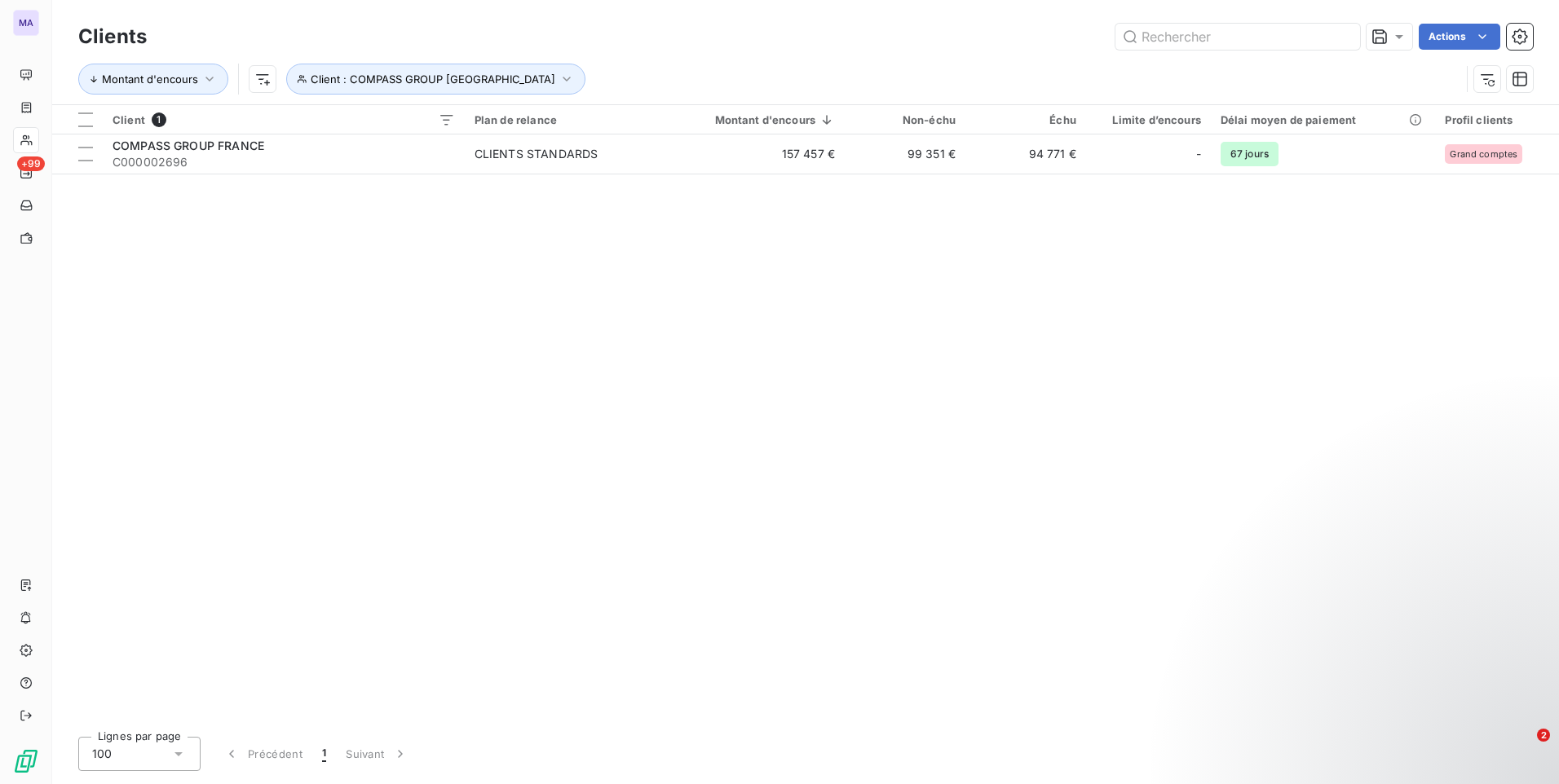
drag, startPoint x: 1060, startPoint y: 447, endPoint x: 1067, endPoint y: 442, distance: 8.6
click at [1062, 448] on div "Client 1 Plan de relance Montant d'encours Non-échu Échu Limite d’encours Délai…" at bounding box center [805, 413] width 1507 height 618
click at [88, 123] on div at bounding box center [86, 120] width 15 height 15
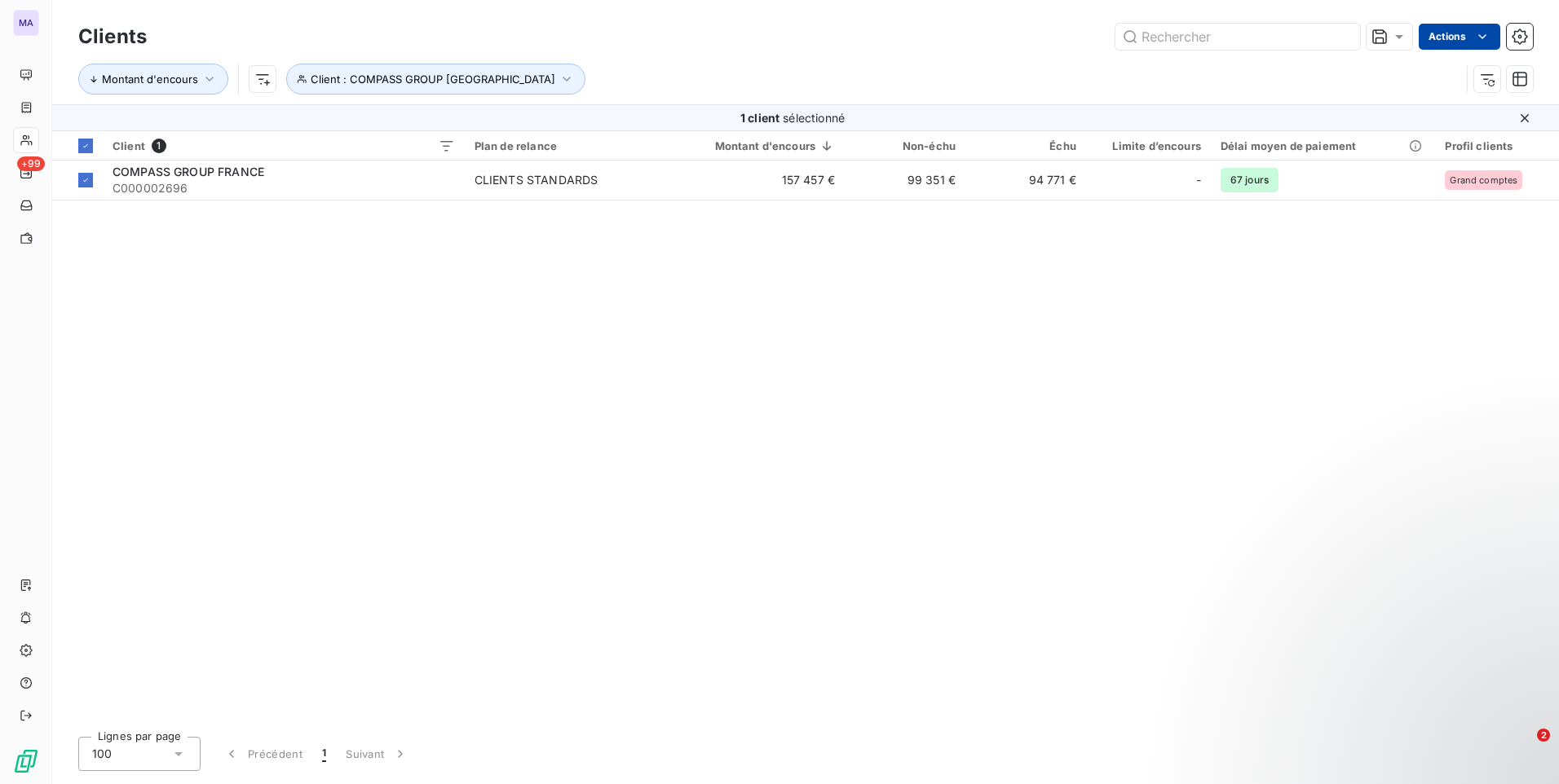
click at [1462, 25] on html "MA +99 Clients Actions Montant d'encours Client : COMPASS GROUP FRANCE 1 client…" at bounding box center [780, 392] width 1559 height 784
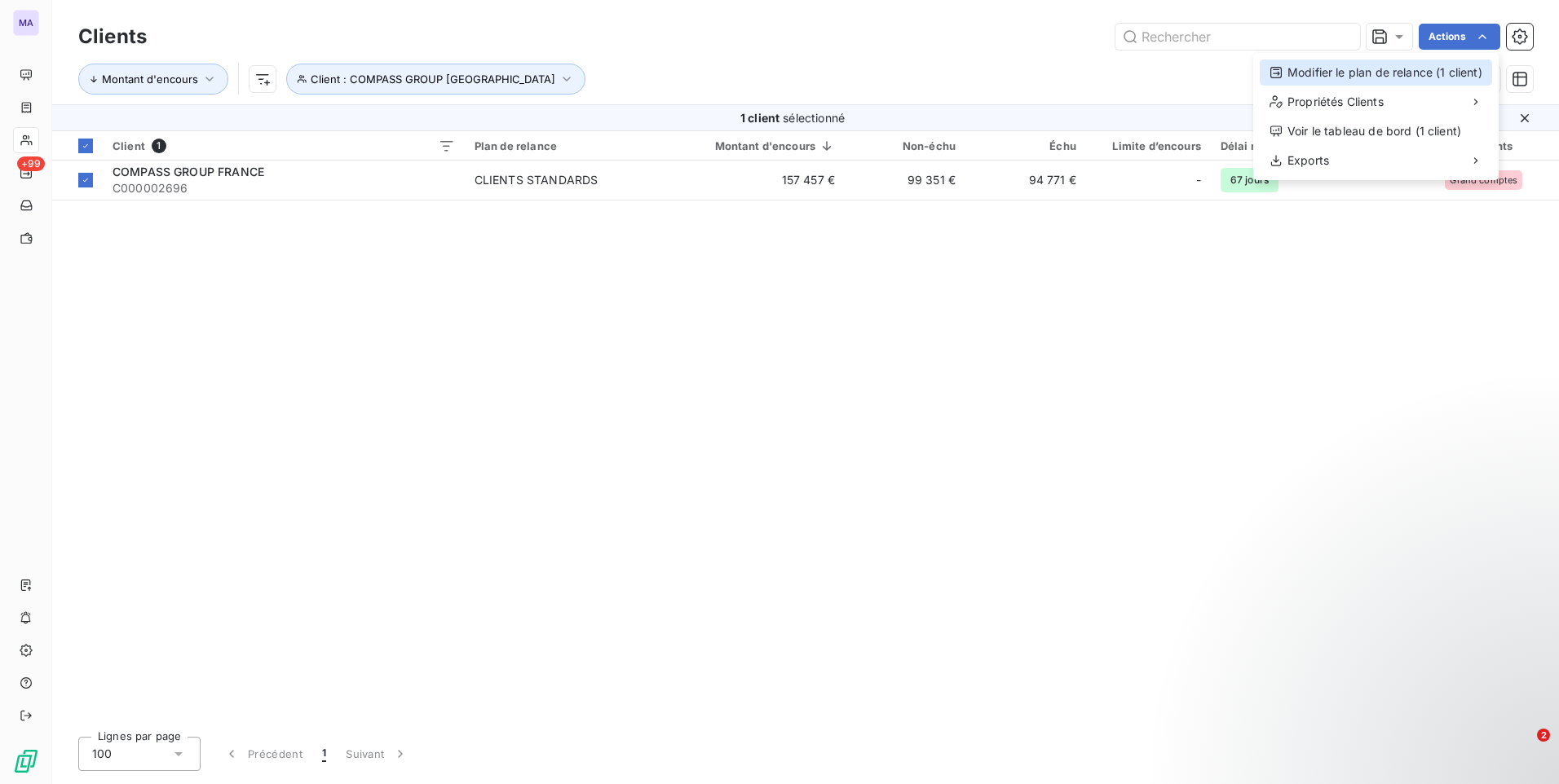
click at [1426, 70] on div "Modifier le plan de relance (1 client)" at bounding box center [1375, 73] width 232 height 26
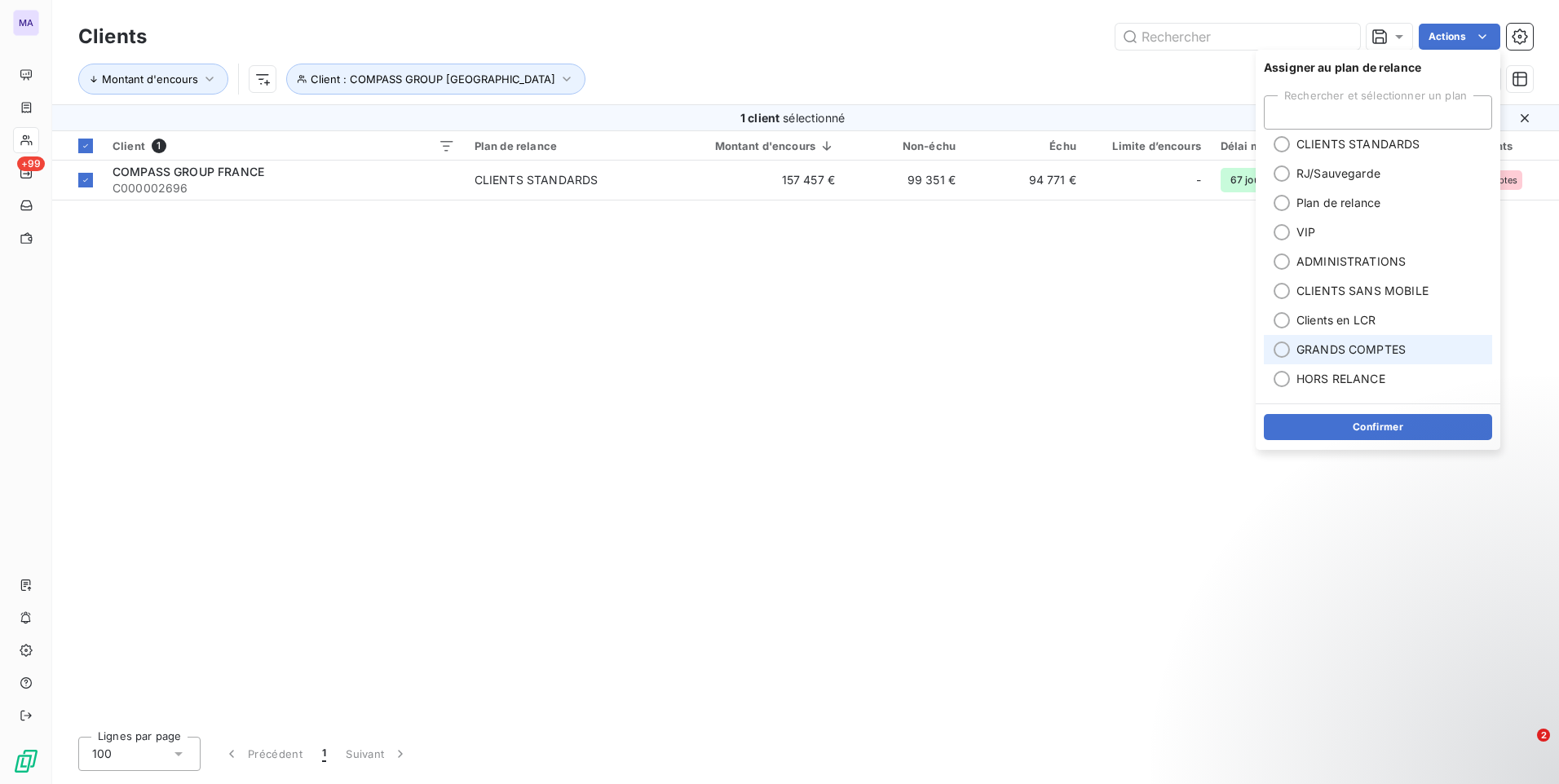
click at [1313, 352] on span "GRANDS COMPTES" at bounding box center [1351, 350] width 109 height 17
click at [1313, 432] on button "Confirmer" at bounding box center [1377, 427] width 228 height 26
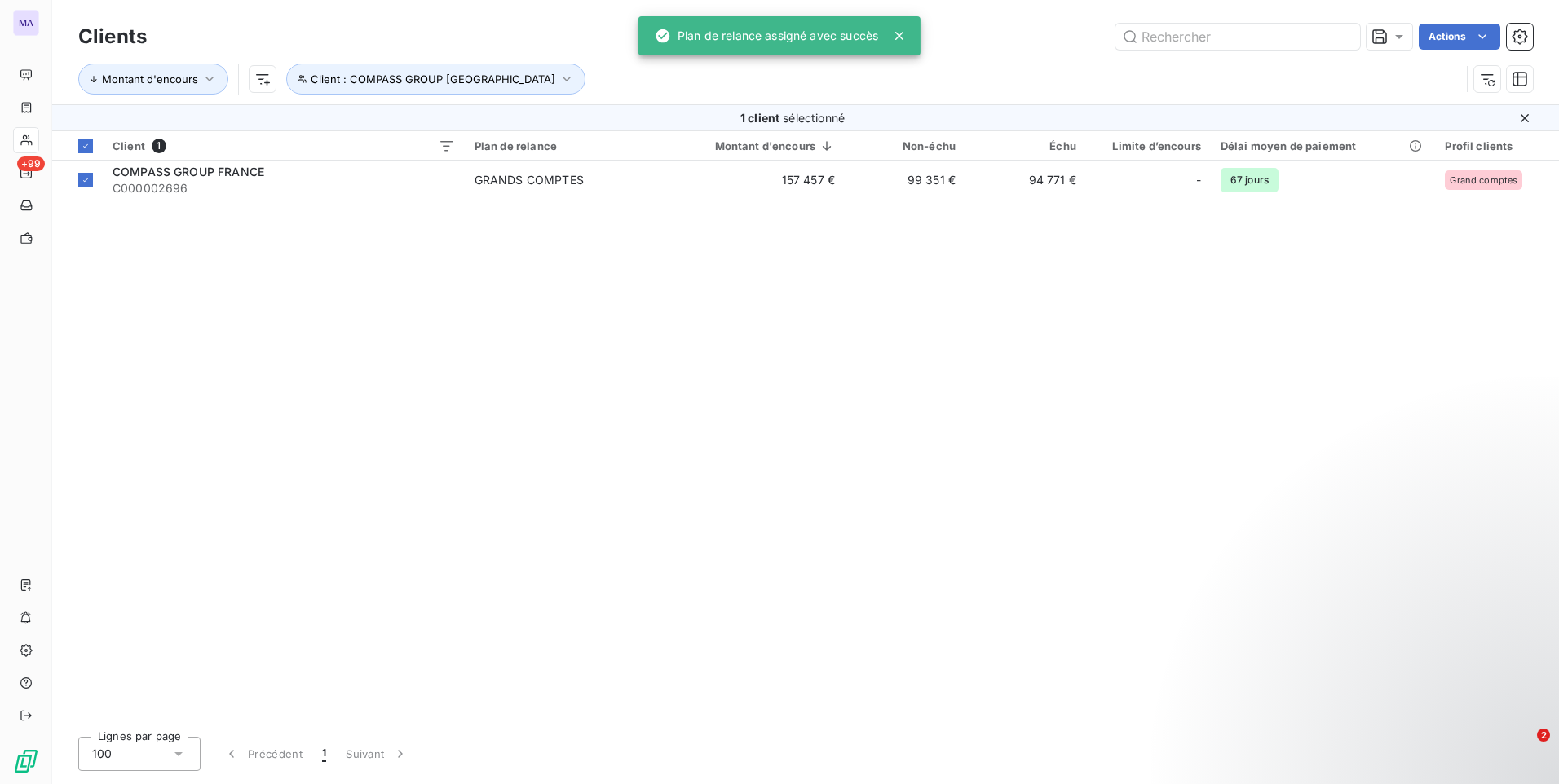
click at [883, 491] on div "Client 1 Plan de relance Montant d'encours Non-échu Échu Limite d’encours Délai…" at bounding box center [805, 427] width 1507 height 593
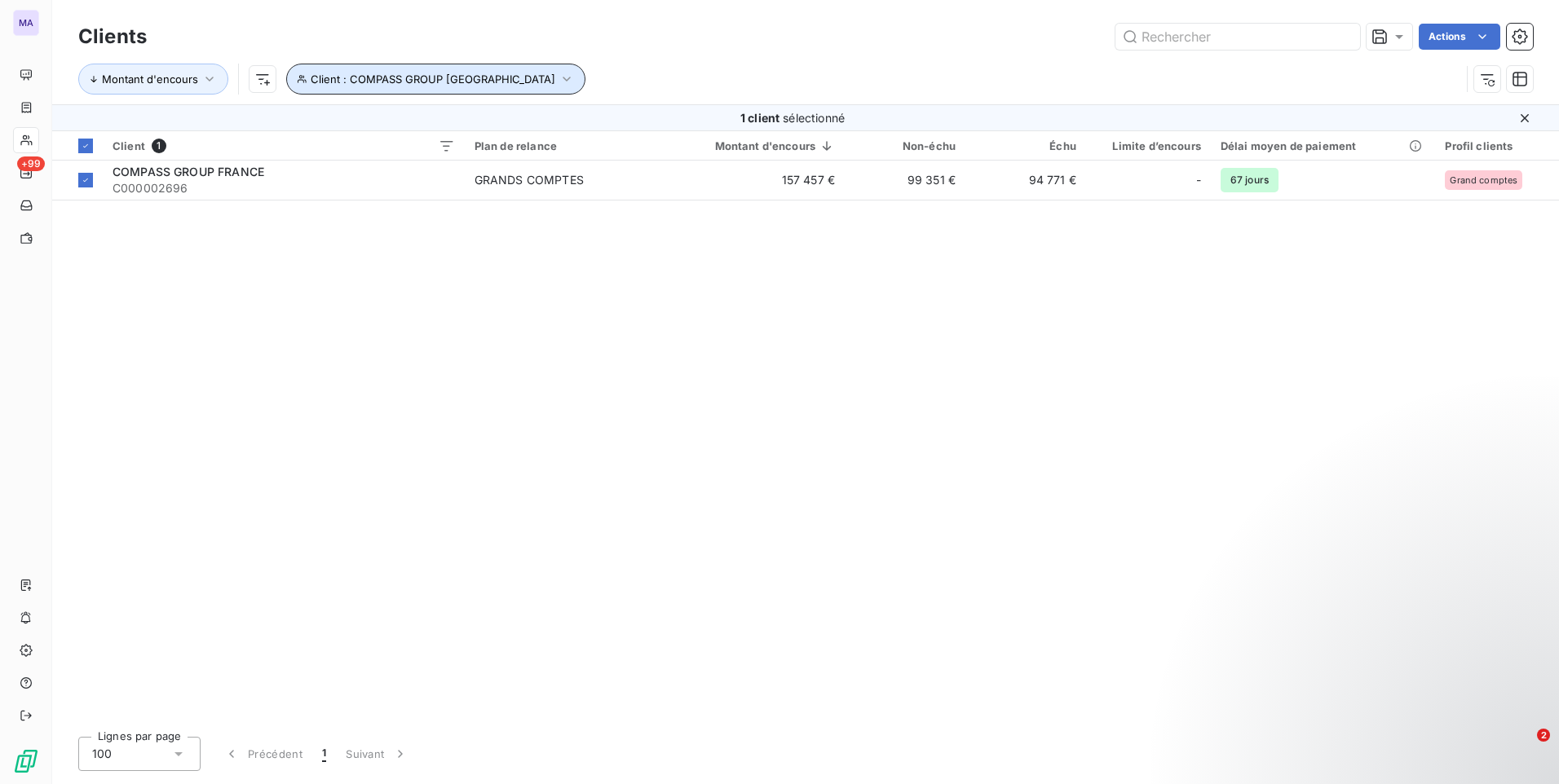
click at [479, 85] on span "Client : COMPASS GROUP [GEOGRAPHIC_DATA]" at bounding box center [433, 79] width 244 height 13
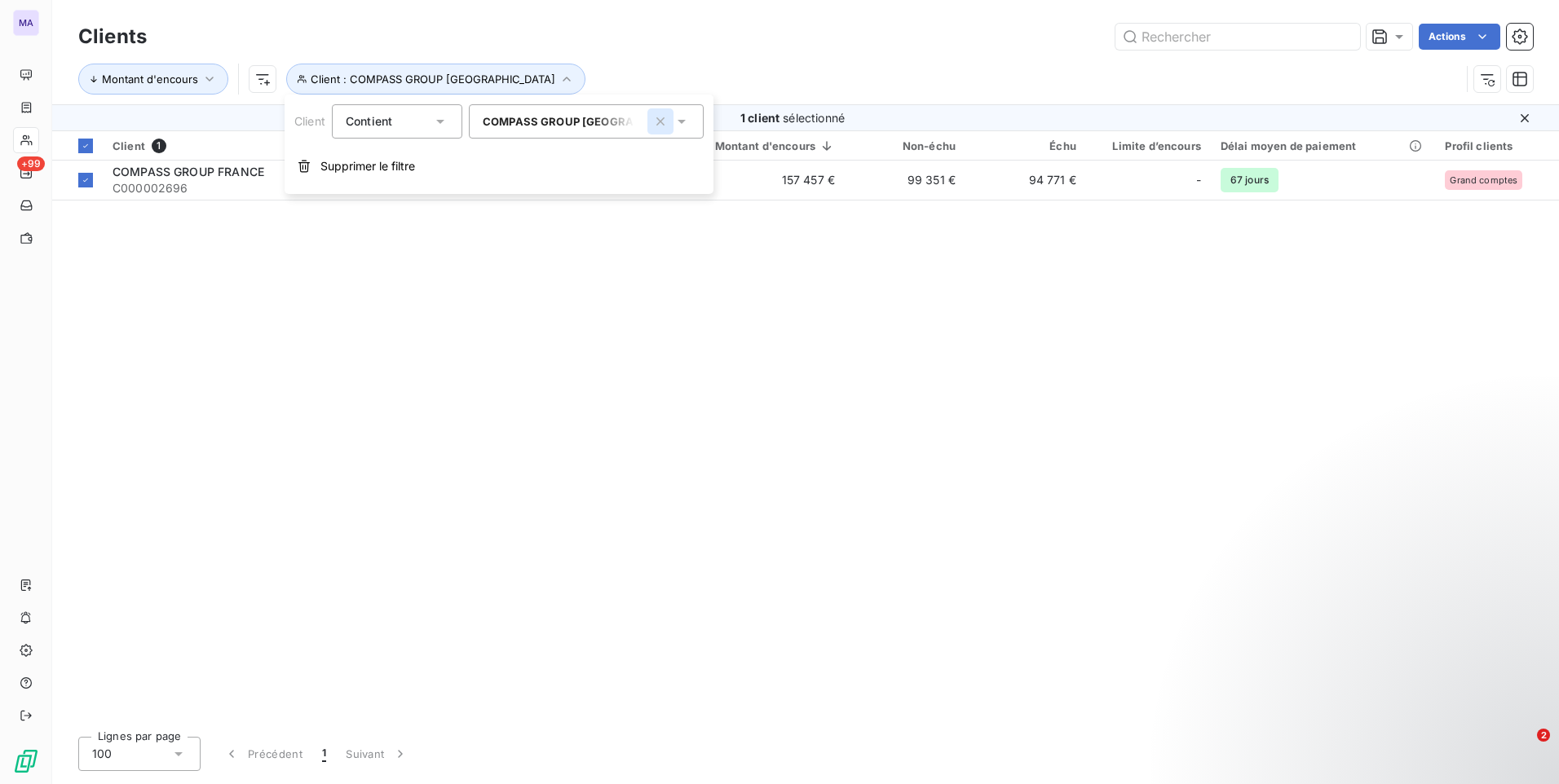
click at [662, 120] on icon "button" at bounding box center [661, 121] width 8 height 8
type input "COMPAS"
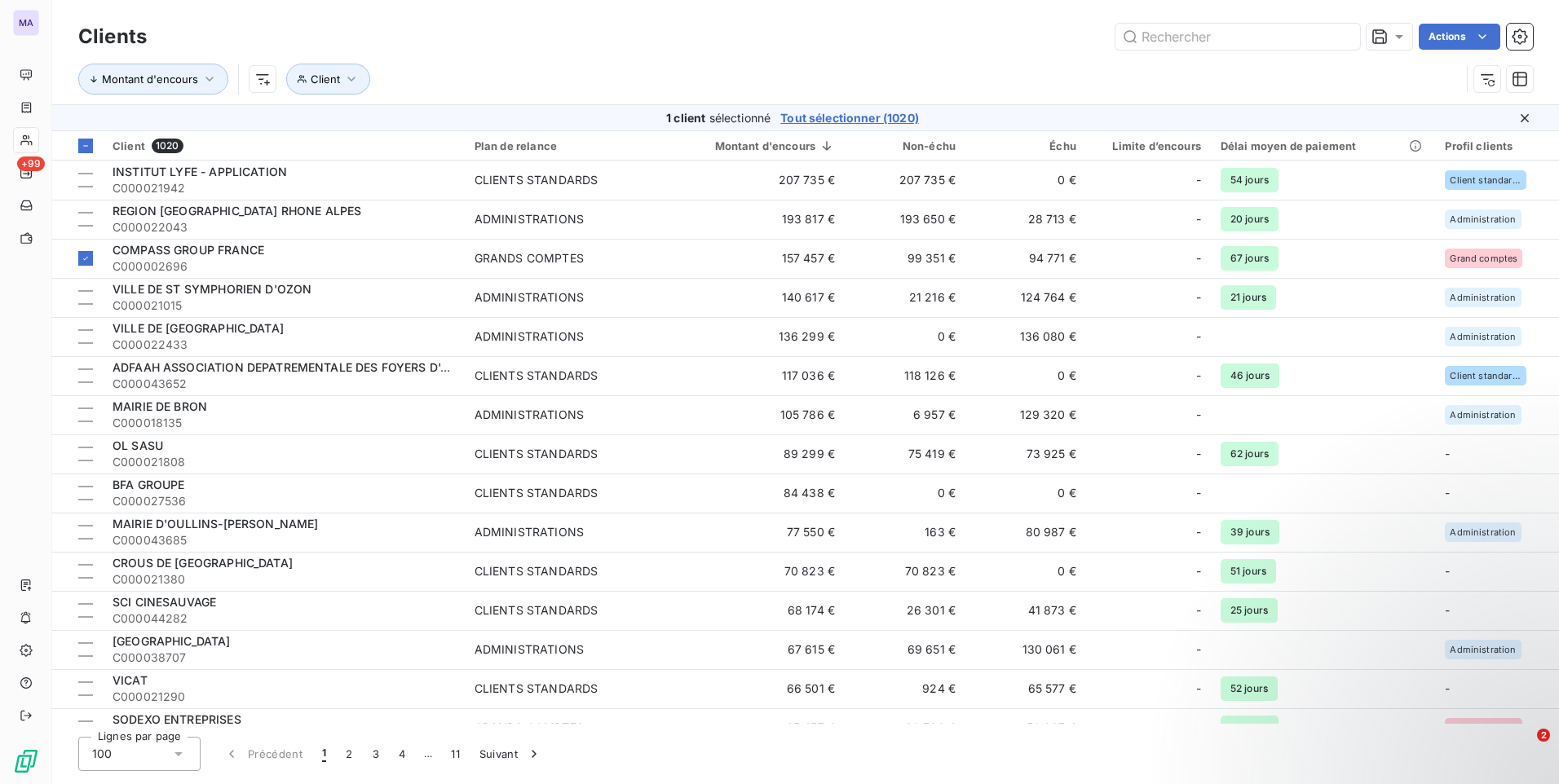
click at [529, 58] on div "Montant d'encours Client" at bounding box center [805, 78] width 1454 height 50
click at [344, 87] on icon "button" at bounding box center [352, 79] width 17 height 17
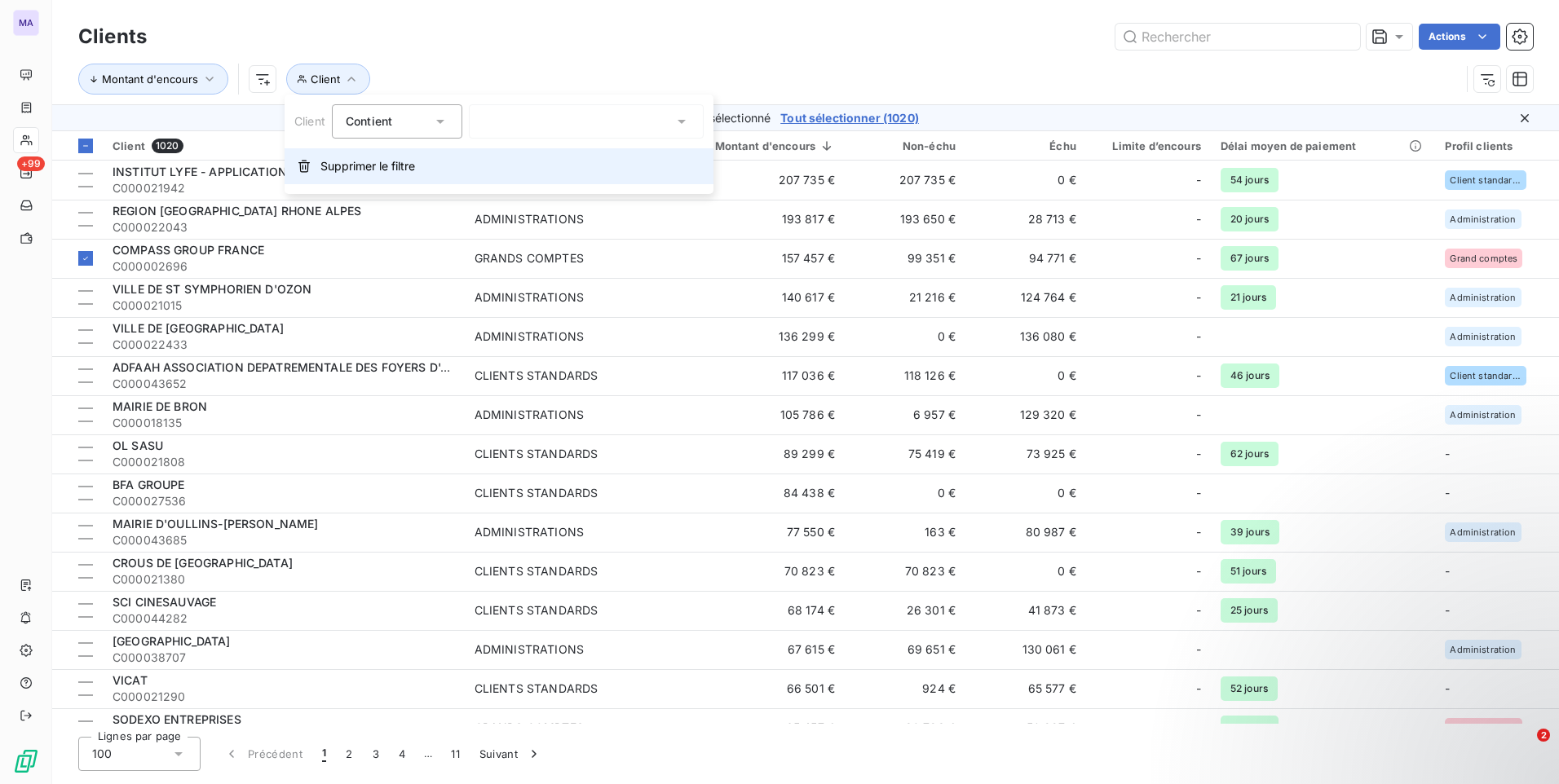
click at [361, 158] on span "Supprimer le filtre" at bounding box center [367, 167] width 95 height 17
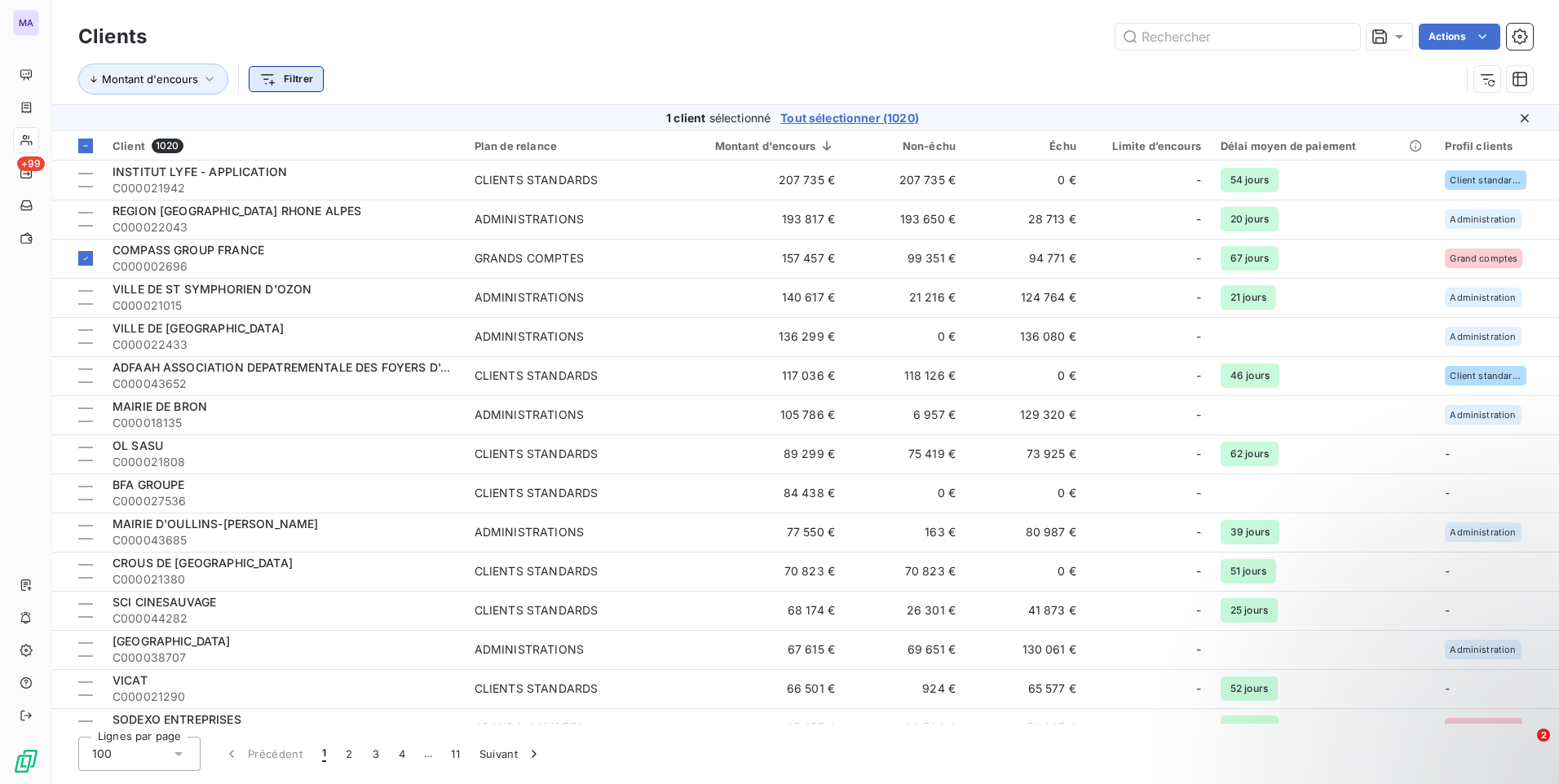
click at [310, 72] on html "MA +99 Clients Actions Montant d'encours Filtrer 1 client sélectionné Tout séle…" at bounding box center [780, 392] width 1559 height 784
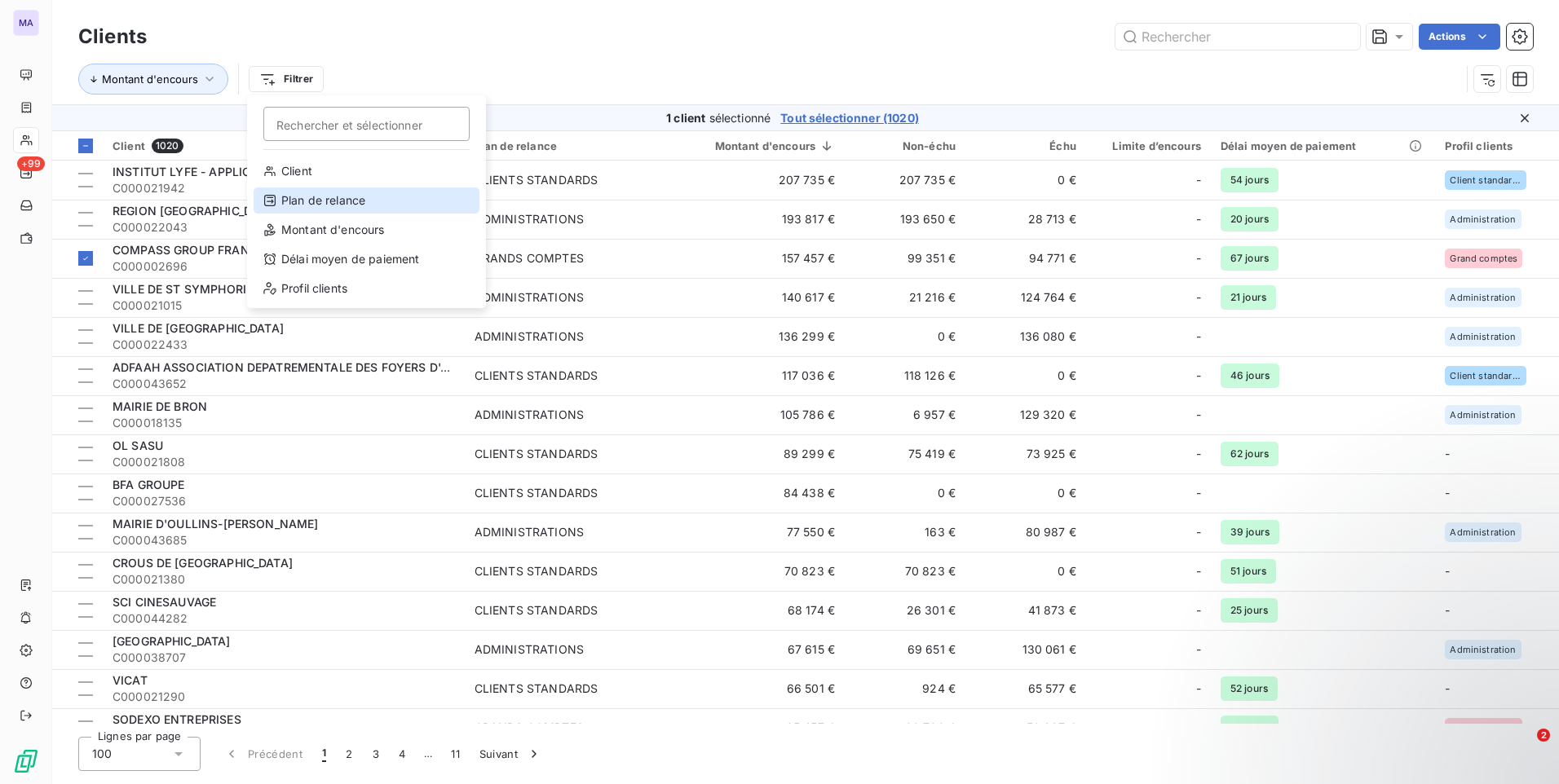
click at [339, 197] on div "Plan de relance" at bounding box center [366, 201] width 225 height 26
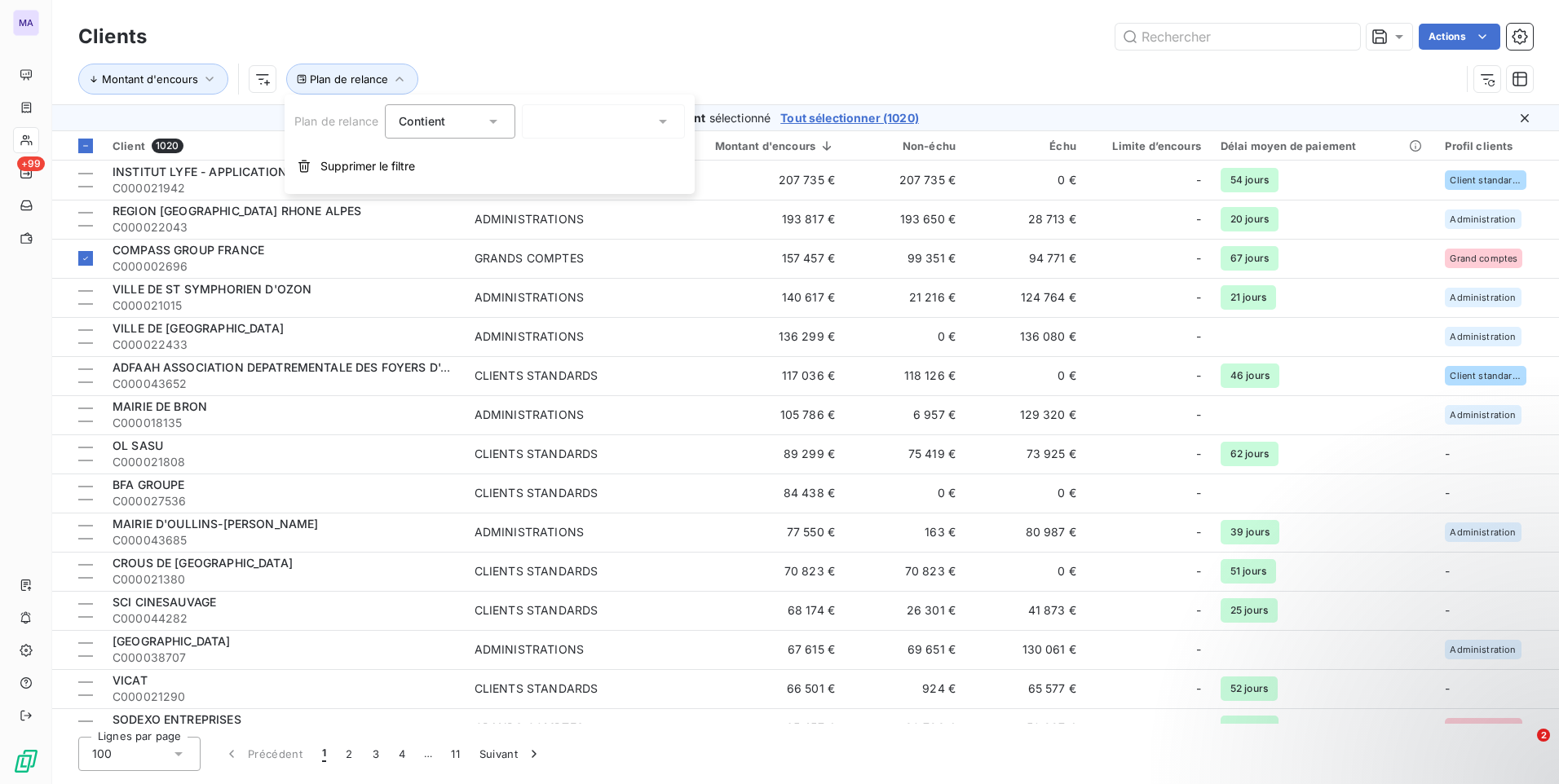
click at [562, 129] on div at bounding box center [603, 120] width 163 height 34
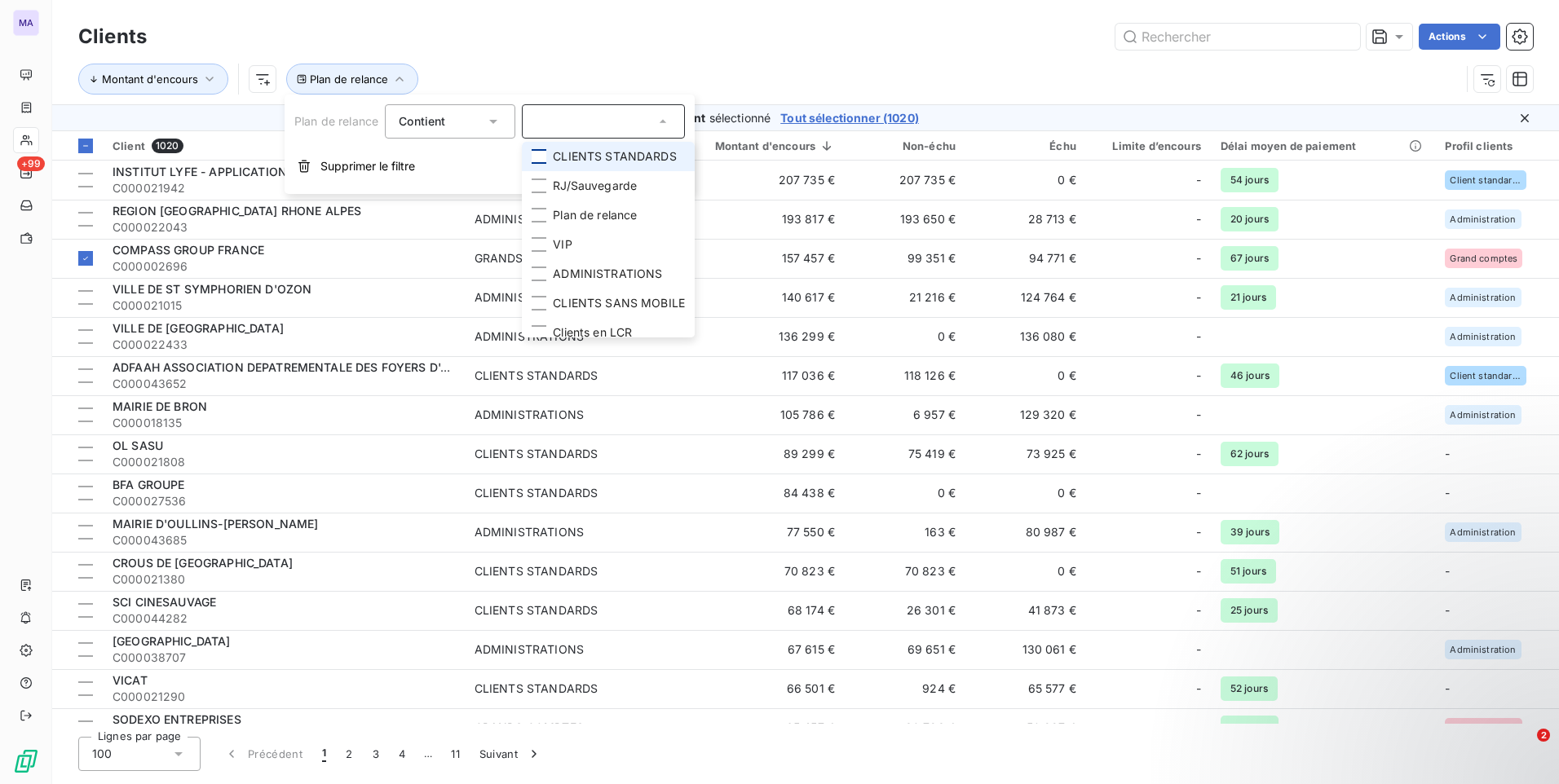
click at [541, 161] on div at bounding box center [539, 157] width 15 height 15
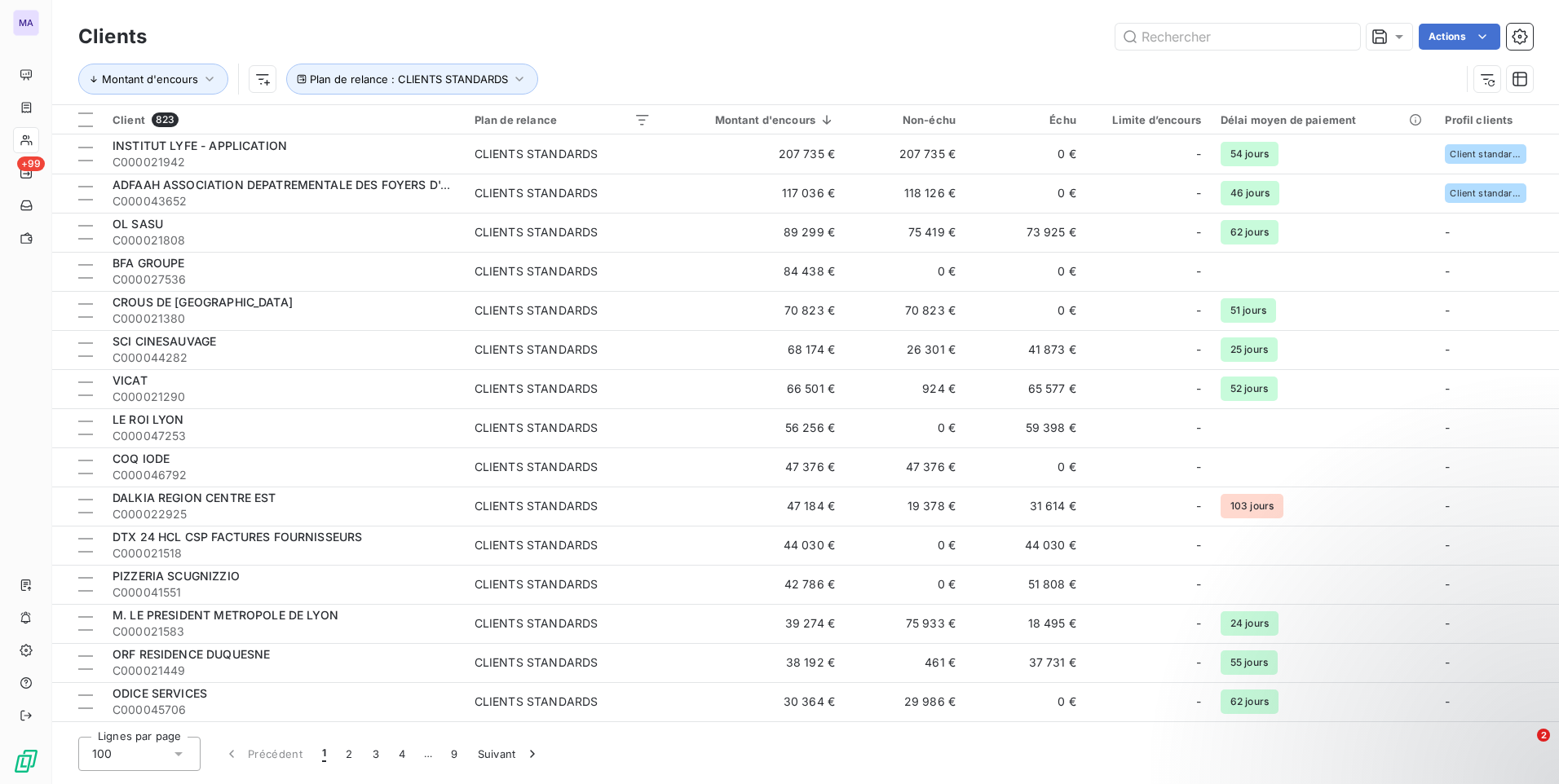
click at [742, 58] on div "Montant d'encours Plan de relance : CLIENTS STANDARDS" at bounding box center [805, 78] width 1454 height 50
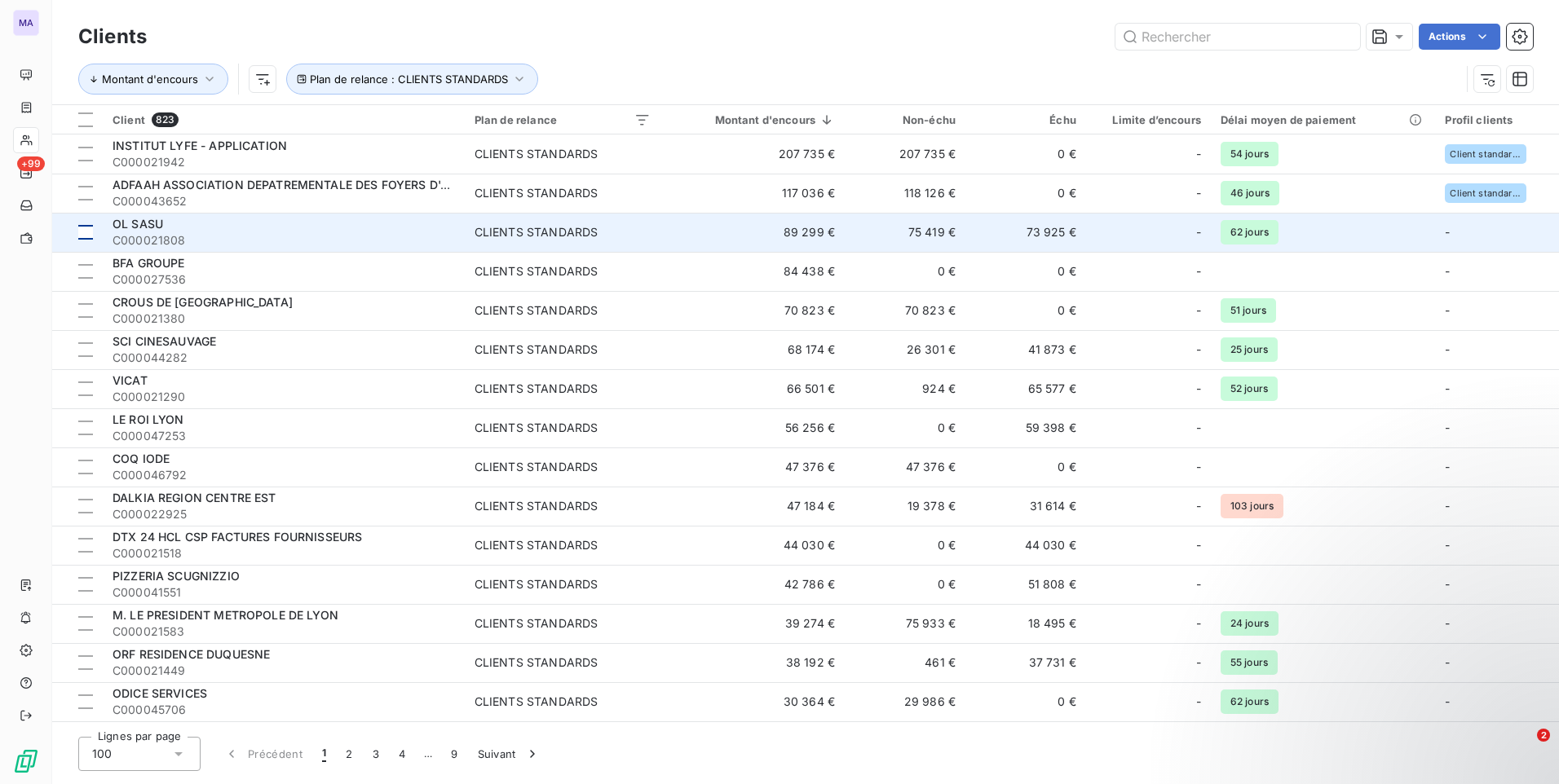
click at [86, 274] on div at bounding box center [86, 272] width 15 height 15
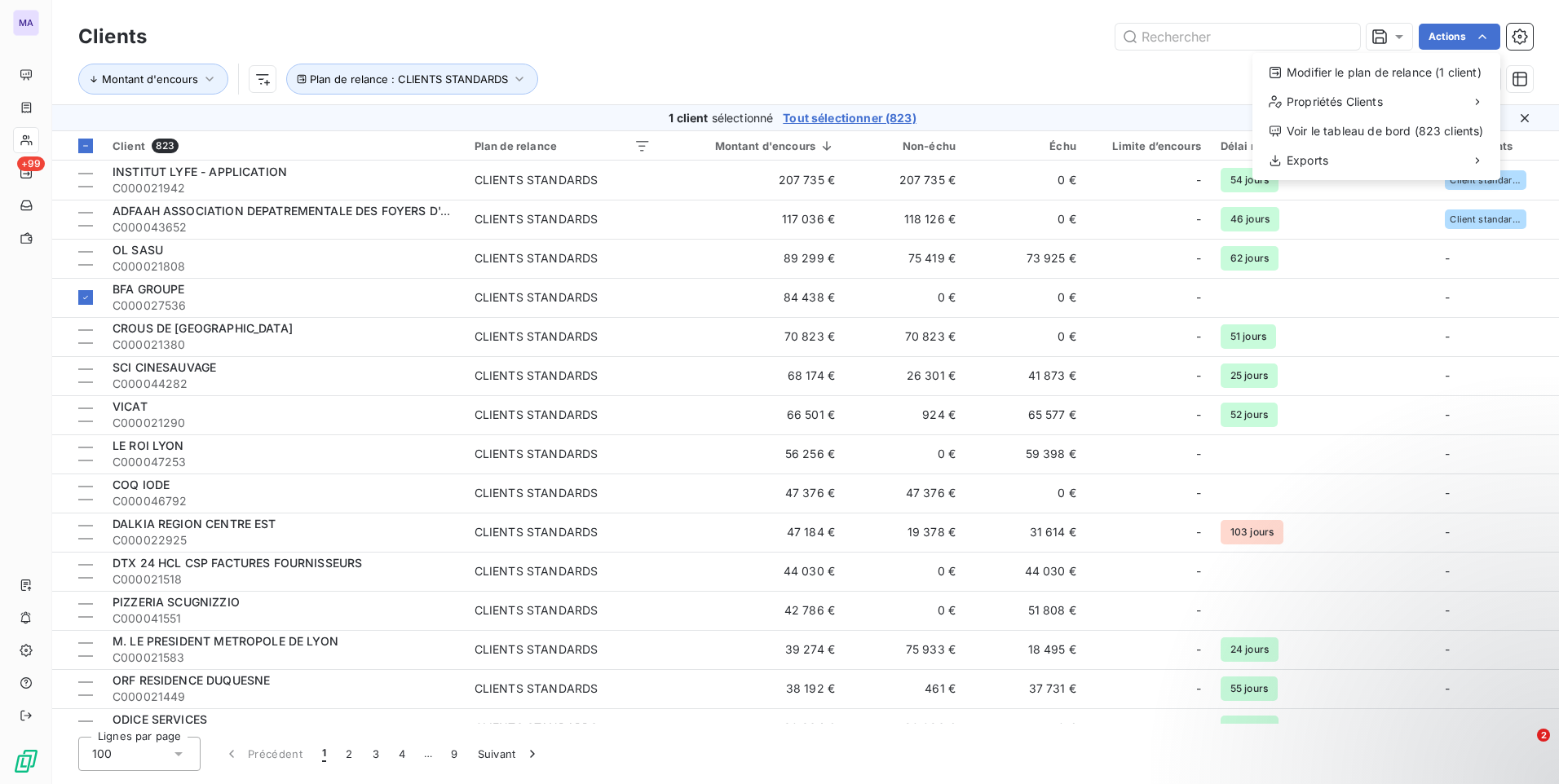
click at [1482, 35] on html "MA +99 Clients Actions Modifier le plan de relance (1 client) Propriétés Client…" at bounding box center [780, 392] width 1559 height 784
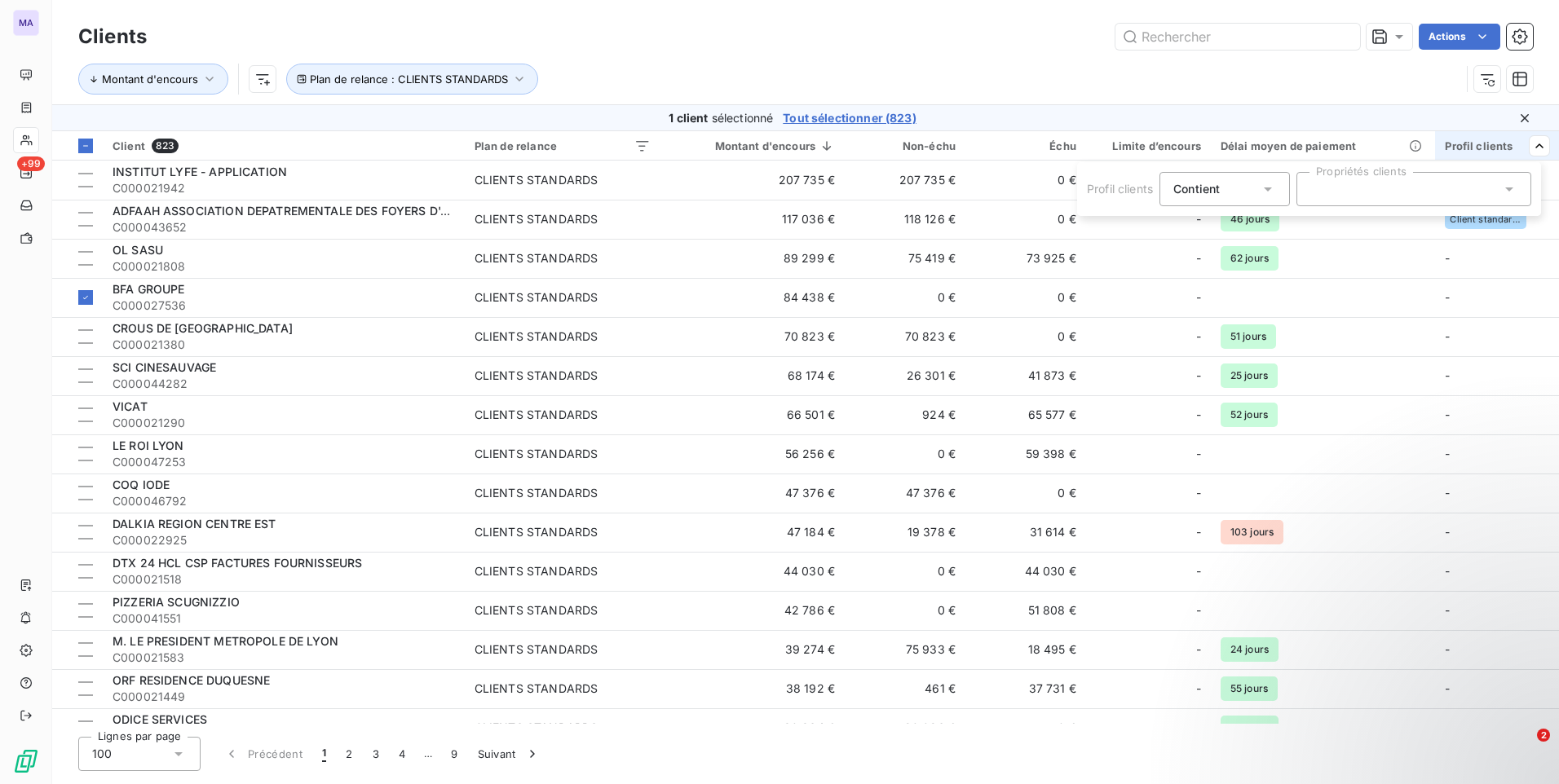
click at [1517, 184] on icon at bounding box center [1509, 189] width 17 height 17
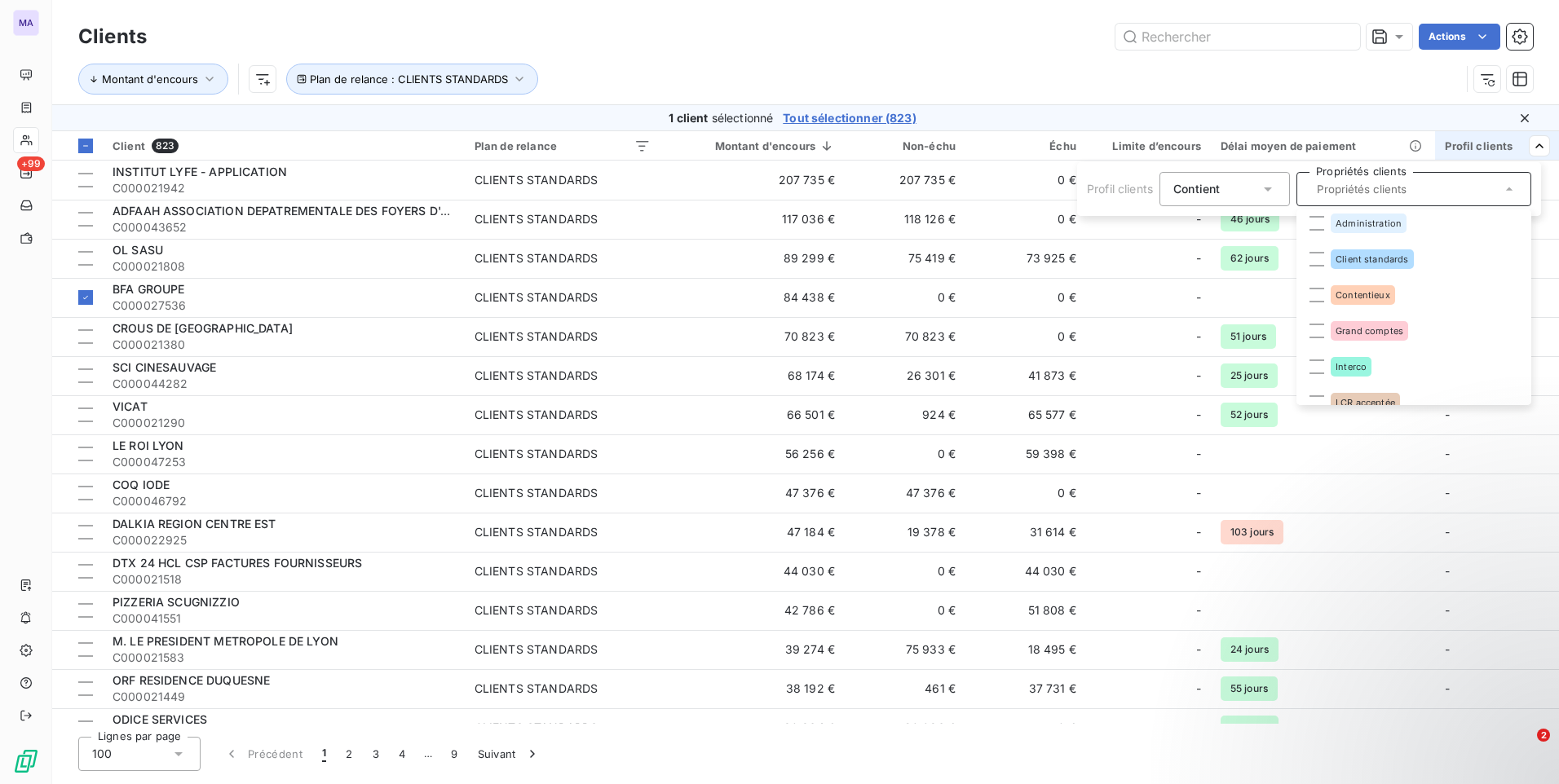
scroll to position [0, 0]
click at [1383, 73] on html "MA +99 Clients Actions Montant d'encours Plan de relance : CLIENTS STANDARDS 1 …" at bounding box center [780, 392] width 1559 height 784
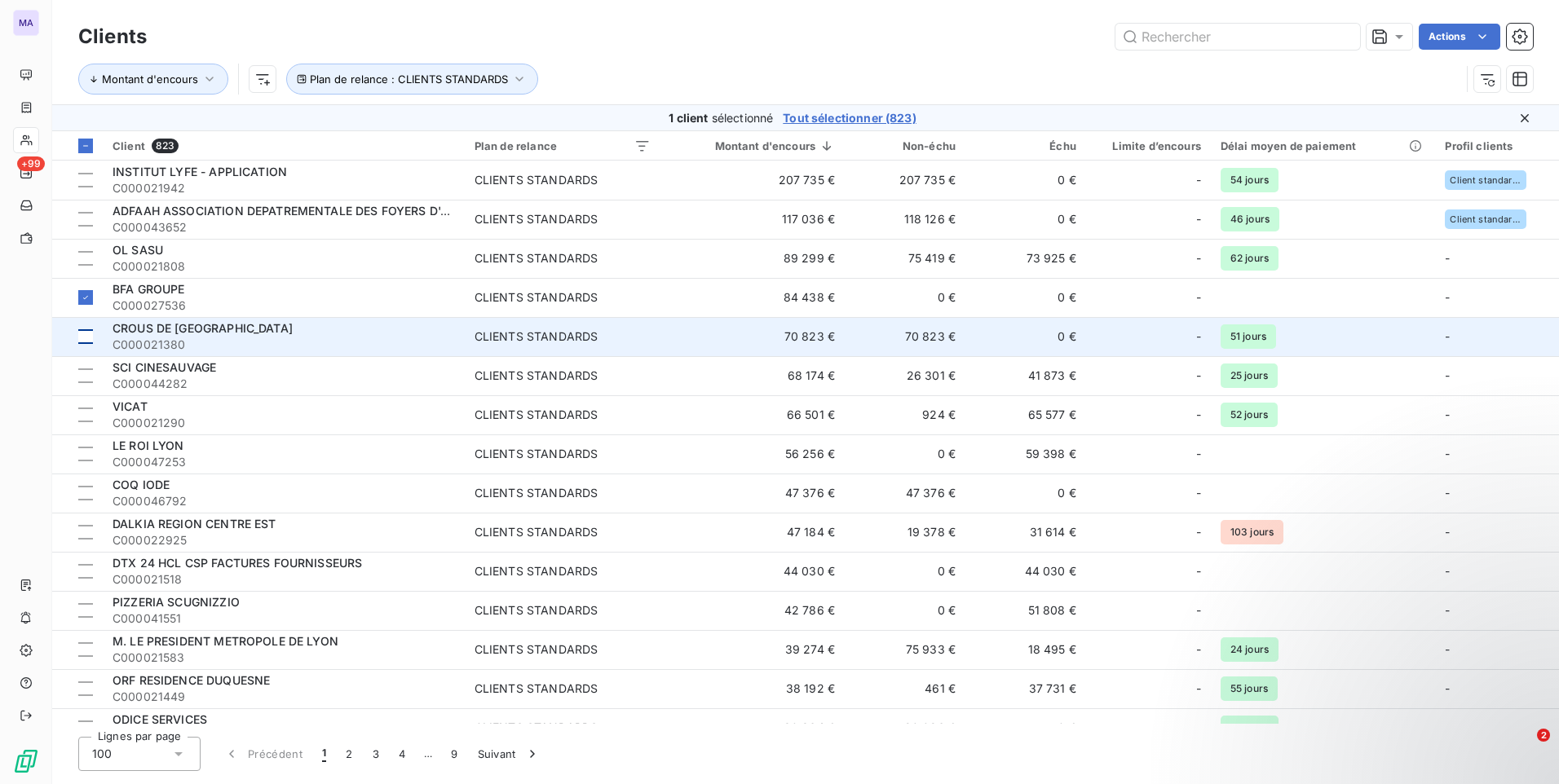
click at [83, 302] on div at bounding box center [86, 297] width 15 height 15
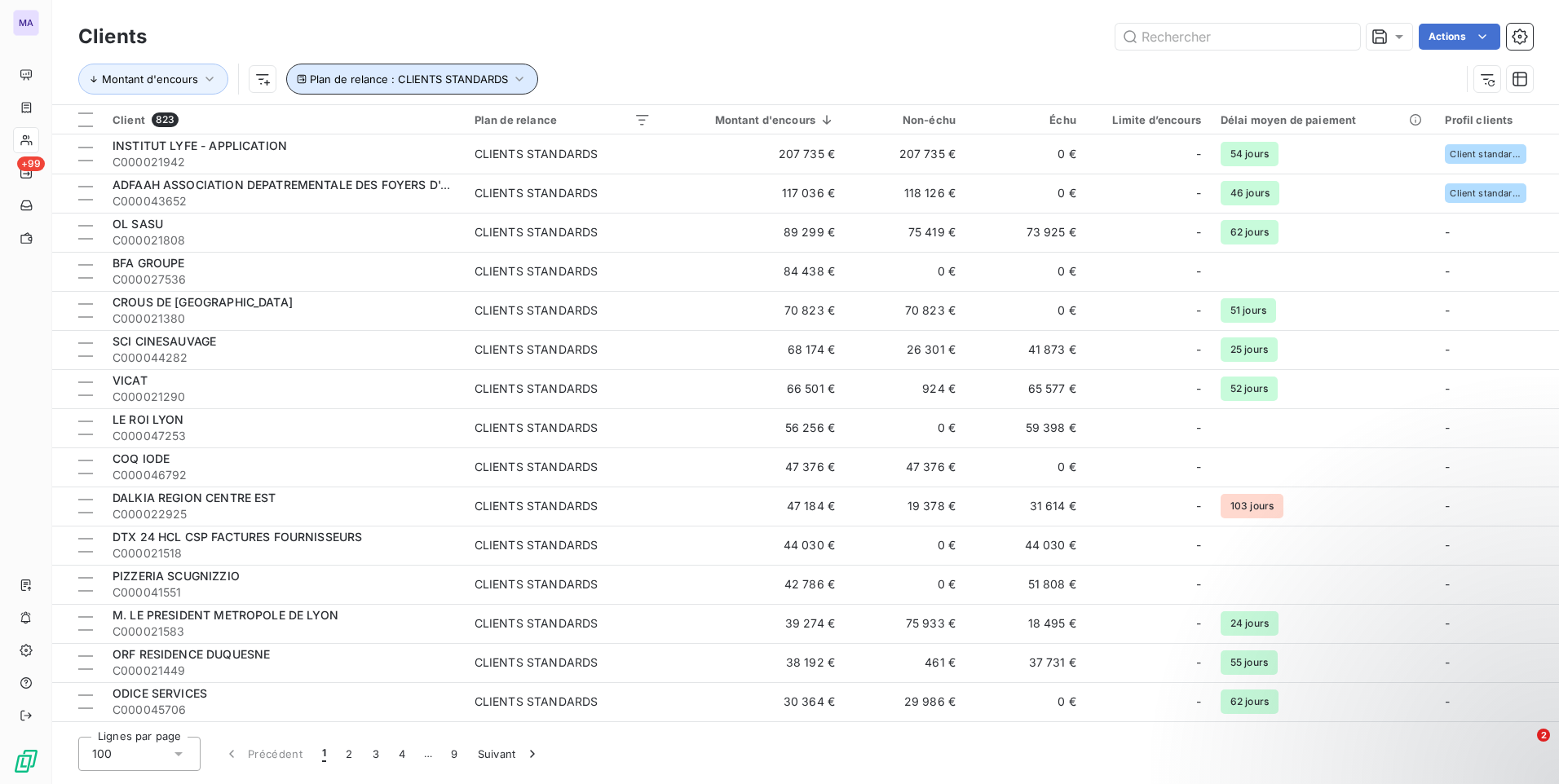
drag, startPoint x: 438, startPoint y: 79, endPoint x: 462, endPoint y: 45, distance: 41.6
click at [461, 46] on div "Clients Actions Montant d'encours Plan de relance : CLIENTS STANDARDS" at bounding box center [805, 62] width 1454 height 85
click at [457, 79] on span "Plan de relance : CLIENTS STANDARDS" at bounding box center [409, 79] width 198 height 13
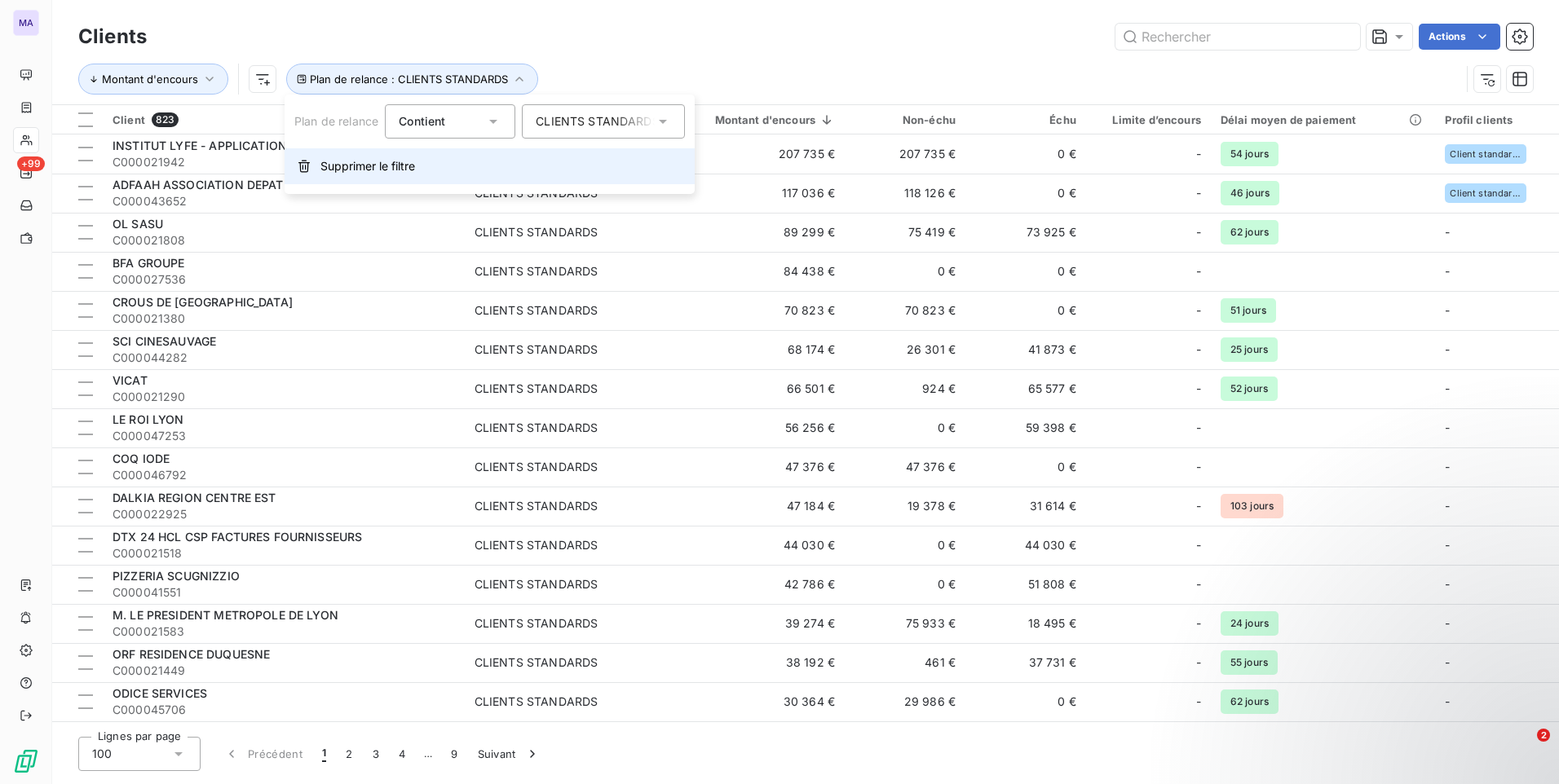
click at [400, 172] on span "Supprimer le filtre" at bounding box center [367, 167] width 95 height 17
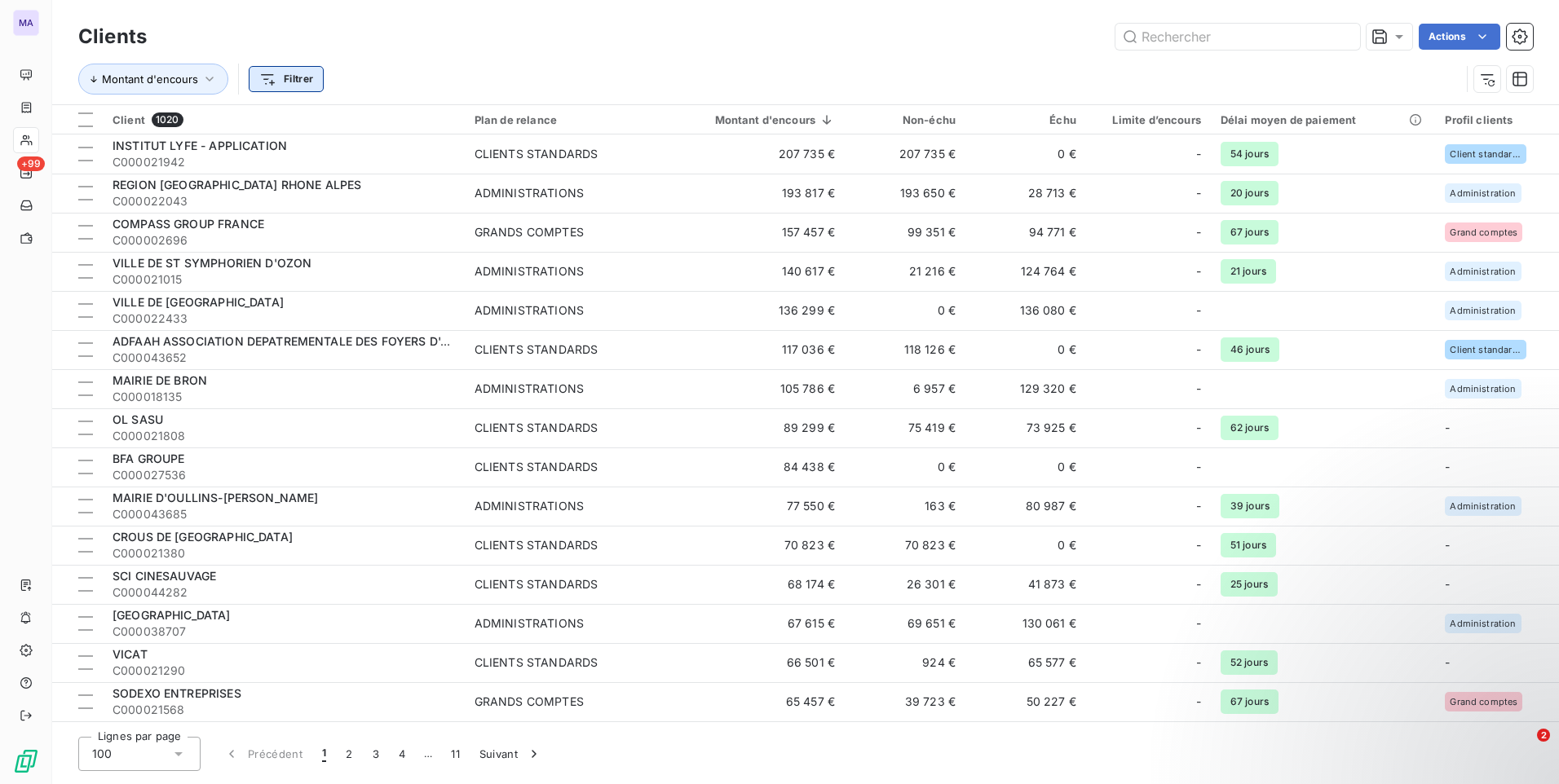
click at [298, 80] on html "MA +99 Clients Actions Montant d'encours Filtrer Client 1020 Plan de relance Mo…" at bounding box center [780, 392] width 1559 height 784
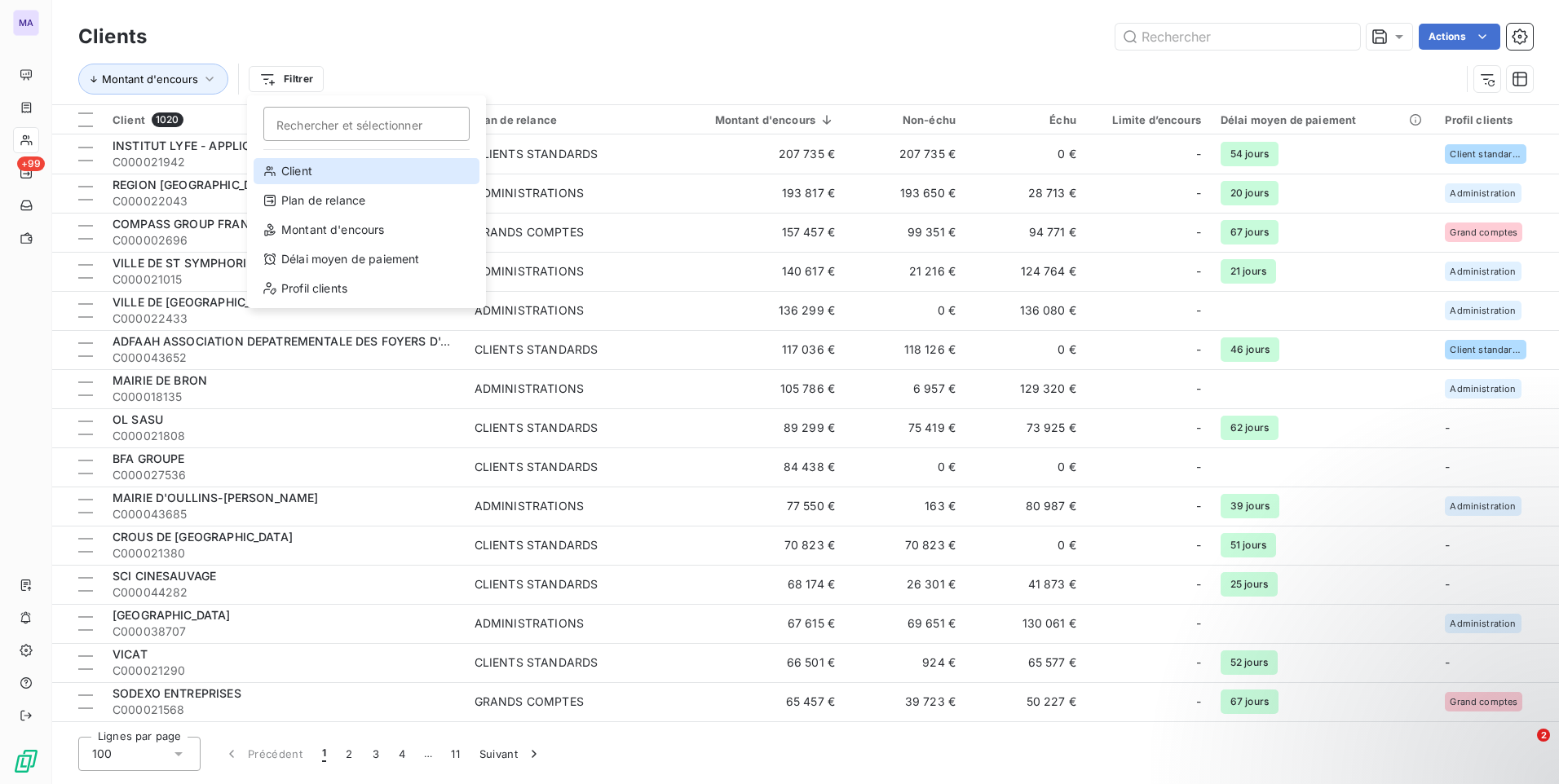
click at [316, 174] on div "Client" at bounding box center [366, 172] width 225 height 26
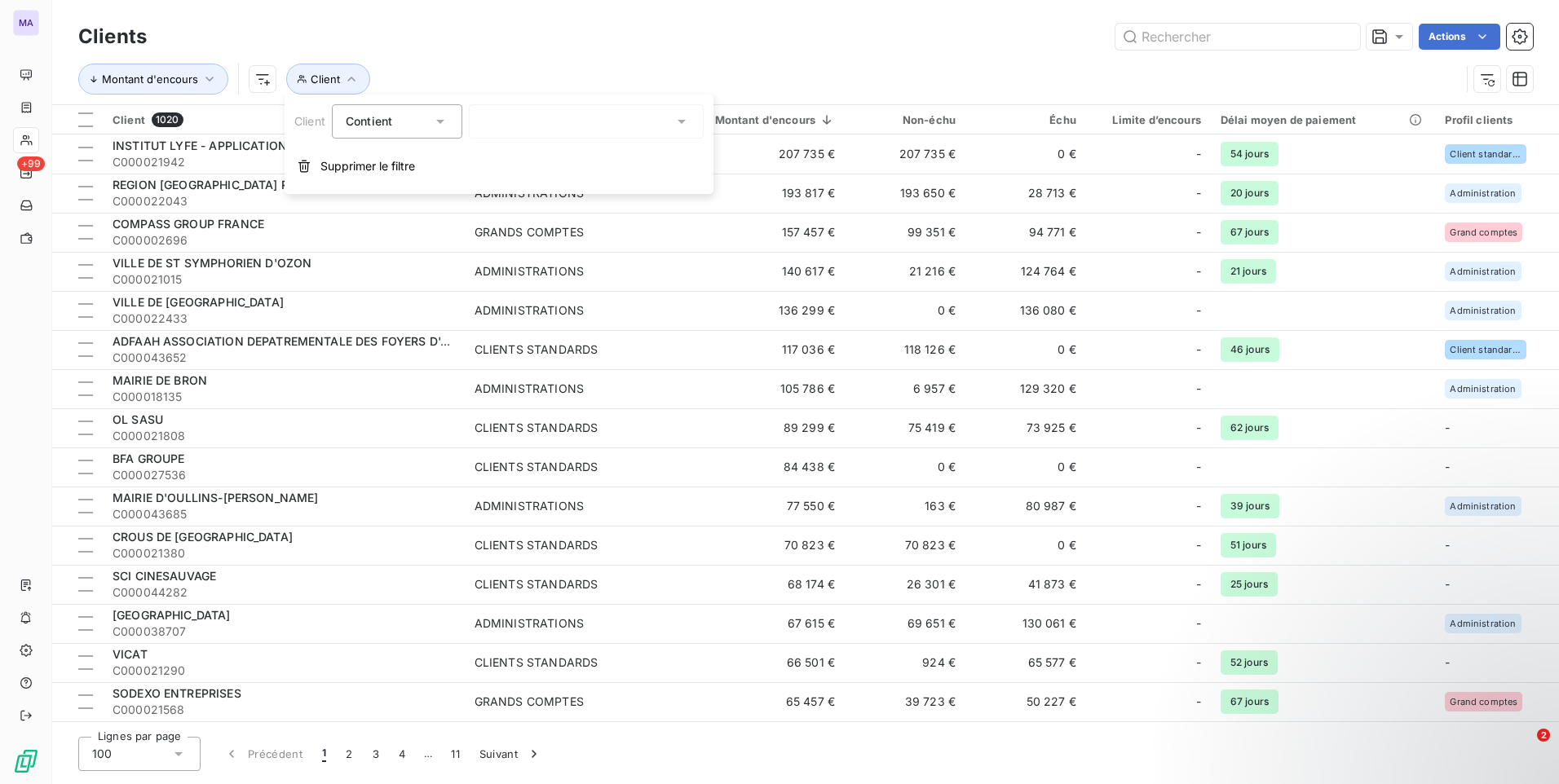
click at [519, 123] on div at bounding box center [586, 120] width 235 height 34
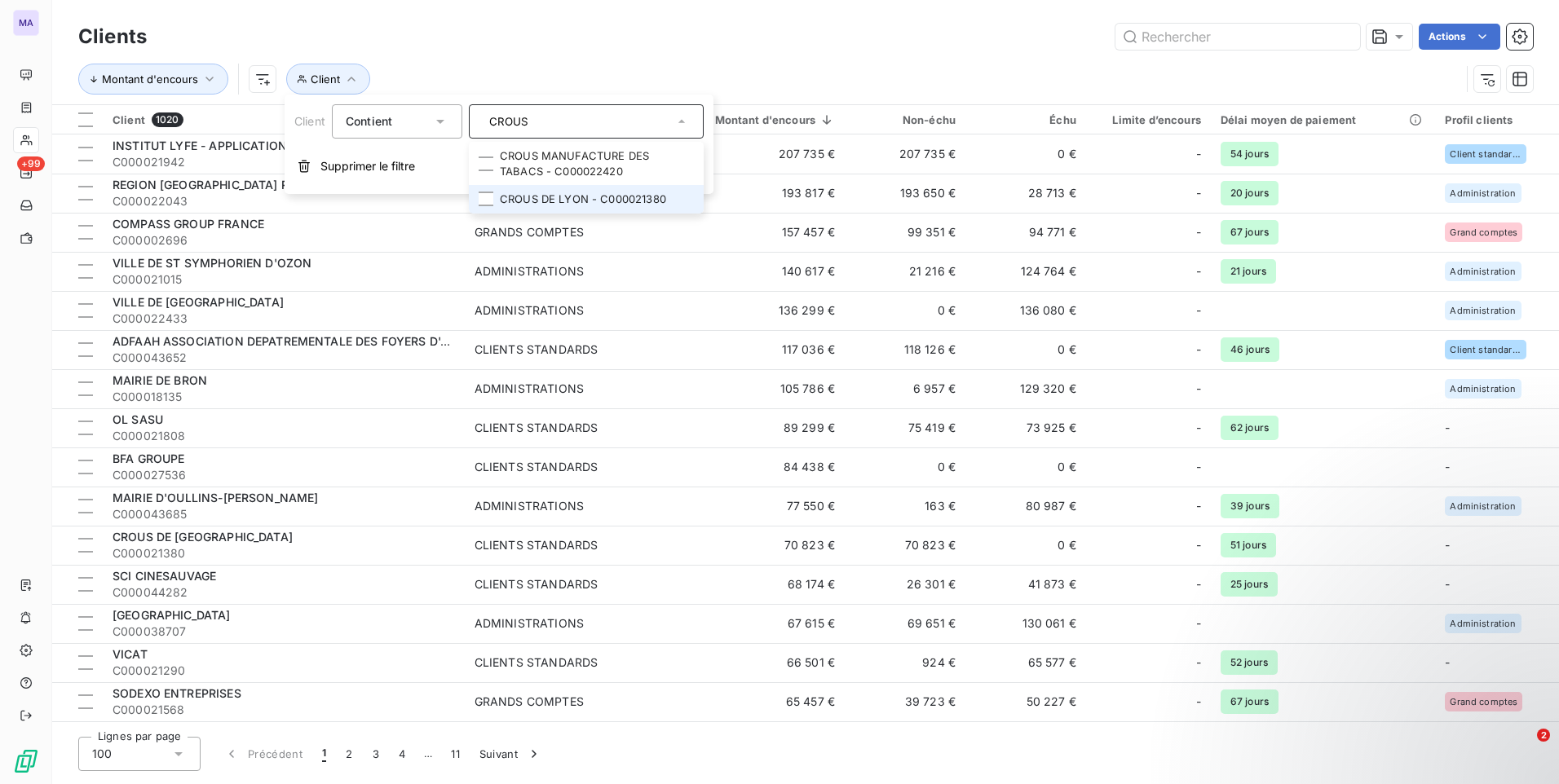
type input "CROUS"
click at [528, 195] on li "CROUS DE LYON - C000021380" at bounding box center [586, 199] width 235 height 29
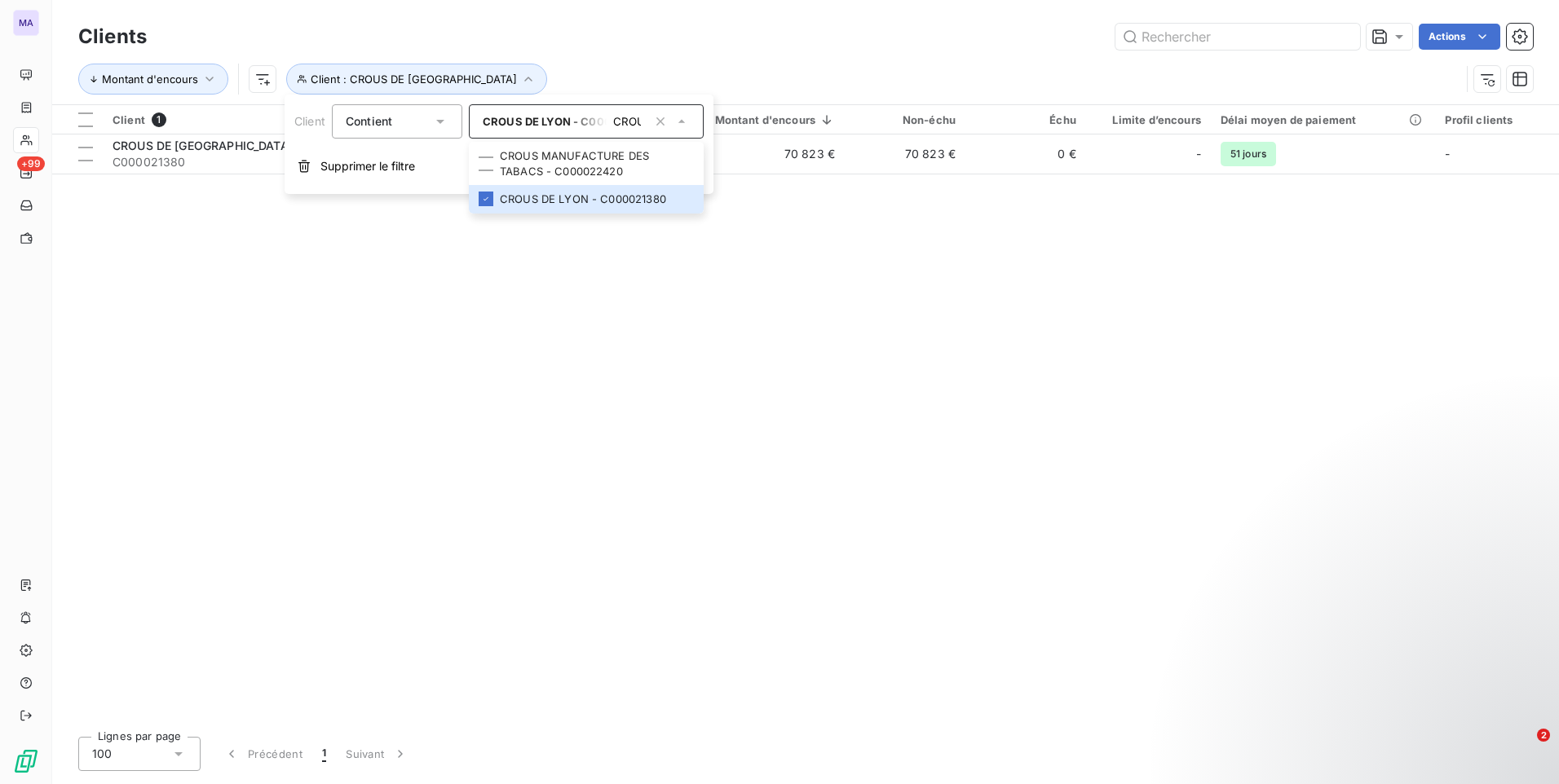
click at [263, 314] on div "Client 1 Plan de relance Montant d'encours Non-échu Échu Limite d’encours Délai…" at bounding box center [805, 413] width 1507 height 618
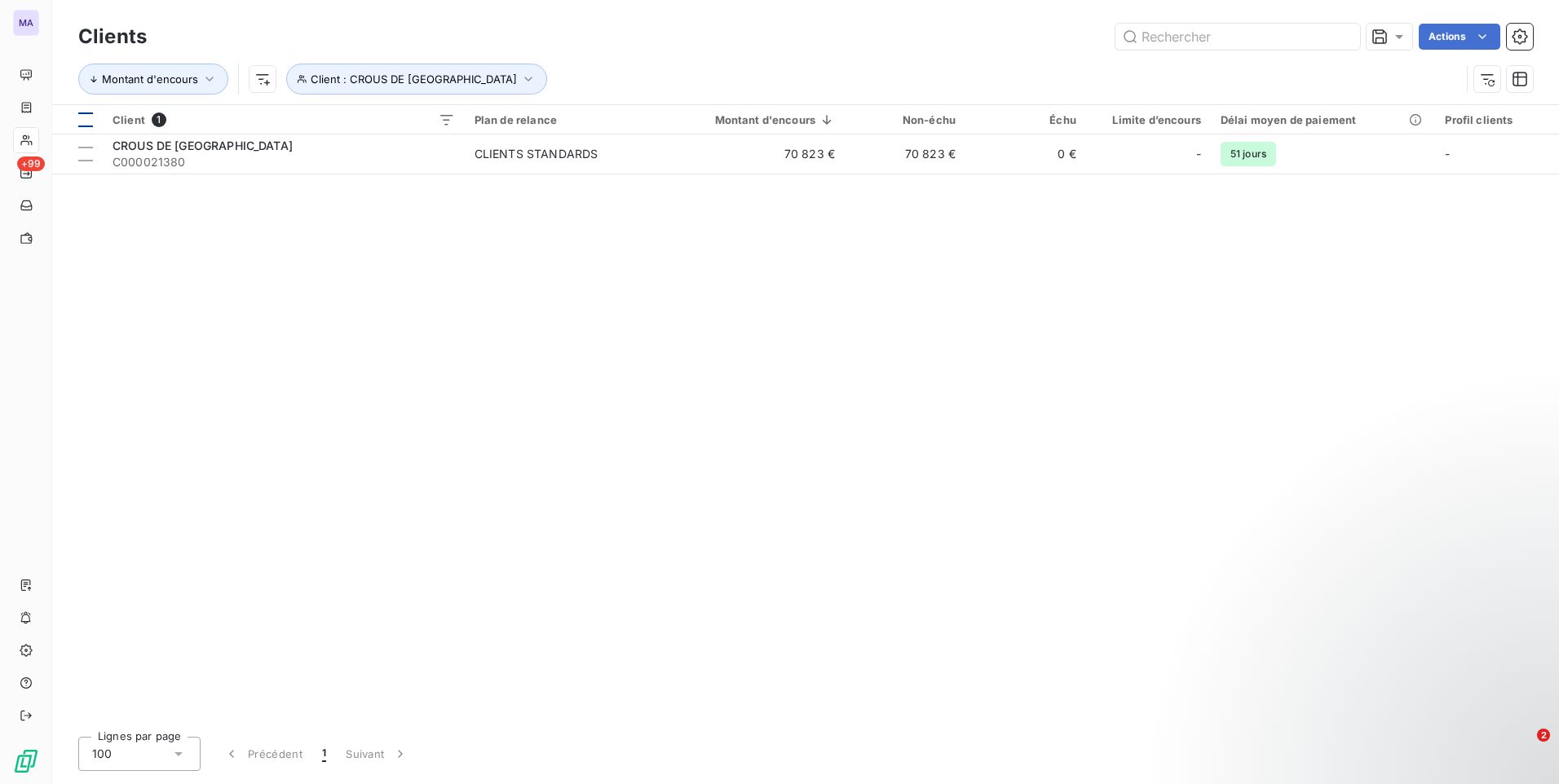
click at [91, 118] on div at bounding box center [86, 120] width 15 height 15
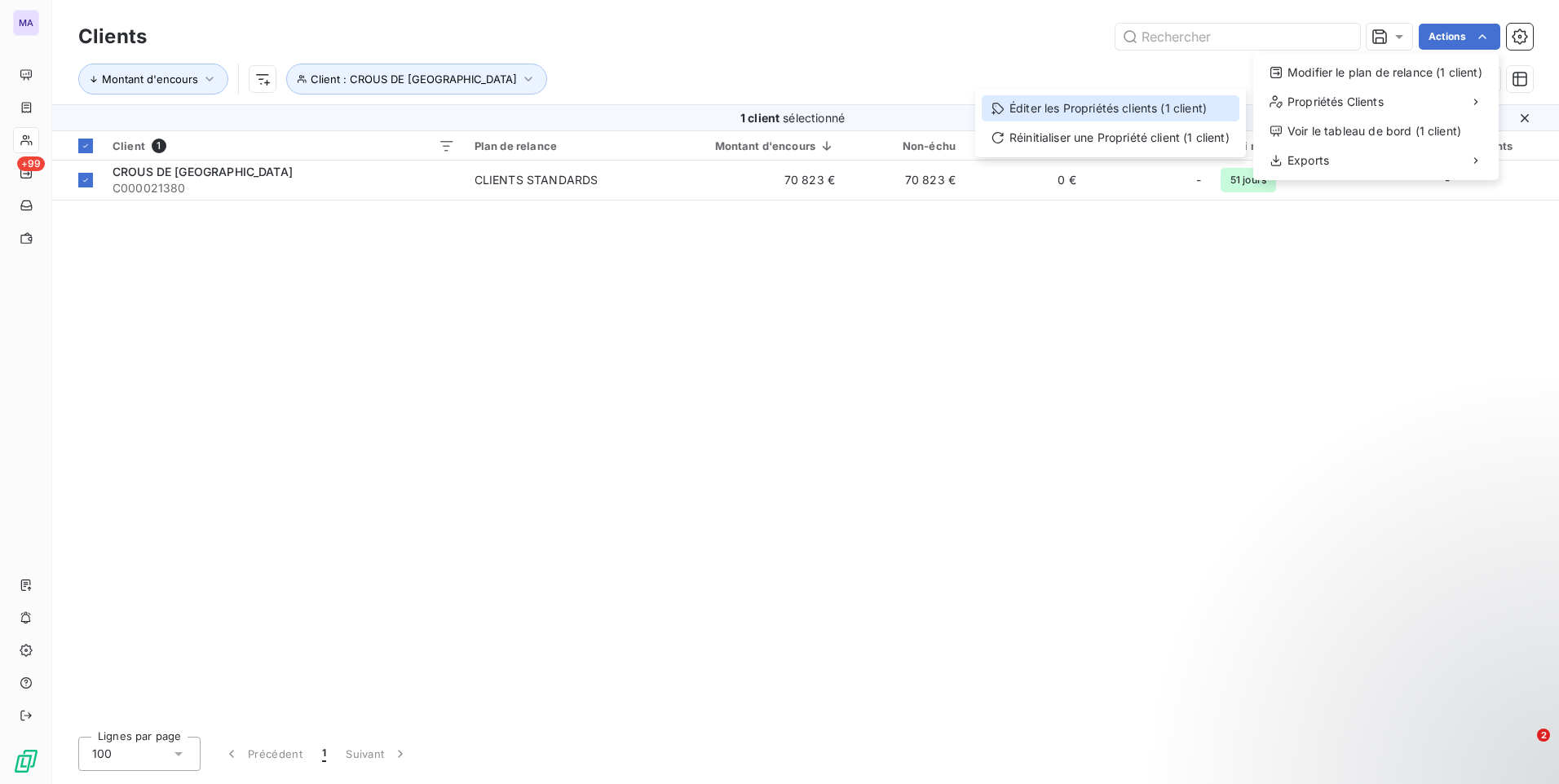
click at [1162, 114] on div "Éditer les Propriétés clients (1 client)" at bounding box center [1111, 109] width 258 height 26
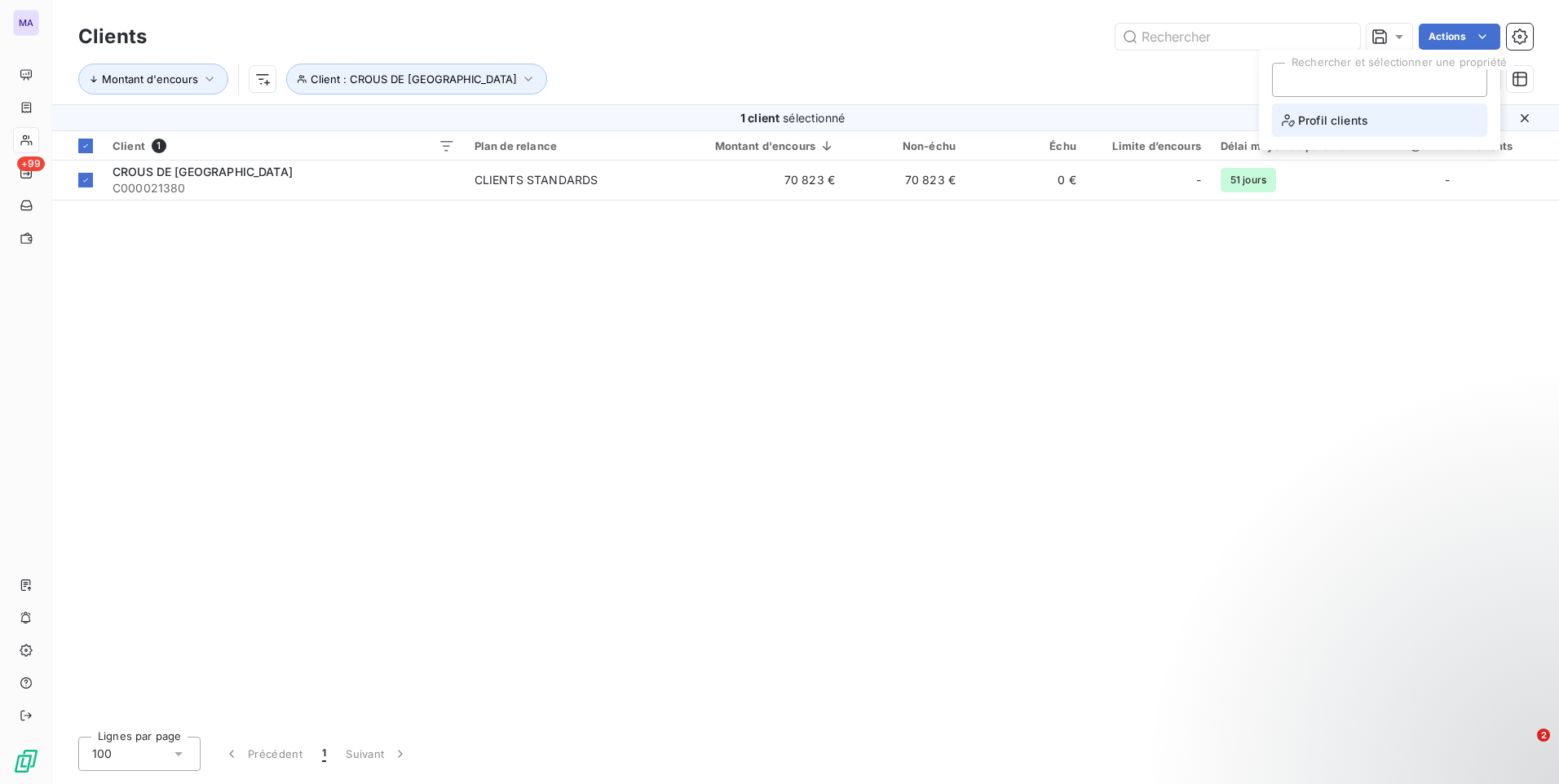
click at [1345, 129] on span "Profil clients" at bounding box center [1324, 120] width 87 height 21
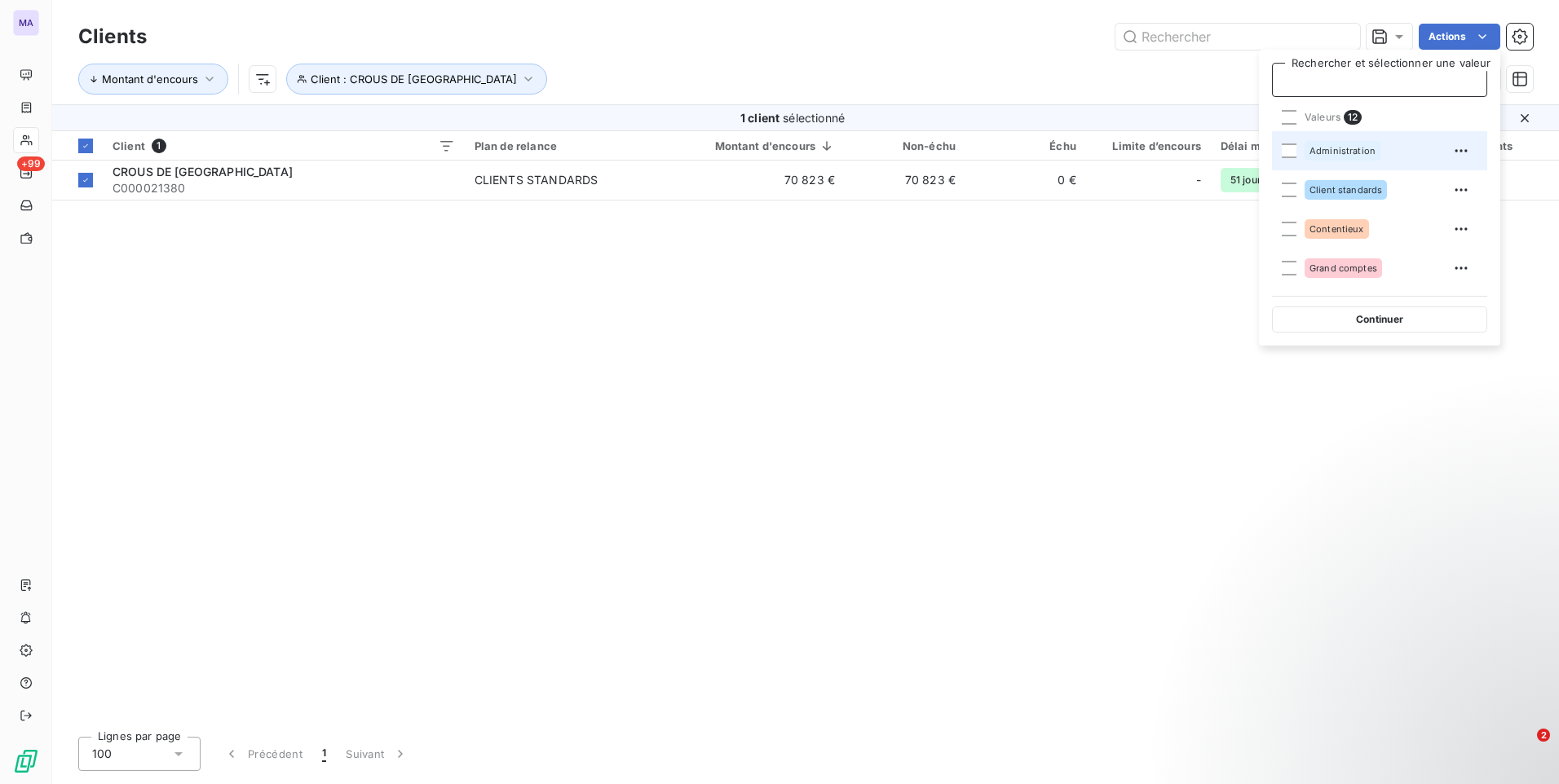
click at [1334, 153] on span "Administration" at bounding box center [1343, 151] width 66 height 10
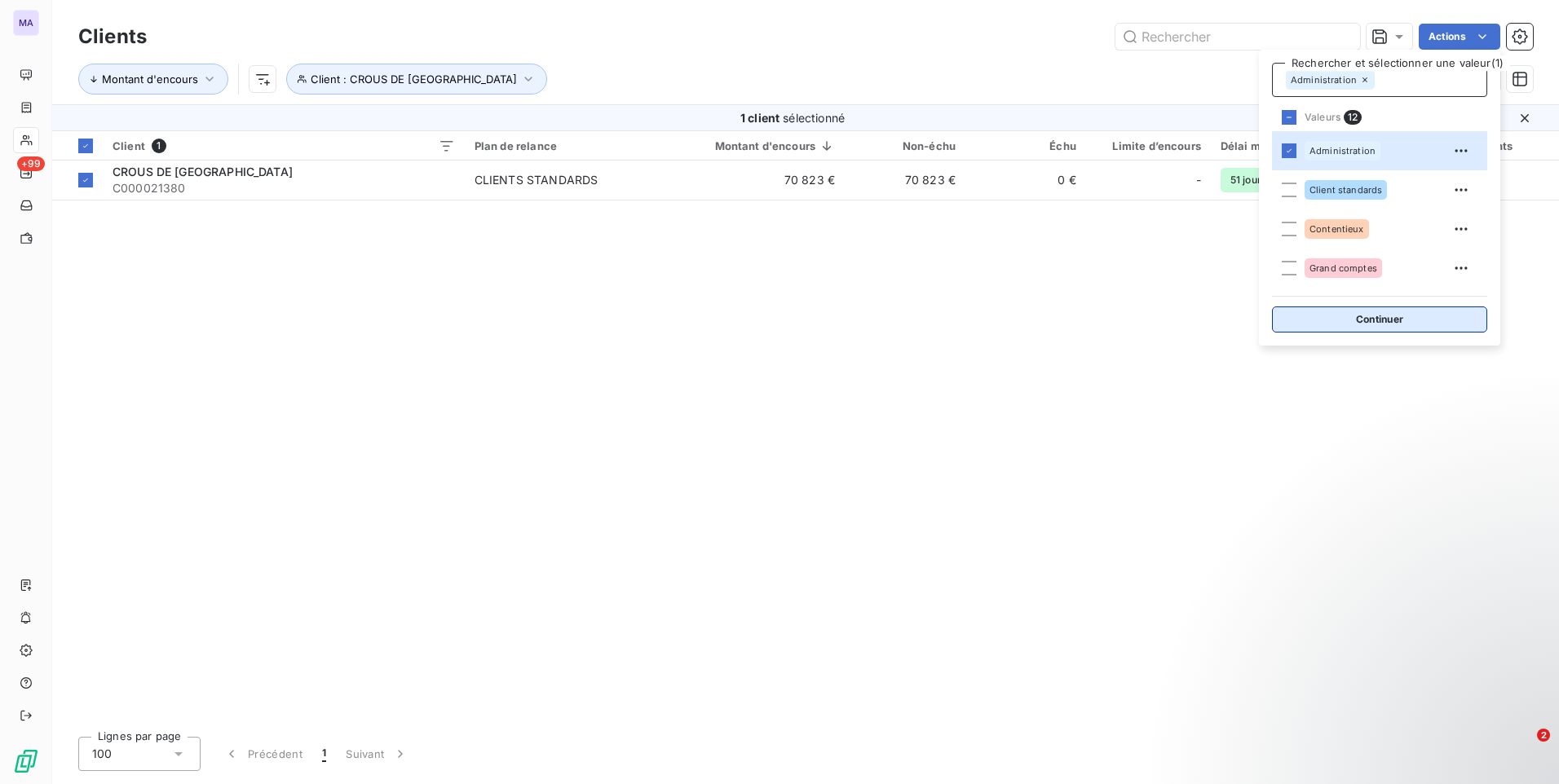
click at [1349, 324] on button "Continuer" at bounding box center [1379, 319] width 216 height 26
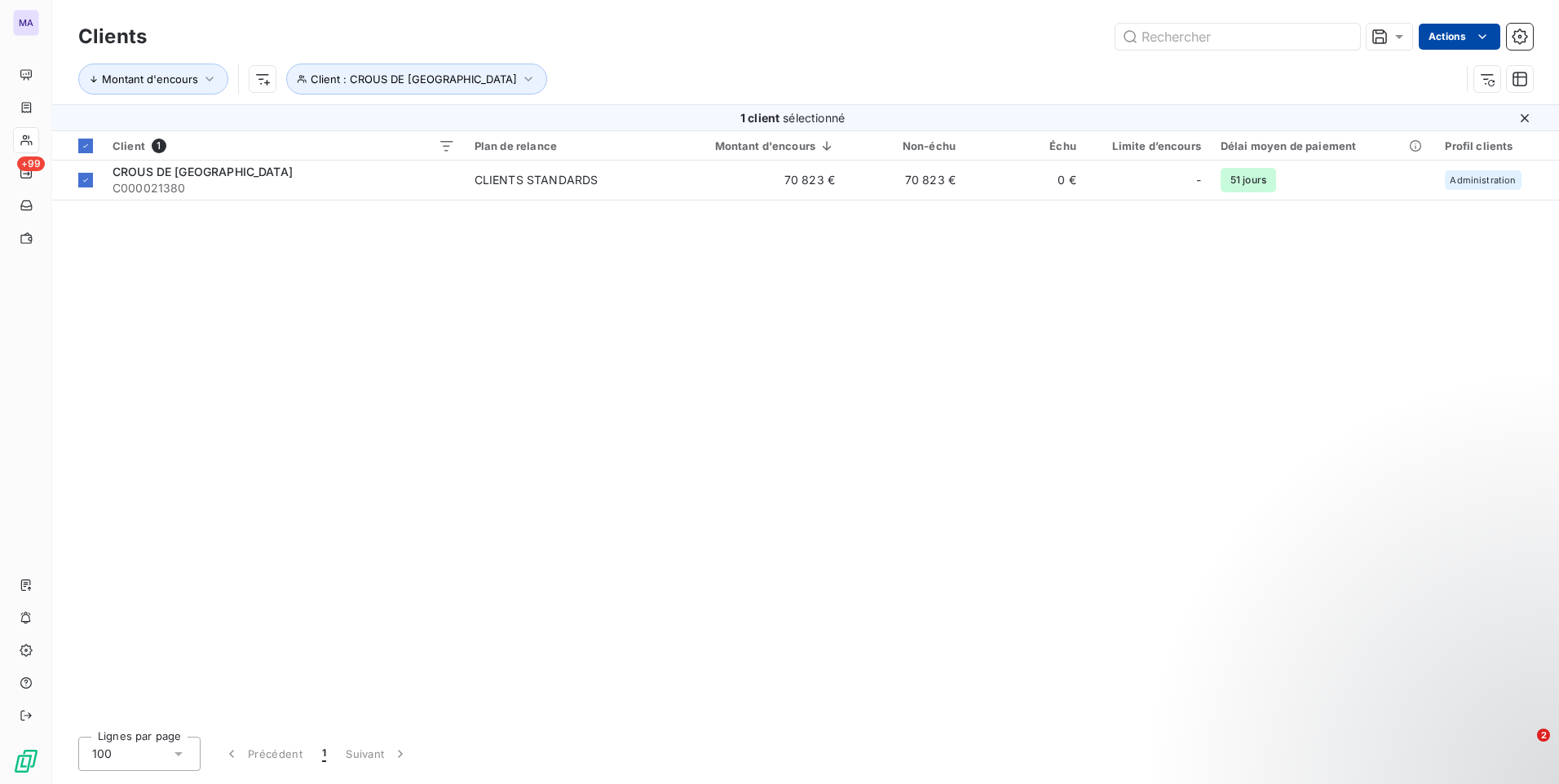
click at [1448, 38] on html "MA +99 Clients Actions Montant d'encours Client : CROUS DE LYON 1 client sélect…" at bounding box center [780, 392] width 1559 height 784
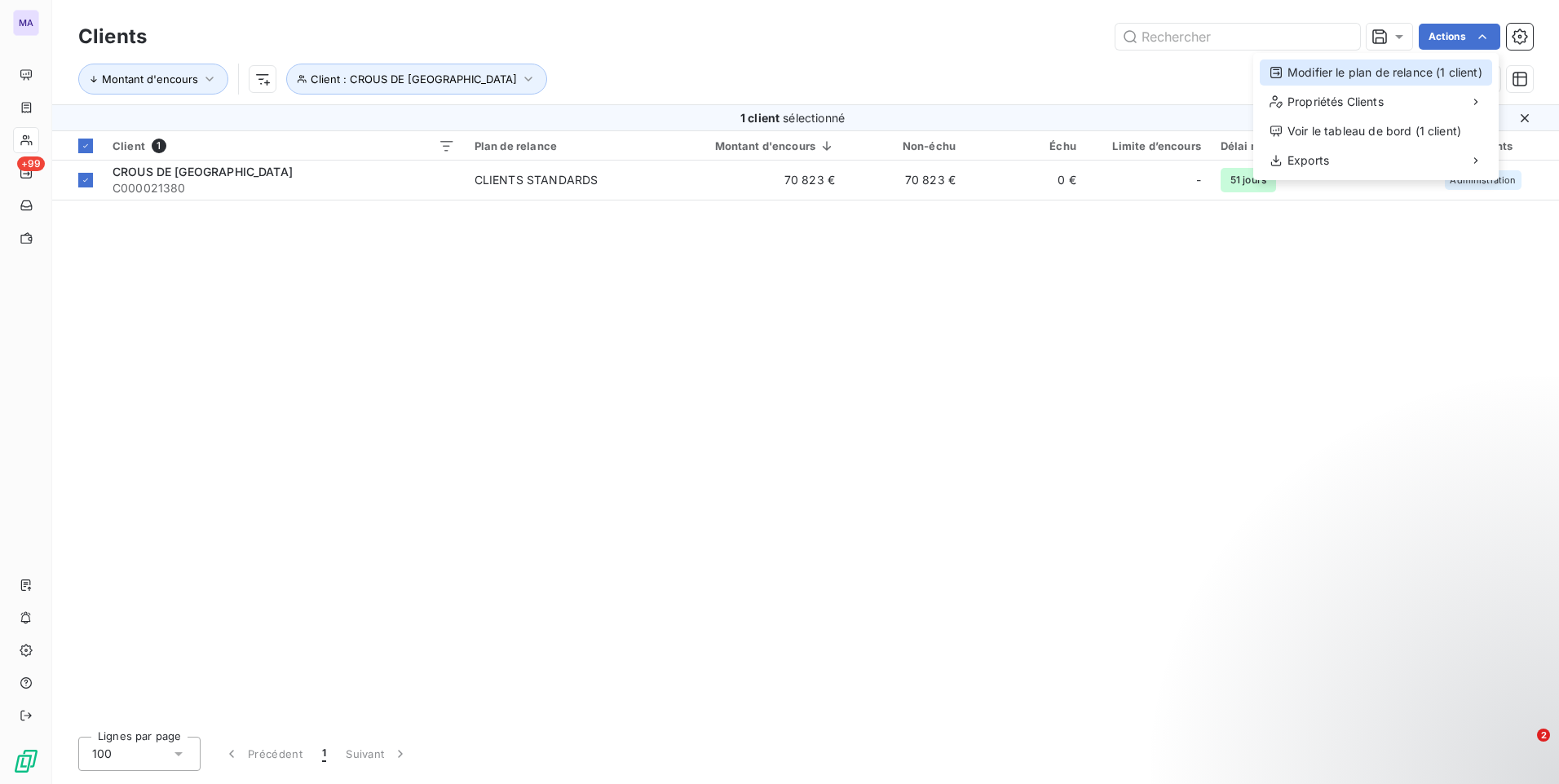
click at [1426, 77] on div "Modifier le plan de relance (1 client)" at bounding box center [1375, 73] width 232 height 26
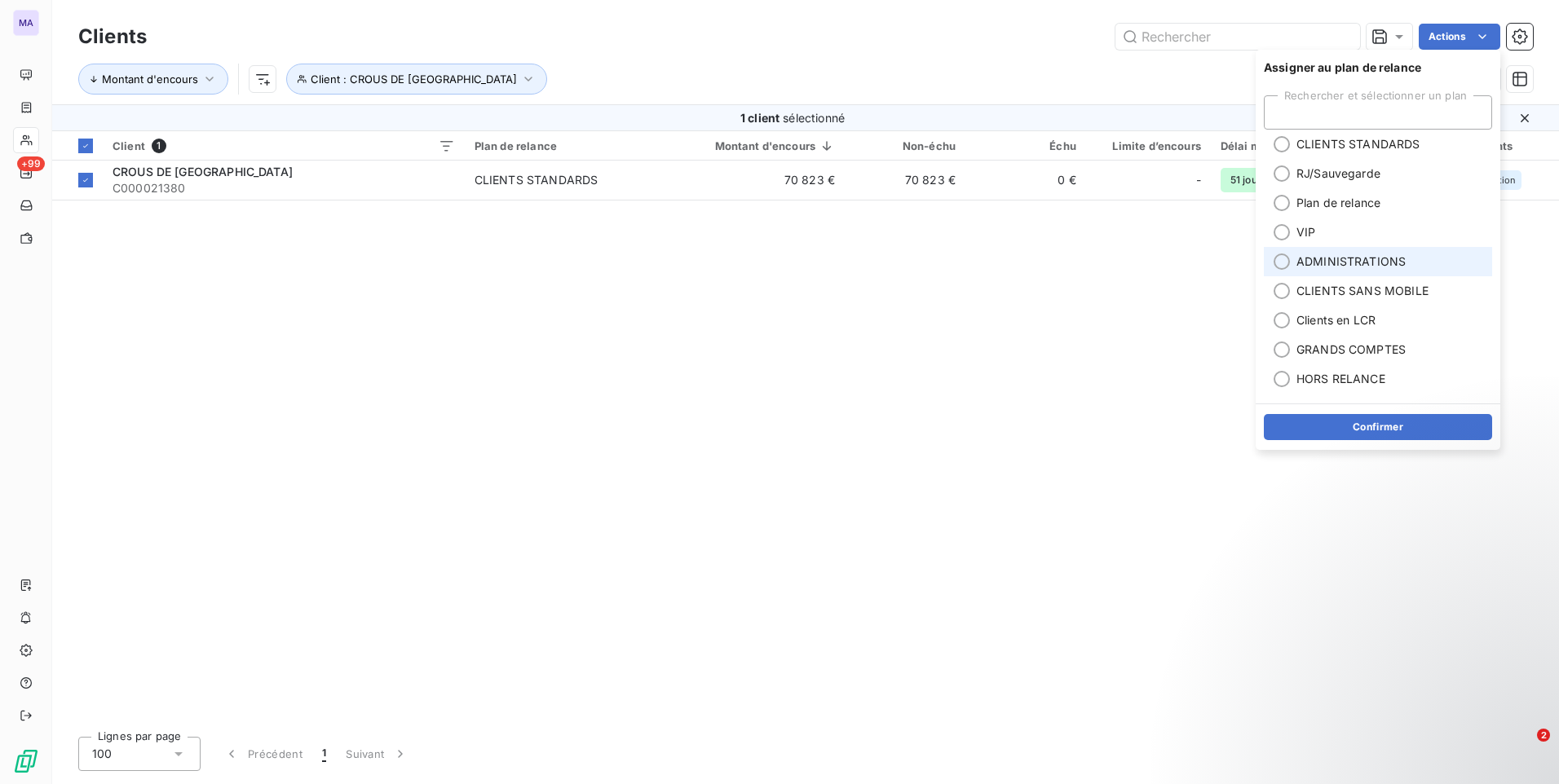
click at [1312, 257] on span "ADMINISTRATIONS" at bounding box center [1351, 262] width 109 height 17
click at [1324, 433] on button "Confirmer" at bounding box center [1377, 427] width 228 height 26
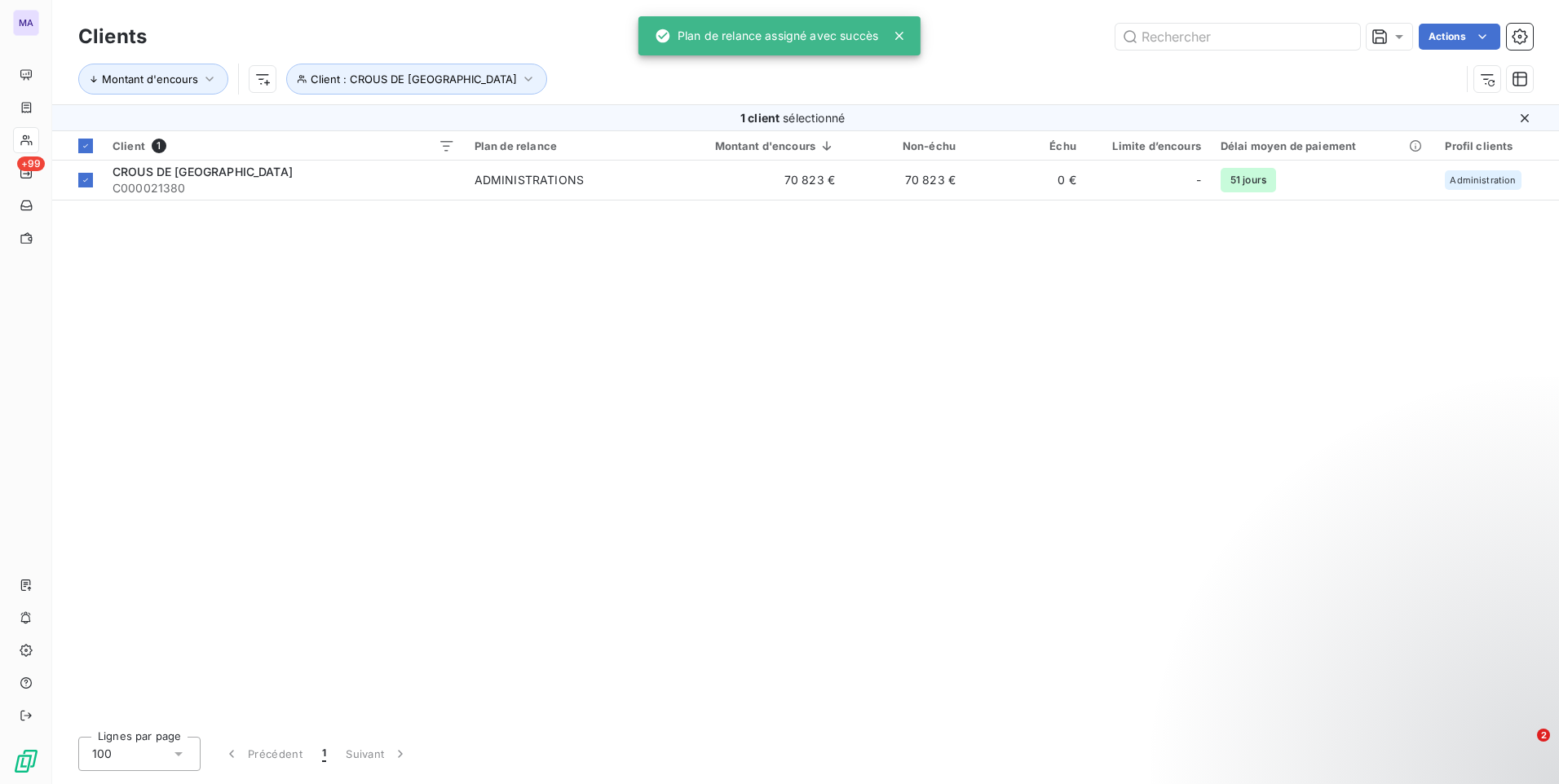
click at [770, 352] on div "Client 1 Plan de relance Montant d'encours Non-échu Échu Limite d’encours Délai…" at bounding box center [805, 427] width 1507 height 593
drag, startPoint x: 358, startPoint y: 78, endPoint x: 412, endPoint y: 54, distance: 59.1
click at [412, 54] on div "Montant d'encours Client : CROUS DE [GEOGRAPHIC_DATA]" at bounding box center [805, 78] width 1454 height 50
click at [430, 83] on span "Client : CROUS DE [GEOGRAPHIC_DATA]" at bounding box center [414, 79] width 206 height 13
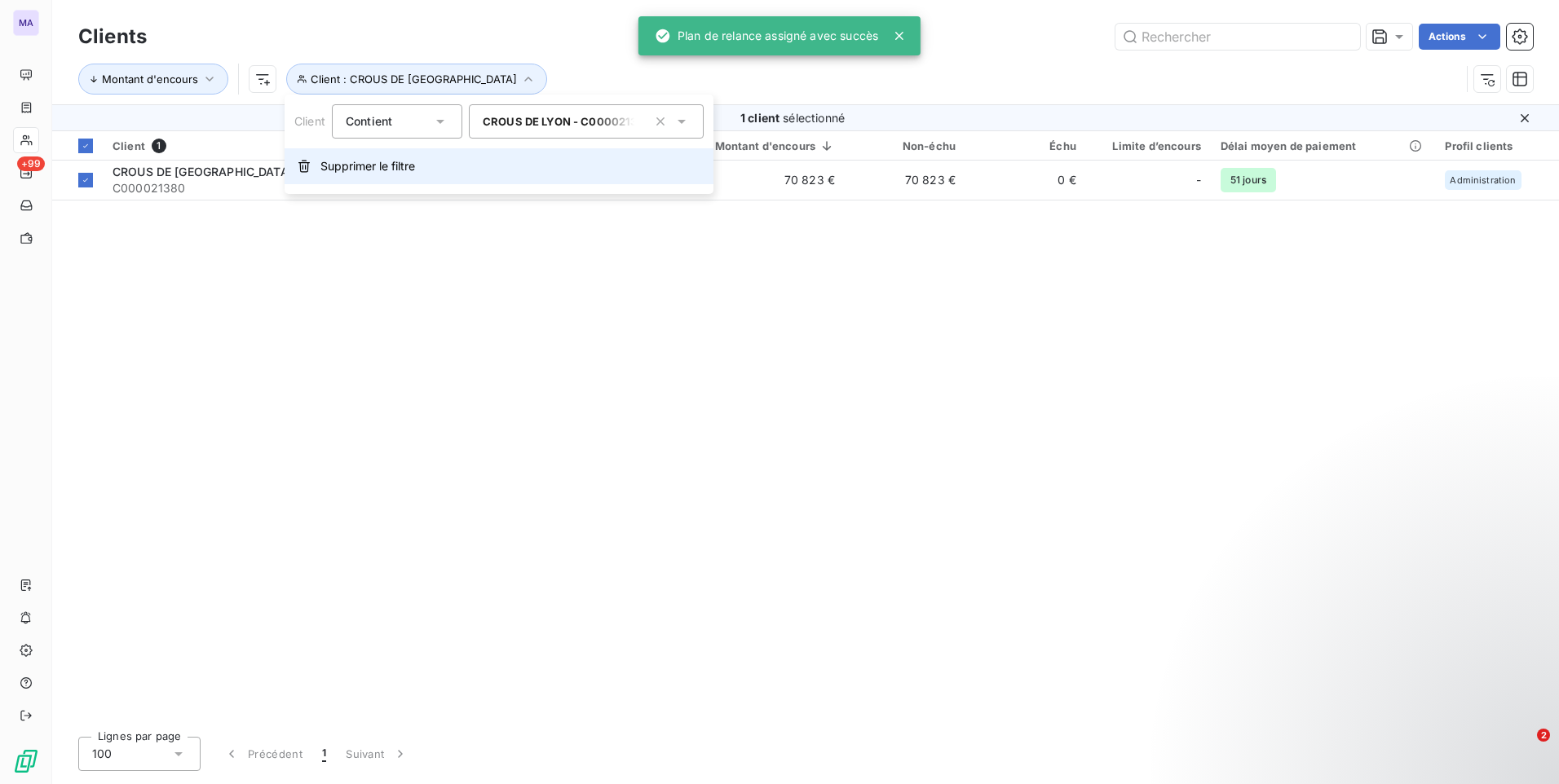
click at [382, 162] on span "Supprimer le filtre" at bounding box center [367, 167] width 95 height 17
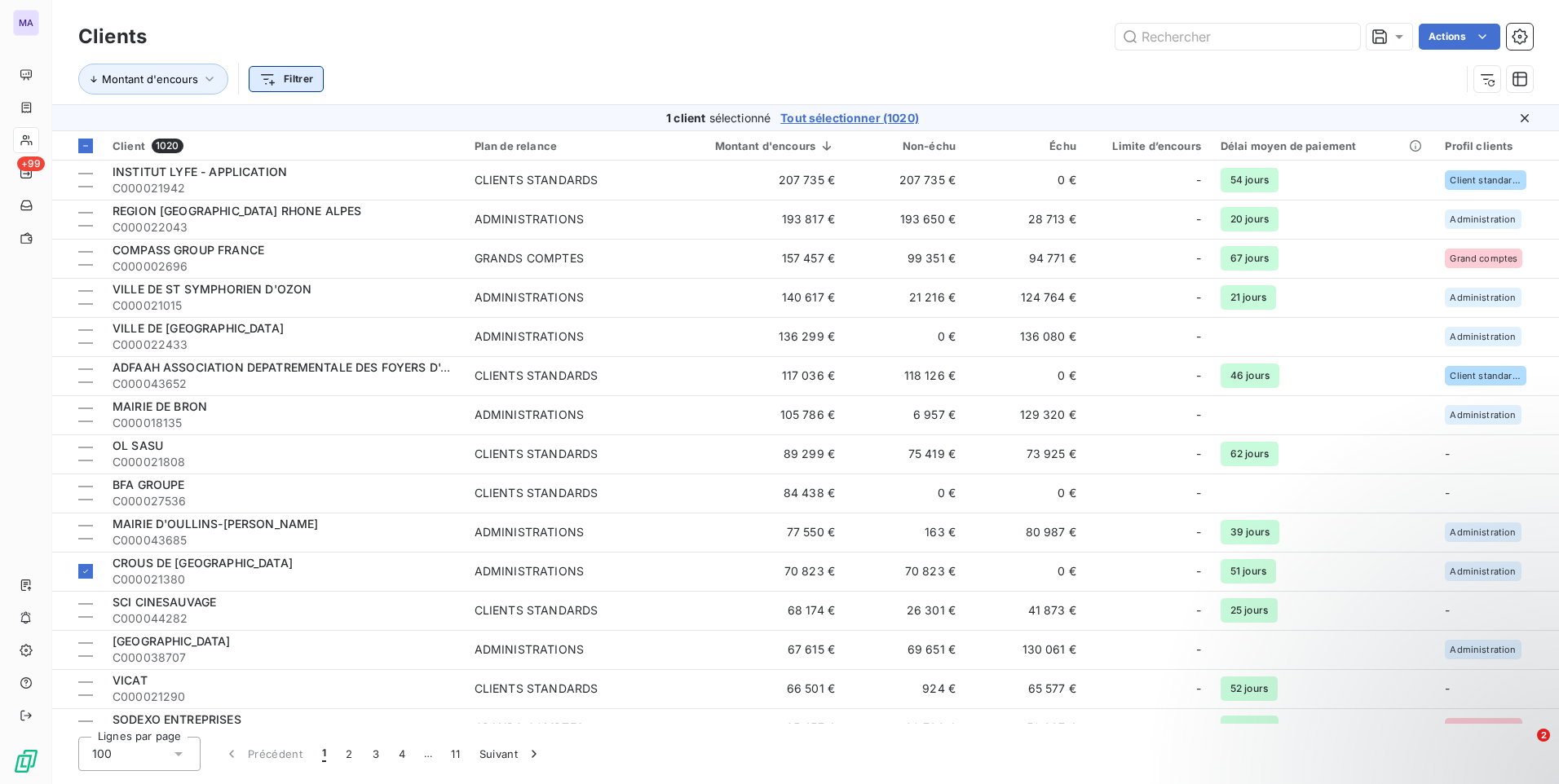
click at [304, 77] on html "MA +99 Clients Actions Montant d'encours Filtrer 1 client sélectionné Tout séle…" at bounding box center [780, 392] width 1559 height 784
click at [87, 146] on html "MA +99 Clients Actions Montant d'encours Filtrer 1 client sélectionné Tout séle…" at bounding box center [780, 392] width 1559 height 784
click at [87, 146] on icon at bounding box center [86, 146] width 5 height 1
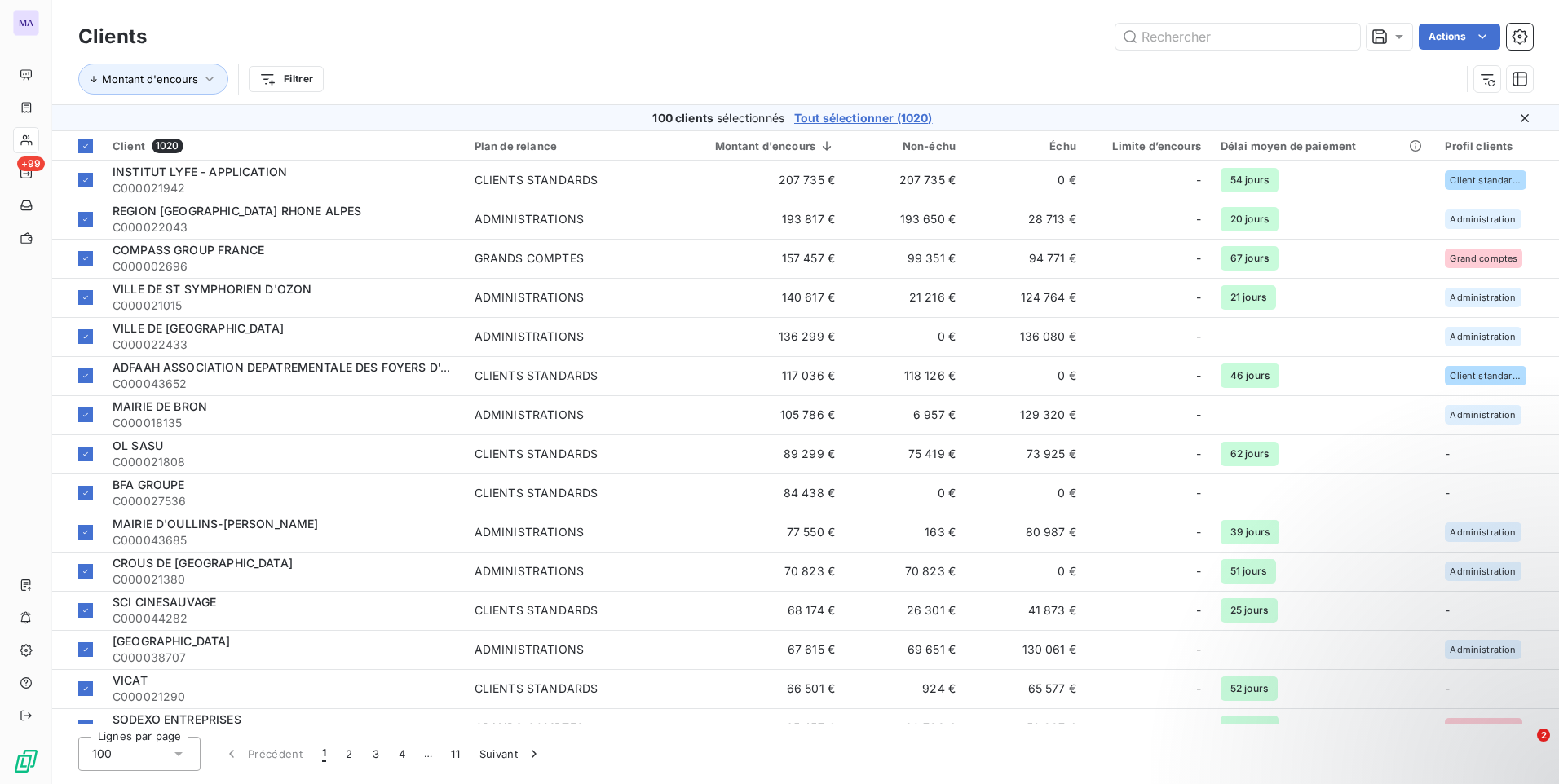
click at [87, 146] on icon at bounding box center [86, 146] width 5 height 3
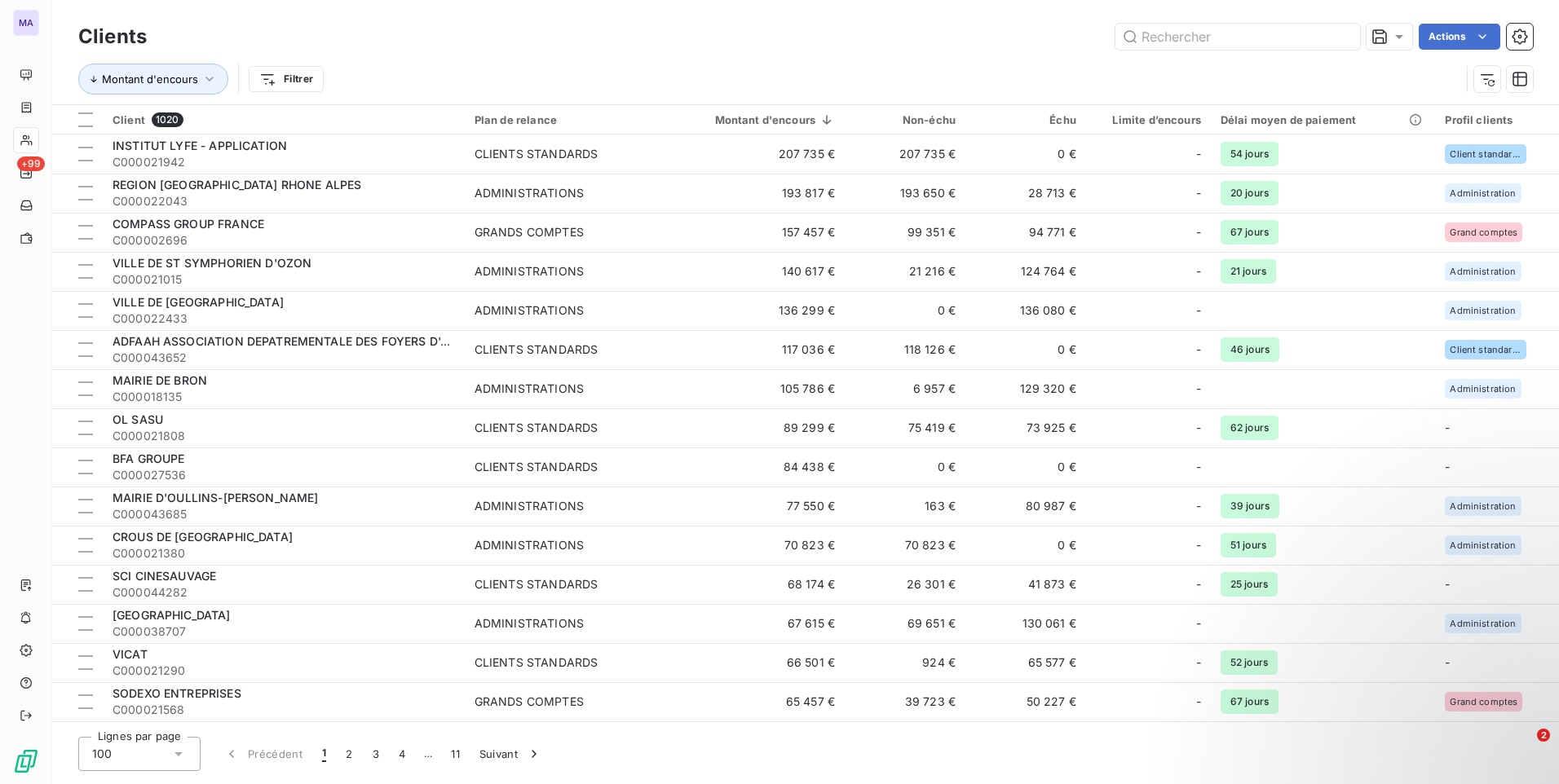
drag, startPoint x: 409, startPoint y: 70, endPoint x: 308, endPoint y: 95, distance: 104.0
click at [404, 73] on div "Montant d'encours Filtrer" at bounding box center [770, 79] width 1382 height 31
click at [291, 78] on html "MA +99 Clients Actions Montant d'encours Filtrer Client 1020 Plan de relance Mo…" at bounding box center [780, 392] width 1559 height 784
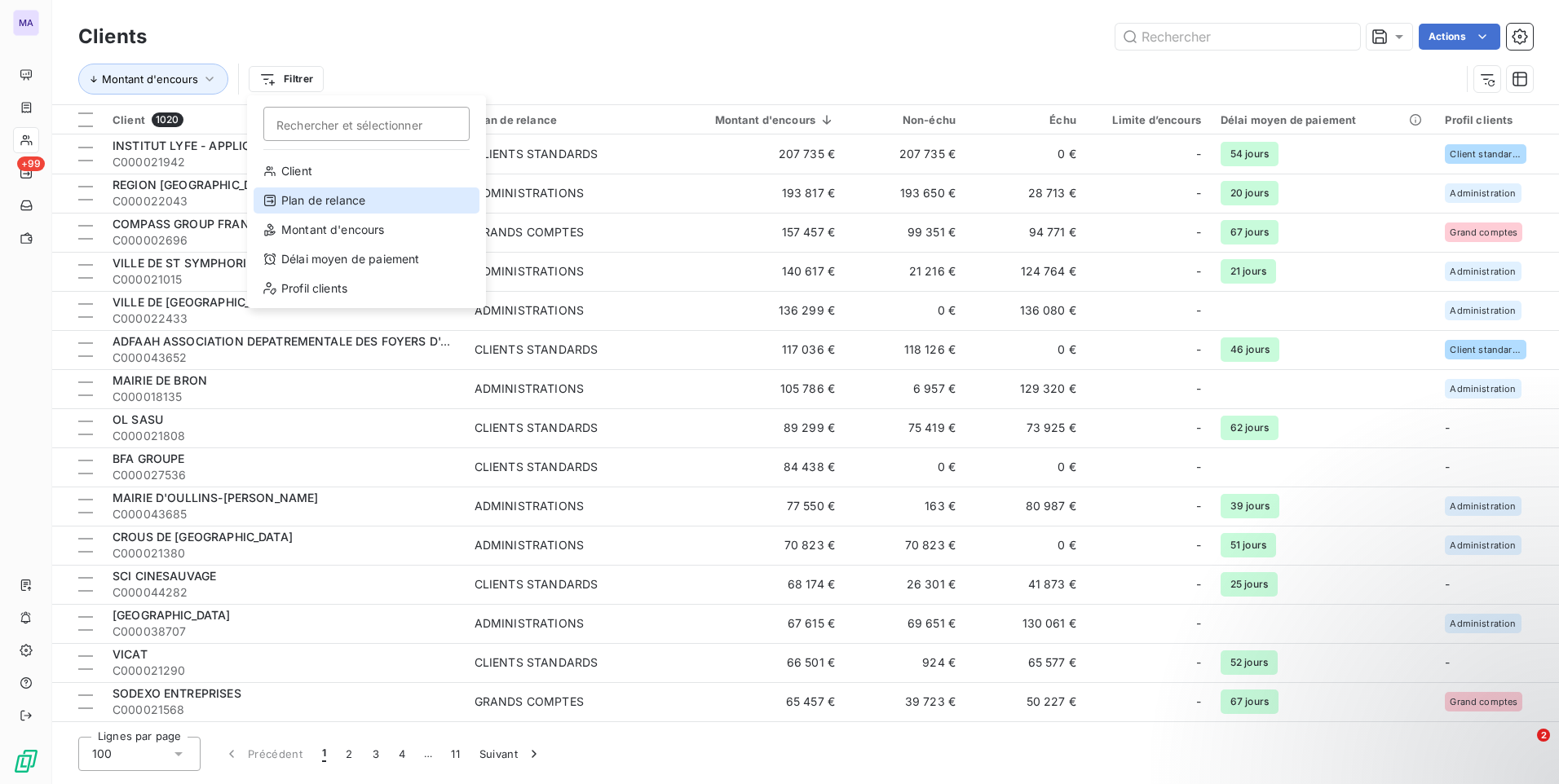
click at [354, 206] on div "Plan de relance" at bounding box center [366, 201] width 225 height 26
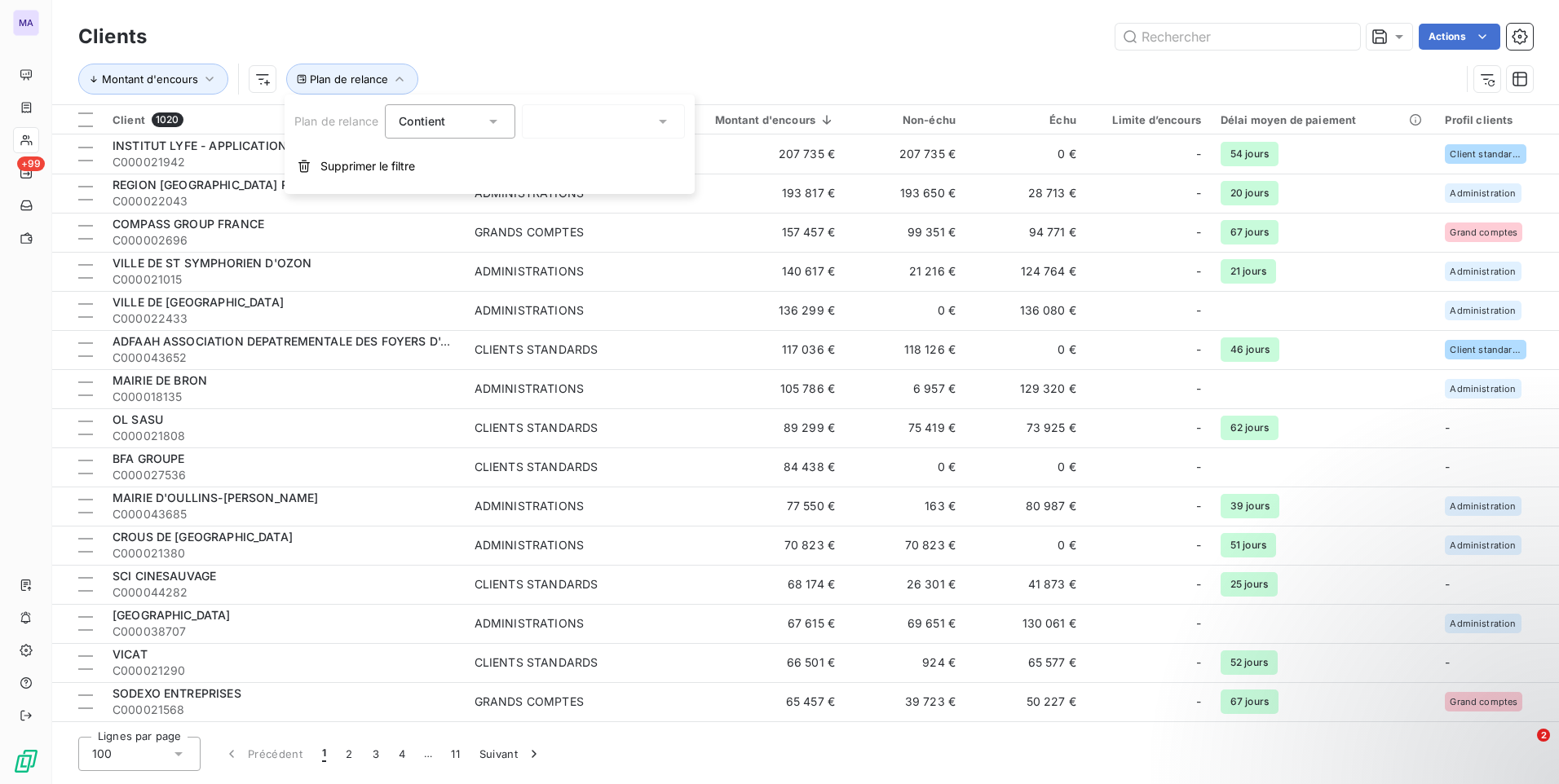
click at [572, 120] on div at bounding box center [603, 120] width 163 height 34
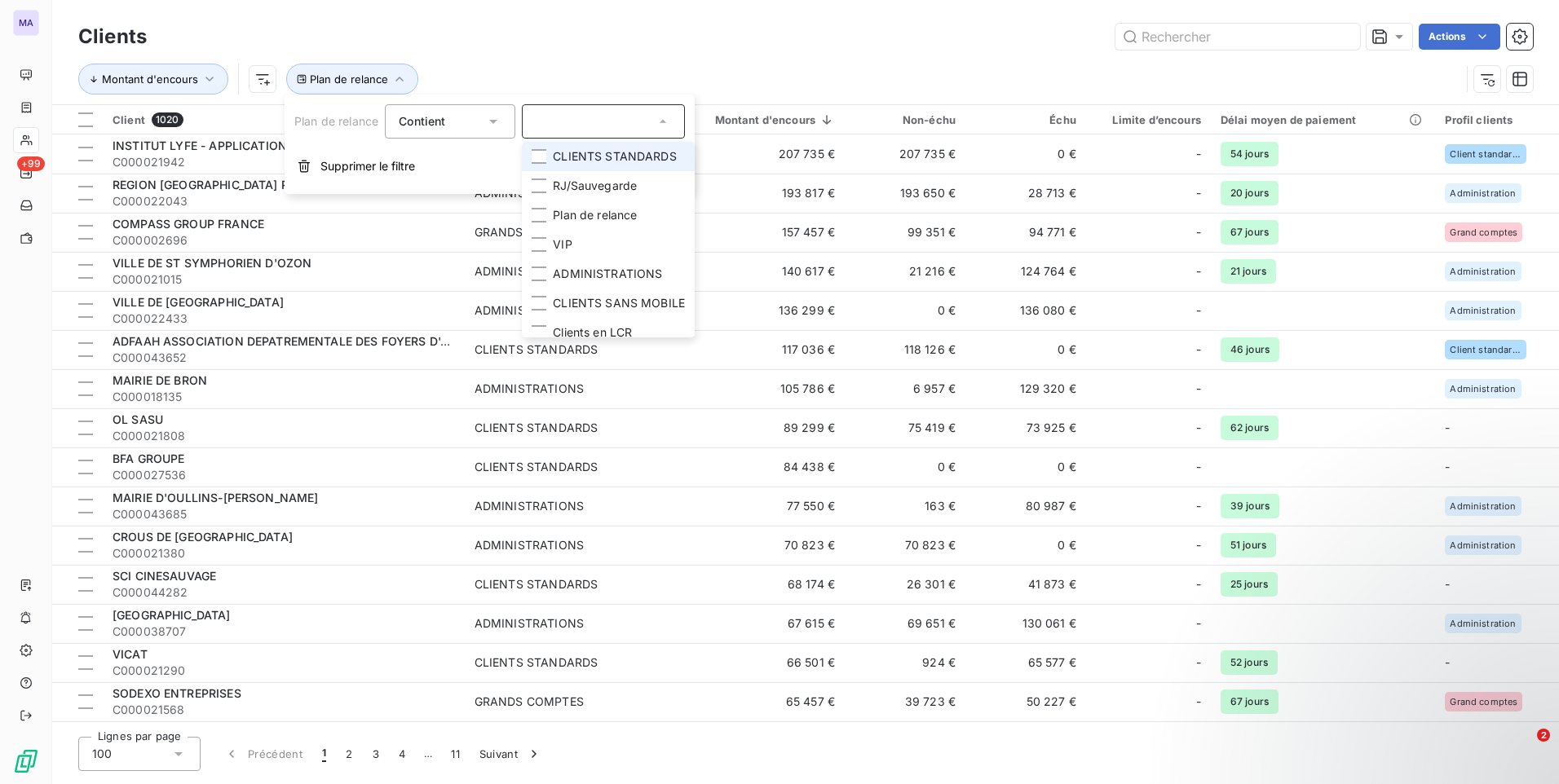
click at [594, 157] on span "CLIENTS STANDARDS" at bounding box center [614, 157] width 124 height 17
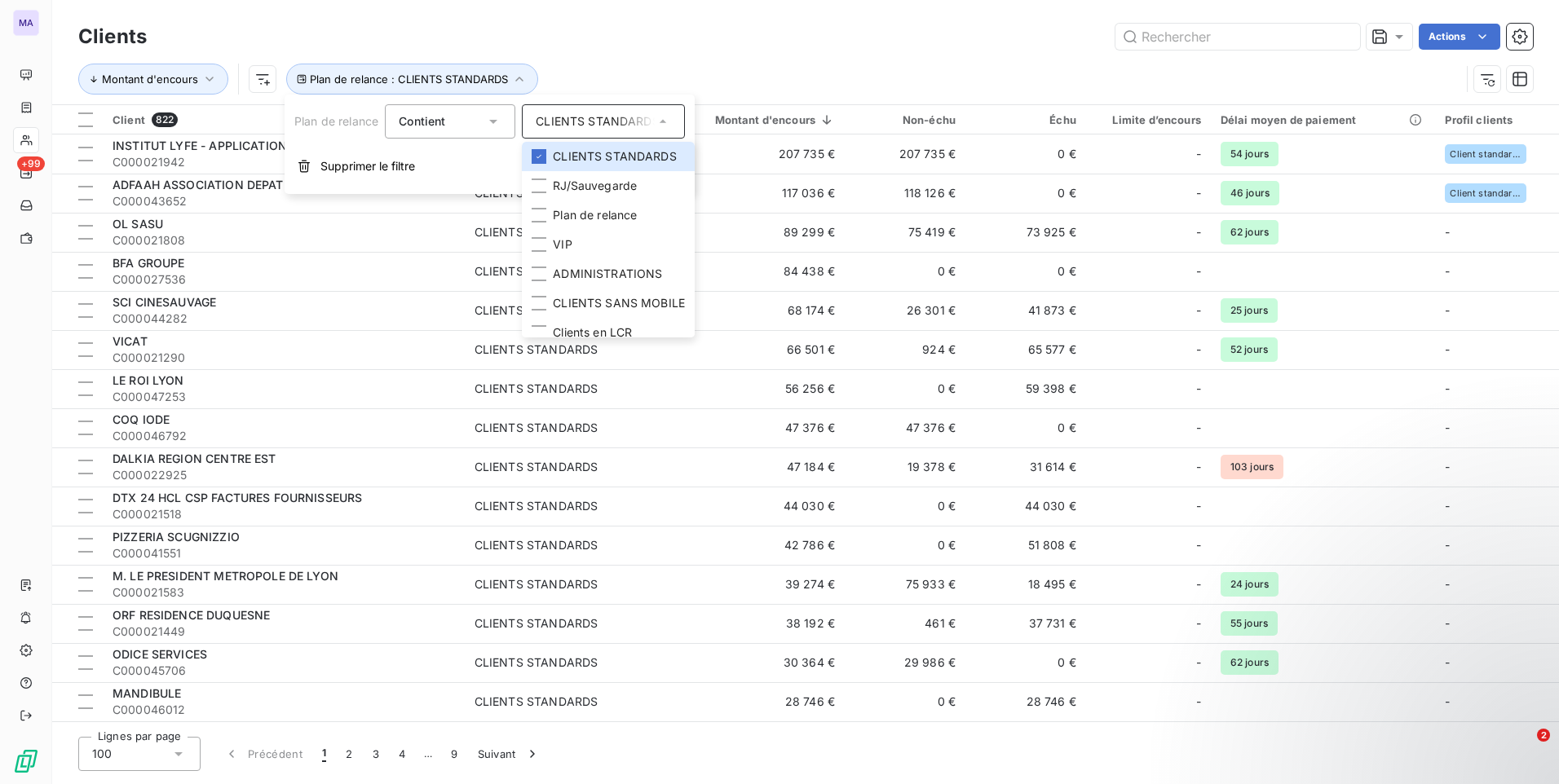
click at [667, 45] on div "Actions" at bounding box center [849, 37] width 1367 height 26
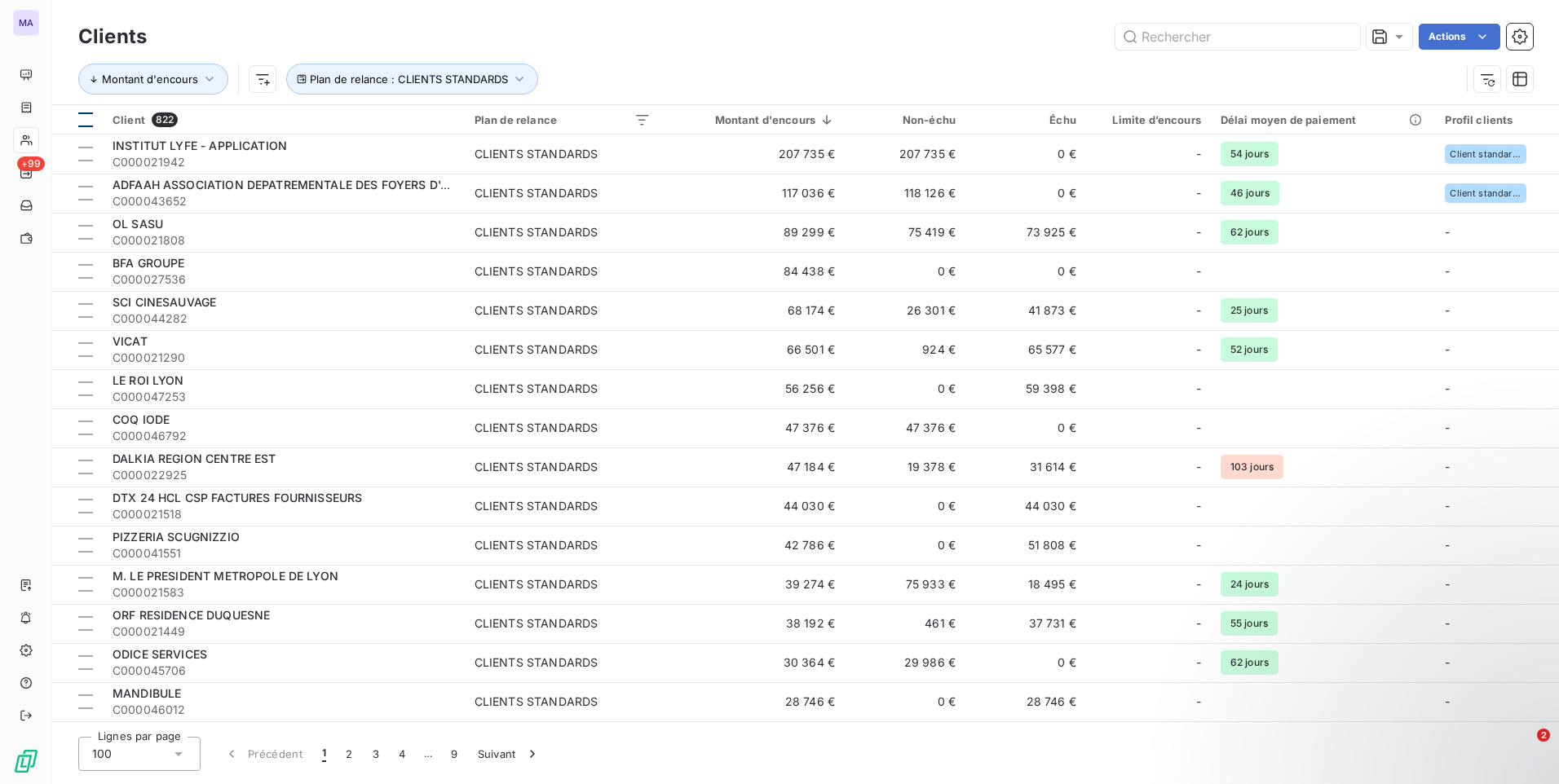
click at [89, 119] on div at bounding box center [86, 120] width 15 height 15
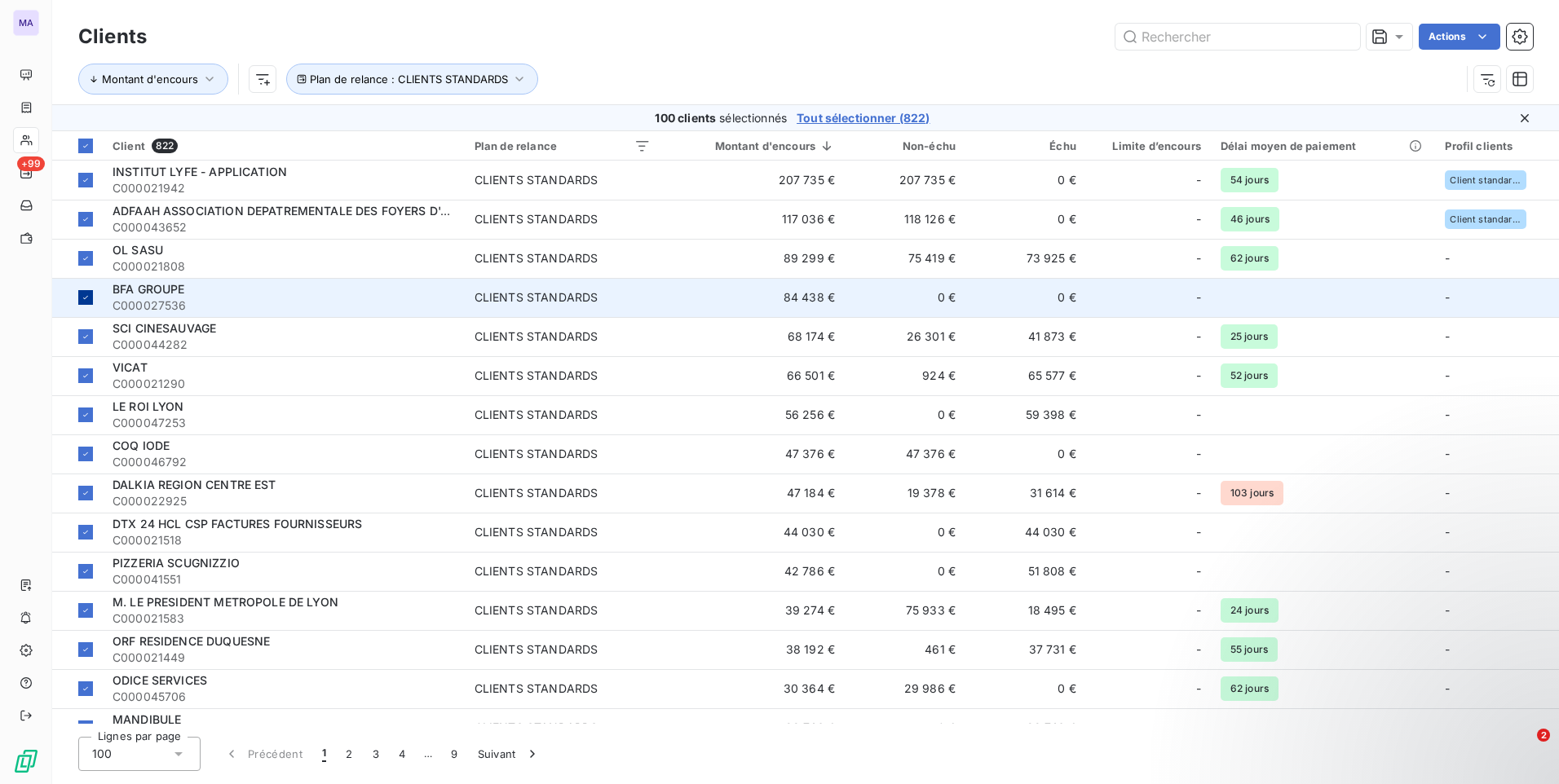
click at [84, 296] on icon at bounding box center [86, 297] width 10 height 10
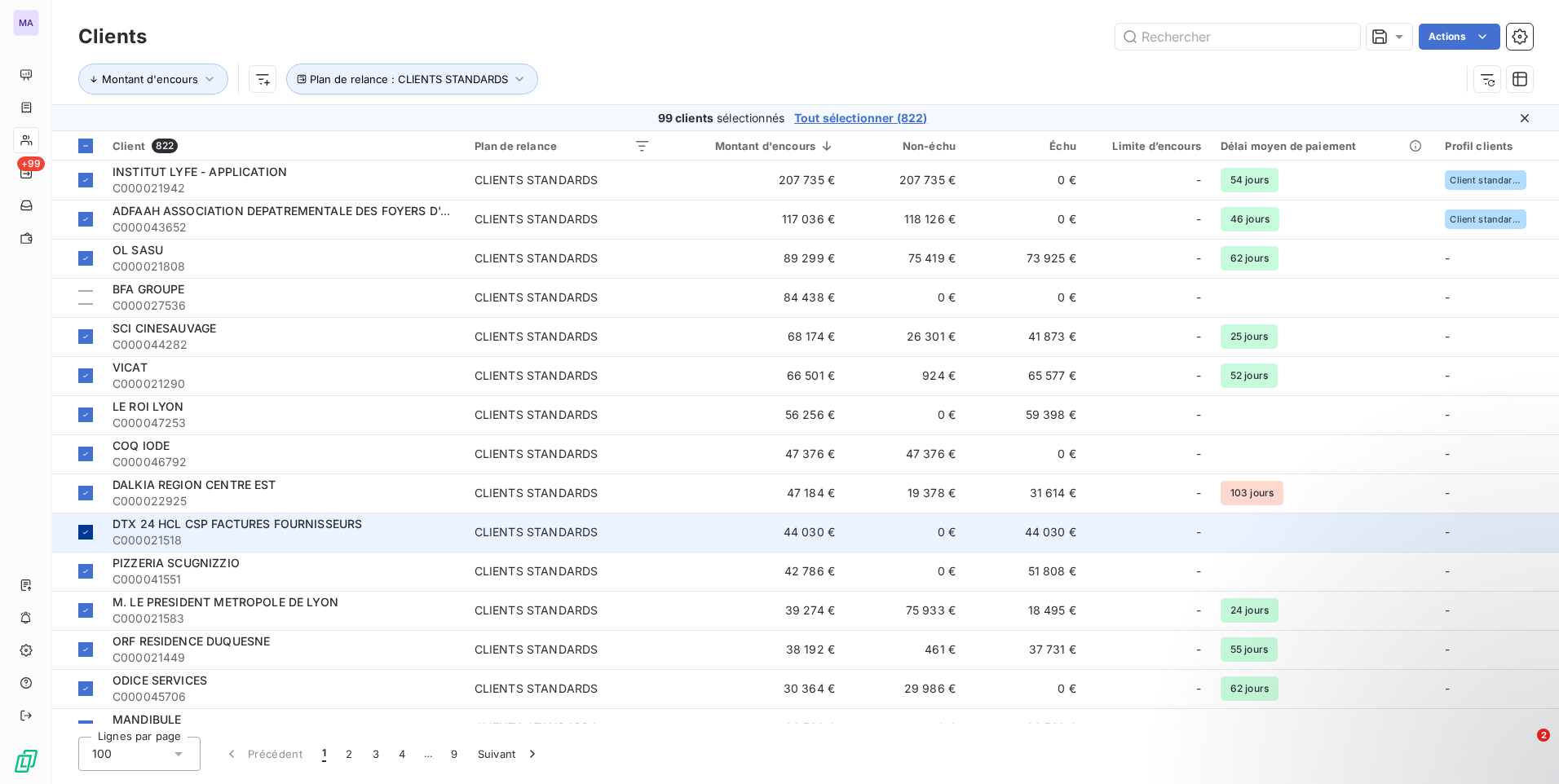
click at [86, 535] on icon at bounding box center [86, 532] width 10 height 10
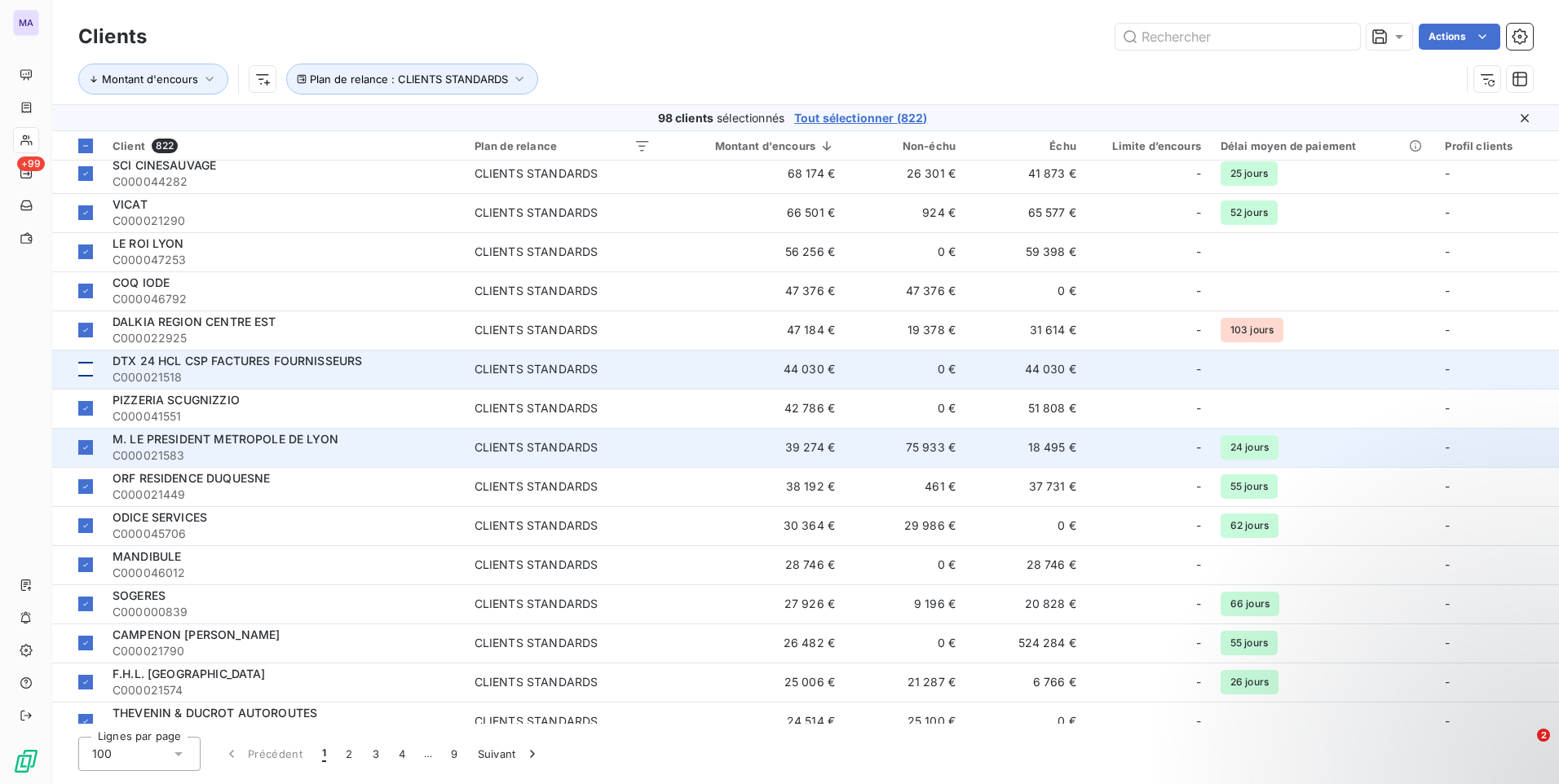
scroll to position [244, 0]
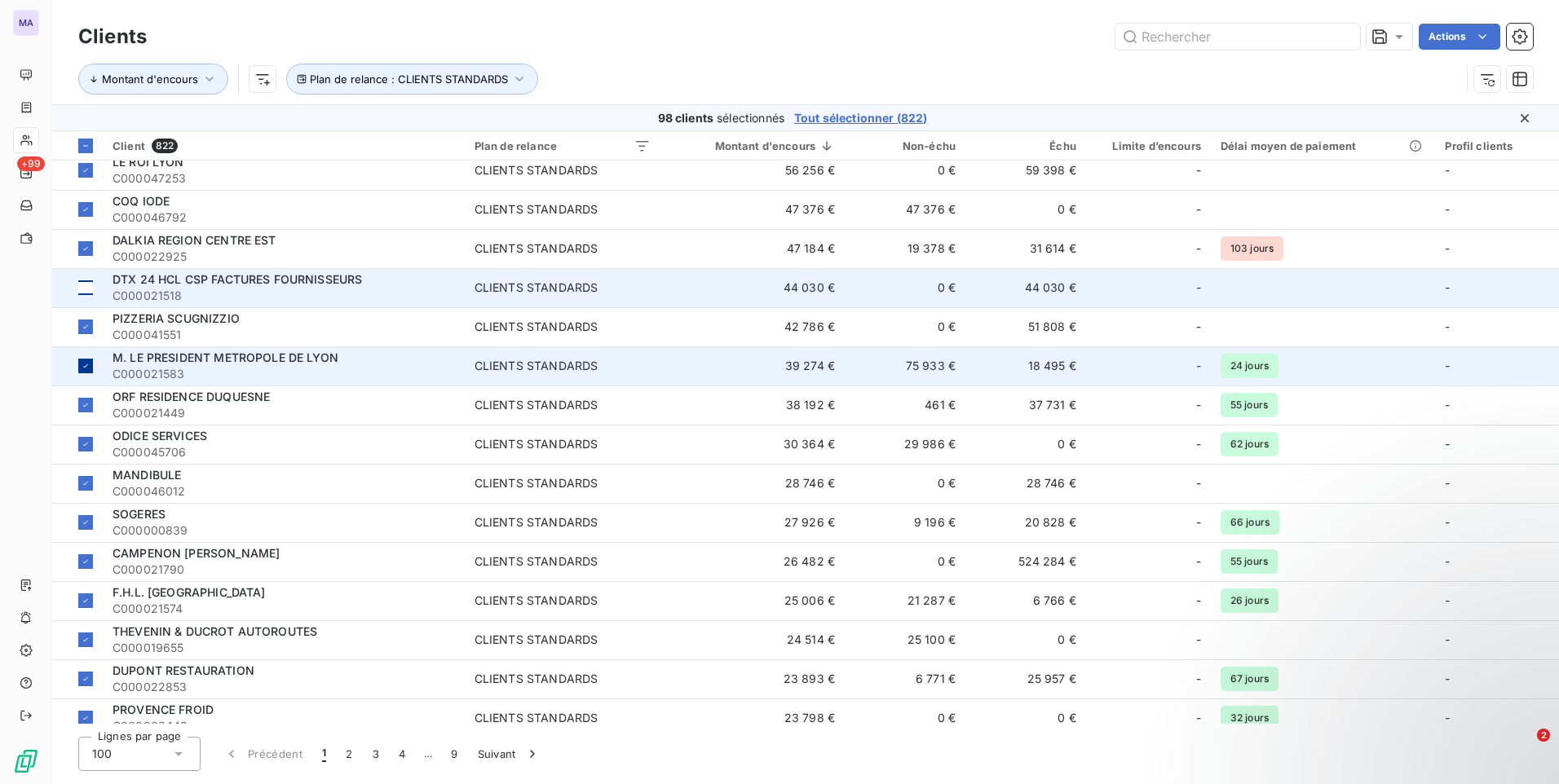
click at [85, 366] on icon at bounding box center [86, 366] width 10 height 10
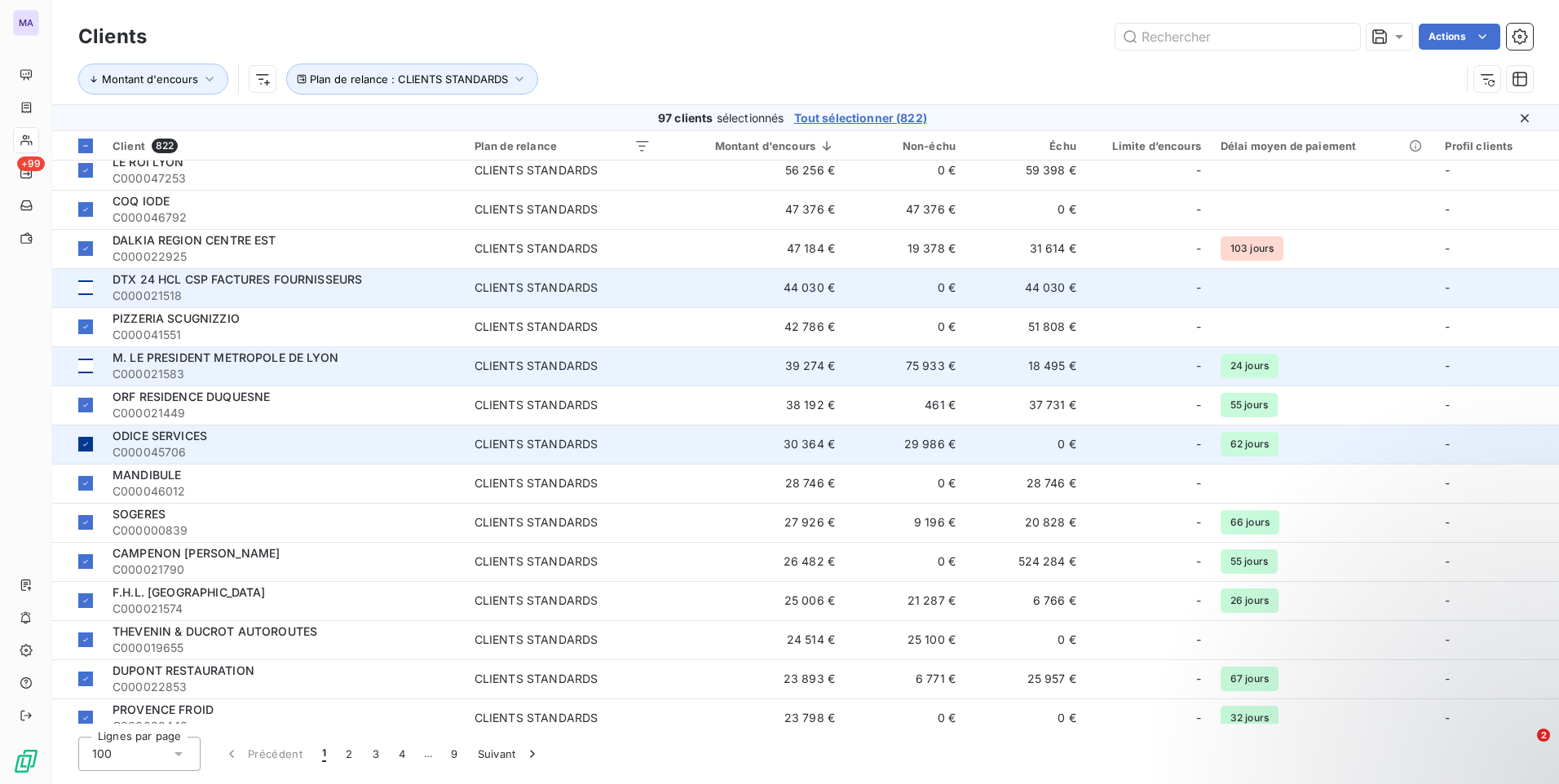
click at [88, 443] on icon at bounding box center [86, 444] width 5 height 3
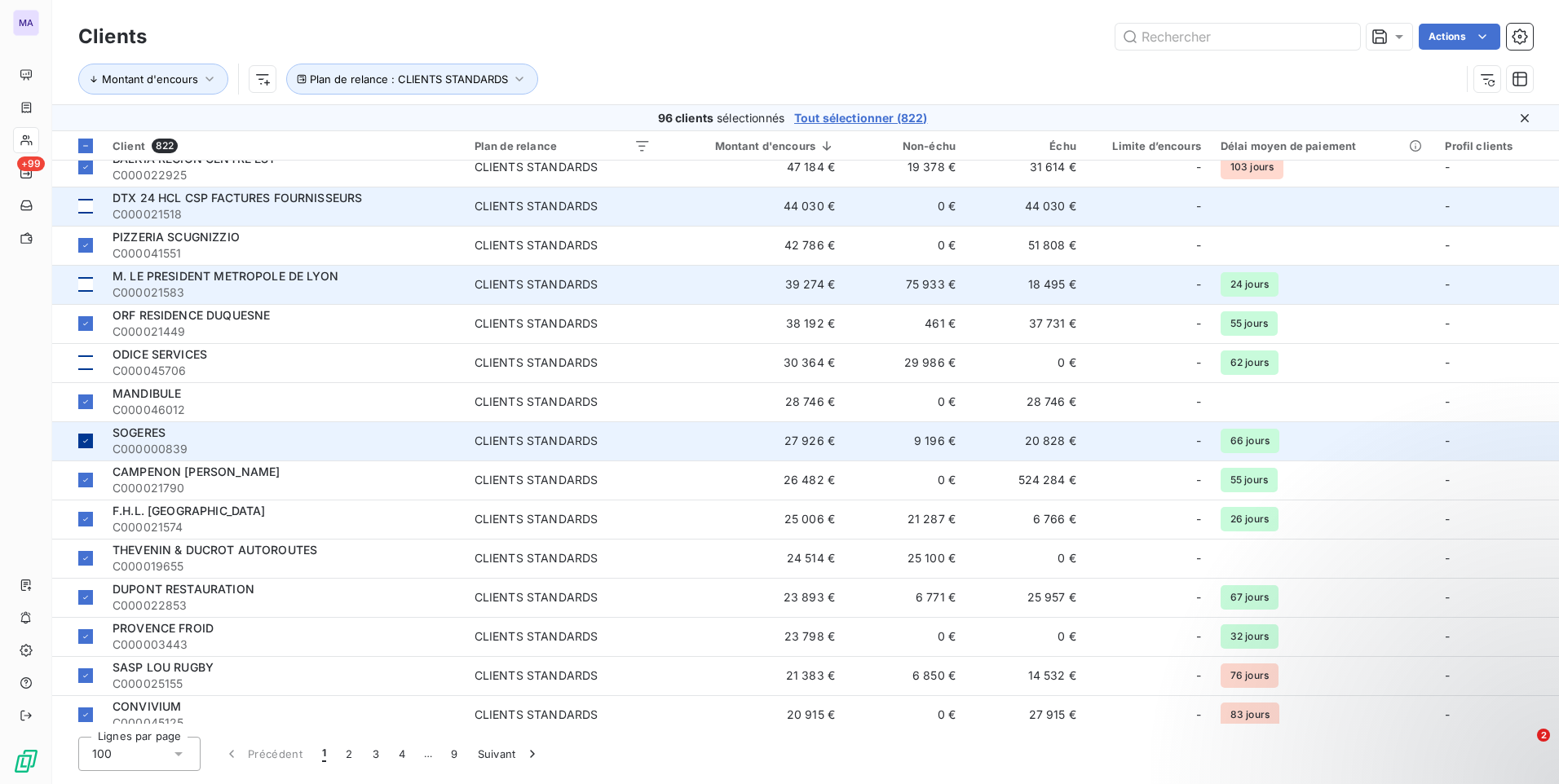
click at [89, 437] on icon at bounding box center [86, 441] width 10 height 10
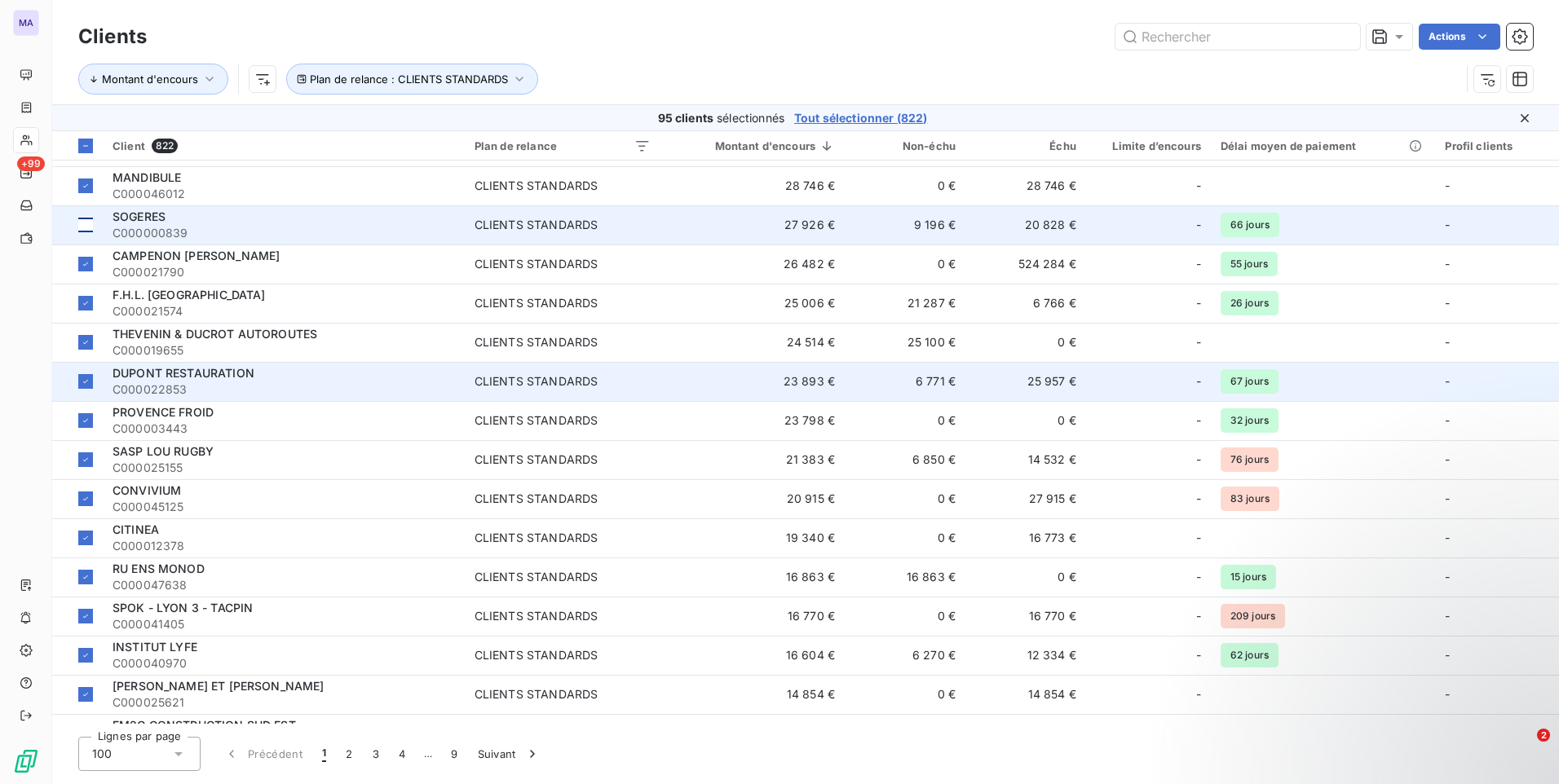
scroll to position [570, 0]
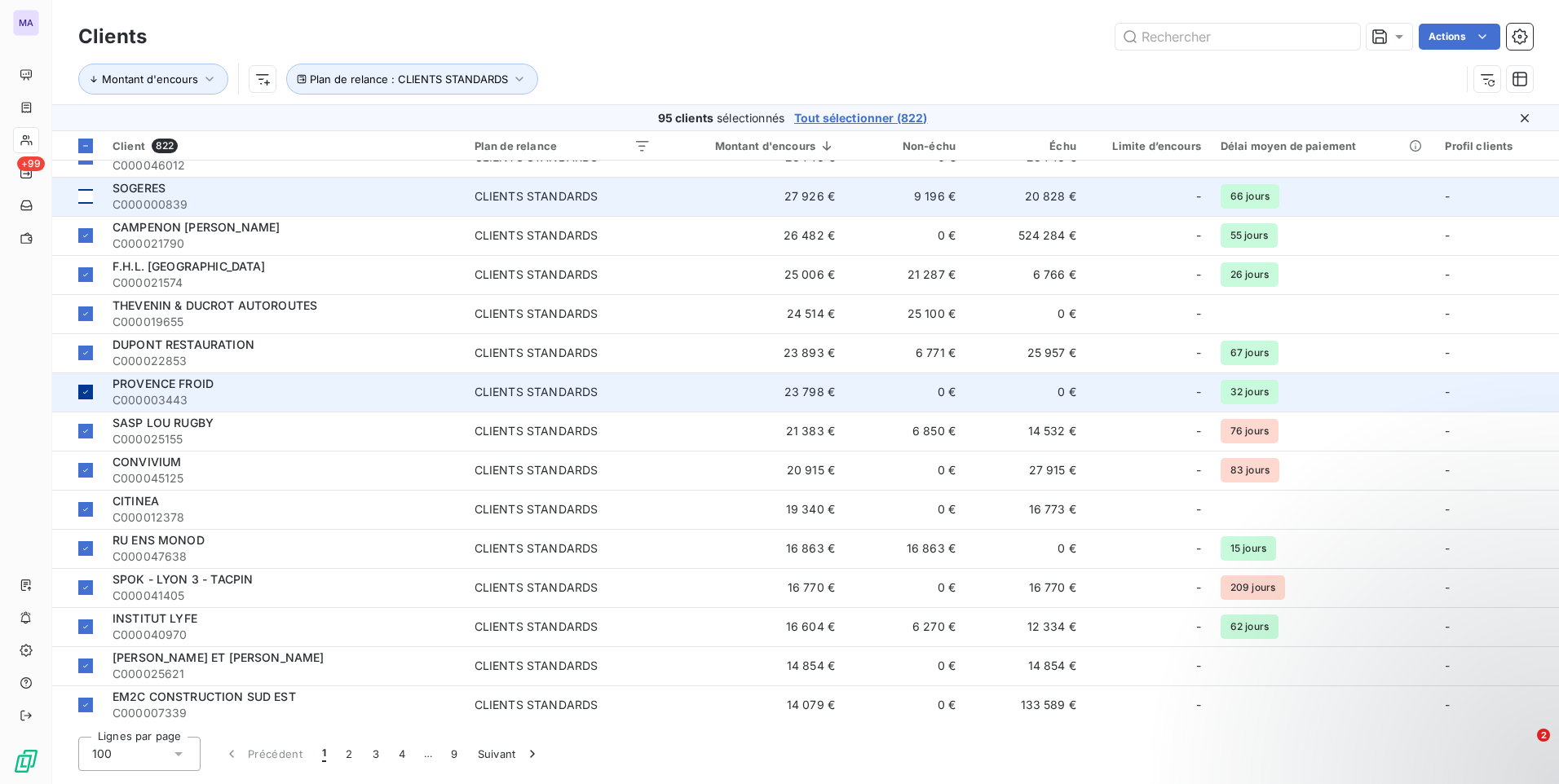
click at [91, 392] on div at bounding box center [86, 392] width 15 height 15
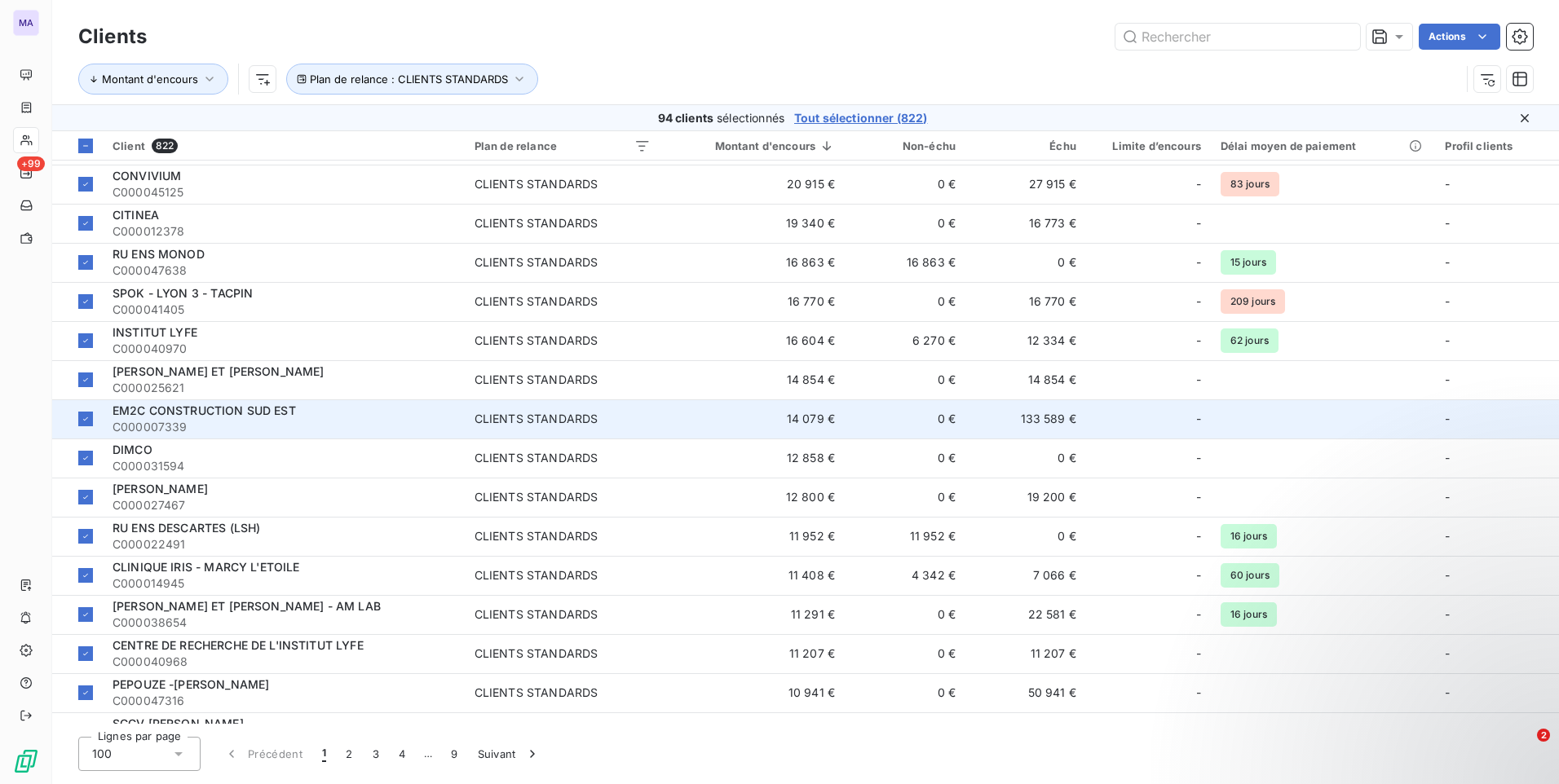
scroll to position [896, 0]
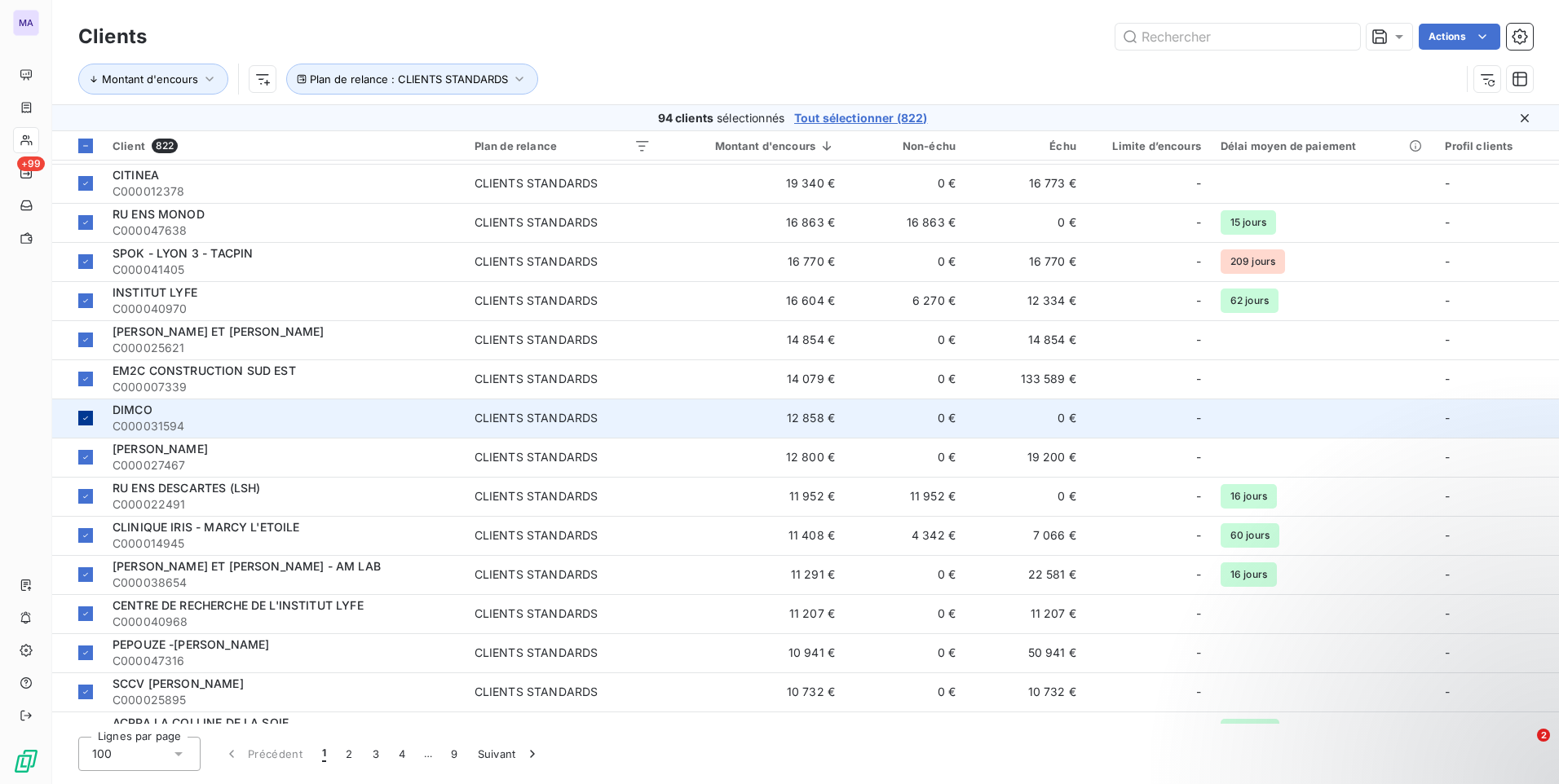
drag, startPoint x: 92, startPoint y: 416, endPoint x: 171, endPoint y: 402, distance: 80.2
click at [93, 416] on td at bounding box center [77, 418] width 50 height 39
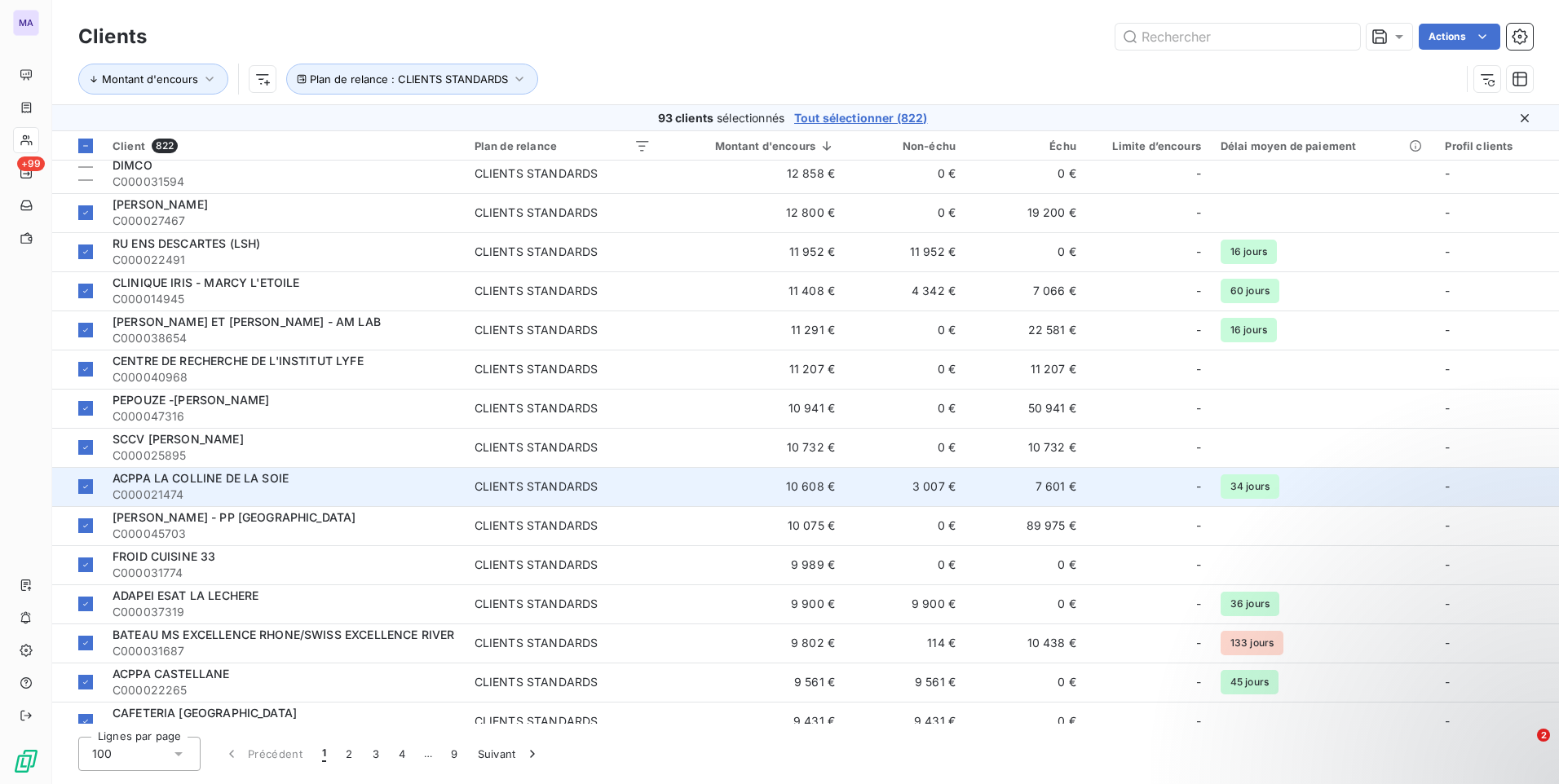
scroll to position [1222, 0]
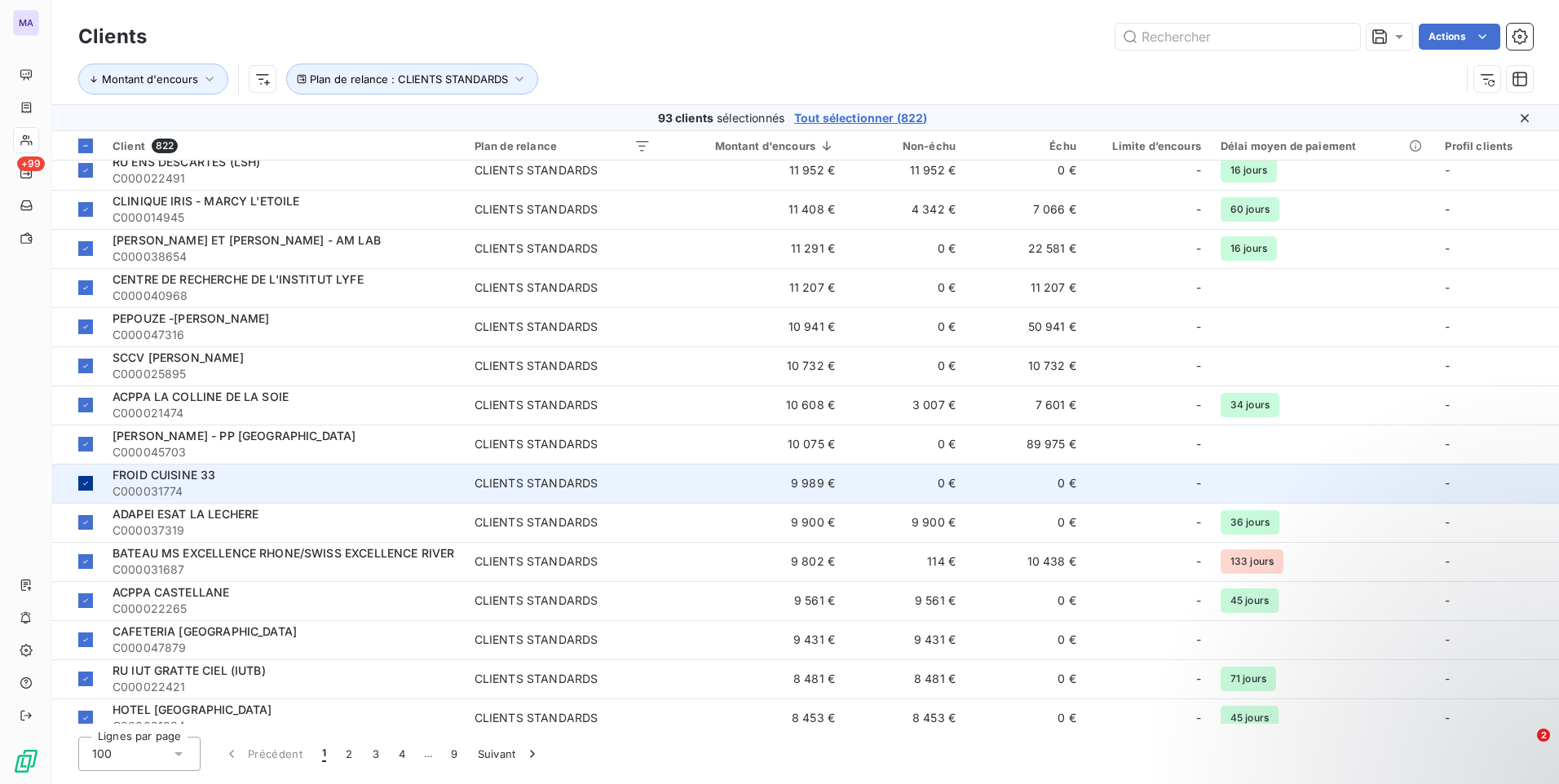
click at [81, 482] on icon at bounding box center [86, 484] width 10 height 10
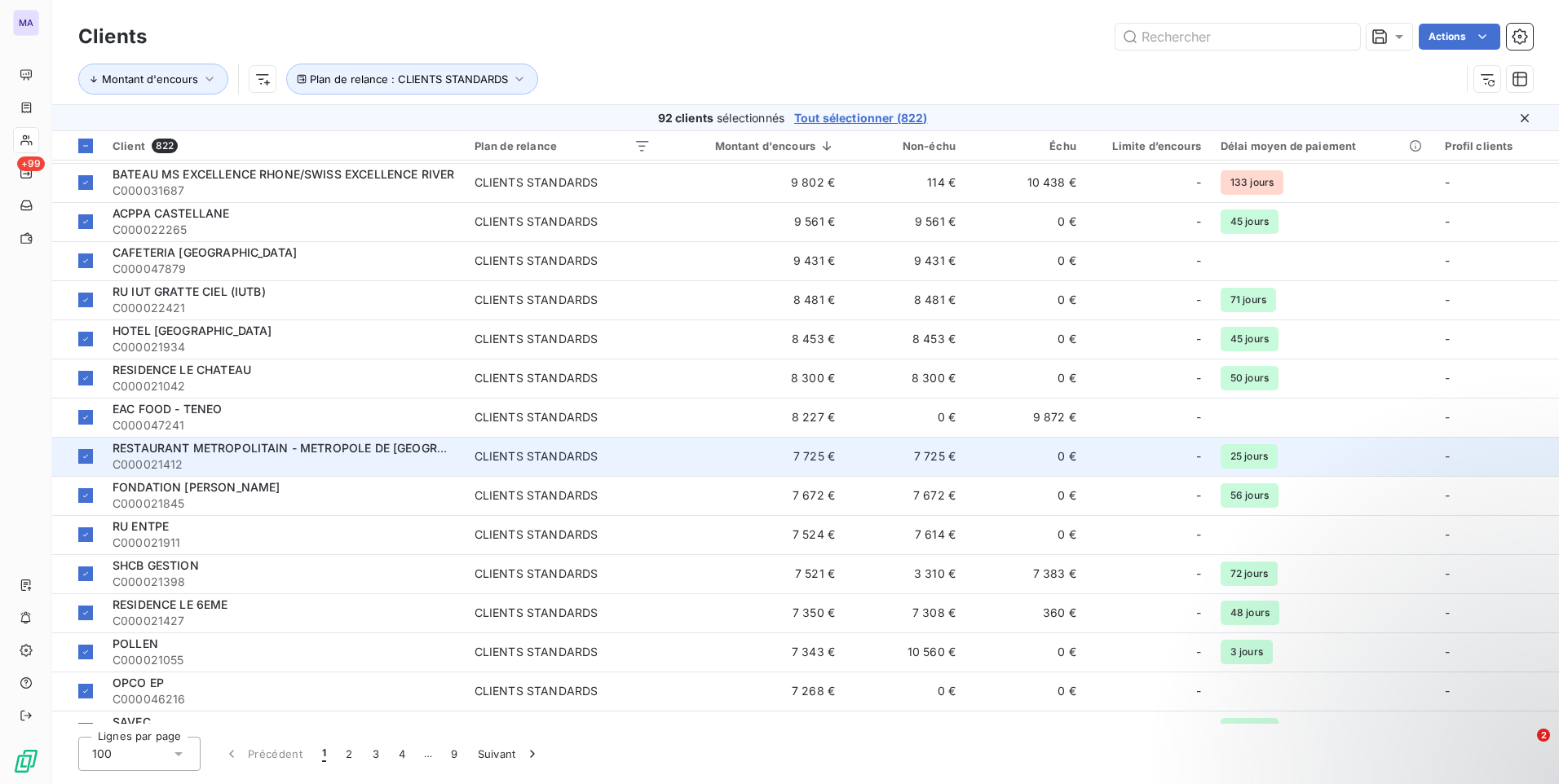
scroll to position [1630, 0]
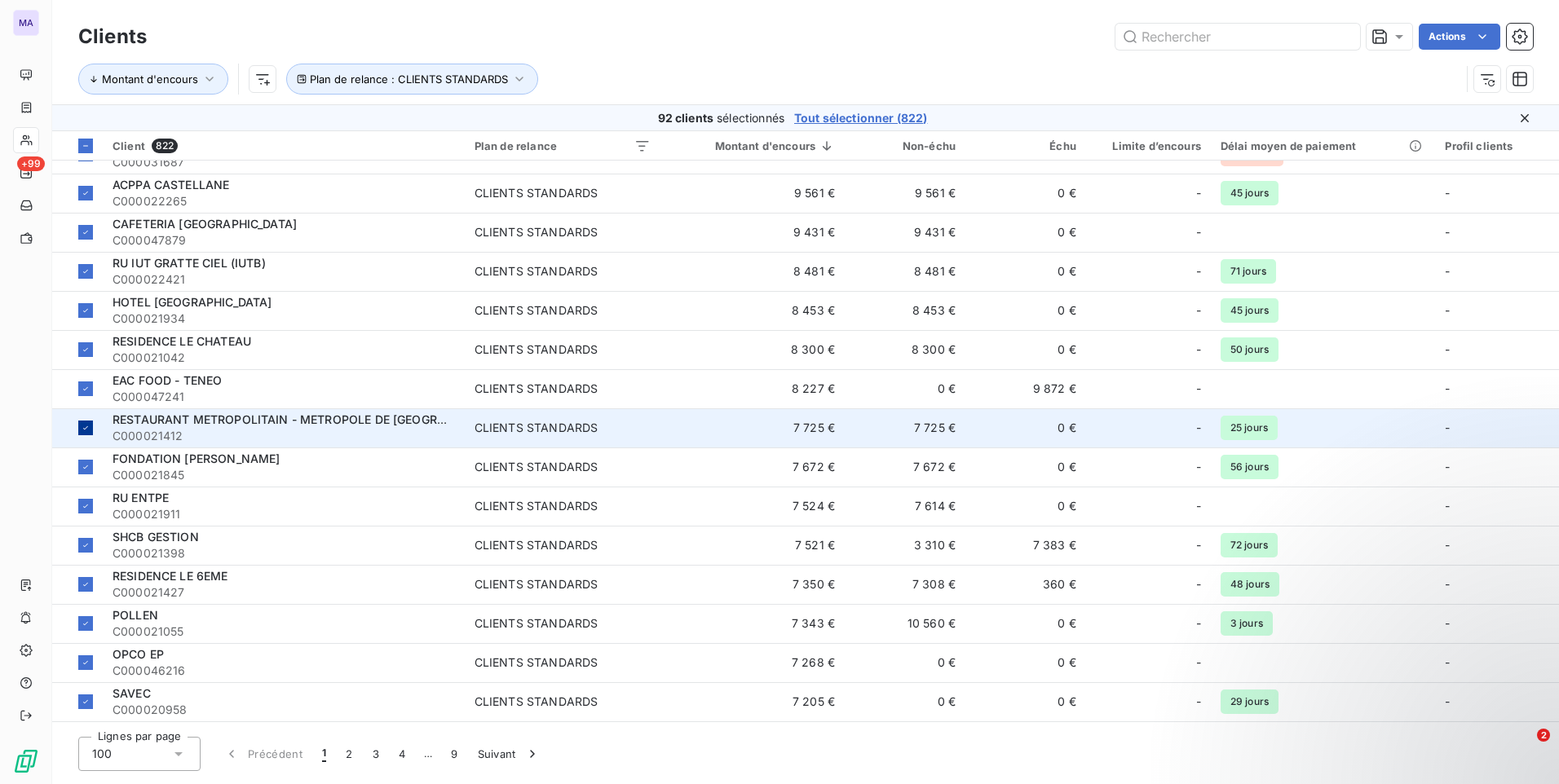
click at [84, 427] on icon at bounding box center [86, 427] width 10 height 10
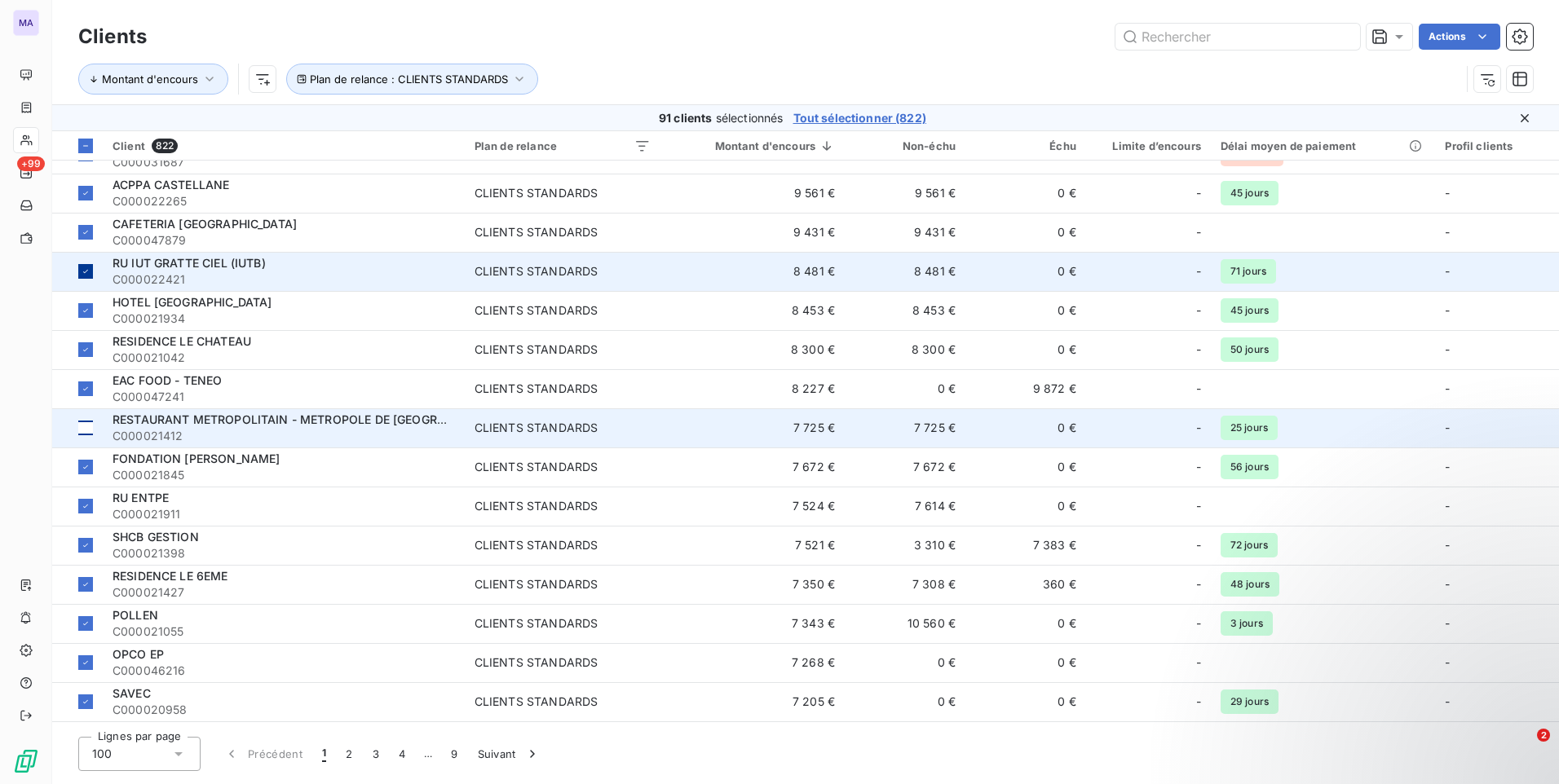
click at [84, 272] on icon at bounding box center [86, 272] width 10 height 10
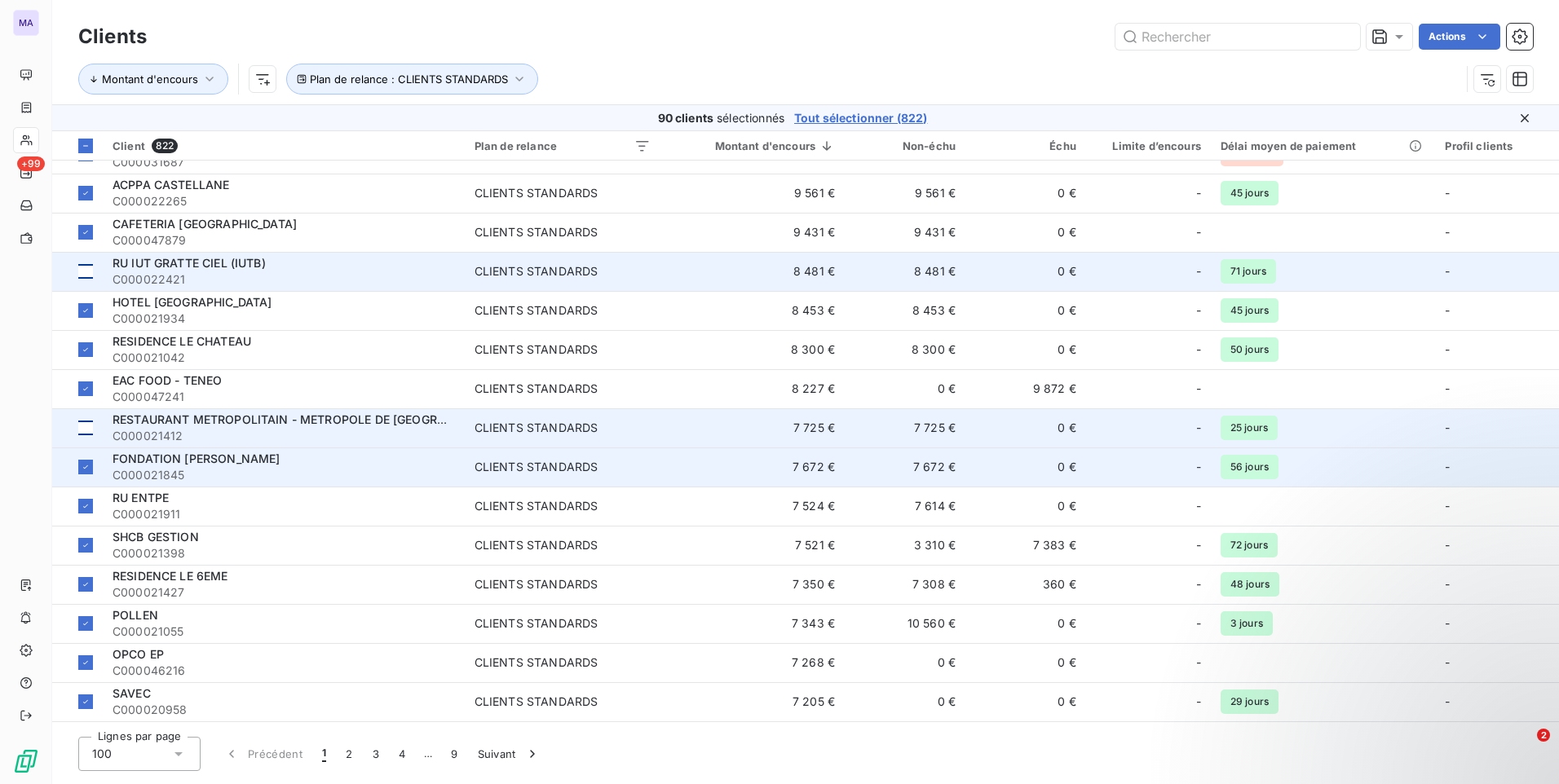
scroll to position [1711, 0]
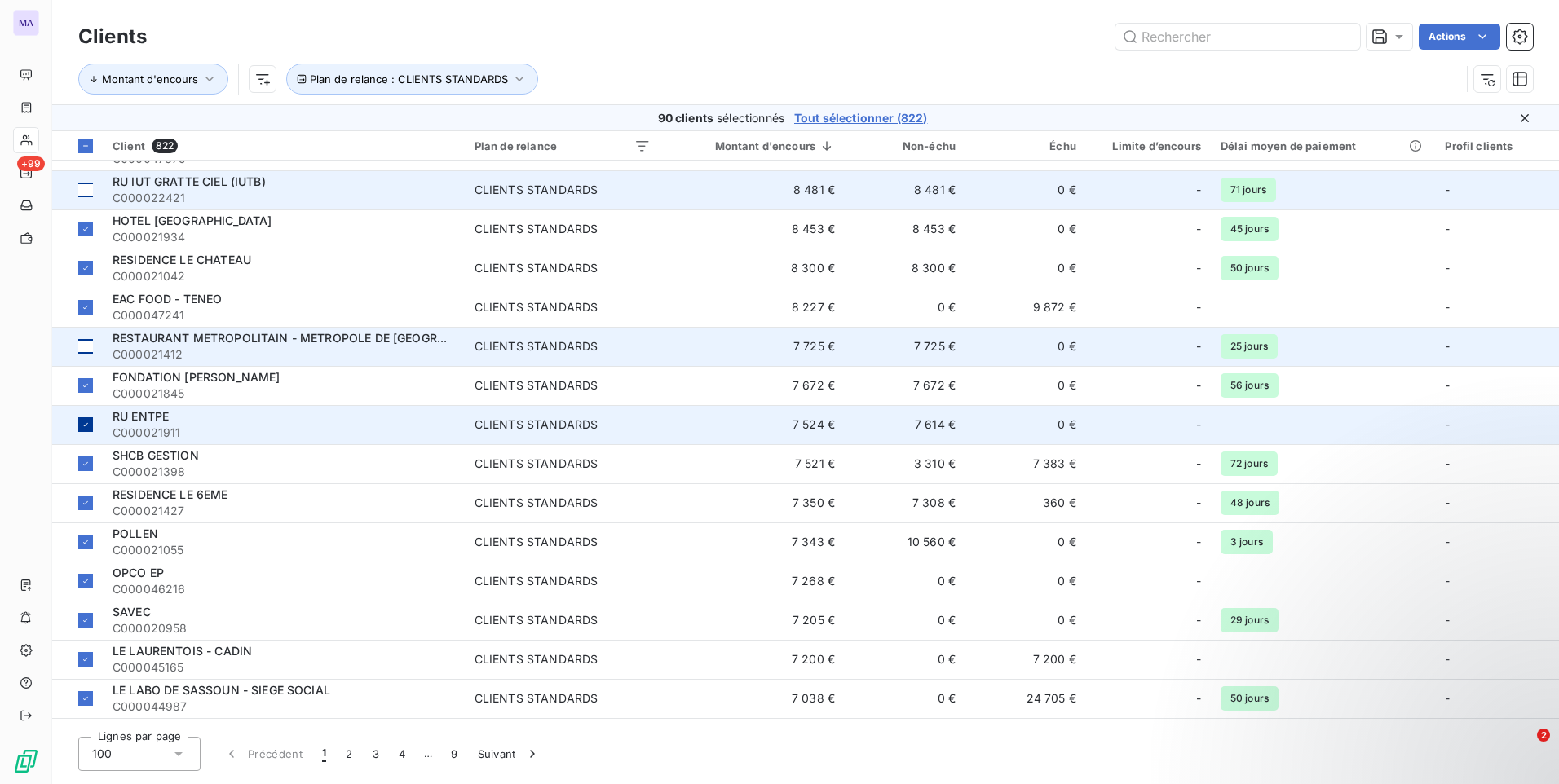
click at [88, 430] on div at bounding box center [86, 425] width 15 height 15
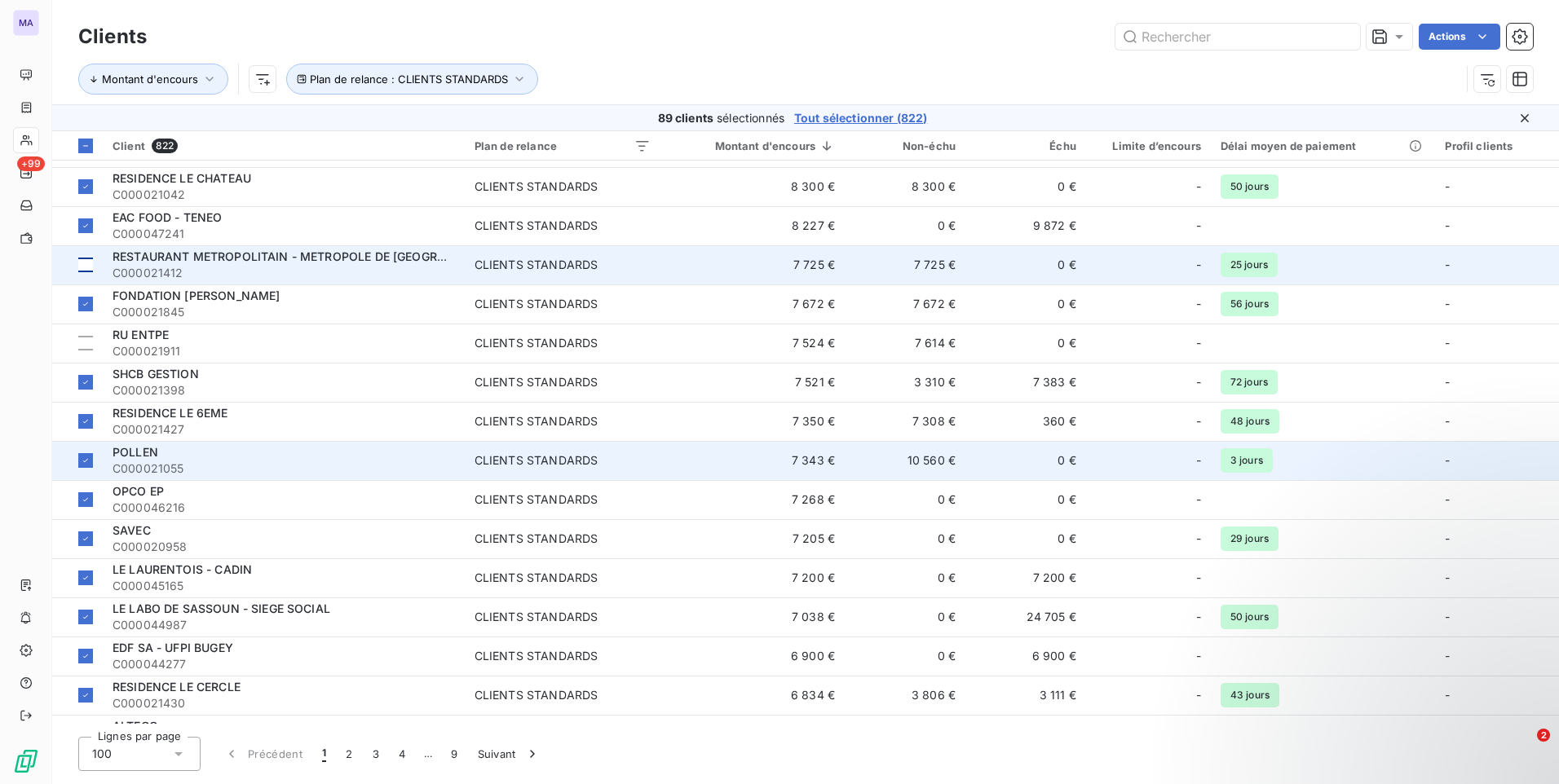
scroll to position [1874, 0]
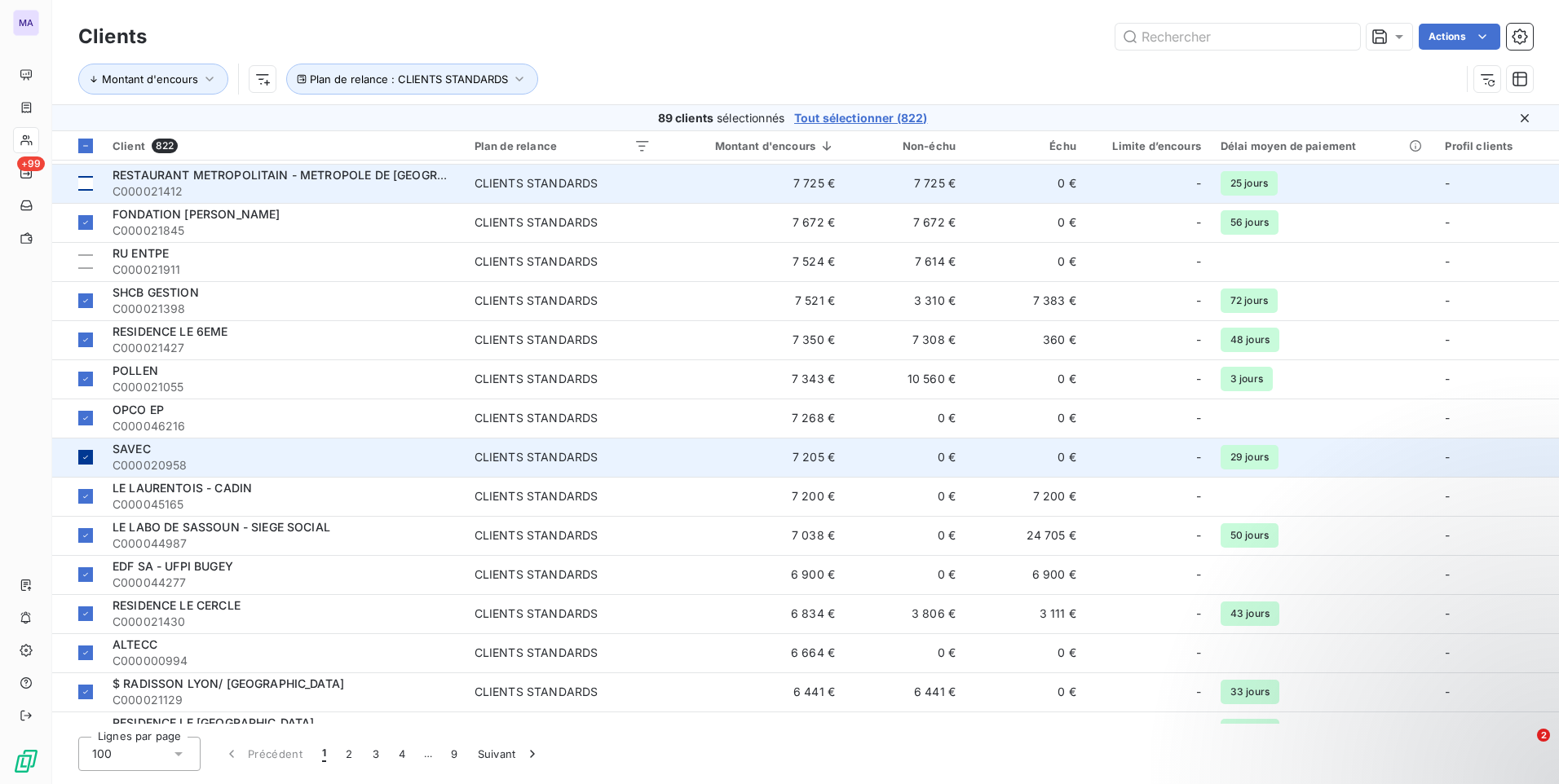
click at [88, 460] on icon at bounding box center [86, 457] width 10 height 10
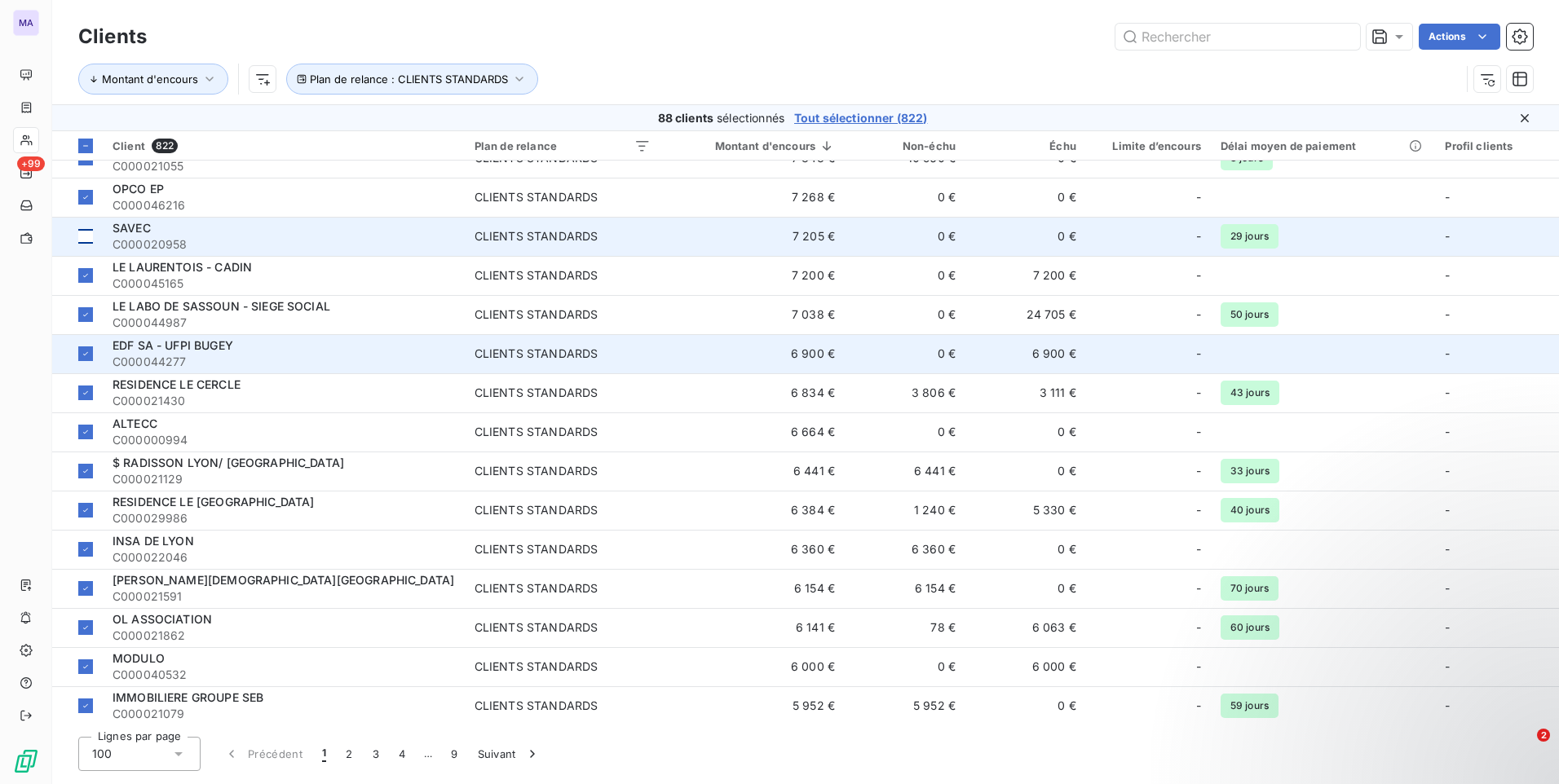
scroll to position [2118, 0]
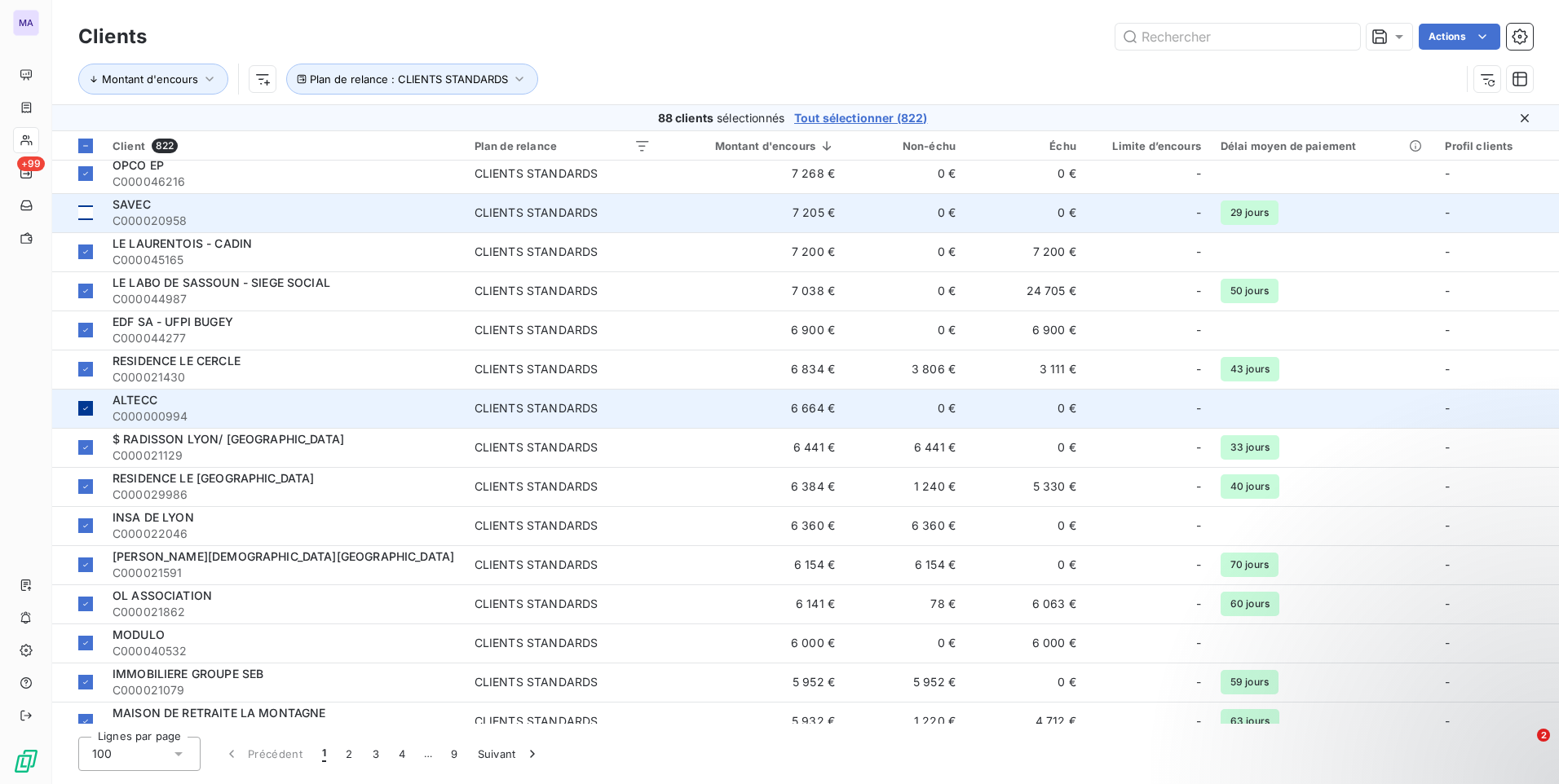
click at [85, 409] on icon at bounding box center [86, 409] width 10 height 10
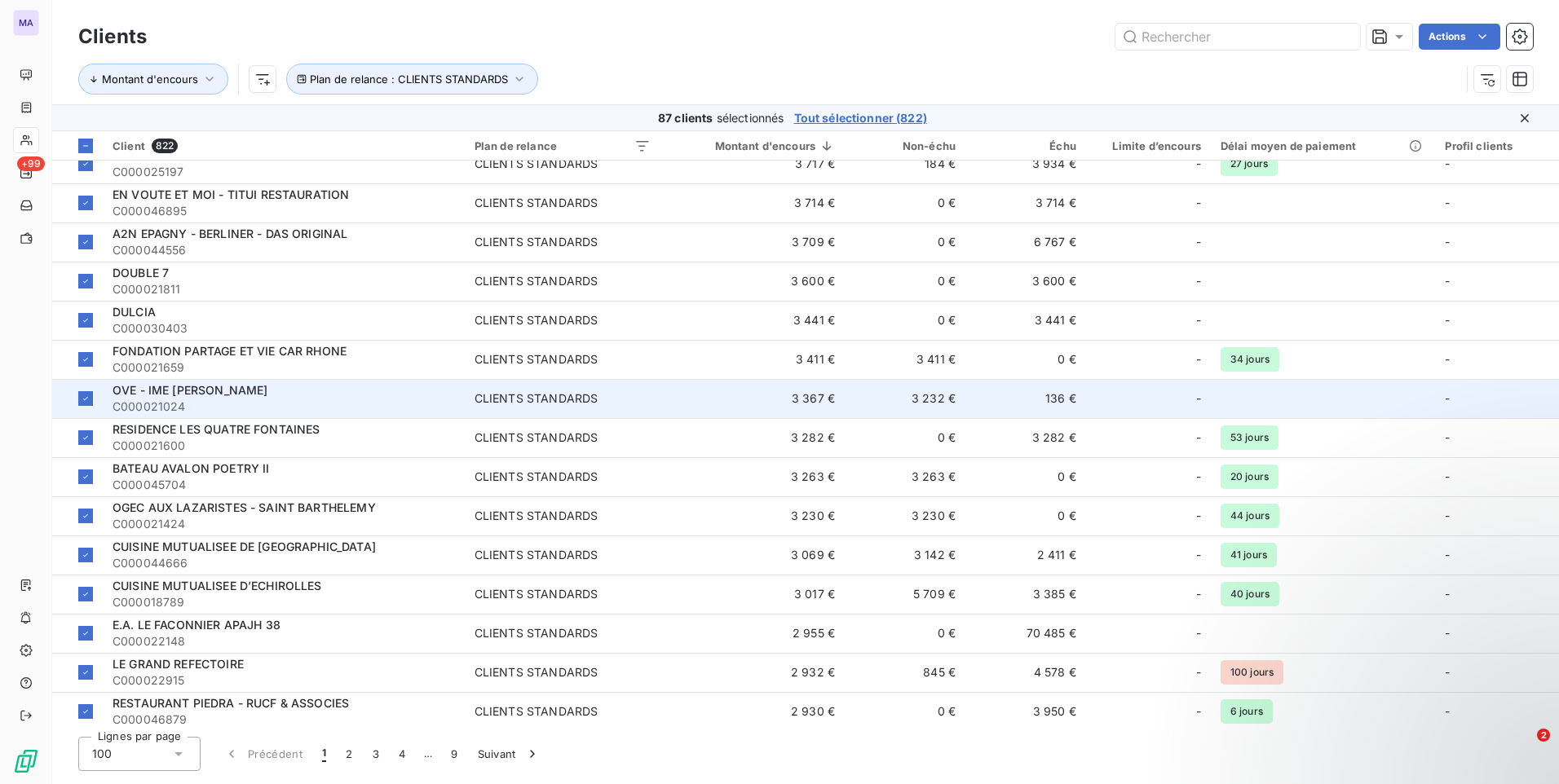
scroll to position [3349, 0]
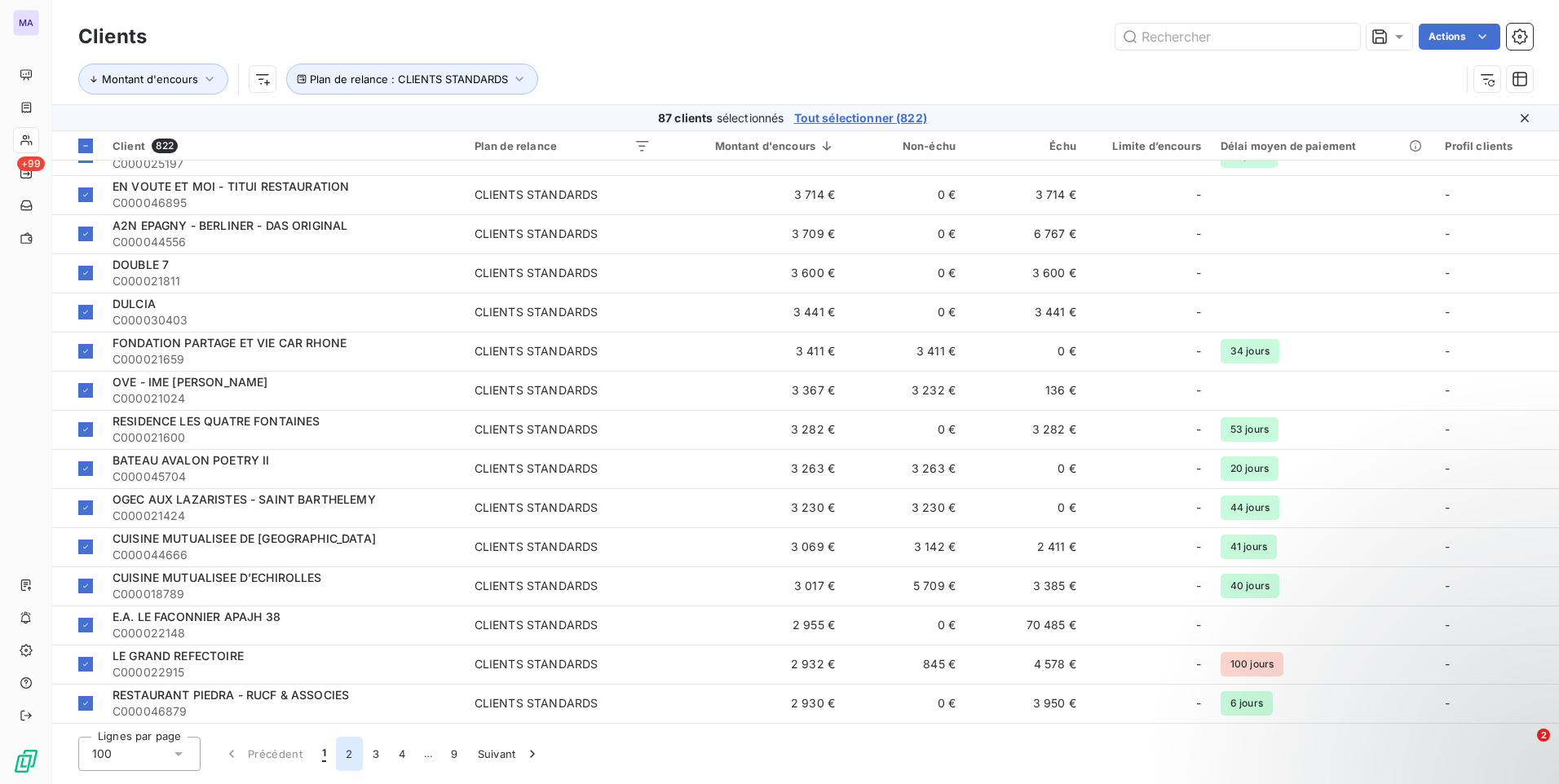
click at [347, 763] on button "2" at bounding box center [349, 753] width 26 height 34
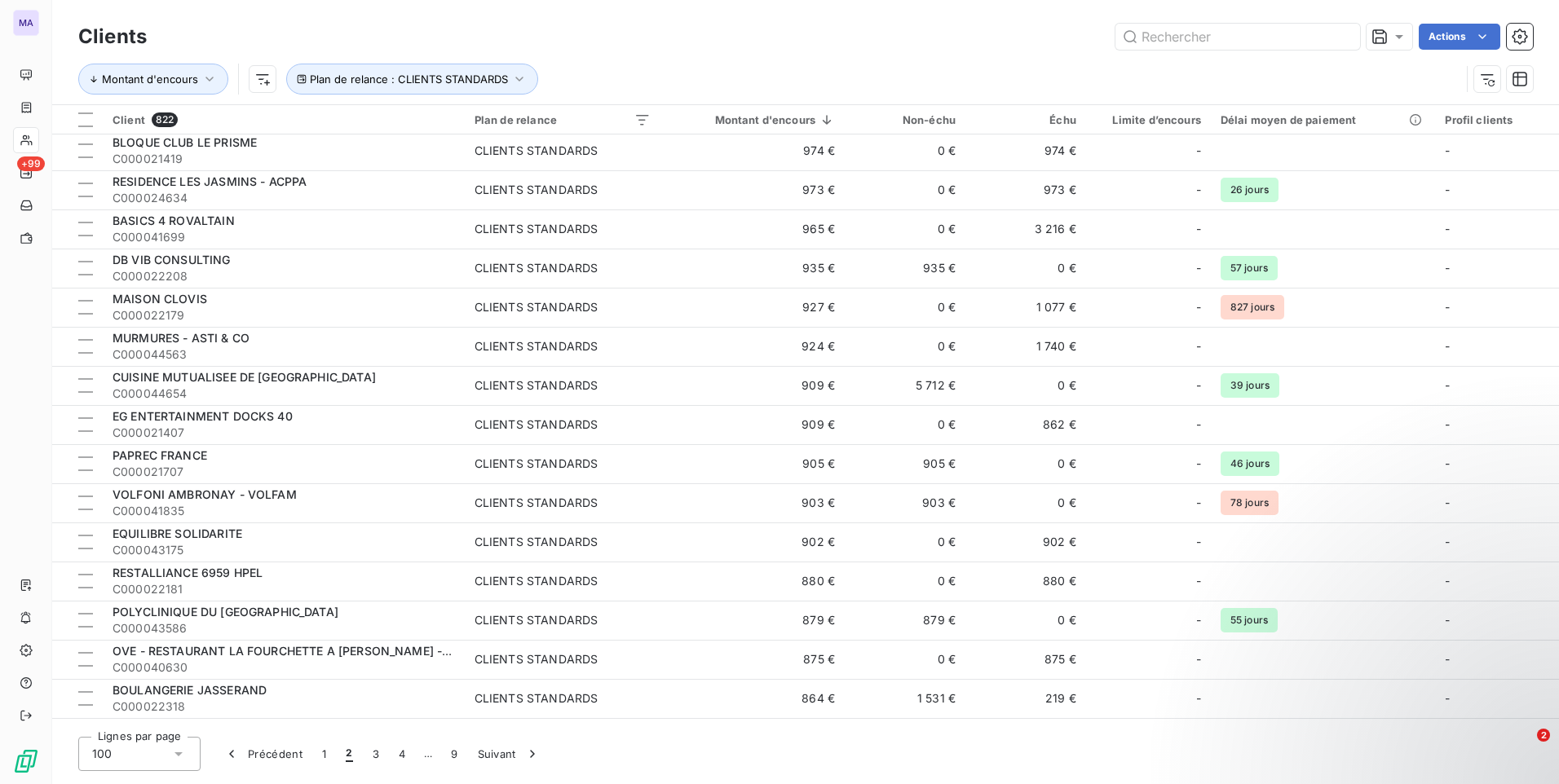
scroll to position [2916, 0]
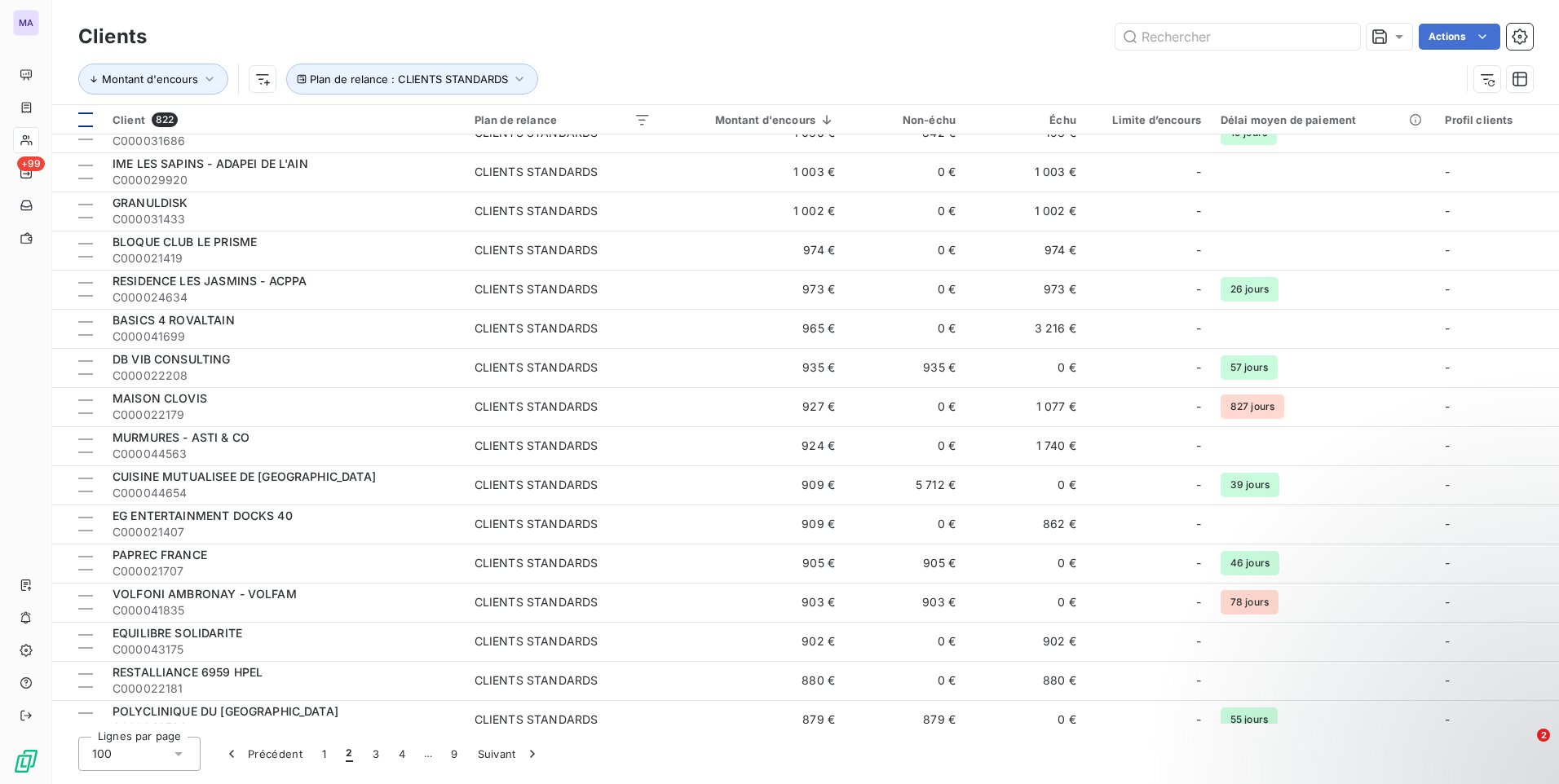
click at [89, 120] on div at bounding box center [86, 120] width 15 height 15
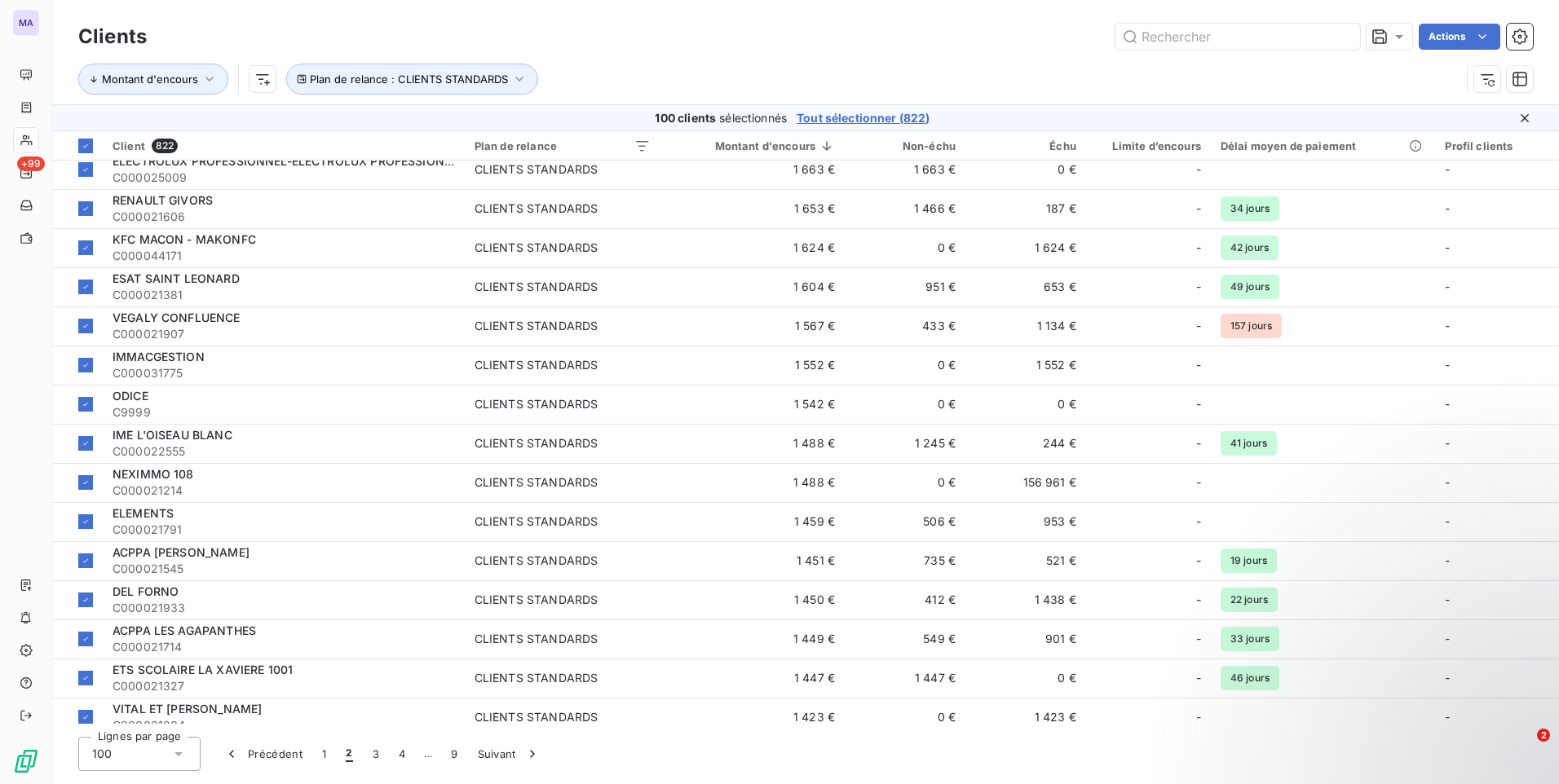
scroll to position [1286, 0]
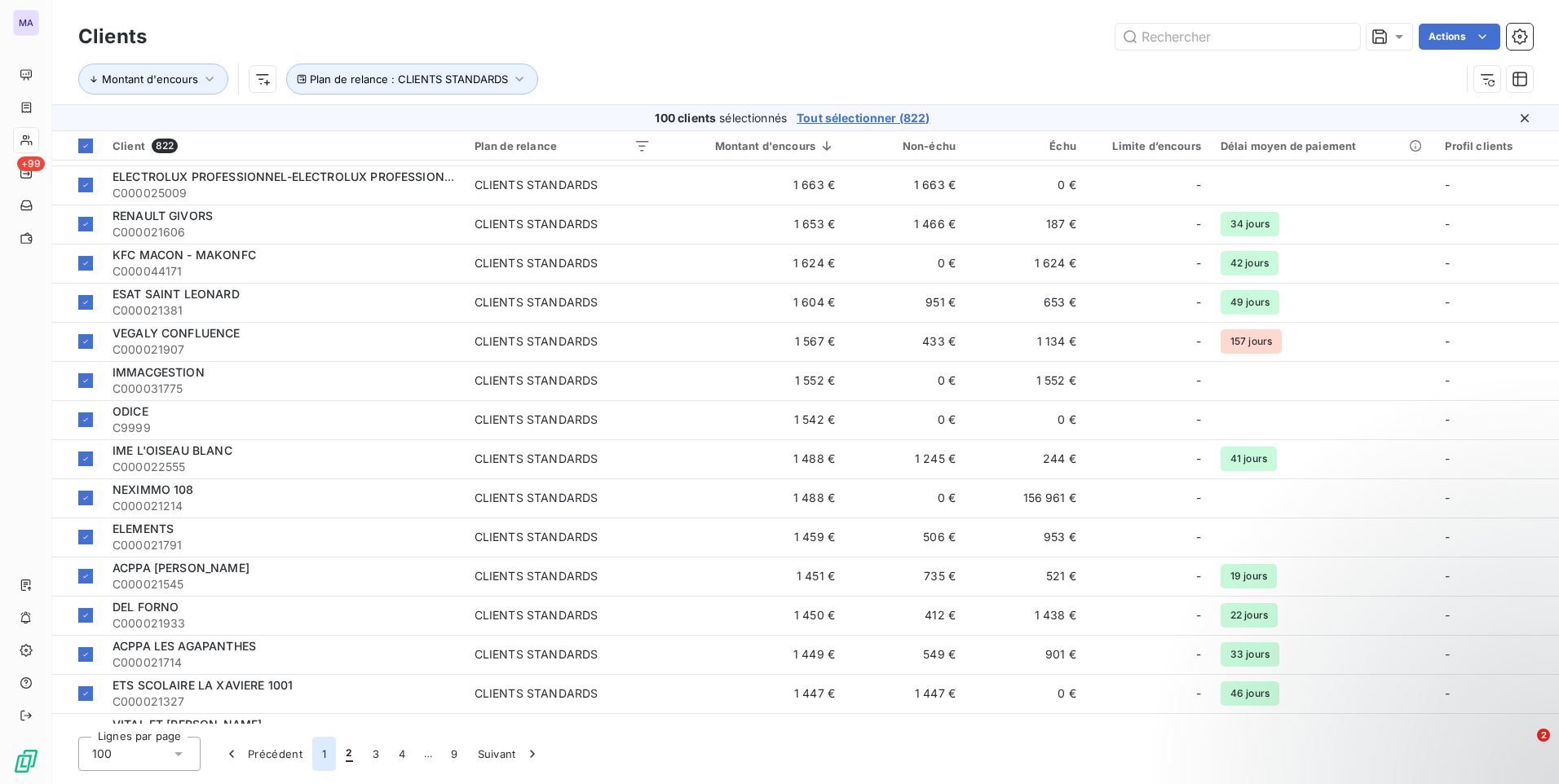
click at [324, 765] on button "1" at bounding box center [324, 753] width 24 height 34
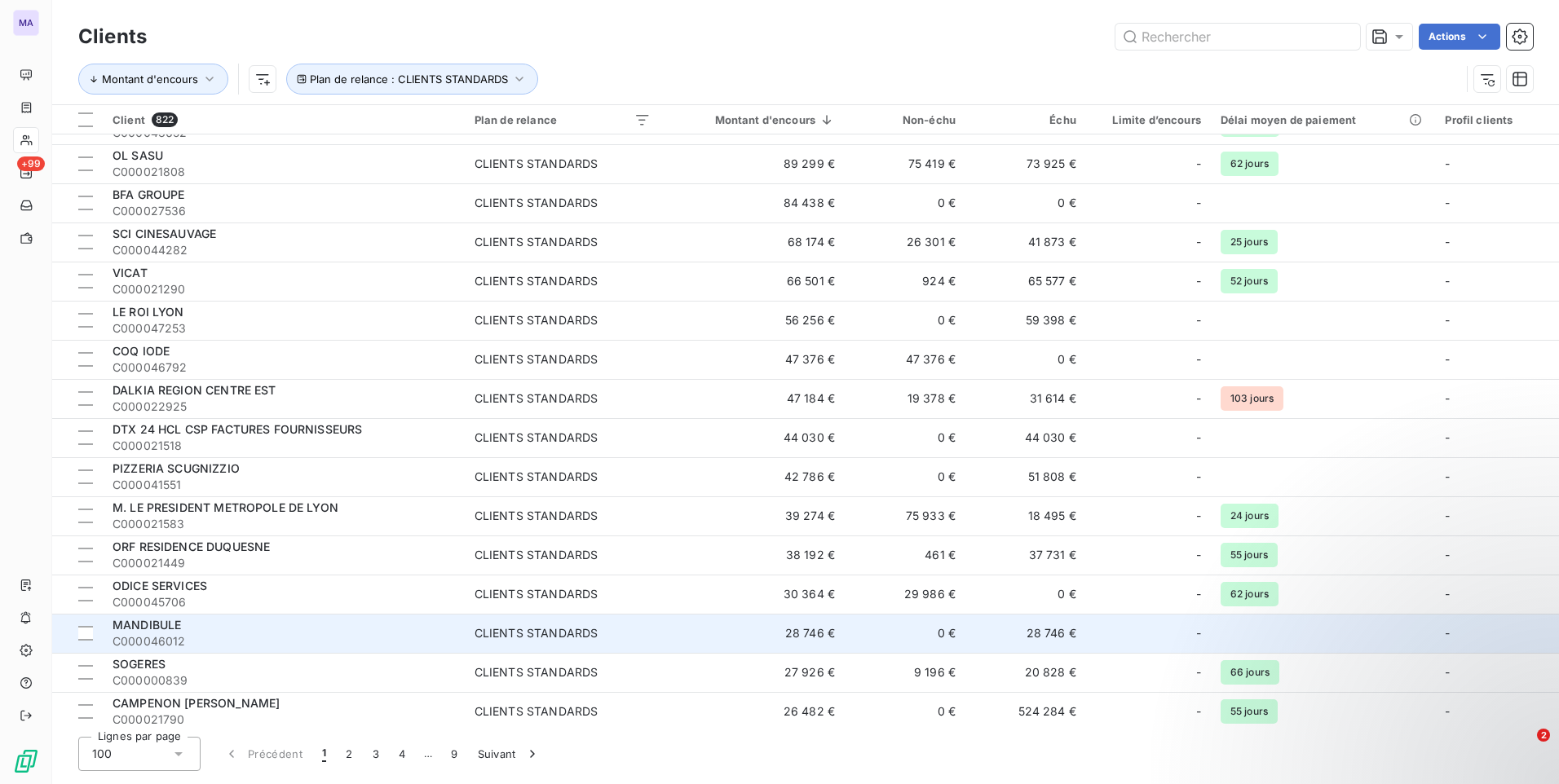
scroll to position [0, 0]
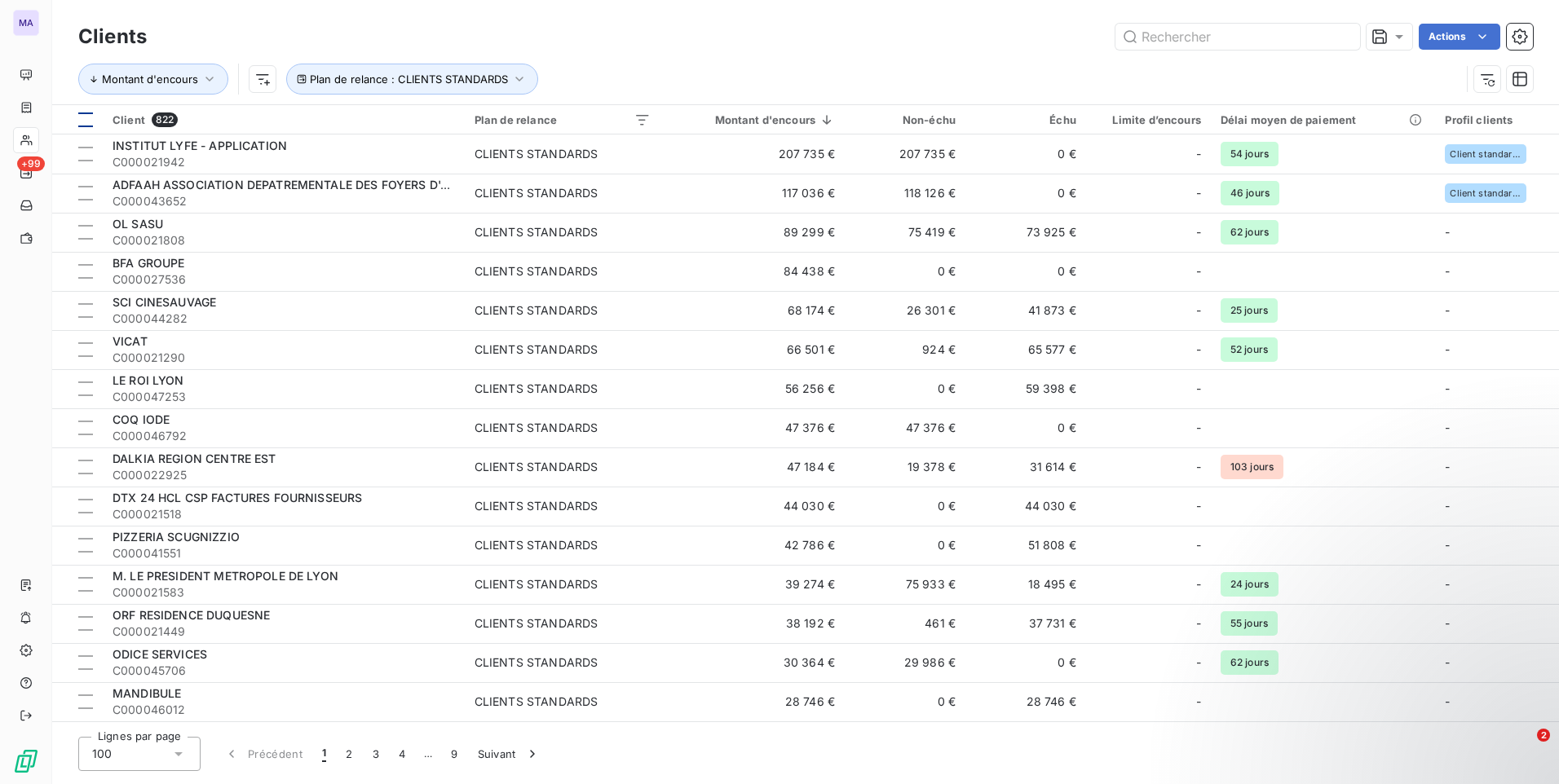
click at [87, 124] on div at bounding box center [86, 120] width 15 height 15
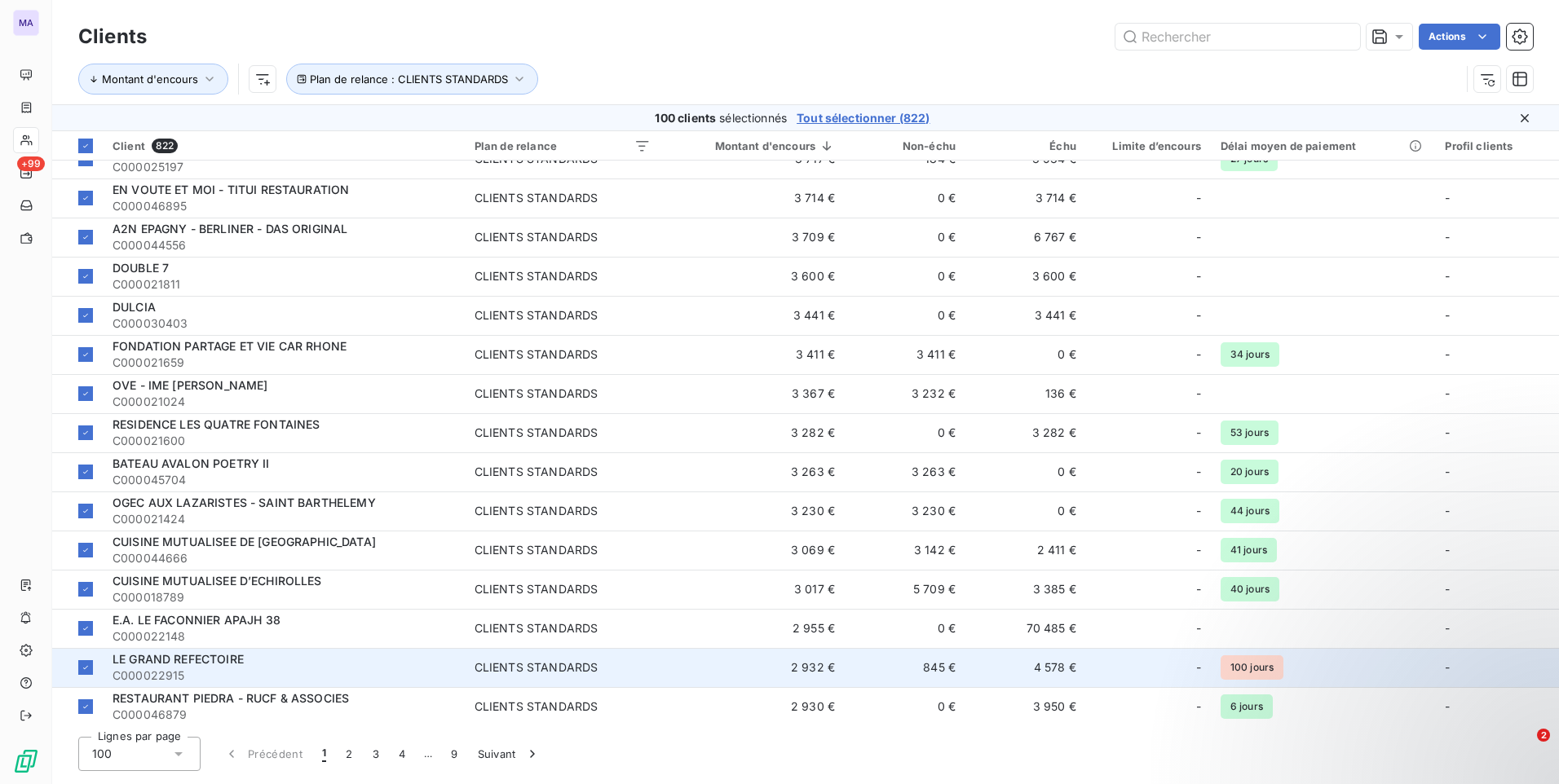
scroll to position [3349, 0]
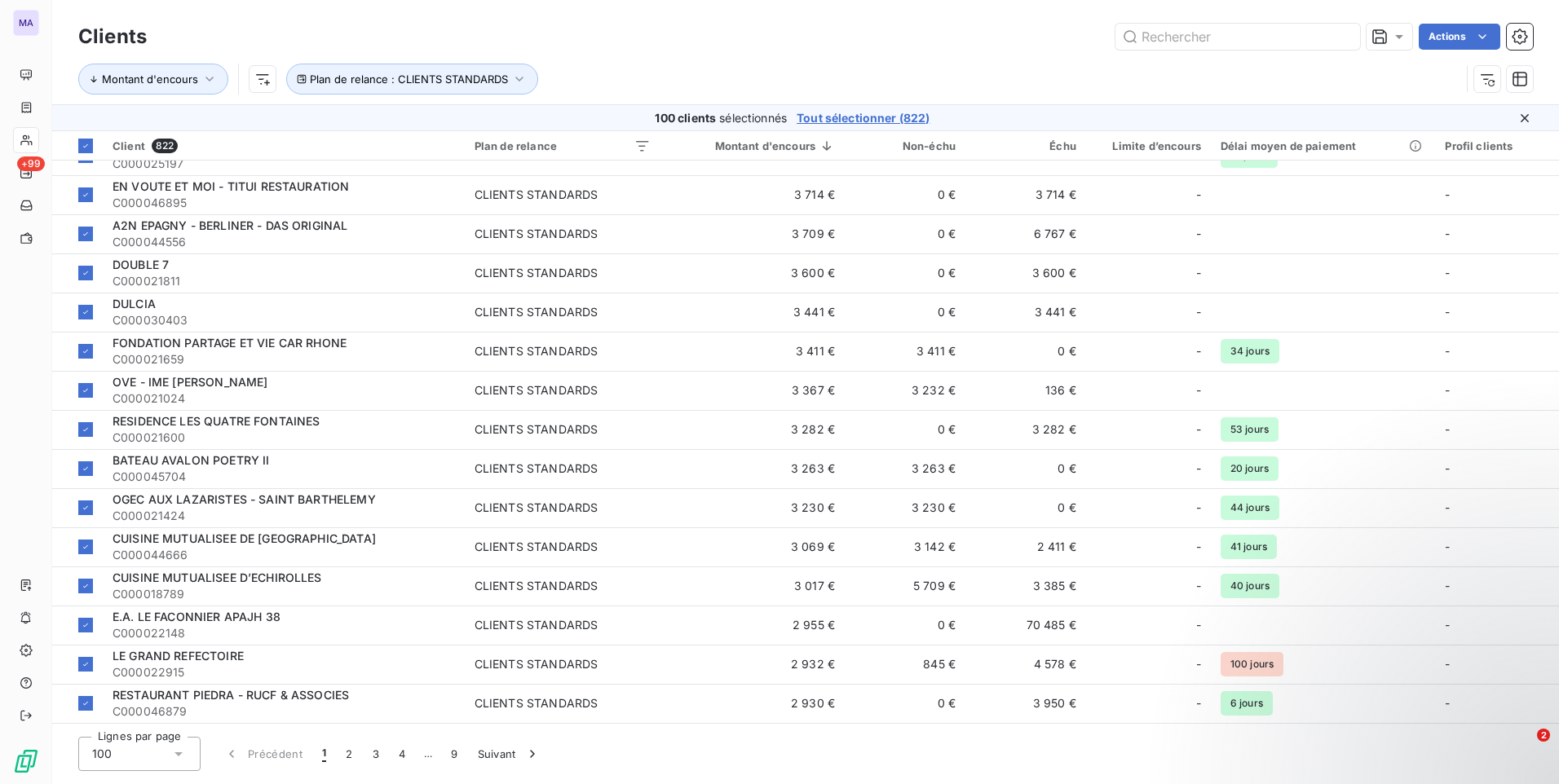
click at [178, 748] on icon at bounding box center [178, 753] width 17 height 17
click at [177, 752] on icon at bounding box center [178, 753] width 17 height 17
click at [846, 118] on span "Tout sélectionner (822)" at bounding box center [863, 118] width 133 height 17
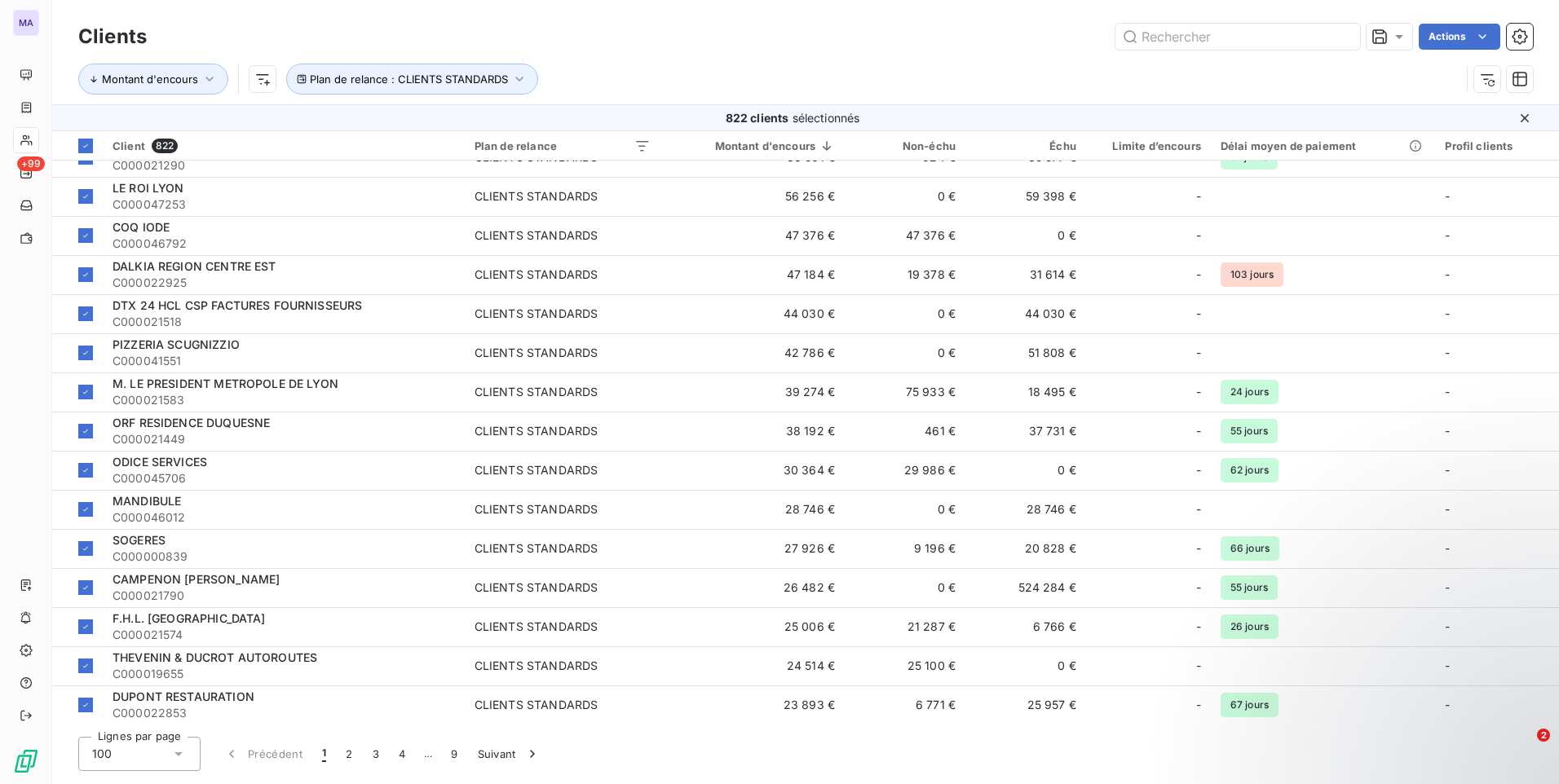
scroll to position [0, 0]
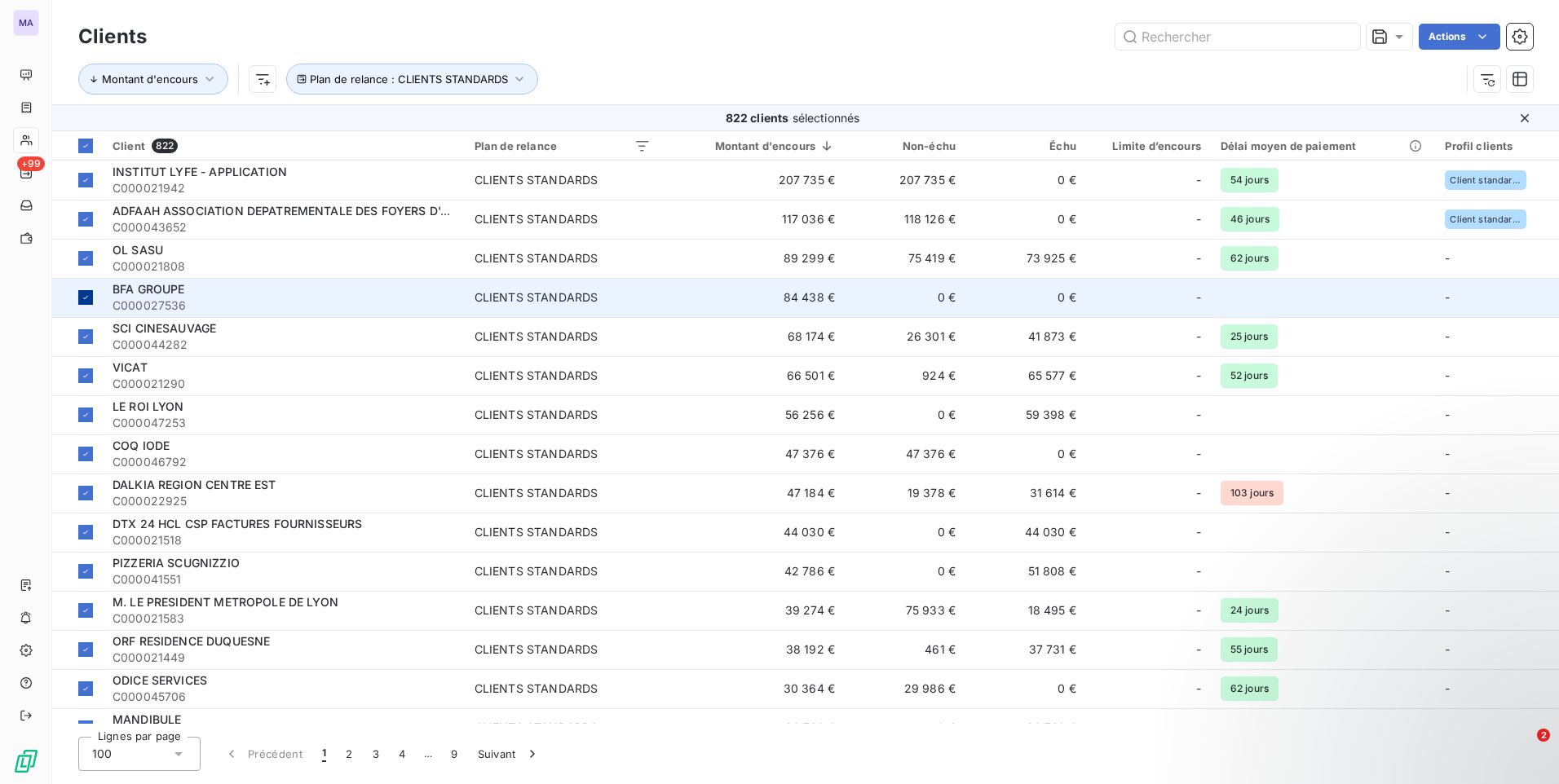
click at [92, 296] on td at bounding box center [77, 297] width 50 height 39
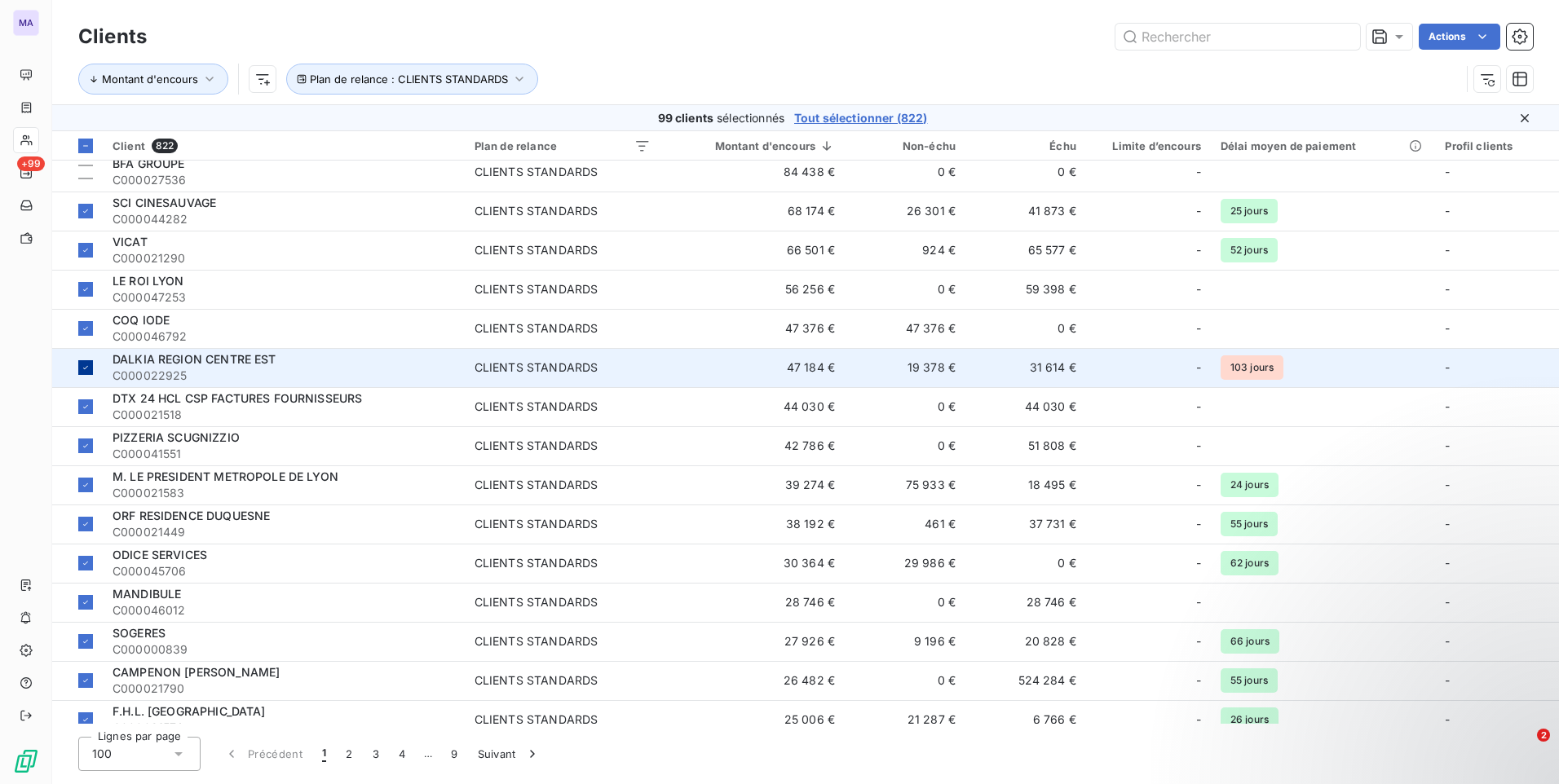
scroll to position [163, 0]
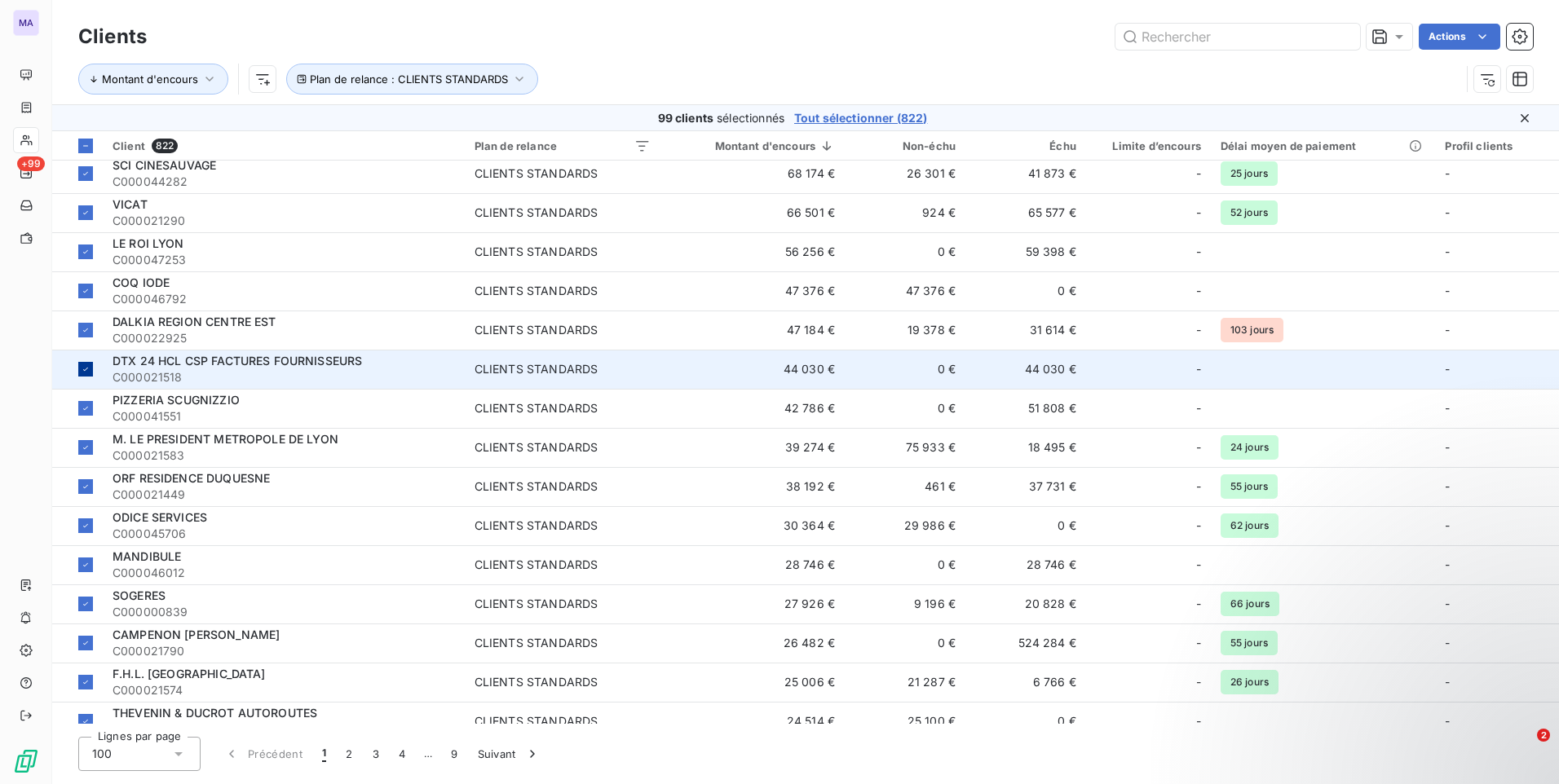
click at [81, 369] on icon at bounding box center [86, 369] width 10 height 10
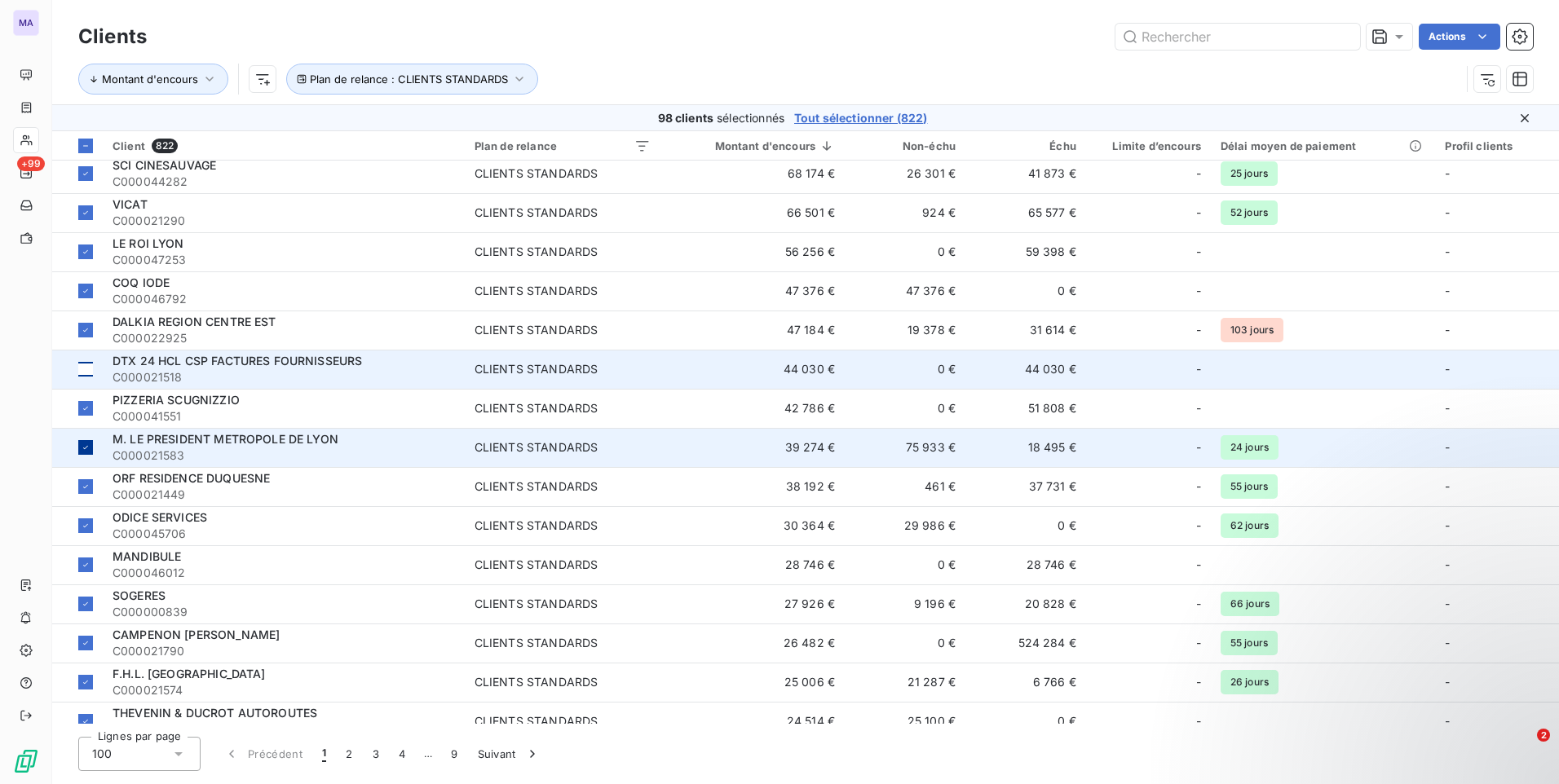
click at [88, 448] on icon at bounding box center [86, 447] width 10 height 10
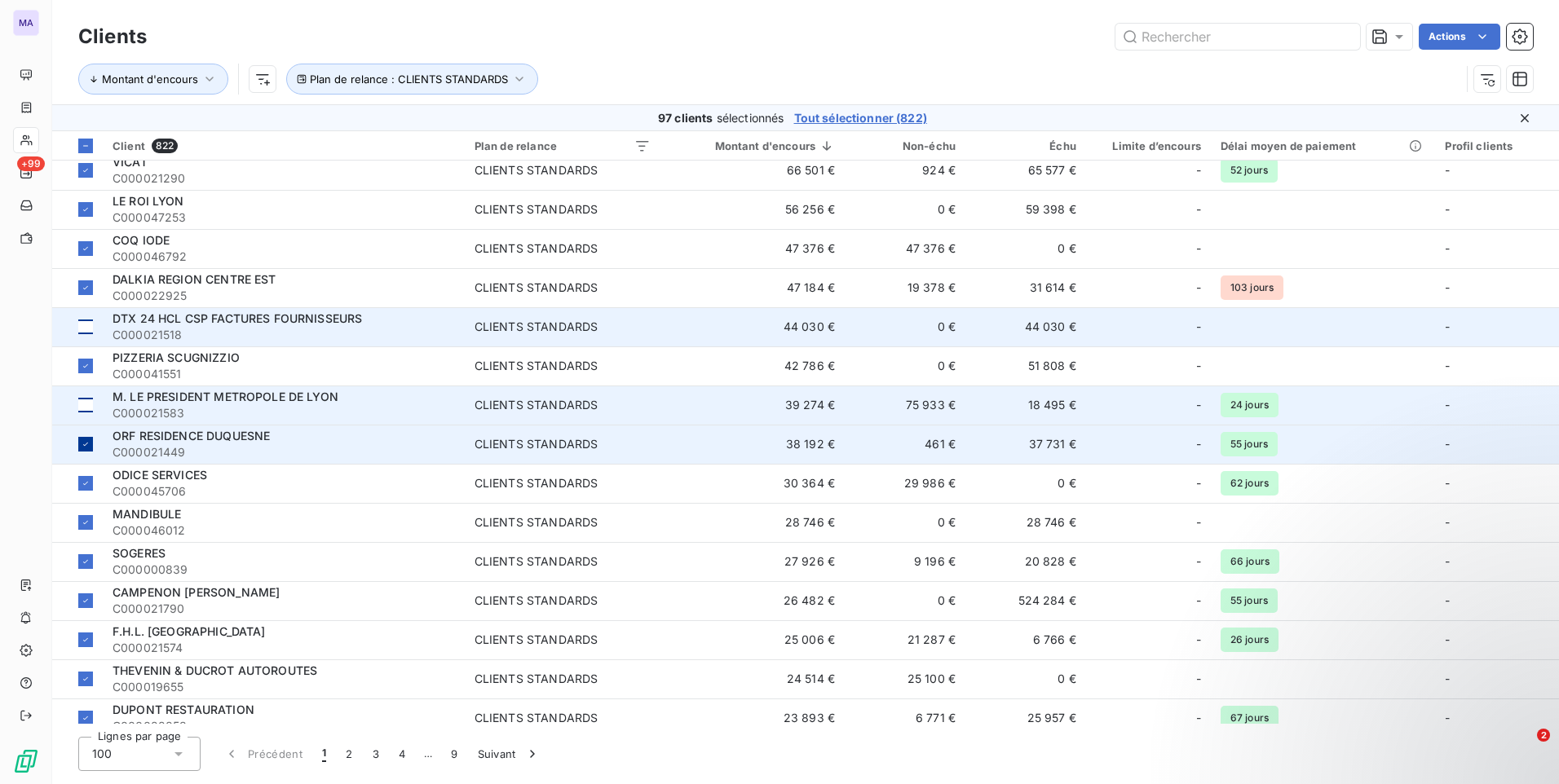
scroll to position [244, 0]
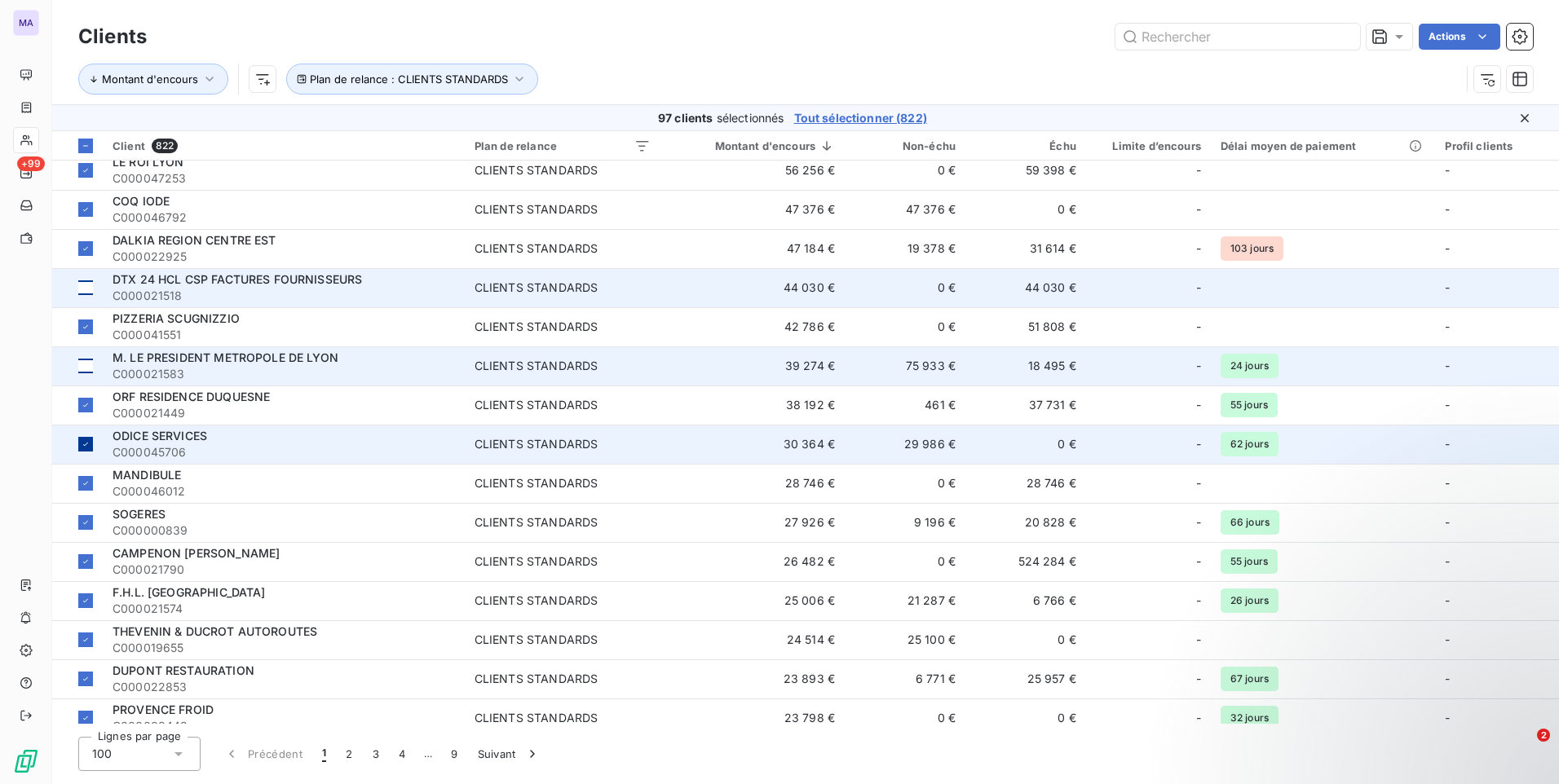
click at [88, 446] on icon at bounding box center [86, 444] width 10 height 10
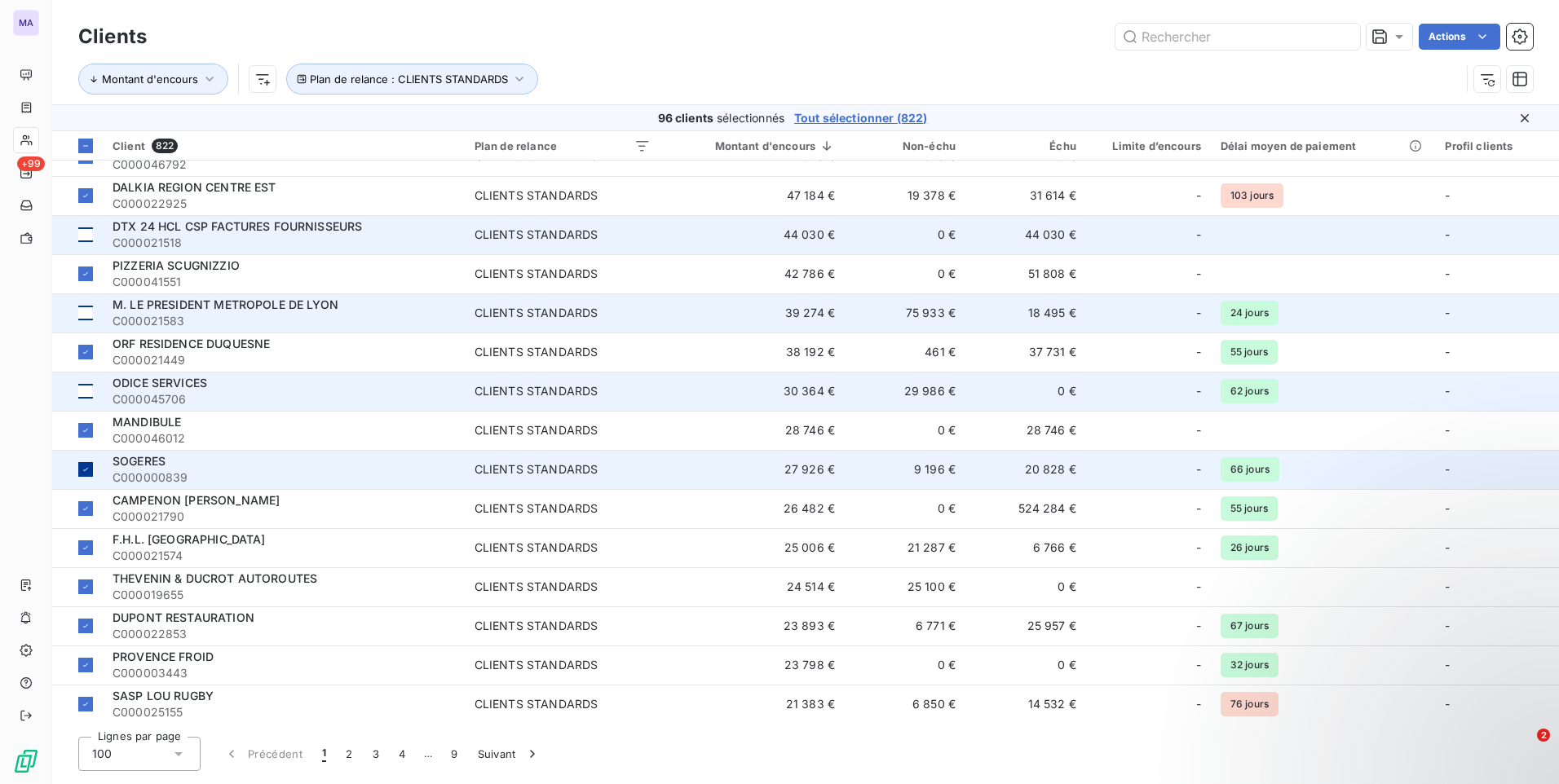
scroll to position [326, 0]
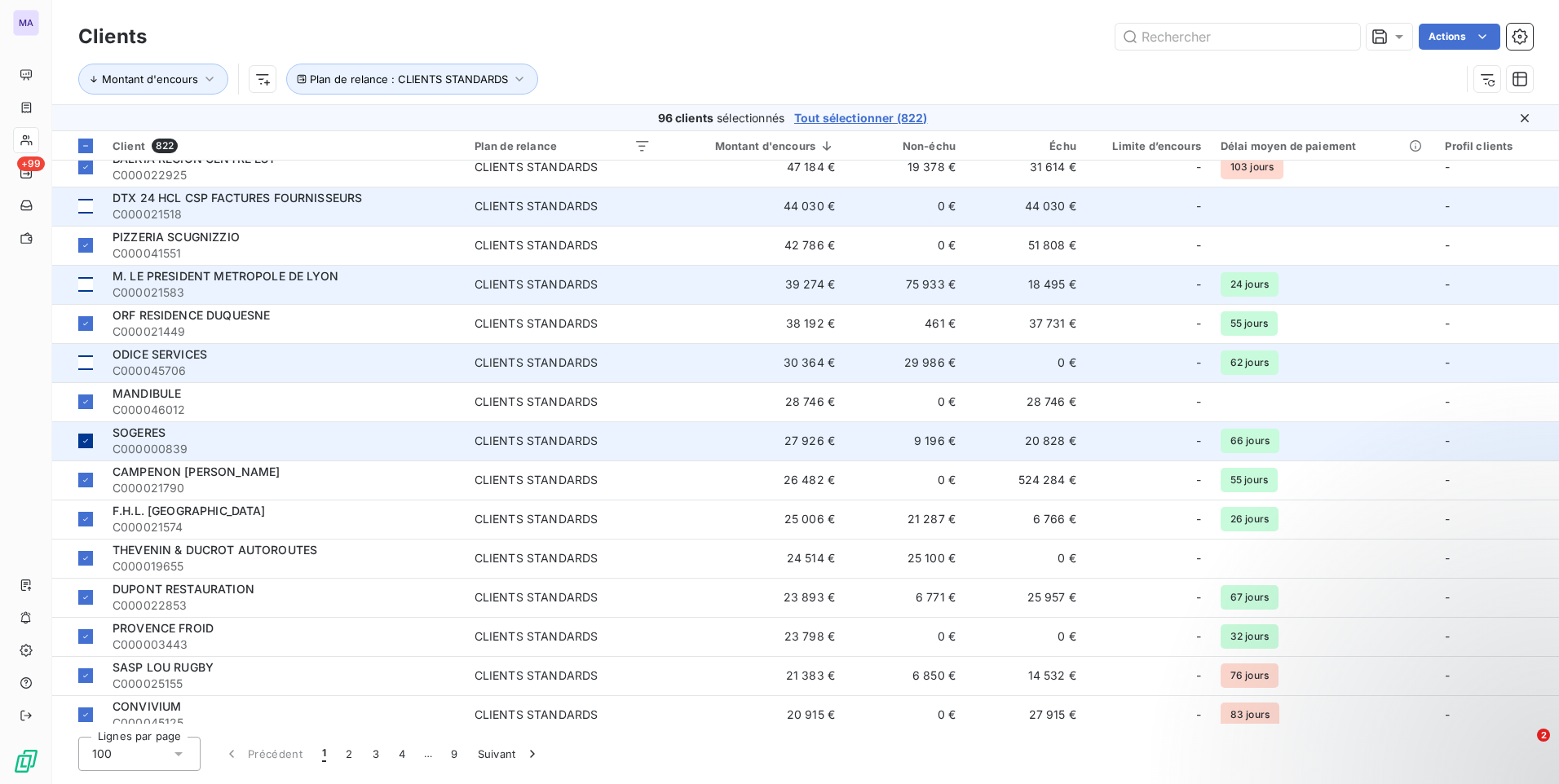
click at [85, 448] on td at bounding box center [77, 440] width 50 height 39
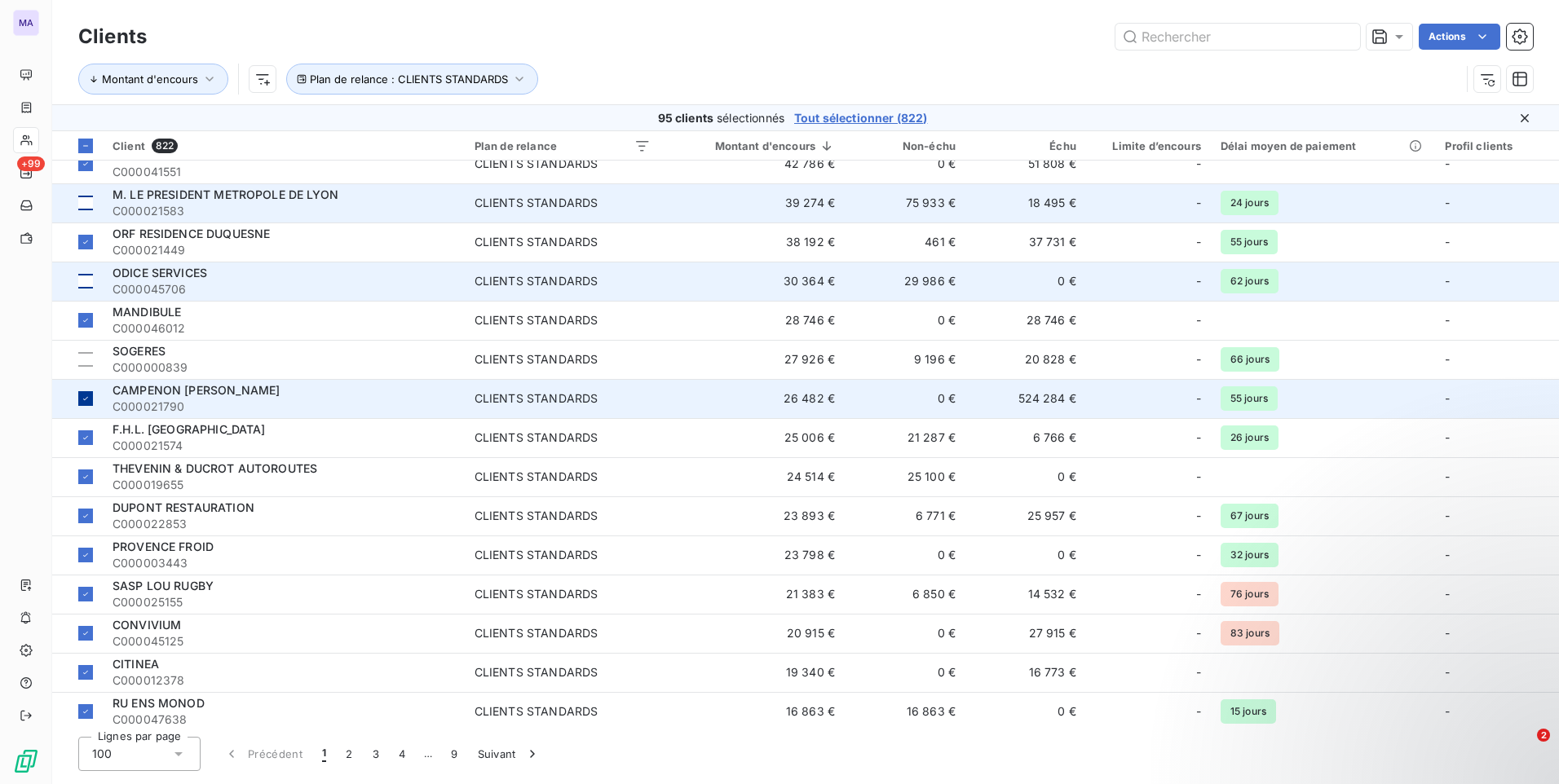
scroll to position [489, 0]
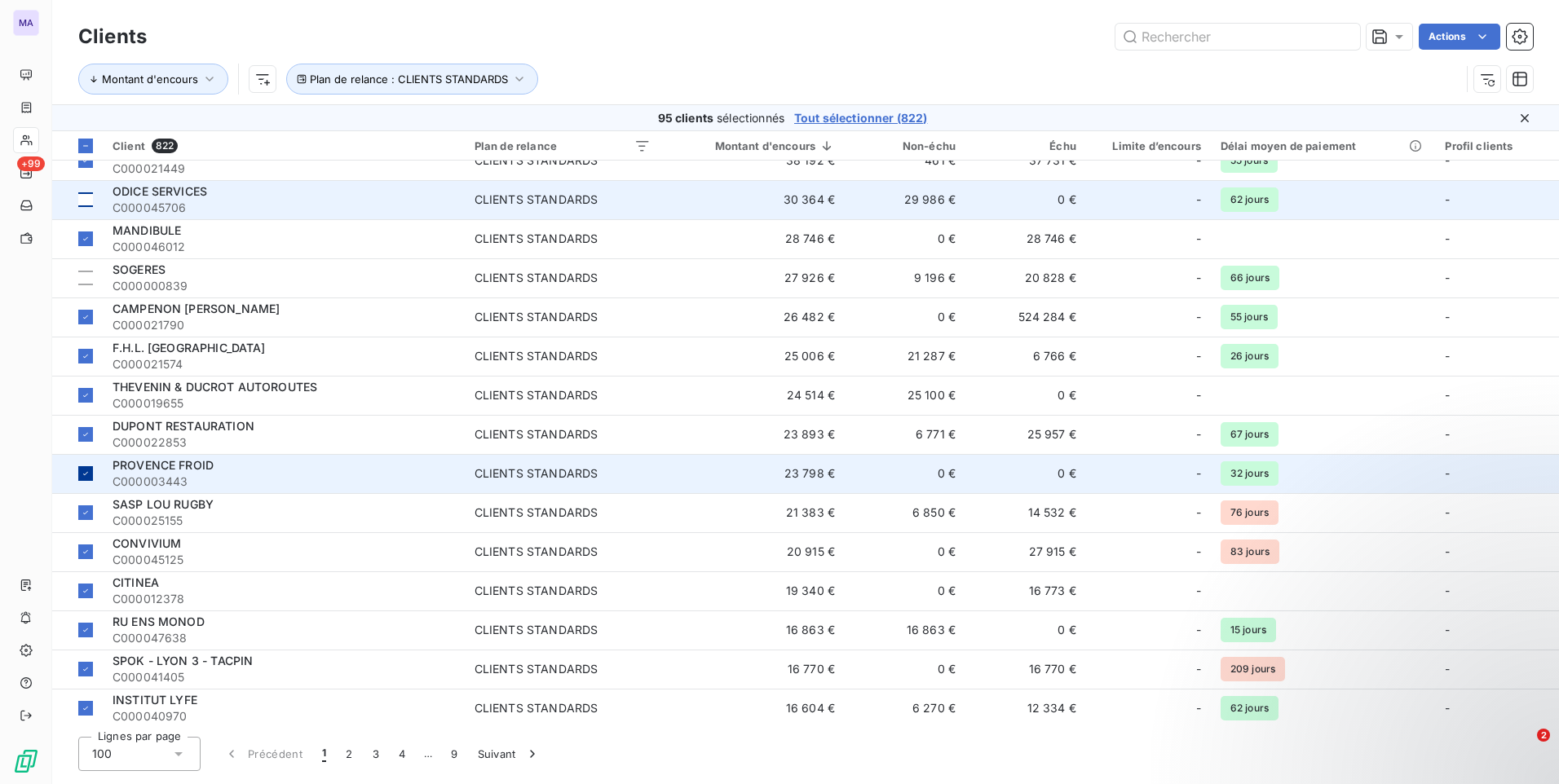
click at [85, 471] on icon at bounding box center [86, 474] width 10 height 10
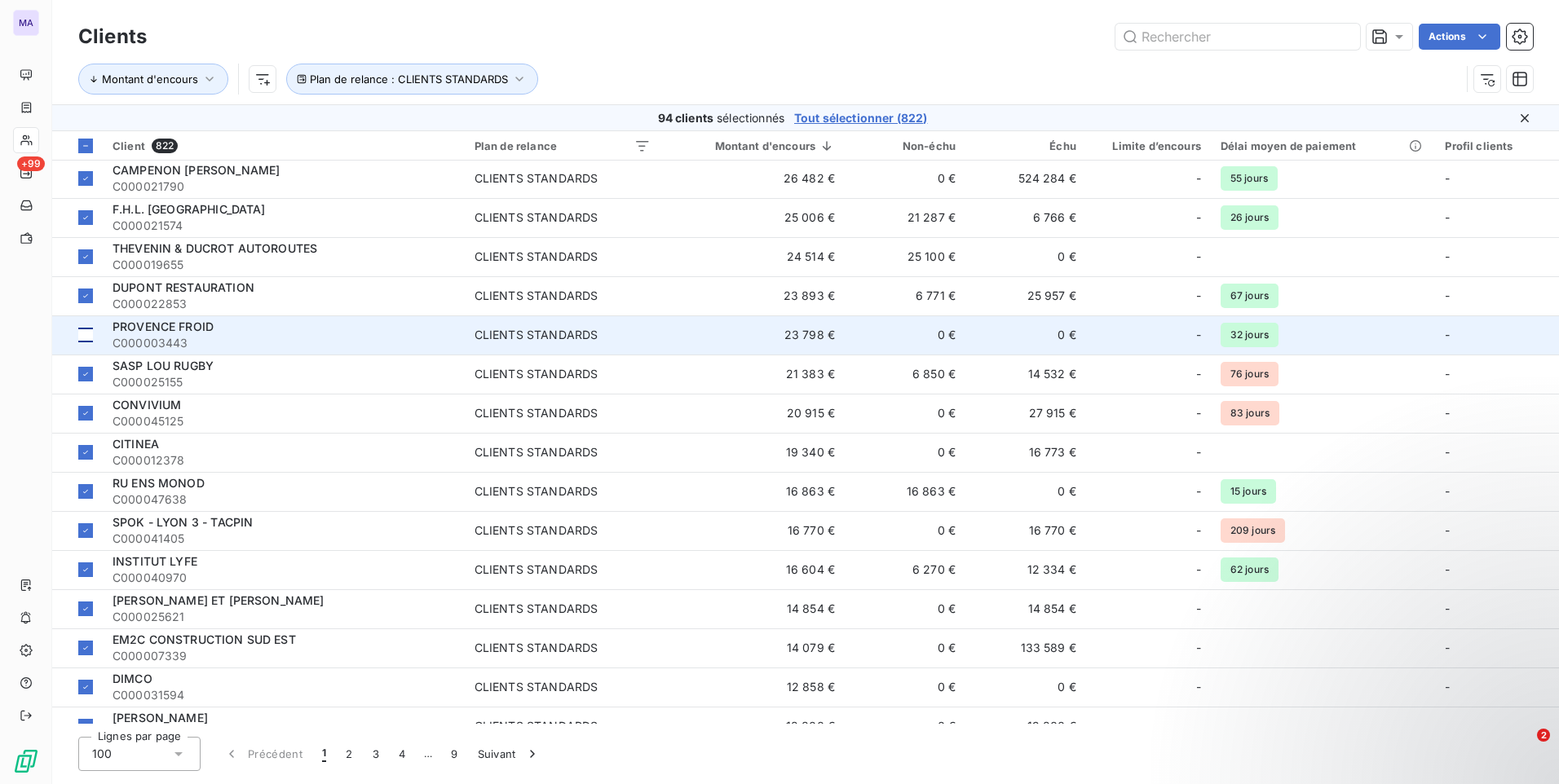
scroll to position [652, 0]
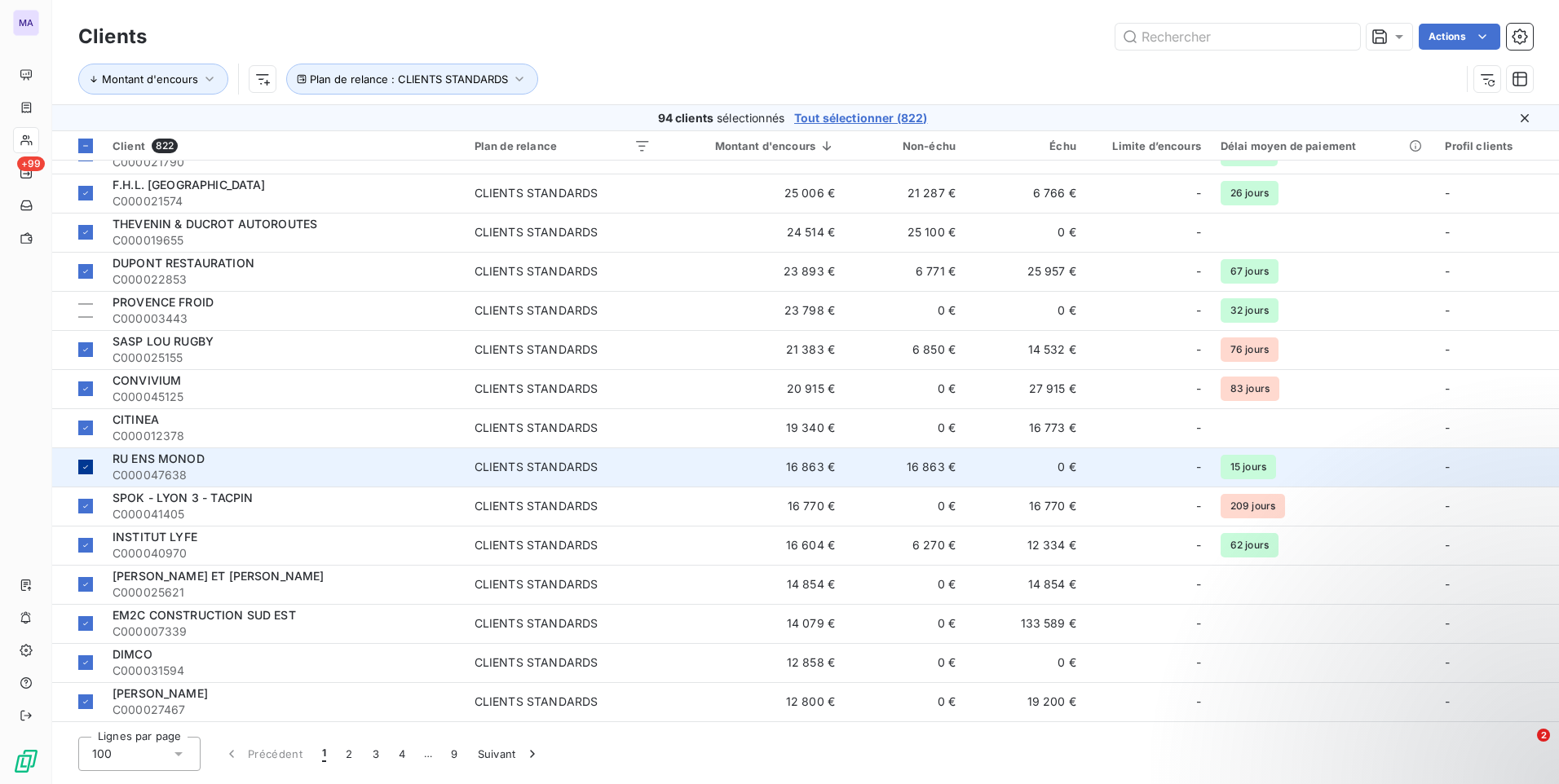
click at [81, 460] on div at bounding box center [86, 467] width 15 height 15
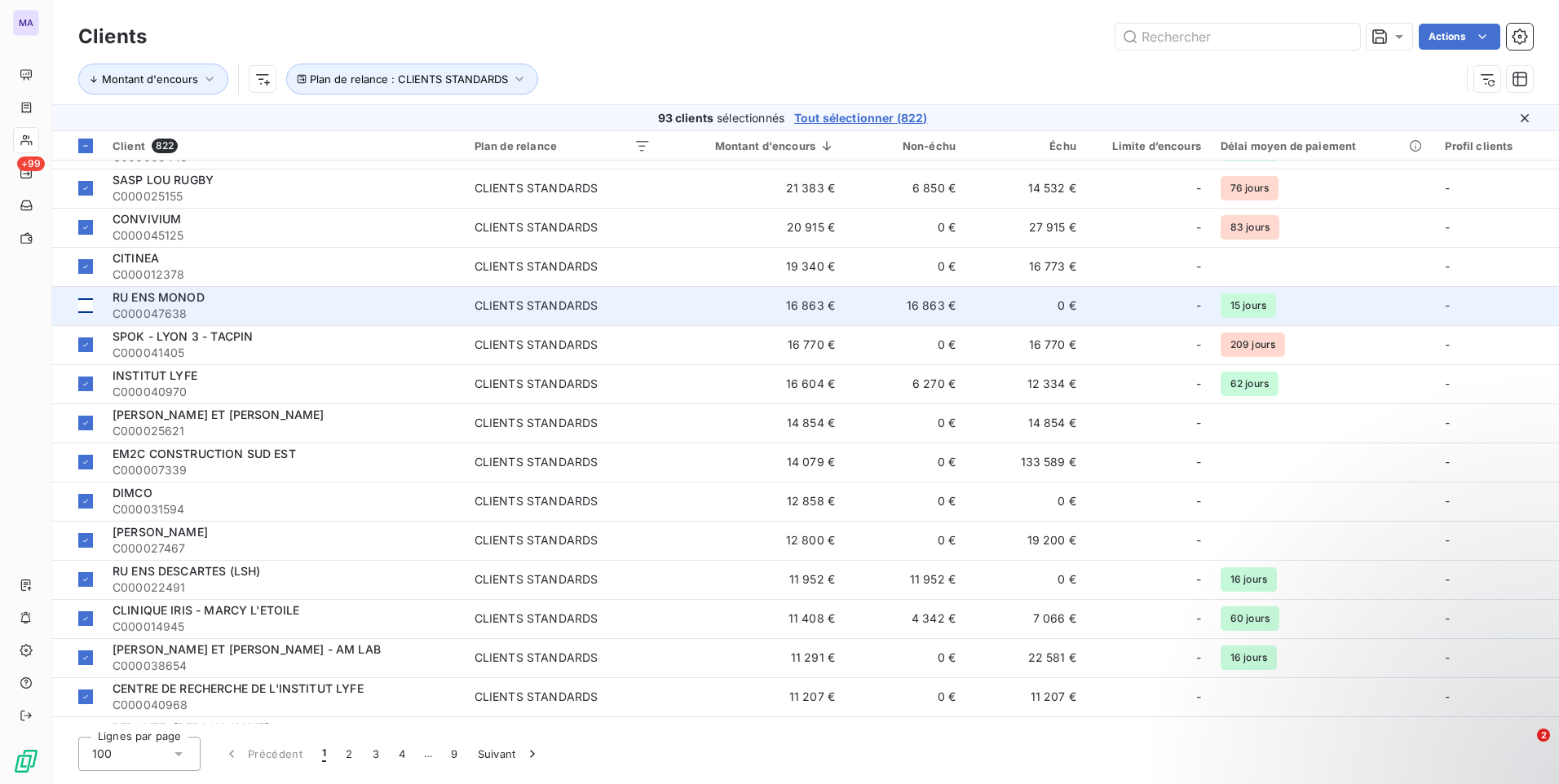
scroll to position [815, 0]
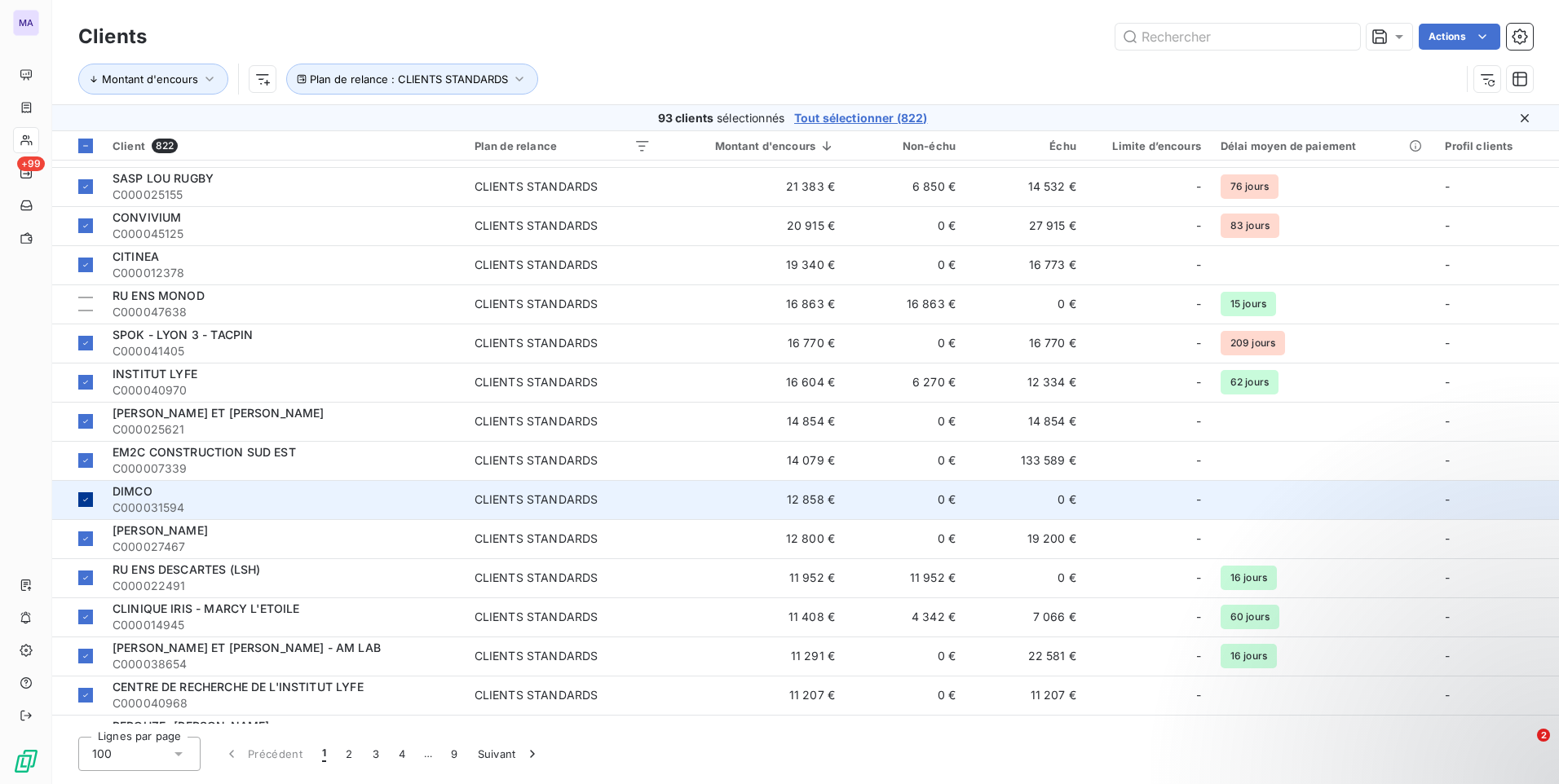
click at [82, 498] on icon at bounding box center [86, 499] width 10 height 10
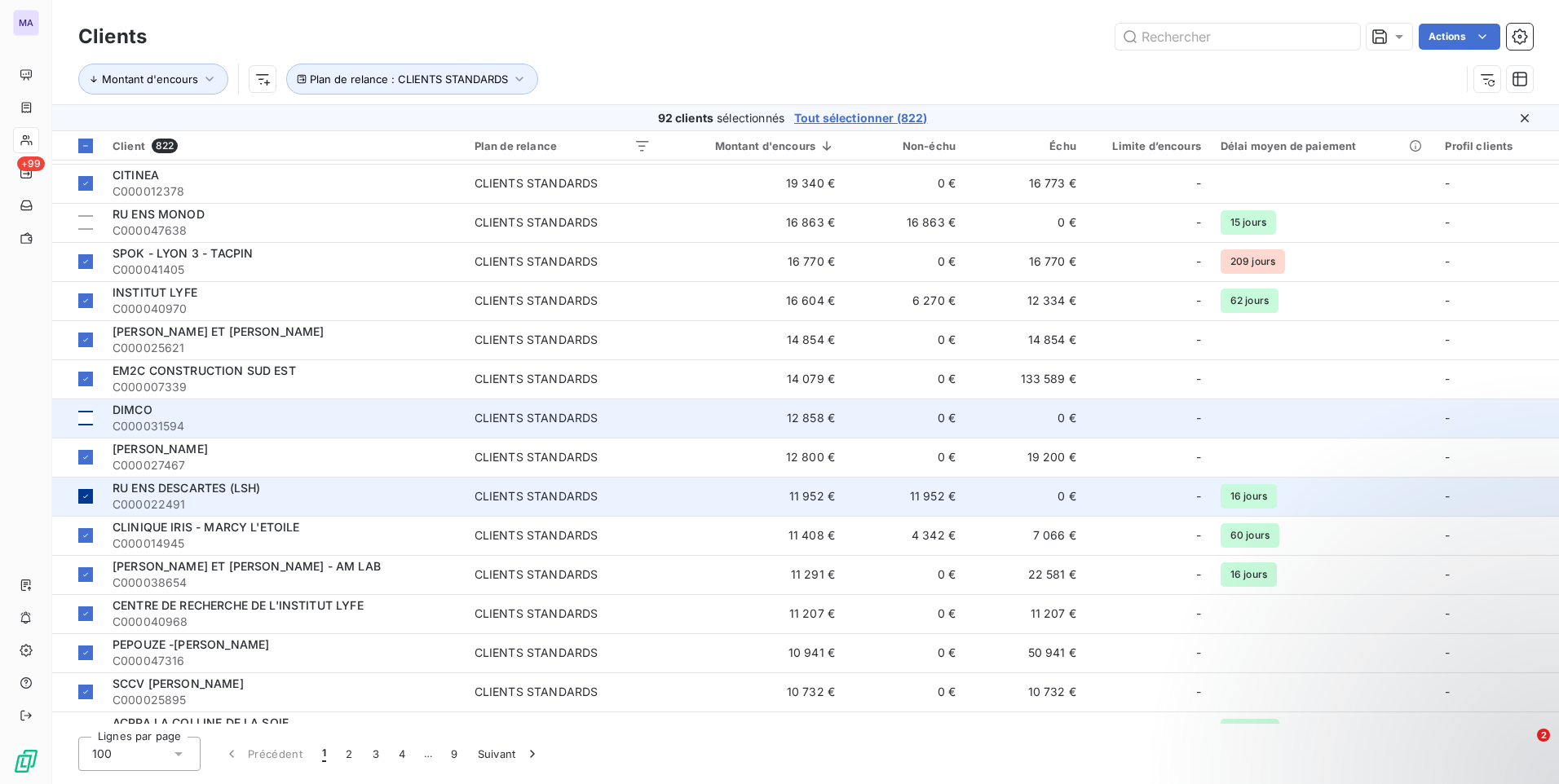
click at [85, 496] on icon at bounding box center [86, 496] width 10 height 10
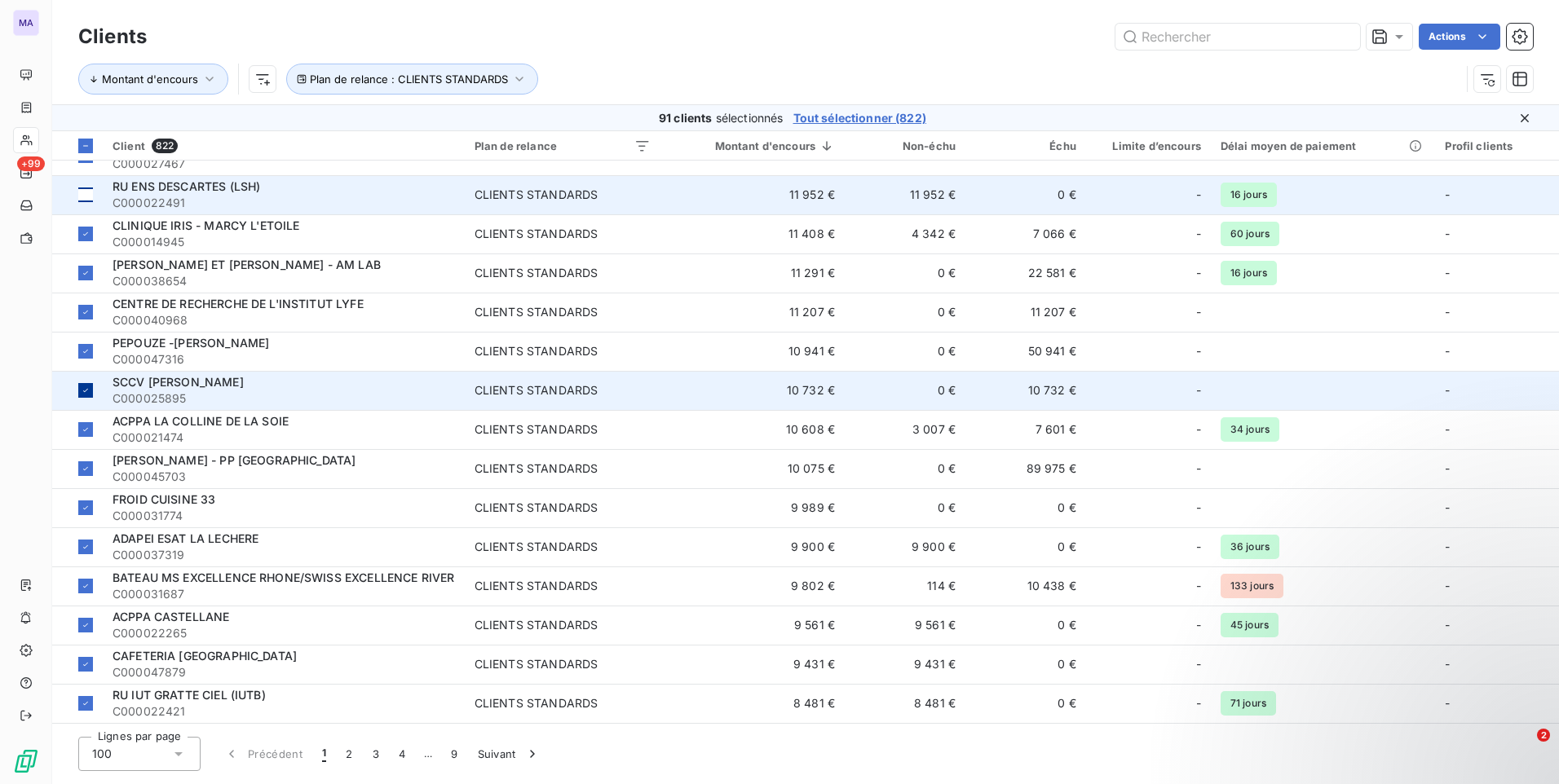
scroll to position [1222, 0]
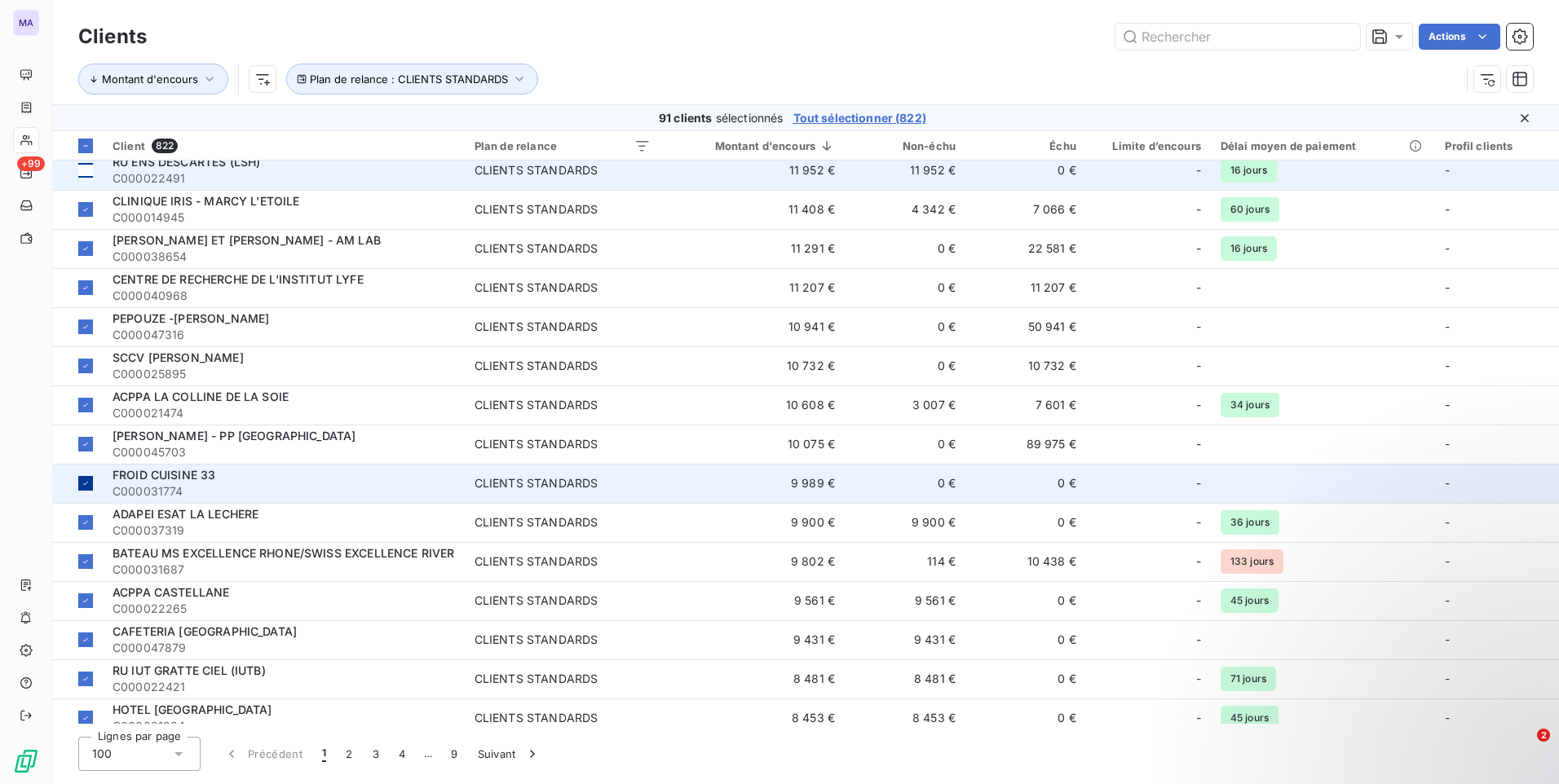
click at [86, 482] on icon at bounding box center [86, 484] width 10 height 10
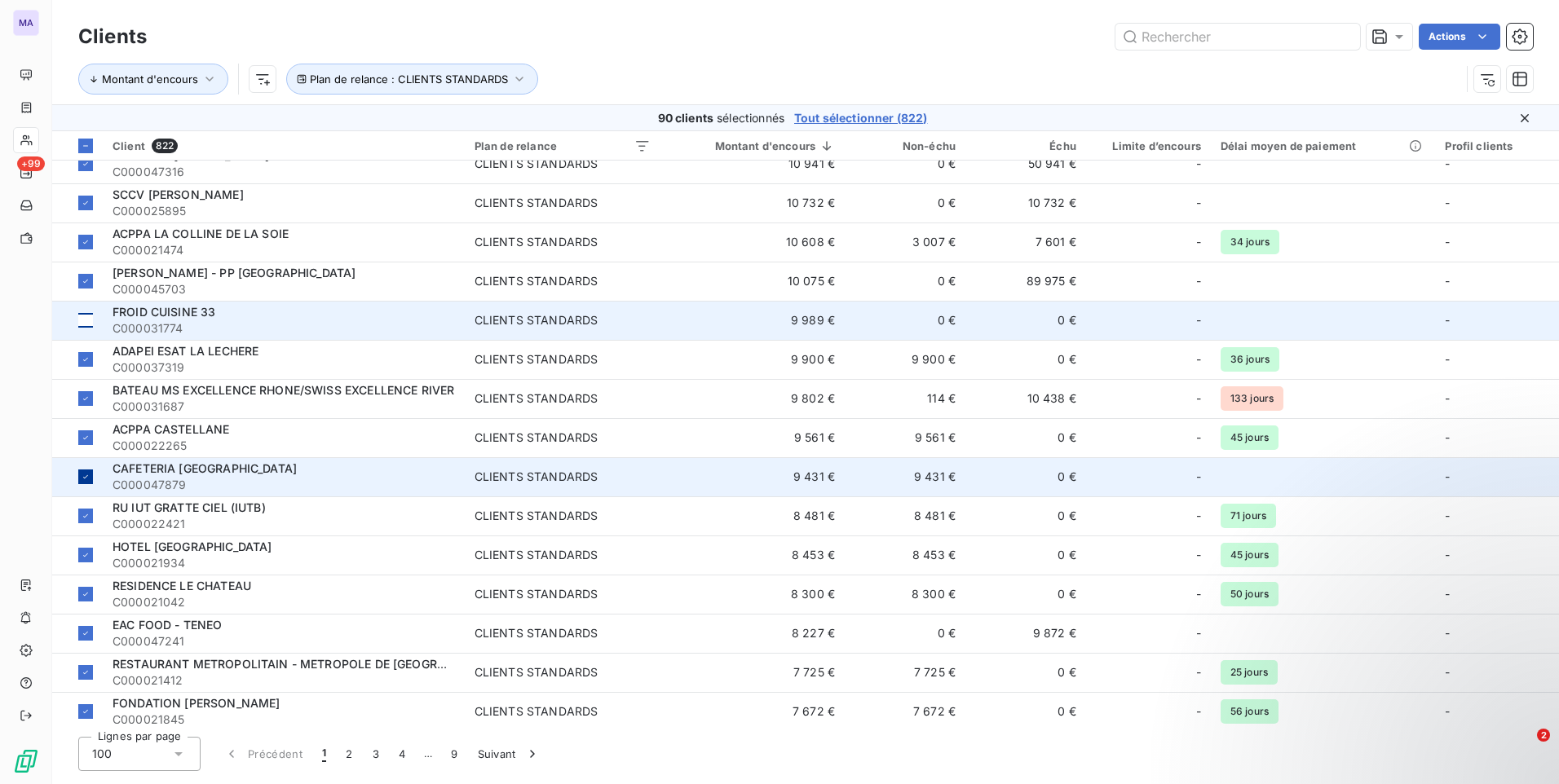
scroll to position [1466, 0]
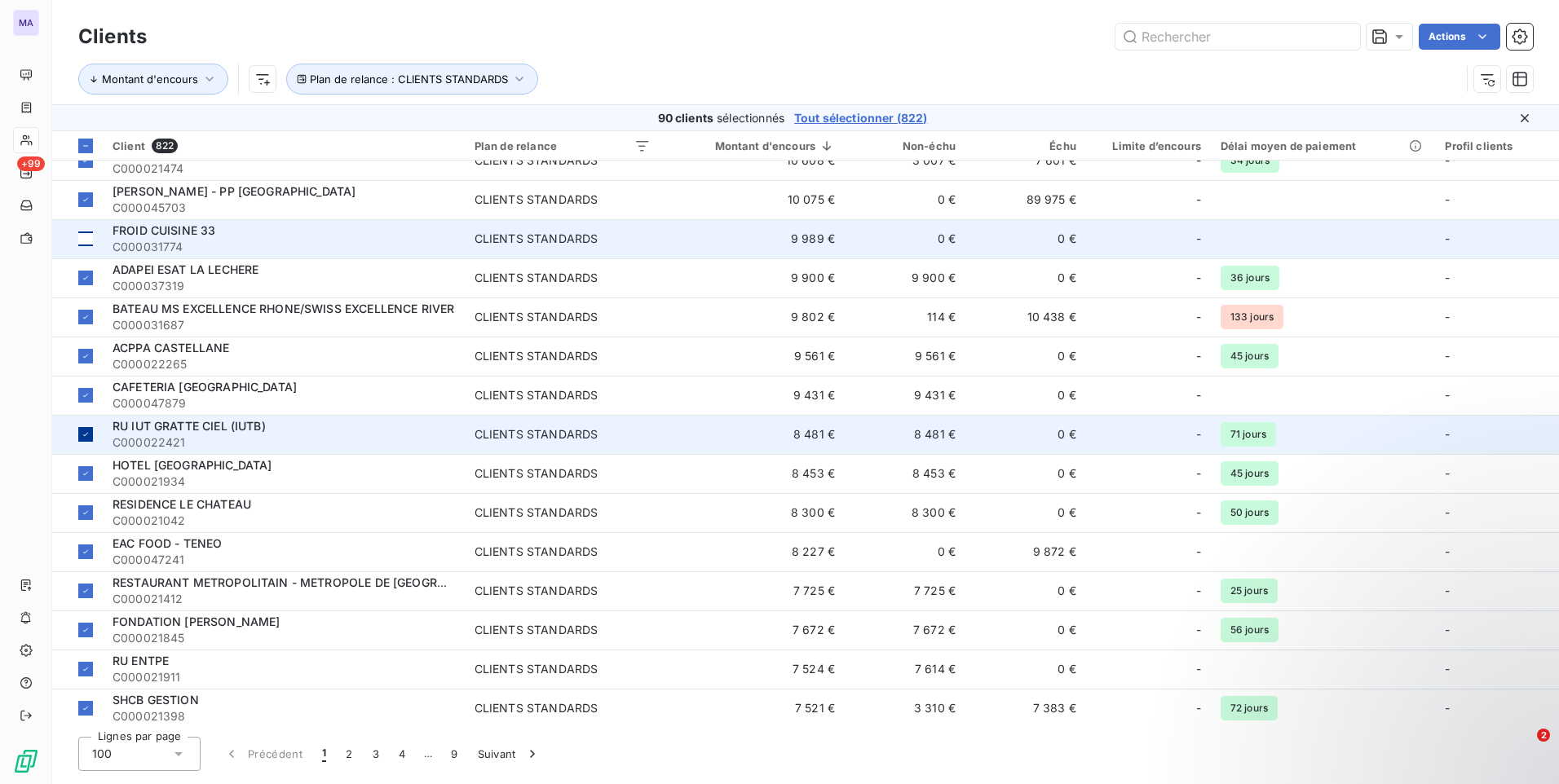
click at [88, 435] on icon at bounding box center [86, 434] width 10 height 10
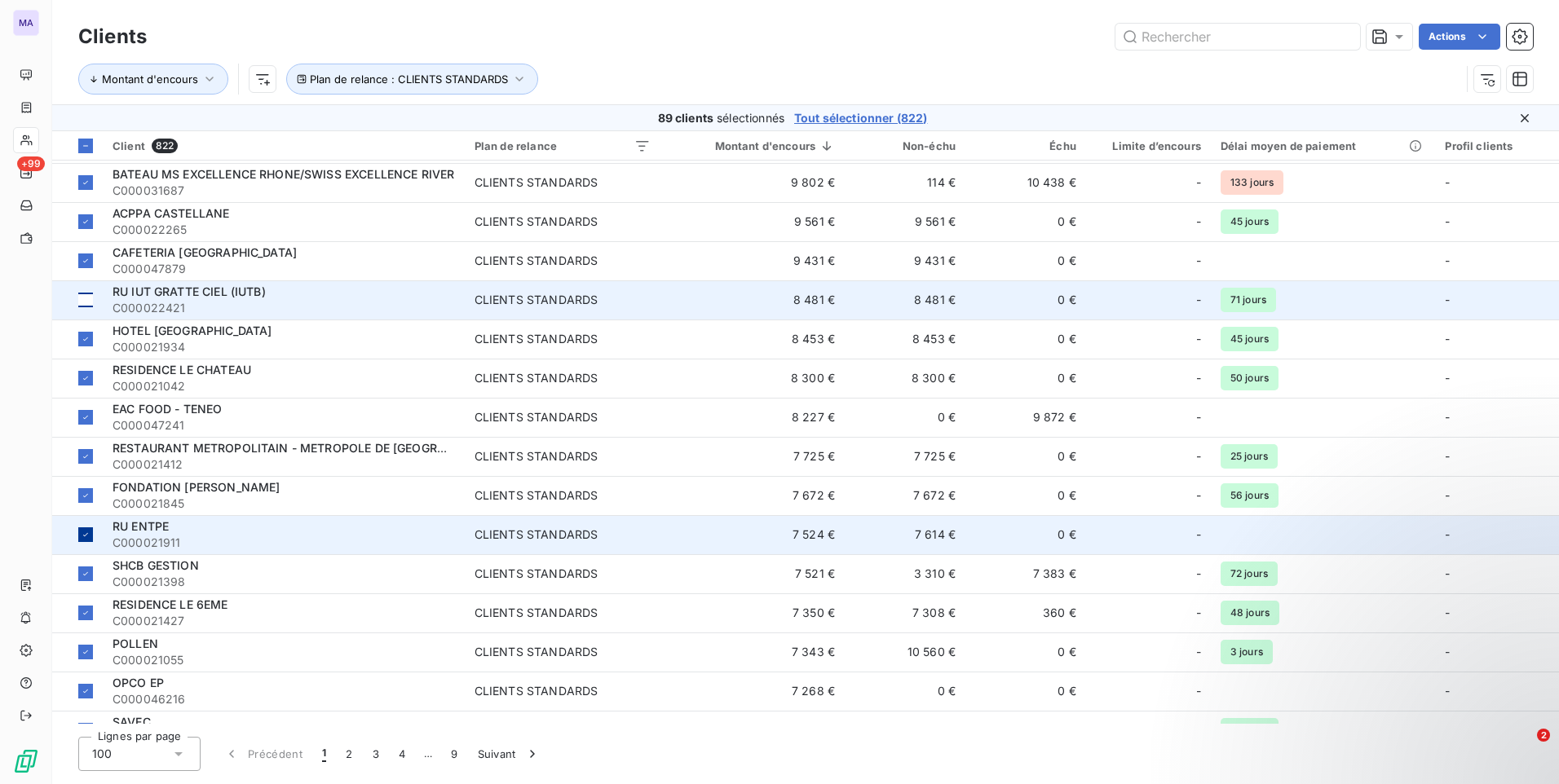
scroll to position [1630, 0]
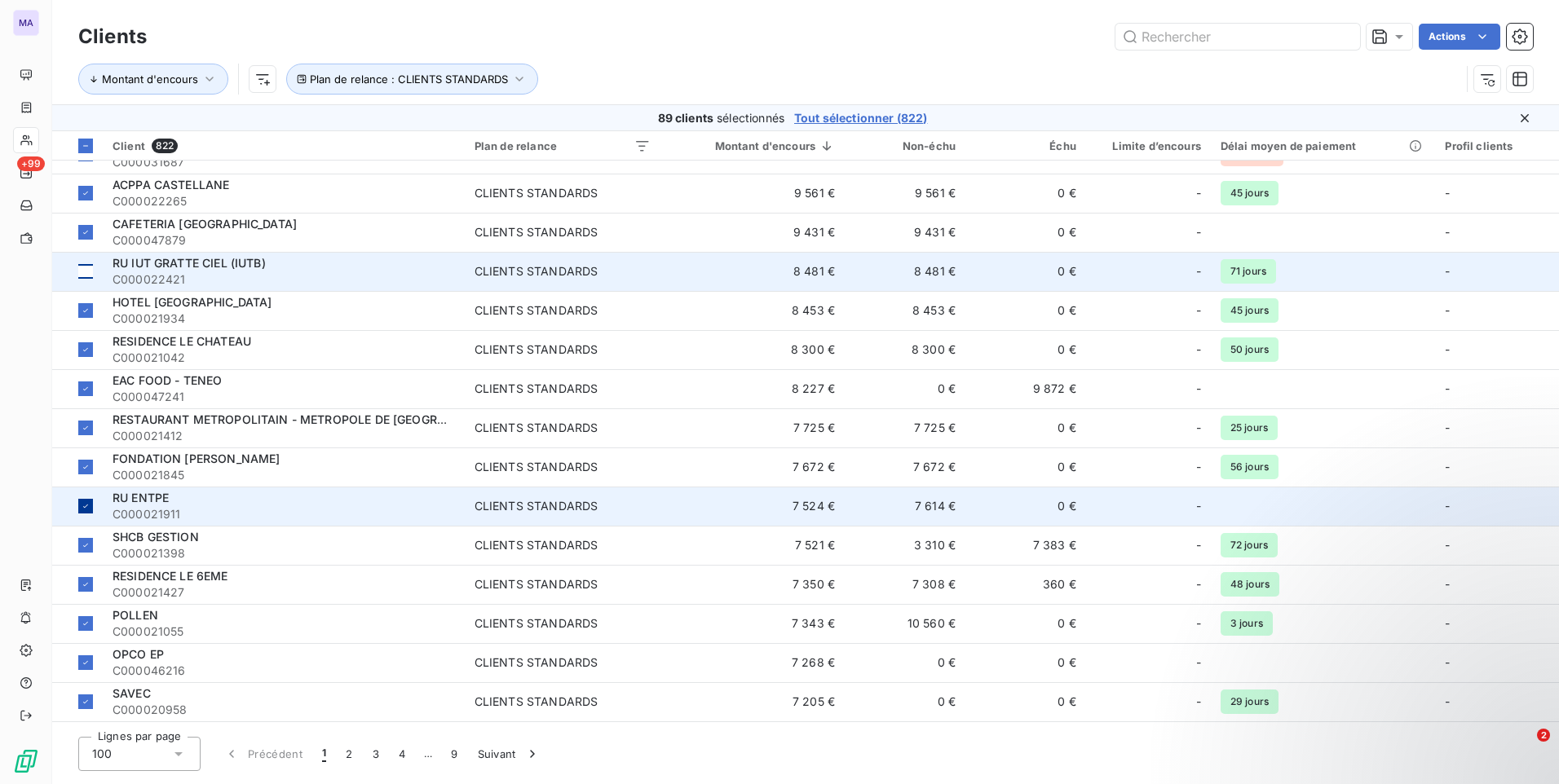
click at [89, 505] on icon at bounding box center [86, 506] width 10 height 10
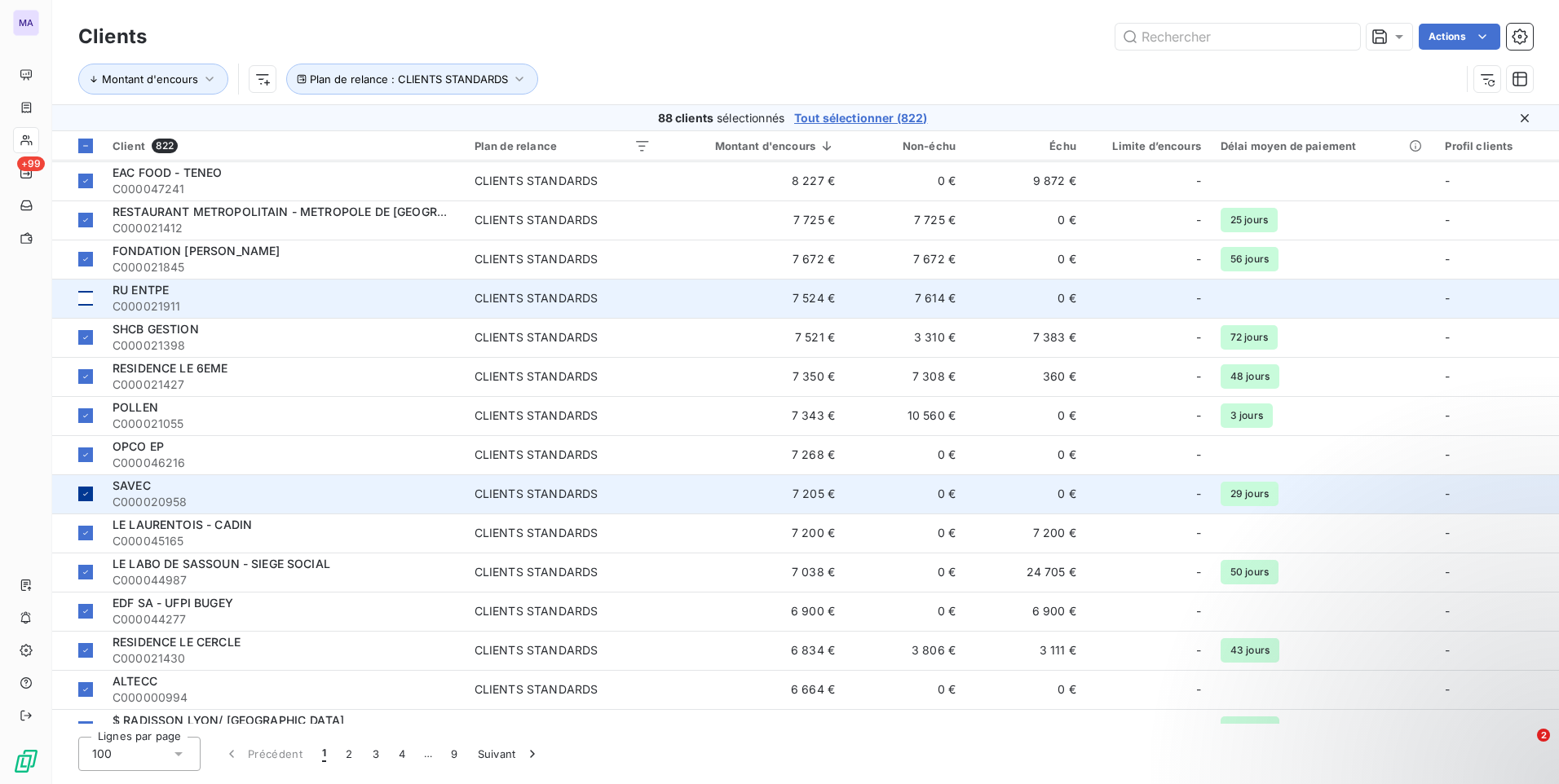
scroll to position [1874, 0]
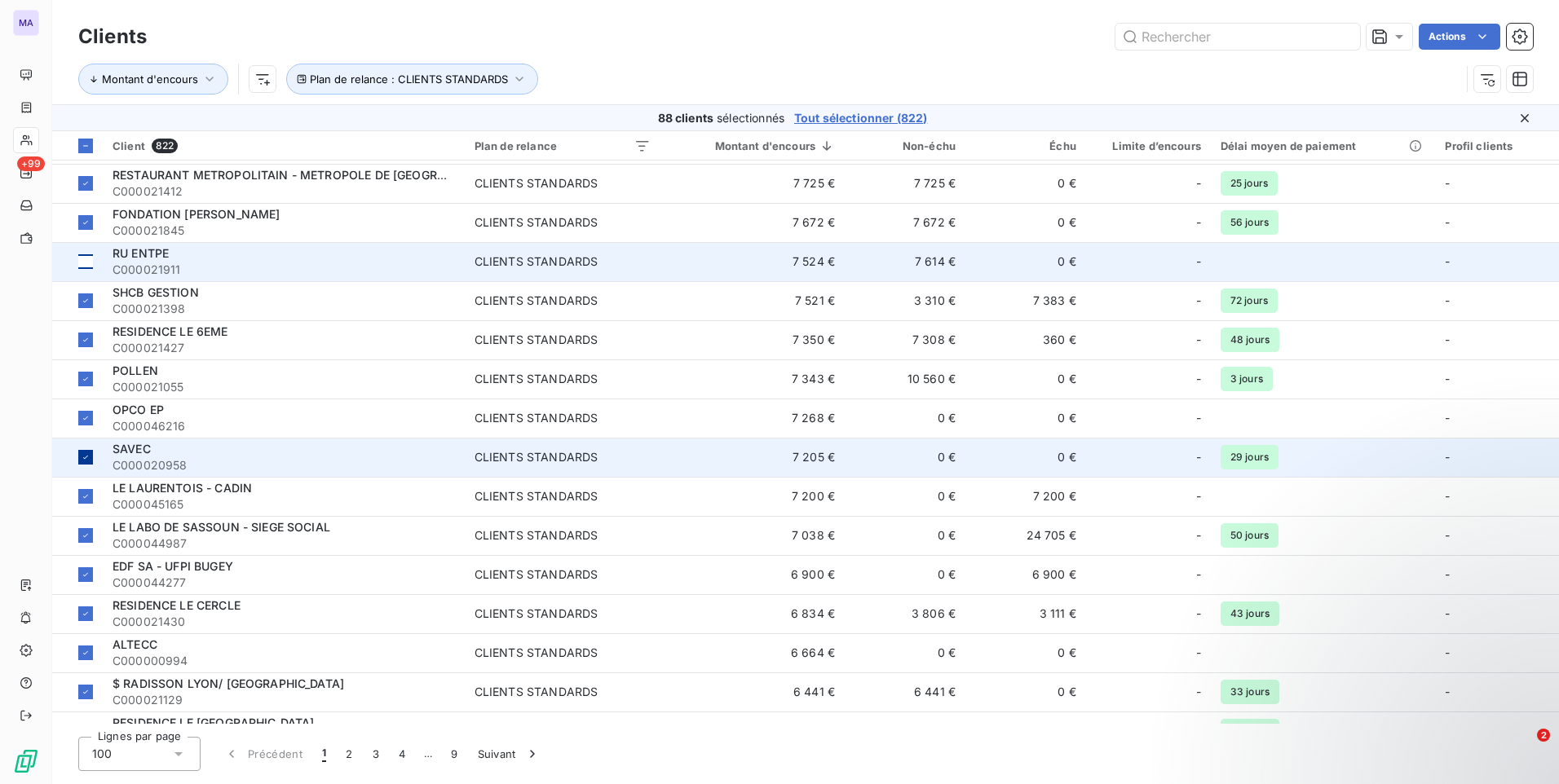
click at [83, 457] on icon at bounding box center [86, 457] width 10 height 10
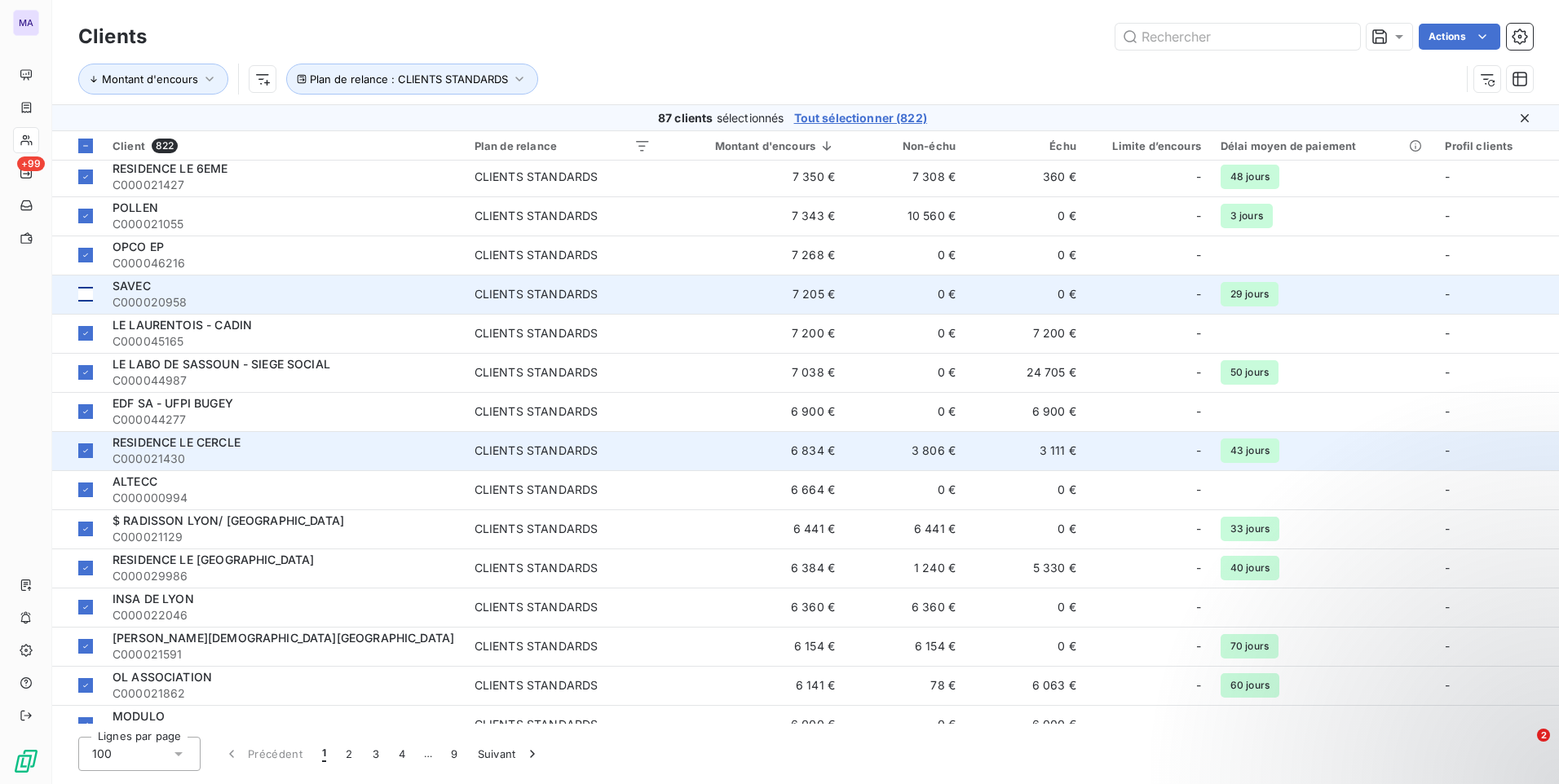
scroll to position [2118, 0]
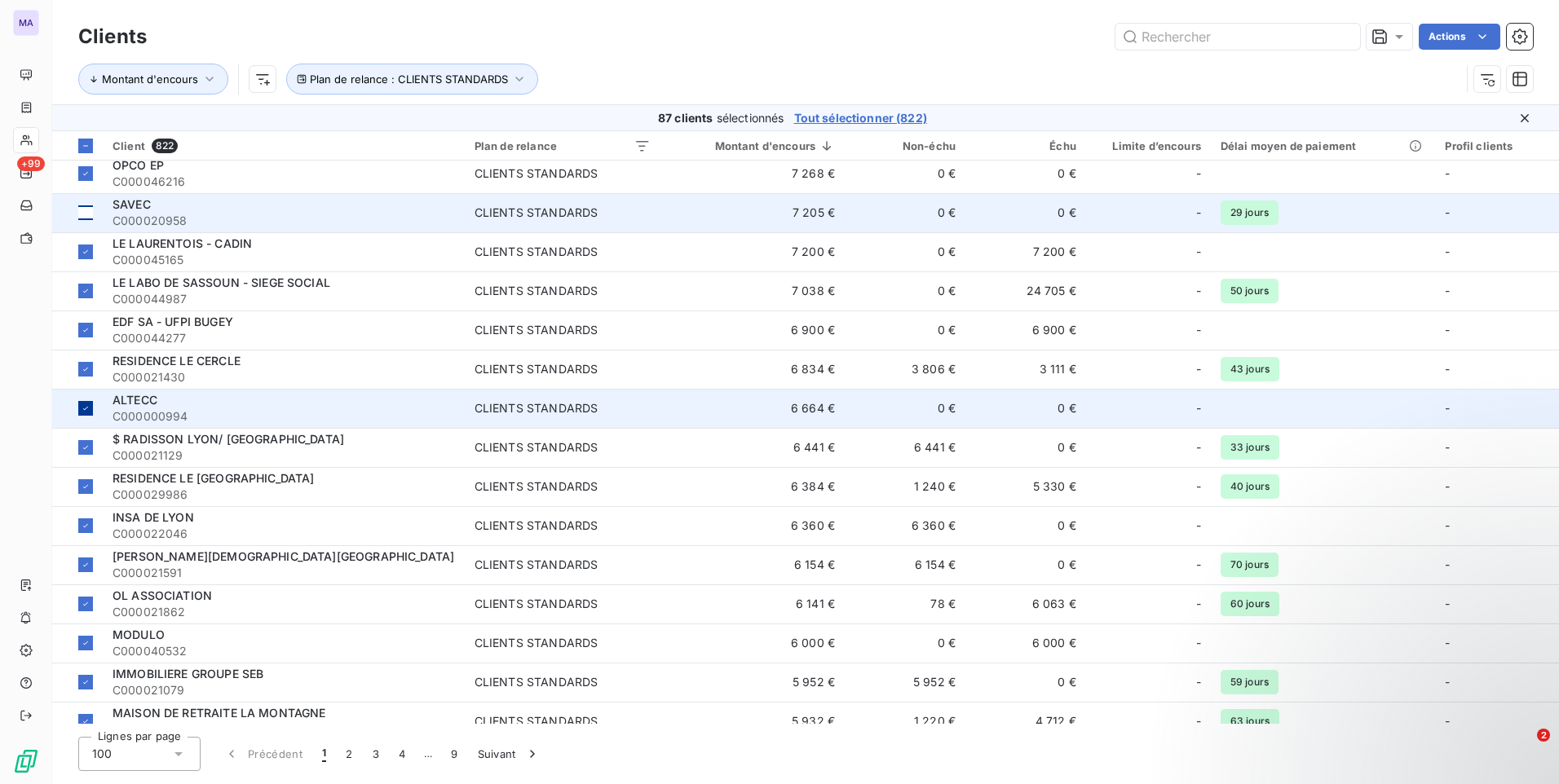
click at [92, 409] on div at bounding box center [86, 409] width 15 height 15
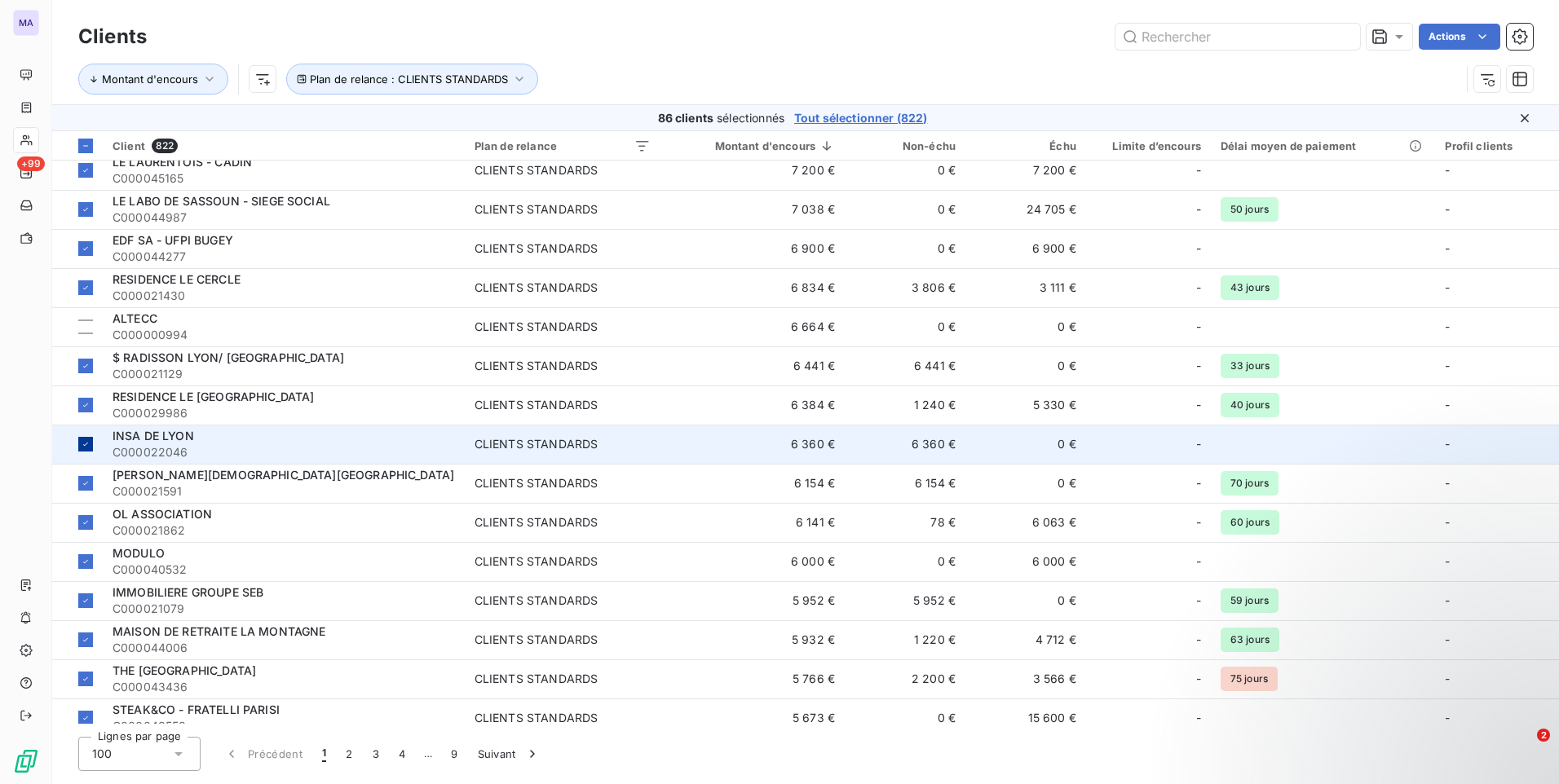
scroll to position [2282, 0]
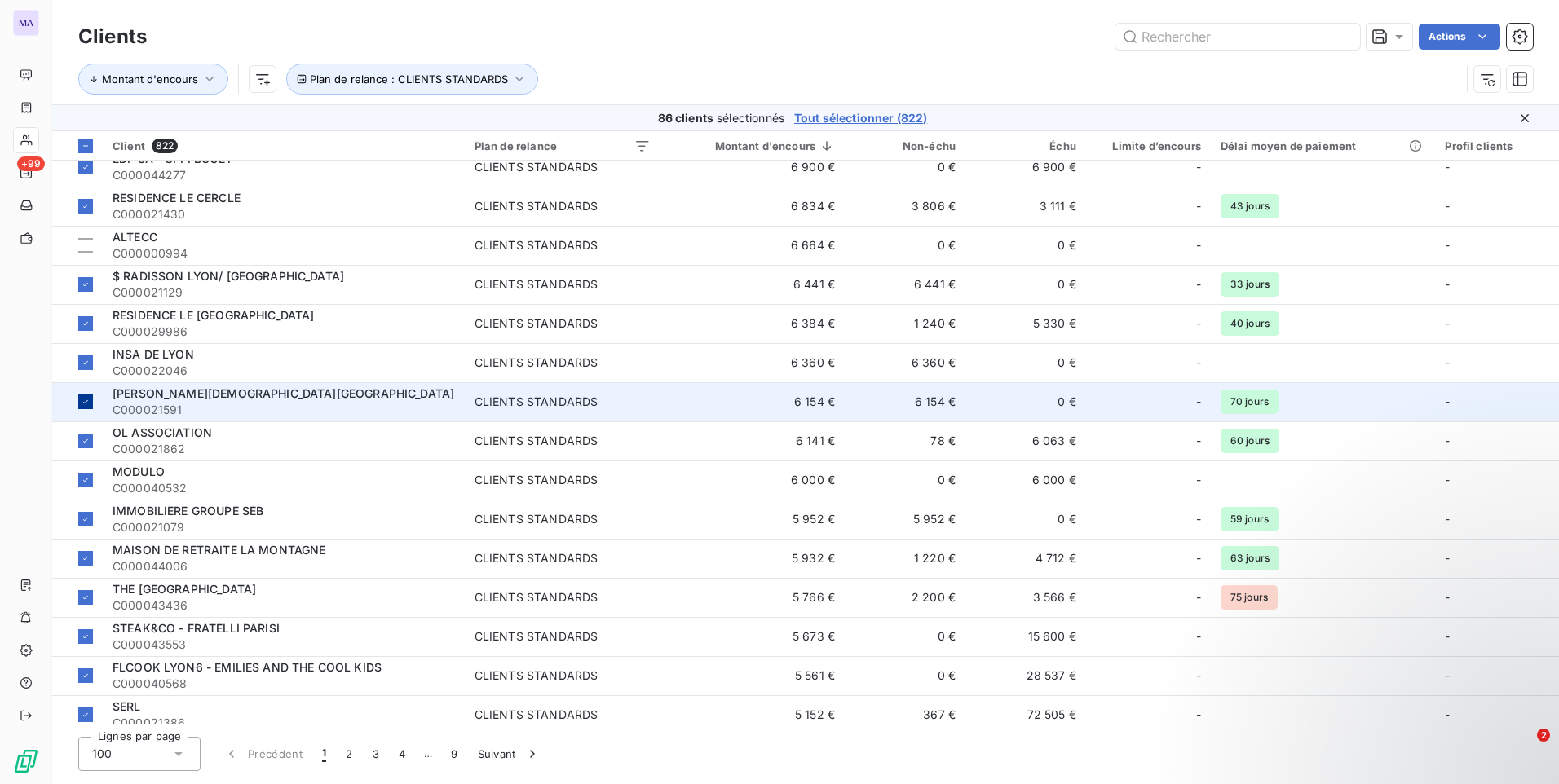
click at [88, 404] on icon at bounding box center [86, 402] width 10 height 10
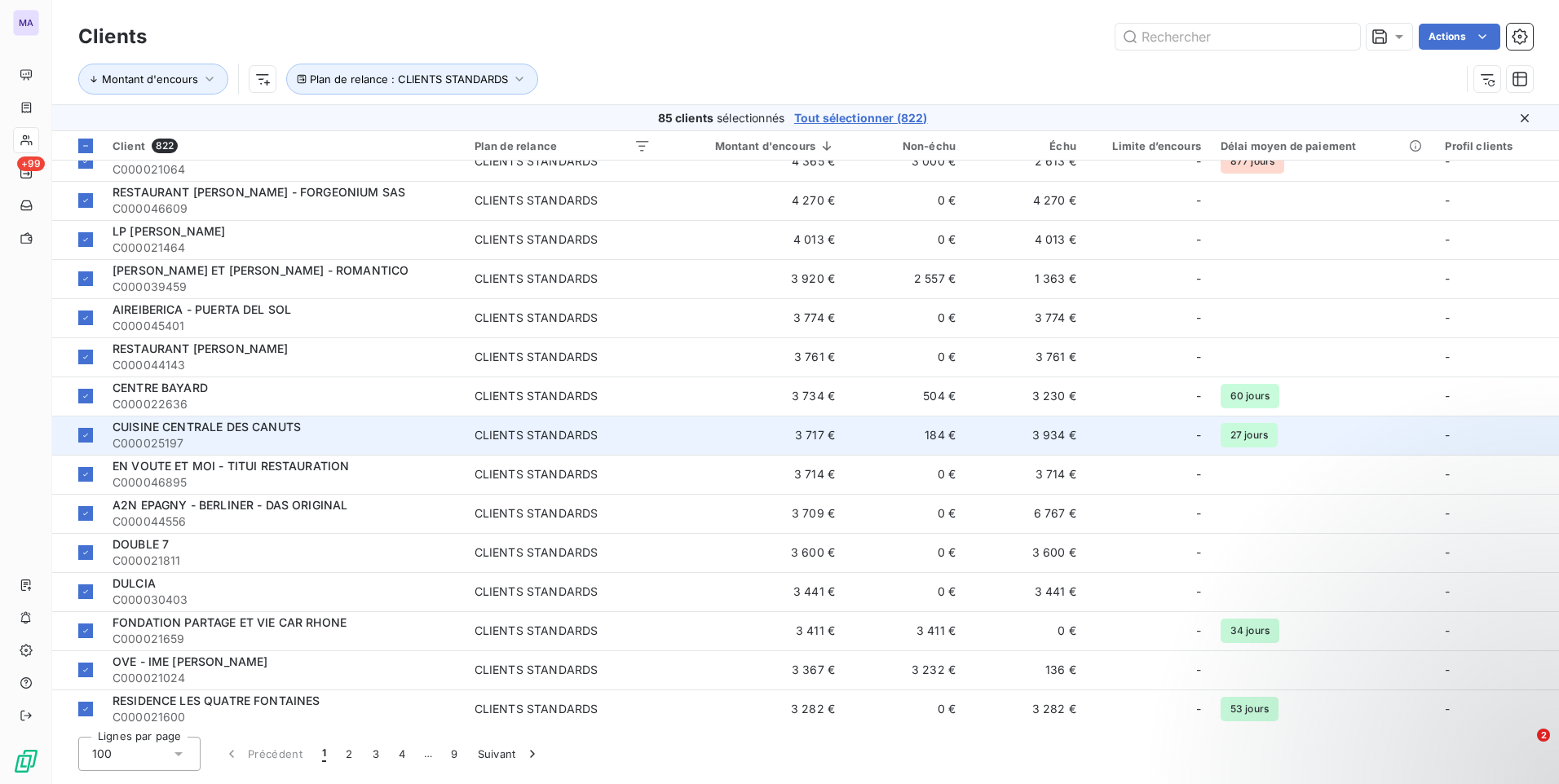
scroll to position [3096, 0]
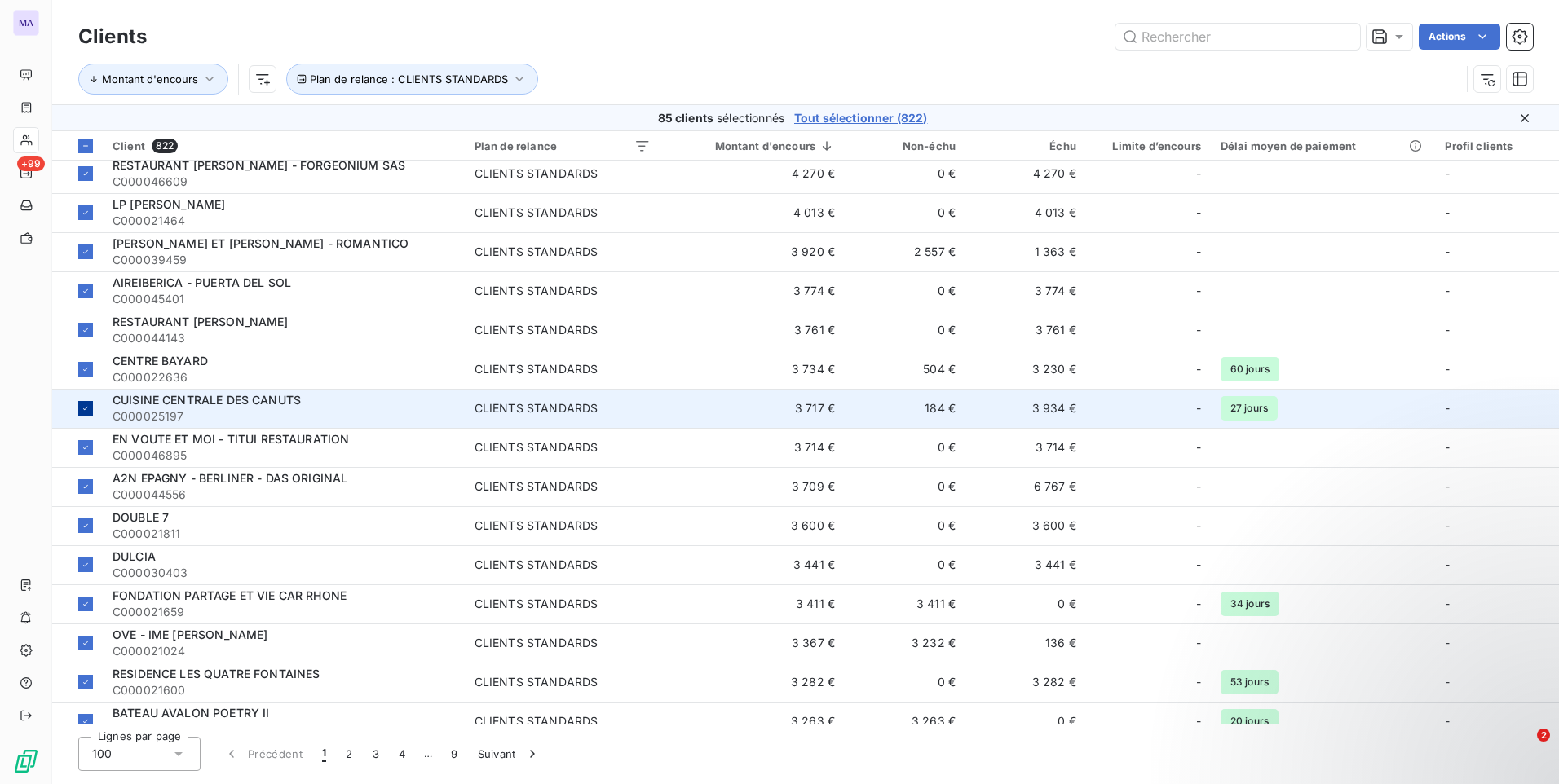
click at [92, 410] on div at bounding box center [86, 409] width 15 height 15
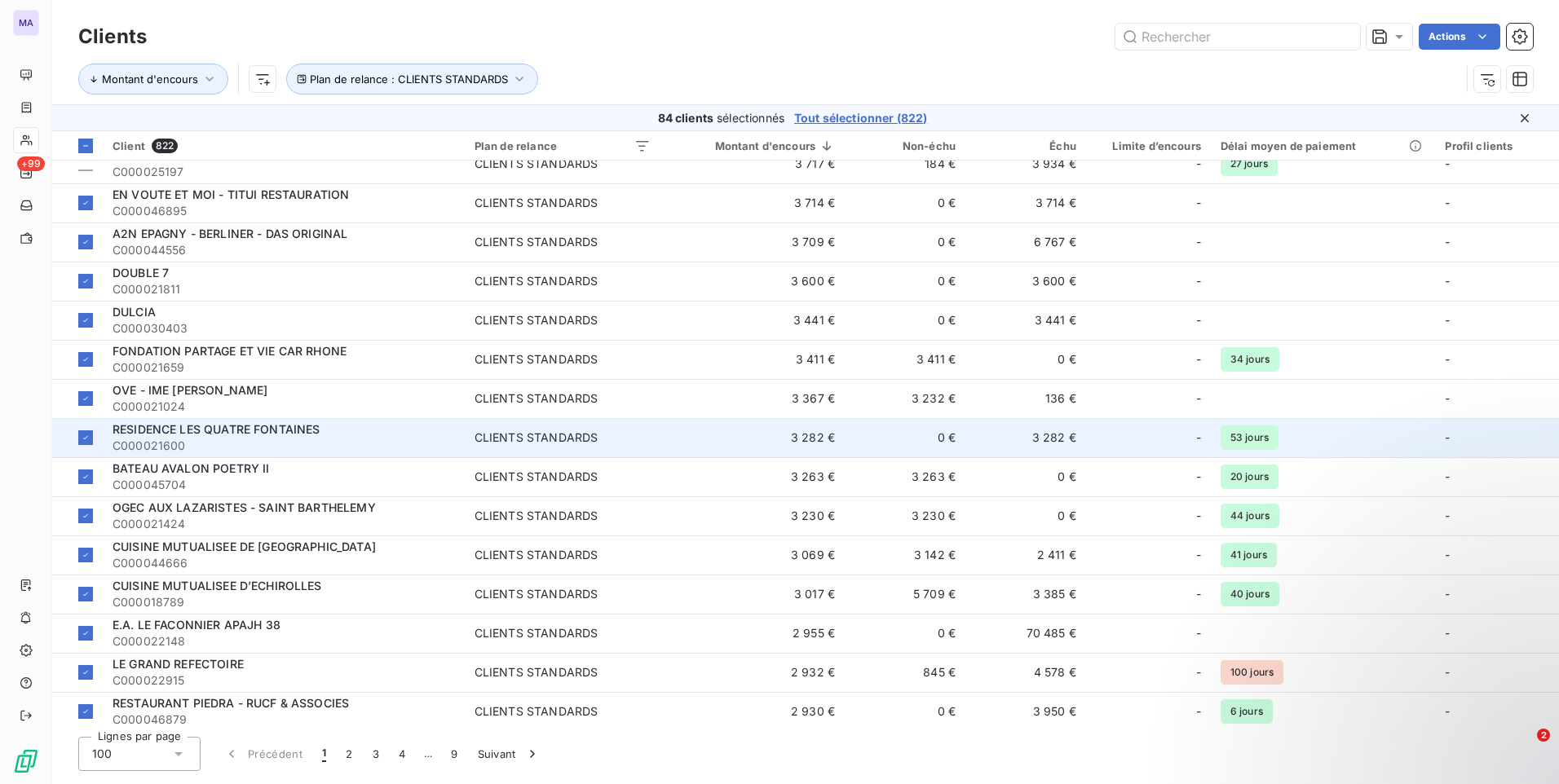
scroll to position [3349, 0]
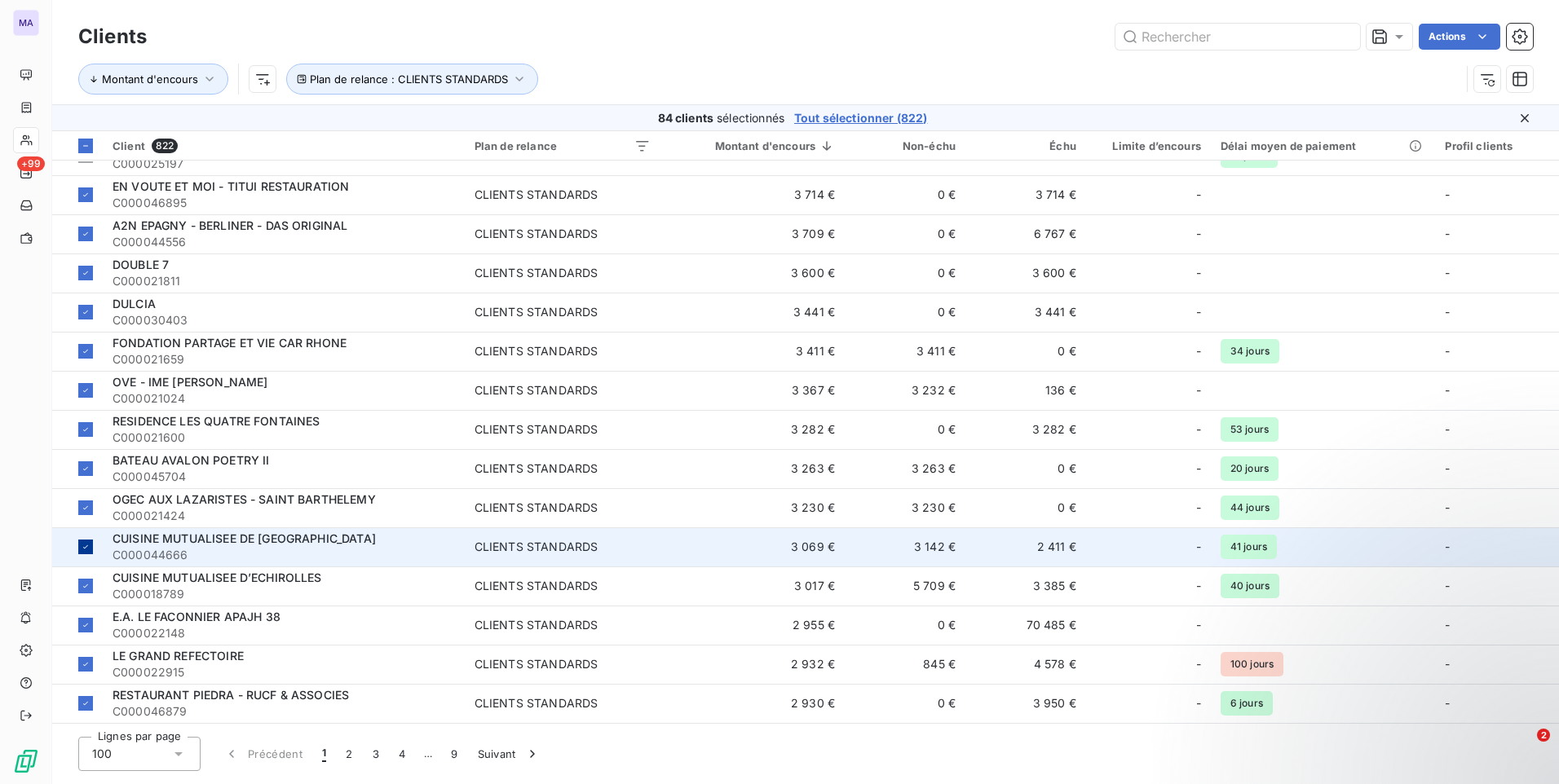
click at [94, 539] on td at bounding box center [77, 546] width 50 height 39
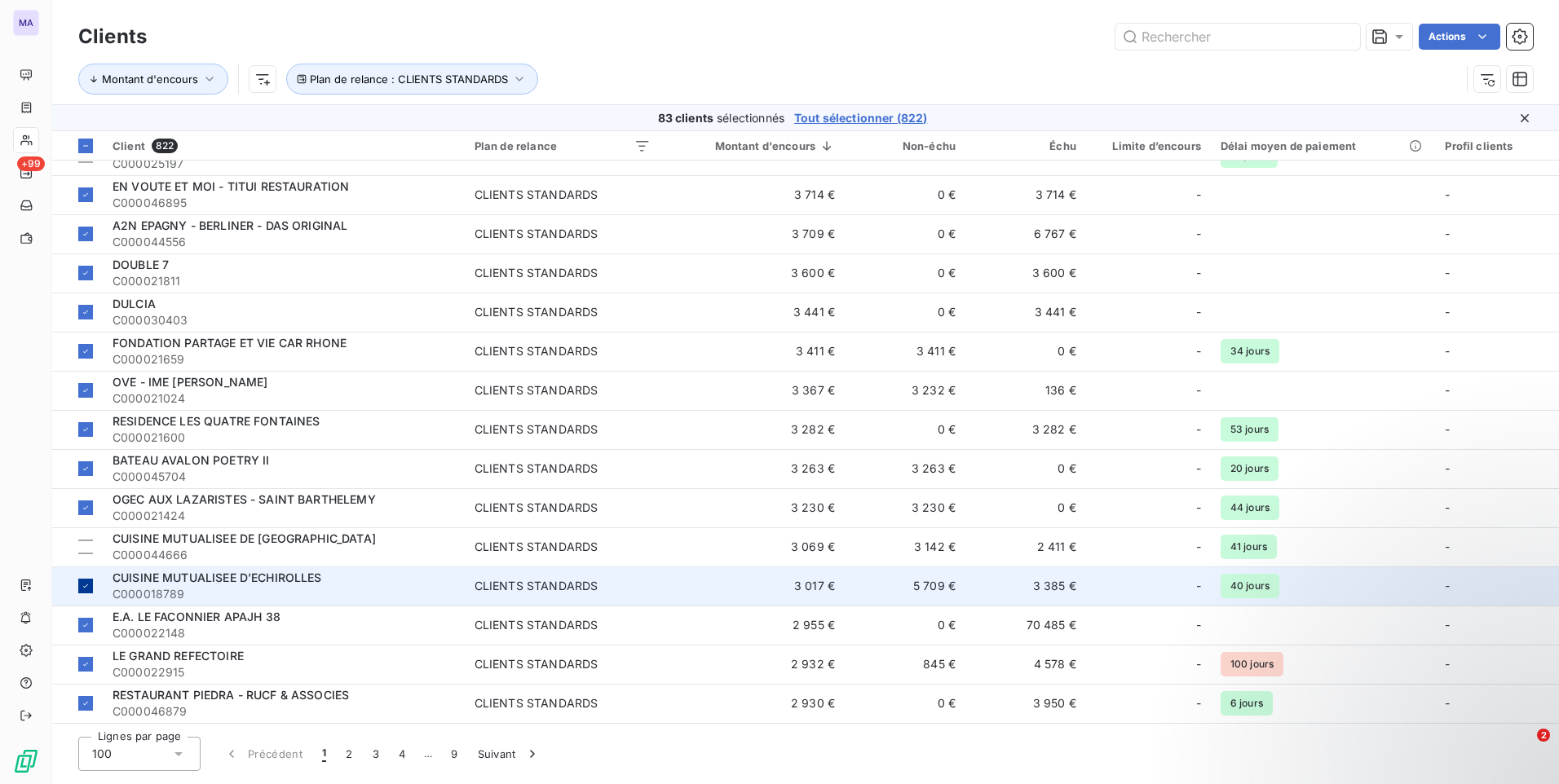
click at [80, 588] on div at bounding box center [86, 586] width 15 height 15
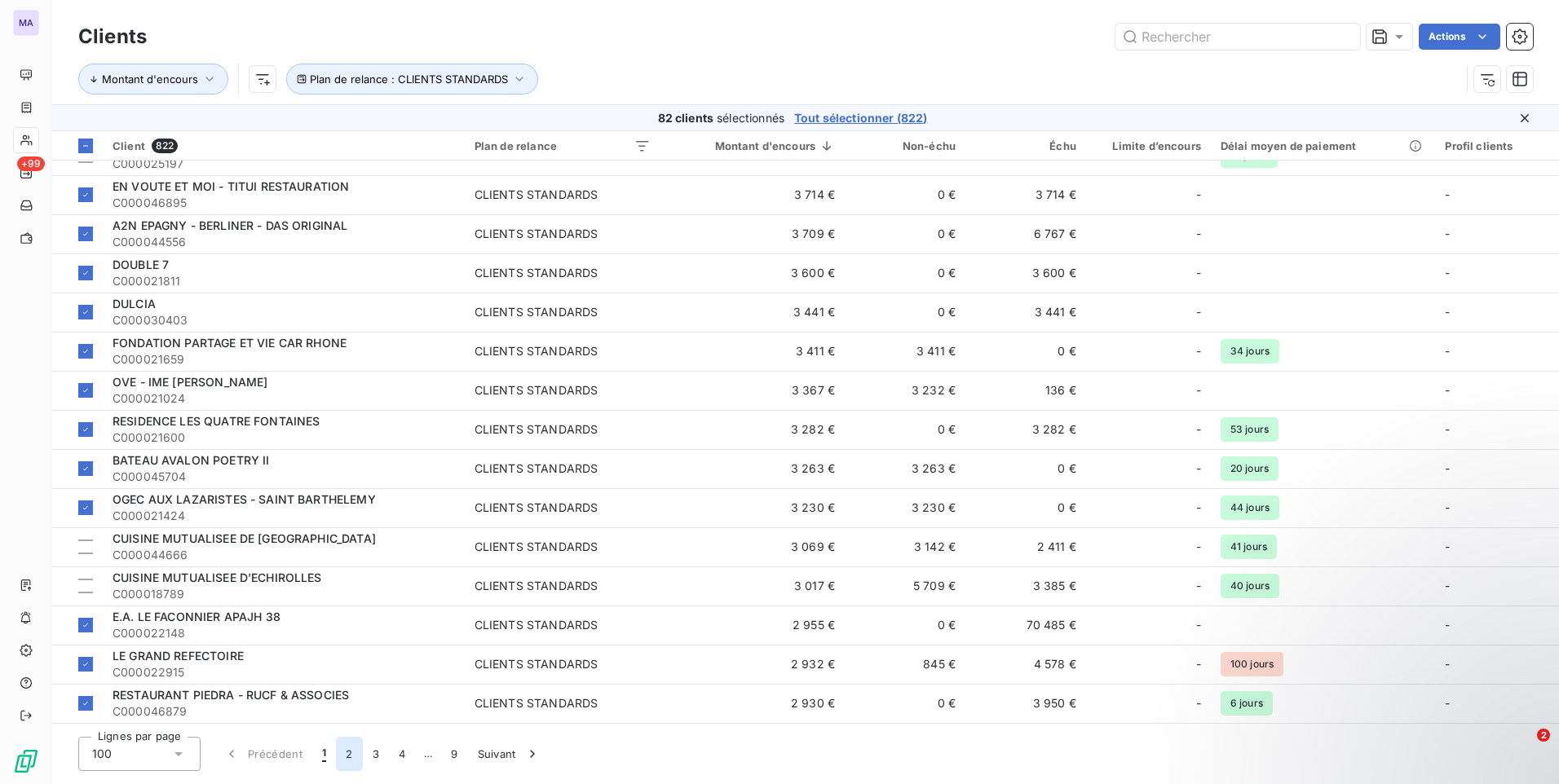
click at [347, 758] on button "2" at bounding box center [349, 753] width 26 height 34
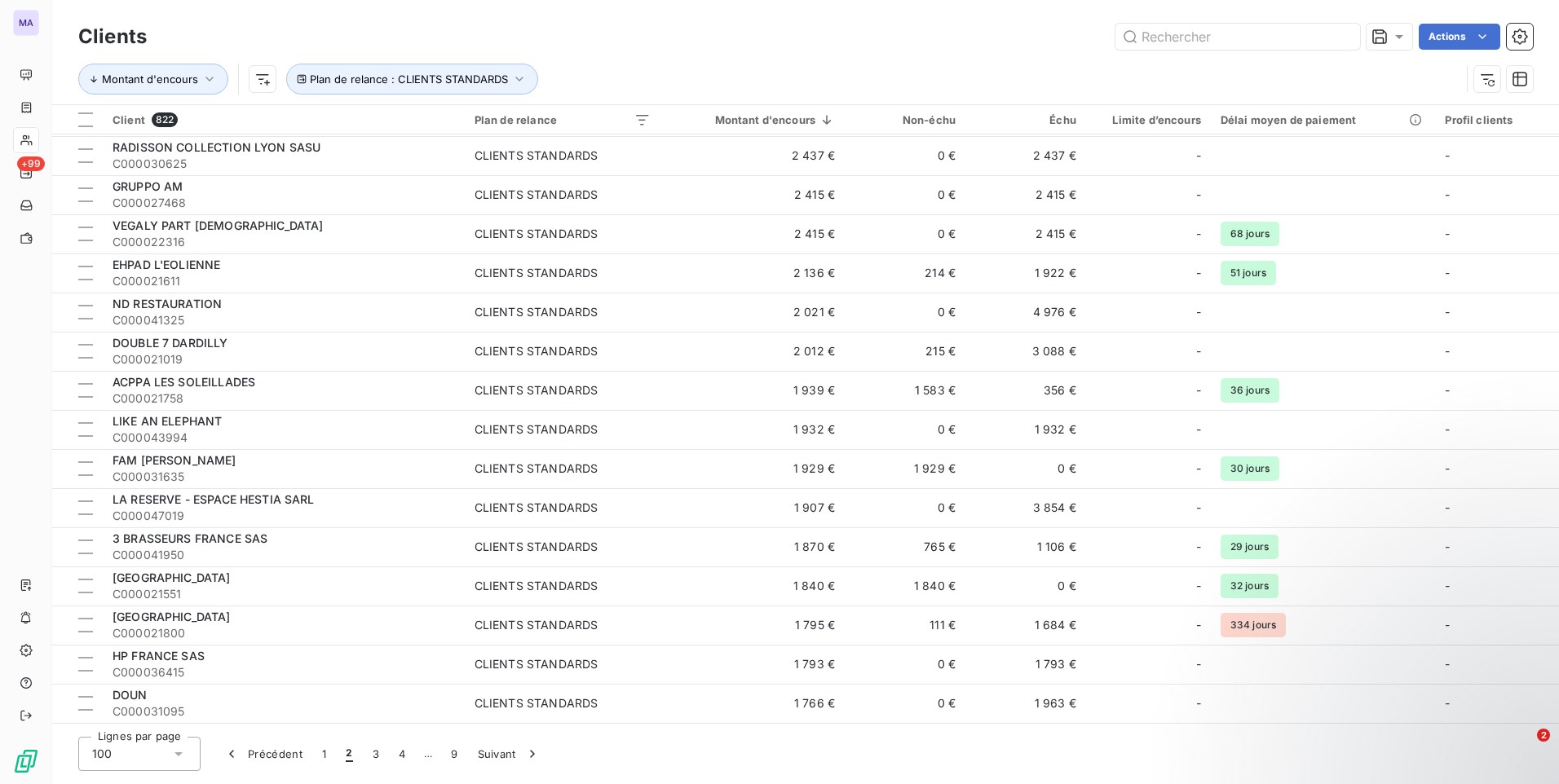
scroll to position [0, 0]
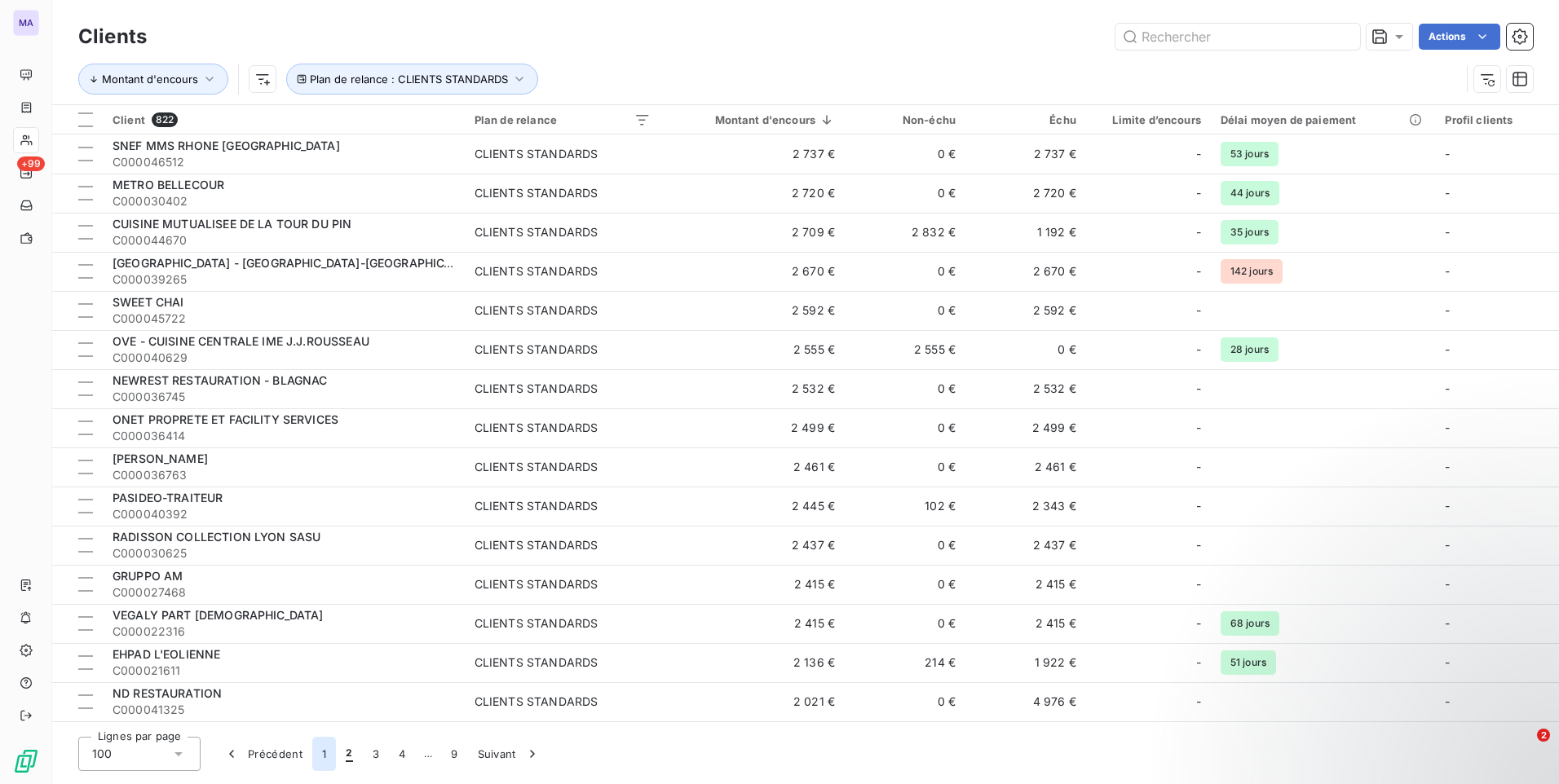
click at [325, 763] on button "1" at bounding box center [324, 753] width 24 height 34
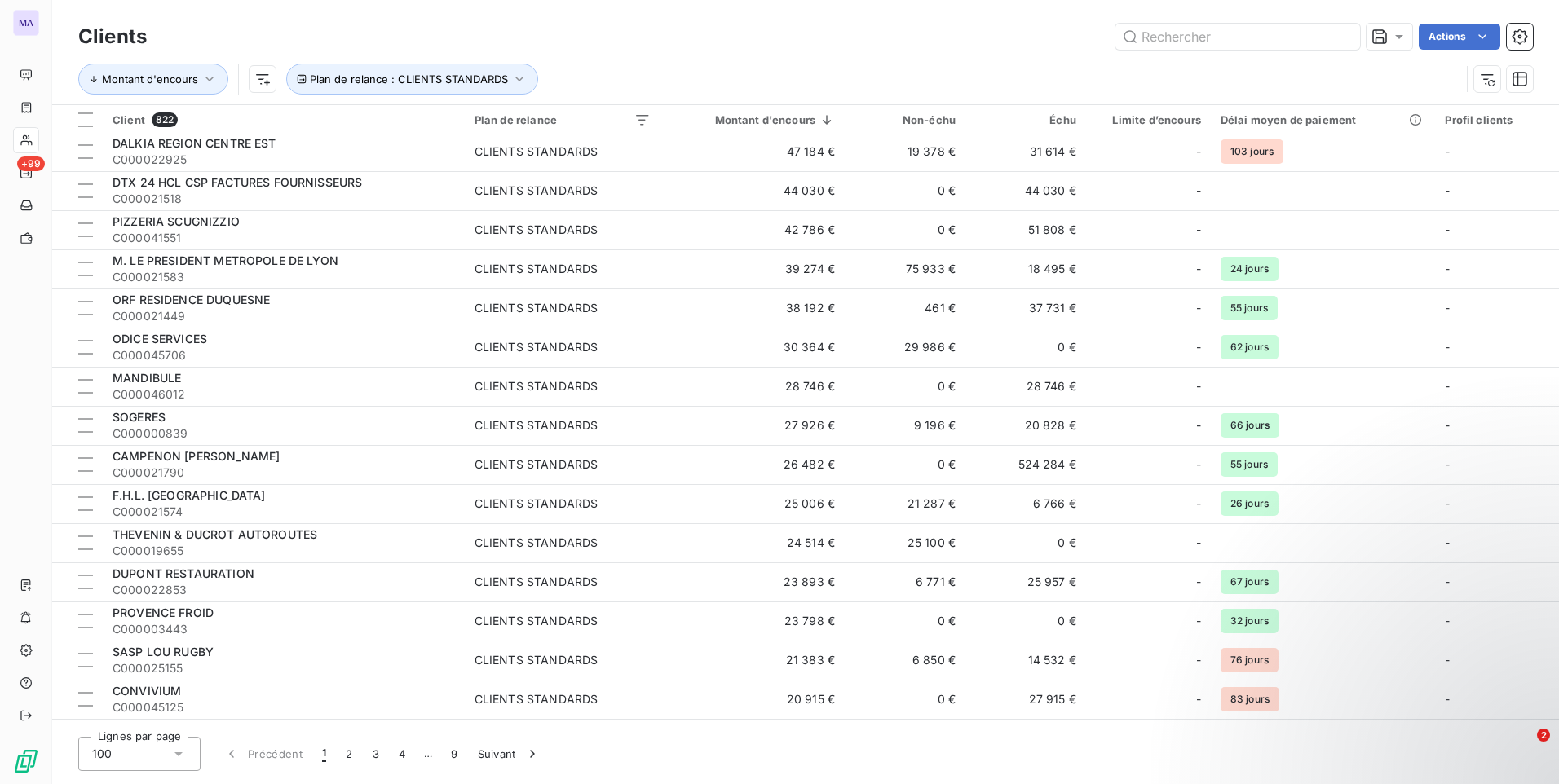
scroll to position [244, 0]
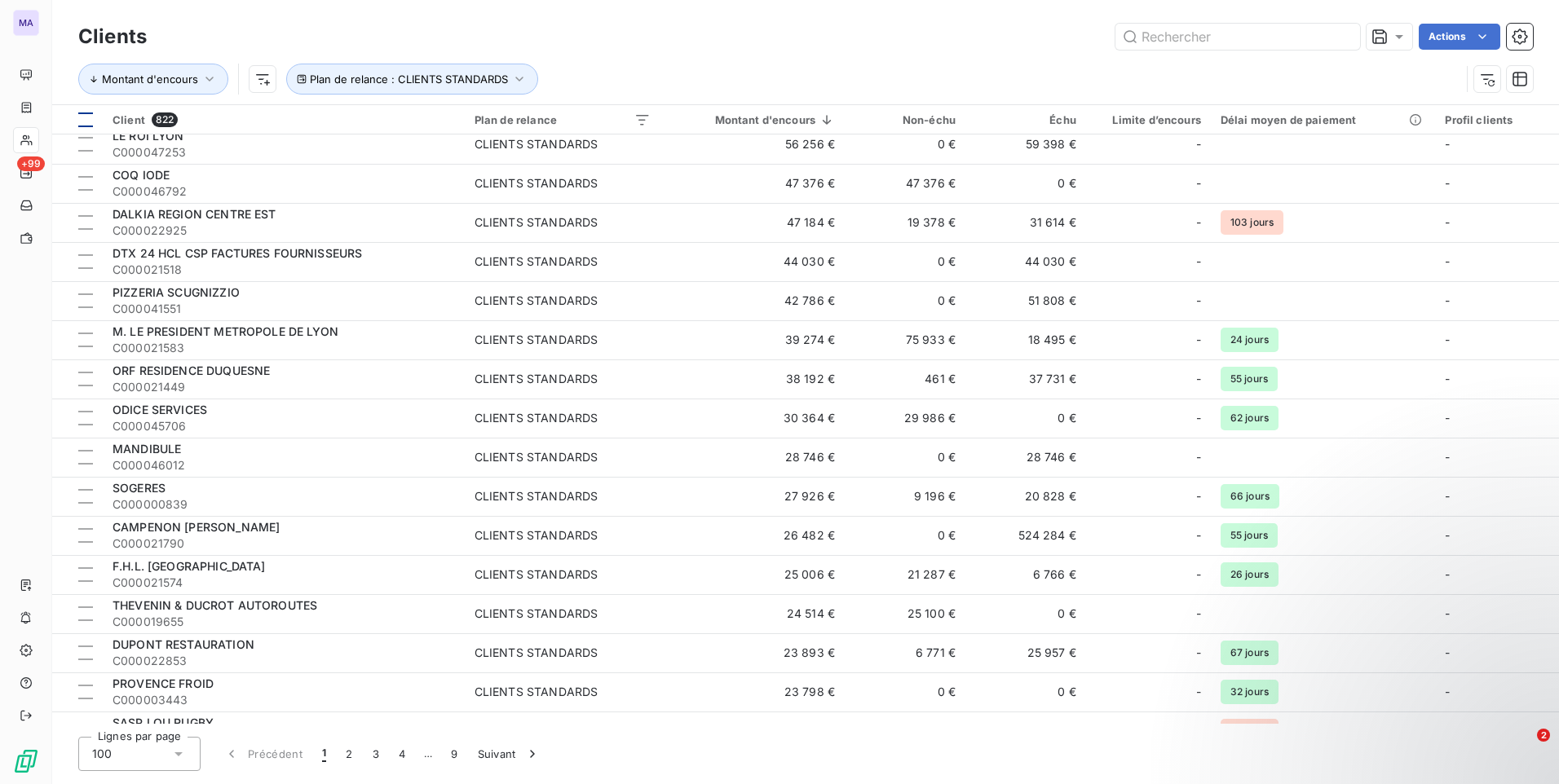
click at [88, 121] on div at bounding box center [86, 120] width 15 height 15
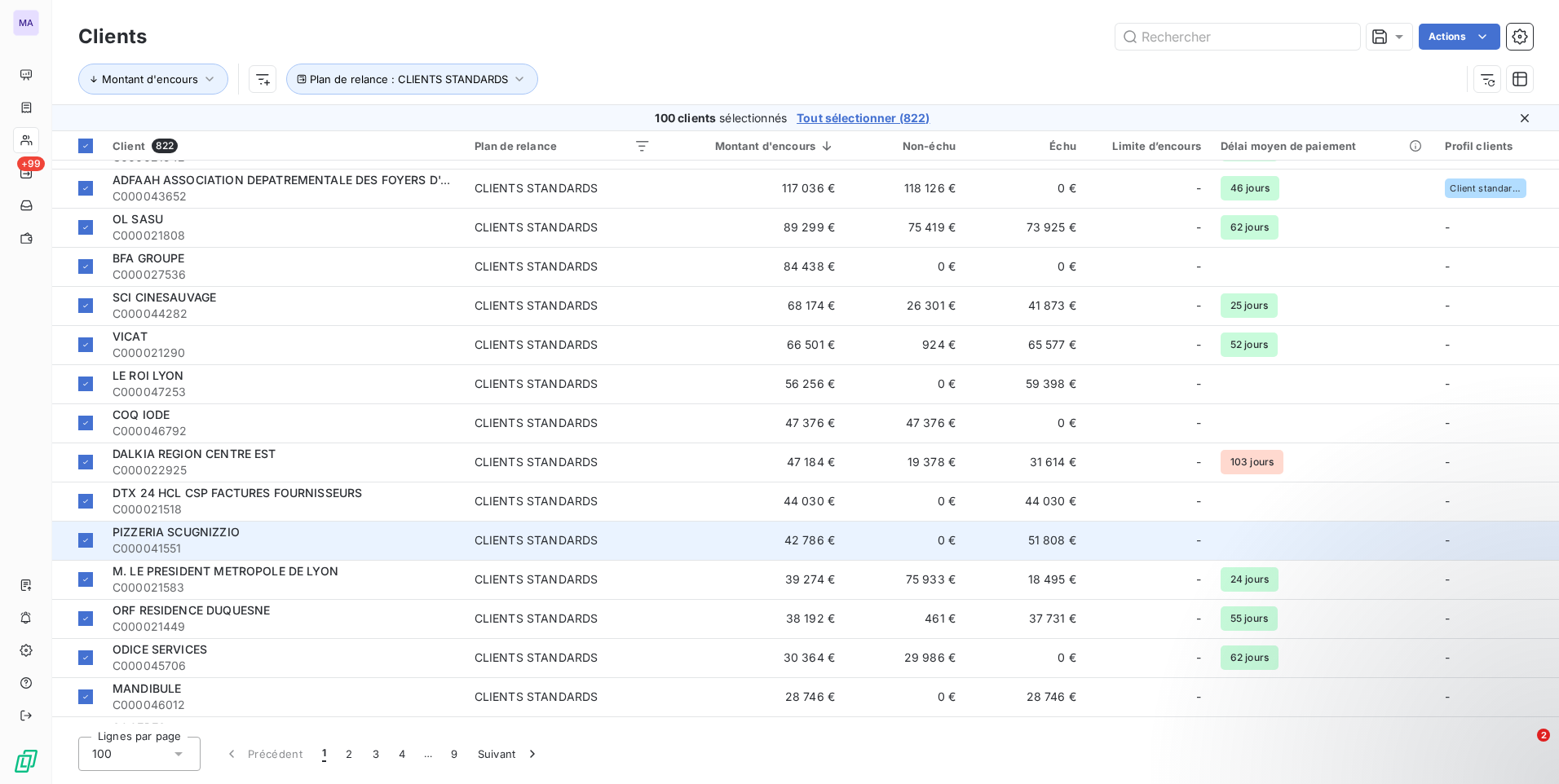
scroll to position [0, 0]
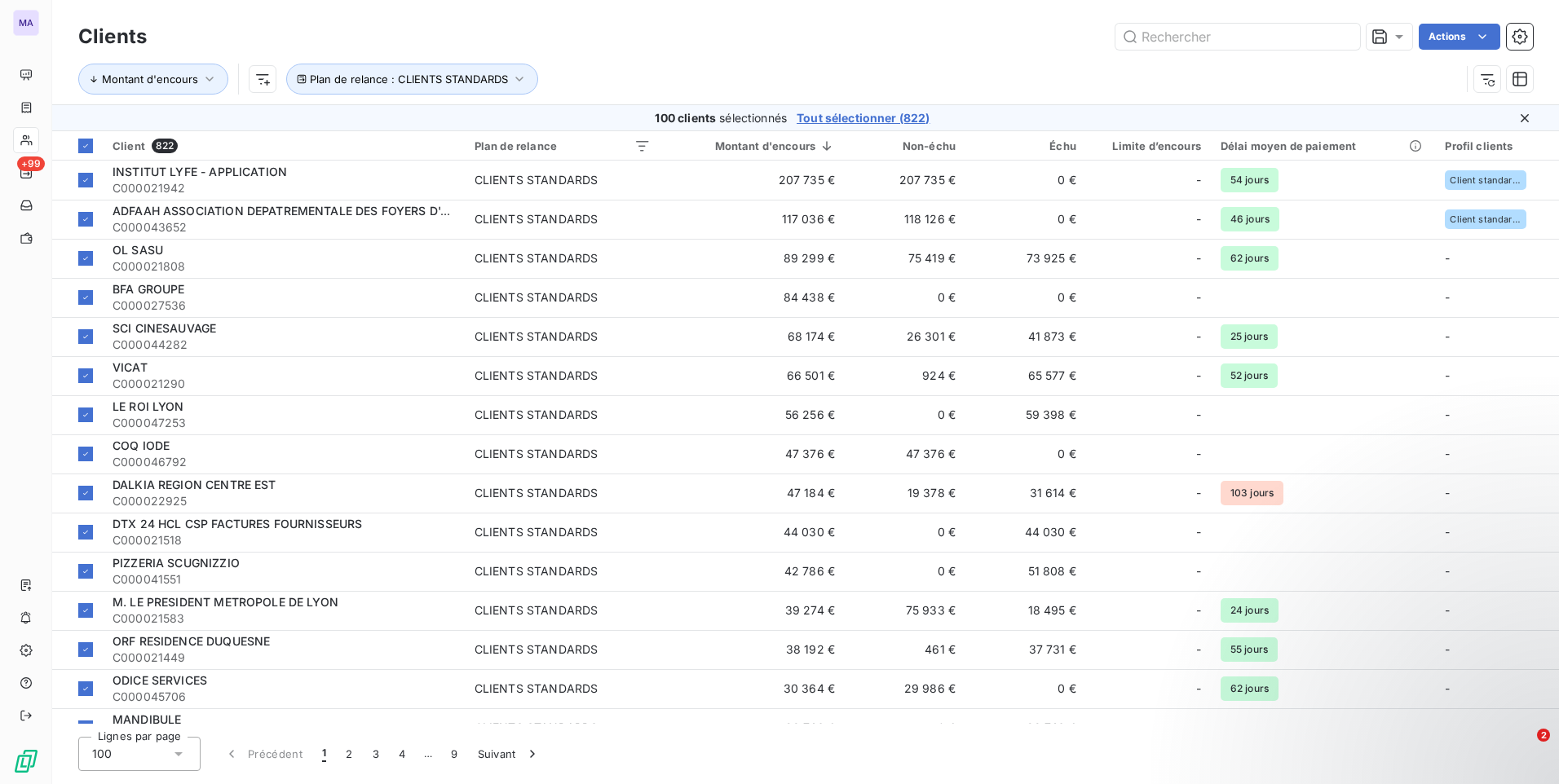
click at [829, 120] on span "Tout sélectionner (822)" at bounding box center [863, 118] width 133 height 17
click at [498, 758] on button "Suivant" at bounding box center [509, 753] width 83 height 34
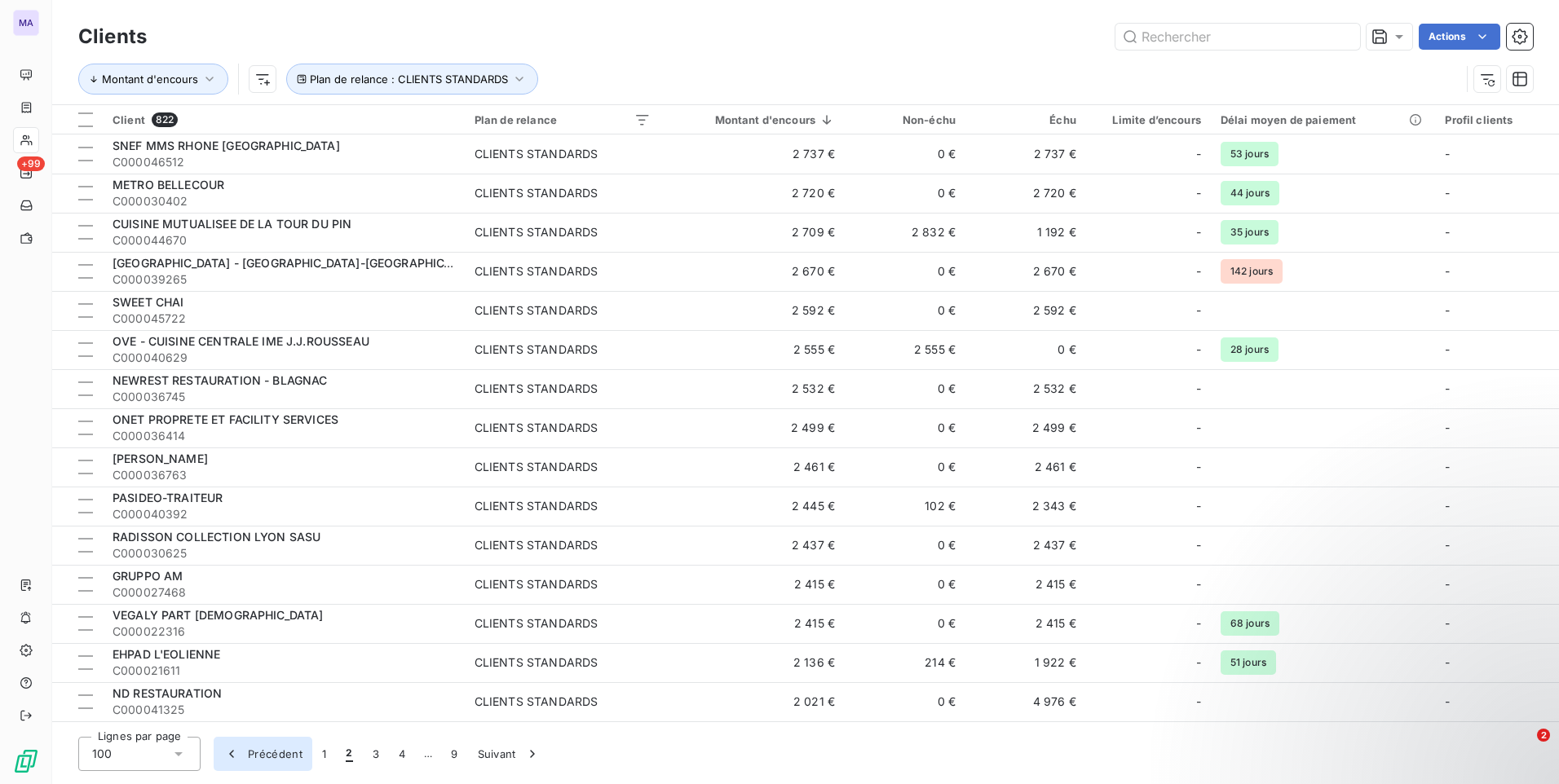
click at [265, 758] on button "Précédent" at bounding box center [263, 753] width 98 height 34
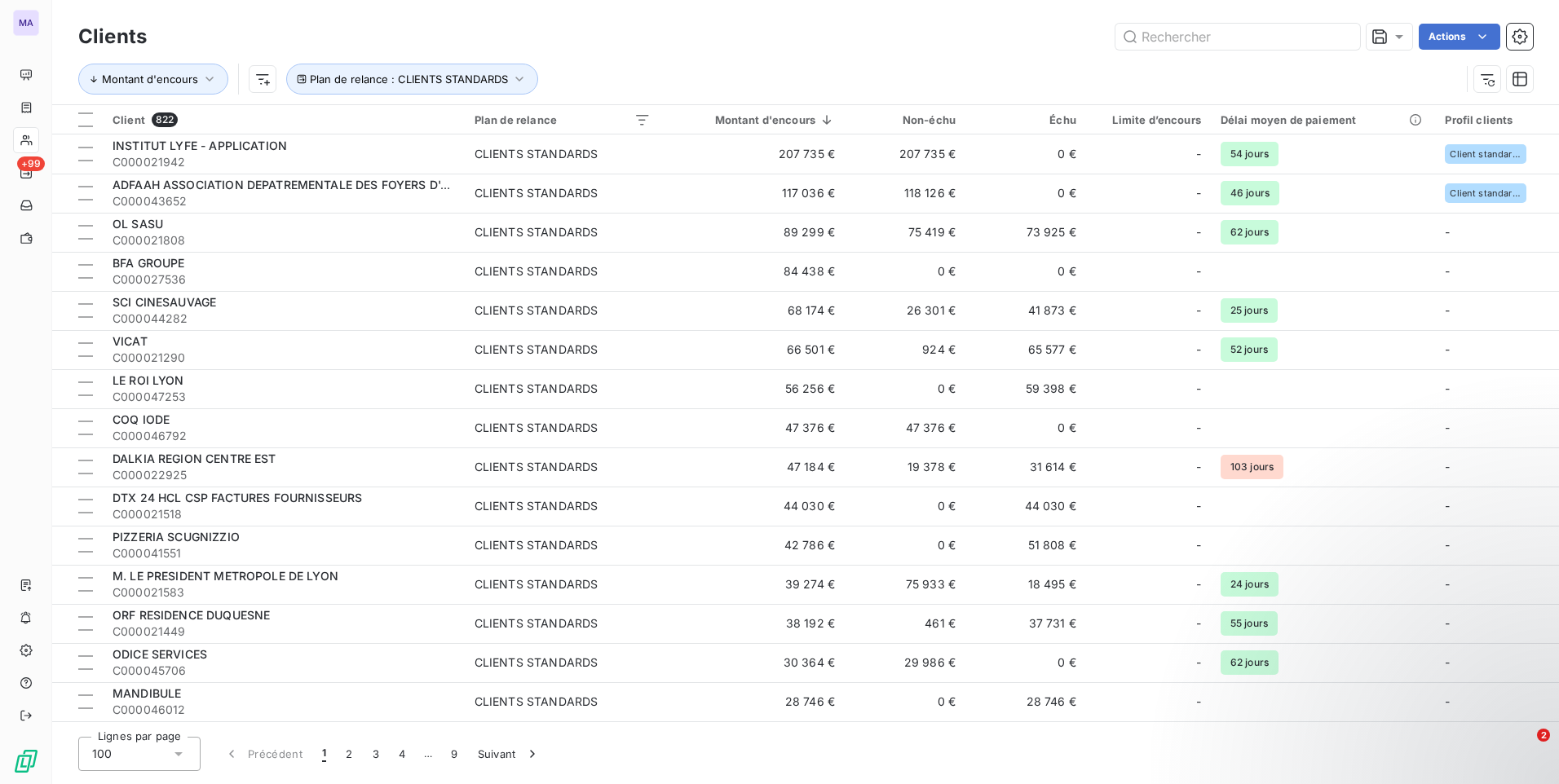
click at [765, 62] on div "Montant d'encours Plan de relance : CLIENTS STANDARDS" at bounding box center [805, 78] width 1454 height 50
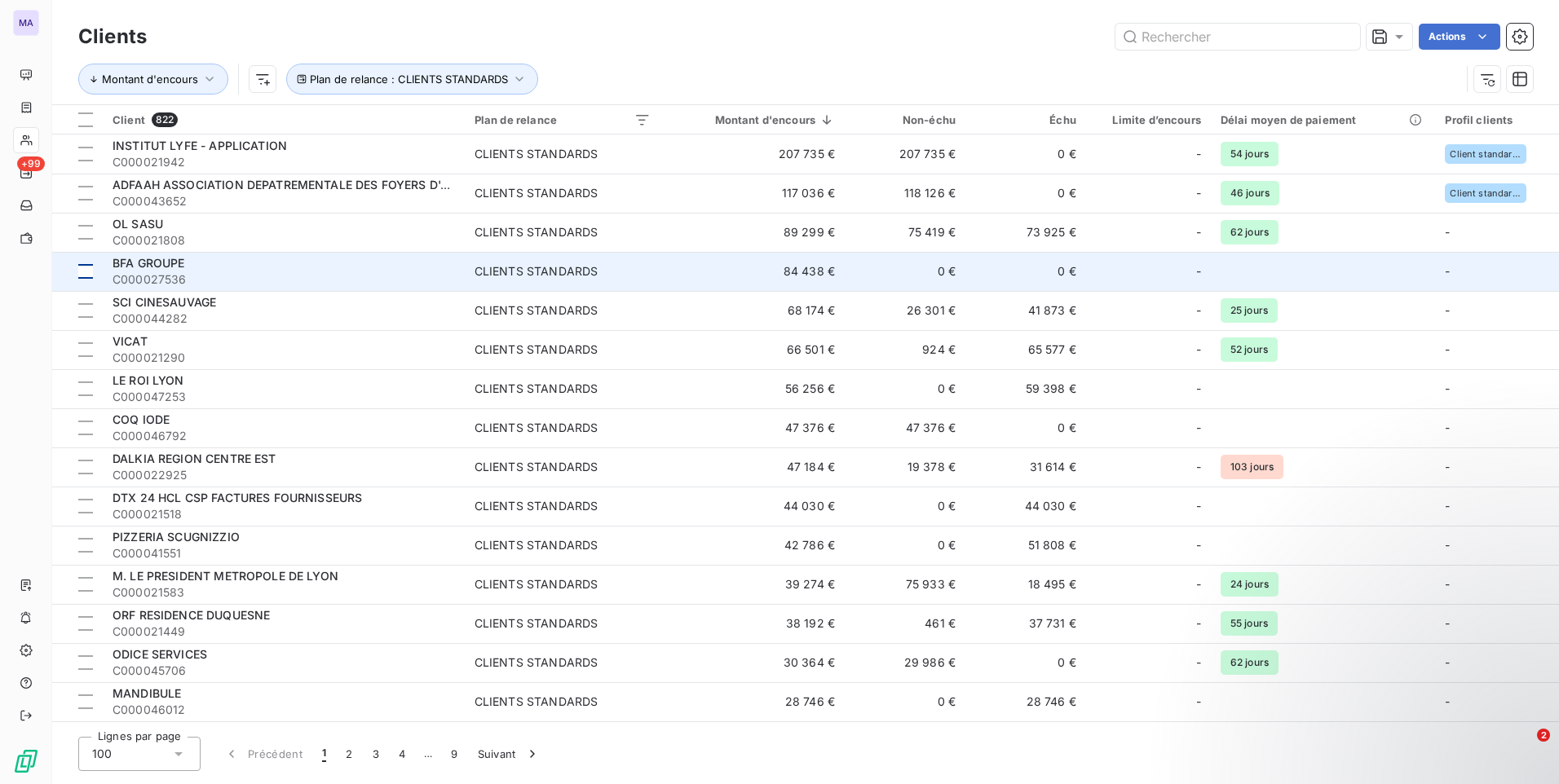
click at [82, 276] on div at bounding box center [86, 272] width 15 height 15
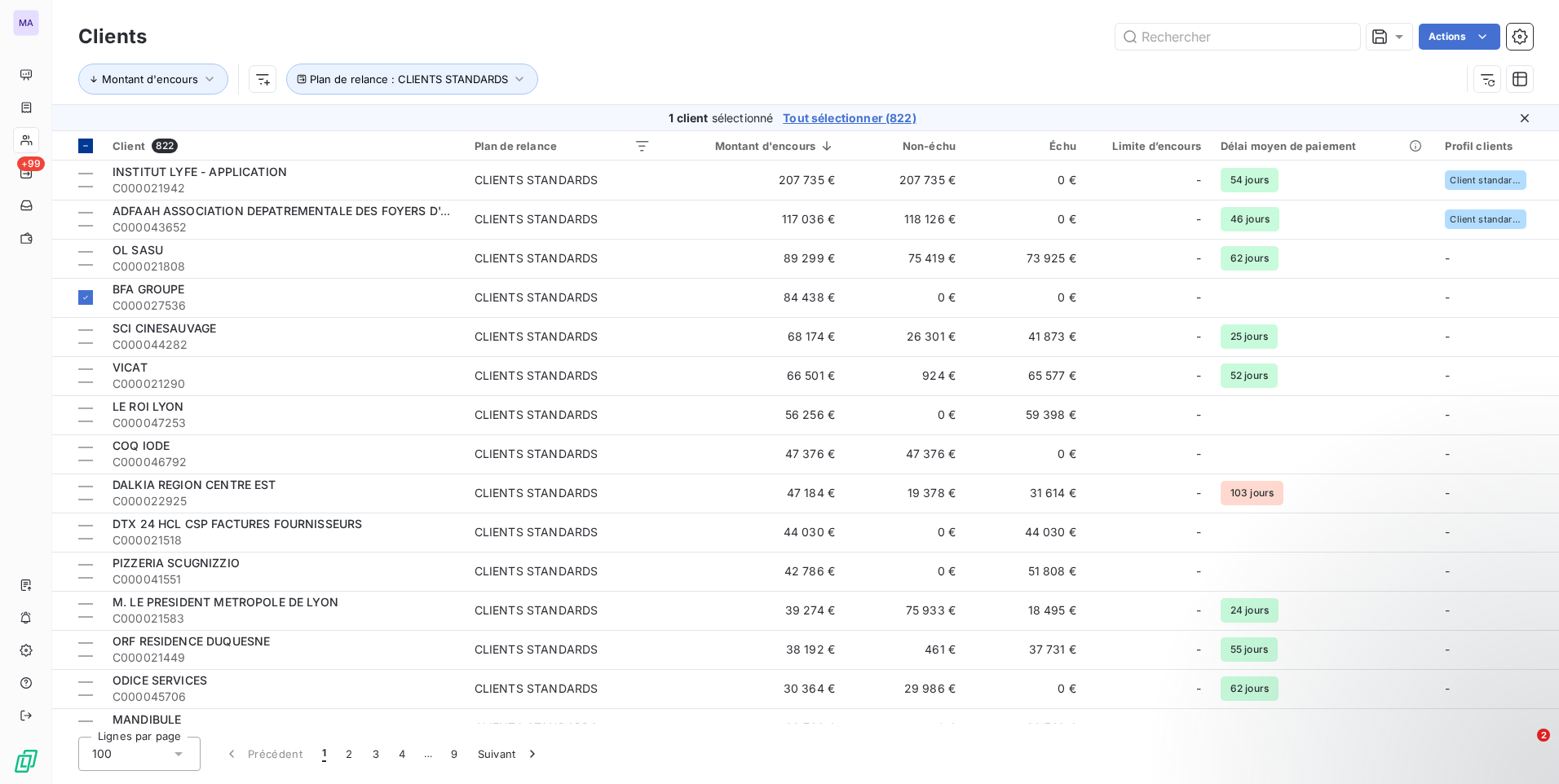
click at [92, 149] on div at bounding box center [86, 146] width 15 height 15
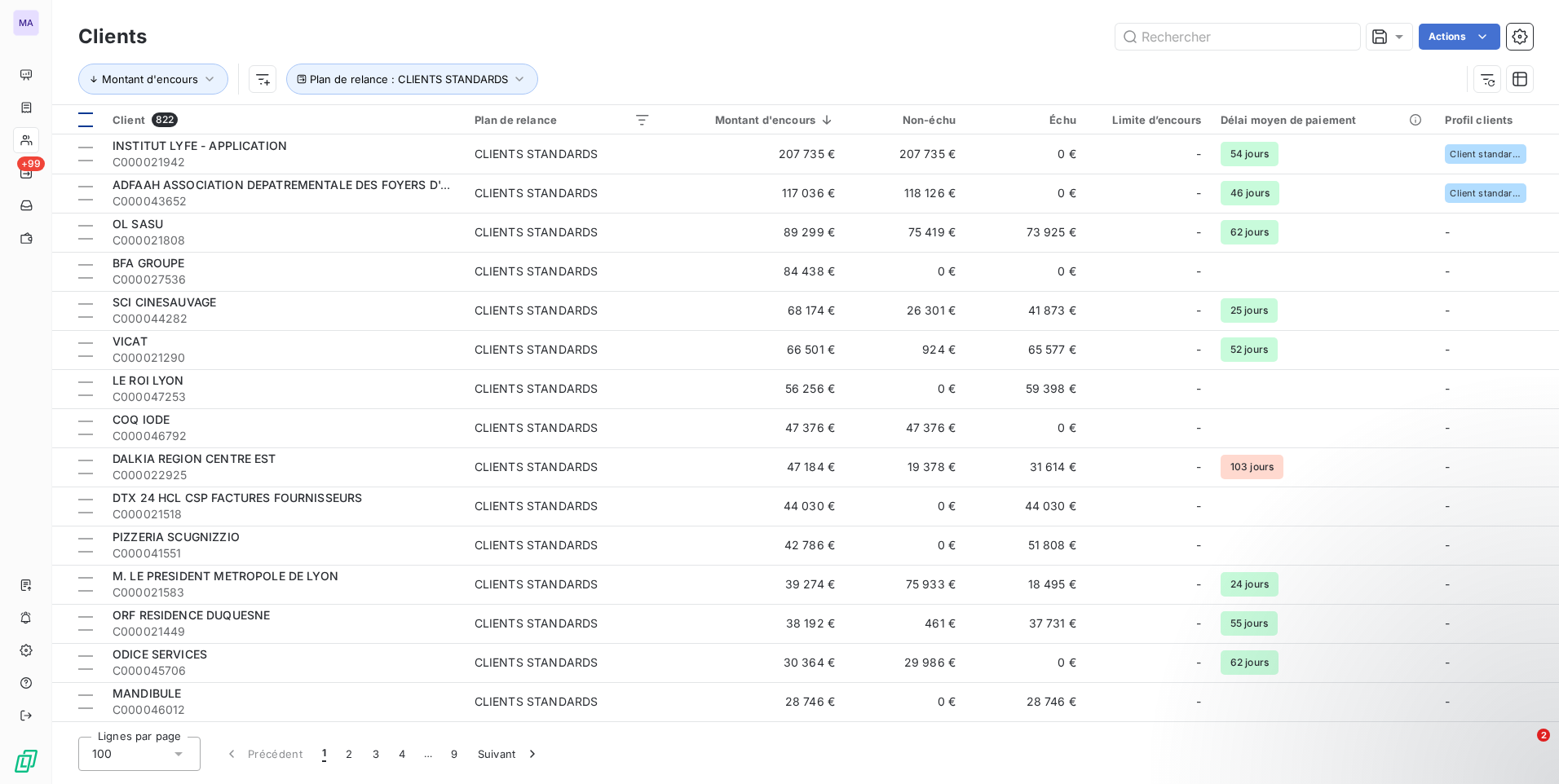
click at [92, 149] on div at bounding box center [86, 154] width 15 height 15
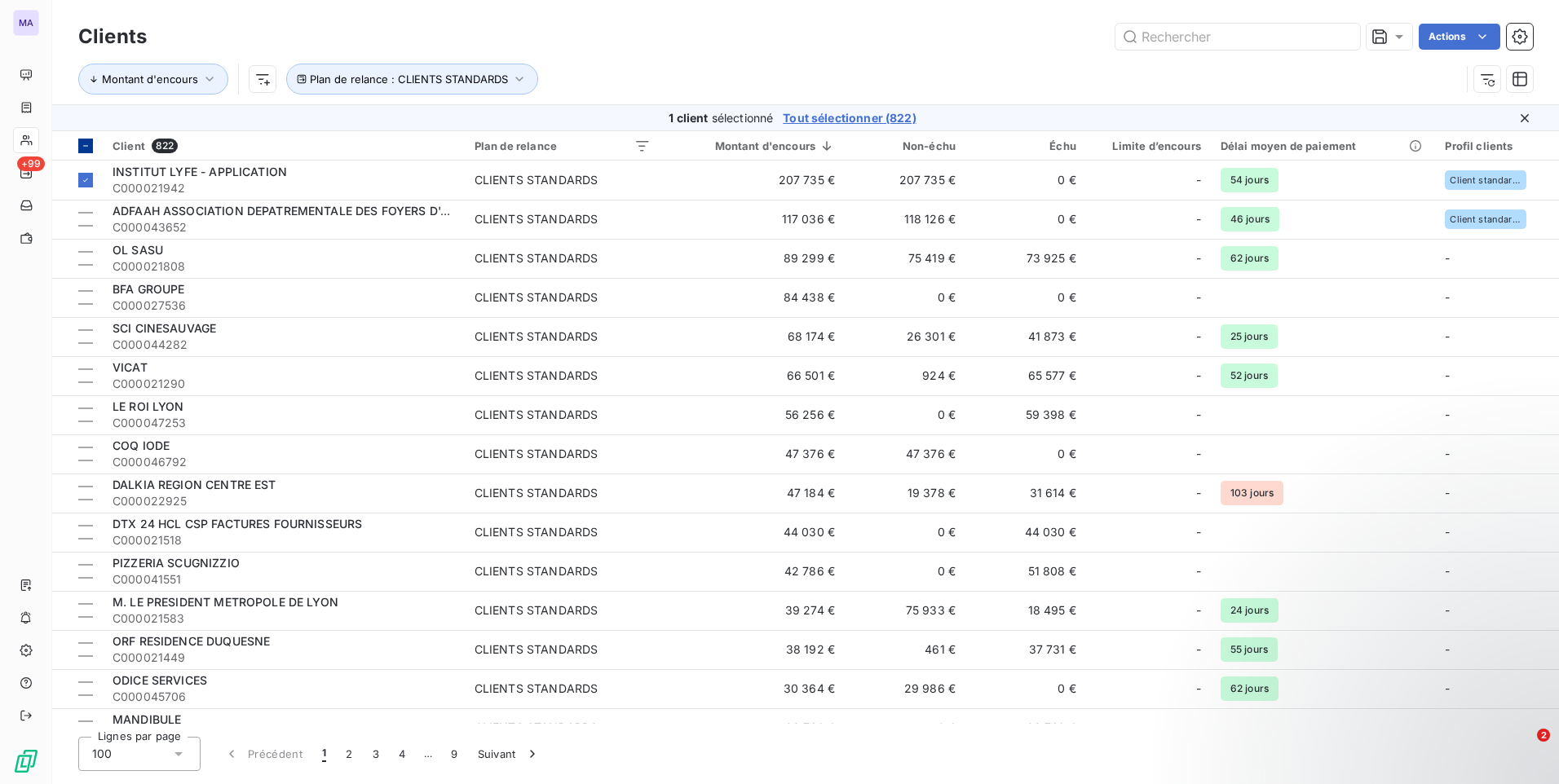
click at [92, 150] on div at bounding box center [86, 146] width 15 height 15
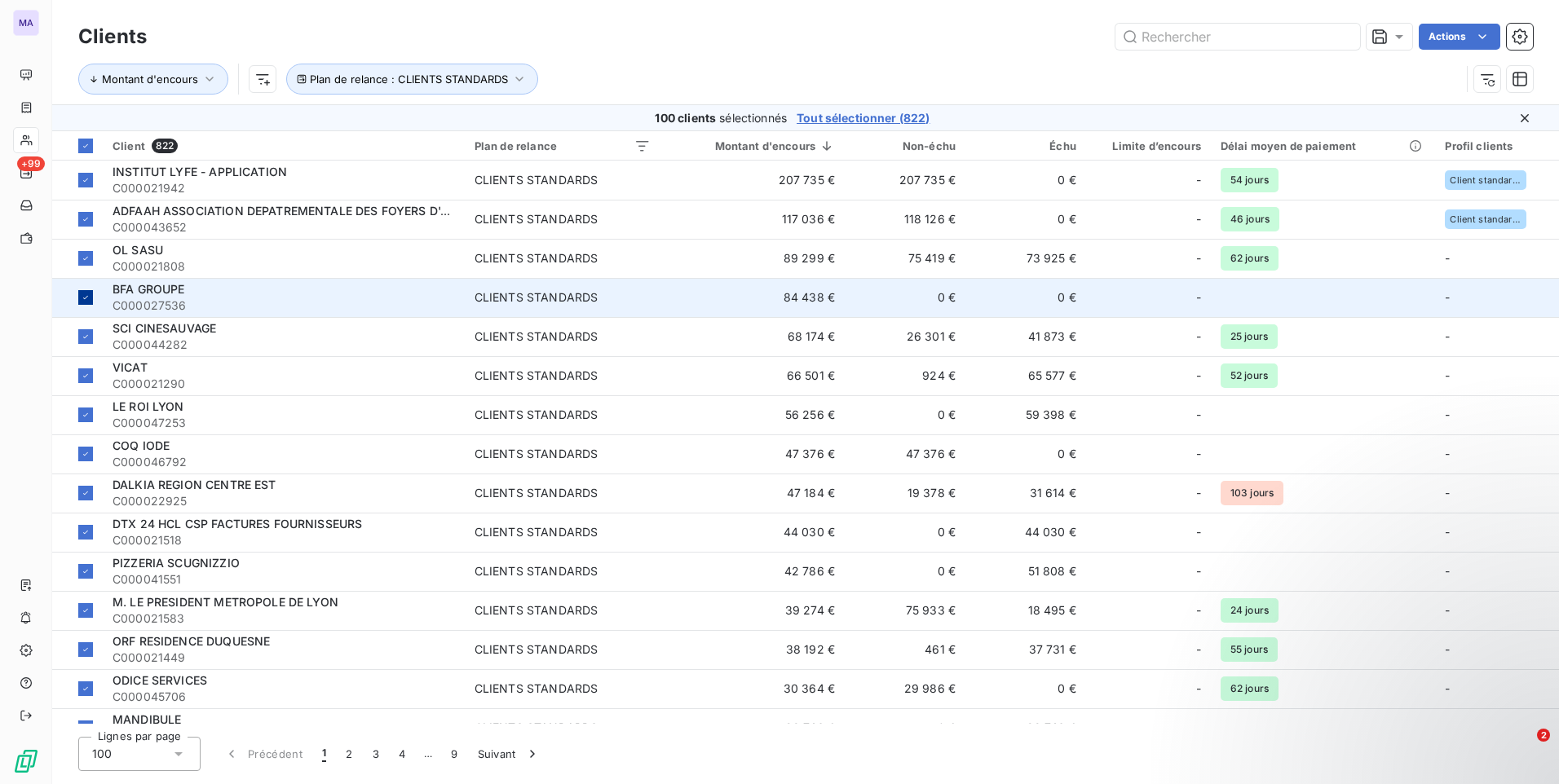
click at [87, 299] on icon at bounding box center [86, 297] width 10 height 10
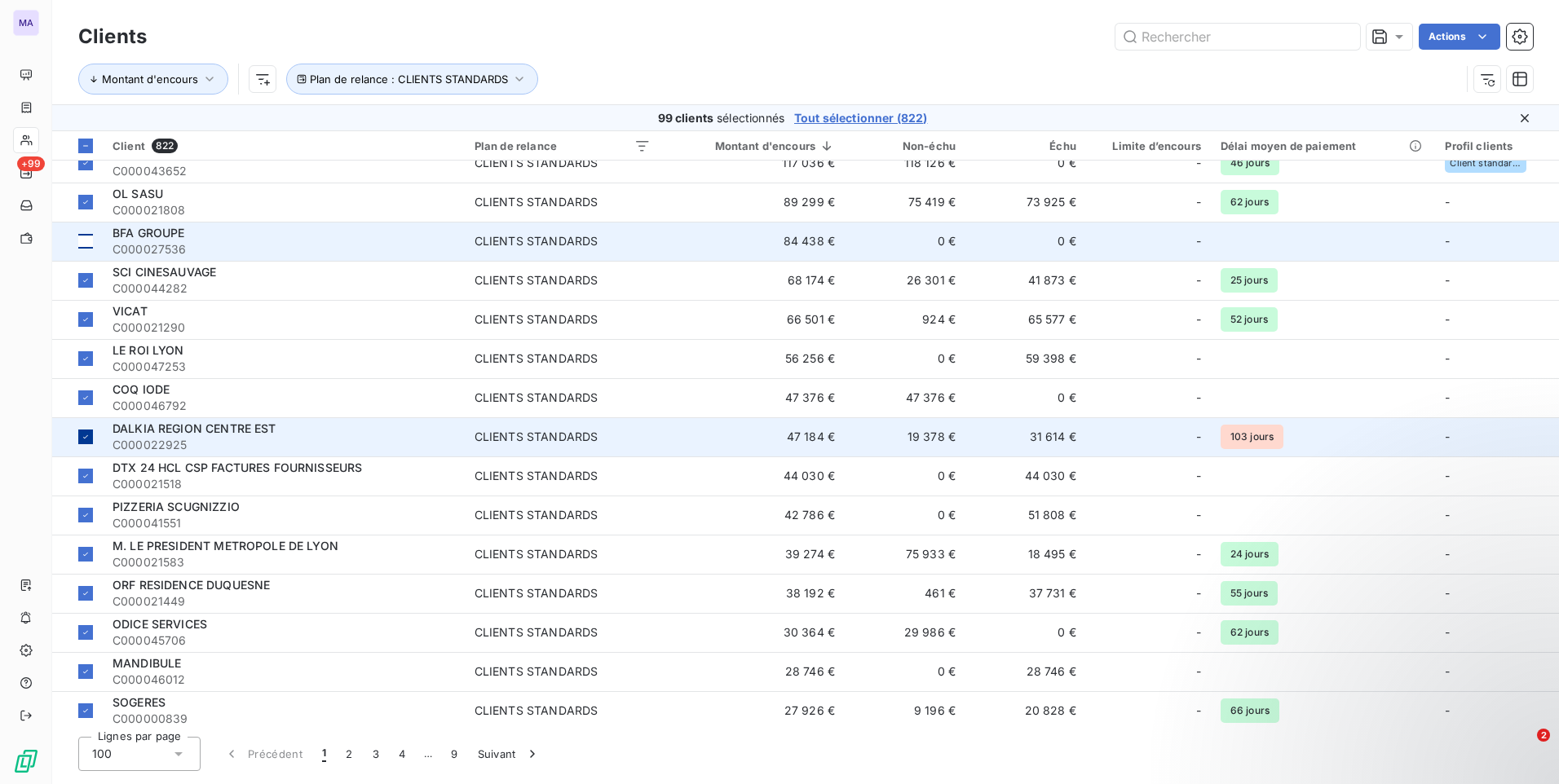
scroll to position [82, 0]
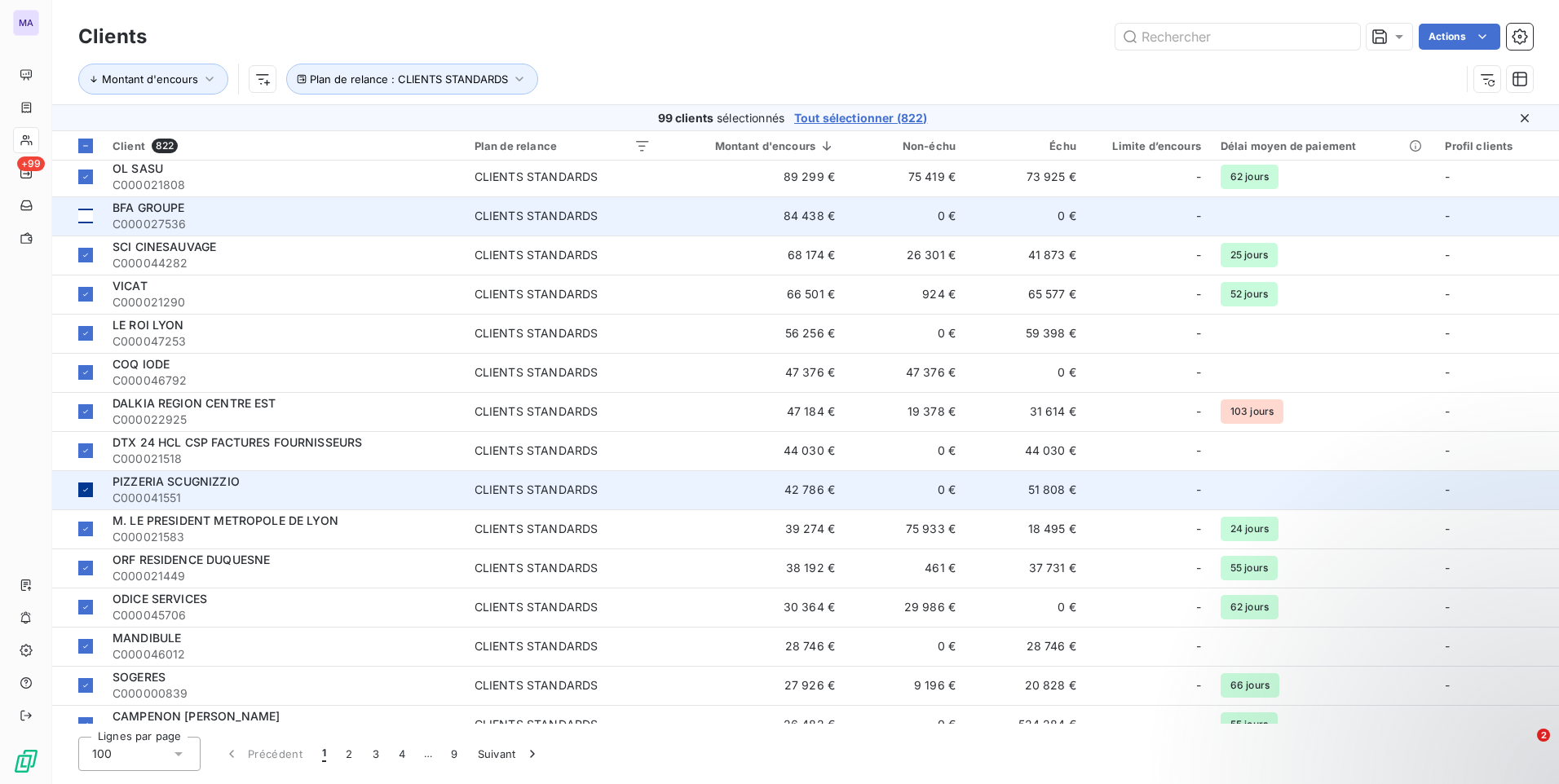
drag, startPoint x: 88, startPoint y: 451, endPoint x: 89, endPoint y: 475, distance: 24.0
click at [88, 452] on icon at bounding box center [86, 451] width 10 height 10
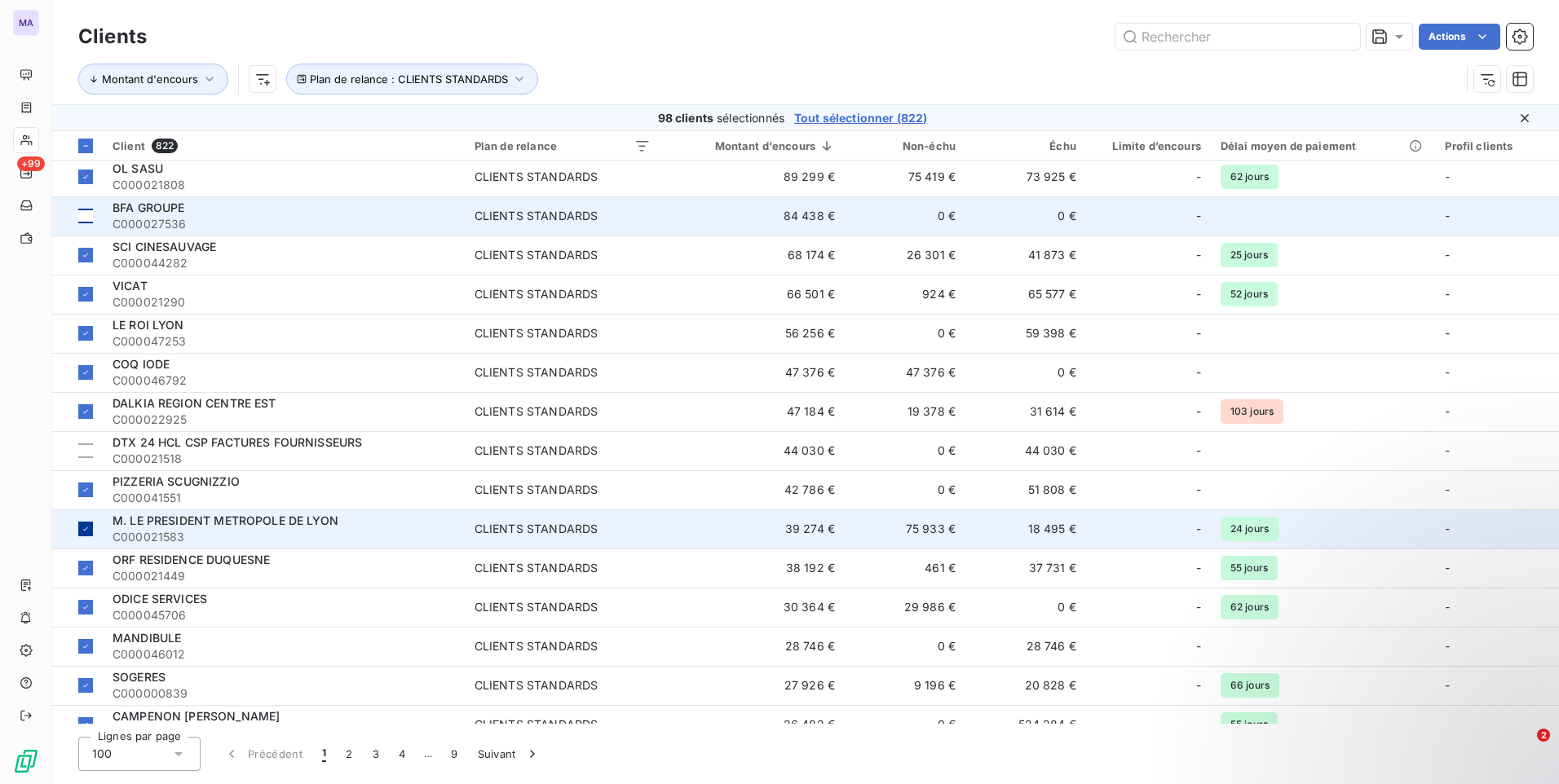
click at [86, 527] on icon at bounding box center [86, 529] width 10 height 10
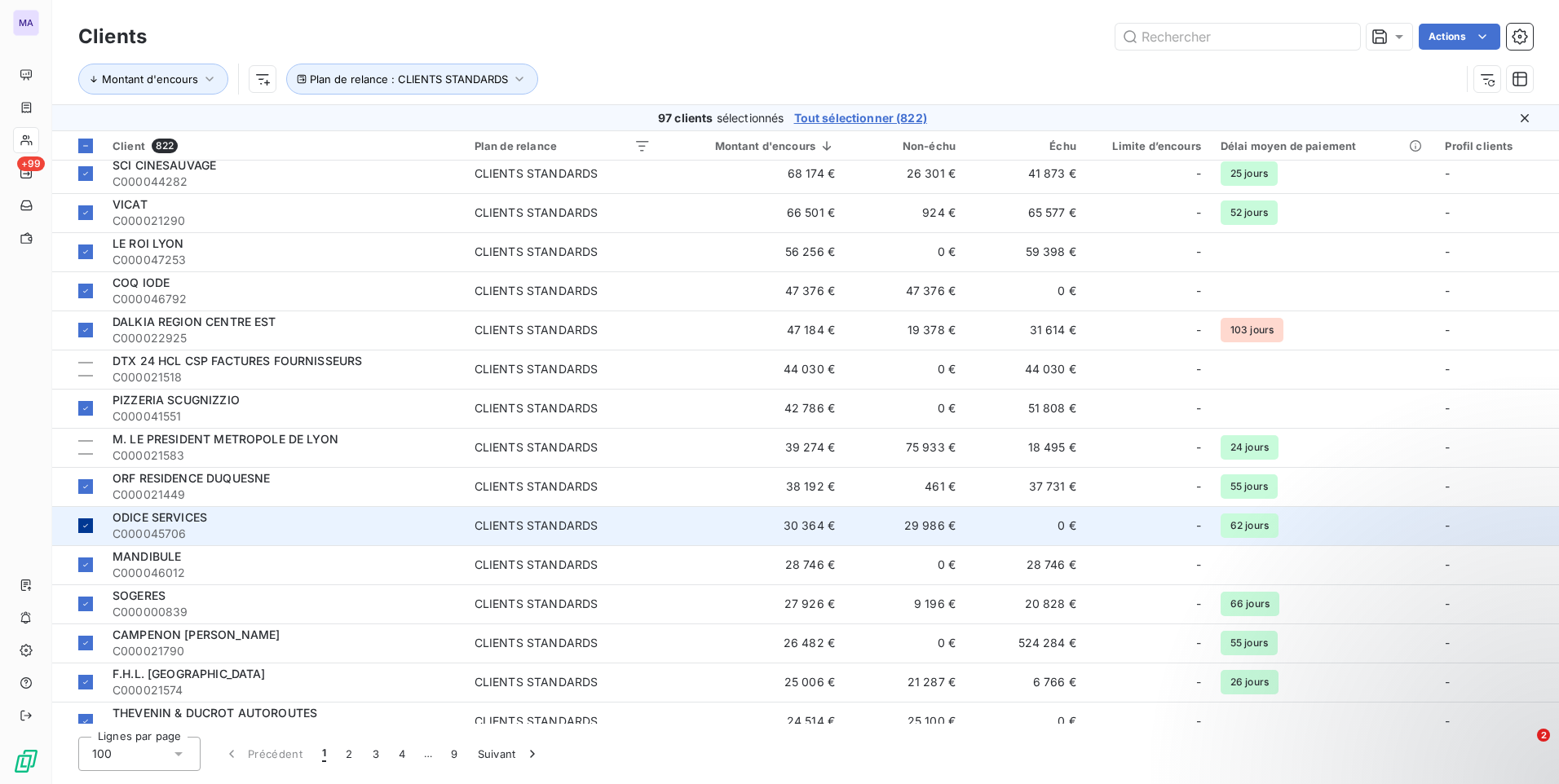
click at [83, 531] on div at bounding box center [86, 526] width 15 height 15
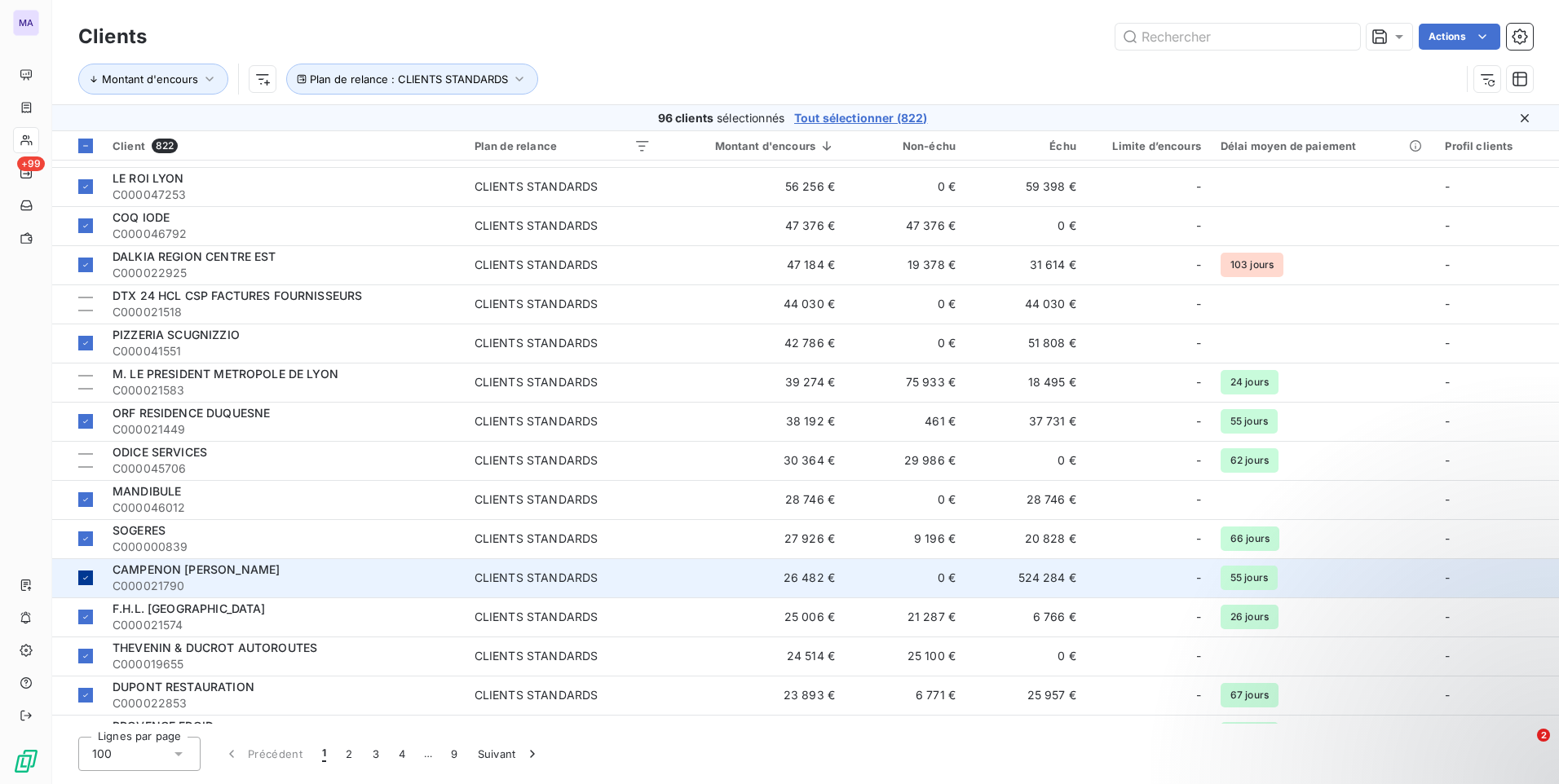
scroll to position [326, 0]
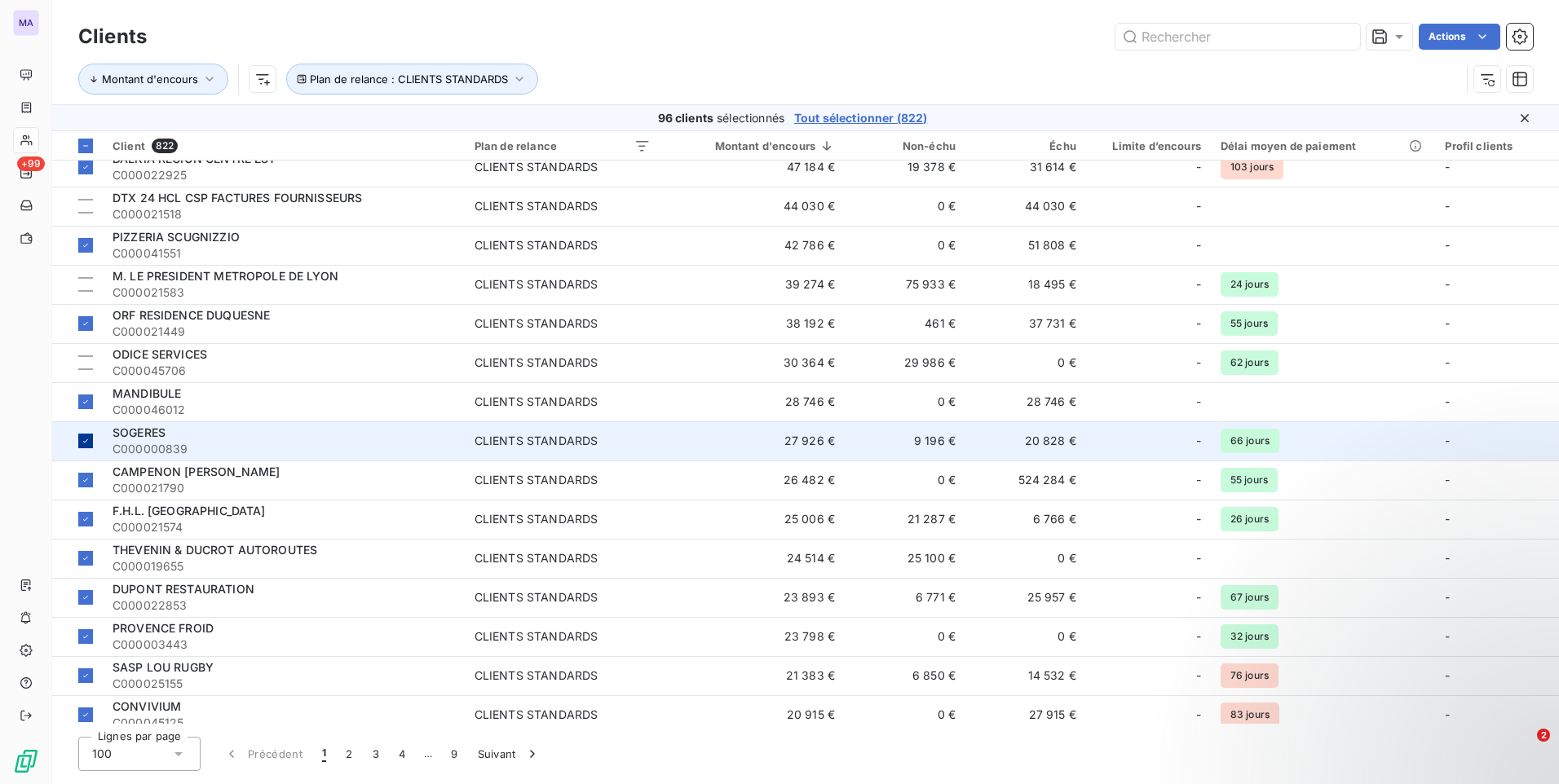
click at [87, 446] on div at bounding box center [86, 441] width 15 height 15
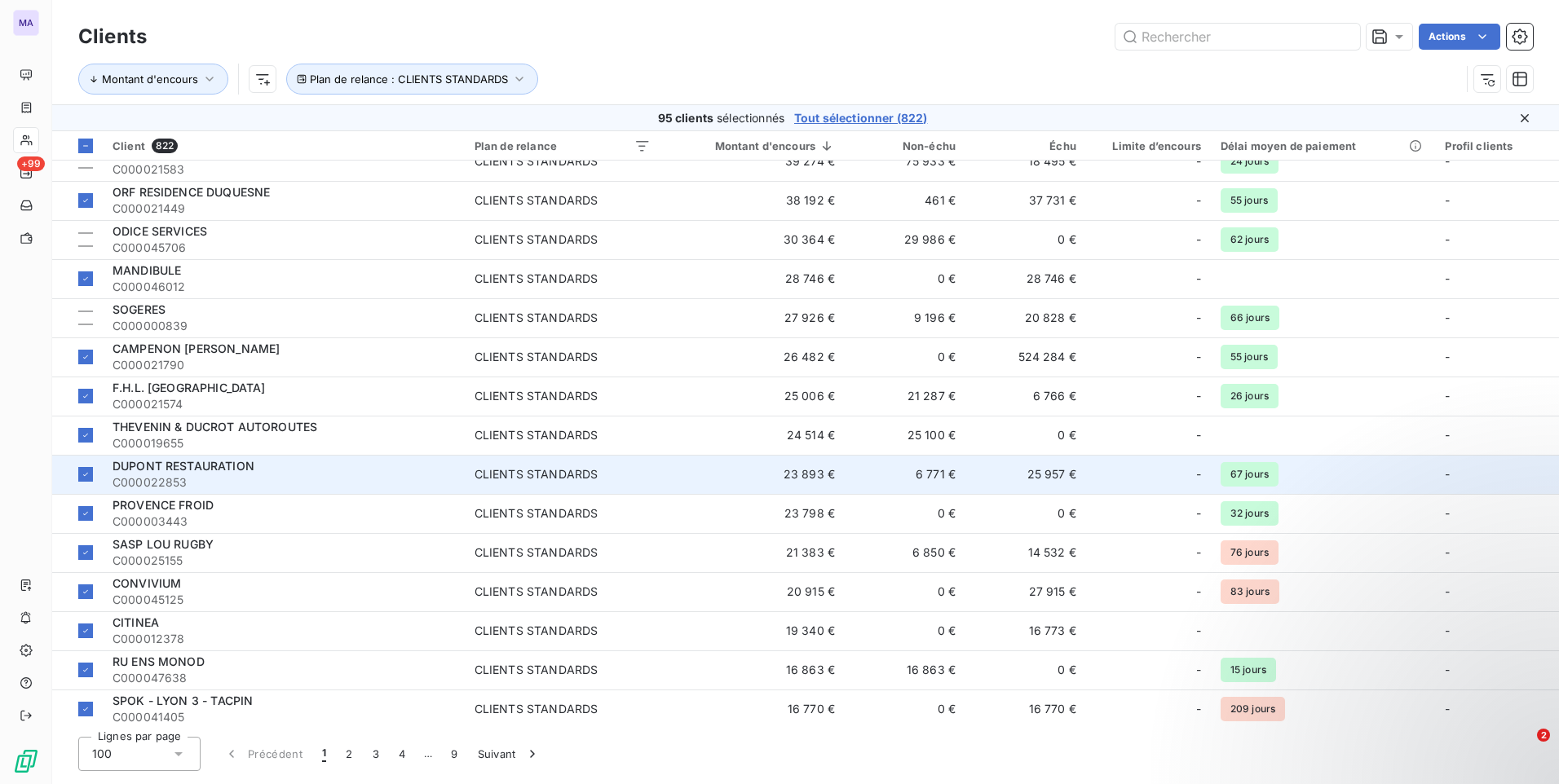
scroll to position [489, 0]
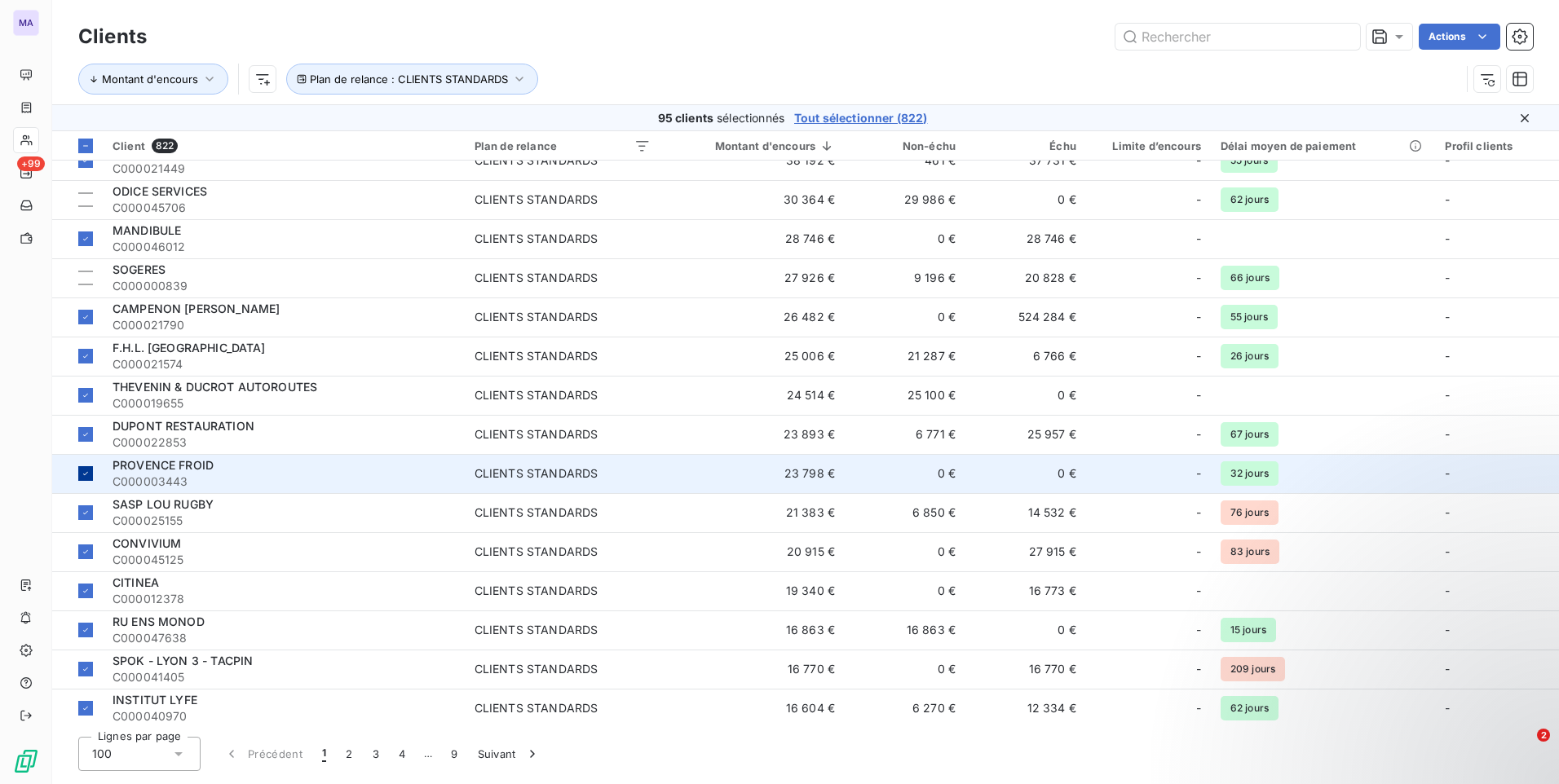
drag, startPoint x: 92, startPoint y: 472, endPoint x: 89, endPoint y: 481, distance: 9.5
click at [90, 475] on div at bounding box center [86, 474] width 15 height 15
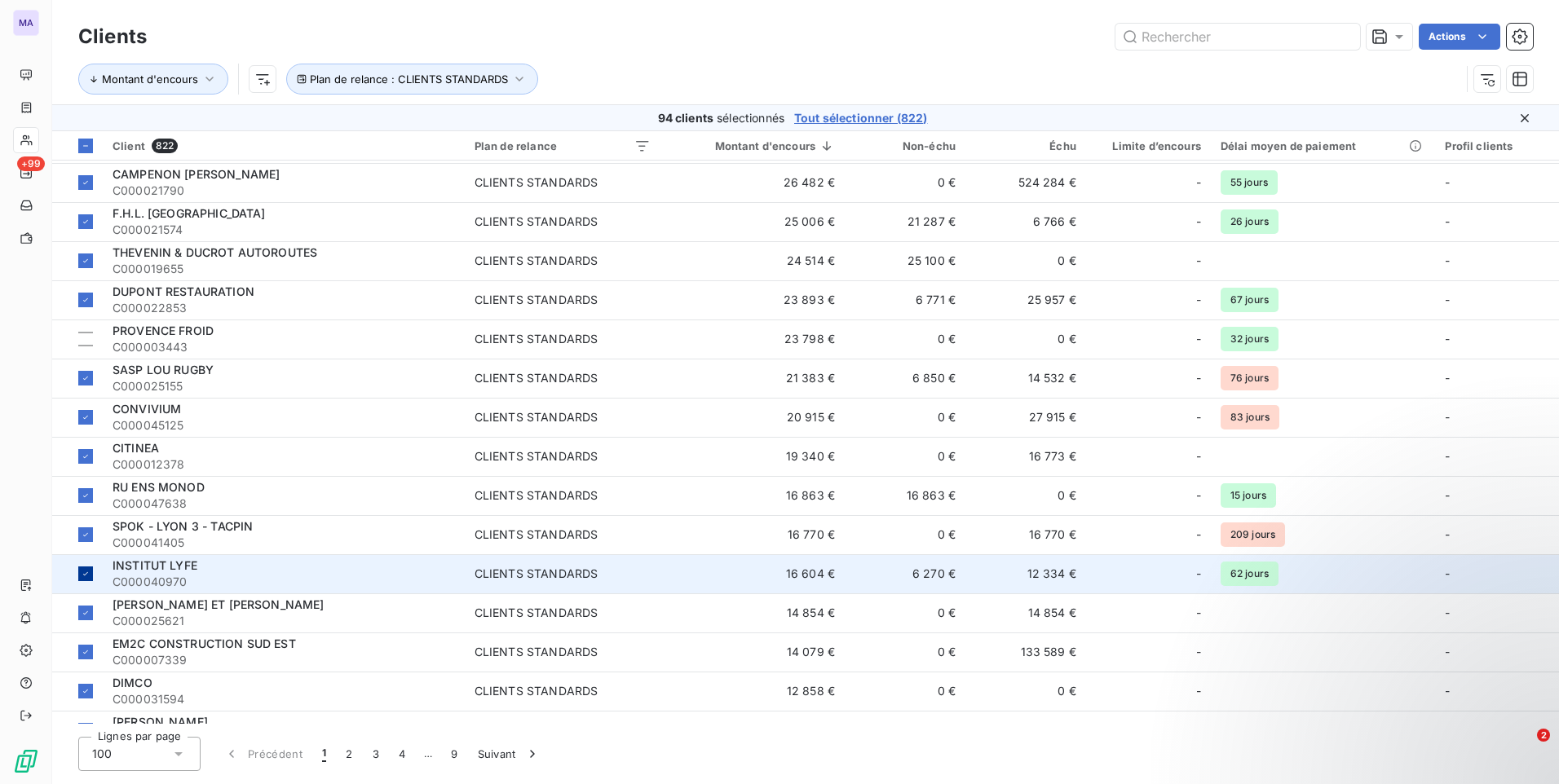
scroll to position [652, 0]
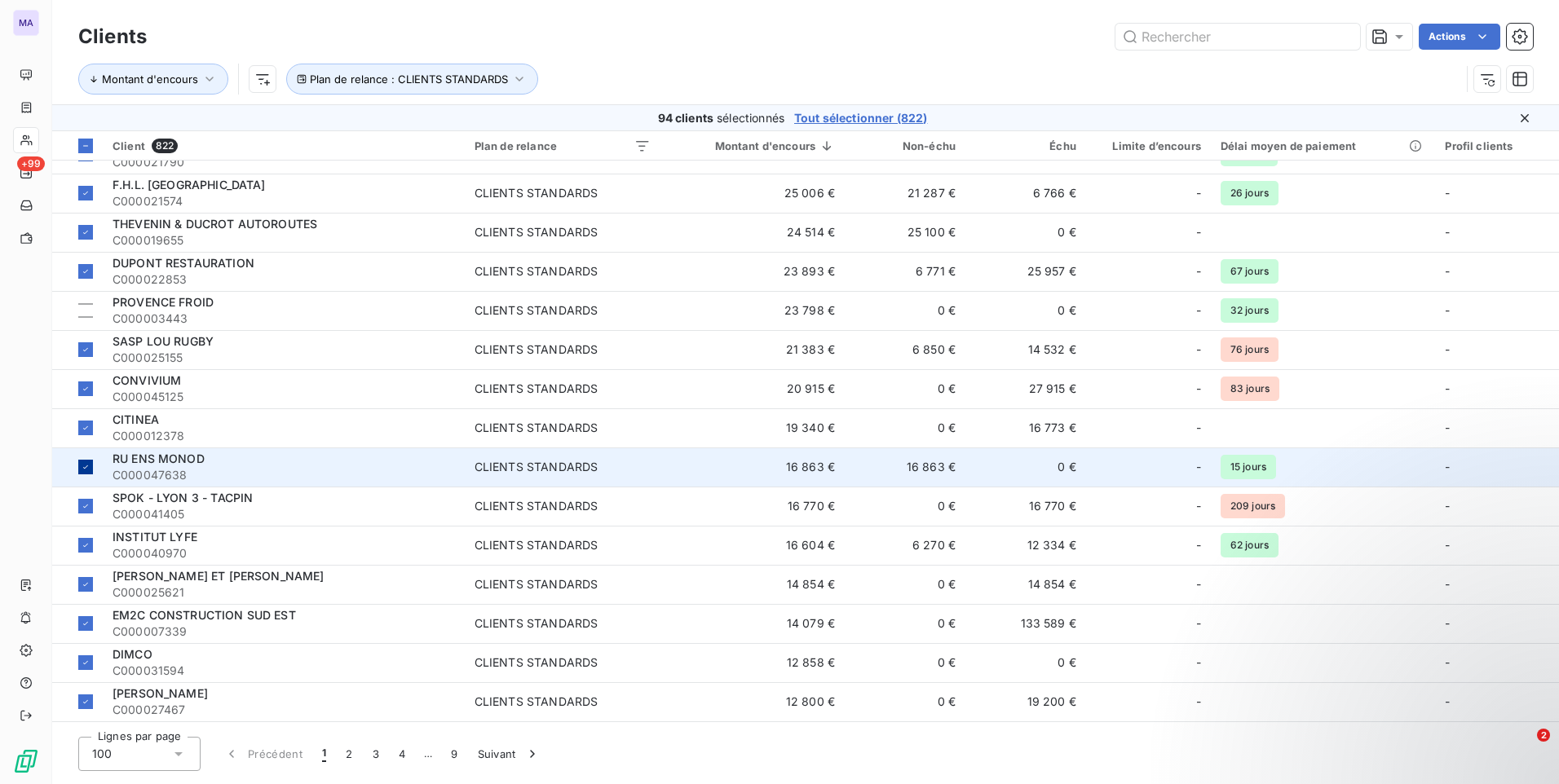
click at [85, 475] on td at bounding box center [77, 466] width 50 height 39
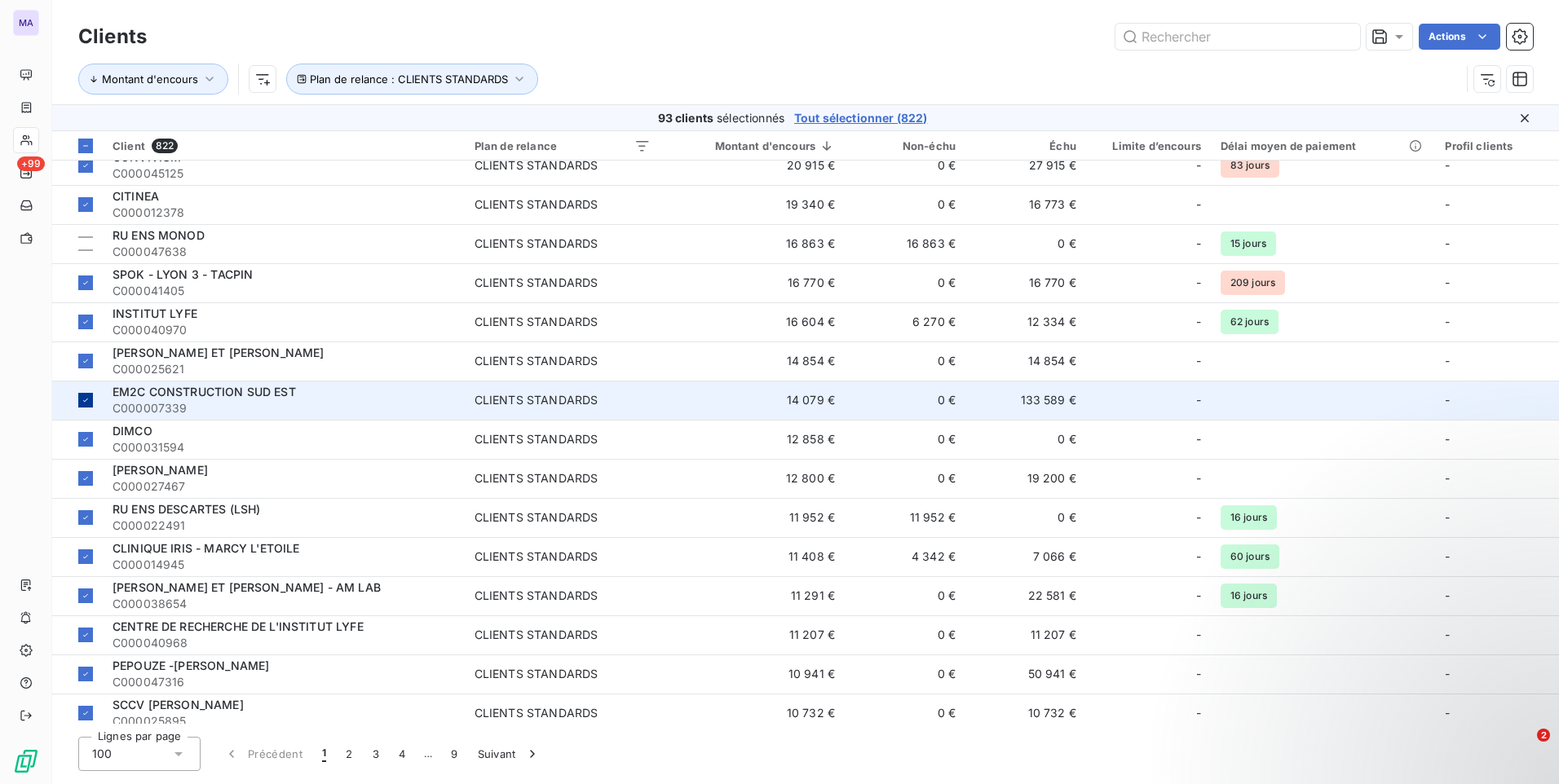
scroll to position [896, 0]
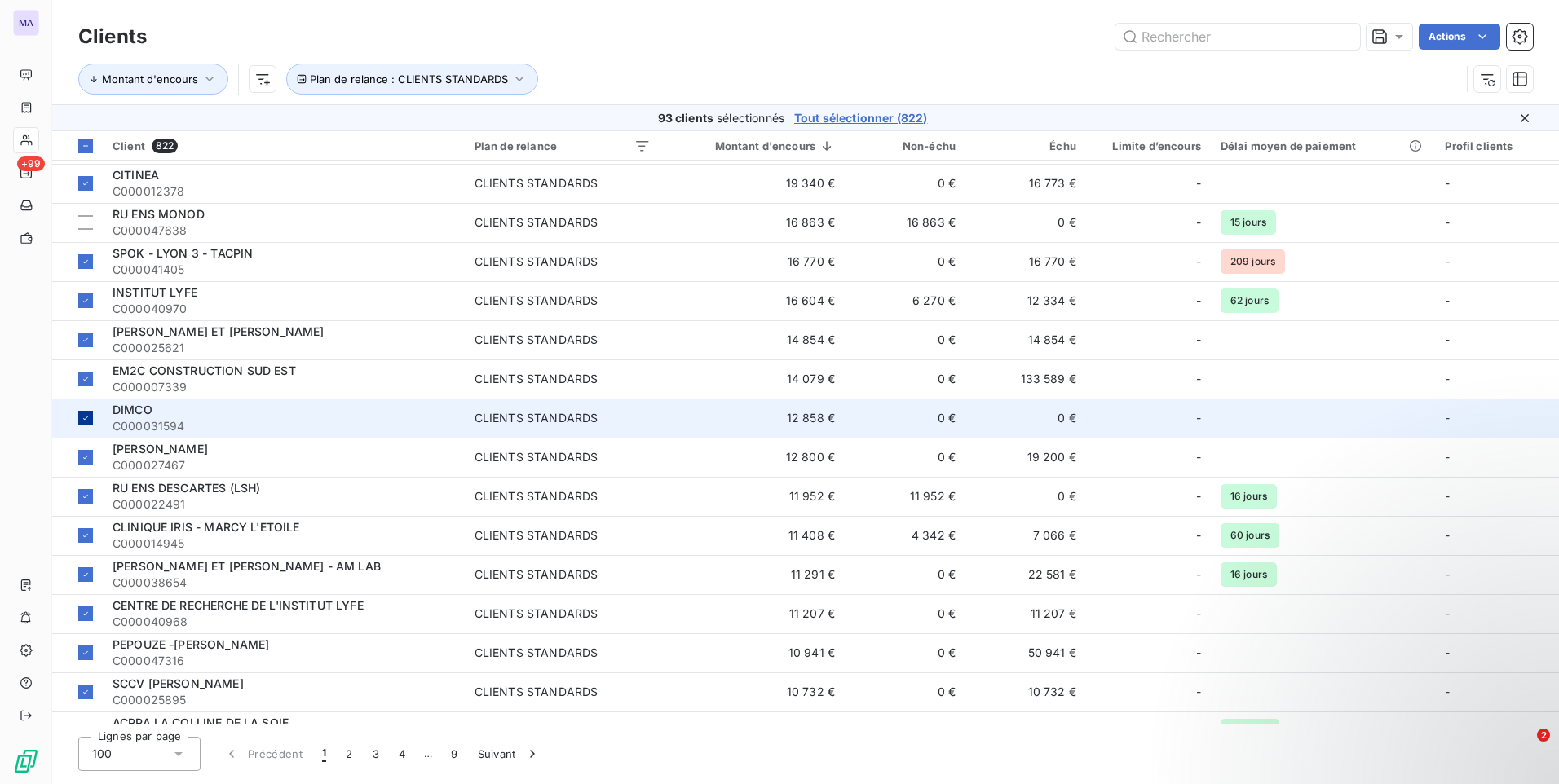
click at [83, 423] on div at bounding box center [86, 418] width 15 height 15
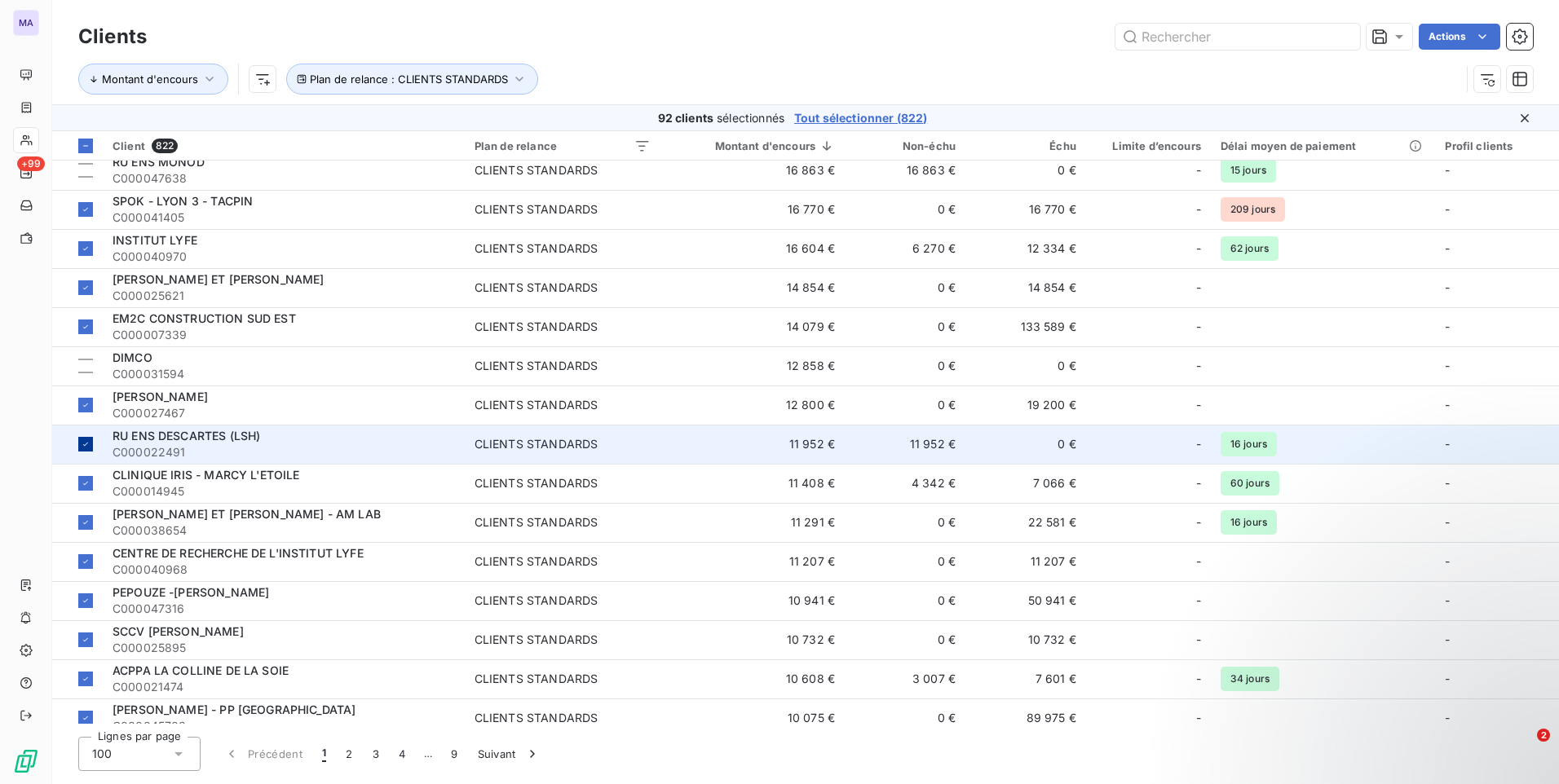
scroll to position [978, 0]
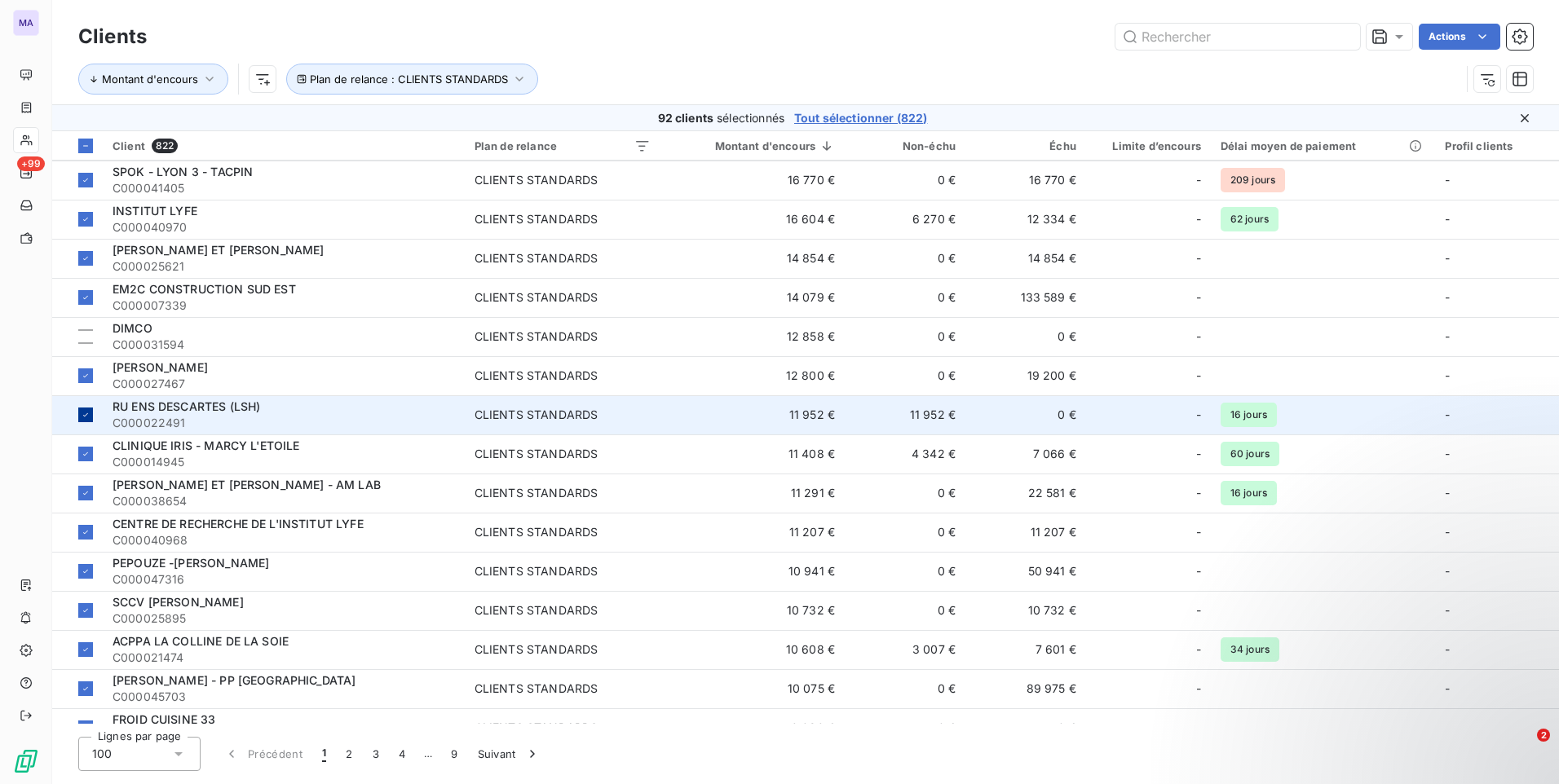
click at [91, 412] on div at bounding box center [86, 415] width 15 height 15
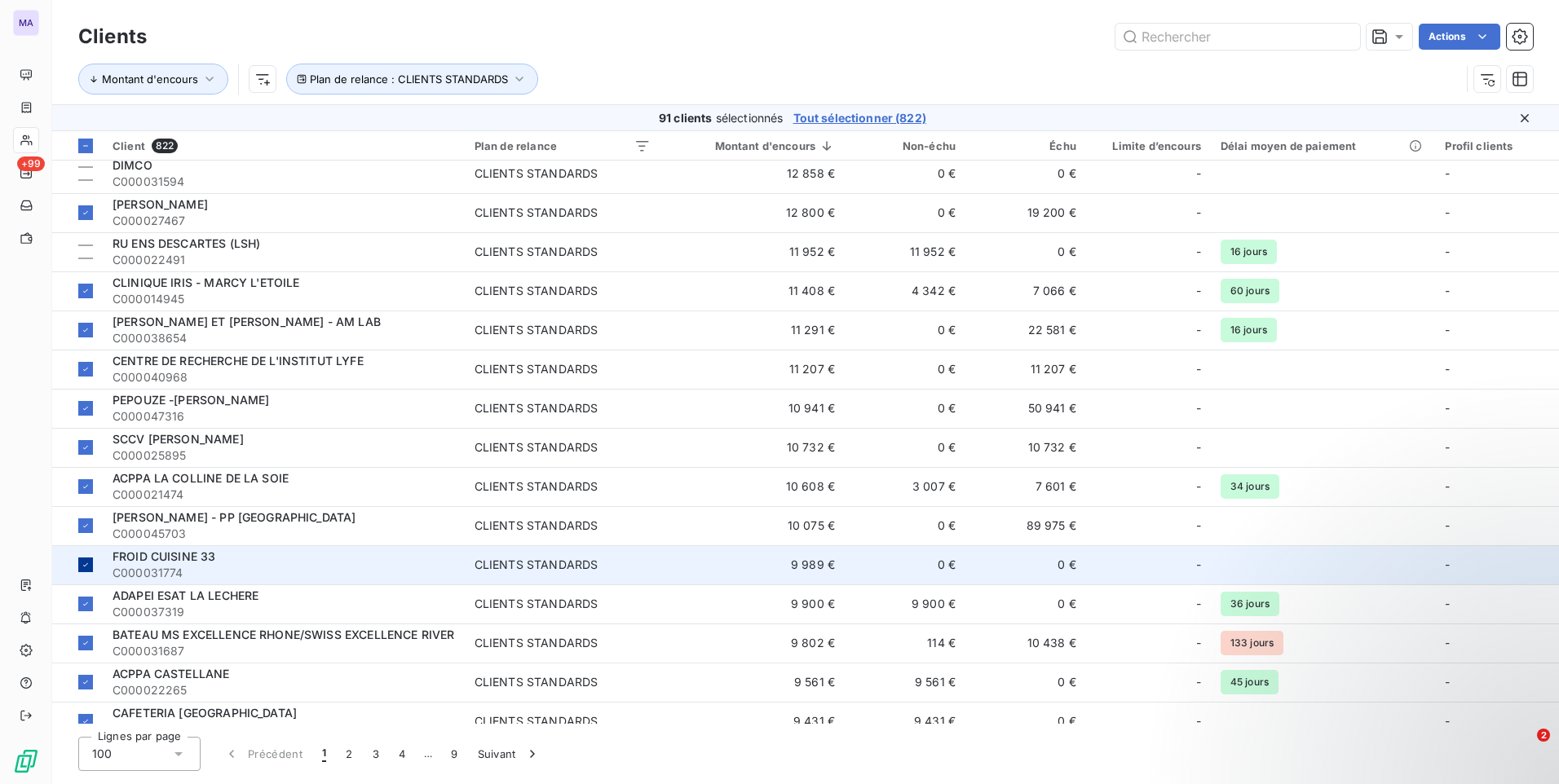
scroll to position [1222, 0]
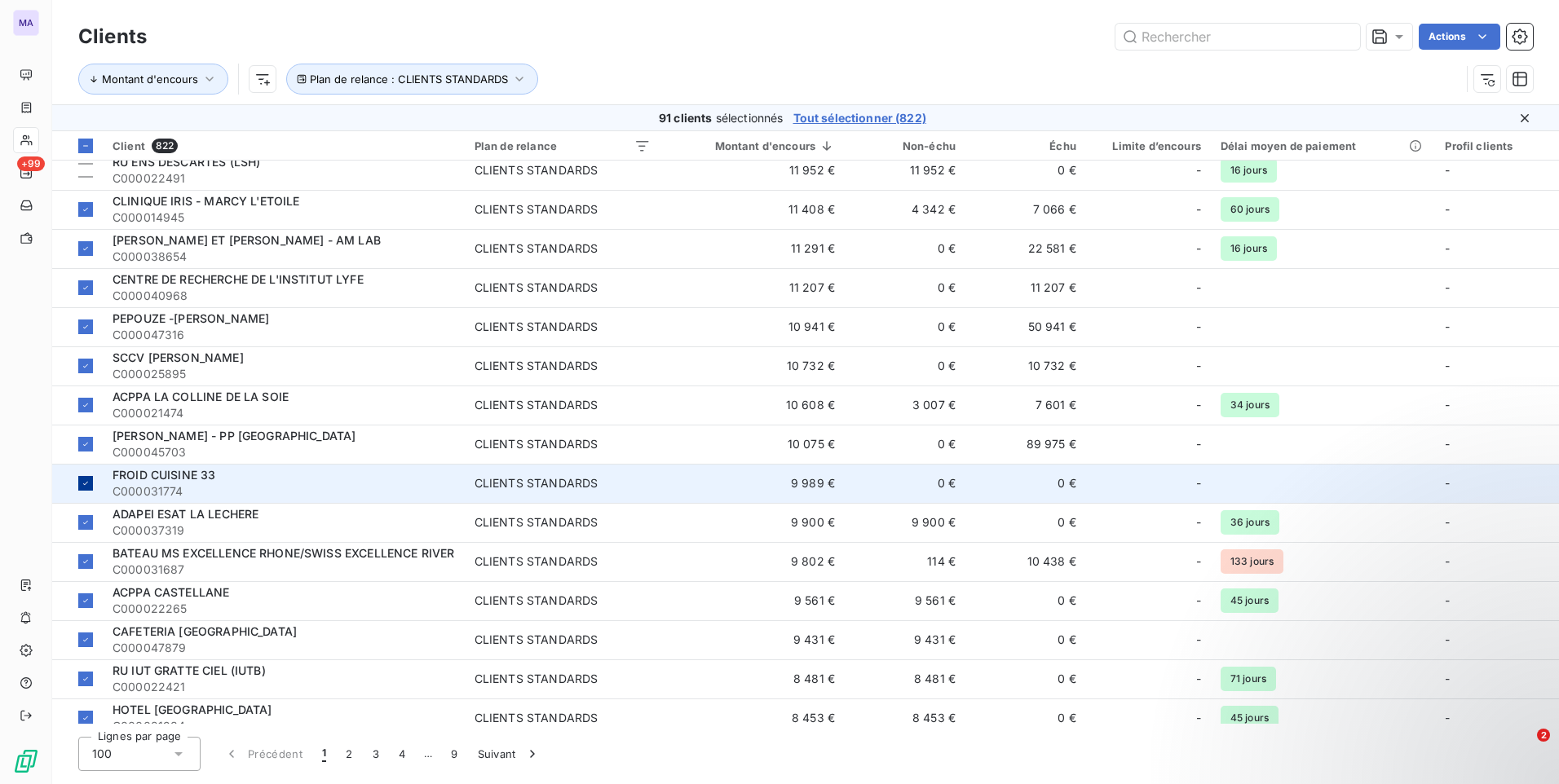
click at [88, 489] on div at bounding box center [86, 484] width 15 height 15
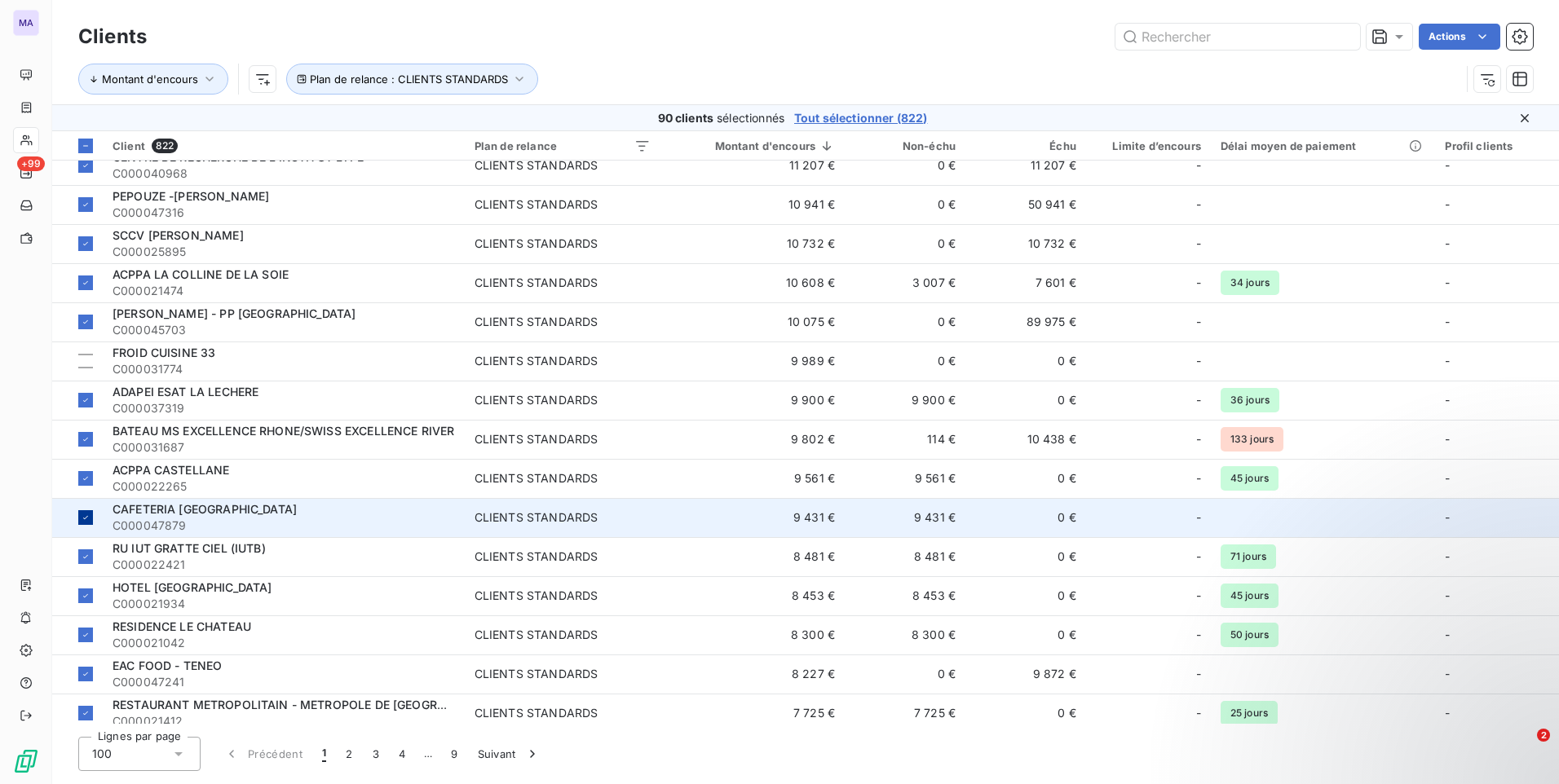
scroll to position [1385, 0]
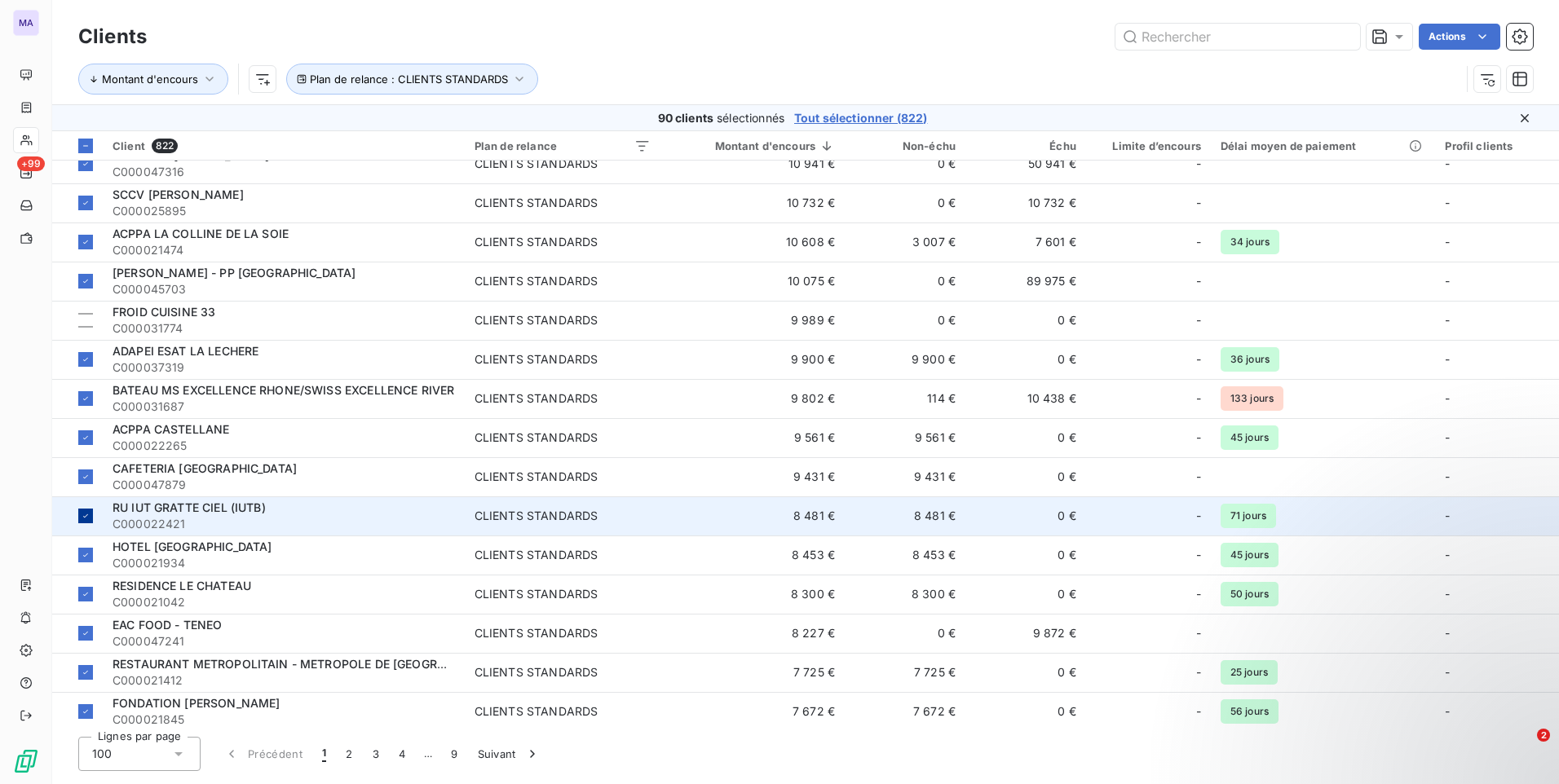
click at [92, 518] on div at bounding box center [86, 516] width 15 height 15
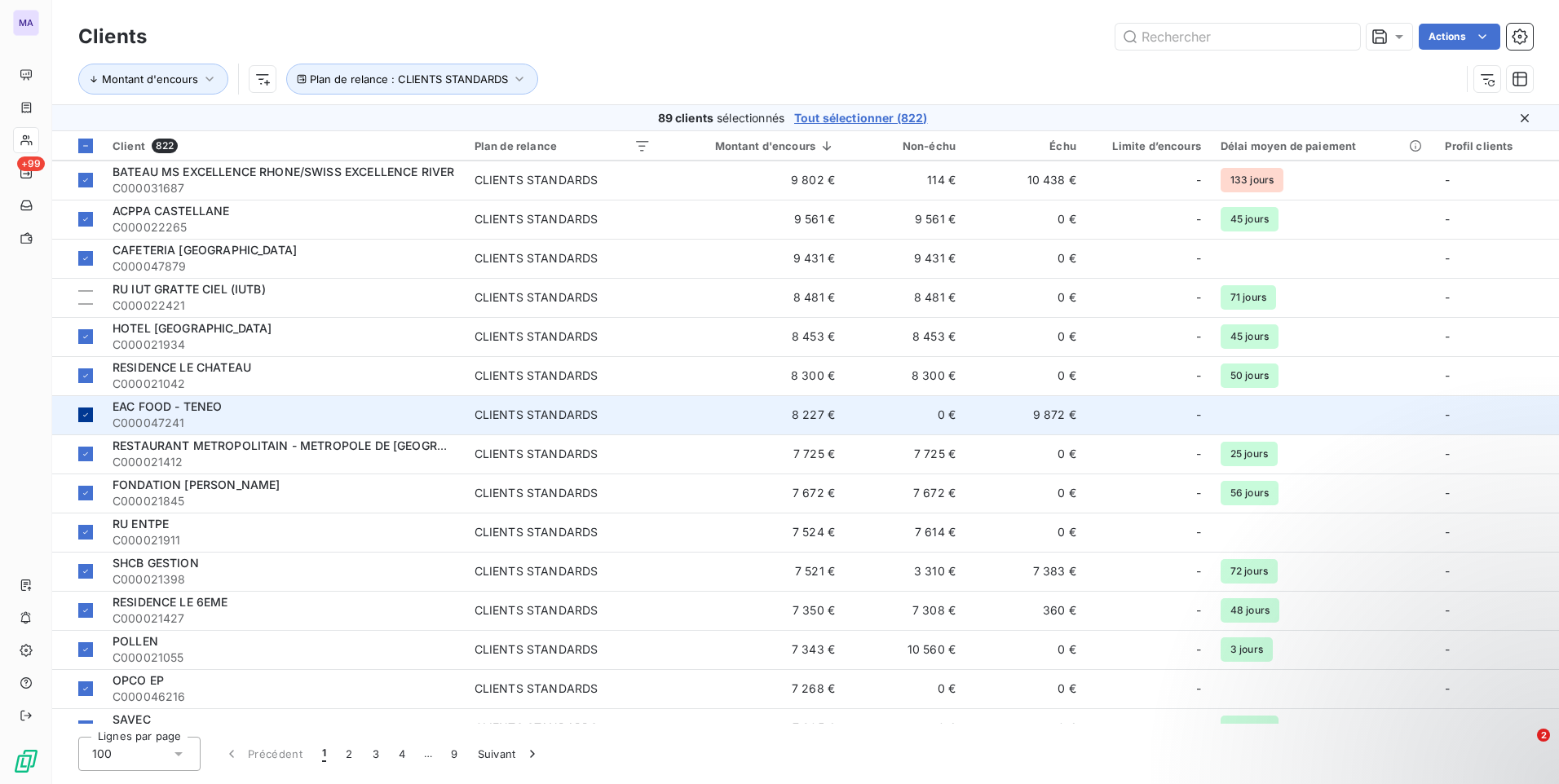
scroll to position [1630, 0]
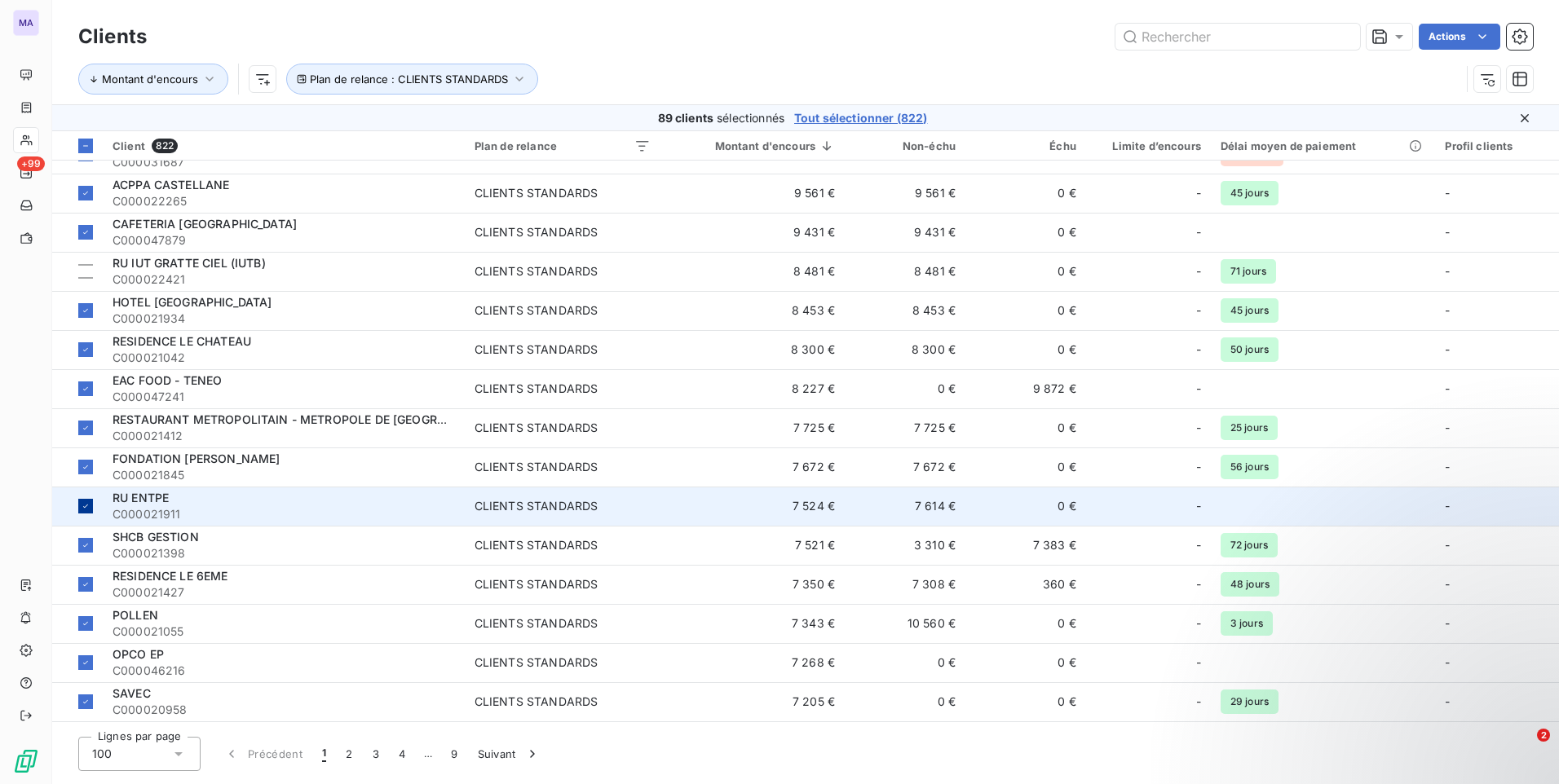
click at [91, 507] on div at bounding box center [86, 506] width 15 height 15
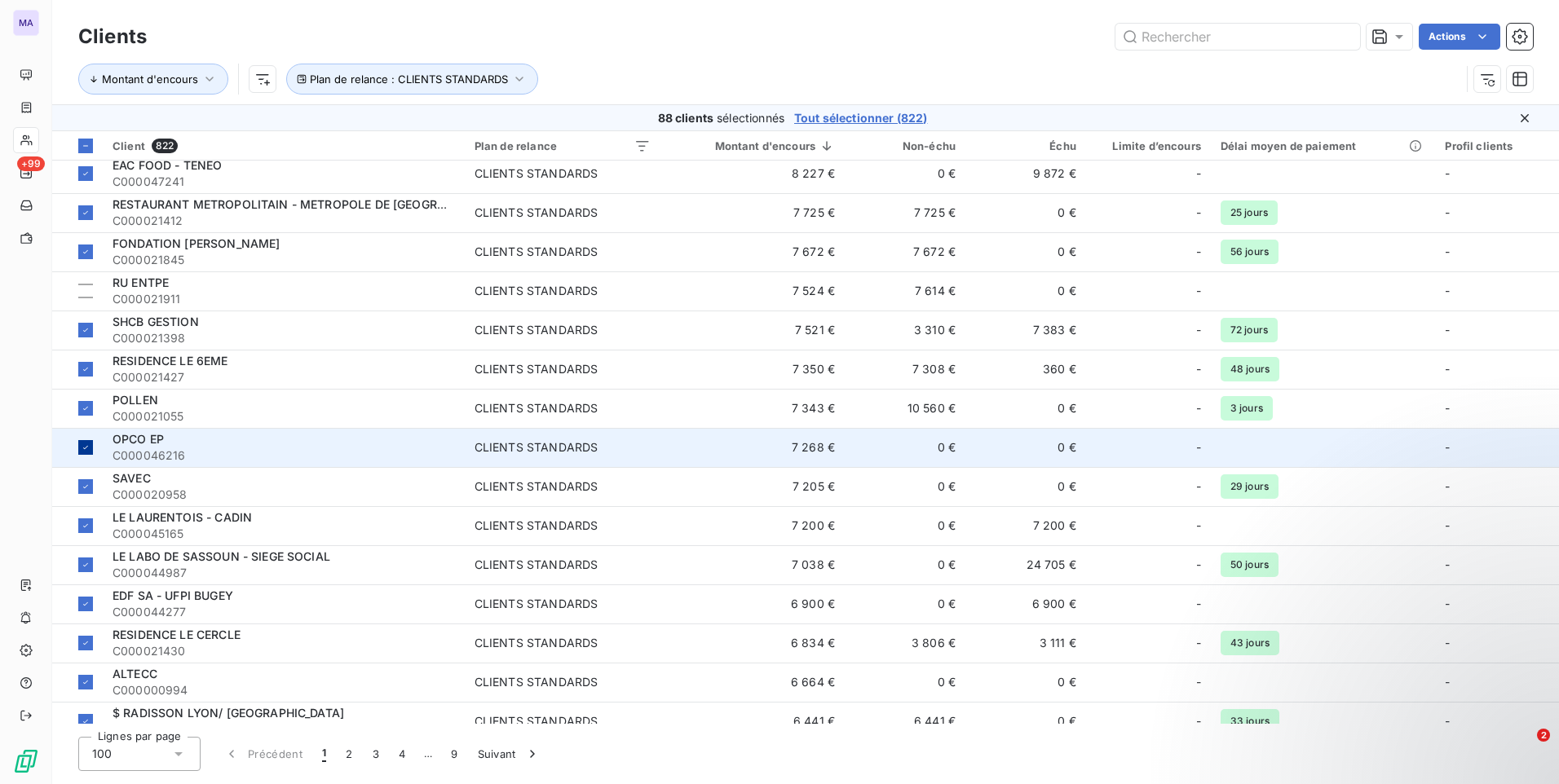
scroll to position [1874, 0]
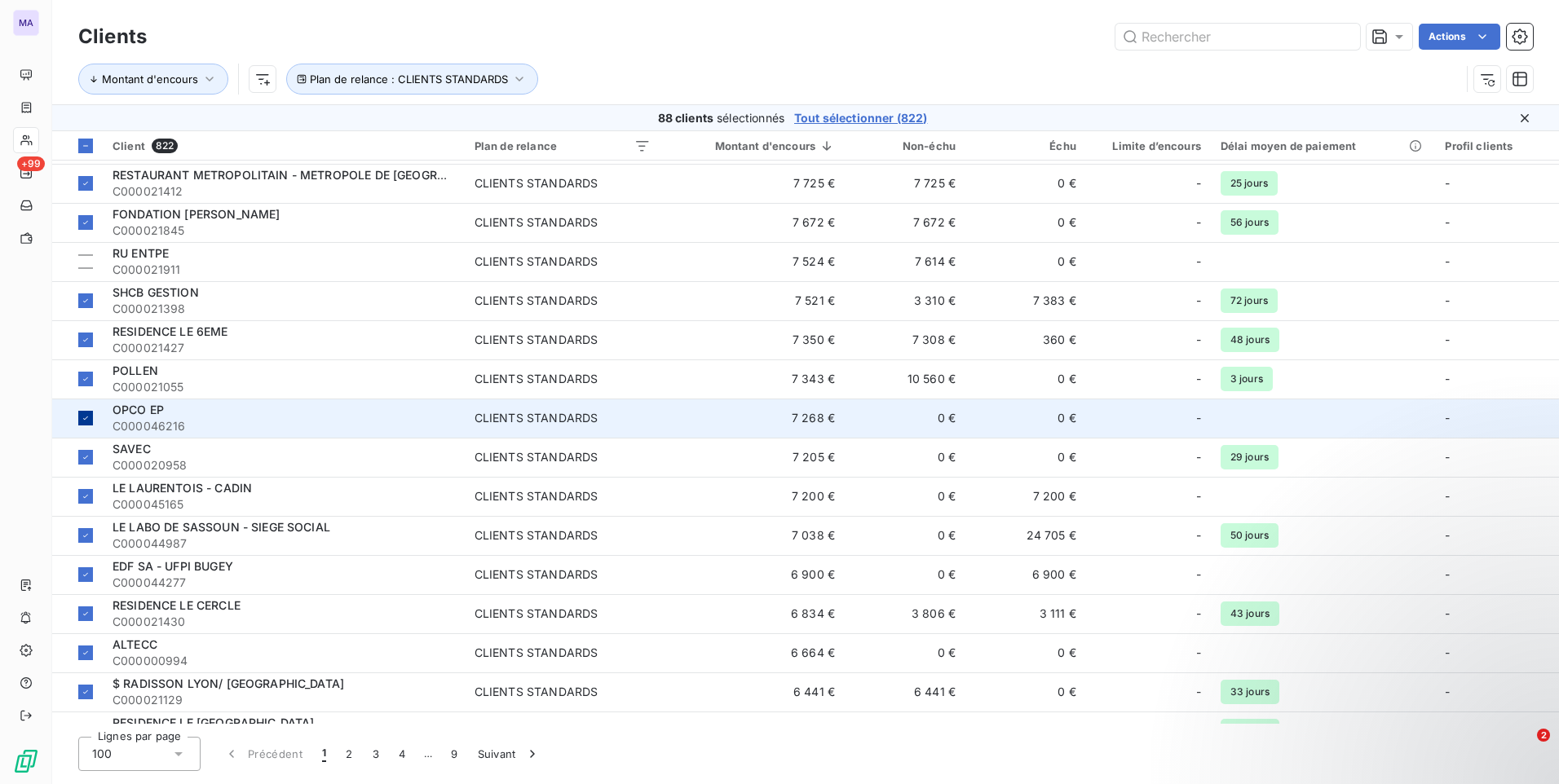
click at [88, 423] on div at bounding box center [86, 418] width 15 height 15
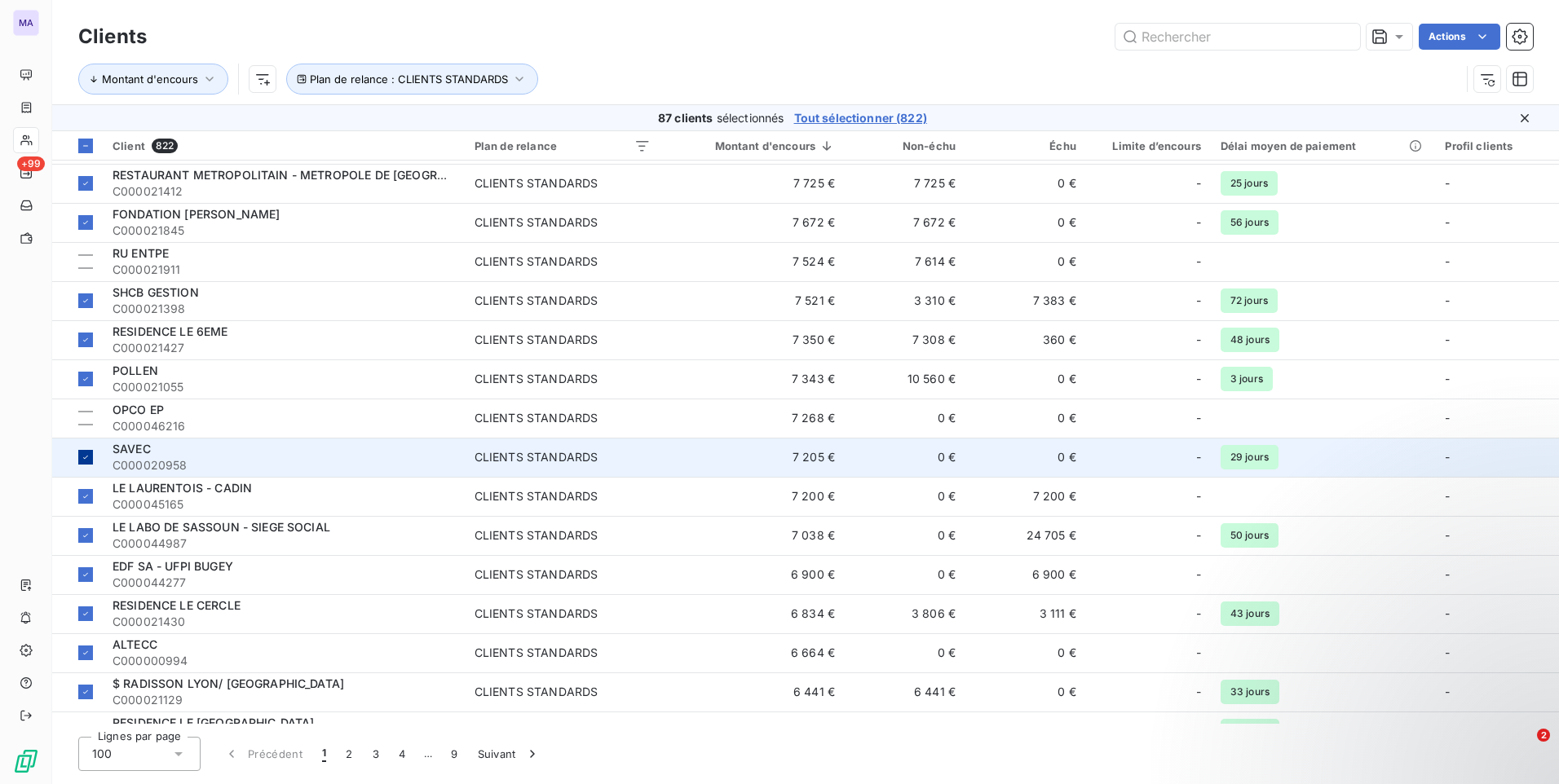
click at [89, 459] on icon at bounding box center [86, 457] width 10 height 10
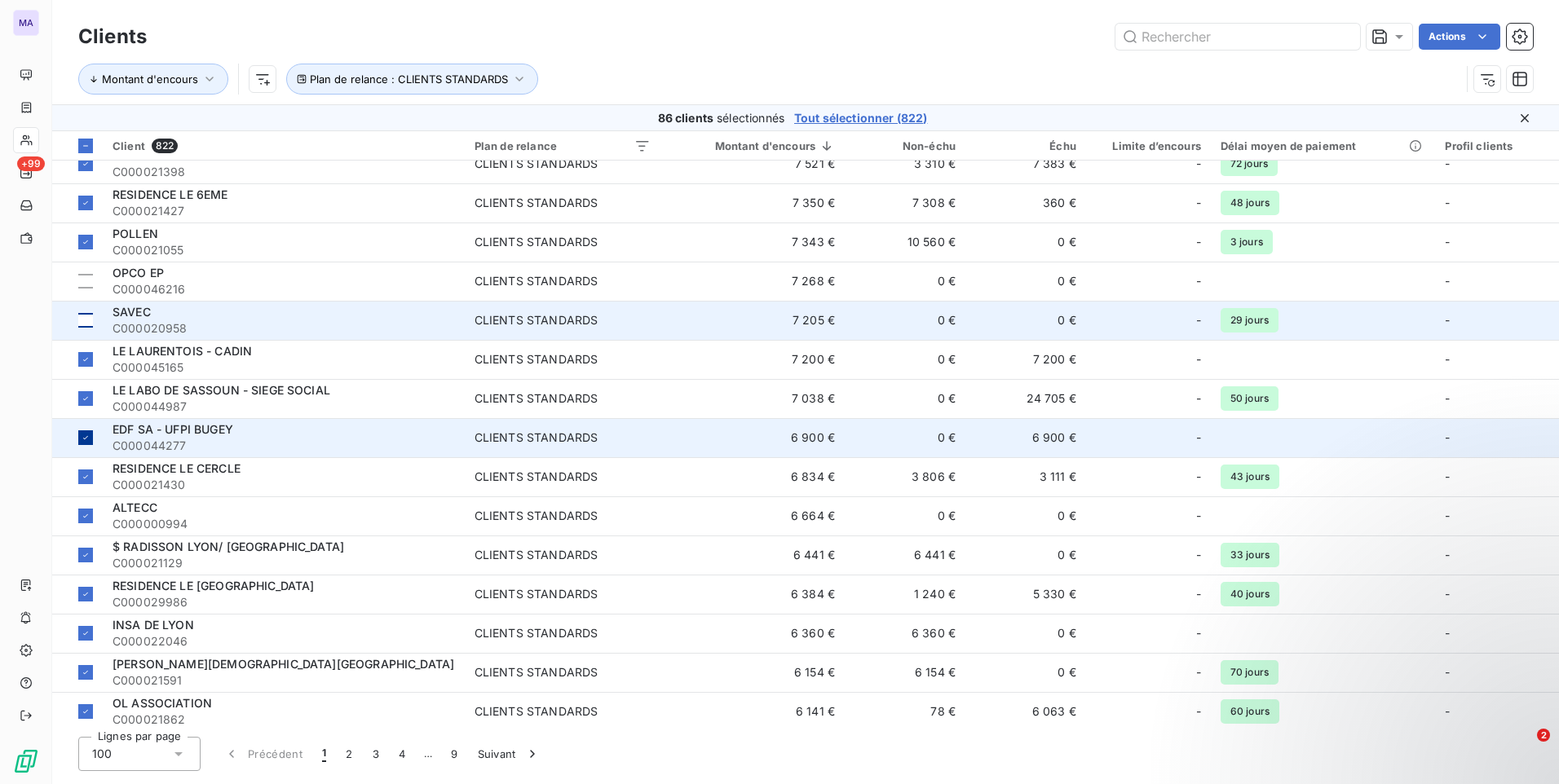
scroll to position [2037, 0]
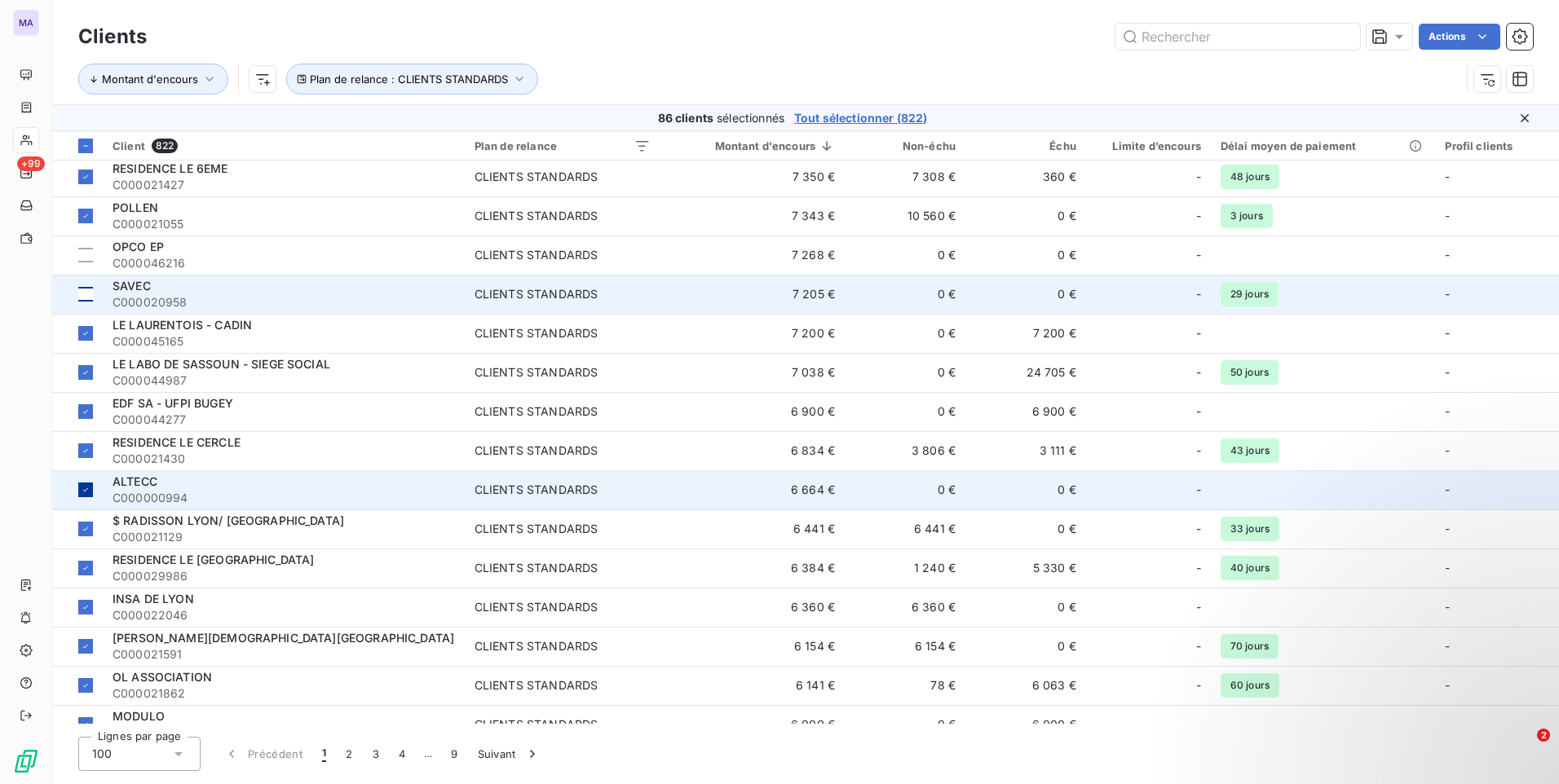
click at [89, 490] on icon at bounding box center [86, 489] width 10 height 10
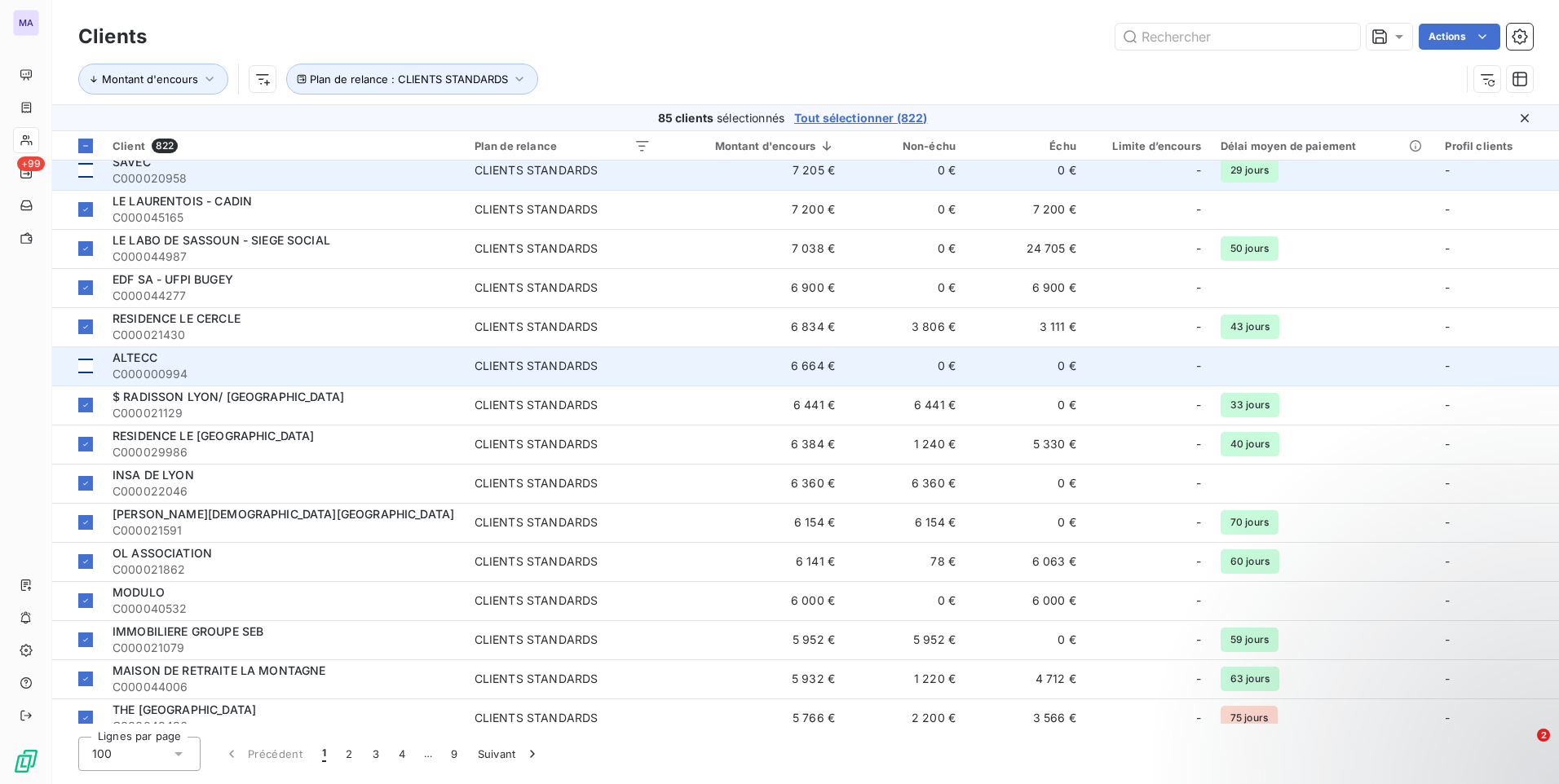
scroll to position [2200, 0]
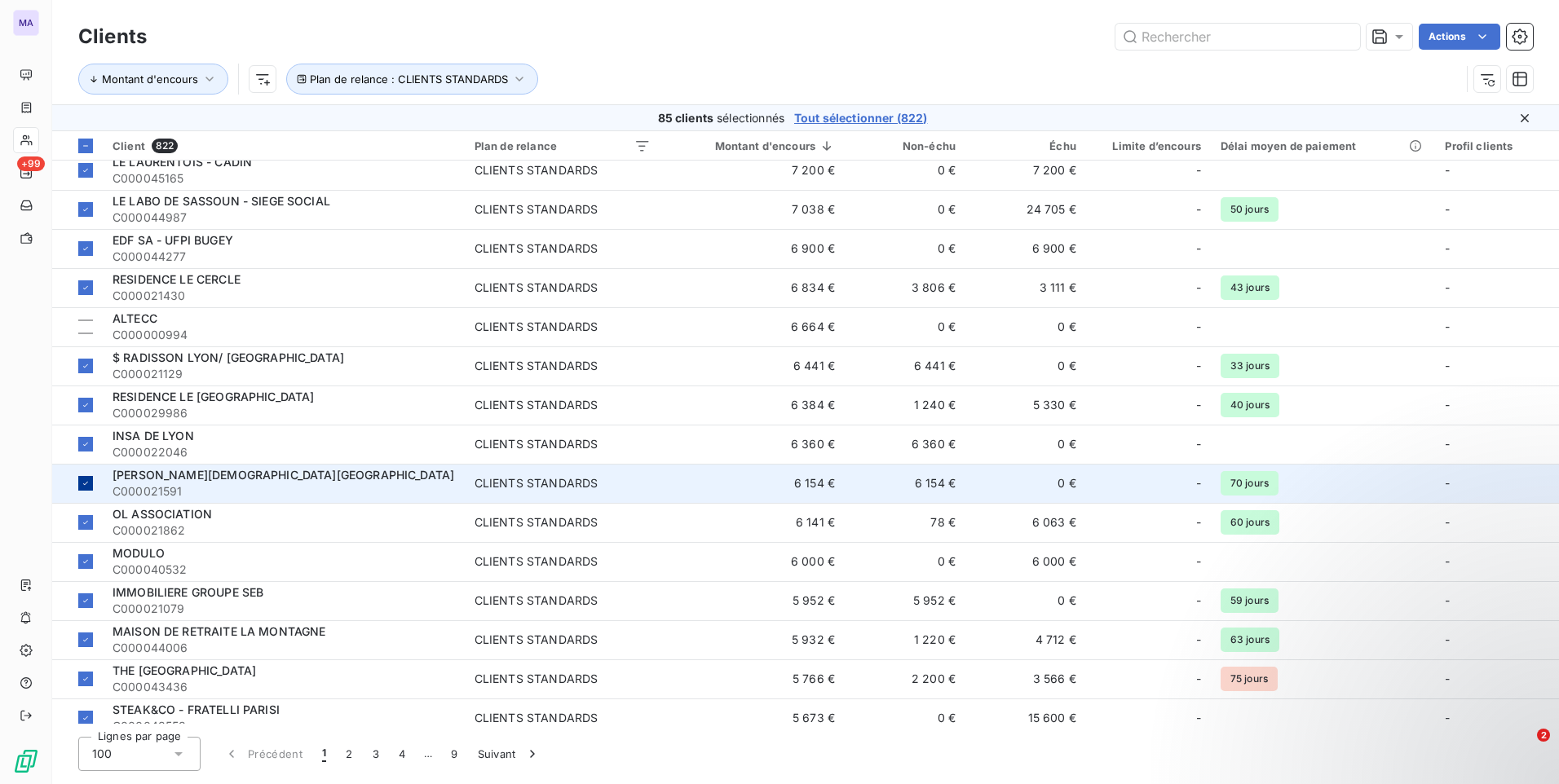
click at [84, 486] on icon at bounding box center [86, 484] width 10 height 10
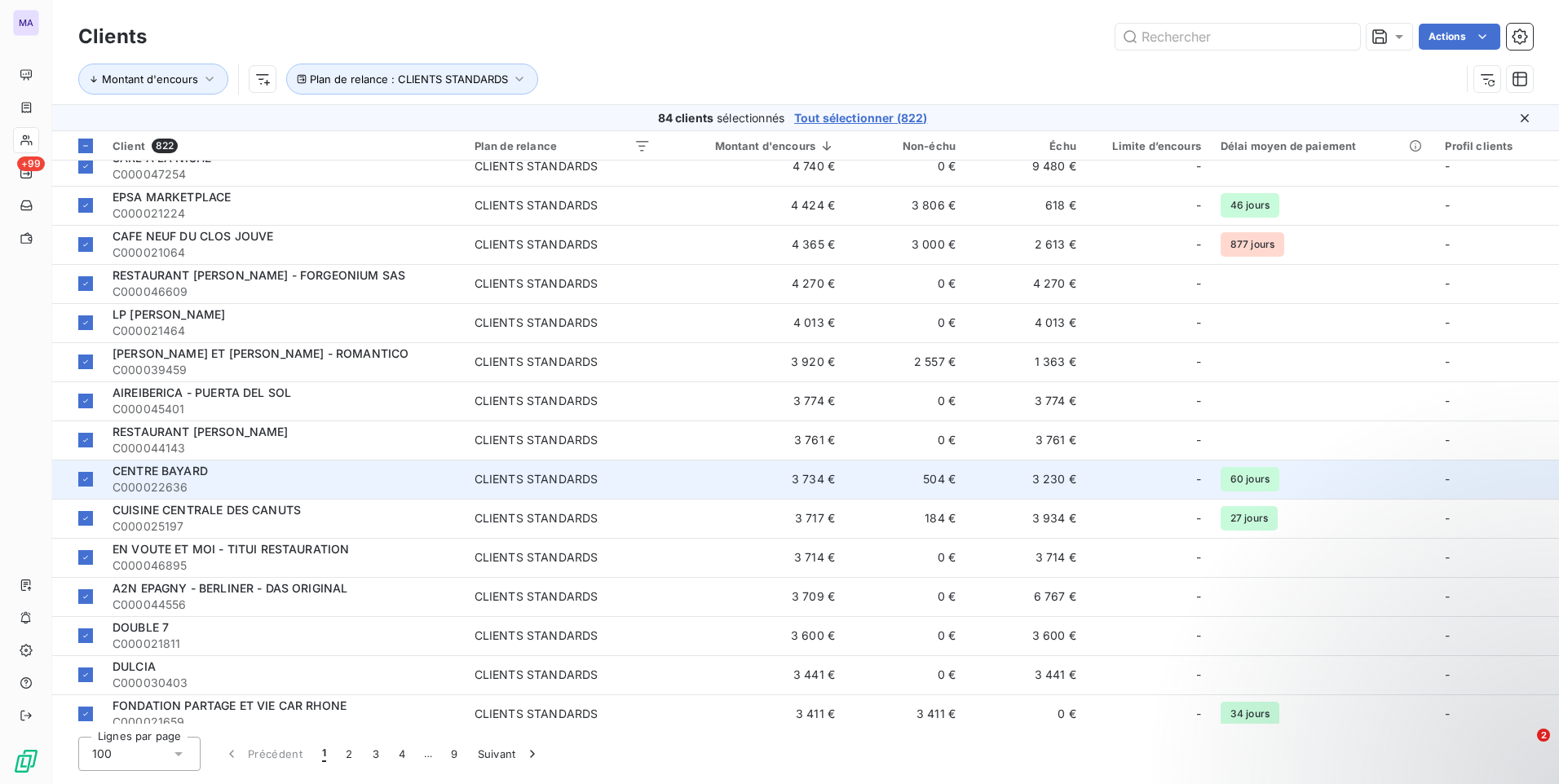
scroll to position [3015, 0]
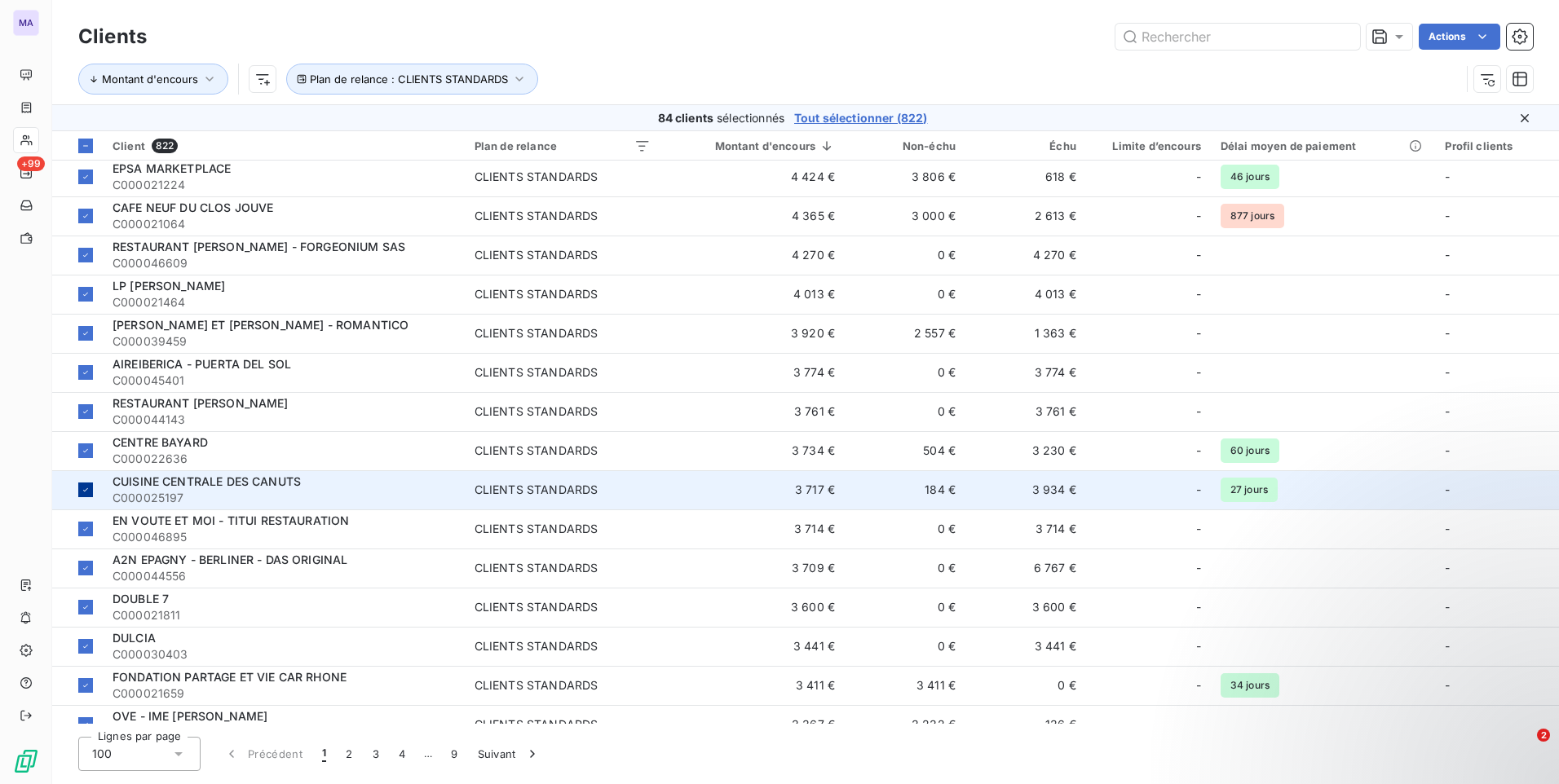
drag, startPoint x: 95, startPoint y: 489, endPoint x: 87, endPoint y: 503, distance: 16.1
click at [94, 489] on td at bounding box center [77, 489] width 50 height 39
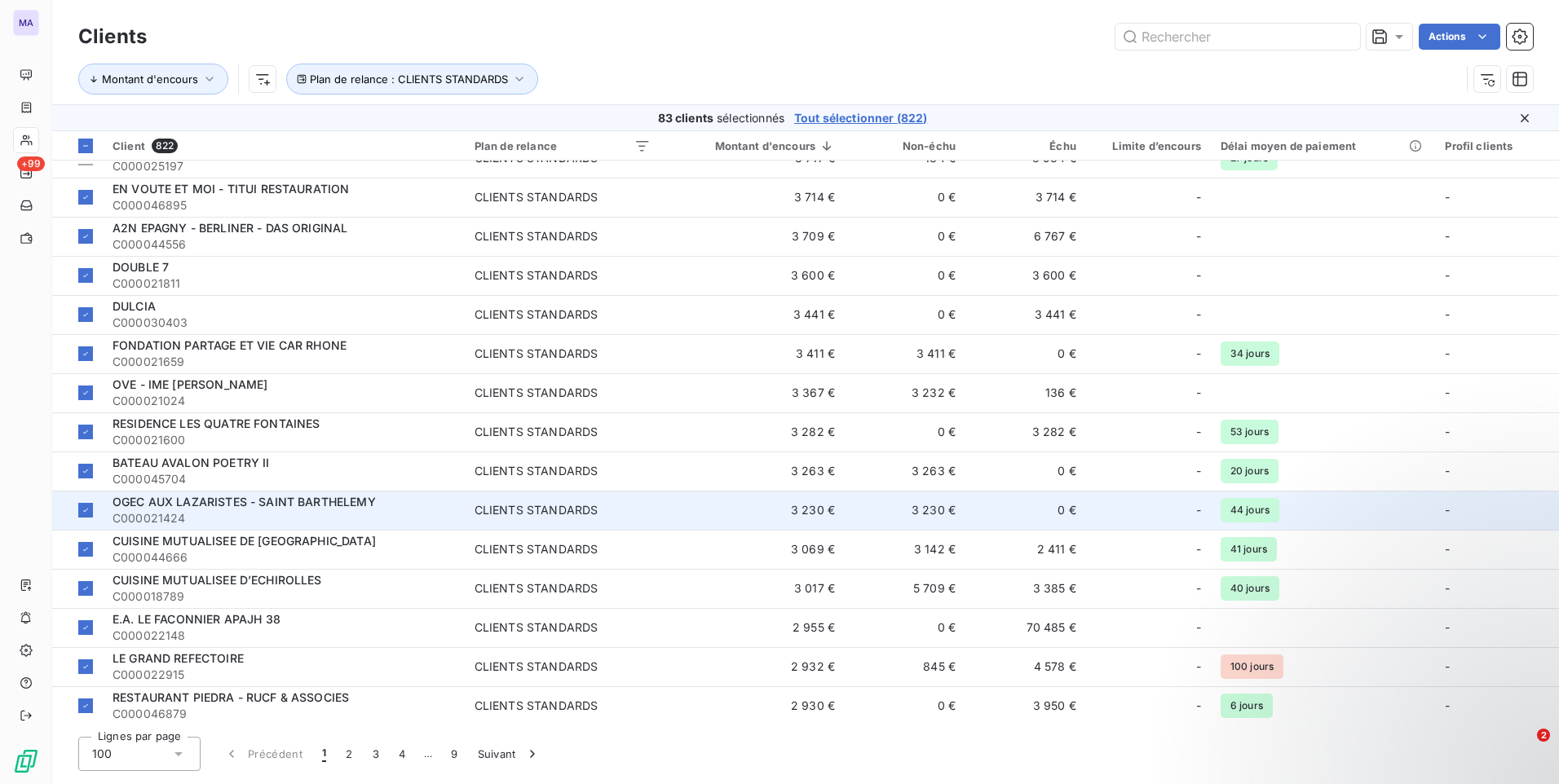
scroll to position [3349, 0]
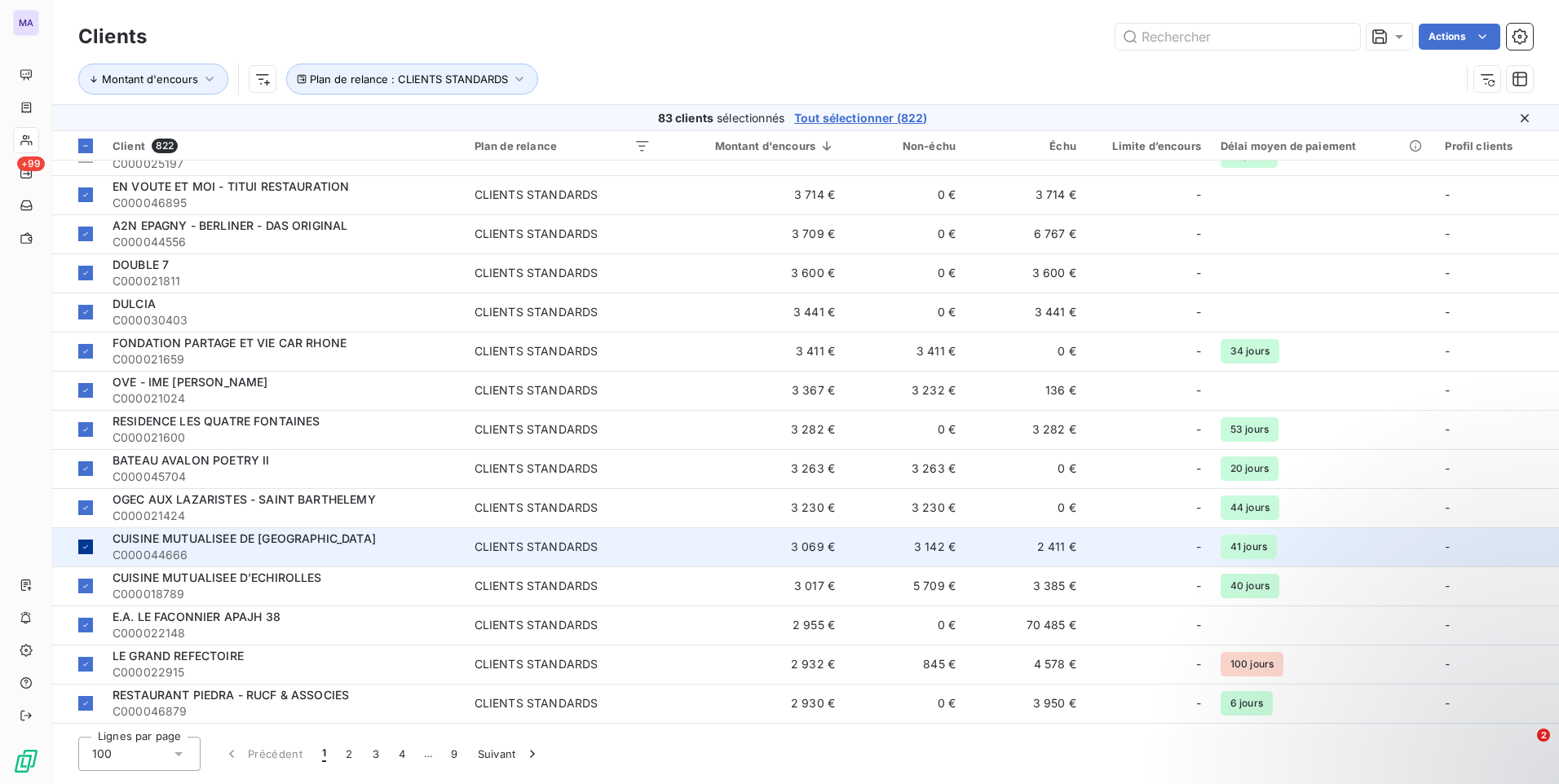
click at [95, 546] on td at bounding box center [77, 546] width 50 height 39
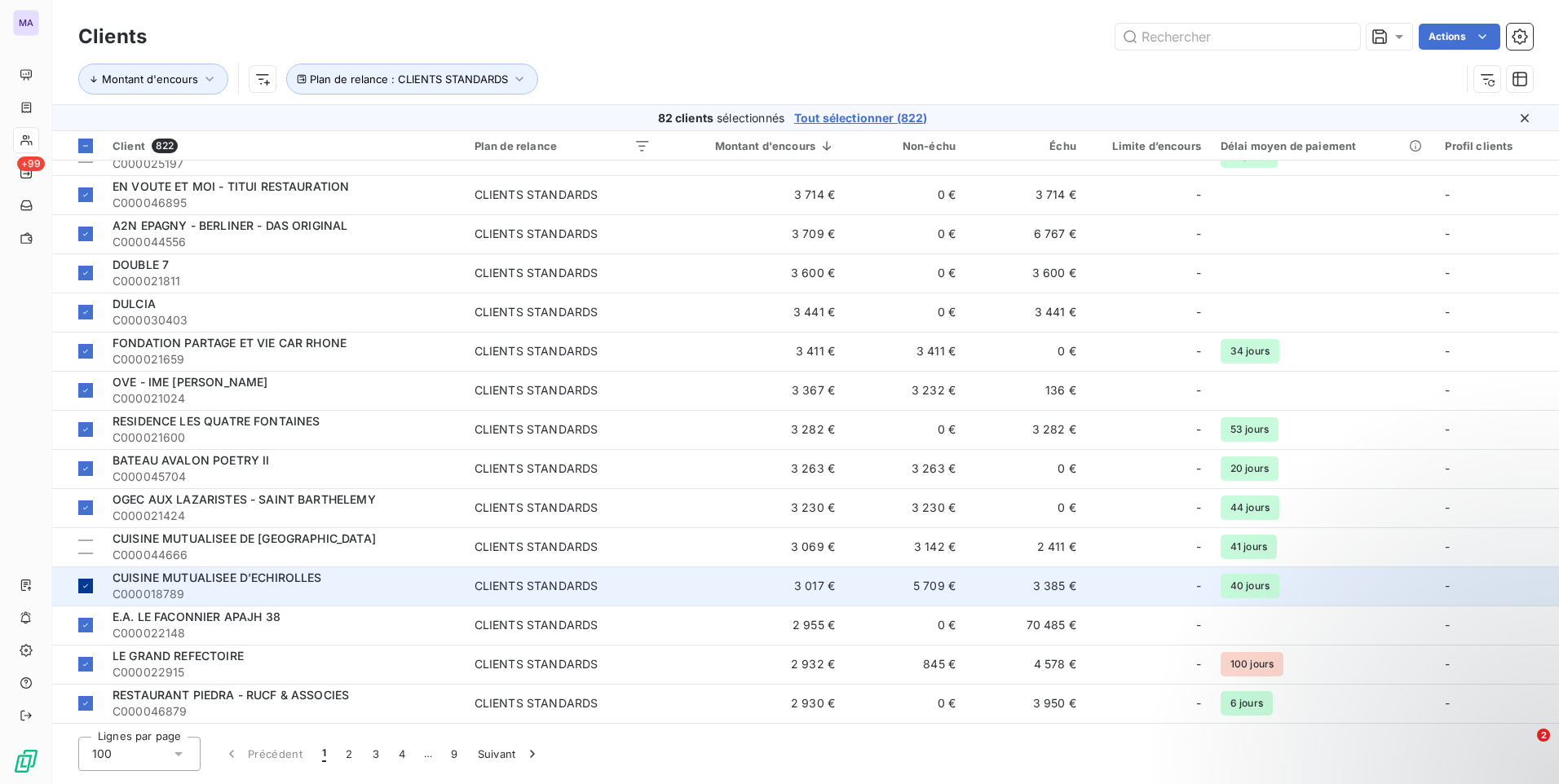
click at [89, 588] on icon at bounding box center [86, 586] width 10 height 10
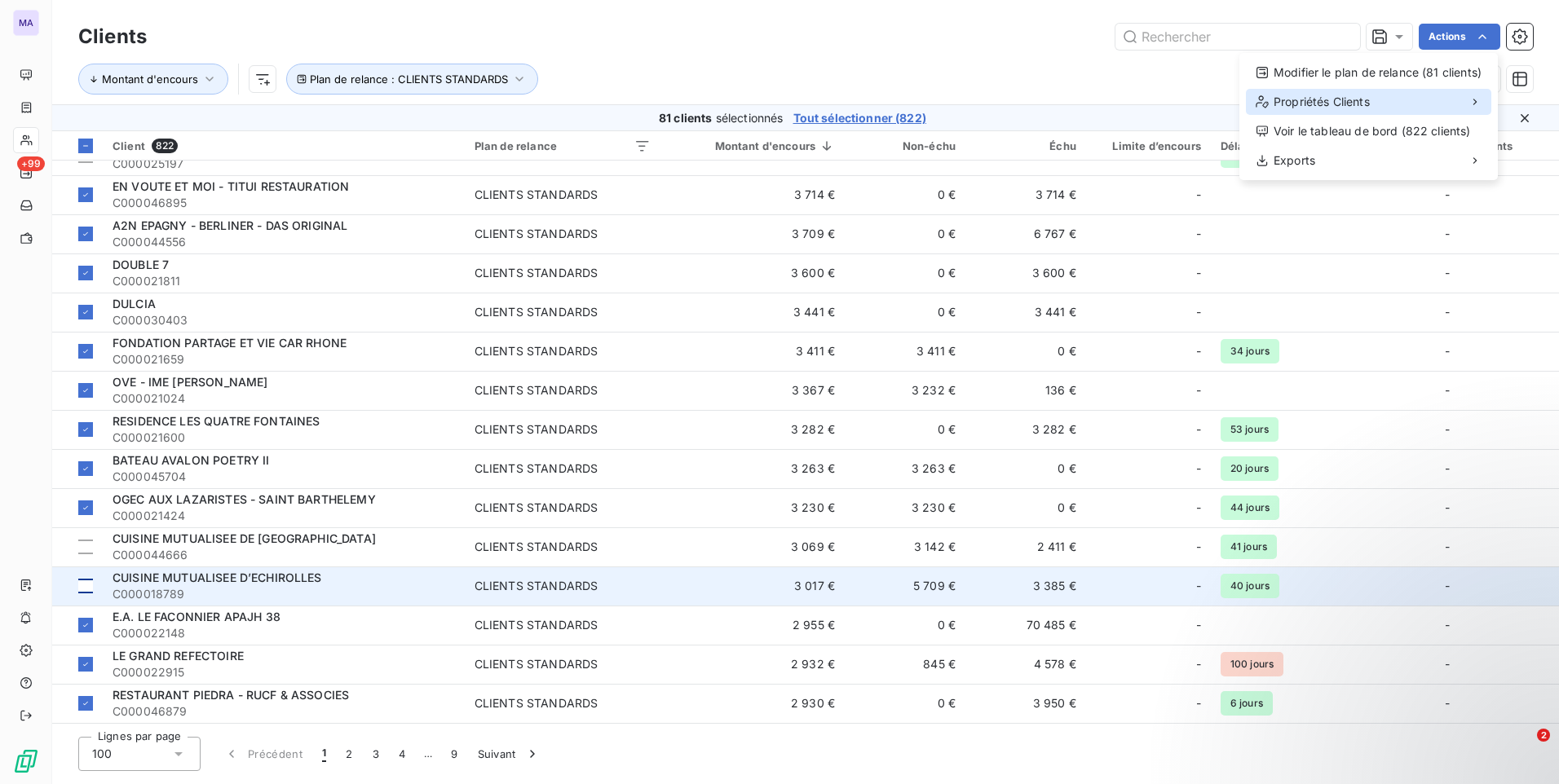
click at [1384, 99] on div "Propriétés Clients" at bounding box center [1368, 102] width 245 height 26
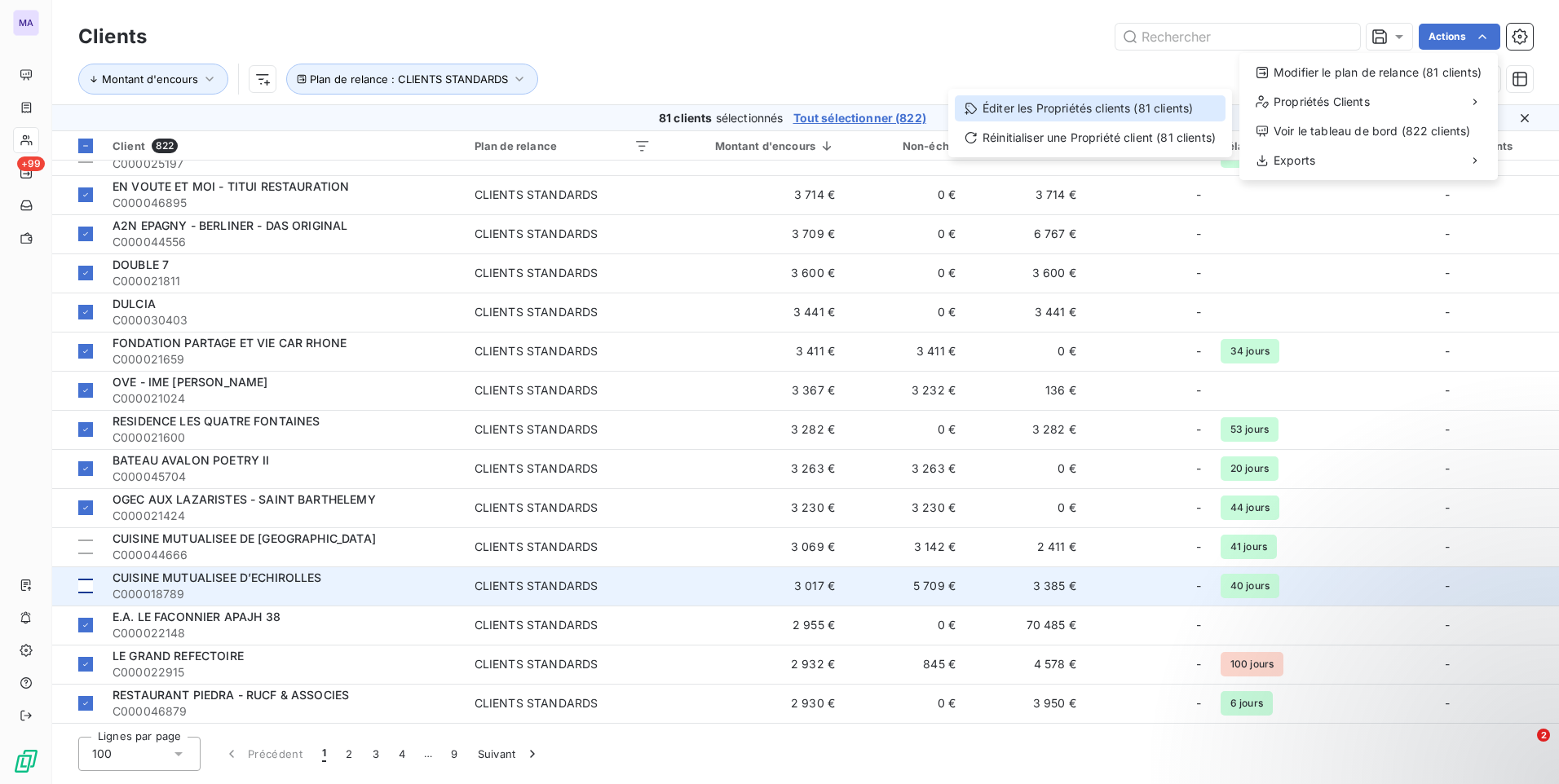
click at [1131, 108] on div "Éditer les Propriétés clients (81 clients)" at bounding box center [1090, 109] width 271 height 26
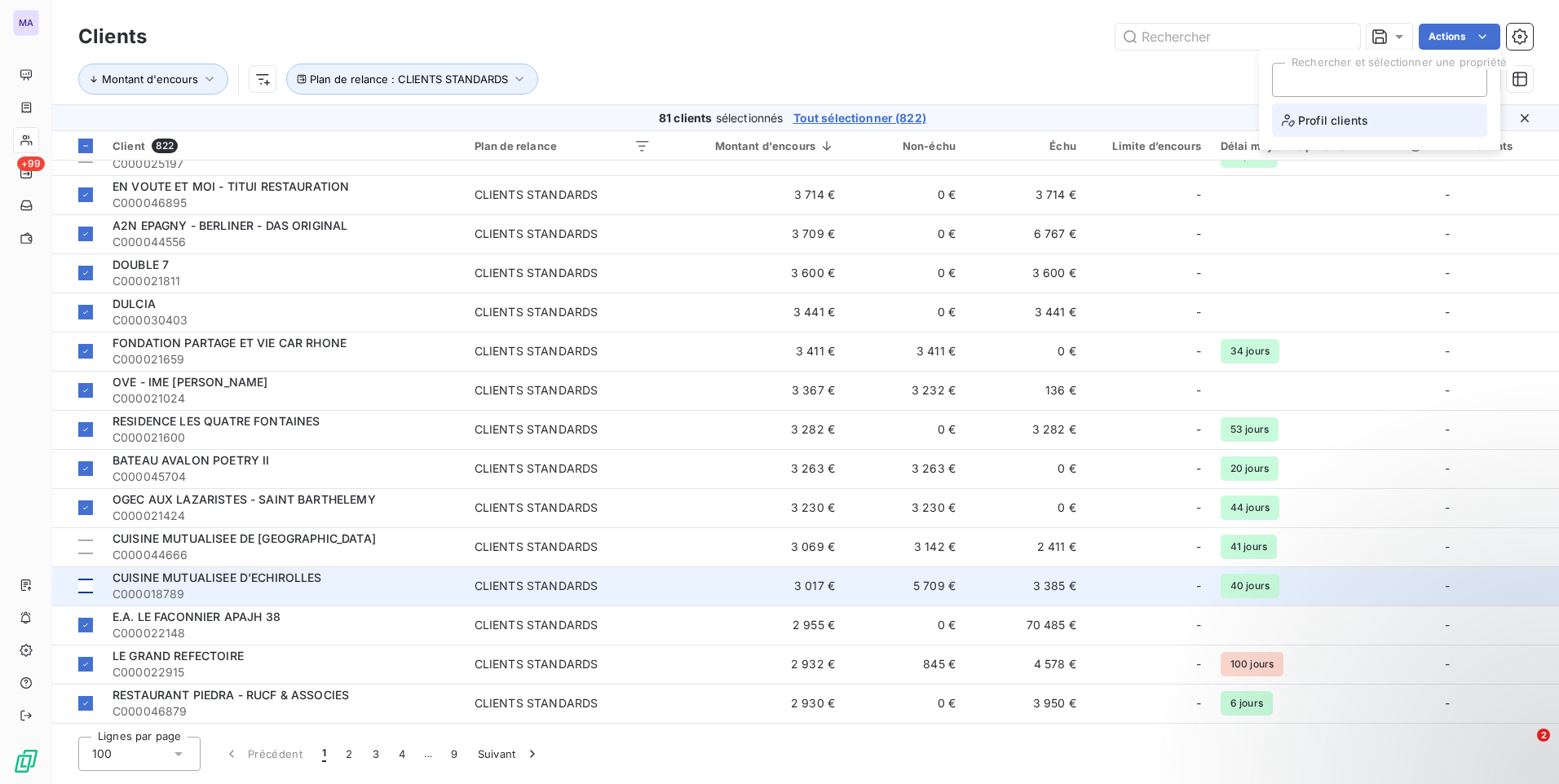
click at [1315, 119] on span "Profil clients" at bounding box center [1324, 120] width 87 height 21
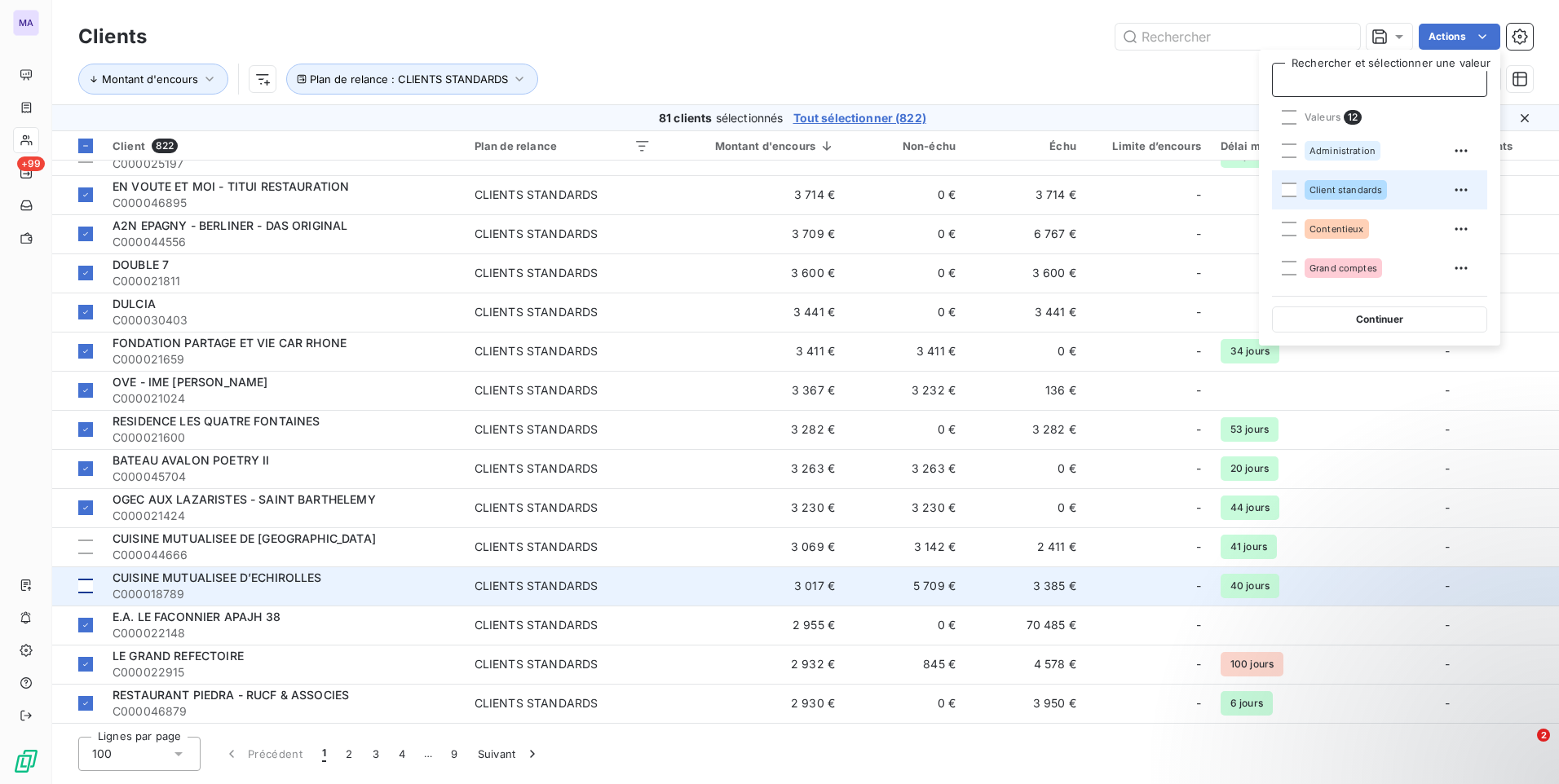
click at [1324, 199] on div "Client standards" at bounding box center [1346, 190] width 83 height 20
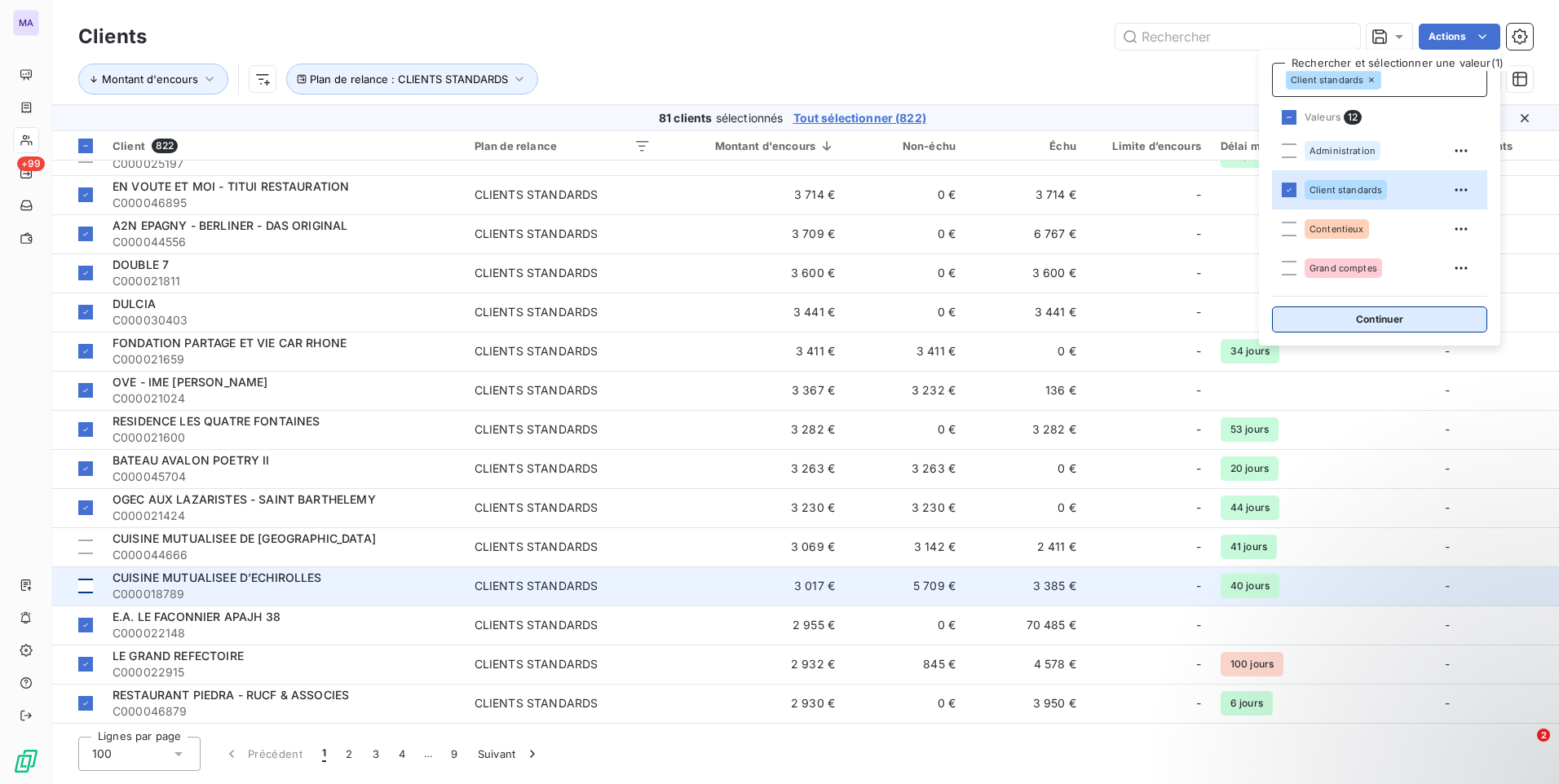
click at [1360, 321] on button "Continuer" at bounding box center [1379, 319] width 216 height 26
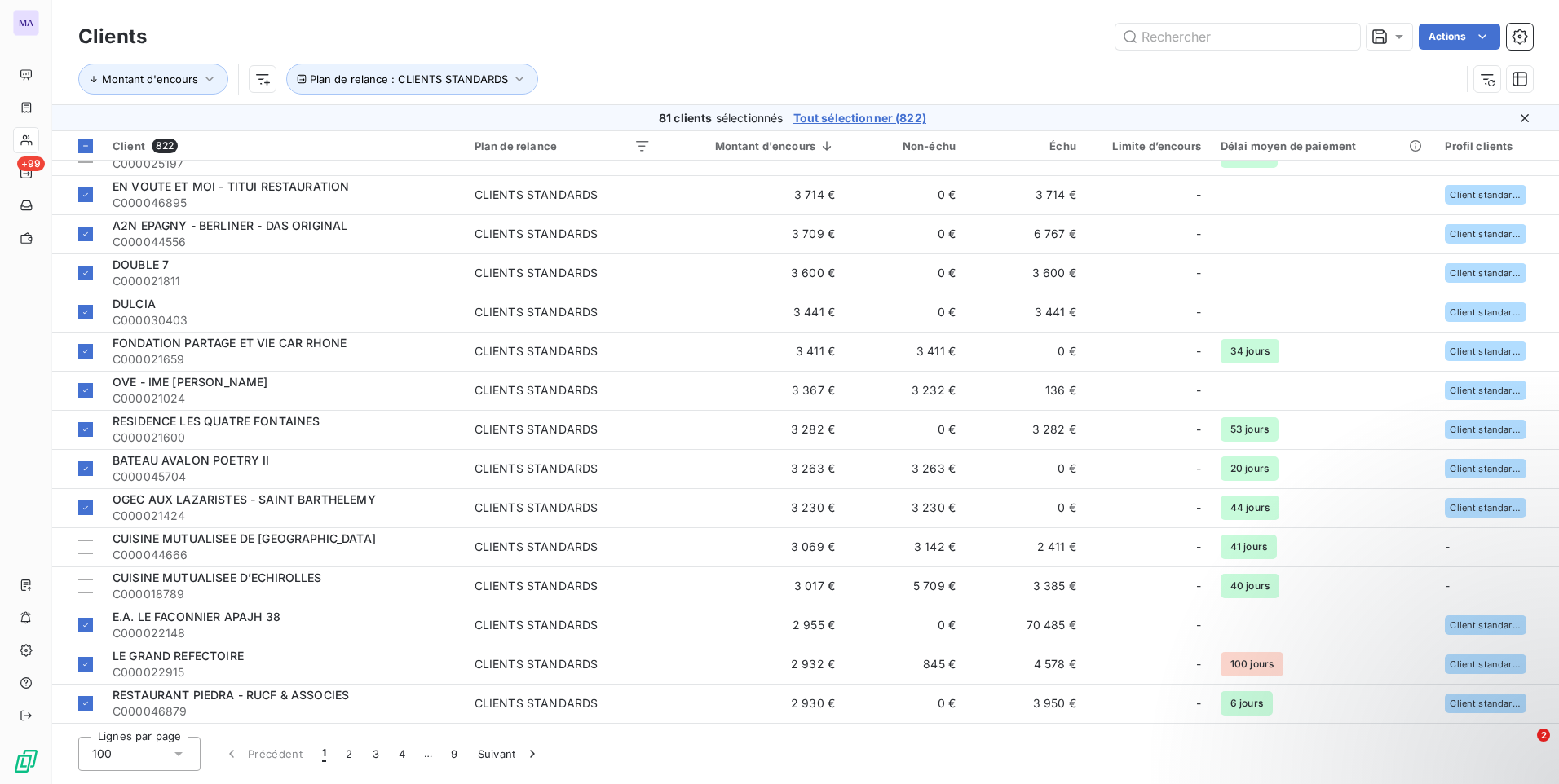
click at [1462, 40] on html "MA +99 Clients Actions Montant d'encours Plan de relance : CLIENTS STANDARDS 81…" at bounding box center [780, 392] width 1559 height 784
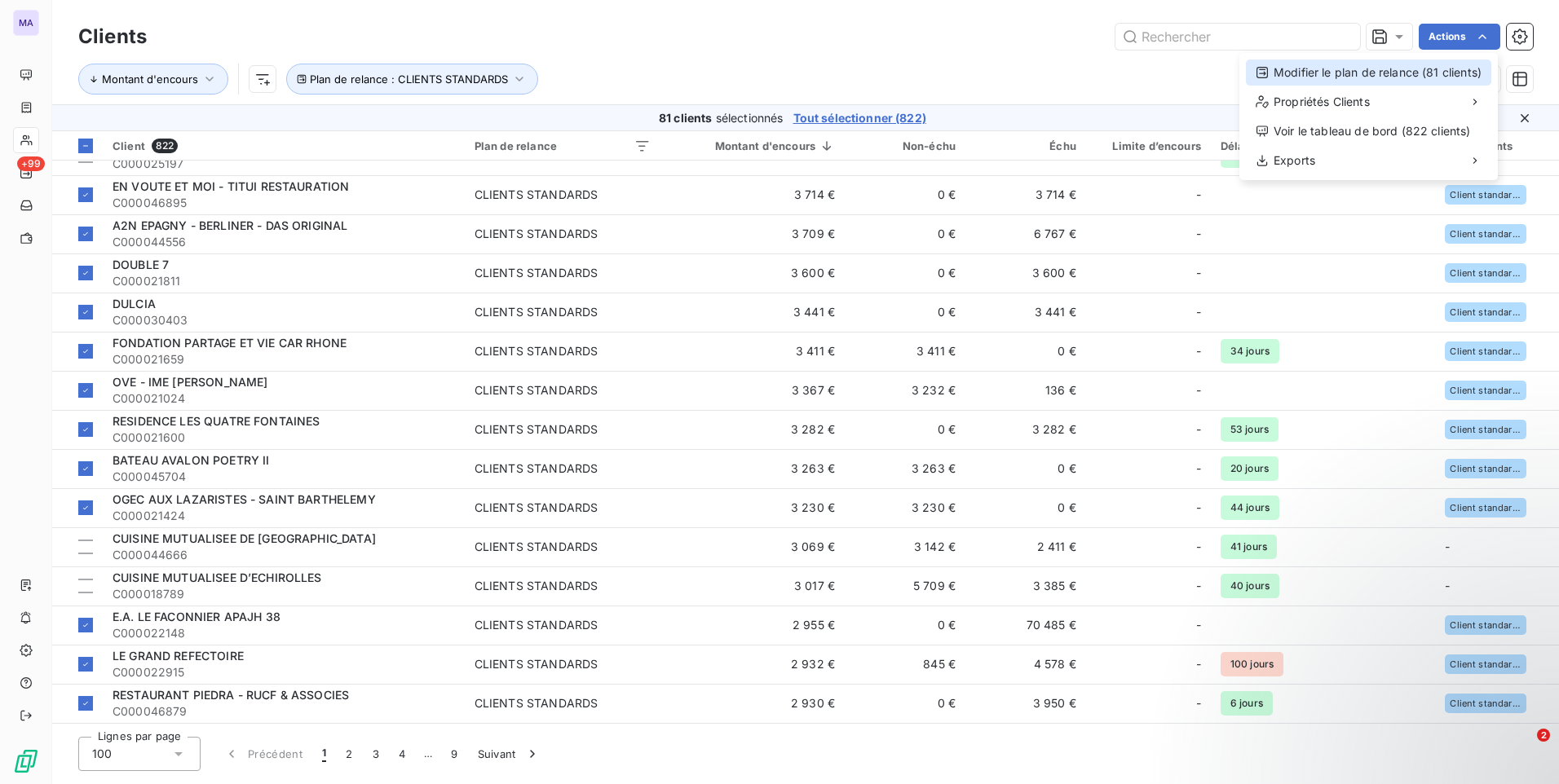
click at [1427, 67] on div "Modifier le plan de relance (81 clients)" at bounding box center [1368, 73] width 245 height 26
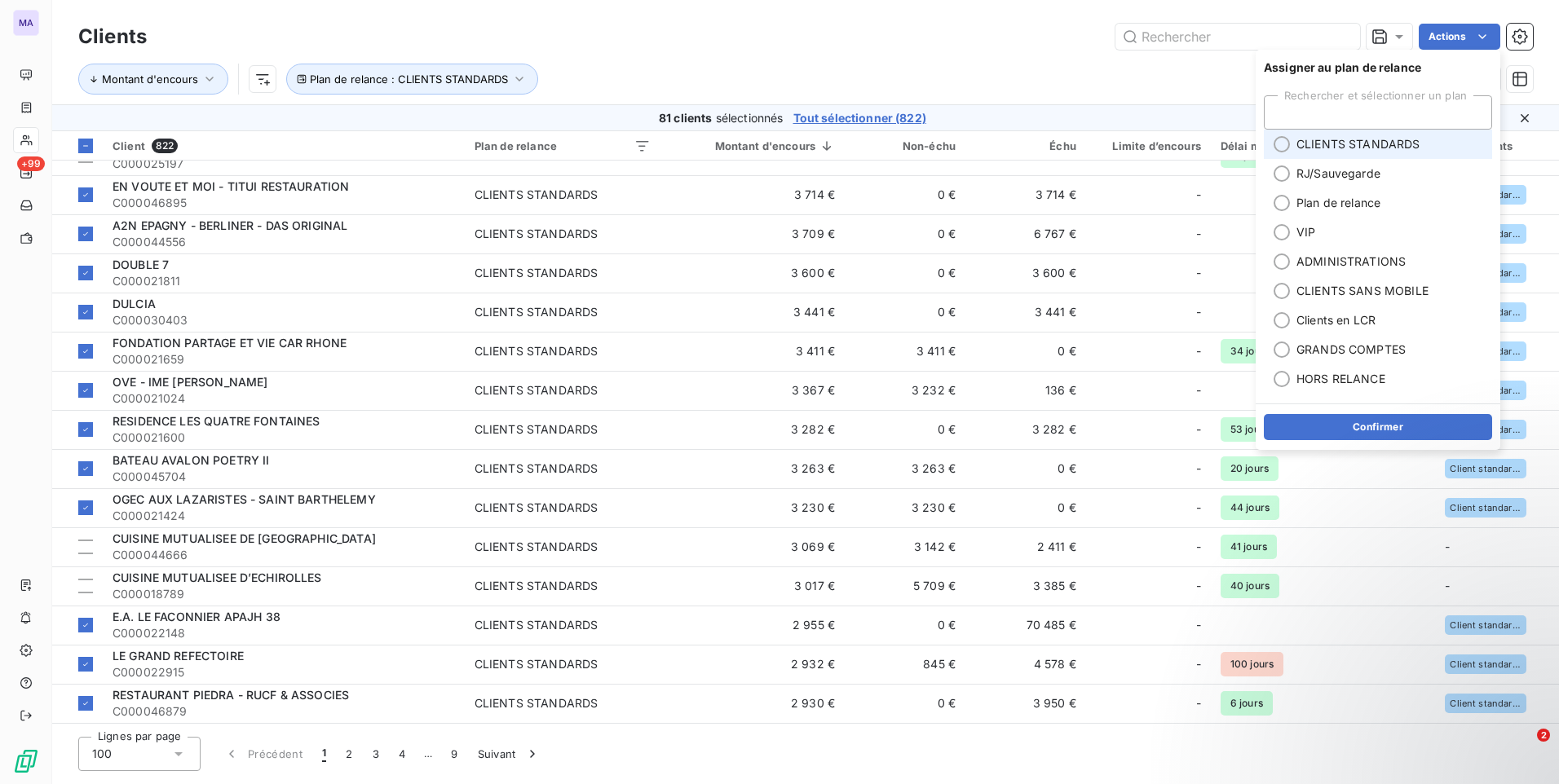
click at [1366, 150] on span "CLIENTS STANDARDS" at bounding box center [1358, 144] width 124 height 17
click at [1330, 425] on button "Confirmer" at bounding box center [1377, 427] width 228 height 26
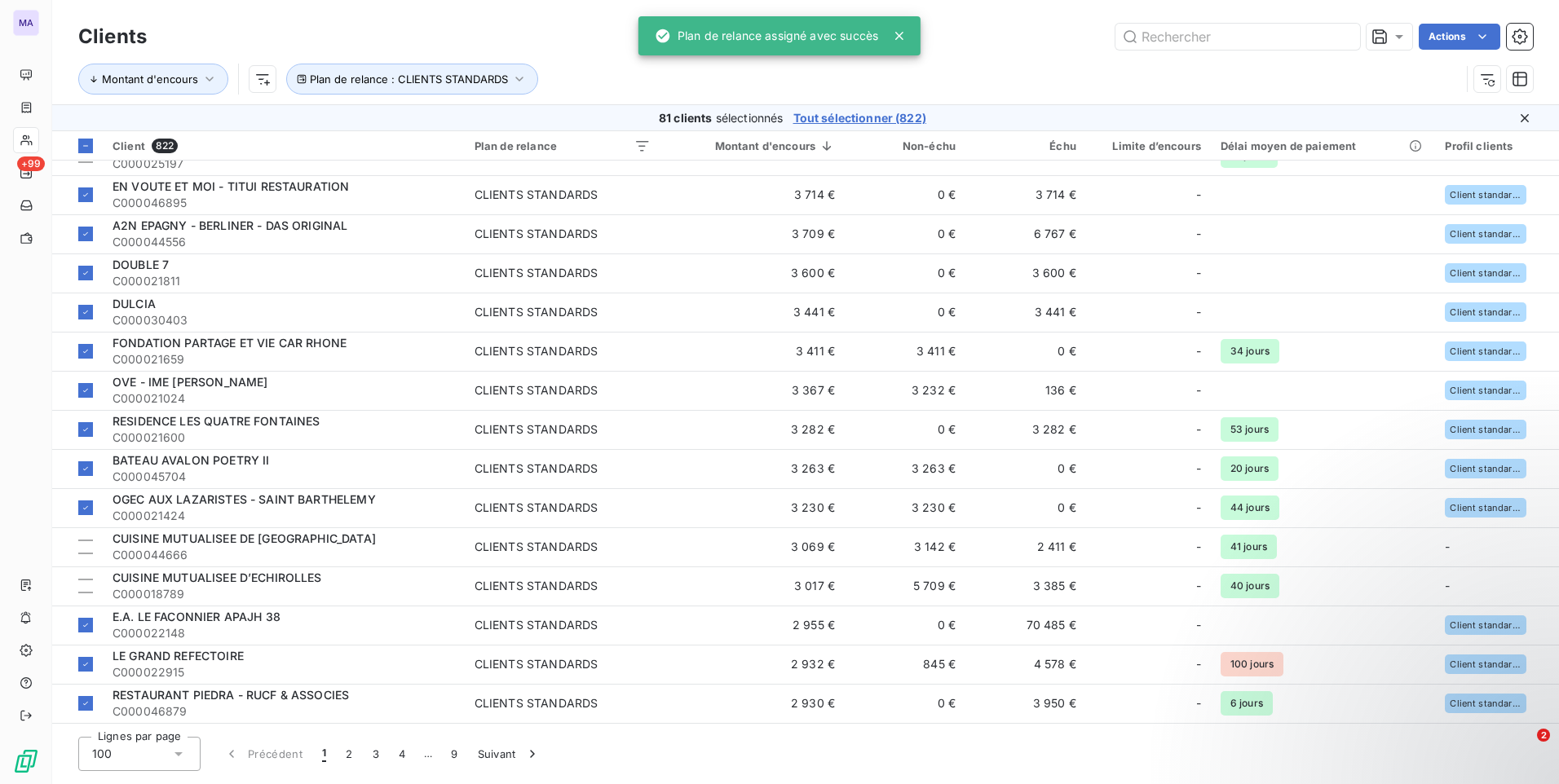
click at [1045, 83] on div "Montant d'encours Plan de relance : CLIENTS STANDARDS" at bounding box center [770, 79] width 1382 height 31
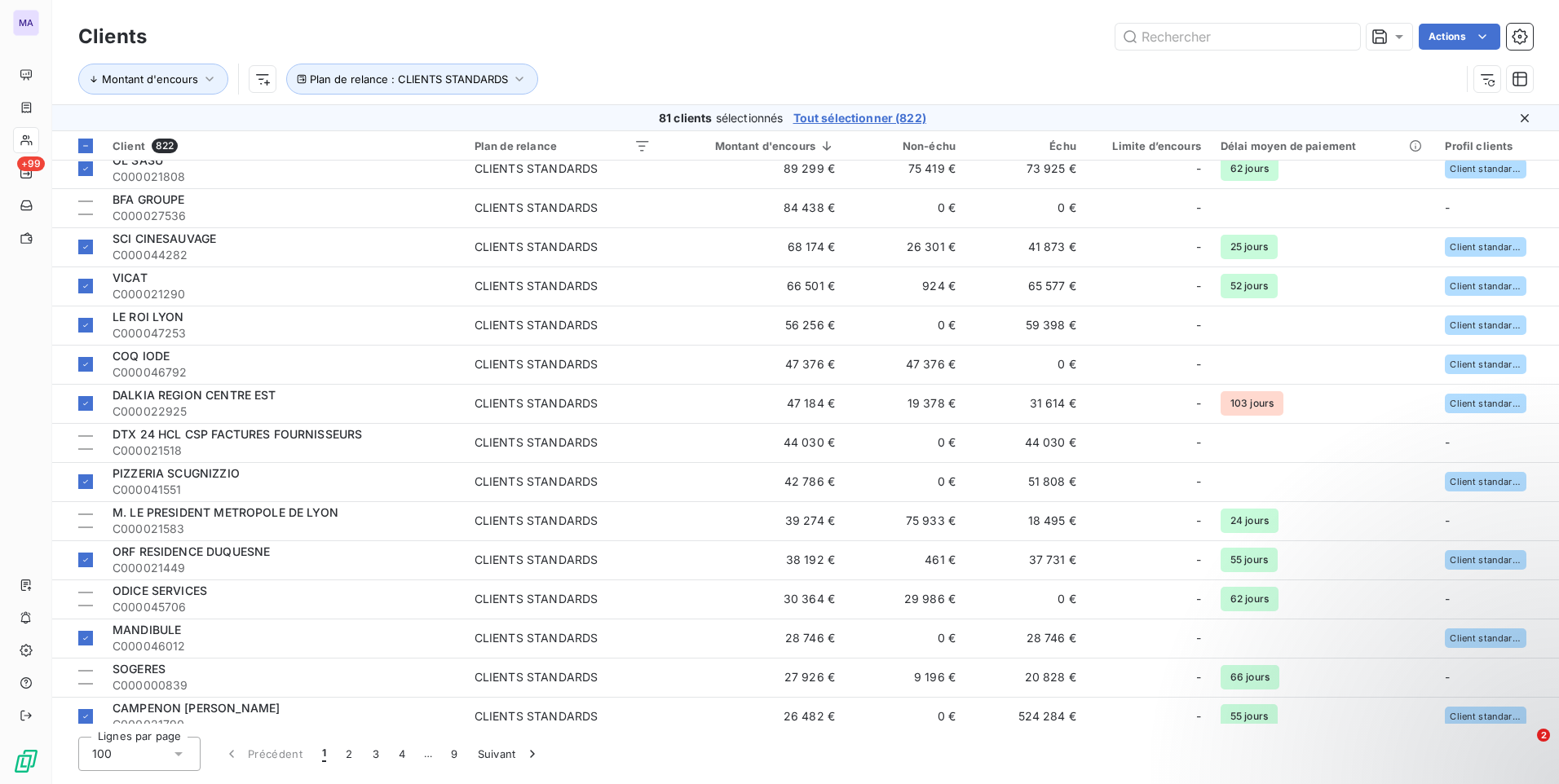
scroll to position [0, 0]
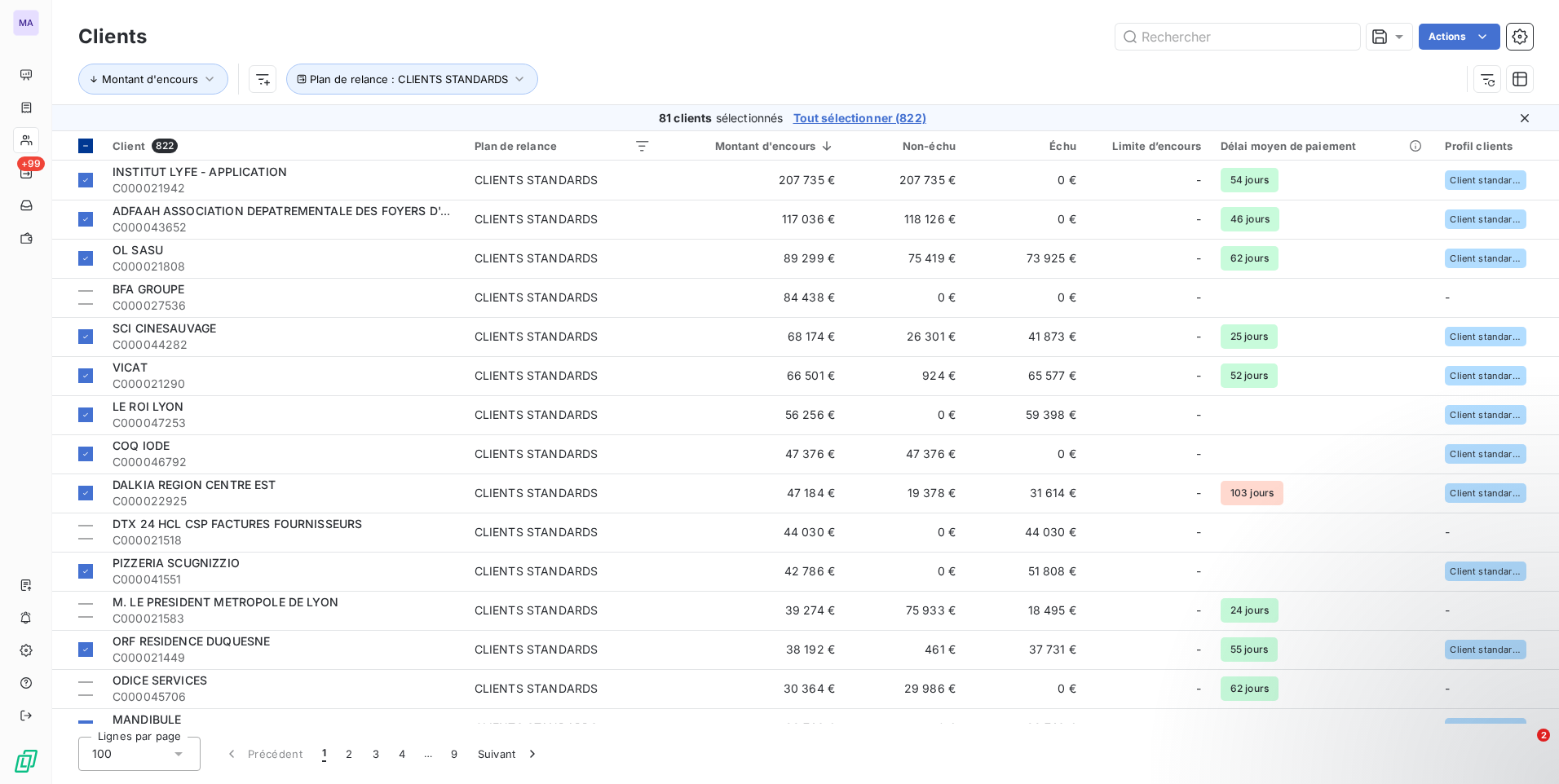
click at [84, 151] on div at bounding box center [86, 146] width 15 height 15
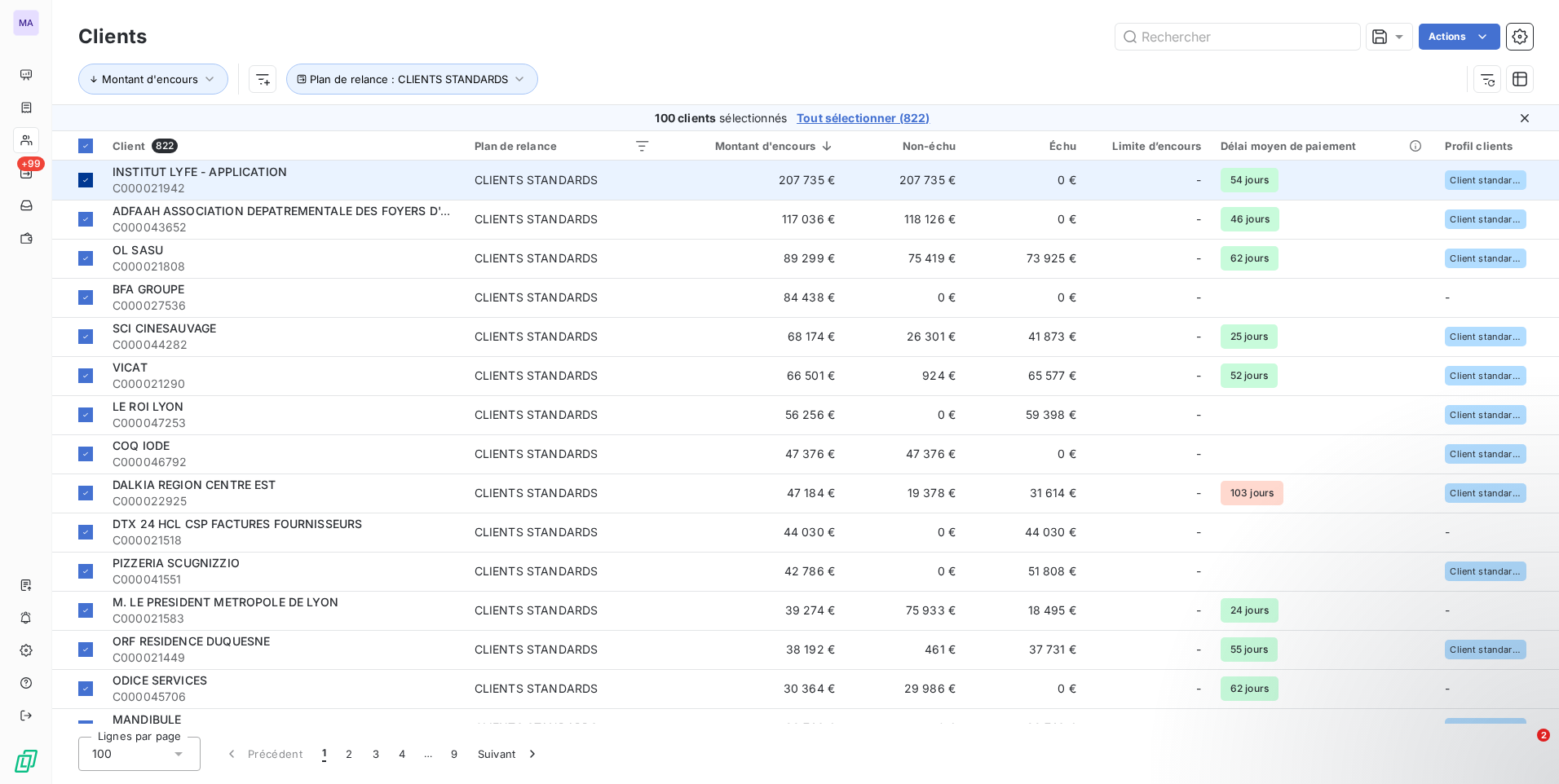
click at [84, 150] on div at bounding box center [86, 146] width 15 height 15
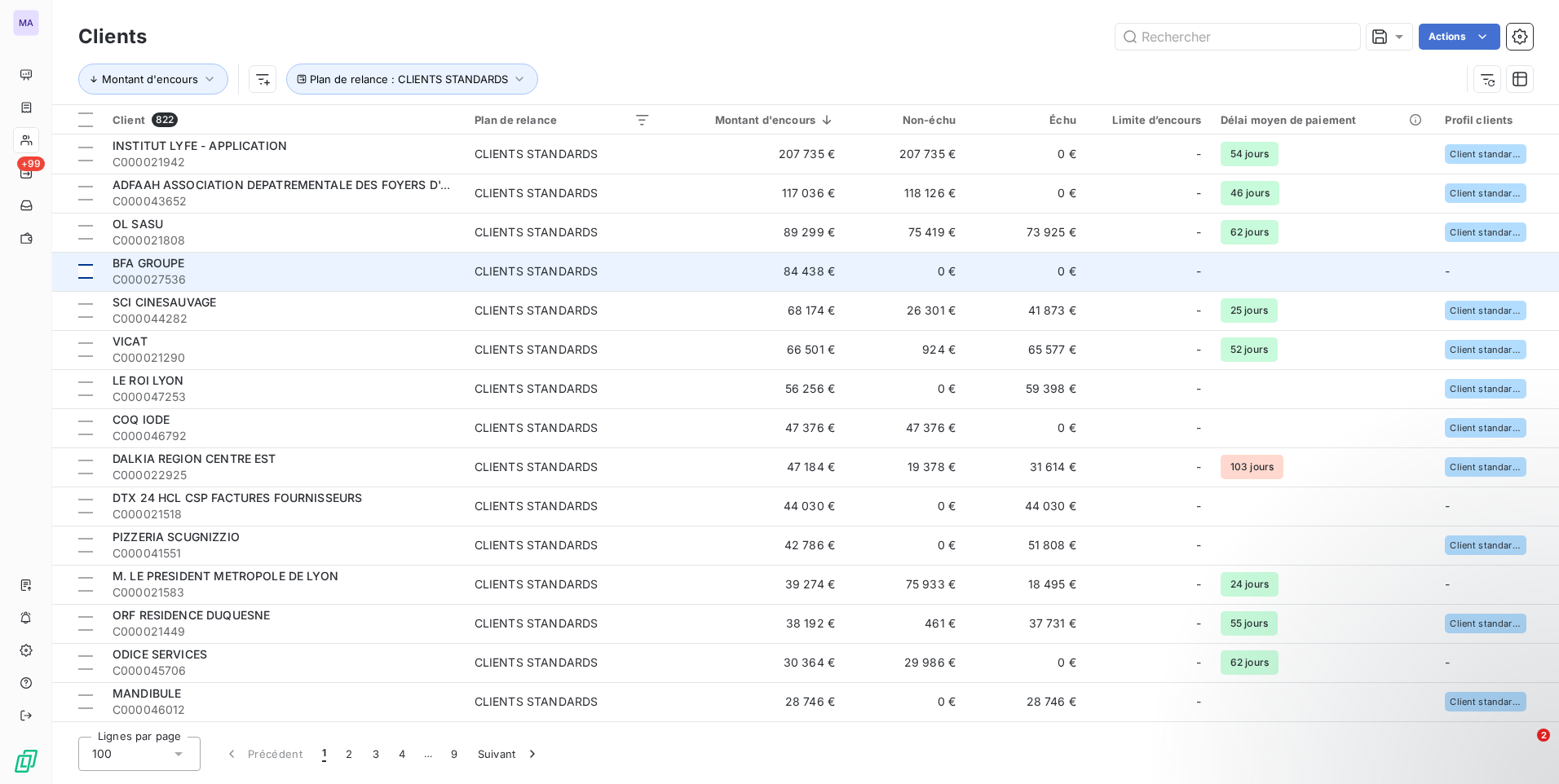
click at [87, 271] on div at bounding box center [86, 272] width 15 height 15
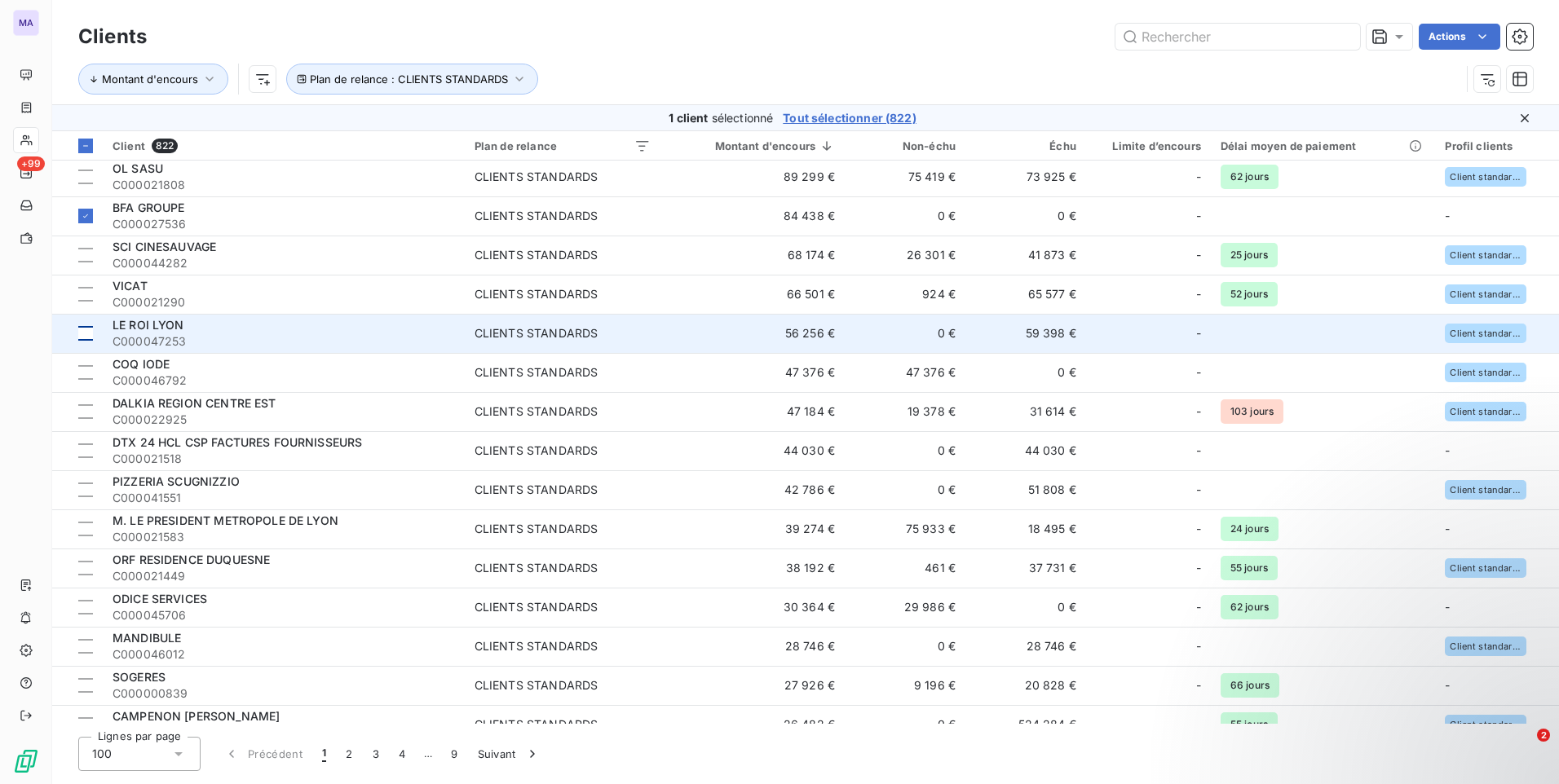
scroll to position [163, 0]
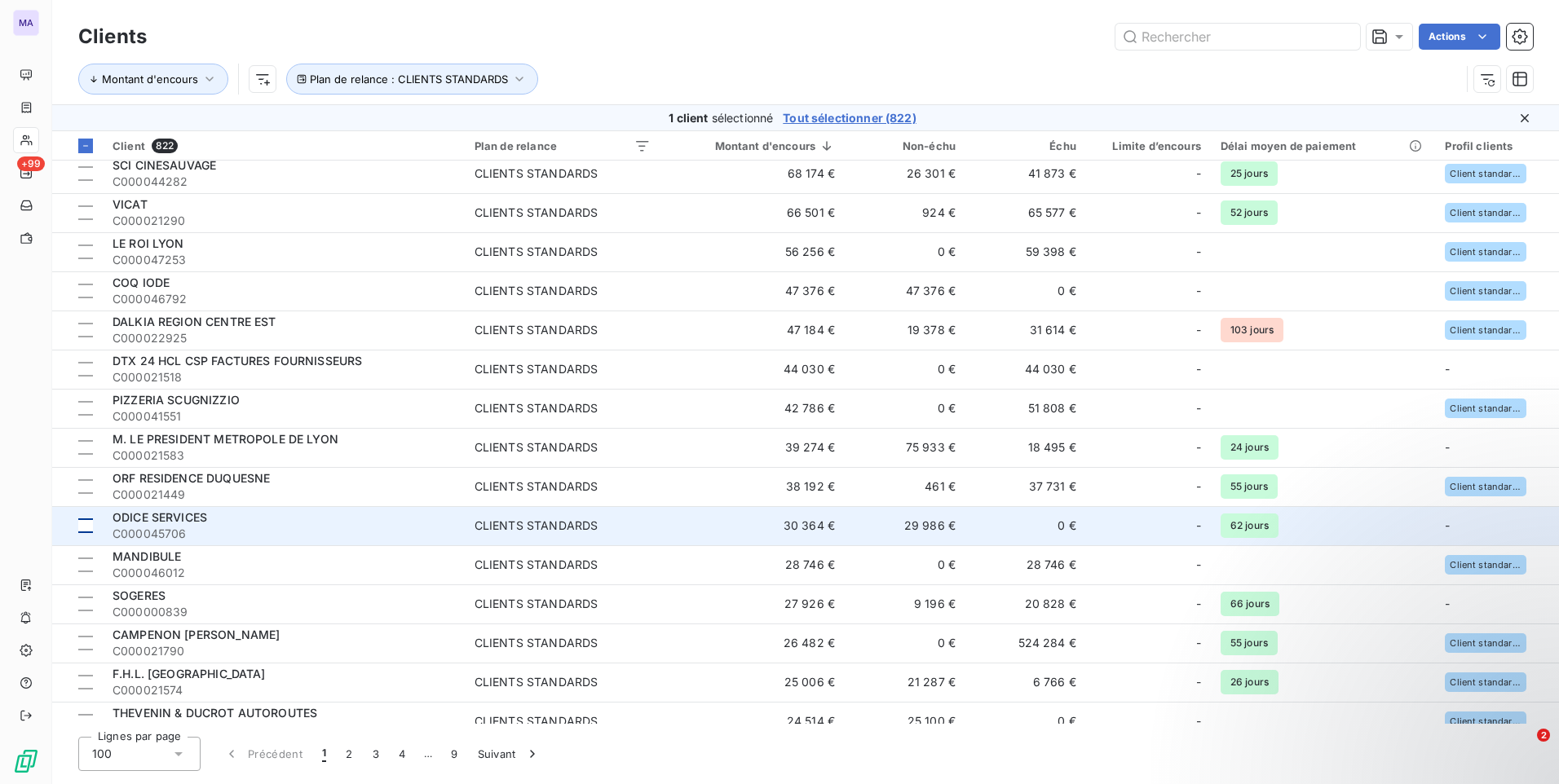
click at [89, 520] on div at bounding box center [86, 526] width 15 height 15
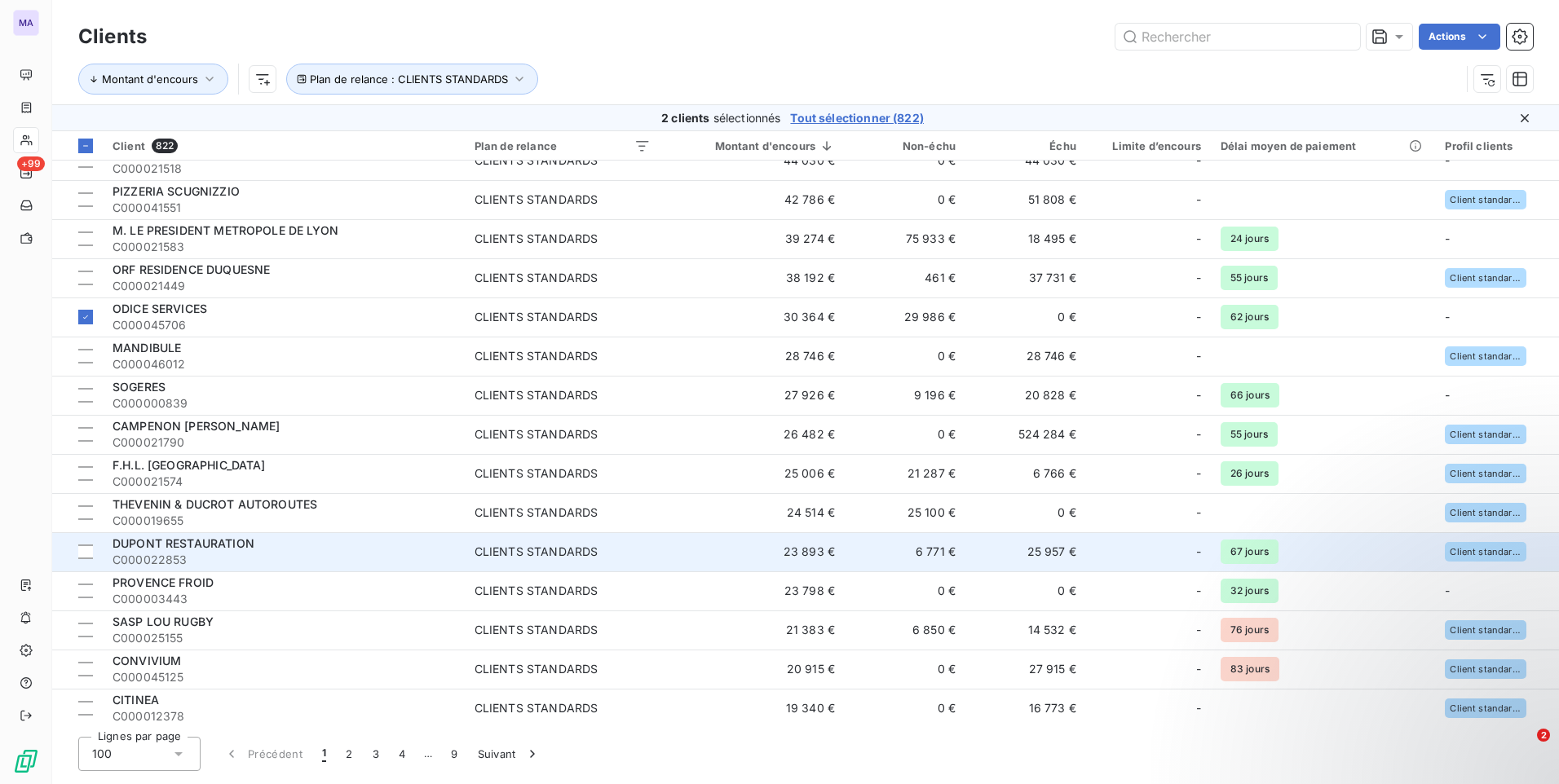
scroll to position [408, 0]
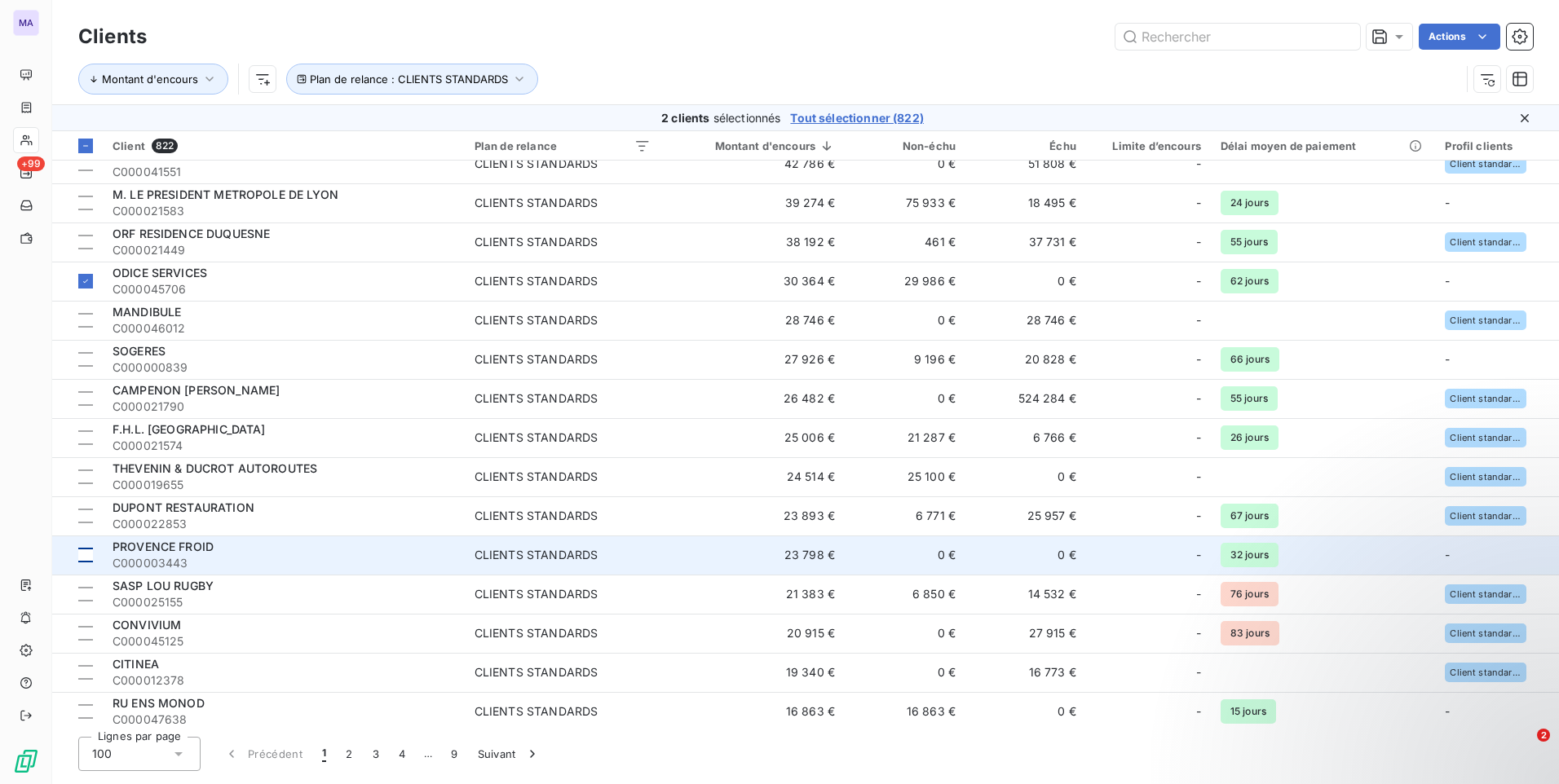
click at [90, 556] on div at bounding box center [86, 555] width 15 height 15
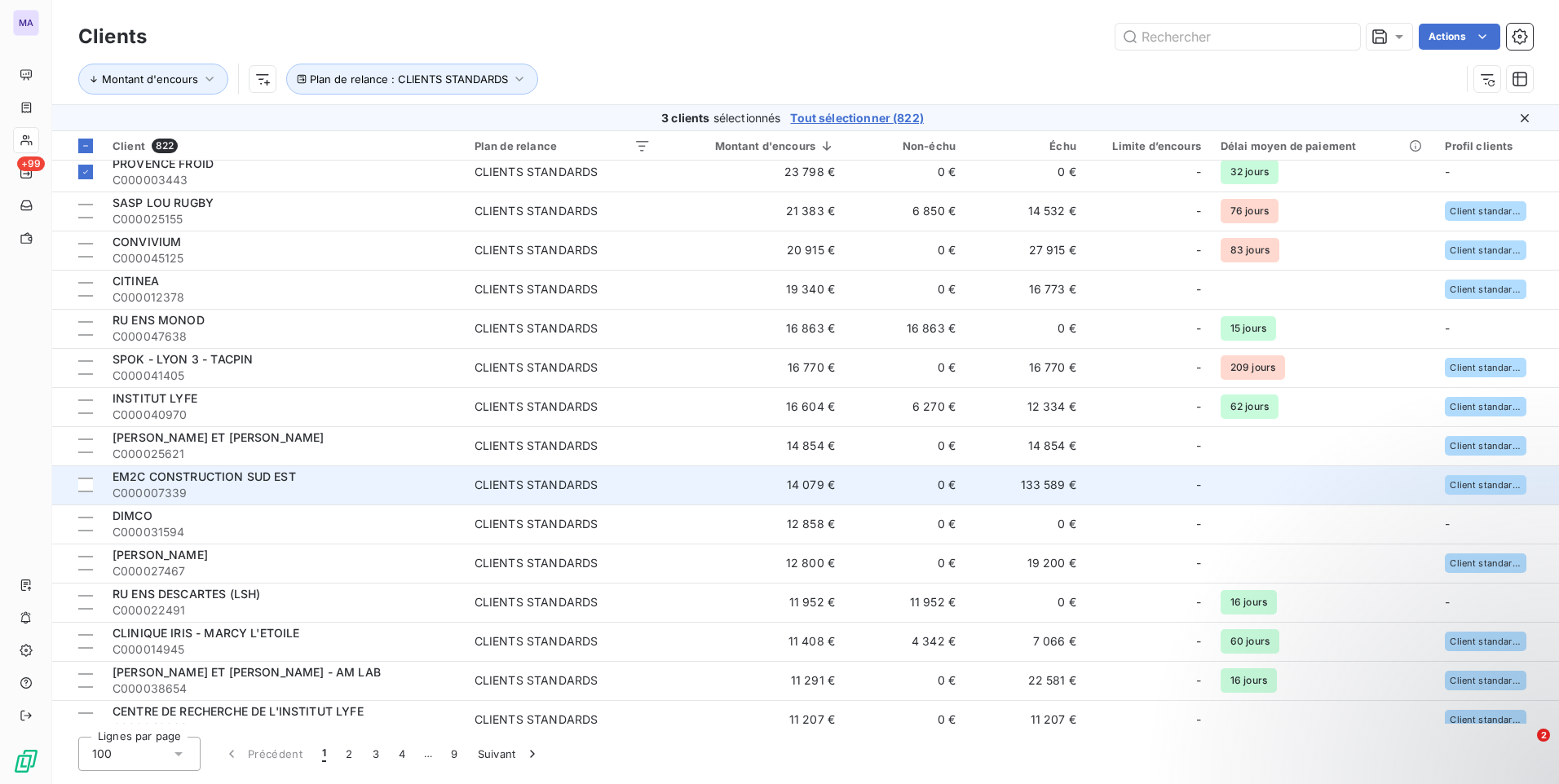
scroll to position [815, 0]
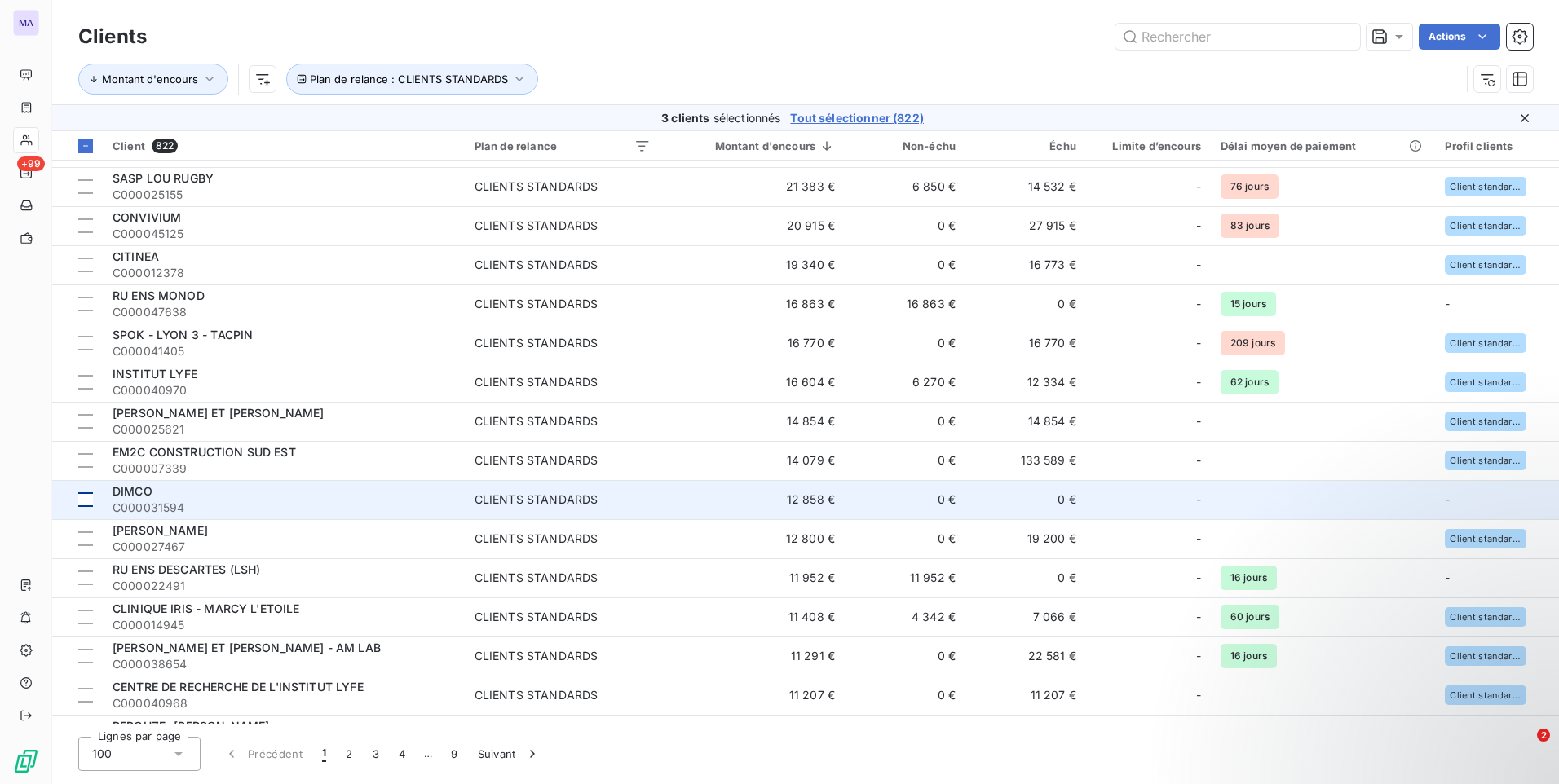
click at [92, 501] on div at bounding box center [86, 499] width 15 height 15
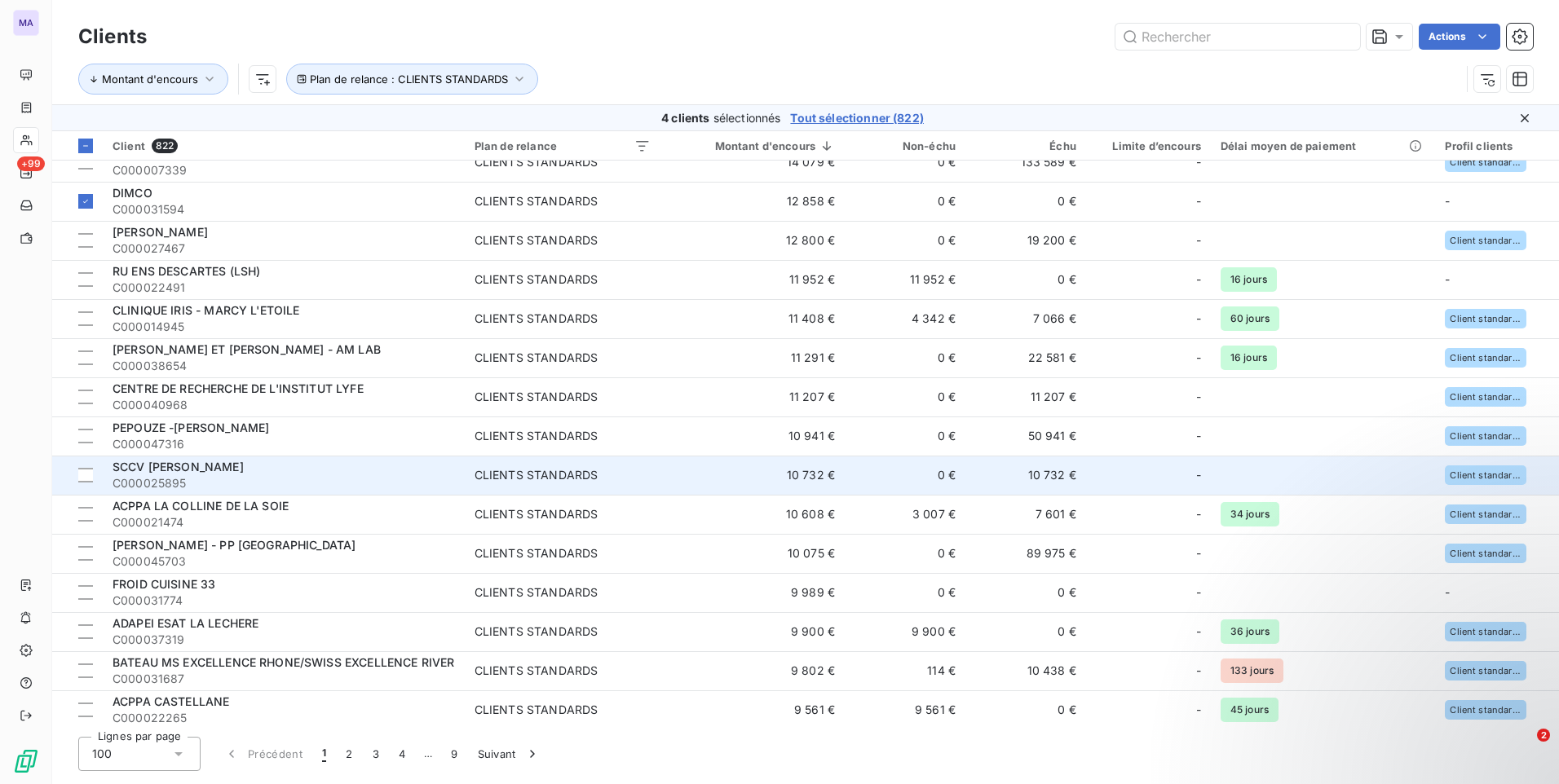
scroll to position [1141, 0]
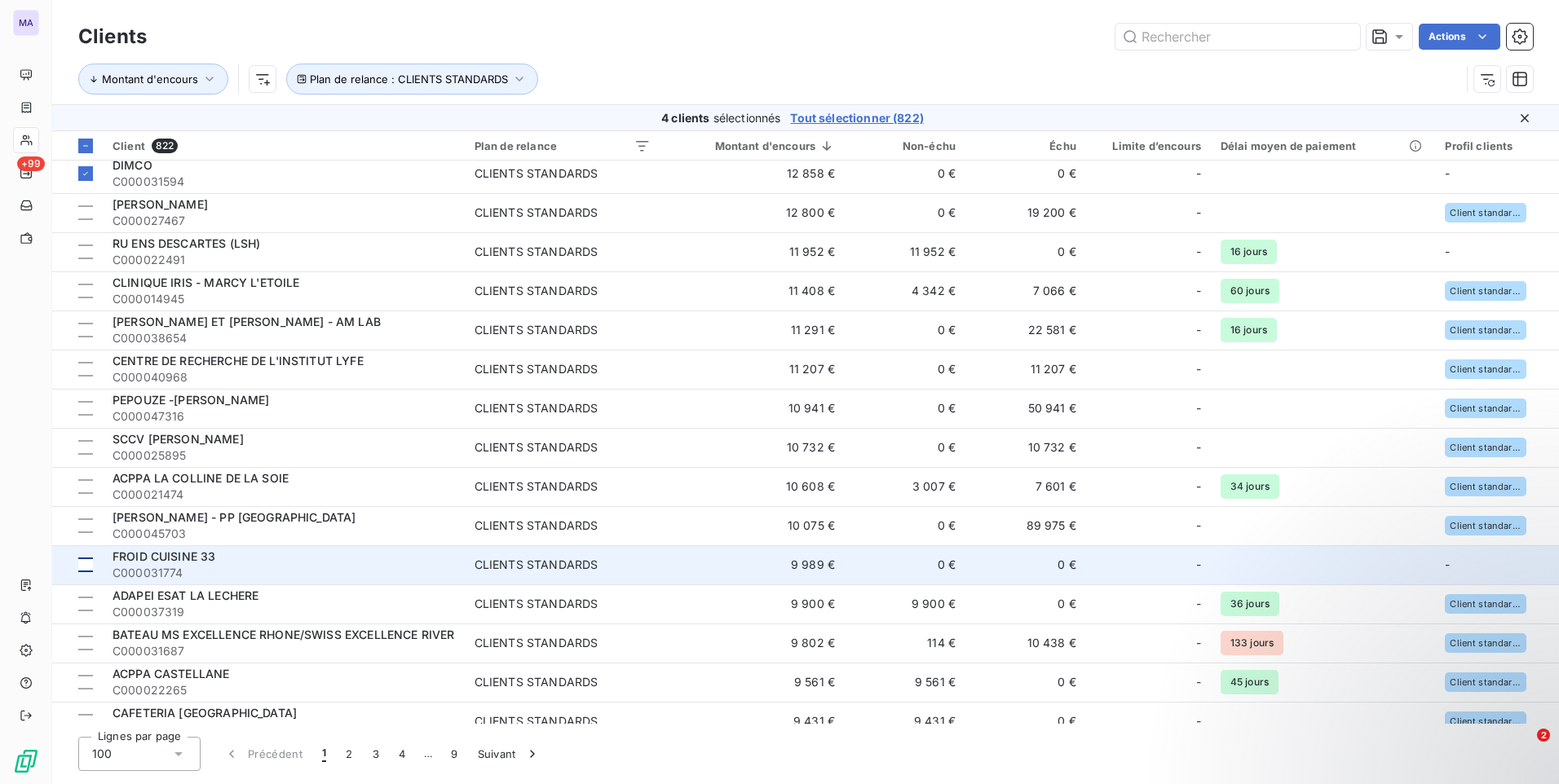
drag, startPoint x: 92, startPoint y: 564, endPoint x: 101, endPoint y: 556, distance: 12.0
click at [91, 565] on div at bounding box center [86, 564] width 15 height 15
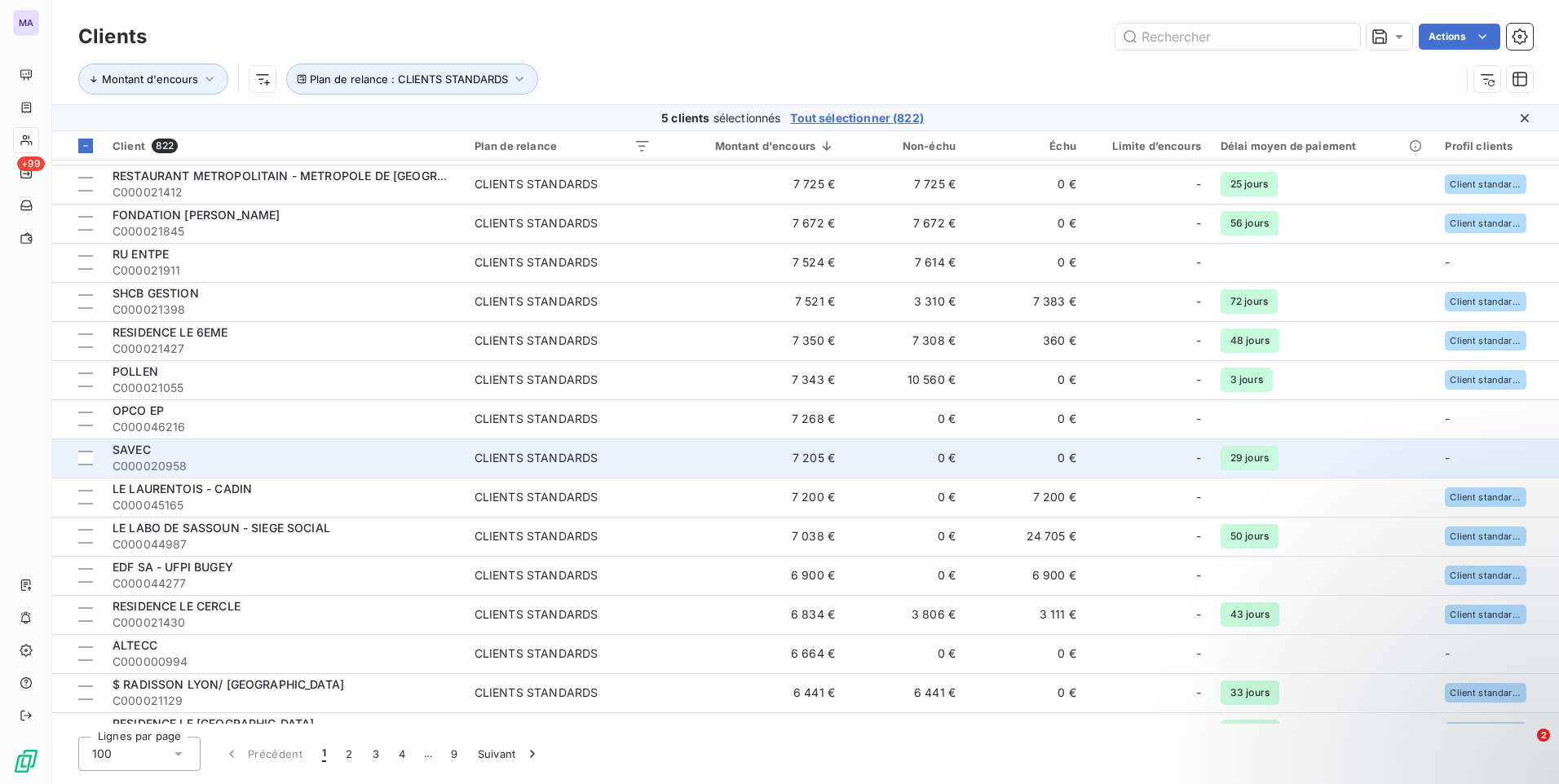
scroll to position [1874, 0]
click at [90, 460] on div at bounding box center [86, 457] width 15 height 15
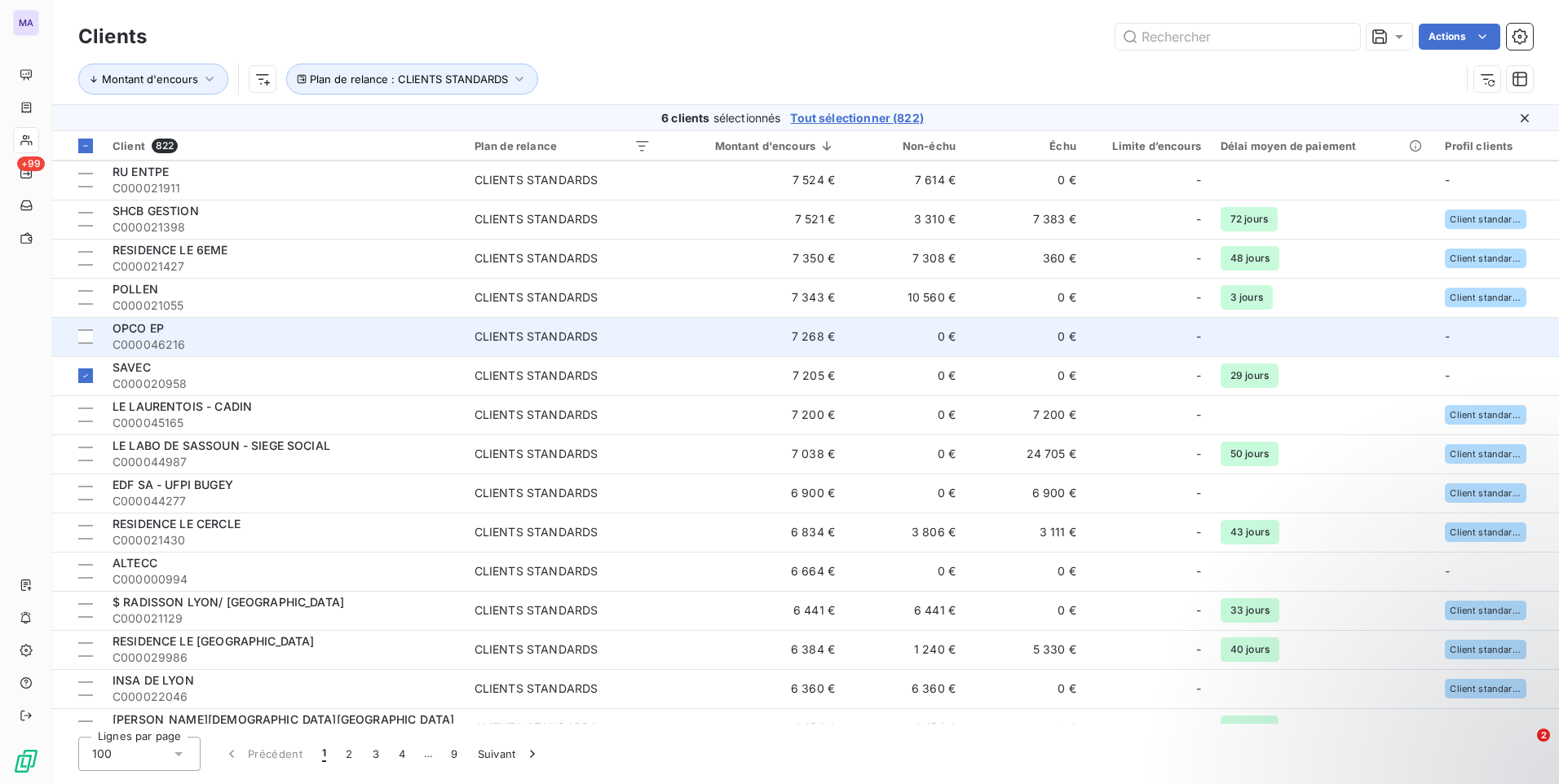
scroll to position [2037, 0]
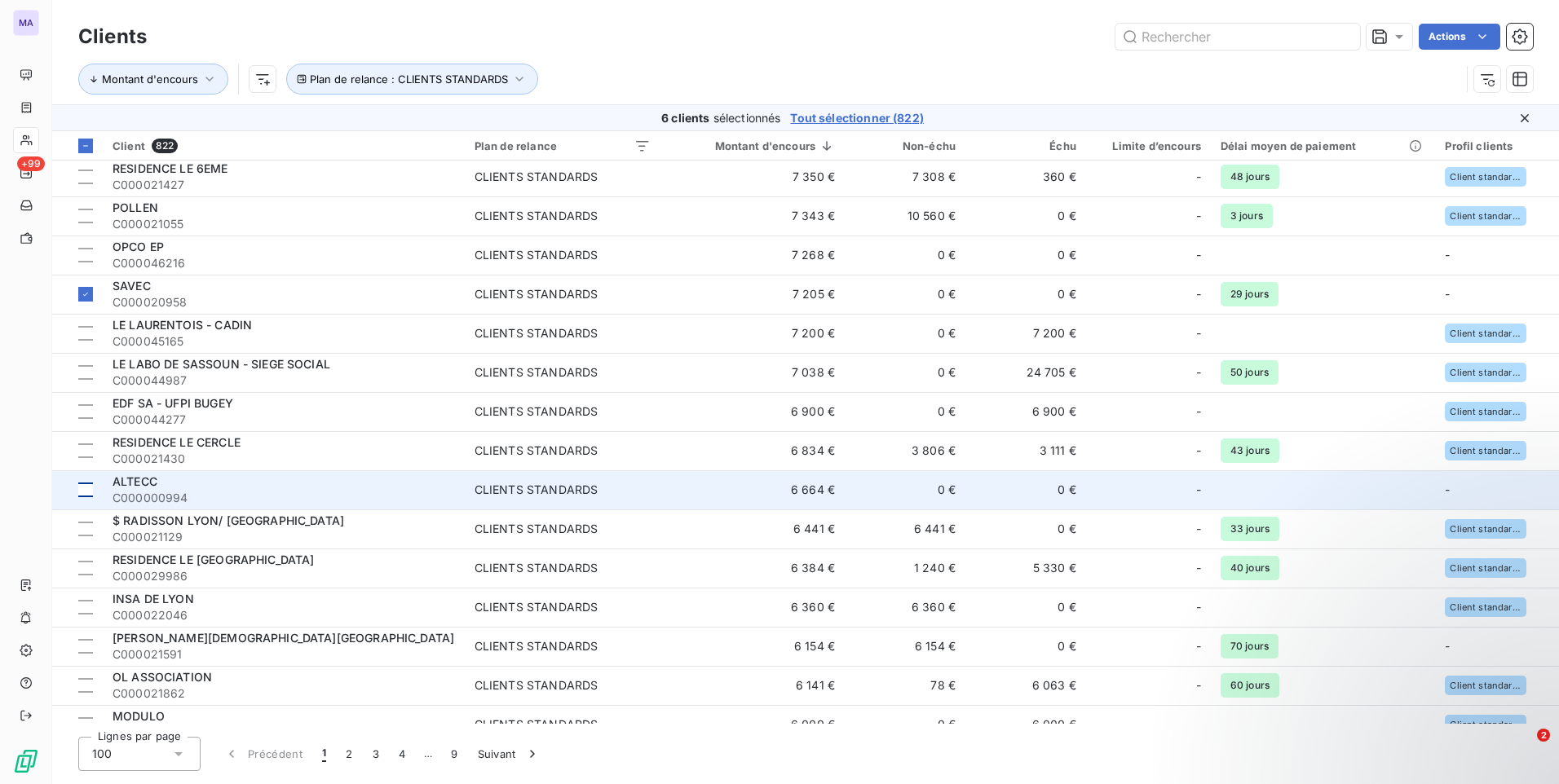
click at [88, 488] on div at bounding box center [86, 490] width 15 height 15
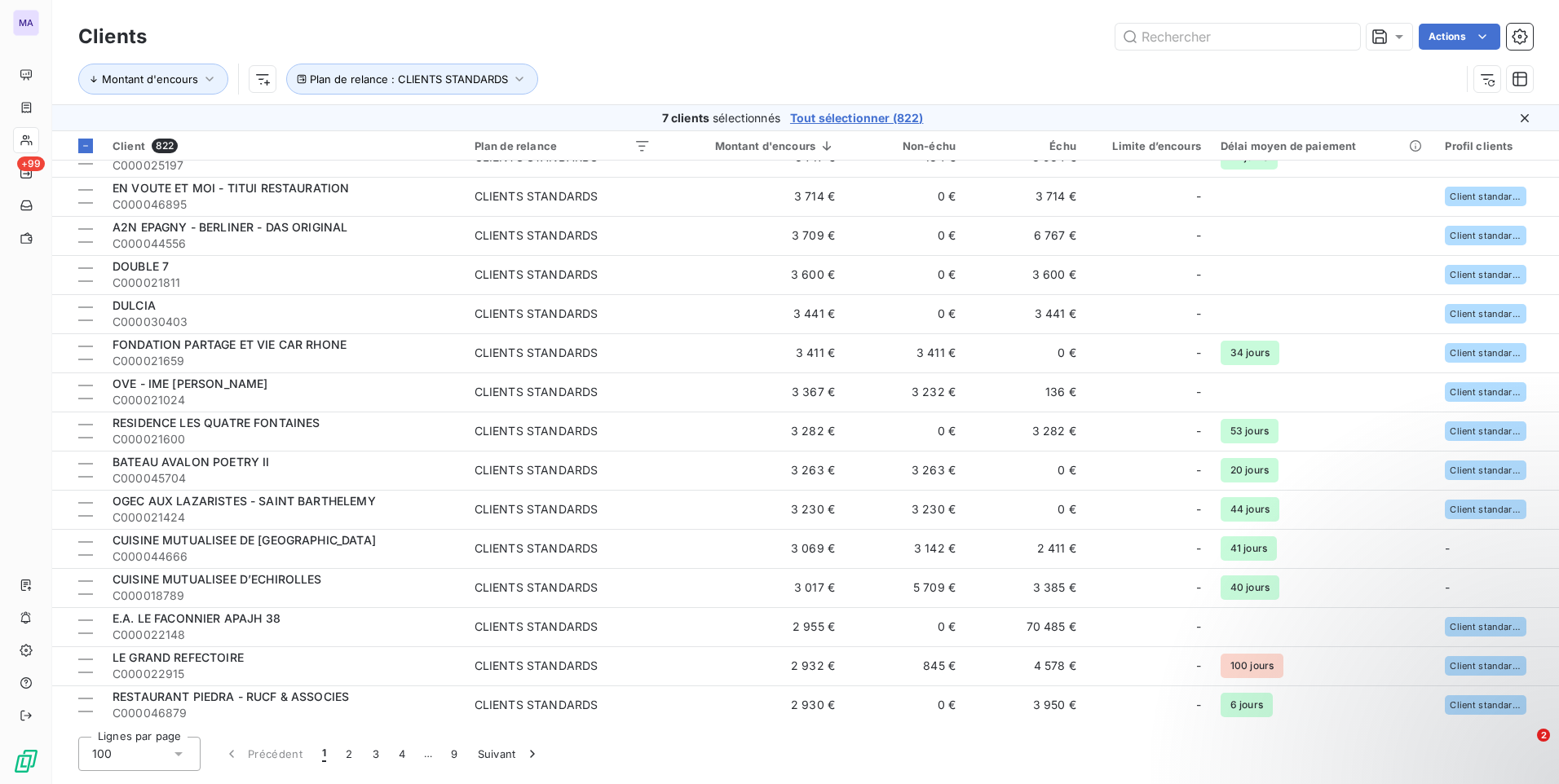
scroll to position [3349, 0]
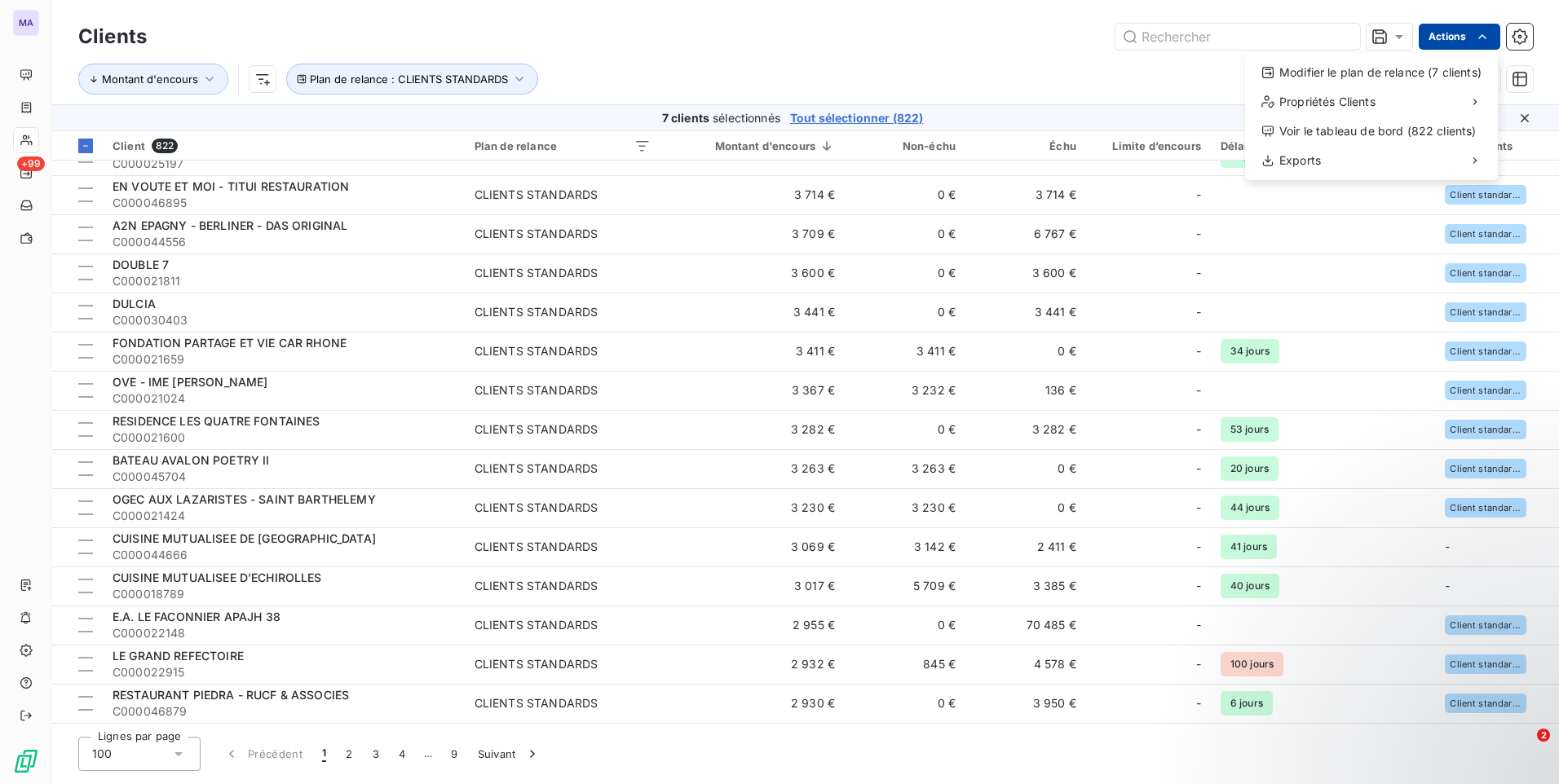
click at [1479, 25] on html "MA +99 Clients Actions Modifier le plan de relance (7 clients) Propriétés Clien…" at bounding box center [780, 392] width 1559 height 784
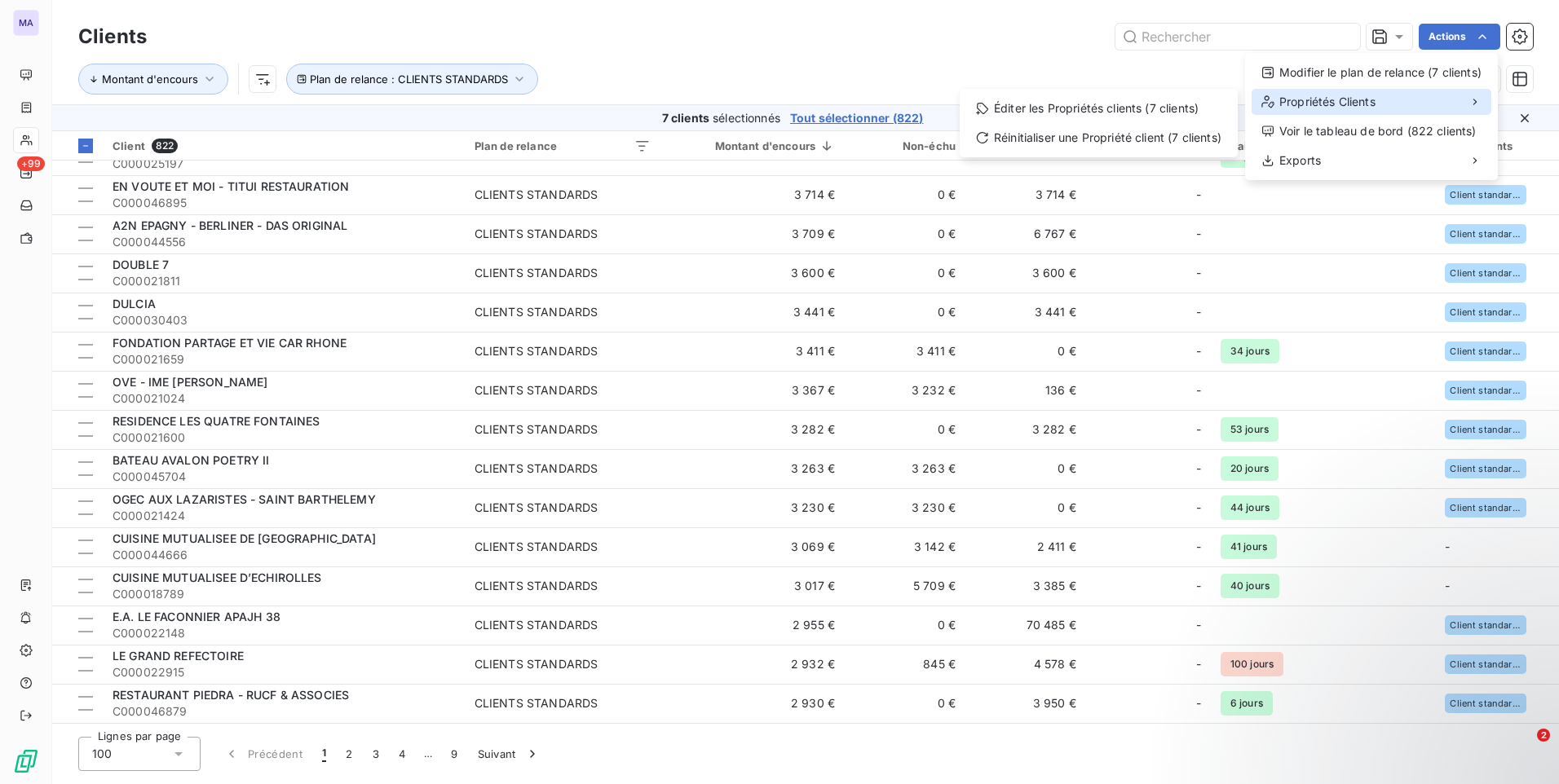
click at [1396, 101] on div "Propriétés Clients" at bounding box center [1372, 102] width 239 height 26
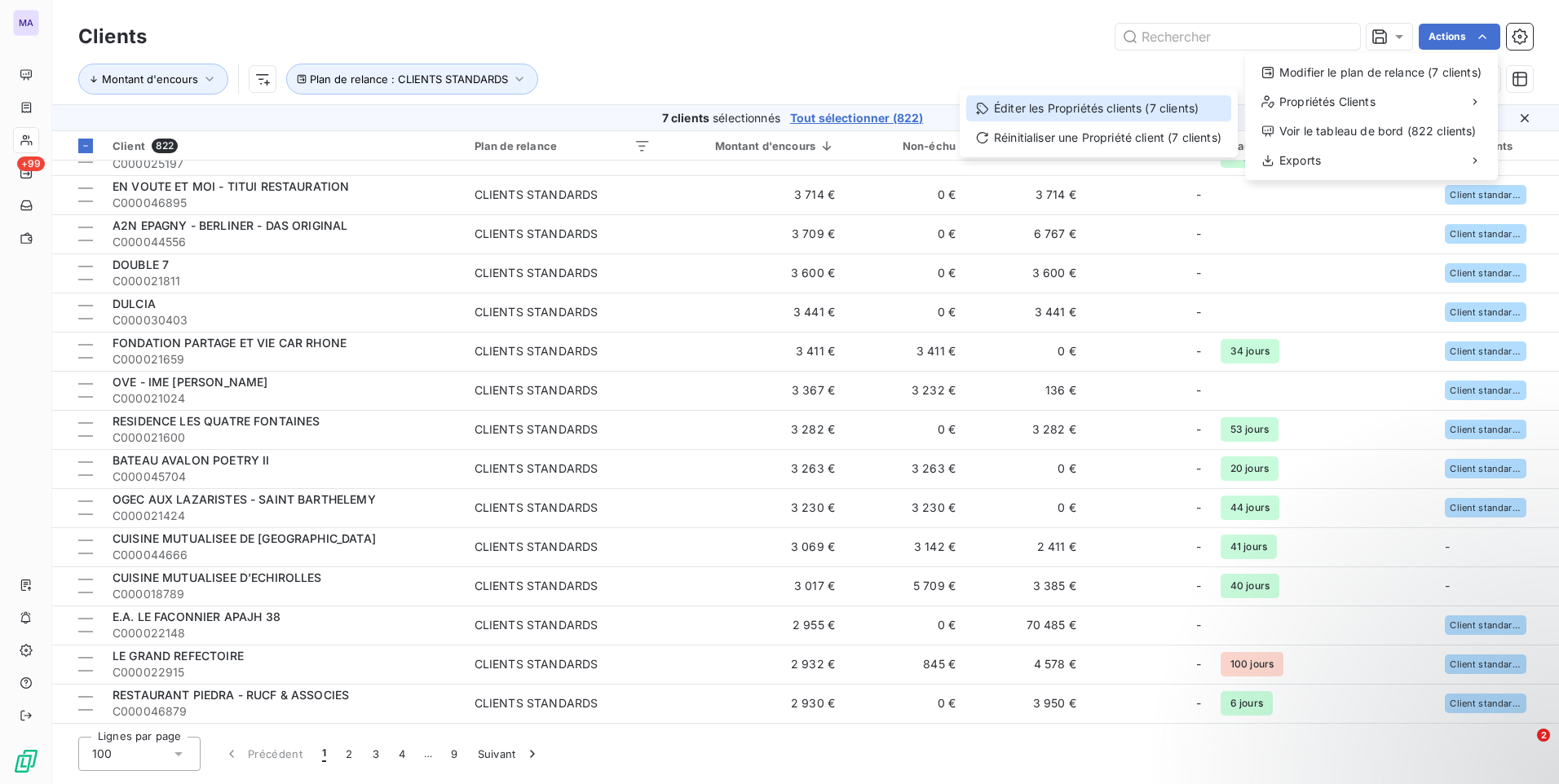
click at [1193, 110] on div "Éditer les Propriétés clients (7 clients)" at bounding box center [1098, 109] width 265 height 26
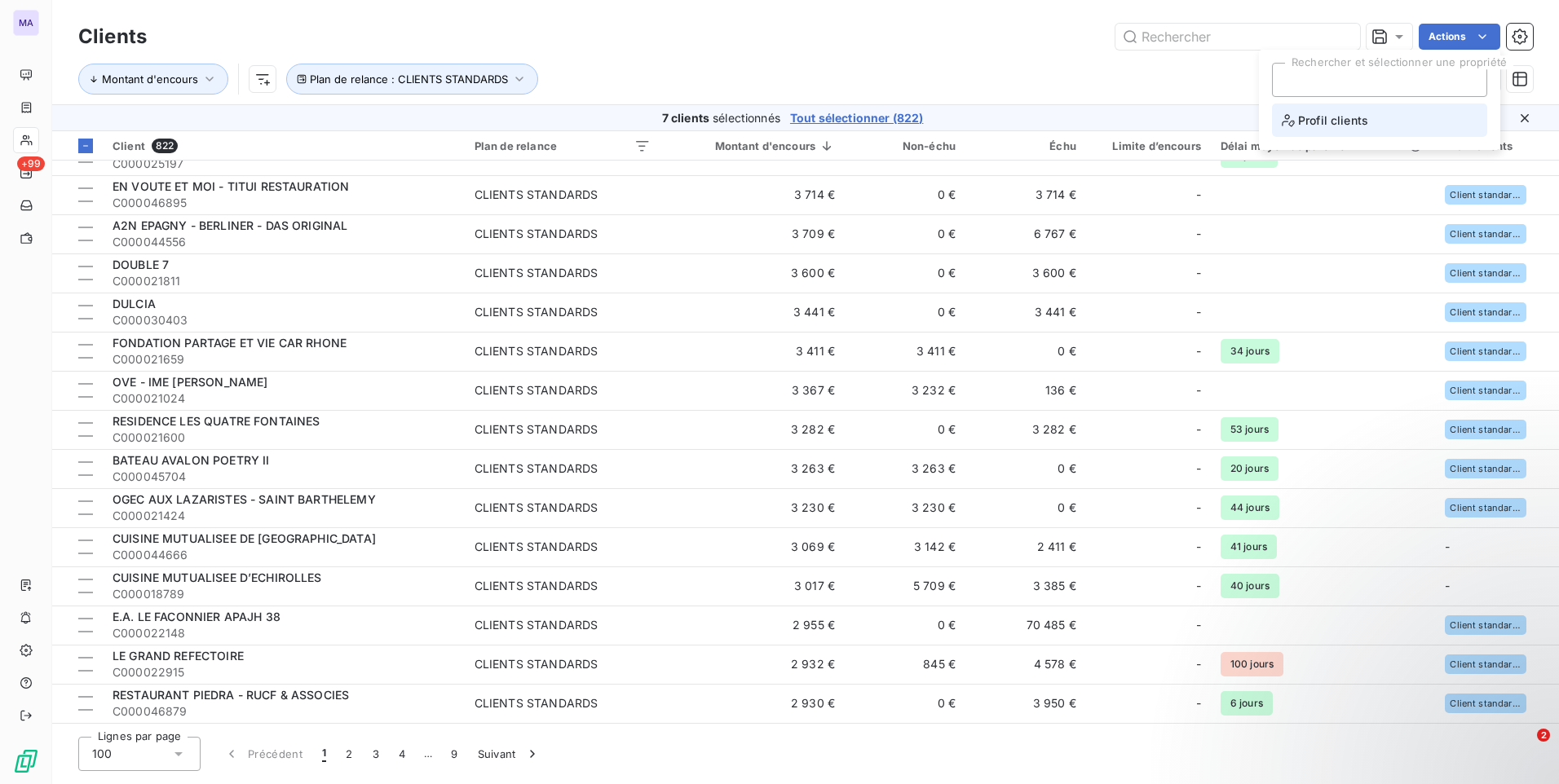
click at [1306, 121] on span "Profil clients" at bounding box center [1324, 120] width 87 height 21
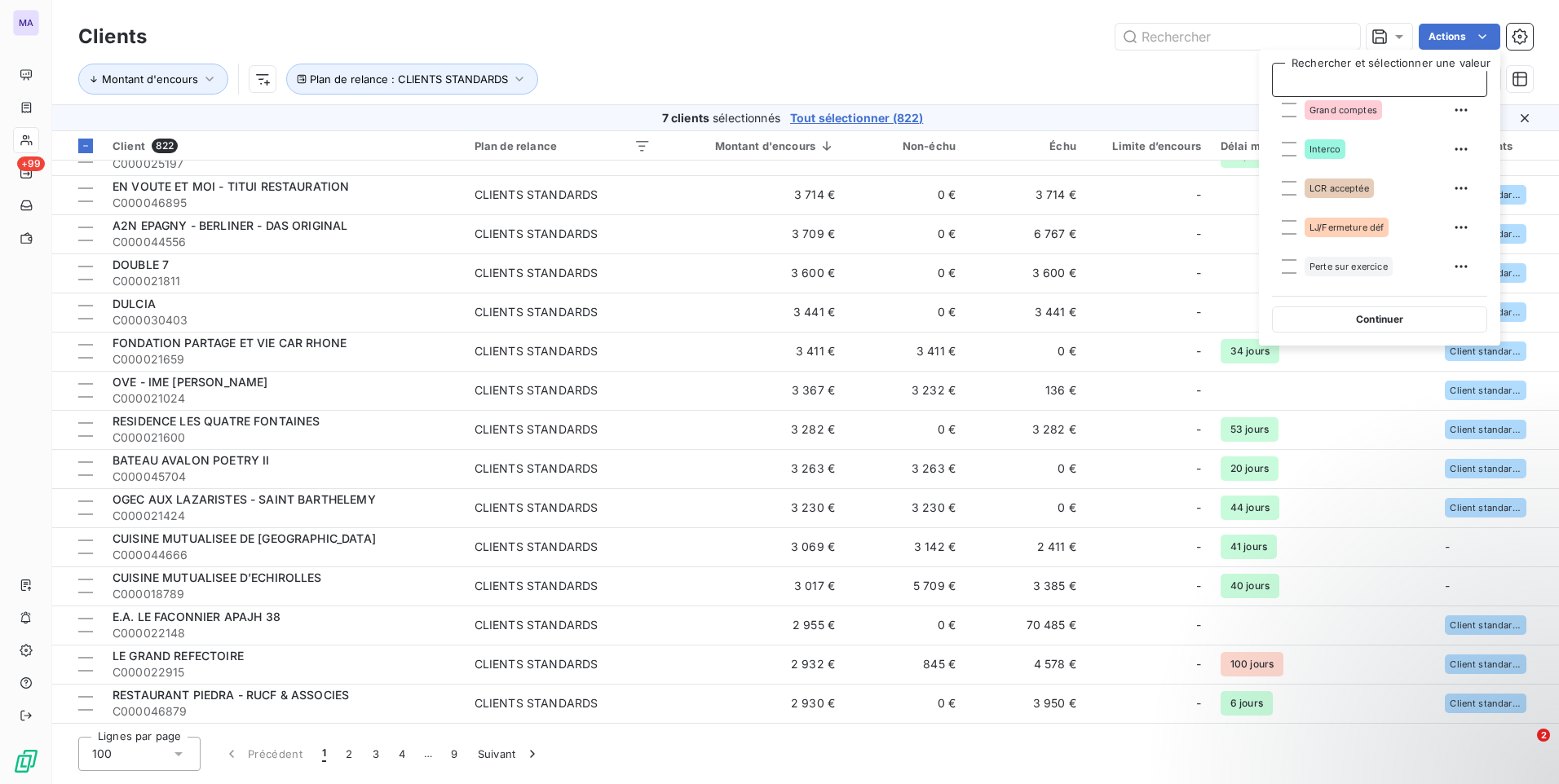
scroll to position [163, 0]
click at [1292, 143] on div at bounding box center [1289, 144] width 15 height 15
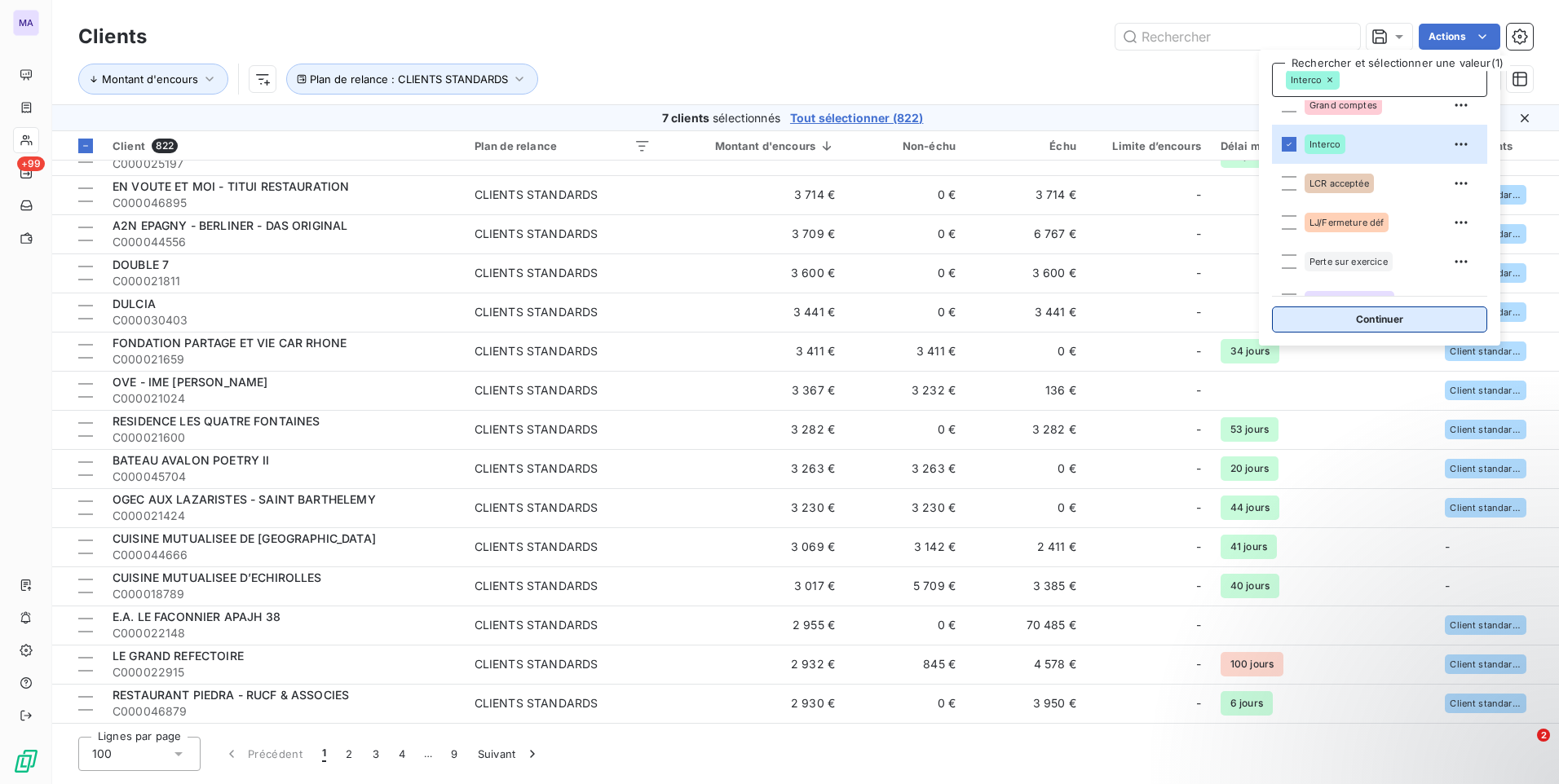
click at [1384, 315] on button "Continuer" at bounding box center [1379, 319] width 216 height 26
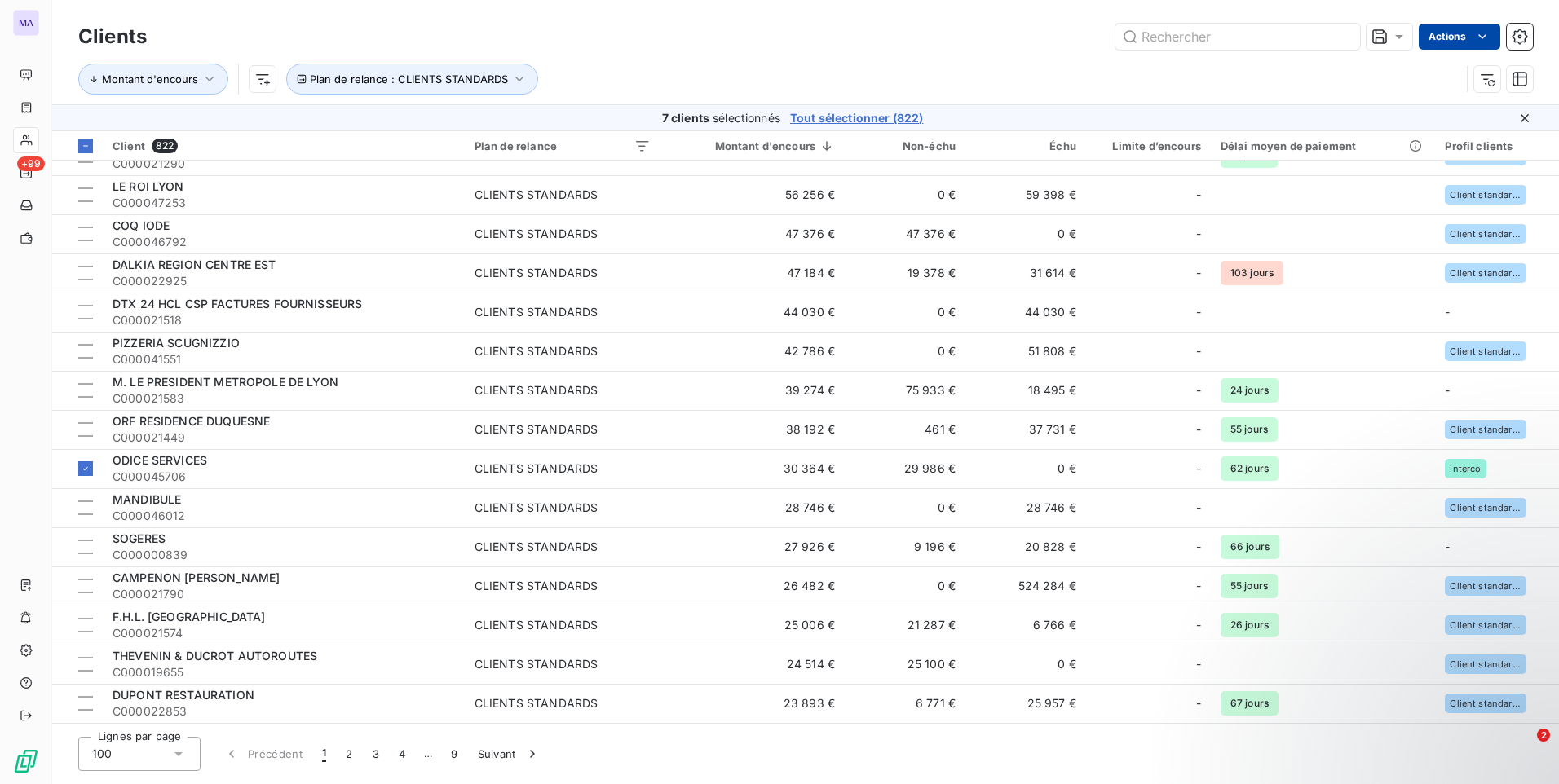
scroll to position [3349, 0]
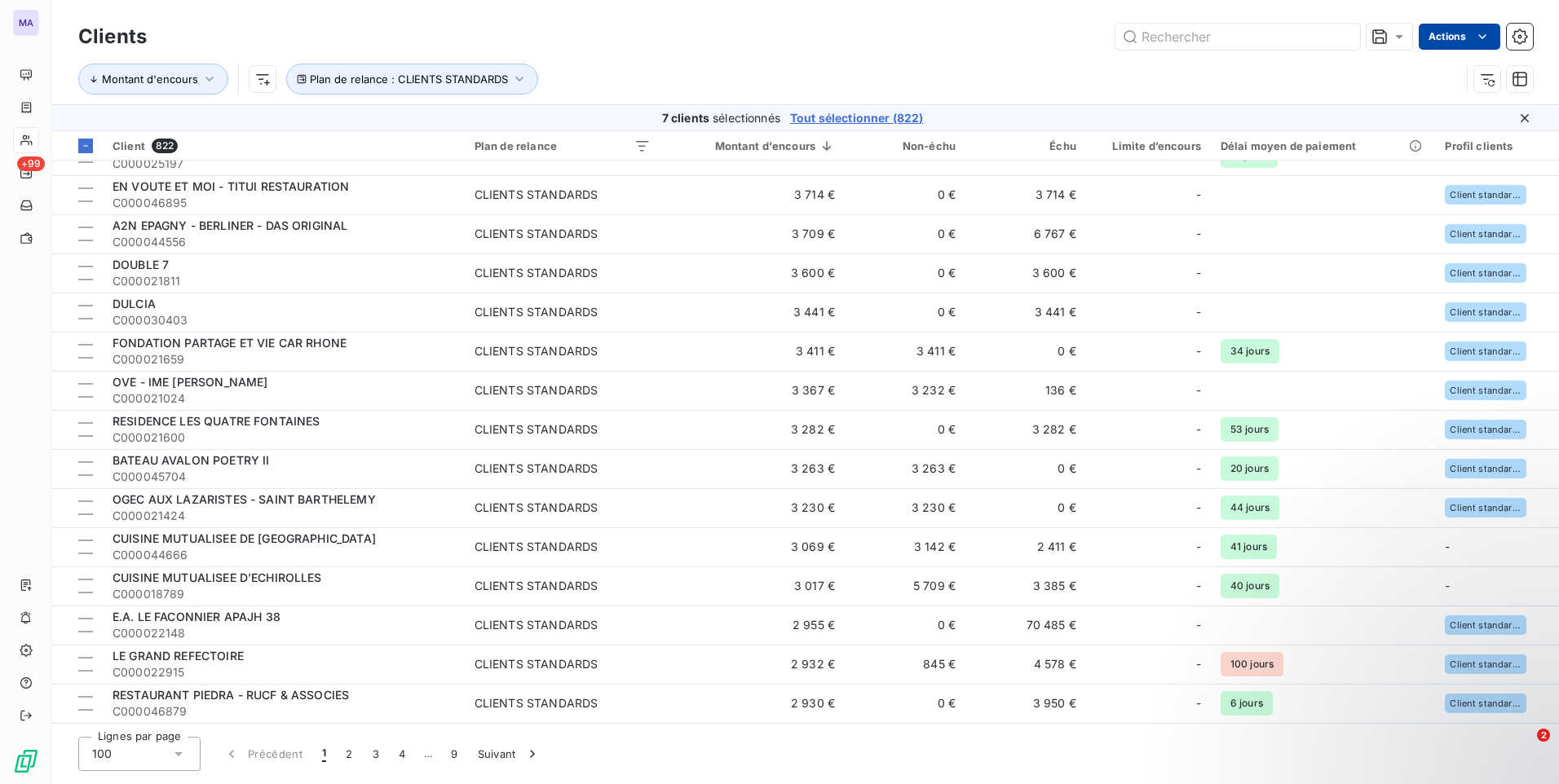
click at [1471, 34] on html "MA +99 Clients Actions Montant d'encours Plan de relance : CLIENTS STANDARDS 7 …" at bounding box center [780, 392] width 1559 height 784
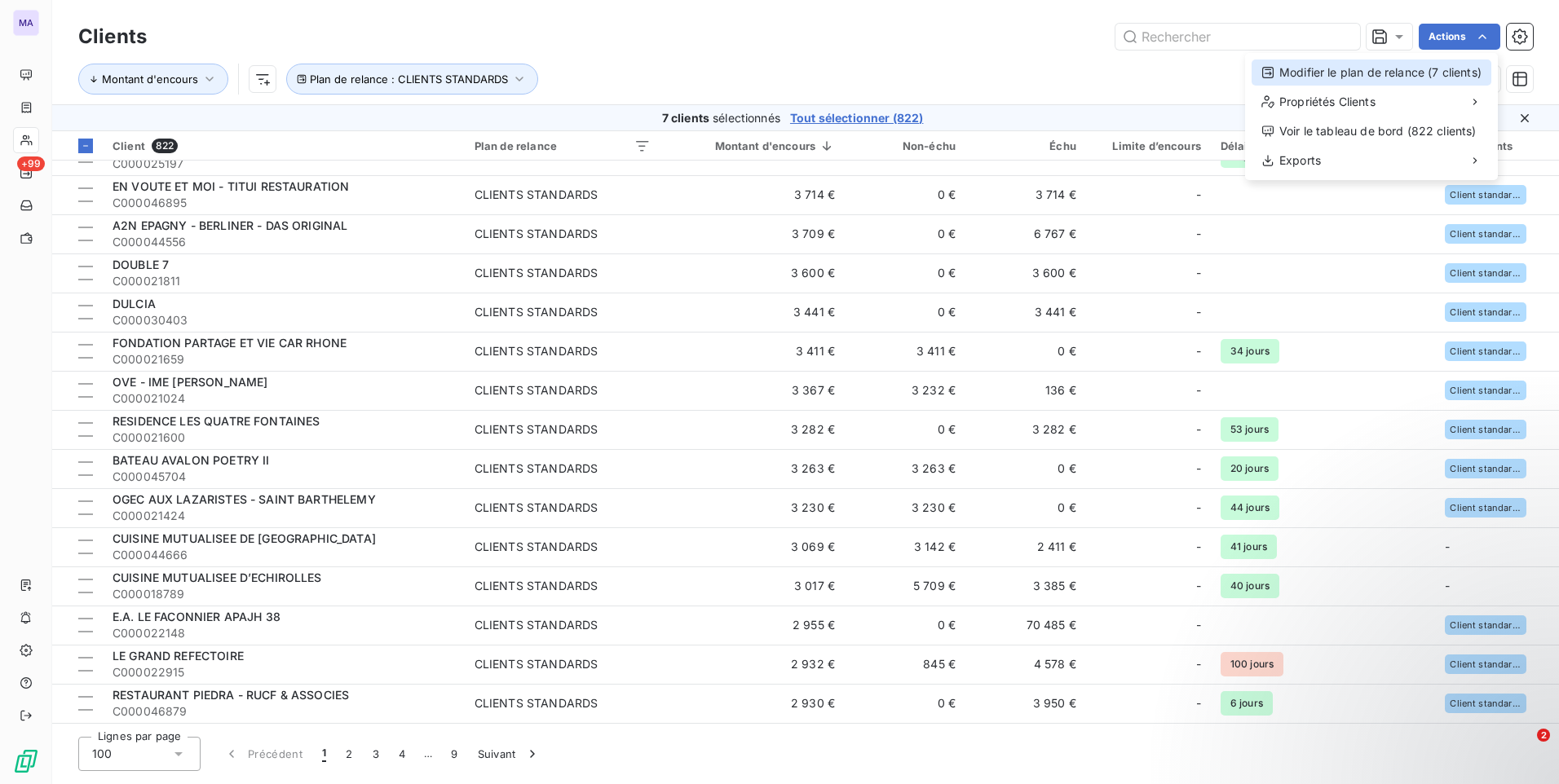
click at [1406, 74] on div "Modifier le plan de relance (7 clients)" at bounding box center [1372, 73] width 239 height 26
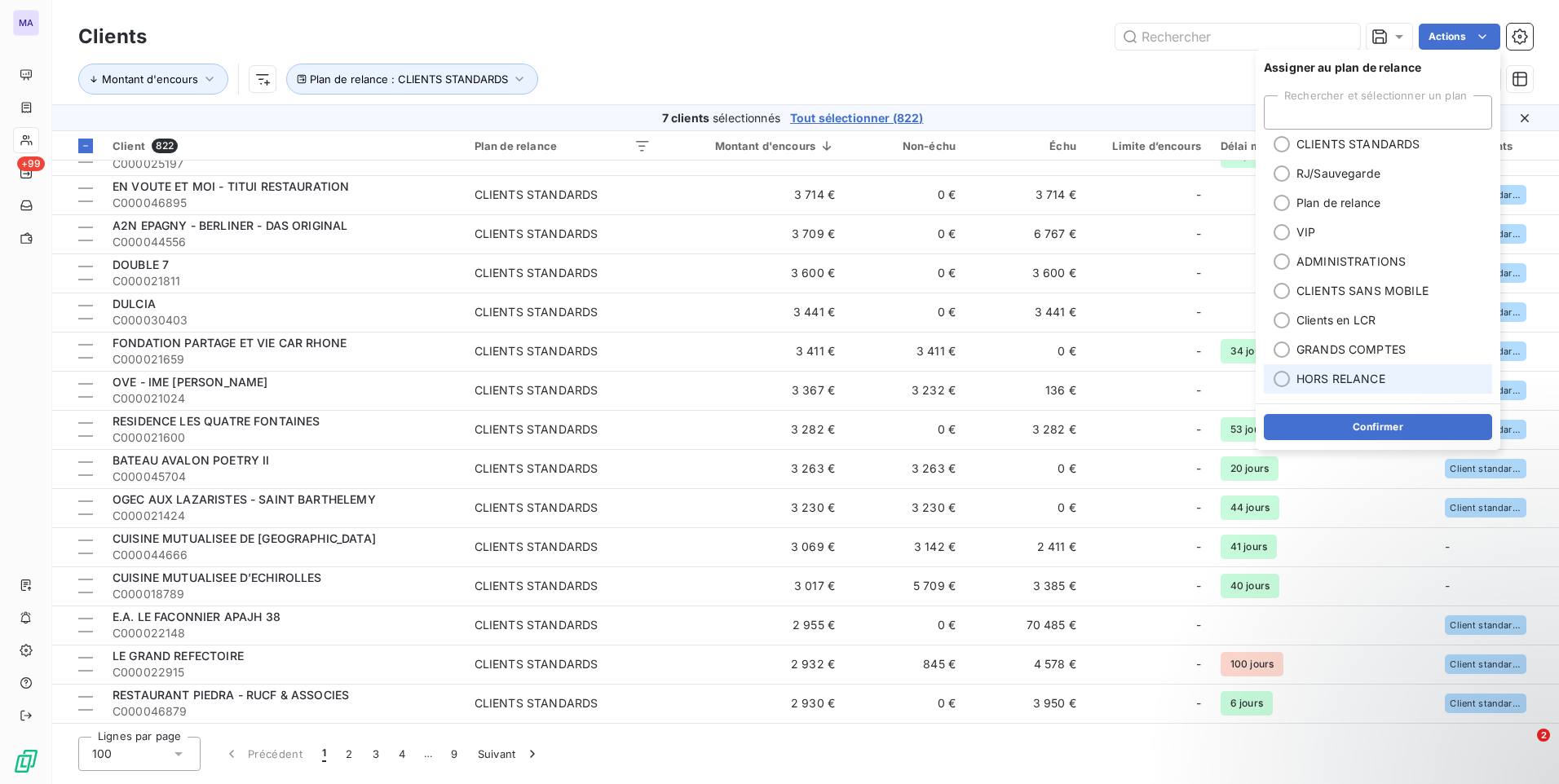
click at [1350, 374] on span "HORS RELANCE" at bounding box center [1341, 379] width 89 height 17
click at [1350, 426] on button "Confirmer" at bounding box center [1377, 427] width 228 height 26
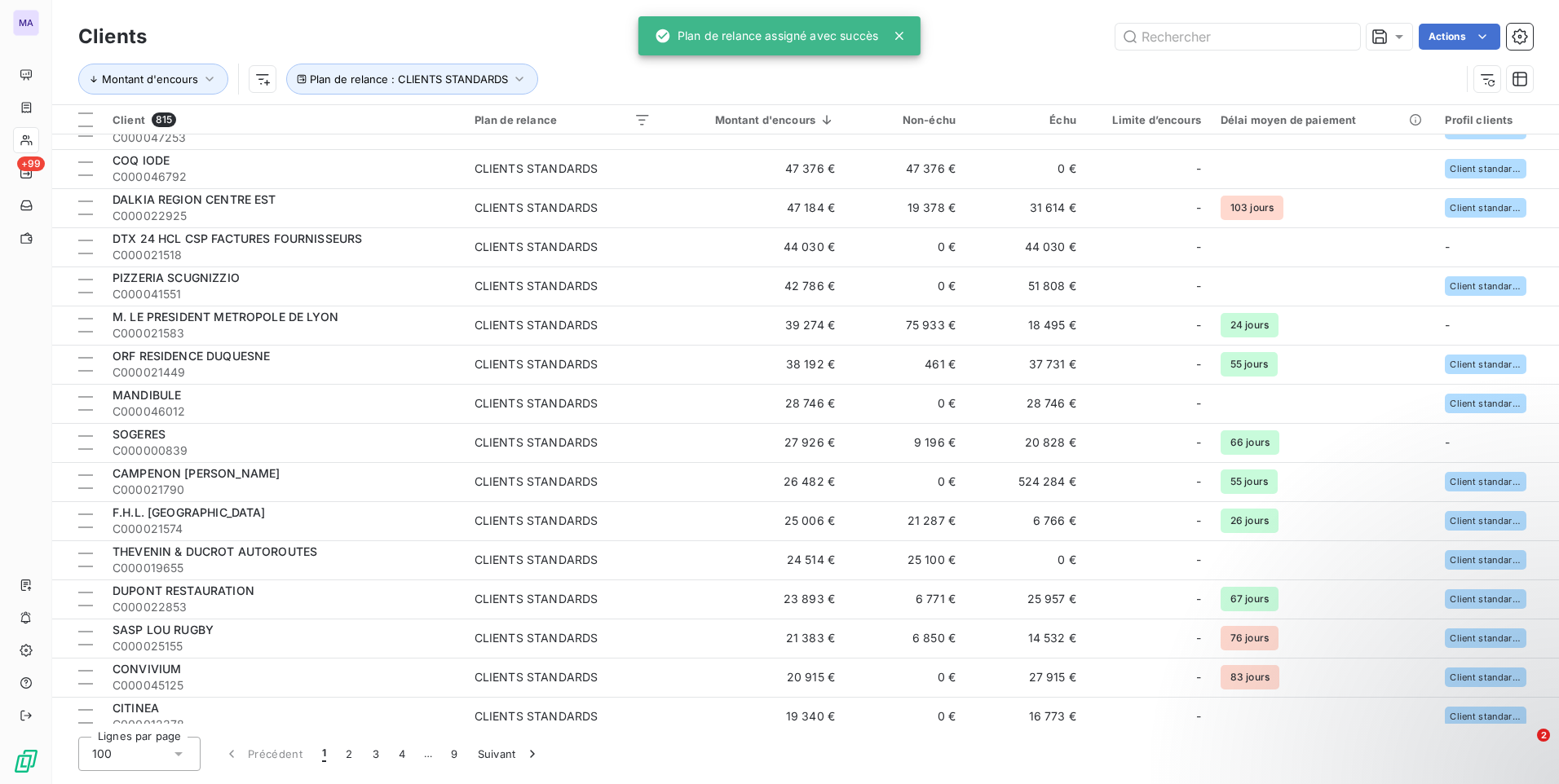
scroll to position [3323, 0]
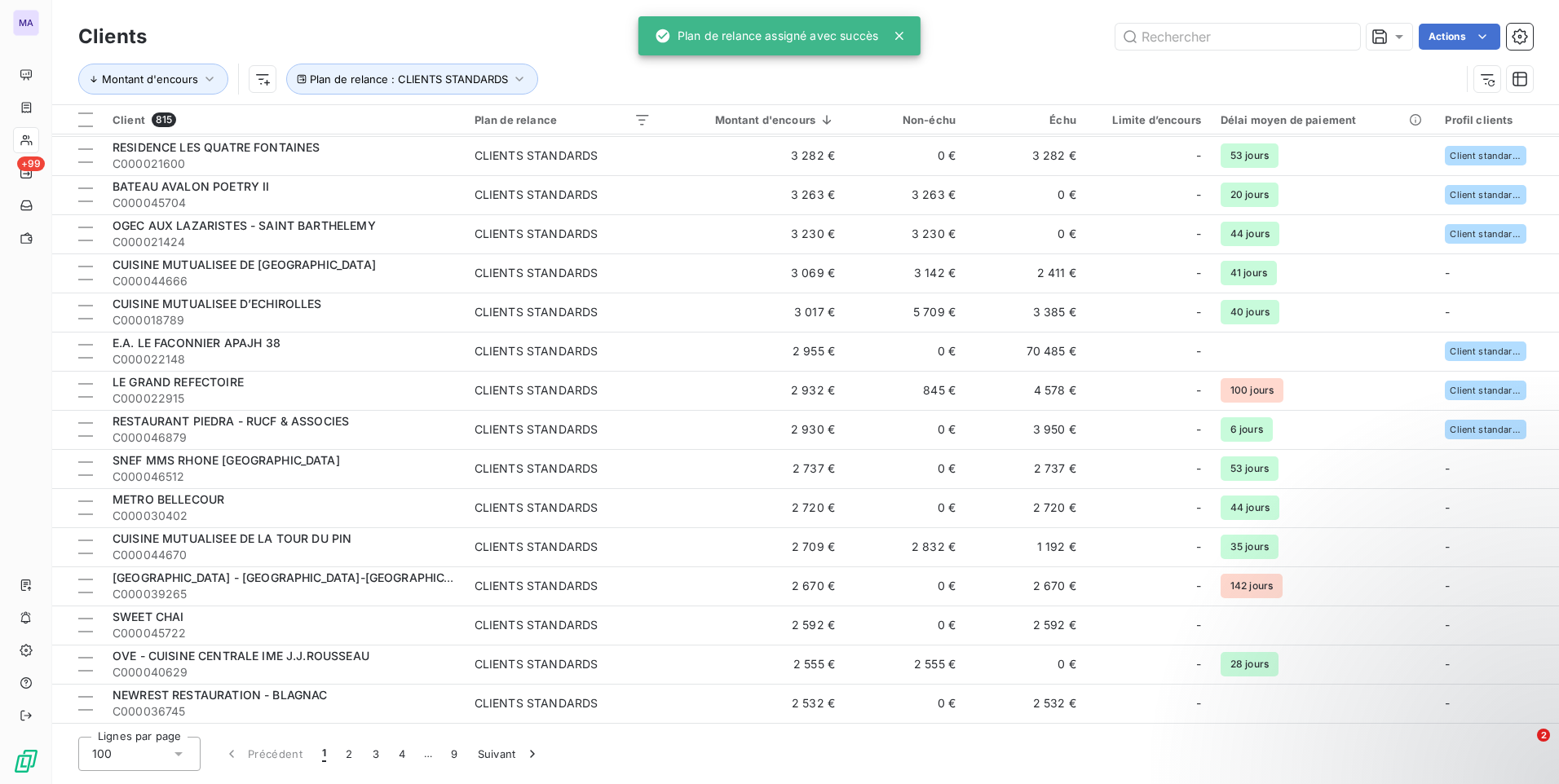
click at [1011, 49] on div "Actions" at bounding box center [849, 37] width 1367 height 26
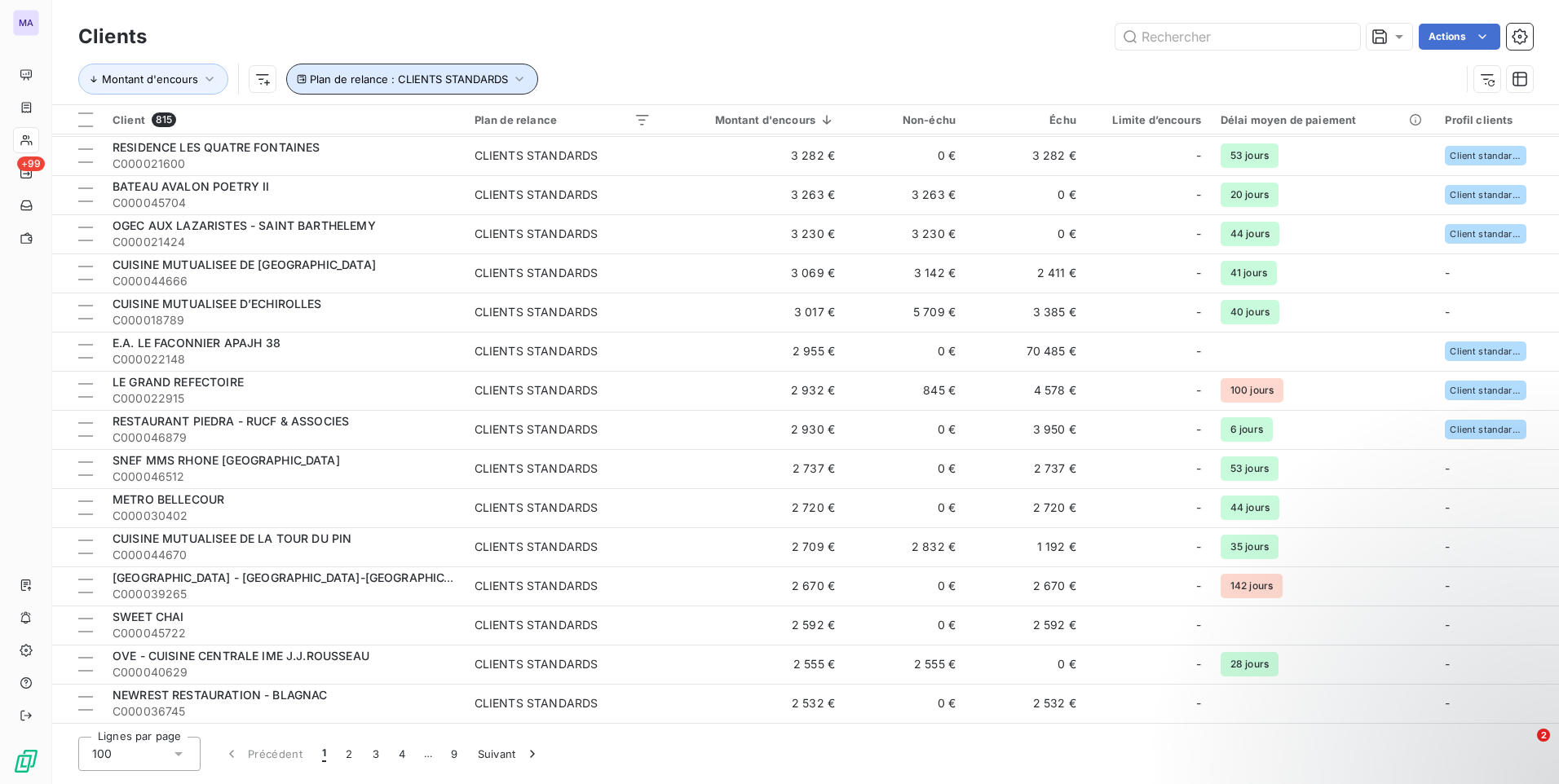
click at [454, 85] on span "Plan de relance : CLIENTS STANDARDS" at bounding box center [409, 79] width 198 height 13
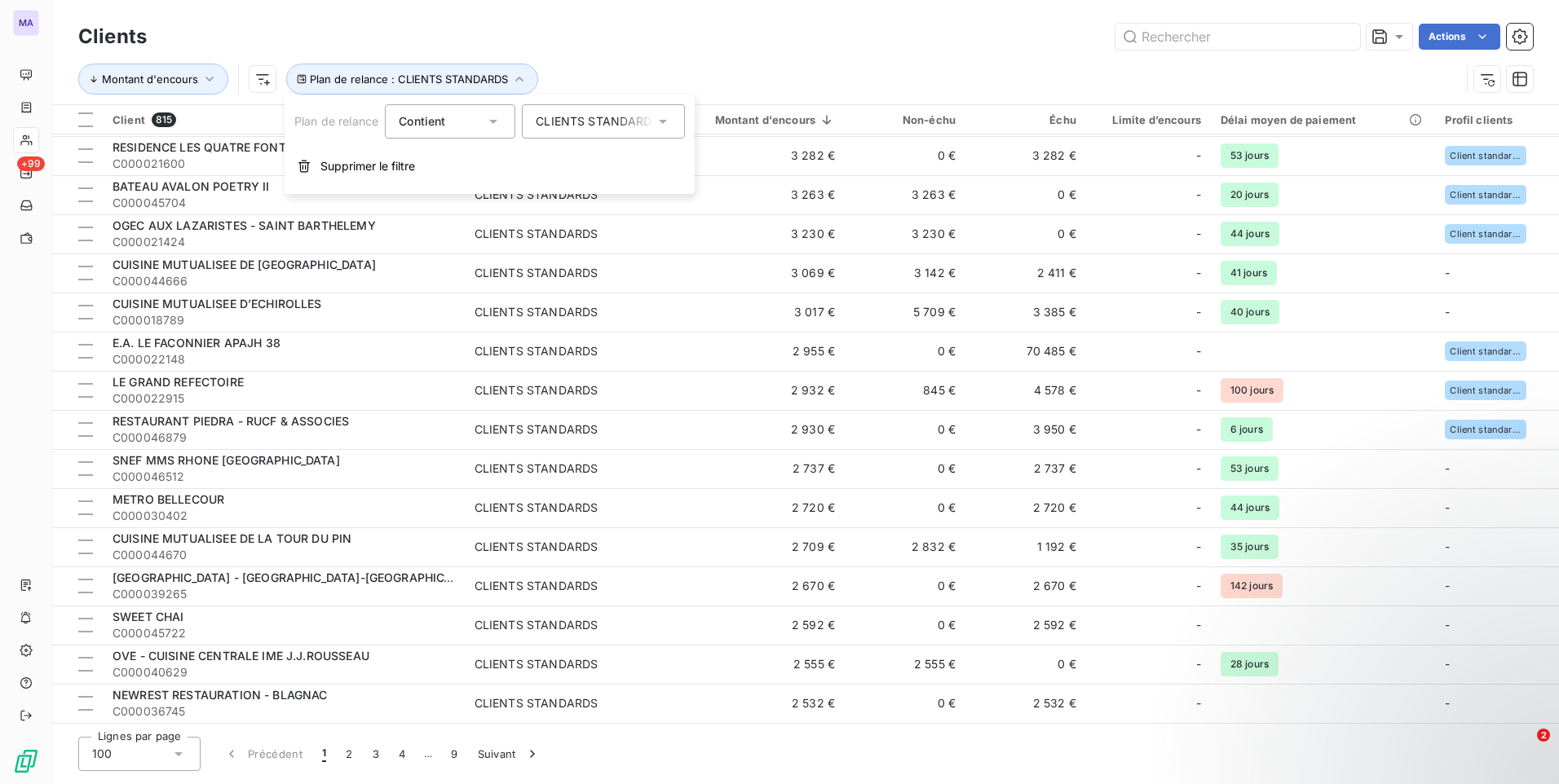
click at [595, 39] on div "Actions" at bounding box center [849, 37] width 1367 height 26
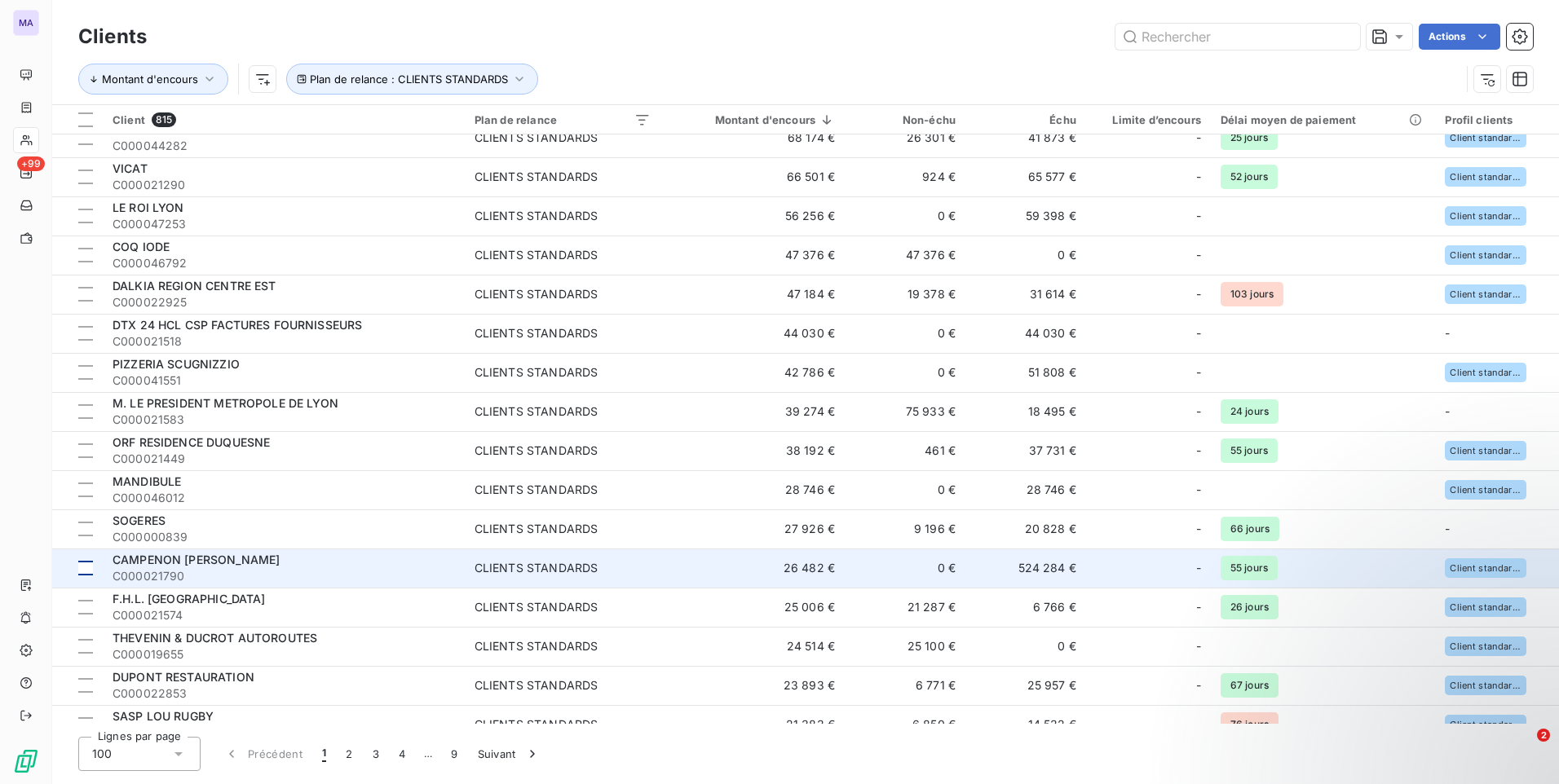
scroll to position [163, 0]
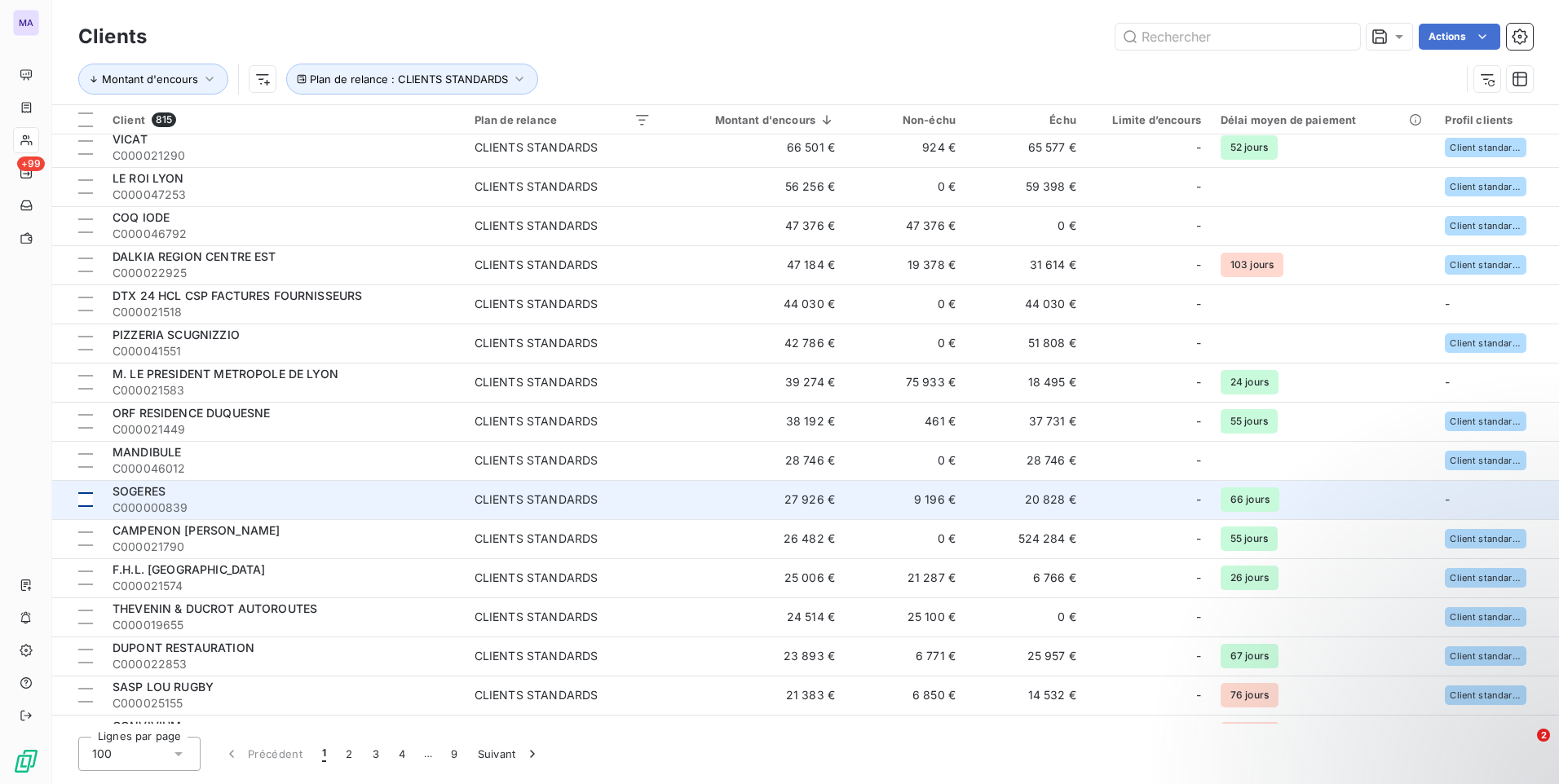
click at [86, 499] on div at bounding box center [86, 499] width 15 height 15
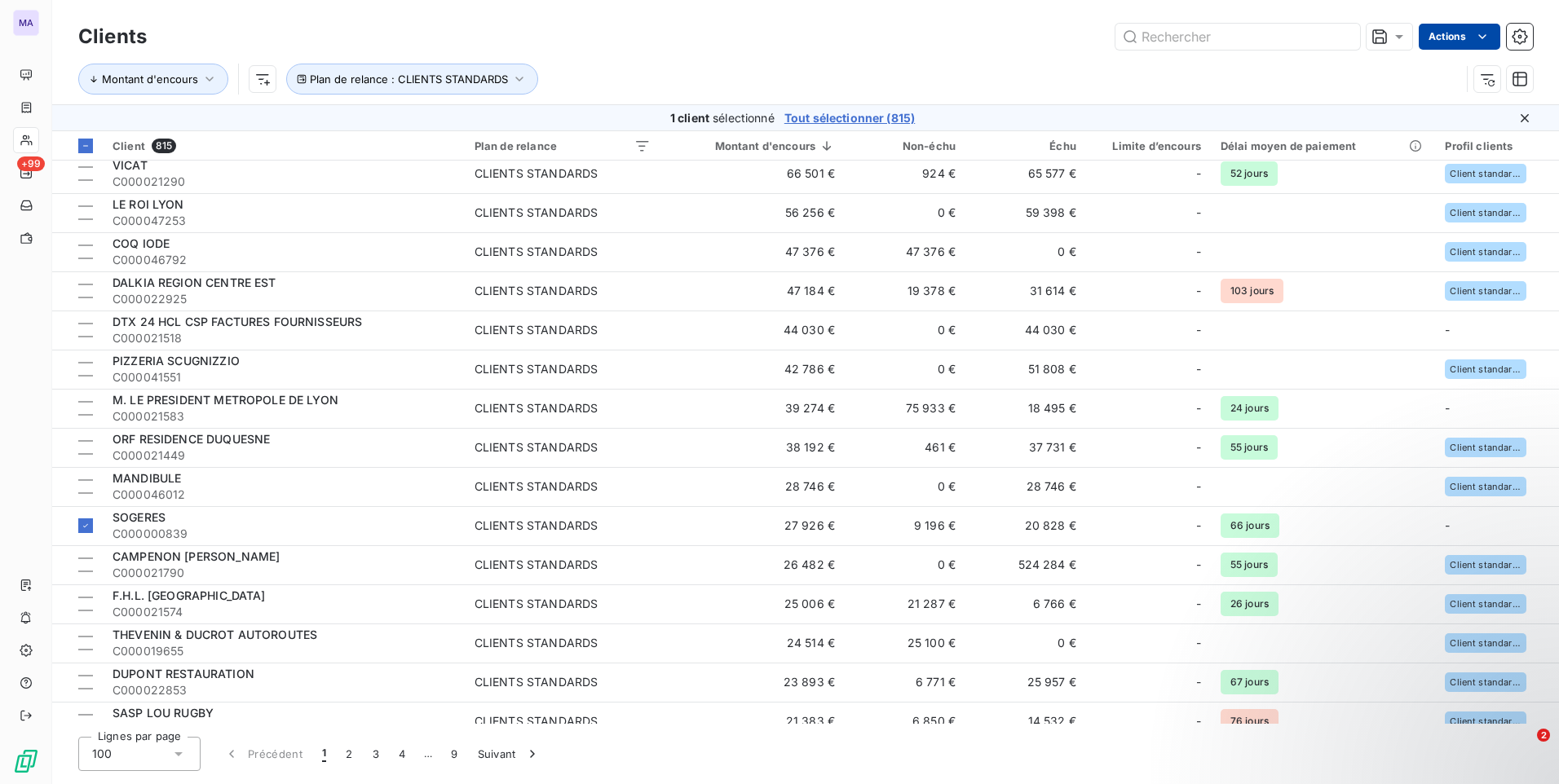
click at [1457, 41] on html "MA +99 Clients Actions Montant d'encours Plan de relance : CLIENTS STANDARDS 1 …" at bounding box center [780, 392] width 1559 height 784
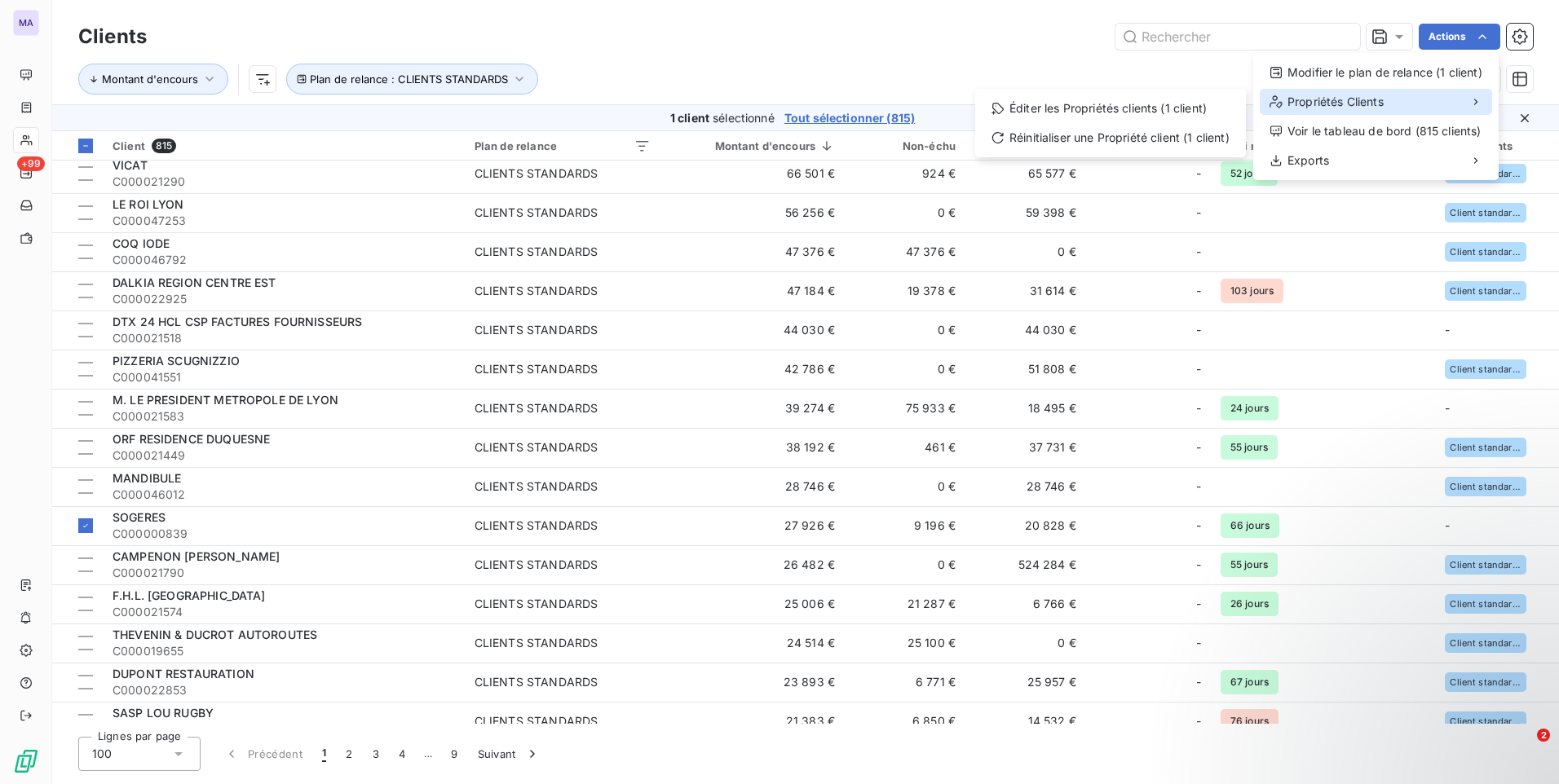
click at [1409, 102] on div "Propriétés Clients" at bounding box center [1375, 102] width 232 height 26
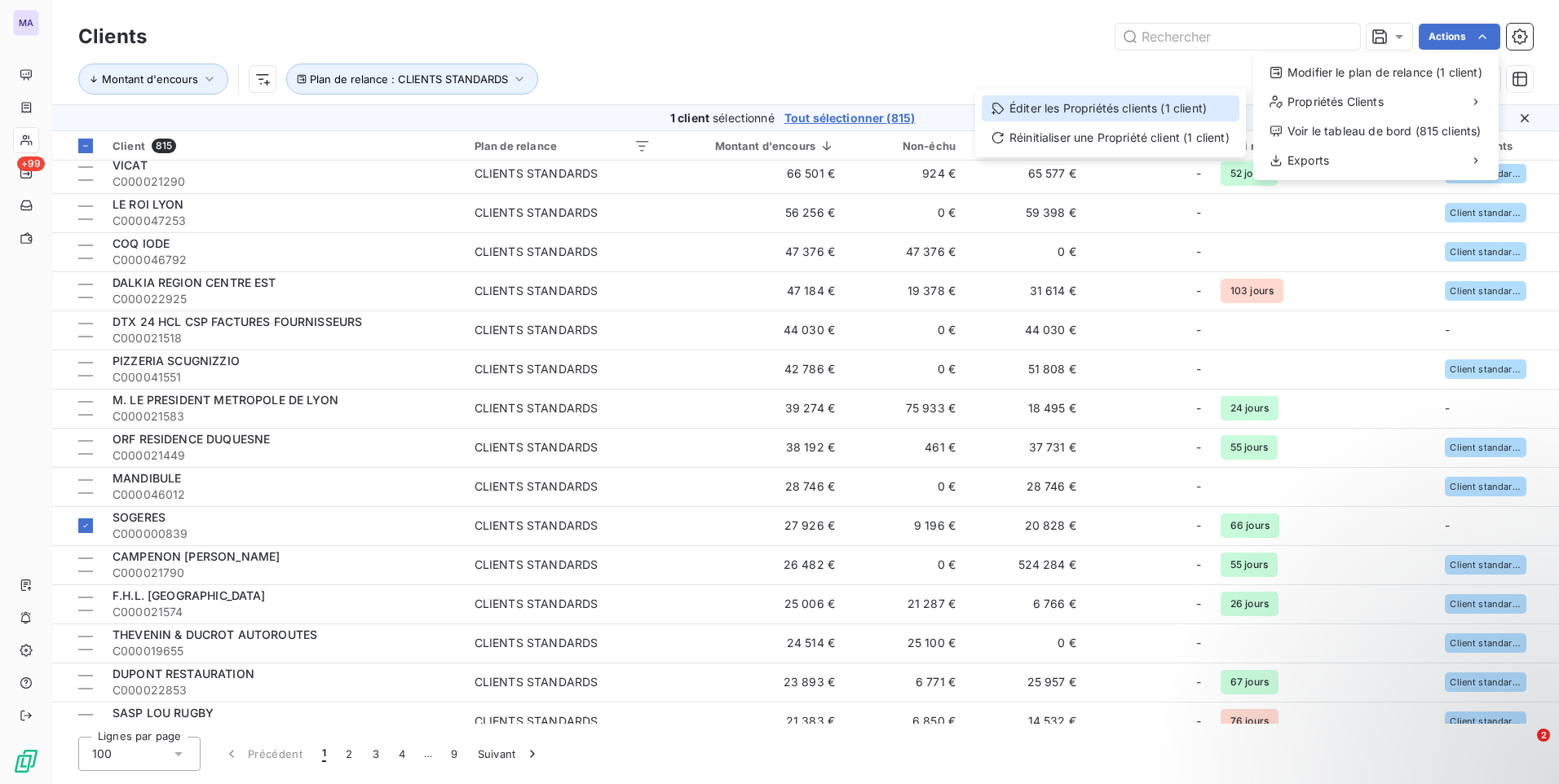
click at [1127, 109] on div "Éditer les Propriétés clients (1 client)" at bounding box center [1111, 109] width 258 height 26
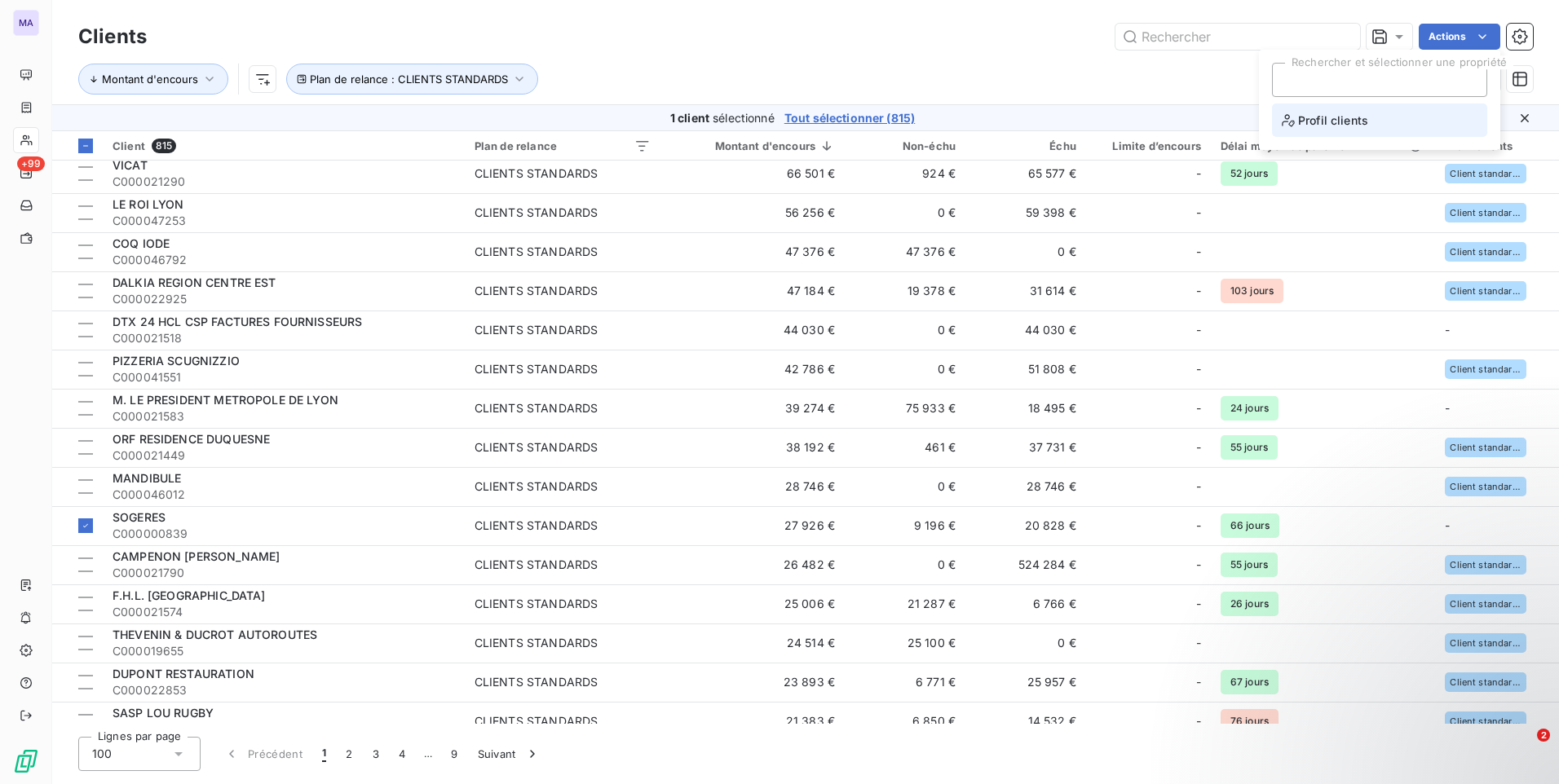
click at [1322, 122] on span "Profil clients" at bounding box center [1324, 120] width 87 height 21
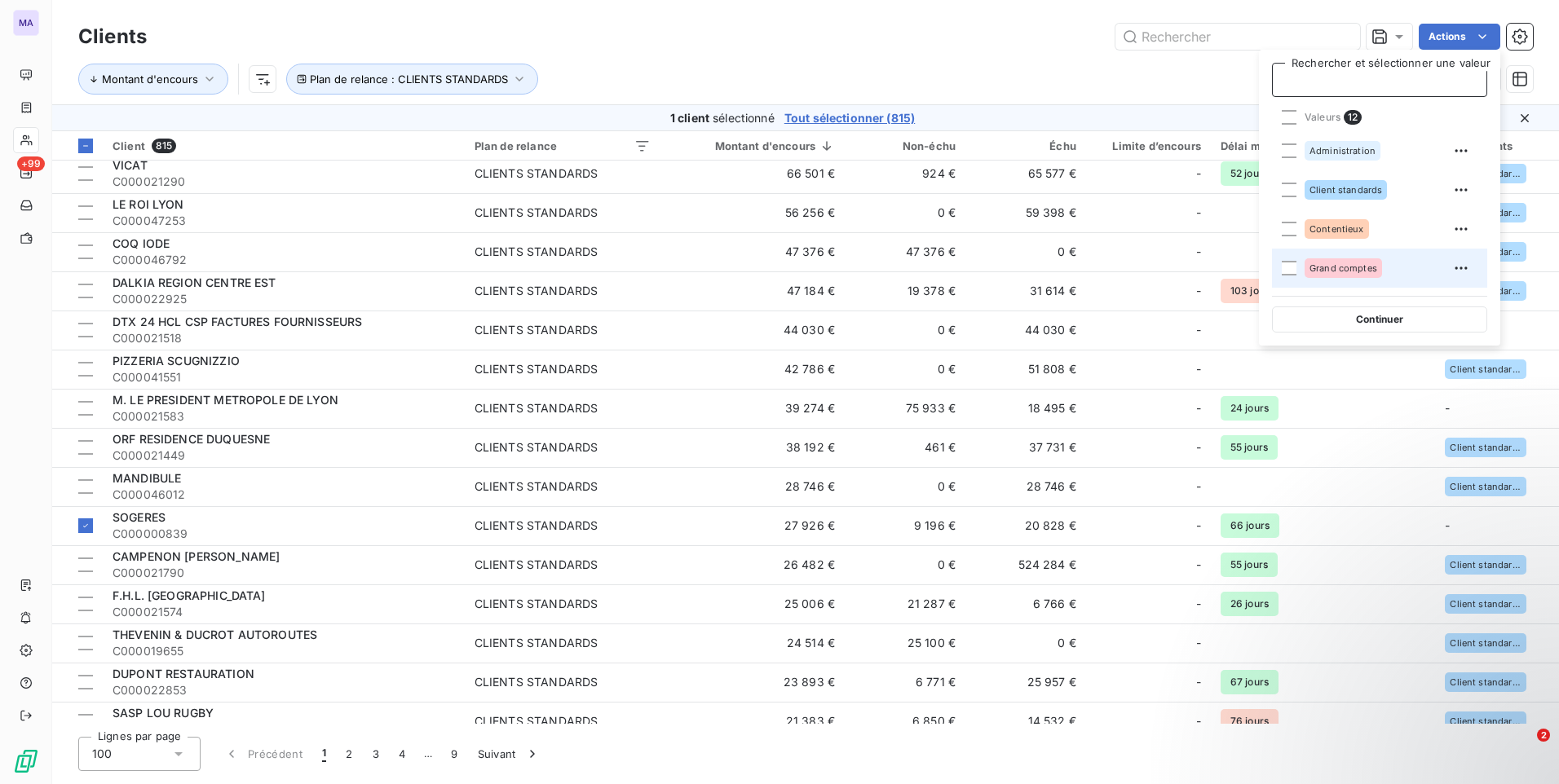
click at [1333, 268] on span "Grand comptes" at bounding box center [1343, 268] width 68 height 10
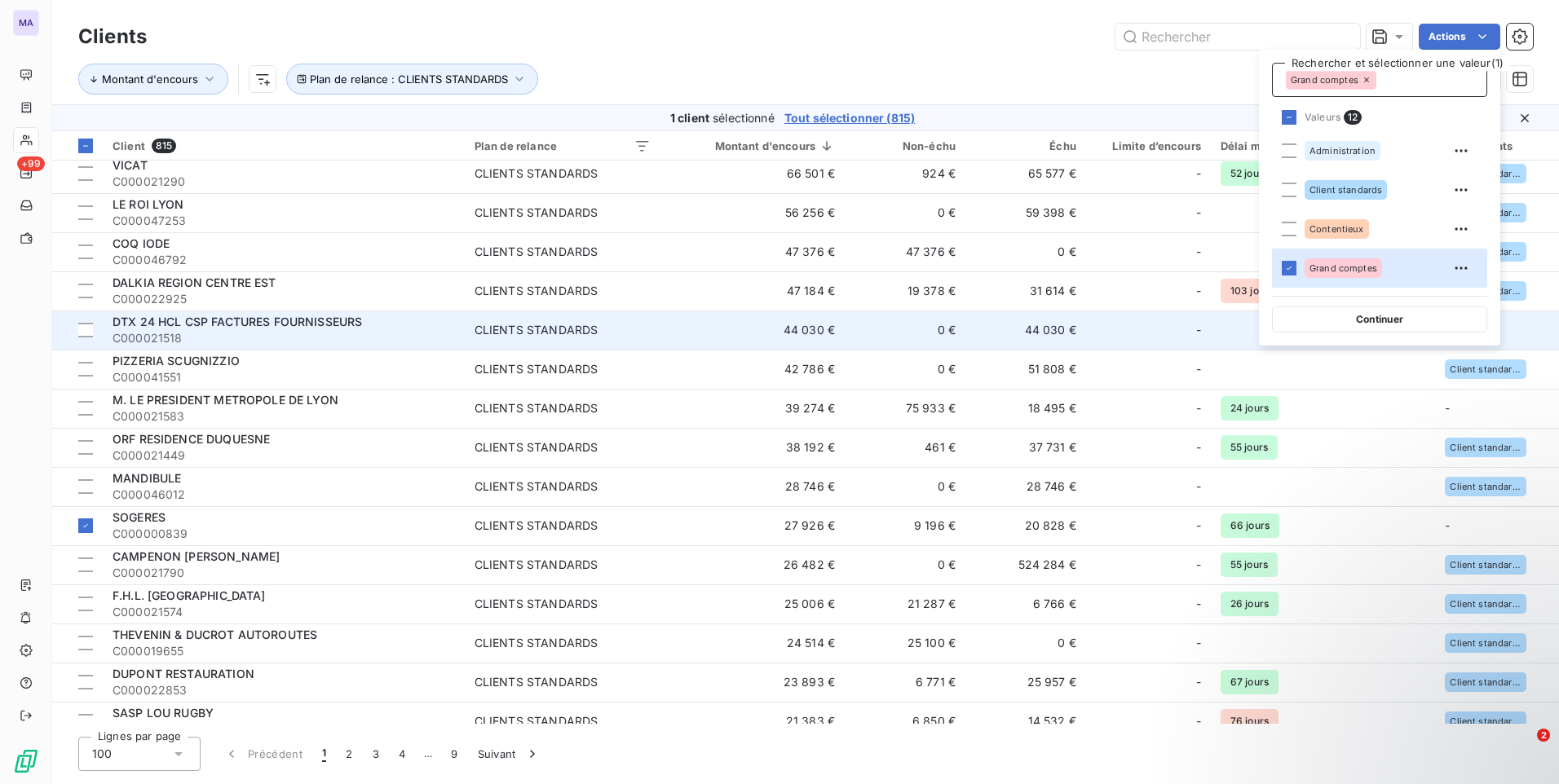
click at [1333, 322] on button "Continuer" at bounding box center [1379, 319] width 216 height 26
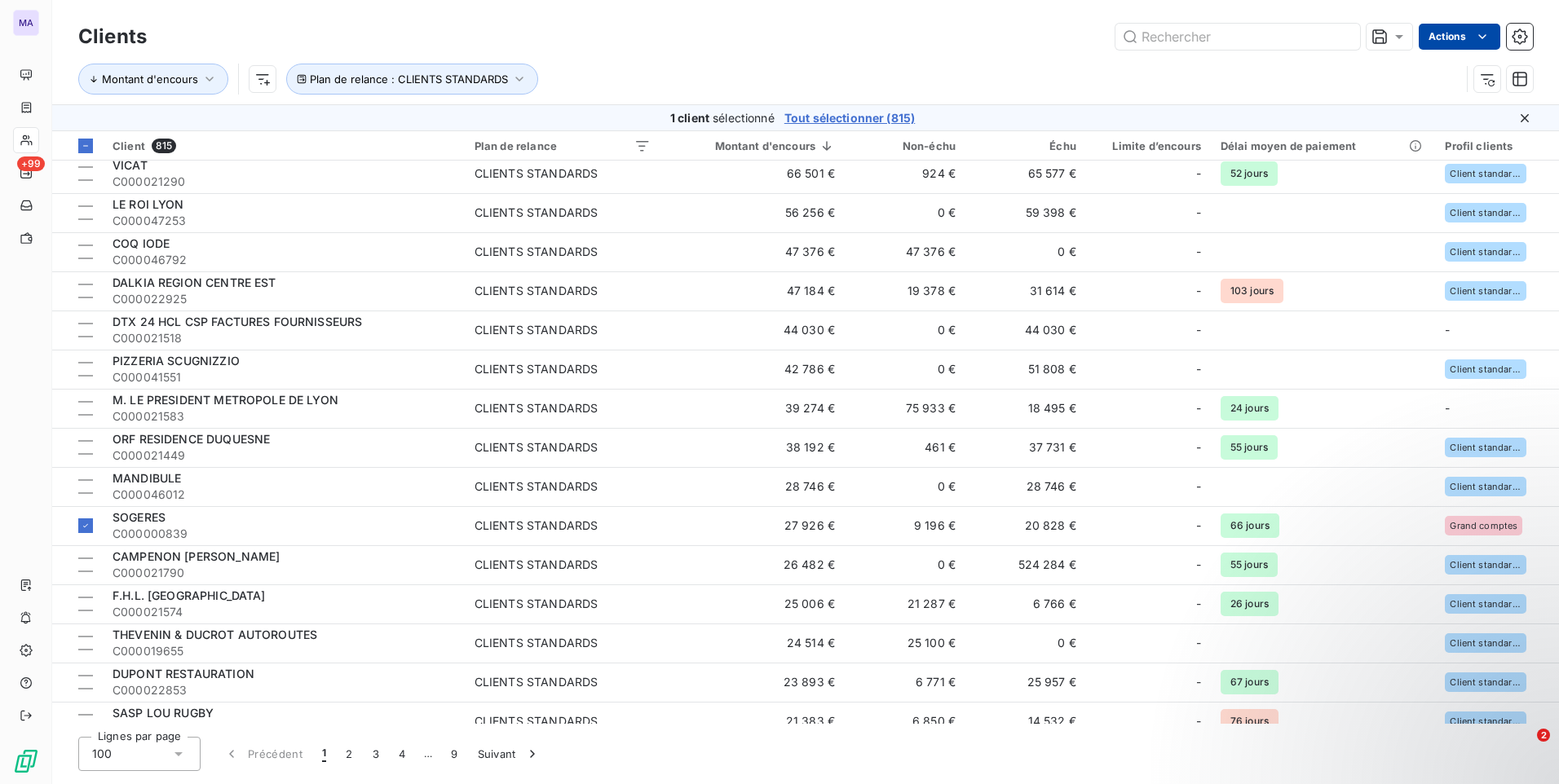
click at [1466, 32] on html "MA +99 Clients Actions Montant d'encours Plan de relance : CLIENTS STANDARDS 1 …" at bounding box center [780, 392] width 1559 height 784
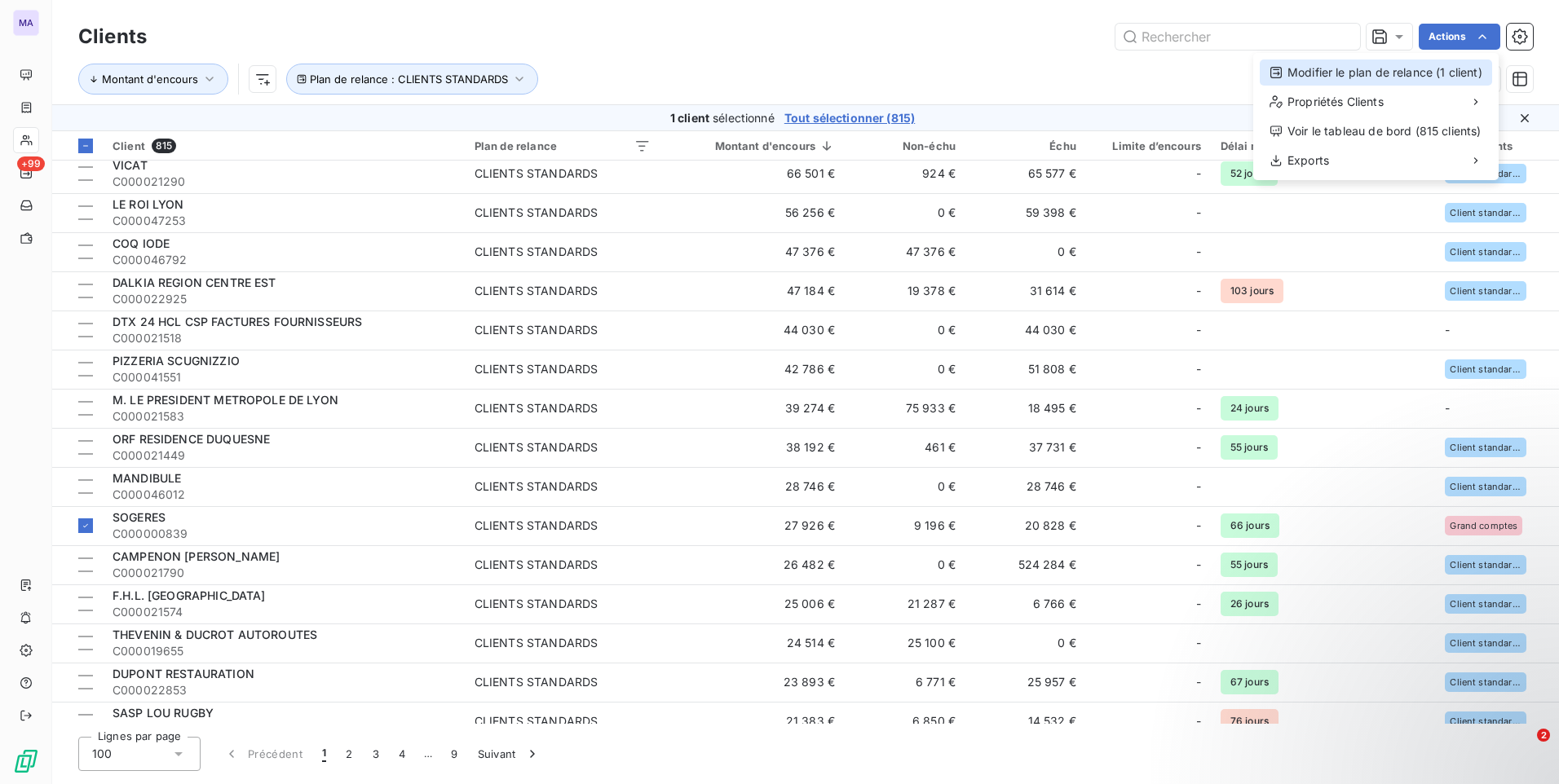
click at [1438, 68] on div "Modifier le plan de relance (1 client)" at bounding box center [1375, 73] width 232 height 26
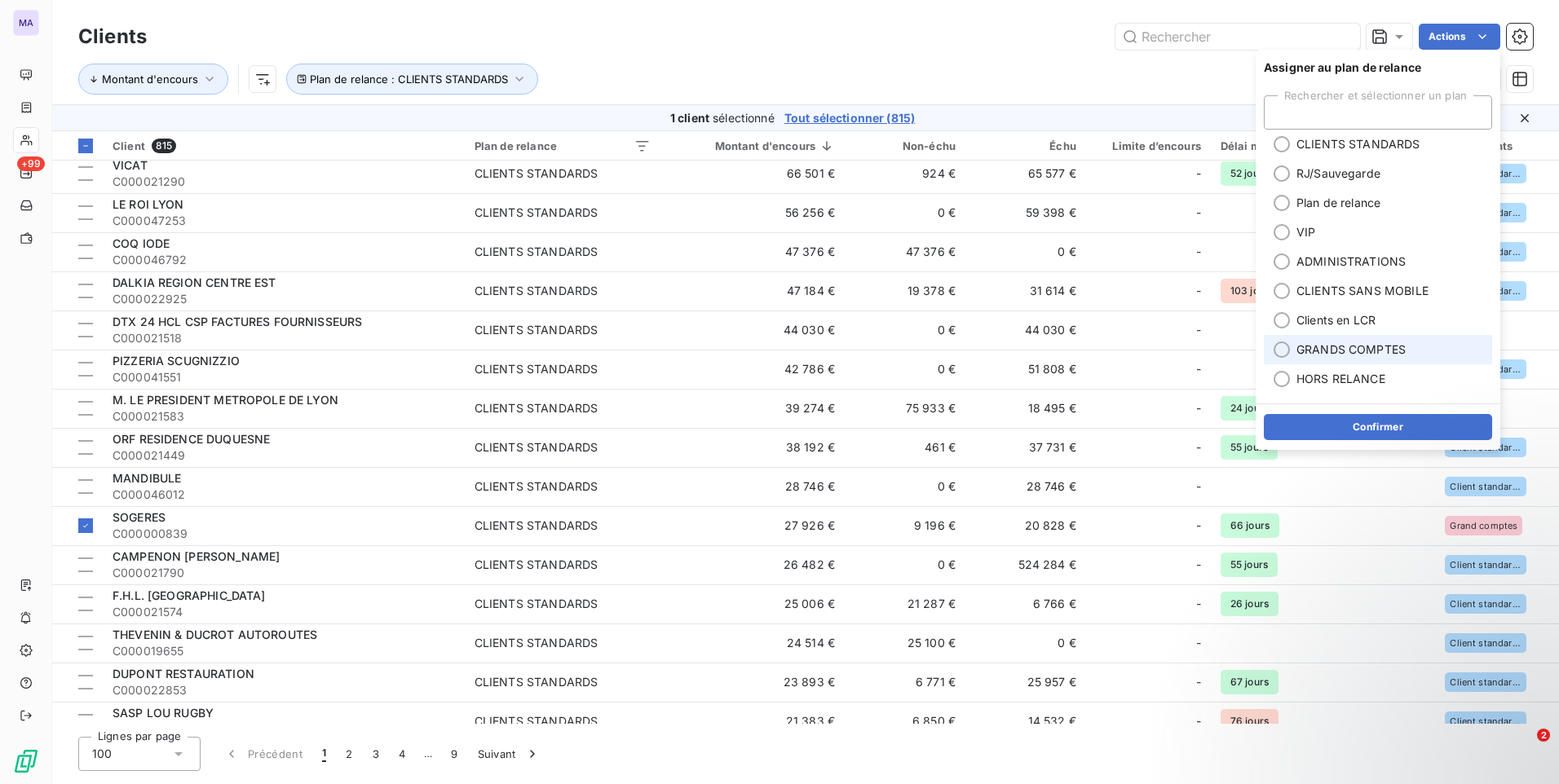
drag, startPoint x: 1327, startPoint y: 348, endPoint x: 1314, endPoint y: 402, distance: 55.5
click at [1325, 347] on span "GRANDS COMPTES" at bounding box center [1351, 350] width 109 height 17
click at [1307, 434] on button "Confirmer" at bounding box center [1377, 427] width 228 height 26
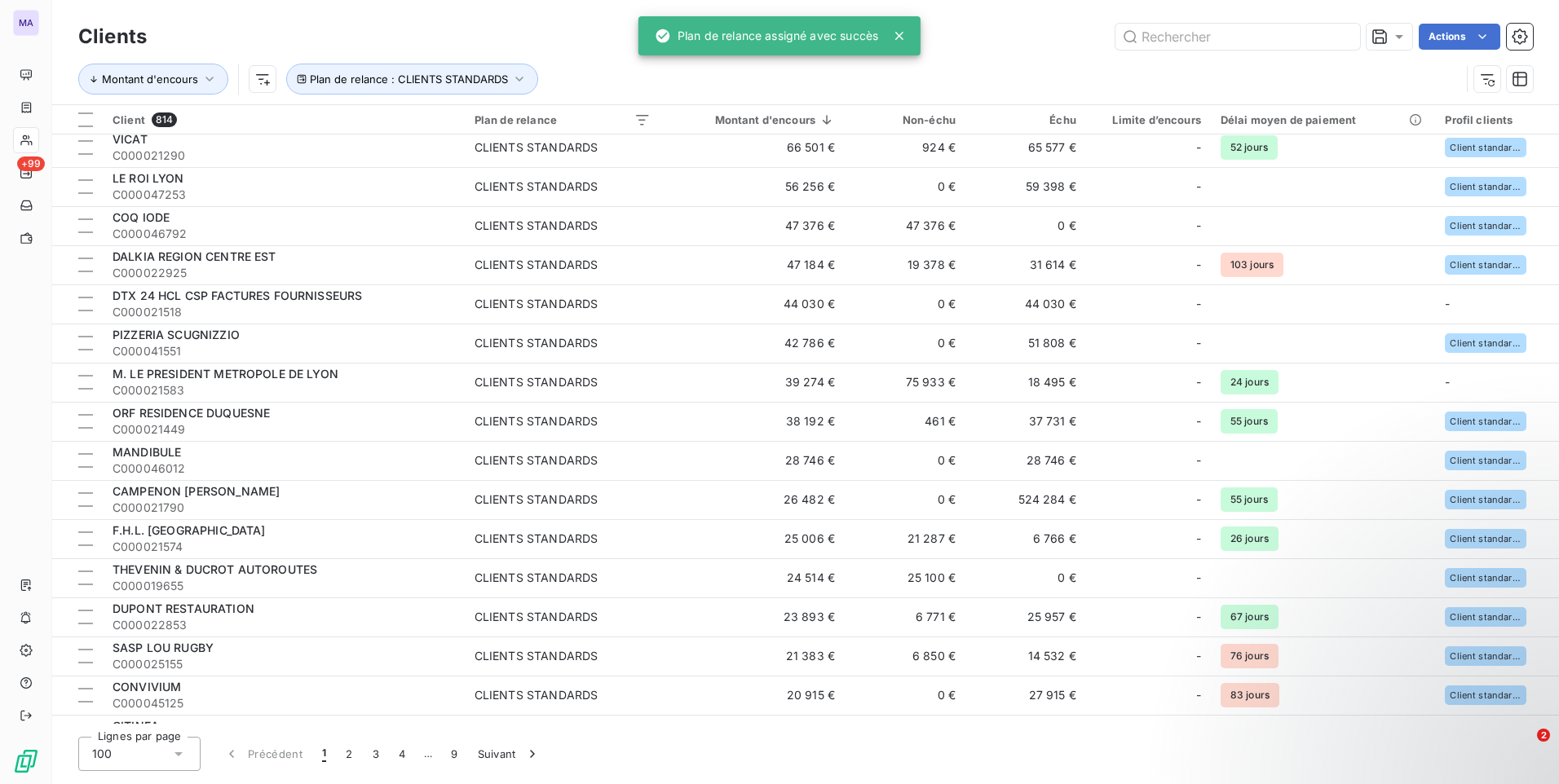
click at [987, 17] on div "Clients Actions Montant d'encours Plan de relance : CLIENTS STANDARDS" at bounding box center [805, 52] width 1507 height 104
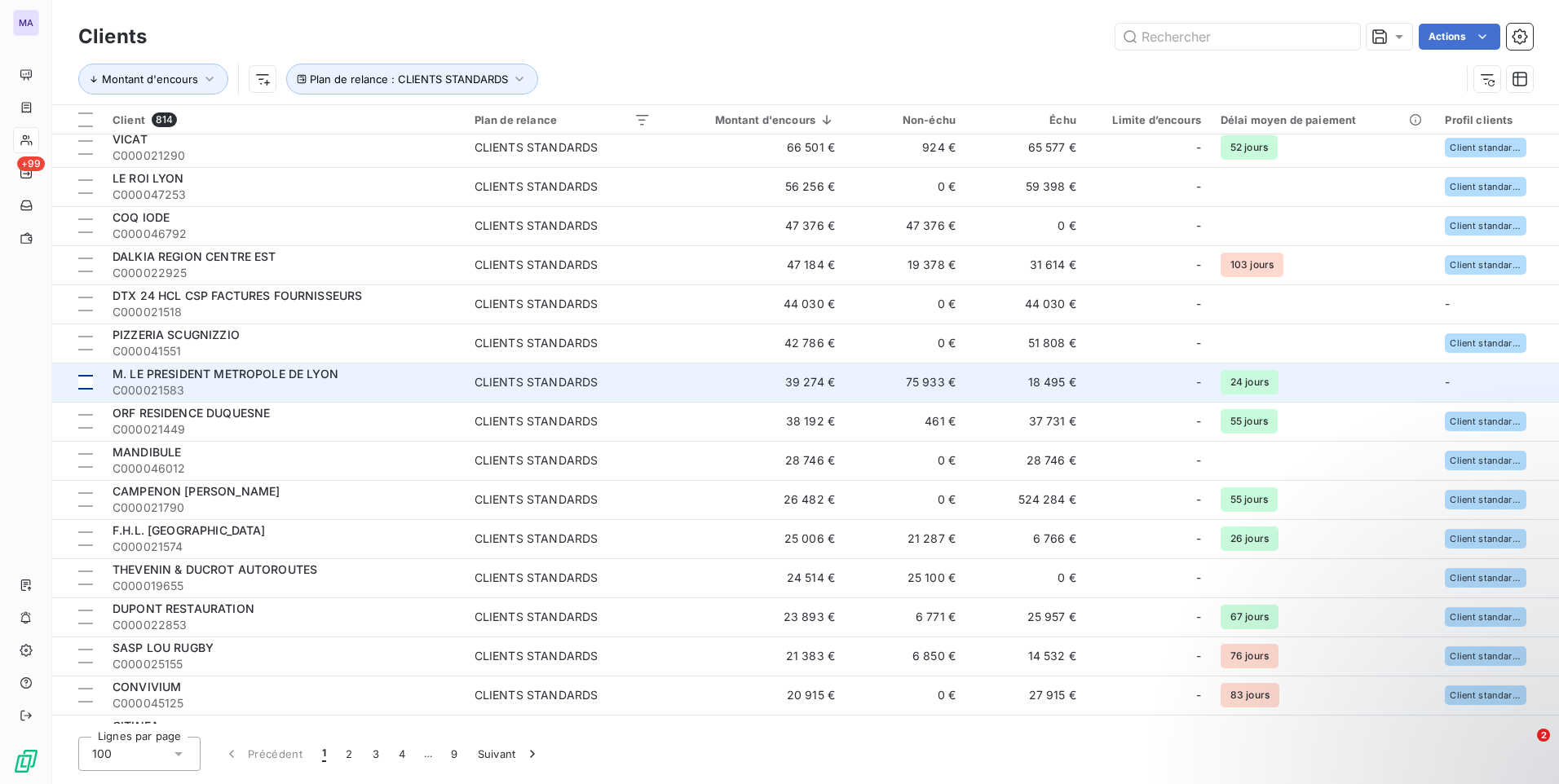
click at [93, 383] on td at bounding box center [77, 381] width 50 height 39
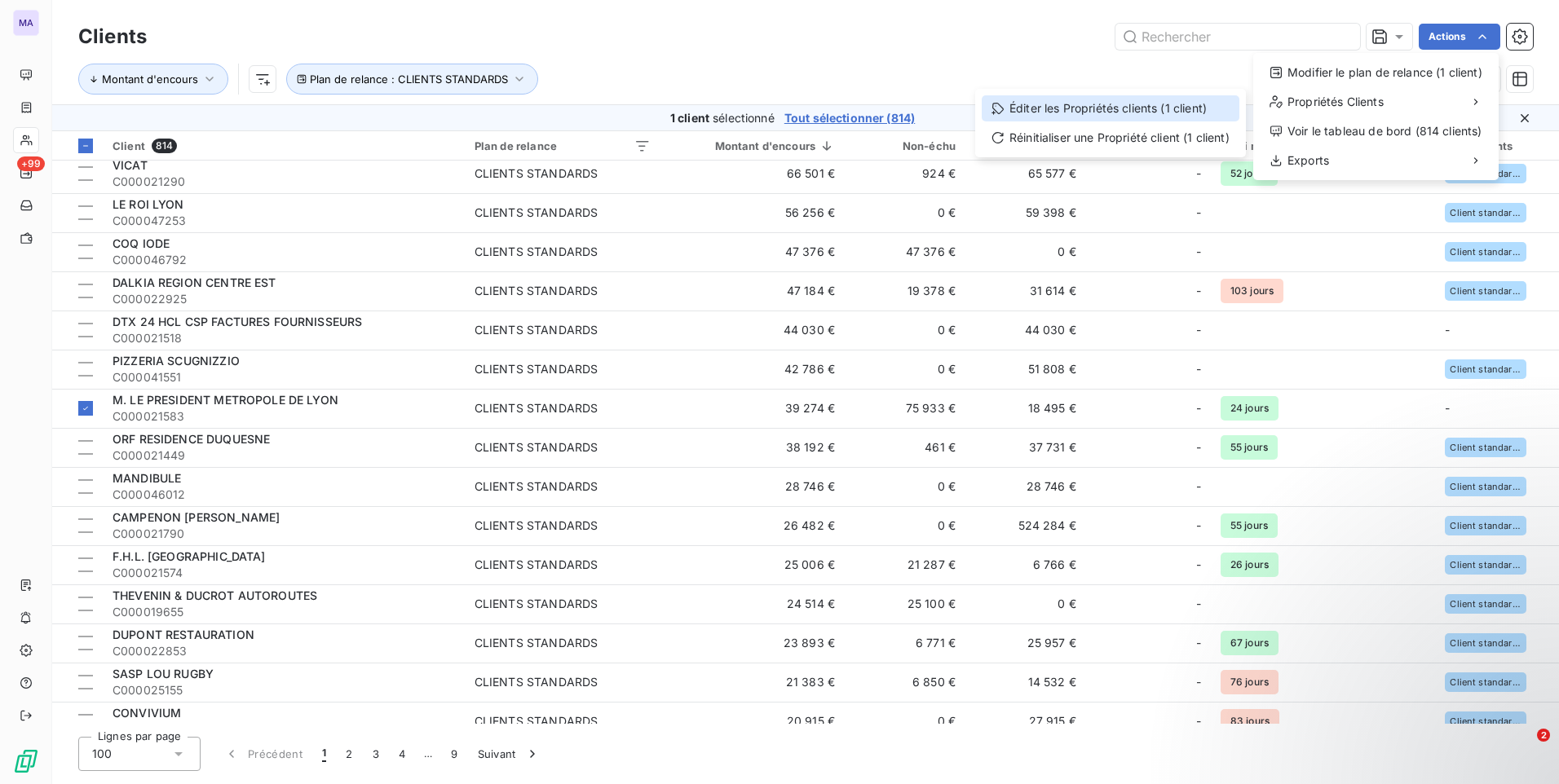
click at [1198, 113] on div "Éditer les Propriétés clients (1 client)" at bounding box center [1111, 109] width 258 height 26
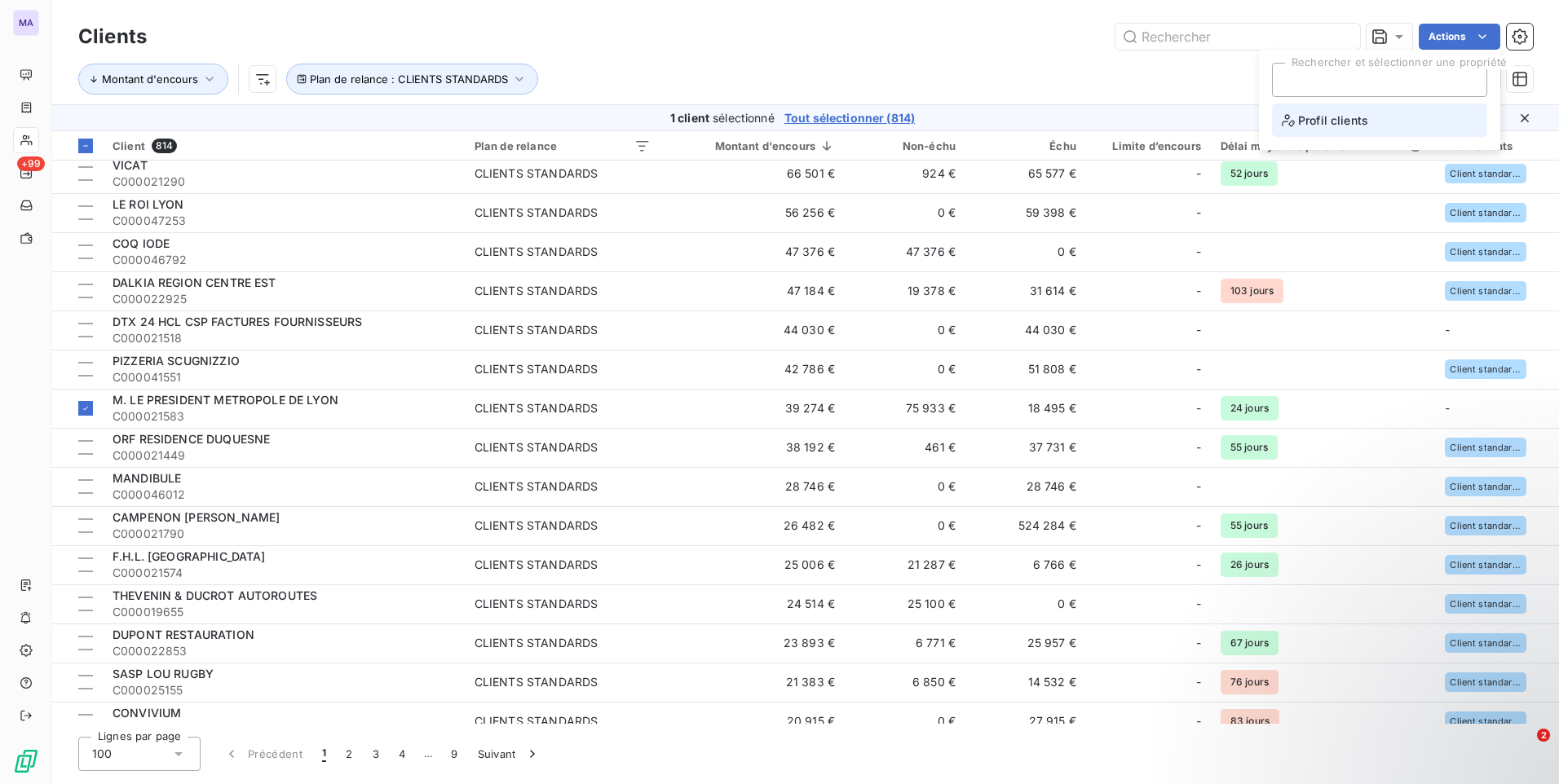
click at [1304, 123] on span "Profil clients" at bounding box center [1324, 120] width 87 height 21
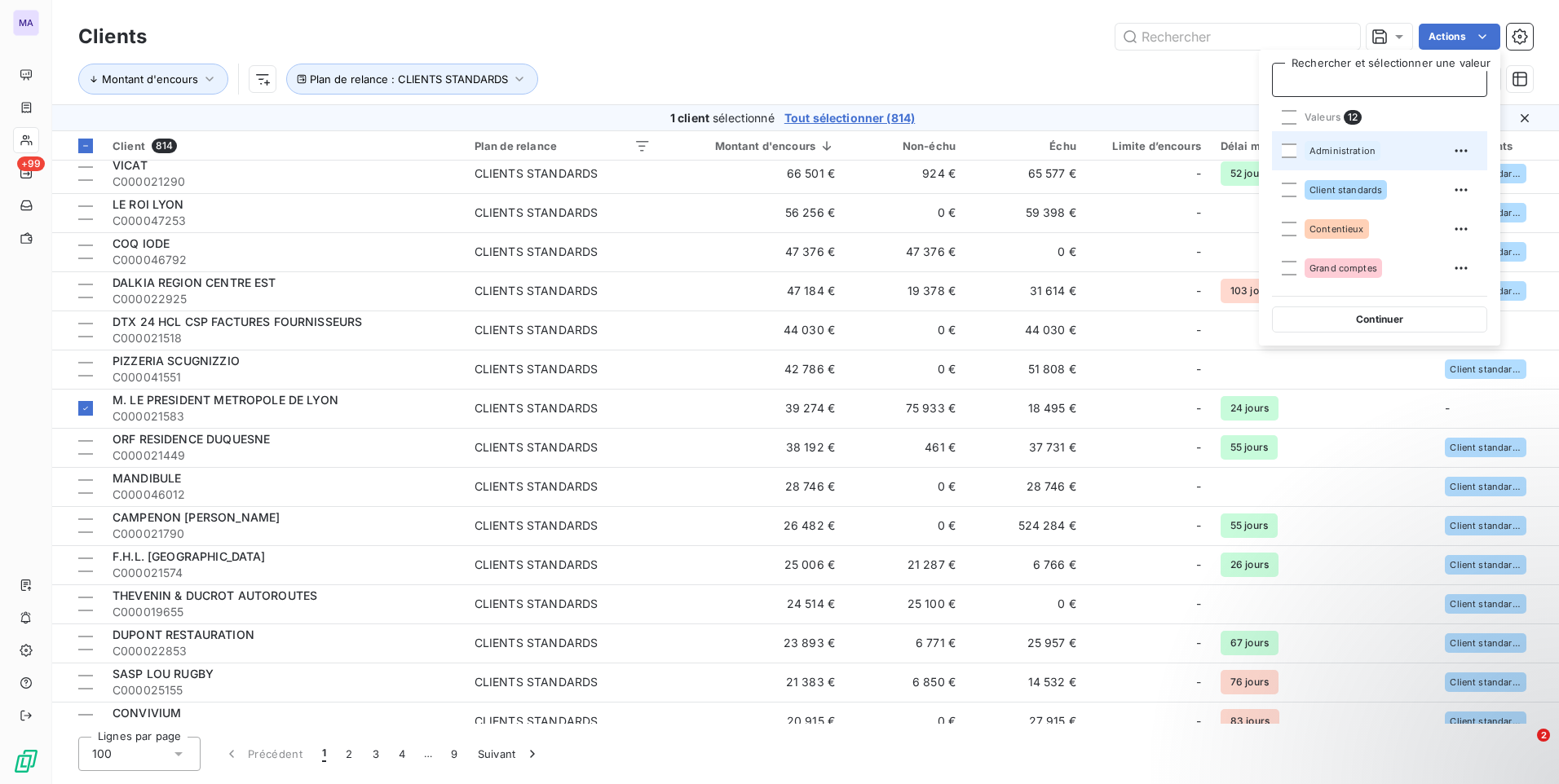
click at [1335, 157] on div "Administration" at bounding box center [1343, 151] width 76 height 20
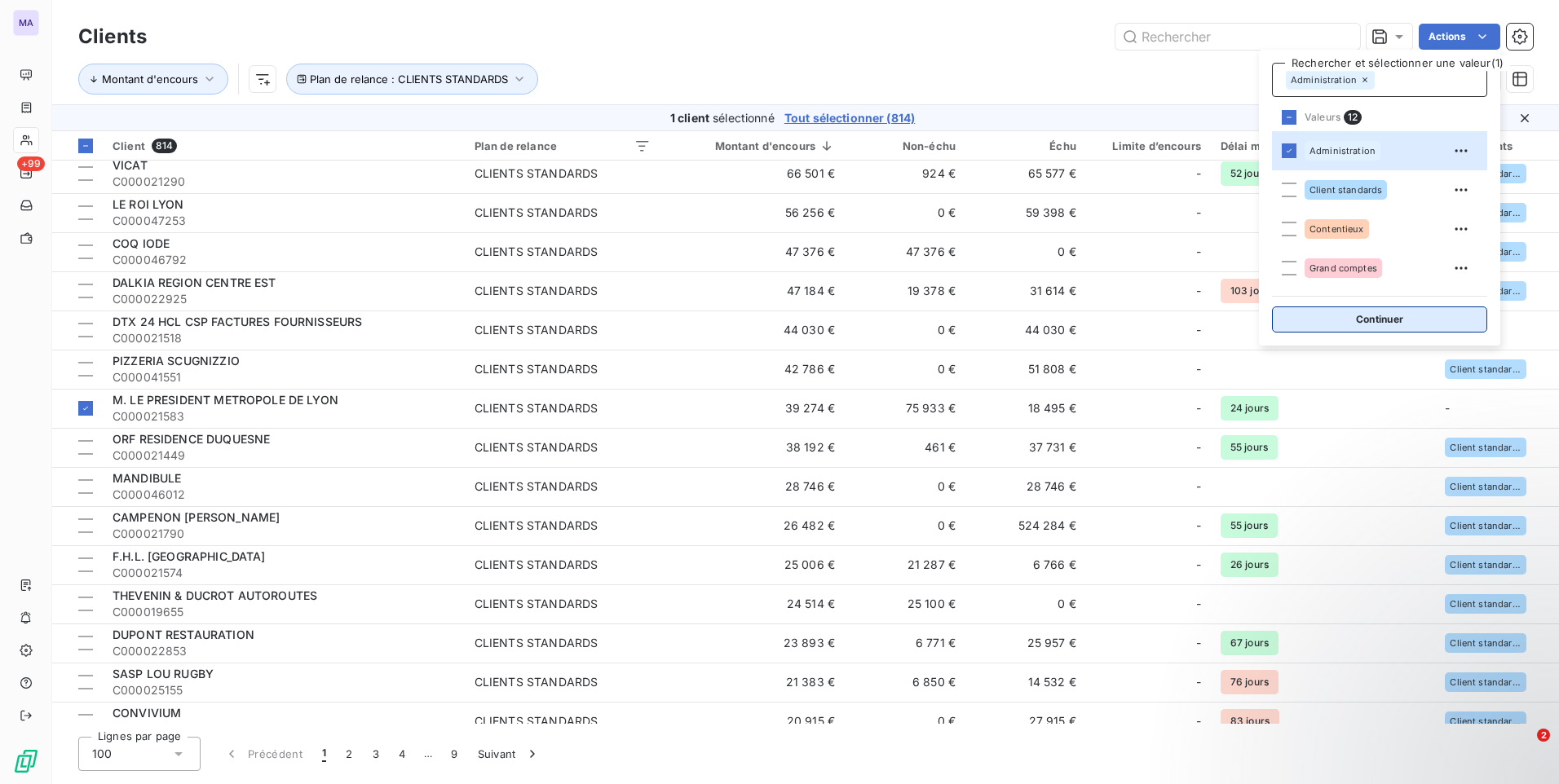
click at [1359, 314] on button "Continuer" at bounding box center [1379, 319] width 216 height 26
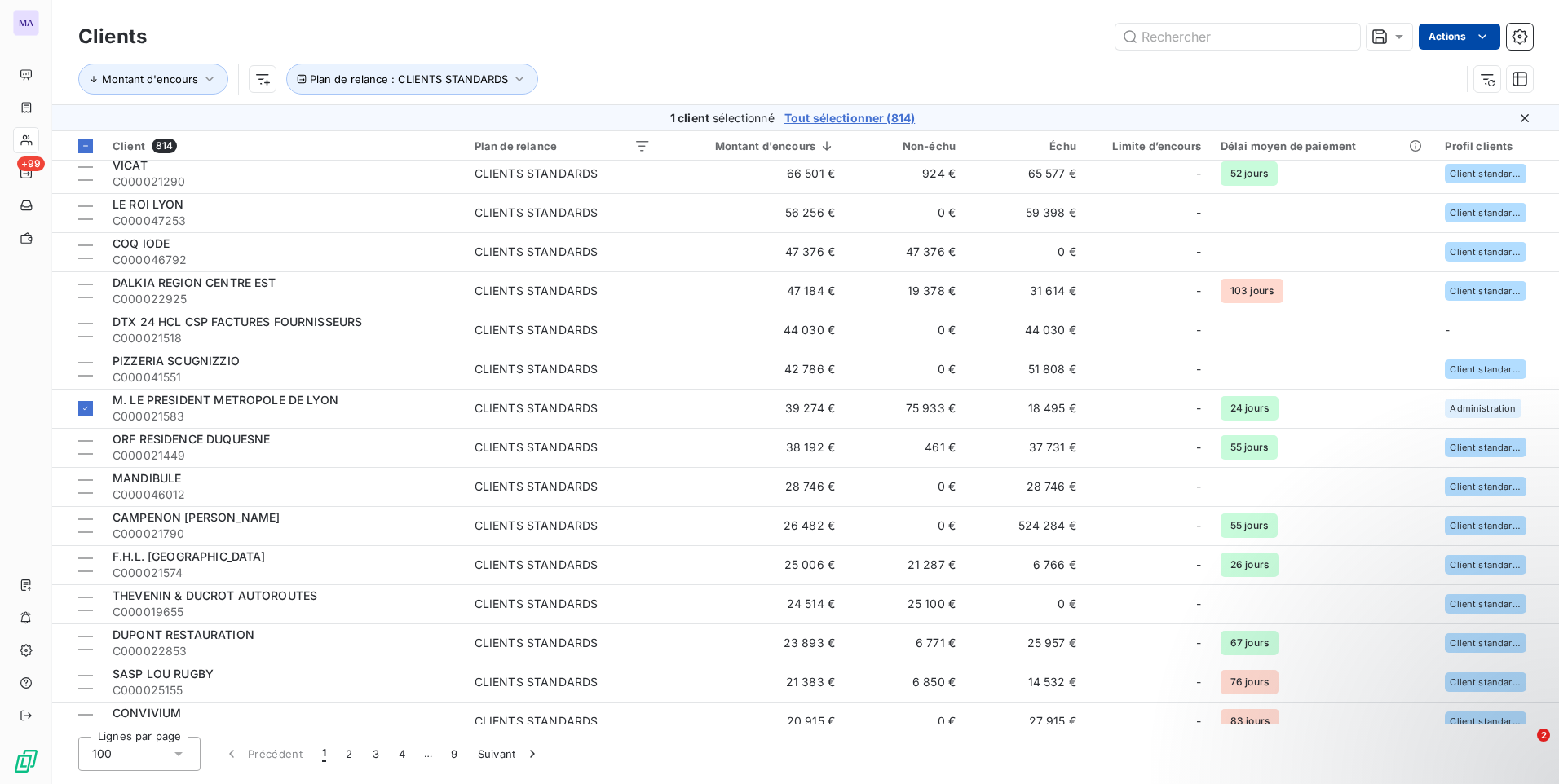
click at [1473, 34] on html "MA +99 Clients Actions Montant d'encours Plan de relance : CLIENTS STANDARDS 1 …" at bounding box center [780, 392] width 1559 height 784
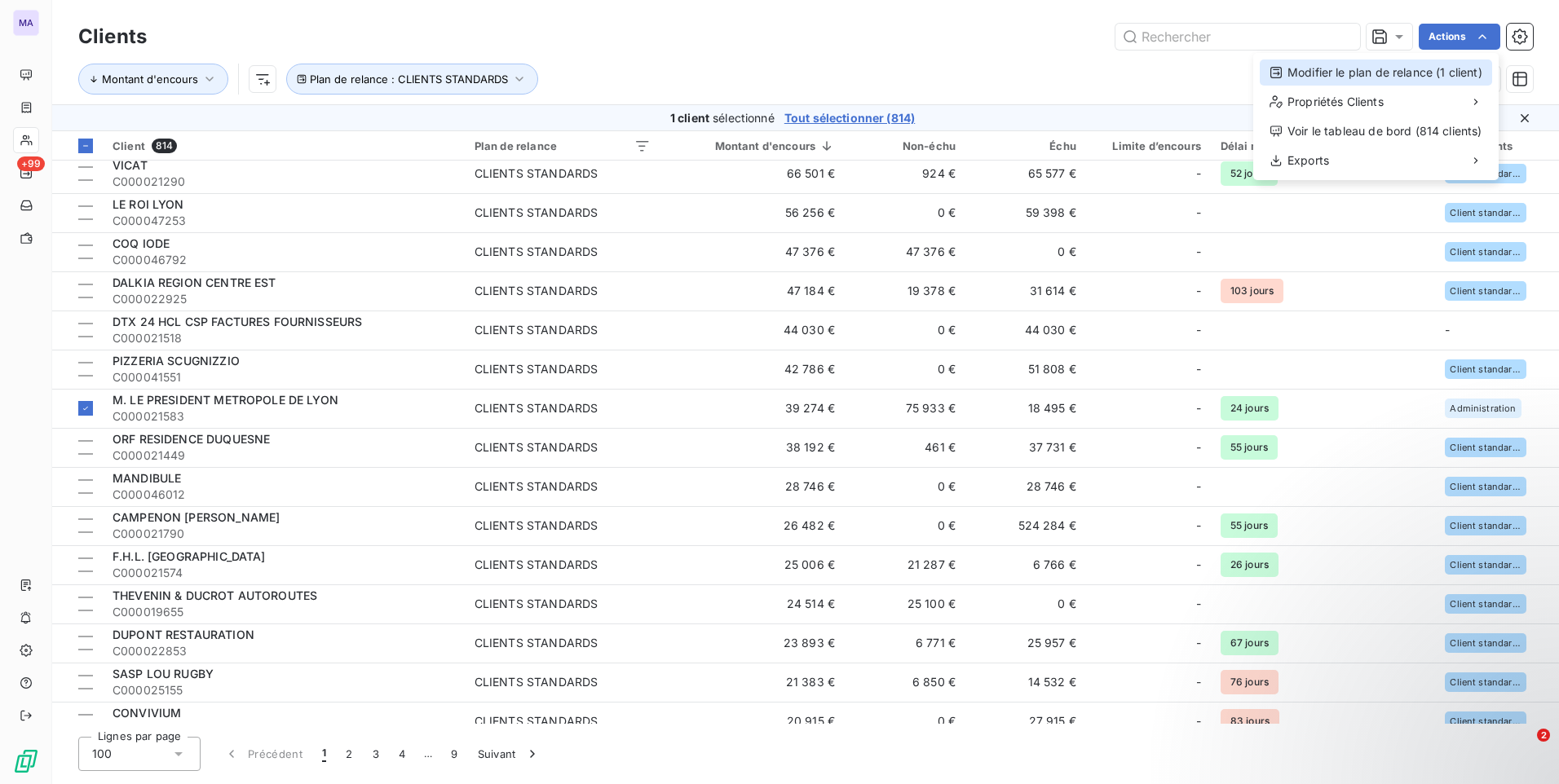
click at [1443, 75] on div "Modifier le plan de relance (1 client)" at bounding box center [1375, 73] width 232 height 26
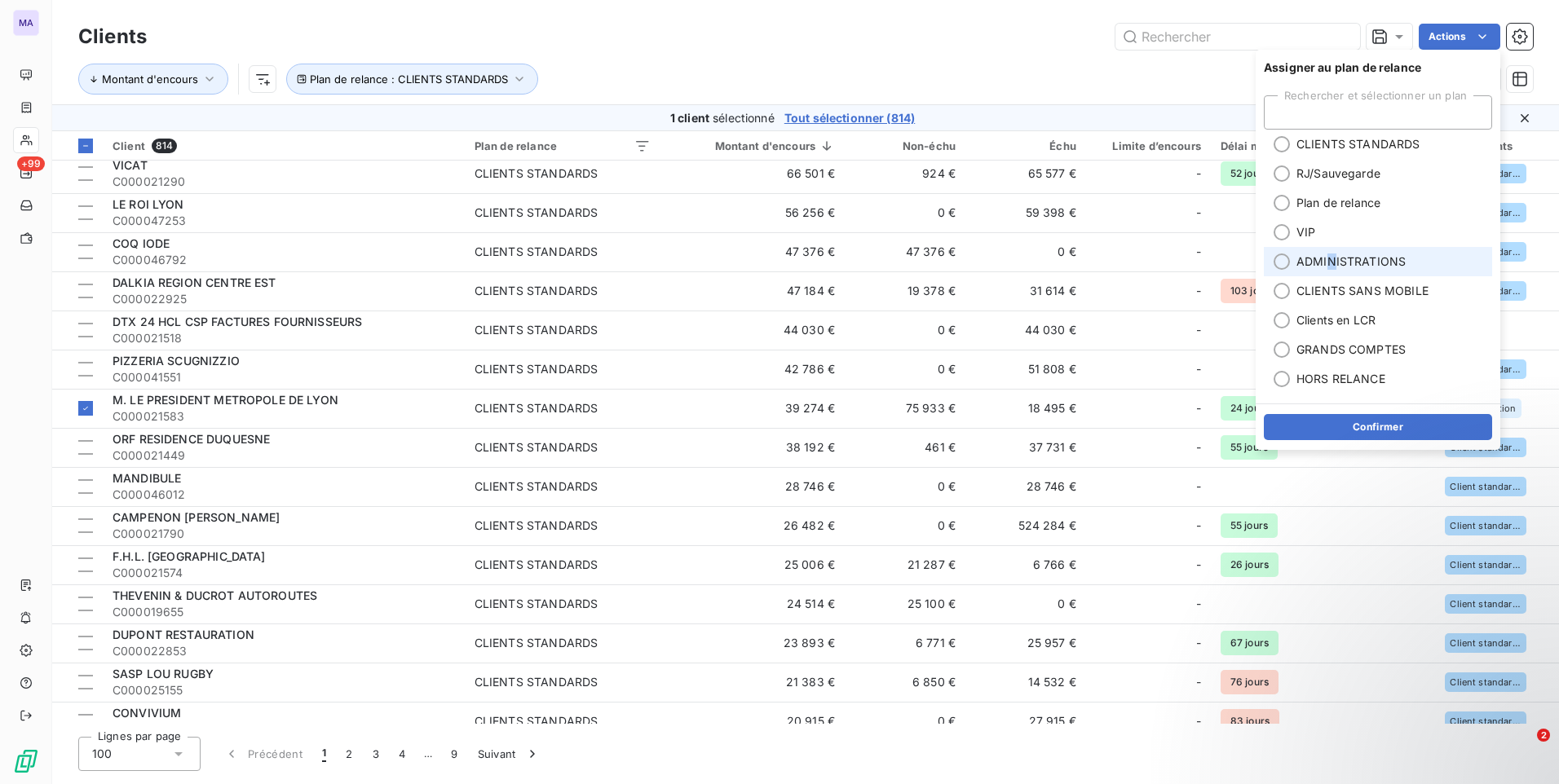
click at [1333, 267] on span "ADMINISTRATIONS" at bounding box center [1351, 262] width 109 height 17
click at [1329, 429] on button "Confirmer" at bounding box center [1377, 427] width 228 height 26
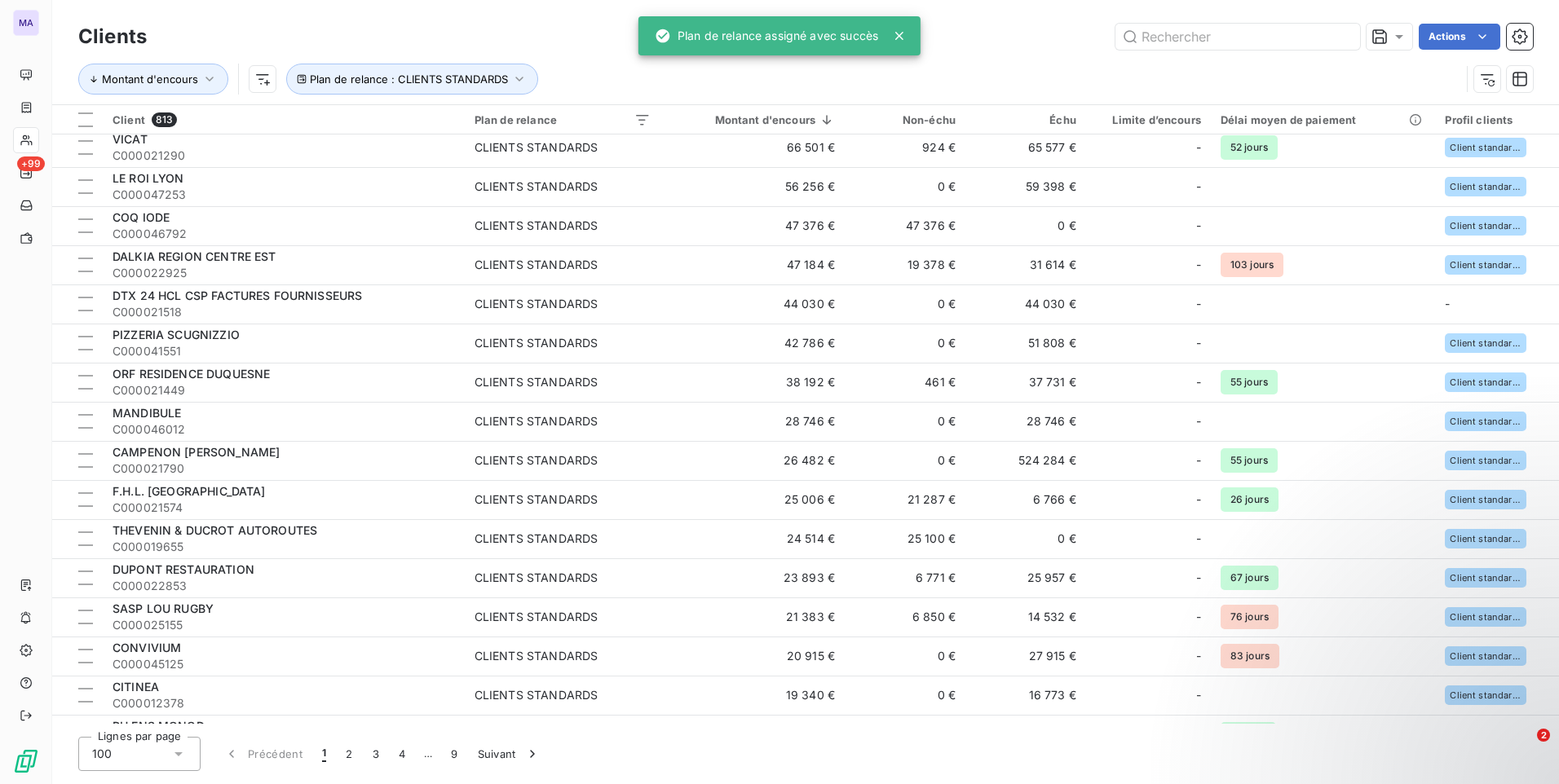
click at [1023, 38] on div "Actions" at bounding box center [849, 37] width 1367 height 26
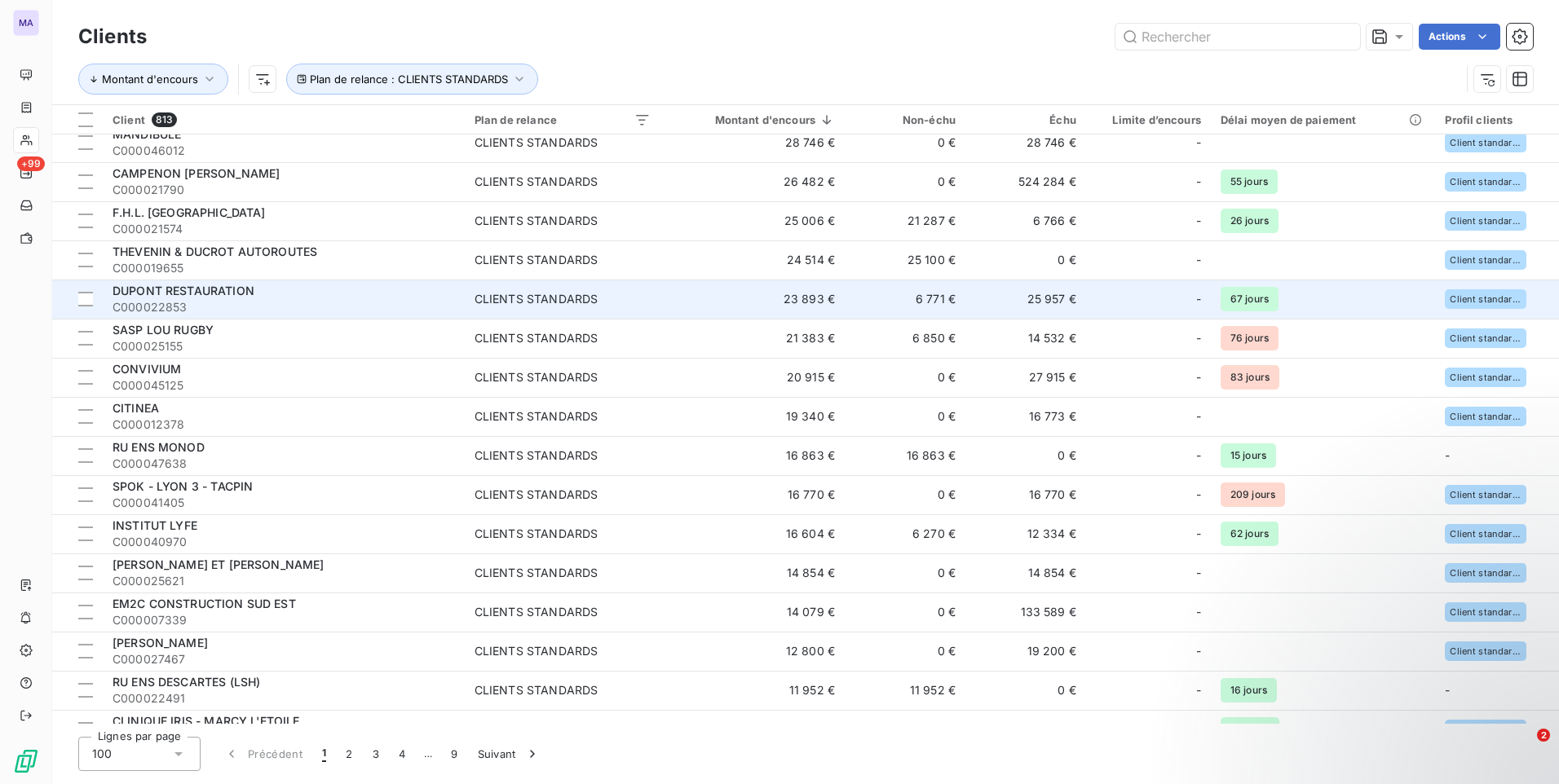
scroll to position [489, 0]
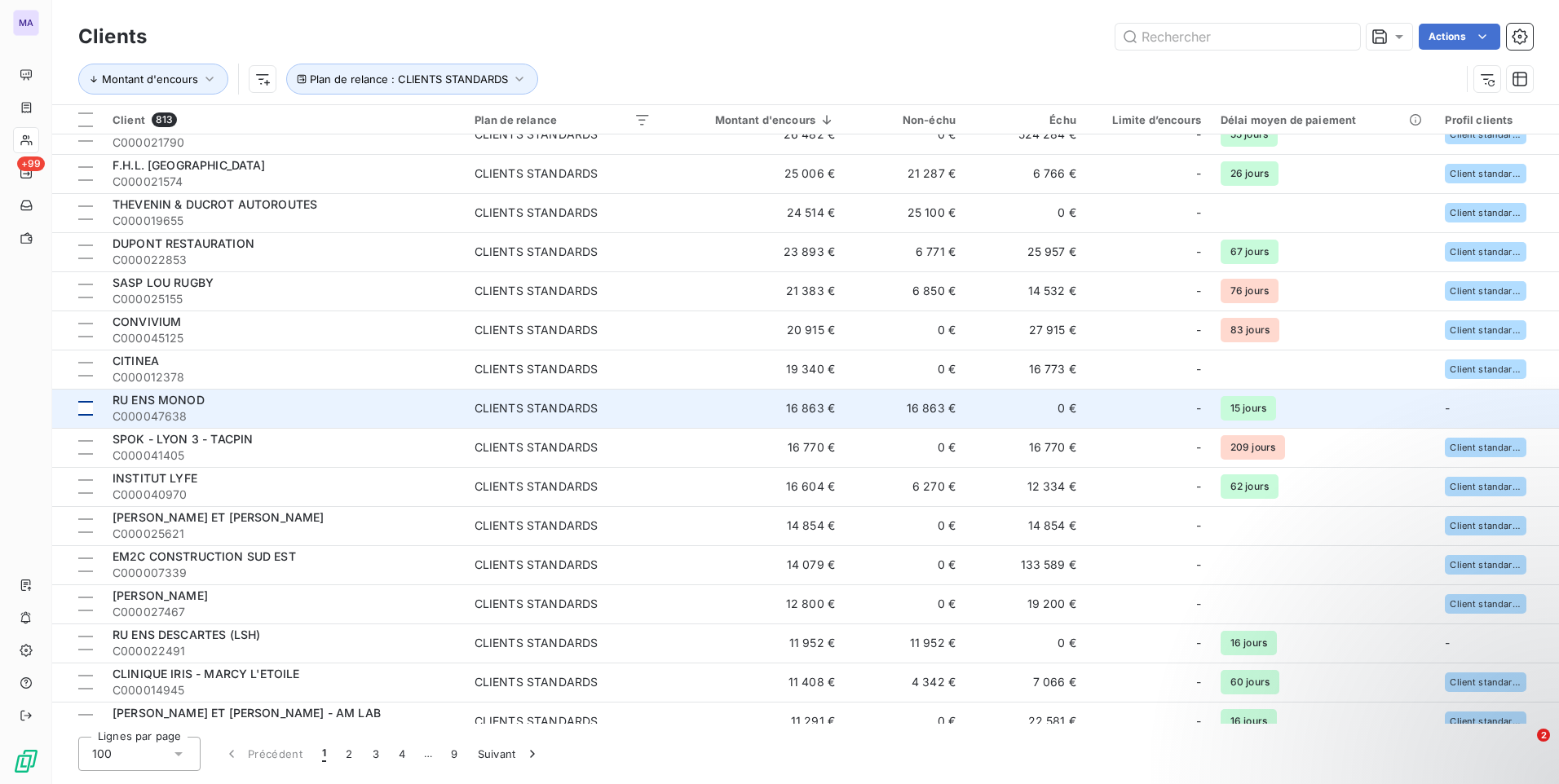
click at [86, 411] on div at bounding box center [86, 409] width 15 height 15
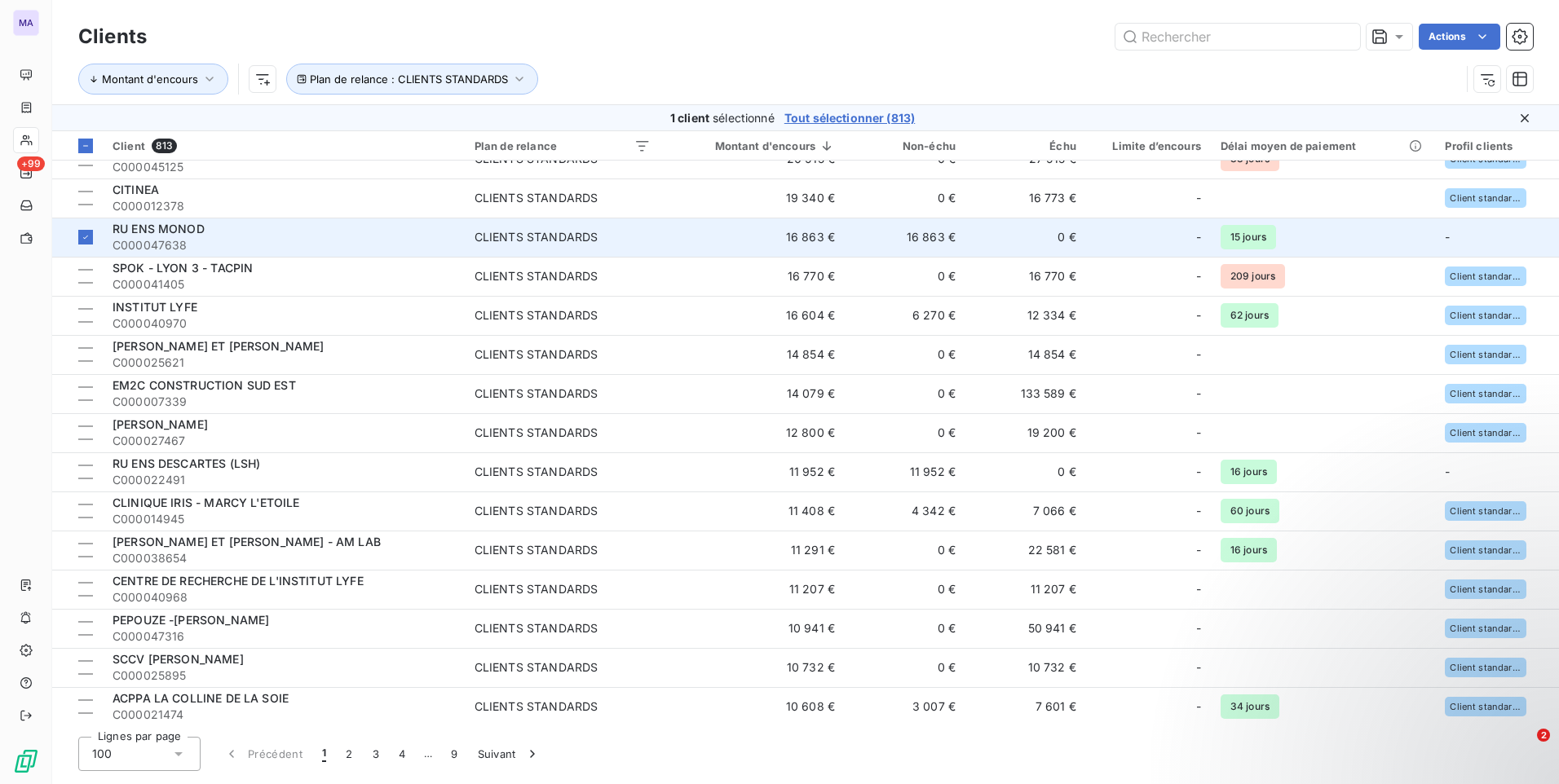
scroll to position [734, 0]
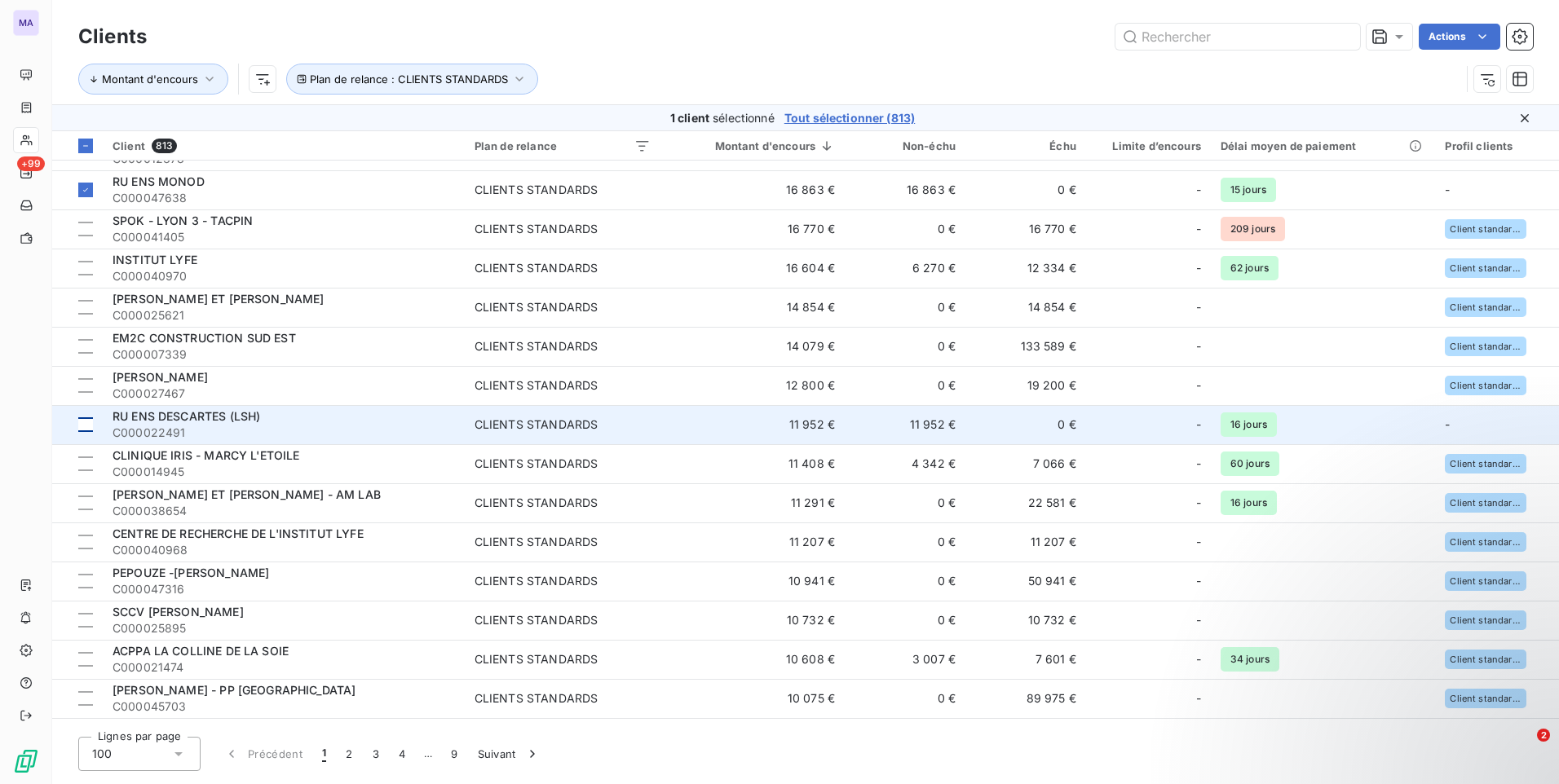
click at [88, 428] on div at bounding box center [86, 425] width 15 height 15
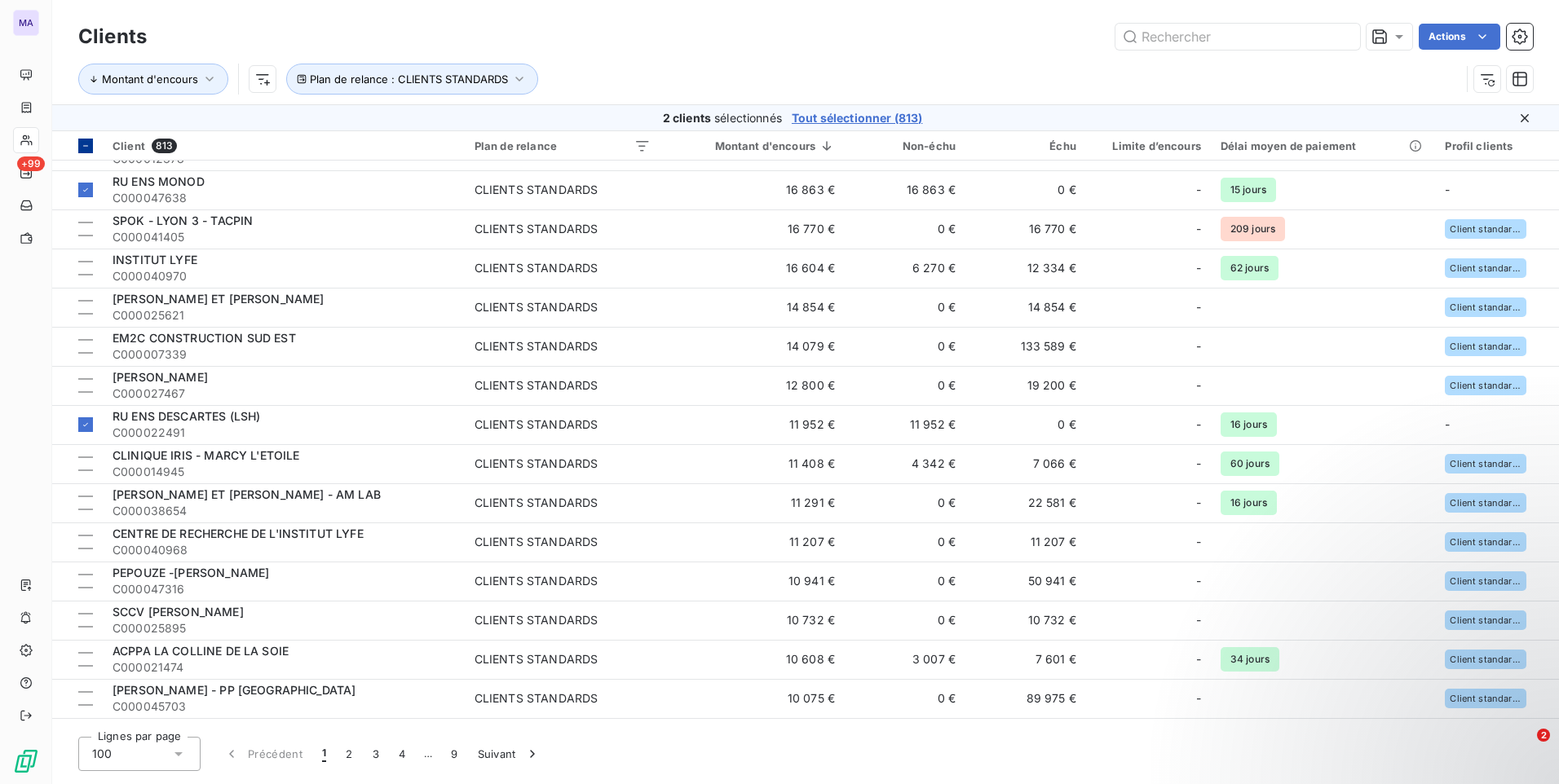
click at [88, 152] on div at bounding box center [86, 146] width 15 height 15
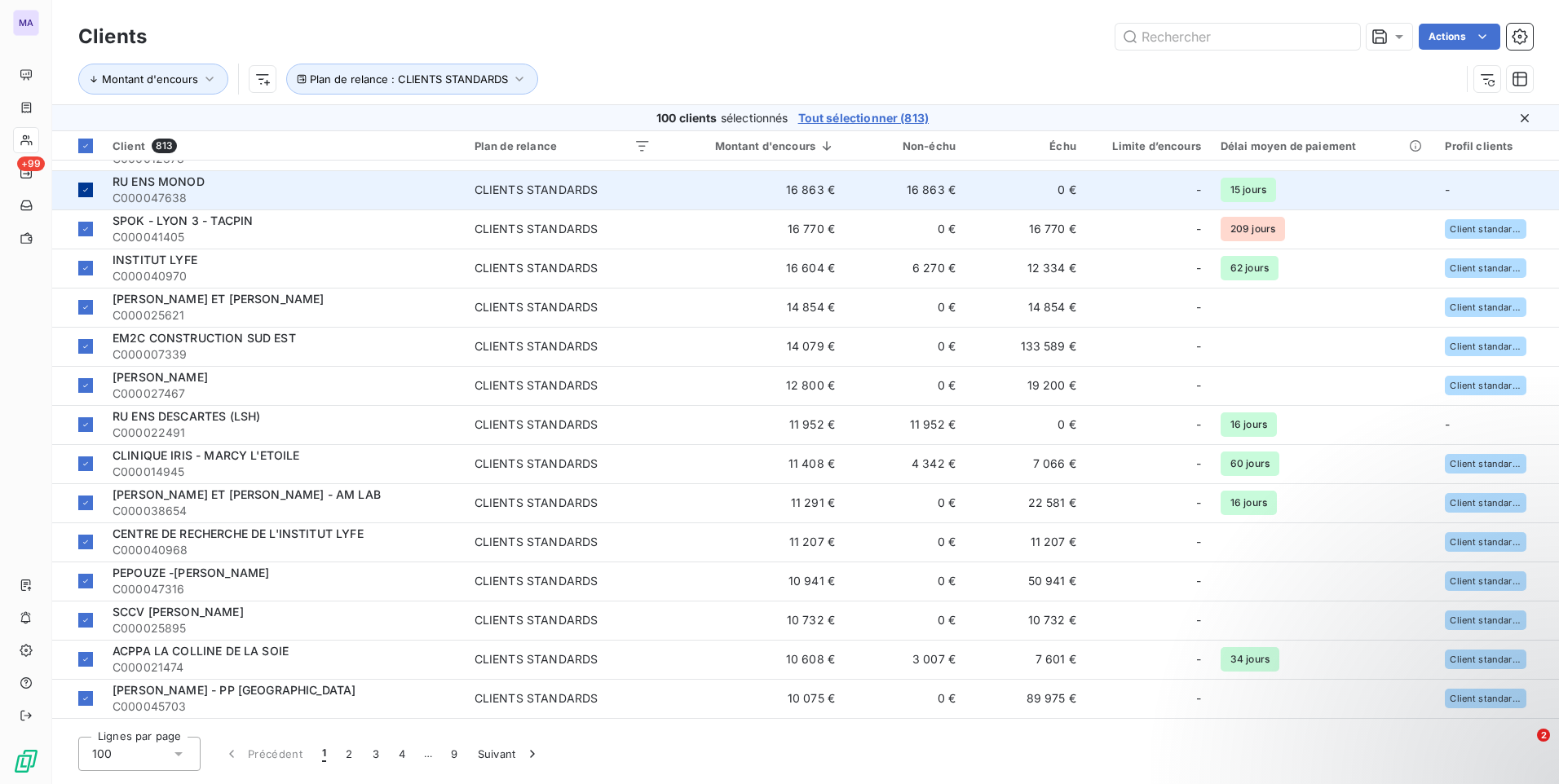
click at [90, 152] on div at bounding box center [86, 146] width 15 height 15
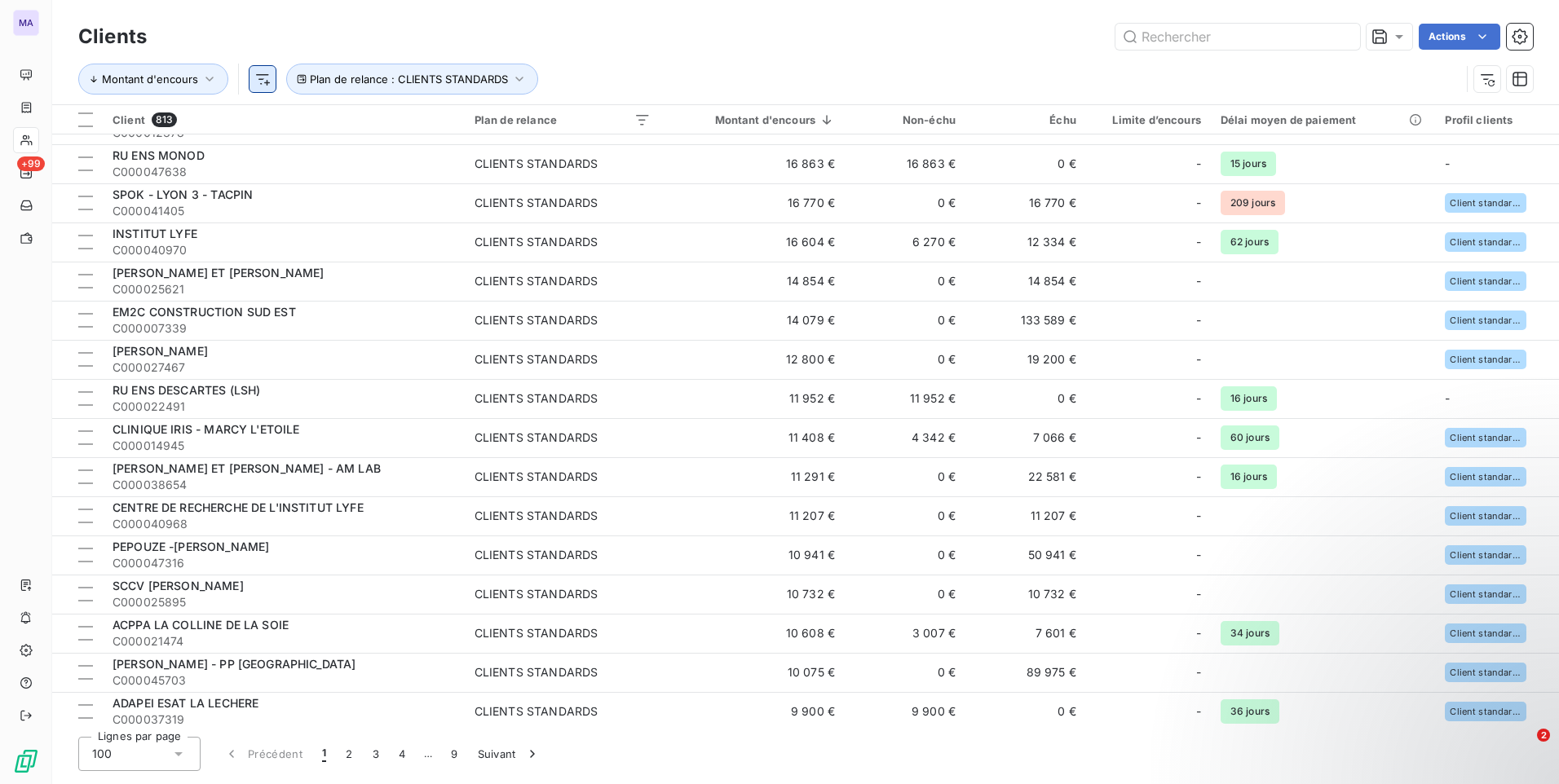
click at [254, 78] on html "MA +99 Clients Actions Montant d'encours Plan de relance : CLIENTS STANDARDS Cl…" at bounding box center [780, 392] width 1559 height 784
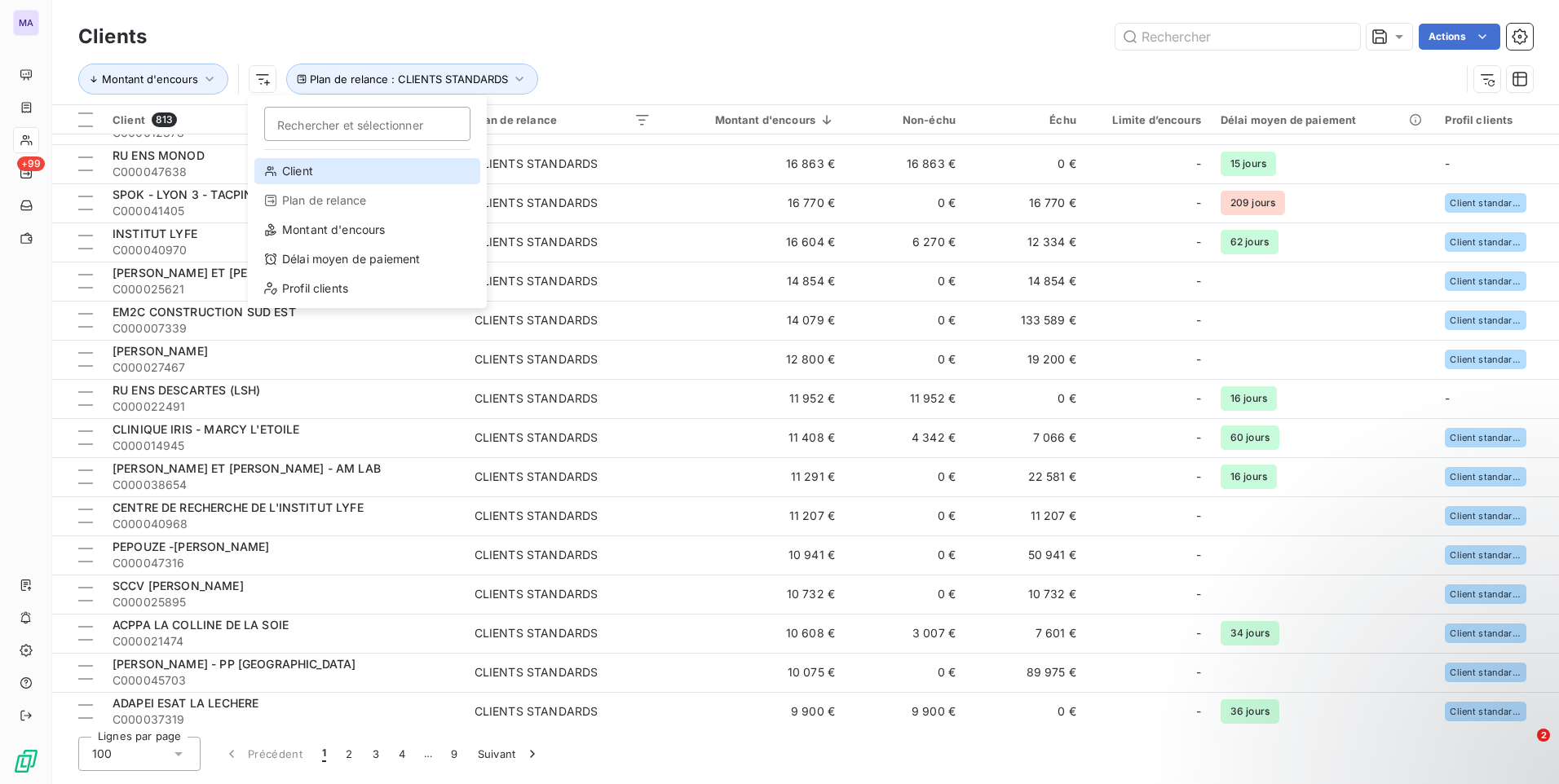
click at [302, 172] on div "Client" at bounding box center [367, 172] width 225 height 26
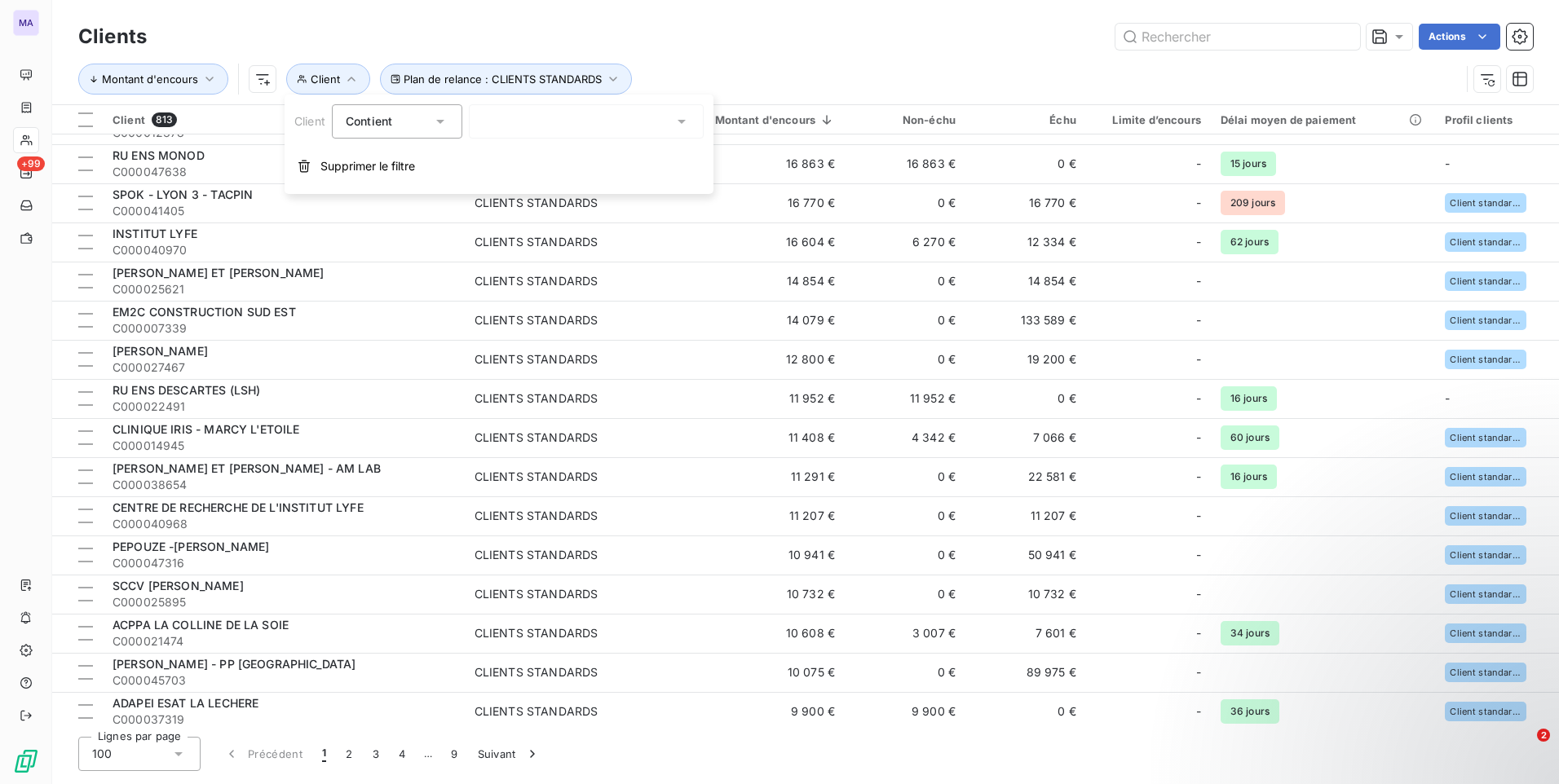
click at [521, 123] on div at bounding box center [586, 120] width 235 height 34
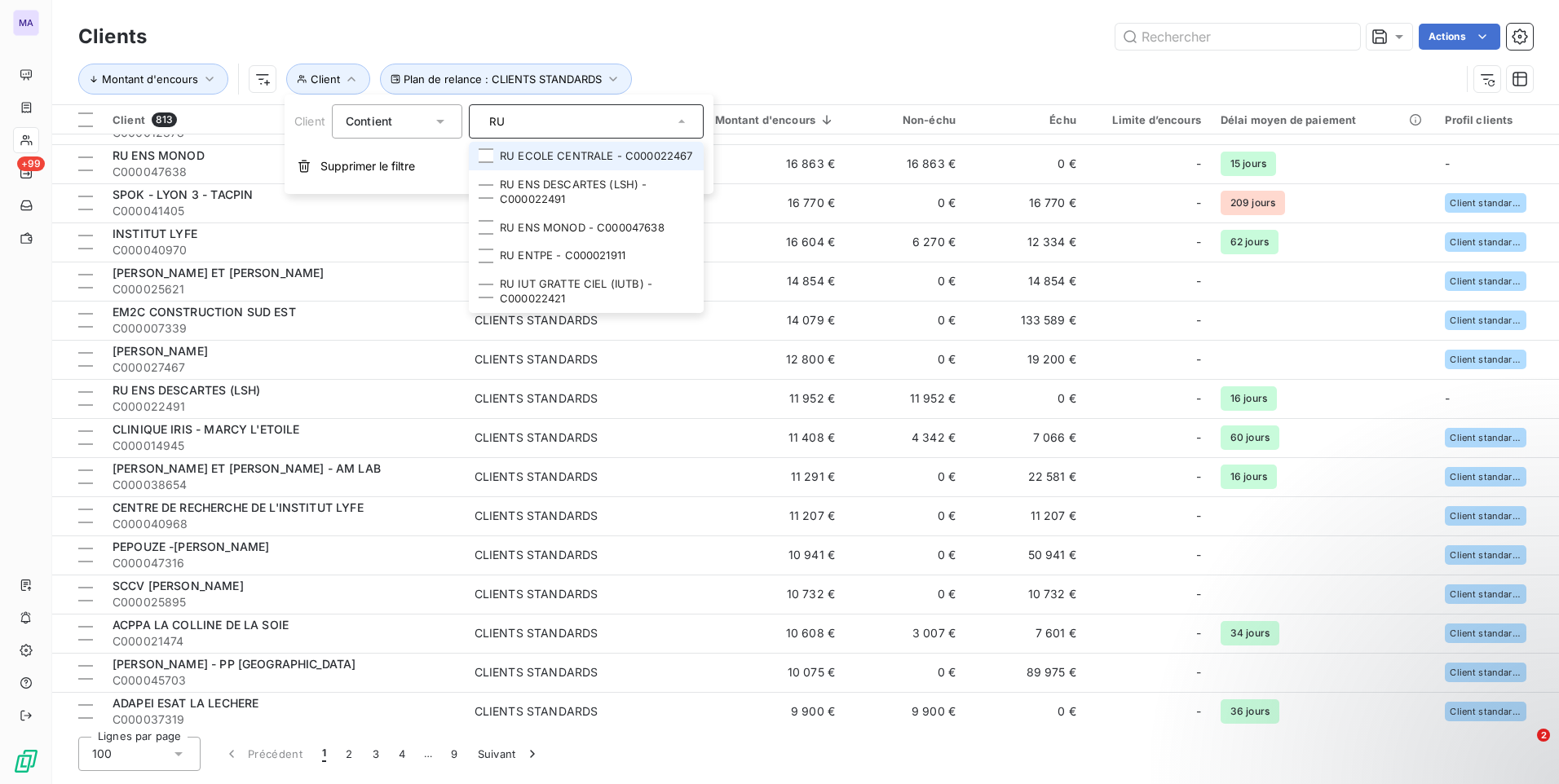
type input "RU"
click at [488, 163] on li "RU ECOLE CENTRALE - C000022467" at bounding box center [586, 156] width 235 height 29
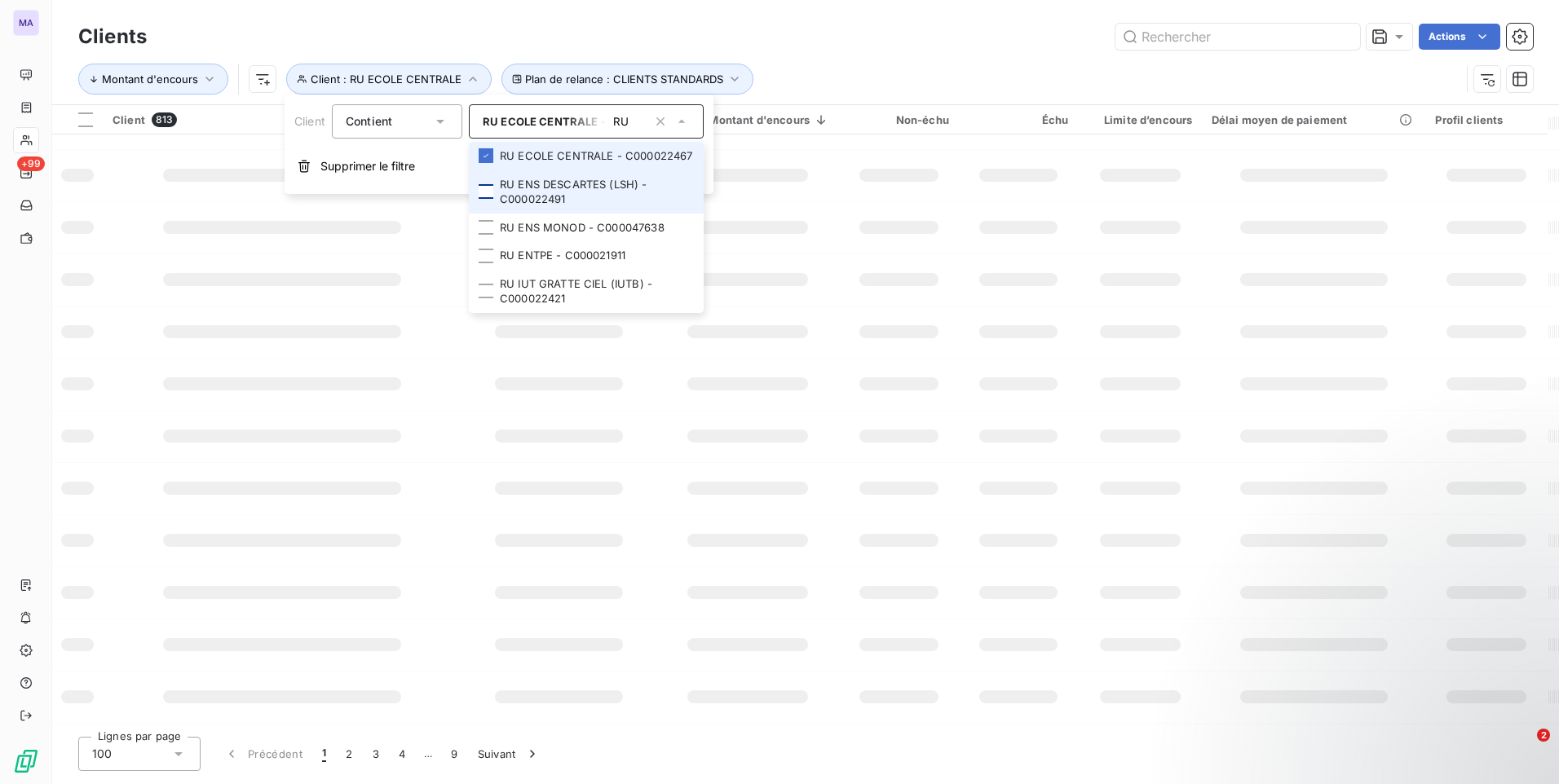
scroll to position [0, 0]
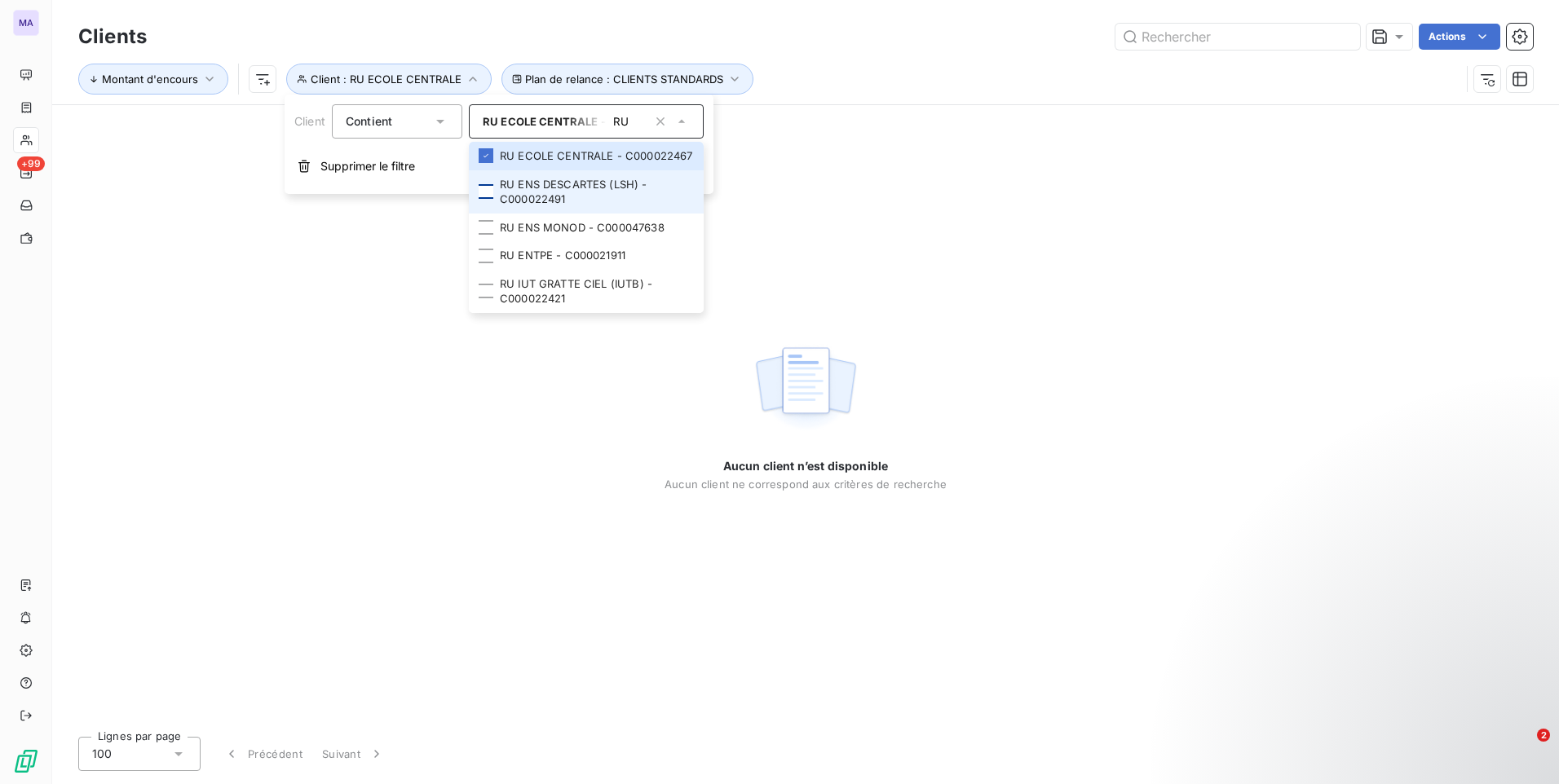
click at [485, 195] on div at bounding box center [486, 191] width 15 height 15
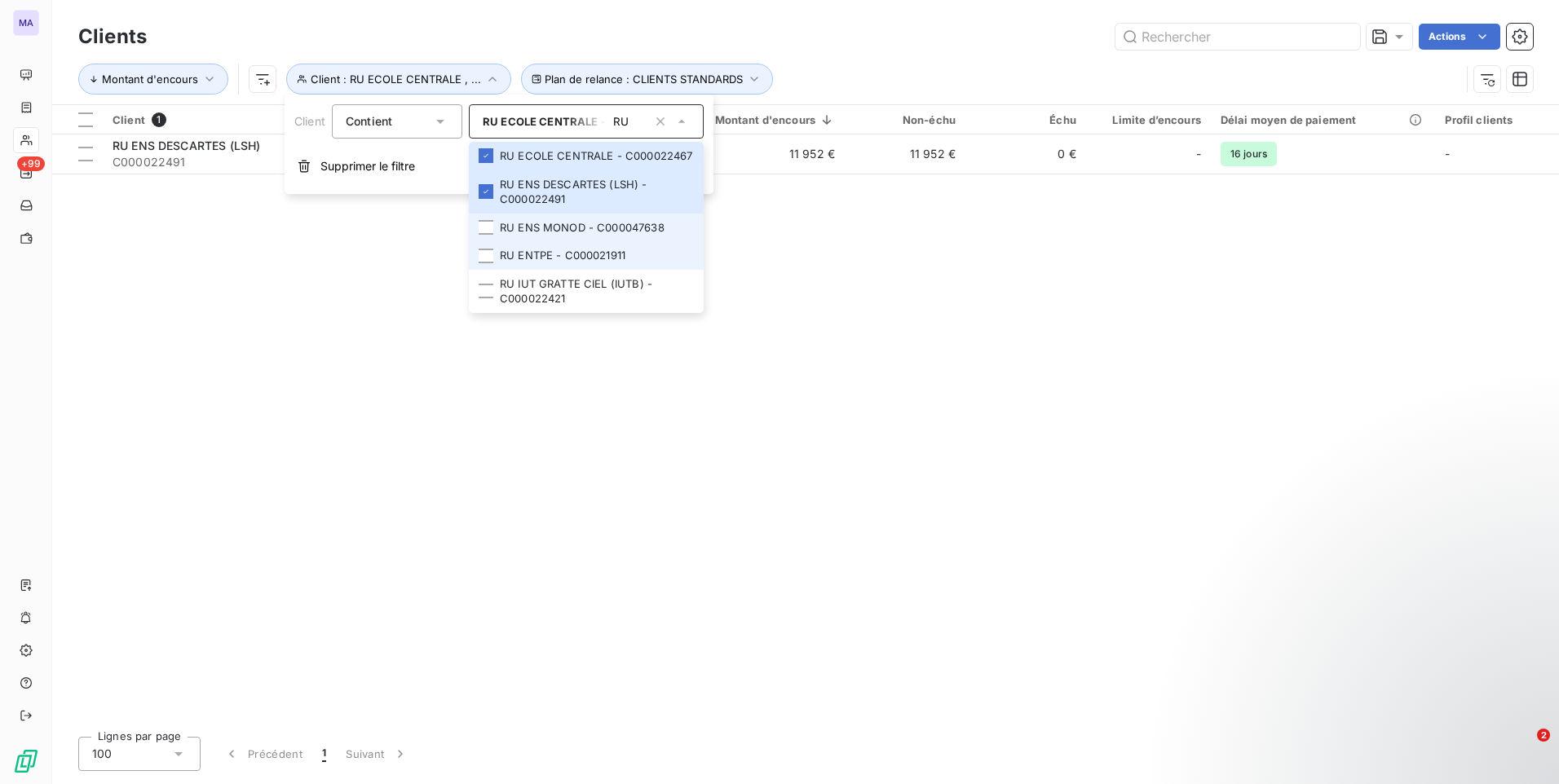
drag, startPoint x: 484, startPoint y: 231, endPoint x: 483, endPoint y: 245, distance: 14.0
click at [484, 232] on div at bounding box center [486, 228] width 15 height 15
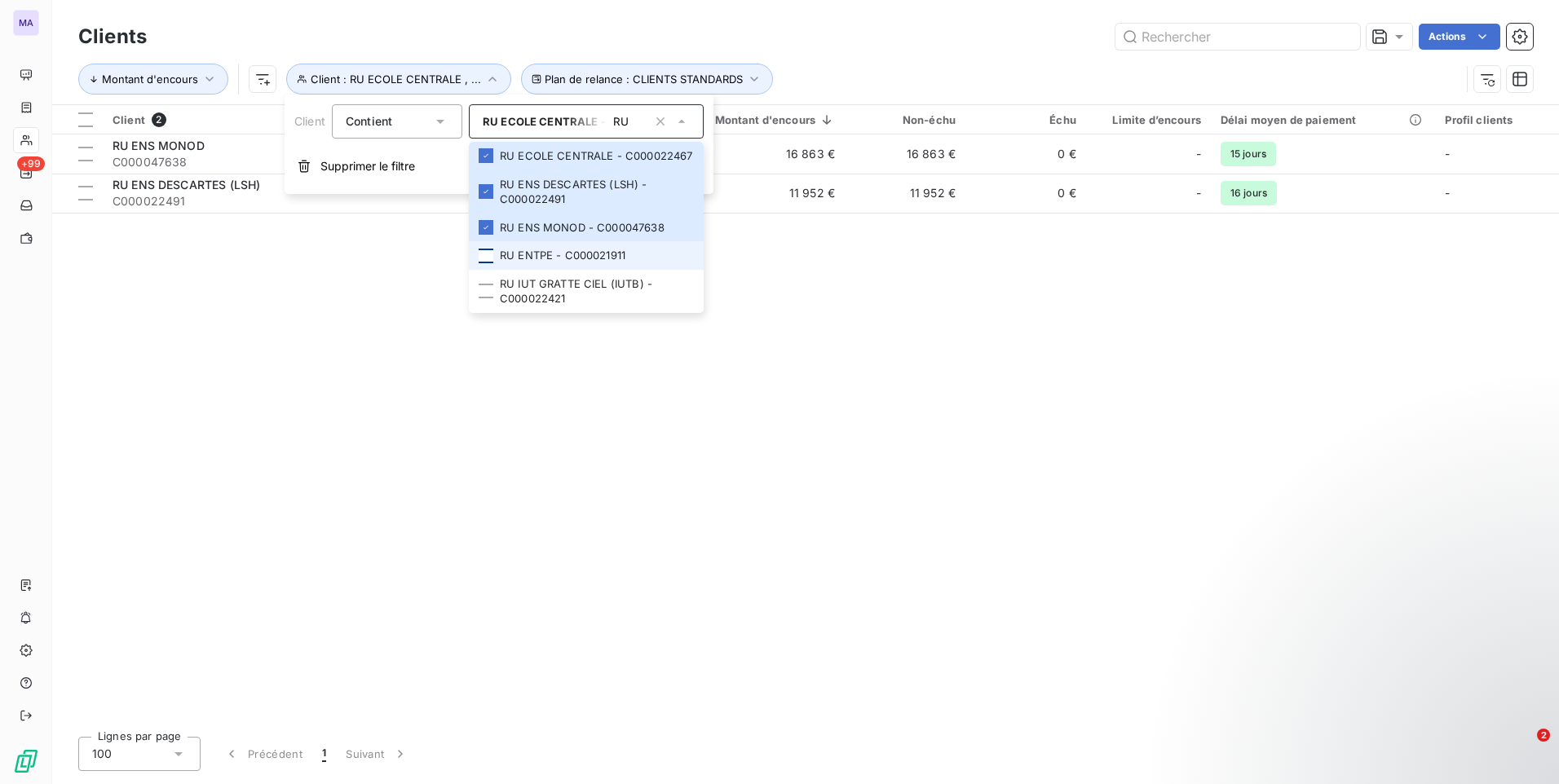
click at [485, 256] on div at bounding box center [486, 256] width 15 height 15
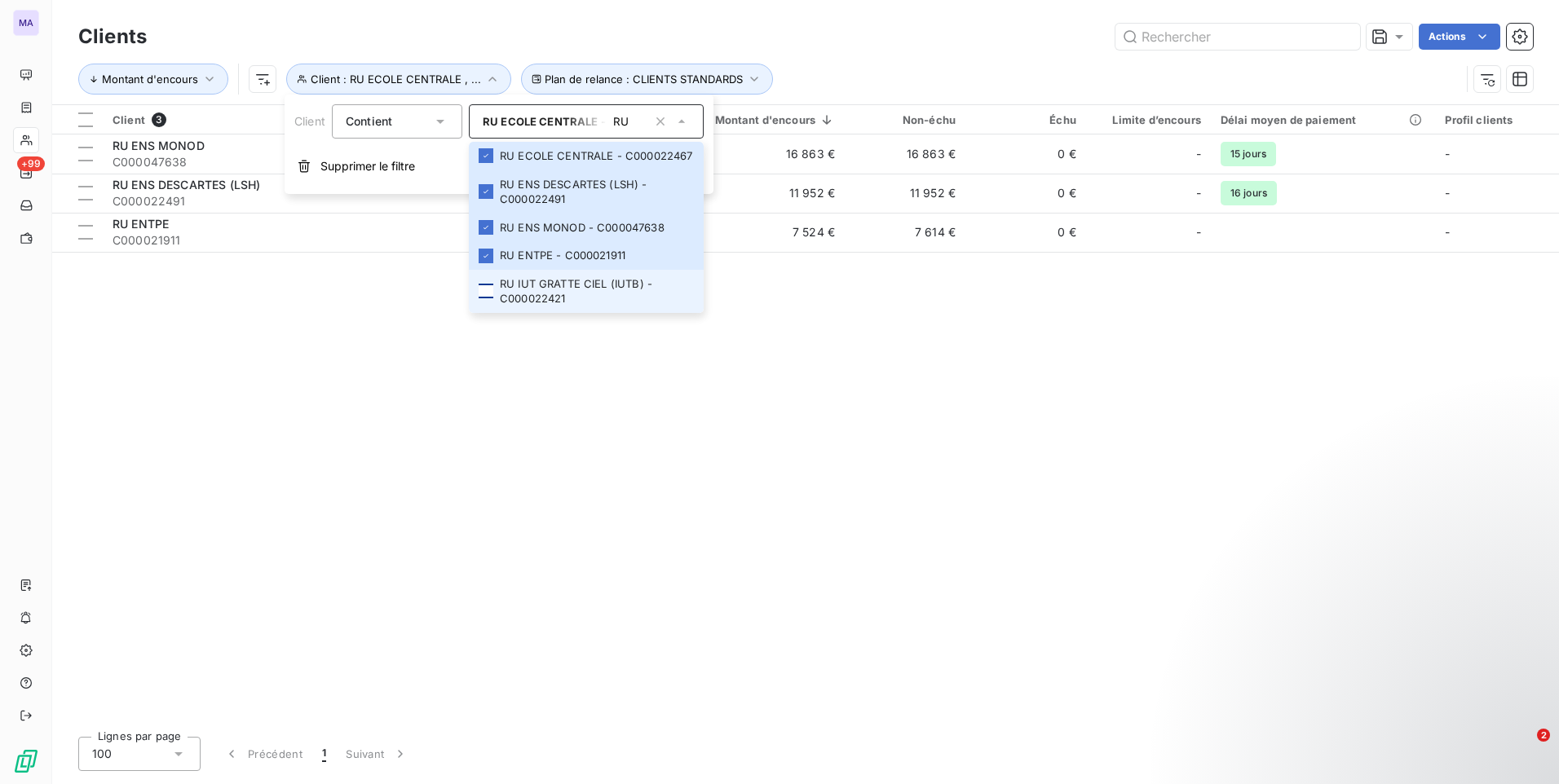
click at [483, 291] on div at bounding box center [486, 291] width 15 height 15
click at [89, 118] on div at bounding box center [86, 120] width 15 height 15
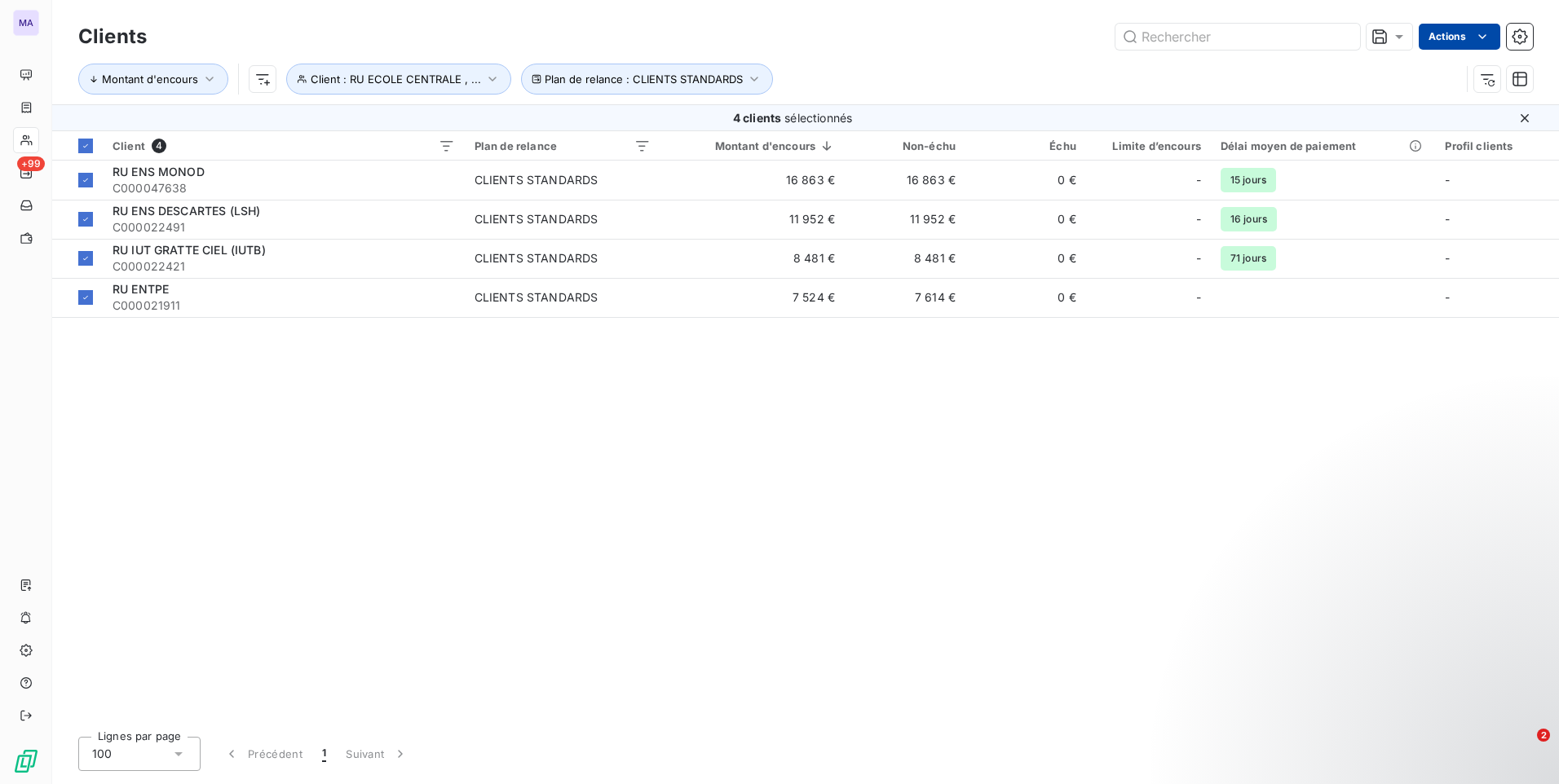
click at [1470, 40] on html "MA +99 Clients Actions Montant d'encours Client : RU ECOLE CENTRALE , ... Plan …" at bounding box center [780, 392] width 1559 height 784
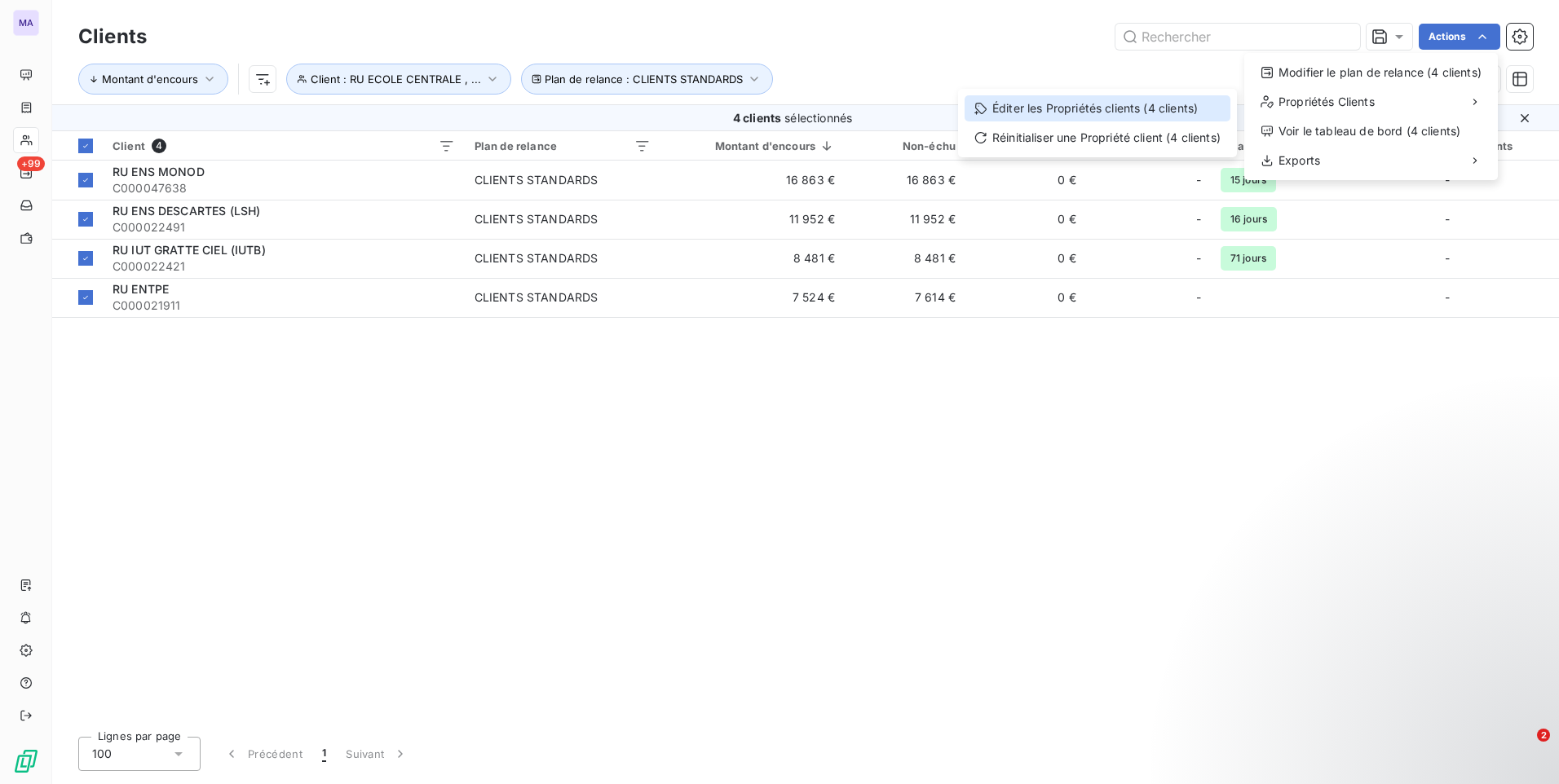
click at [1137, 106] on div "Éditer les Propriétés clients (4 clients)" at bounding box center [1097, 109] width 266 height 26
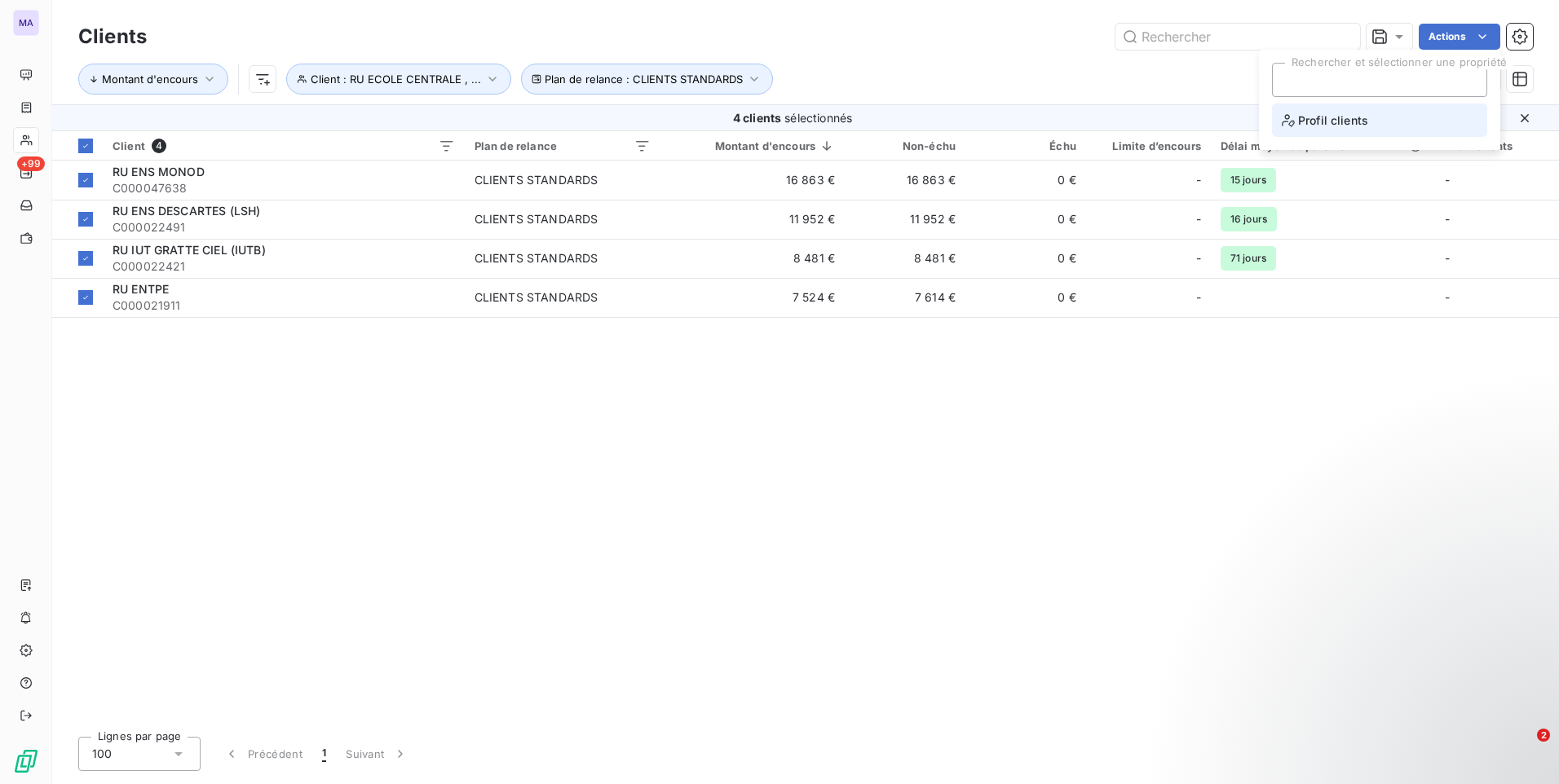
click at [1322, 116] on span "Profil clients" at bounding box center [1324, 120] width 87 height 21
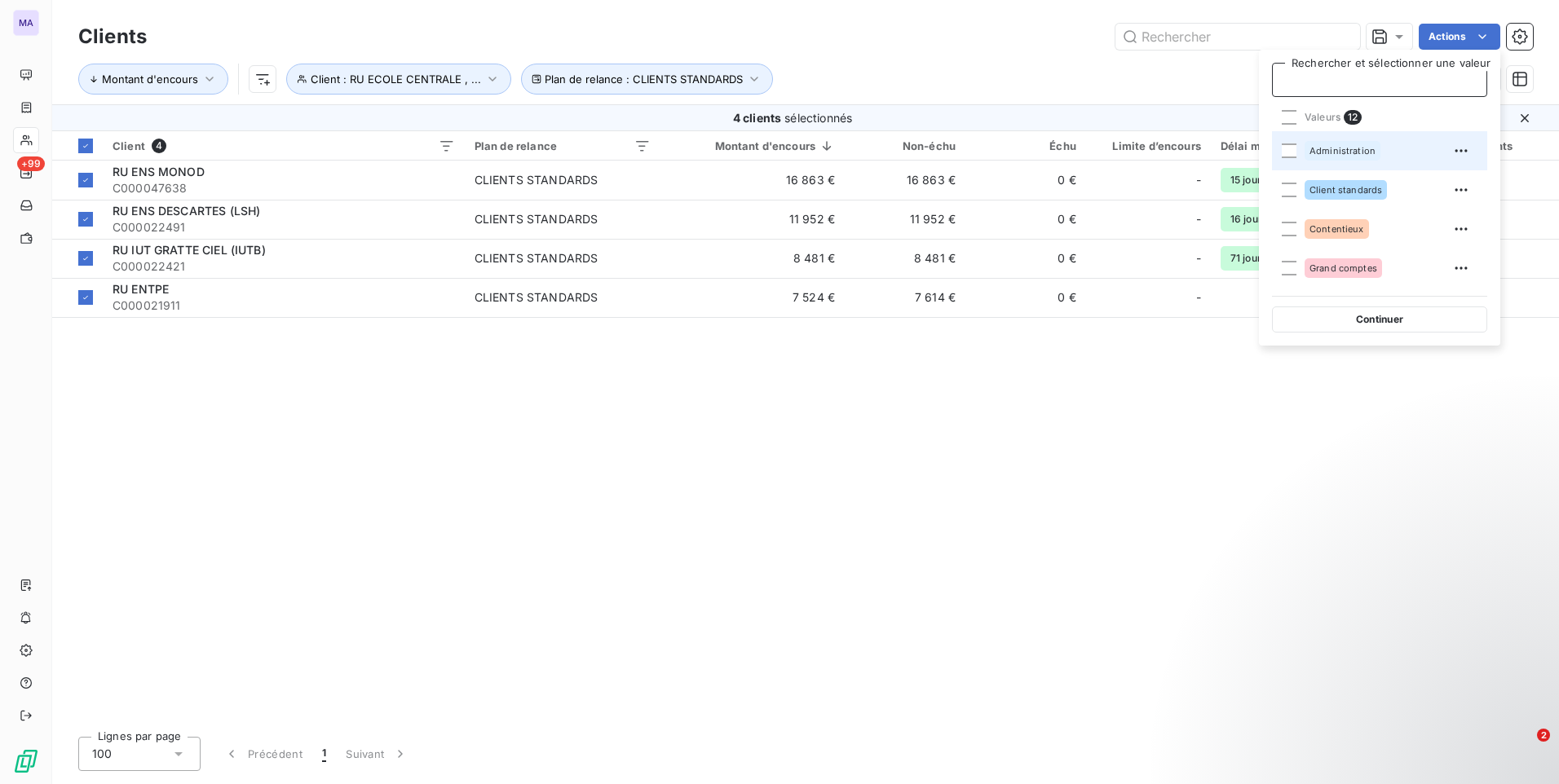
click at [1337, 153] on span "Administration" at bounding box center [1343, 151] width 66 height 10
click at [1367, 322] on button "Continuer" at bounding box center [1379, 319] width 216 height 26
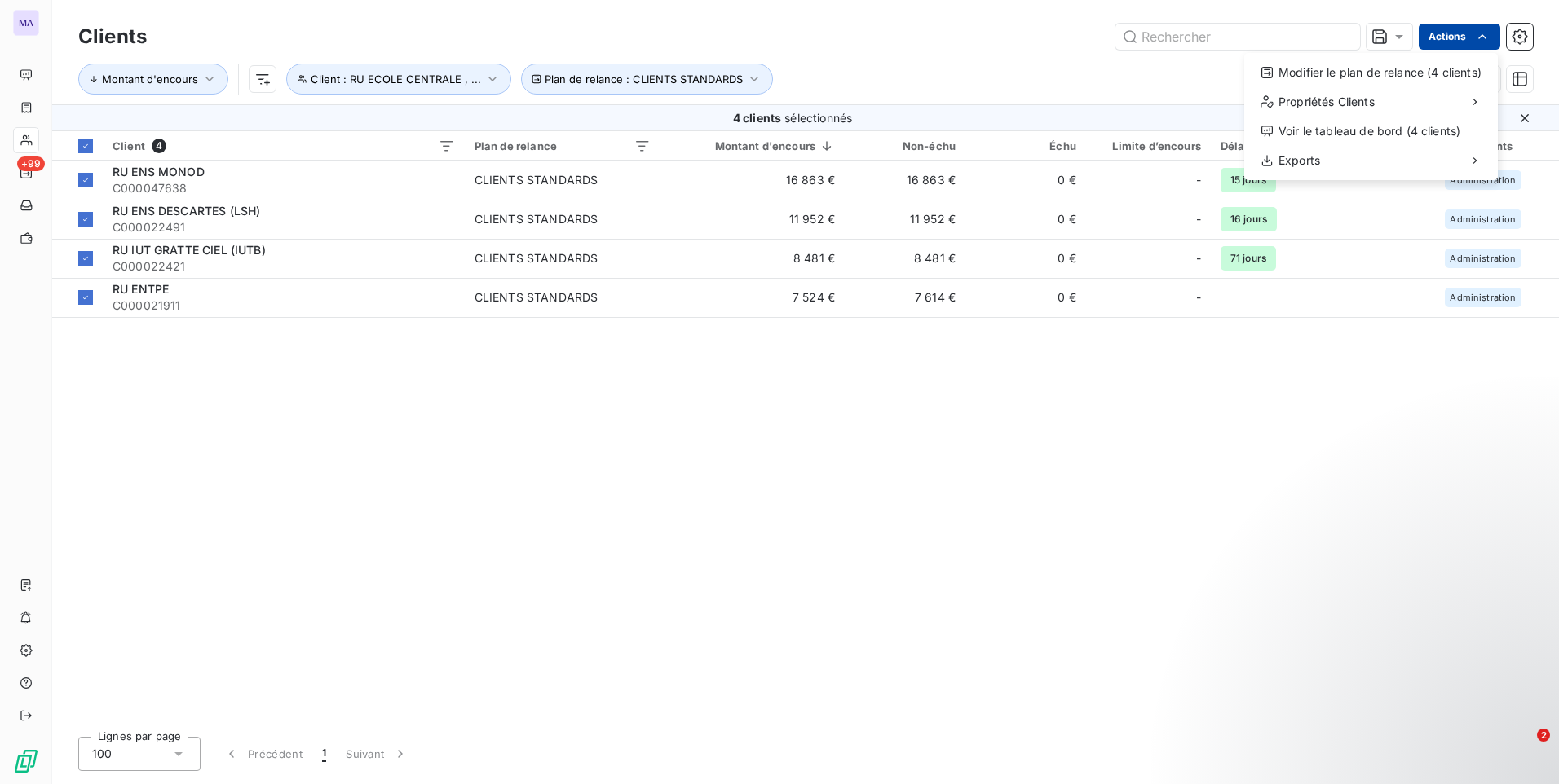
click at [1467, 28] on html "MA +99 Clients Actions Modifier le plan de relance (4 clients) Propriétés Clien…" at bounding box center [780, 392] width 1559 height 784
click at [1372, 76] on div "Modifier le plan de relance (4 clients)" at bounding box center [1371, 73] width 240 height 26
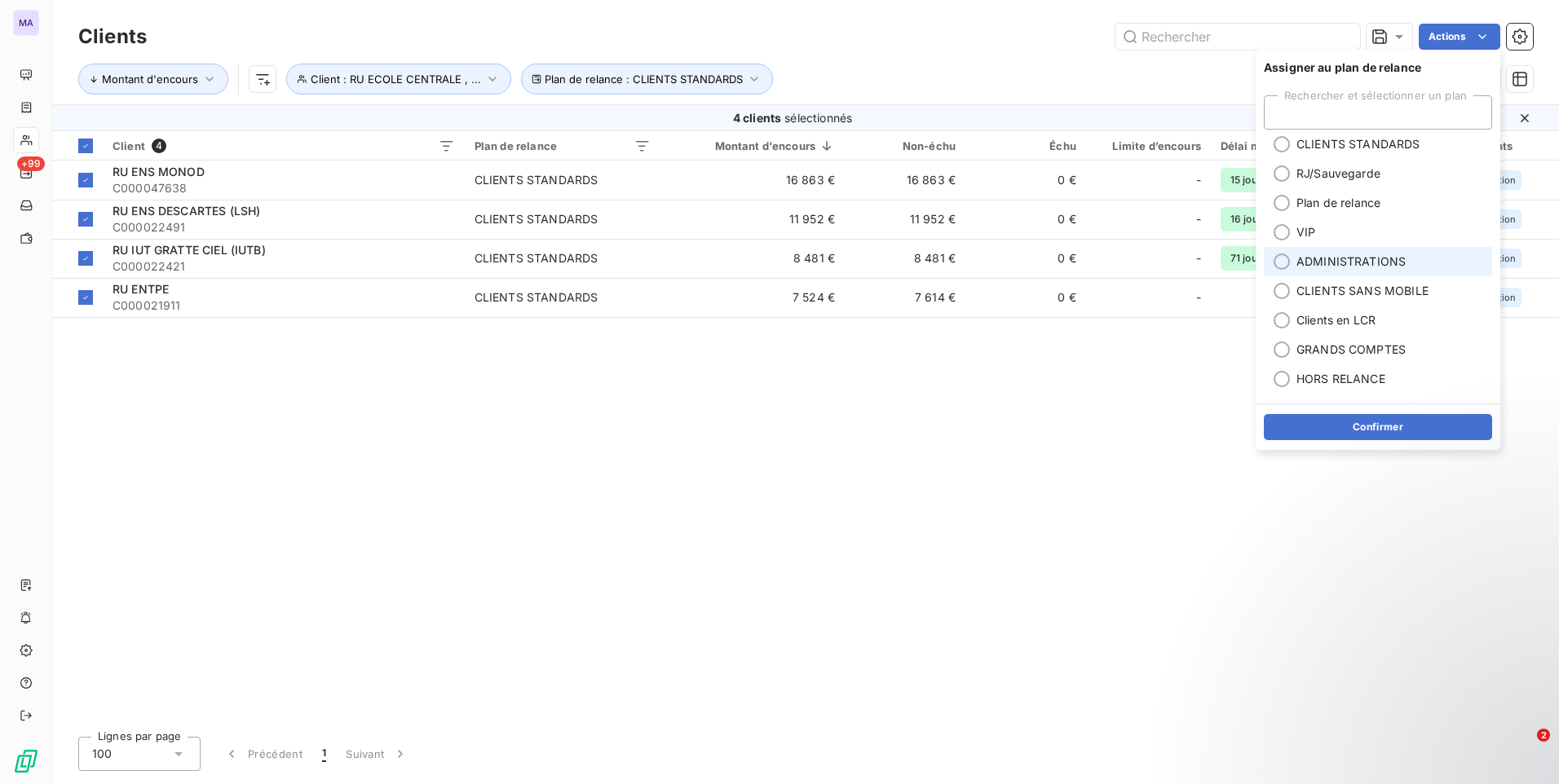
click at [1372, 257] on span "ADMINISTRATIONS" at bounding box center [1351, 262] width 109 height 17
click at [1334, 428] on button "Confirmer" at bounding box center [1377, 427] width 228 height 26
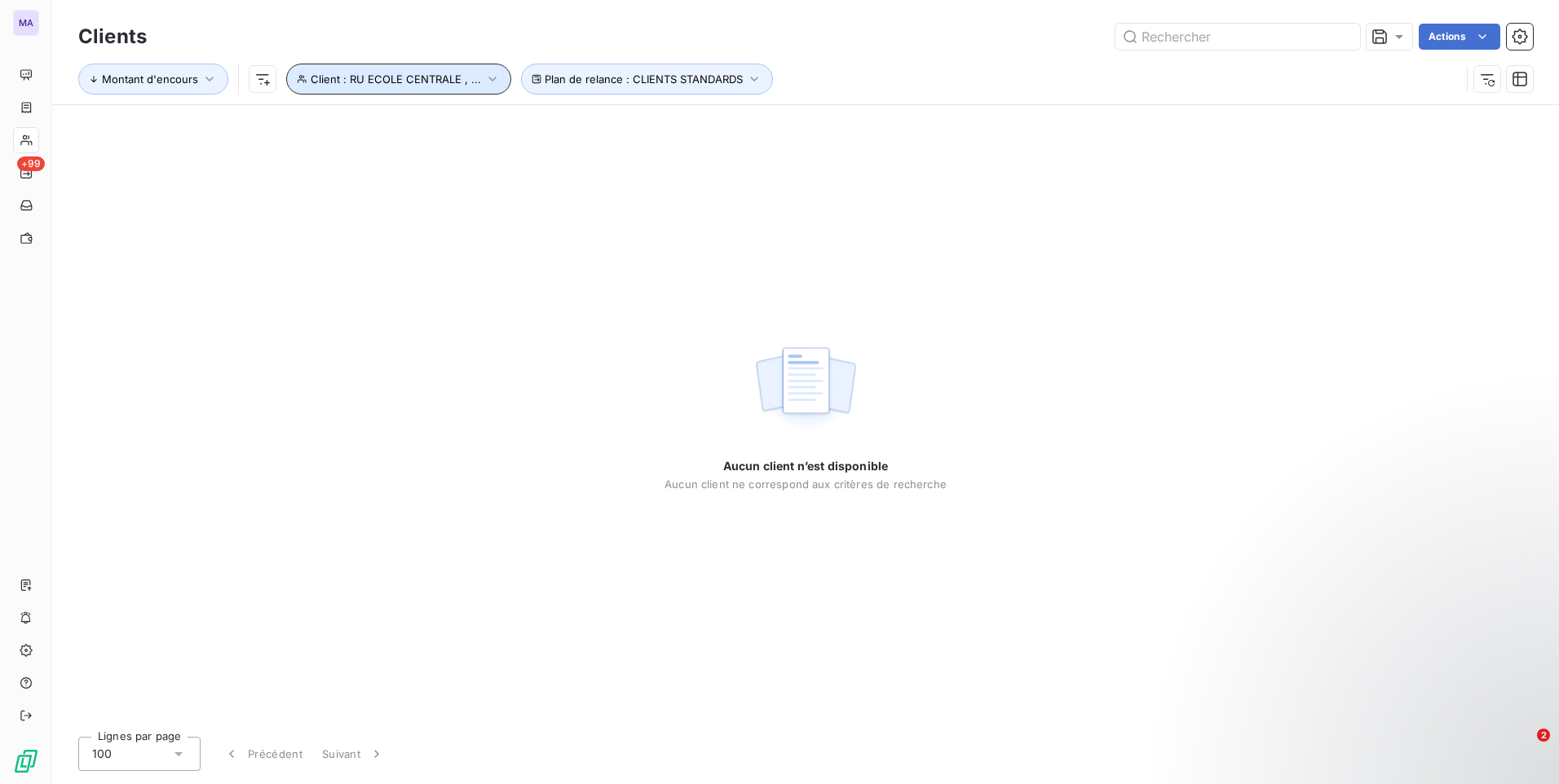
click at [454, 78] on span "Client : RU ECOLE CENTRALE , ..." at bounding box center [396, 79] width 170 height 13
drag, startPoint x: 661, startPoint y: 120, endPoint x: 650, endPoint y: 121, distance: 11.0
click at [661, 121] on icon "button" at bounding box center [661, 121] width 8 height 8
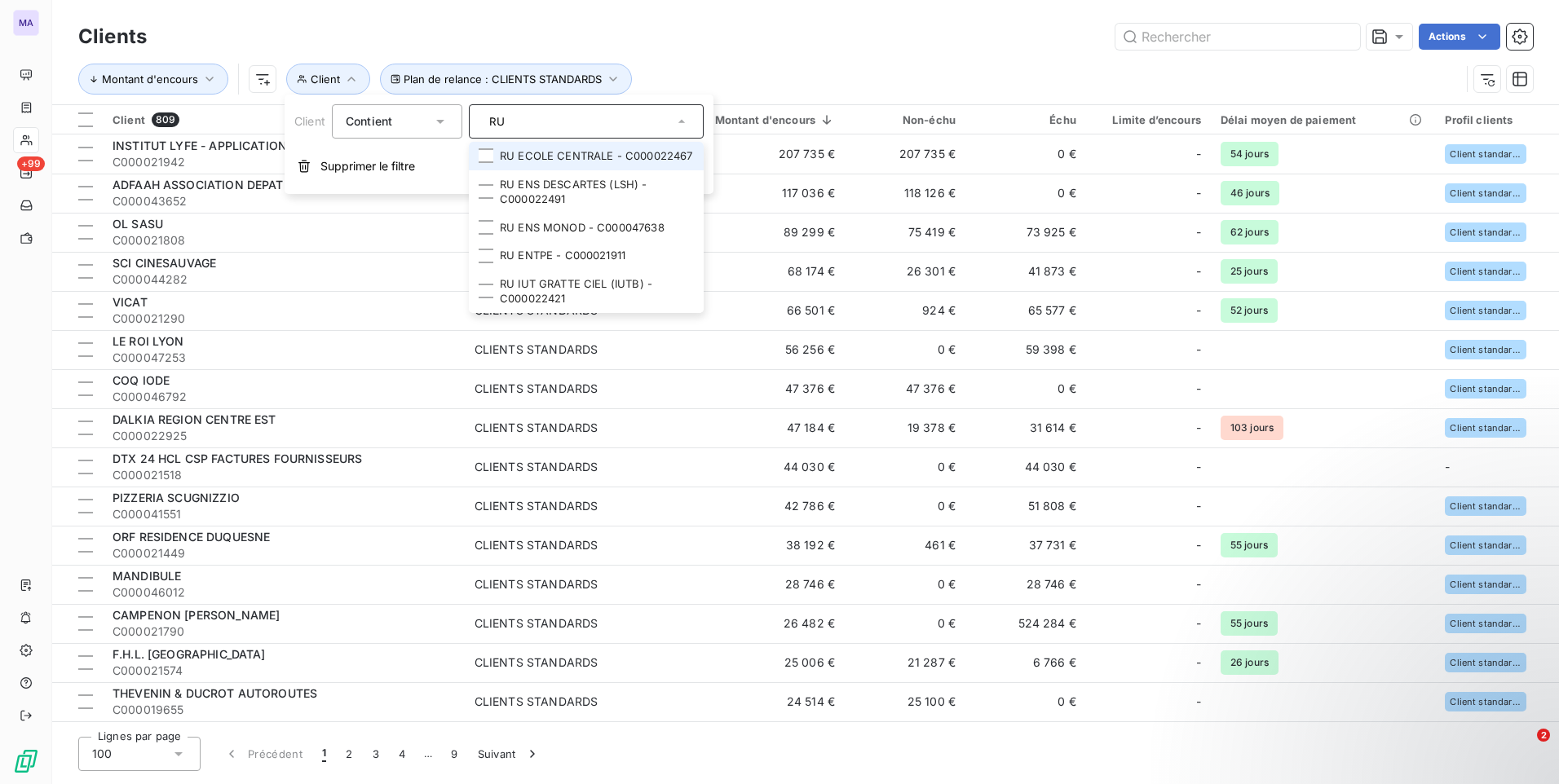
click at [544, 125] on input "RU" at bounding box center [578, 121] width 191 height 15
type input "RU"
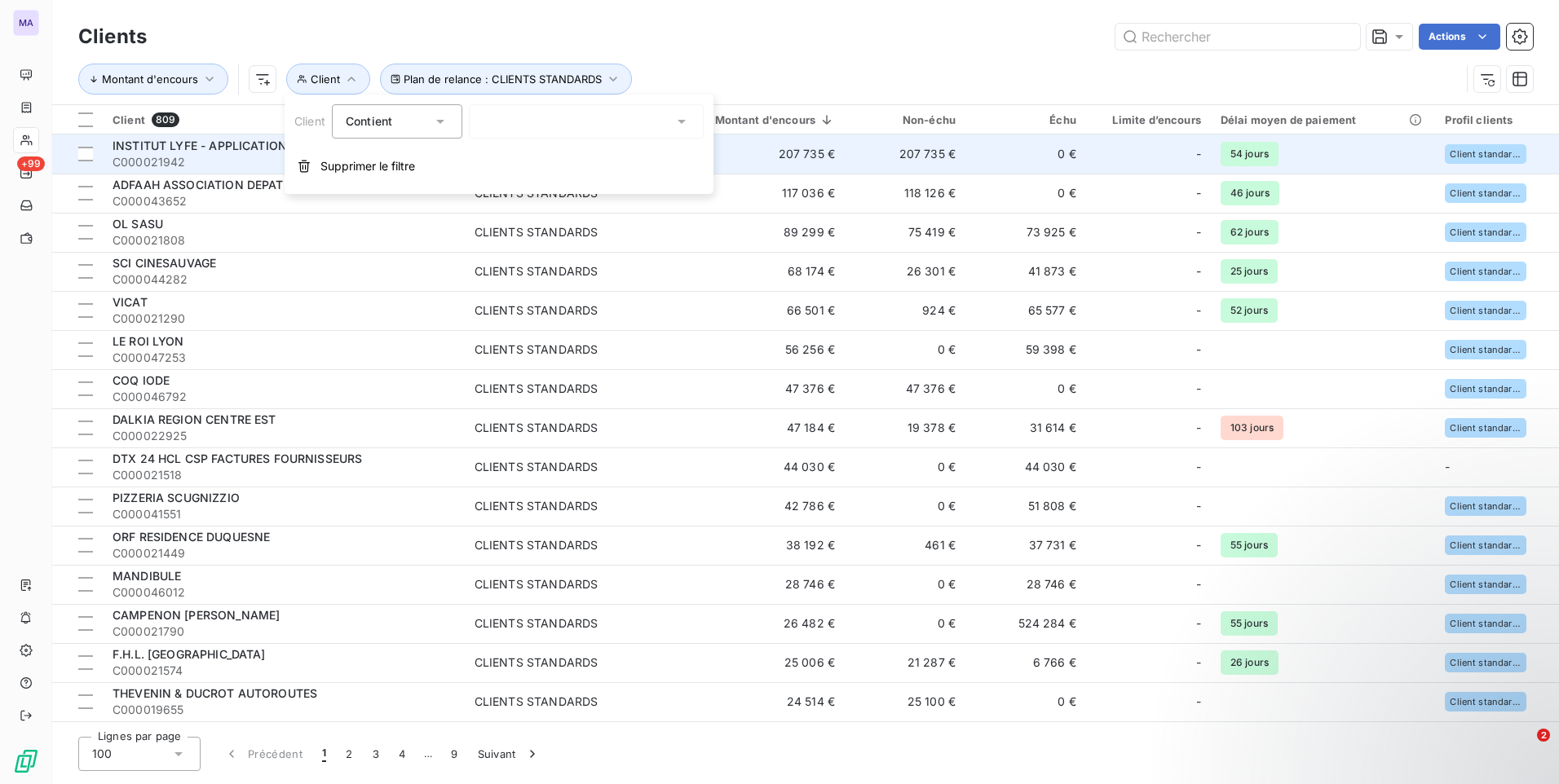
click at [421, 159] on button "Supprimer le filtre" at bounding box center [499, 166] width 429 height 35
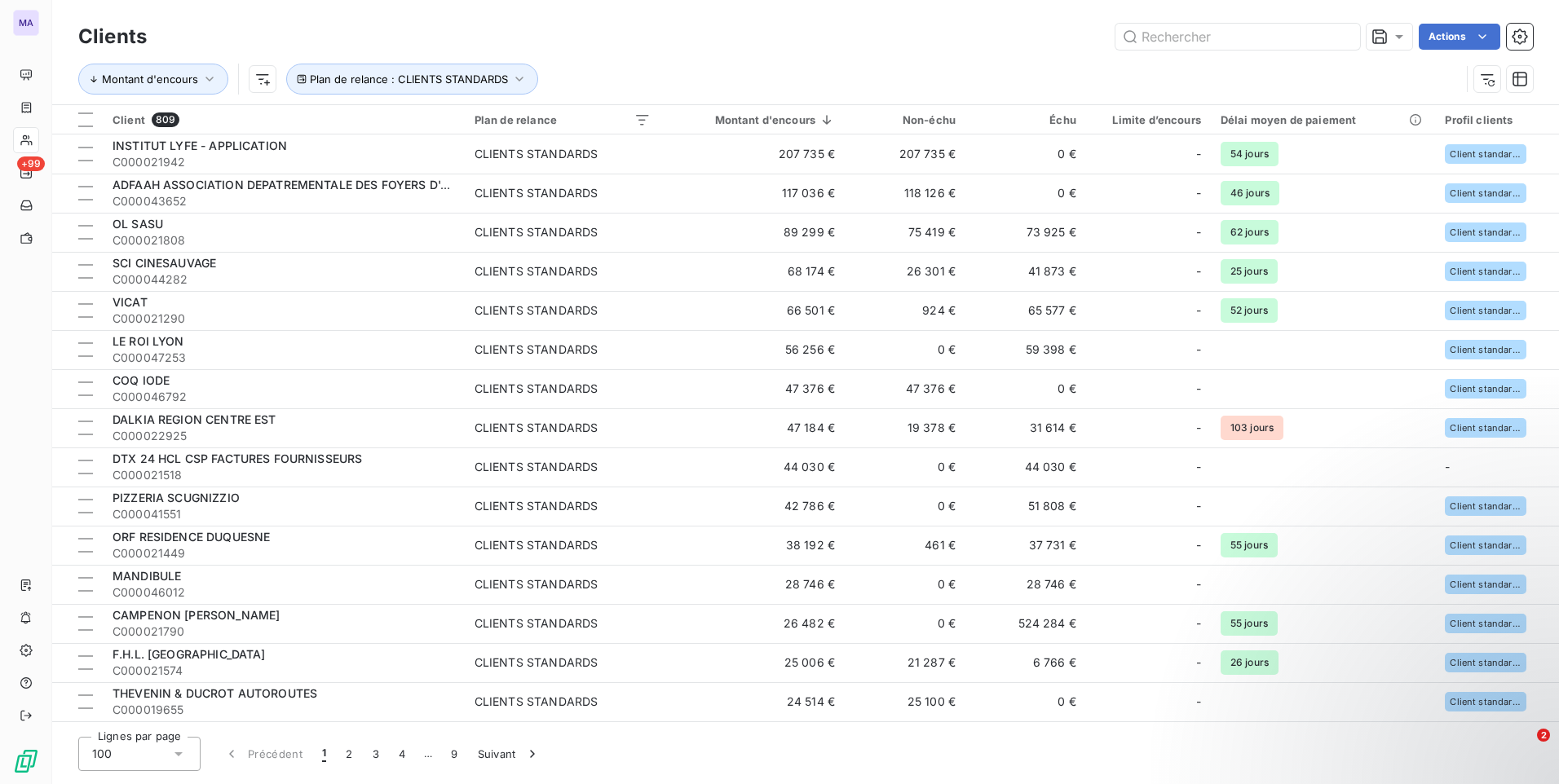
click at [672, 59] on div "Montant d'encours Plan de relance : CLIENTS STANDARDS" at bounding box center [805, 78] width 1454 height 50
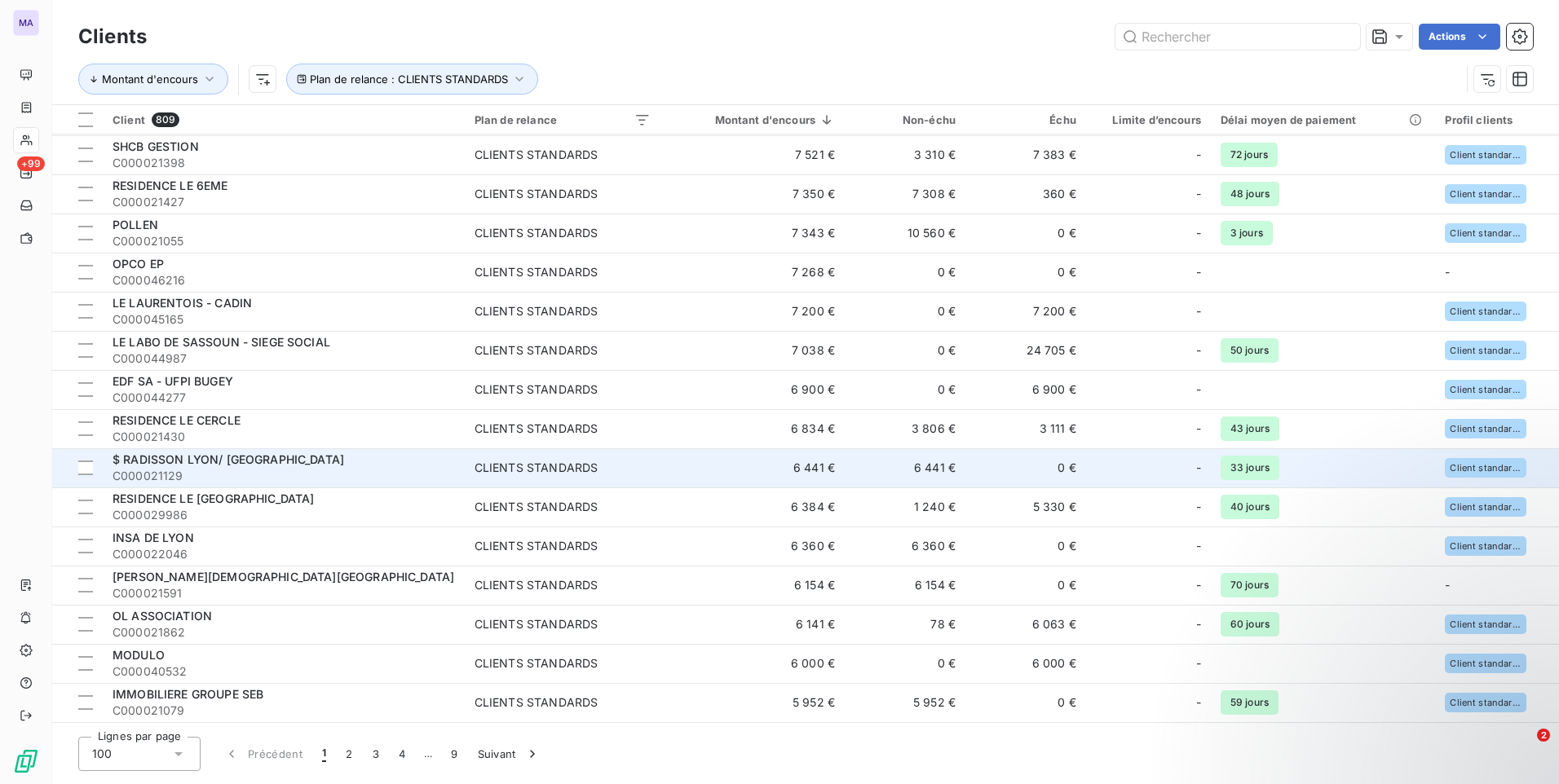
scroll to position [1548, 0]
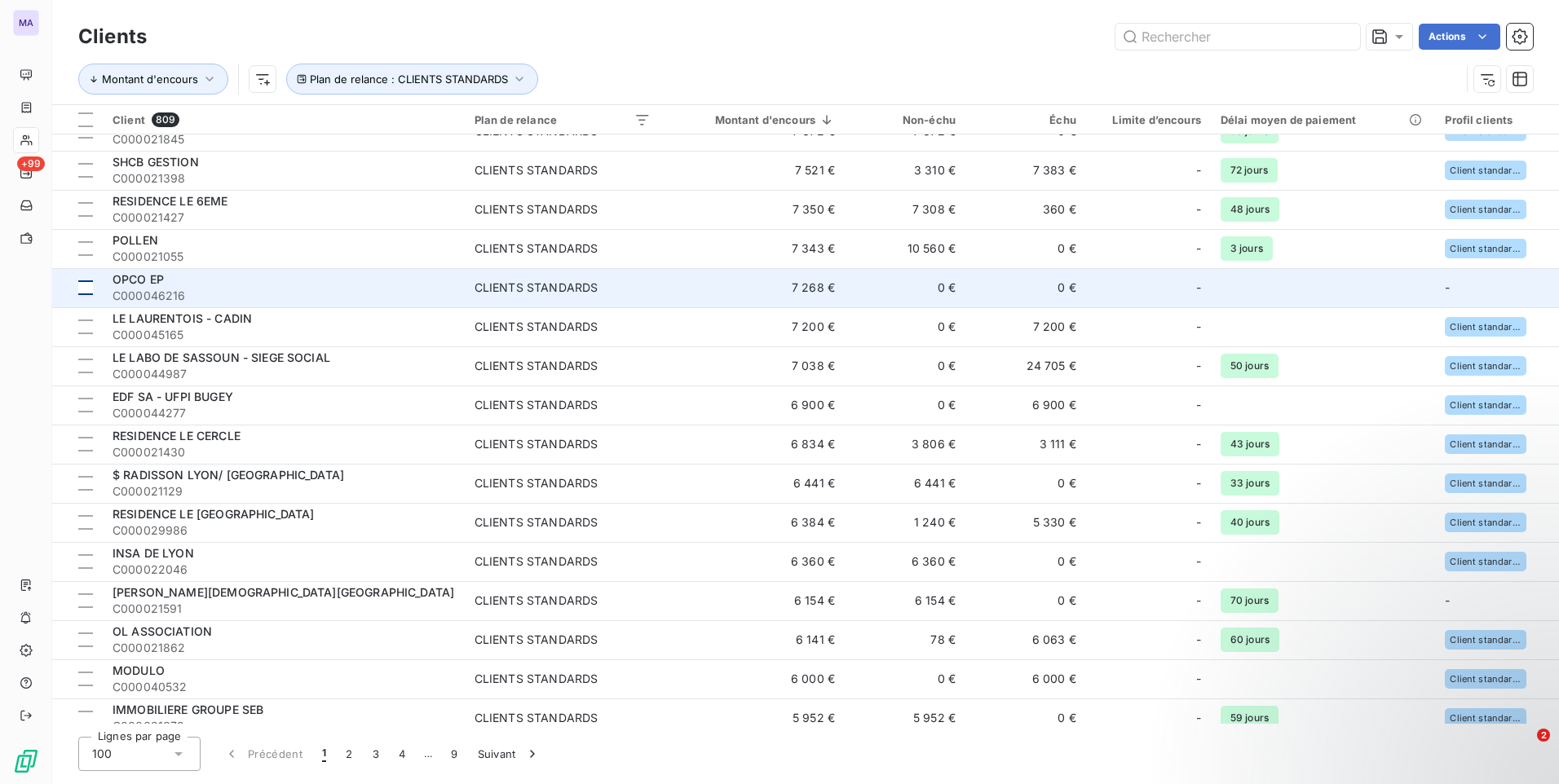
click at [87, 290] on div at bounding box center [86, 288] width 15 height 15
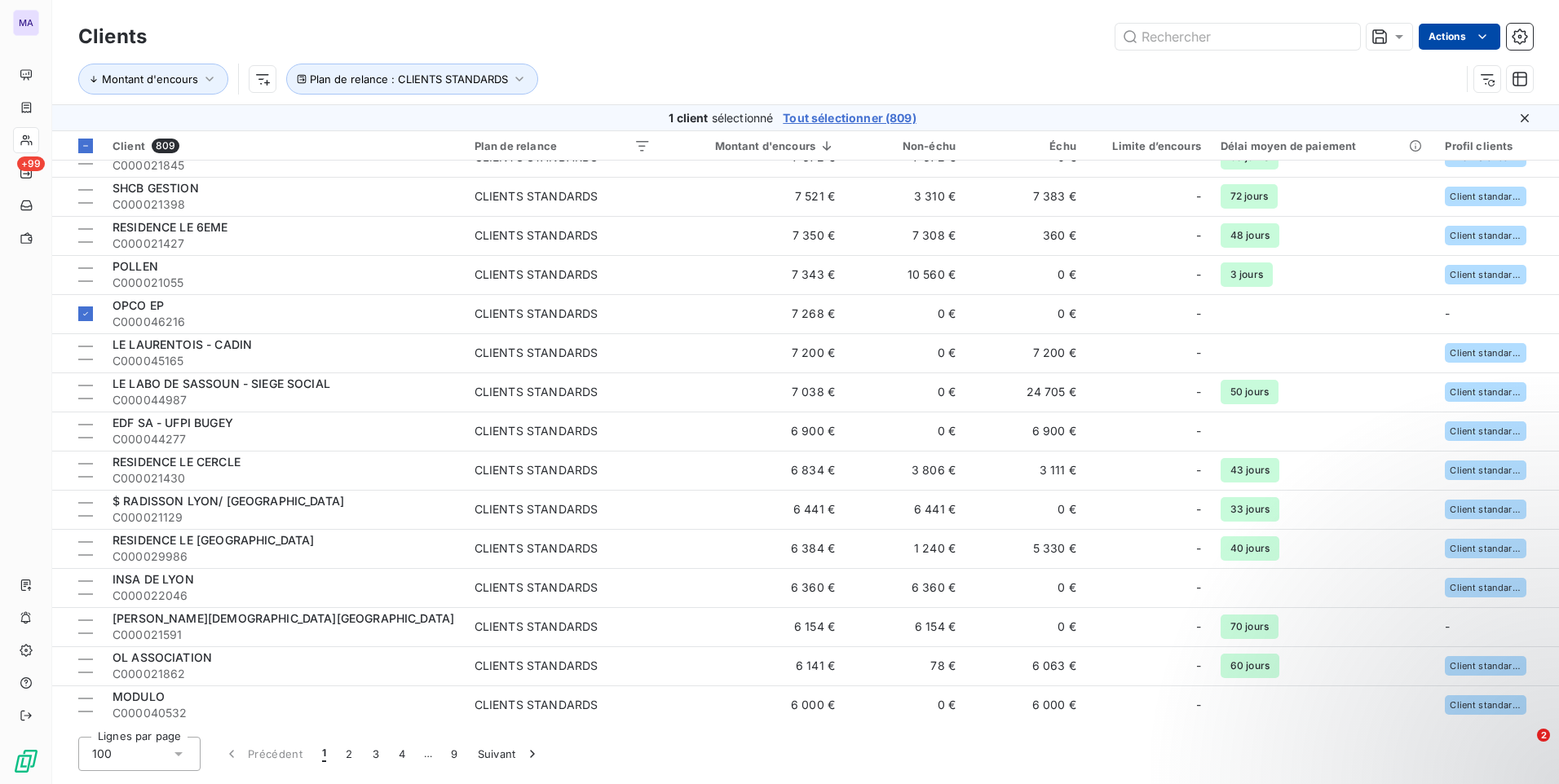
click at [1456, 41] on html "MA +99 Clients Actions Montant d'encours Plan de relance : CLIENTS STANDARDS 1 …" at bounding box center [780, 392] width 1559 height 784
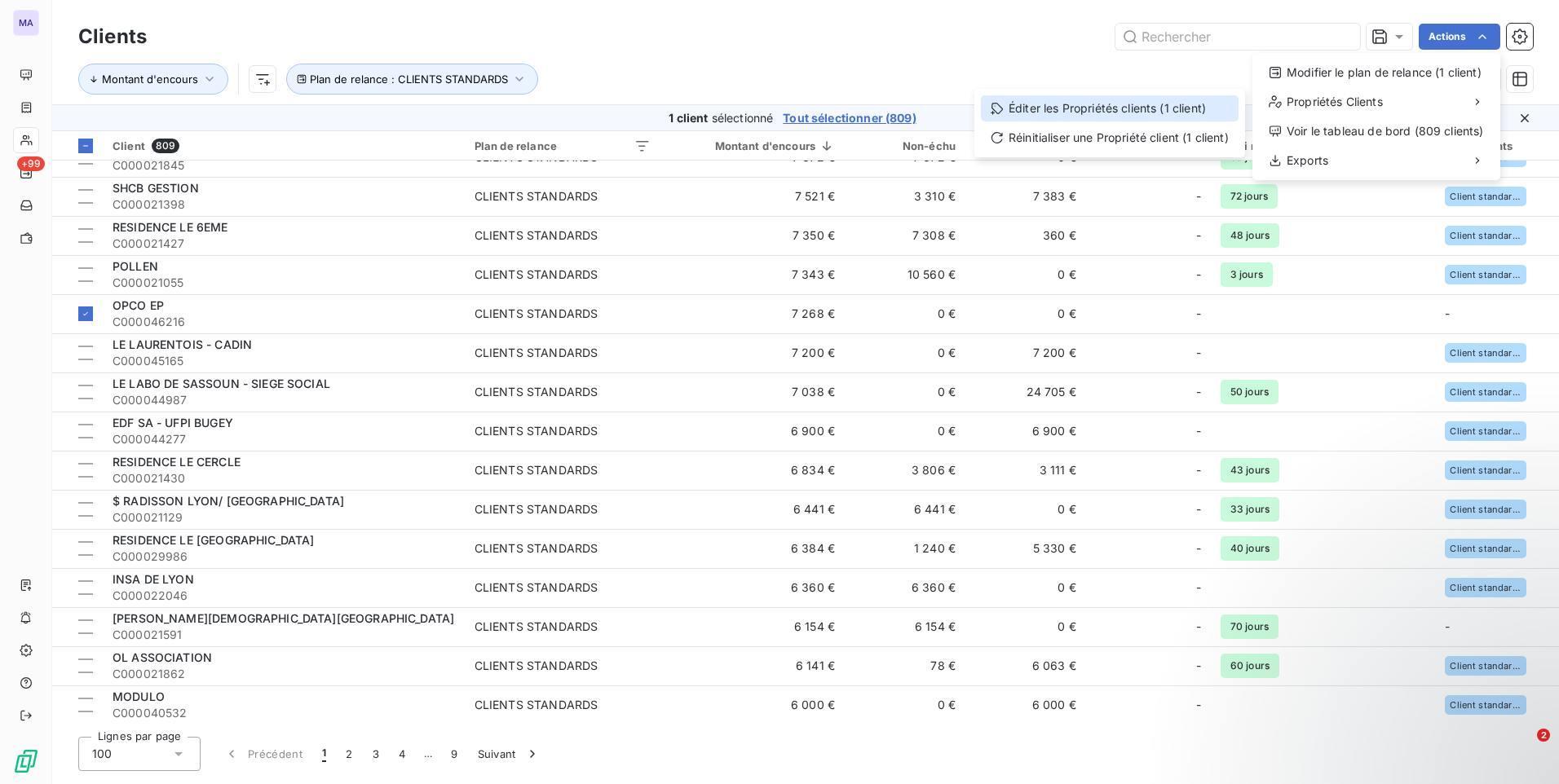
click at [1107, 112] on div "Éditer les Propriétés clients (1 client)" at bounding box center [1110, 109] width 258 height 26
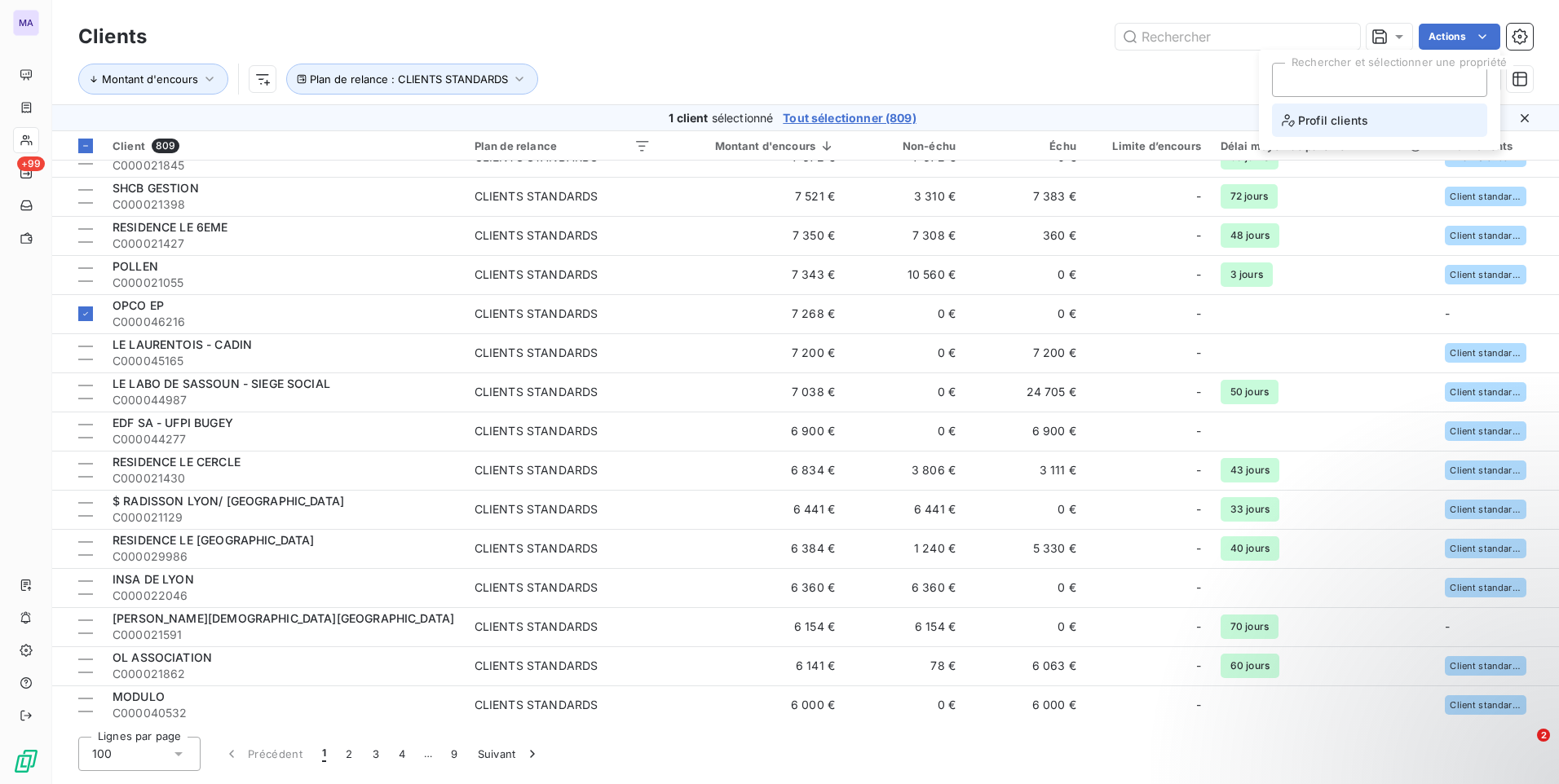
click at [1383, 120] on li "Profil clients" at bounding box center [1379, 120] width 216 height 33
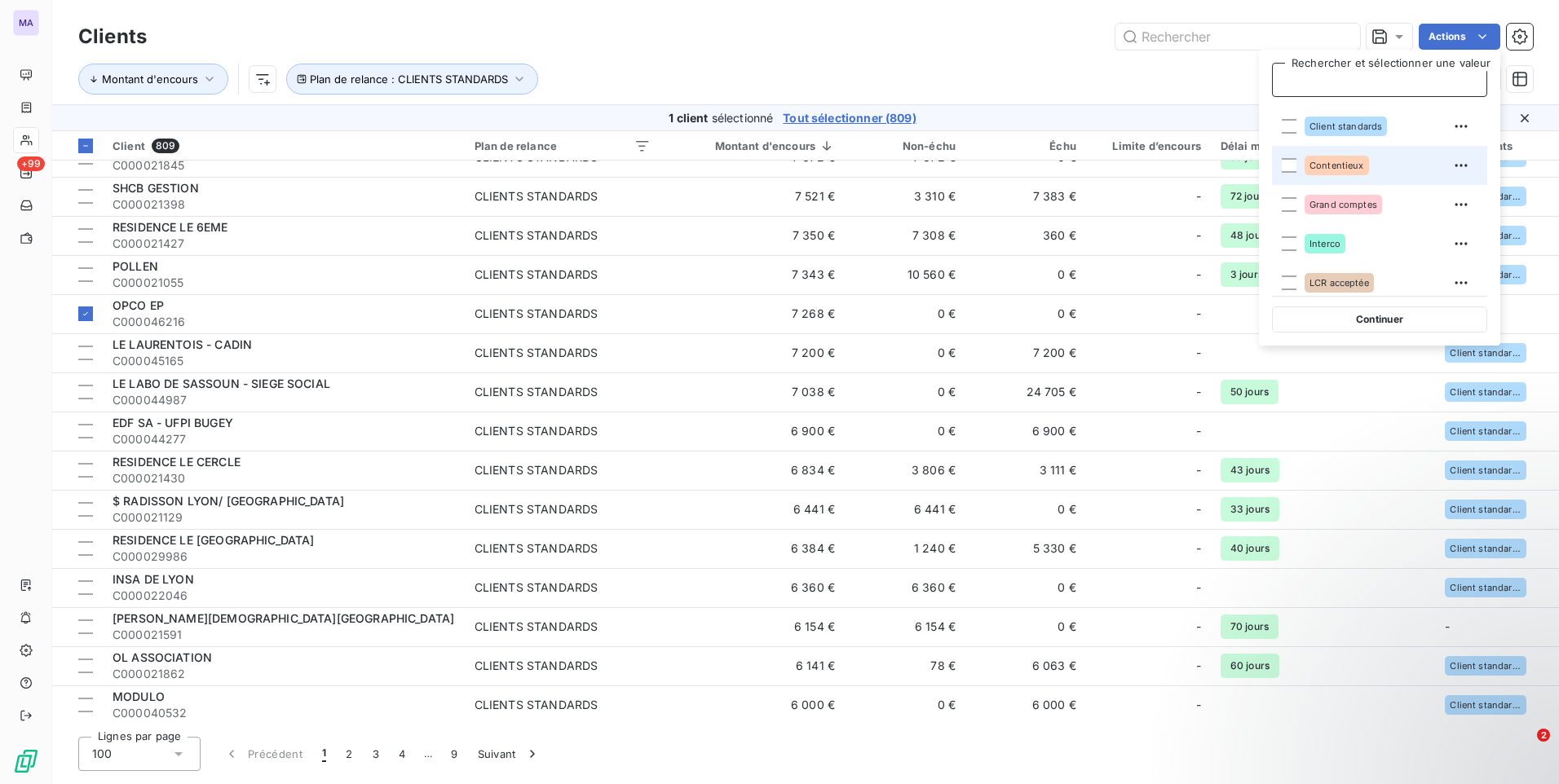
scroll to position [82, 0]
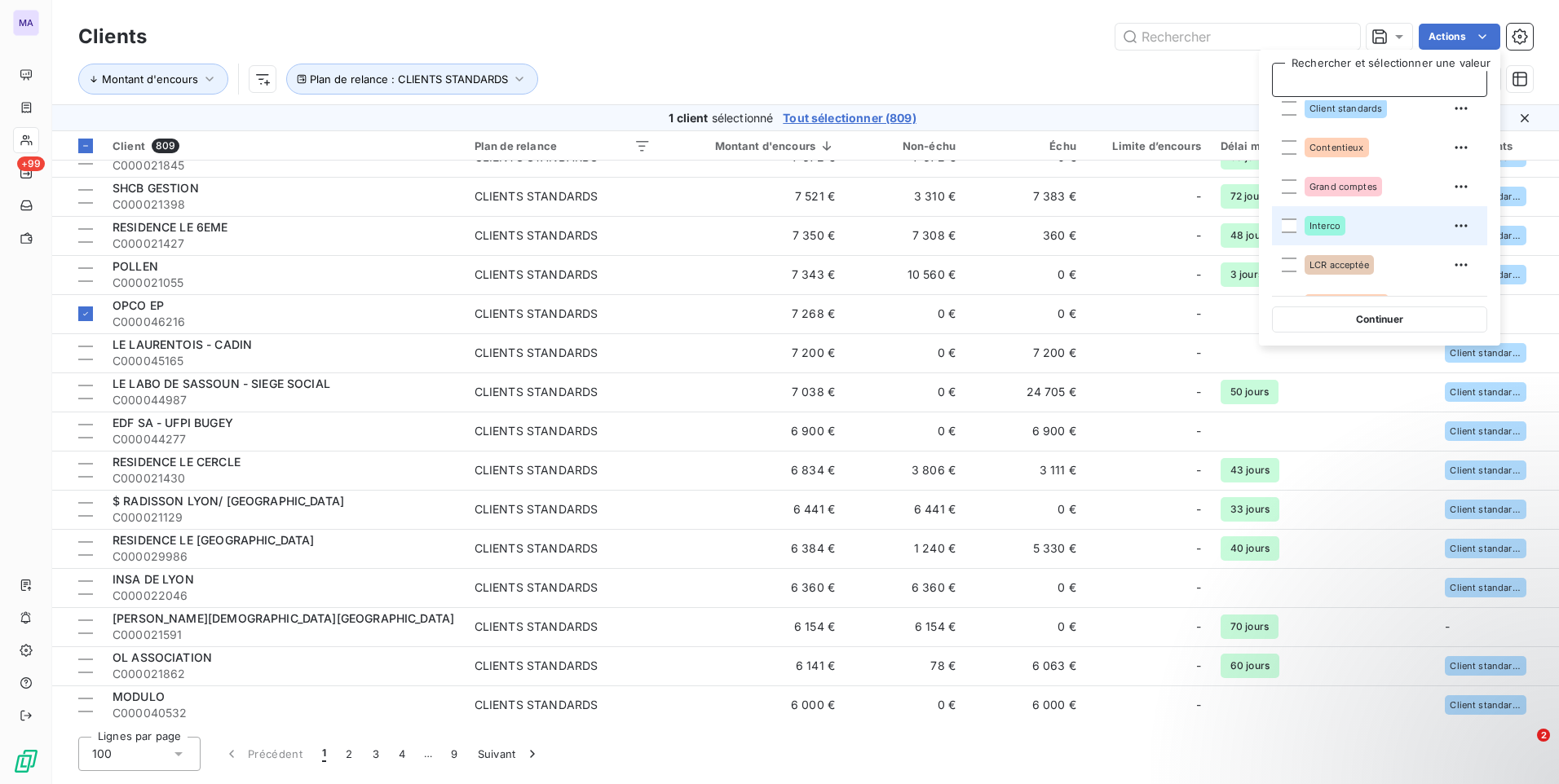
click at [1345, 232] on div "Interco" at bounding box center [1389, 226] width 169 height 26
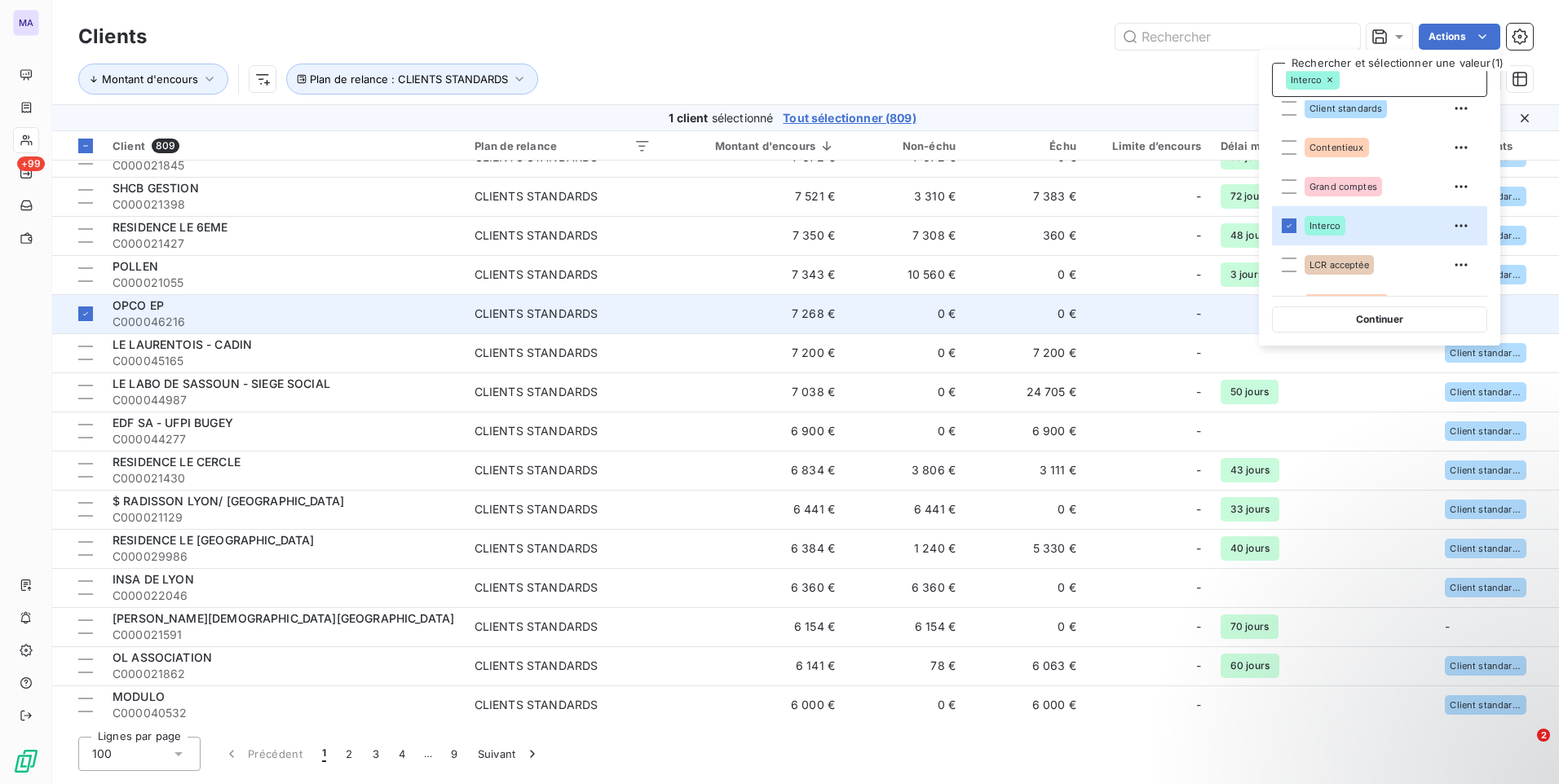
click at [1358, 323] on button "Continuer" at bounding box center [1379, 319] width 216 height 26
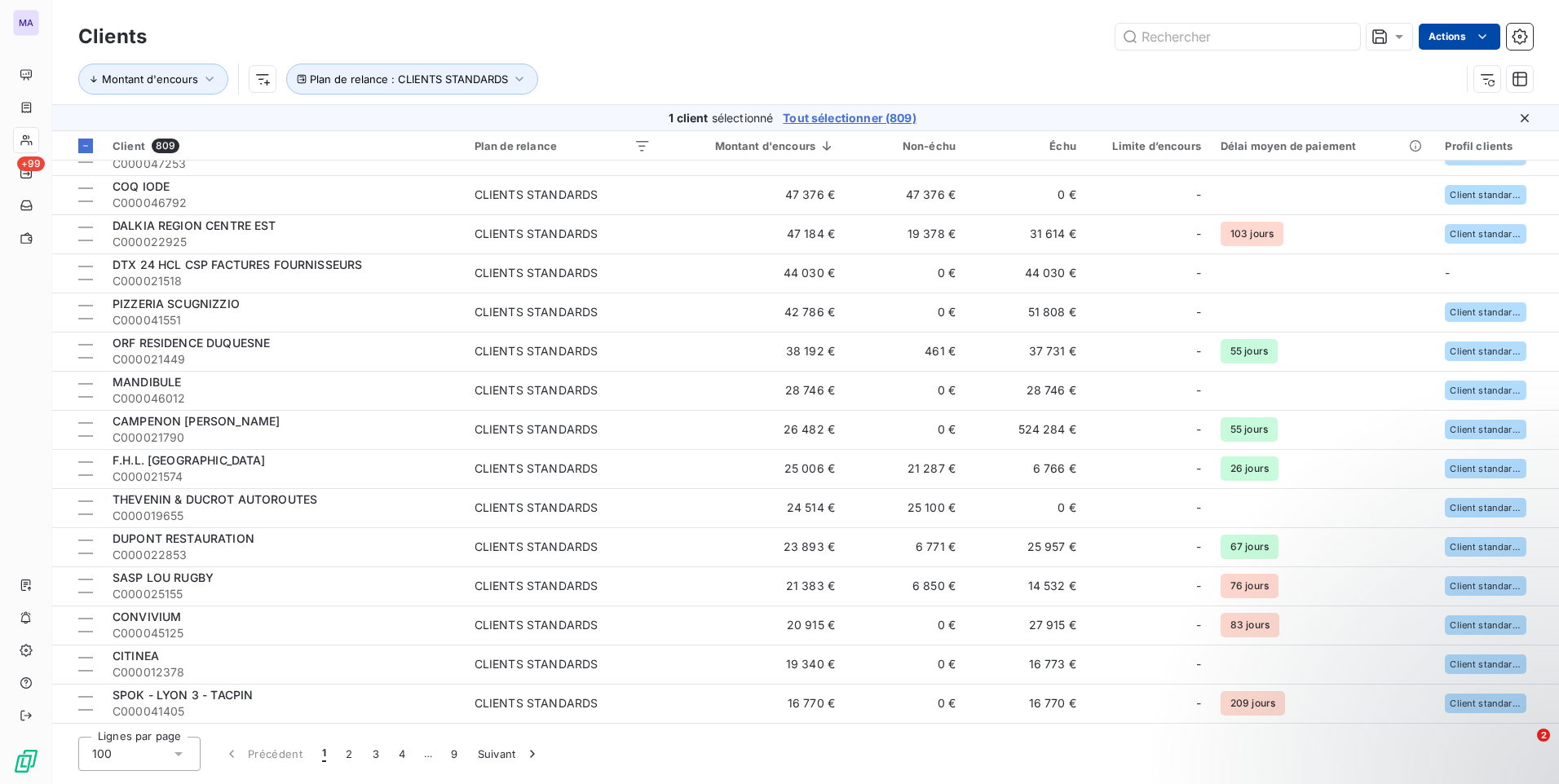
scroll to position [1548, 0]
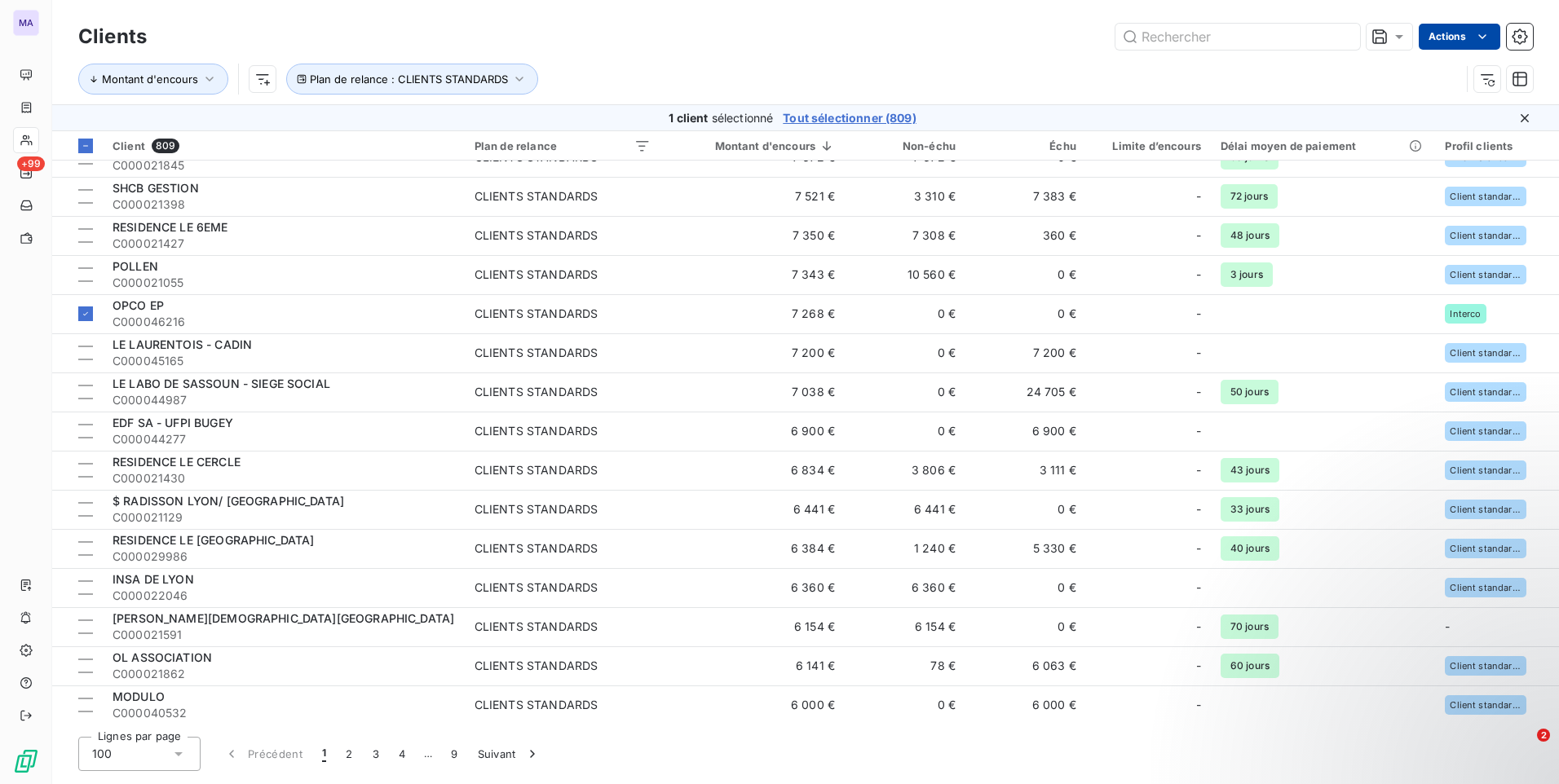
click at [1449, 36] on html "MA +99 Clients Actions Montant d'encours Plan de relance : CLIENTS STANDARDS 1 …" at bounding box center [780, 392] width 1559 height 784
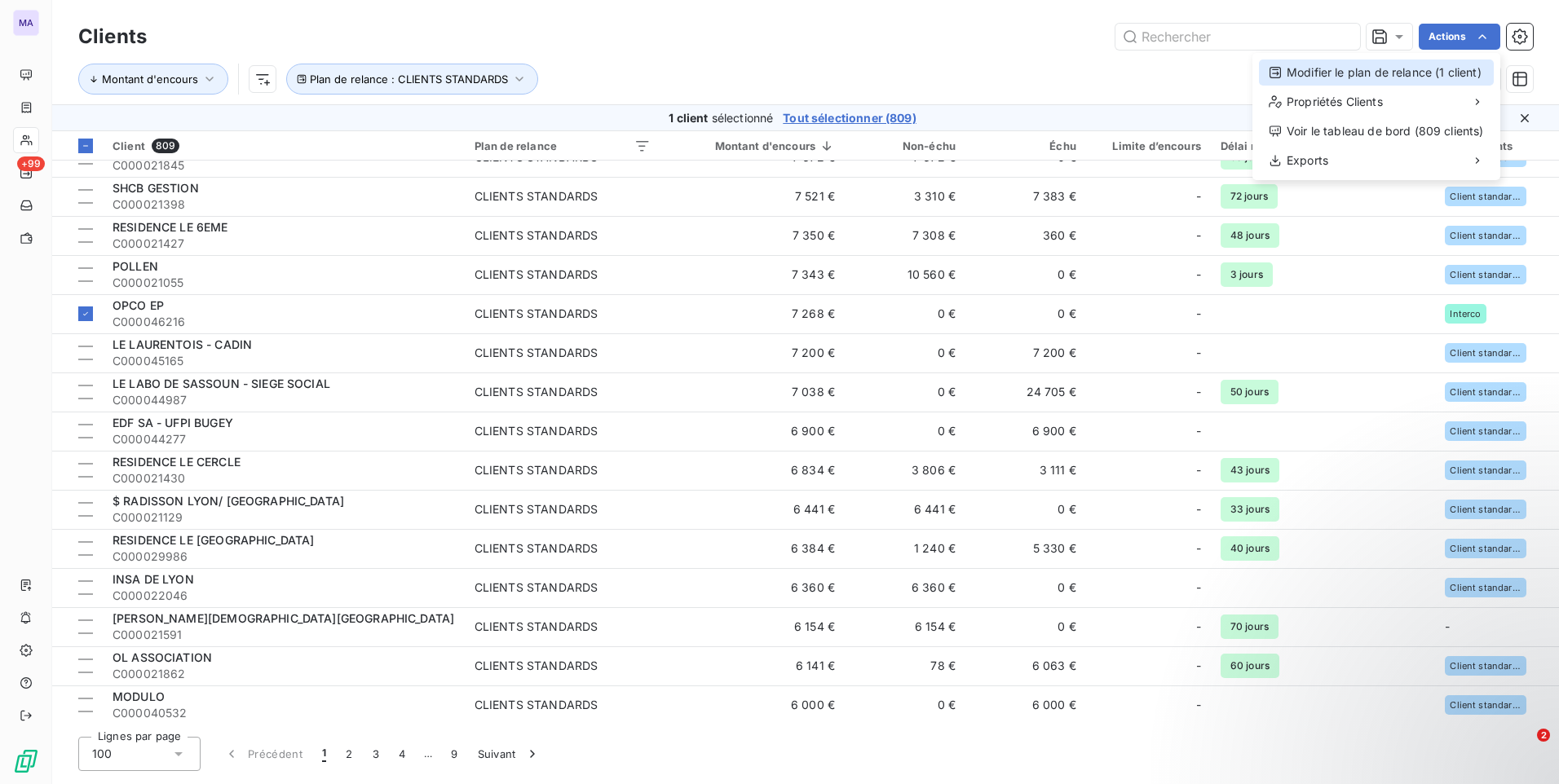
click at [1431, 71] on div "Modifier le plan de relance (1 client)" at bounding box center [1376, 73] width 235 height 26
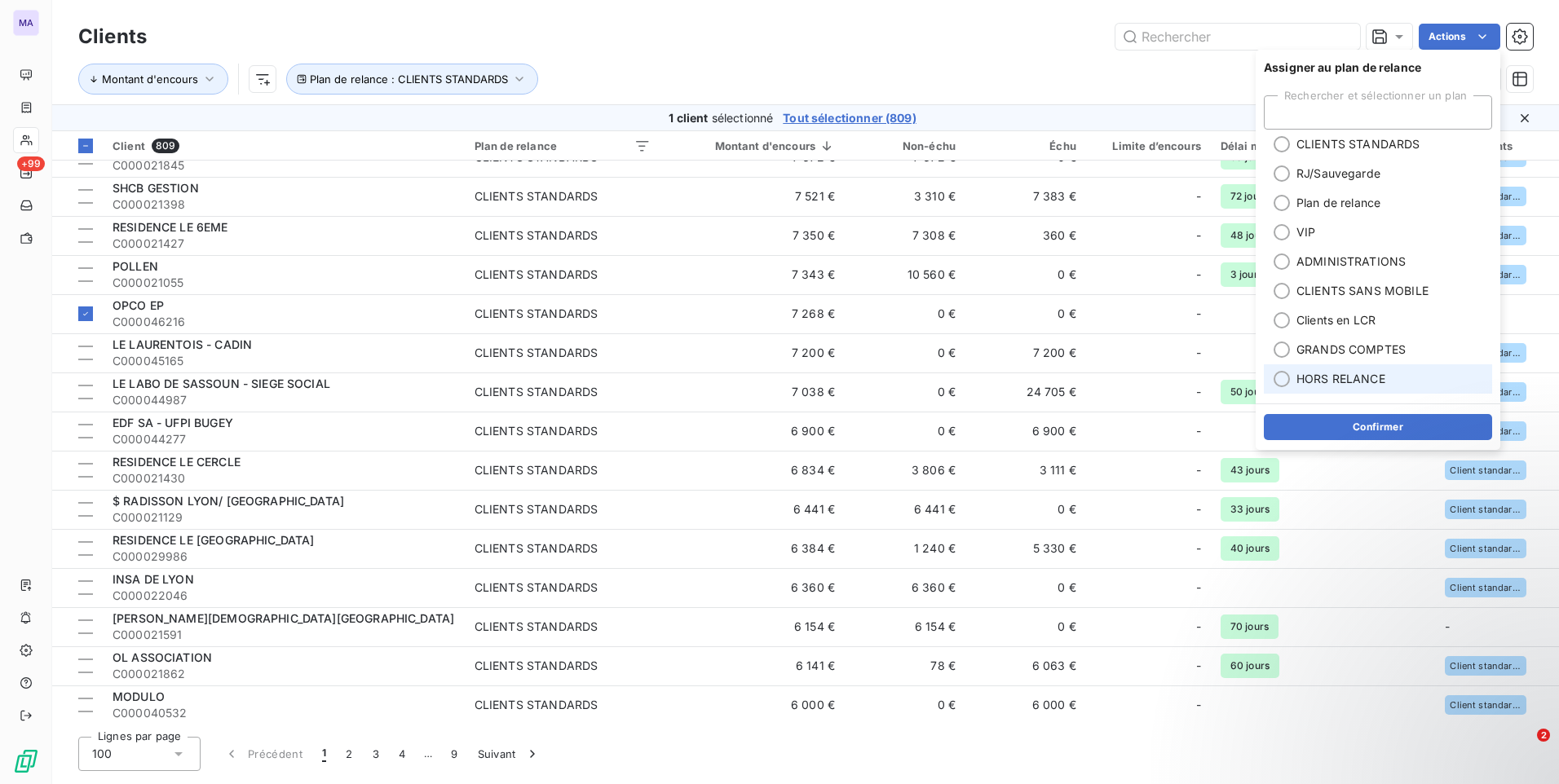
click at [1344, 384] on span "HORS RELANCE" at bounding box center [1341, 379] width 89 height 17
click at [1334, 423] on button "Confirmer" at bounding box center [1377, 427] width 228 height 26
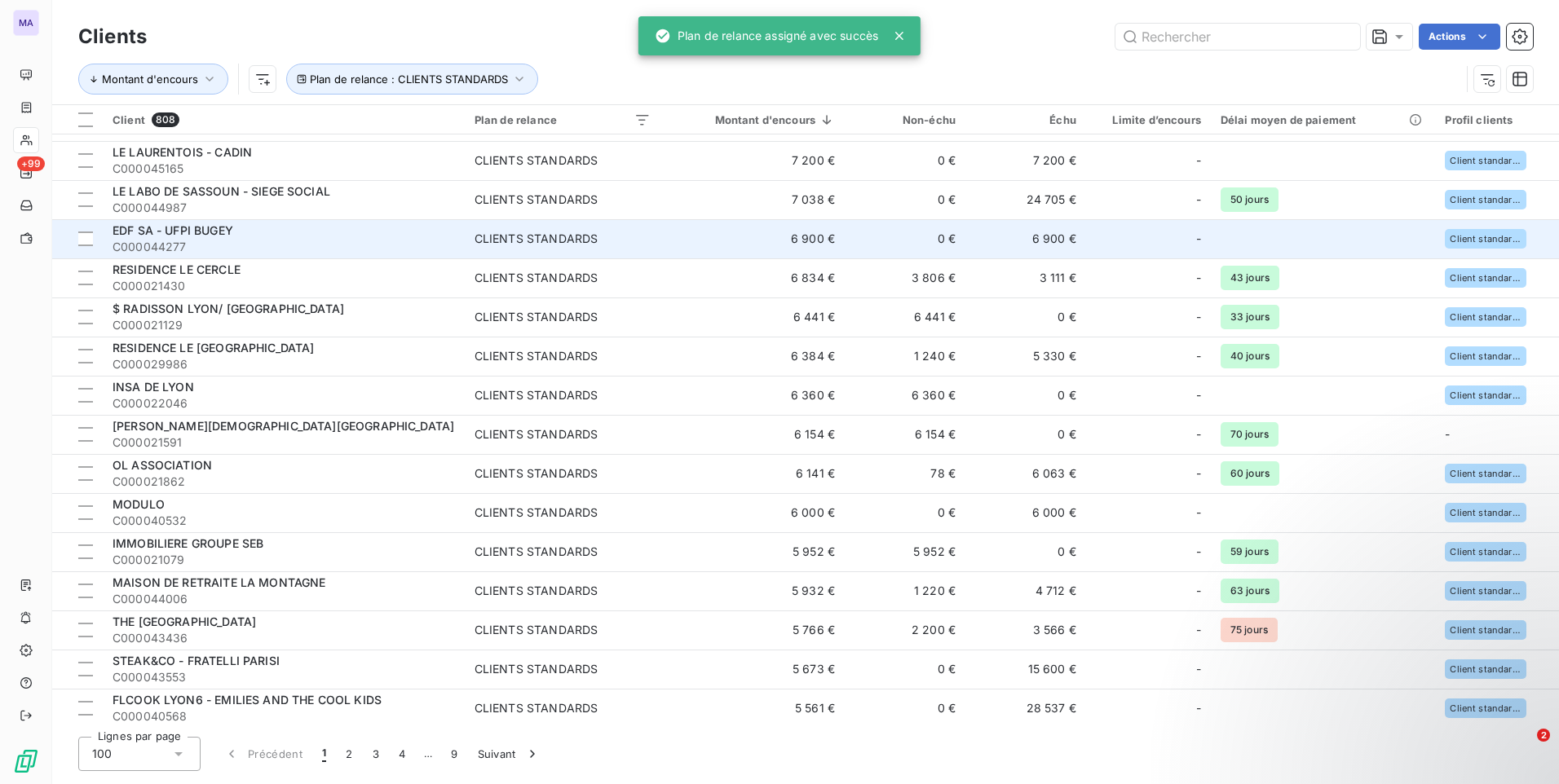
scroll to position [1874, 0]
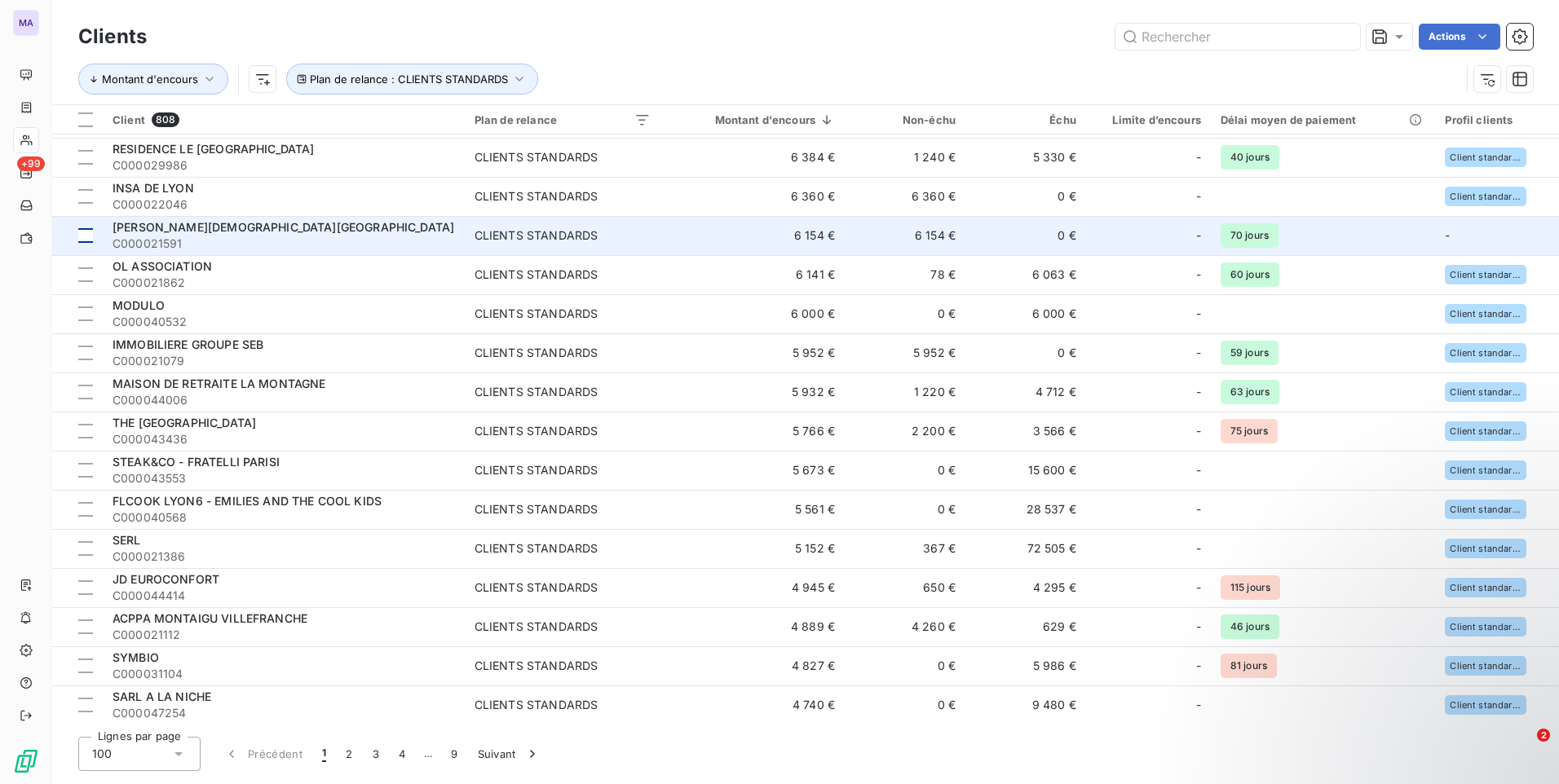
click at [90, 236] on div at bounding box center [86, 235] width 15 height 15
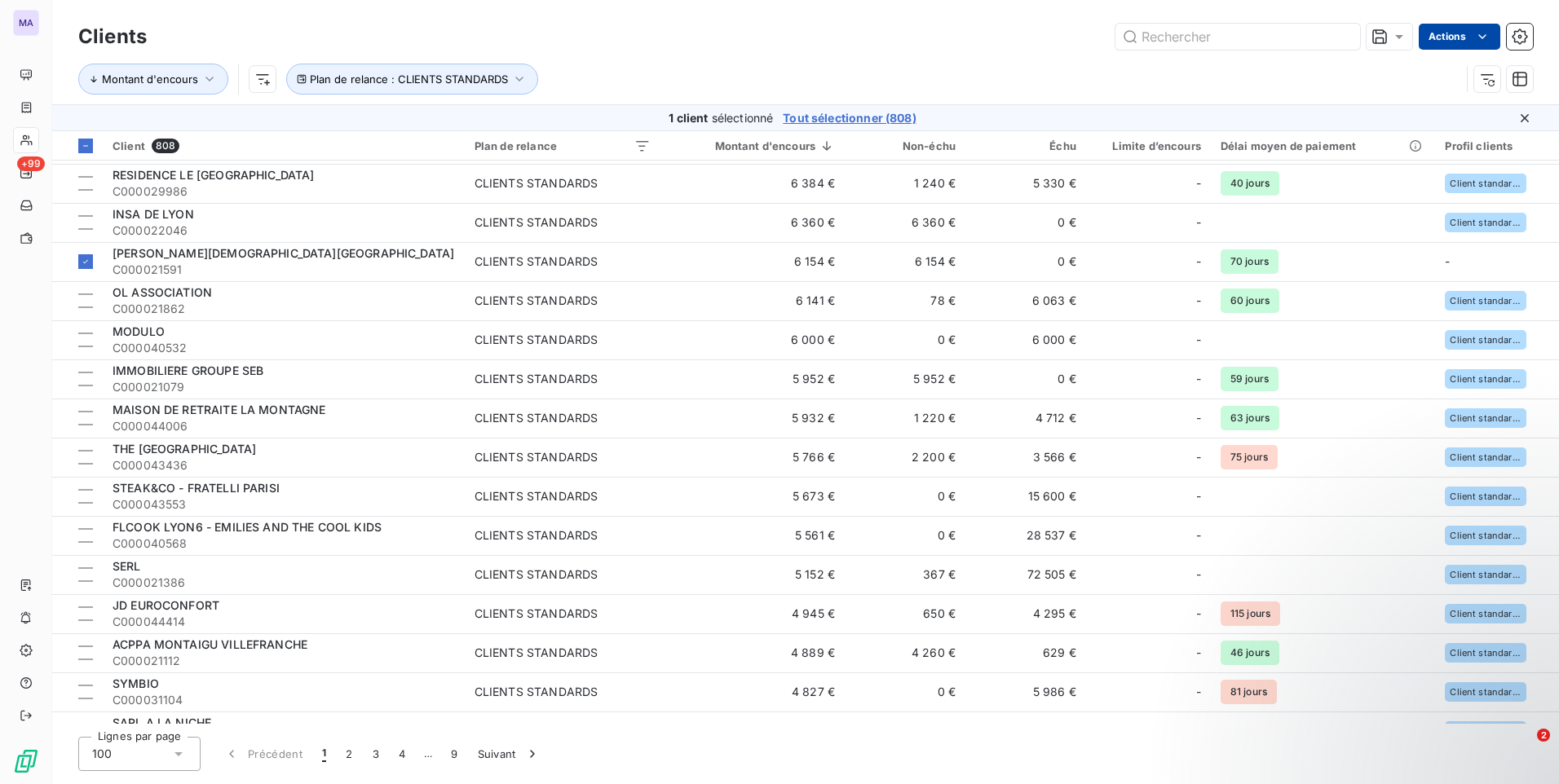
click at [1472, 38] on html "MA +99 Clients Actions Montant d'encours Plan de relance : CLIENTS STANDARDS 1 …" at bounding box center [780, 392] width 1559 height 784
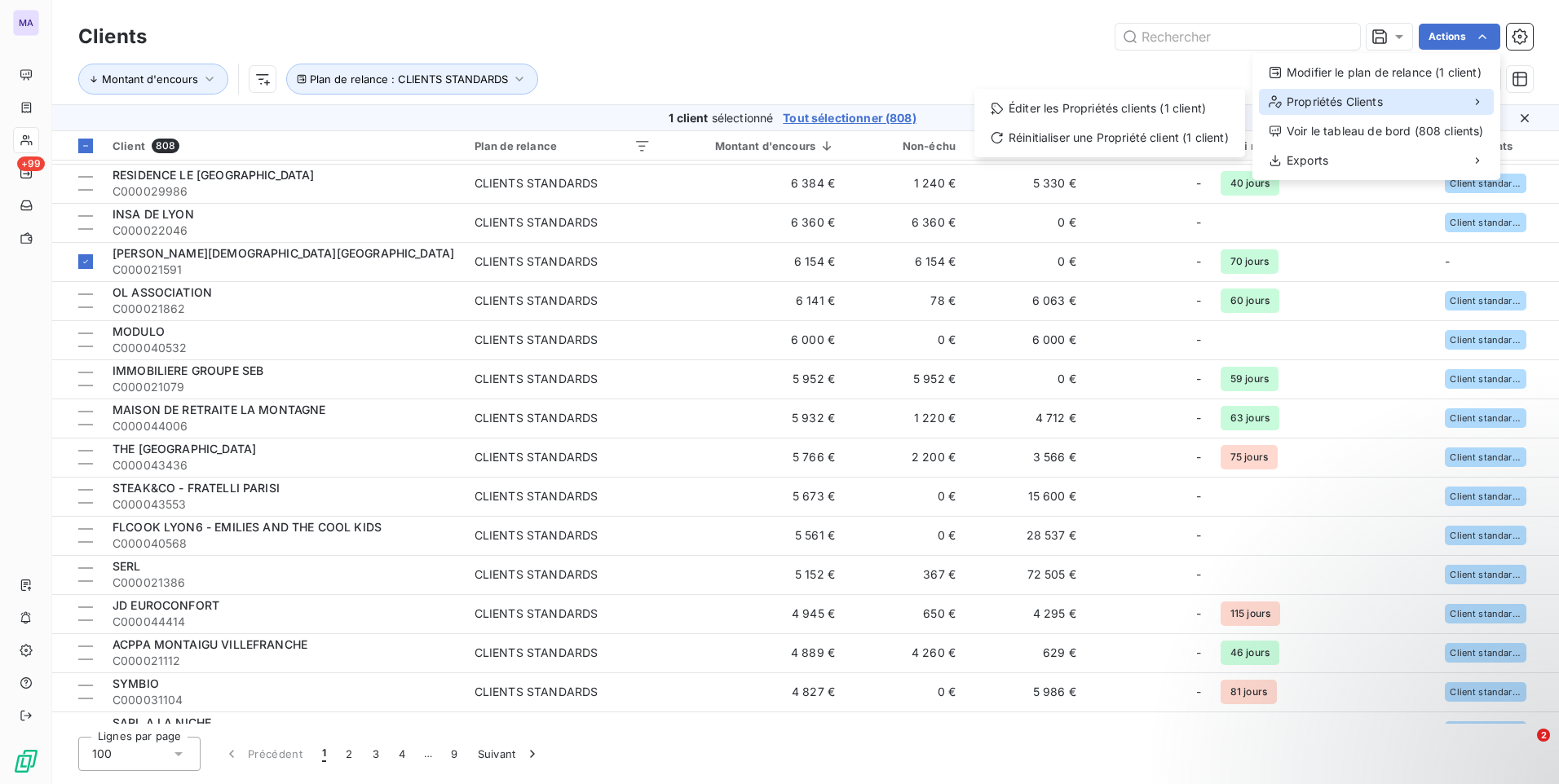
click at [1415, 106] on div "Propriétés Clients" at bounding box center [1376, 102] width 235 height 26
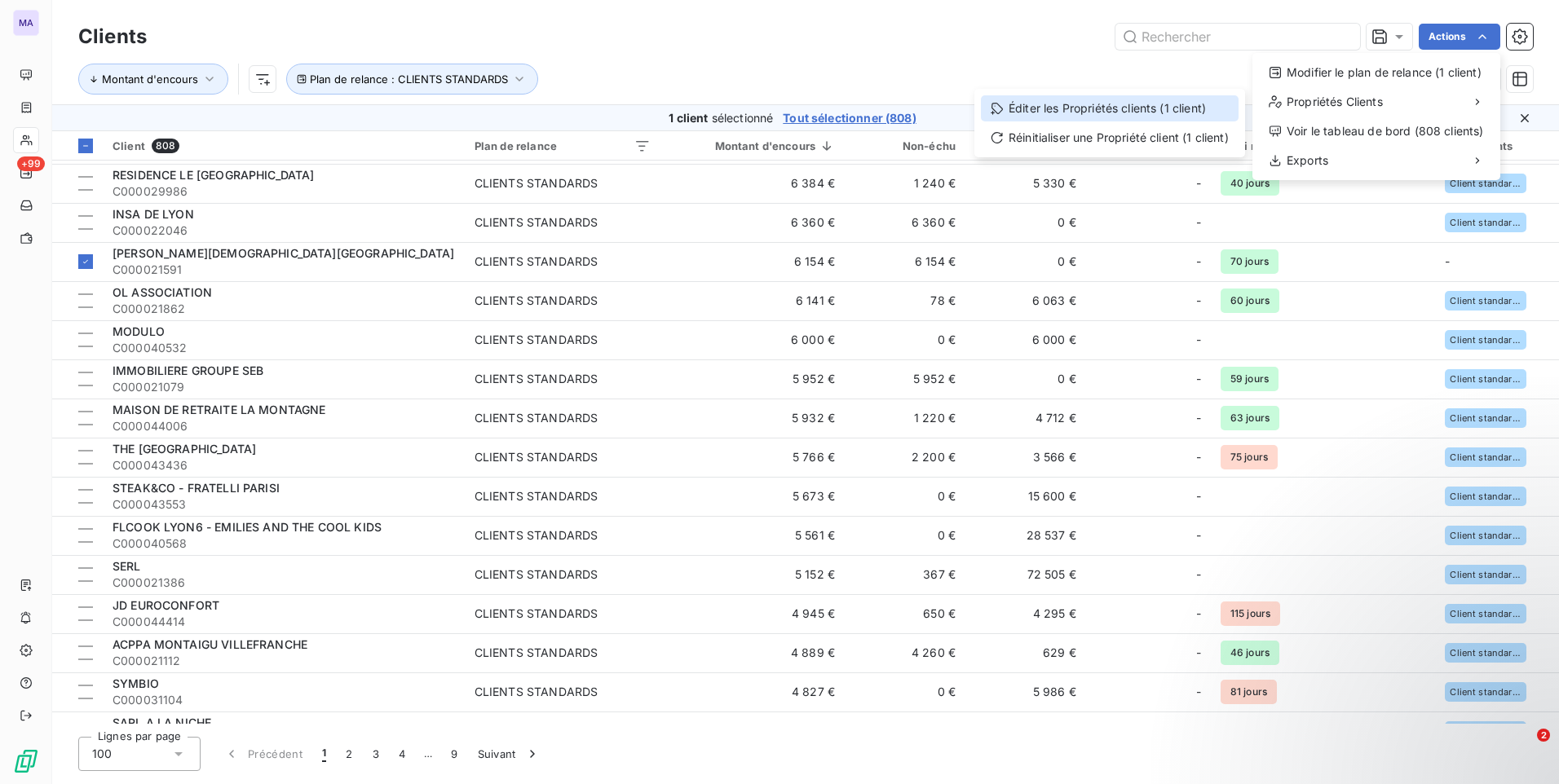
click at [1136, 109] on div "Éditer les Propriétés clients (1 client)" at bounding box center [1110, 109] width 258 height 26
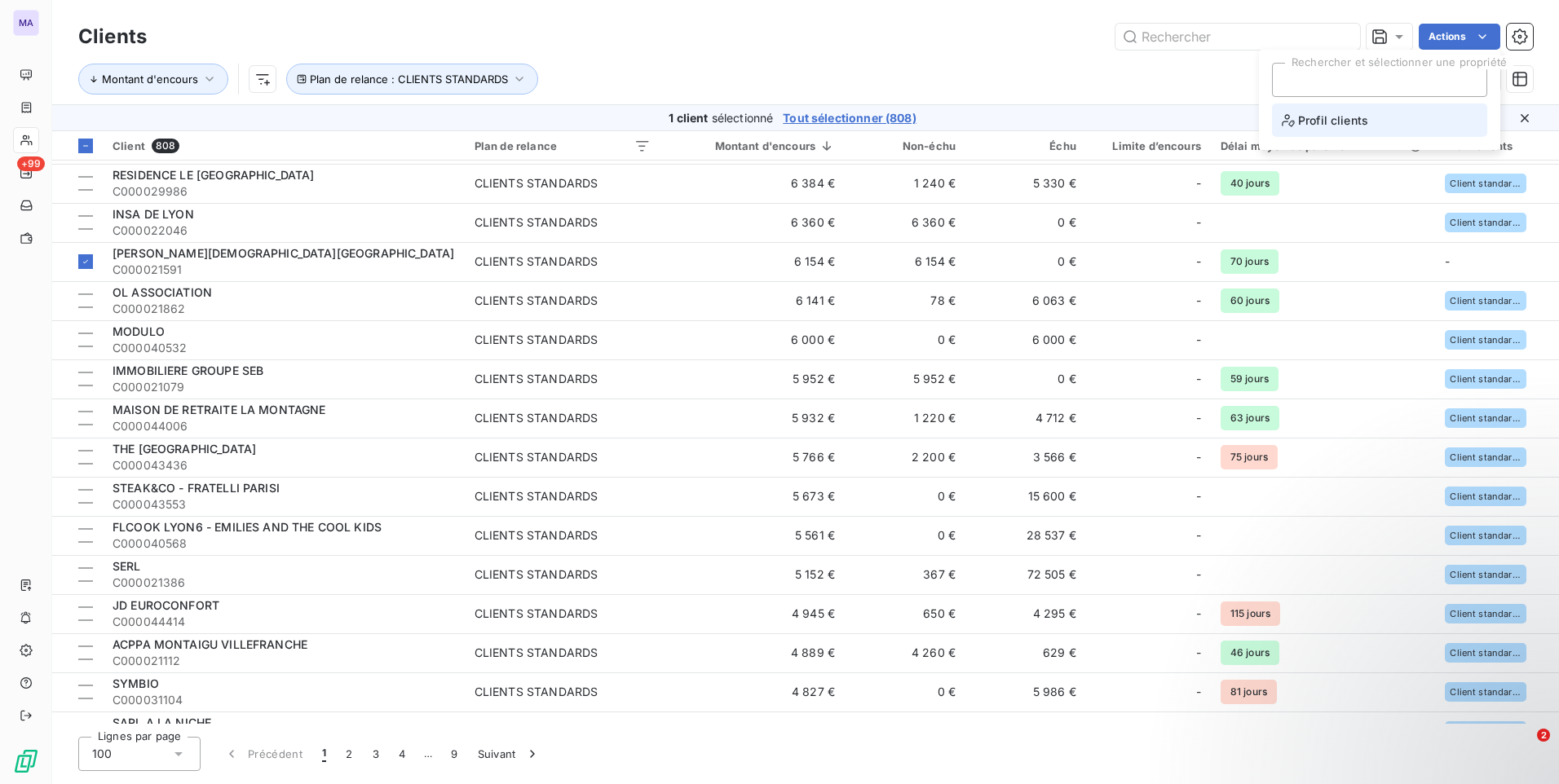
click at [1345, 121] on span "Profil clients" at bounding box center [1324, 120] width 87 height 21
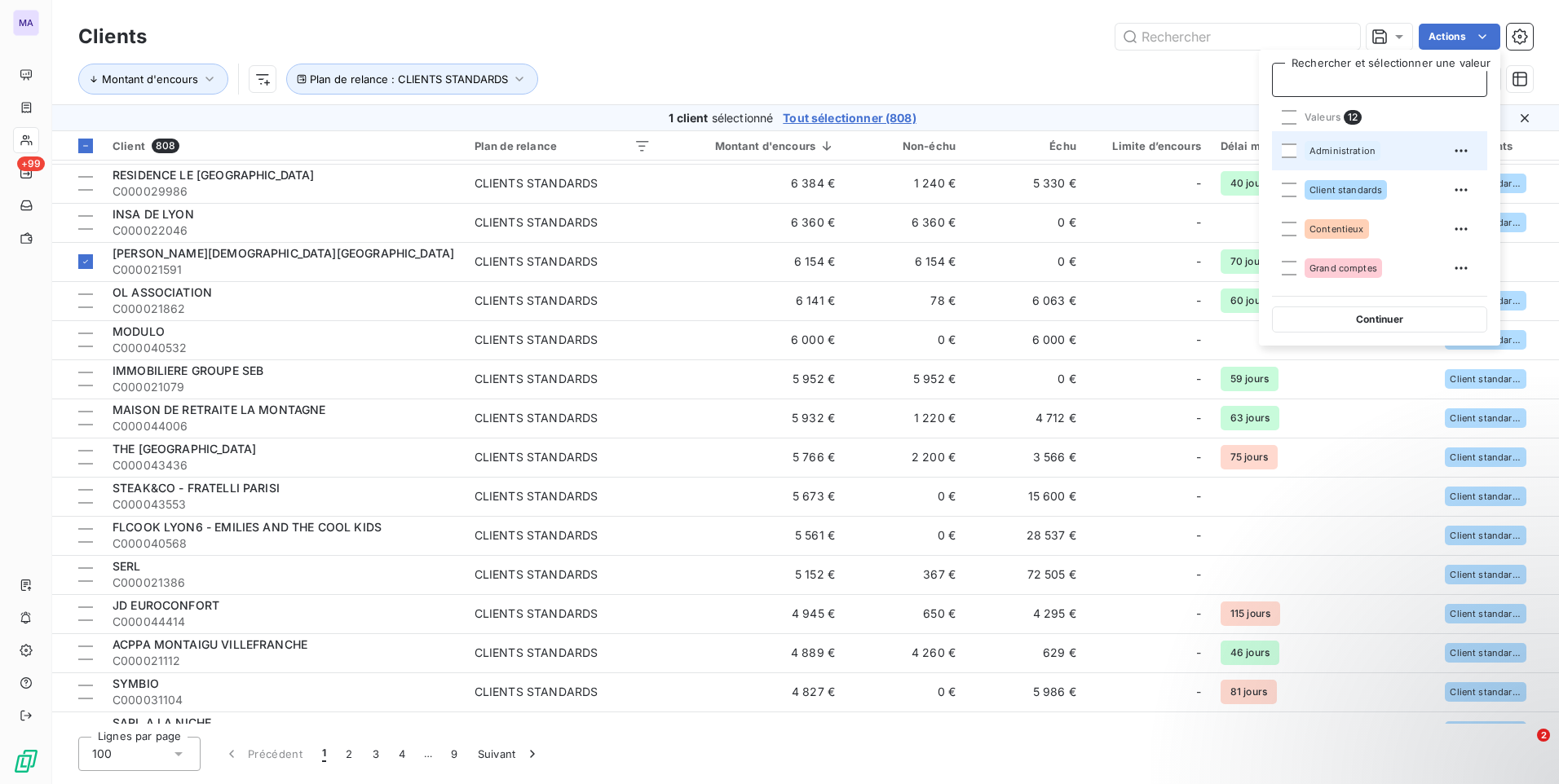
click at [1363, 149] on span "Administration" at bounding box center [1343, 151] width 66 height 10
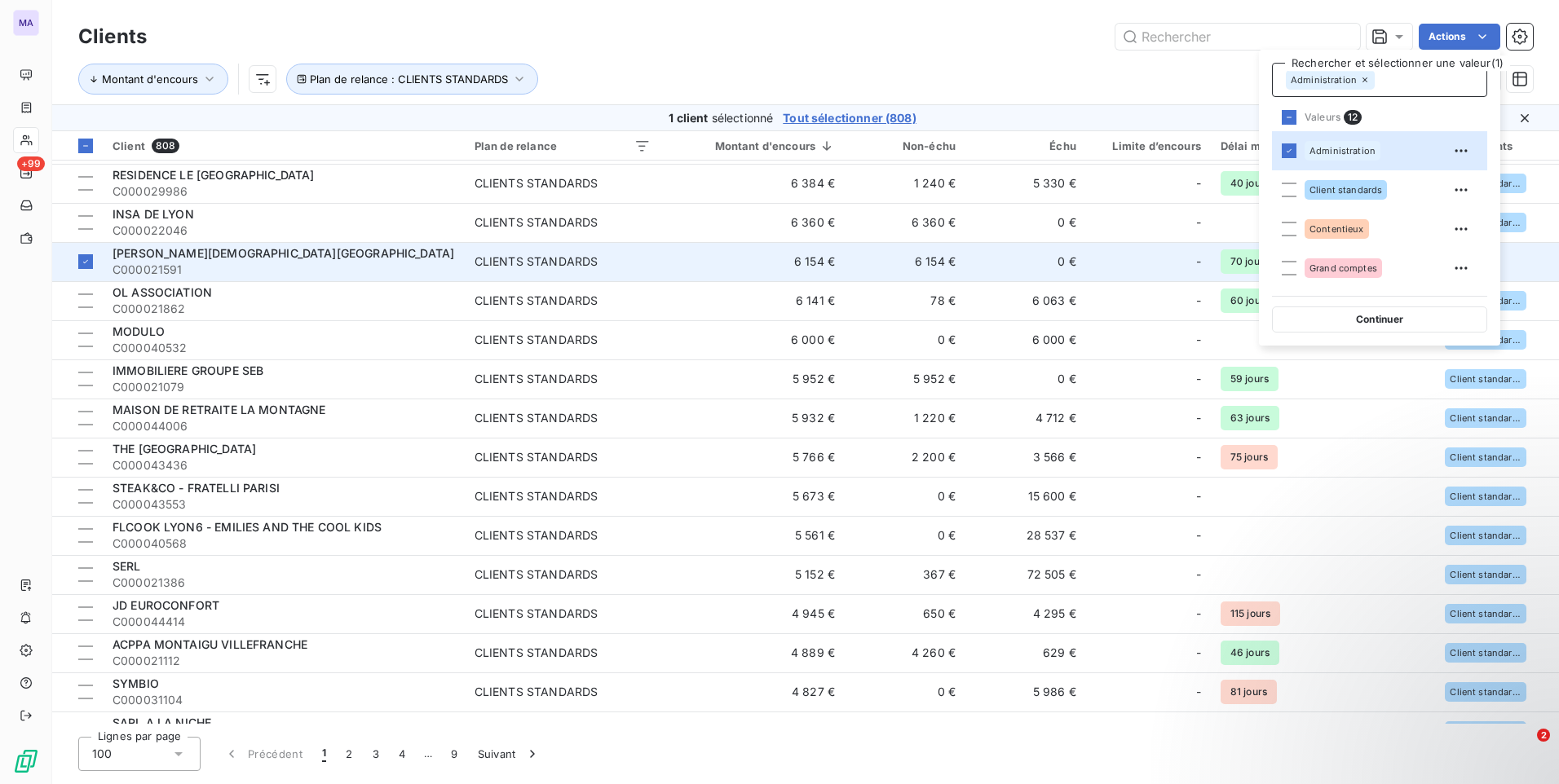
drag, startPoint x: 1391, startPoint y: 327, endPoint x: 1401, endPoint y: 275, distance: 53.0
click at [1391, 324] on button "Continuer" at bounding box center [1379, 319] width 216 height 26
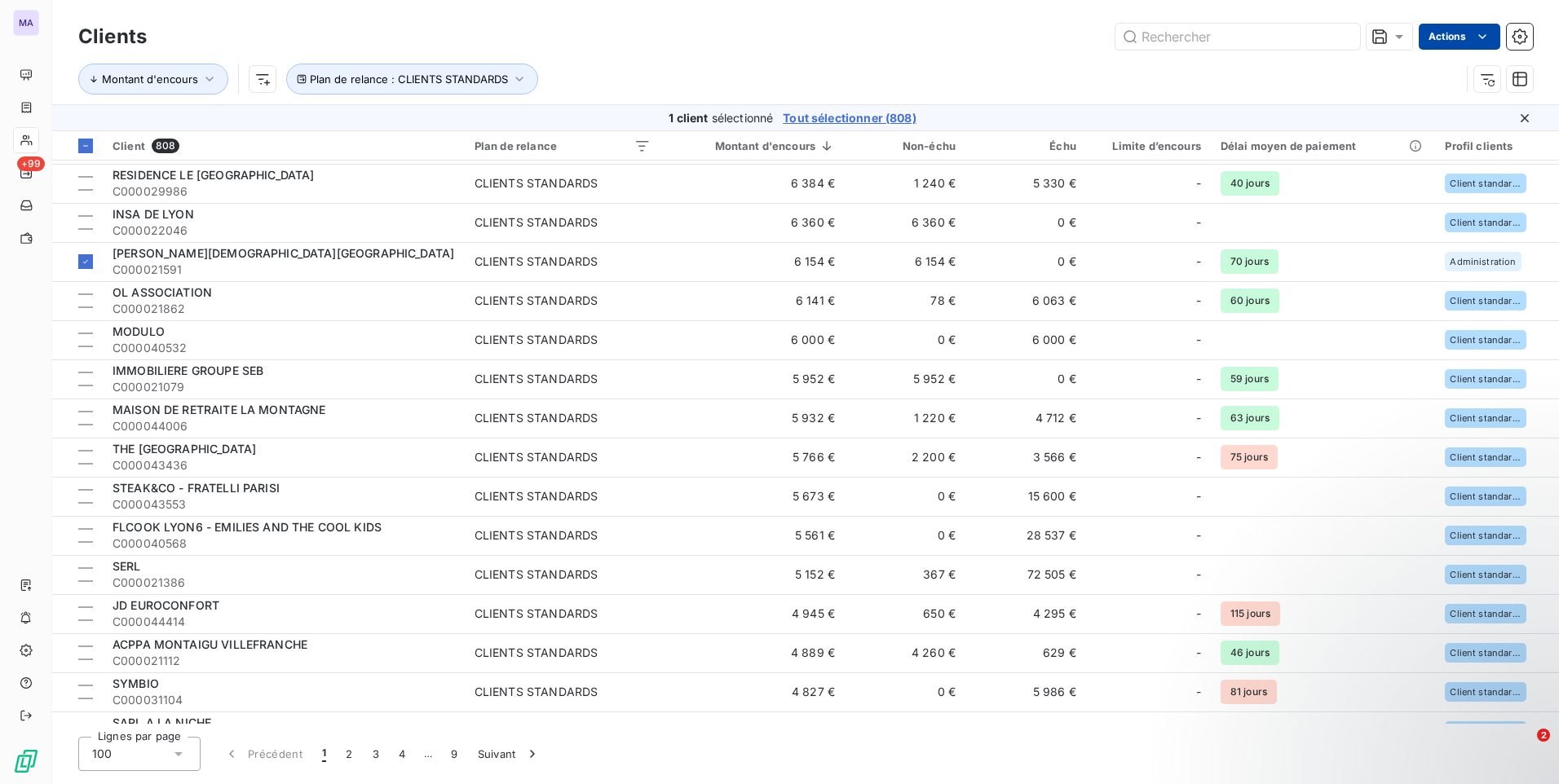
click at [1458, 34] on html "MA +99 Clients Actions Montant d'encours Plan de relance : CLIENTS STANDARDS 1 …" at bounding box center [780, 392] width 1559 height 784
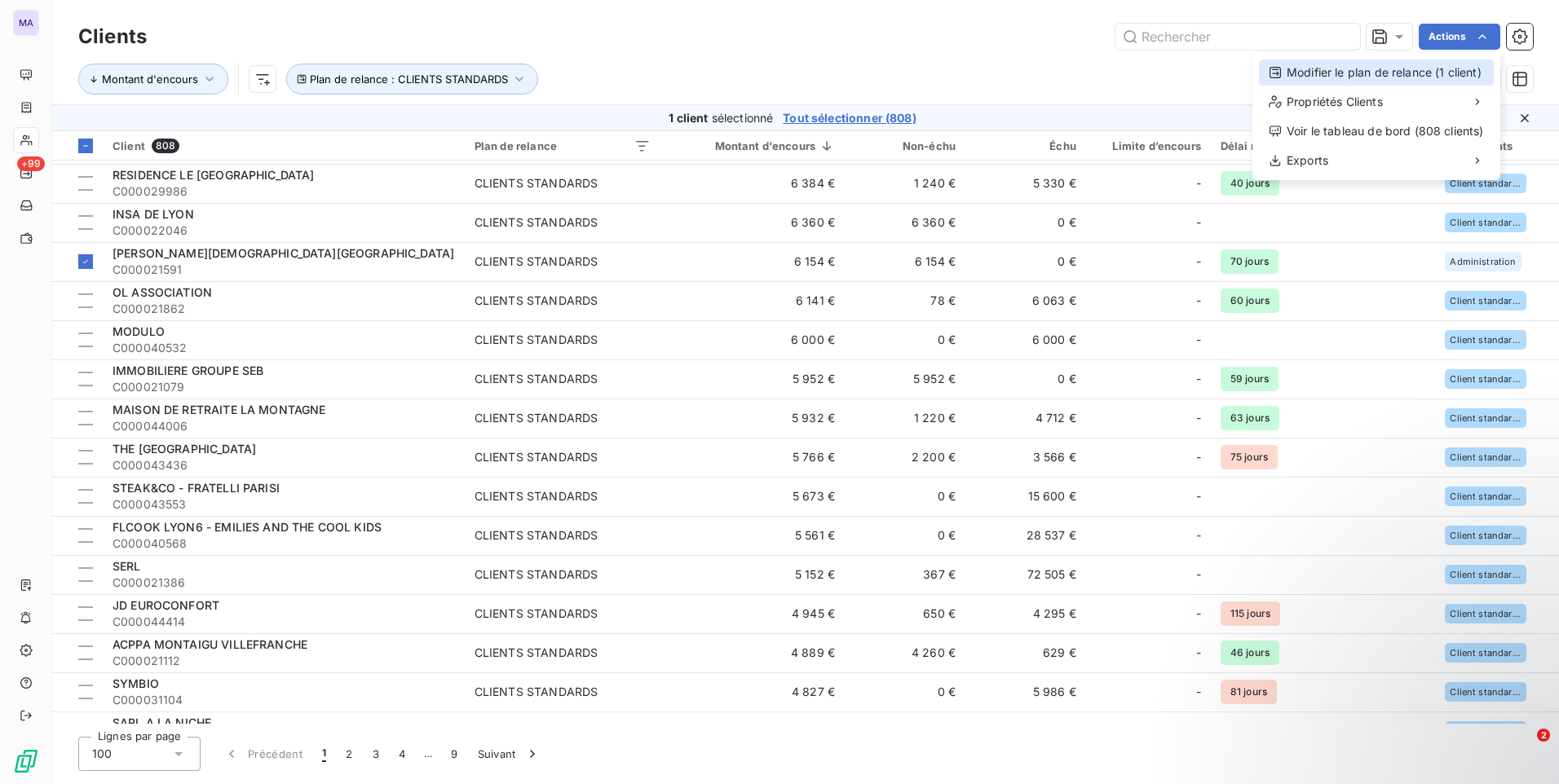
click at [1435, 82] on div "Modifier le plan de relance (1 client)" at bounding box center [1376, 73] width 235 height 26
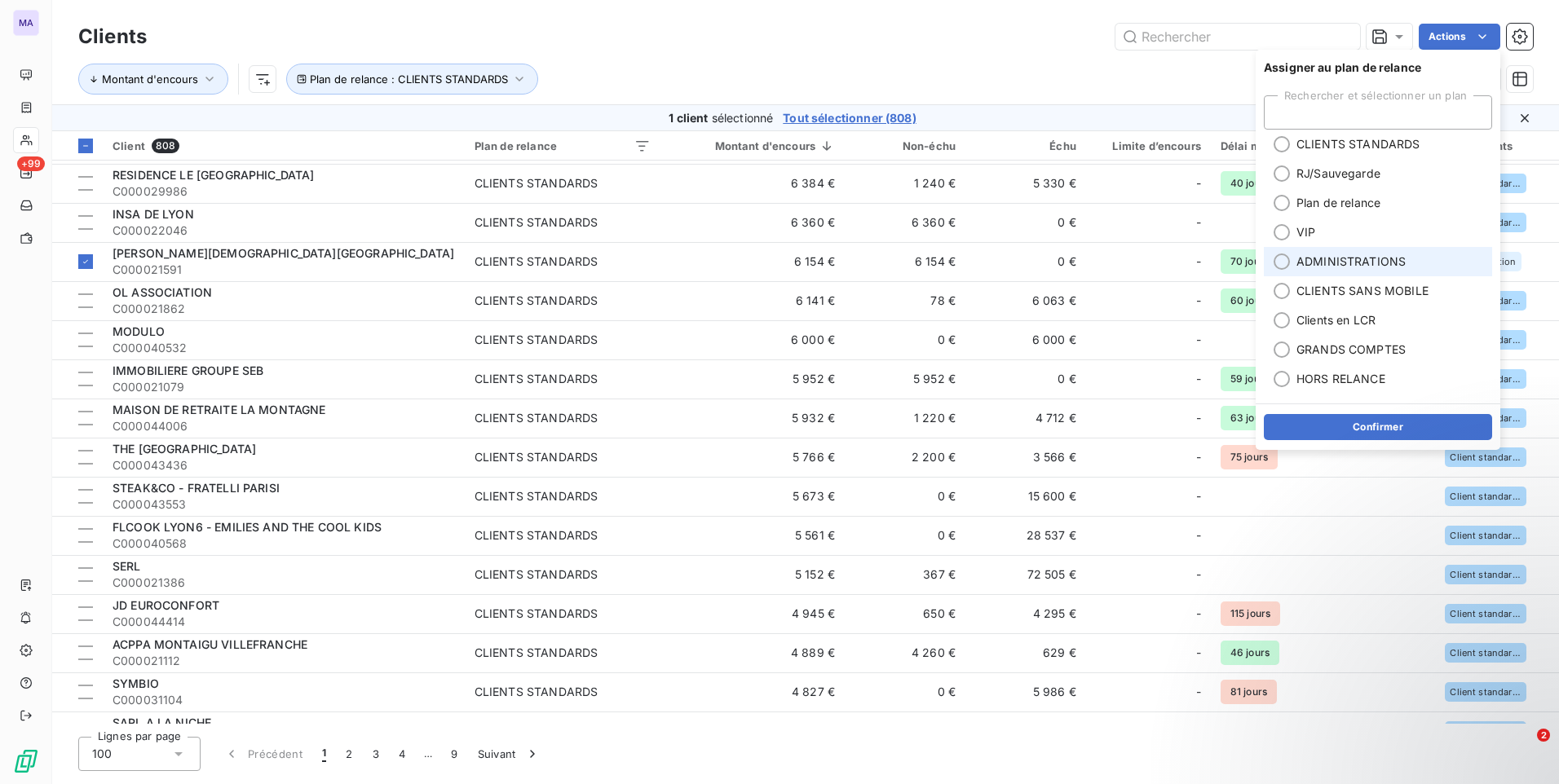
click at [1326, 269] on span "ADMINISTRATIONS" at bounding box center [1351, 262] width 109 height 17
click at [1340, 429] on button "Confirmer" at bounding box center [1377, 427] width 228 height 26
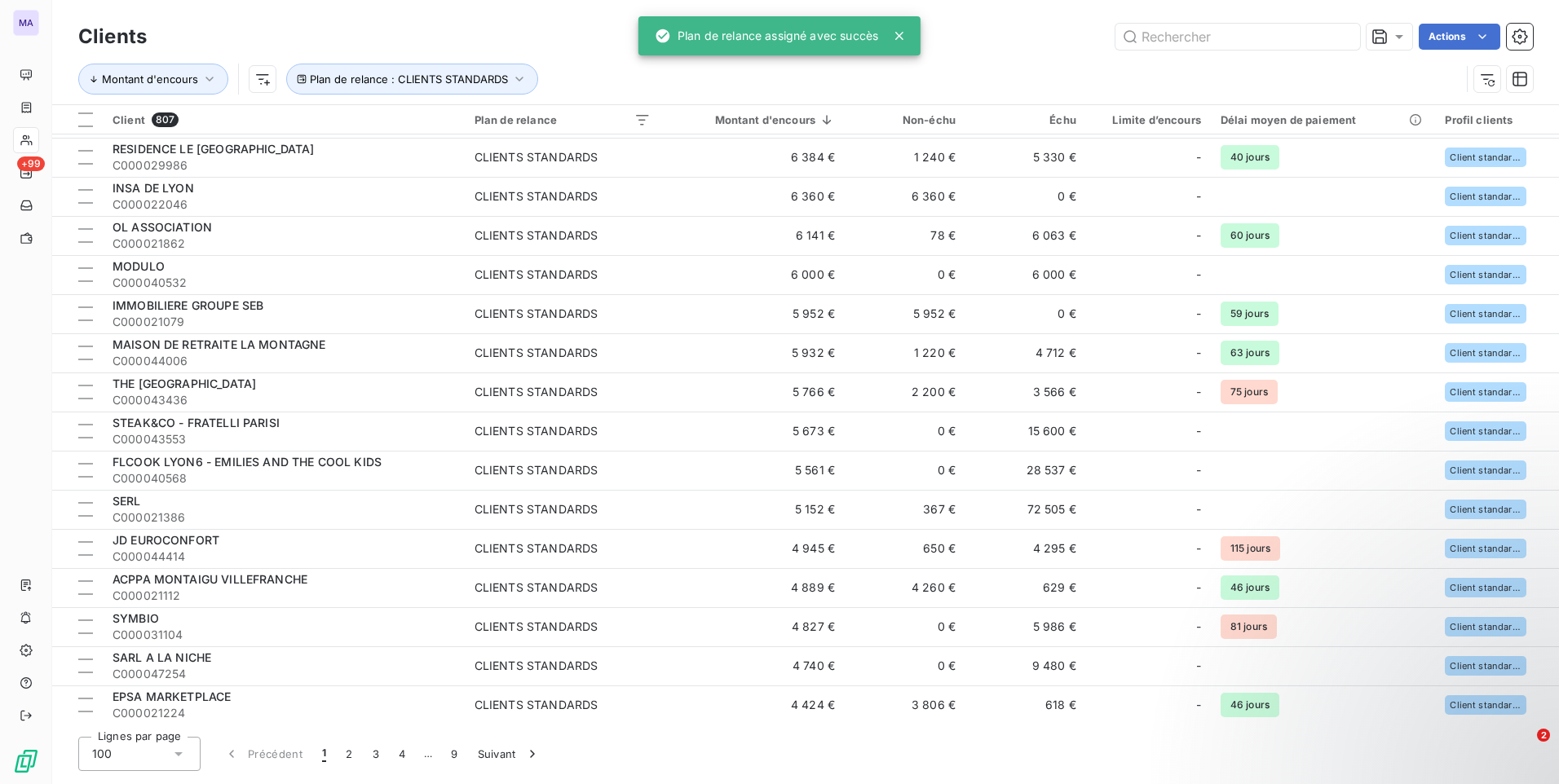
click at [1067, 63] on div "Montant d'encours Plan de relance : CLIENTS STANDARDS" at bounding box center [805, 78] width 1454 height 50
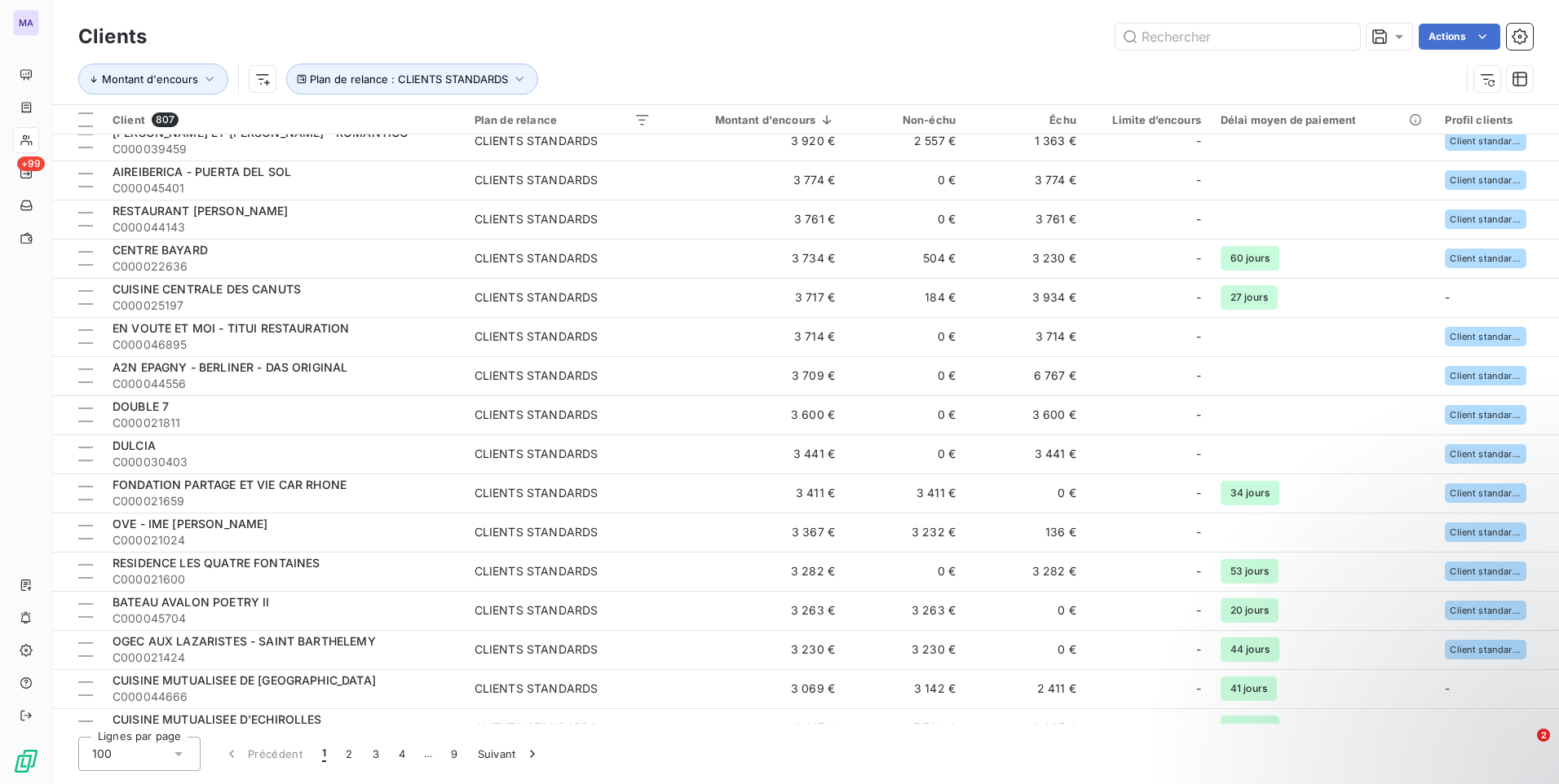
scroll to position [2607, 0]
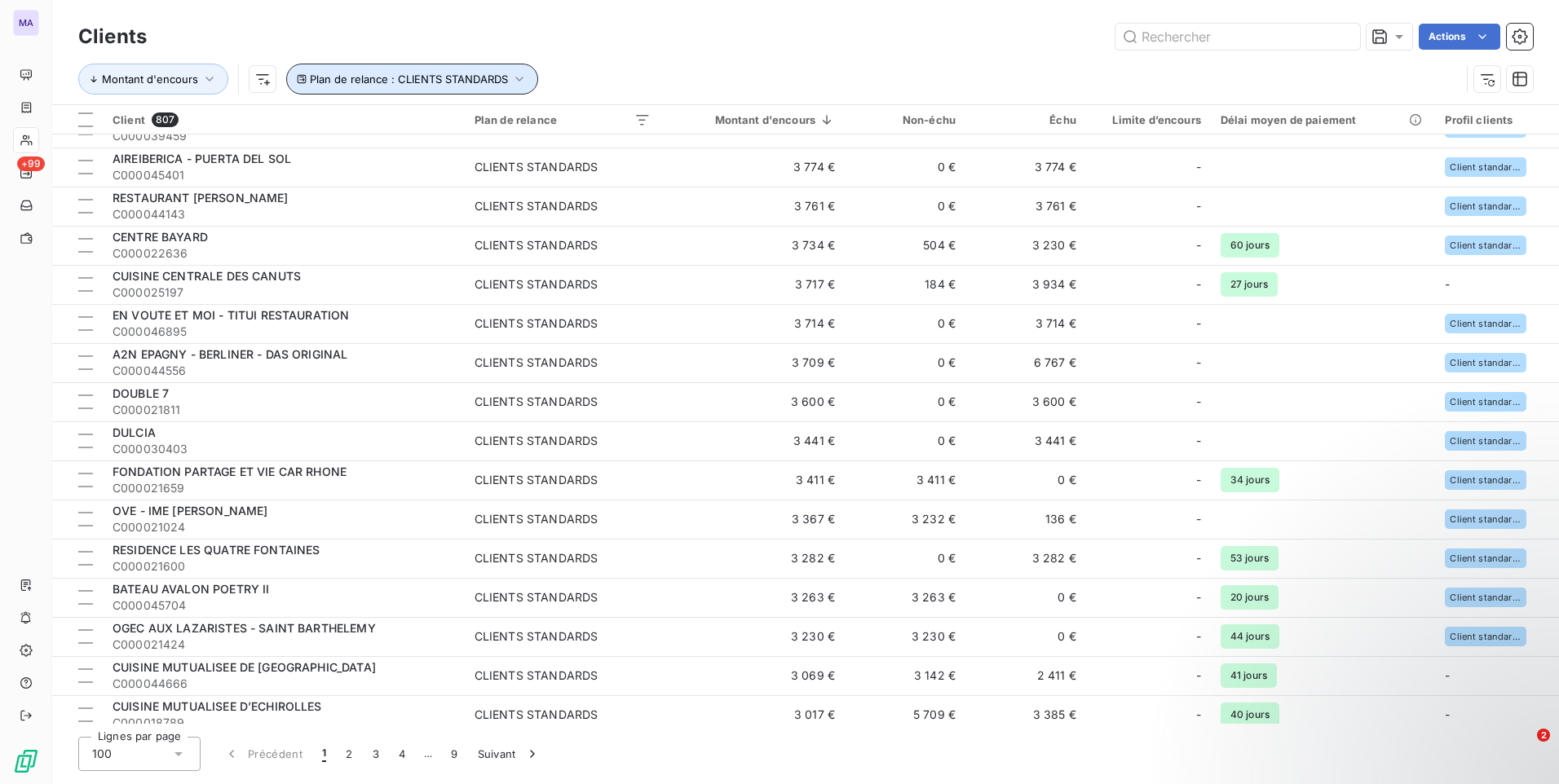
click at [483, 81] on span "Plan de relance : CLIENTS STANDARDS" at bounding box center [409, 79] width 198 height 13
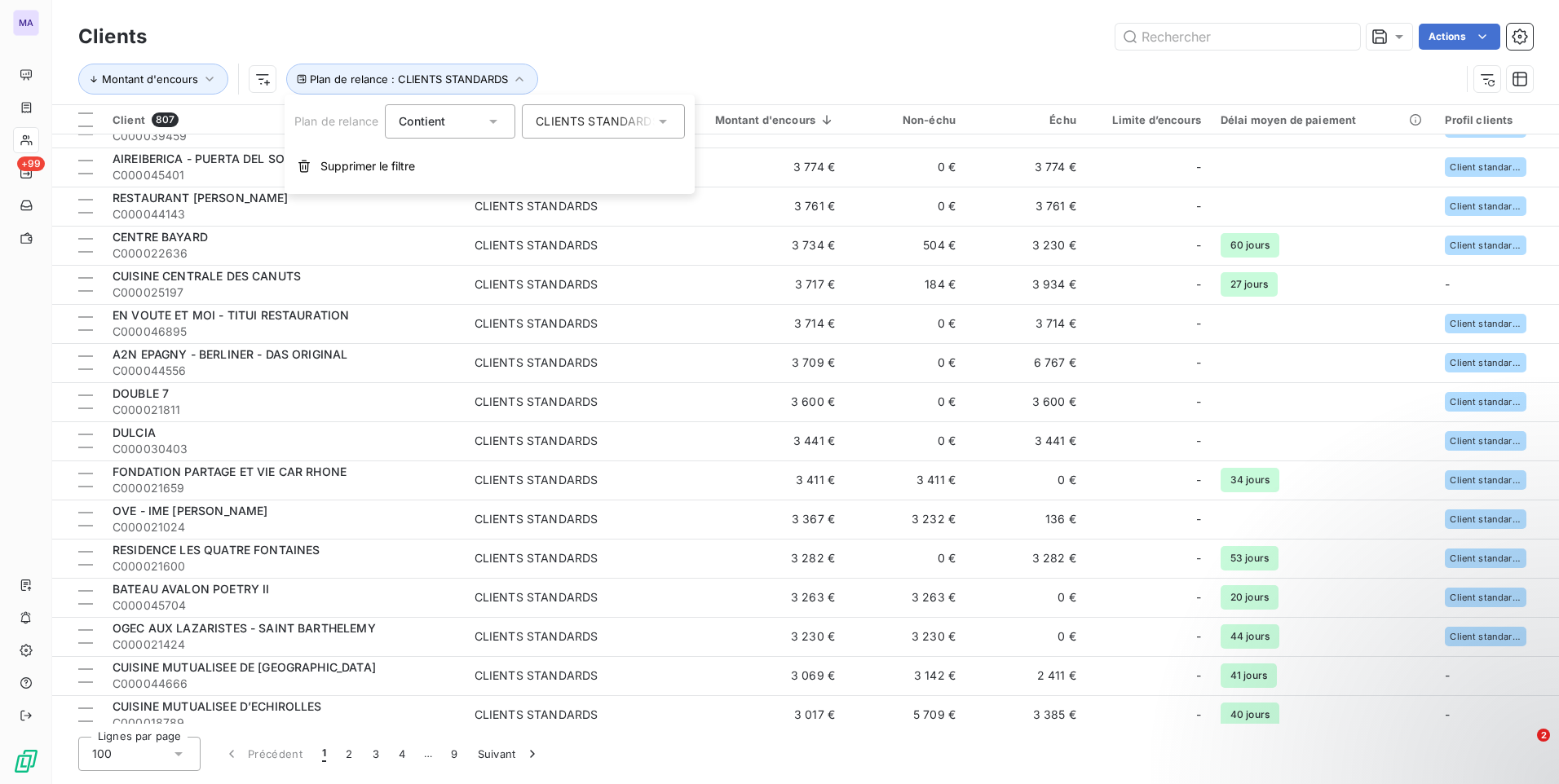
click at [599, 54] on div "Clients Actions Montant d'encours Plan de relance : CLIENTS STANDARDS" at bounding box center [805, 62] width 1454 height 85
click at [270, 75] on html "MA +99 Clients Actions Montant d'encours Plan de relance : CLIENTS STANDARDS Cl…" at bounding box center [780, 392] width 1559 height 784
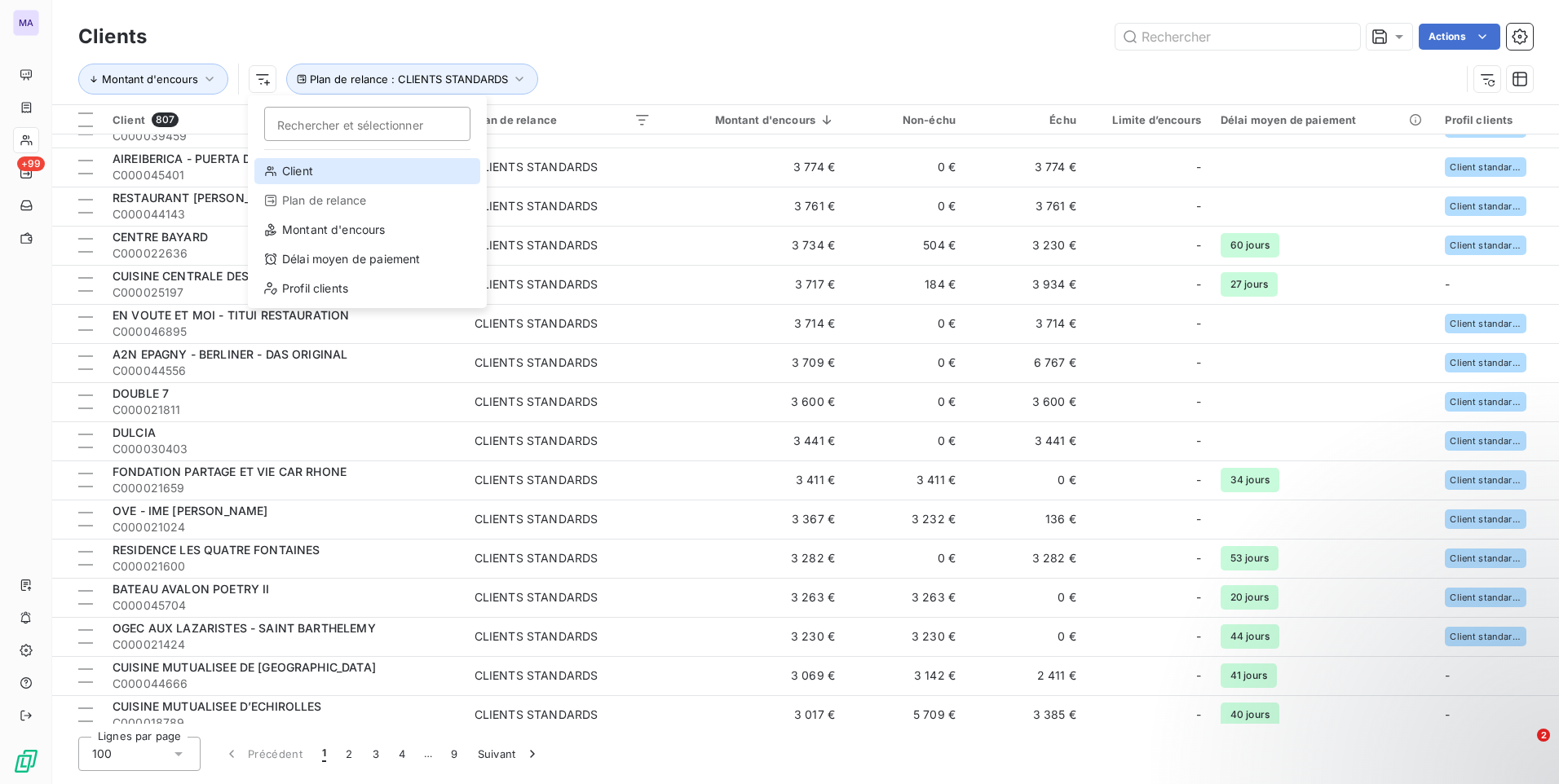
click at [313, 174] on div "Client" at bounding box center [367, 172] width 225 height 26
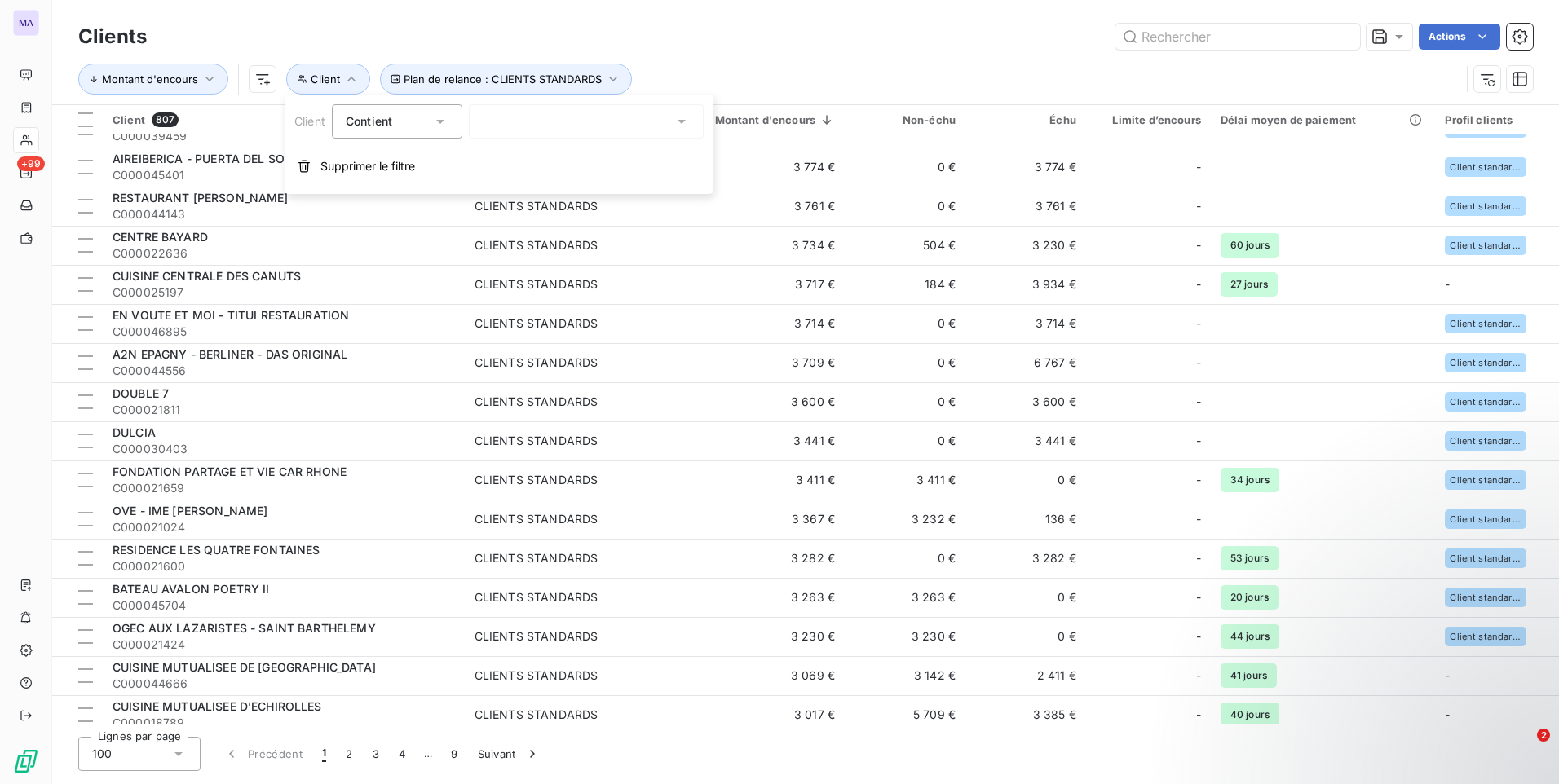
click at [538, 127] on div at bounding box center [586, 120] width 235 height 34
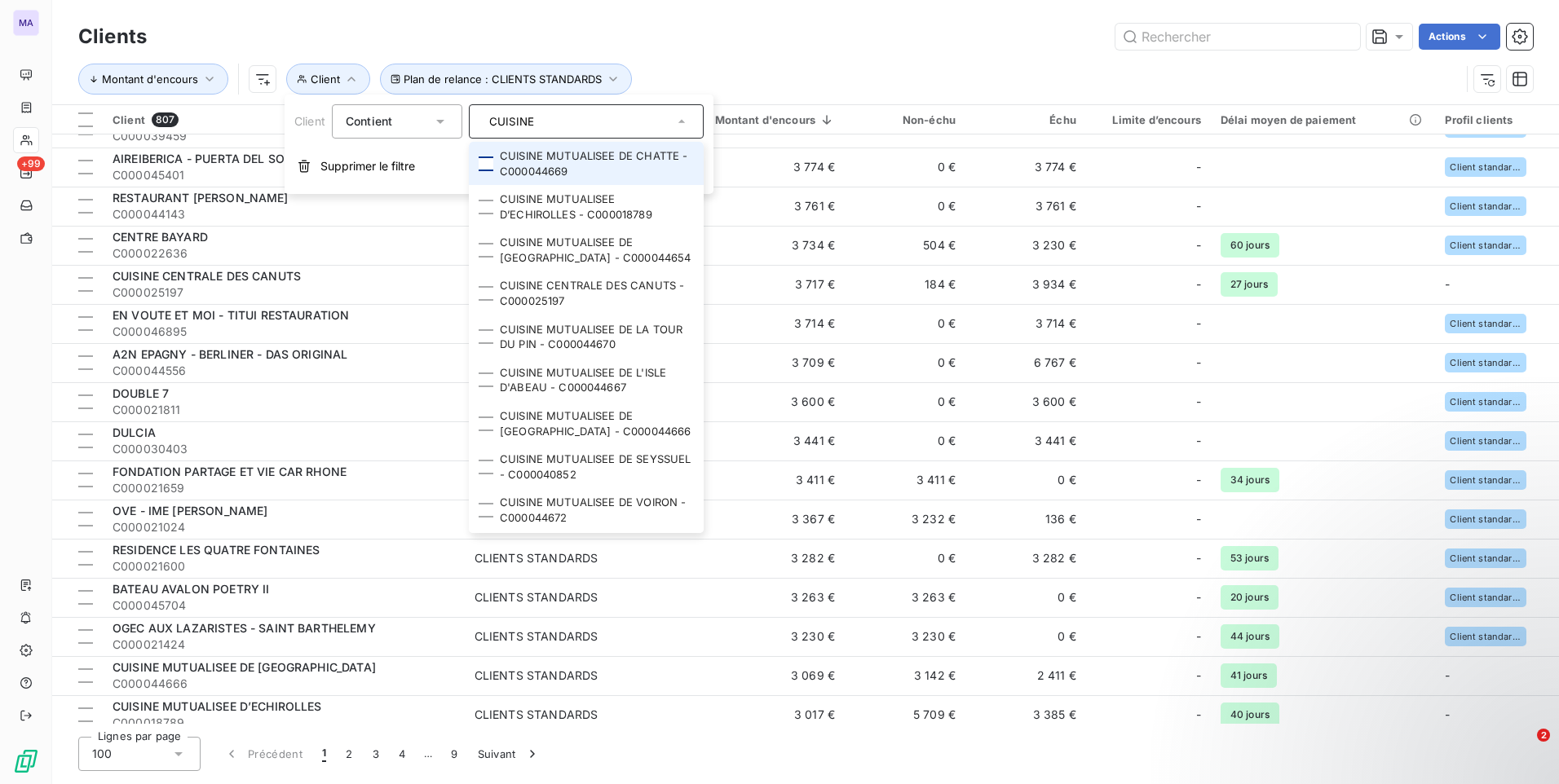
type input "CUISINE"
click at [488, 168] on div at bounding box center [486, 164] width 15 height 15
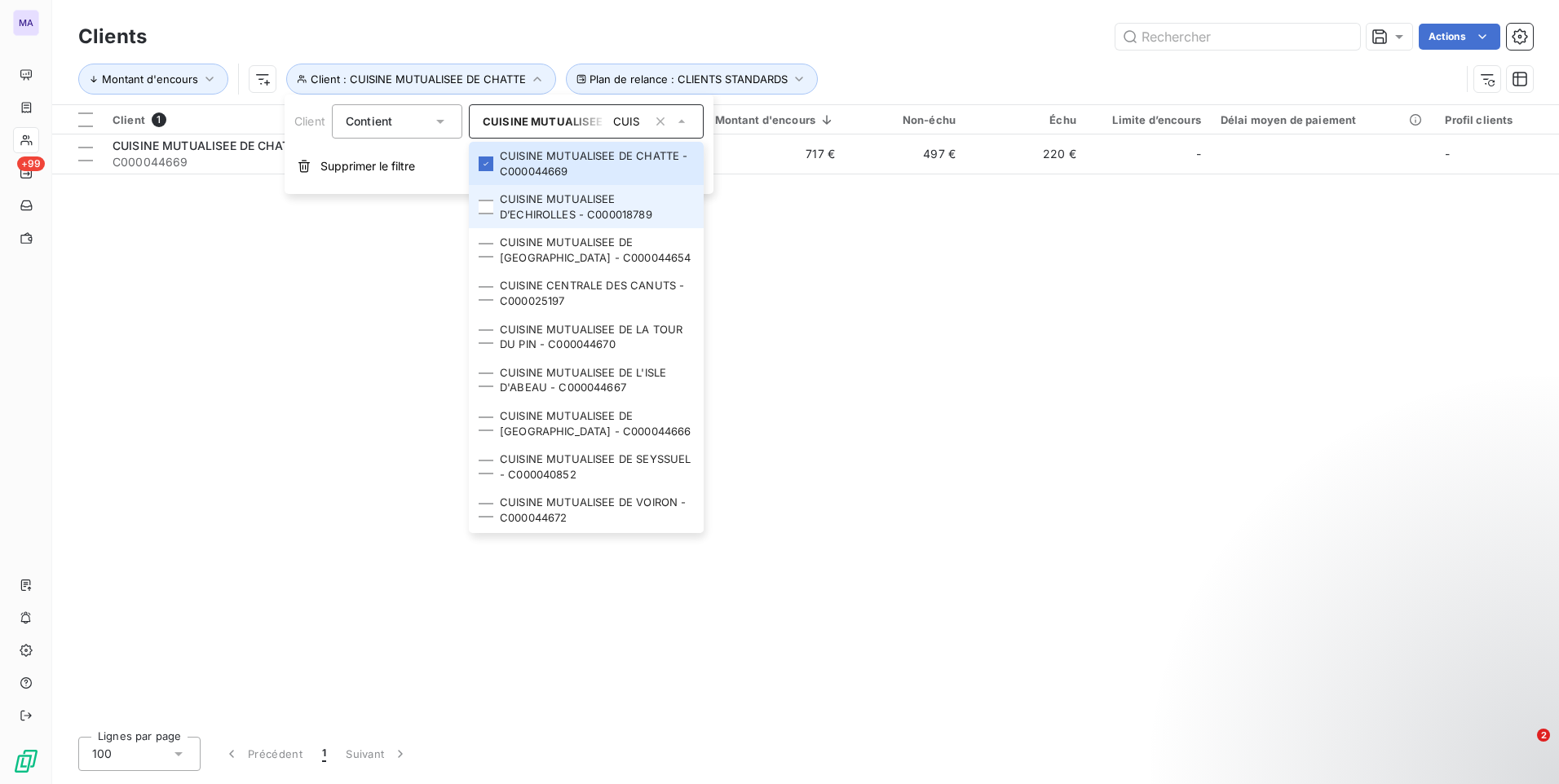
click at [486, 215] on li "CUISINE MUTUALISEE D’ECHIROLLES - C000018789" at bounding box center [586, 206] width 235 height 43
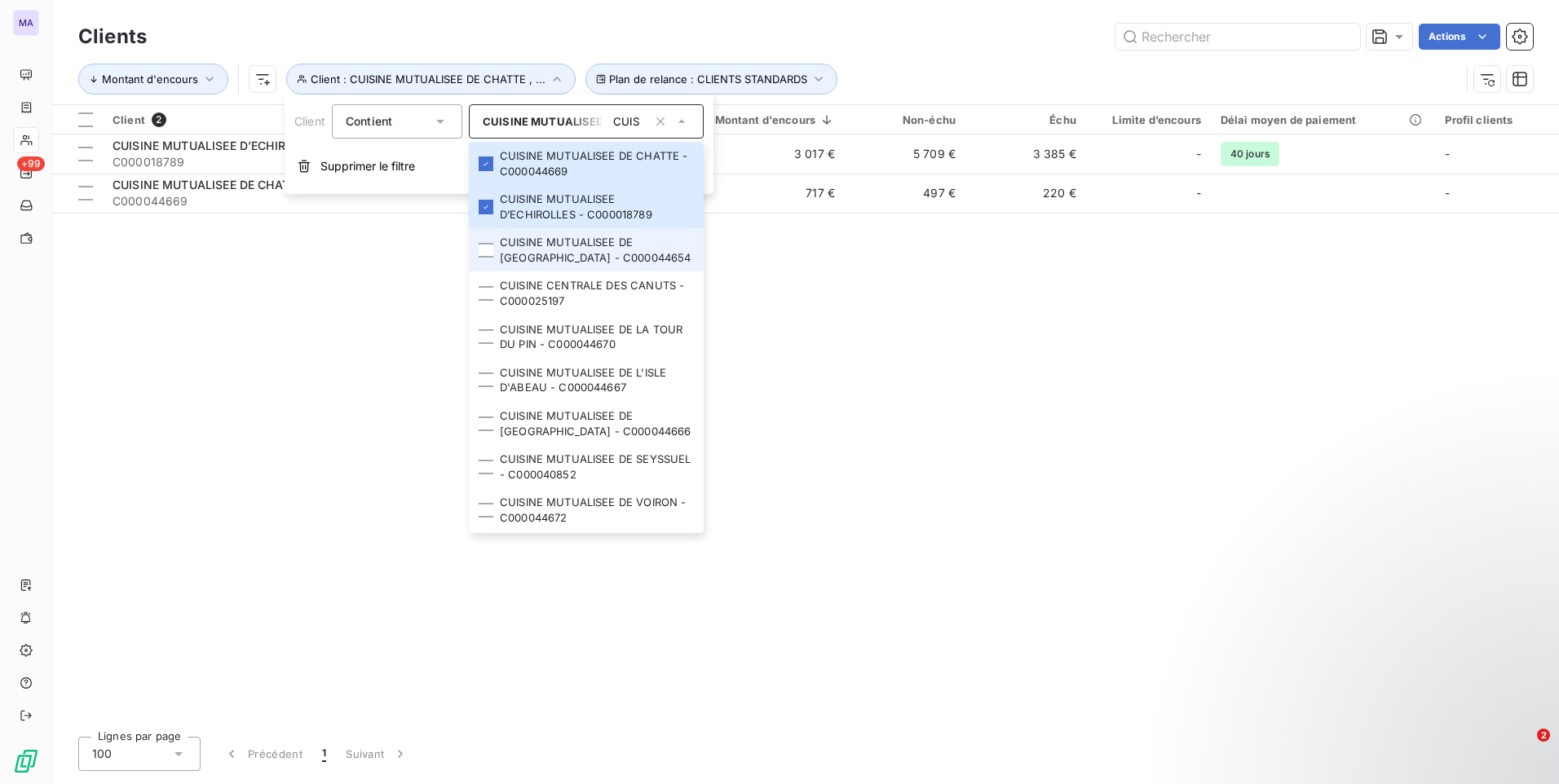
click at [483, 261] on li "CUISINE MUTUALISEE DE [GEOGRAPHIC_DATA] - C000044654" at bounding box center [586, 249] width 235 height 43
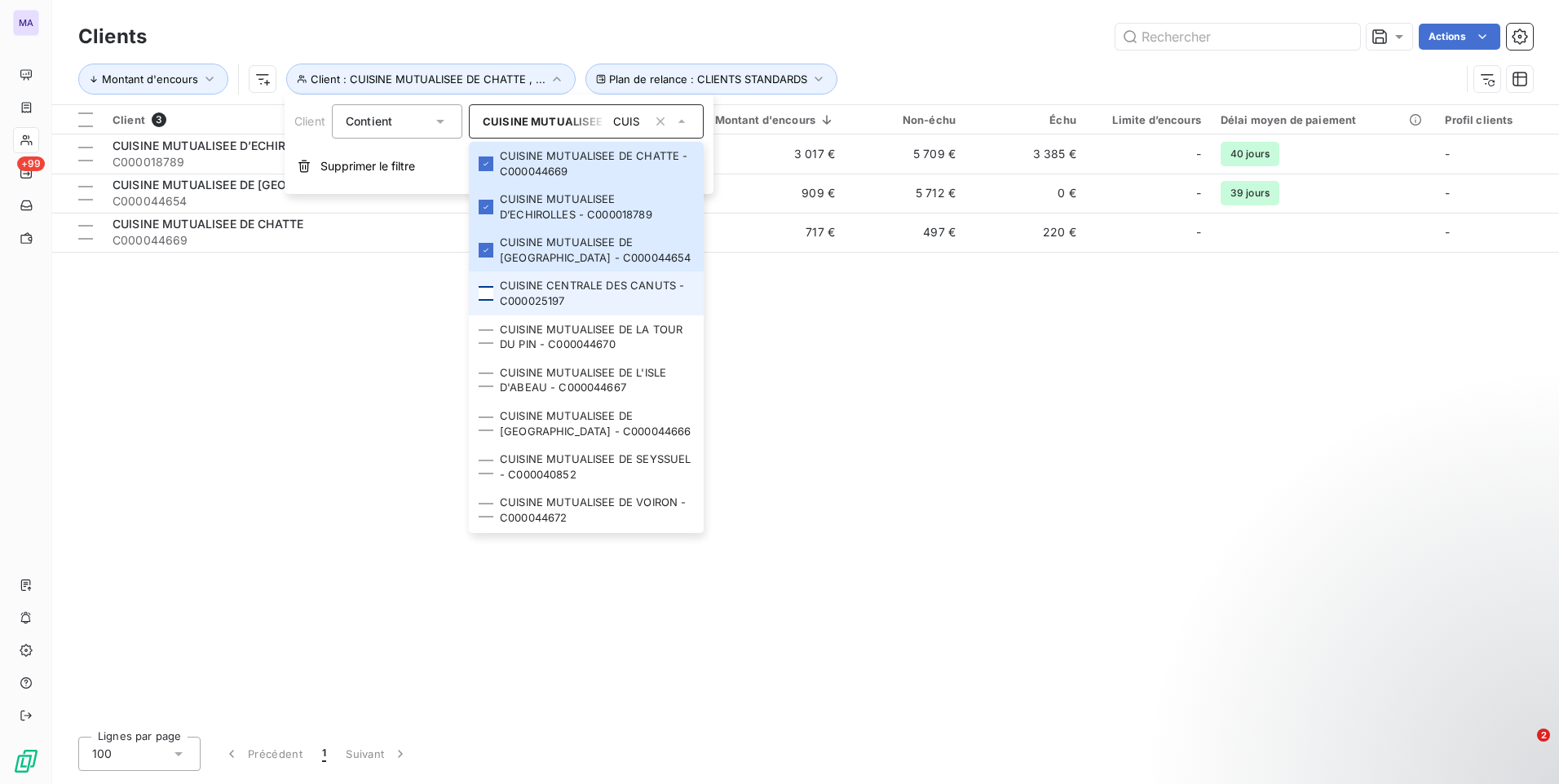
click at [491, 295] on div at bounding box center [486, 294] width 15 height 15
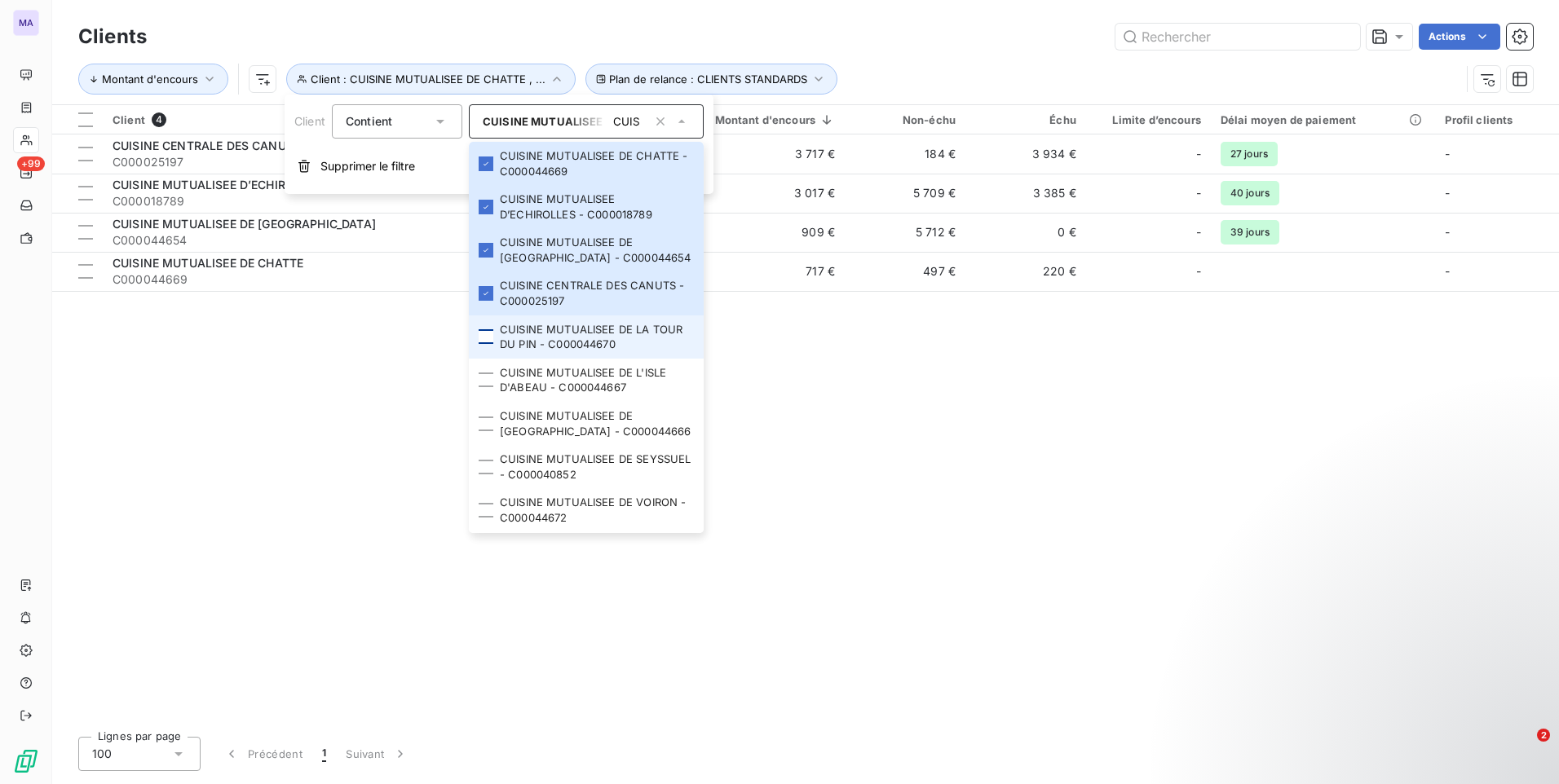
click at [486, 338] on div at bounding box center [486, 337] width 15 height 15
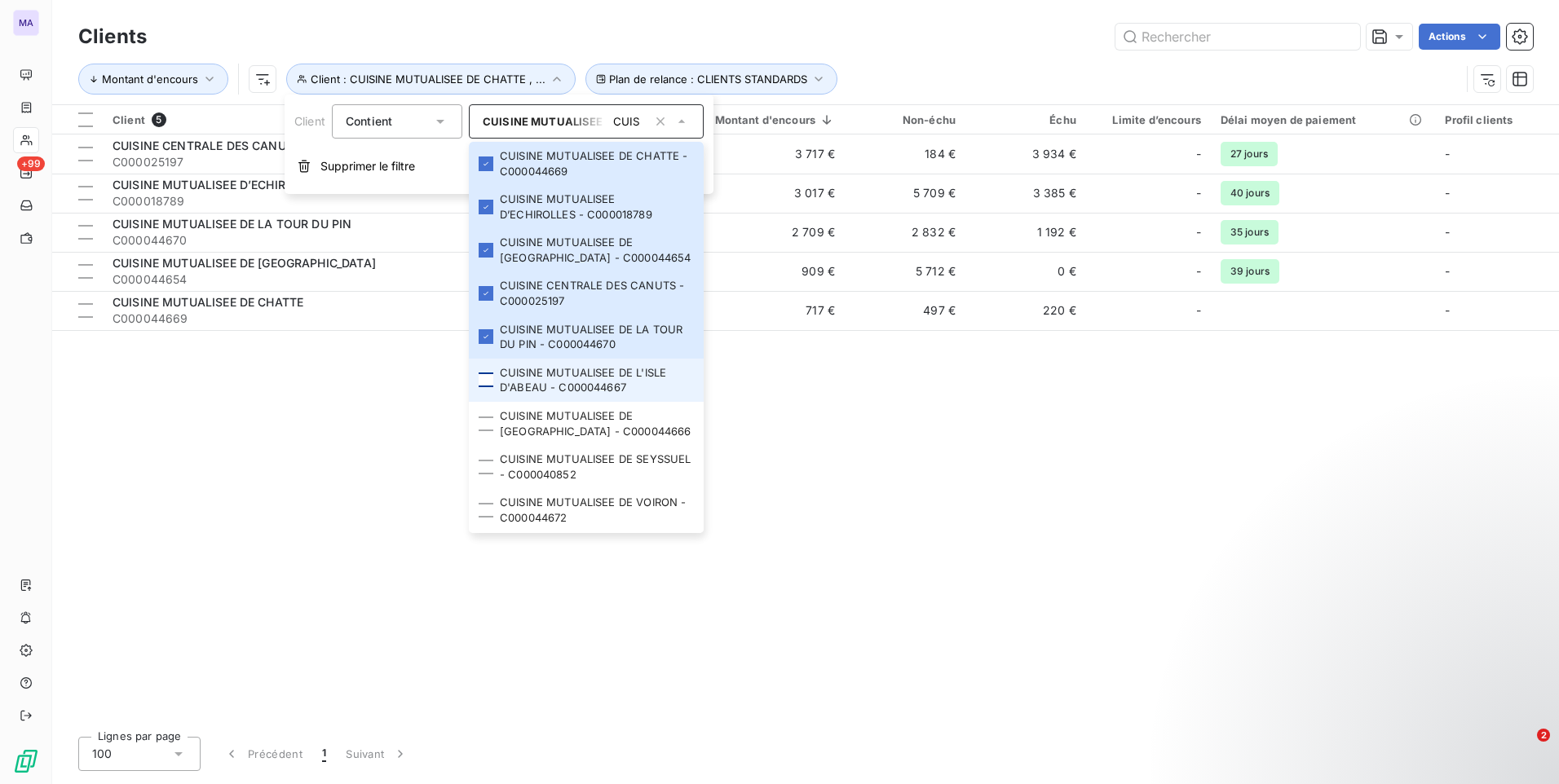
click at [491, 382] on div at bounding box center [486, 380] width 15 height 15
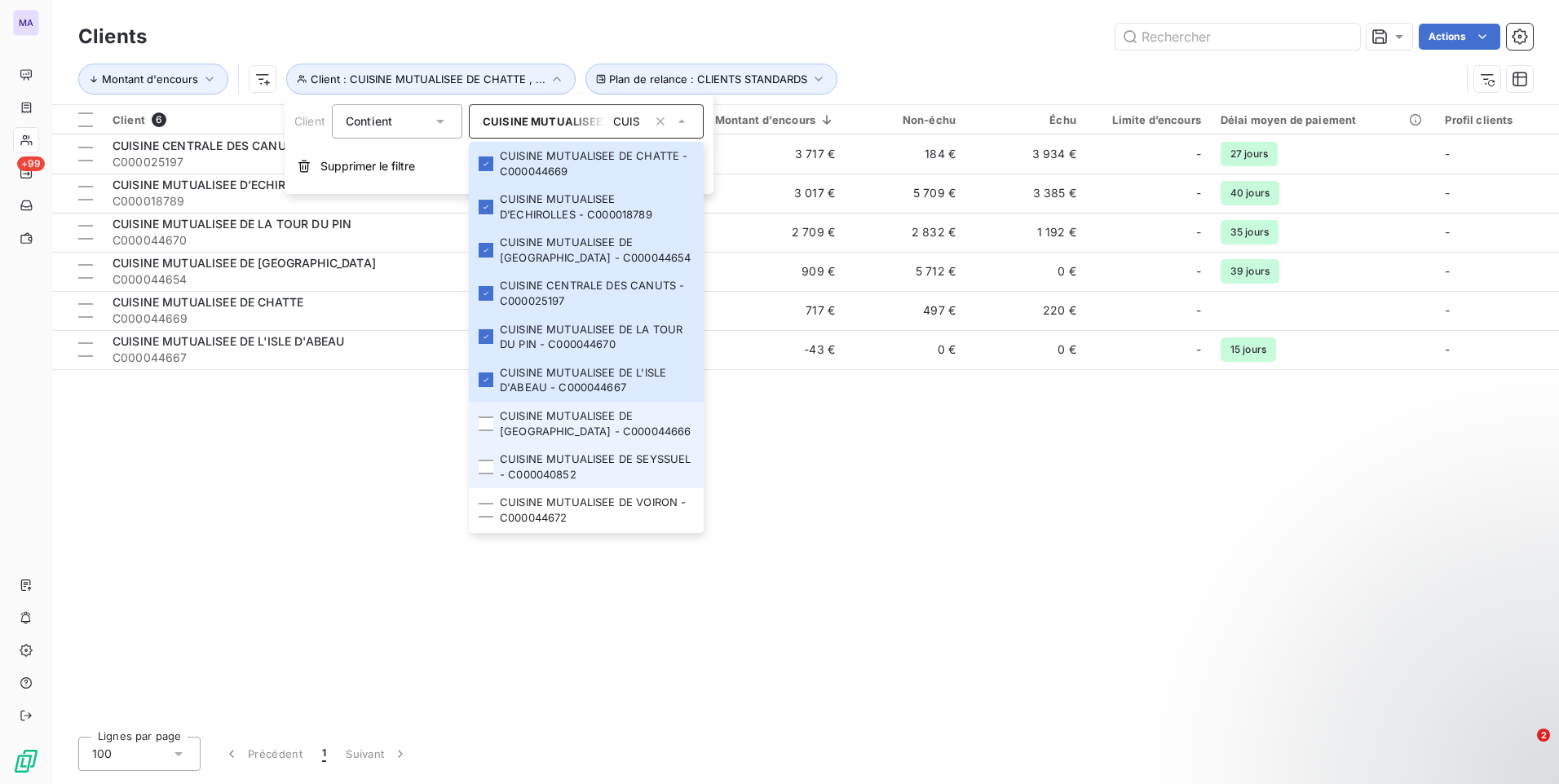
drag, startPoint x: 489, startPoint y: 424, endPoint x: 484, endPoint y: 451, distance: 27.5
click at [488, 426] on div at bounding box center [486, 424] width 15 height 15
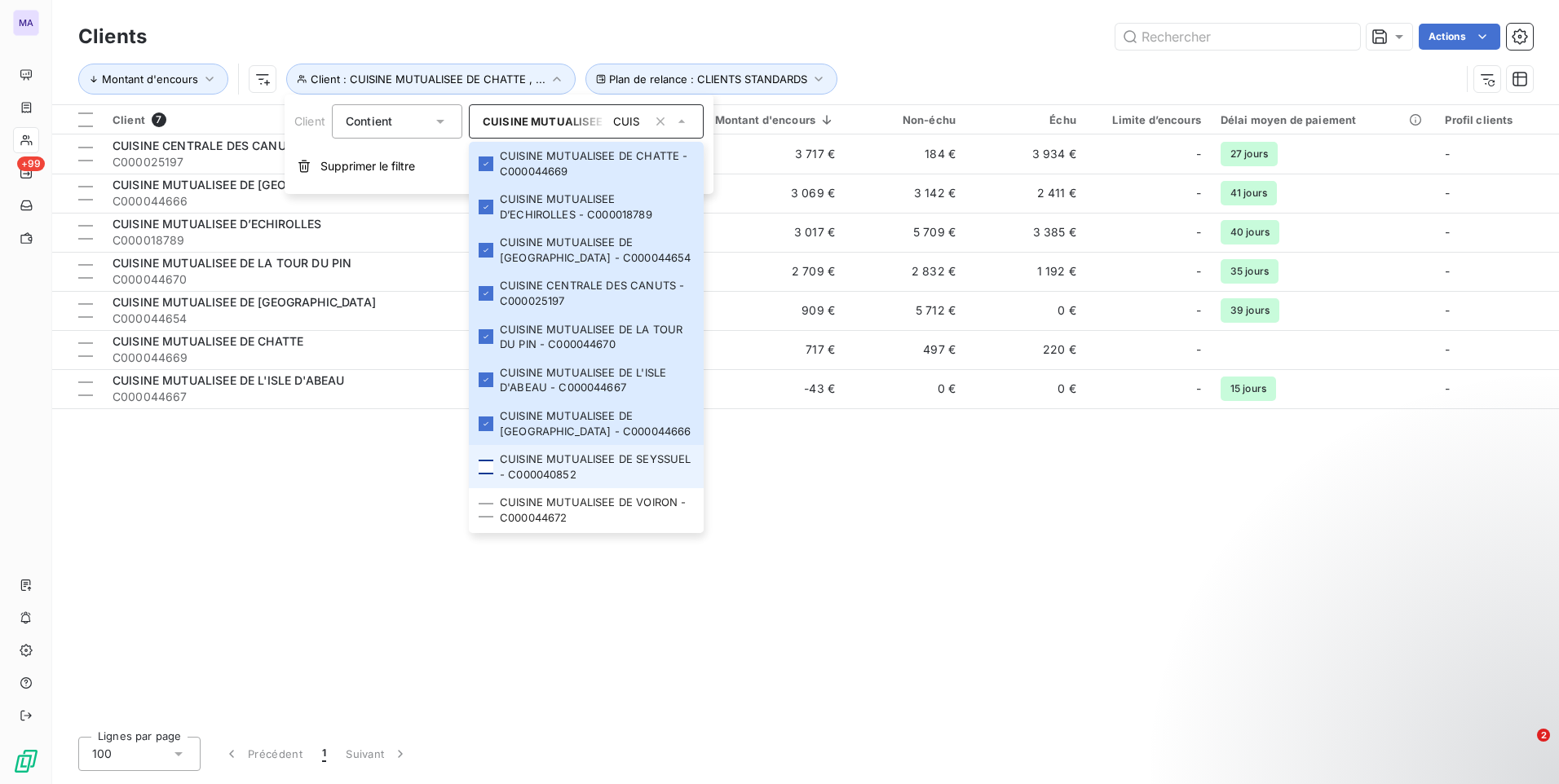
click at [488, 467] on div at bounding box center [486, 467] width 15 height 15
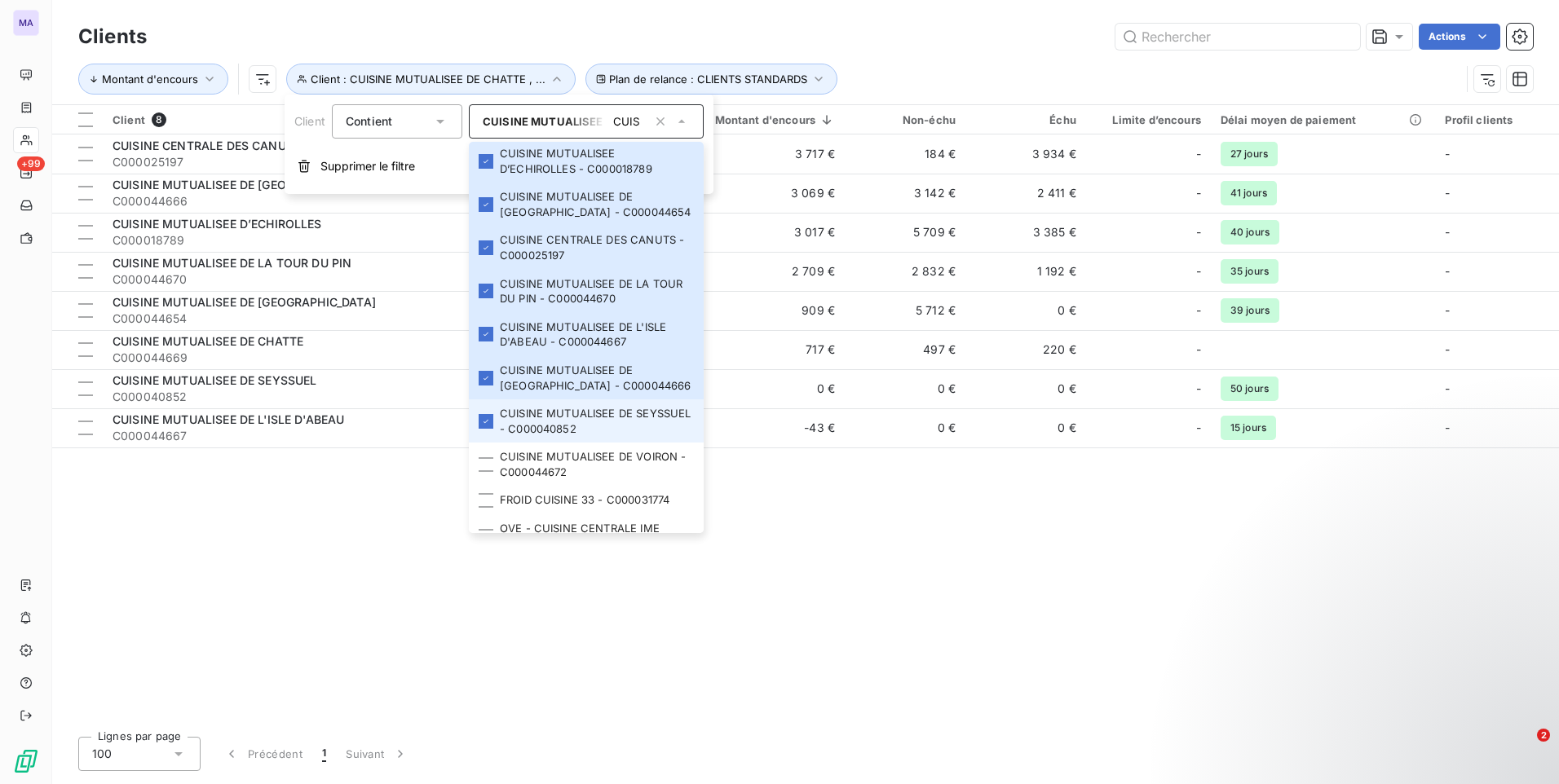
scroll to position [70, 0]
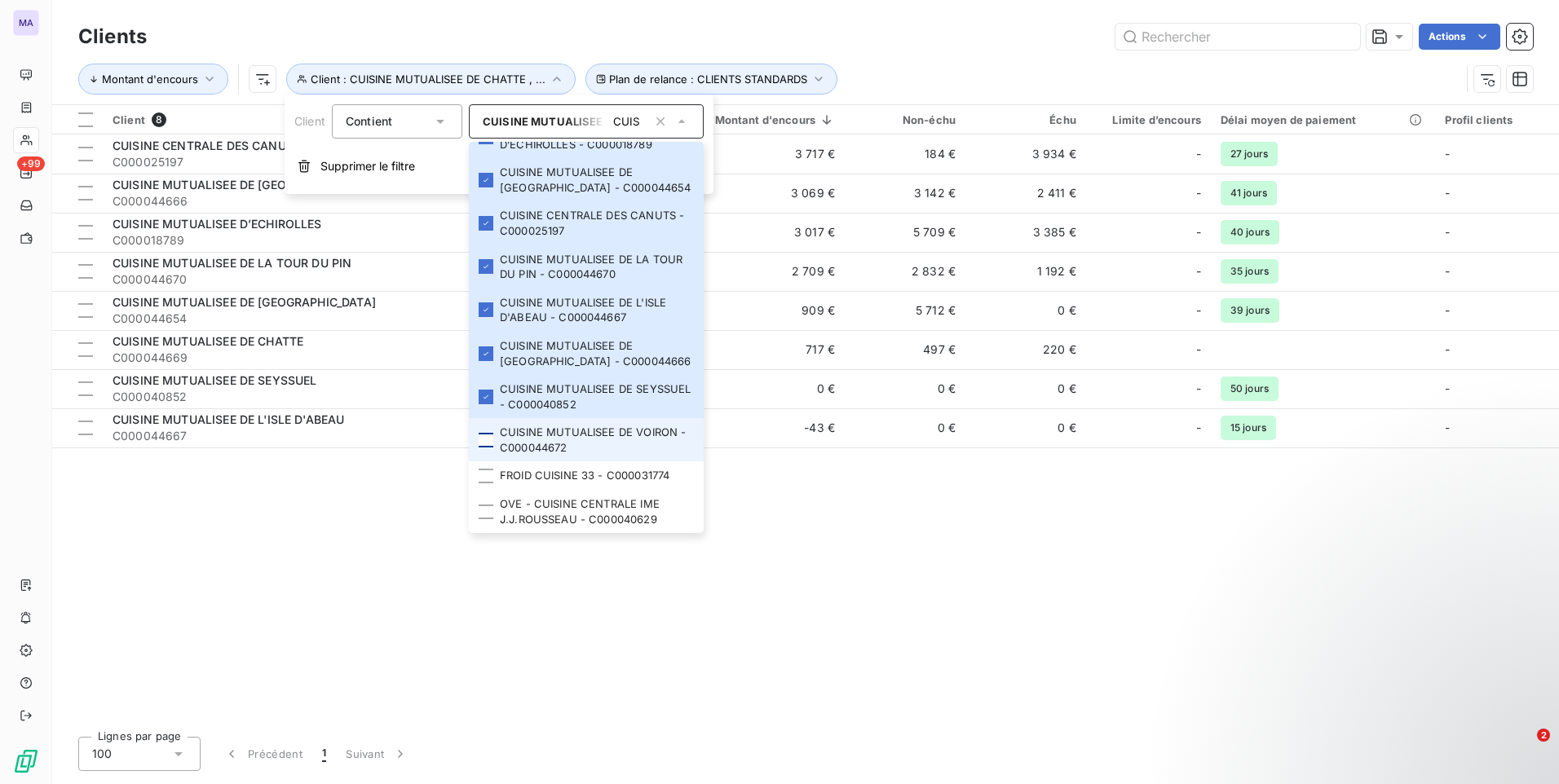
click at [490, 435] on div at bounding box center [486, 440] width 15 height 15
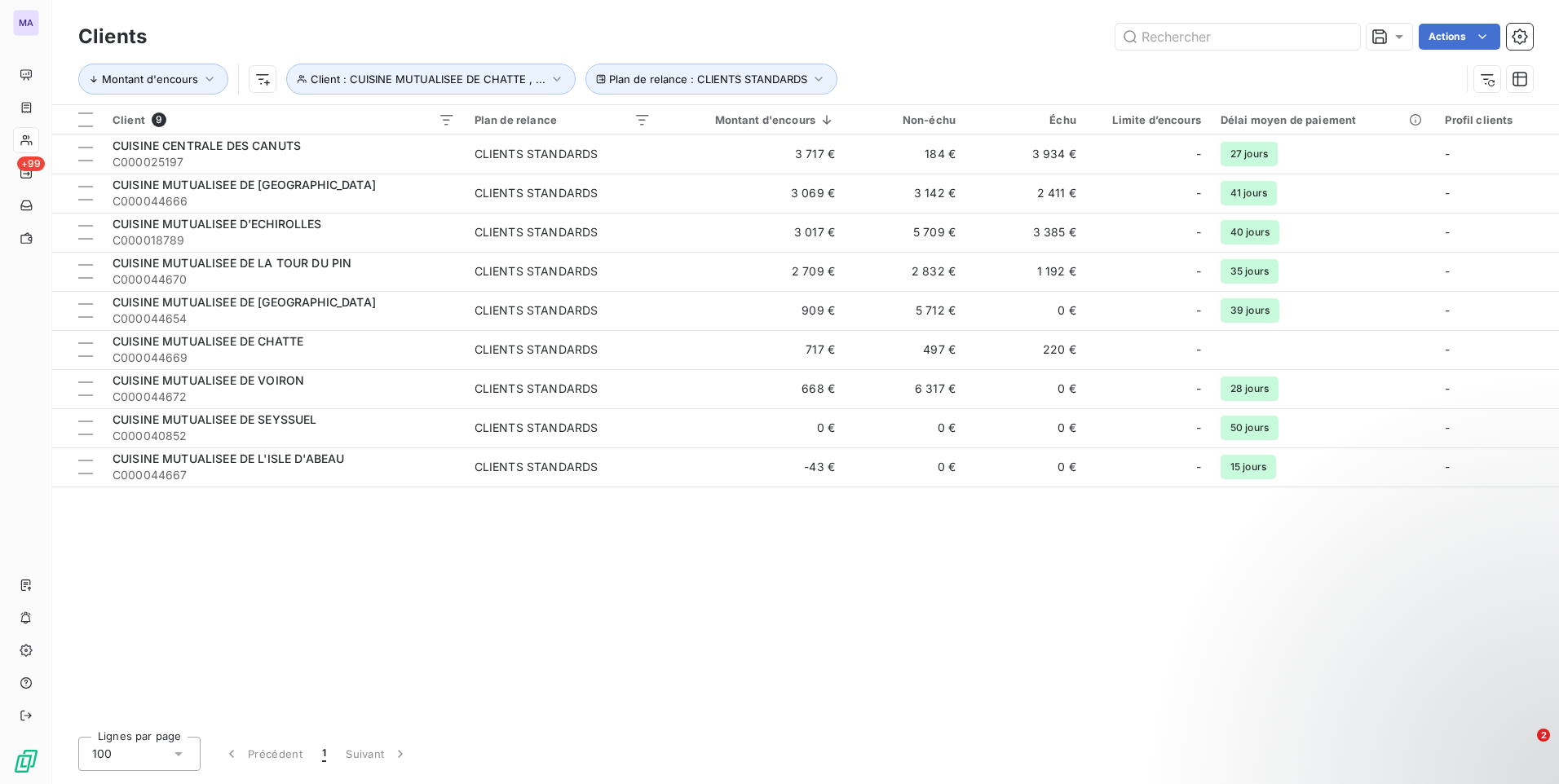
click at [939, 59] on div "Montant d'encours Client : CUISINE MUTUALISEE DE CHATTE , ... Plan de relance :…" at bounding box center [805, 78] width 1454 height 50
click at [78, 120] on th at bounding box center [77, 120] width 50 height 30
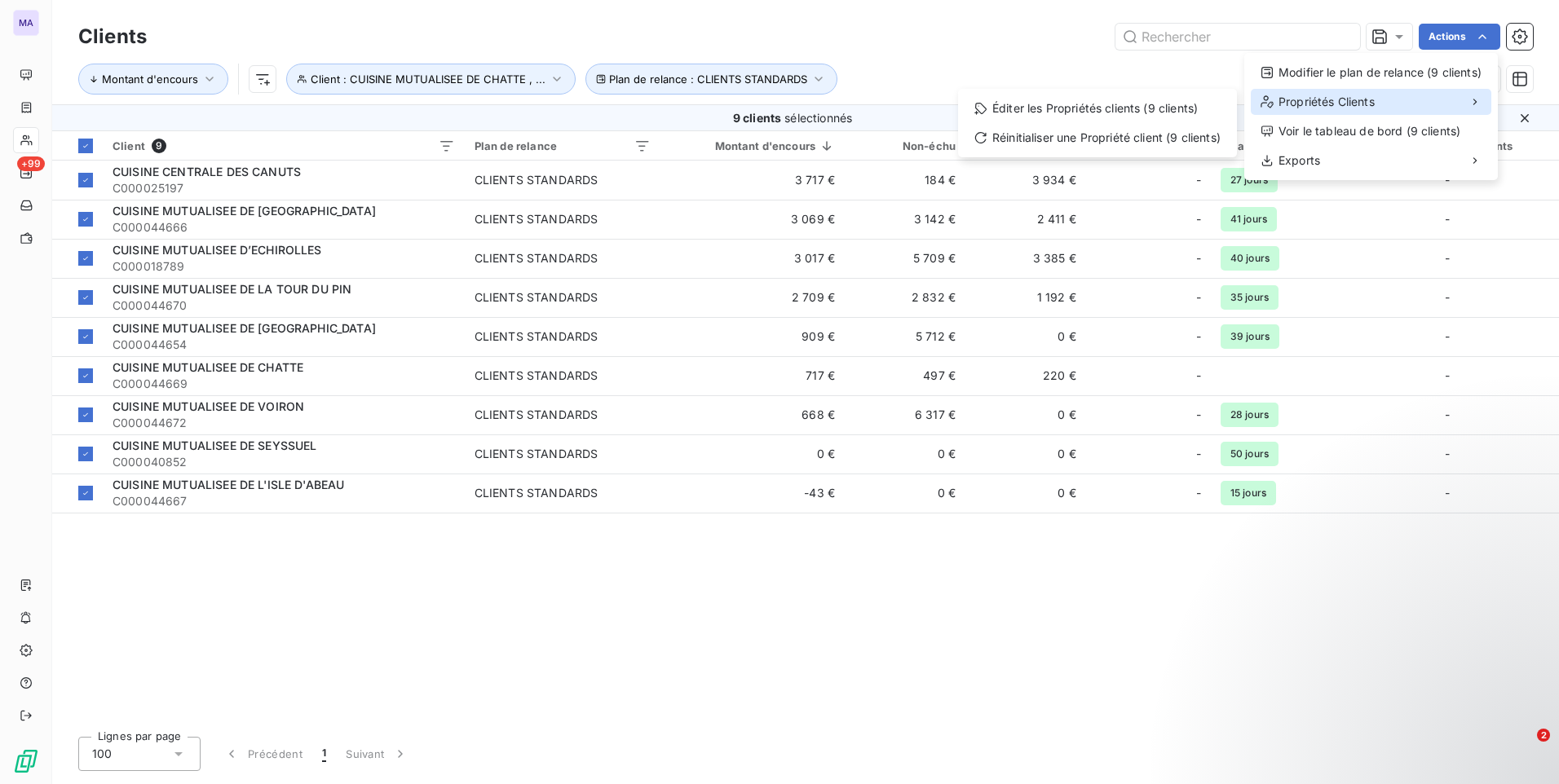
click at [1462, 100] on div "Propriétés Clients" at bounding box center [1371, 102] width 240 height 26
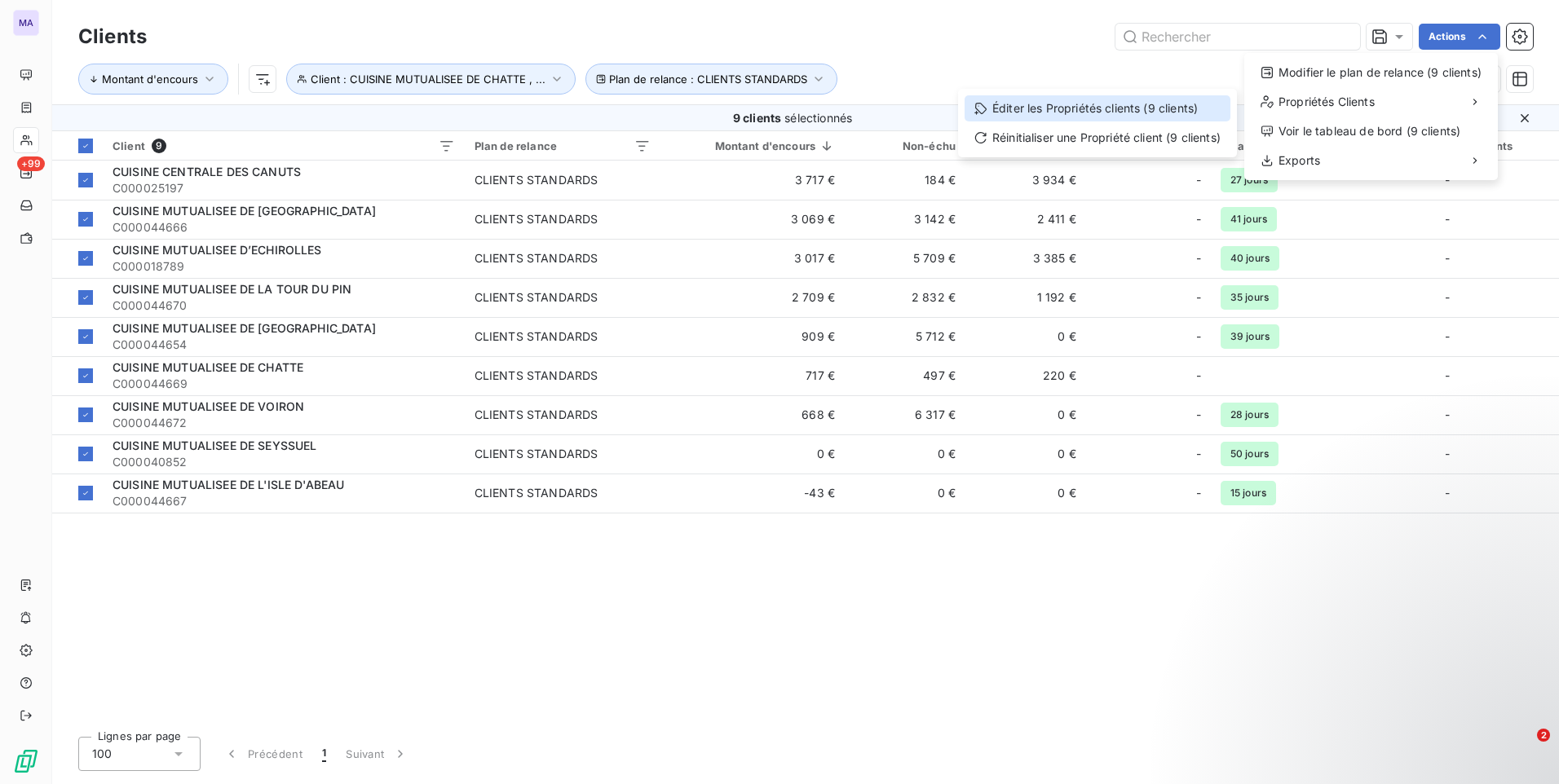
click at [1212, 102] on div "Éditer les Propriétés clients (9 clients)" at bounding box center [1097, 109] width 266 height 26
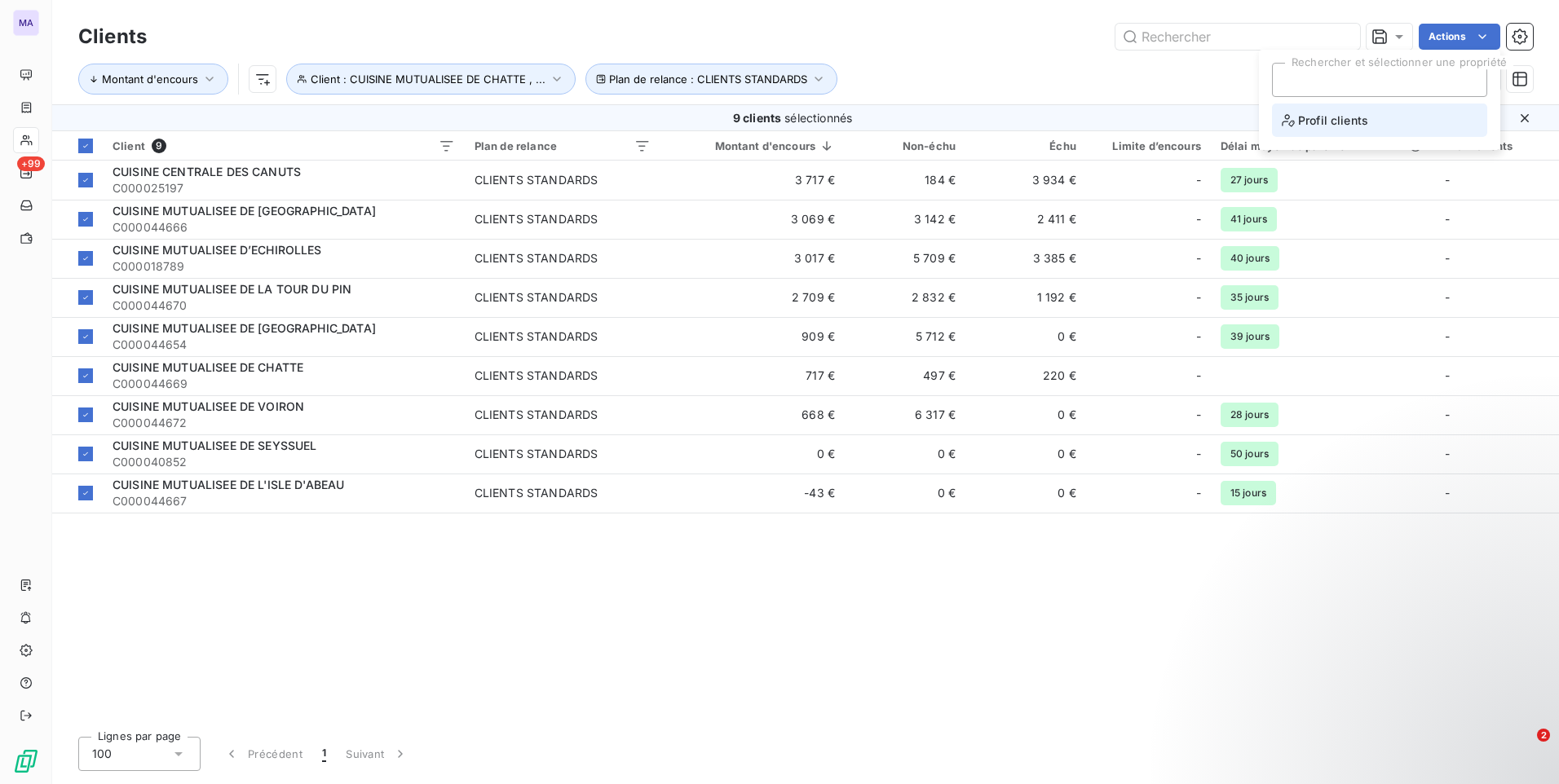
click at [1363, 110] on span "Profil clients" at bounding box center [1324, 120] width 87 height 21
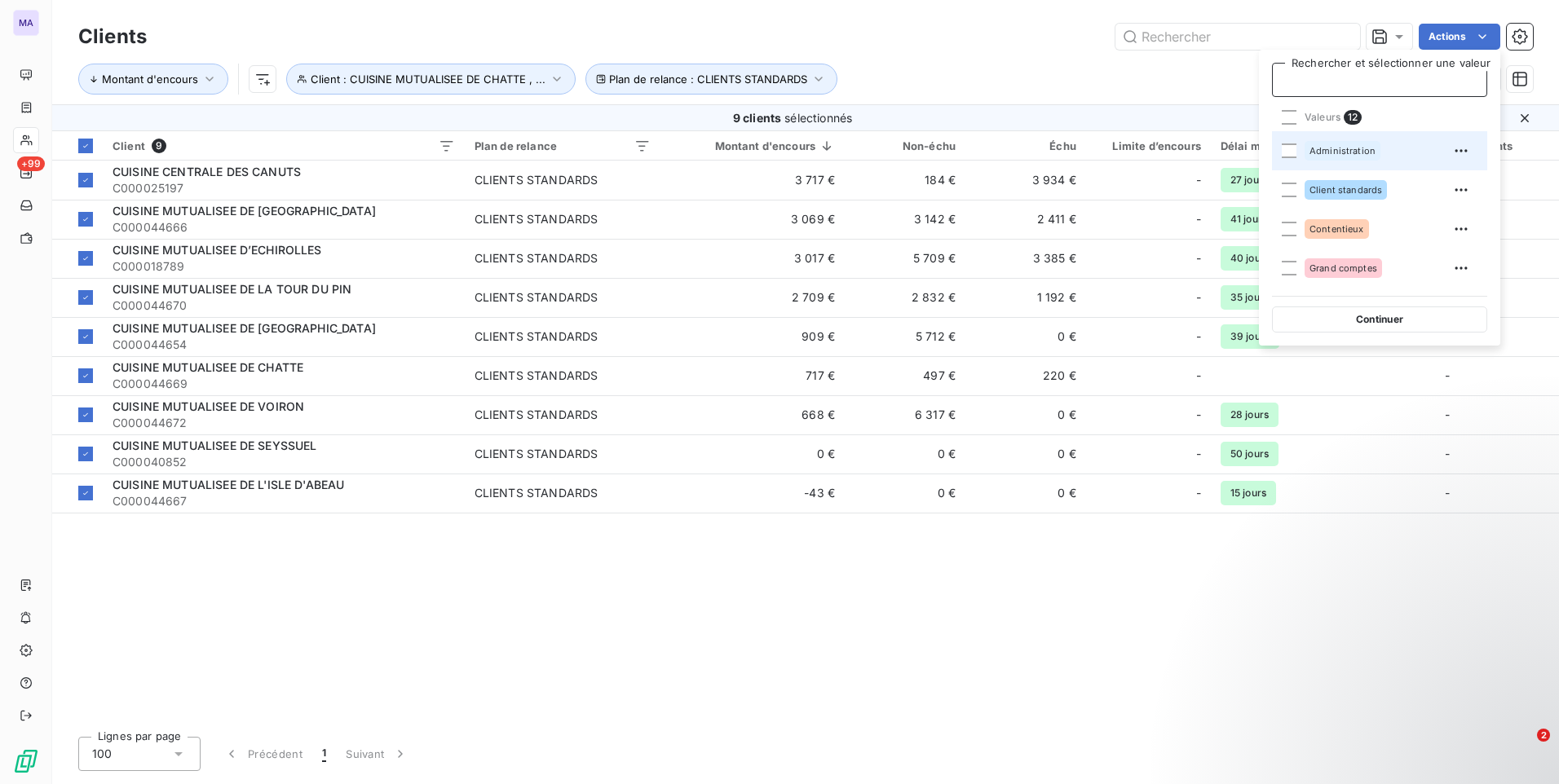
click at [1353, 159] on div "Administration" at bounding box center [1343, 151] width 76 height 20
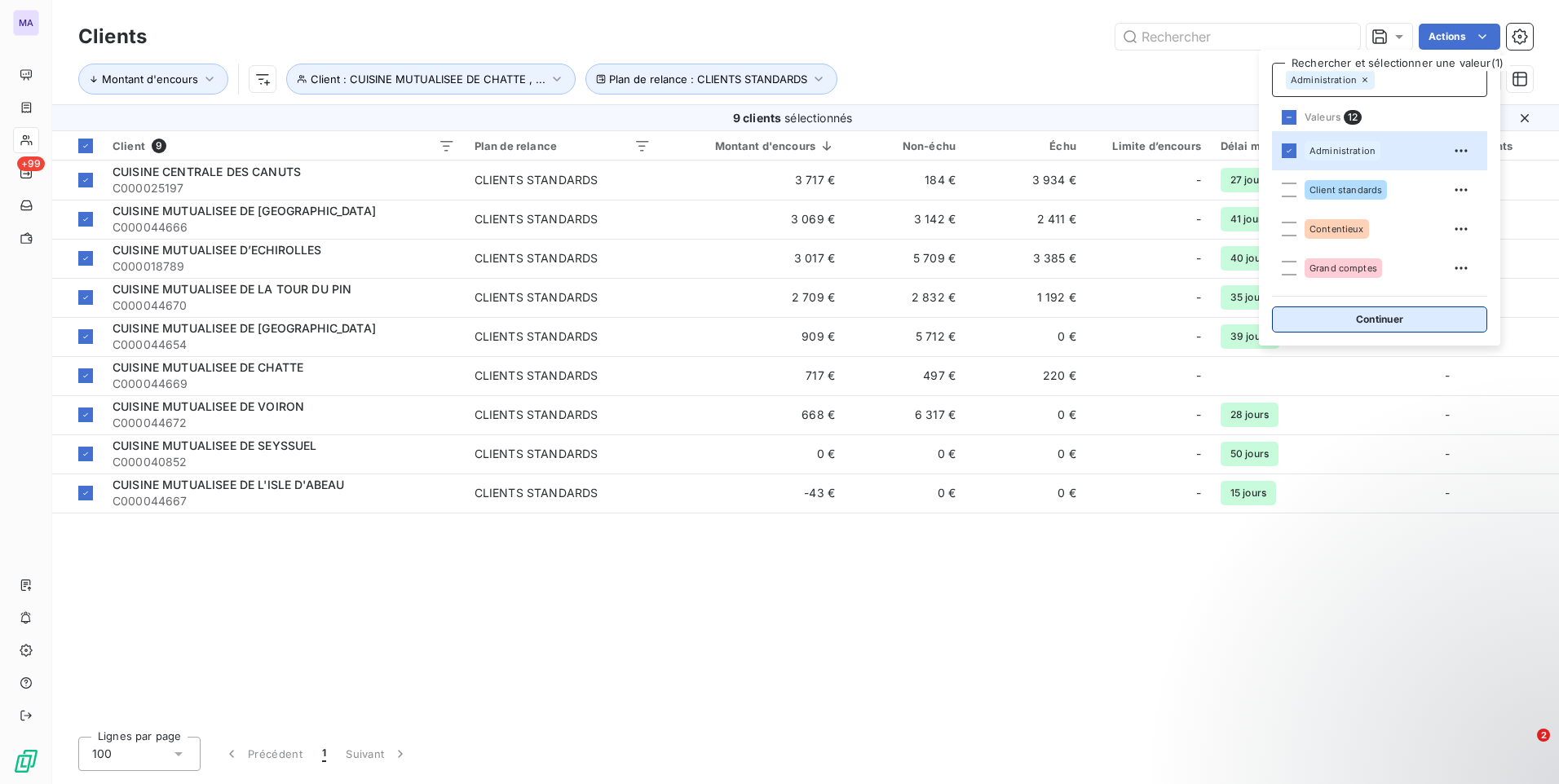
click at [1324, 319] on button "Continuer" at bounding box center [1379, 319] width 216 height 26
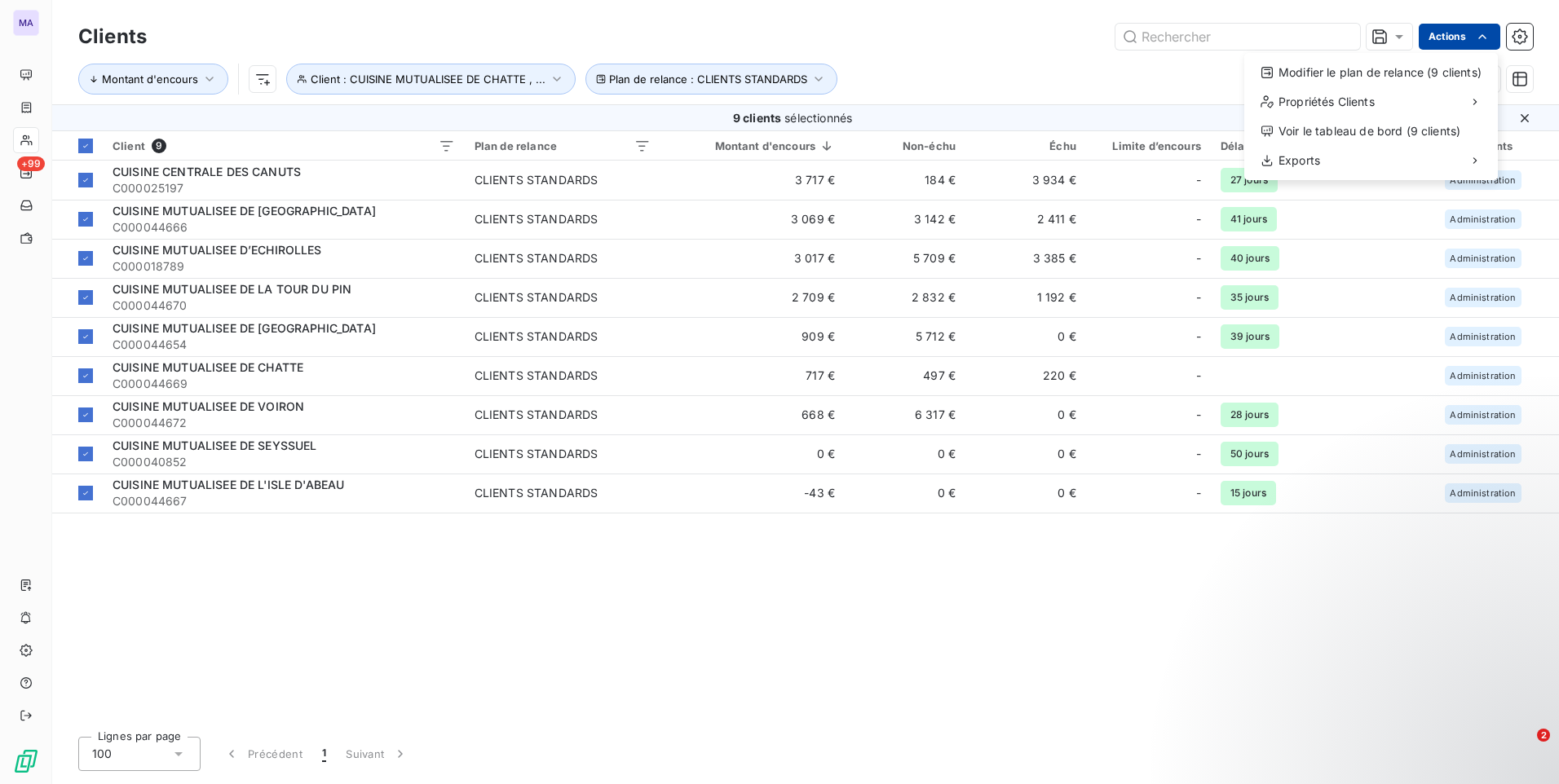
click at [1455, 40] on html "MA +99 Clients Actions Modifier le plan de relance (9 clients) Propriétés Clien…" at bounding box center [780, 392] width 1559 height 784
click at [1435, 81] on div "Modifier le plan de relance (9 clients)" at bounding box center [1371, 73] width 240 height 26
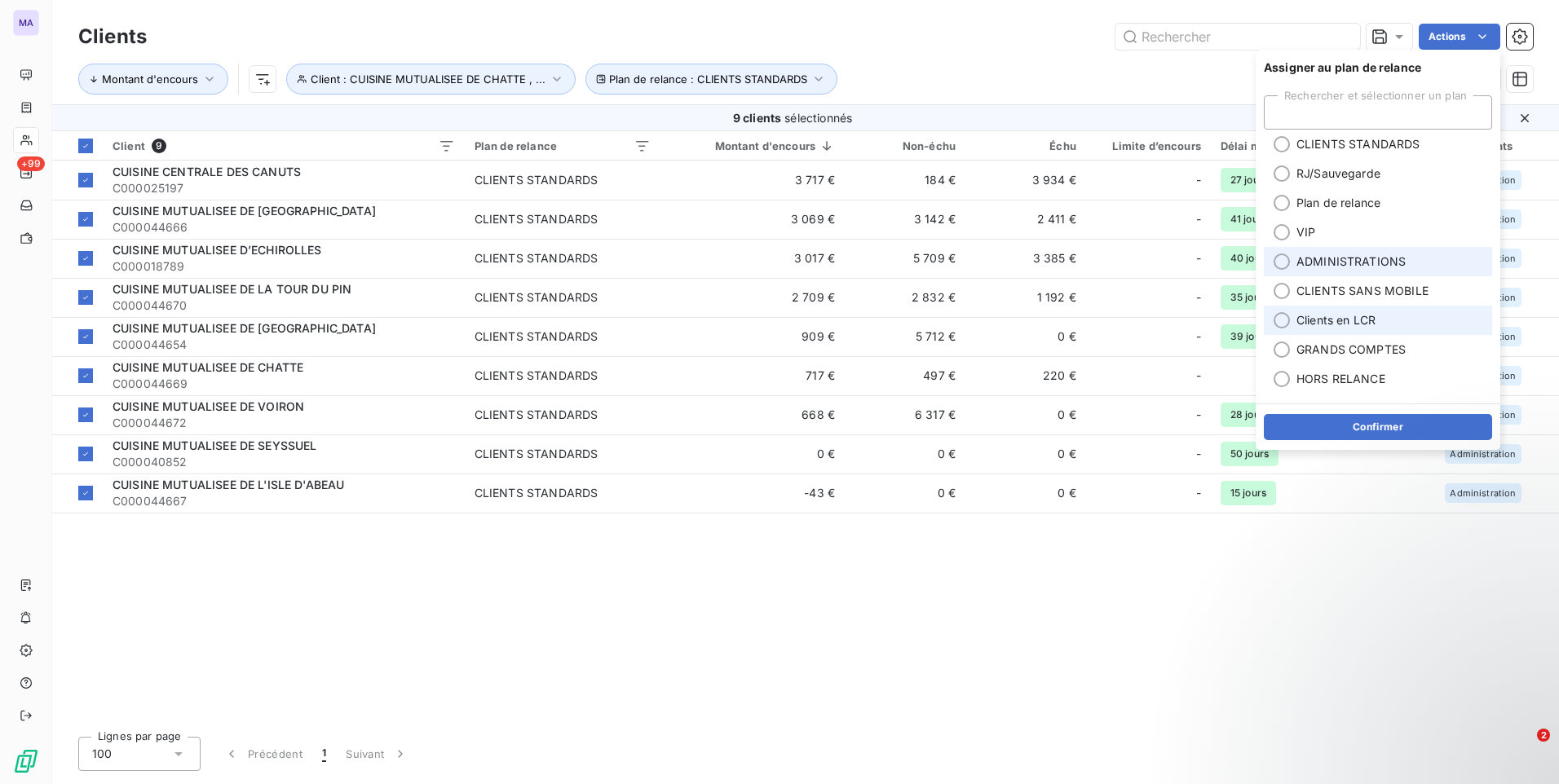
drag, startPoint x: 1289, startPoint y: 261, endPoint x: 1291, endPoint y: 310, distance: 49.0
click at [1287, 262] on div at bounding box center [1282, 262] width 17 height 17
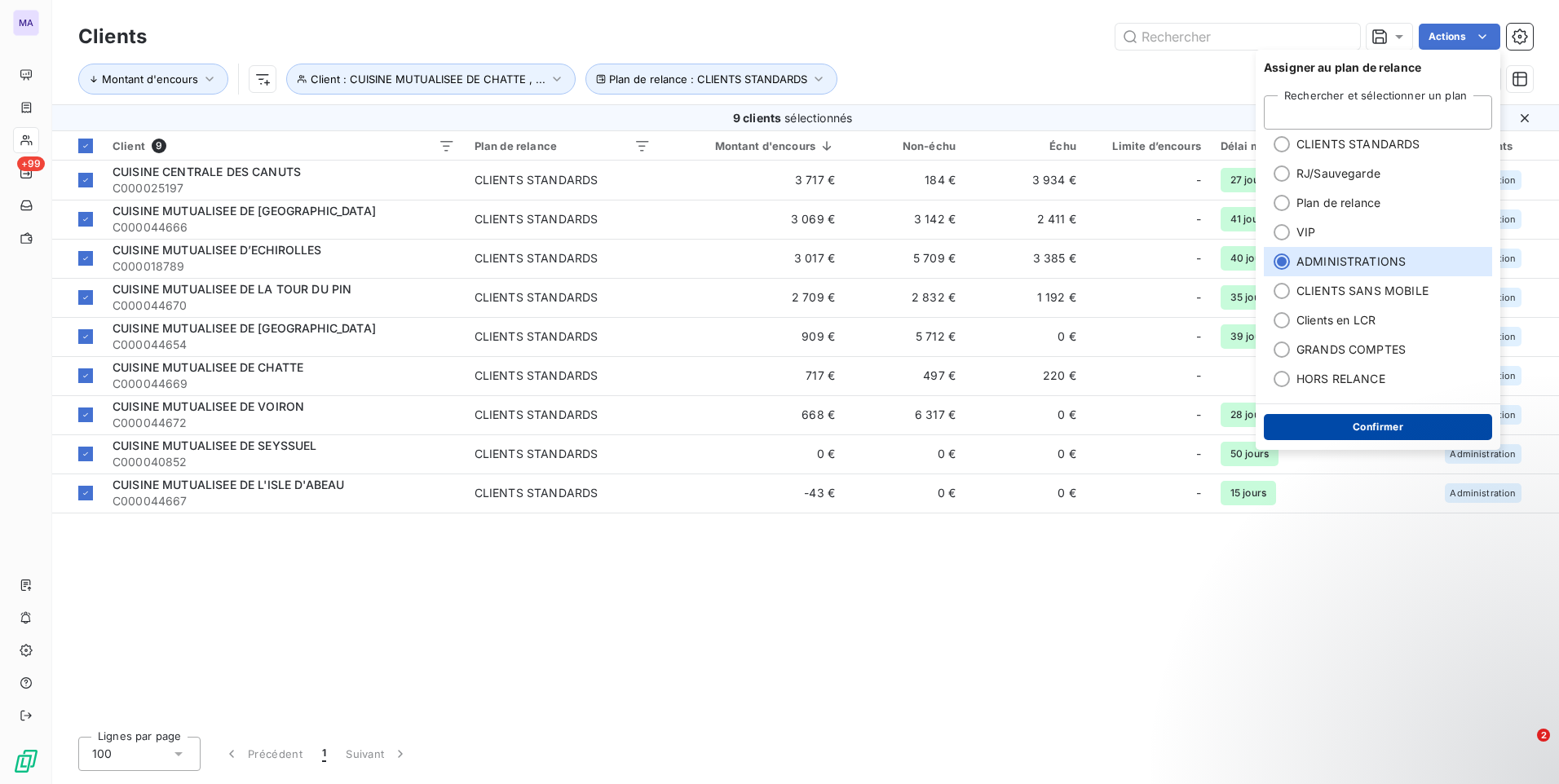
click at [1328, 427] on button "Confirmer" at bounding box center [1377, 427] width 228 height 26
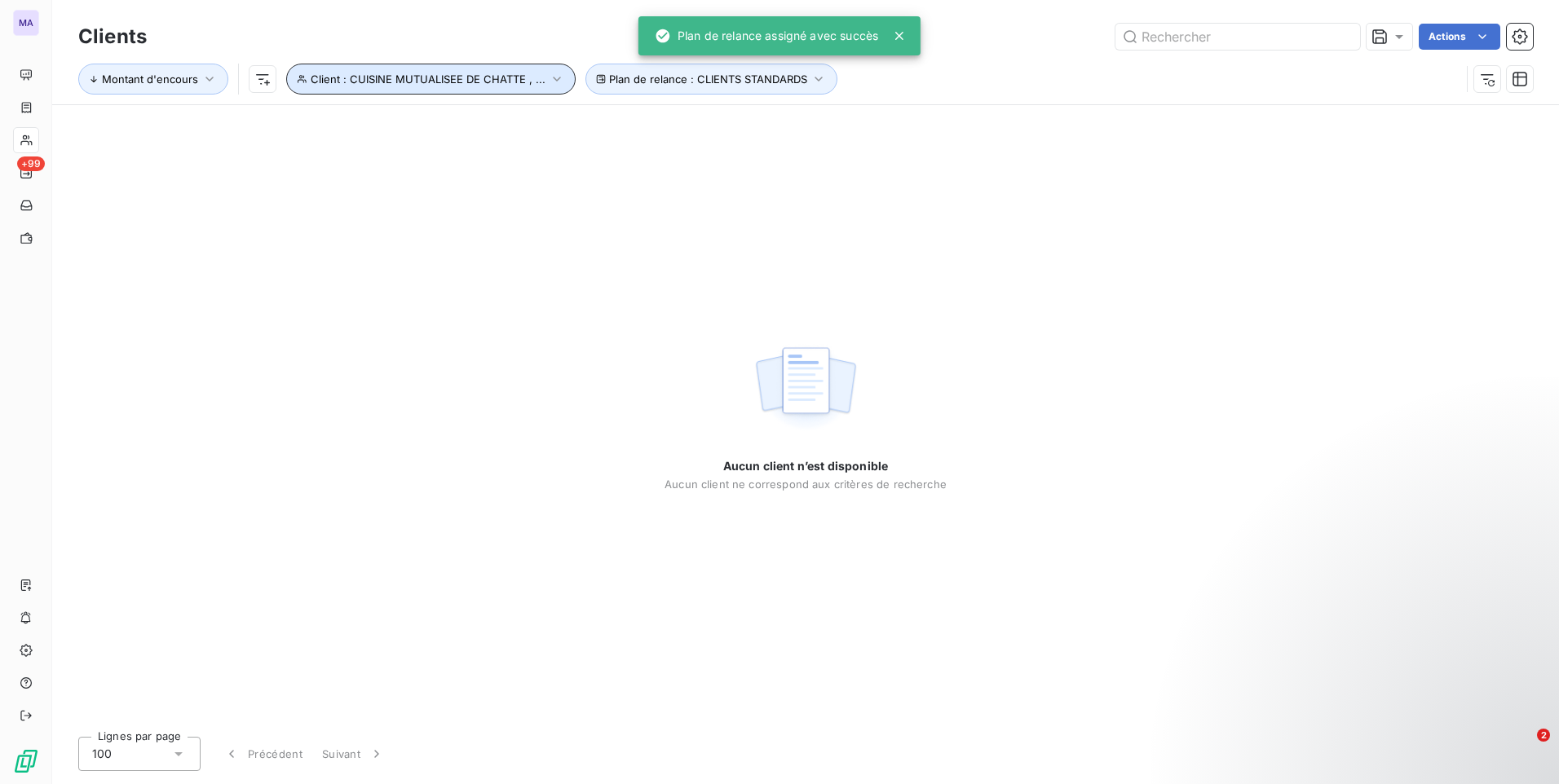
click at [504, 83] on span "Client : CUISINE MUTUALISEE DE CHATTE , ..." at bounding box center [428, 79] width 235 height 13
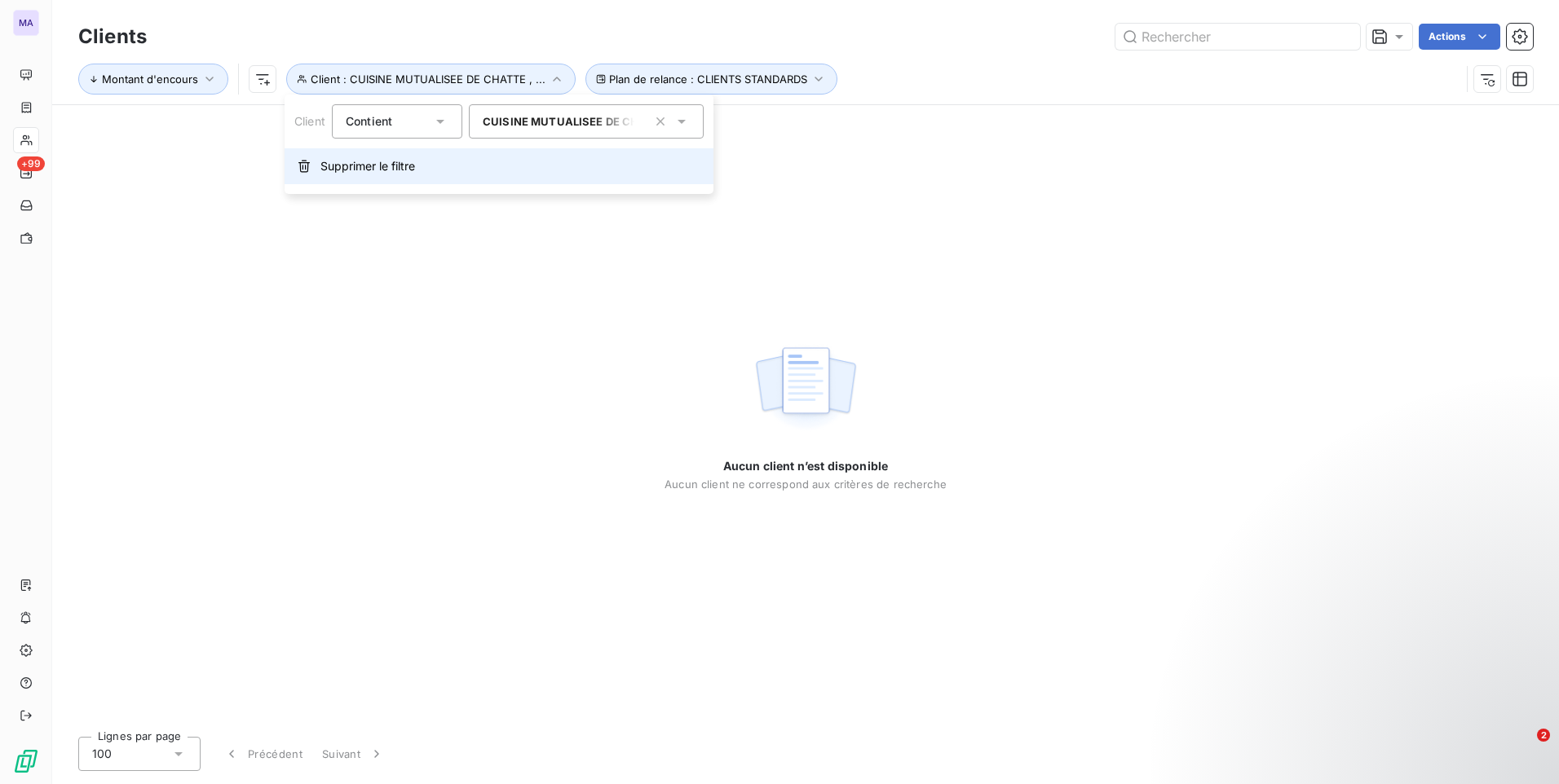
click at [374, 173] on span "Supprimer le filtre" at bounding box center [367, 167] width 95 height 17
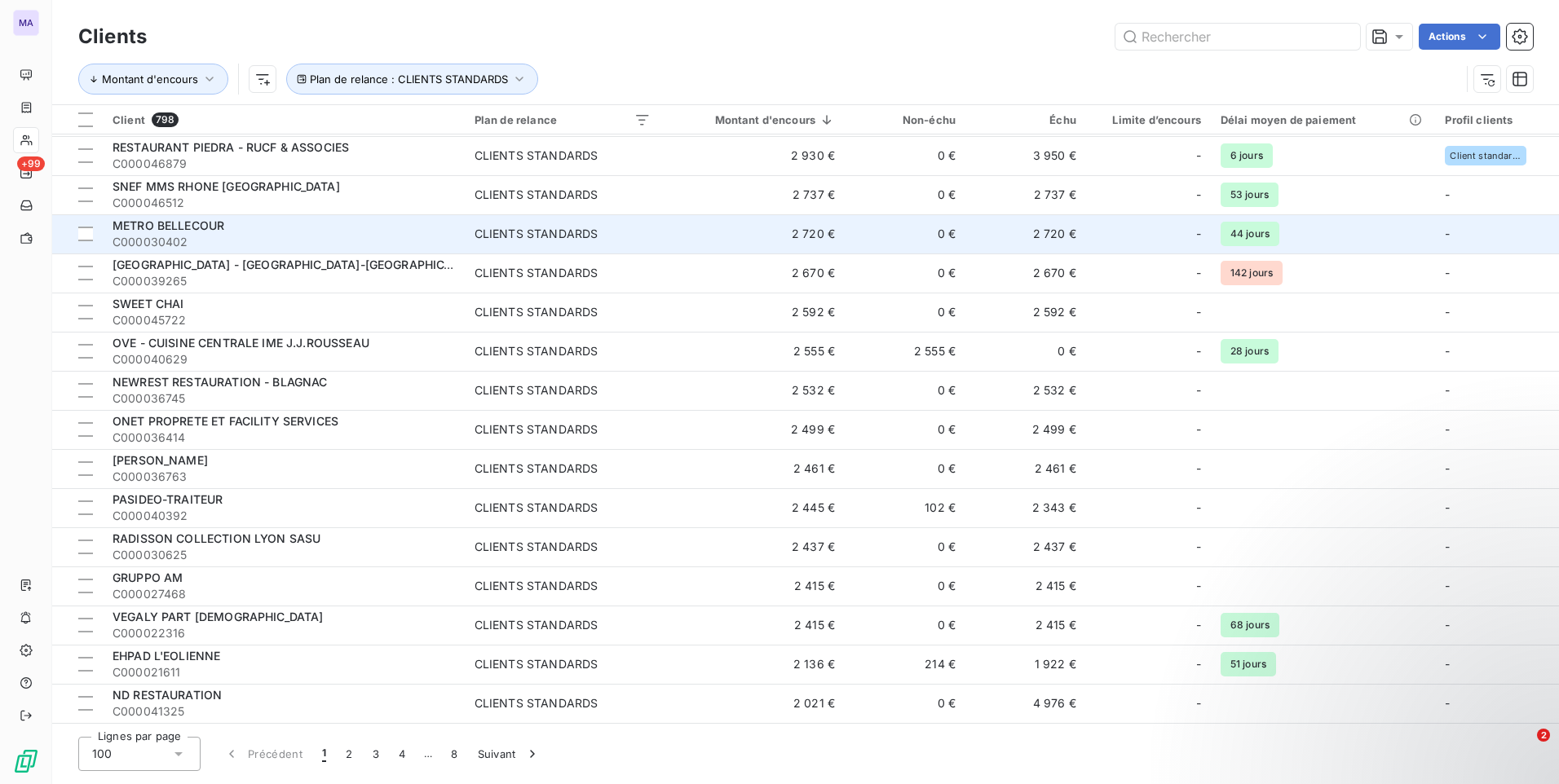
scroll to position [3178, 0]
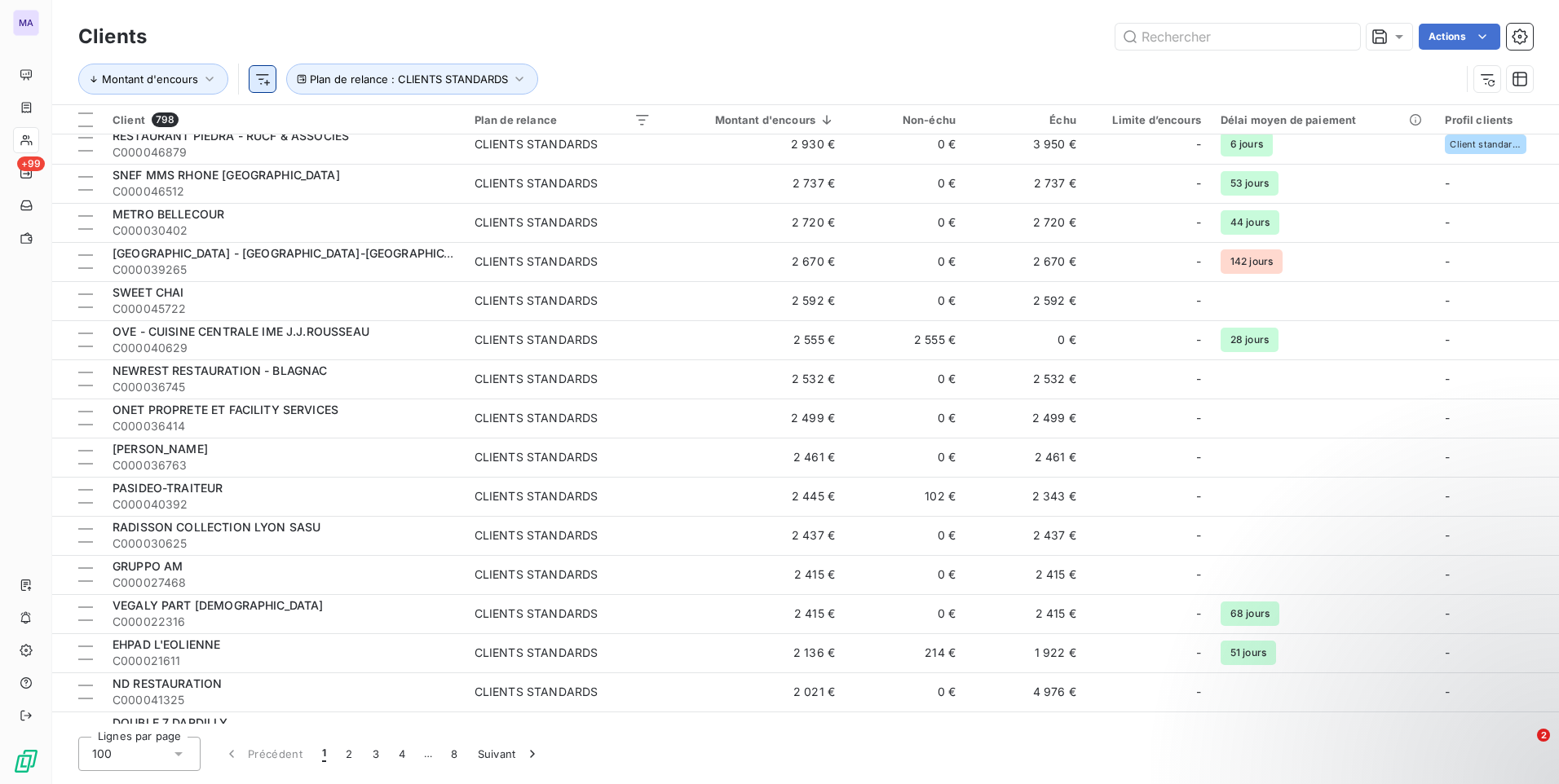
click at [261, 86] on html "MA +99 Clients Actions Montant d'encours Plan de relance : CLIENTS STANDARDS Cl…" at bounding box center [780, 392] width 1559 height 784
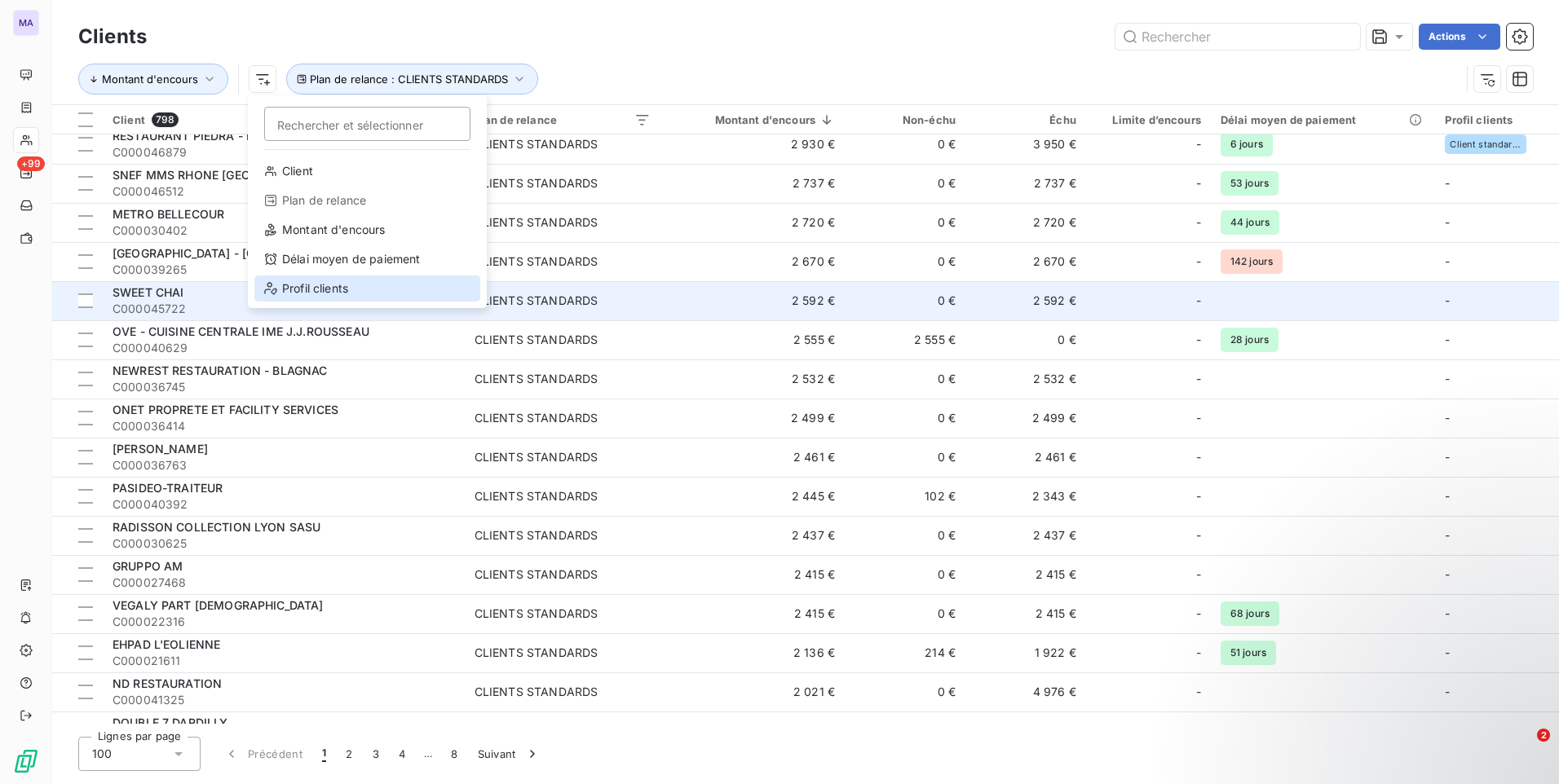
click at [378, 285] on div "Profil clients" at bounding box center [367, 289] width 225 height 26
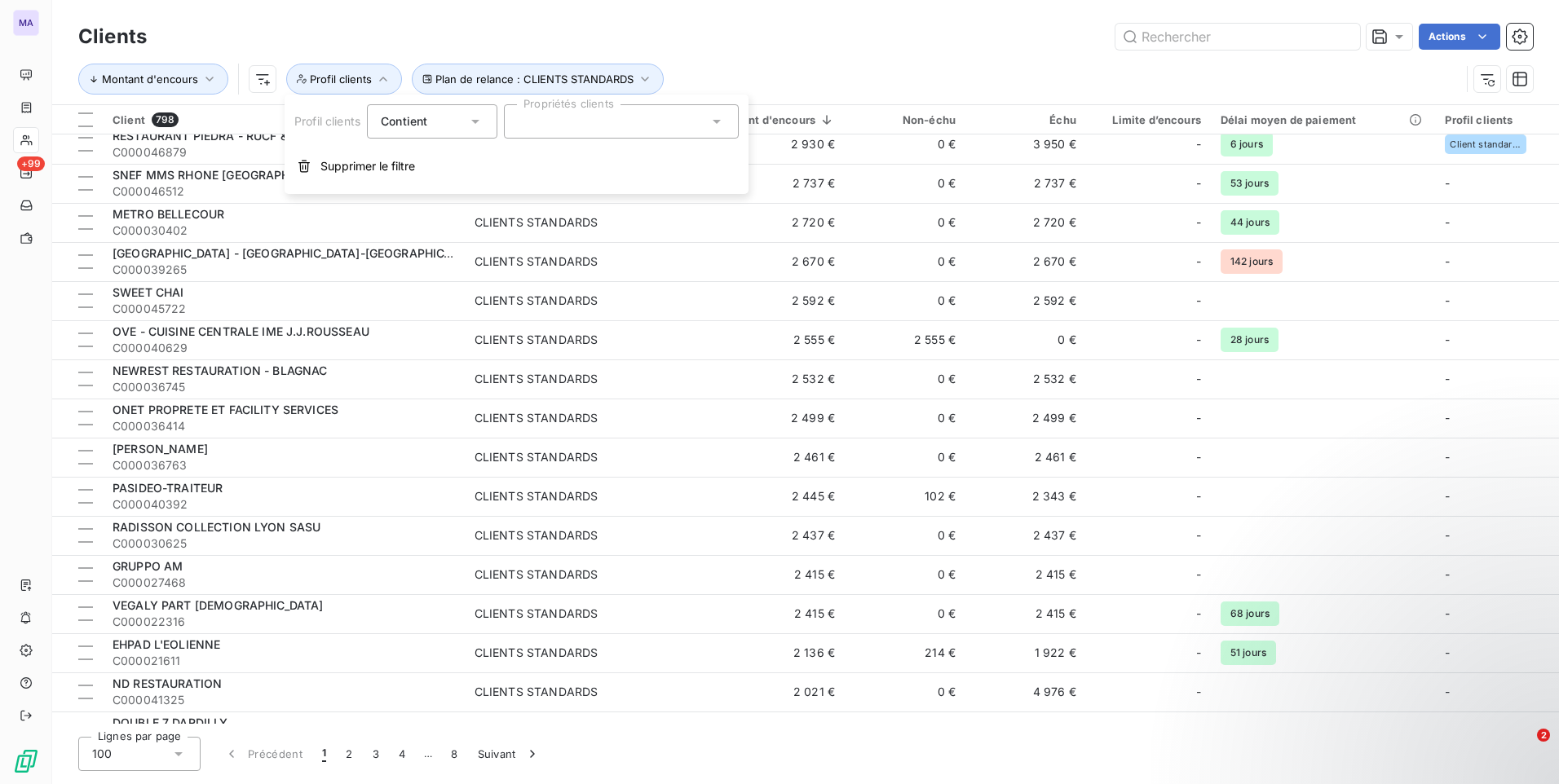
click at [467, 131] on div "Contient" at bounding box center [424, 121] width 87 height 23
click at [462, 187] on span "Ne contient pas" at bounding box center [443, 188] width 88 height 14
click at [560, 123] on div at bounding box center [621, 120] width 235 height 34
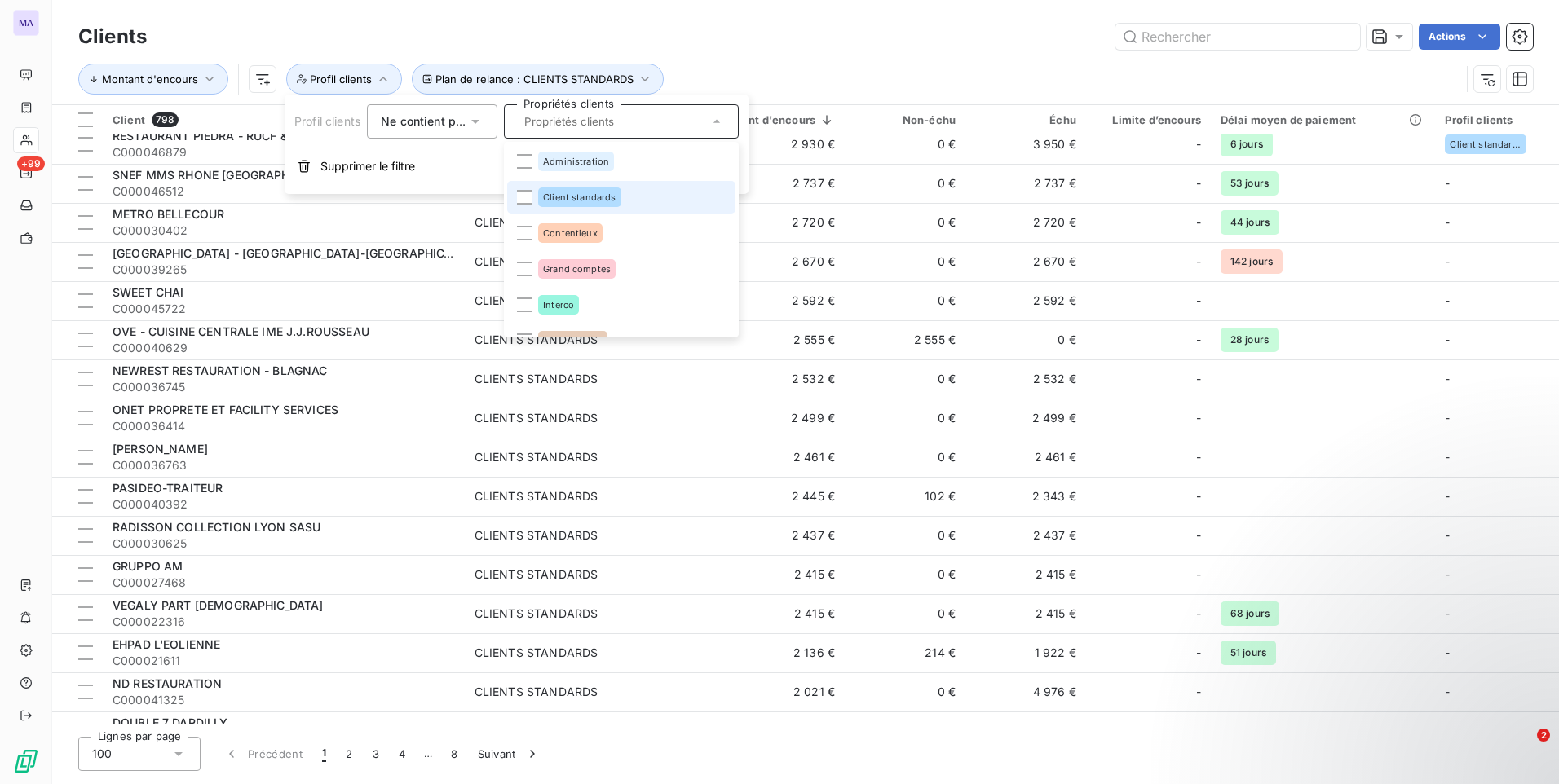
click at [577, 195] on span "Client standards" at bounding box center [580, 197] width 73 height 10
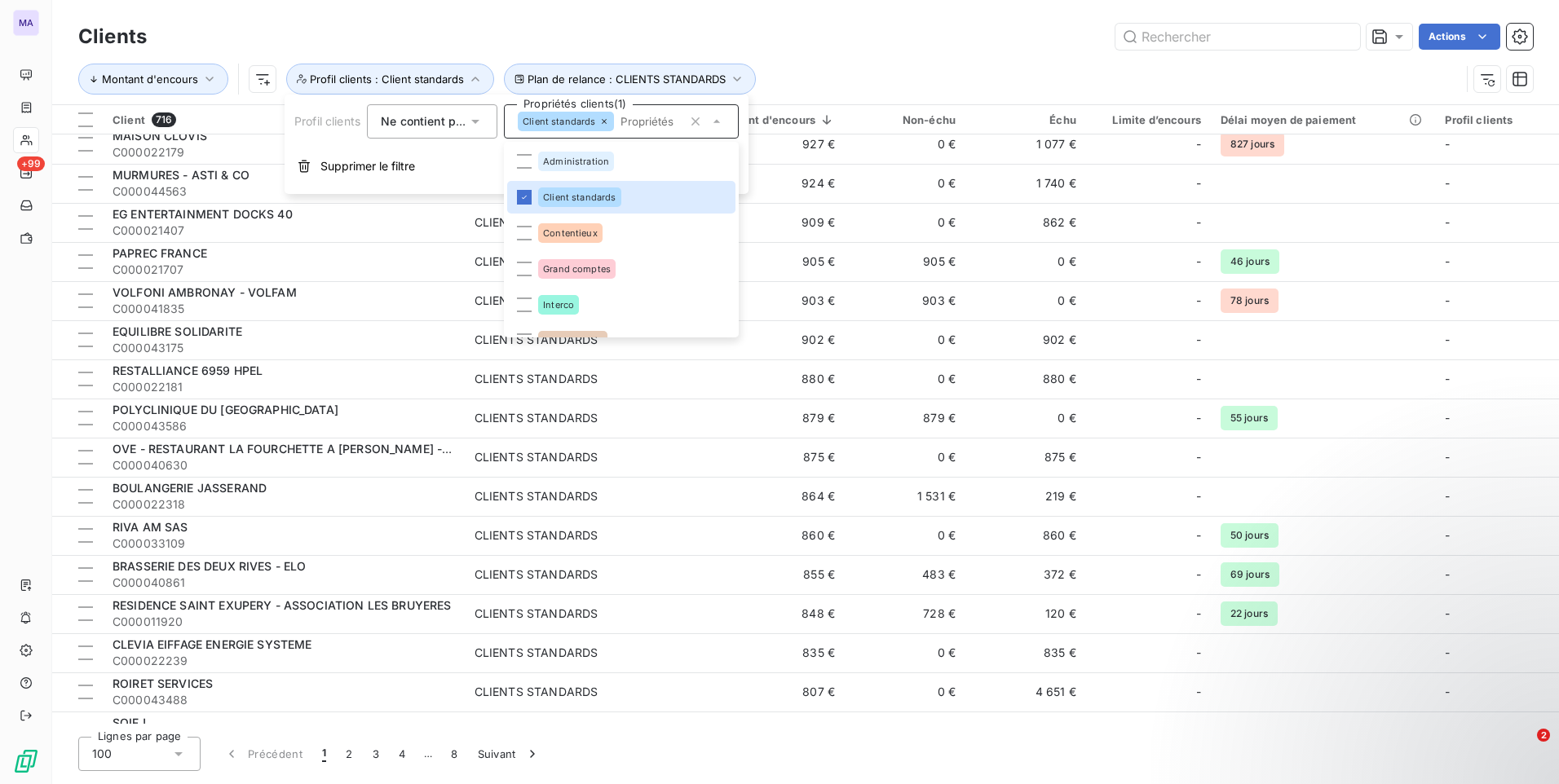
click at [917, 58] on div "Montant d'encours Plan de relance : CLIENTS STANDARDS Profil clients : Client s…" at bounding box center [805, 78] width 1454 height 50
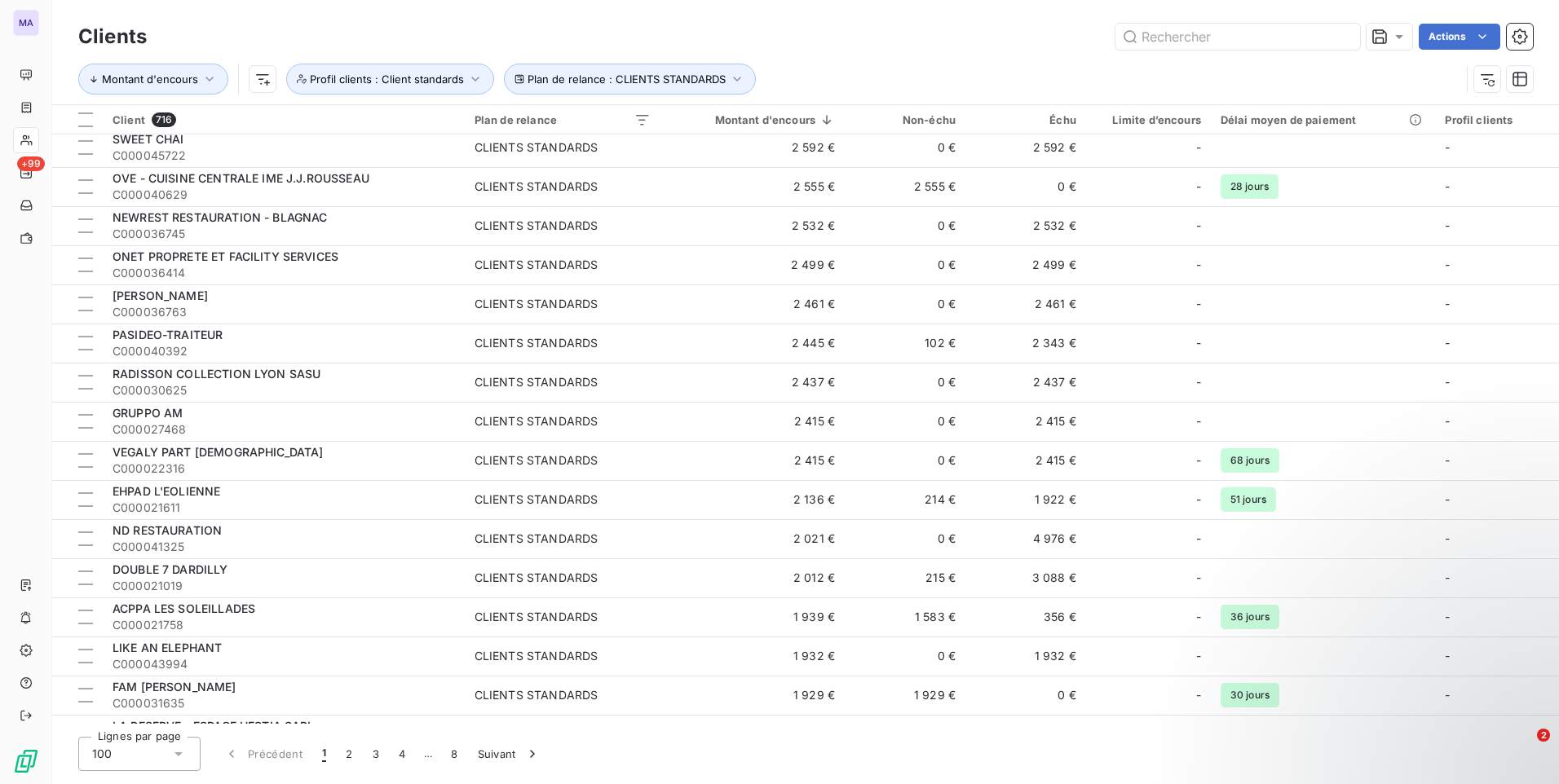
scroll to position [0, 0]
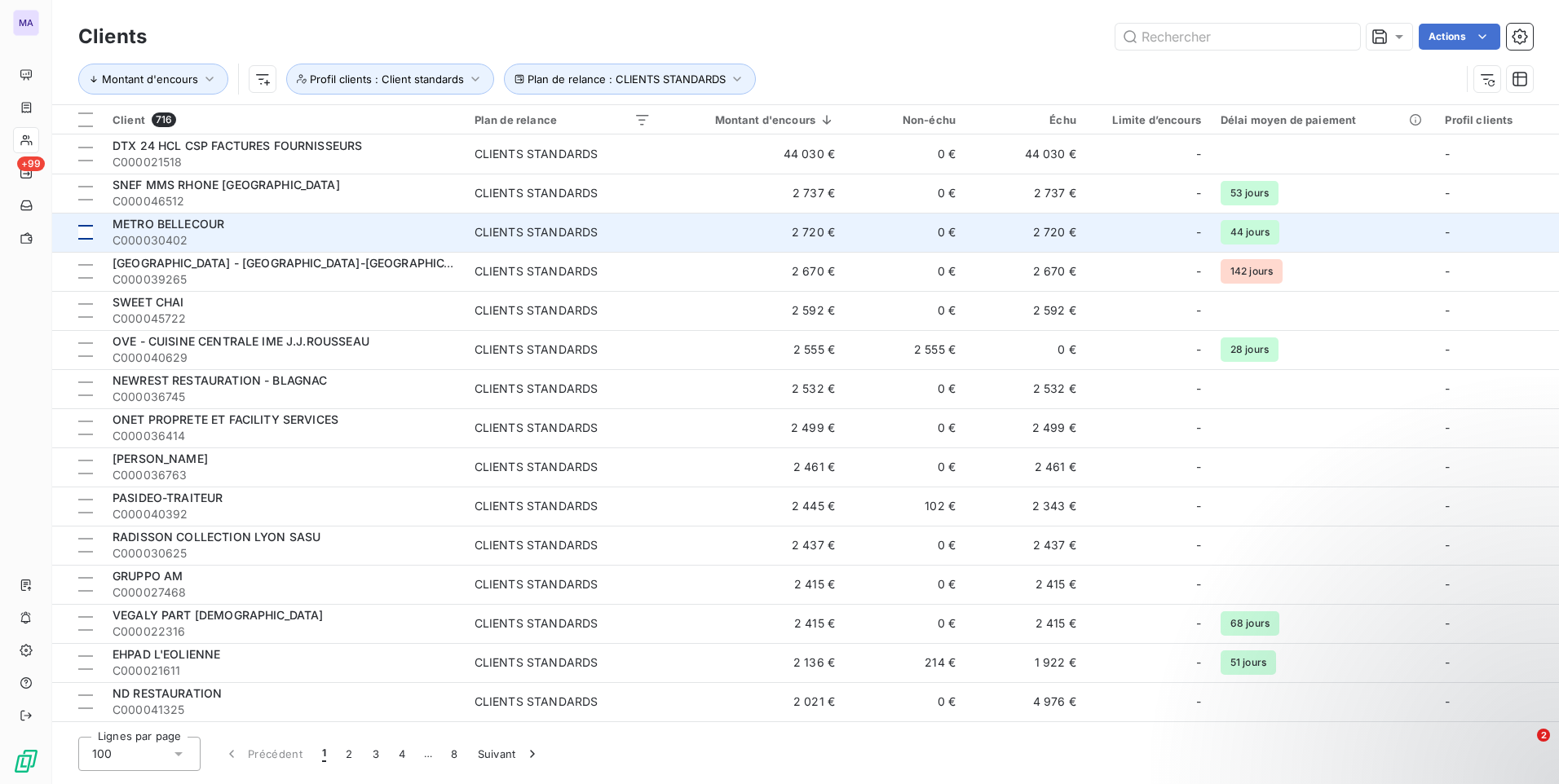
click at [87, 234] on div at bounding box center [86, 233] width 15 height 15
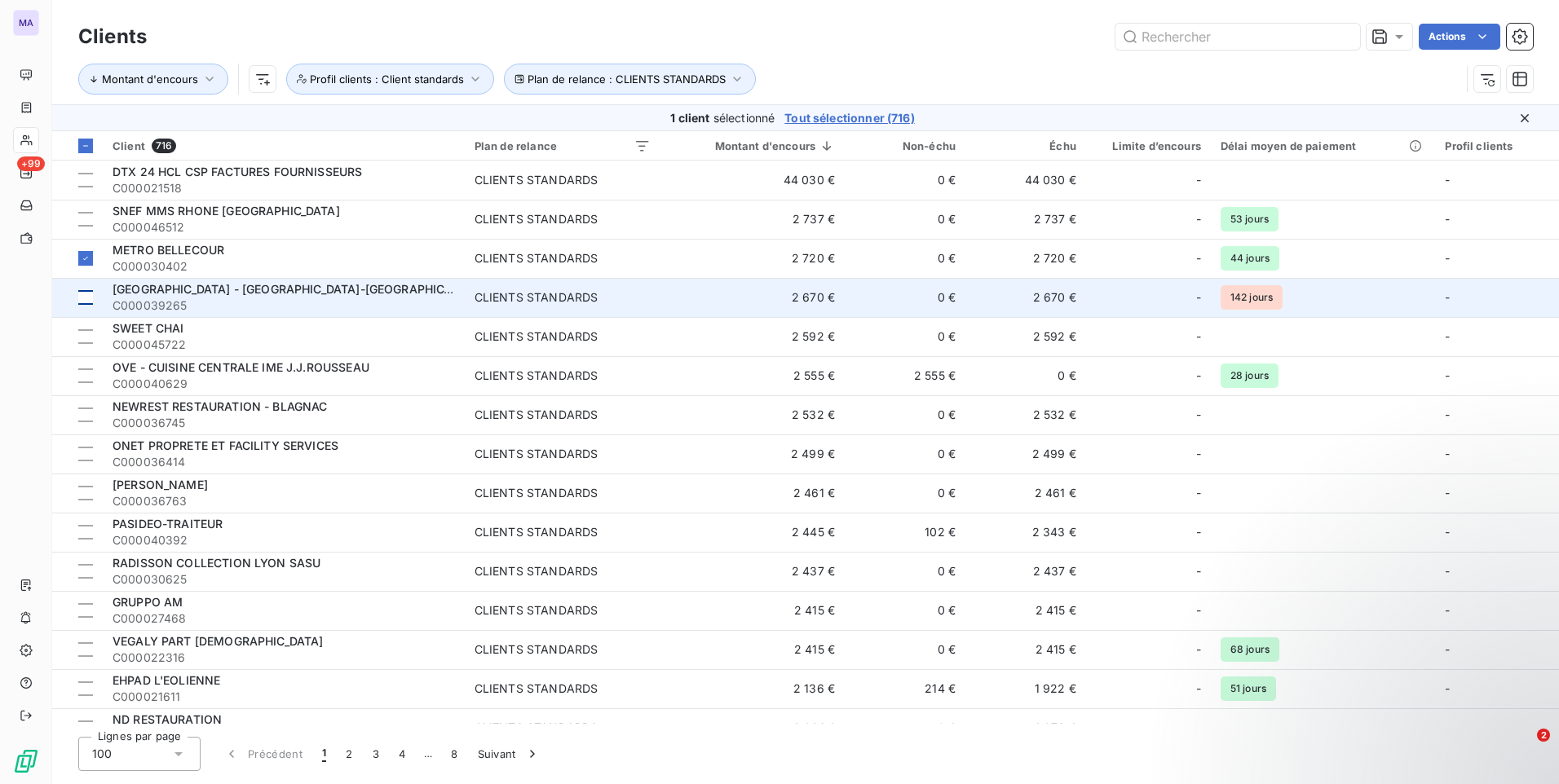
click at [81, 298] on div at bounding box center [86, 297] width 15 height 15
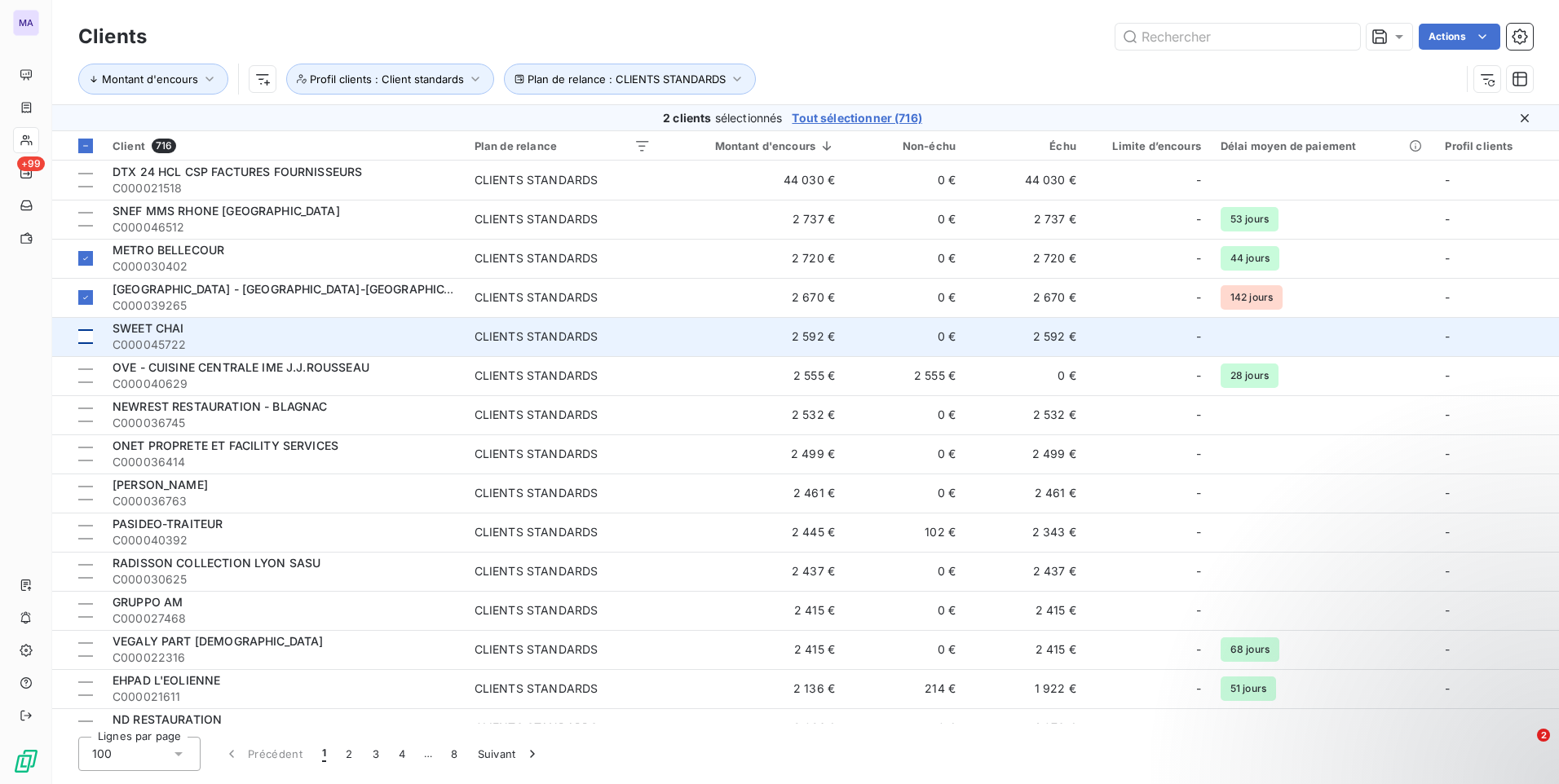
click at [82, 337] on div at bounding box center [86, 337] width 15 height 15
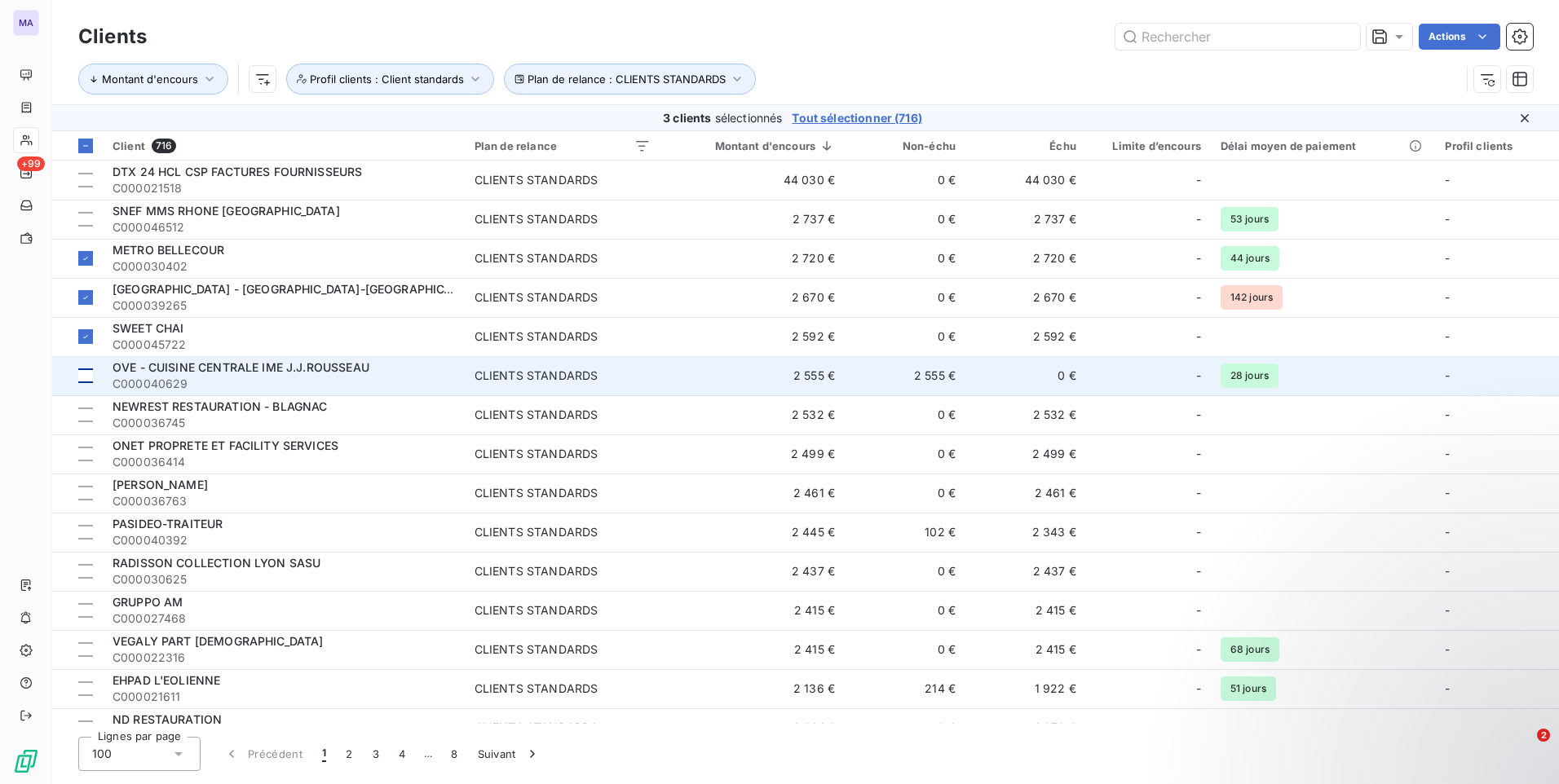
click at [83, 375] on div at bounding box center [86, 375] width 15 height 15
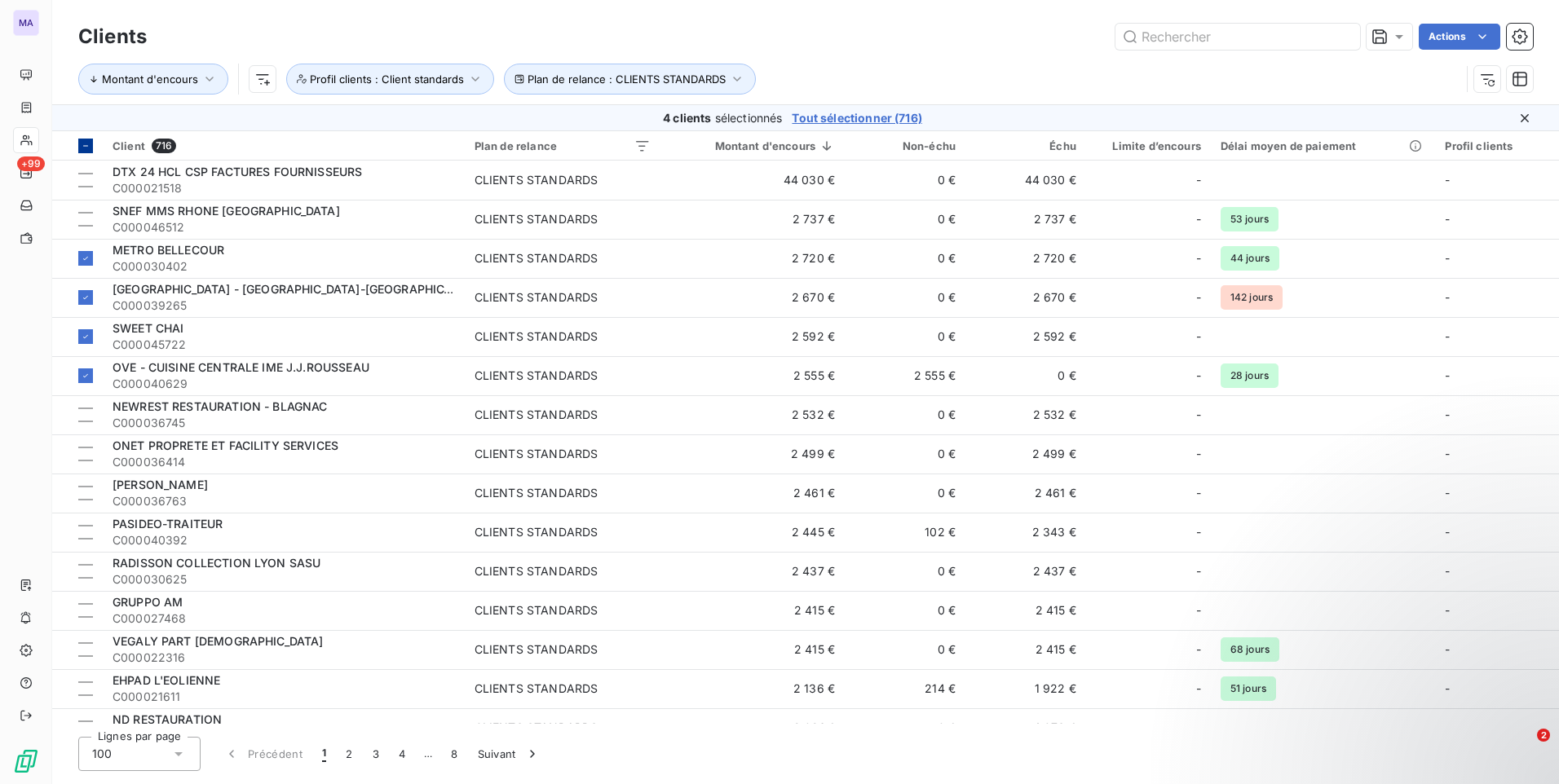
click at [88, 151] on div at bounding box center [86, 146] width 15 height 15
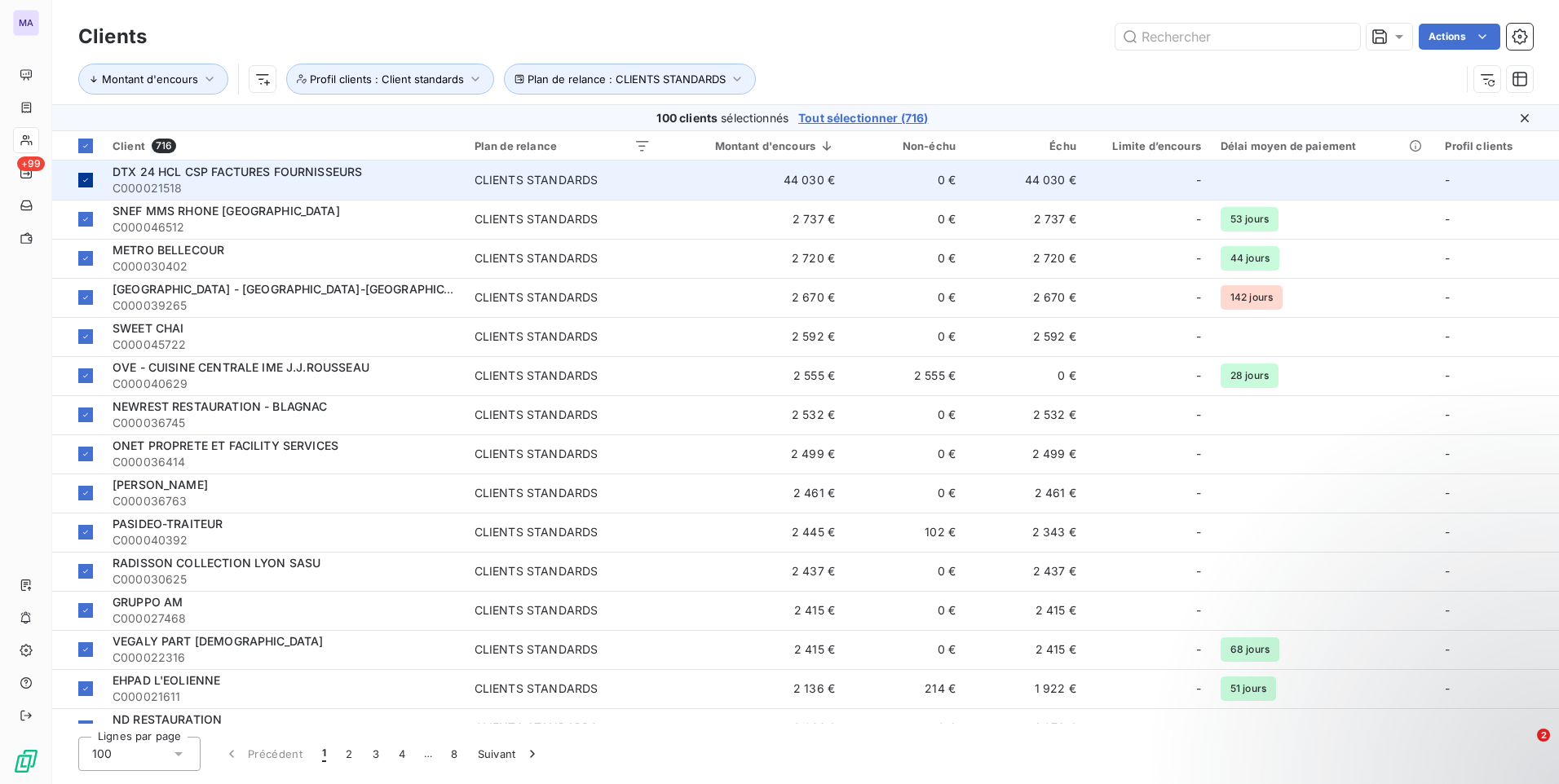
click at [90, 184] on icon at bounding box center [86, 180] width 10 height 10
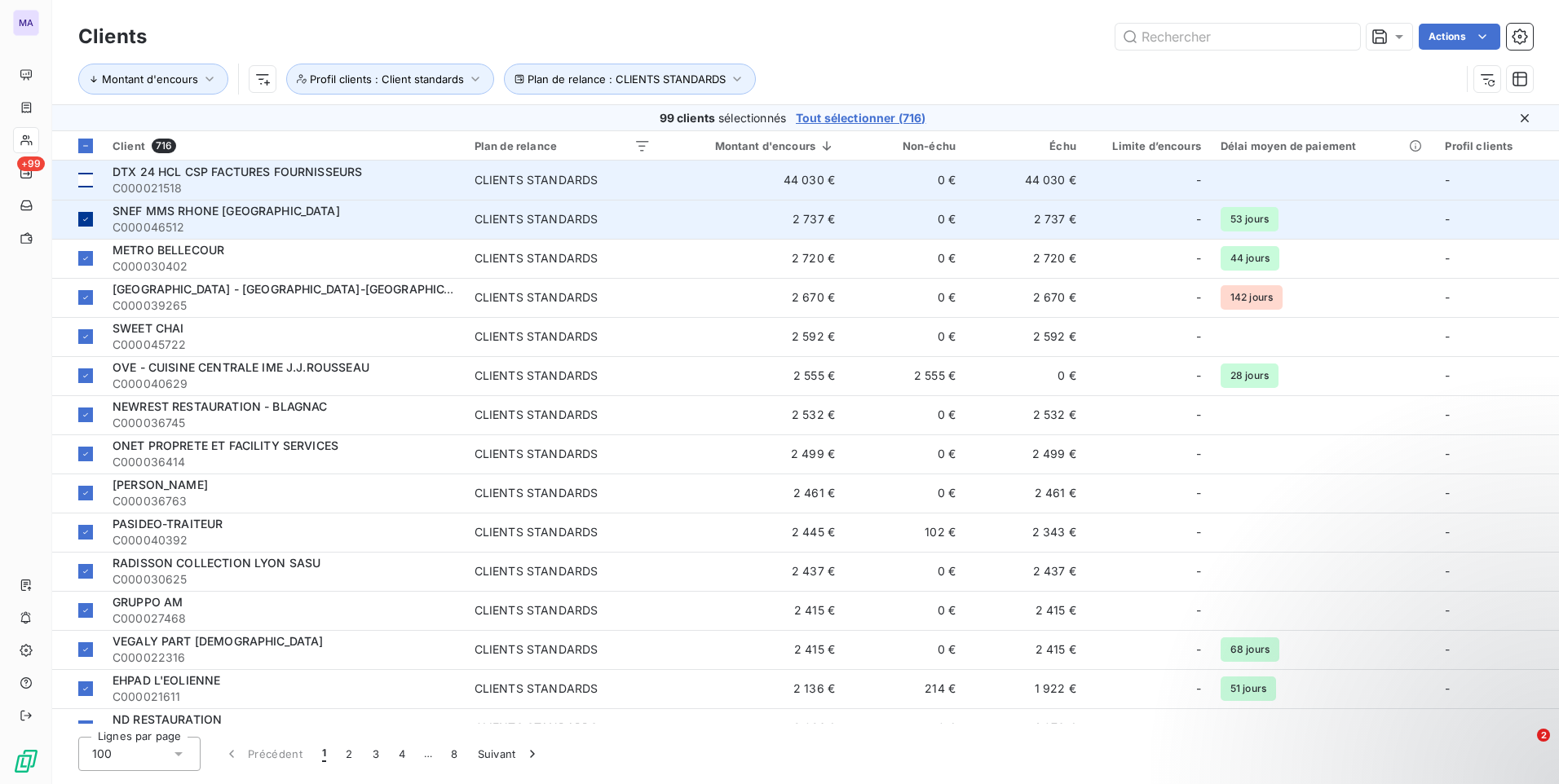
click at [84, 217] on icon at bounding box center [86, 220] width 10 height 10
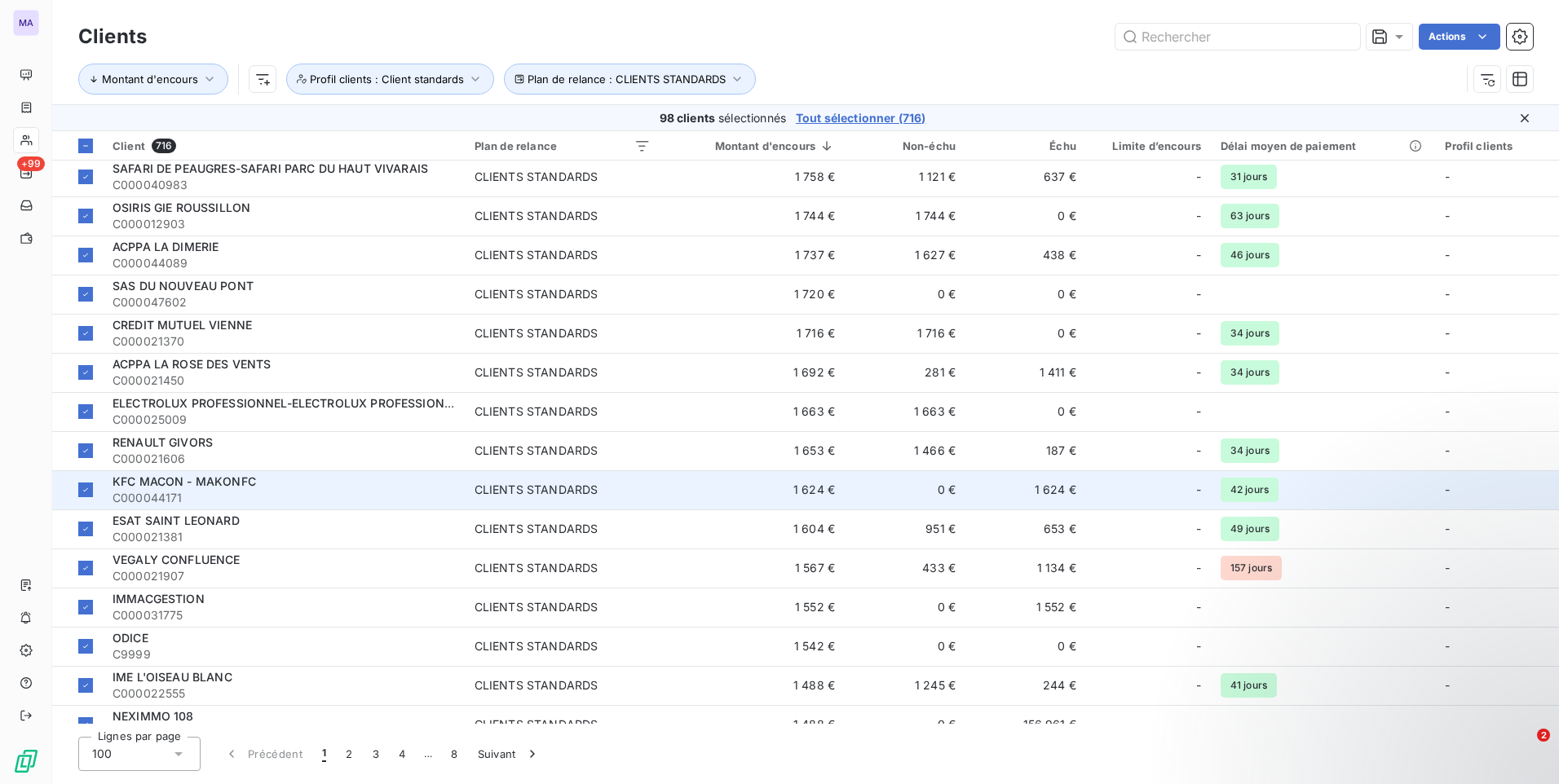
scroll to position [1141, 0]
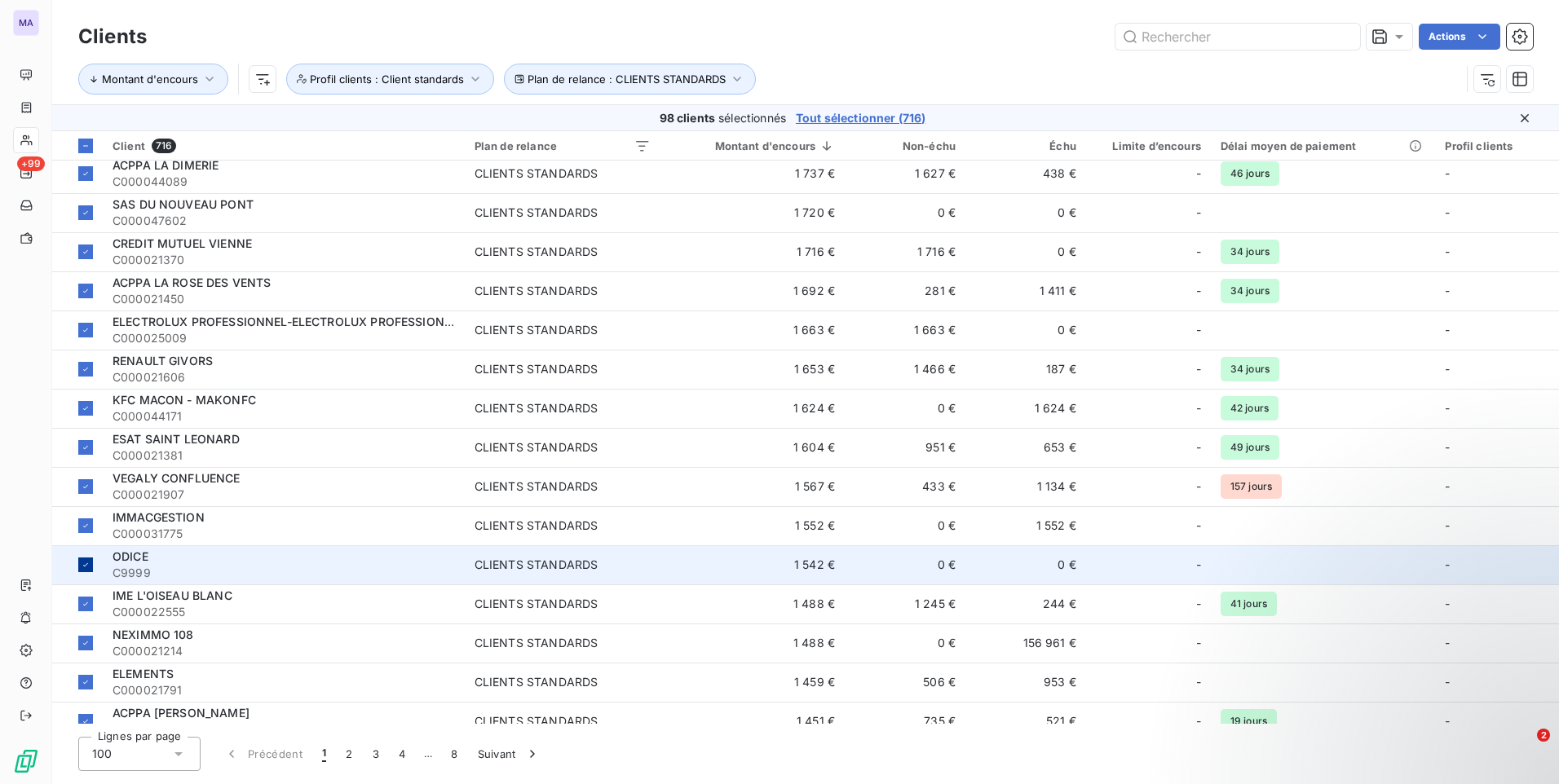
click at [87, 567] on icon at bounding box center [86, 564] width 10 height 10
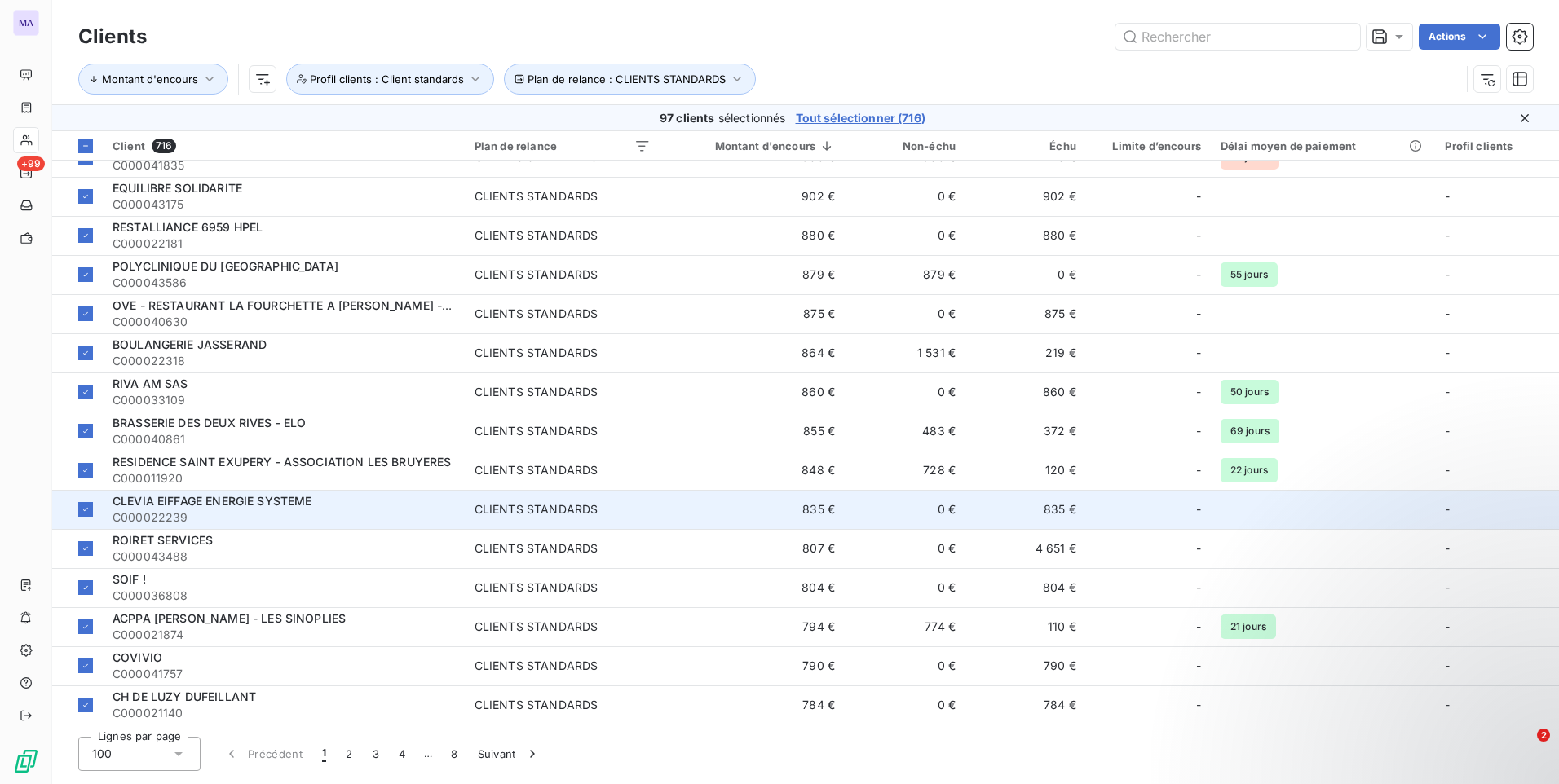
scroll to position [3349, 0]
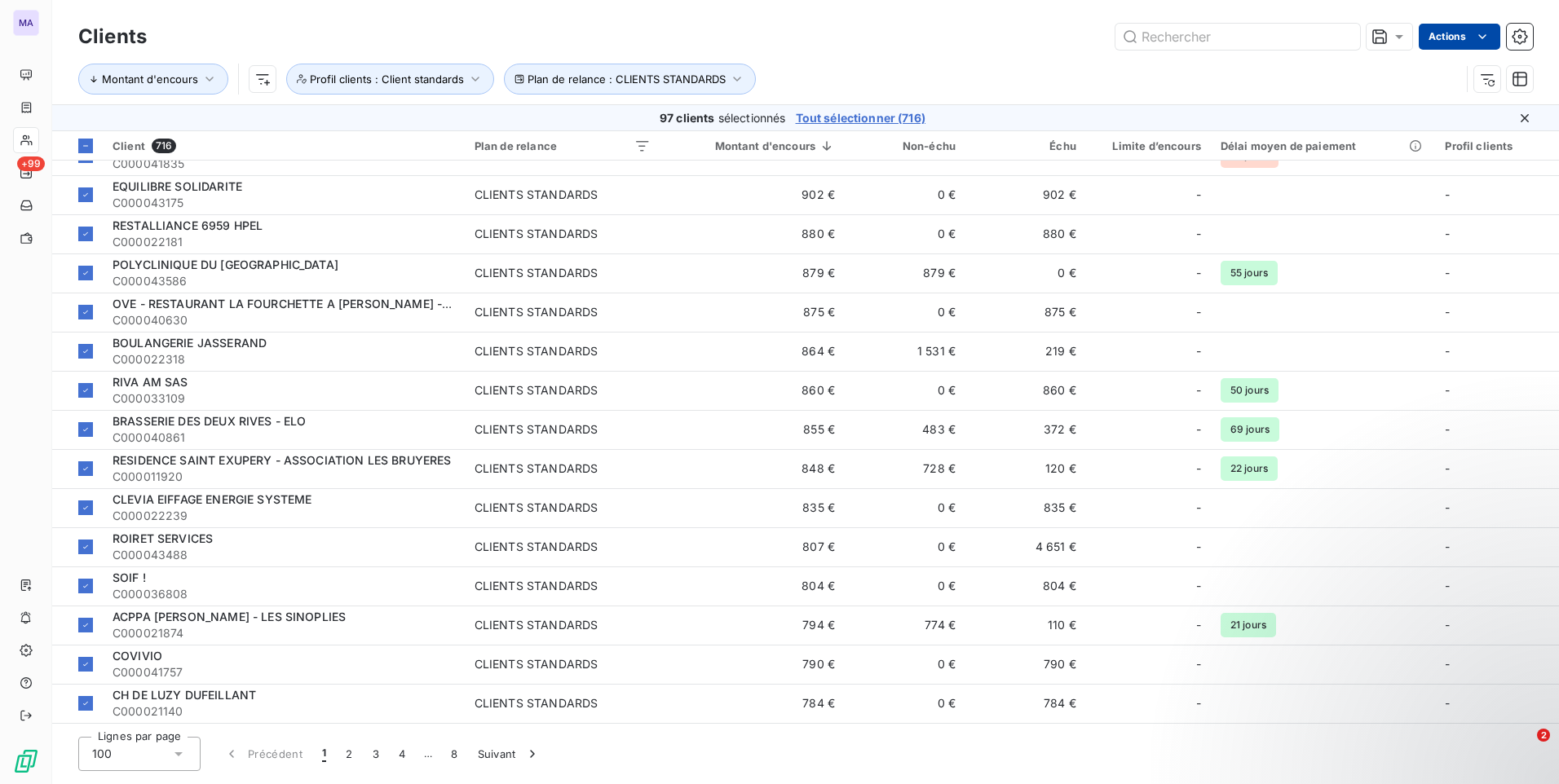
click at [1467, 32] on html "MA +99 Clients Actions Montant d'encours Plan de relance : CLIENTS STANDARDS Pr…" at bounding box center [780, 392] width 1559 height 784
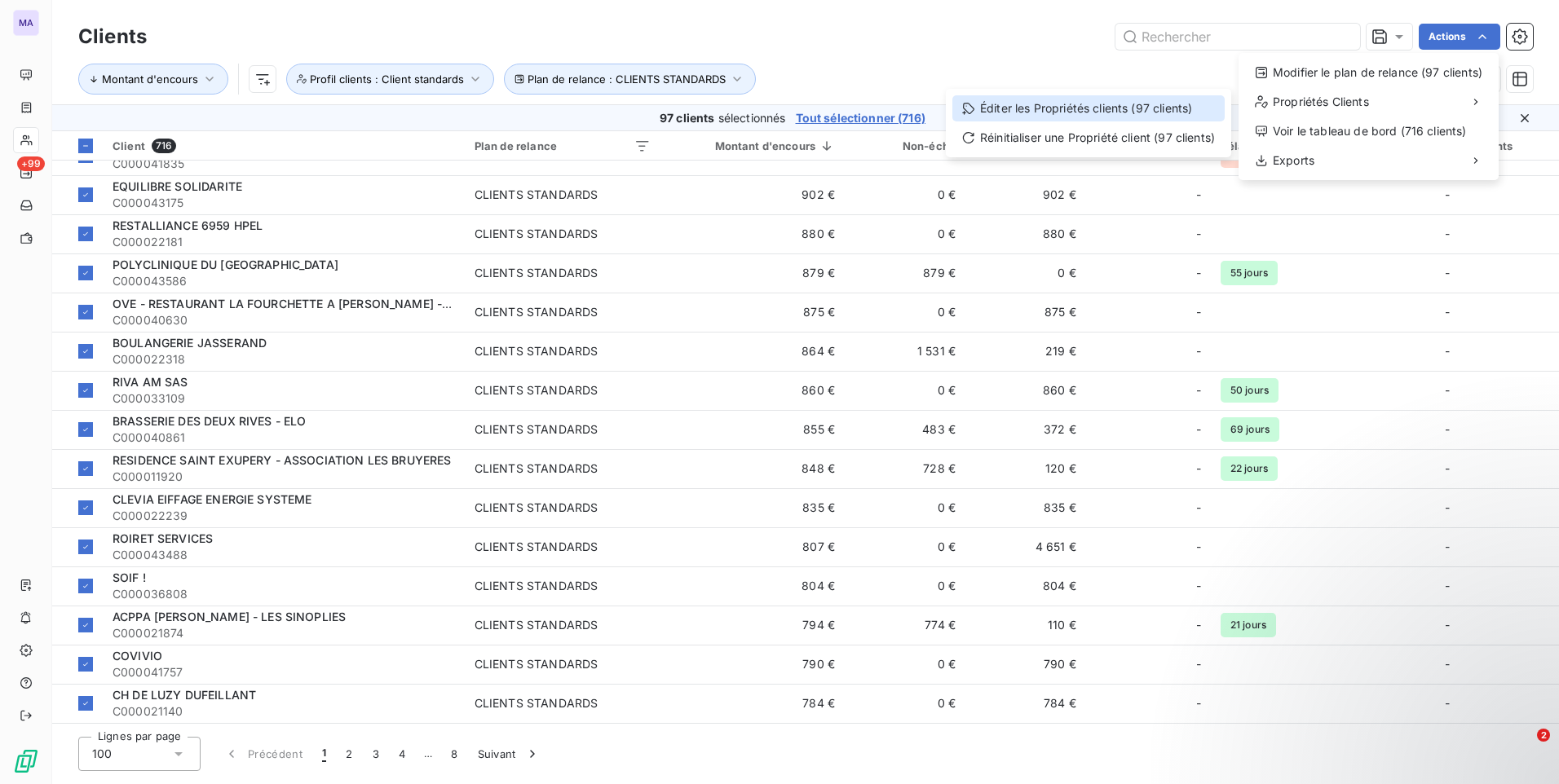
click at [1192, 112] on div "Éditer les Propriétés clients (97 clients)" at bounding box center [1088, 109] width 272 height 26
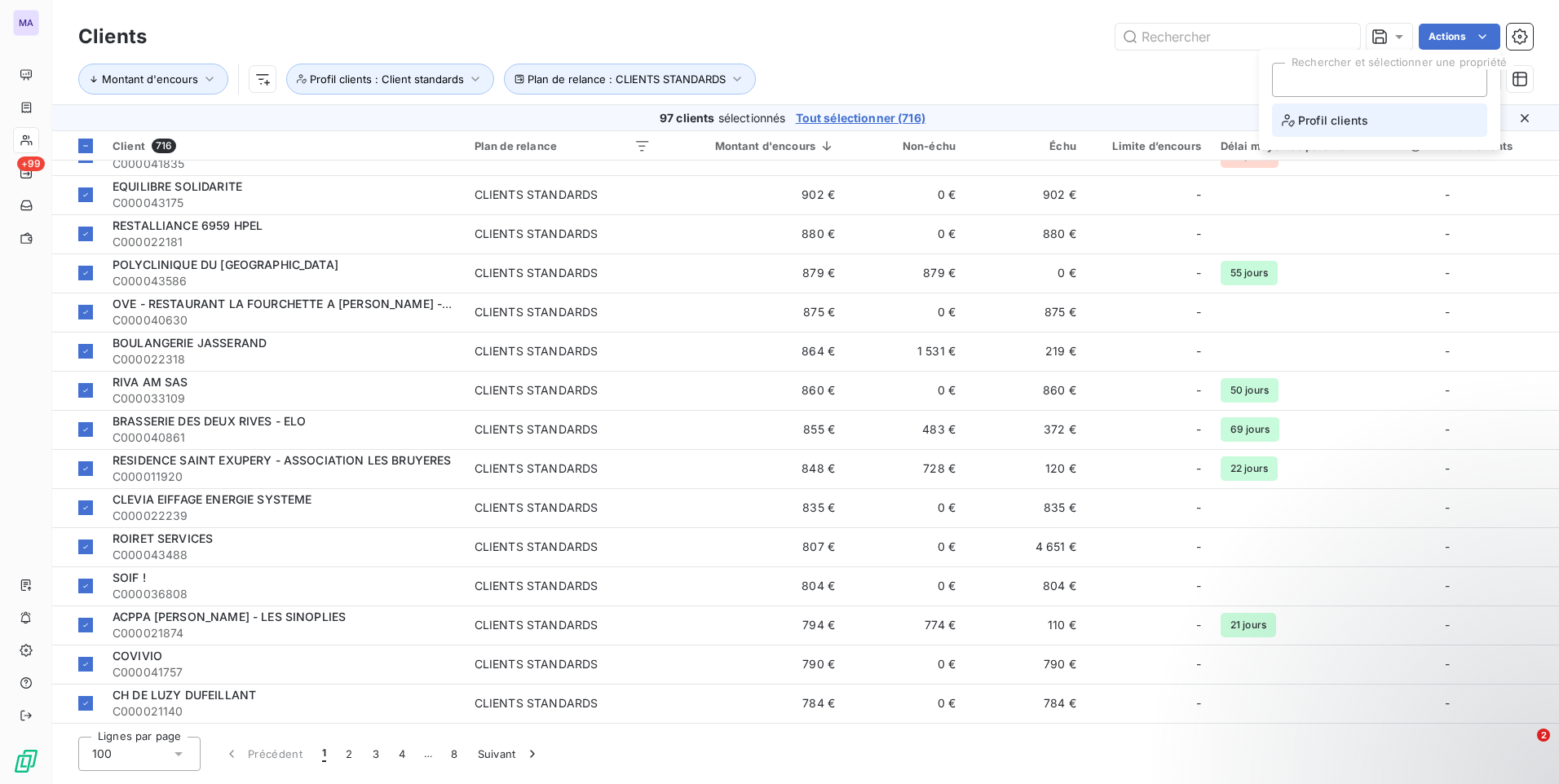
click at [1329, 119] on span "Profil clients" at bounding box center [1324, 120] width 87 height 21
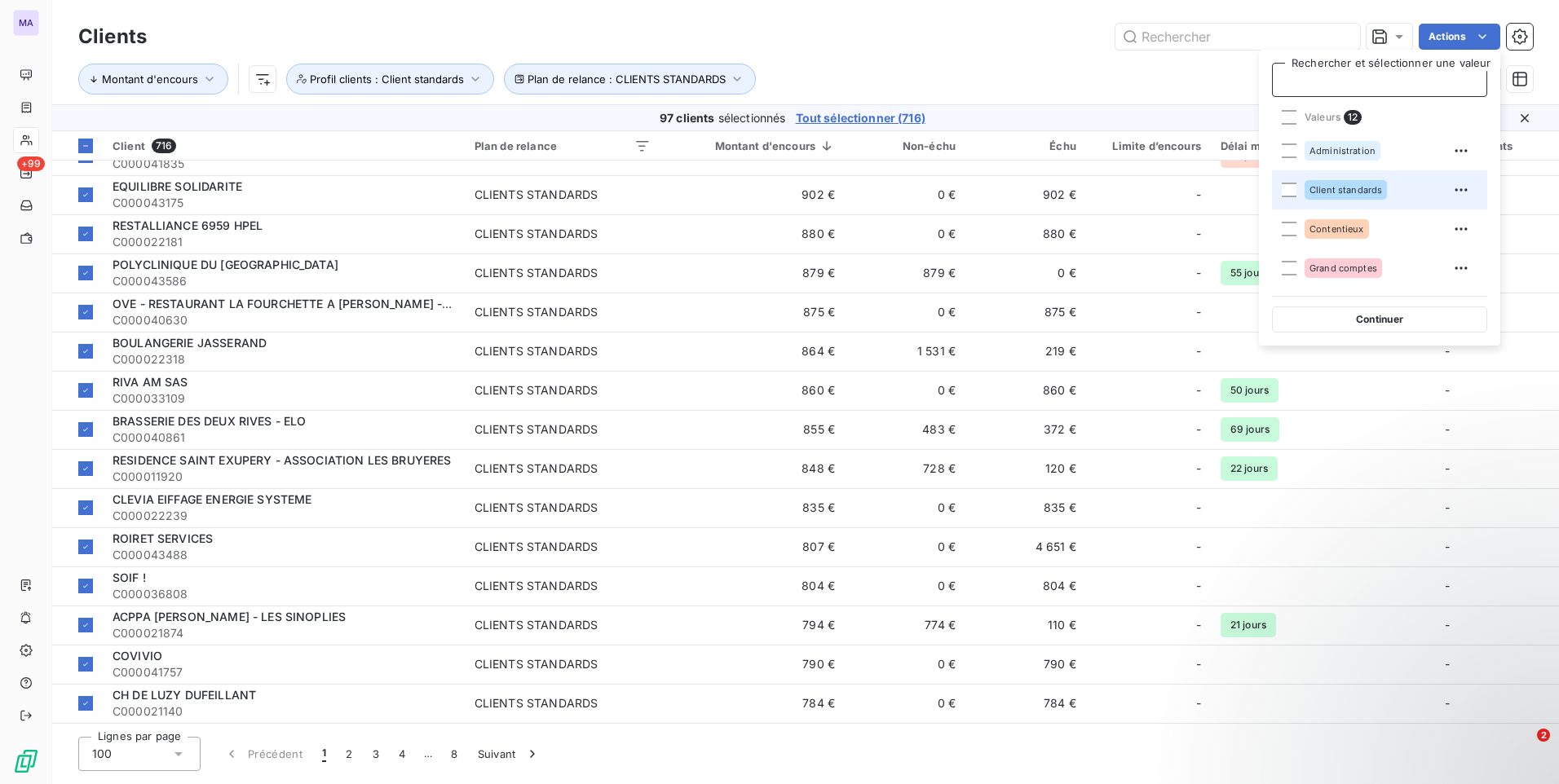
click at [1335, 191] on span "Client standards" at bounding box center [1346, 190] width 73 height 10
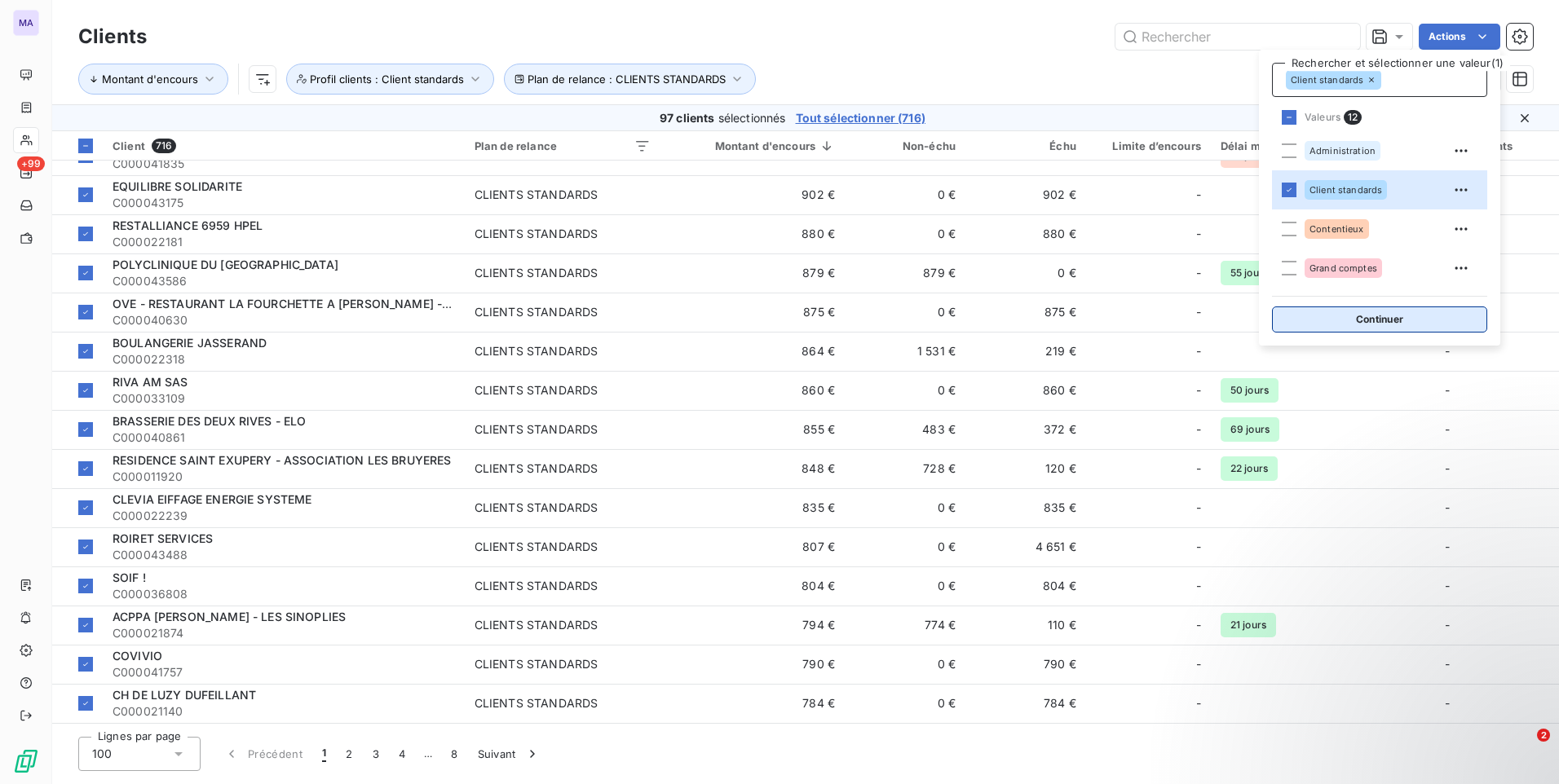
click at [1367, 316] on button "Continuer" at bounding box center [1379, 319] width 216 height 26
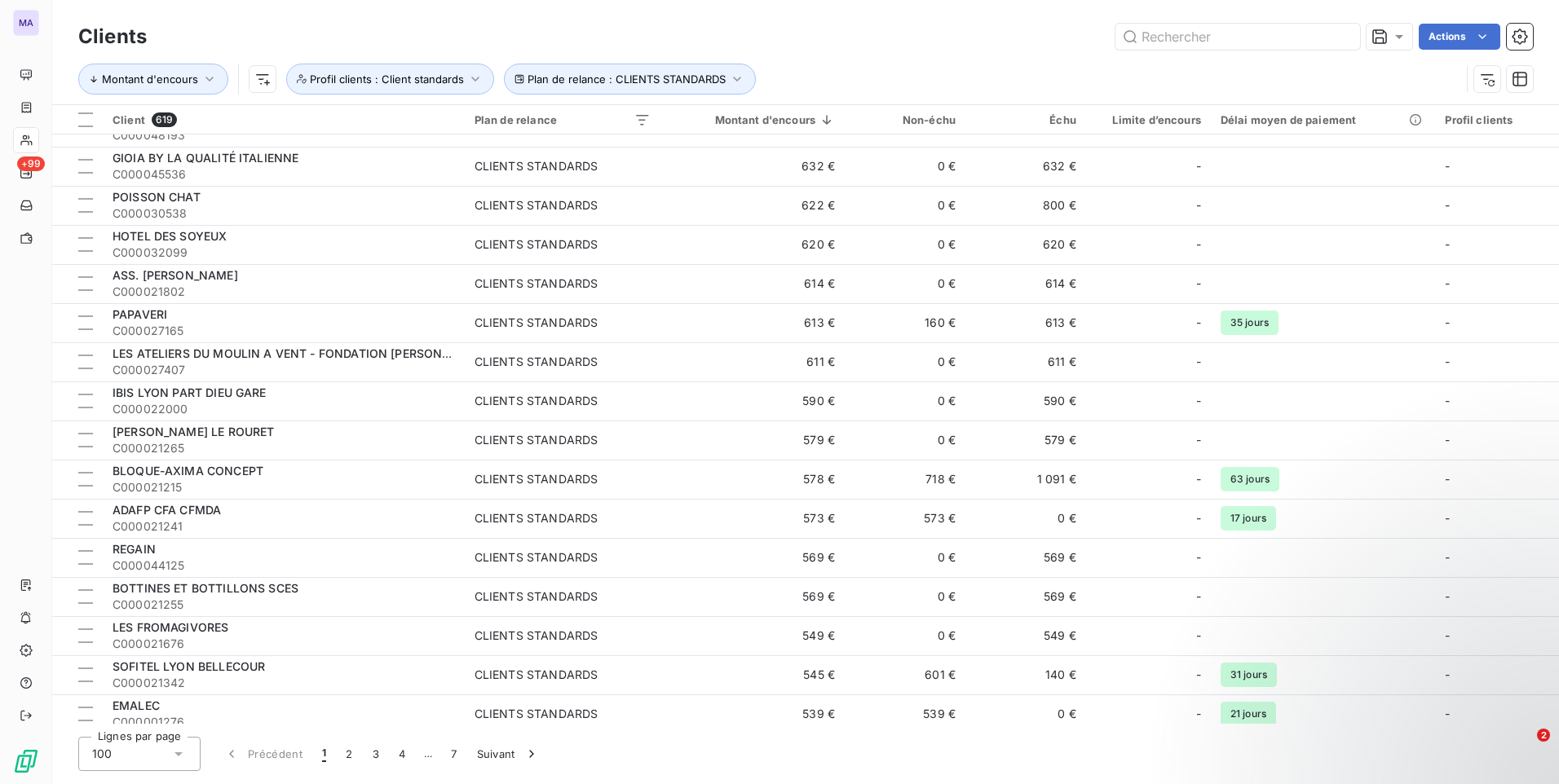
scroll to position [878, 0]
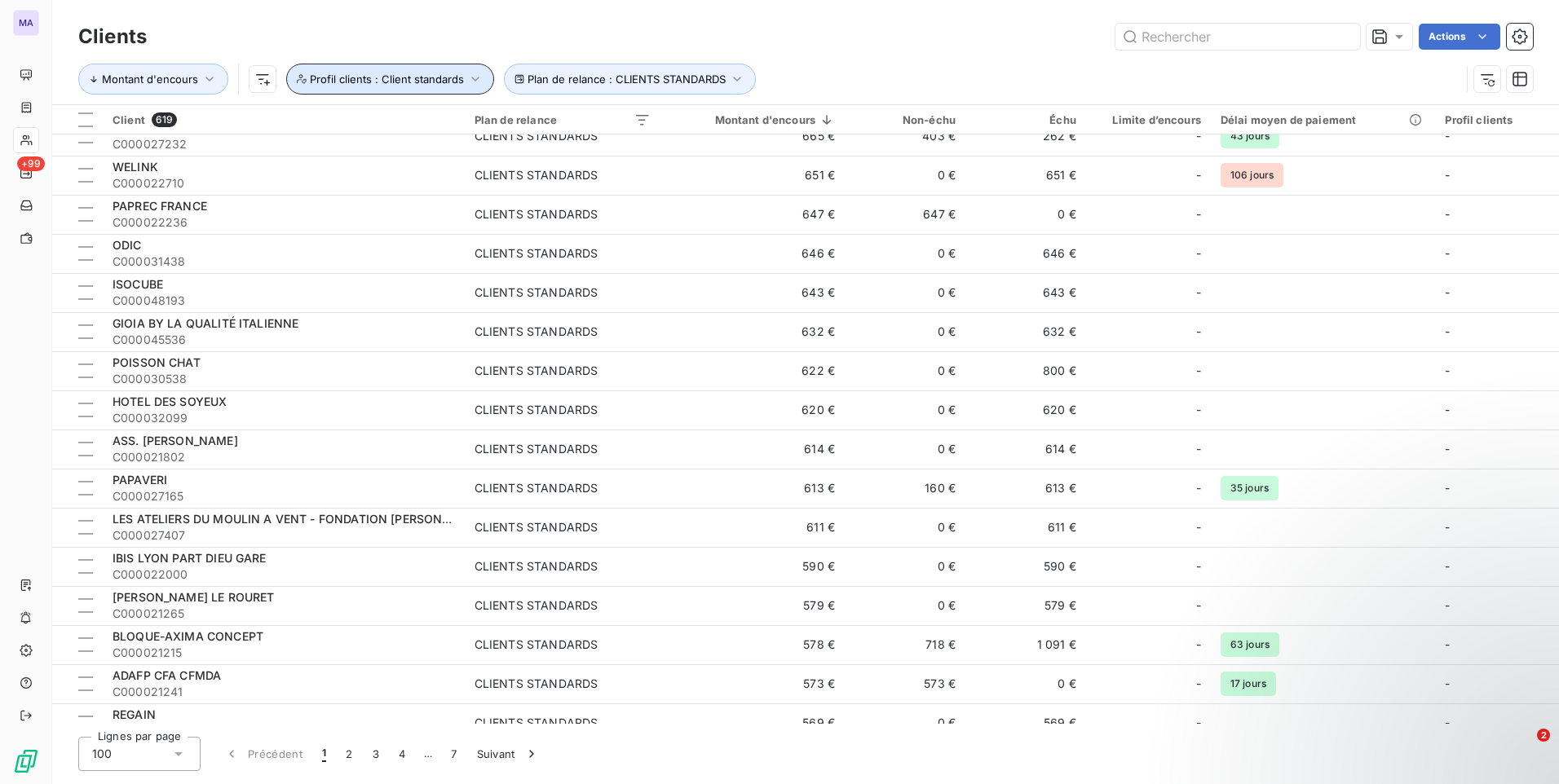
click at [432, 81] on span "Profil clients : Client standards" at bounding box center [386, 79] width 154 height 13
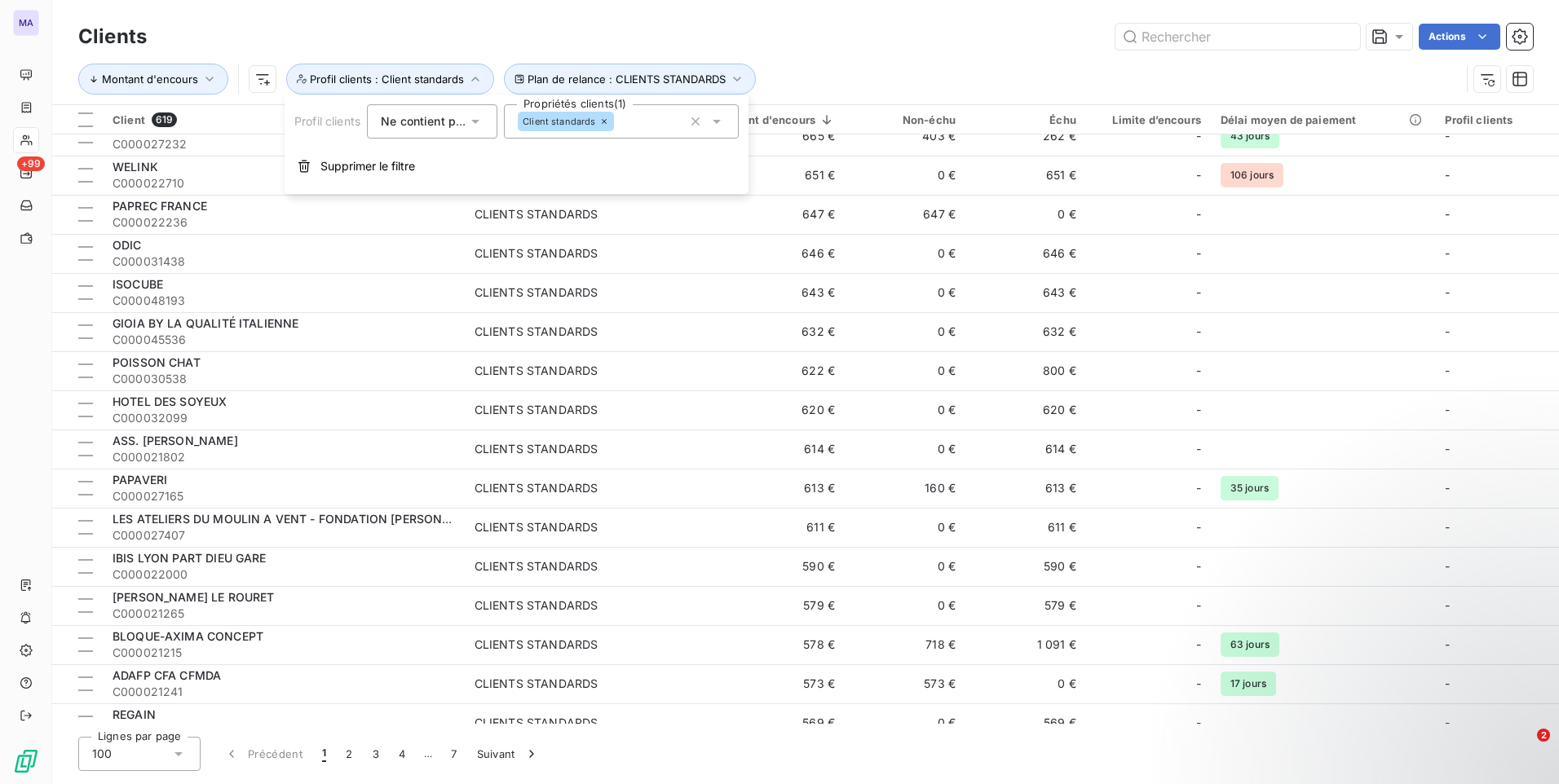
click at [463, 120] on span "Ne contient pas" at bounding box center [424, 120] width 88 height 14
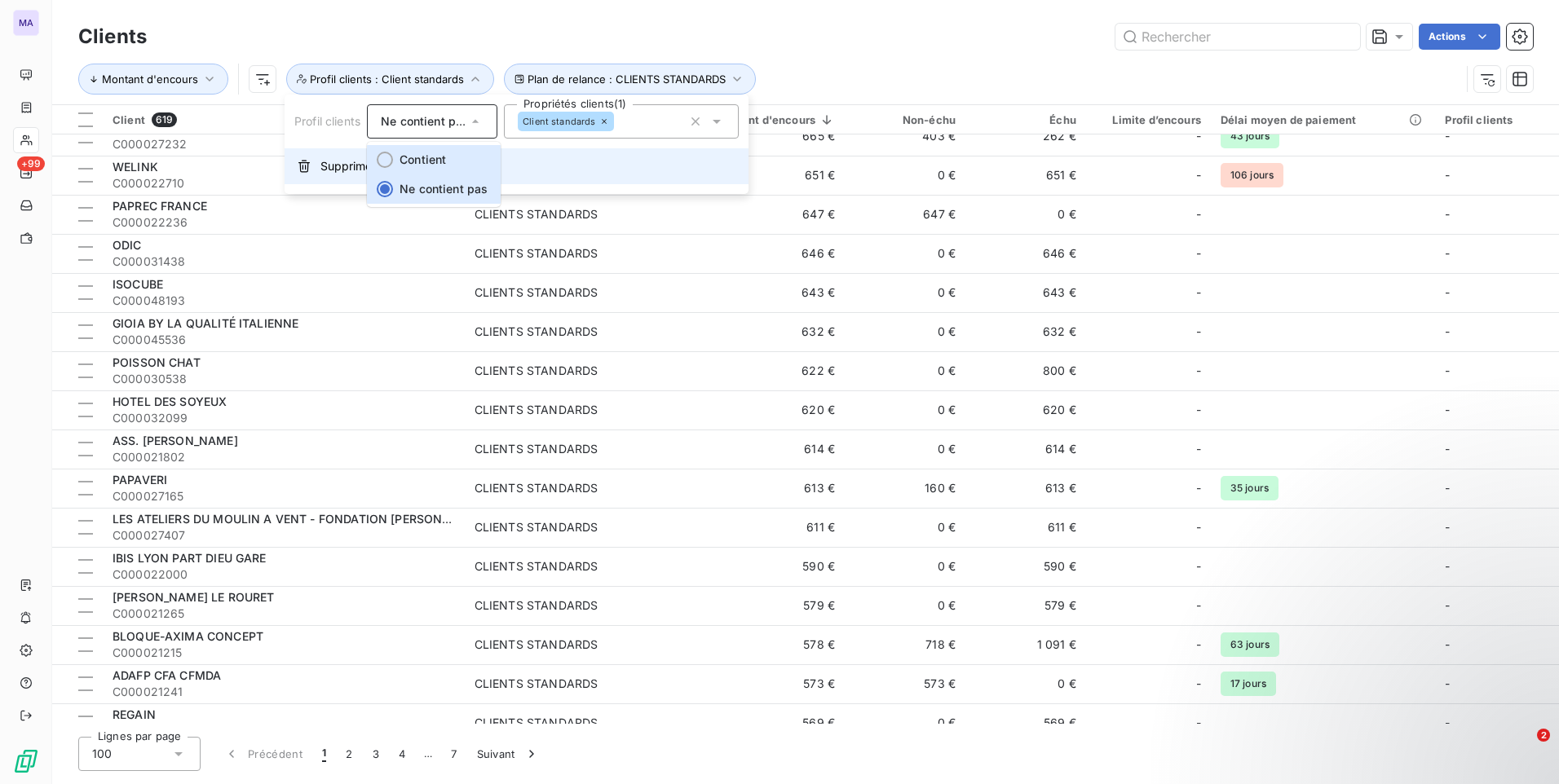
click at [440, 161] on span "Contient" at bounding box center [423, 159] width 46 height 14
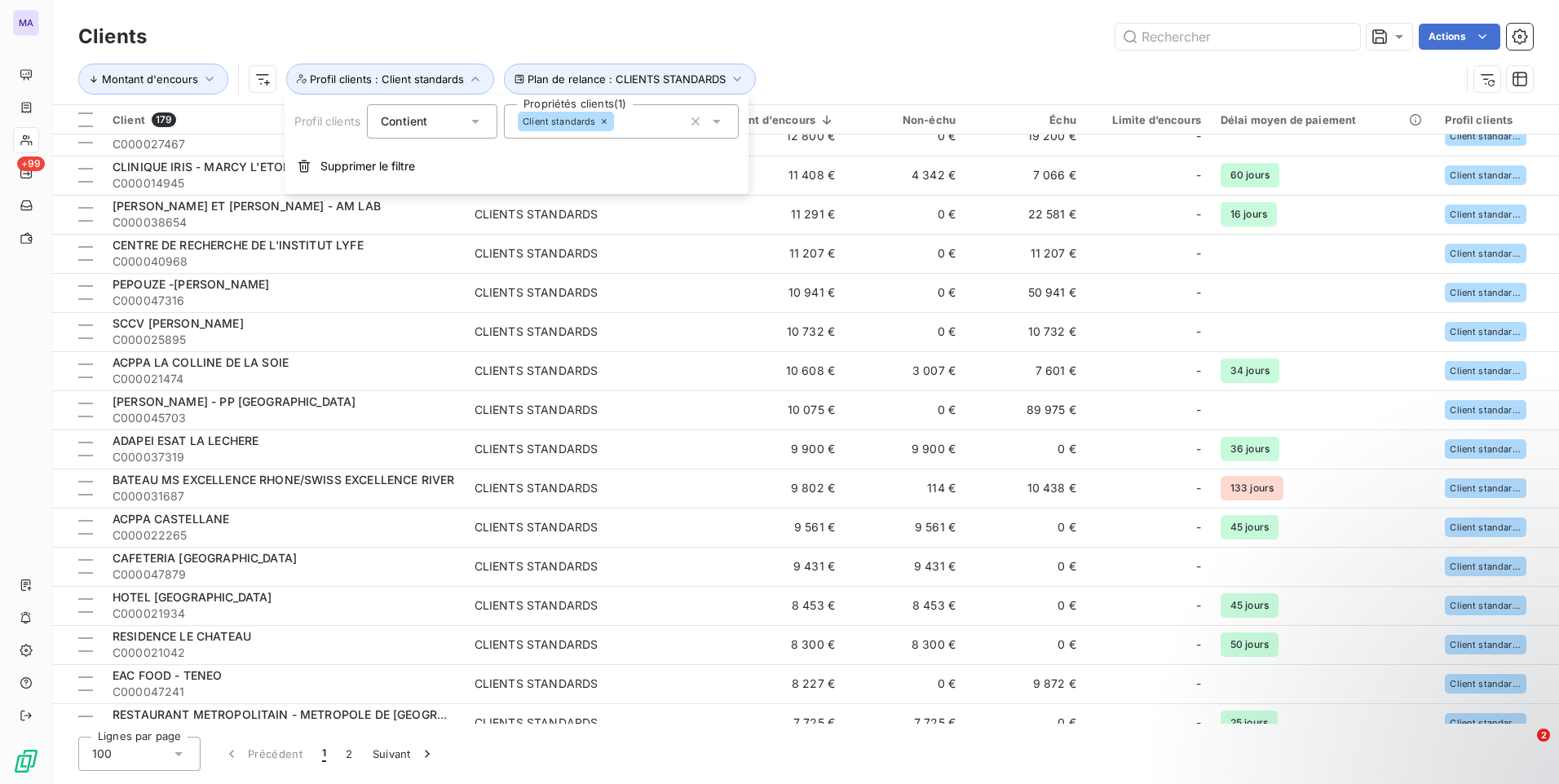
click at [877, 52] on div "Clients Actions" at bounding box center [805, 36] width 1454 height 34
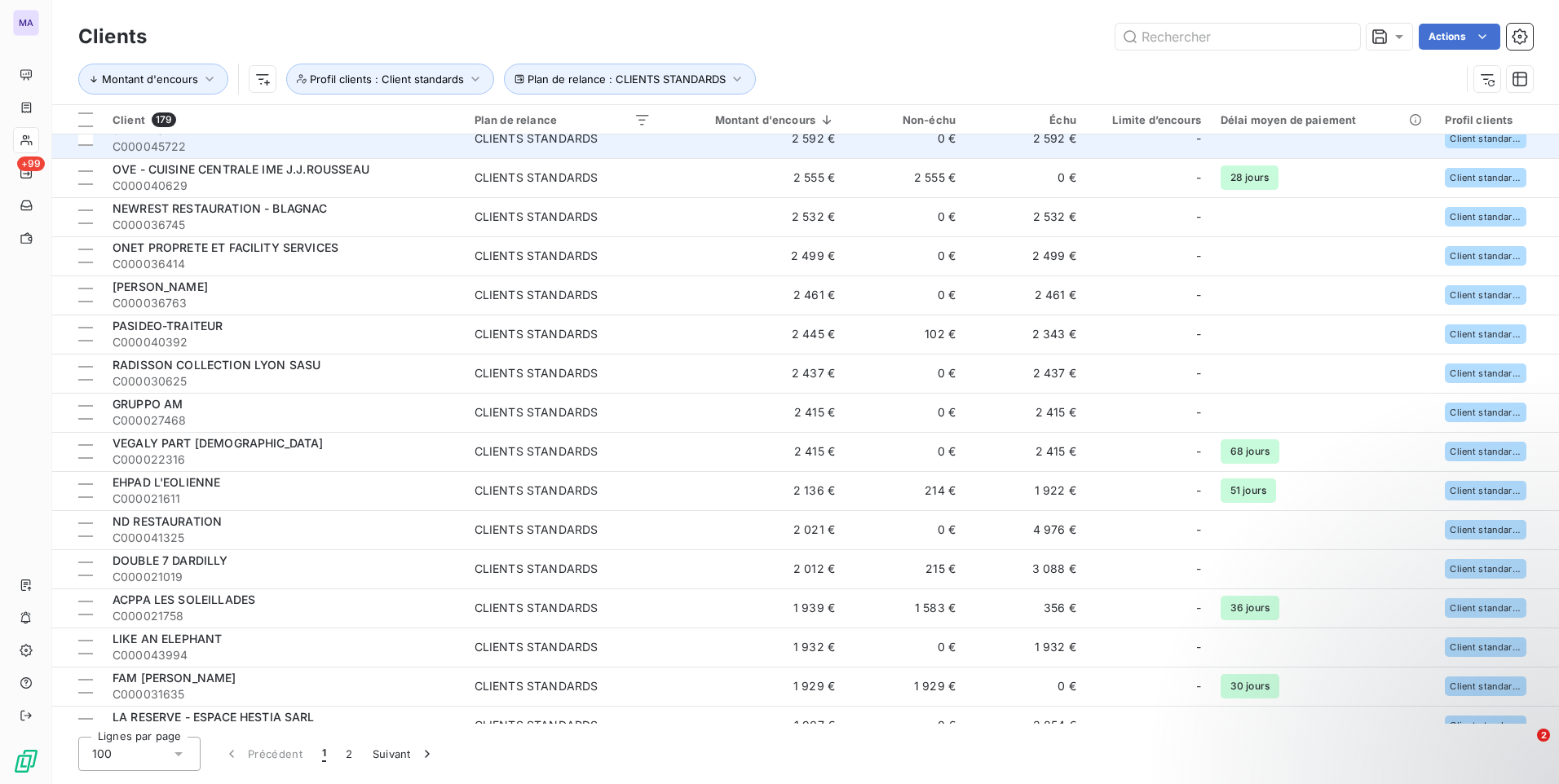
scroll to position [3323, 0]
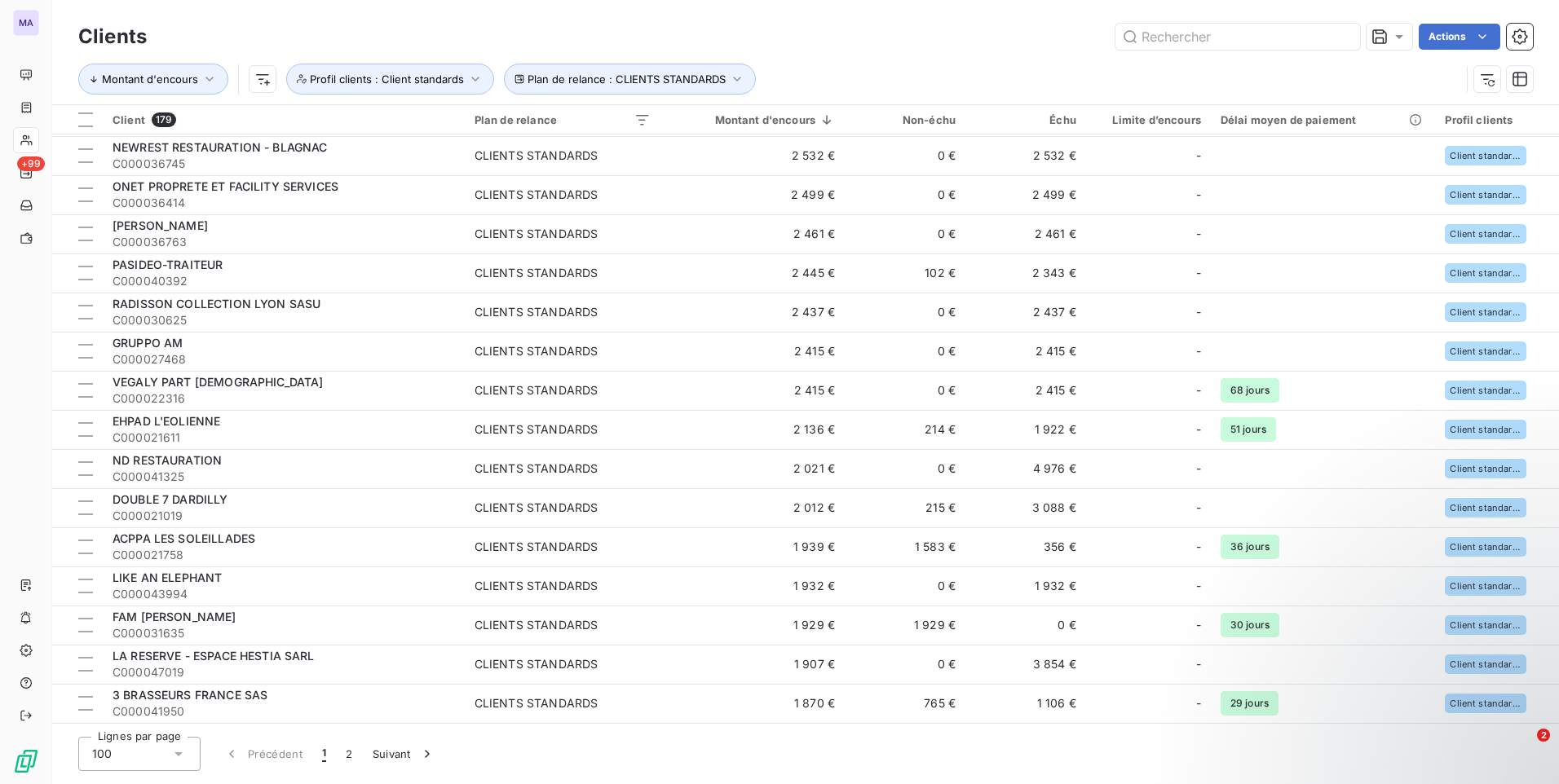
click at [1212, 92] on div "Montant d'encours Plan de relance : CLIENTS STANDARDS Profil clients : Client s…" at bounding box center [770, 79] width 1382 height 31
click at [348, 758] on button "2" at bounding box center [349, 753] width 26 height 34
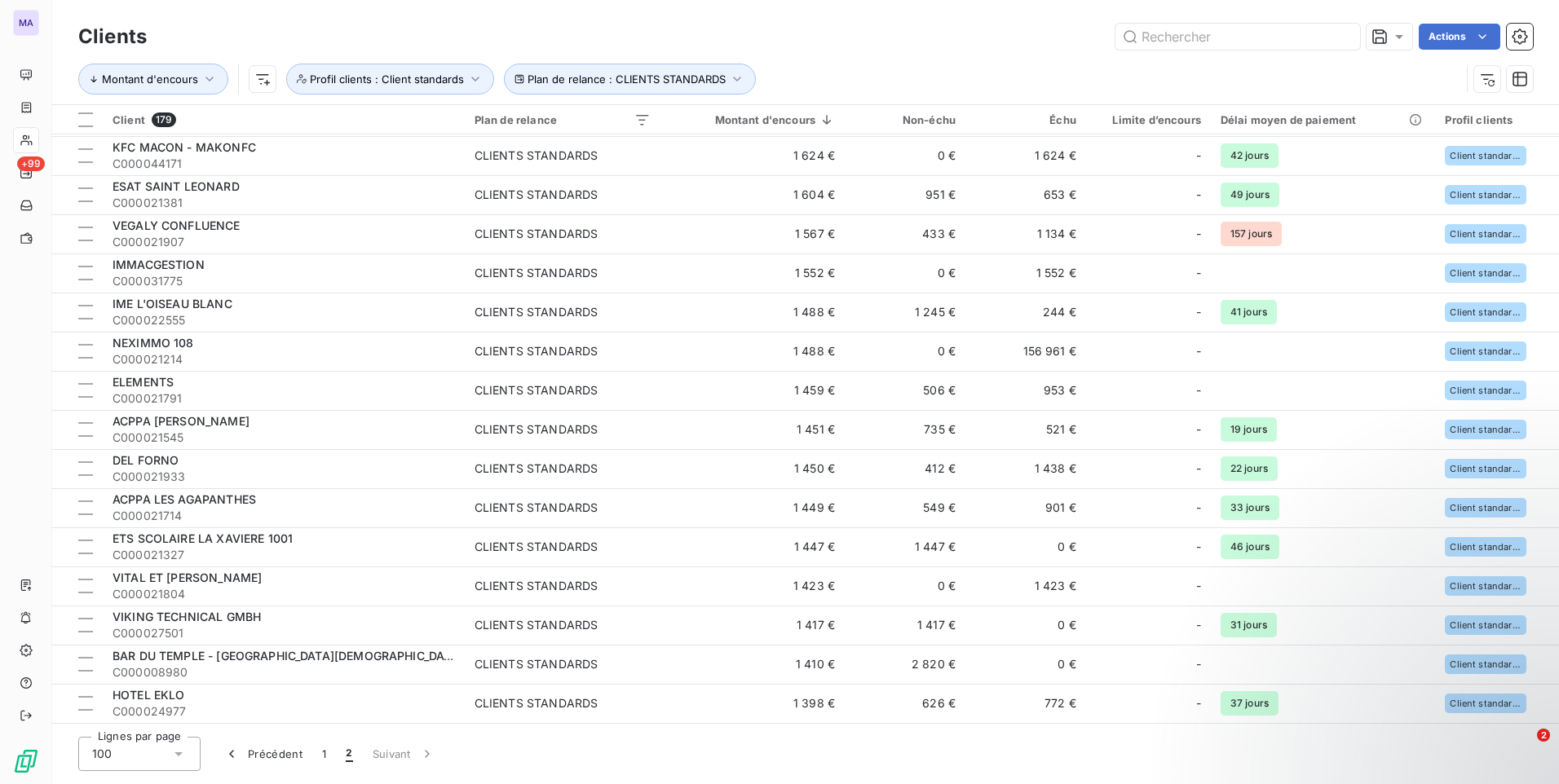
scroll to position [0, 0]
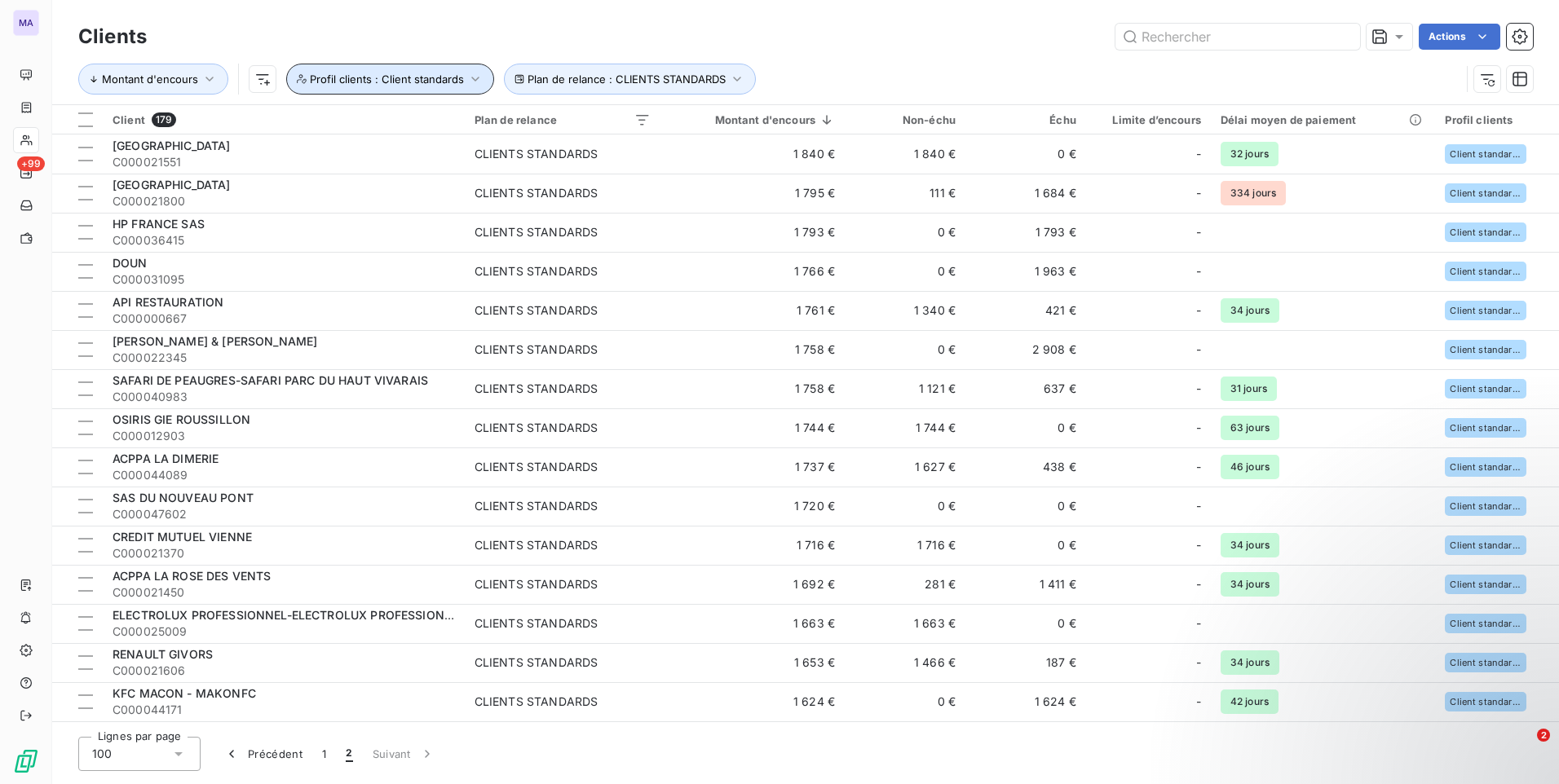
click at [393, 83] on span "Profil clients : Client standards" at bounding box center [386, 79] width 154 height 13
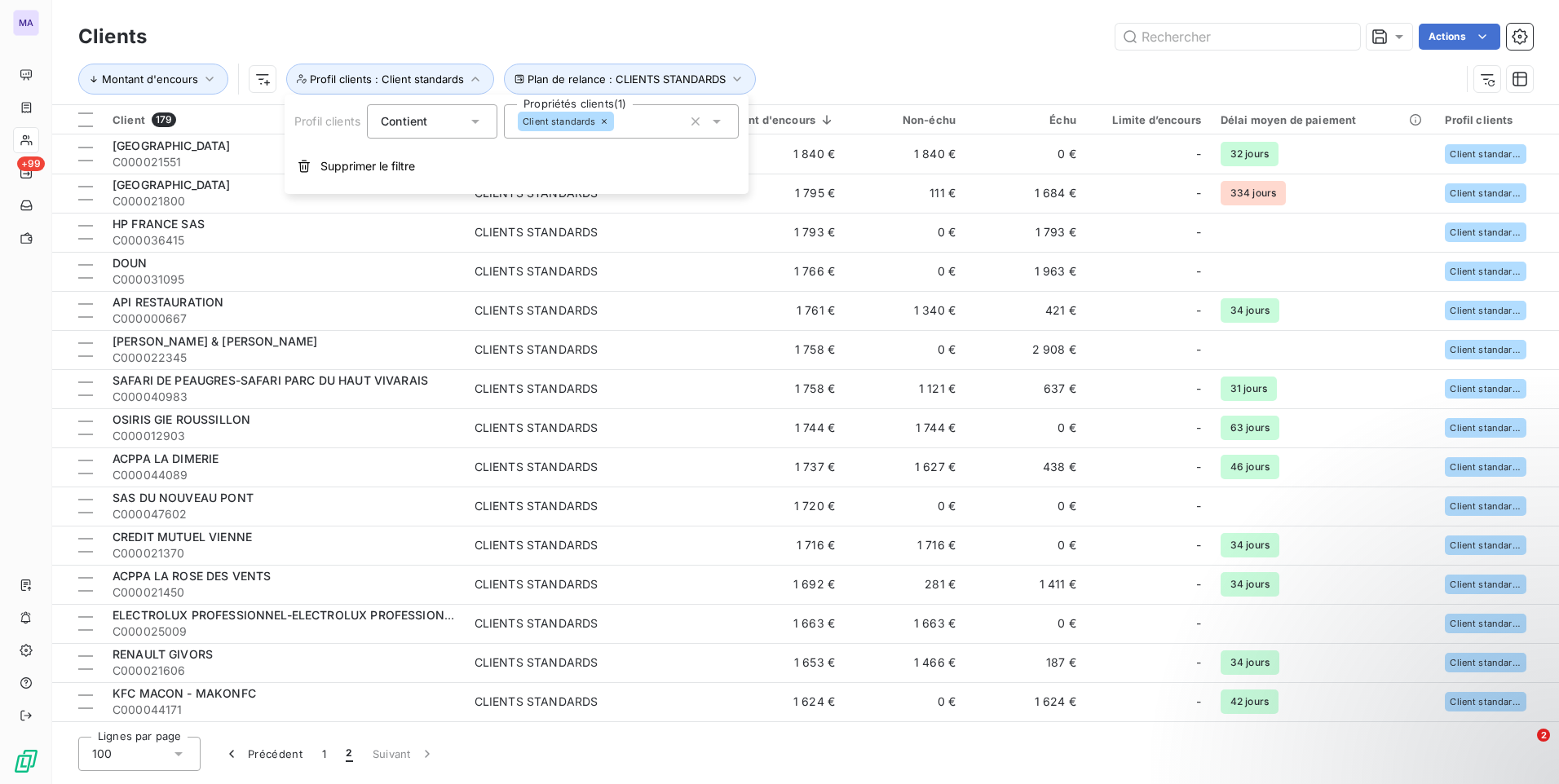
click at [466, 113] on div "Contient is" at bounding box center [424, 121] width 87 height 23
drag, startPoint x: 476, startPoint y: 31, endPoint x: 471, endPoint y: 42, distance: 12.1
click
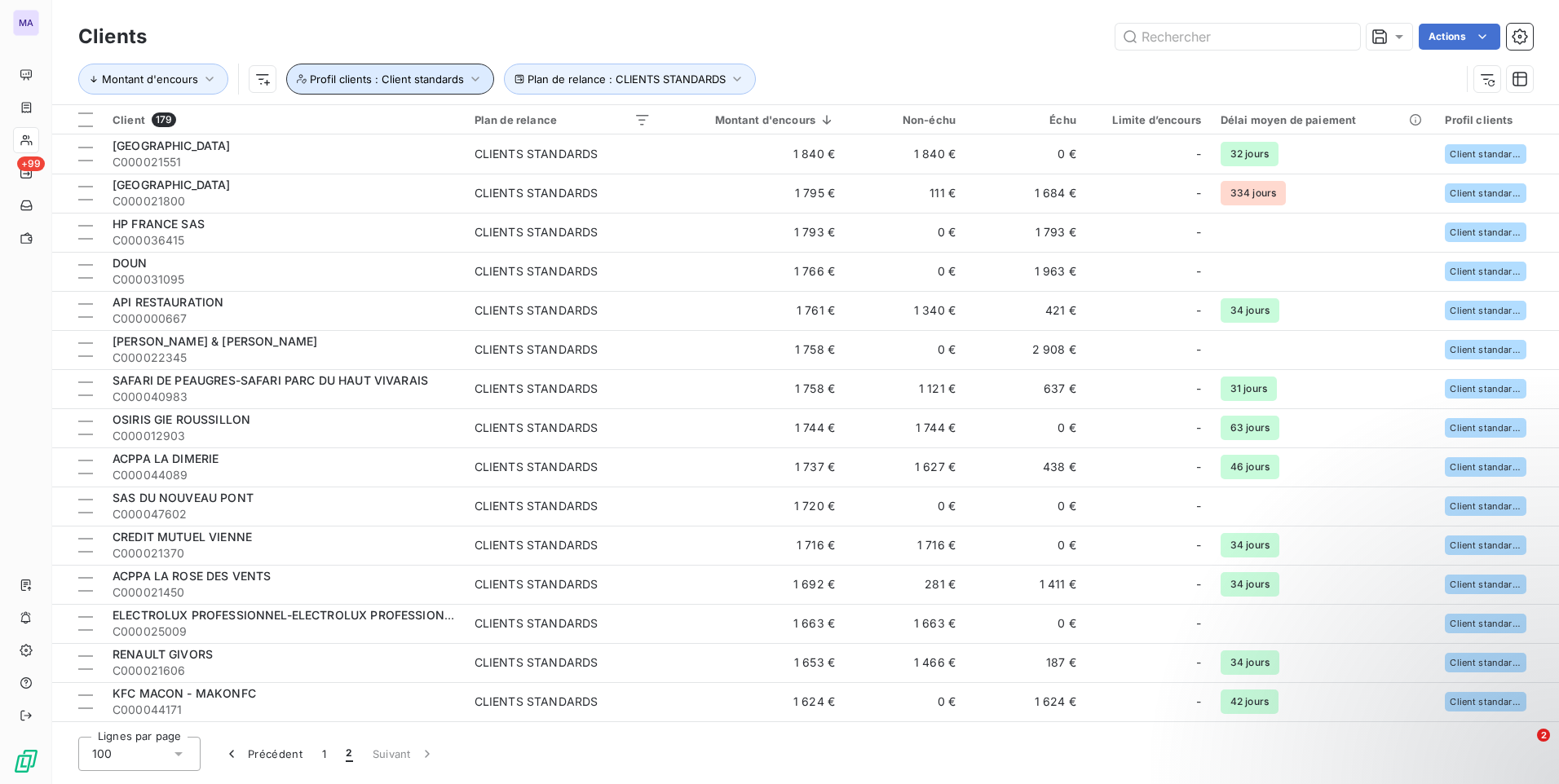
drag, startPoint x: 420, startPoint y: 83, endPoint x: 445, endPoint y: 42, distance: 48.0
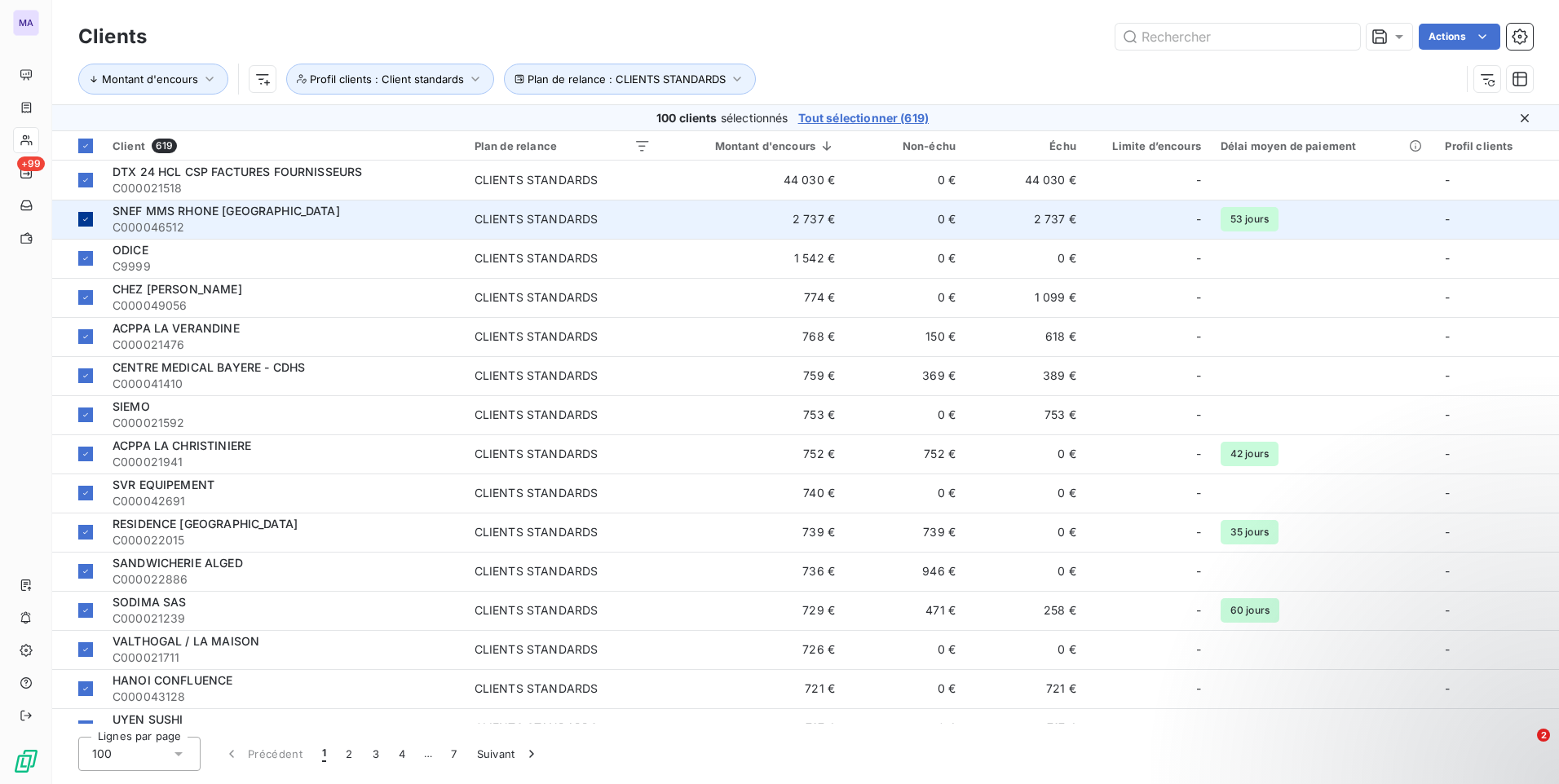
drag, startPoint x: 85, startPoint y: 263, endPoint x: 97, endPoint y: 232, distance: 33.2
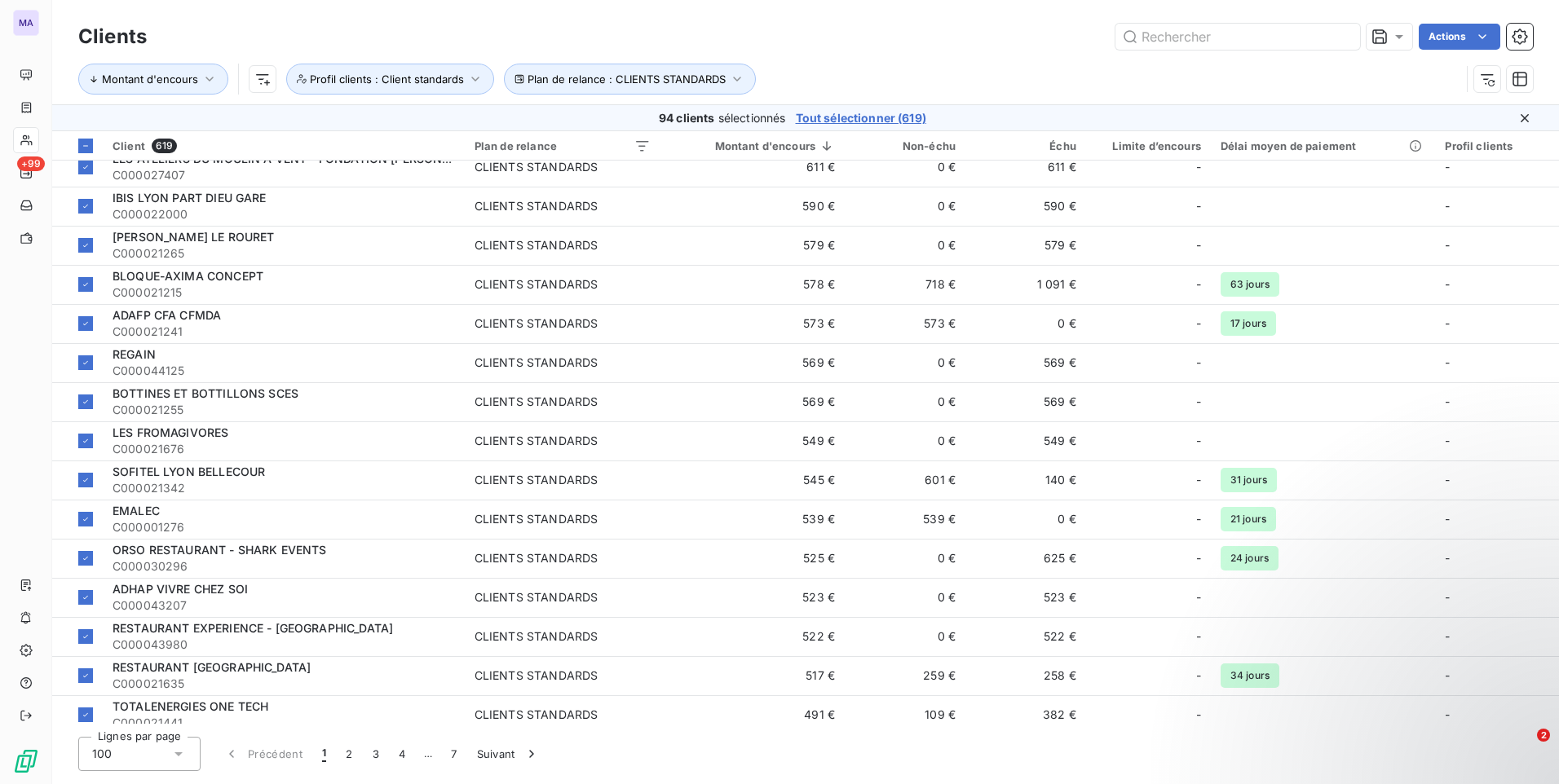
scroll to position [1230, 0]
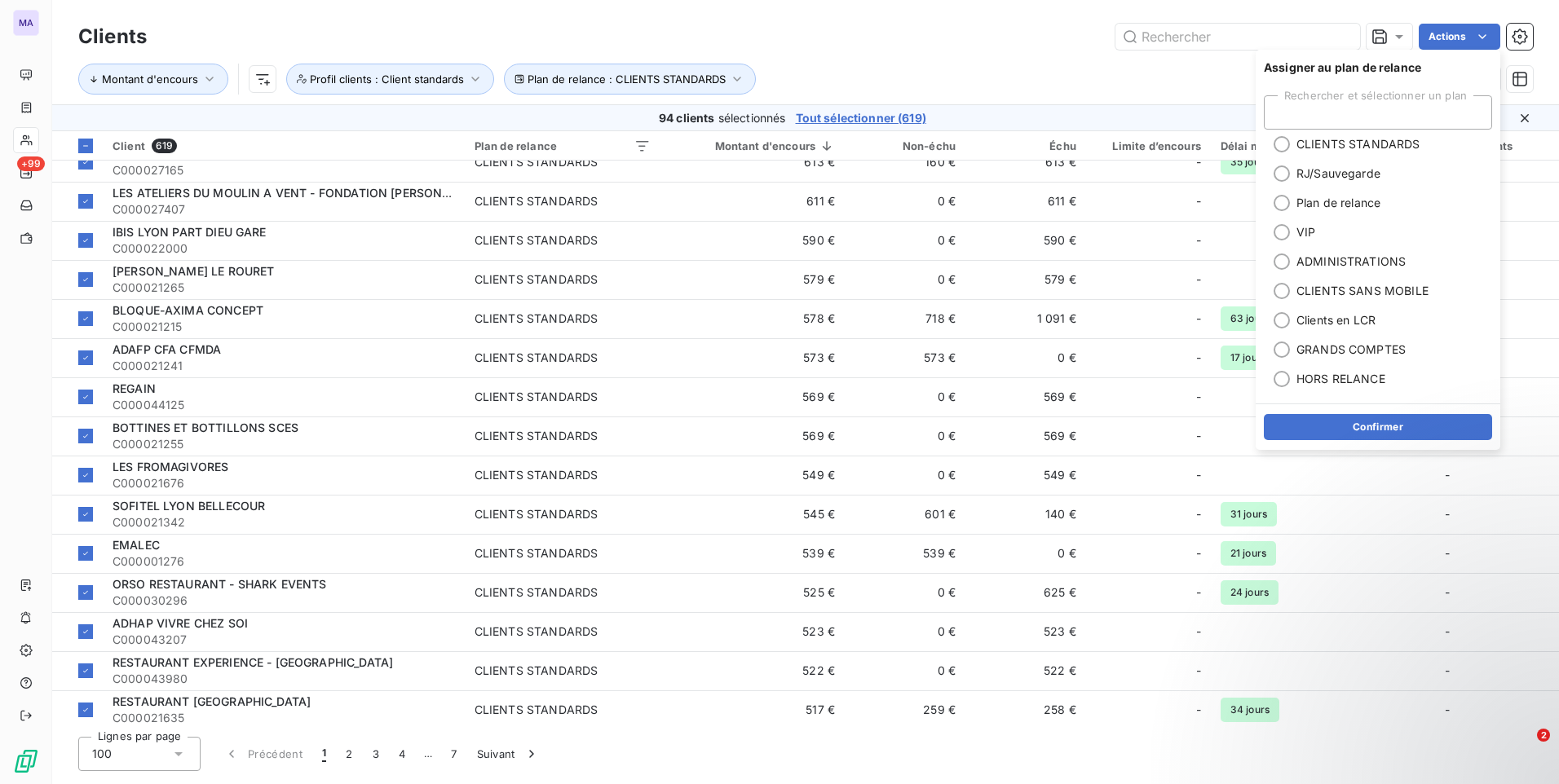
drag, startPoint x: 1166, startPoint y: 88, endPoint x: 1201, endPoint y: 76, distance: 37.0
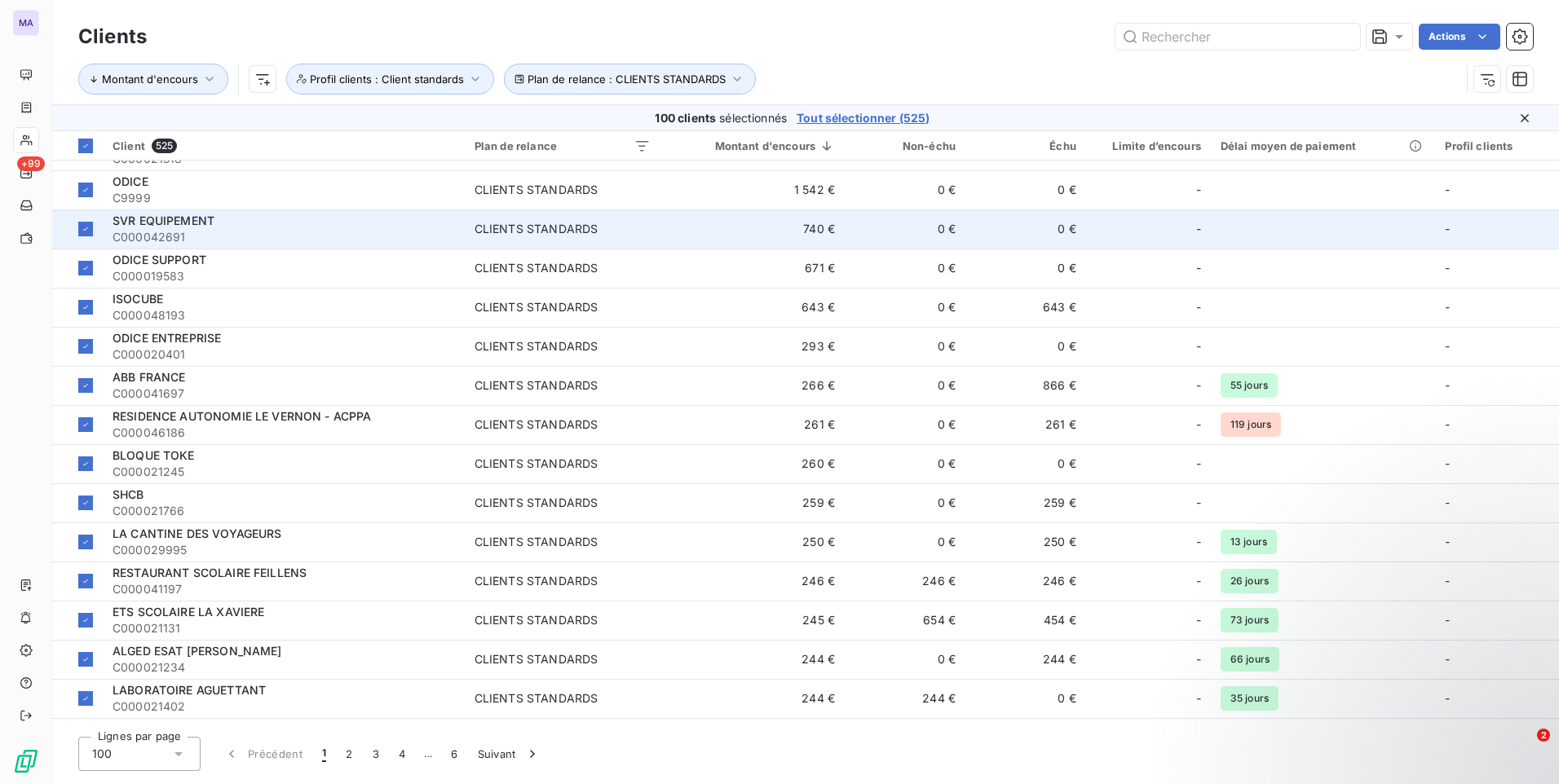
scroll to position [0, 0]
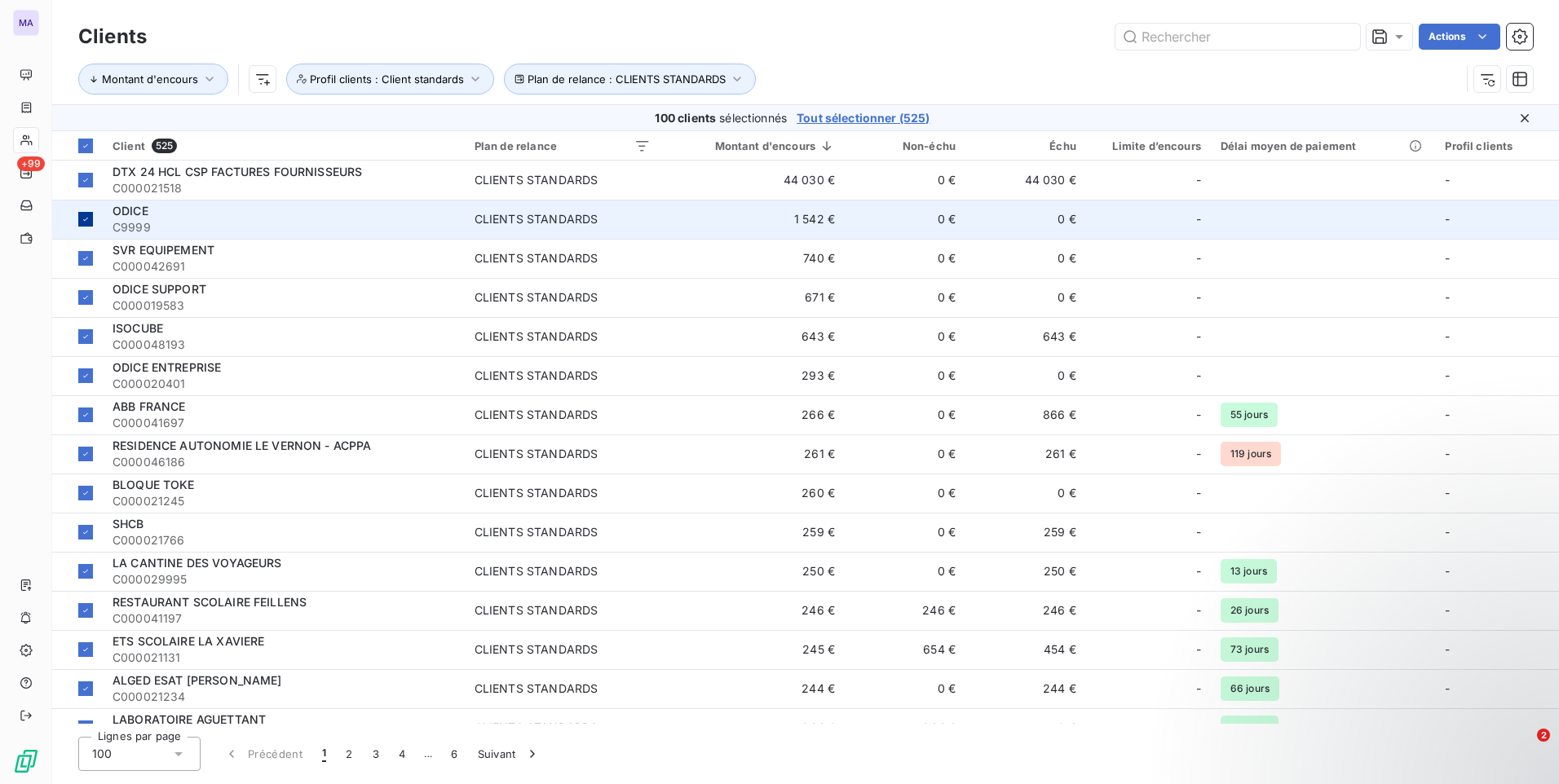
drag, startPoint x: 88, startPoint y: 169, endPoint x: 83, endPoint y: 214, distance: 45.3
drag, startPoint x: 83, startPoint y: 224, endPoint x: 86, endPoint y: 234, distance: 10.4
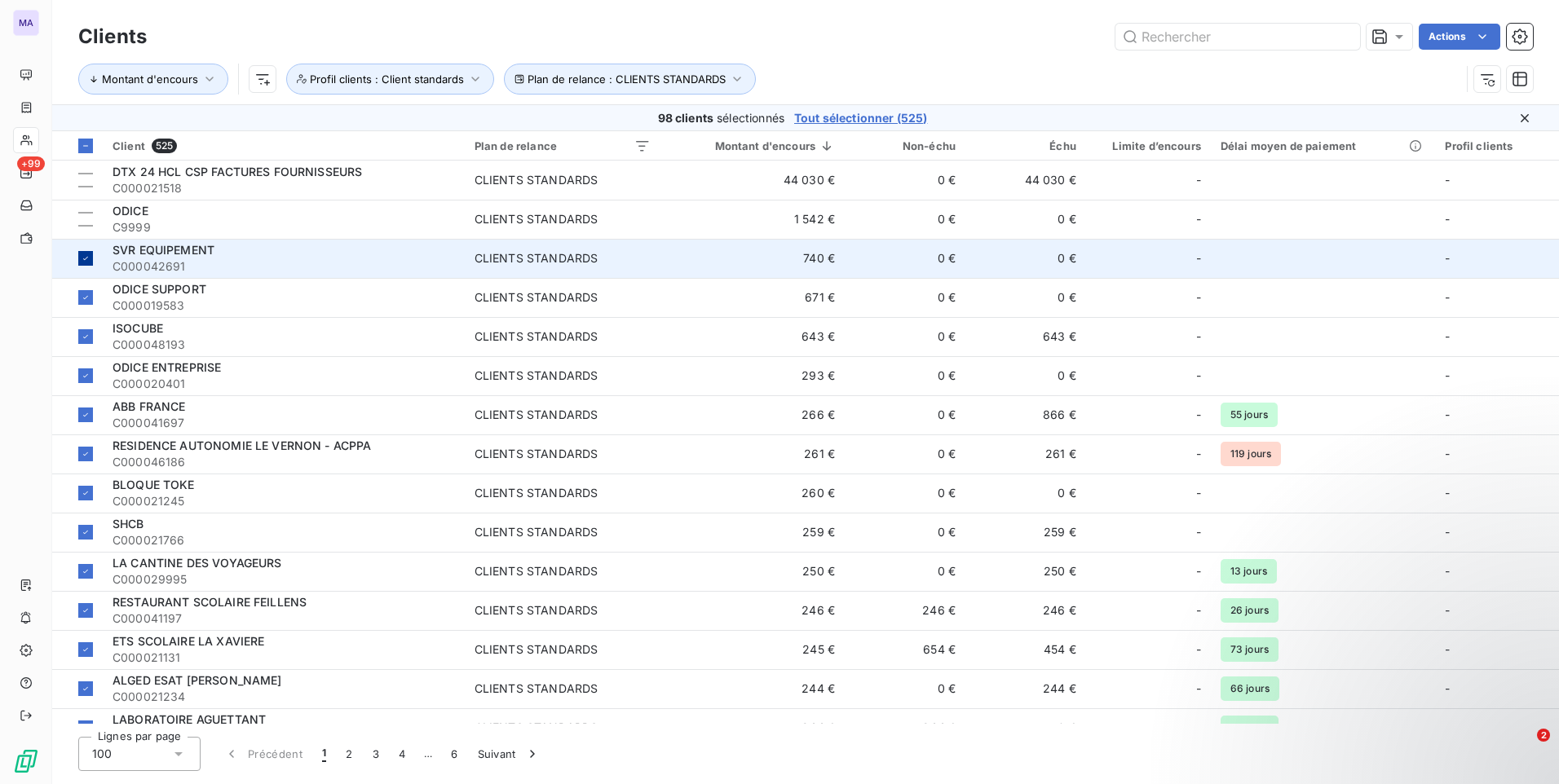
drag, startPoint x: 93, startPoint y: 253, endPoint x: 91, endPoint y: 270, distance: 17.1
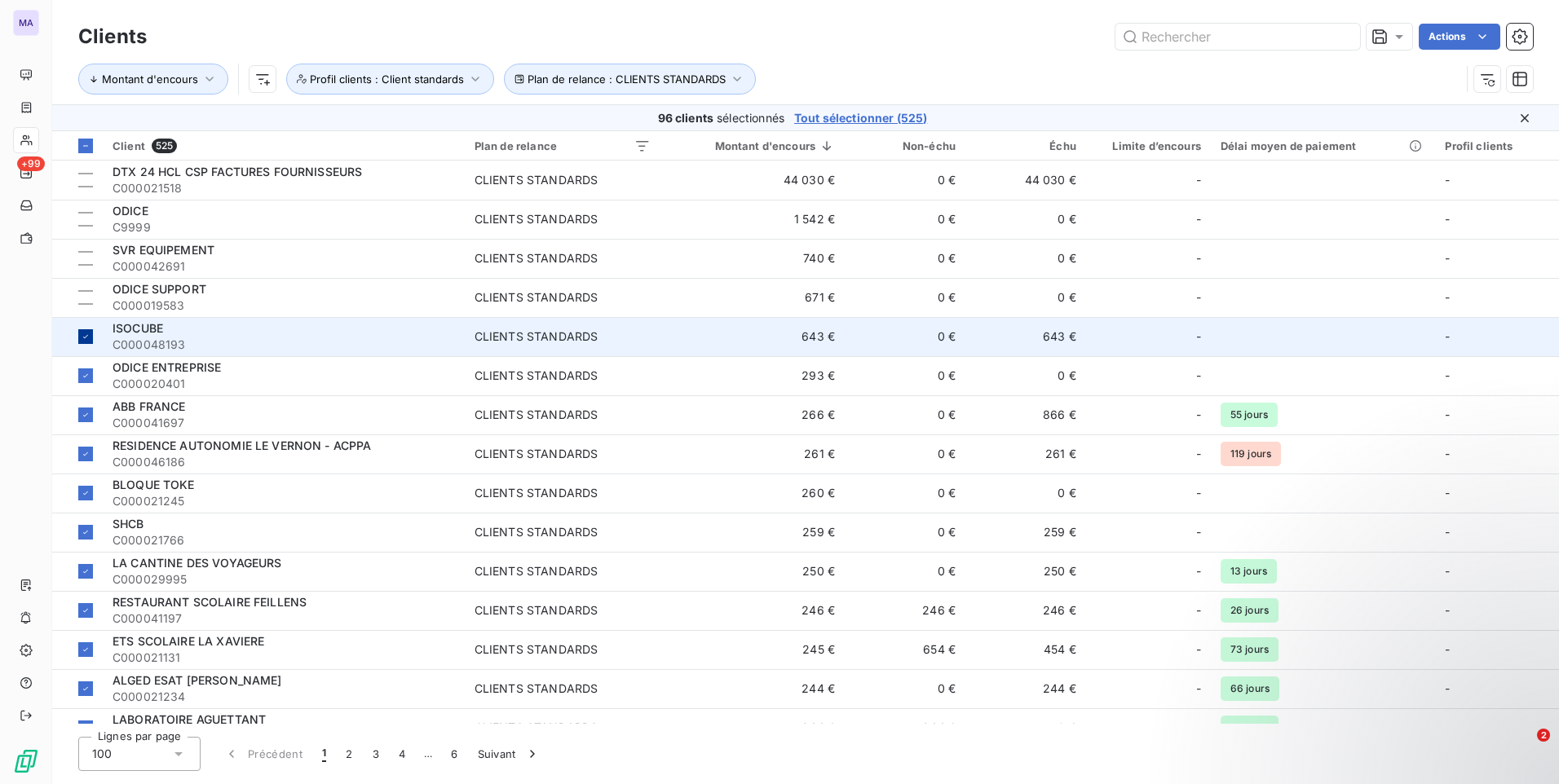
drag, startPoint x: 81, startPoint y: 331, endPoint x: 88, endPoint y: 340, distance: 11.4
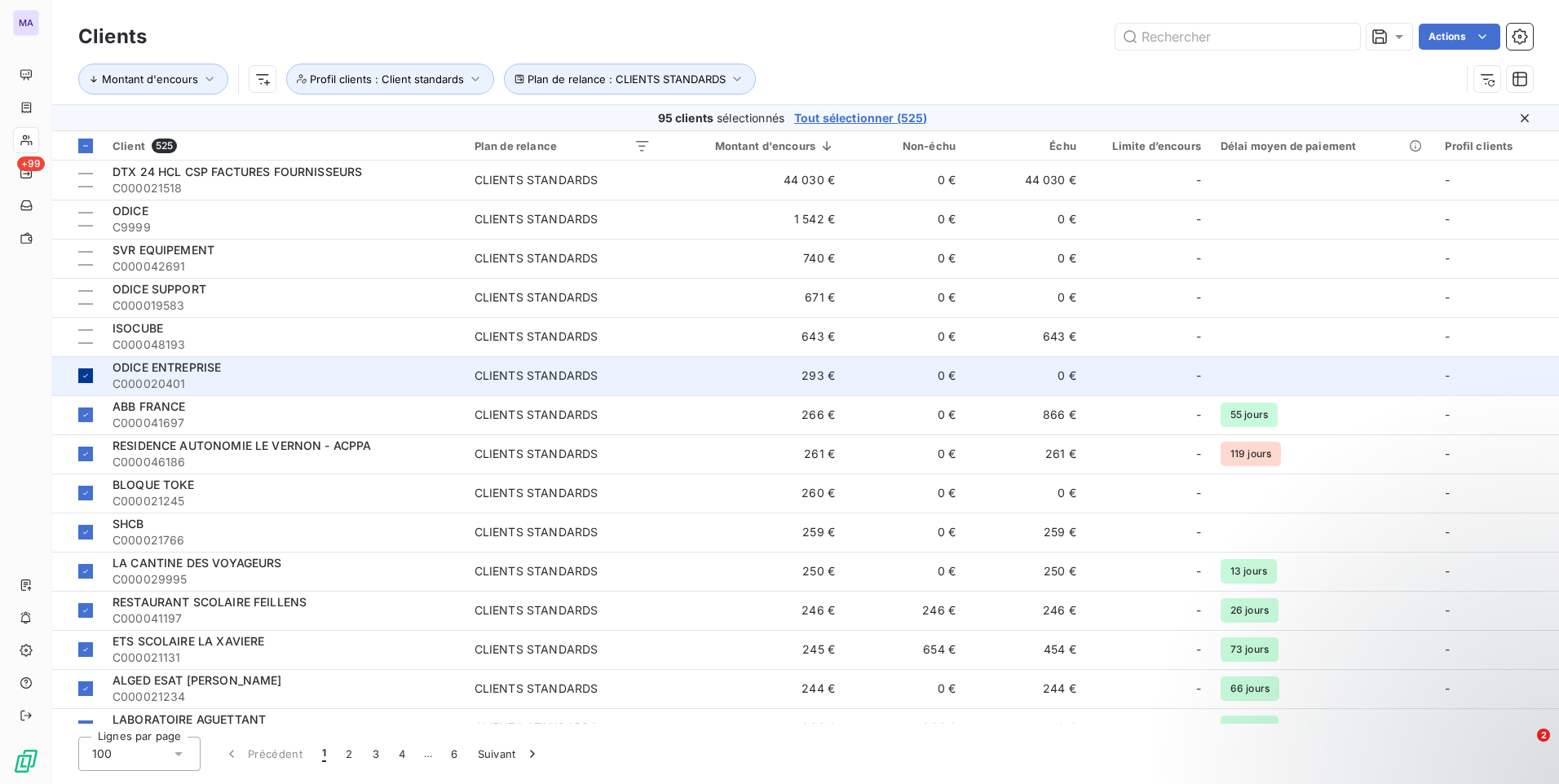
drag, startPoint x: 90, startPoint y: 375, endPoint x: 88, endPoint y: 392, distance: 17.1
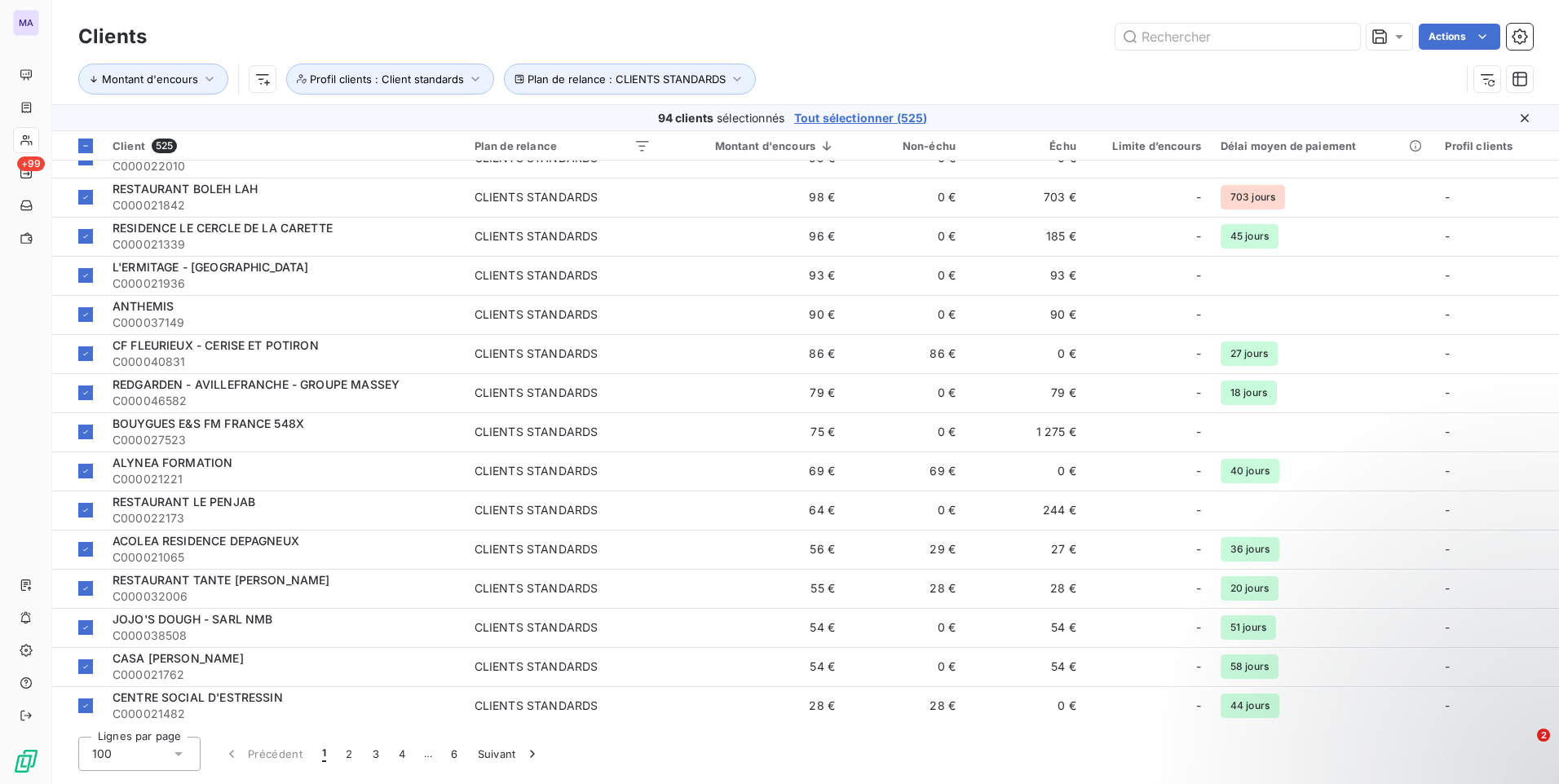
scroll to position [3349, 0]
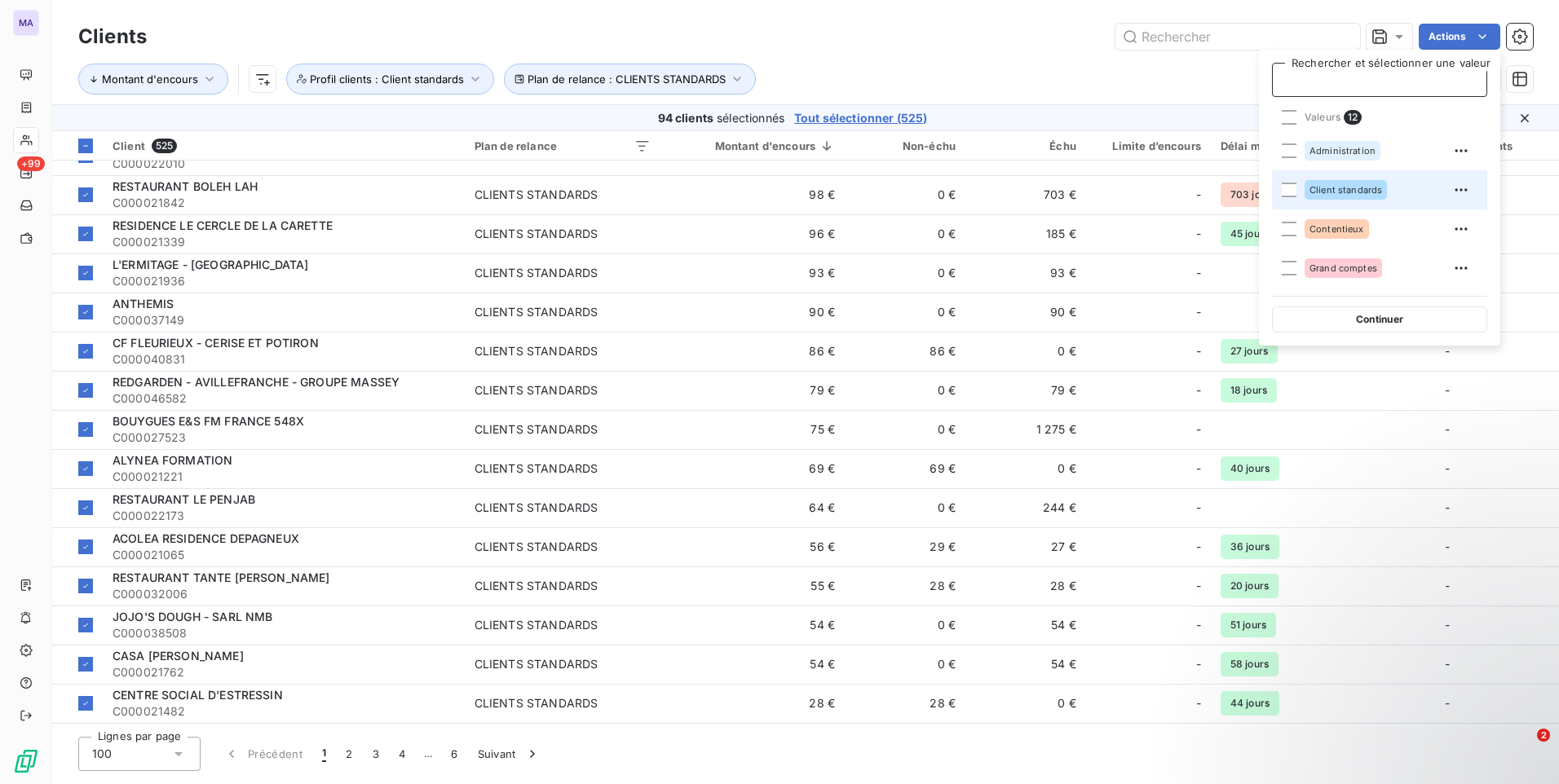
drag, startPoint x: 1358, startPoint y: 189, endPoint x: 1356, endPoint y: 202, distance: 13.2
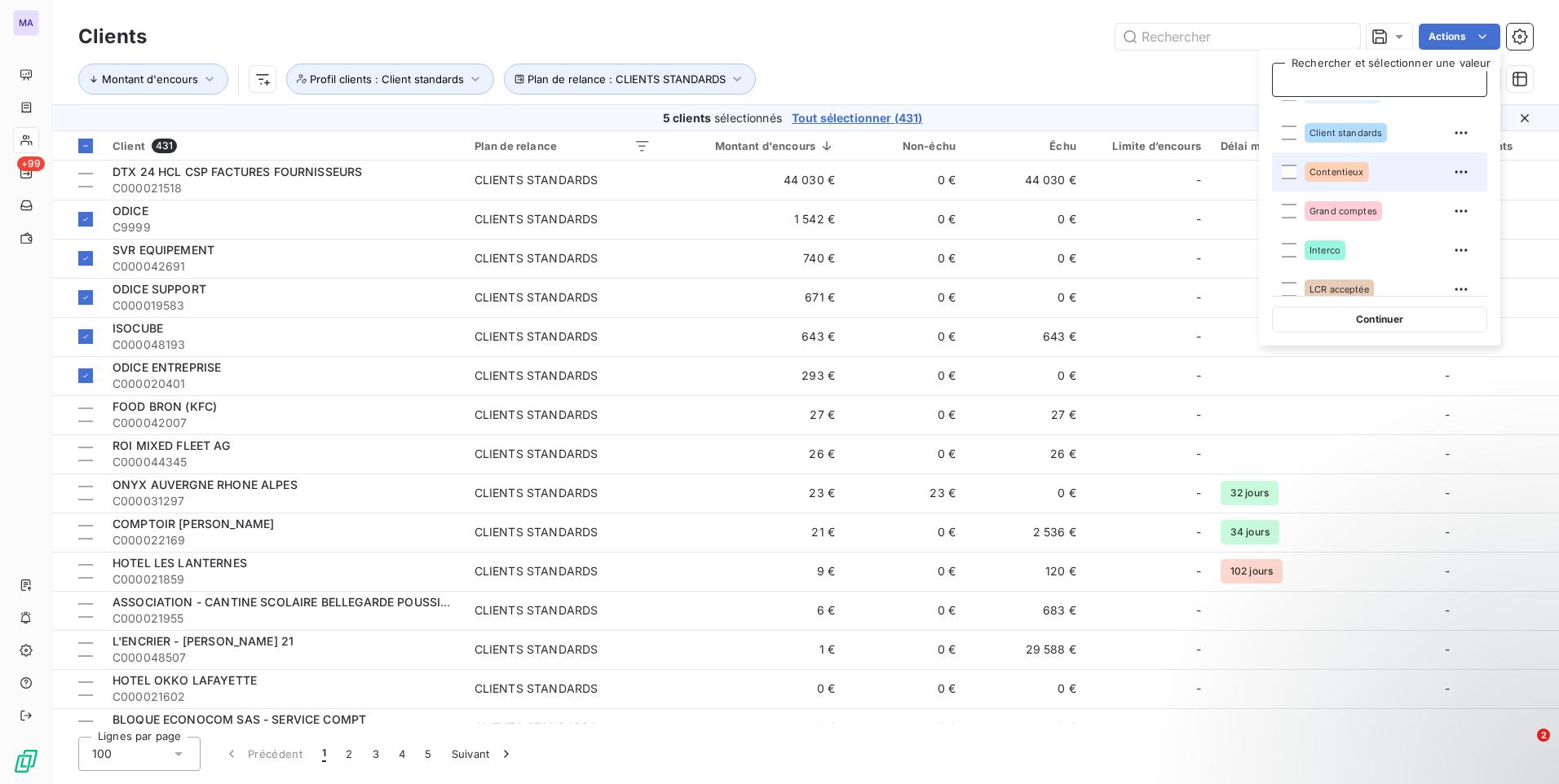
scroll to position [82, 0]
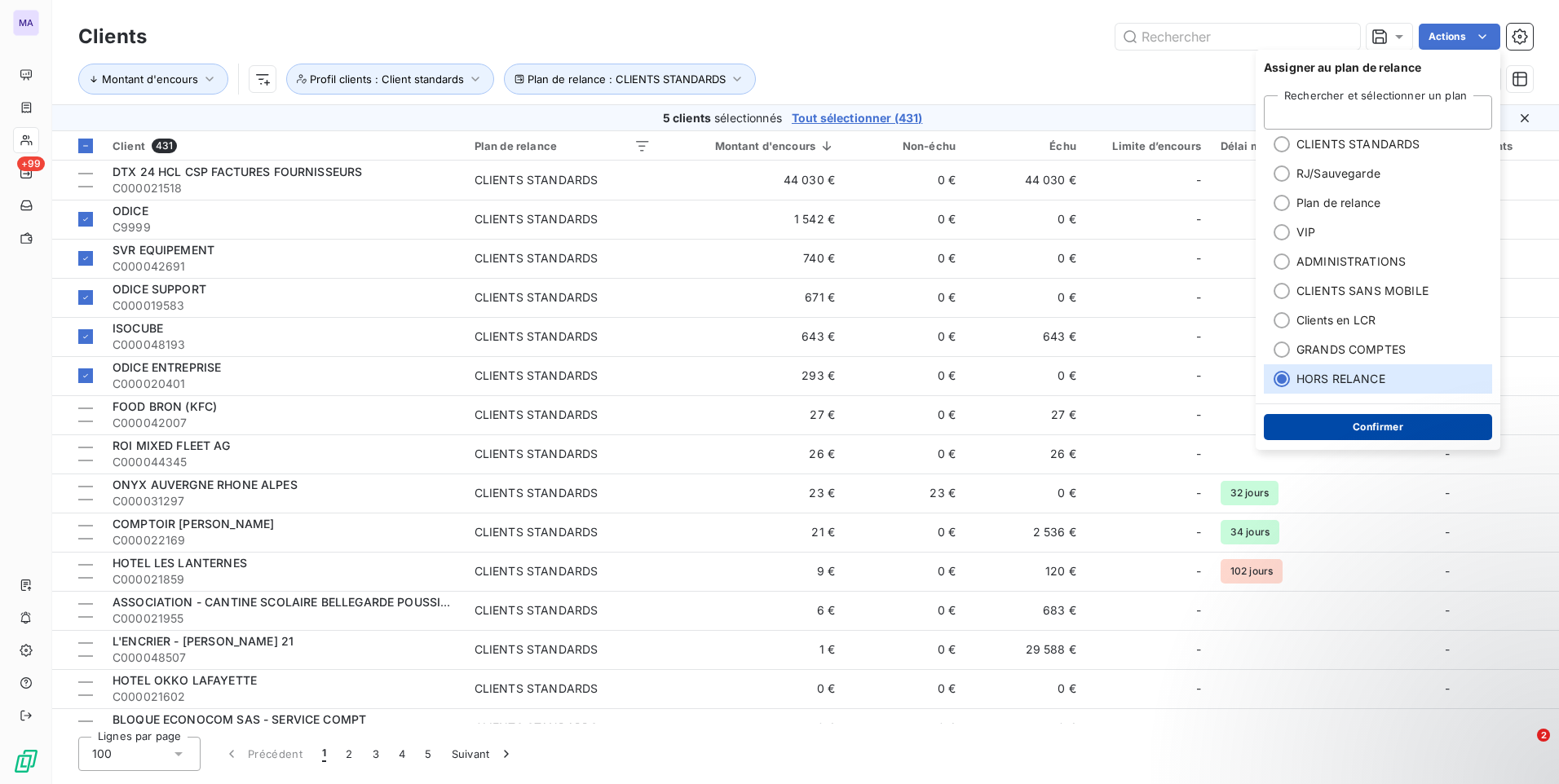
drag, startPoint x: 1324, startPoint y: 376, endPoint x: 1300, endPoint y: 427, distance: 56.4
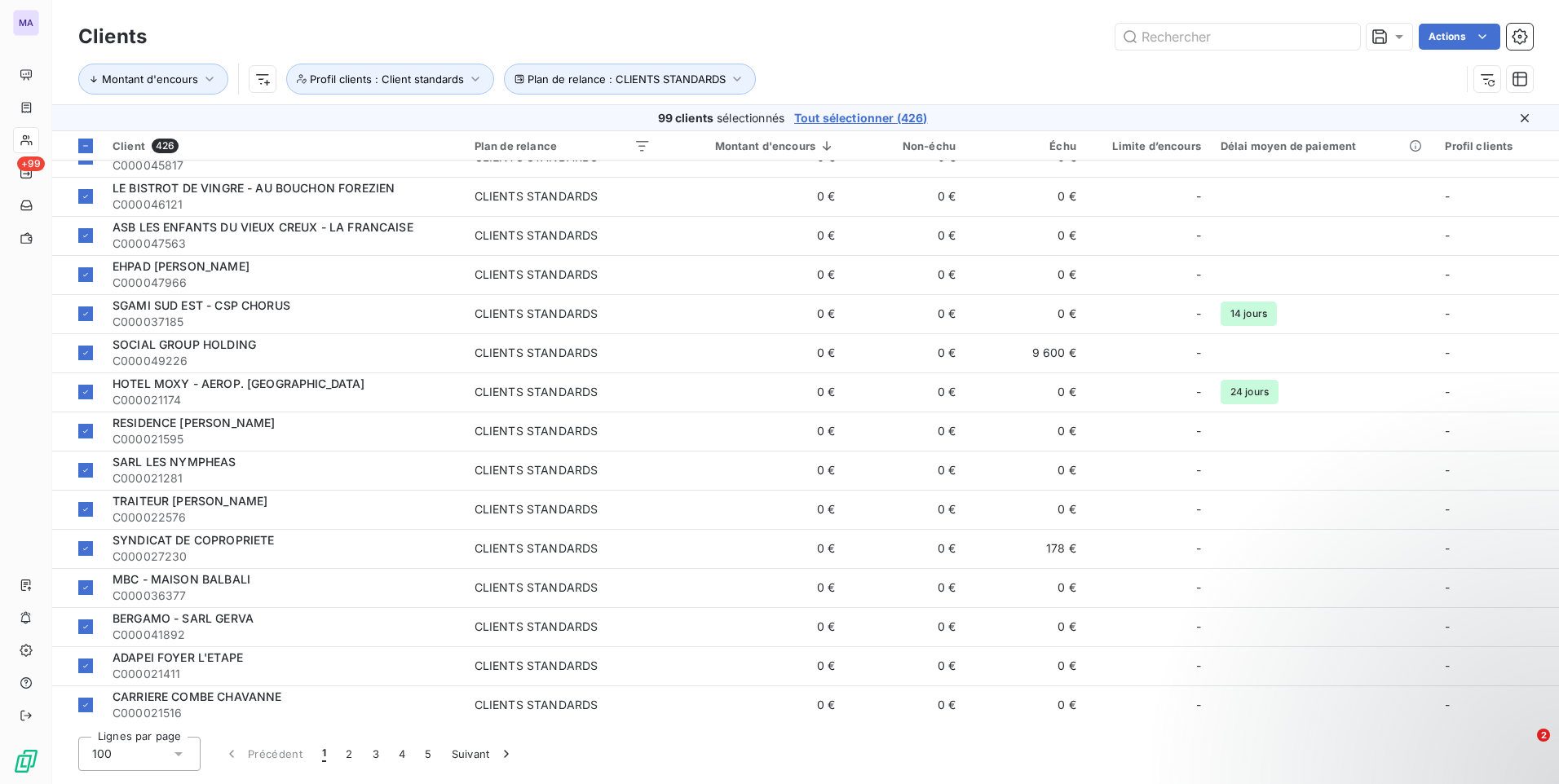
scroll to position [3349, 0]
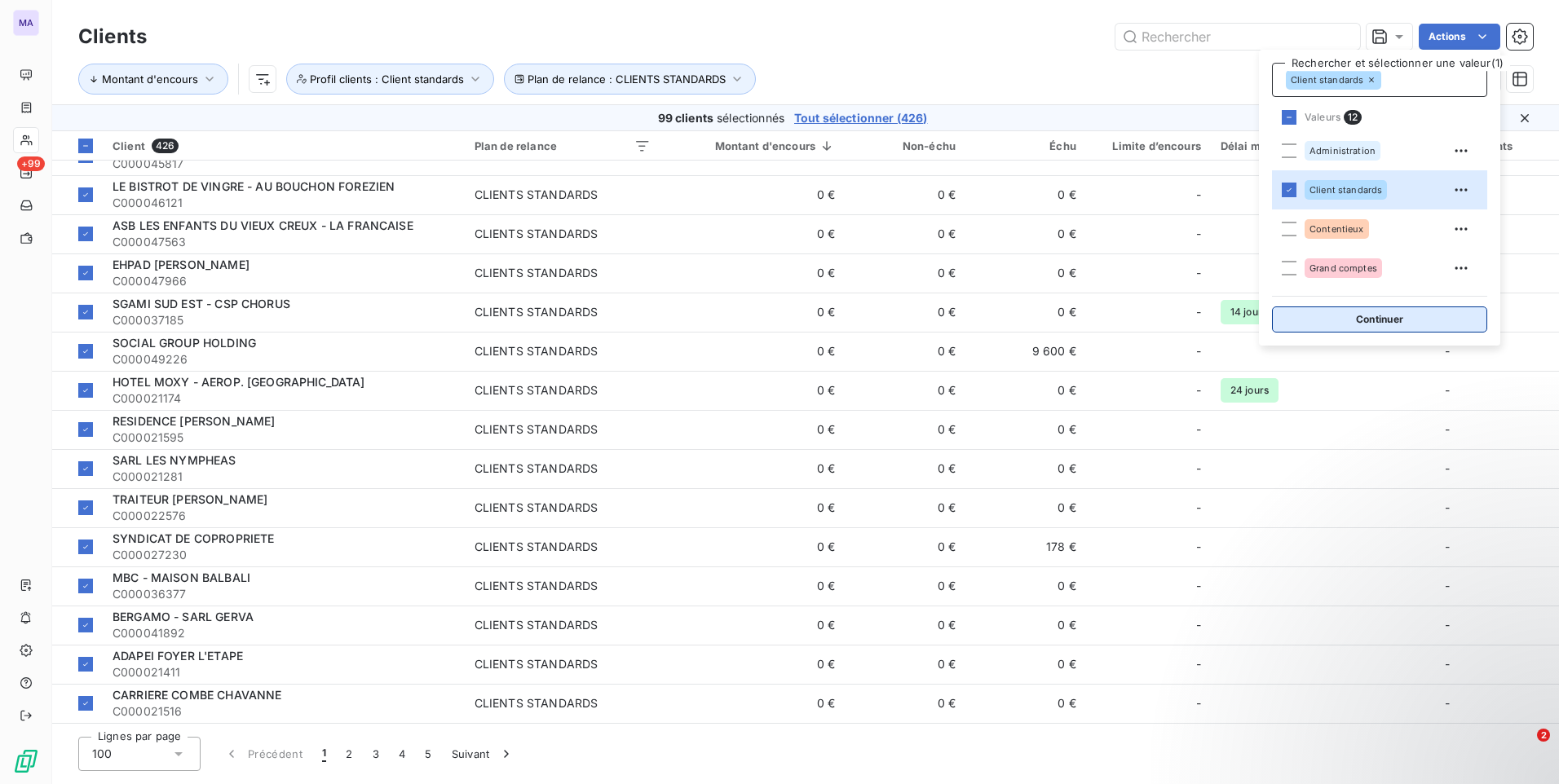
drag, startPoint x: 1386, startPoint y: 317, endPoint x: 1372, endPoint y: 230, distance: 88.1
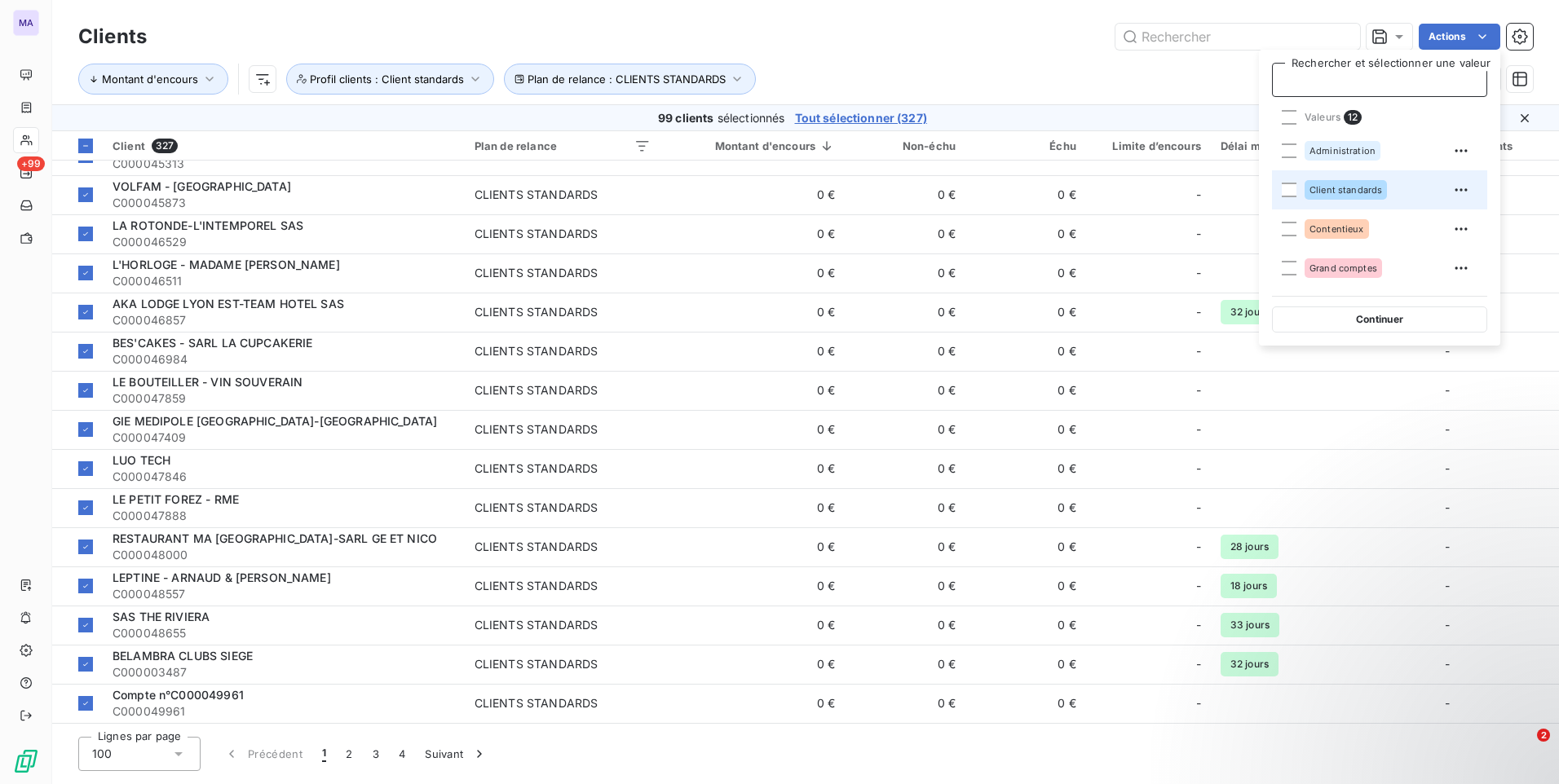
drag, startPoint x: 1353, startPoint y: 185, endPoint x: 1349, endPoint y: 196, distance: 11.7
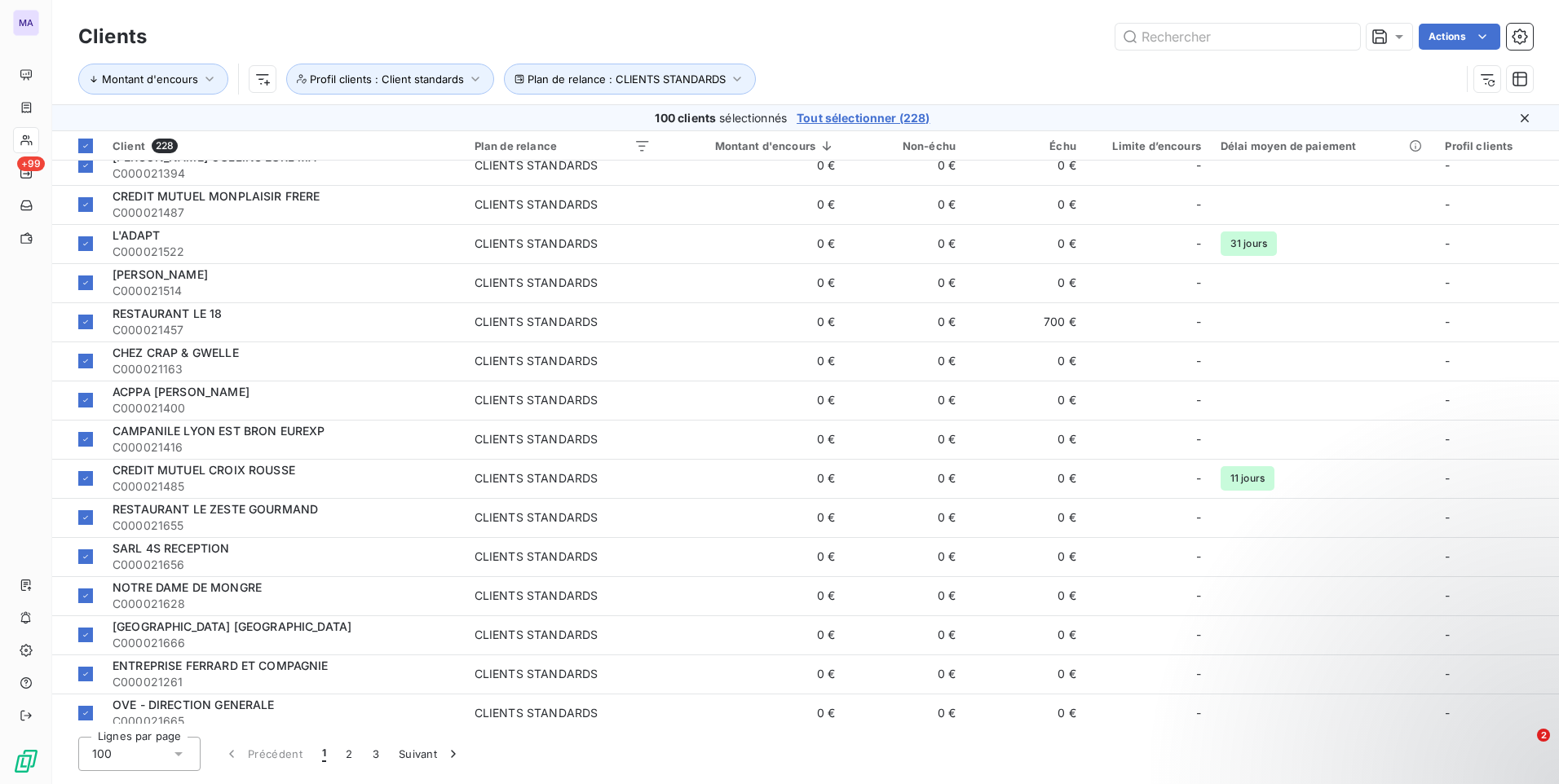
scroll to position [0, 0]
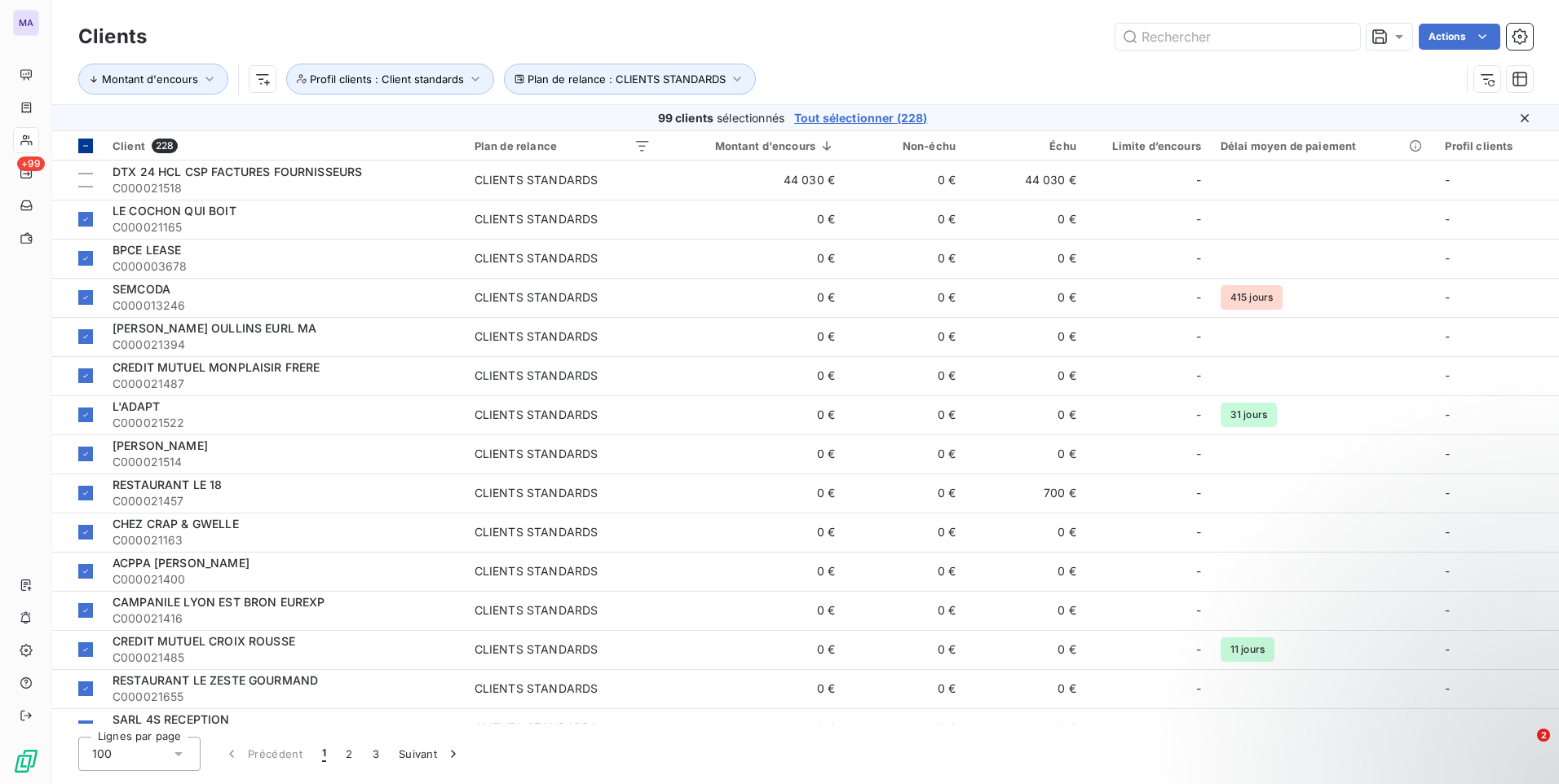
click at [88, 147] on icon at bounding box center [86, 146] width 10 height 10
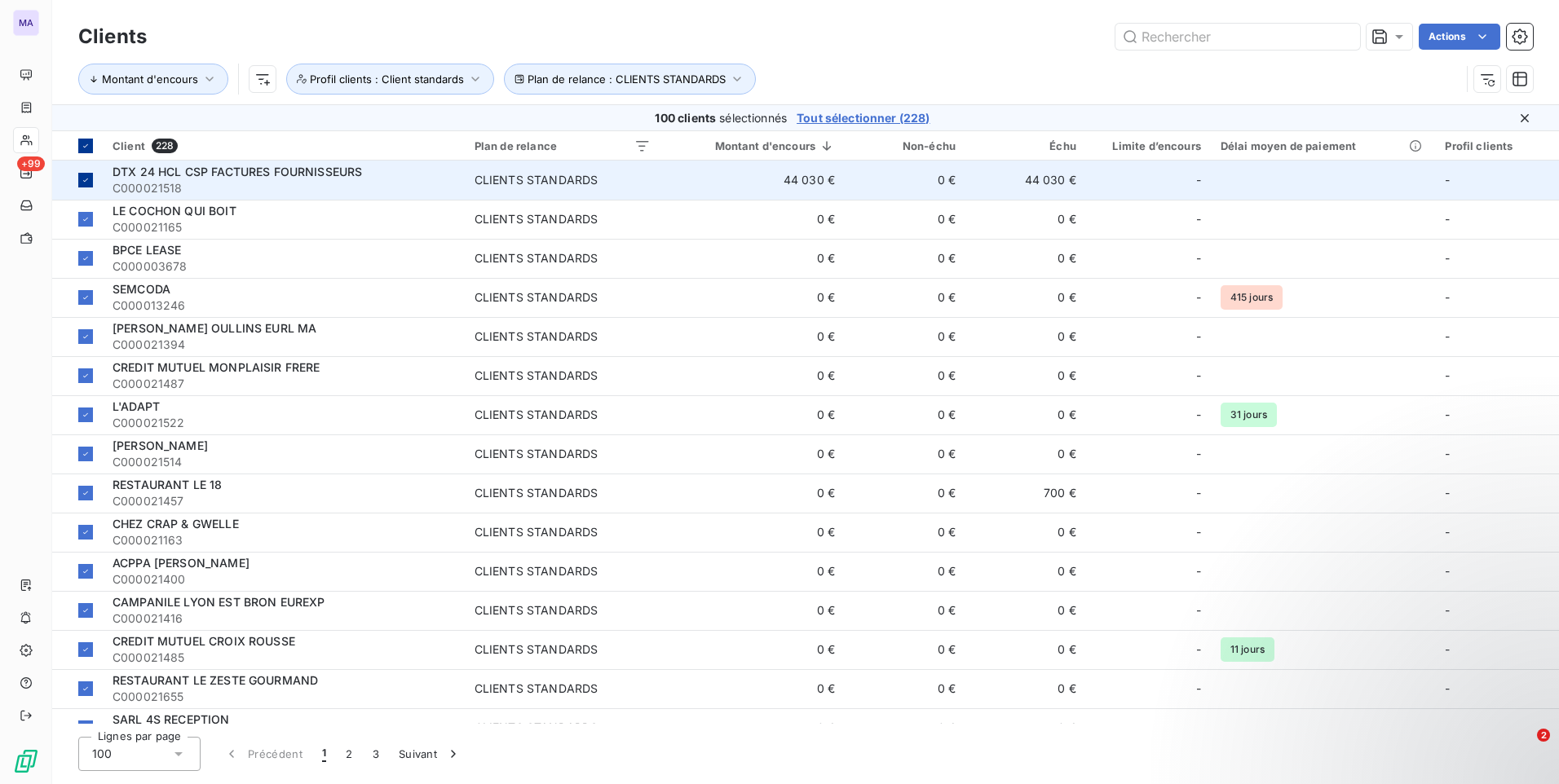
click at [85, 153] on th at bounding box center [77, 146] width 50 height 30
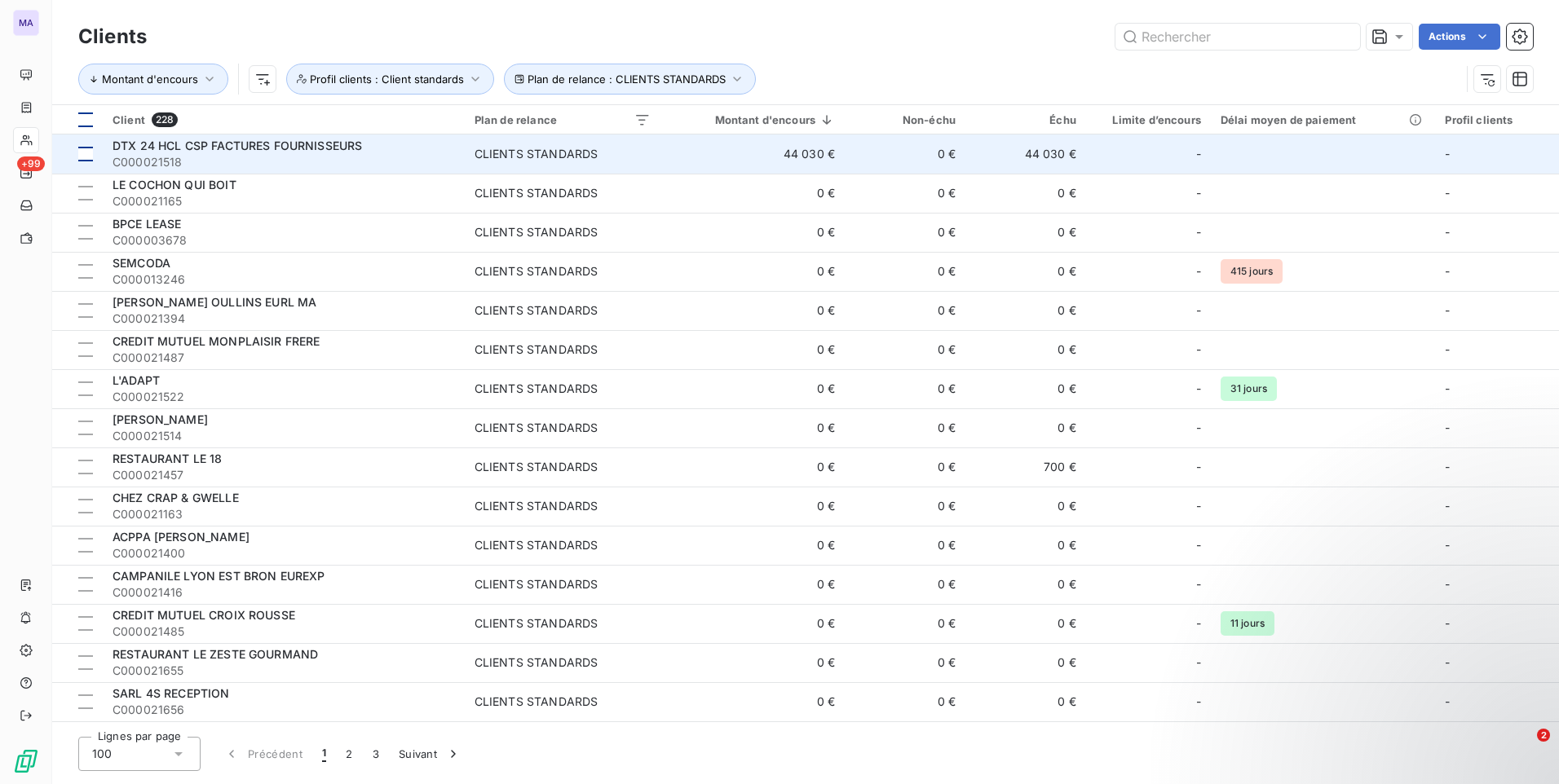
click at [85, 150] on div at bounding box center [86, 154] width 15 height 15
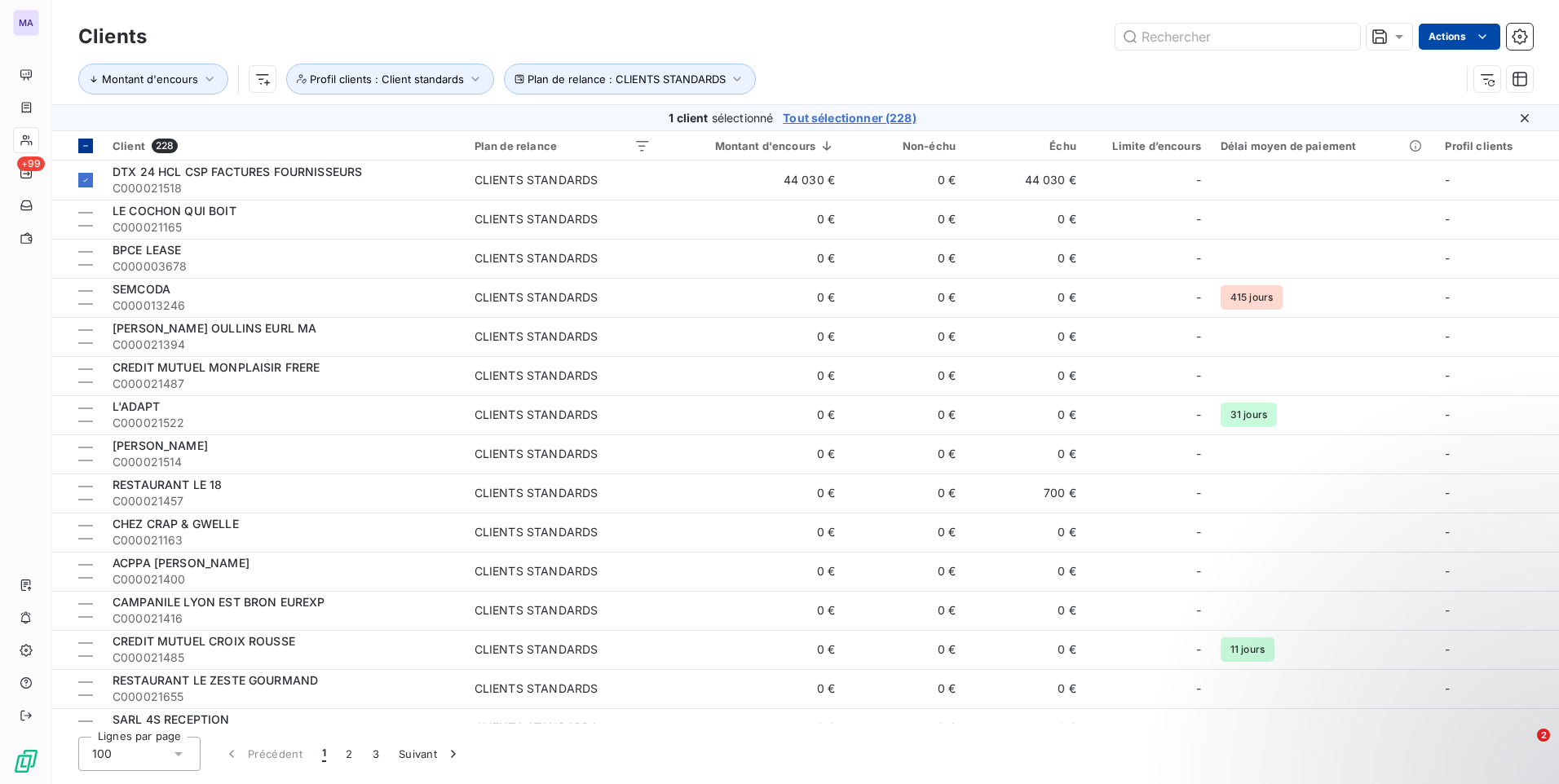
click at [1451, 30] on html "MA +99 Clients Actions Montant d'encours Plan de relance : CLIENTS STANDARDS Pr…" at bounding box center [780, 392] width 1559 height 784
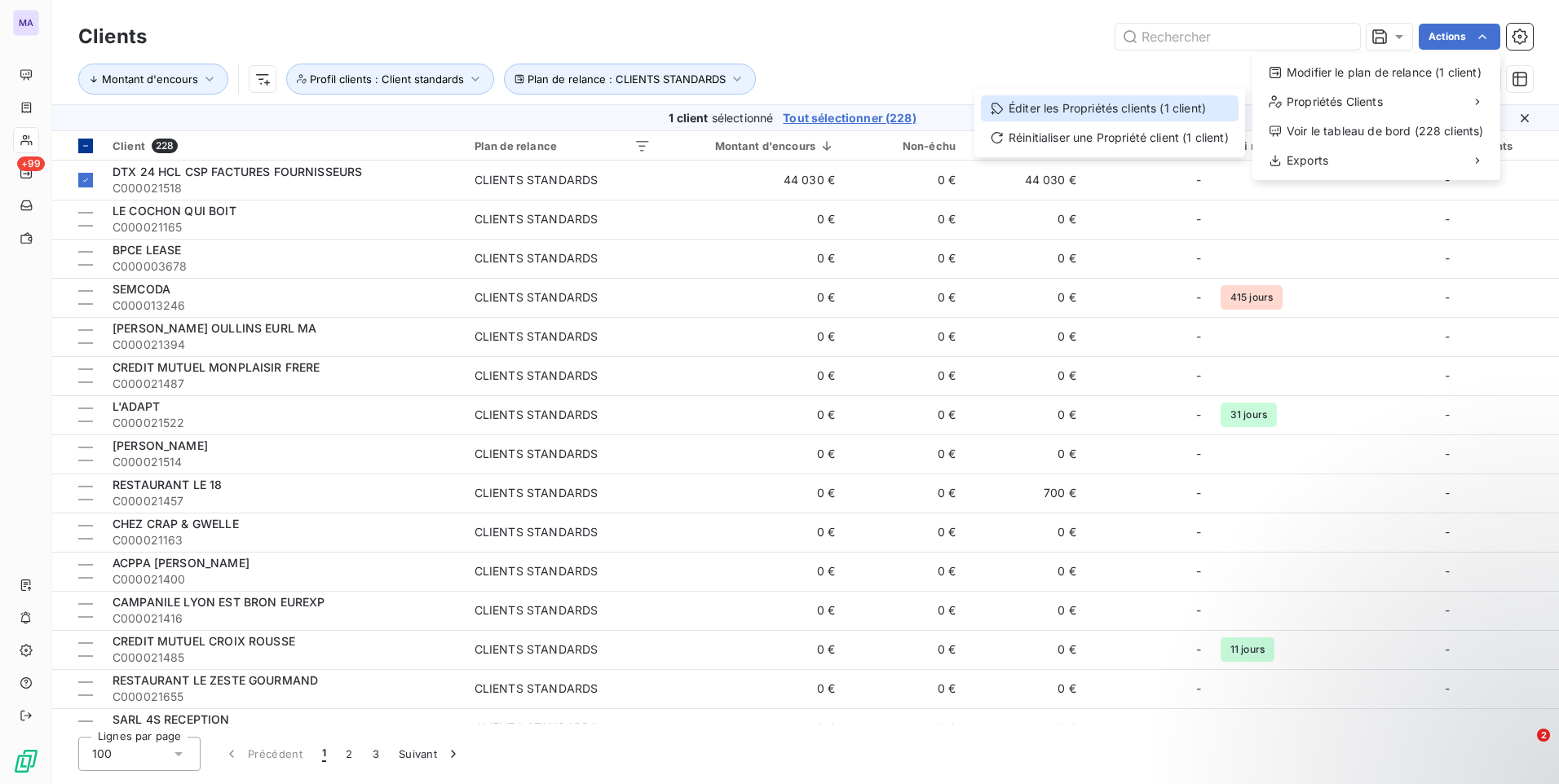
click at [1168, 97] on div "Éditer les Propriétés clients (1 client)" at bounding box center [1110, 109] width 258 height 26
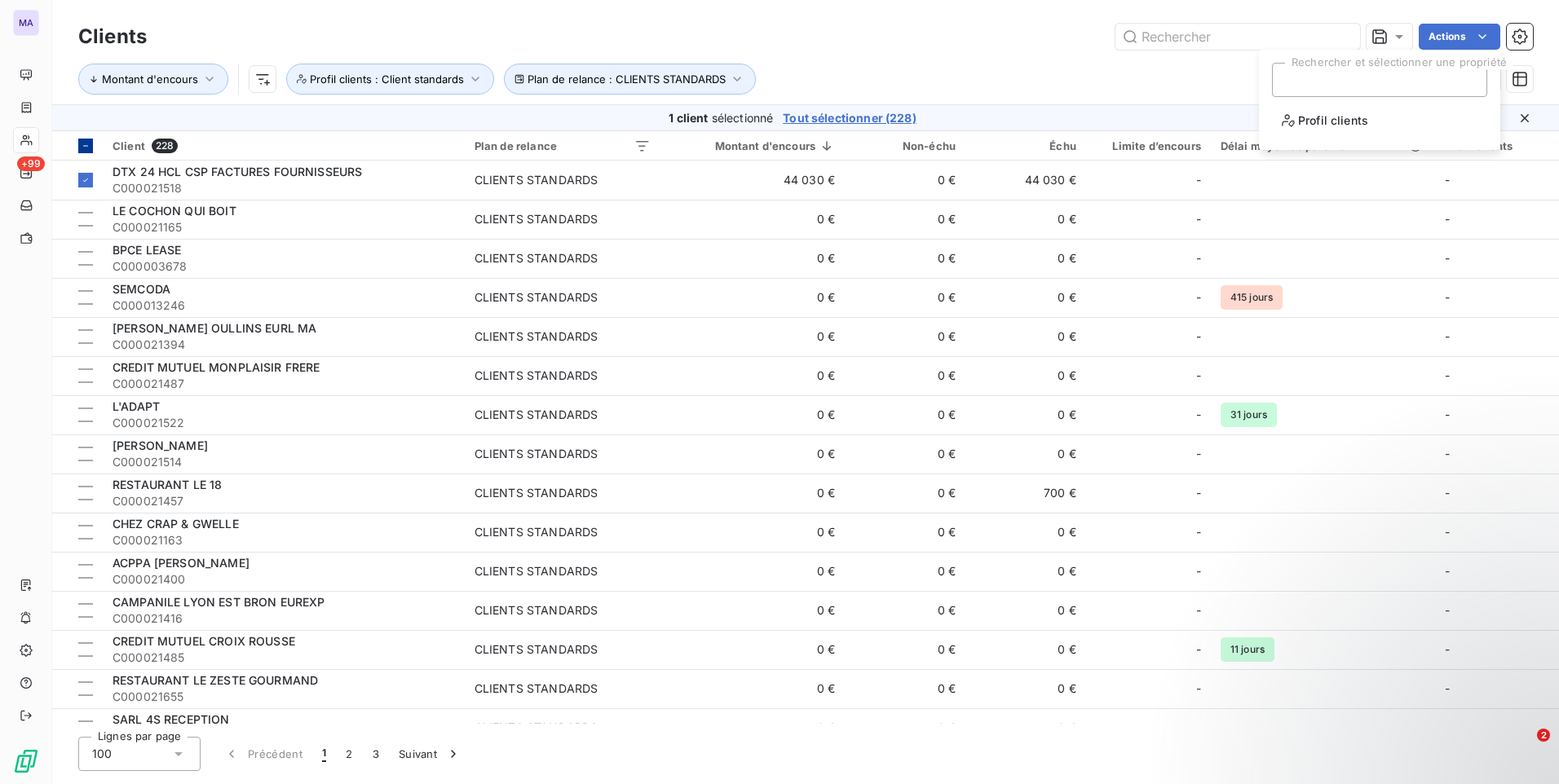
click at [1334, 139] on div "Rechercher et sélectionner une propriété Profil clients" at bounding box center [1379, 100] width 235 height 94
click at [1335, 133] on li "Profil clients" at bounding box center [1379, 120] width 216 height 33
drag, startPoint x: 1052, startPoint y: 71, endPoint x: 1027, endPoint y: 73, distance: 25.1
click at [1049, 70] on div "Montant d'encours Plan de relance : CLIENTS STANDARDS Profil clients : Client s…" at bounding box center [770, 79] width 1382 height 31
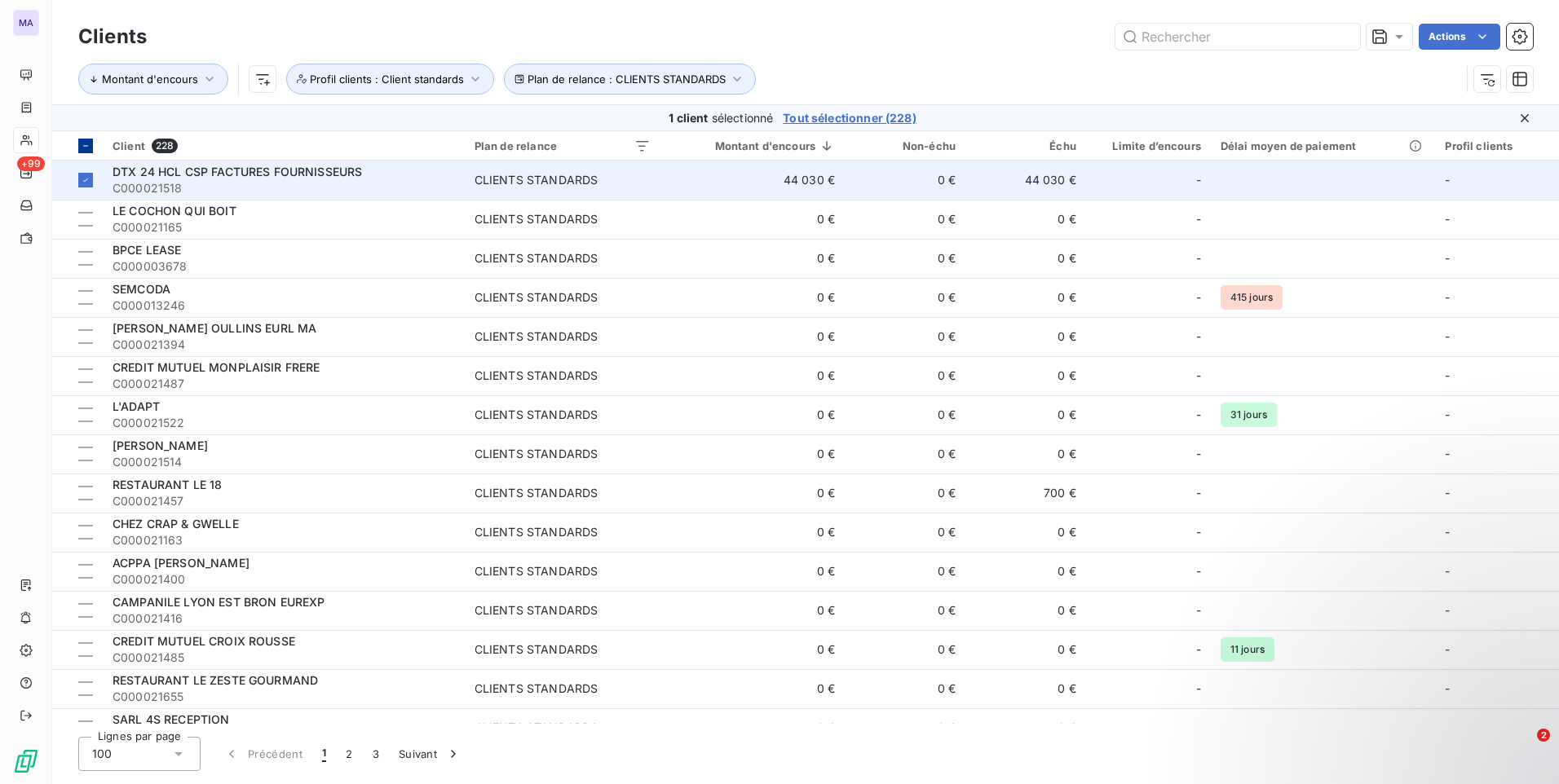
click at [213, 177] on span "DTX 24 HCL CSP FACTURES FOURNISSEURS" at bounding box center [237, 171] width 249 height 14
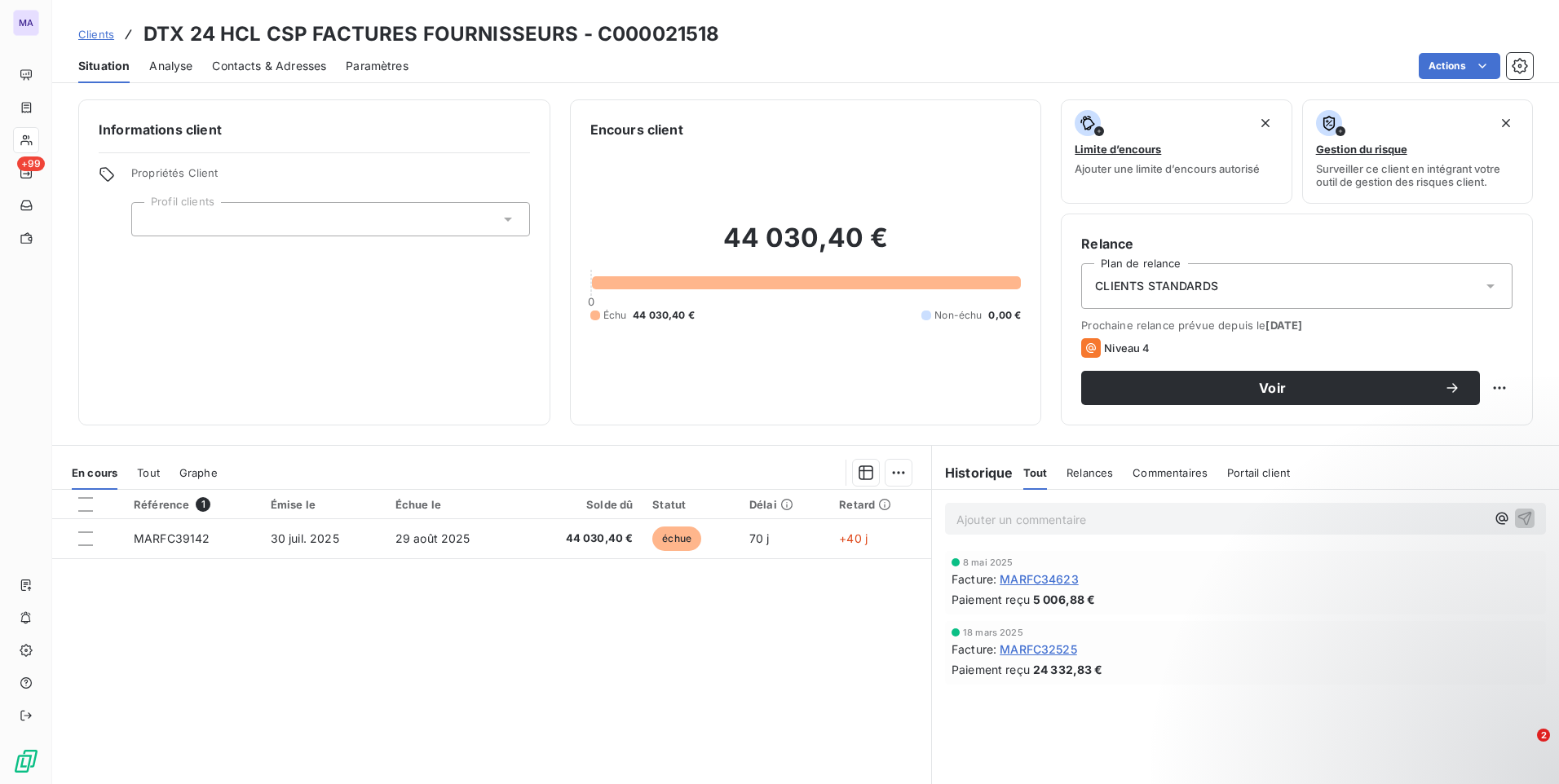
click at [482, 229] on div at bounding box center [330, 219] width 399 height 34
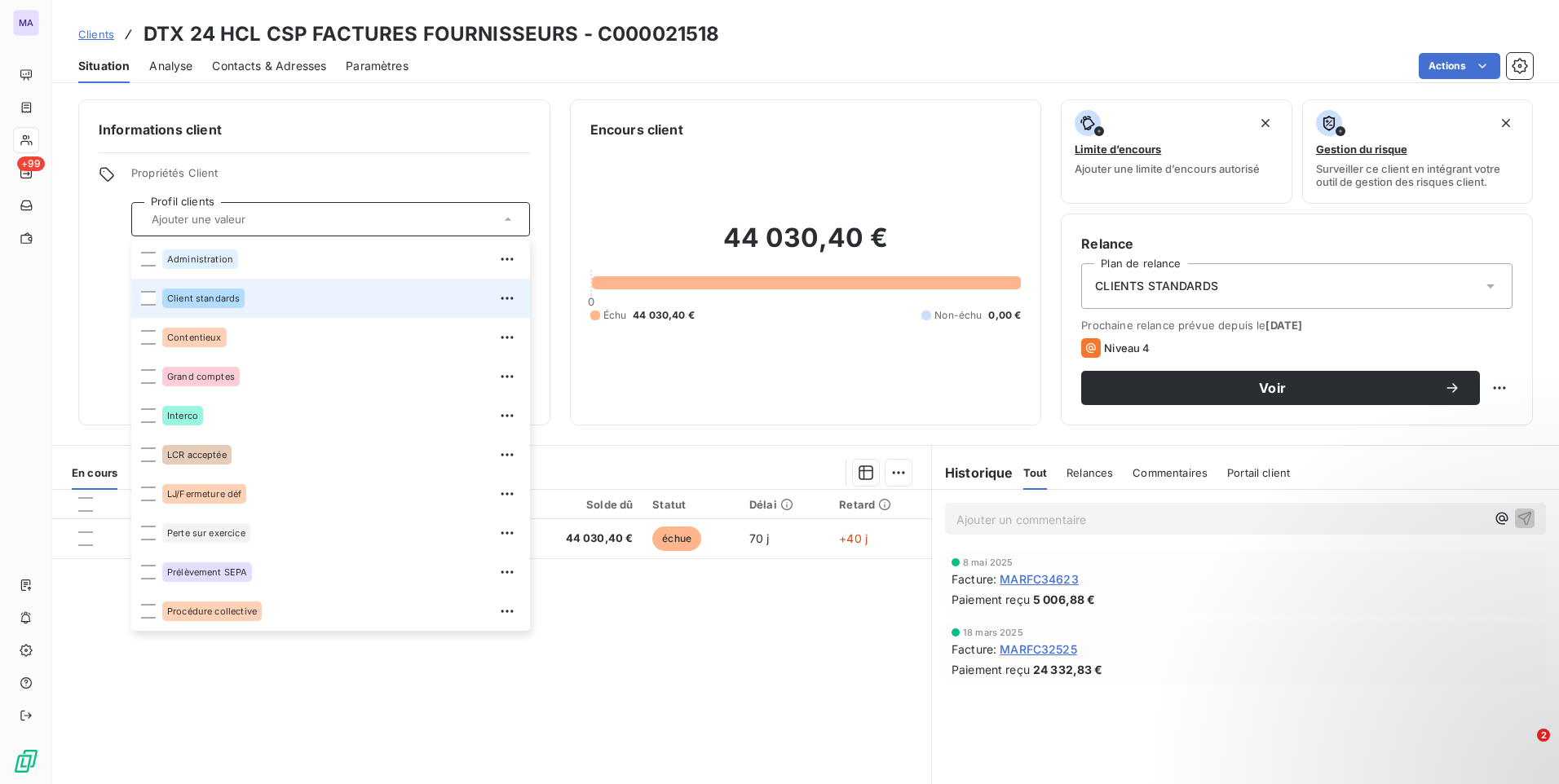
click at [416, 295] on div "Client standards" at bounding box center [340, 299] width 358 height 26
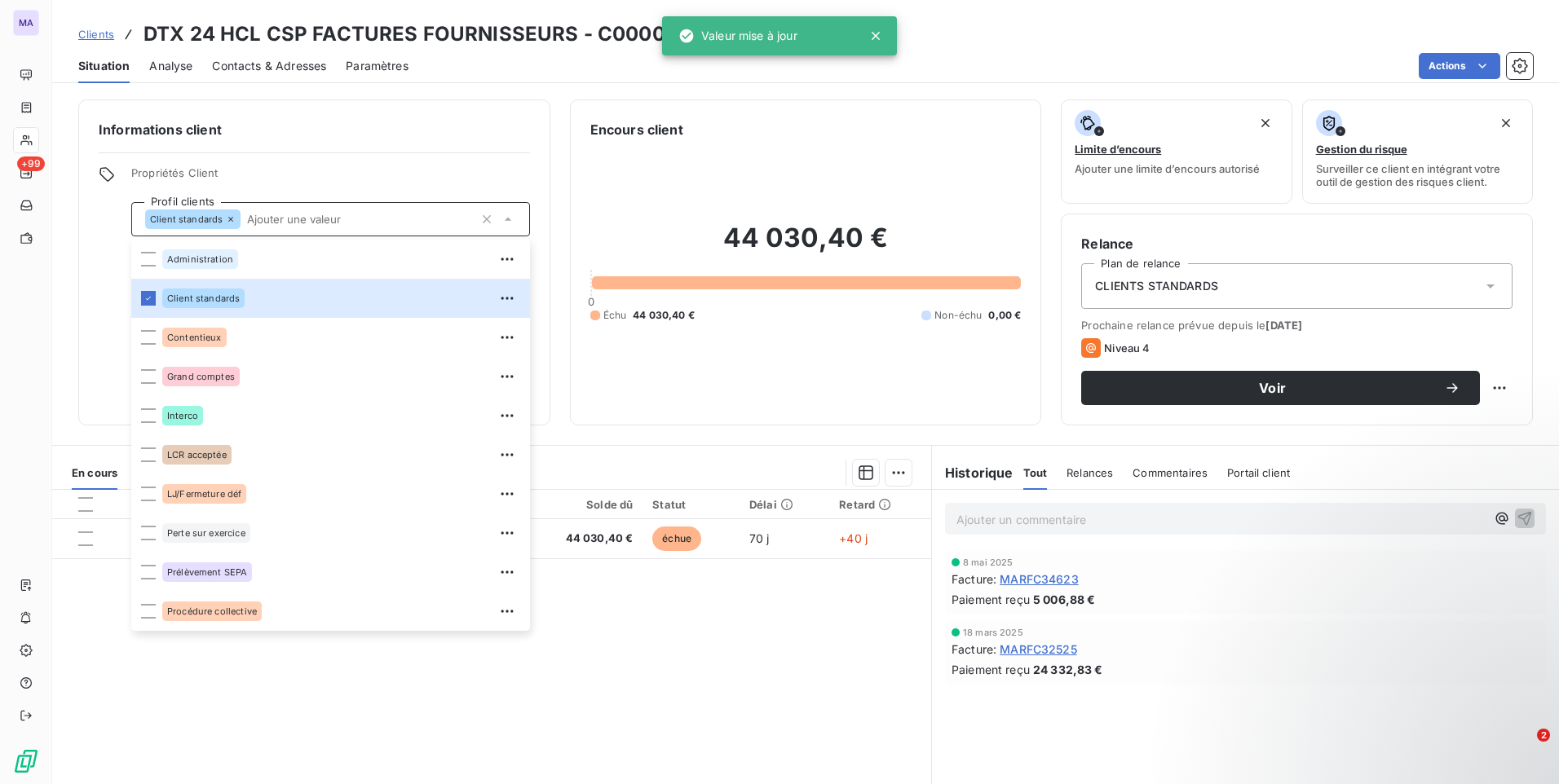
click at [591, 439] on div "Informations client Propriétés Client Profil clients Client standards Administr…" at bounding box center [805, 437] width 1507 height 694
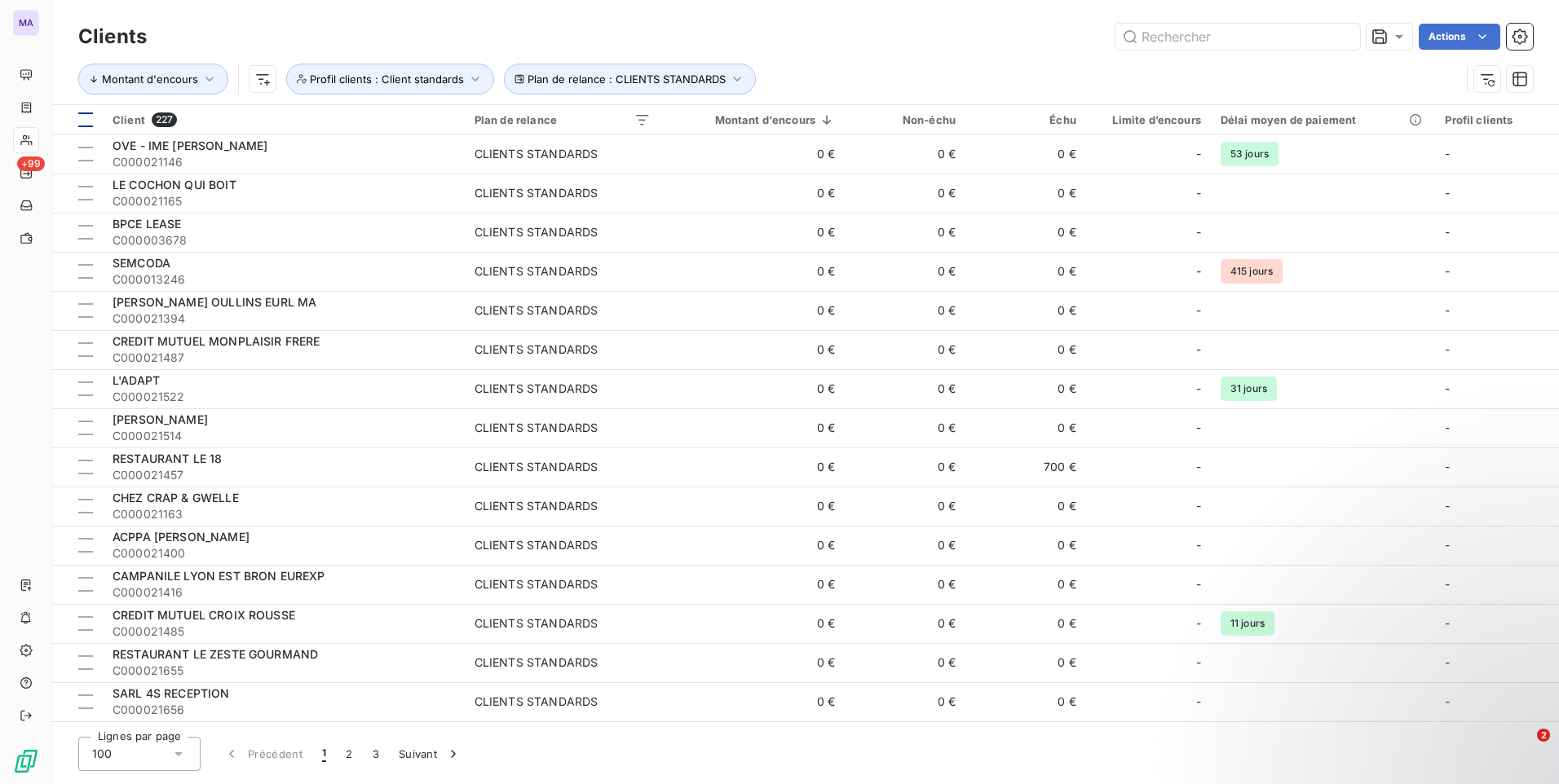
click at [87, 118] on div at bounding box center [86, 120] width 15 height 15
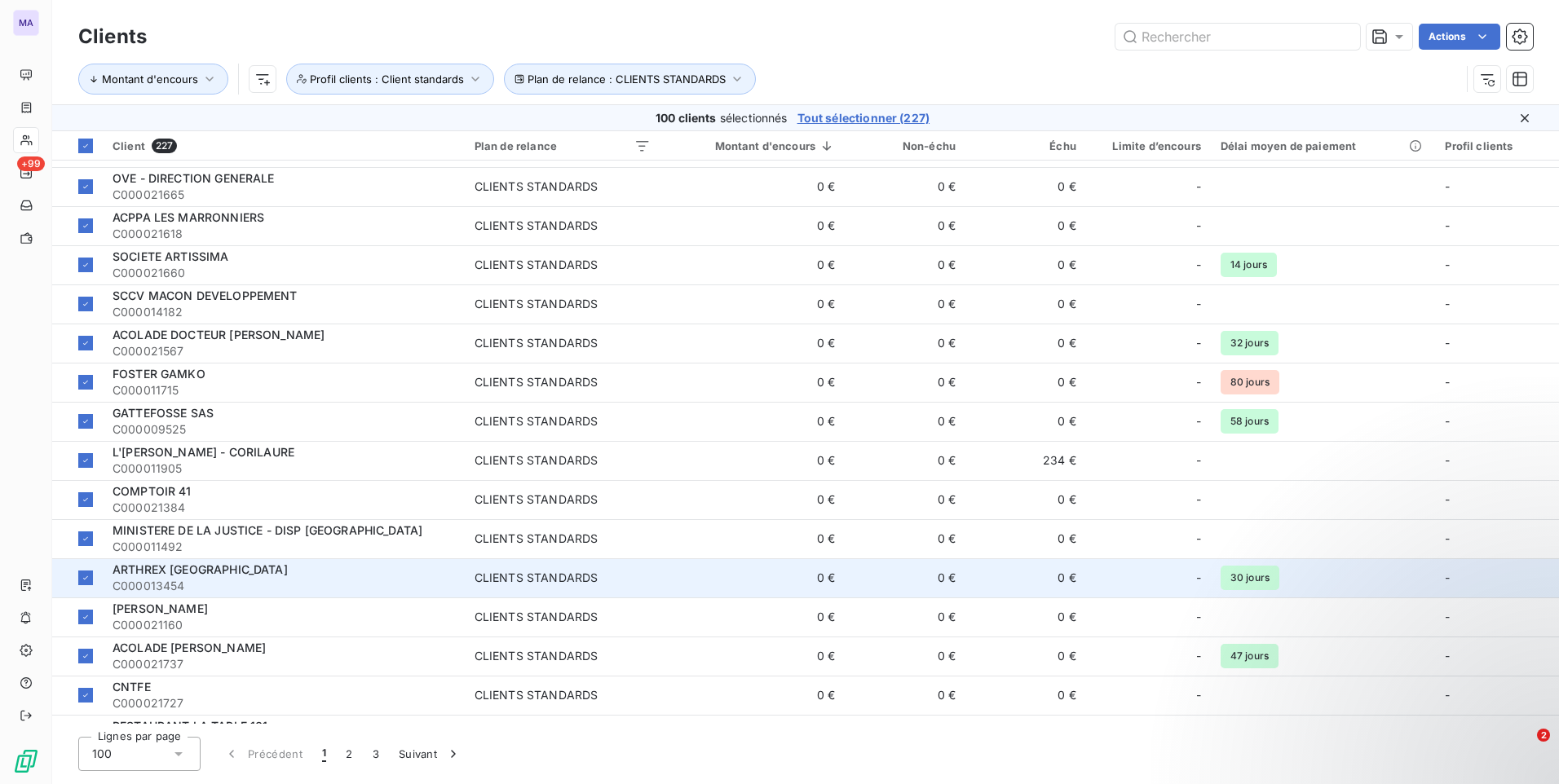
scroll to position [734, 0]
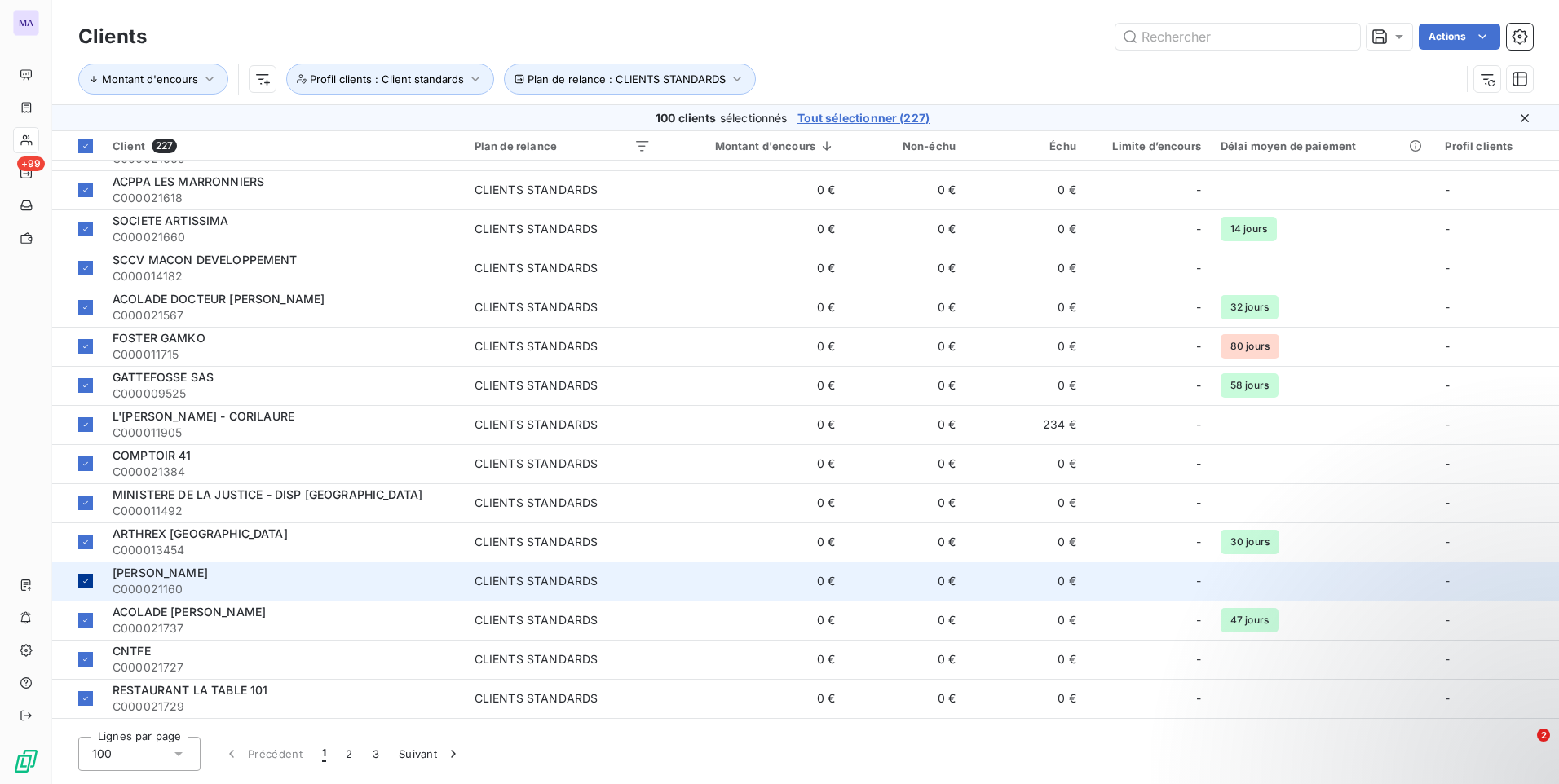
click at [90, 577] on icon at bounding box center [86, 581] width 10 height 10
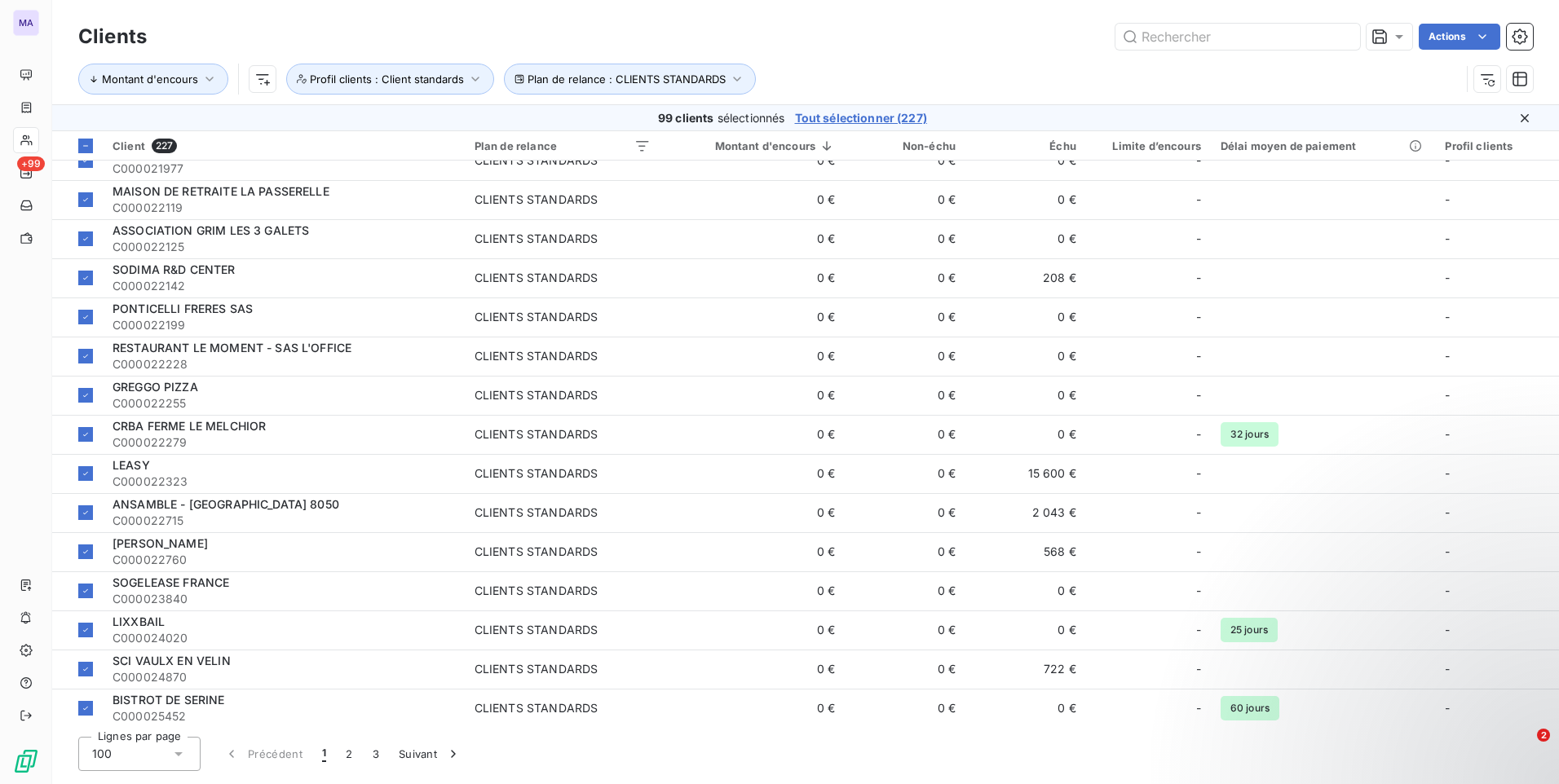
scroll to position [1548, 0]
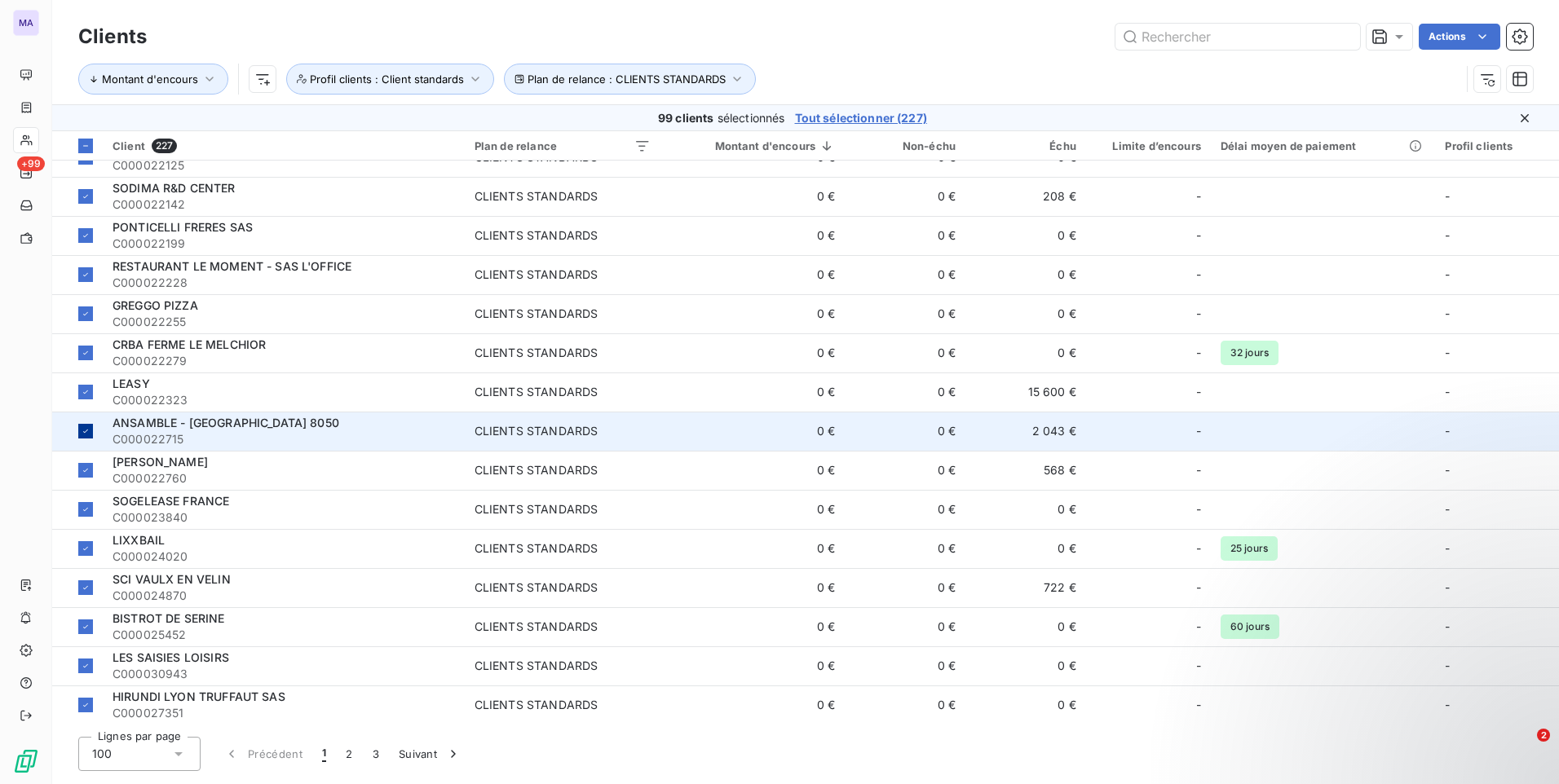
click at [85, 435] on div at bounding box center [86, 431] width 15 height 15
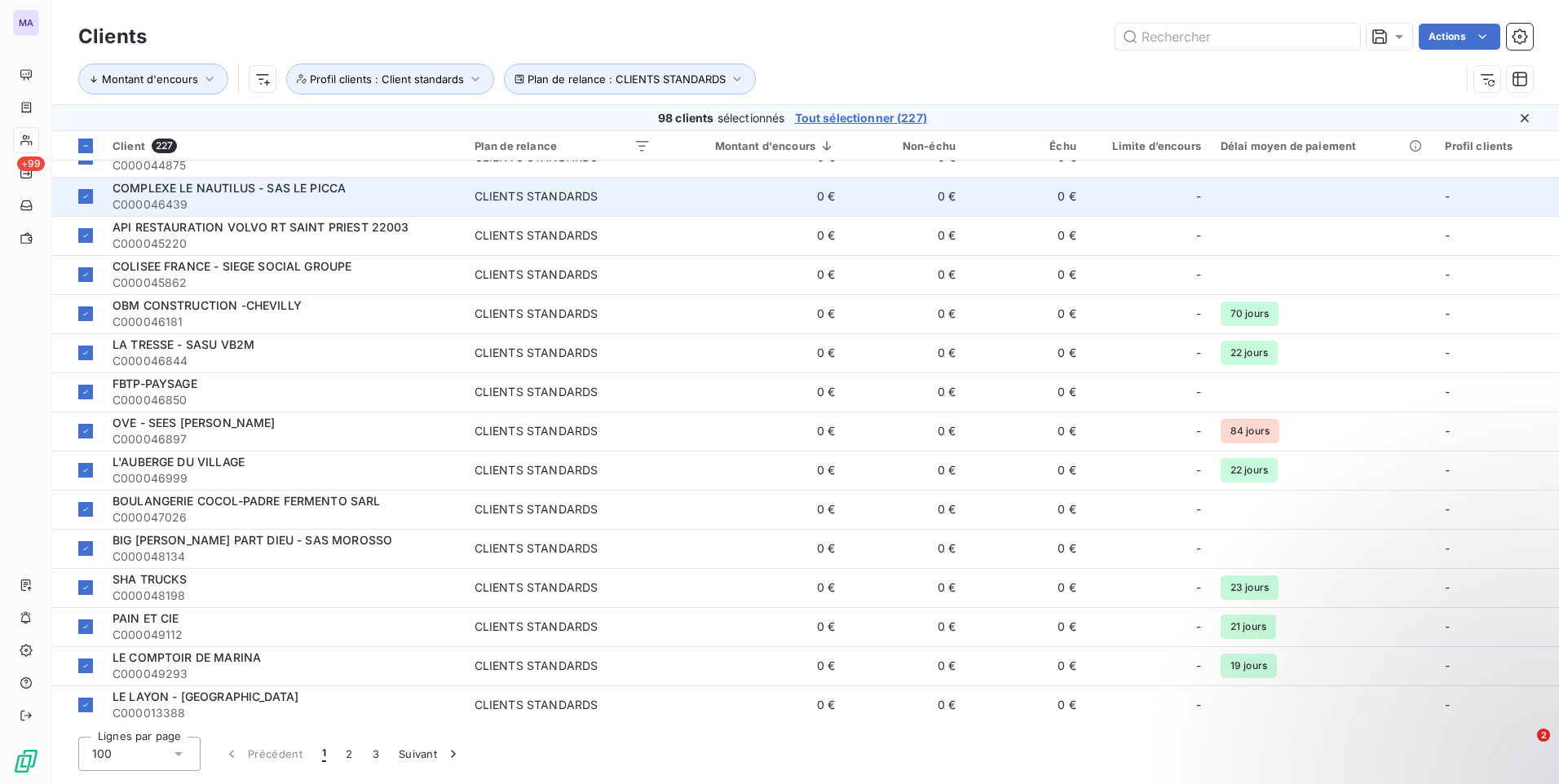
scroll to position [3349, 0]
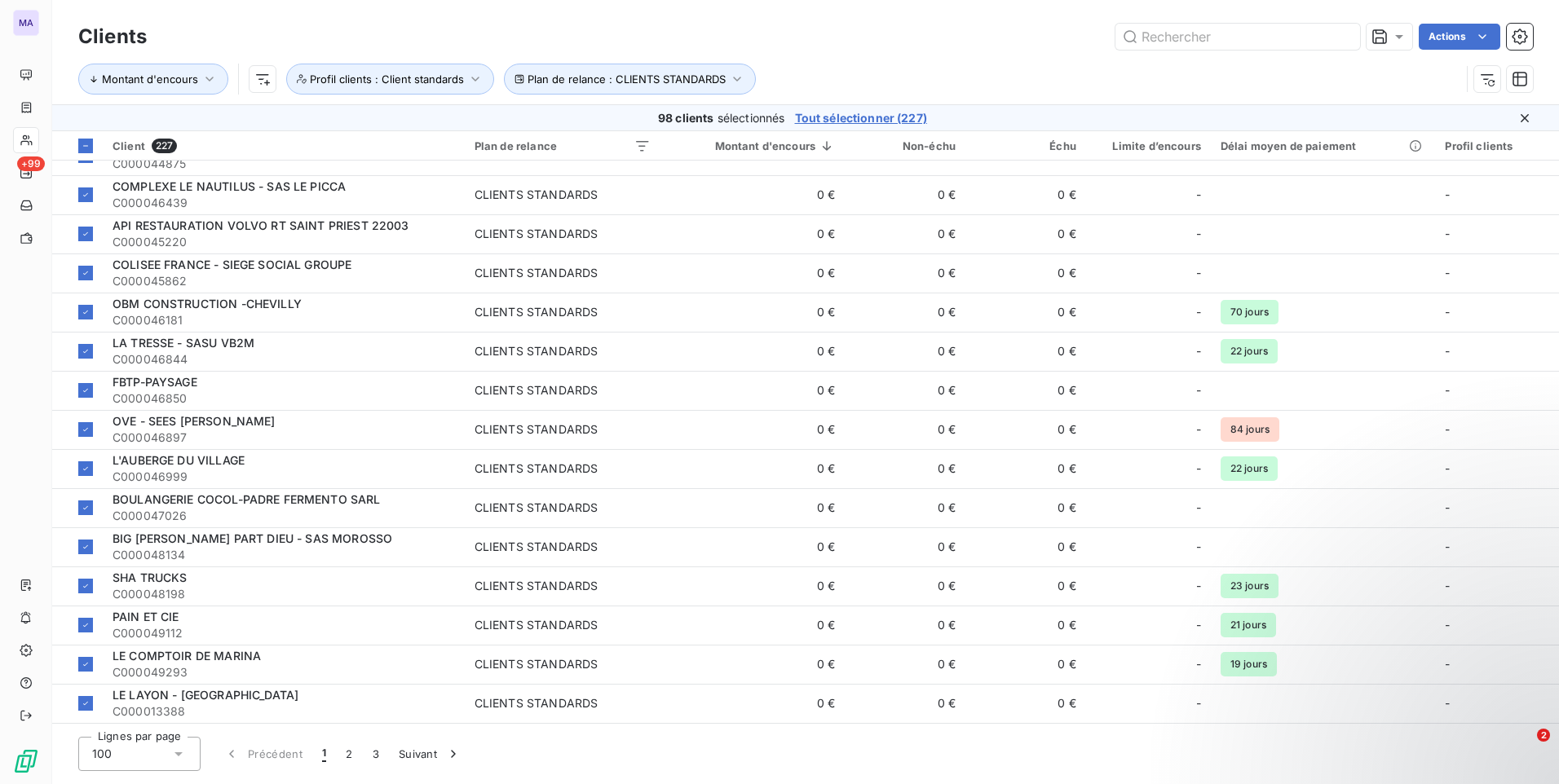
click at [1439, 40] on html "MA +99 Clients Actions Montant d'encours Plan de relance : CLIENTS STANDARDS Pr…" at bounding box center [780, 392] width 1559 height 784
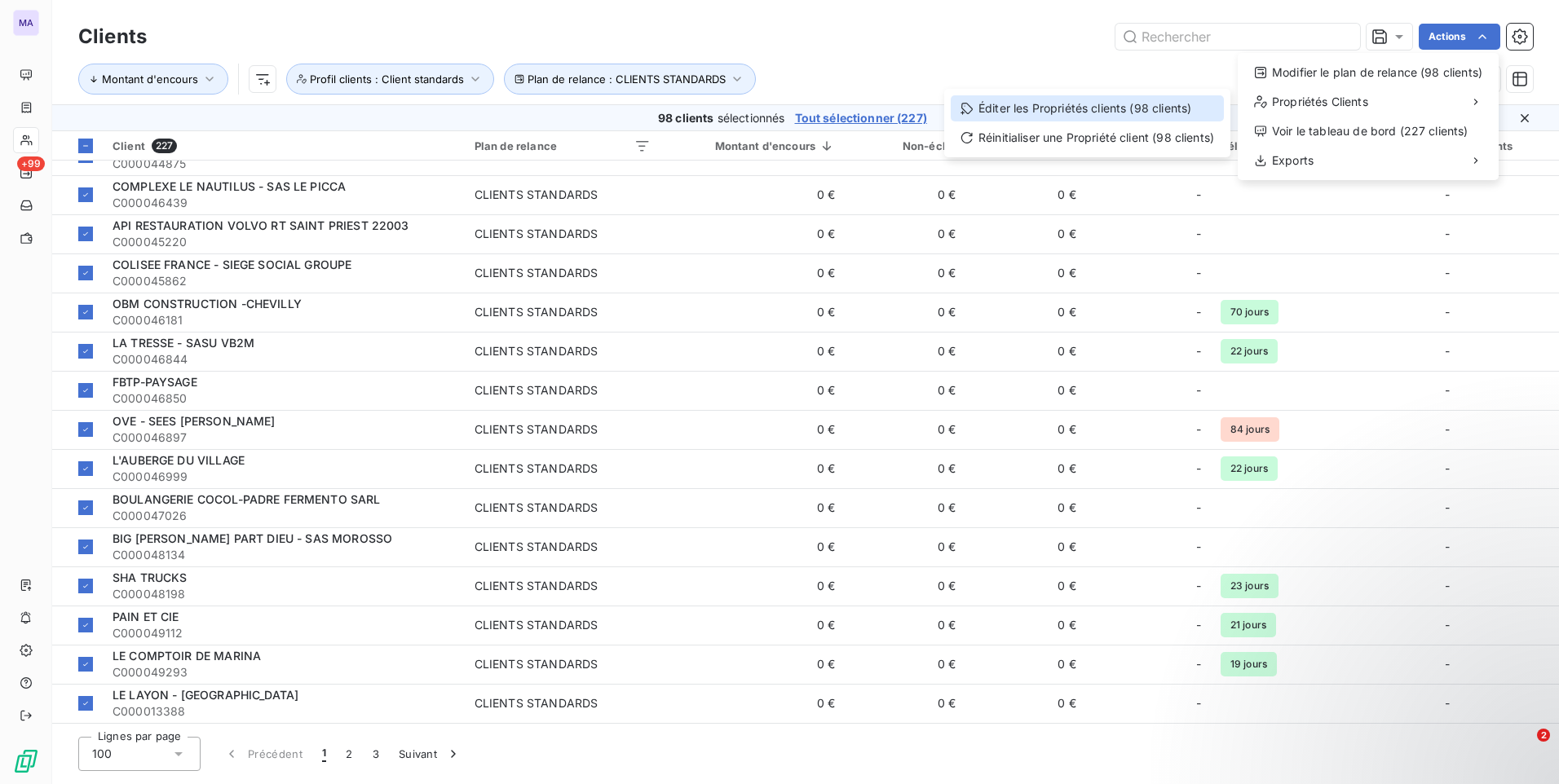
click at [1187, 116] on div "Éditer les Propriétés clients (98 clients)" at bounding box center [1087, 109] width 273 height 26
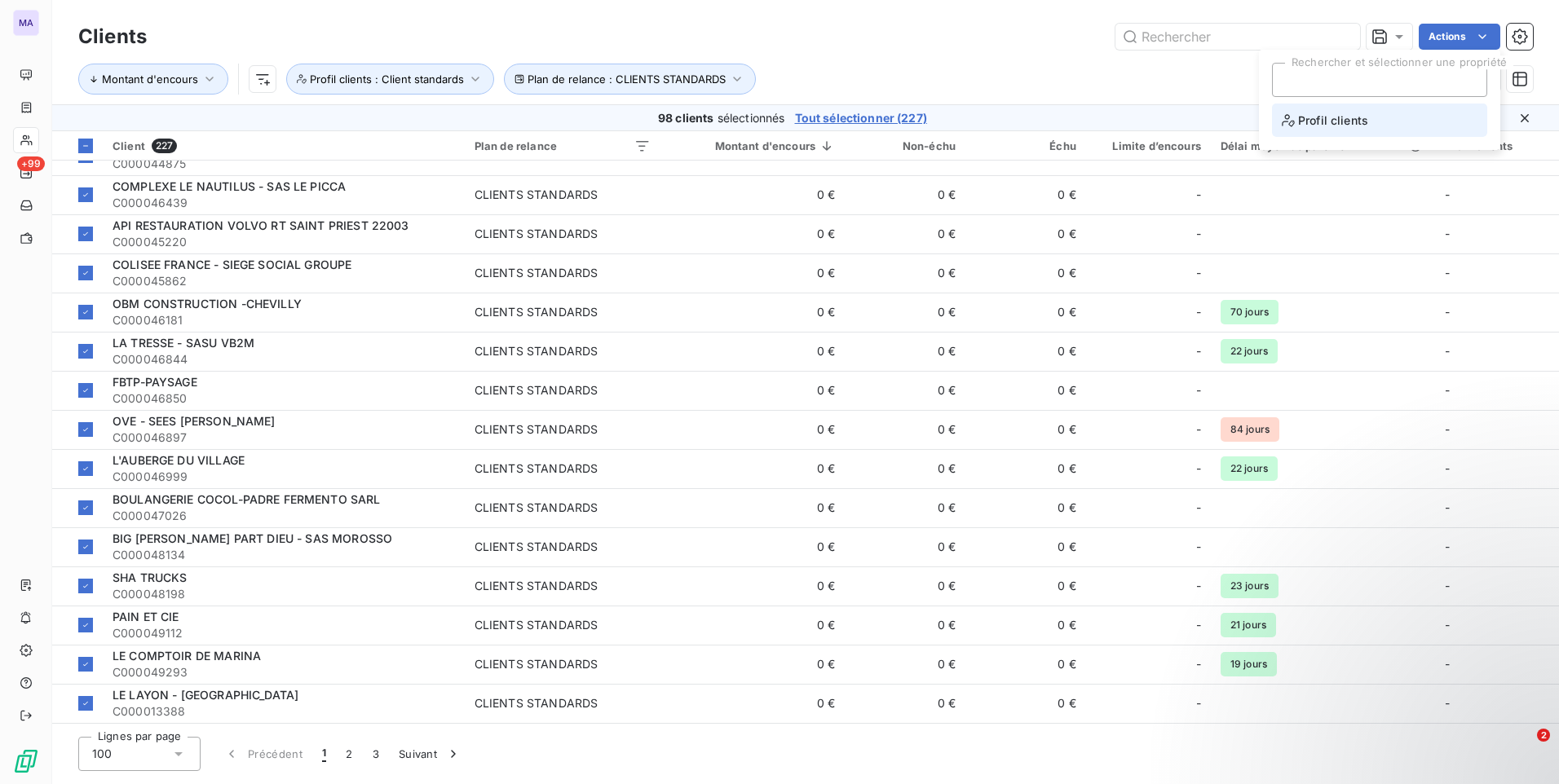
click at [1303, 123] on span "Profil clients" at bounding box center [1324, 120] width 87 height 21
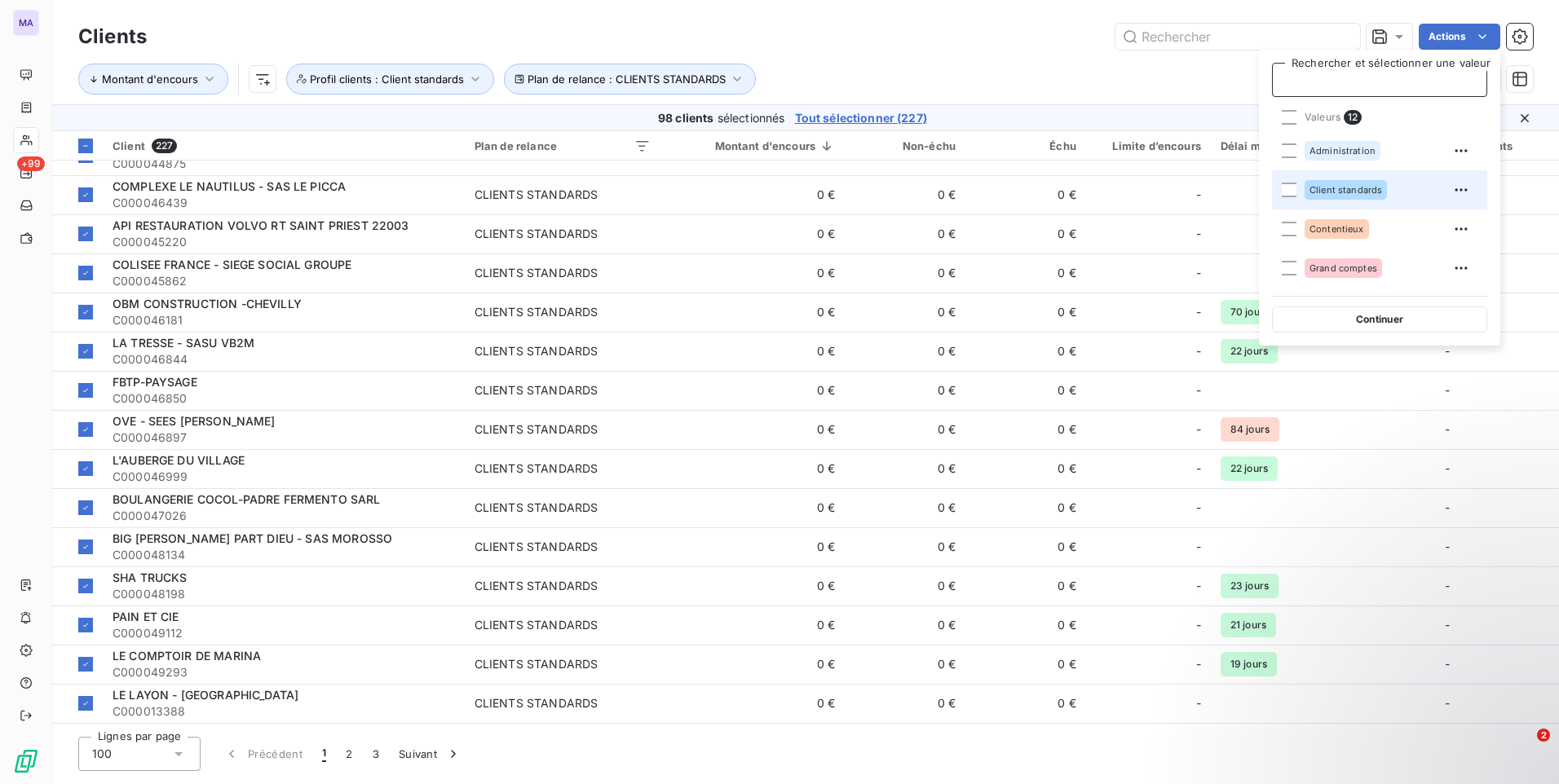
click at [1345, 194] on span "Client standards" at bounding box center [1346, 190] width 73 height 10
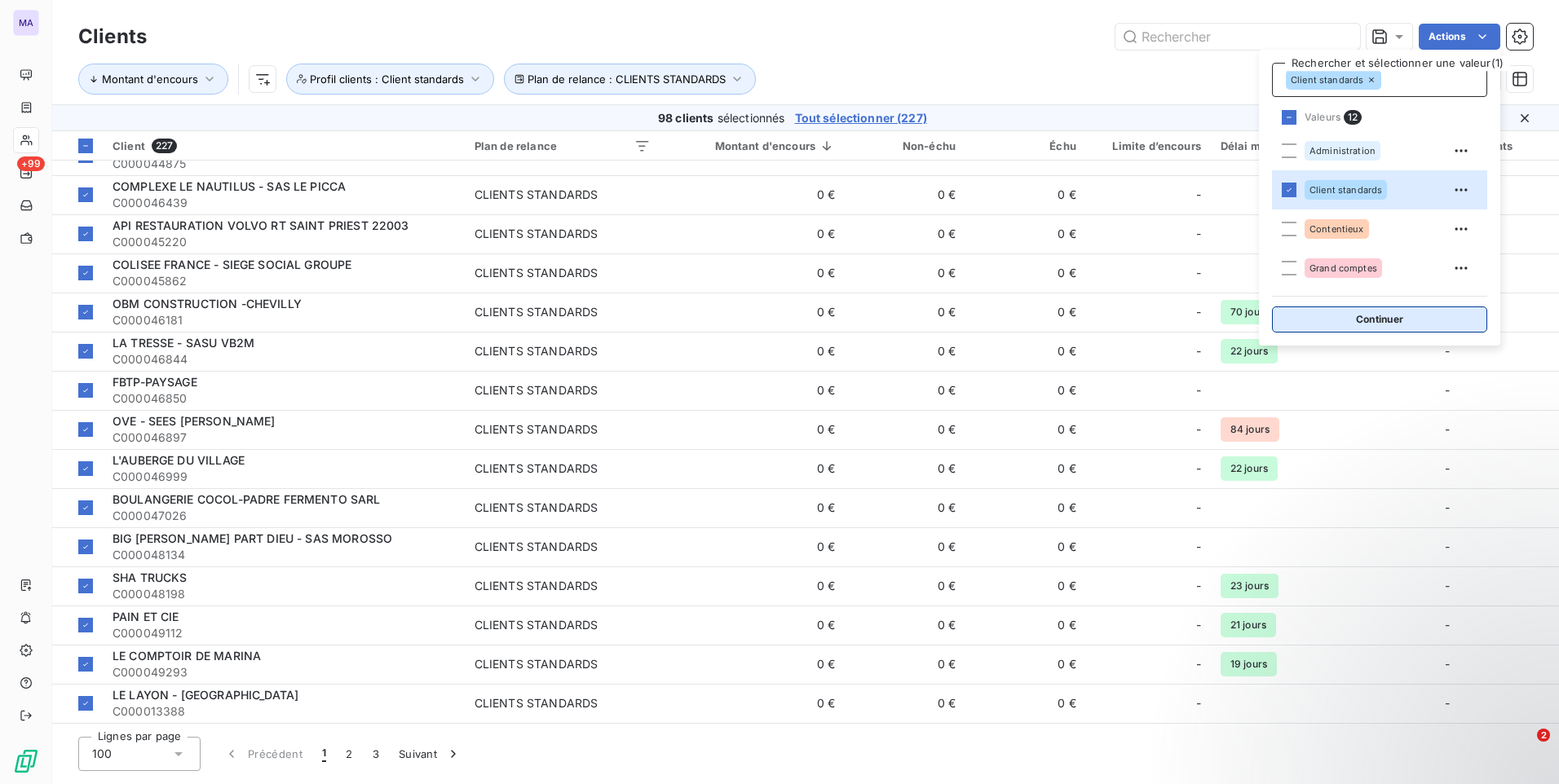
click at [1345, 314] on button "Continuer" at bounding box center [1379, 319] width 216 height 26
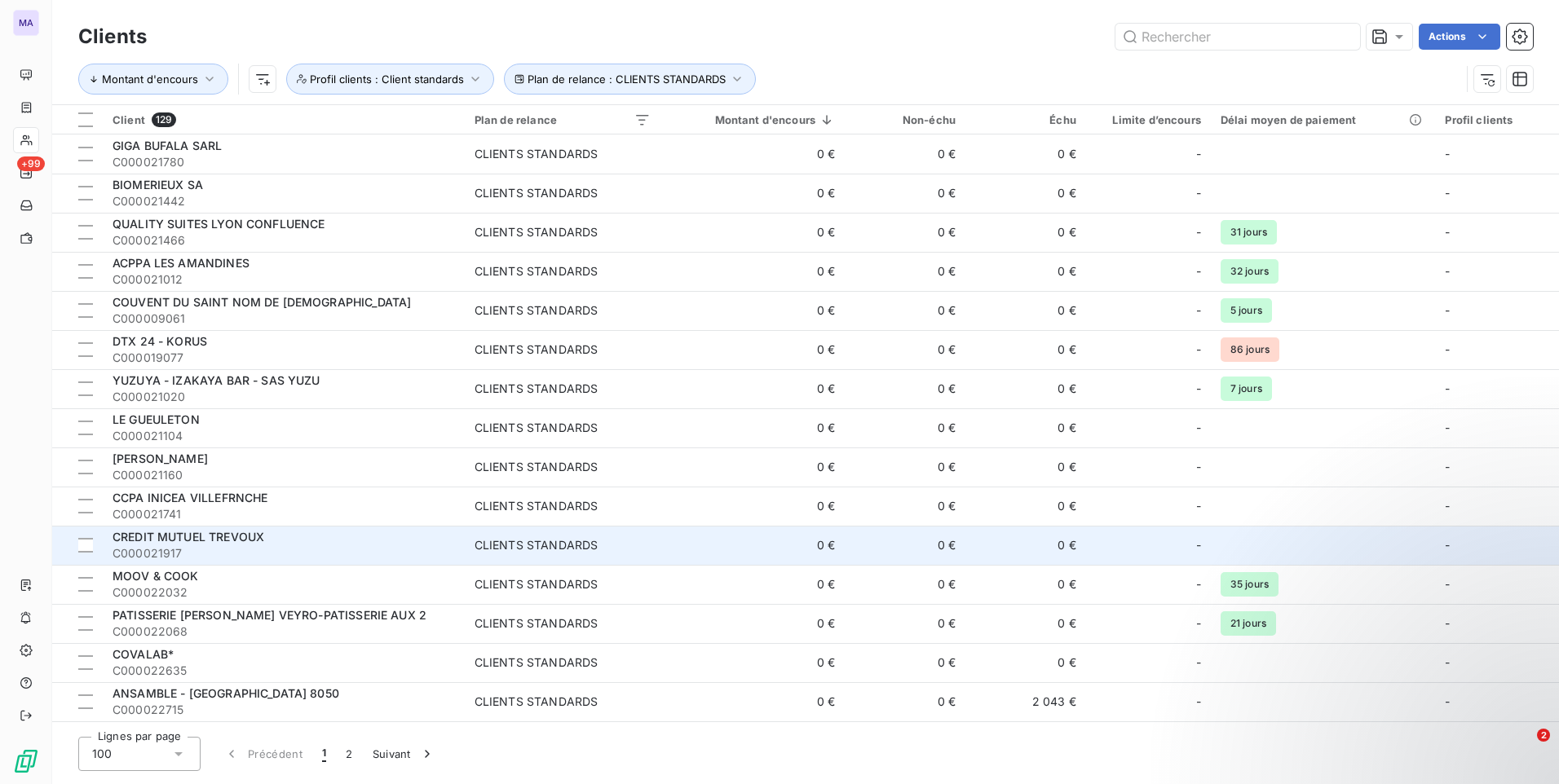
scroll to position [82, 0]
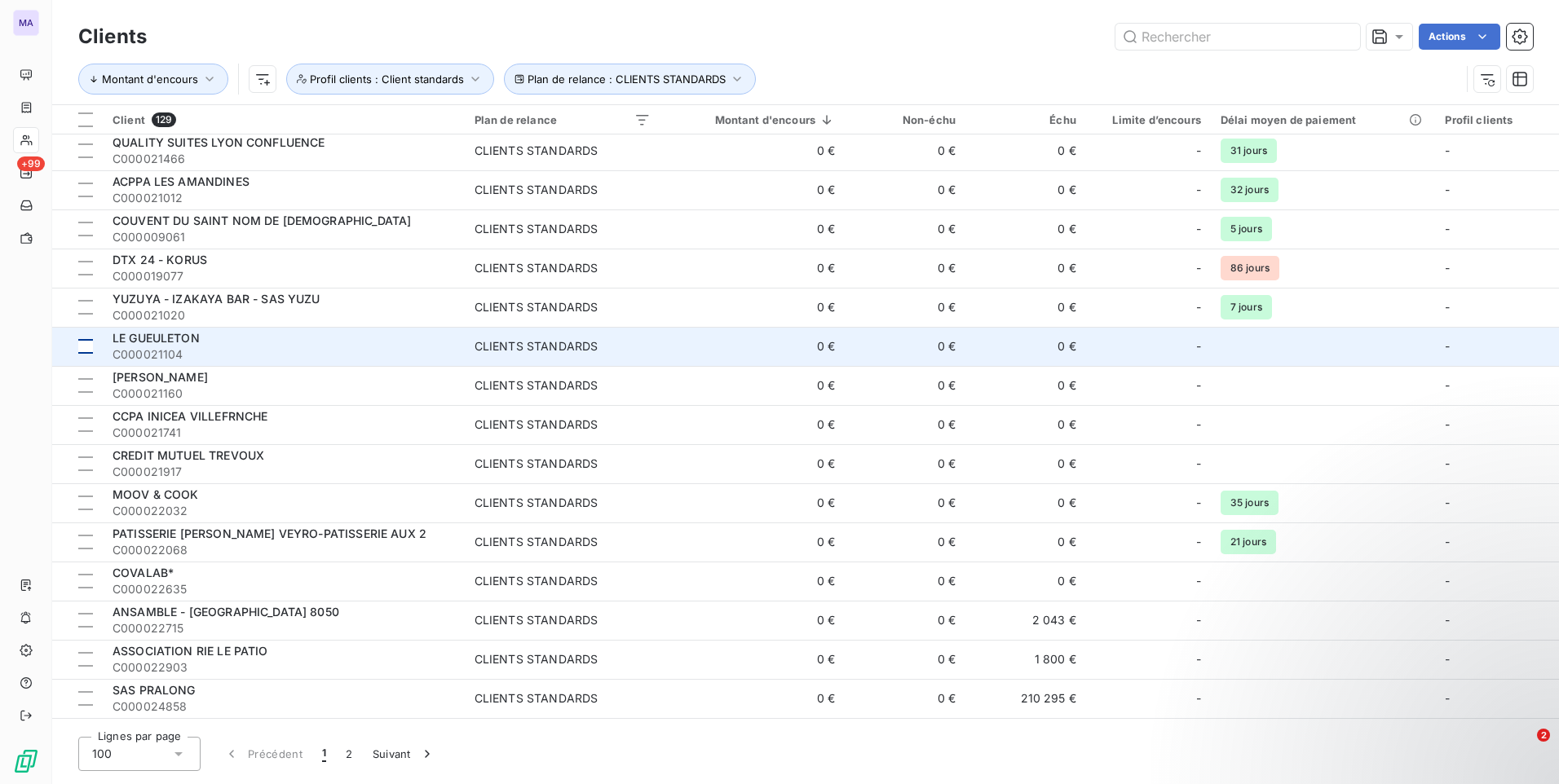
click at [92, 391] on div at bounding box center [86, 385] width 15 height 15
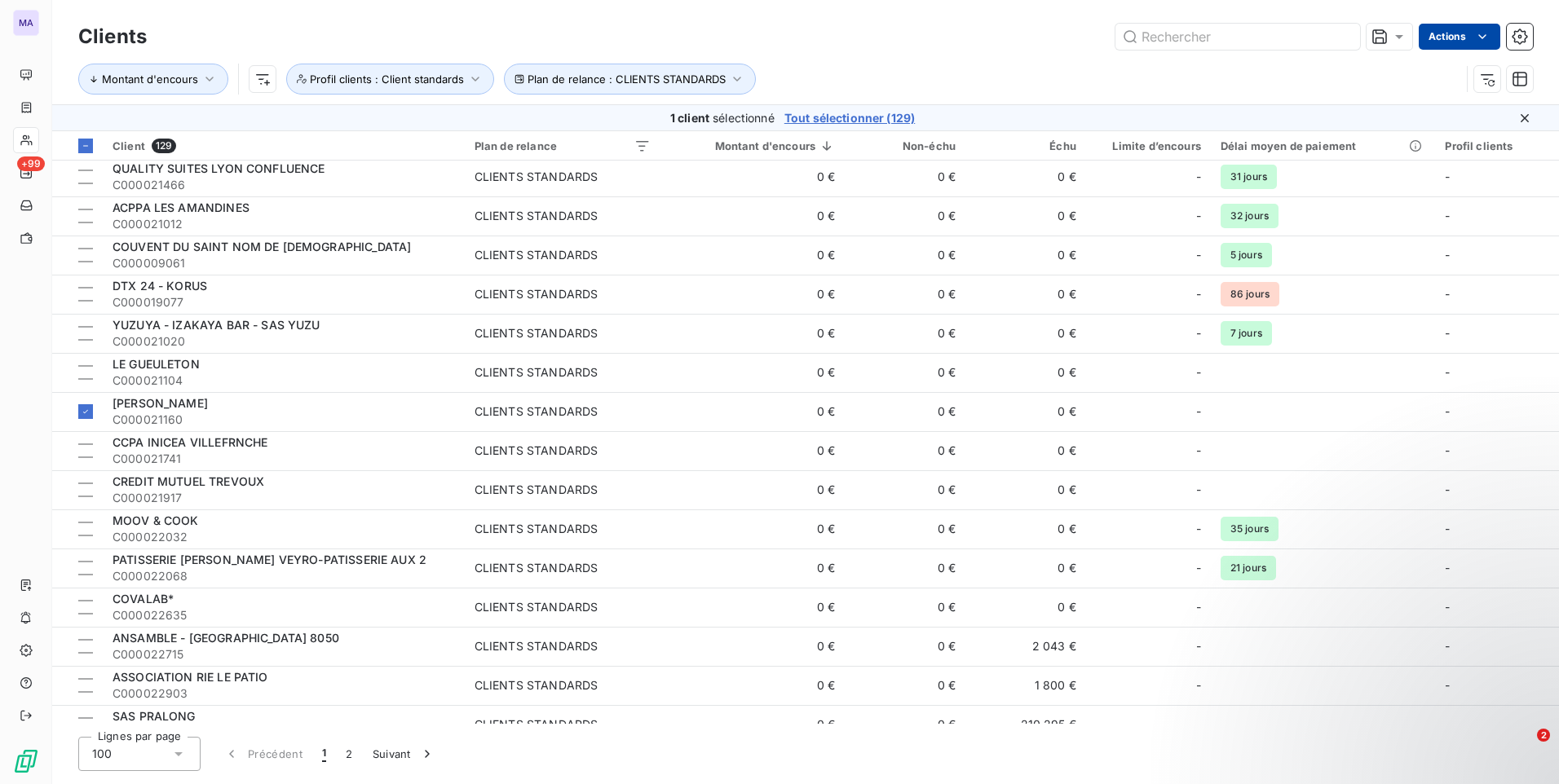
click at [1447, 31] on html "MA +99 Clients Actions Montant d'encours Plan de relance : CLIENTS STANDARDS Pr…" at bounding box center [780, 392] width 1559 height 784
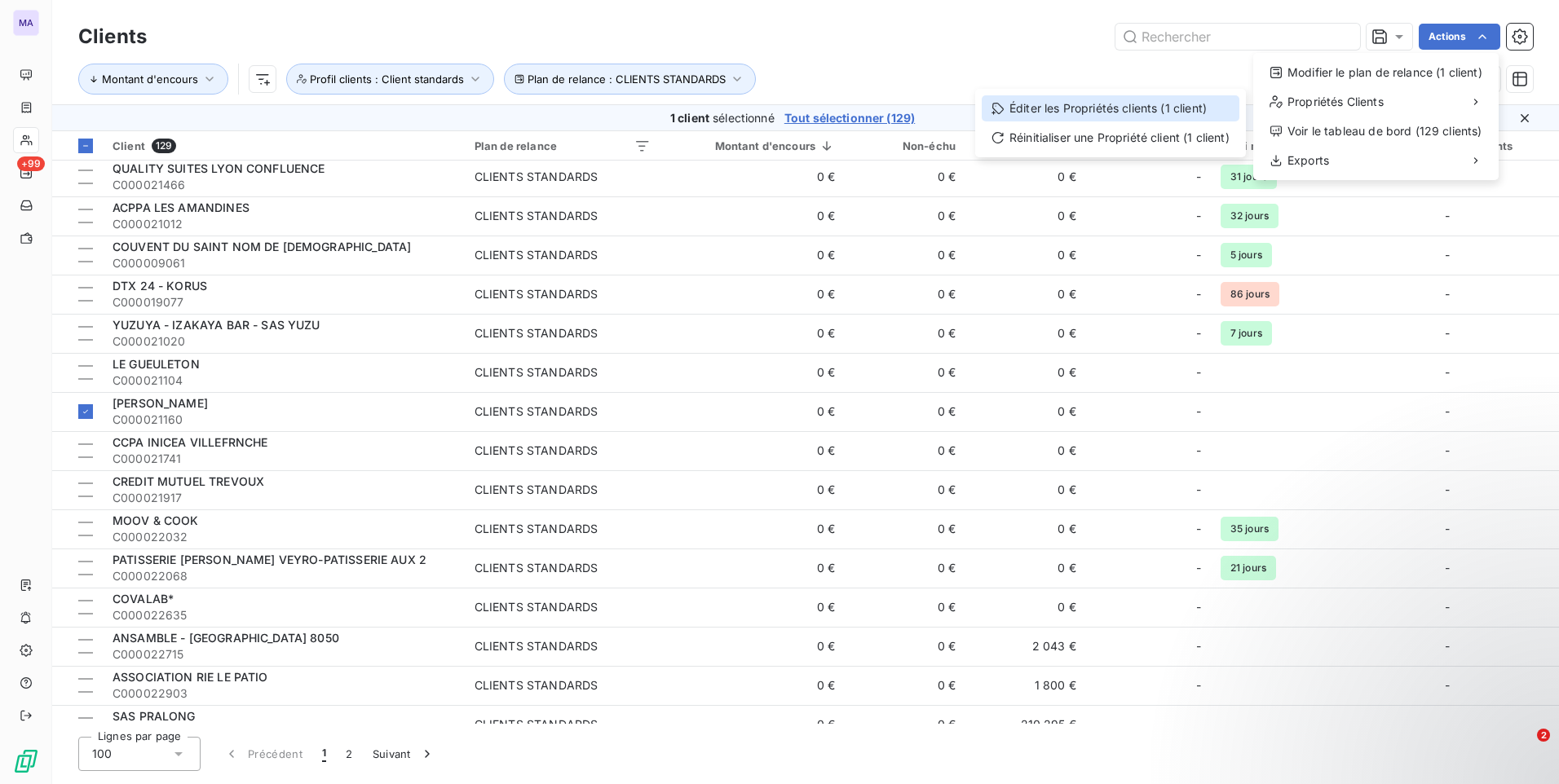
click at [1197, 114] on div "Éditer les Propriétés clients (1 client)" at bounding box center [1111, 109] width 258 height 26
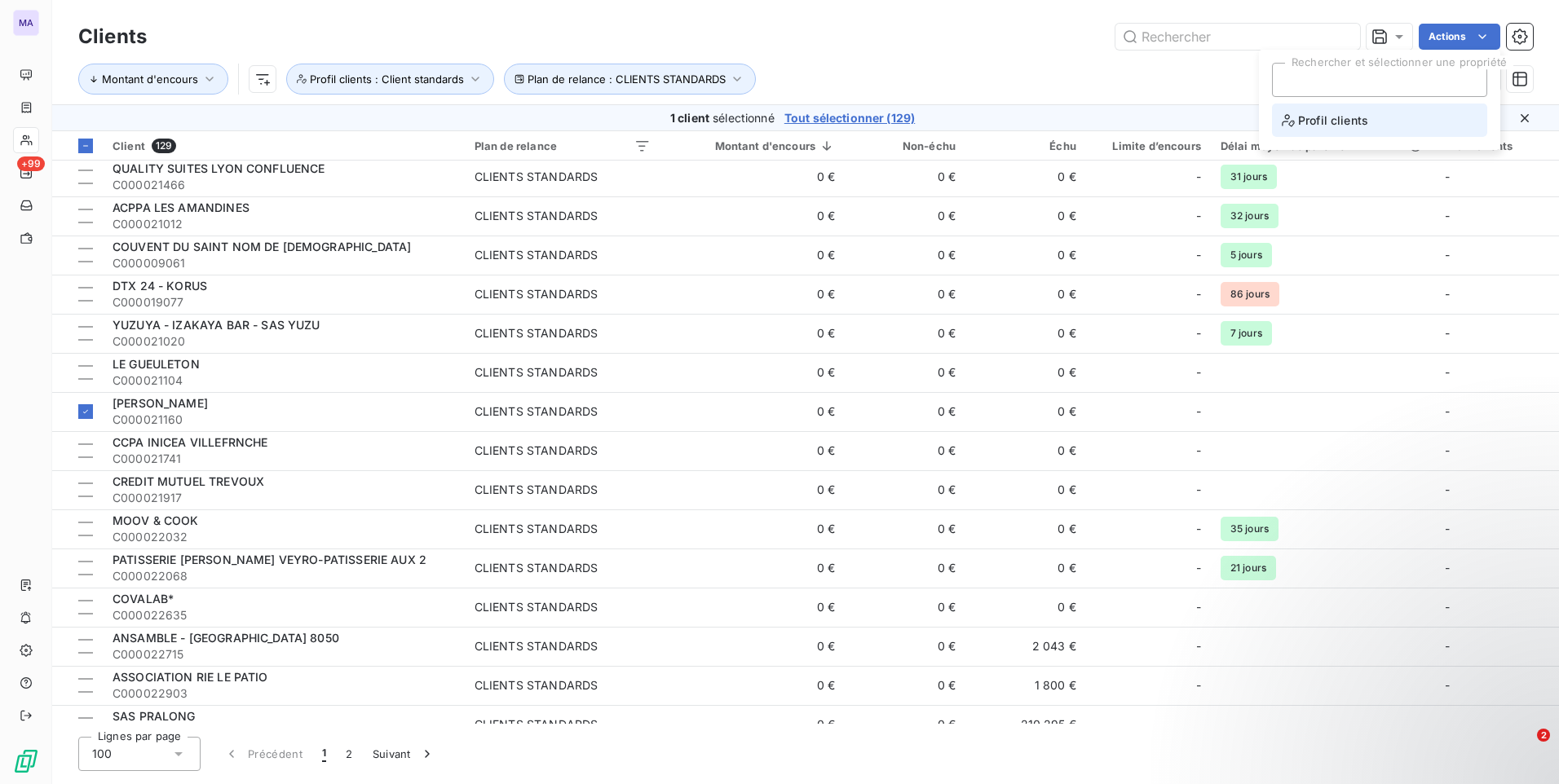
click at [1331, 124] on span "Profil clients" at bounding box center [1324, 120] width 87 height 21
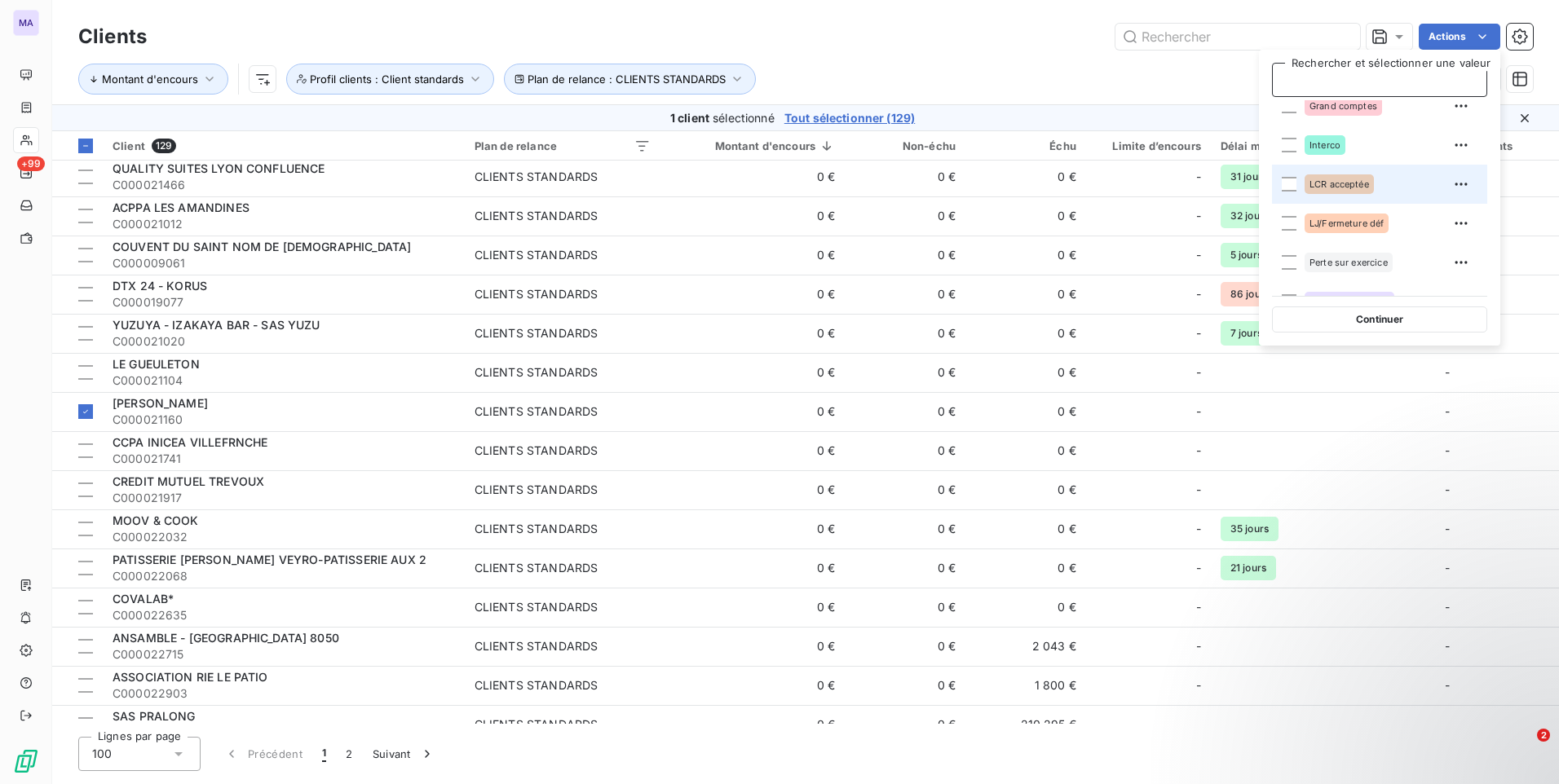
scroll to position [163, 0]
click at [1310, 146] on span "Interco" at bounding box center [1325, 144] width 31 height 10
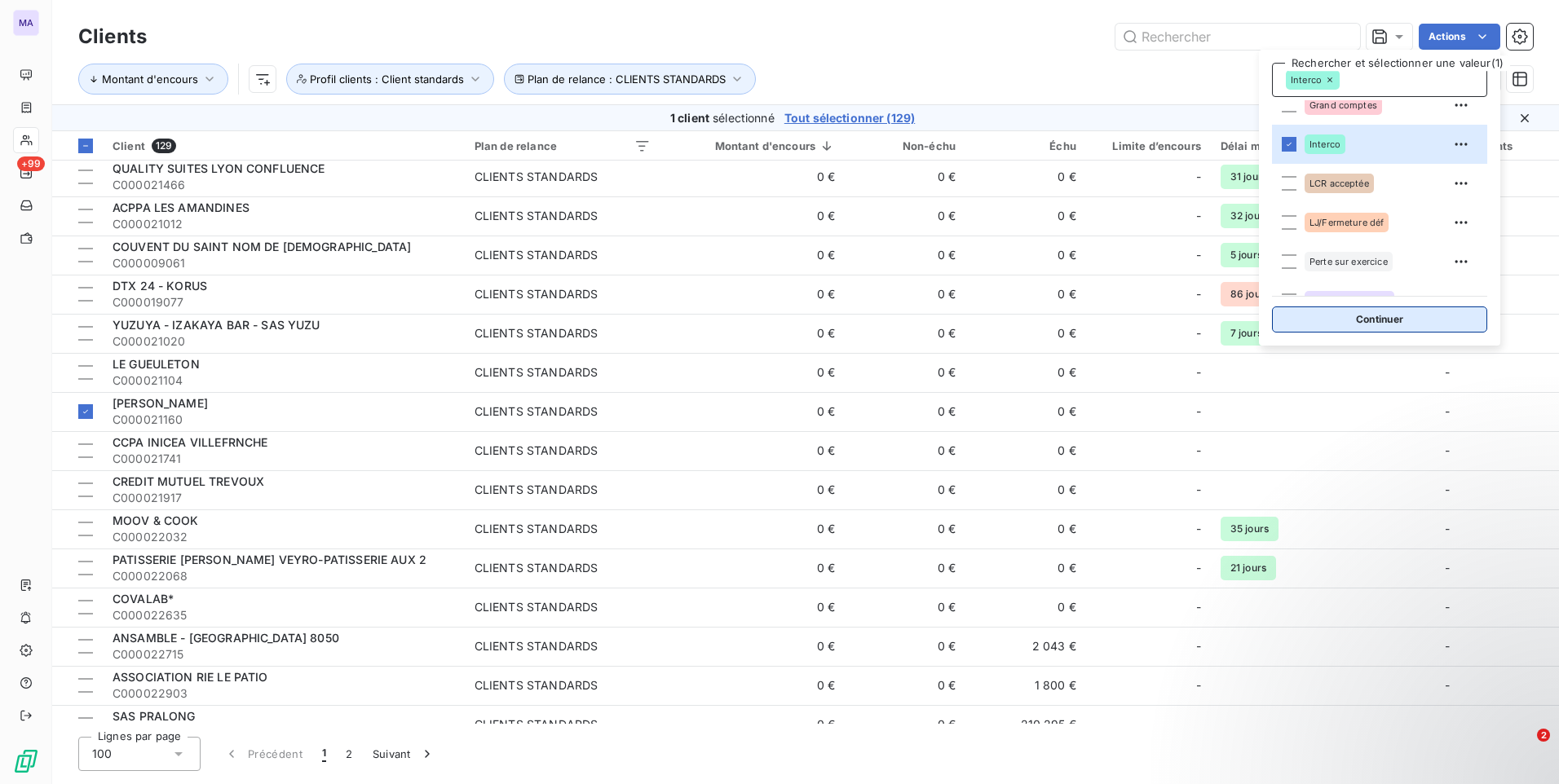
click at [1325, 317] on button "Continuer" at bounding box center [1379, 319] width 216 height 26
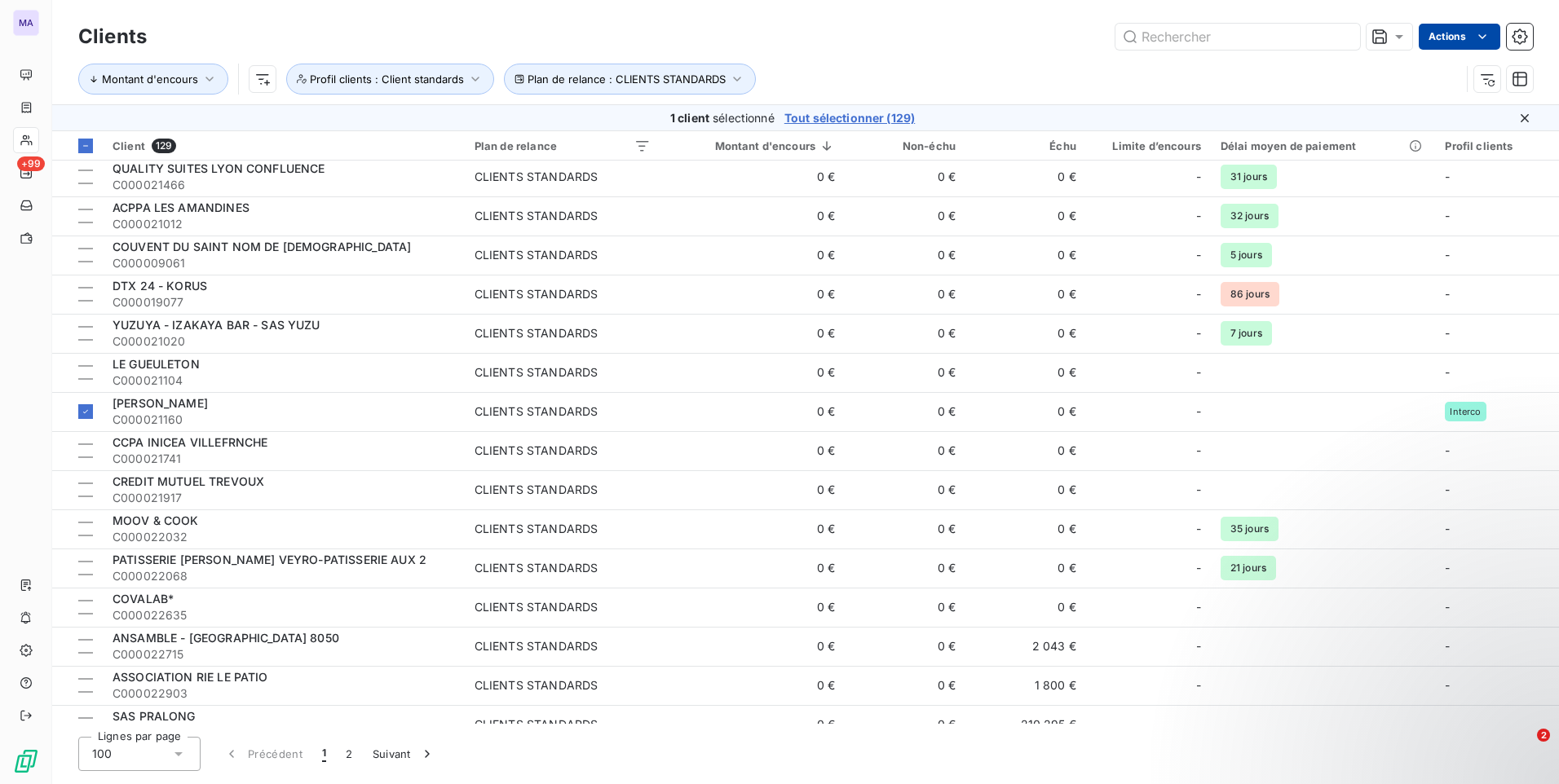
click at [1448, 44] on html "MA +99 Clients Actions Montant d'encours Plan de relance : CLIENTS STANDARDS Pr…" at bounding box center [780, 392] width 1559 height 784
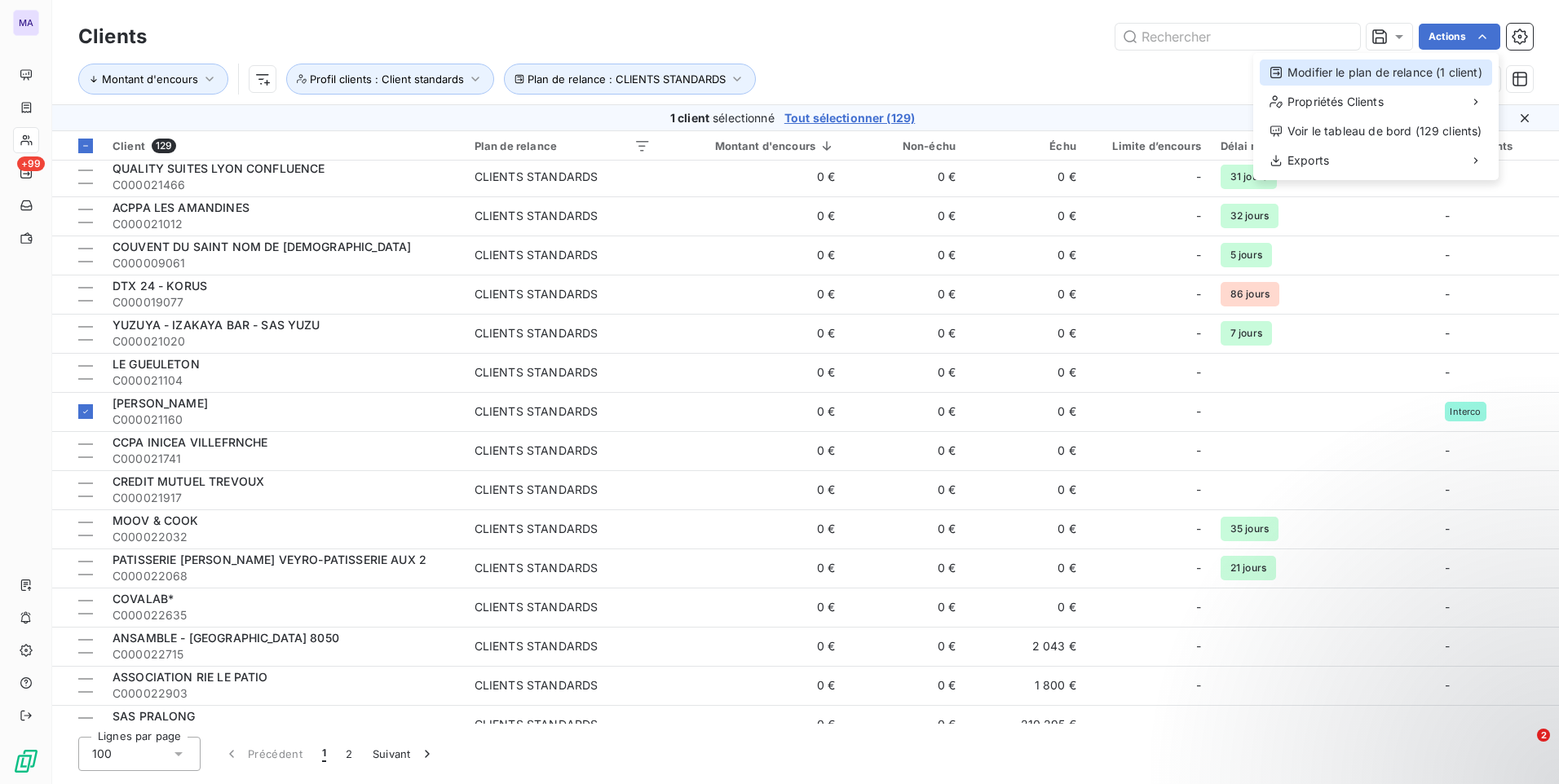
click at [1407, 79] on div "Modifier le plan de relance (1 client)" at bounding box center [1375, 73] width 232 height 26
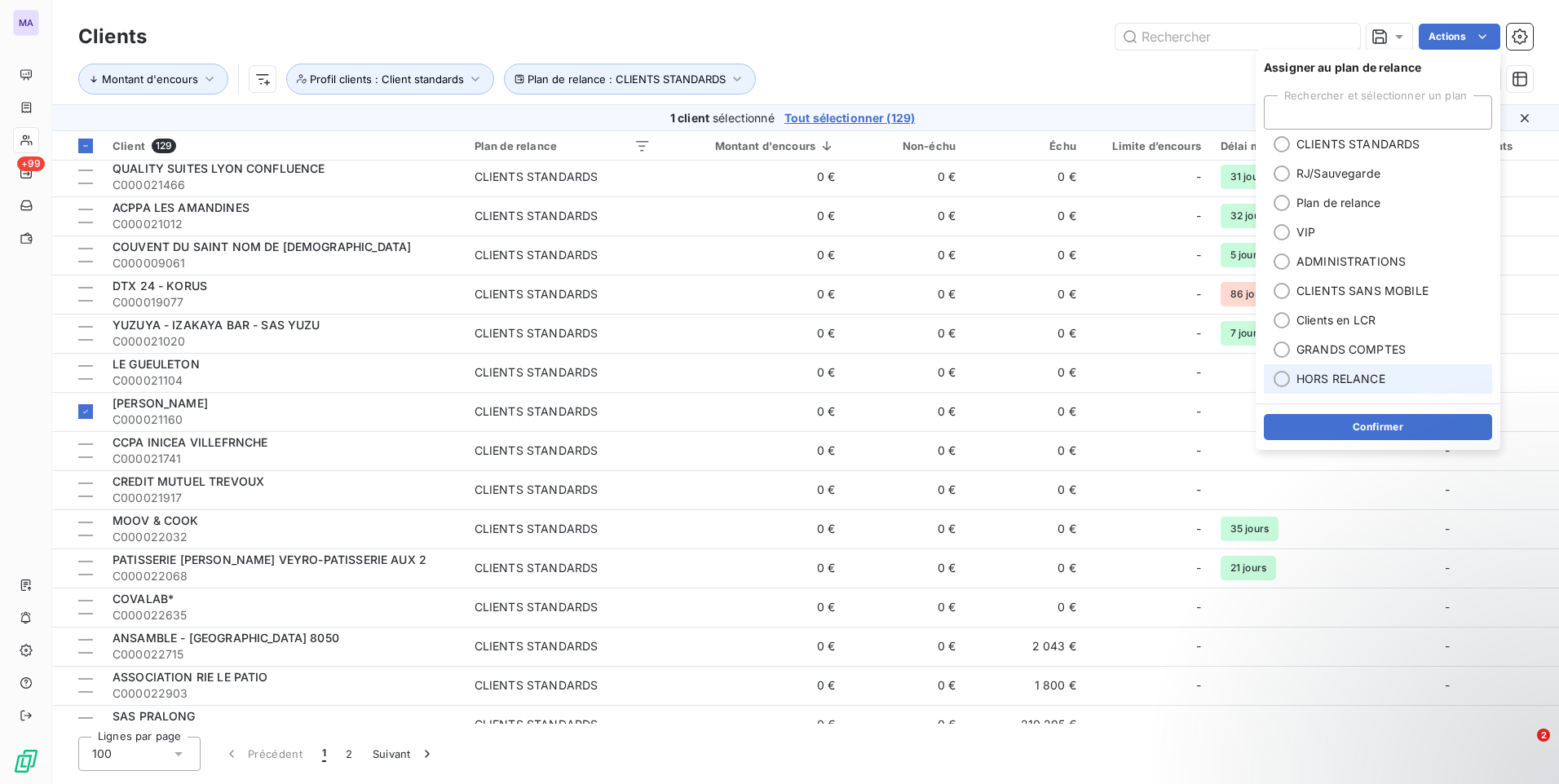
click at [1299, 375] on span "HORS RELANCE" at bounding box center [1341, 379] width 89 height 17
click at [1317, 422] on button "Confirmer" at bounding box center [1377, 427] width 228 height 26
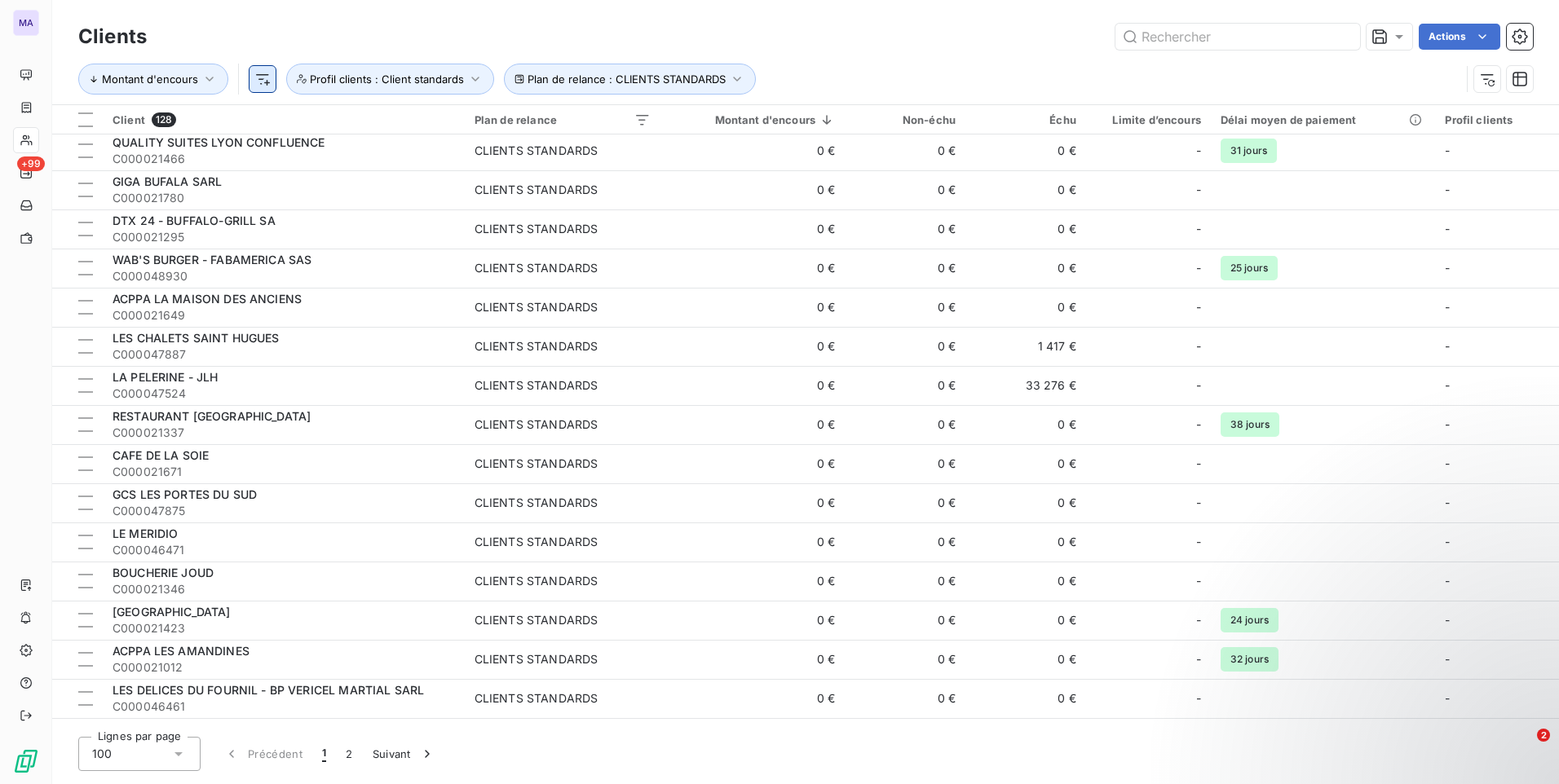
click at [261, 87] on html "MA +99 Clients Actions Montant d'encours Plan de relance : CLIENTS STANDARDS Pr…" at bounding box center [780, 392] width 1559 height 784
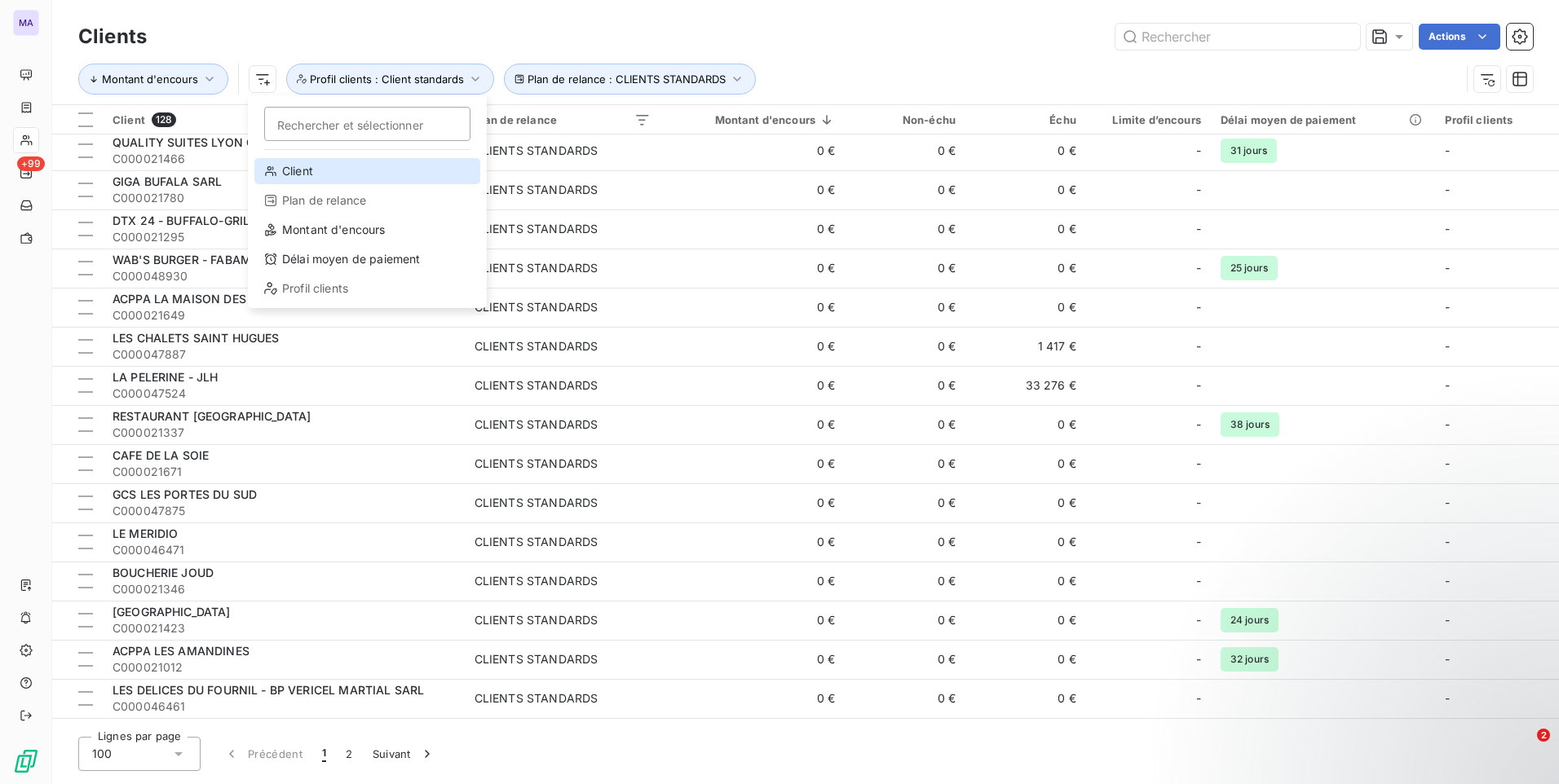
click at [284, 169] on div "Client" at bounding box center [367, 172] width 225 height 26
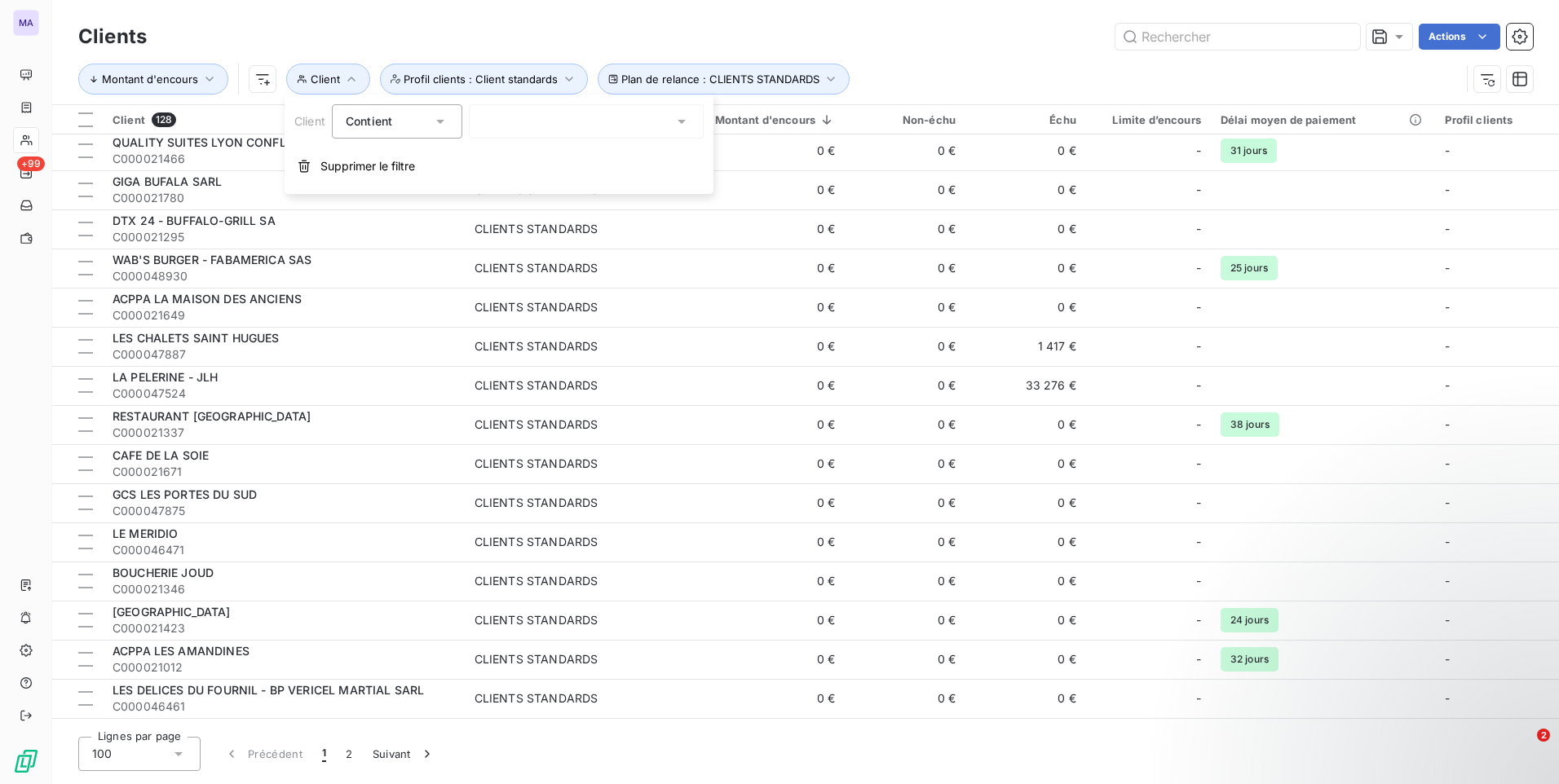
click at [547, 118] on div at bounding box center [586, 120] width 235 height 34
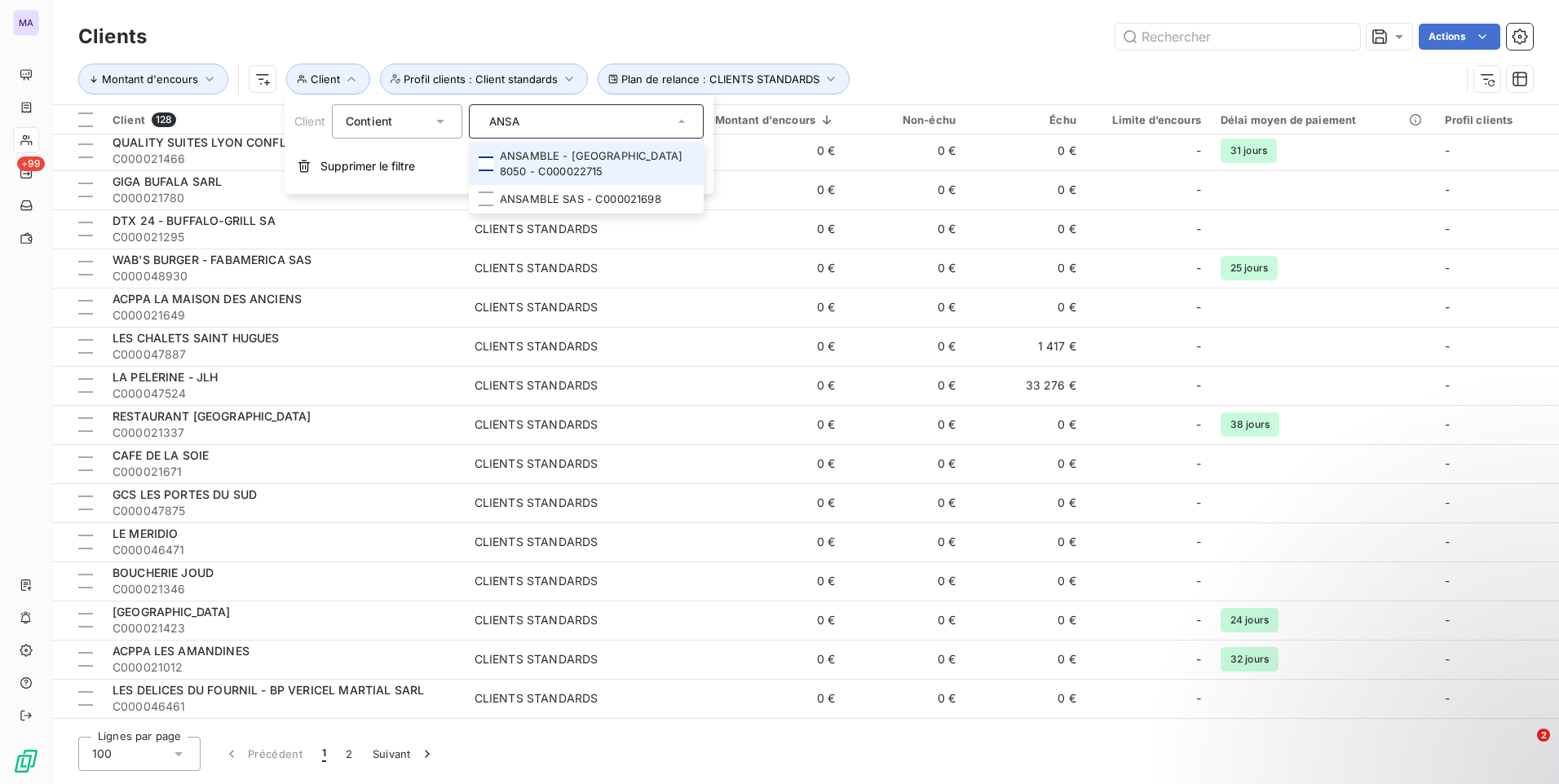
type input "ANSA"
click at [490, 165] on div at bounding box center [486, 164] width 15 height 15
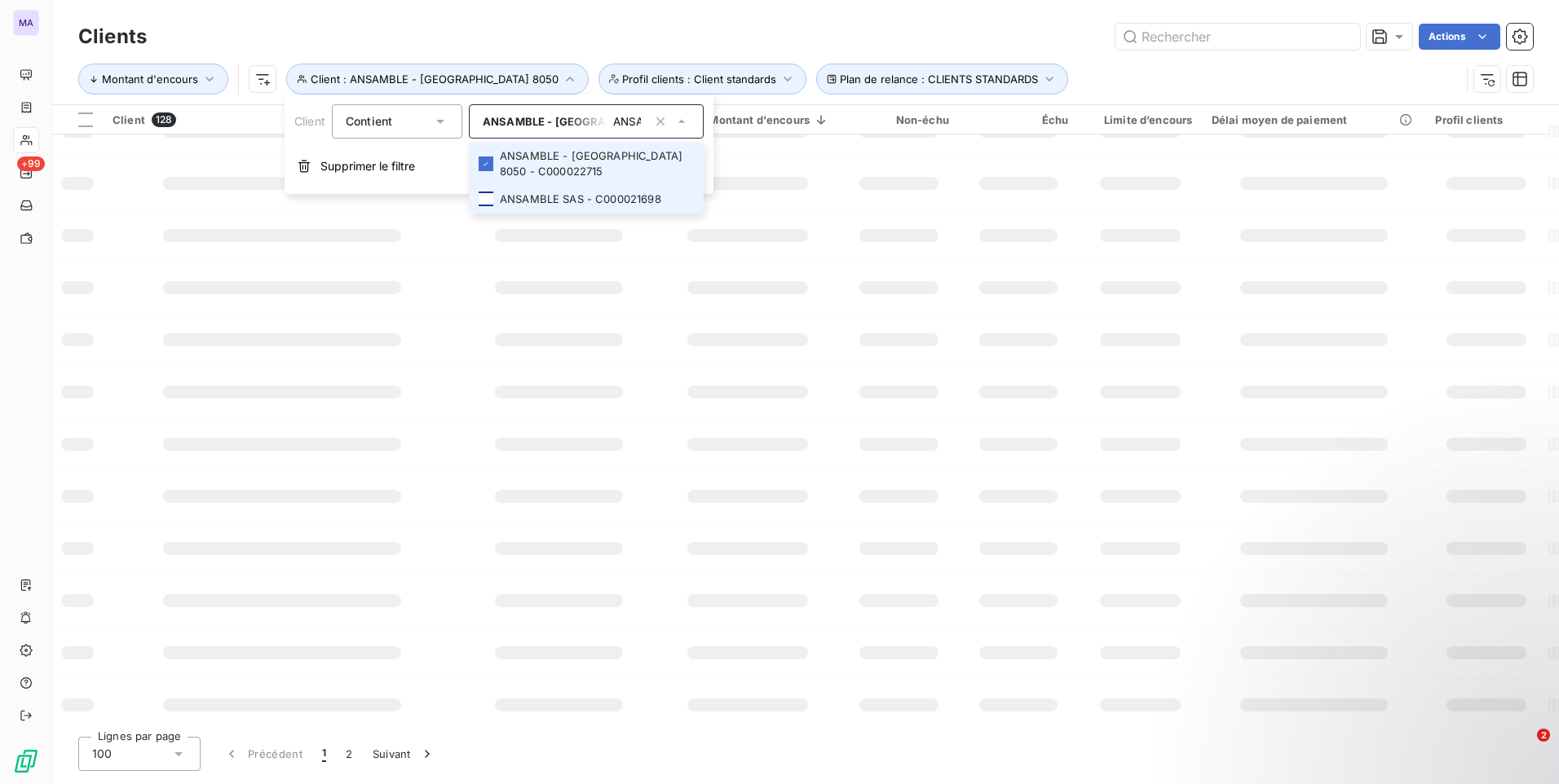
scroll to position [0, 0]
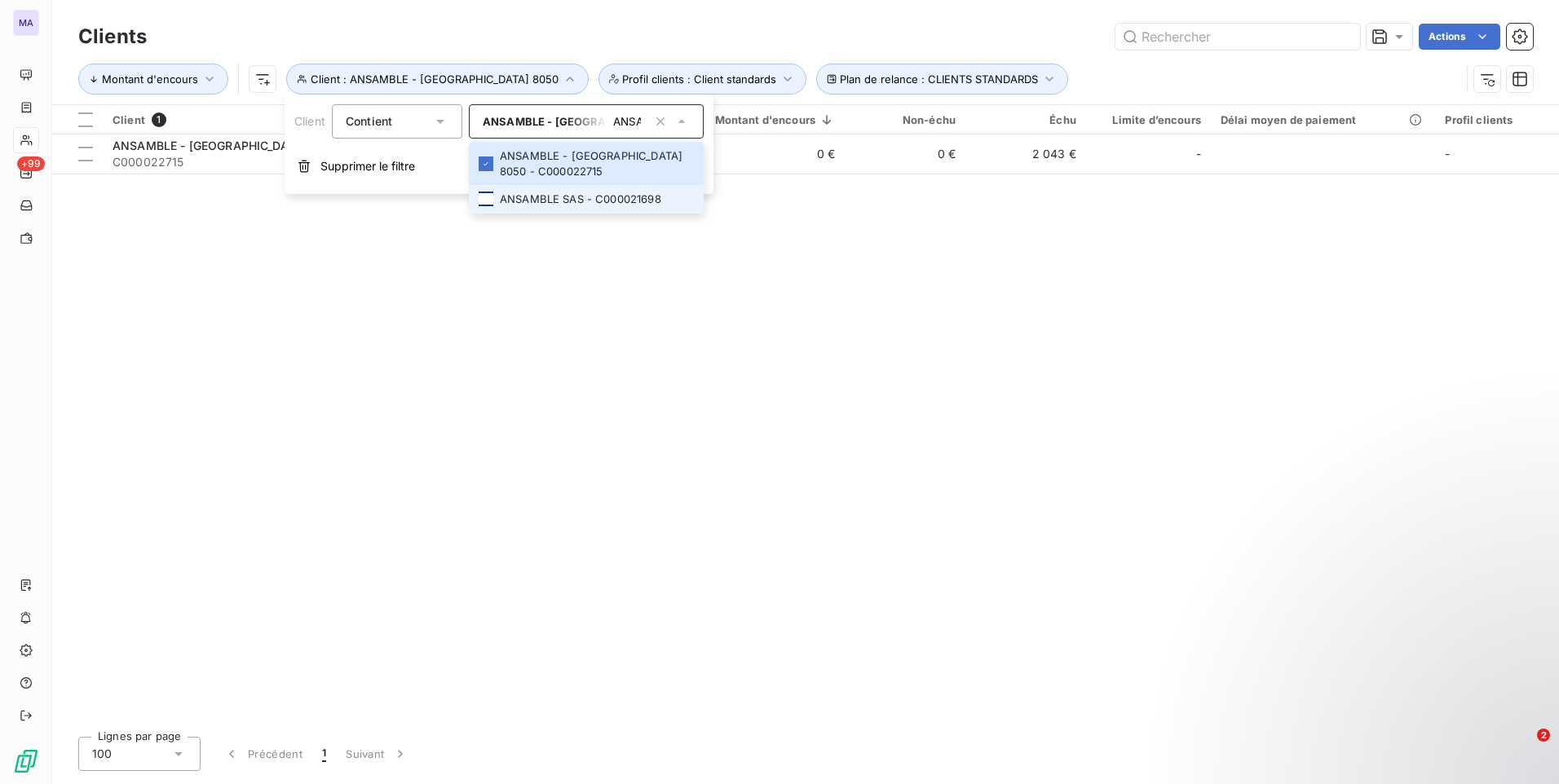
click at [489, 201] on div at bounding box center [486, 199] width 15 height 15
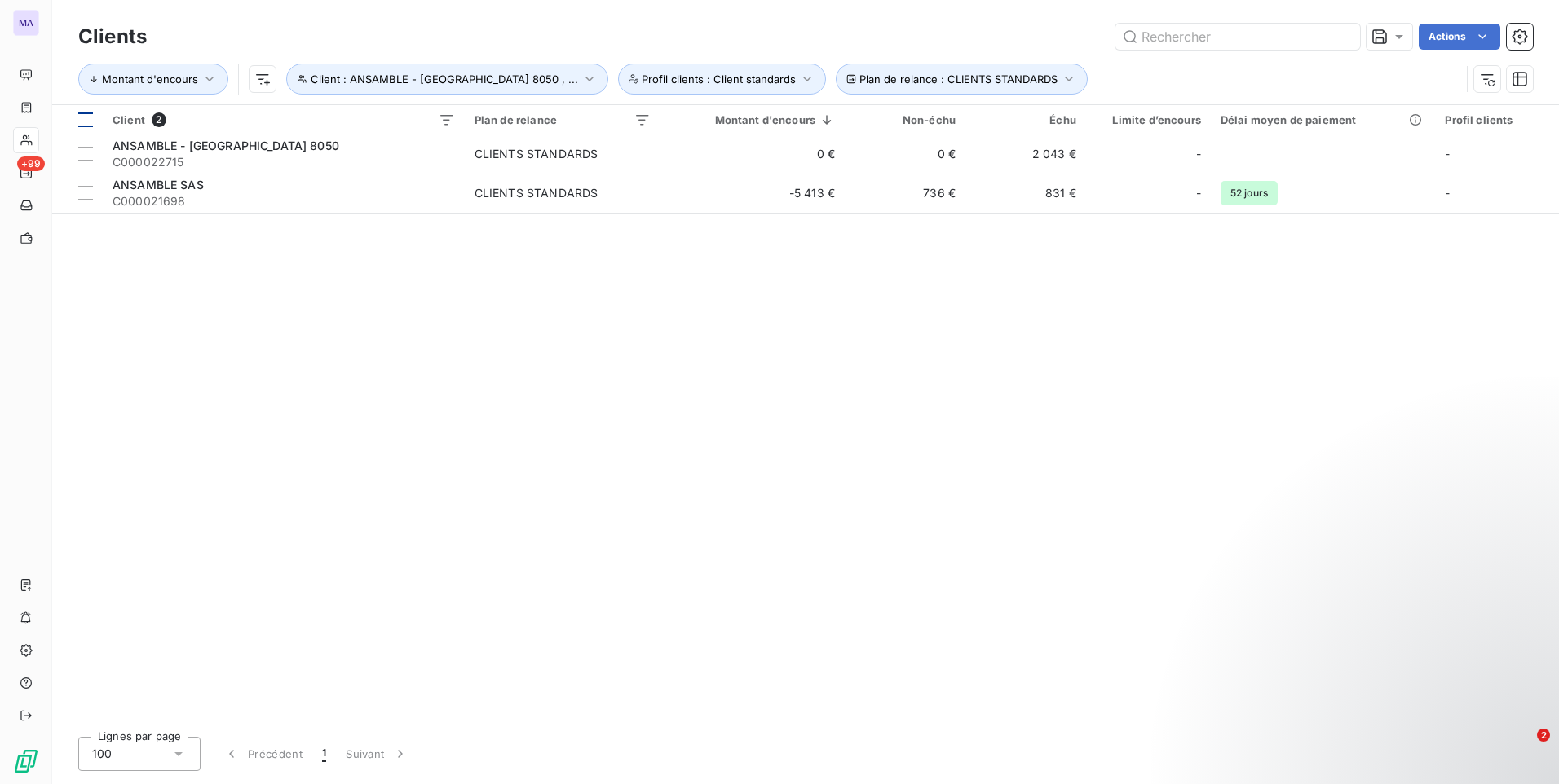
click at [88, 122] on div at bounding box center [86, 120] width 15 height 15
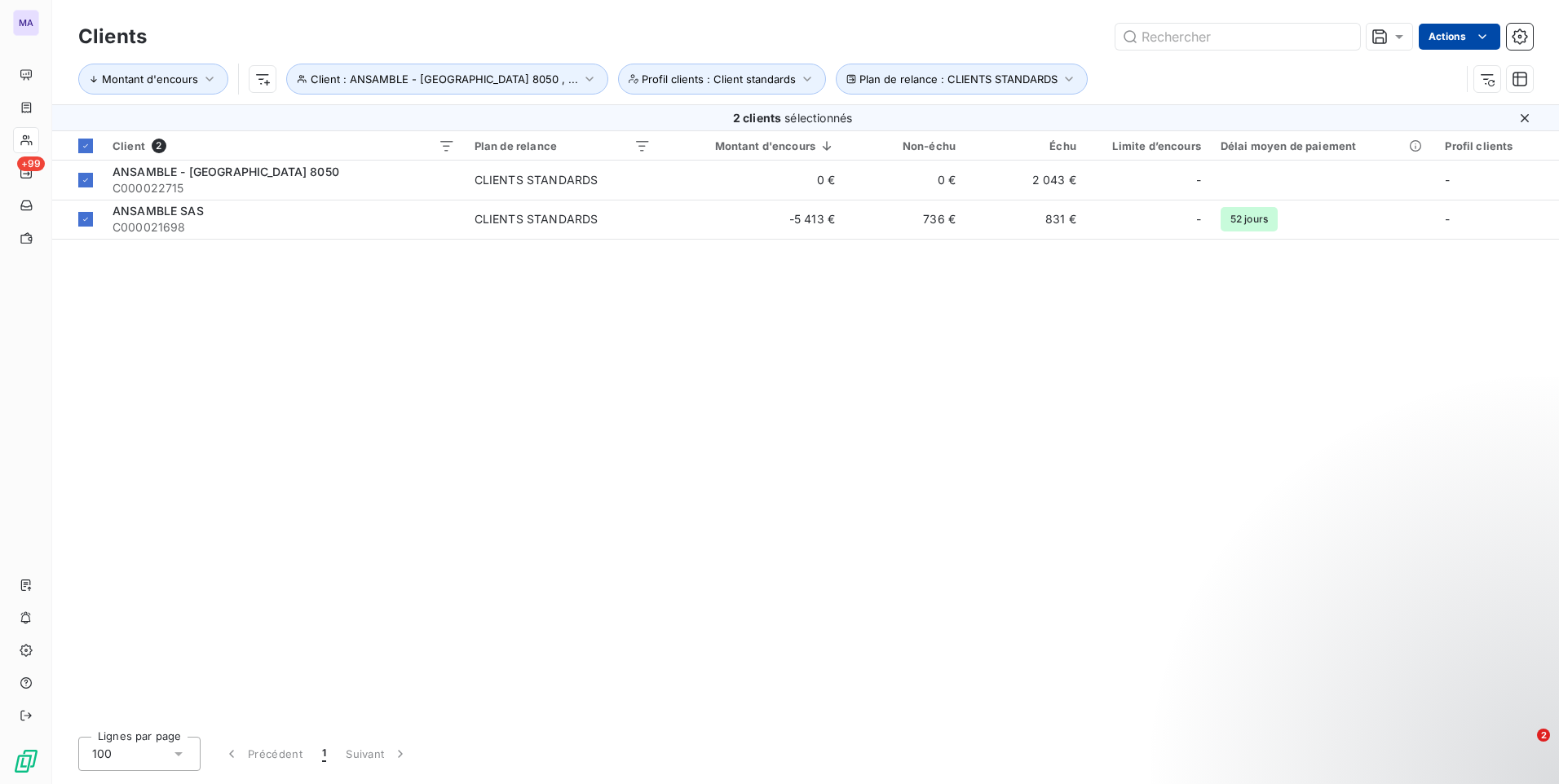
click at [1447, 43] on html "MA +99 Clients Actions Montant d'encours Client : ANSAMBLE - [GEOGRAPHIC_DATA] …" at bounding box center [780, 392] width 1559 height 784
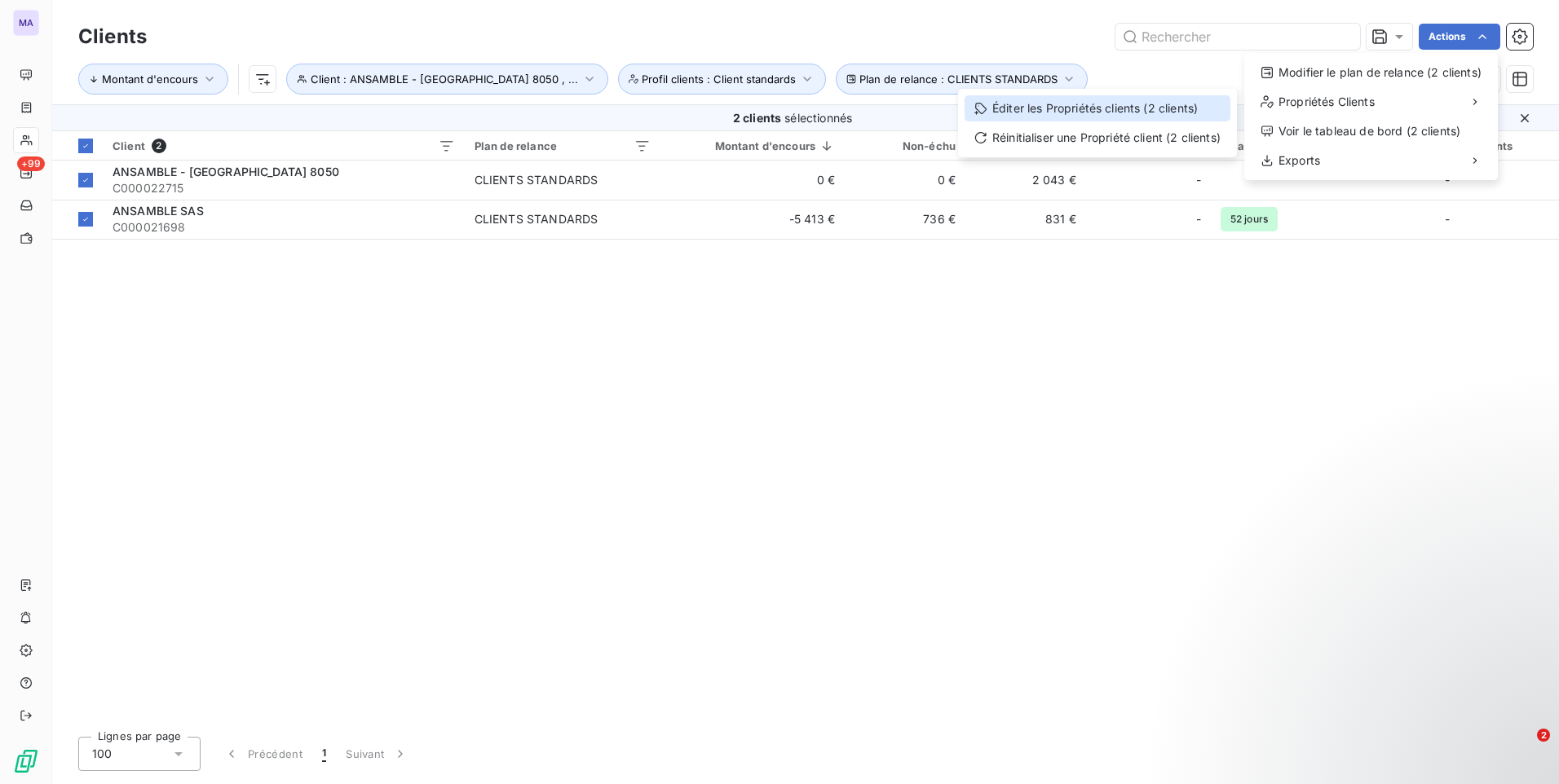
click at [1178, 106] on div "Éditer les Propriétés clients (2 clients)" at bounding box center [1097, 109] width 266 height 26
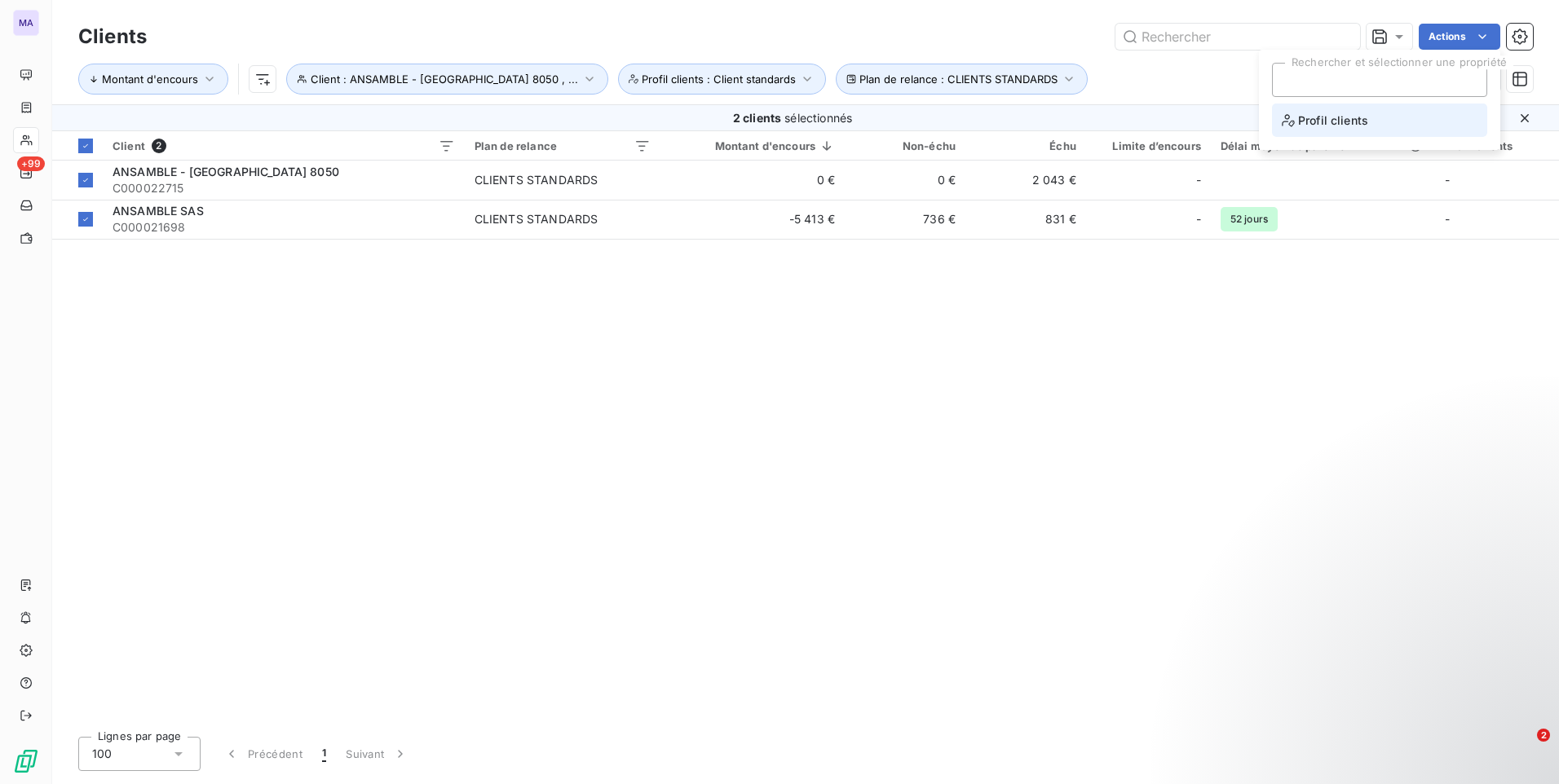
click at [1338, 122] on span "Profil clients" at bounding box center [1324, 120] width 87 height 21
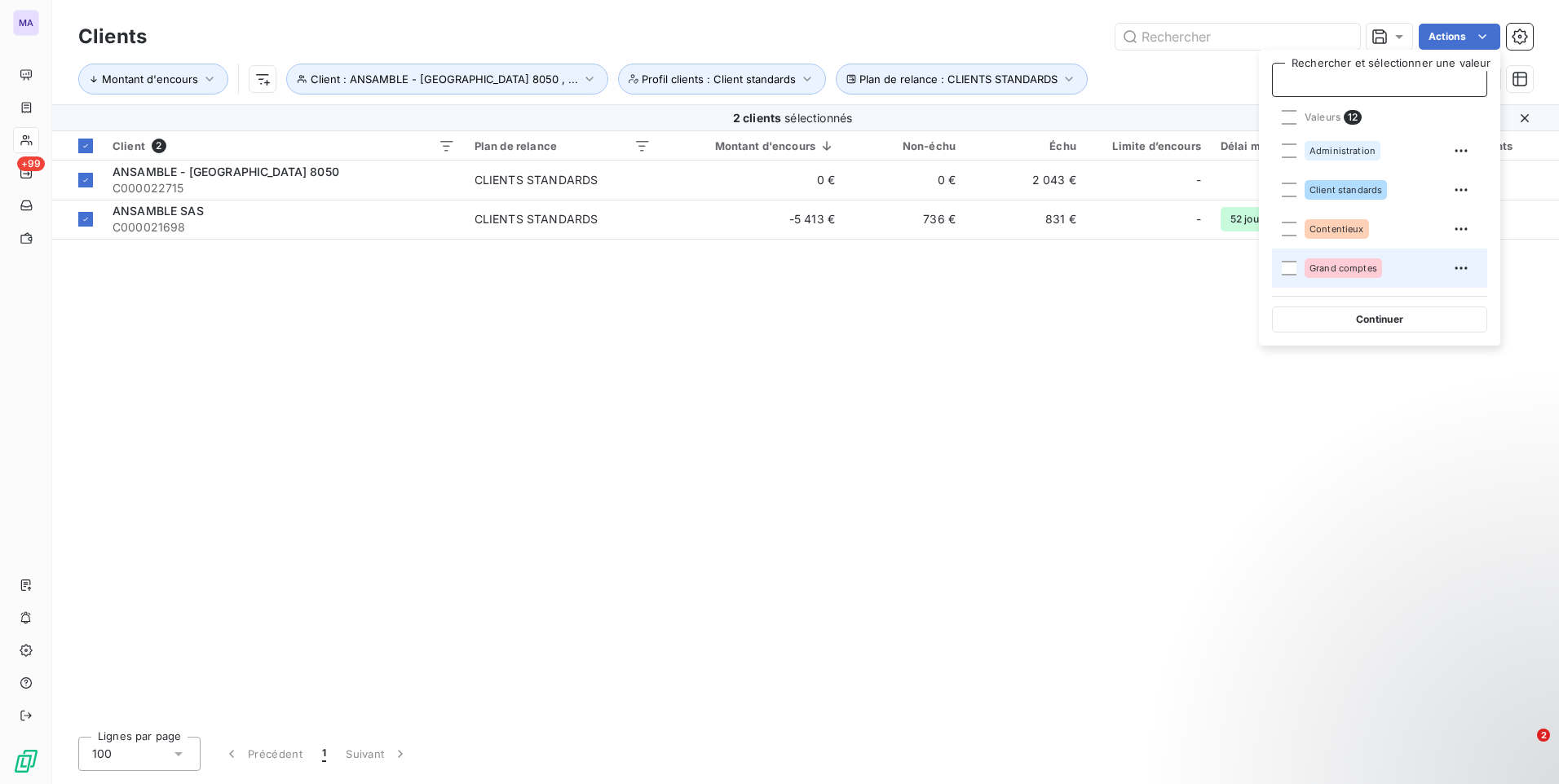
drag, startPoint x: 1299, startPoint y: 267, endPoint x: 1297, endPoint y: 283, distance: 16.1
click at [1297, 268] on li "Grand comptes" at bounding box center [1379, 267] width 216 height 39
click at [1300, 314] on button "Continuer" at bounding box center [1379, 319] width 216 height 26
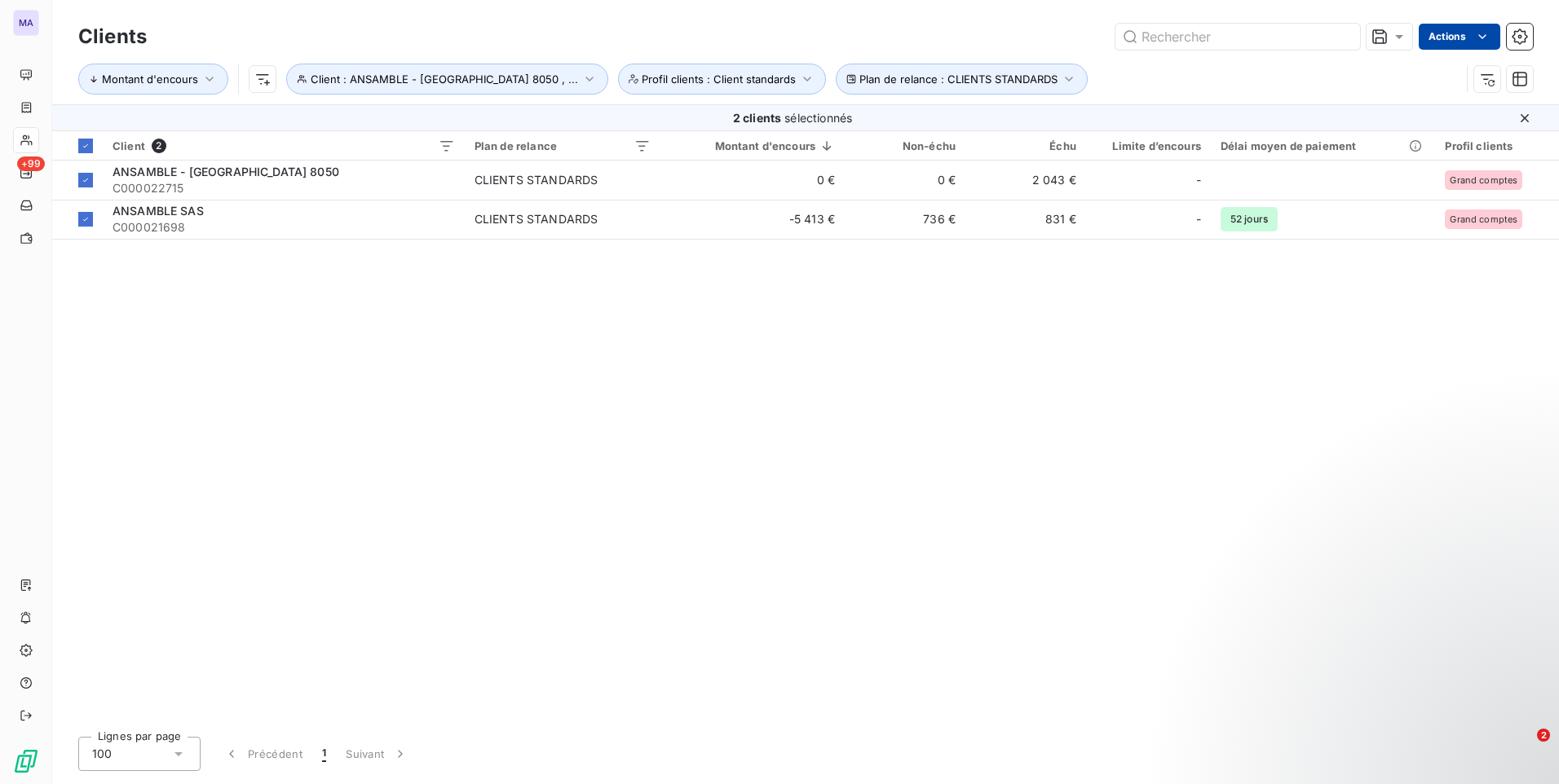
click at [1452, 38] on html "MA +99 Clients Actions Montant d'encours Client : ANSAMBLE - [GEOGRAPHIC_DATA] …" at bounding box center [780, 392] width 1559 height 784
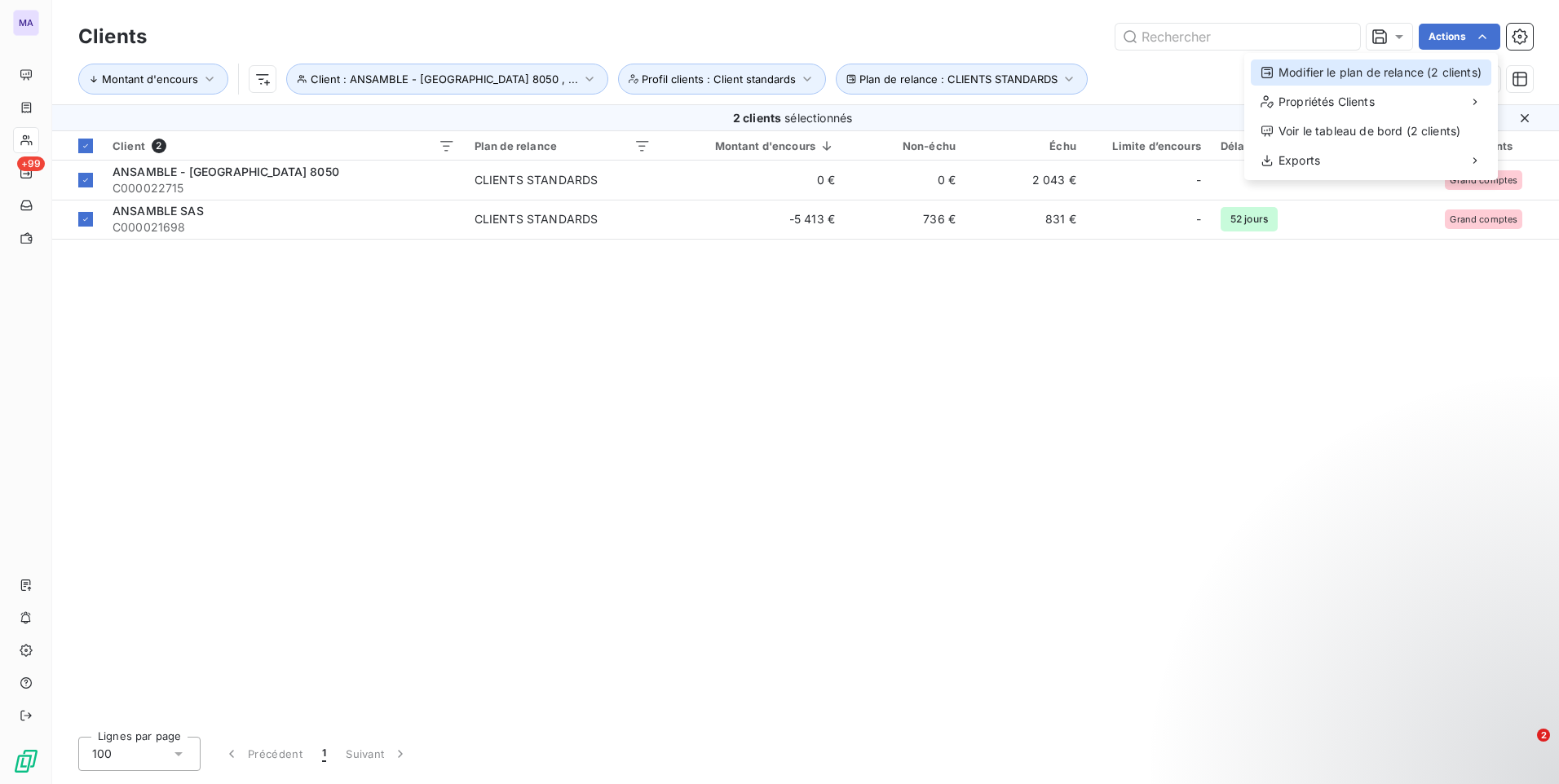
click at [1413, 76] on div "Modifier le plan de relance (2 clients)" at bounding box center [1371, 73] width 240 height 26
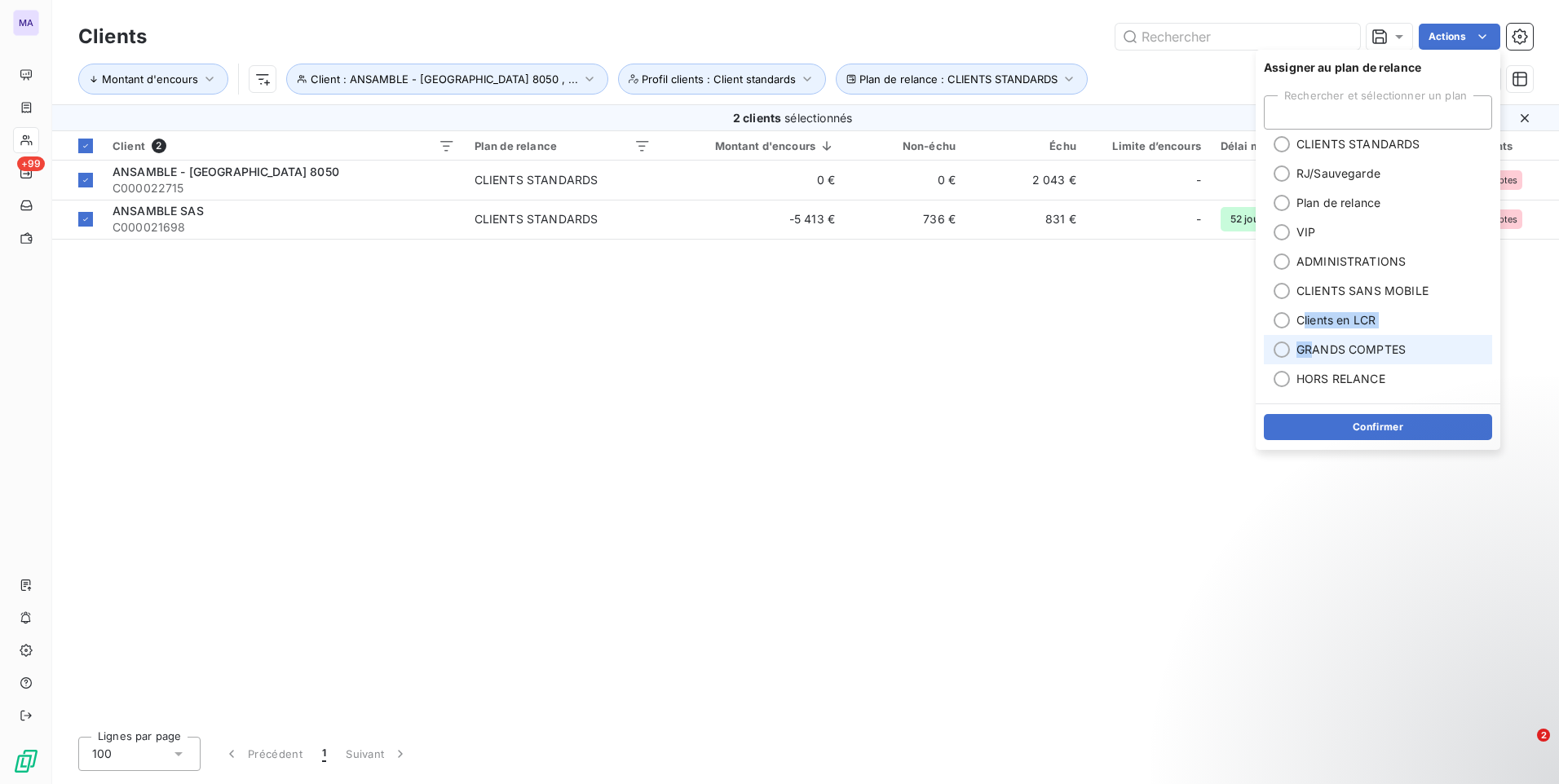
drag, startPoint x: 1304, startPoint y: 331, endPoint x: 1315, endPoint y: 362, distance: 32.9
click at [1315, 362] on ul "CLIENTS STANDARDS RJ/Sauvegarde Plan de relance VIP ADMINISTRATIONS CLIENTS SAN…" at bounding box center [1377, 262] width 228 height 264
drag, startPoint x: 1315, startPoint y: 362, endPoint x: 1463, endPoint y: 198, distance: 220.9
click at [1462, 198] on li "Plan de relance" at bounding box center [1377, 203] width 228 height 30
click at [1380, 352] on span "GRANDS COMPTES" at bounding box center [1351, 350] width 109 height 17
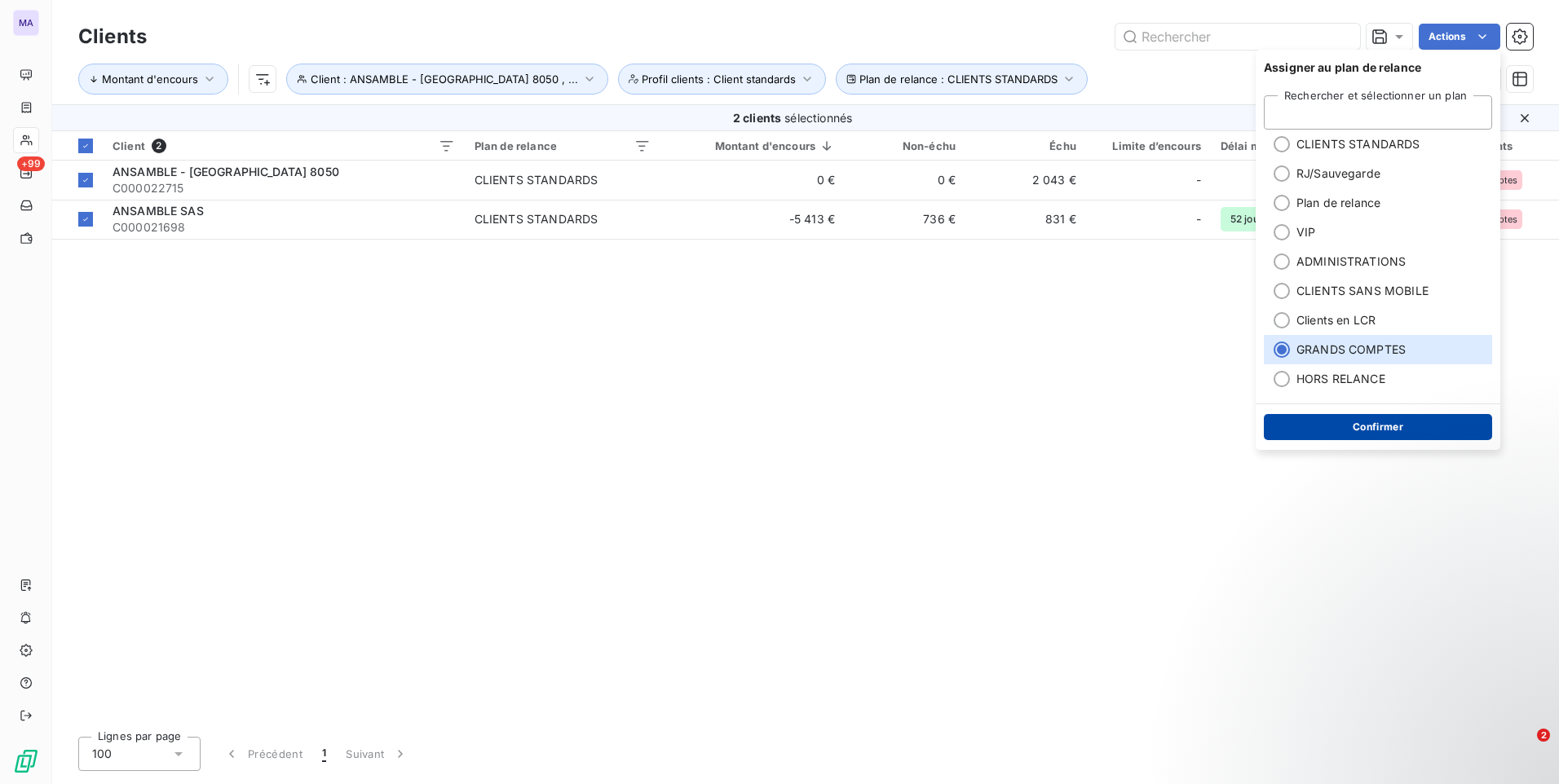
click at [1353, 432] on button "Confirmer" at bounding box center [1377, 427] width 228 height 26
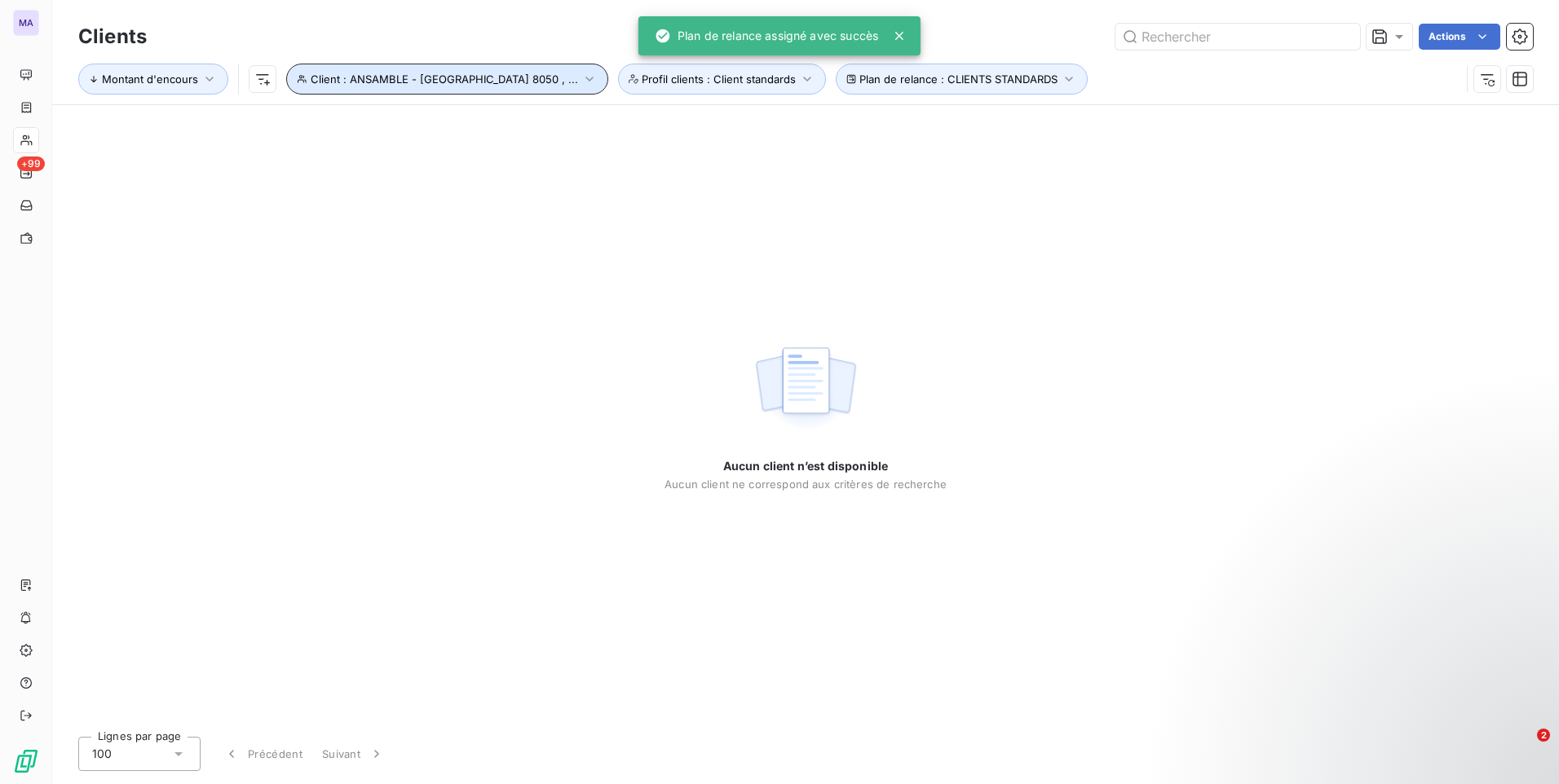
click at [550, 81] on span "Client : ANSAMBLE - [GEOGRAPHIC_DATA] 8050 , ..." at bounding box center [444, 79] width 268 height 13
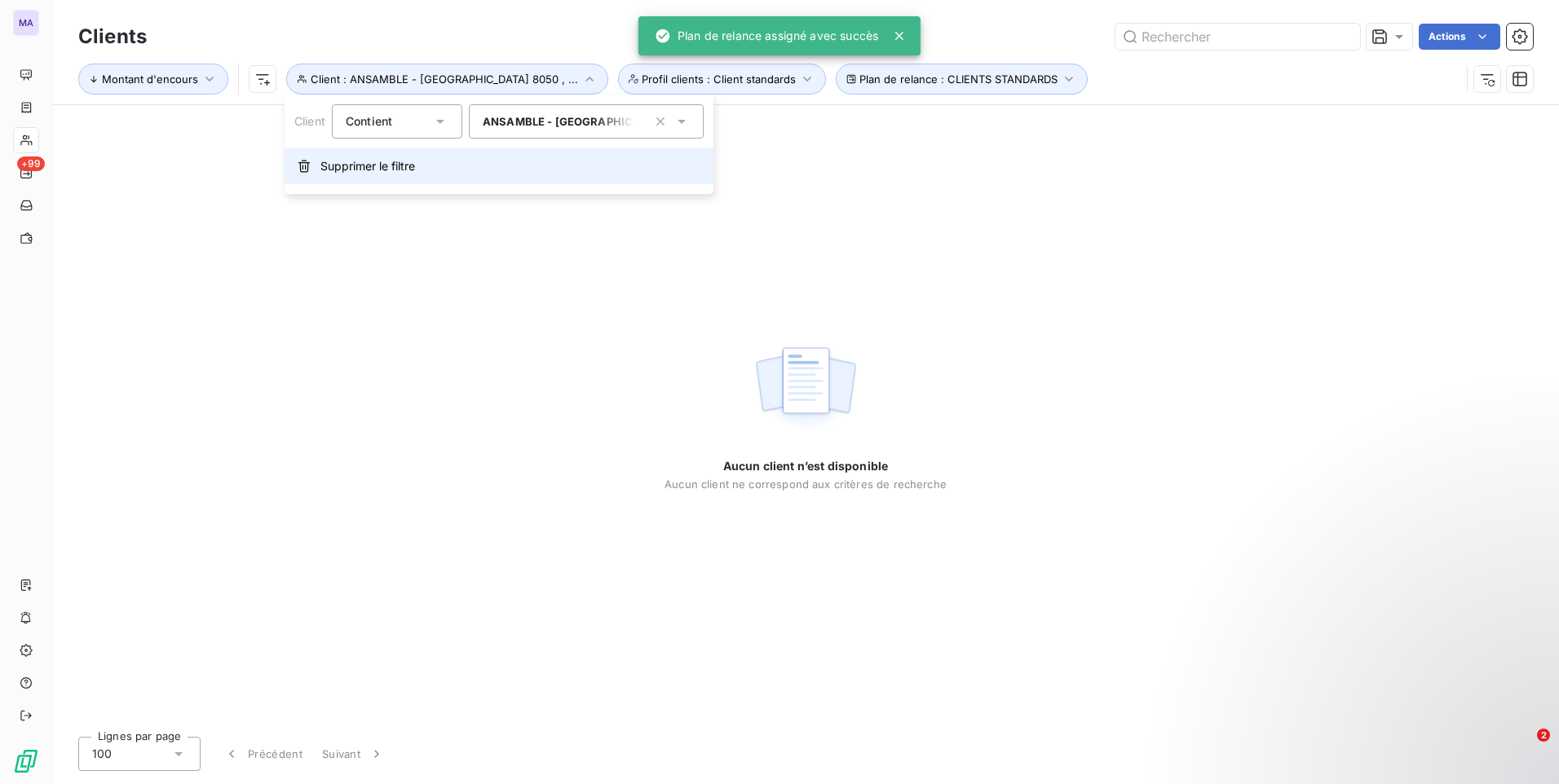
click at [443, 165] on button "Supprimer le filtre" at bounding box center [499, 166] width 429 height 35
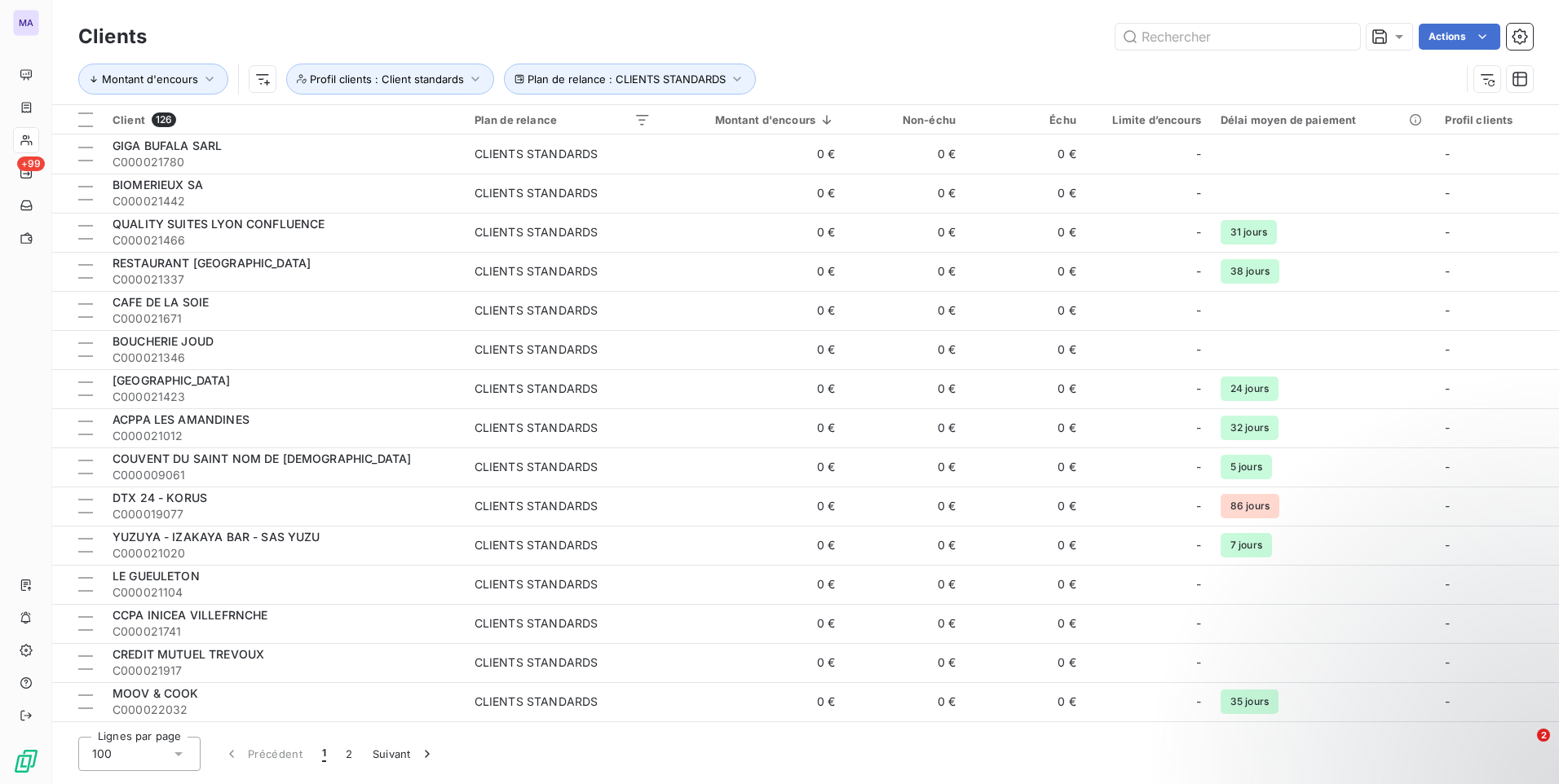
click at [941, 75] on div "Montant d'encours Plan de relance : CLIENTS STANDARDS Profil clients : Client s…" at bounding box center [770, 79] width 1382 height 31
click at [83, 120] on div at bounding box center [86, 120] width 15 height 15
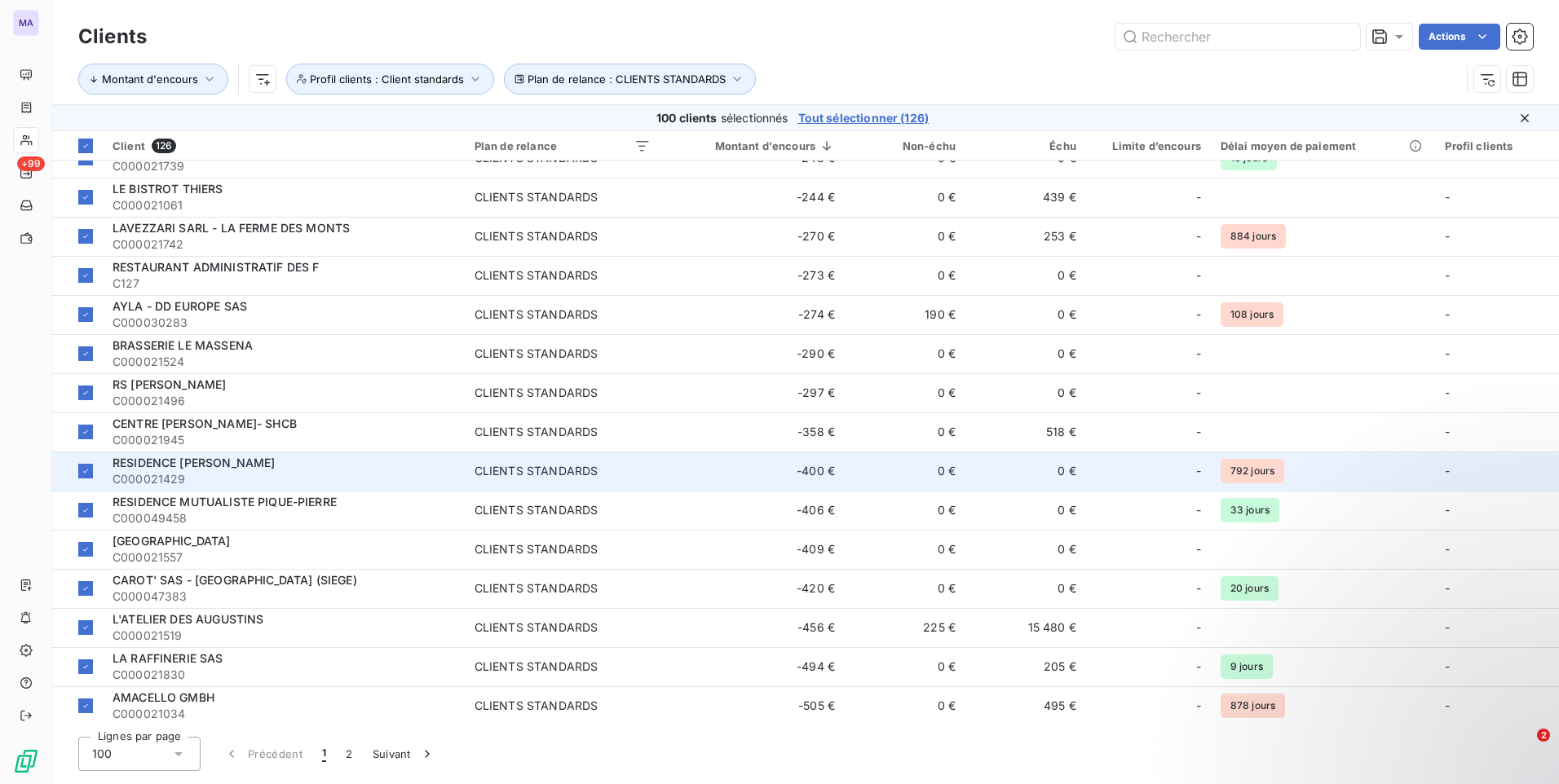
scroll to position [3349, 0]
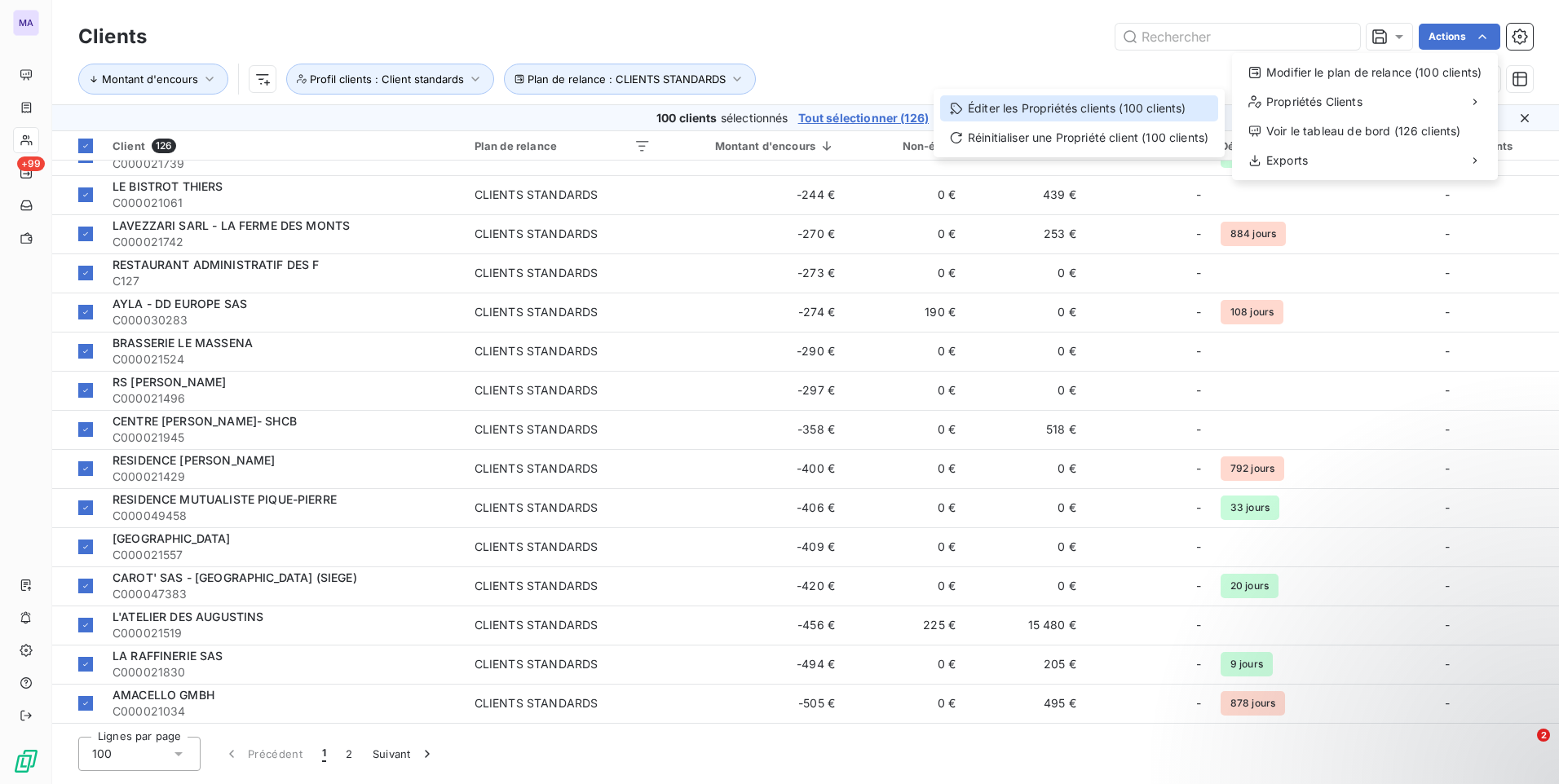
click at [1192, 107] on div "Éditer les Propriétés clients (100 clients)" at bounding box center [1078, 109] width 278 height 26
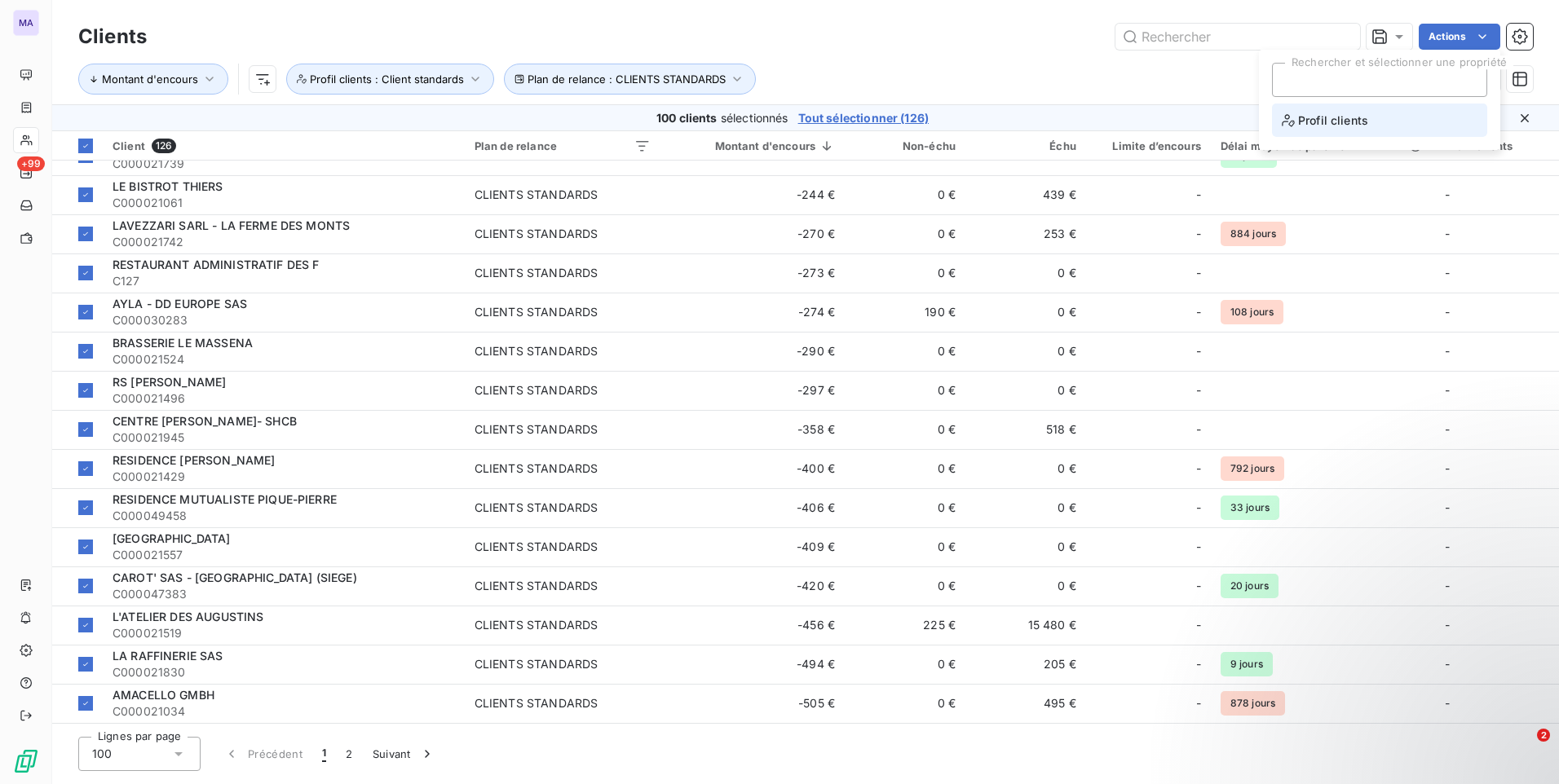
click at [1334, 124] on span "Profil clients" at bounding box center [1324, 120] width 87 height 21
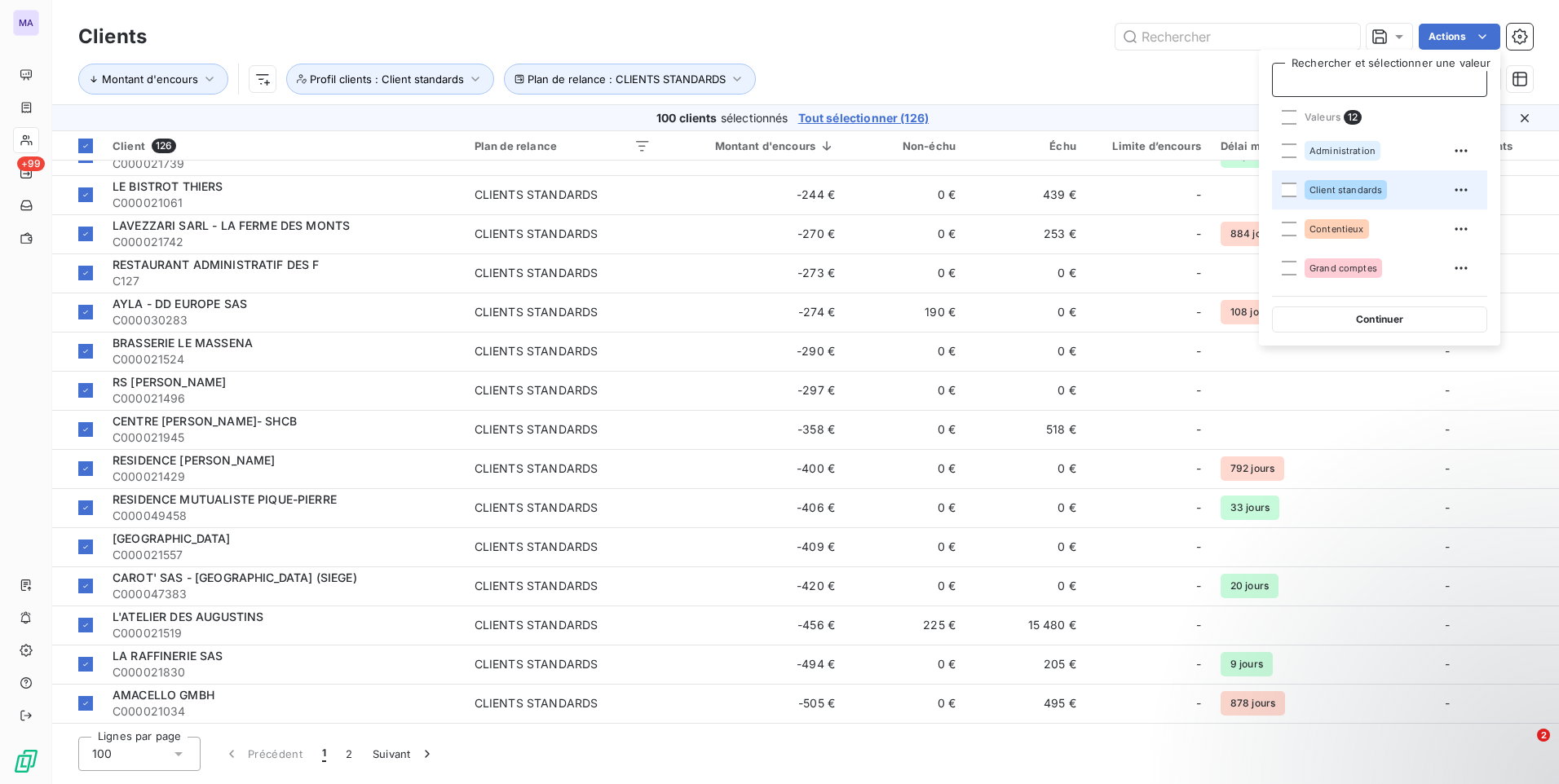
click at [1352, 185] on span "Client standards" at bounding box center [1346, 190] width 73 height 10
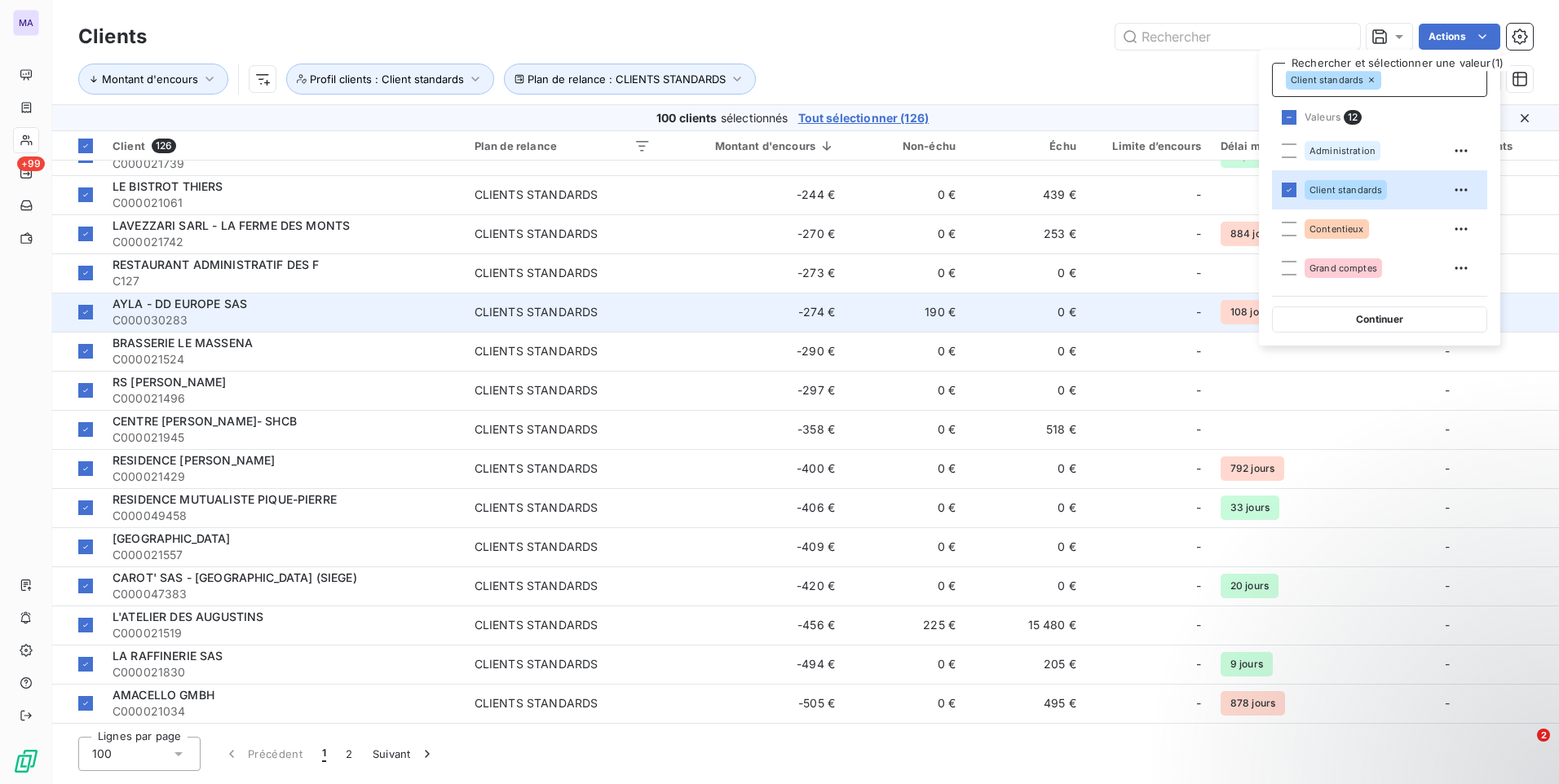
click at [1330, 311] on button "Continuer" at bounding box center [1379, 319] width 216 height 26
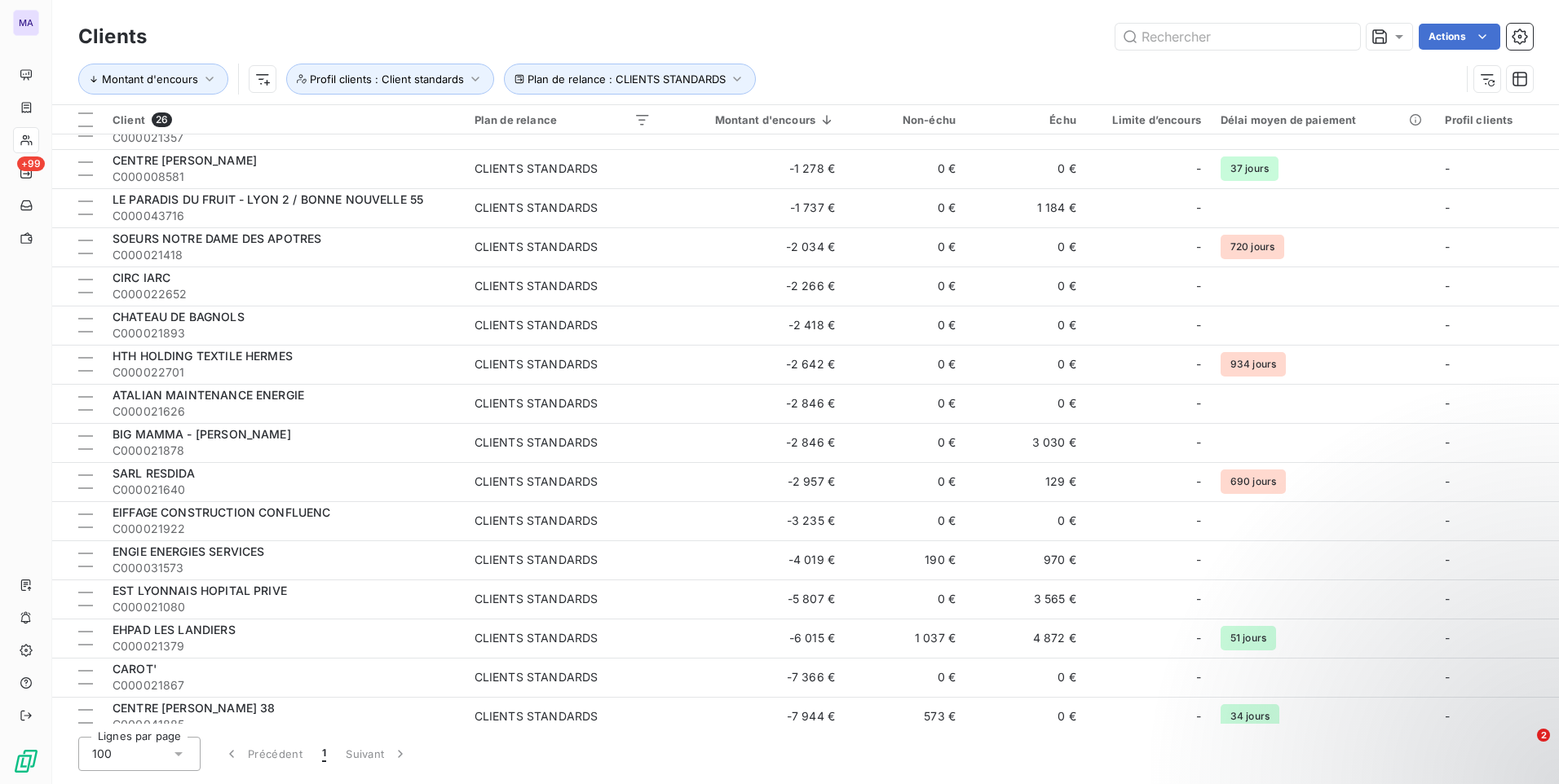
scroll to position [428, 0]
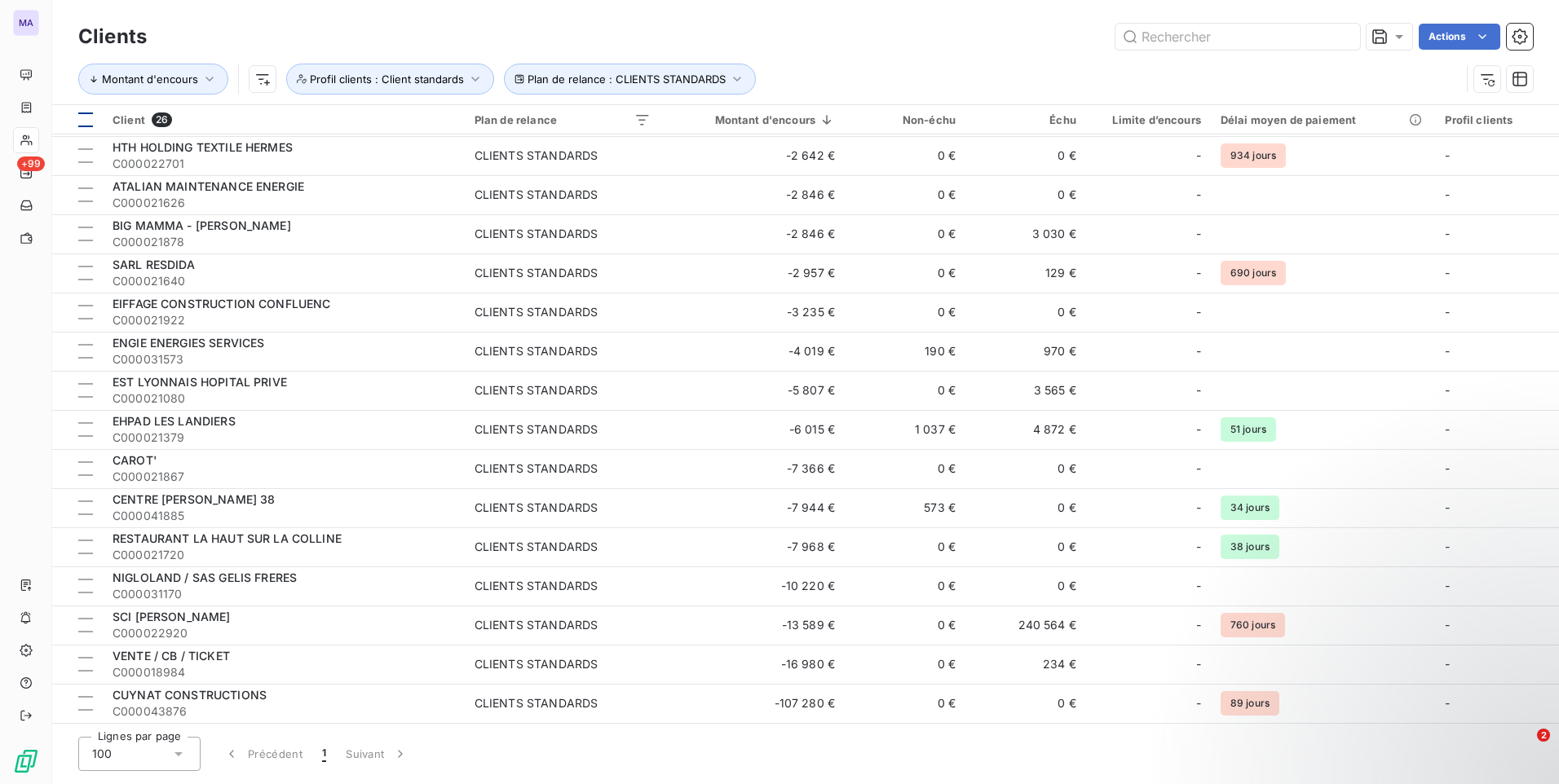
click at [88, 122] on div at bounding box center [86, 120] width 15 height 15
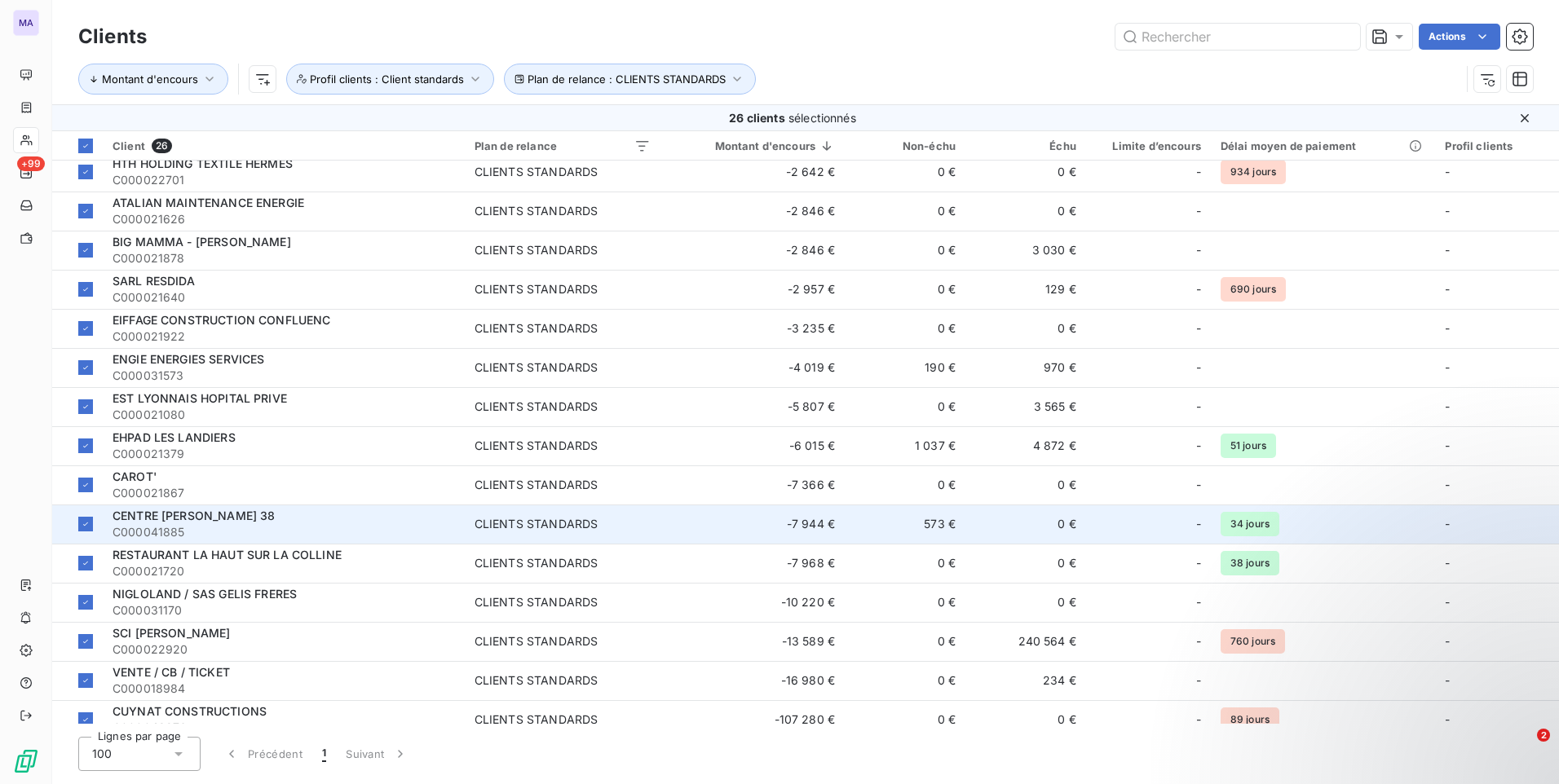
scroll to position [455, 0]
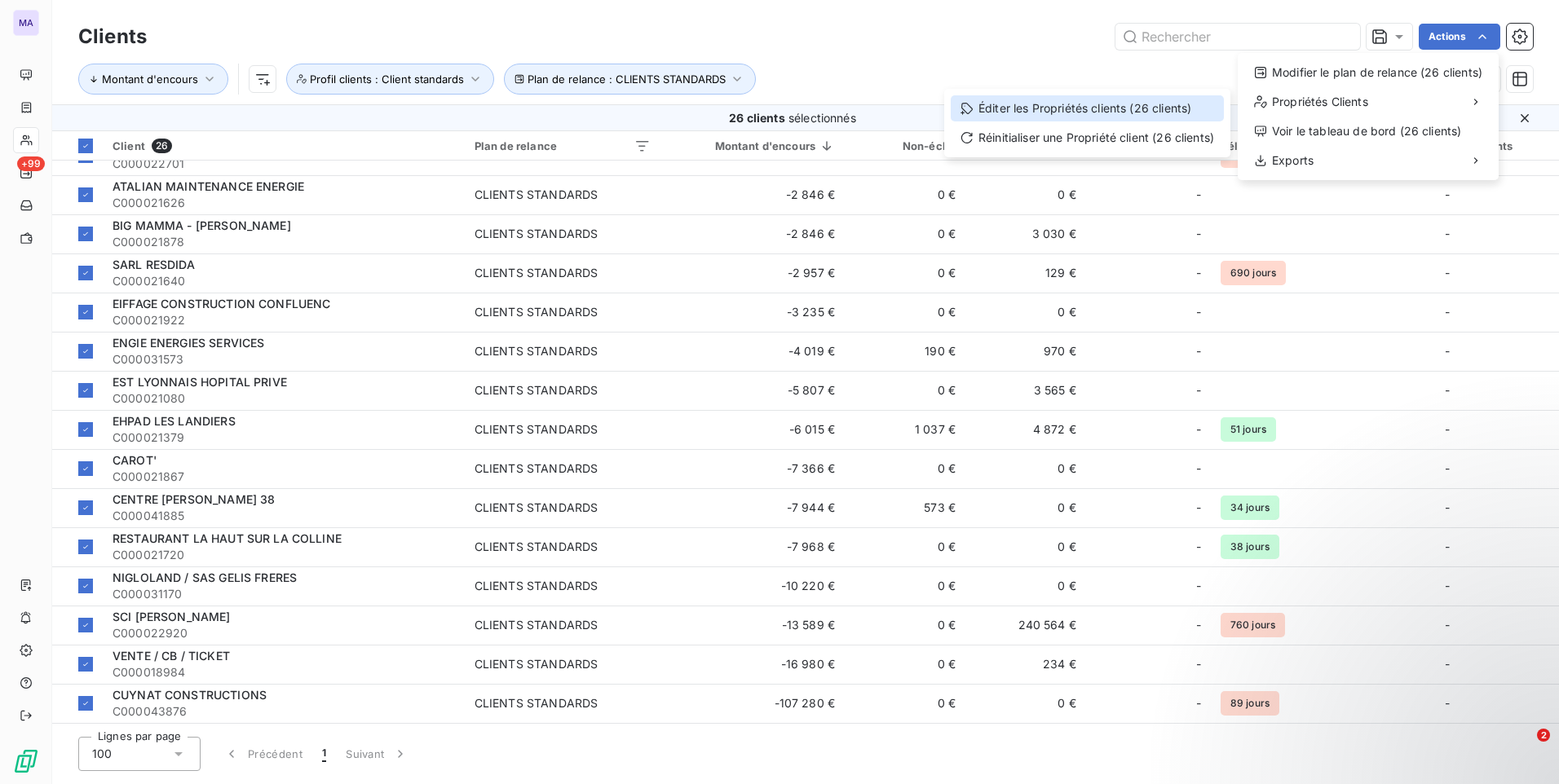
click at [1177, 106] on div "Éditer les Propriétés clients (26 clients)" at bounding box center [1087, 109] width 273 height 26
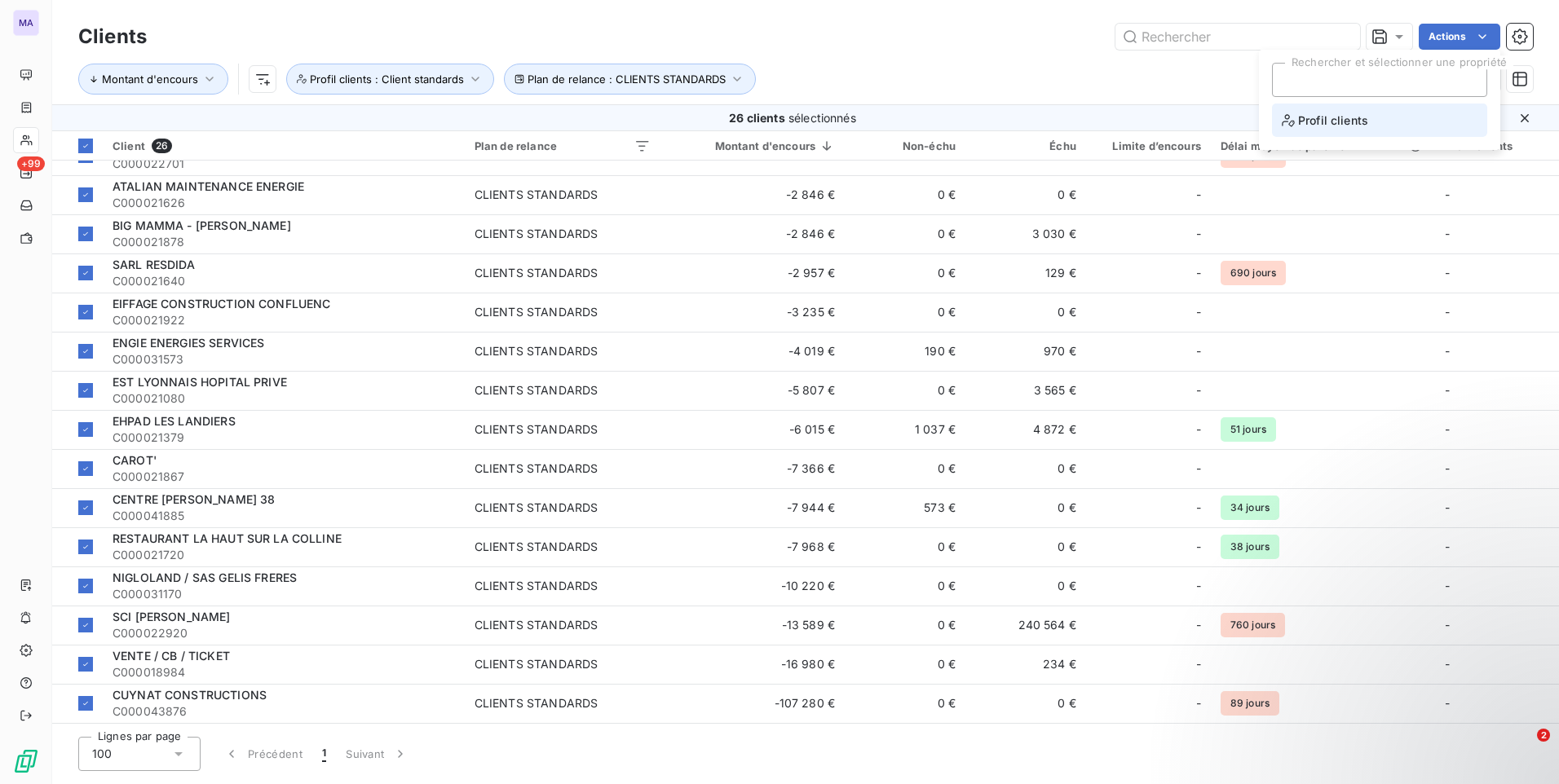
click at [1303, 126] on span "Profil clients" at bounding box center [1324, 120] width 87 height 21
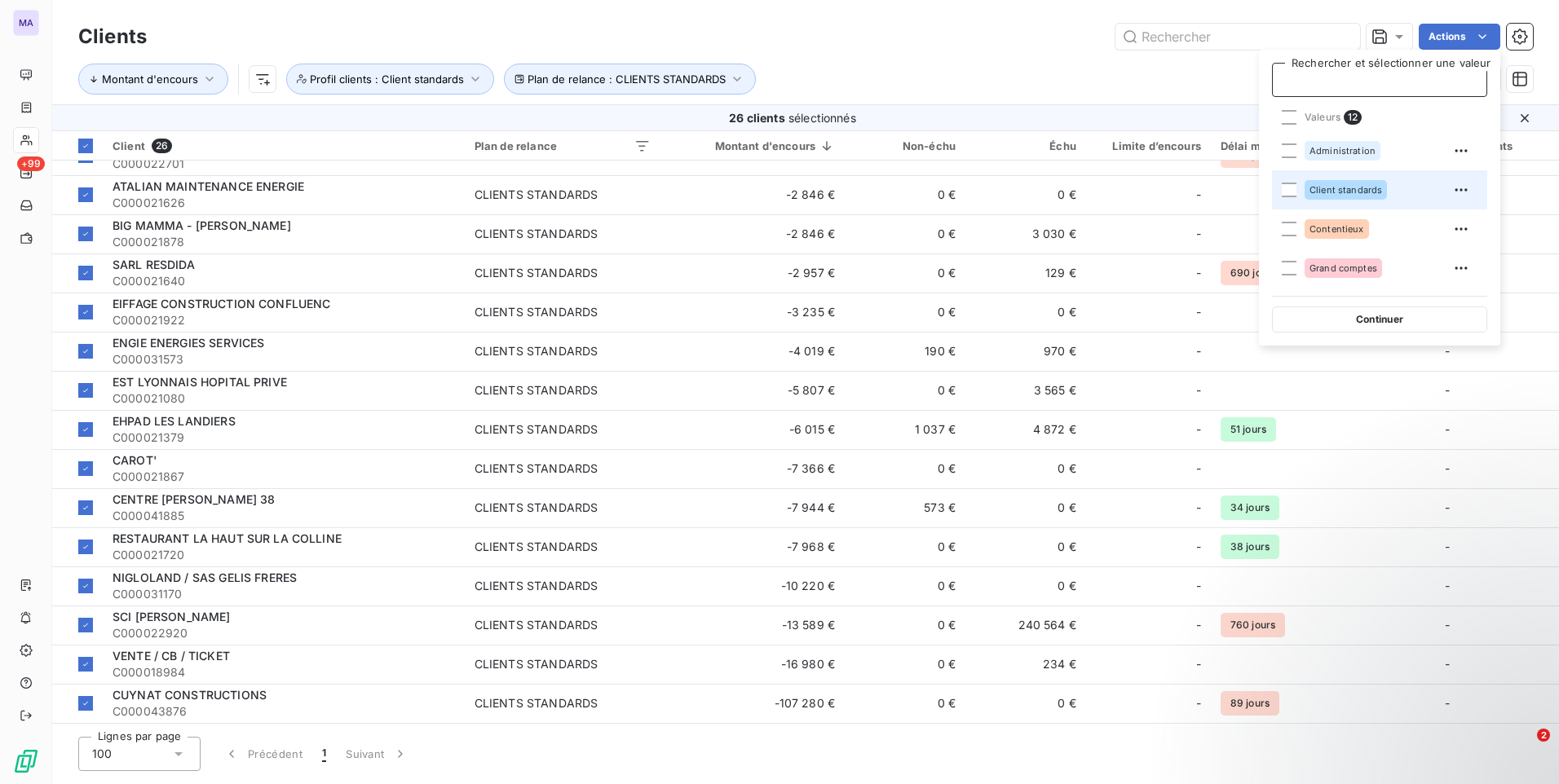
click at [1315, 193] on span "Client standards" at bounding box center [1346, 190] width 73 height 10
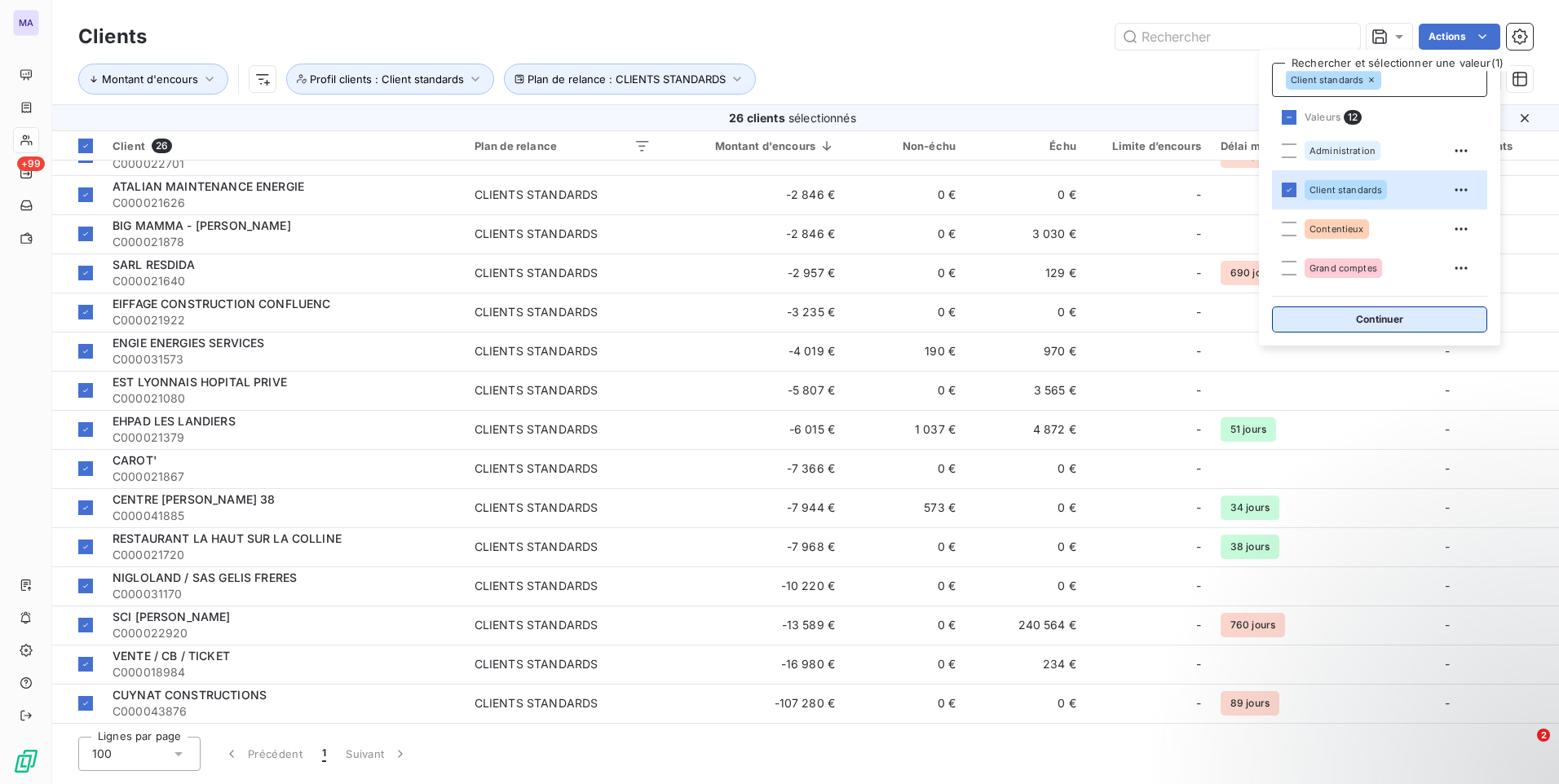
click at [1341, 324] on button "Continuer" at bounding box center [1379, 319] width 216 height 26
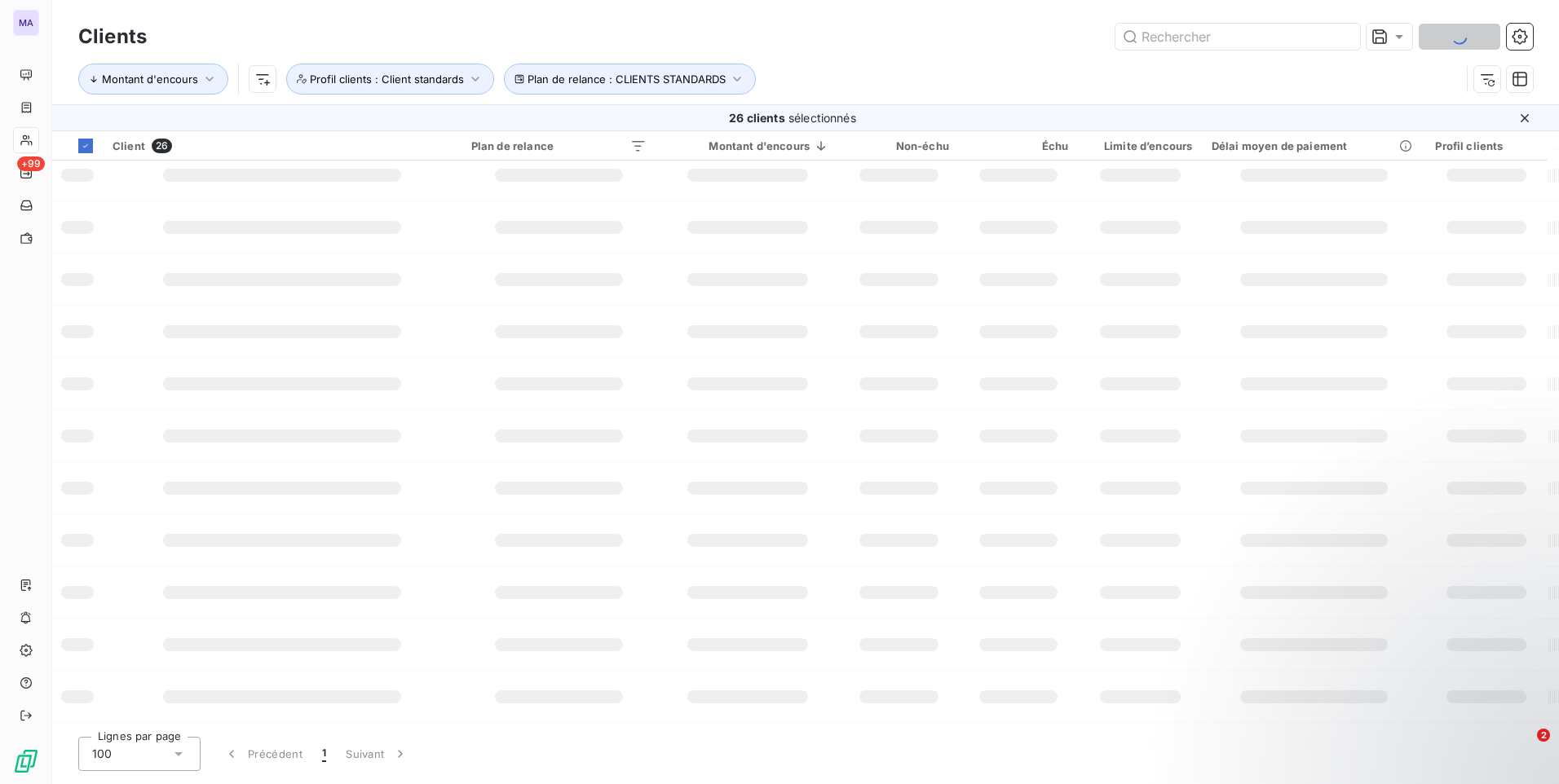
scroll to position [220, 0]
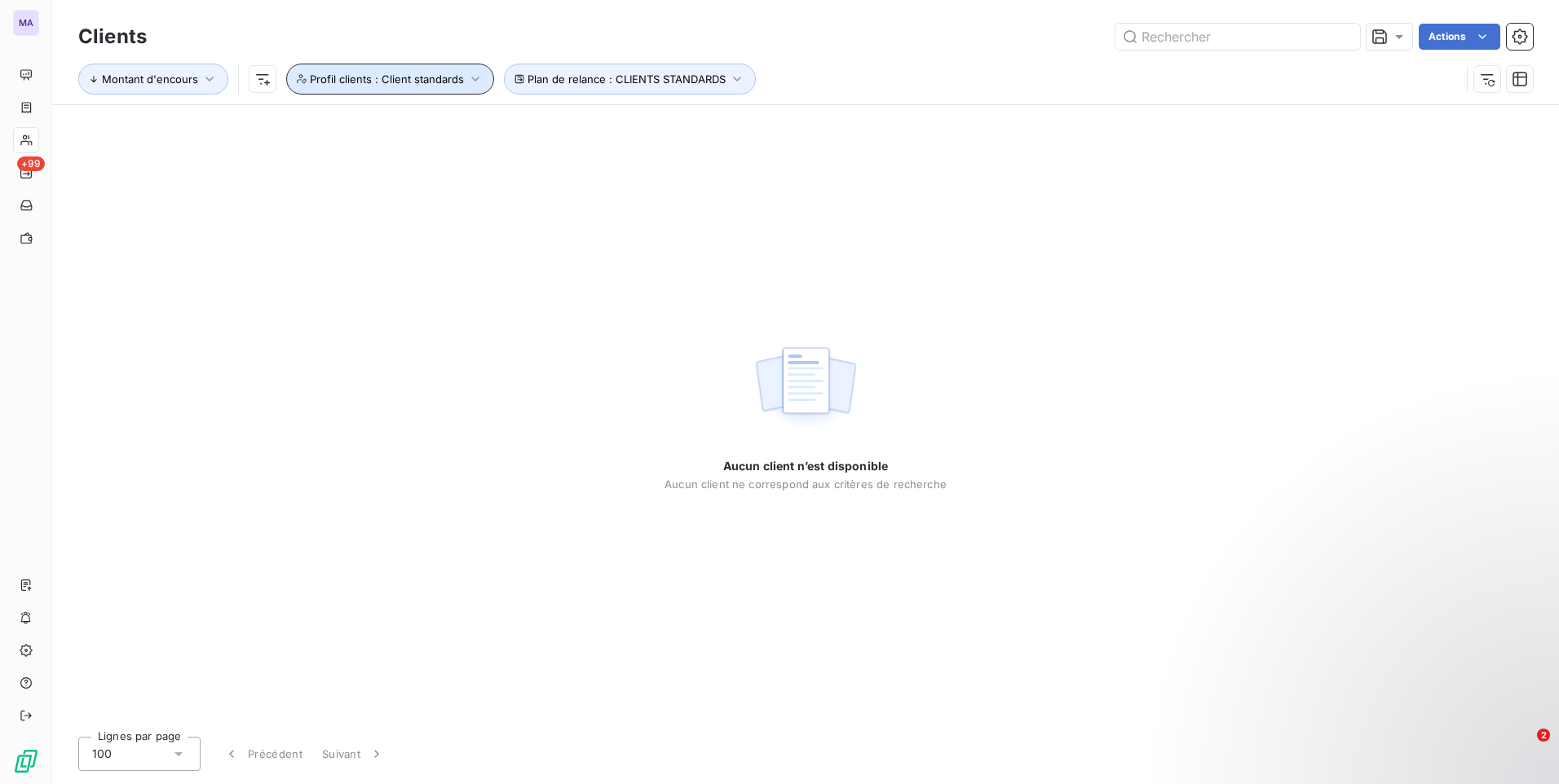
click at [372, 83] on span "Profil clients : Client standards" at bounding box center [386, 79] width 154 height 13
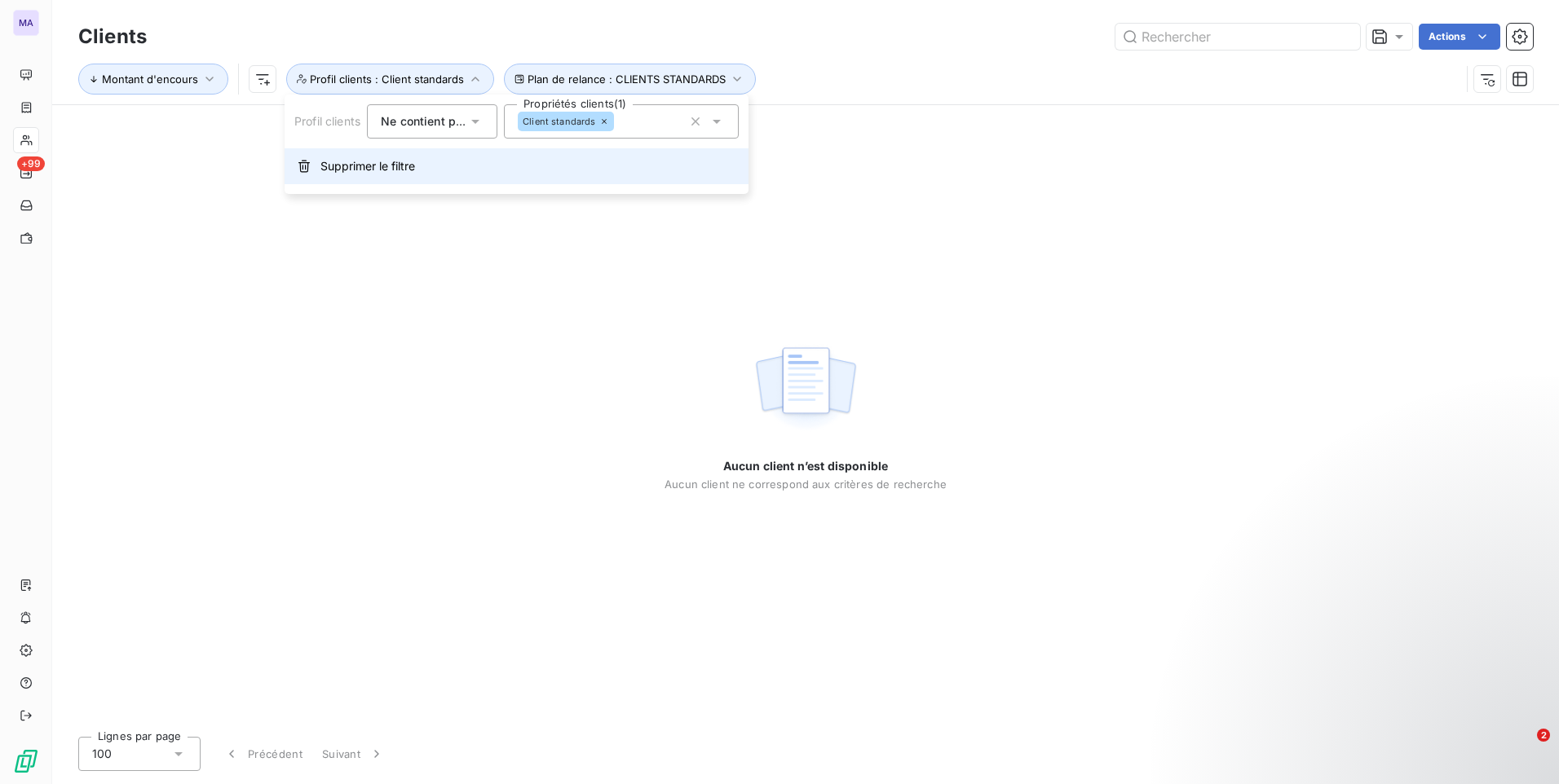
click at [348, 169] on span "Supprimer le filtre" at bounding box center [367, 167] width 95 height 17
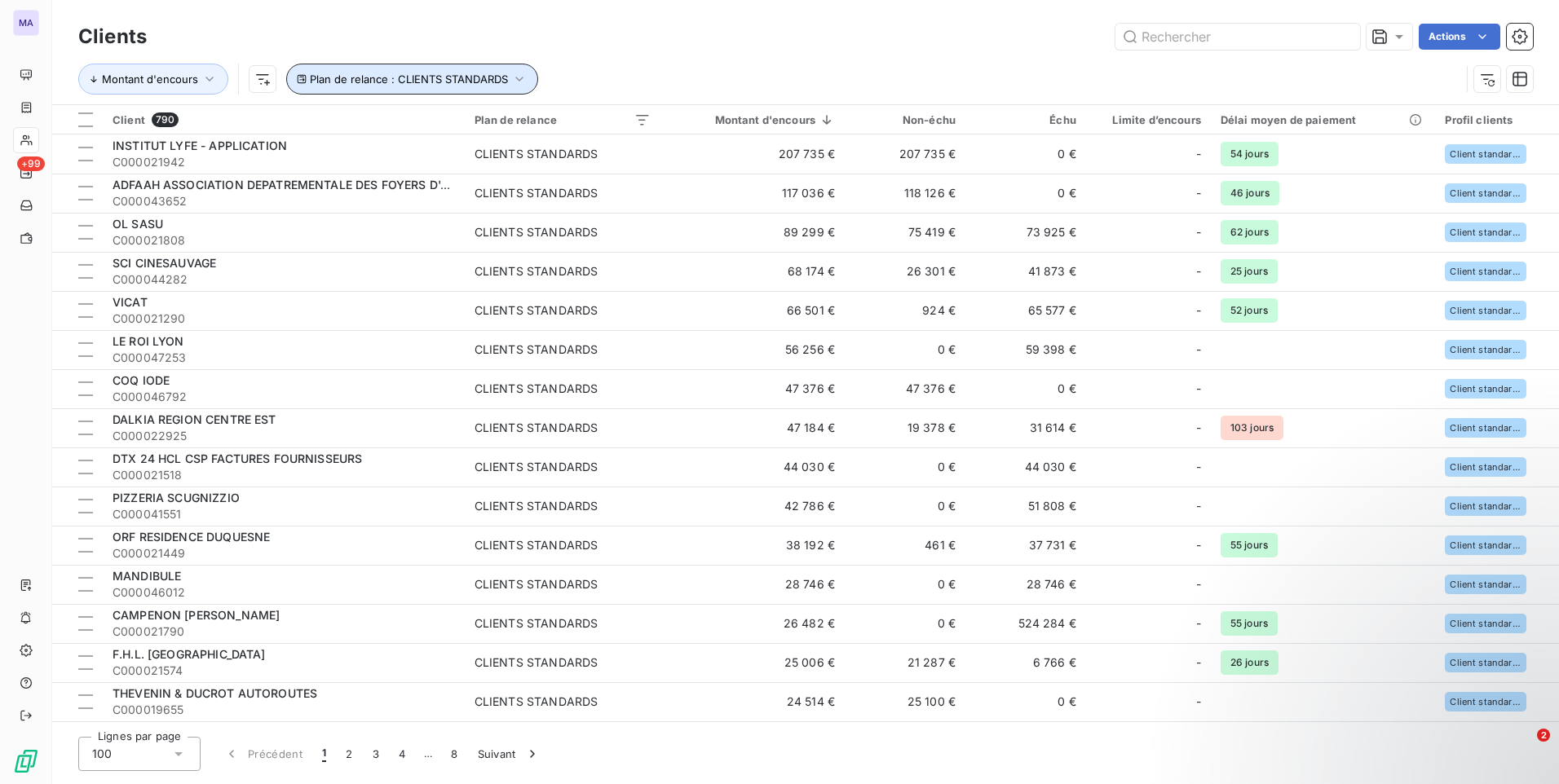
click at [435, 87] on button "Plan de relance : CLIENTS STANDARDS" at bounding box center [412, 79] width 252 height 31
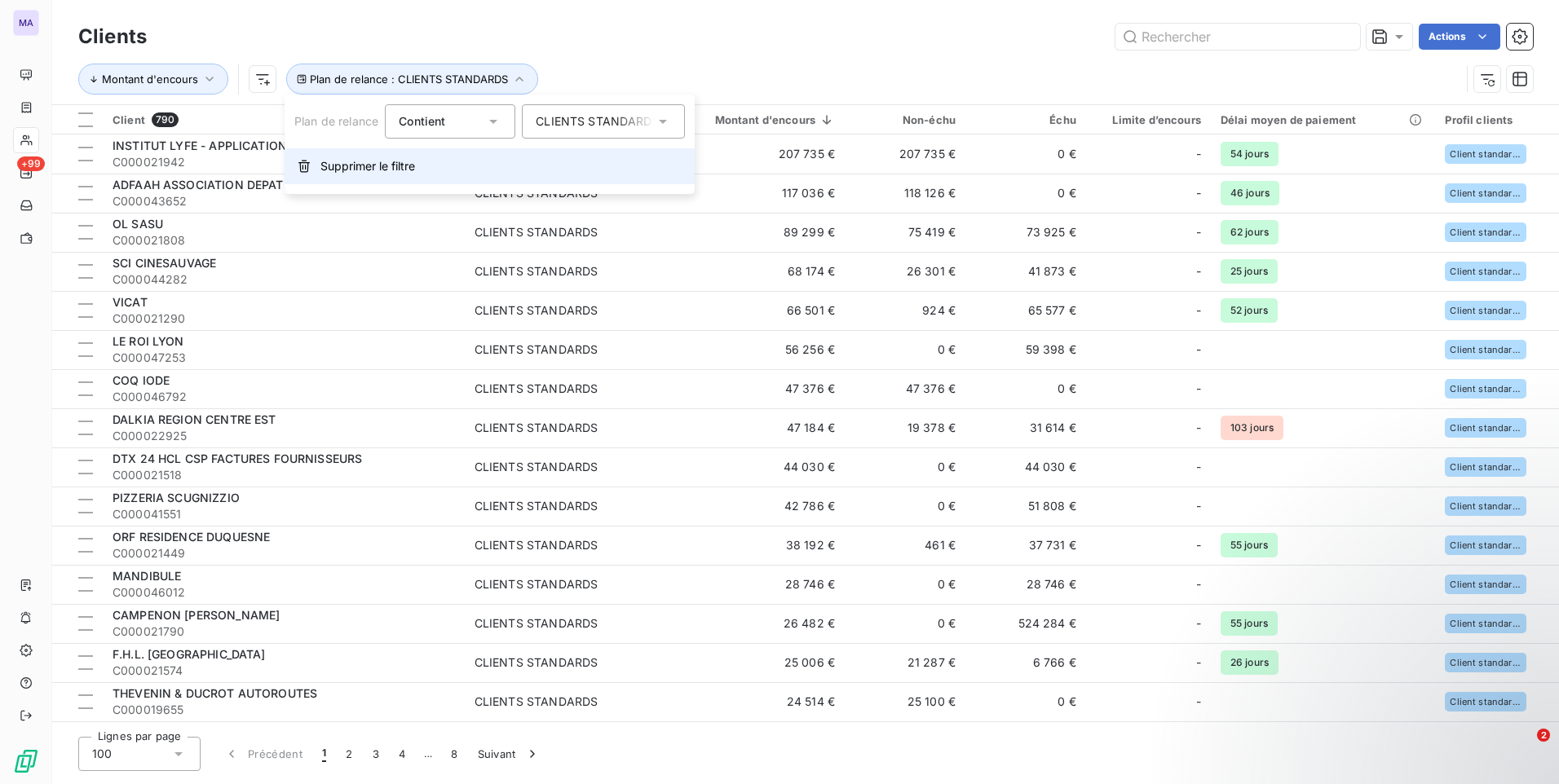
click at [405, 172] on span "Supprimer le filtre" at bounding box center [367, 167] width 95 height 17
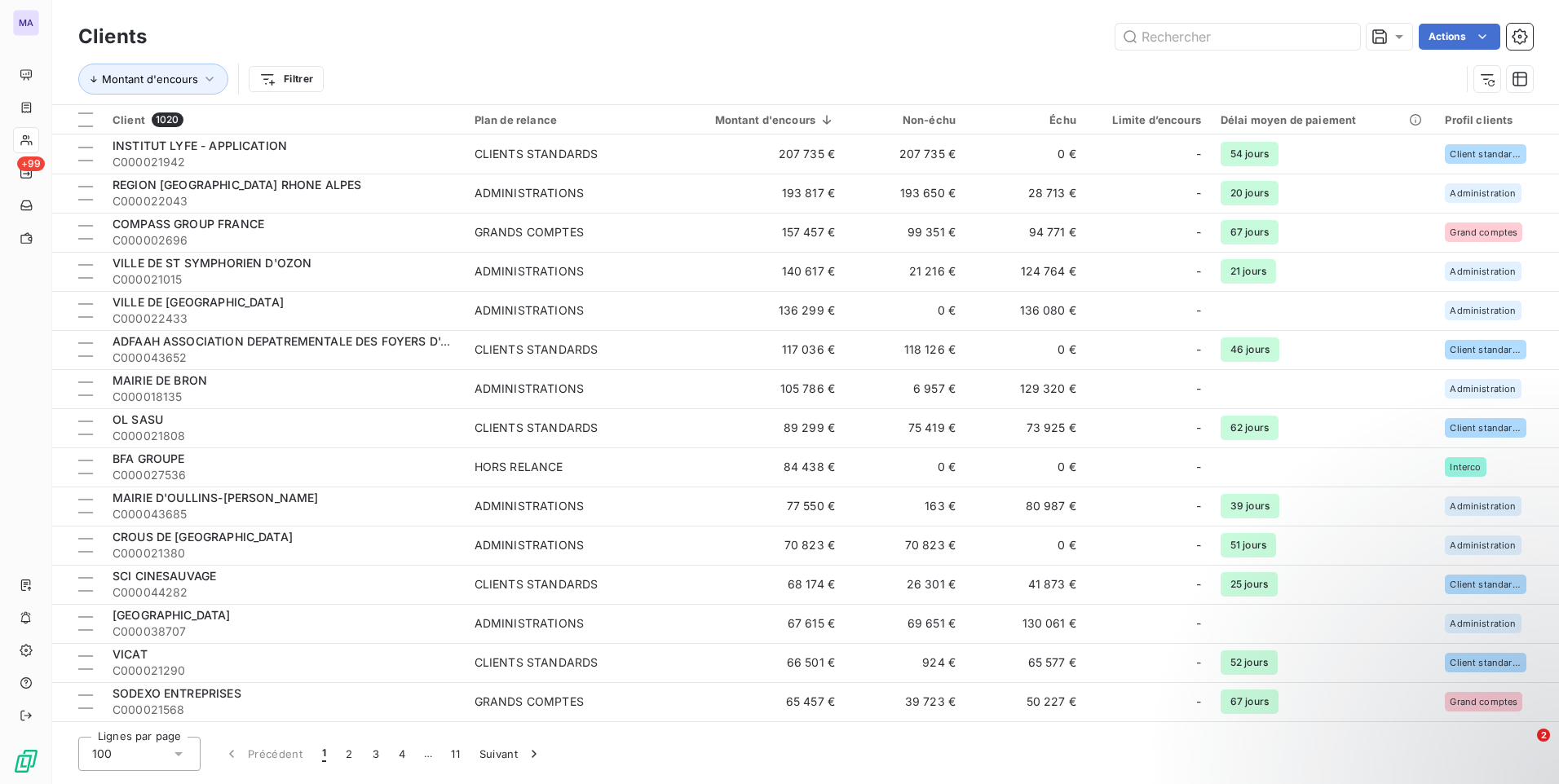
click at [563, 60] on div "Montant d'encours Filtrer" at bounding box center [805, 78] width 1454 height 50
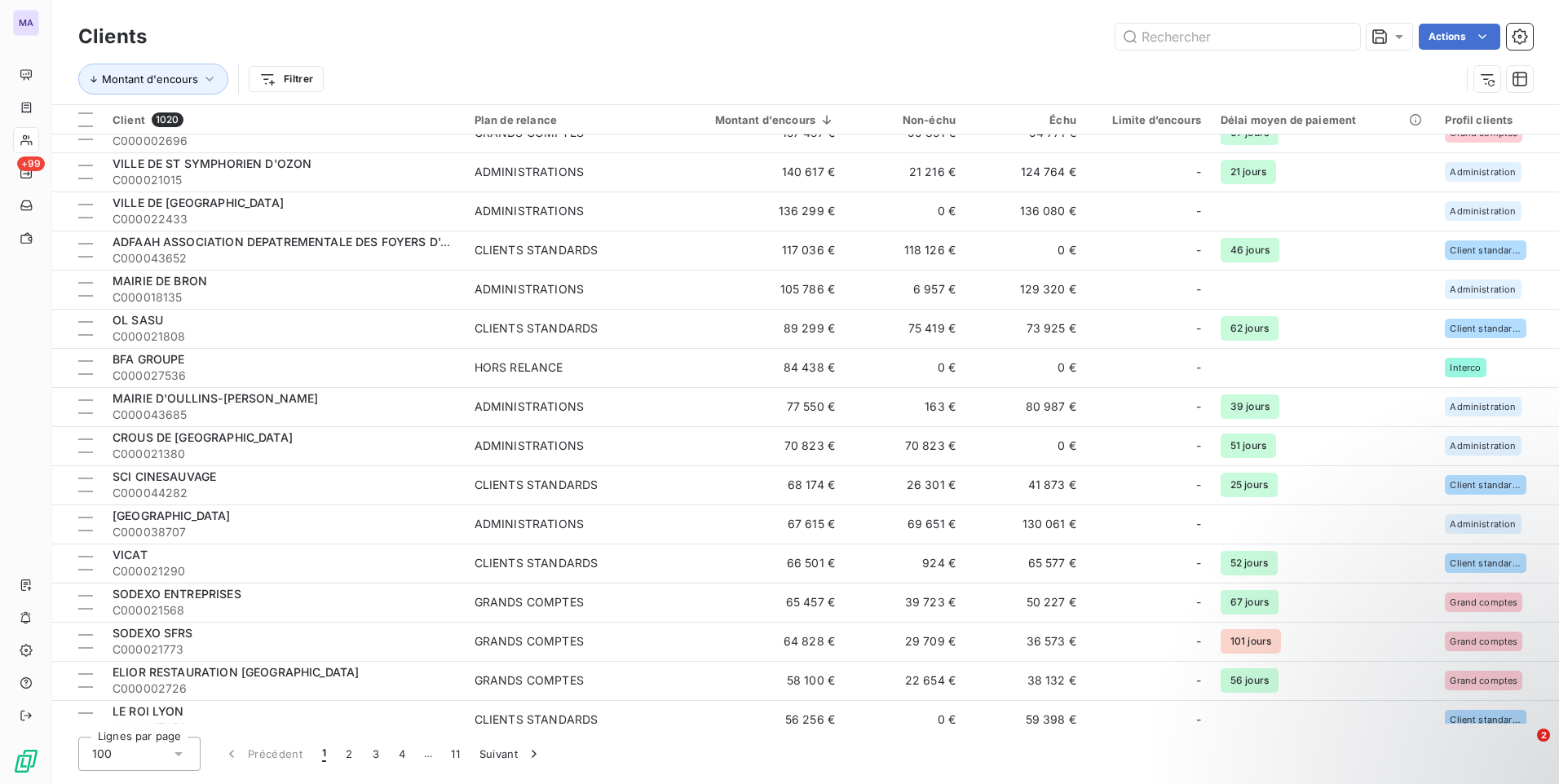
scroll to position [0, 0]
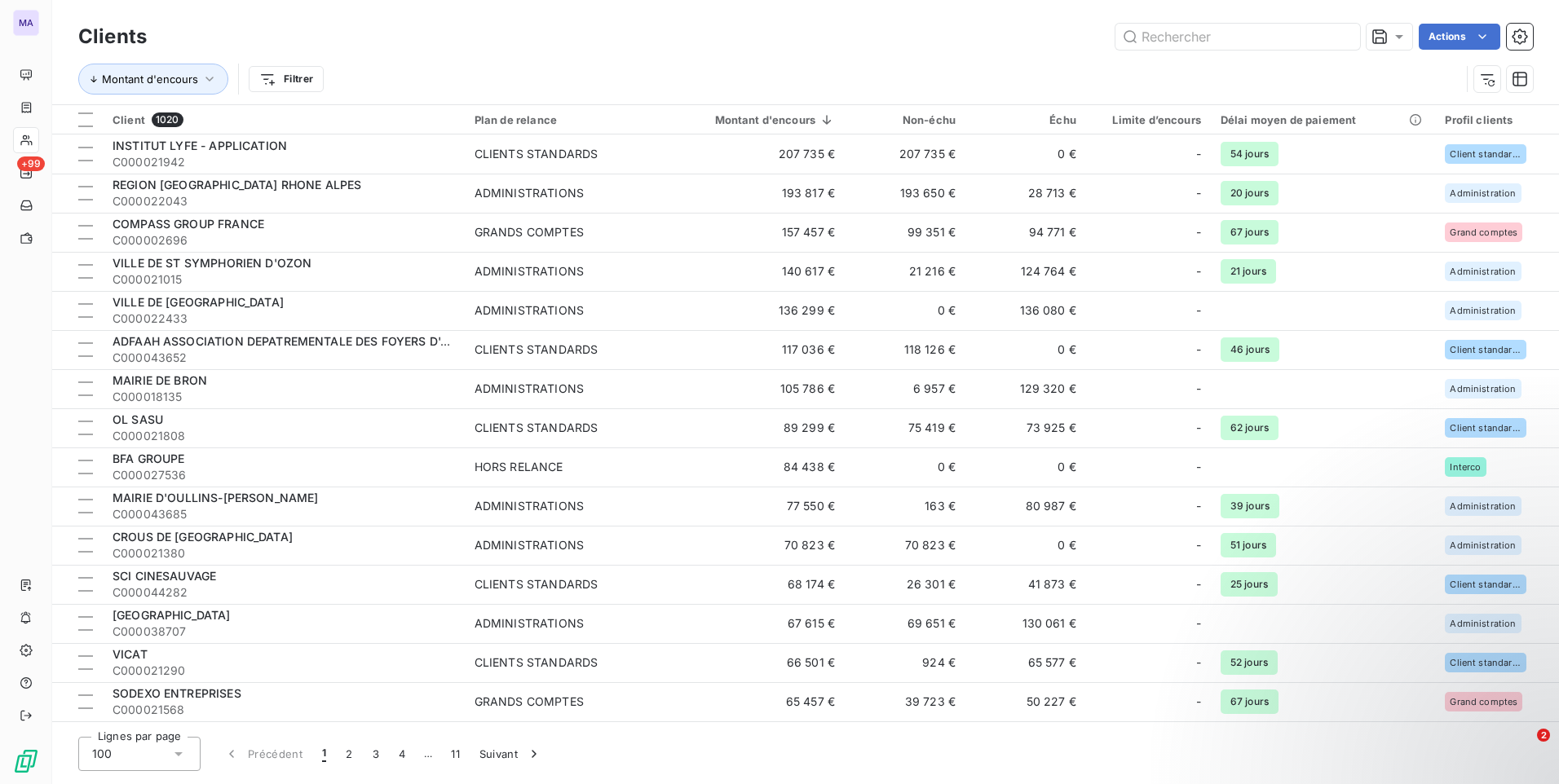
click at [1053, 68] on div "Montant d'encours Filtrer" at bounding box center [770, 79] width 1382 height 31
drag, startPoint x: 988, startPoint y: 31, endPoint x: 1034, endPoint y: 35, distance: 46.2
click at [991, 30] on div "Actions" at bounding box center [849, 37] width 1367 height 26
click at [1500, 115] on div "Profil clients" at bounding box center [1497, 120] width 104 height 13
click at [1416, 168] on div at bounding box center [1414, 163] width 235 height 34
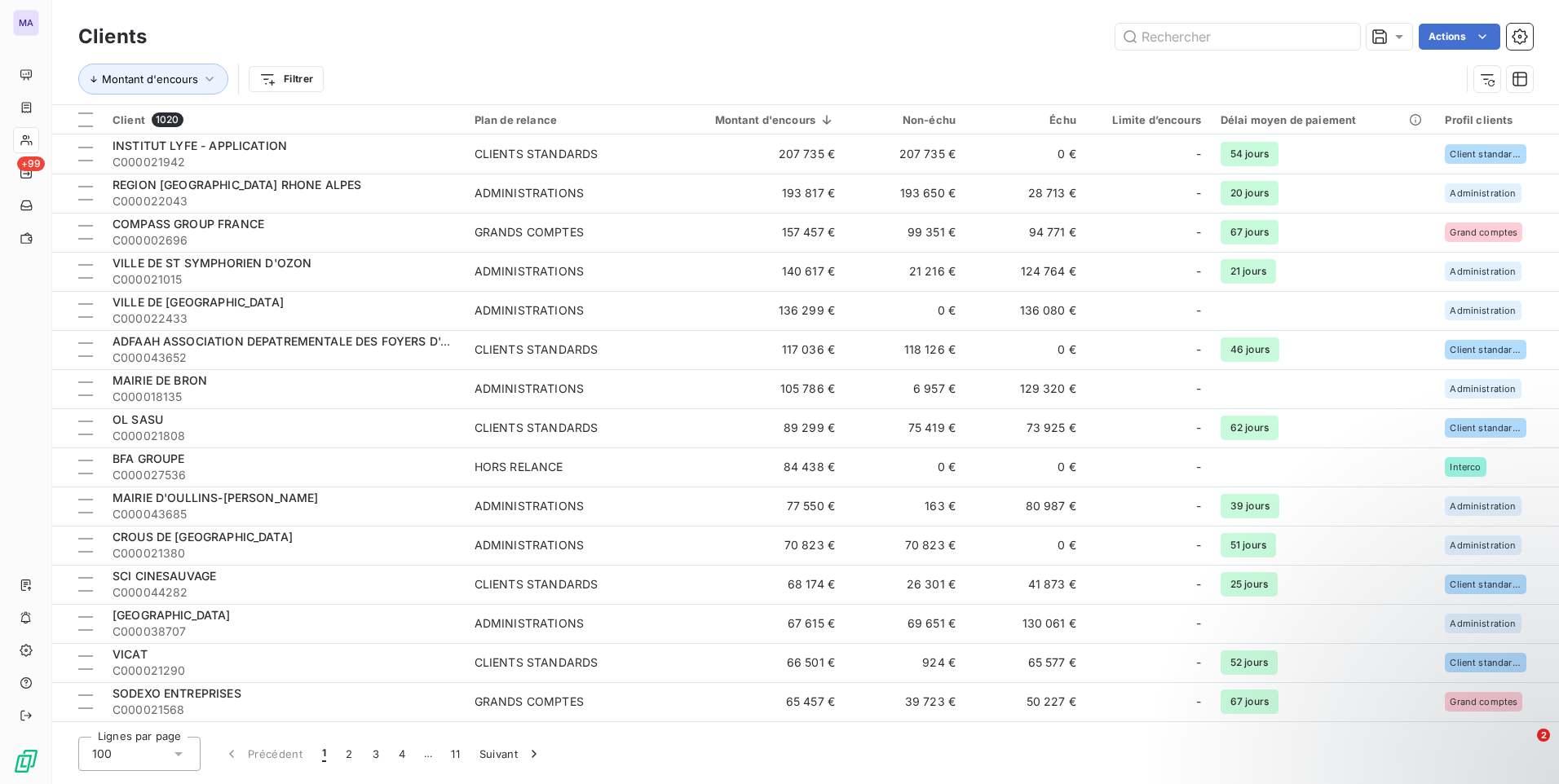
click at [941, 76] on html "MA +99 Clients Actions Montant d'encours Filtrer Client 1020 Plan de relance Mo…" at bounding box center [780, 392] width 1559 height 784
click at [510, 21] on div "Clients Actions" at bounding box center [805, 36] width 1454 height 34
click at [491, 58] on div "Montant d'encours Filtrer" at bounding box center [805, 78] width 1454 height 50
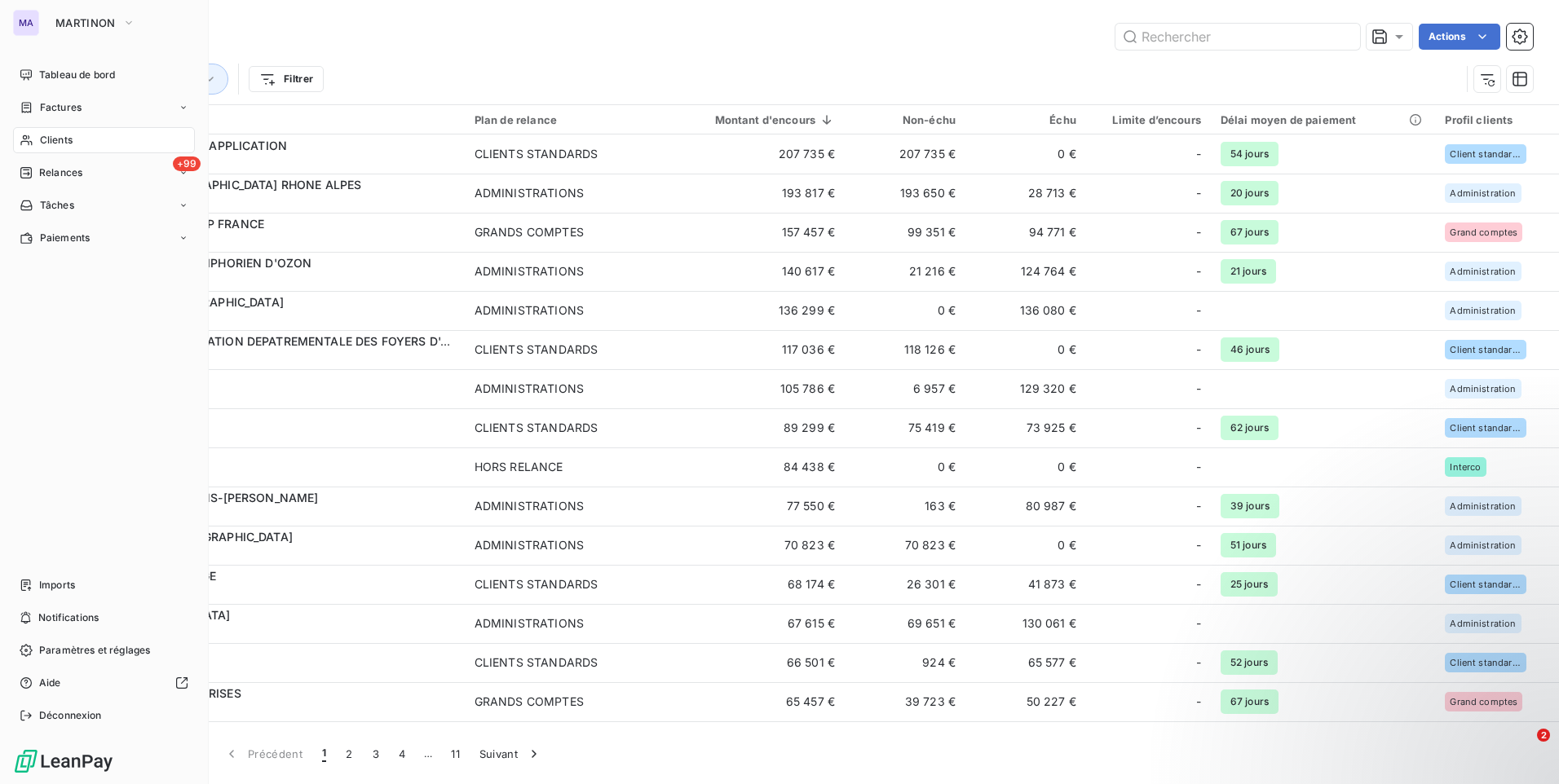
click at [78, 364] on div "Tableau de bord Factures Clients +99 Relances Tâches Paiements Imports Notifica…" at bounding box center [104, 395] width 182 height 667
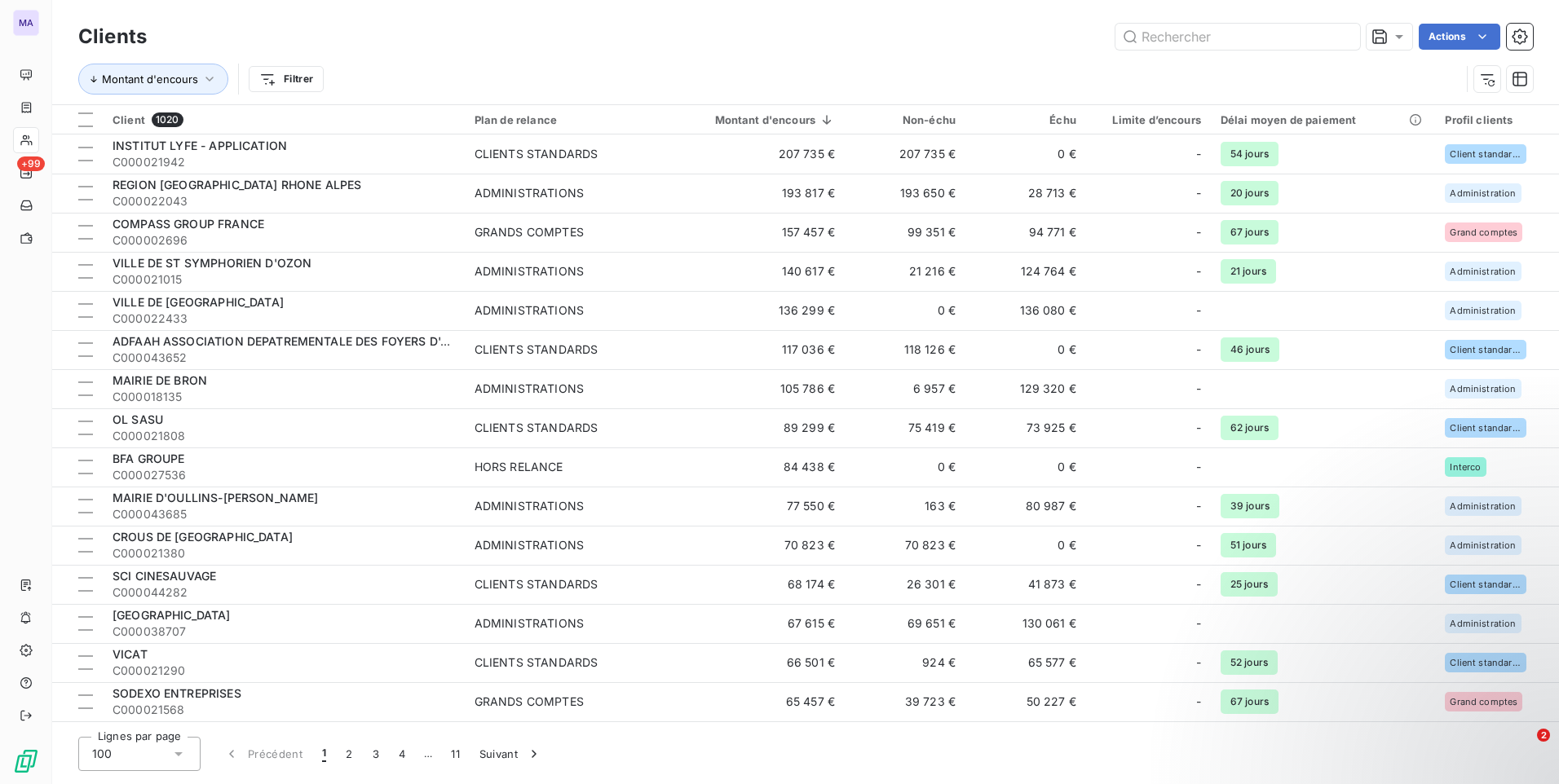
click at [557, 48] on div "Actions" at bounding box center [849, 37] width 1367 height 26
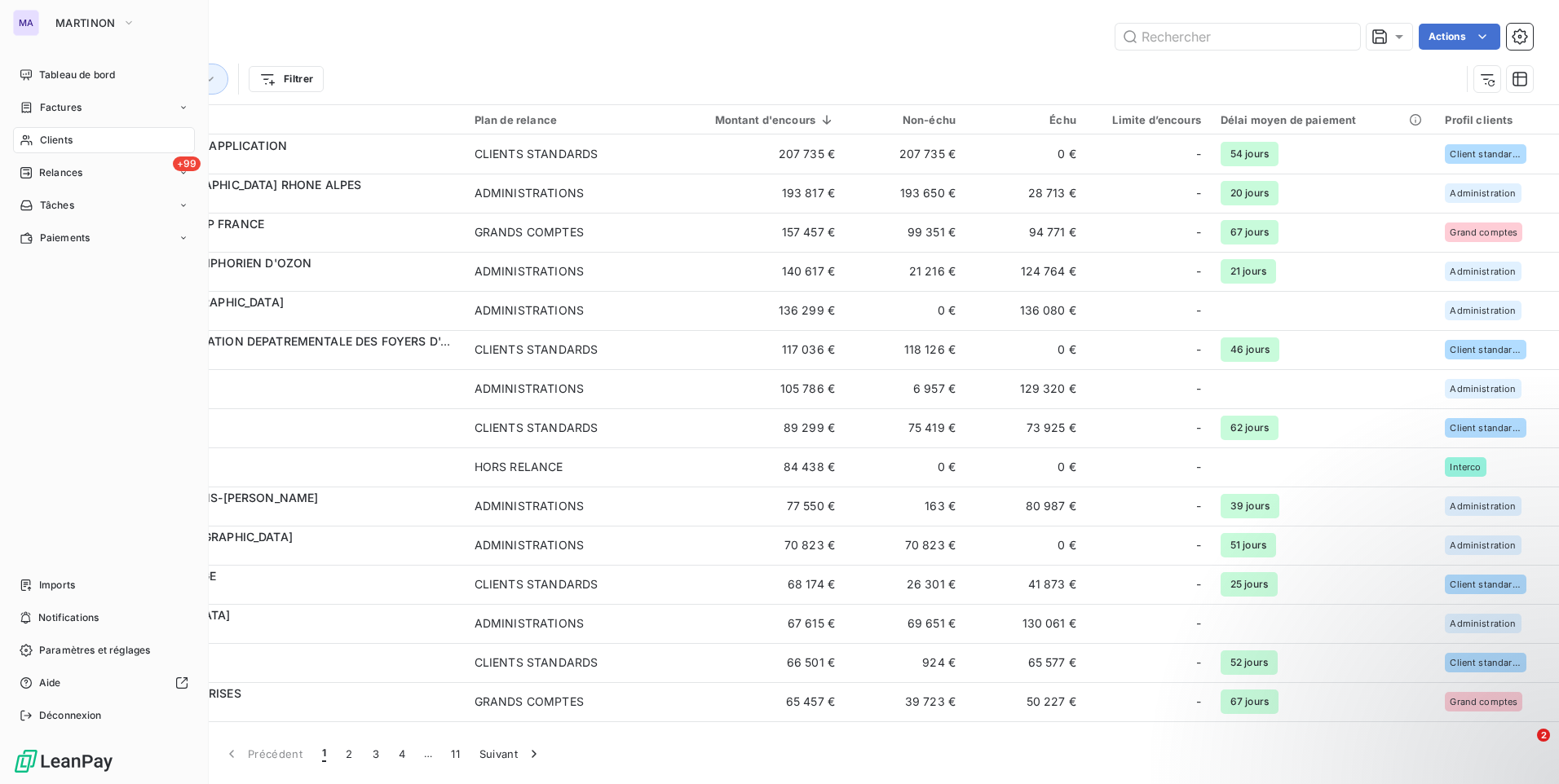
click at [73, 354] on div "Tableau de bord Factures Clients +99 Relances Tâches Paiements Imports Notifica…" at bounding box center [104, 395] width 182 height 667
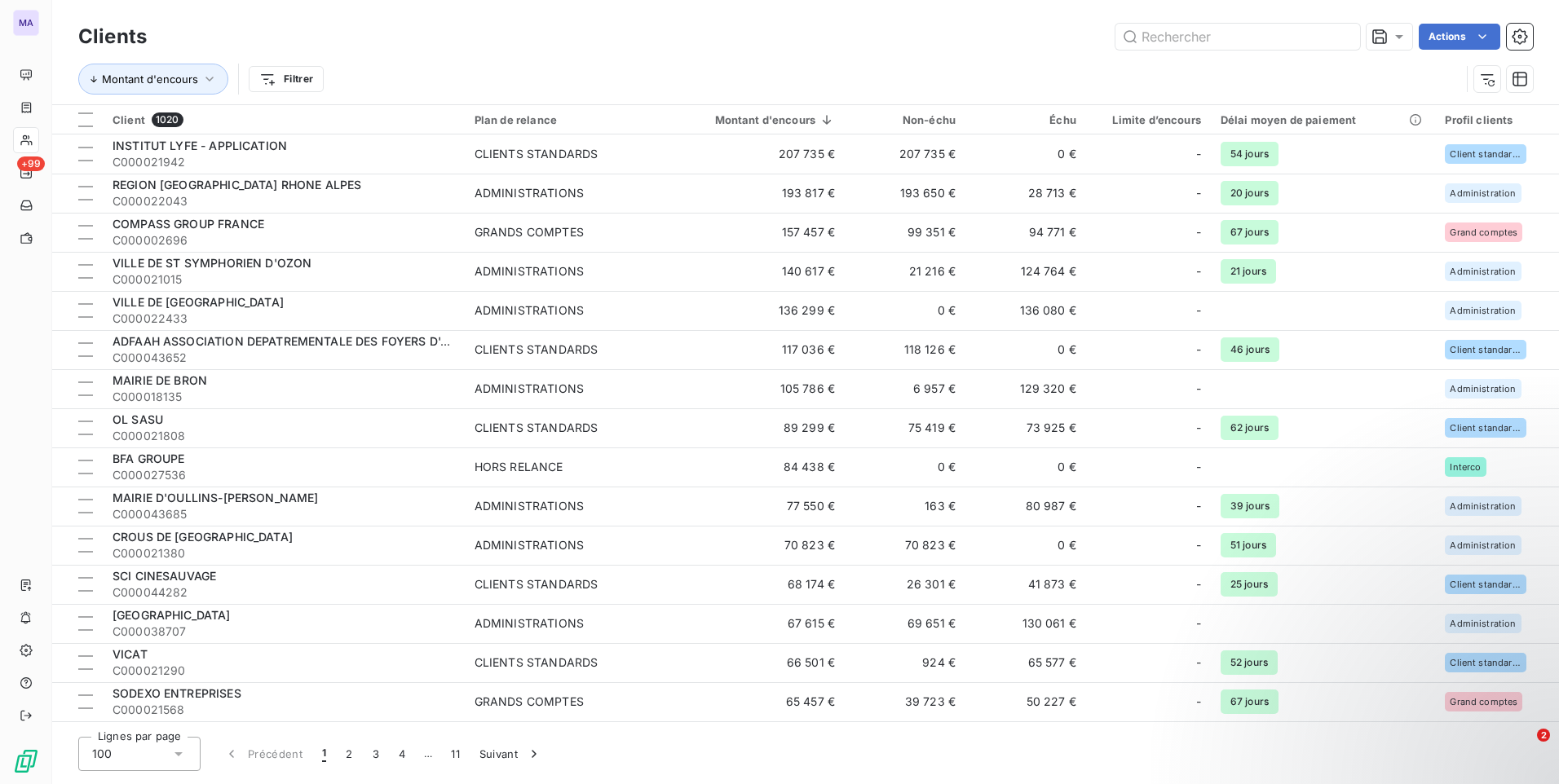
click at [658, 83] on div "Montant d'encours Filtrer" at bounding box center [770, 79] width 1382 height 31
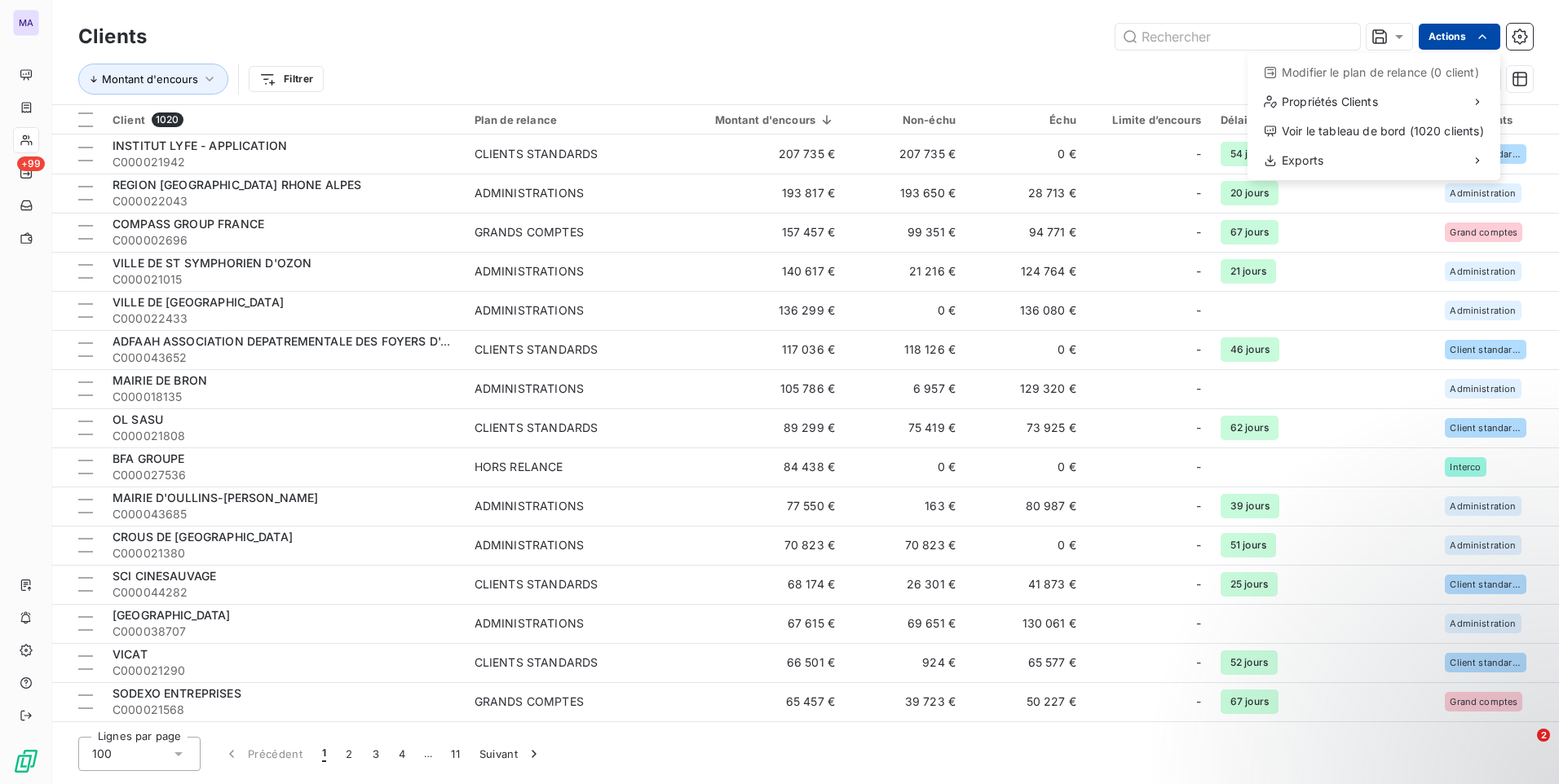
click at [1465, 42] on html "MA +99 Clients Actions Modifier le plan de relance (0 client) Propriétés Client…" at bounding box center [780, 392] width 1559 height 784
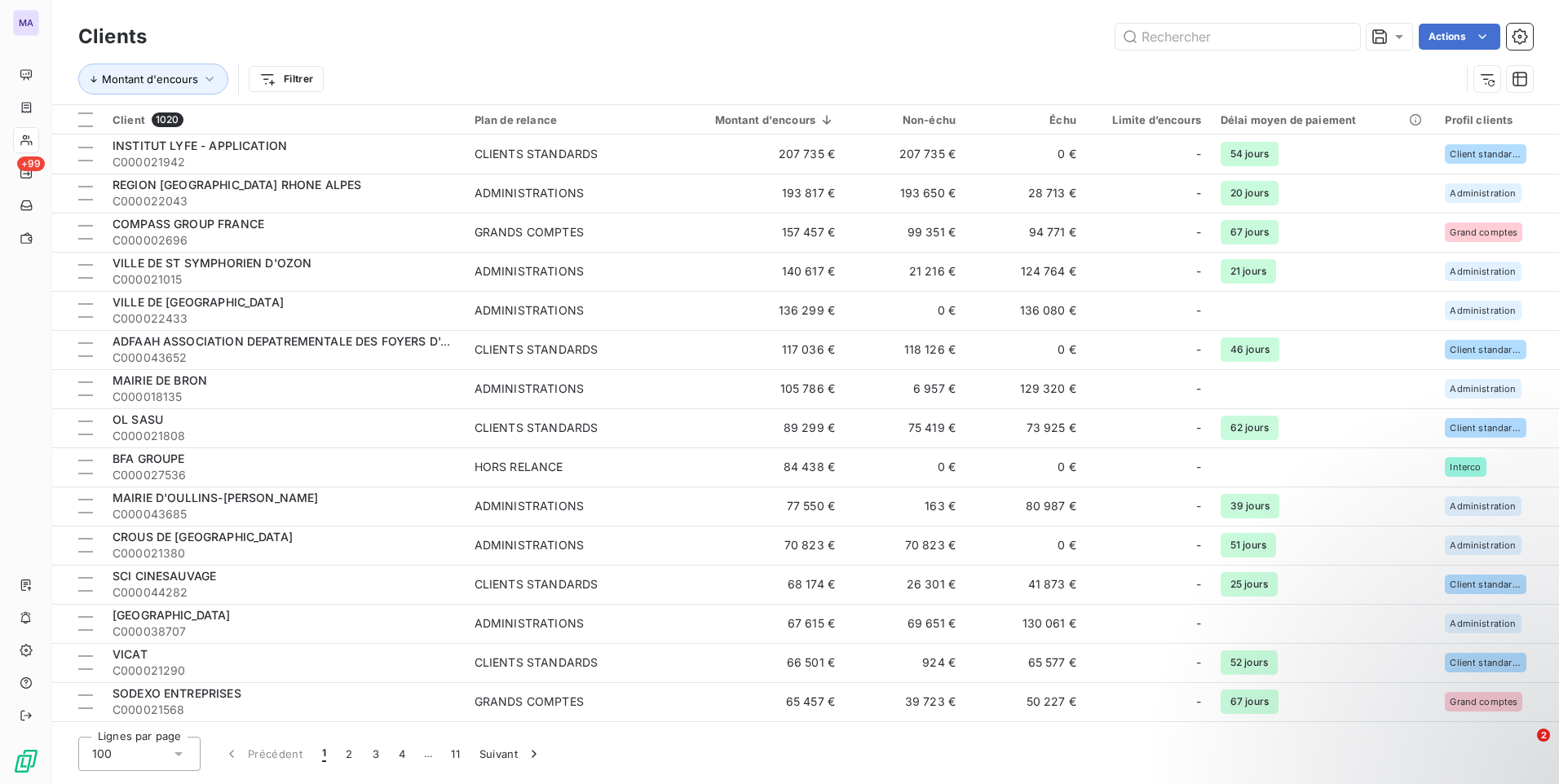
drag, startPoint x: 931, startPoint y: 29, endPoint x: 918, endPoint y: 30, distance: 13.0
click at [926, 29] on html "MA +99 Clients Actions Montant d'encours Filtrer Client 1020 Plan de relance Mo…" at bounding box center [780, 392] width 1559 height 784
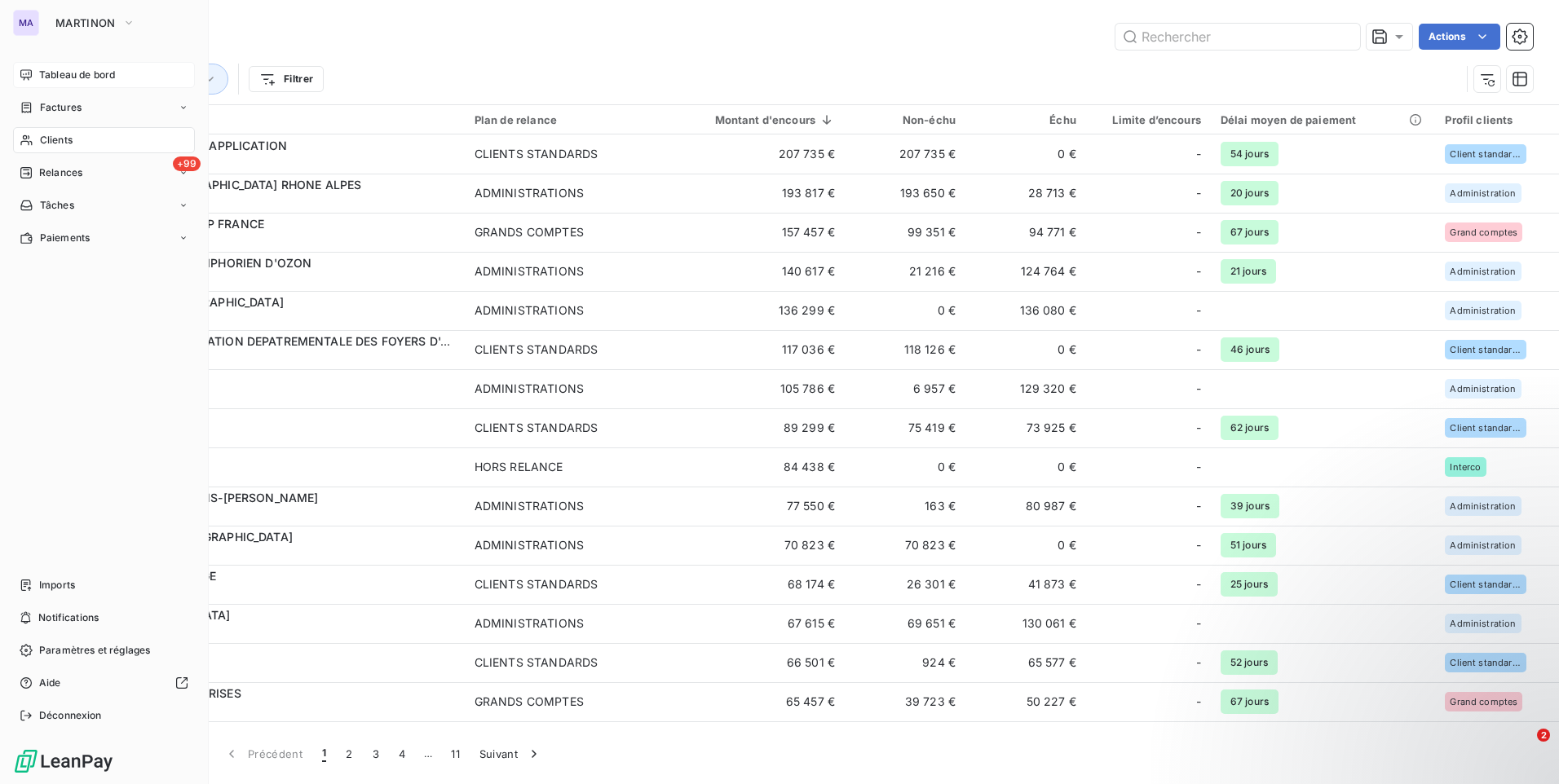
click at [53, 68] on span "Tableau de bord" at bounding box center [77, 75] width 76 height 15
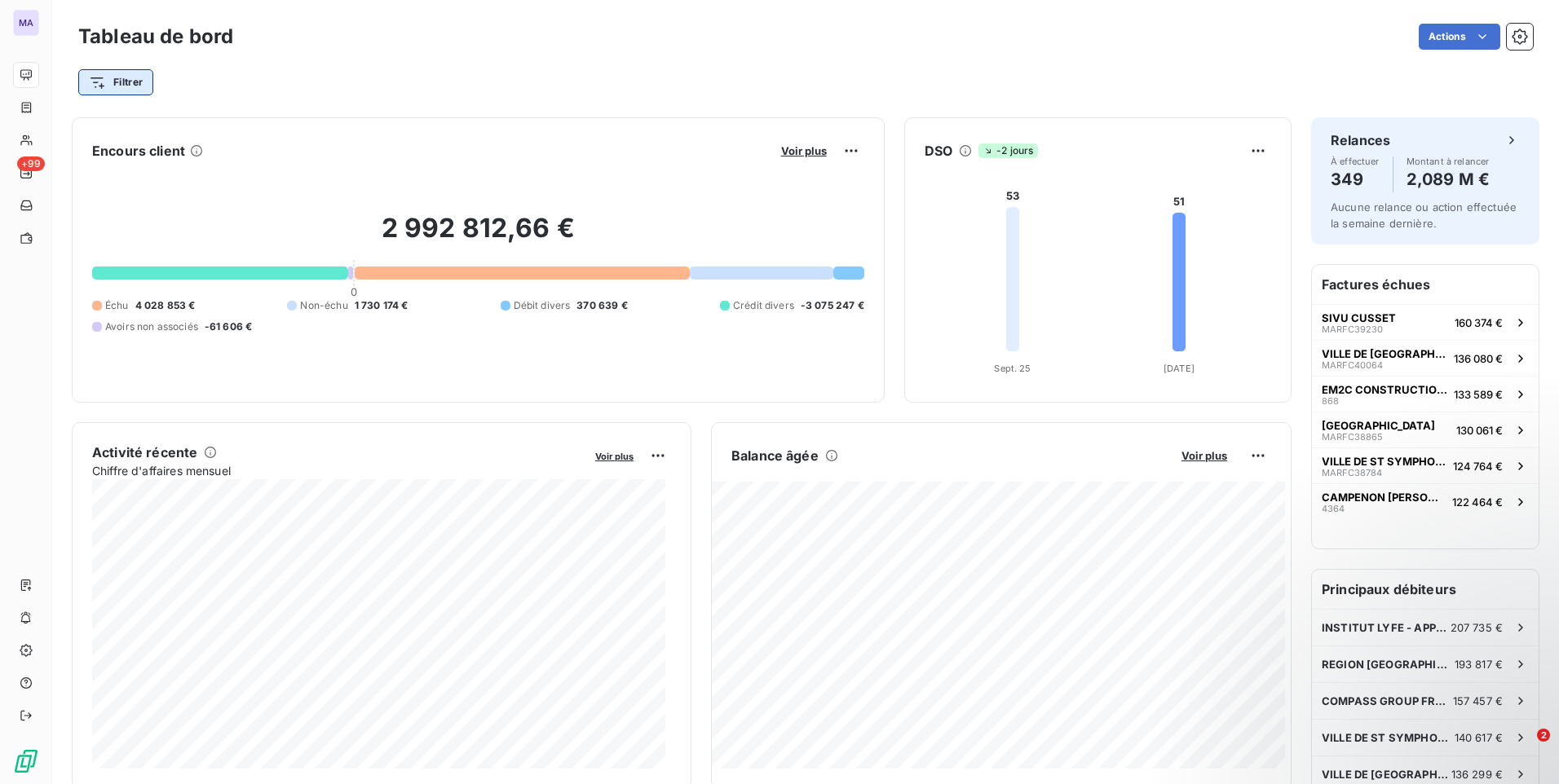
drag, startPoint x: 99, startPoint y: 67, endPoint x: 109, endPoint y: 71, distance: 10.8
click at [109, 71] on div "Filtrer" at bounding box center [805, 83] width 1454 height 31
click at [476, 54] on div "Filtrer" at bounding box center [805, 75] width 1454 height 44
